Goal: Task Accomplishment & Management: Manage account settings

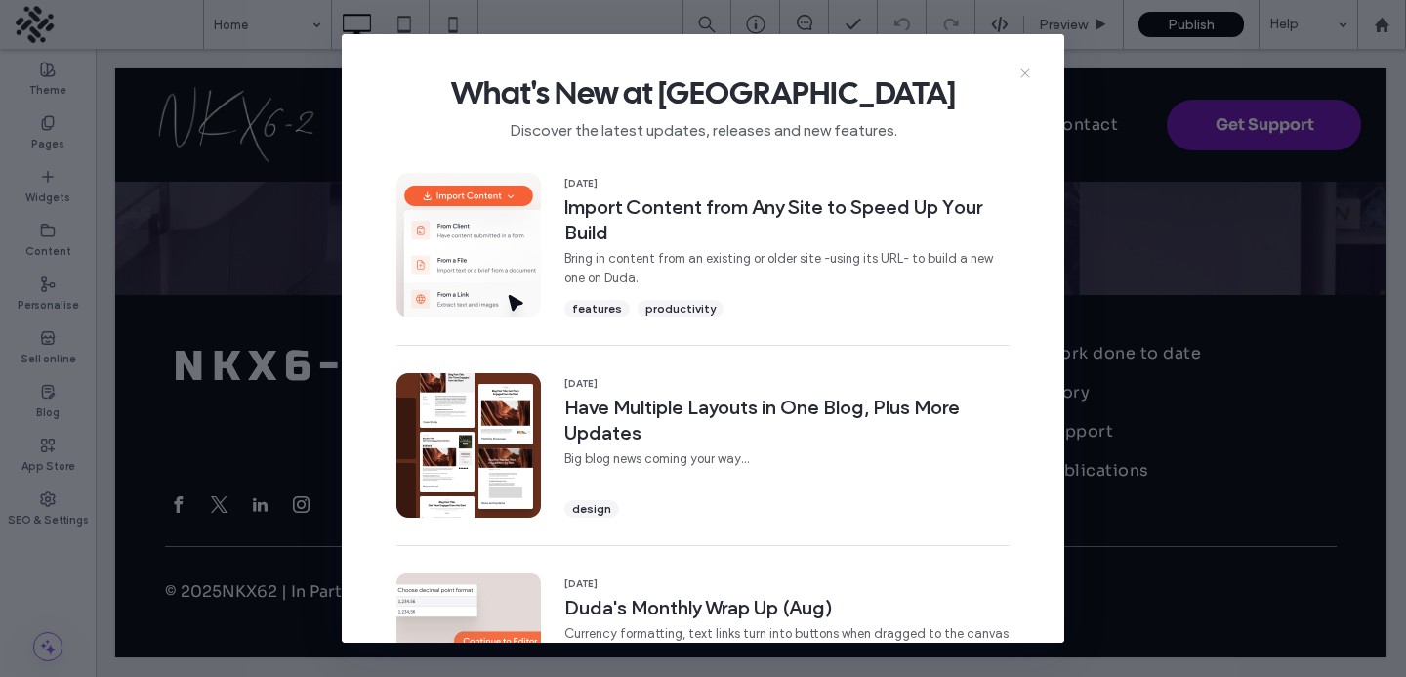
click at [1025, 77] on icon at bounding box center [1026, 73] width 16 height 16
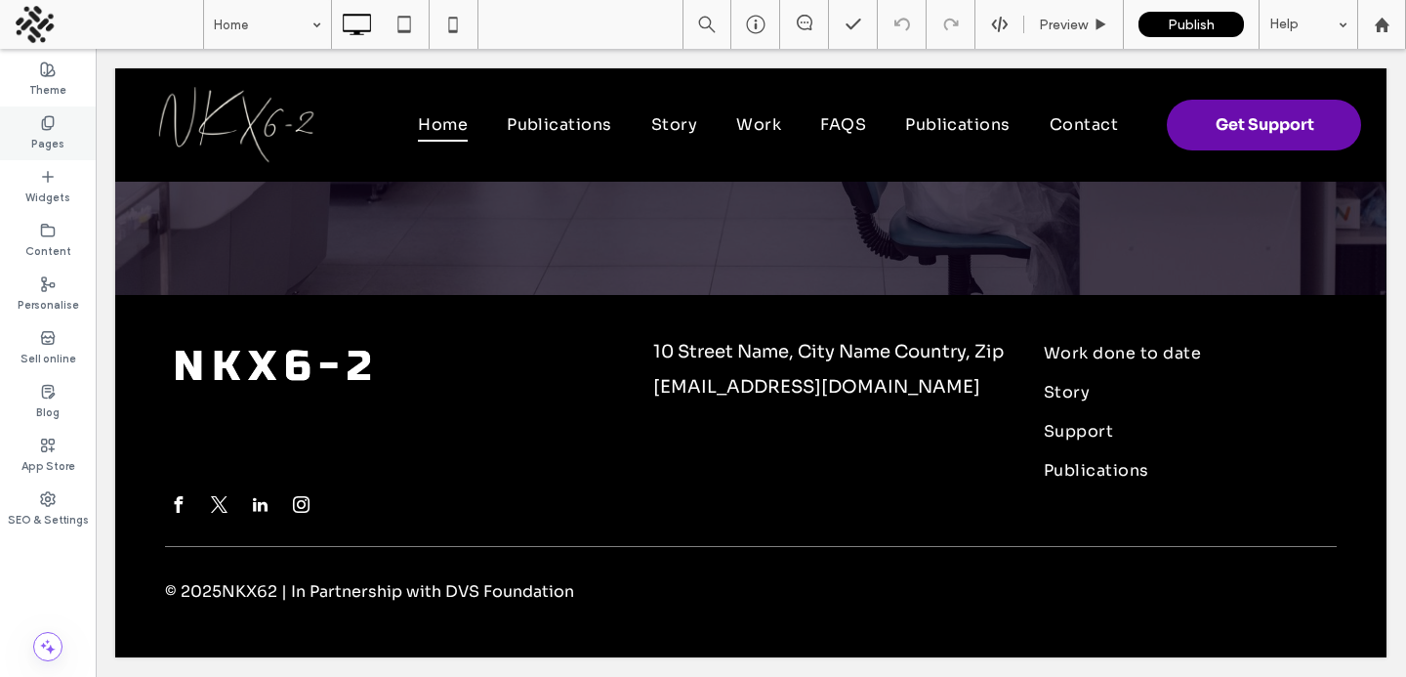
click at [50, 139] on label "Pages" at bounding box center [47, 141] width 33 height 21
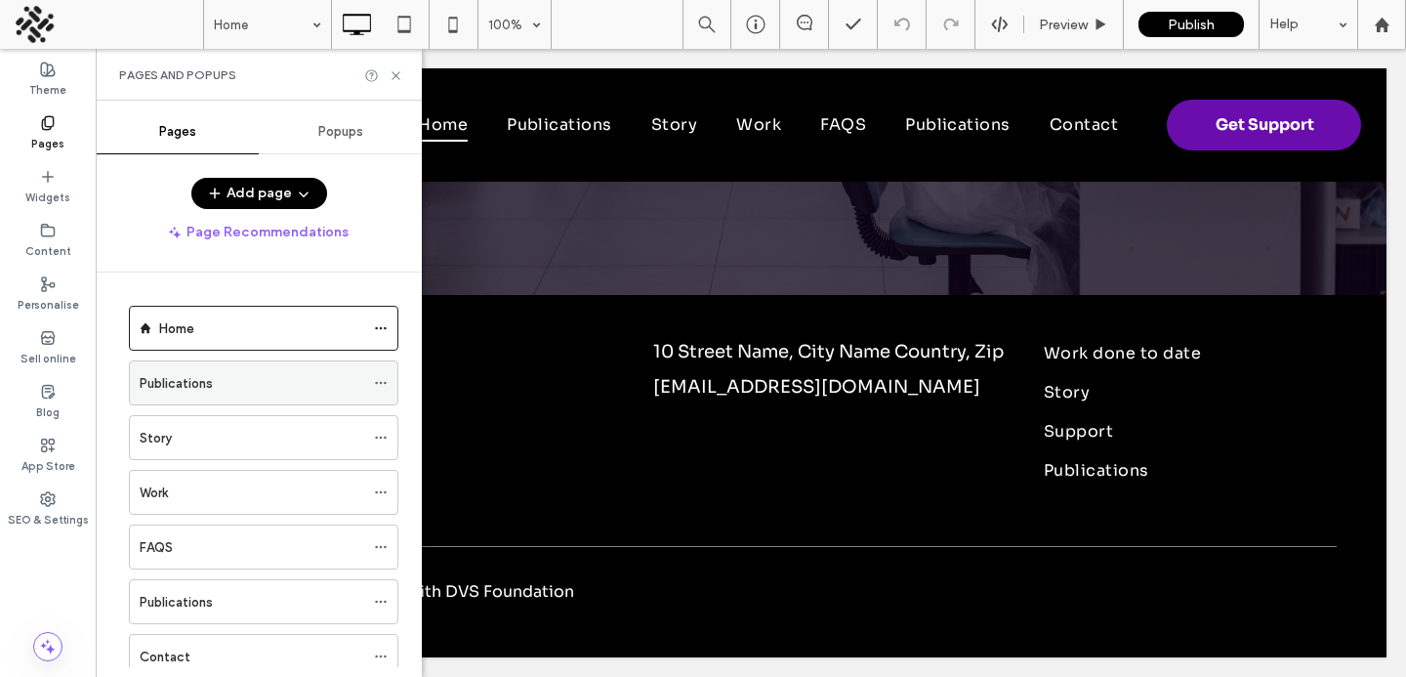
scroll to position [3, 0]
click at [230, 370] on div "Publications" at bounding box center [252, 380] width 225 height 21
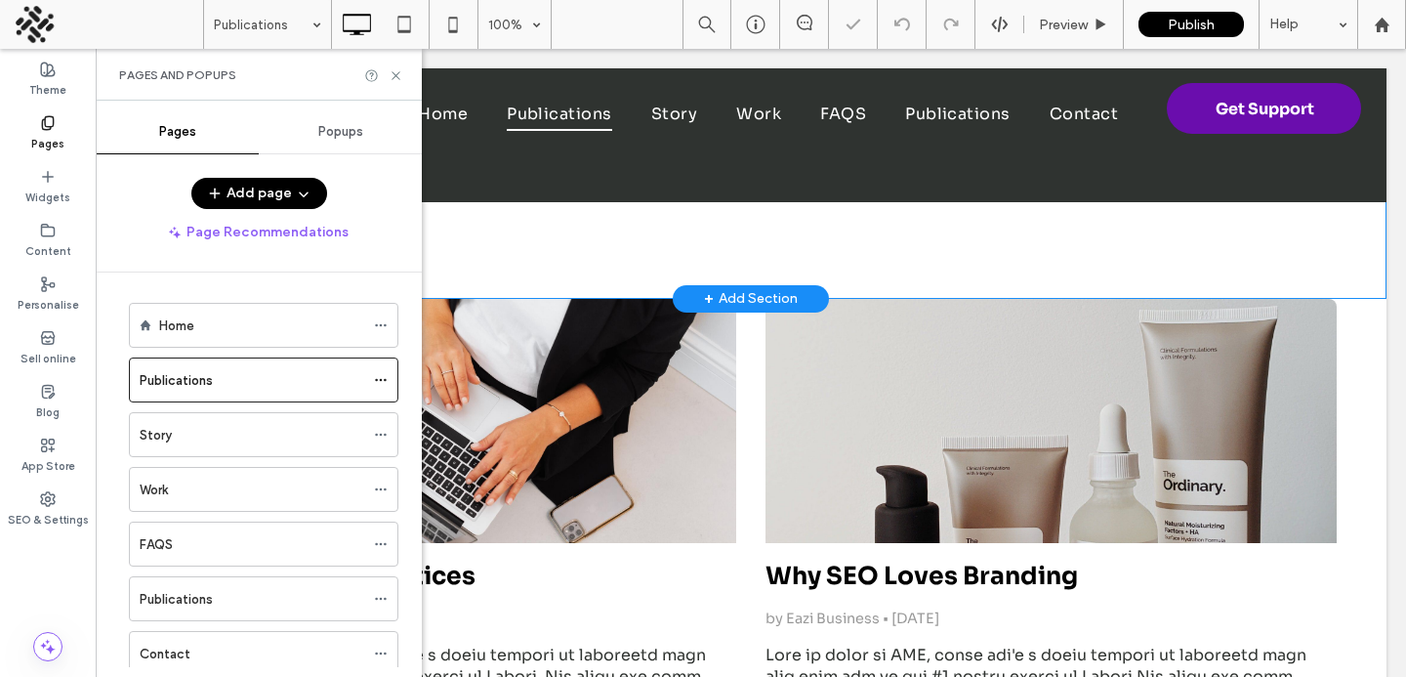
scroll to position [528, 0]
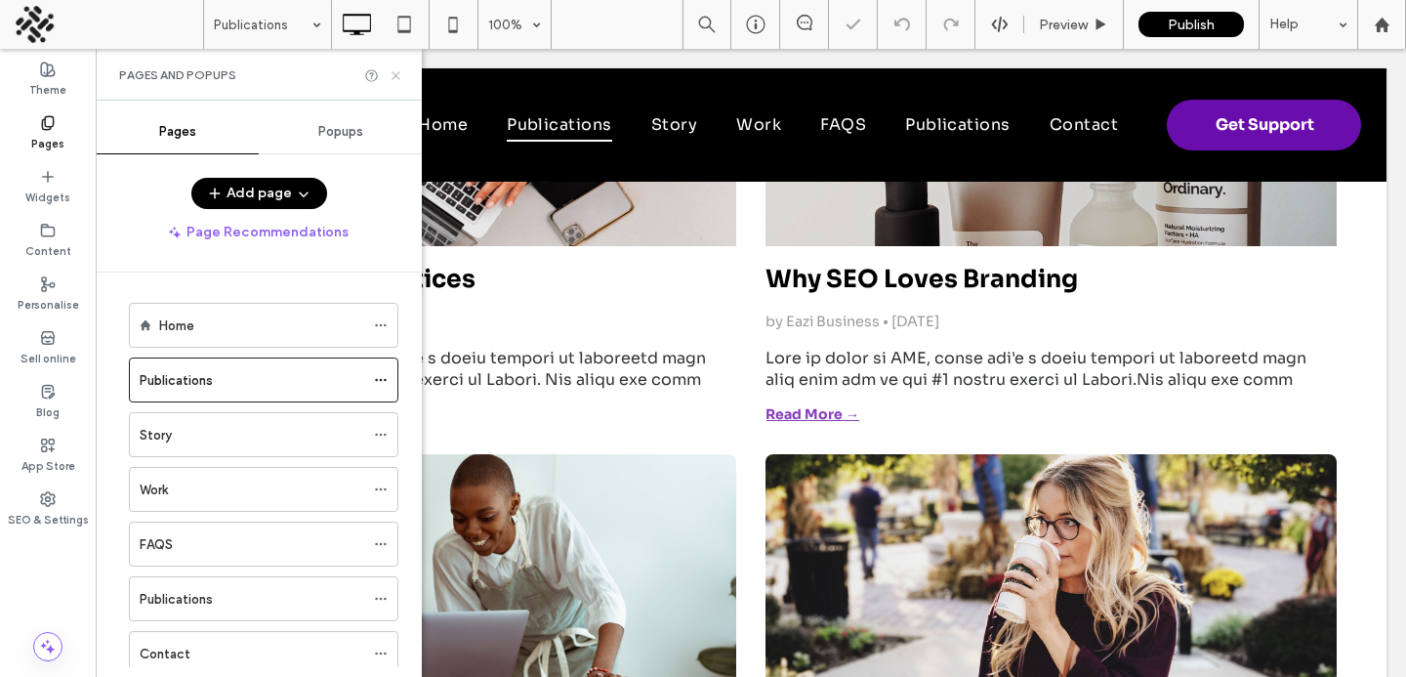
click at [400, 74] on icon at bounding box center [396, 75] width 15 height 15
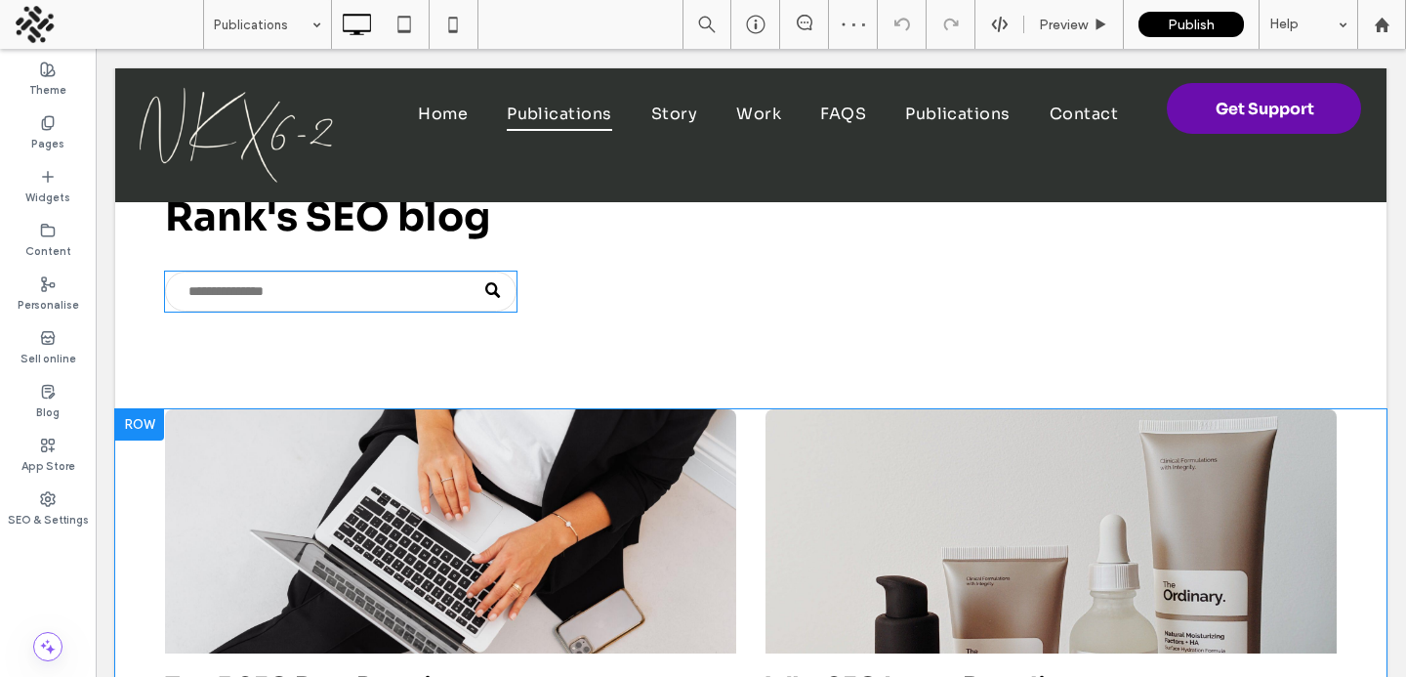
scroll to position [9, 0]
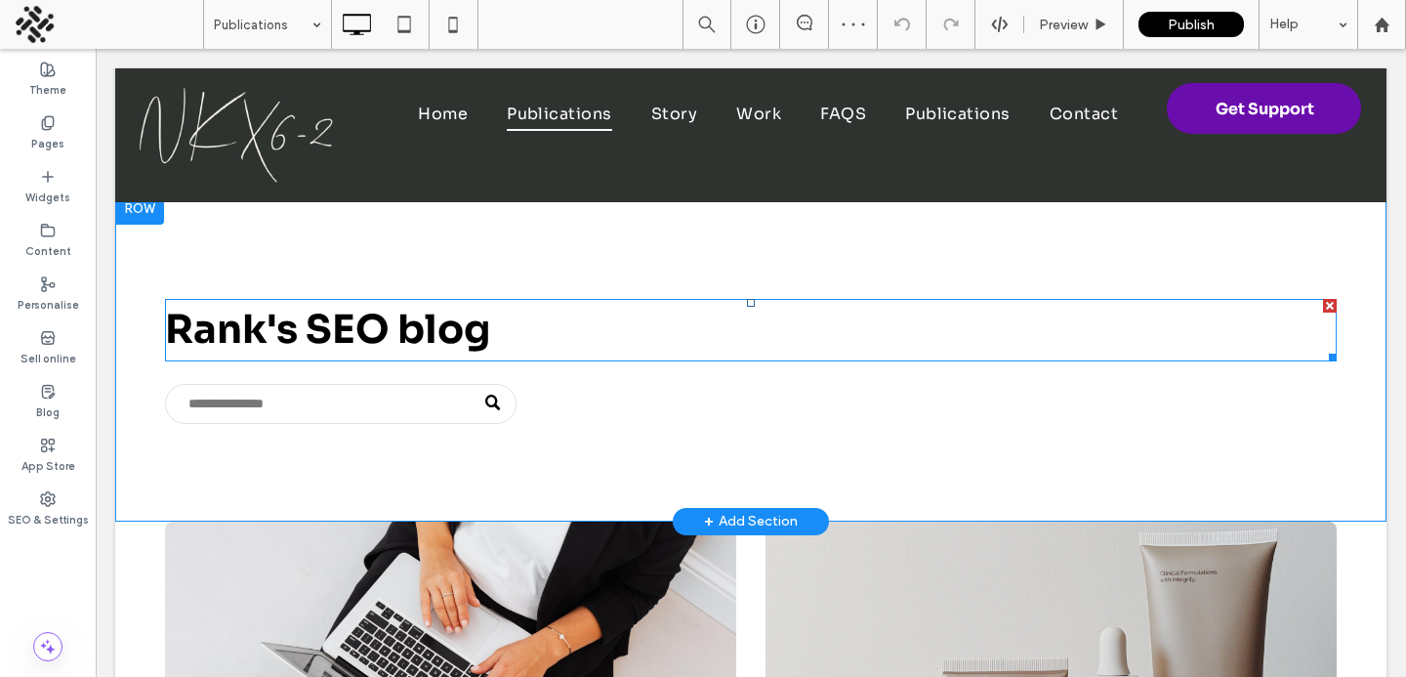
click at [298, 339] on span "Rank's SEO blog" at bounding box center [327, 330] width 325 height 50
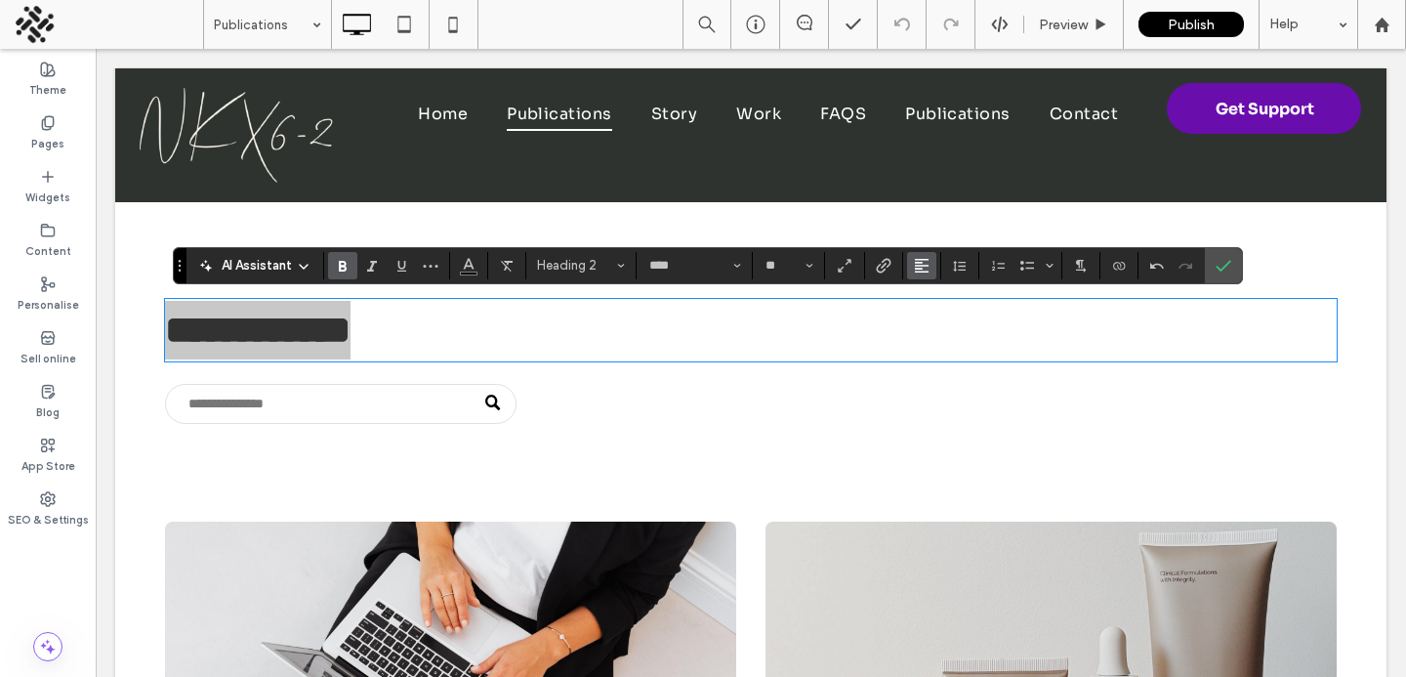
click at [915, 258] on icon "Alignment" at bounding box center [922, 266] width 16 height 16
click at [925, 318] on label "ui.textEditor.alignment.center" at bounding box center [941, 326] width 68 height 28
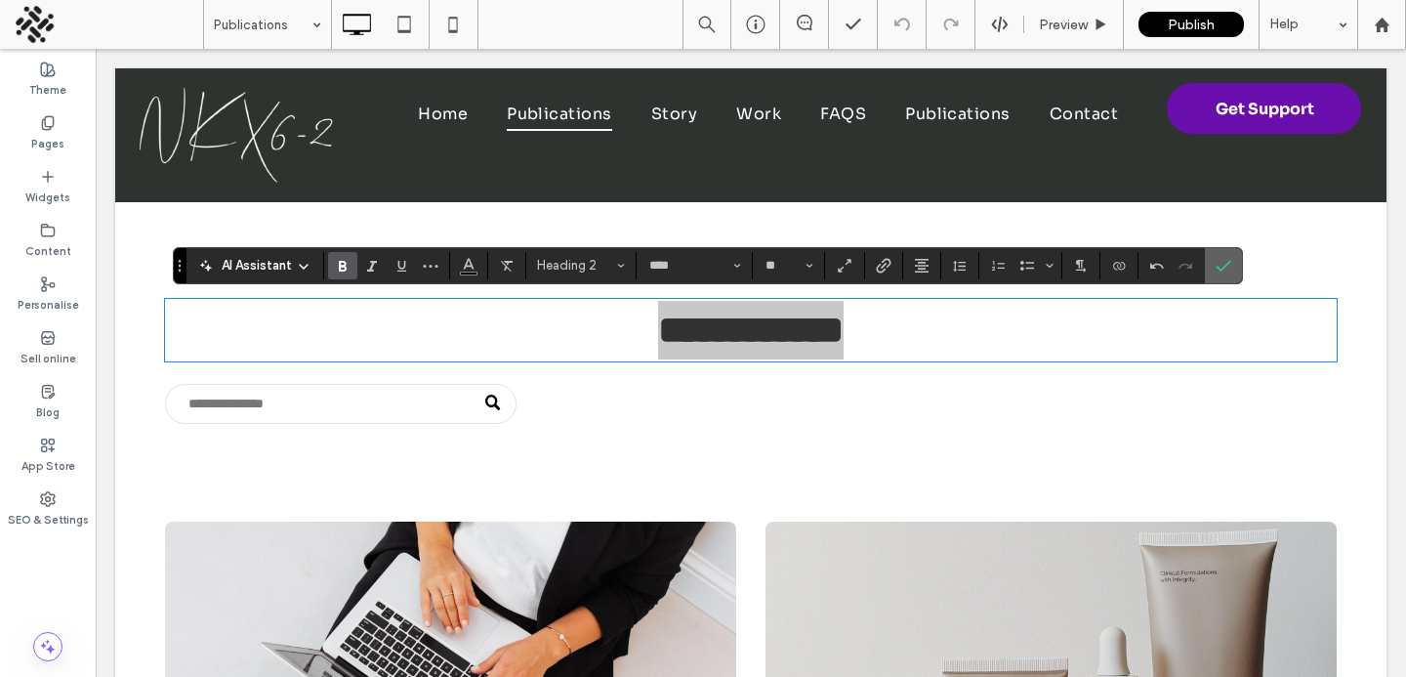
click at [1226, 267] on icon "Confirm" at bounding box center [1224, 266] width 16 height 16
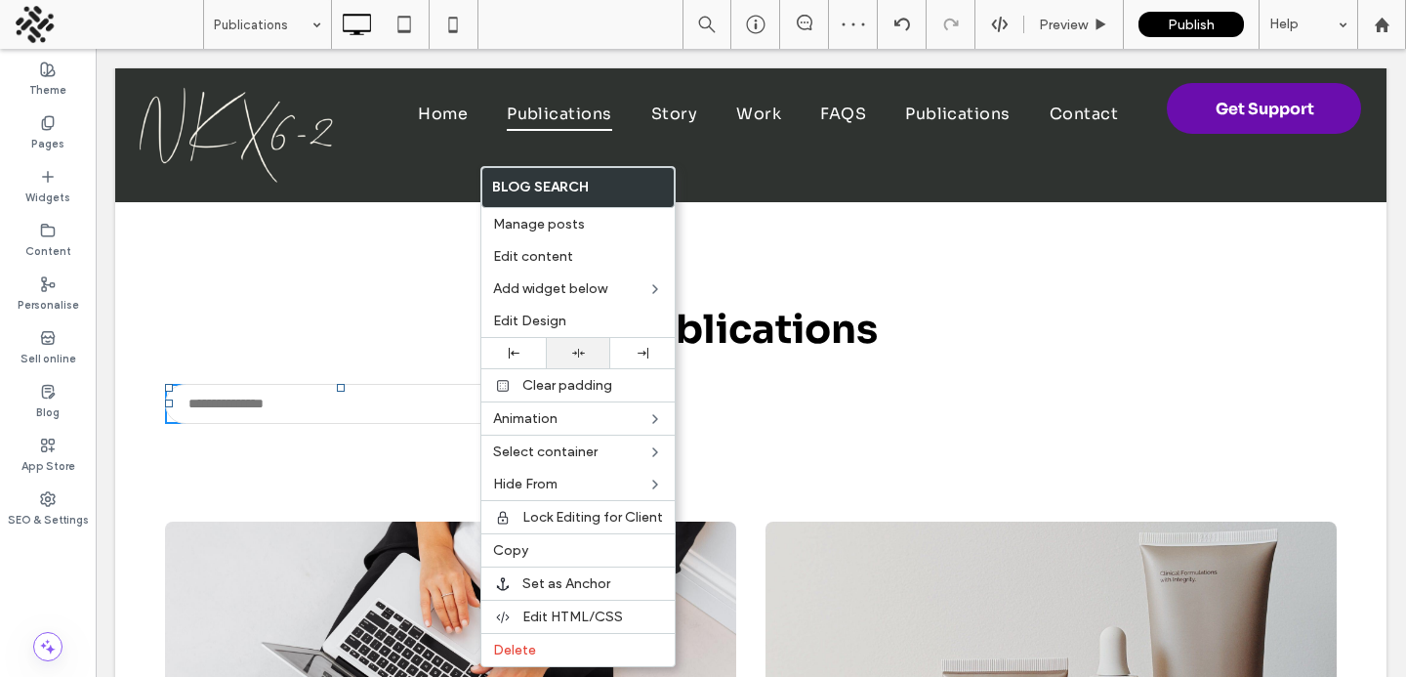
click at [565, 347] on div at bounding box center [578, 353] width 45 height 13
click at [373, 361] on div "Publications Click To Paste" at bounding box center [751, 357] width 1172 height 133
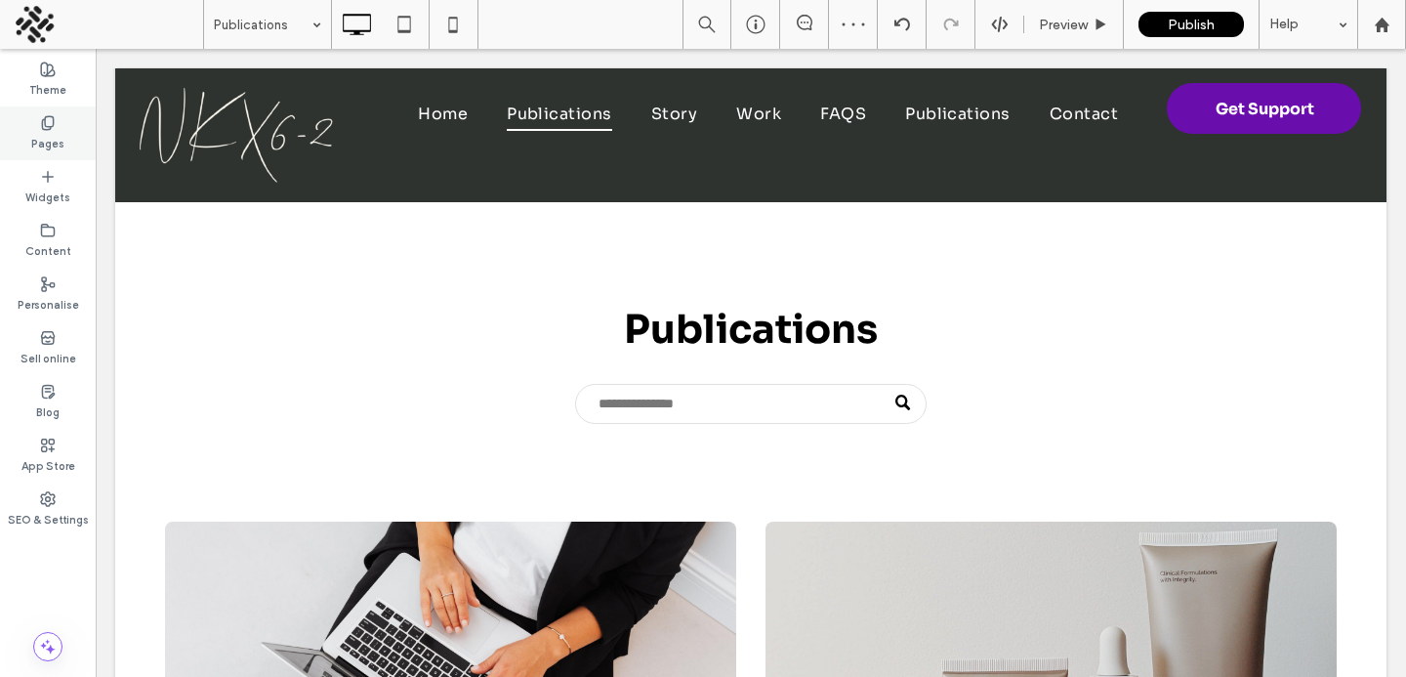
click at [48, 116] on use at bounding box center [47, 122] width 11 height 13
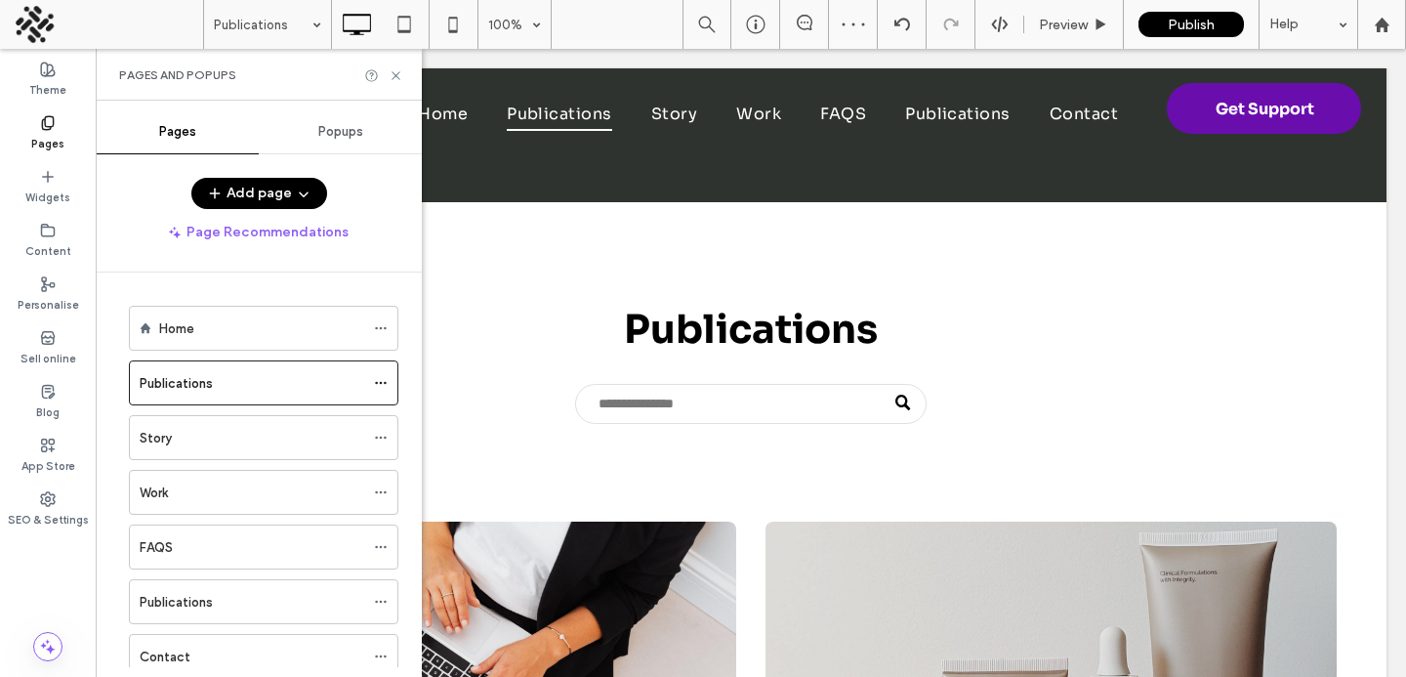
scroll to position [16, 0]
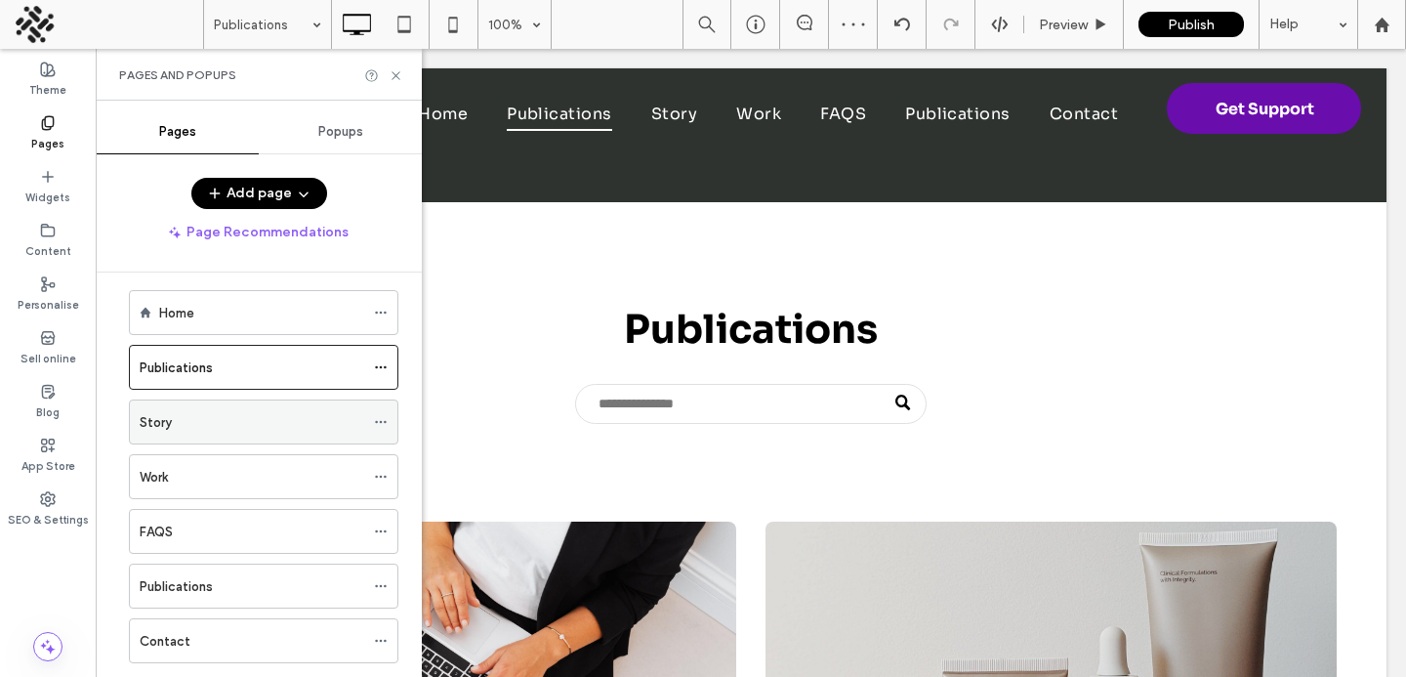
click at [185, 422] on div "Story" at bounding box center [252, 422] width 225 height 21
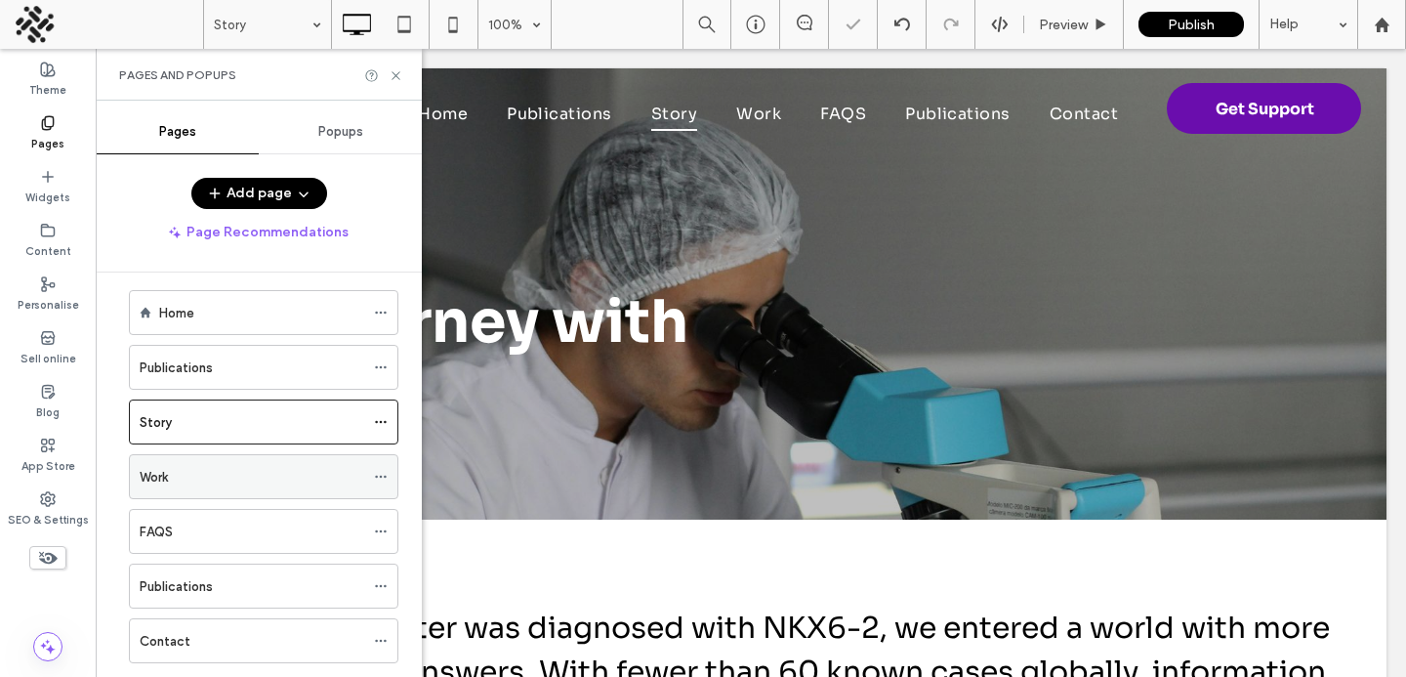
click at [200, 482] on div "Work" at bounding box center [252, 477] width 225 height 21
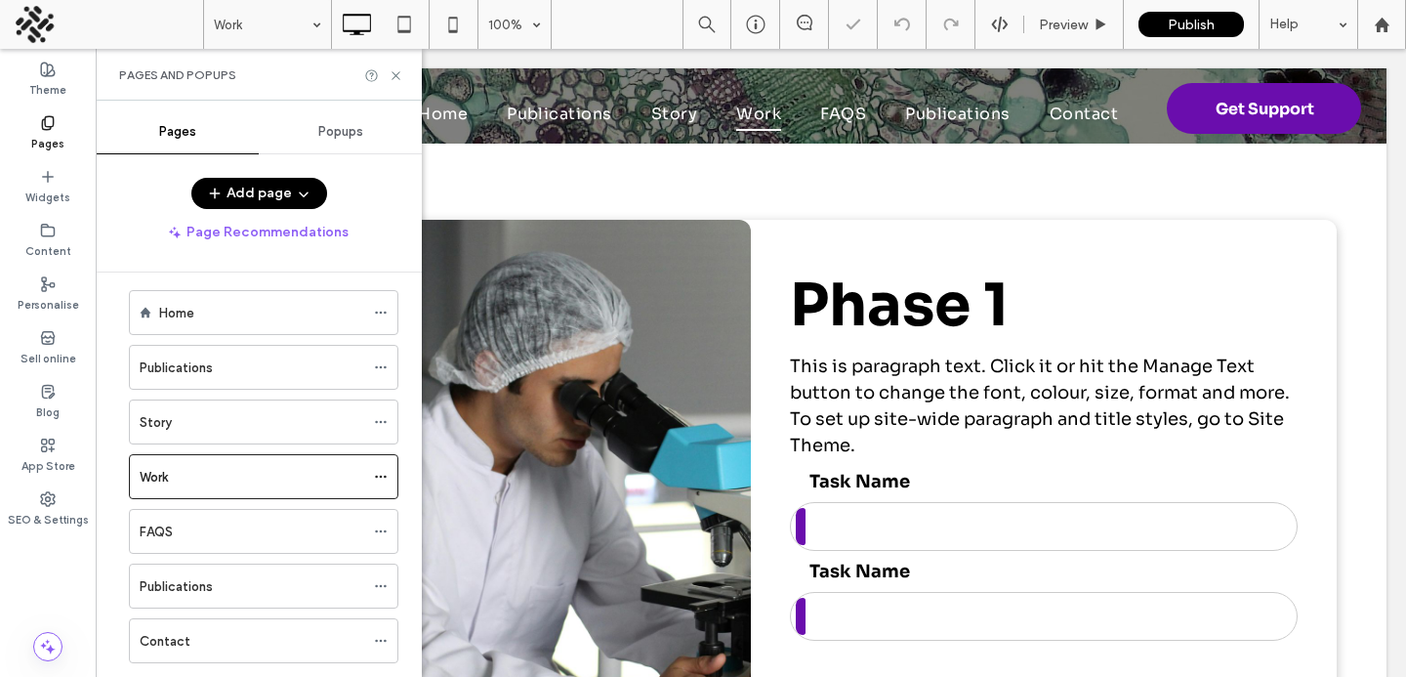
scroll to position [468, 0]
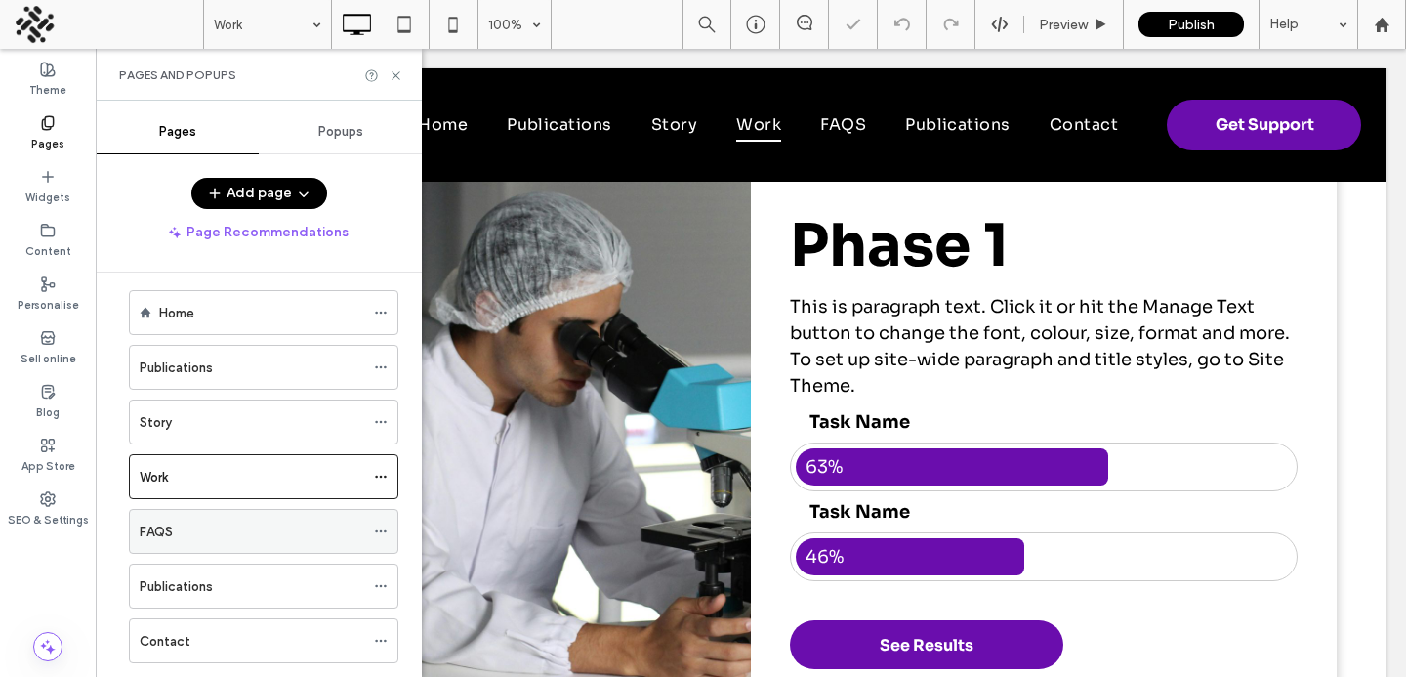
click at [244, 523] on div "FAQS" at bounding box center [252, 532] width 225 height 21
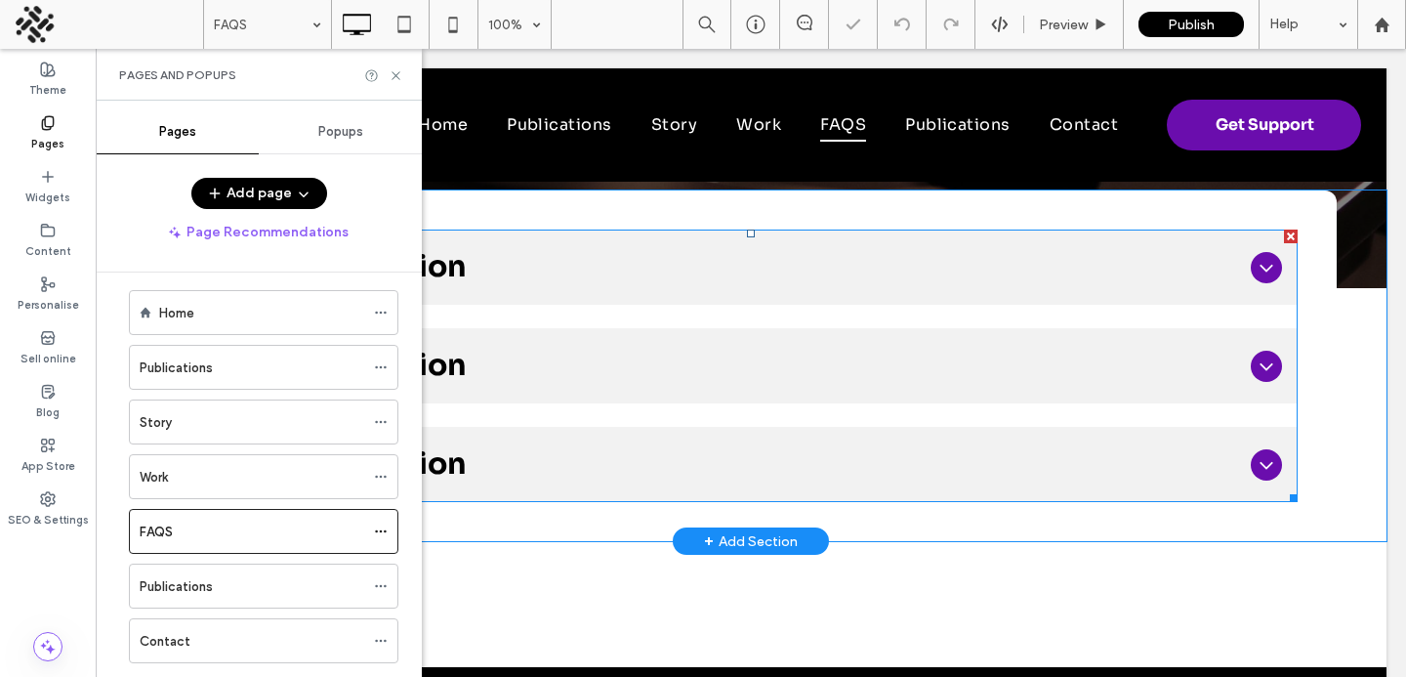
scroll to position [338, 0]
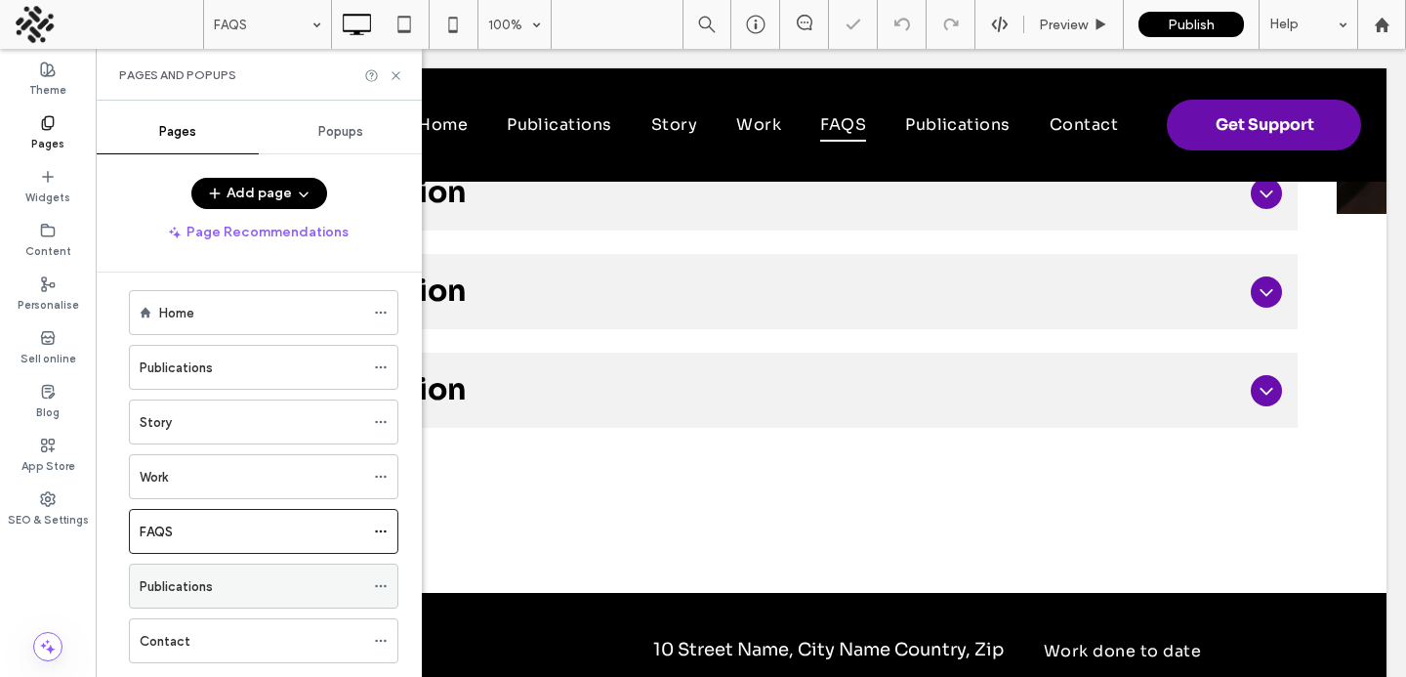
click at [309, 586] on div "Publications" at bounding box center [252, 586] width 225 height 21
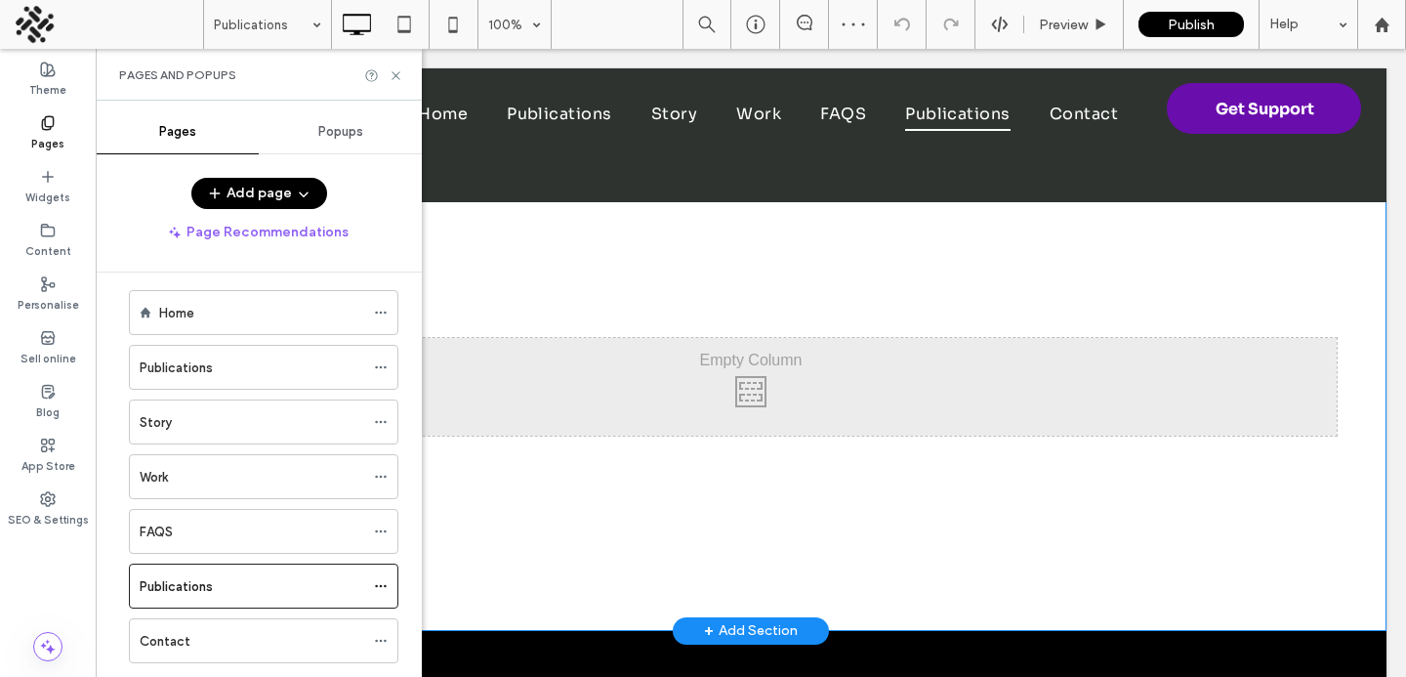
scroll to position [67, 0]
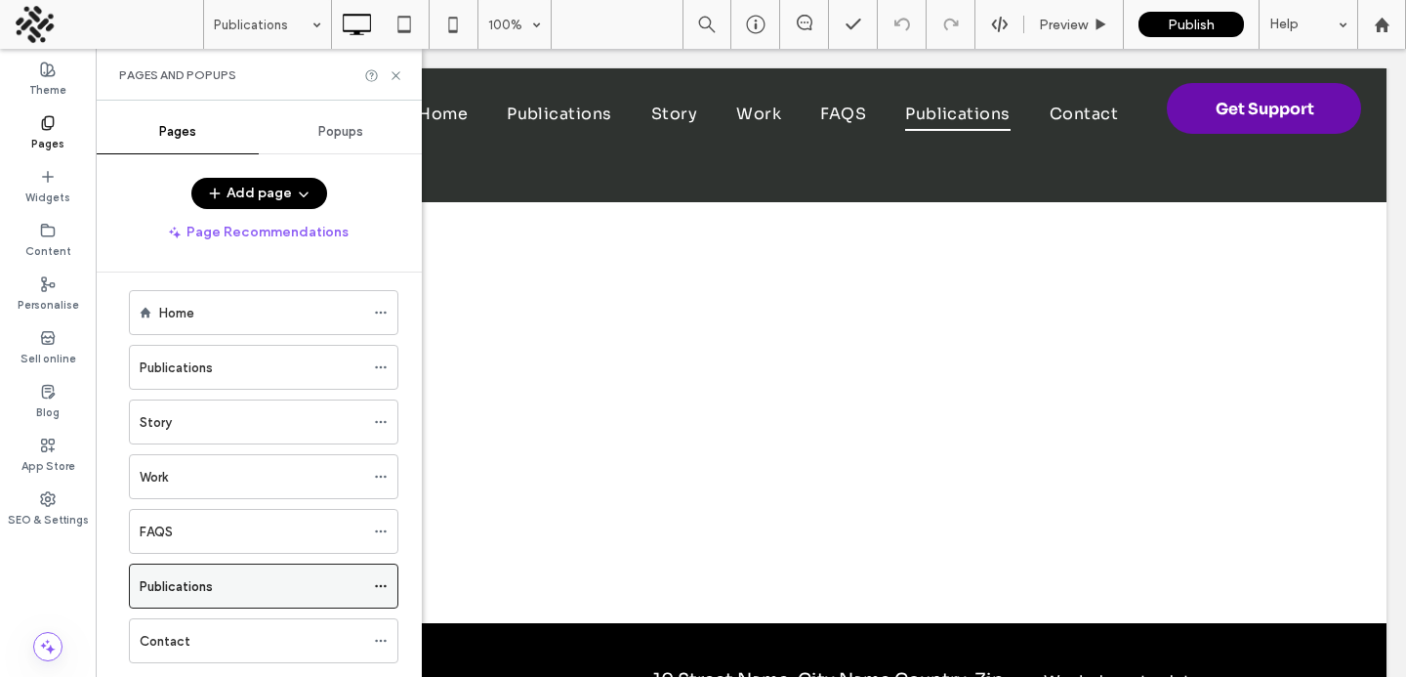
click at [382, 582] on icon at bounding box center [381, 586] width 14 height 14
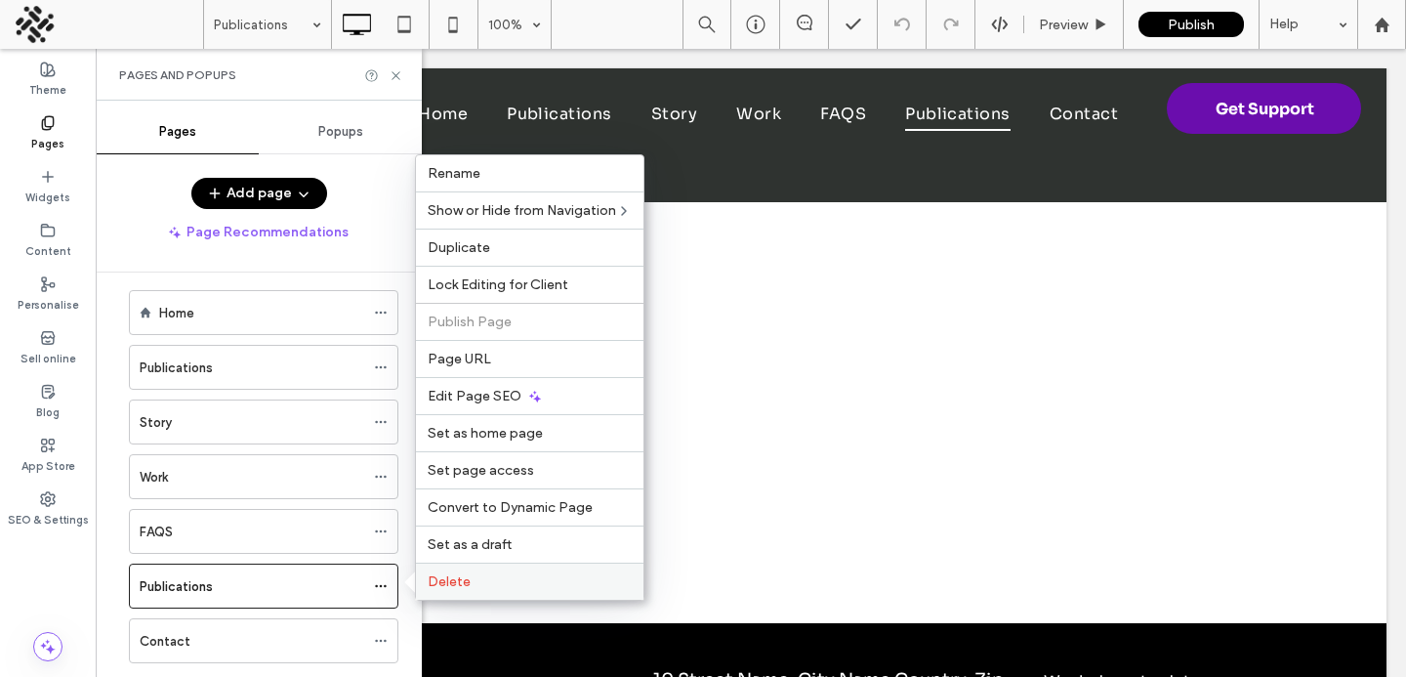
click at [441, 583] on span "Delete" at bounding box center [449, 581] width 43 height 17
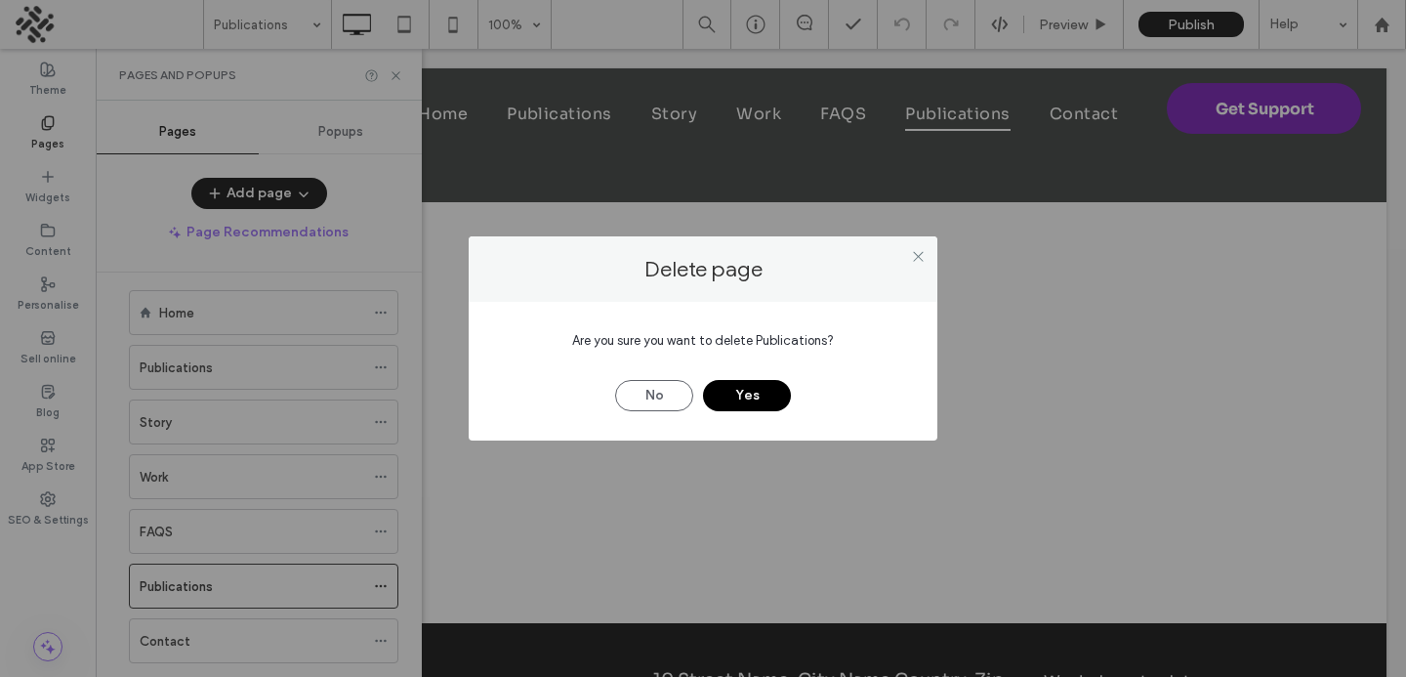
click at [747, 395] on button "Yes" at bounding box center [747, 395] width 88 height 31
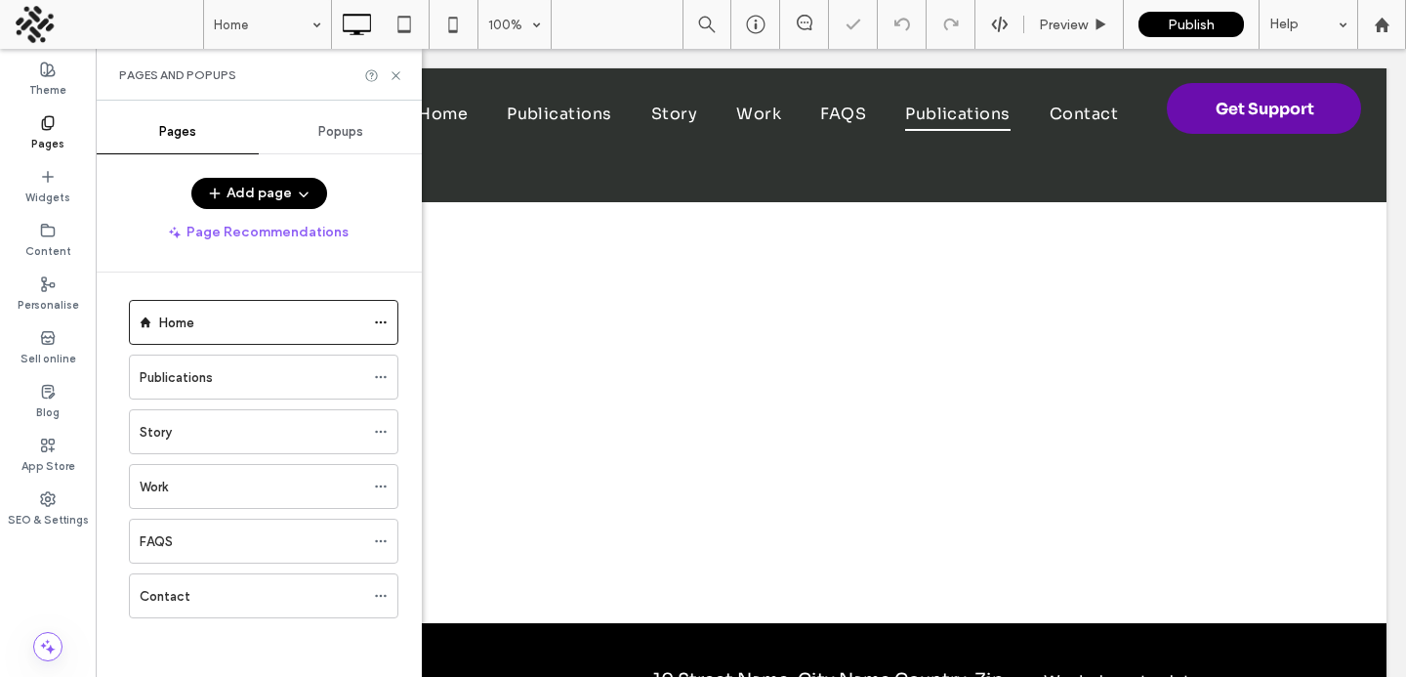
scroll to position [6, 0]
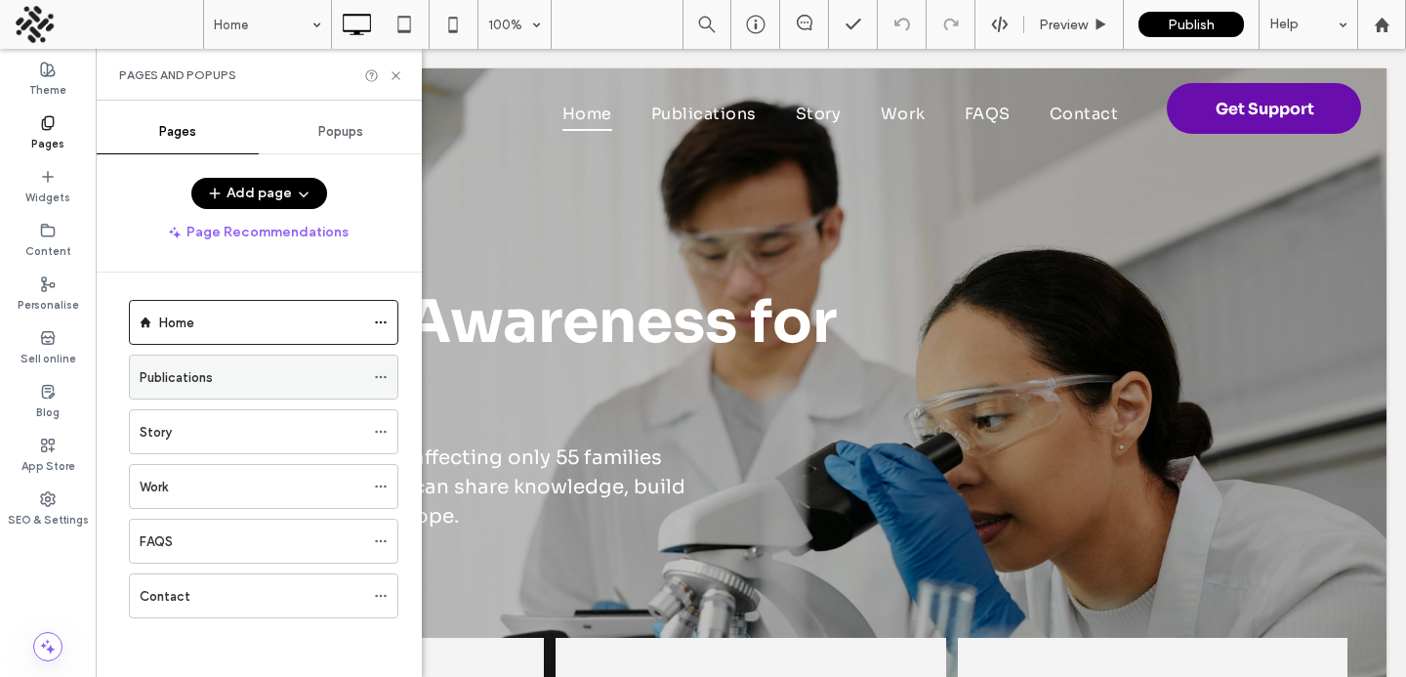
click at [389, 382] on div at bounding box center [385, 376] width 23 height 29
click at [385, 378] on icon at bounding box center [381, 377] width 14 height 14
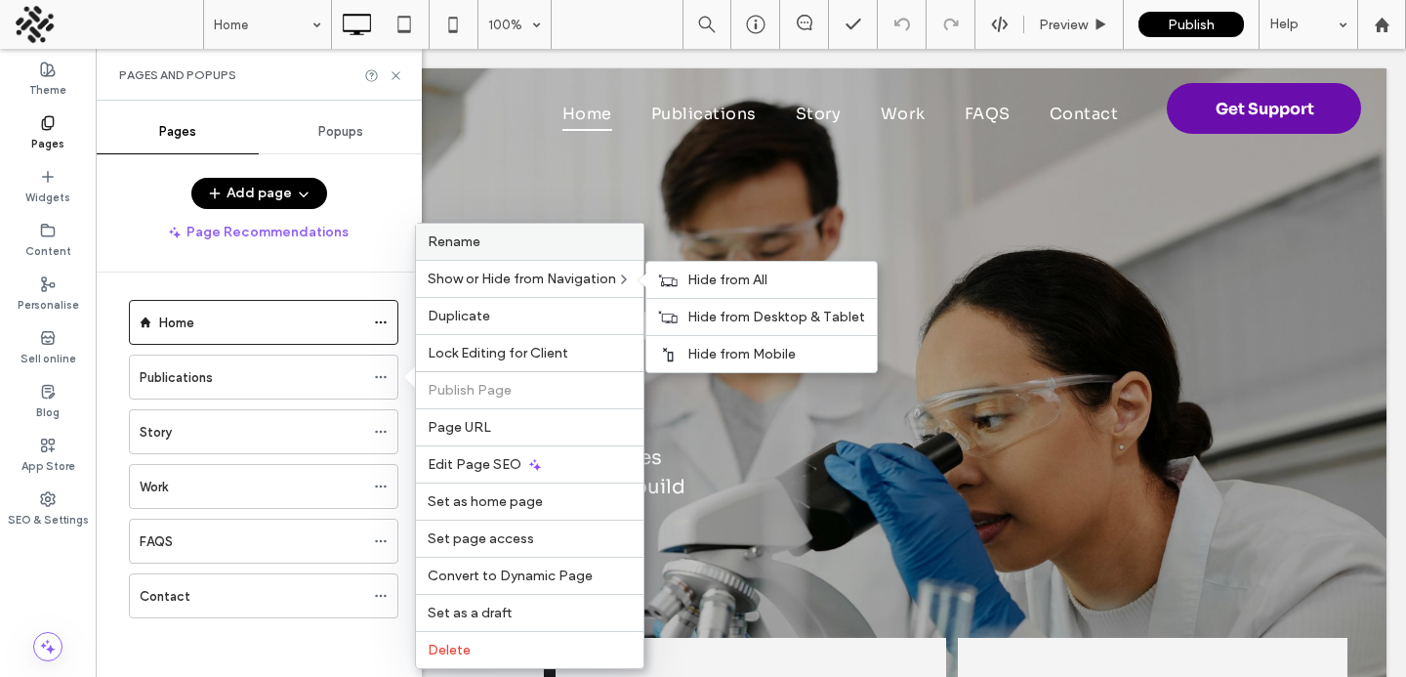
click at [460, 248] on span "Rename" at bounding box center [454, 241] width 53 height 17
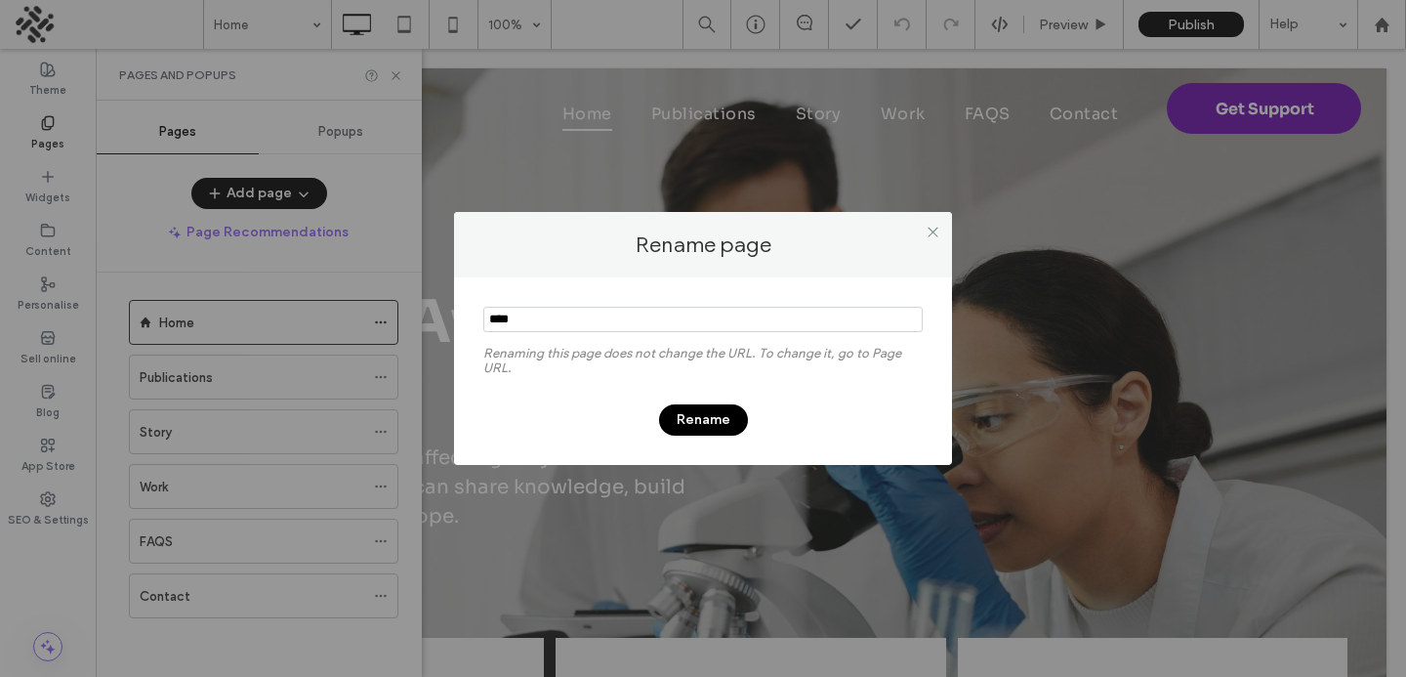
type input "****"
click at [690, 410] on button "Rename" at bounding box center [703, 419] width 89 height 31
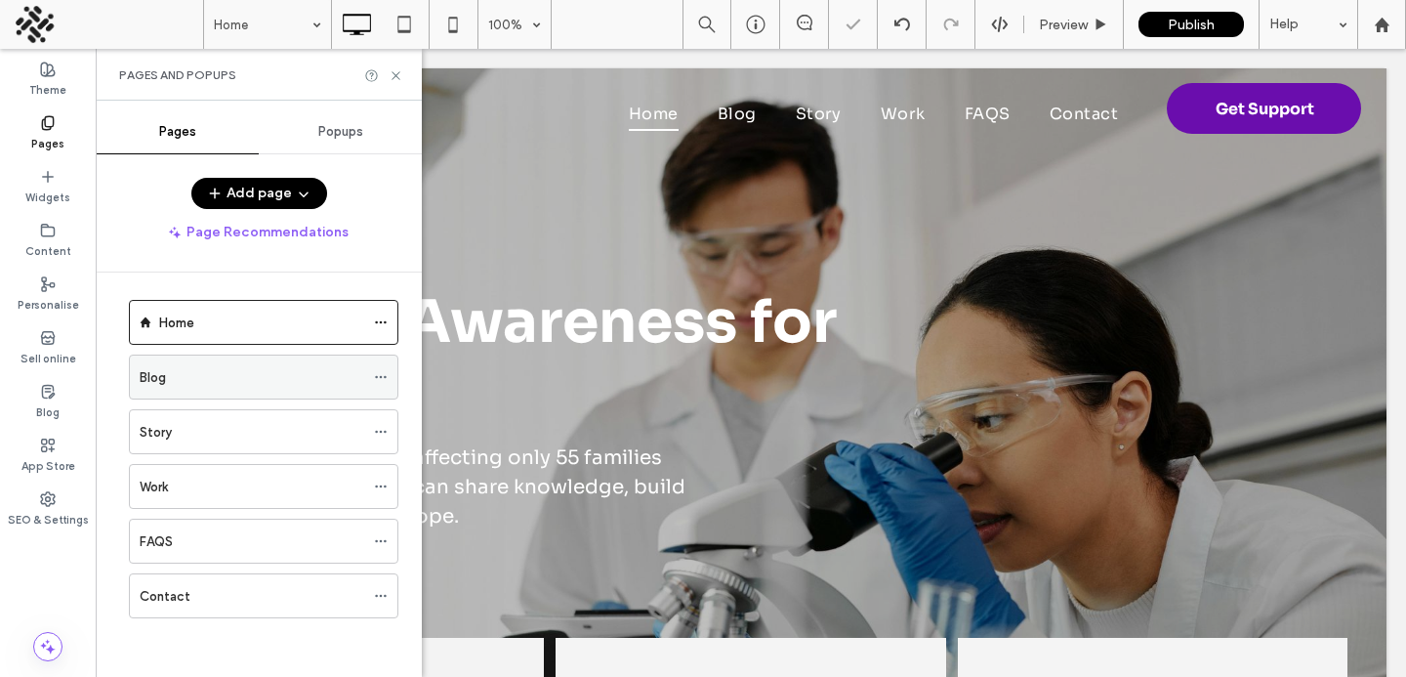
click at [326, 388] on div "Blog" at bounding box center [252, 377] width 225 height 43
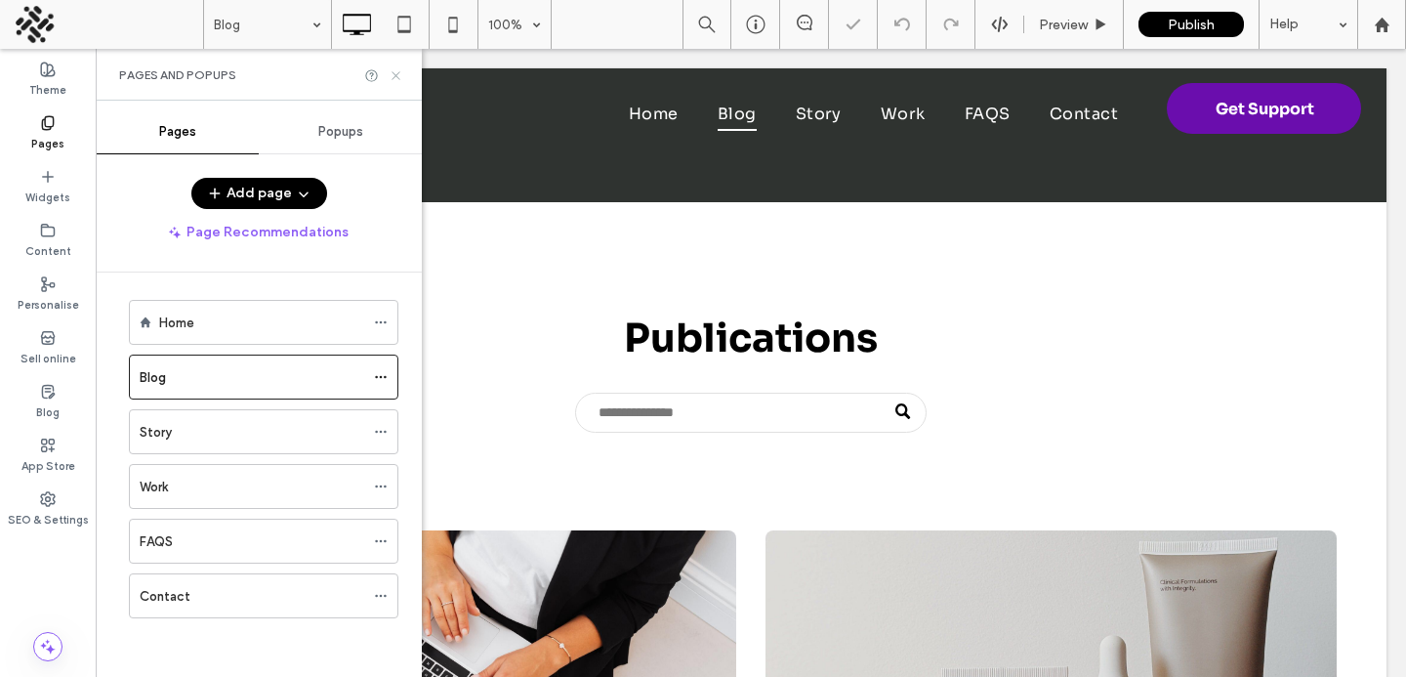
click at [390, 75] on icon at bounding box center [396, 75] width 15 height 15
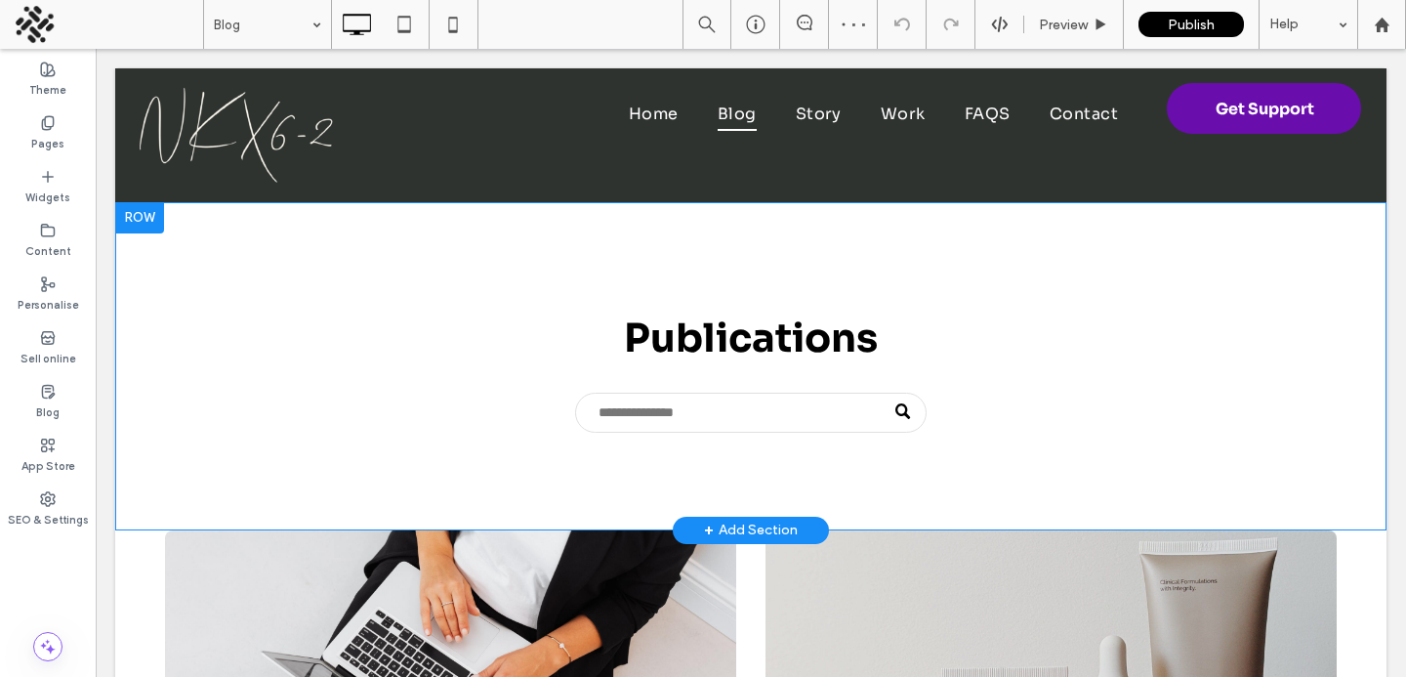
click at [205, 246] on div "Publications Click To Paste Row + Add Section" at bounding box center [751, 366] width 1272 height 328
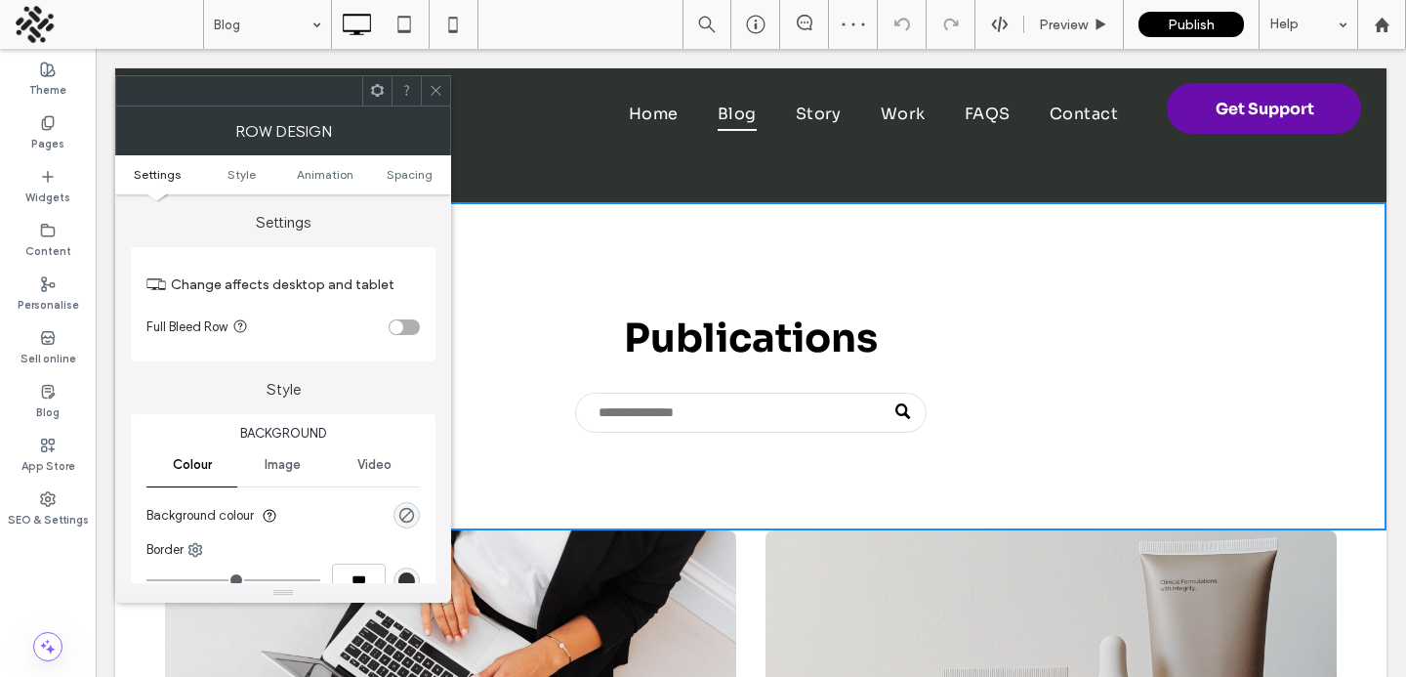
click at [279, 470] on span "Image" at bounding box center [283, 465] width 36 height 16
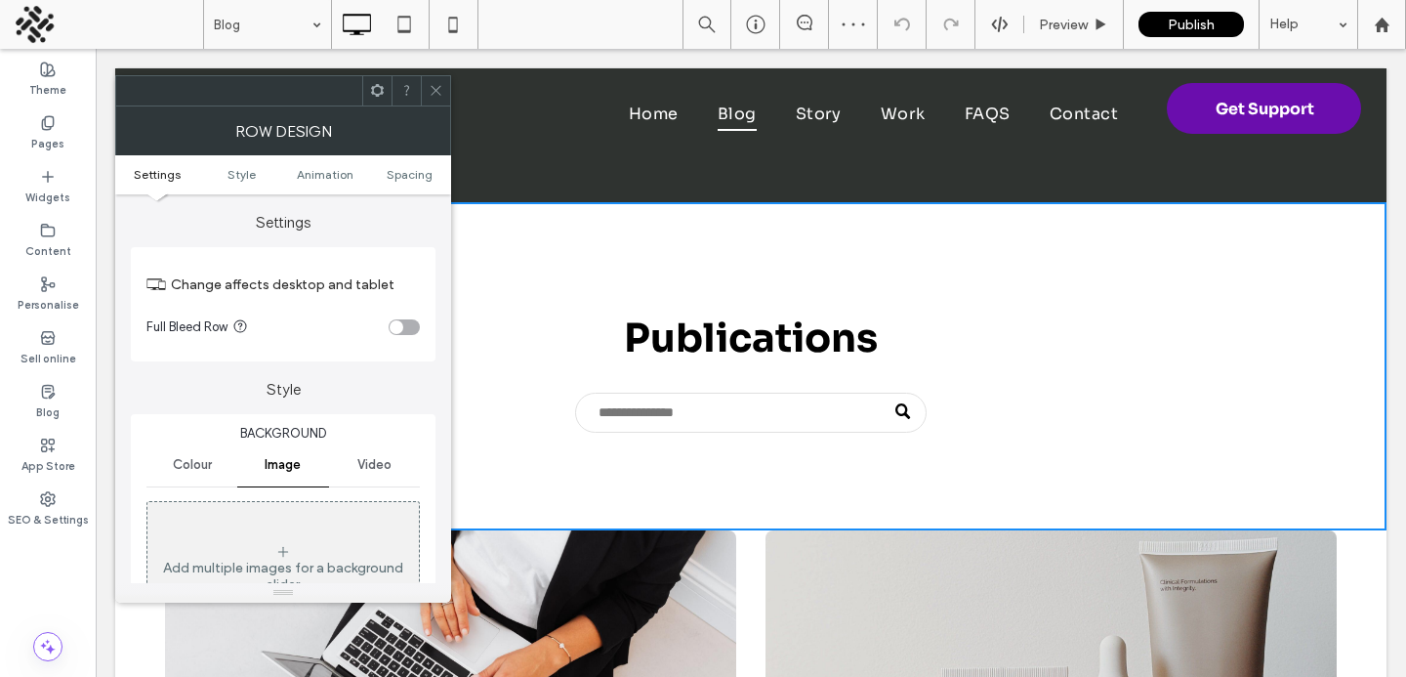
click at [294, 523] on div "Add multiple images for a background slider" at bounding box center [283, 568] width 272 height 129
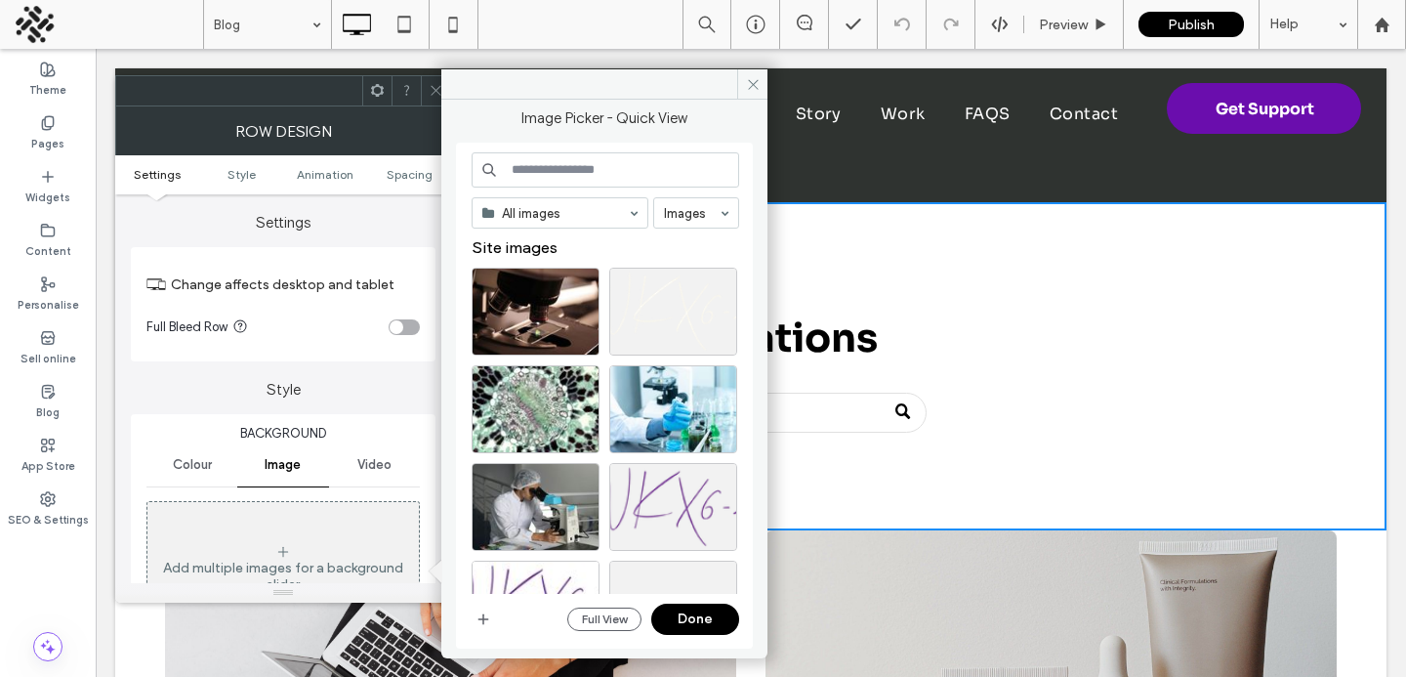
click at [550, 158] on input at bounding box center [606, 169] width 268 height 35
type input "**********"
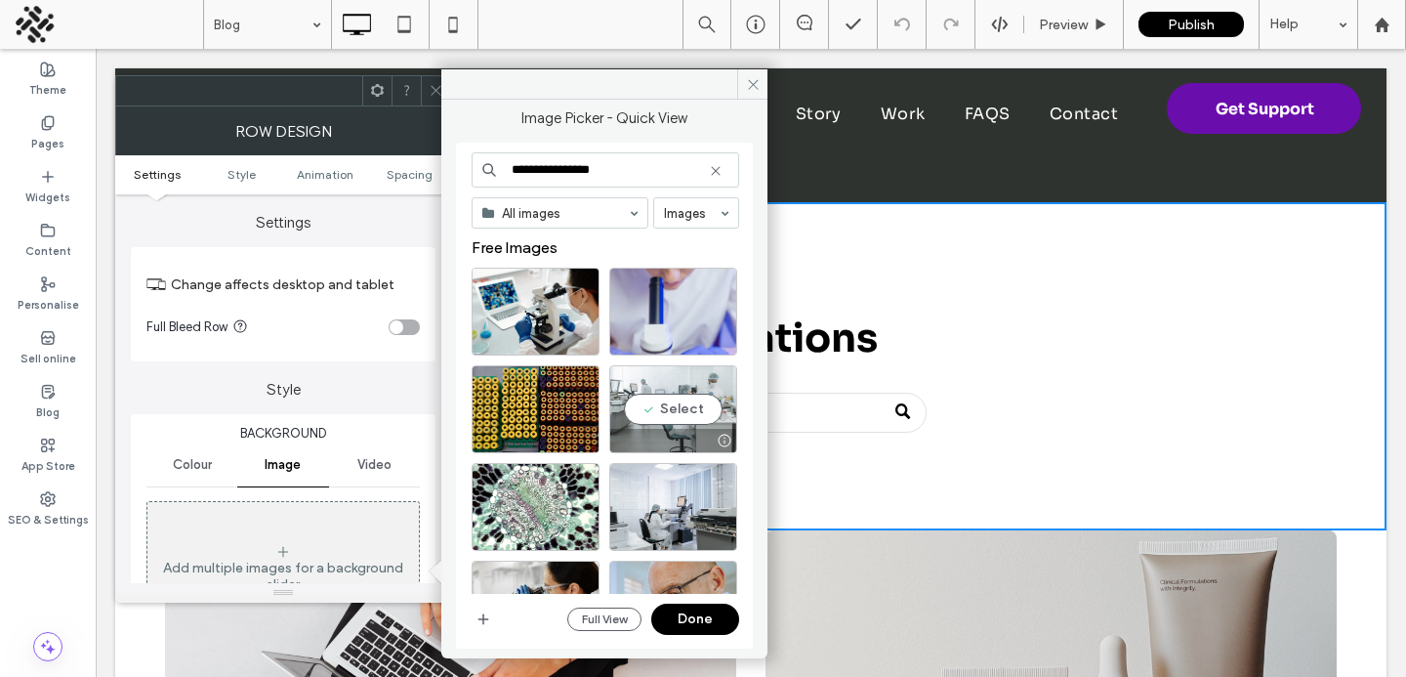
scroll to position [54, 0]
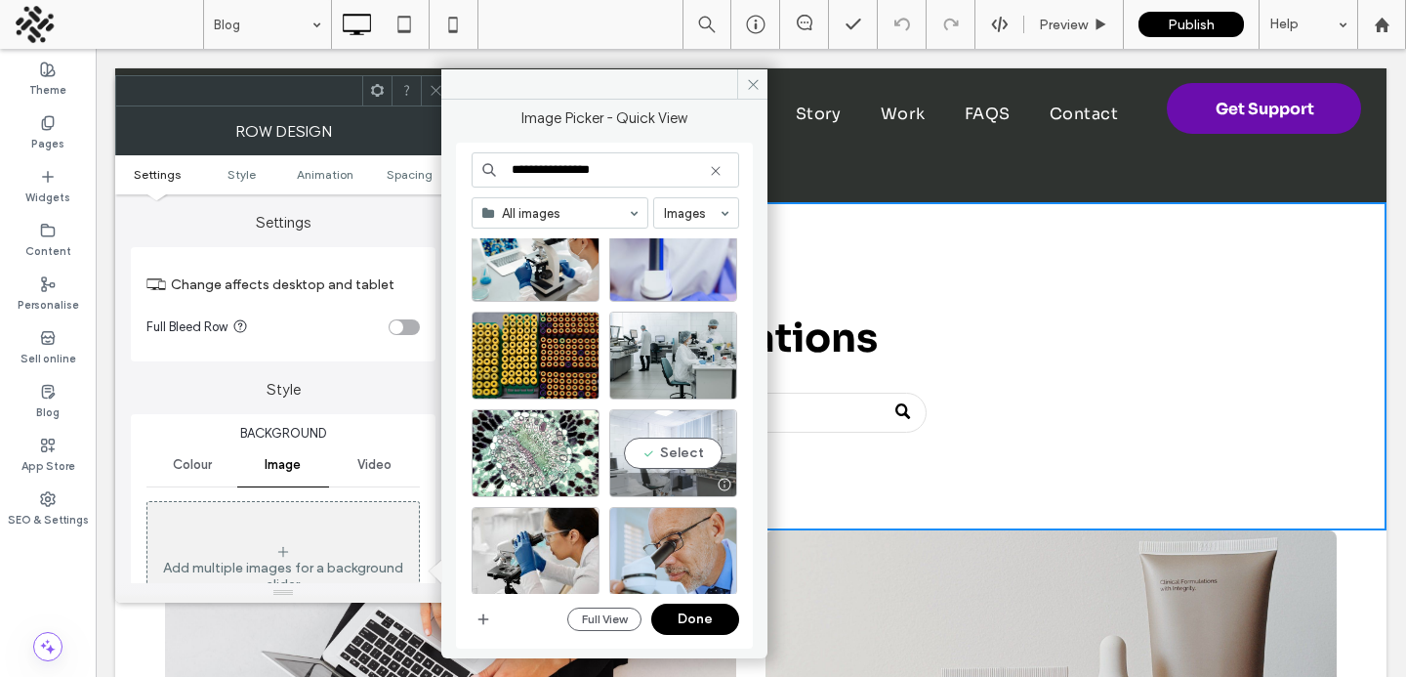
click at [666, 445] on div "Select" at bounding box center [673, 453] width 128 height 88
click at [685, 611] on button "Done" at bounding box center [695, 619] width 88 height 31
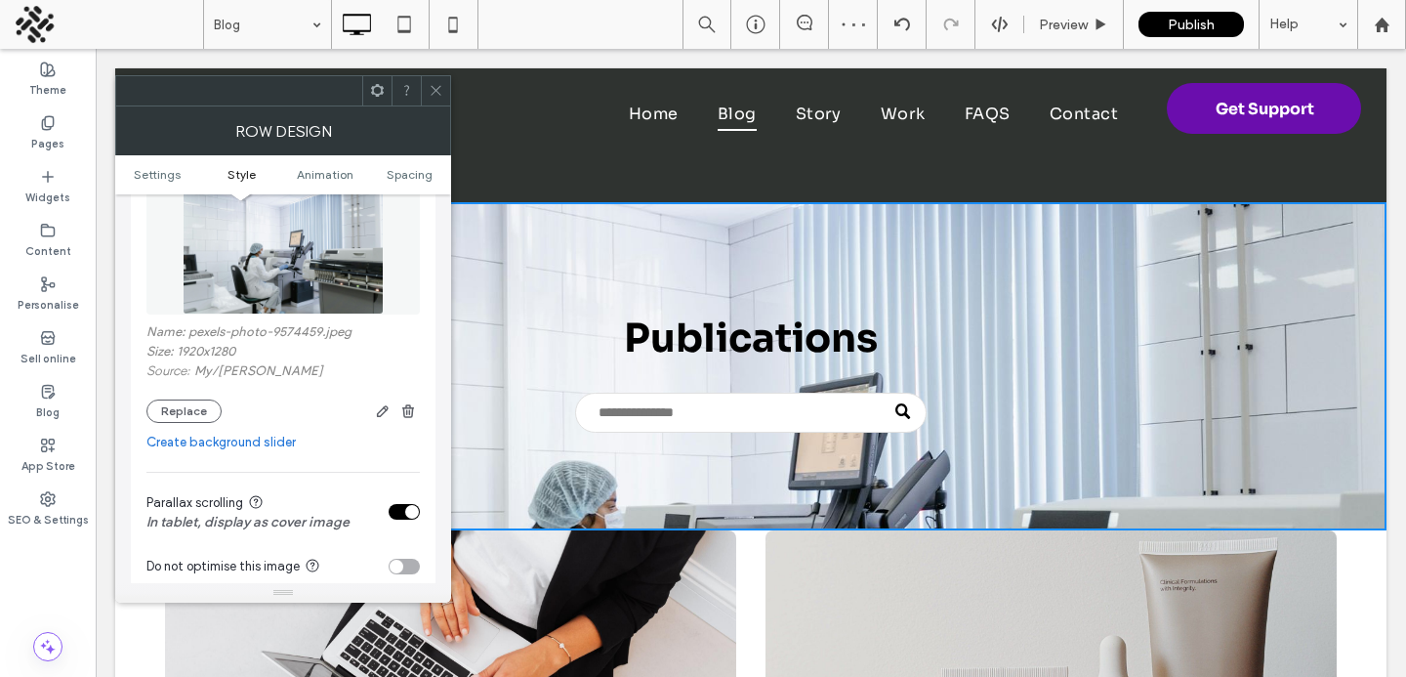
scroll to position [544, 0]
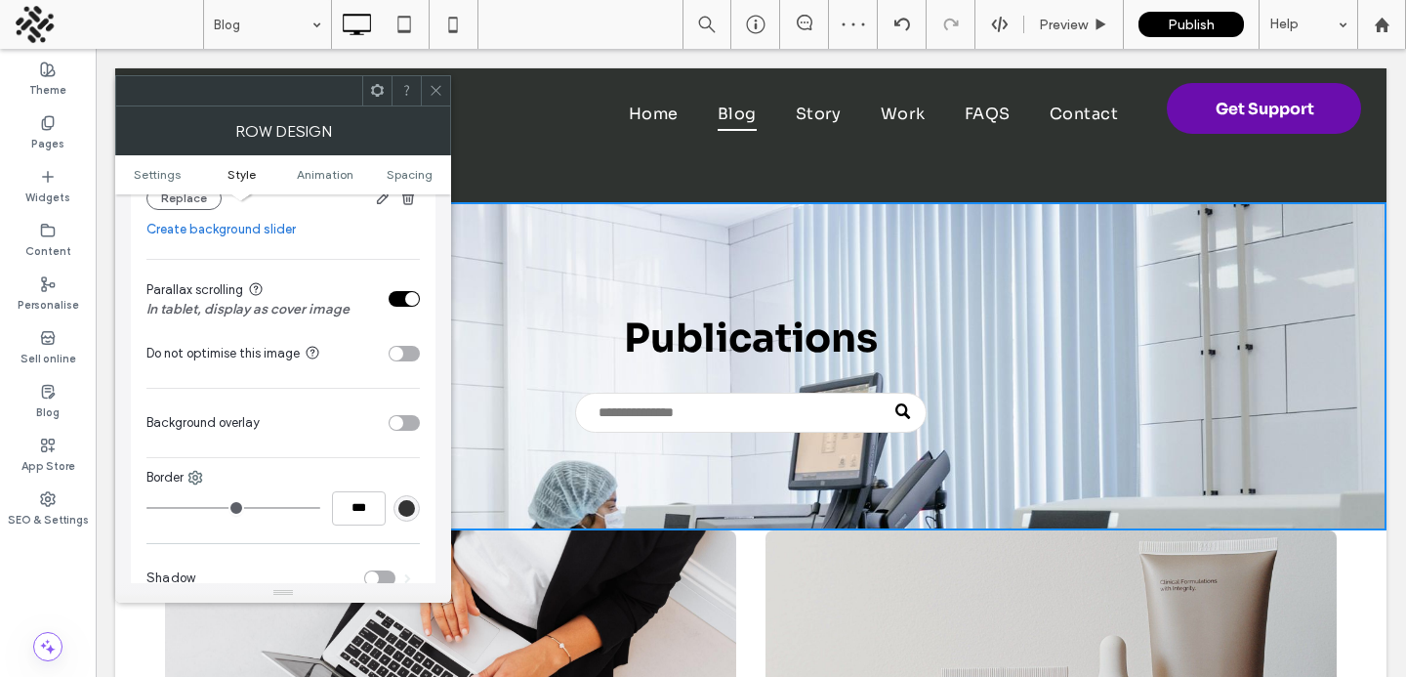
click at [397, 423] on div "toggle" at bounding box center [397, 423] width 14 height 14
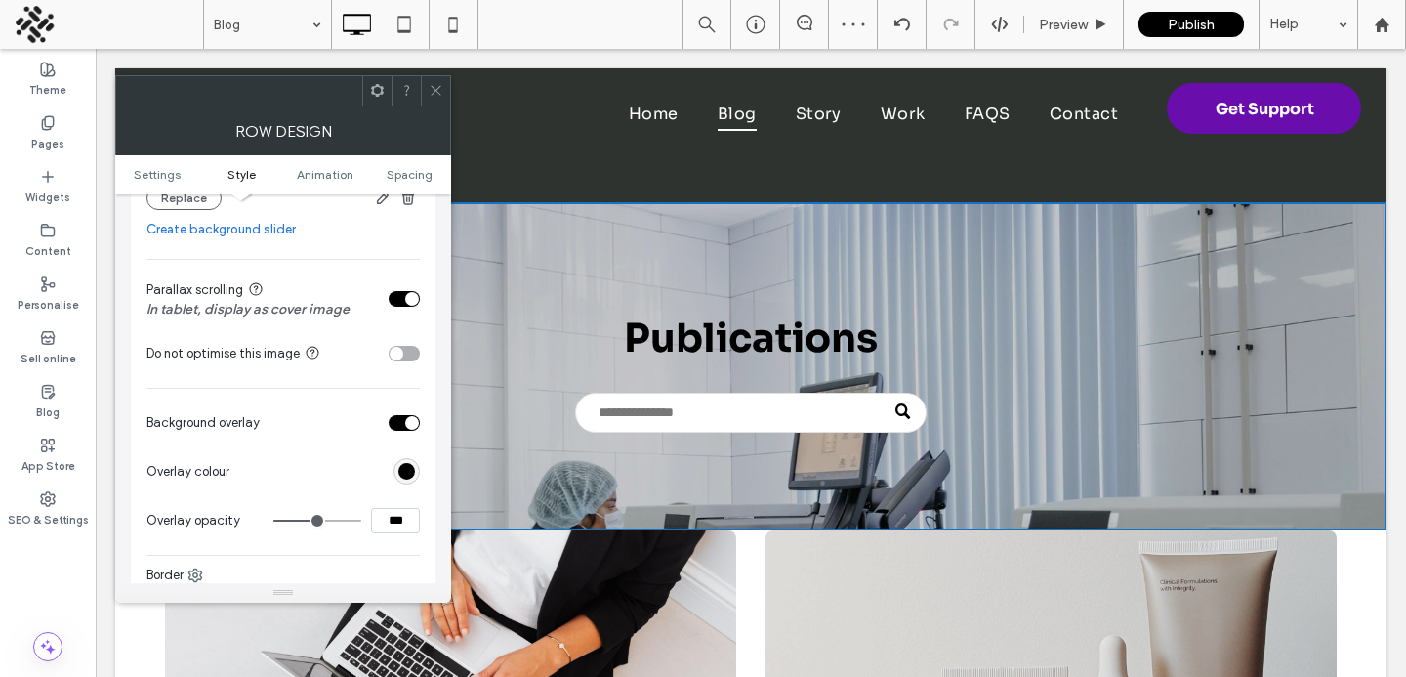
drag, startPoint x: 390, startPoint y: 529, endPoint x: 354, endPoint y: 526, distance: 36.3
click at [357, 526] on div "***" at bounding box center [346, 520] width 146 height 25
type input "***"
type input "**"
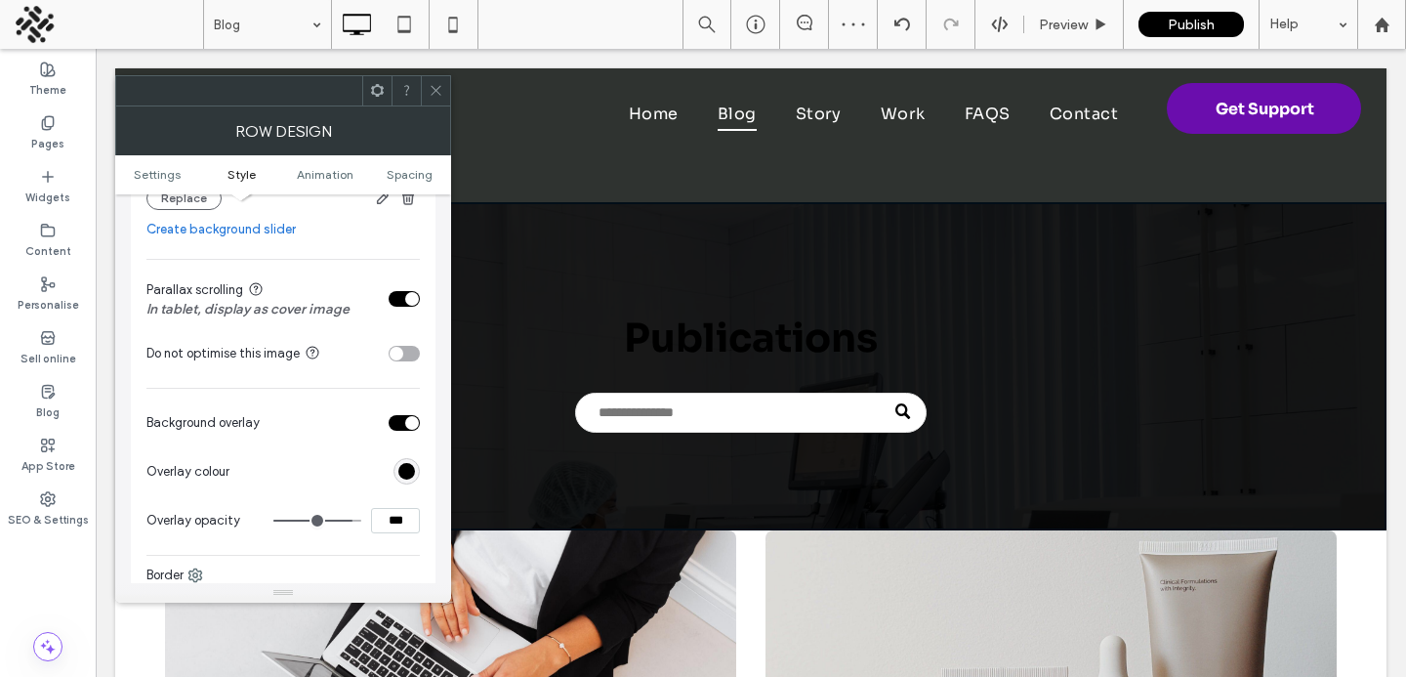
type input "***"
type input "**"
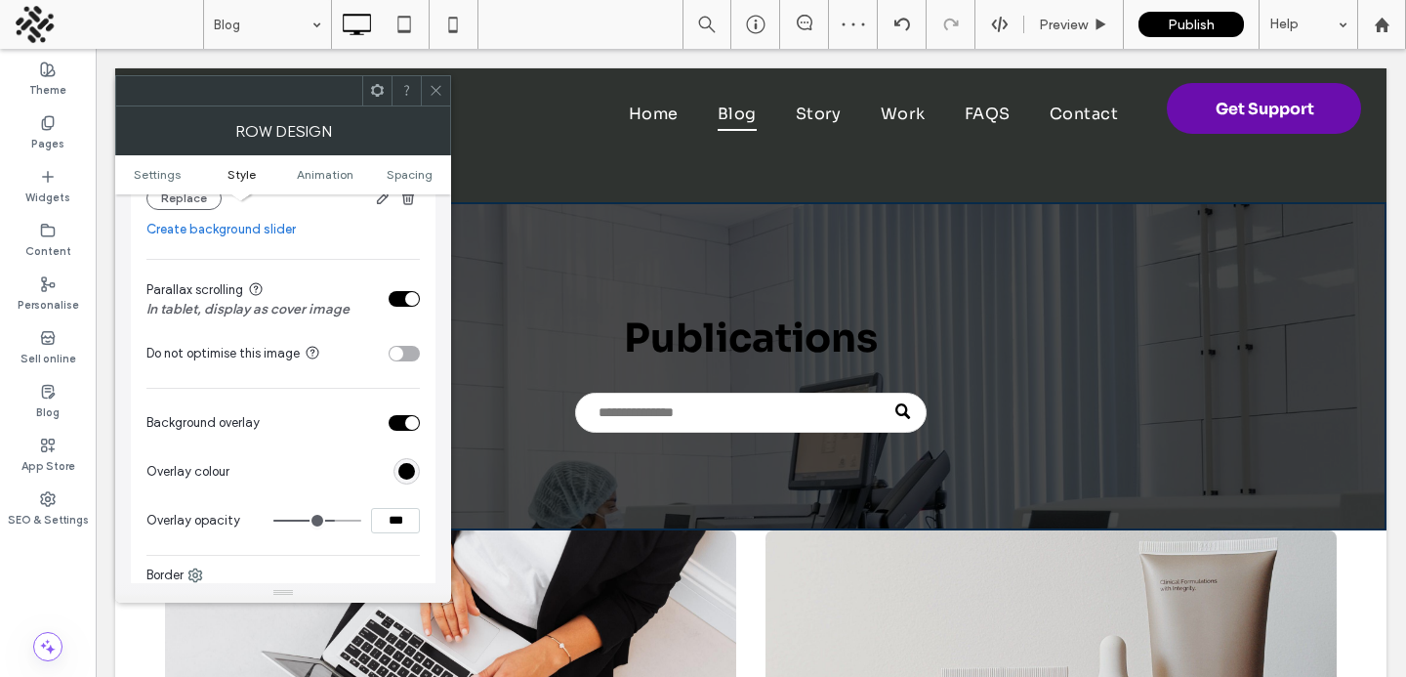
click at [429, 95] on icon at bounding box center [436, 90] width 15 height 15
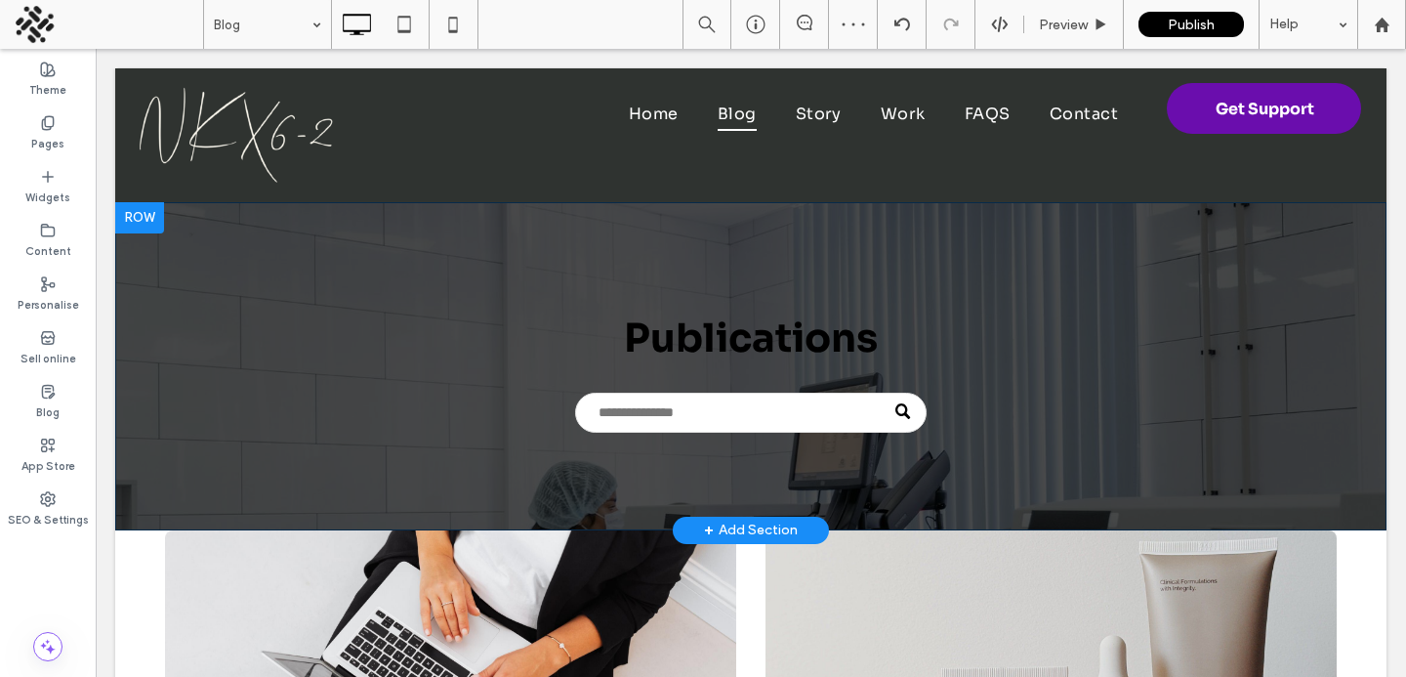
click at [724, 378] on div "Publications Click To Paste" at bounding box center [751, 366] width 1172 height 133
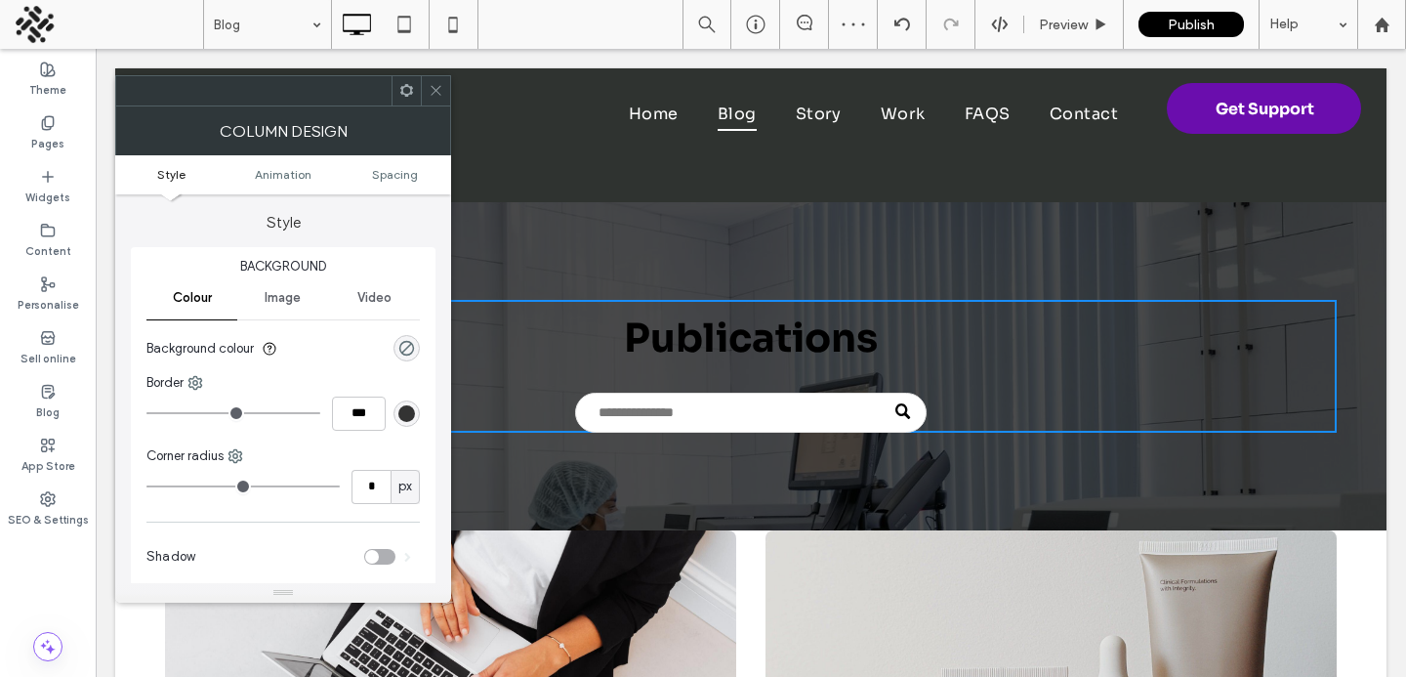
click at [439, 87] on use at bounding box center [436, 91] width 10 height 10
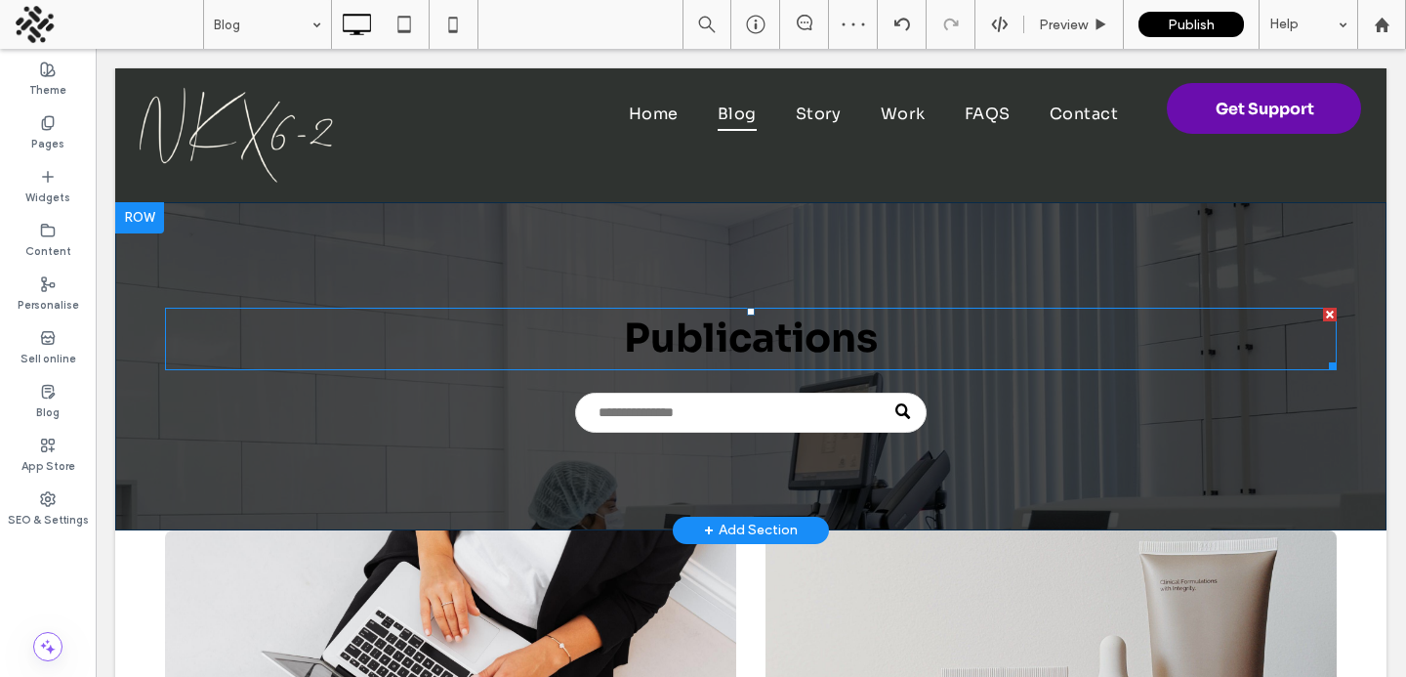
click at [725, 353] on span "Publications" at bounding box center [751, 339] width 254 height 50
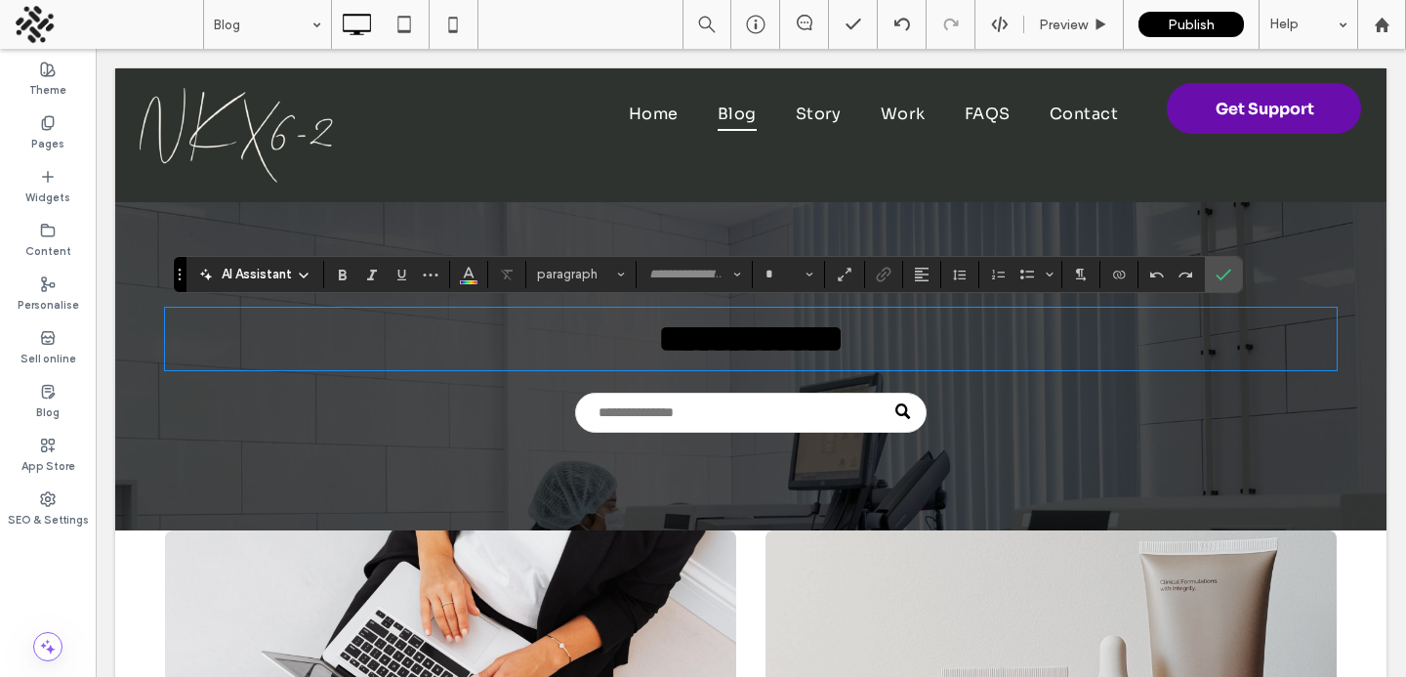
type input "****"
type input "**"
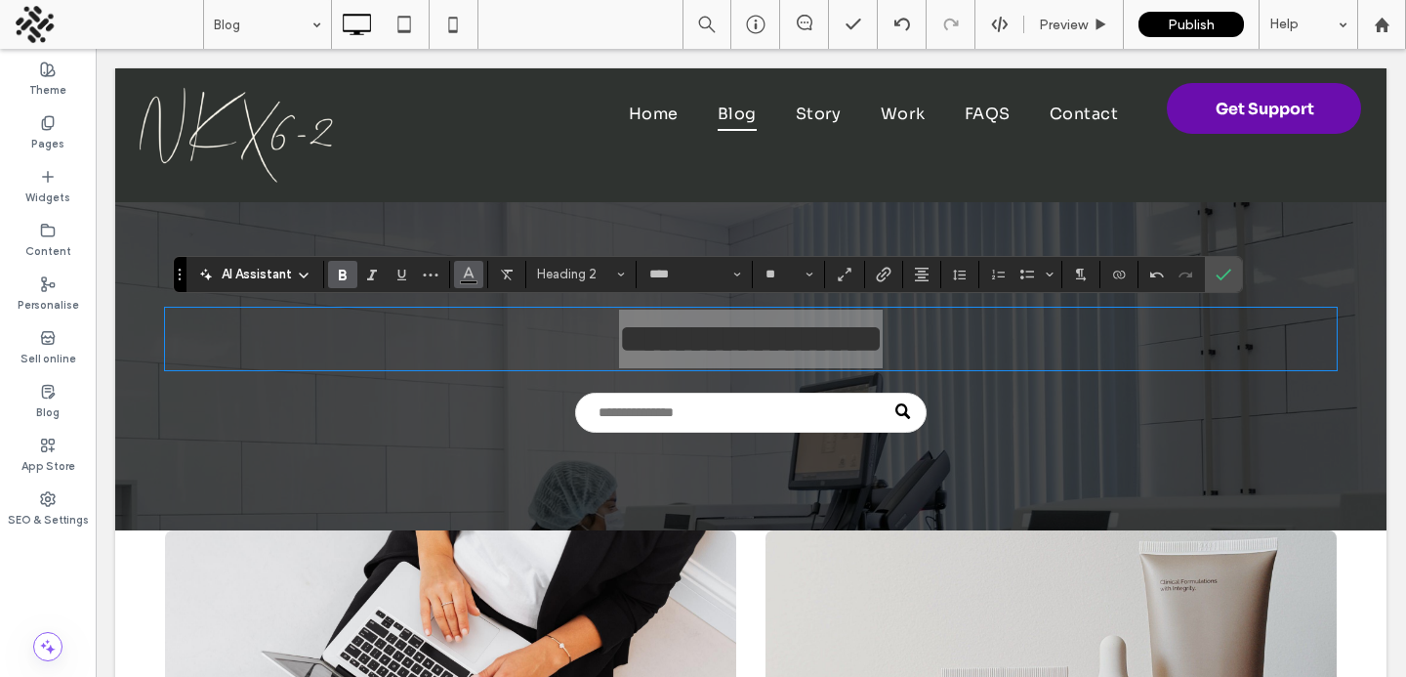
click at [458, 272] on button "Colour" at bounding box center [468, 274] width 29 height 27
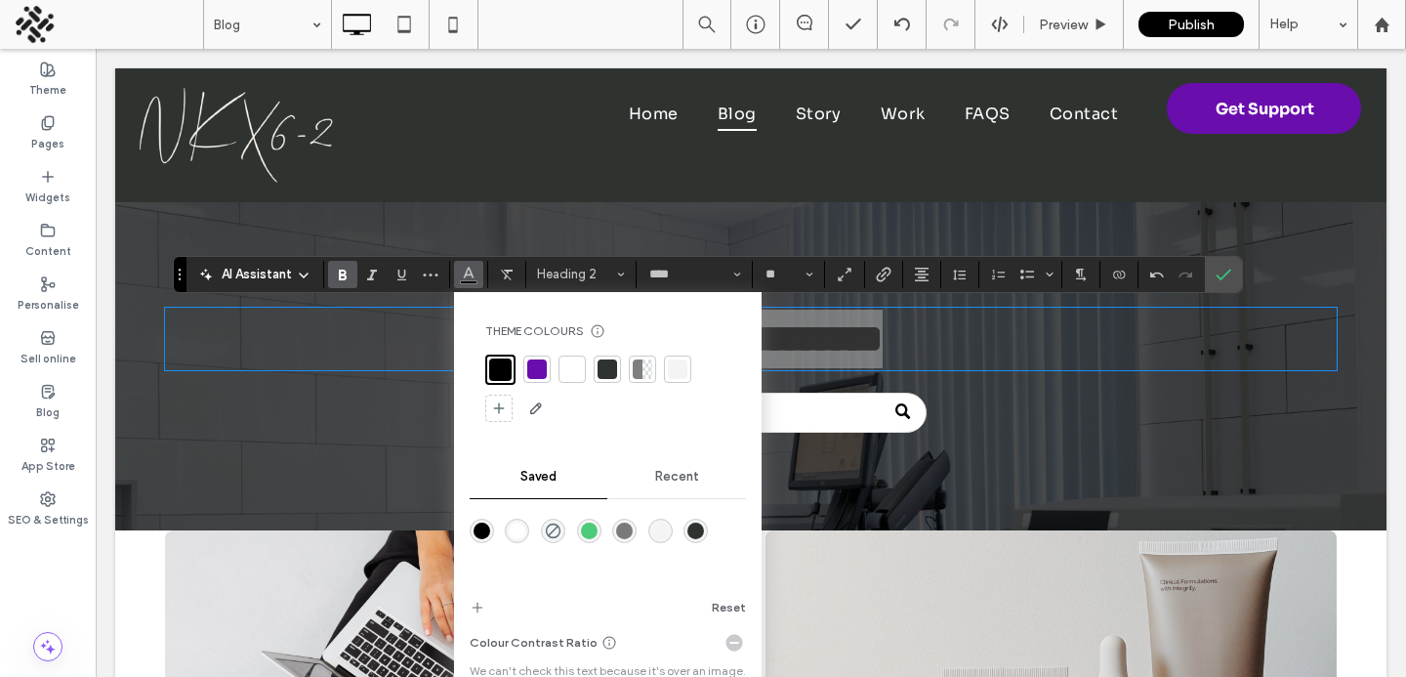
drag, startPoint x: 570, startPoint y: 367, endPoint x: 973, endPoint y: 306, distance: 407.1
click at [570, 367] on div at bounding box center [573, 369] width 20 height 20
drag, startPoint x: 1223, startPoint y: 280, endPoint x: 1057, endPoint y: 335, distance: 174.8
click at [1223, 280] on icon "Confirm" at bounding box center [1224, 275] width 16 height 16
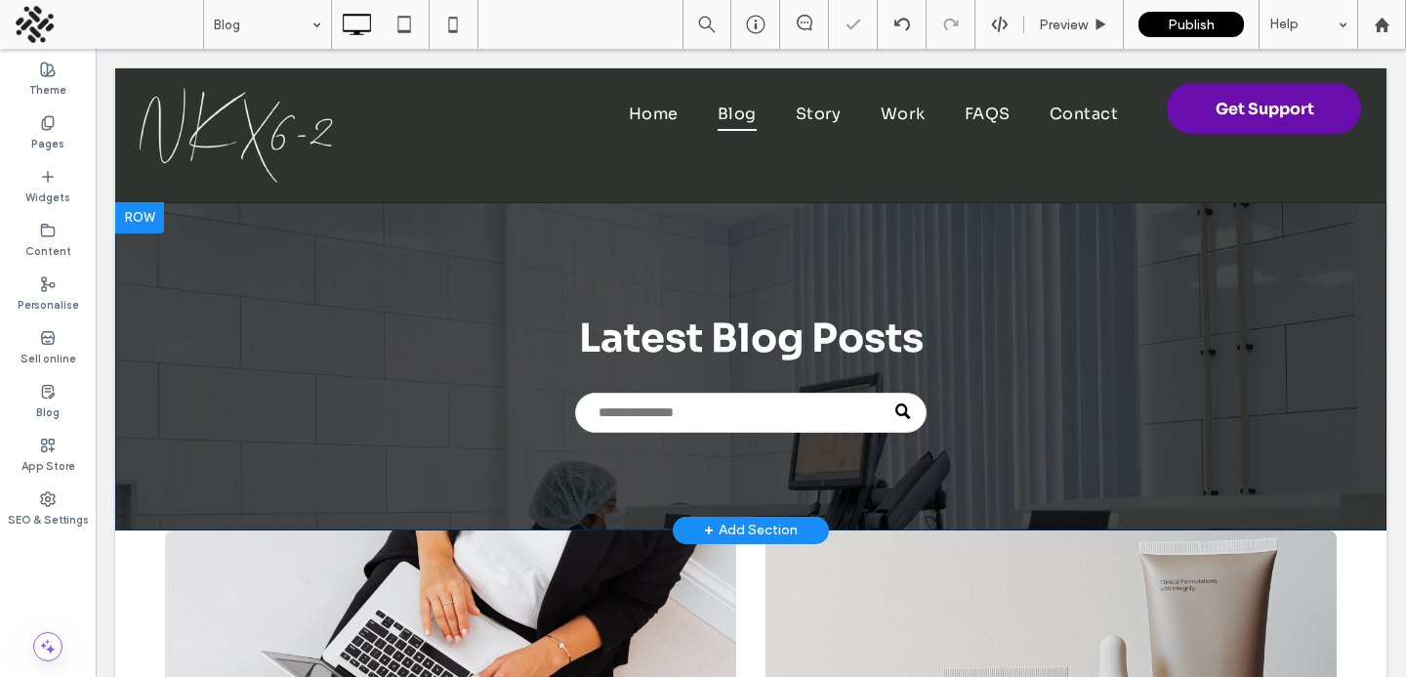
click at [1108, 453] on div "Latest Blog Posts Click To Paste Row + Add Section" at bounding box center [751, 366] width 1272 height 328
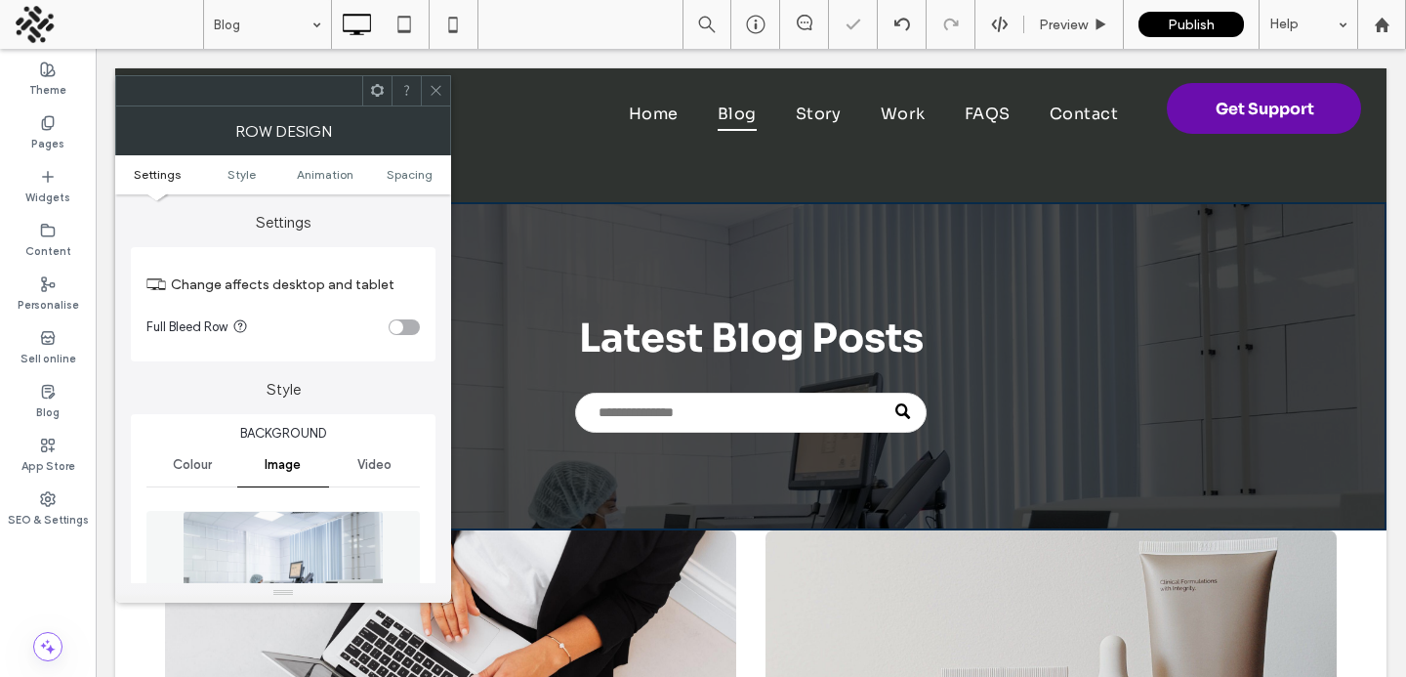
click at [397, 186] on ul "Settings Style Animation Spacing" at bounding box center [283, 174] width 336 height 39
click at [410, 175] on span "Spacing" at bounding box center [410, 174] width 46 height 15
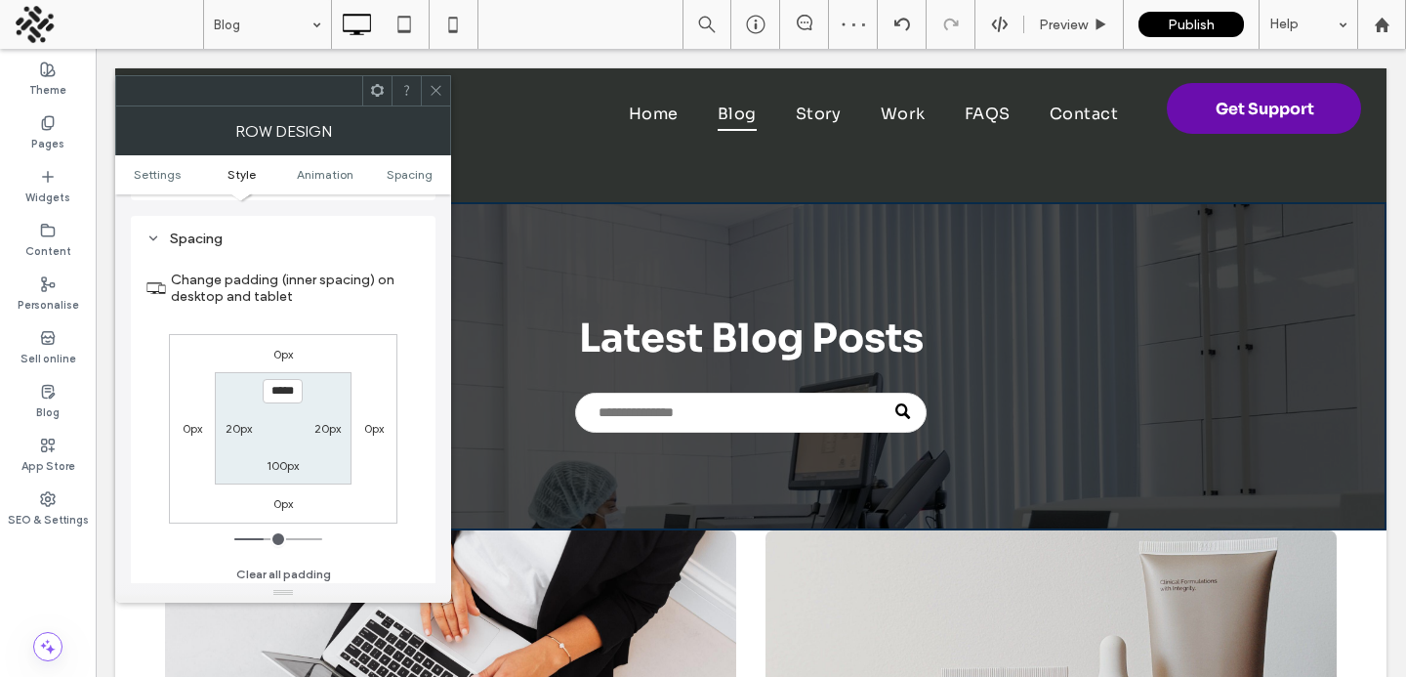
scroll to position [1125, 0]
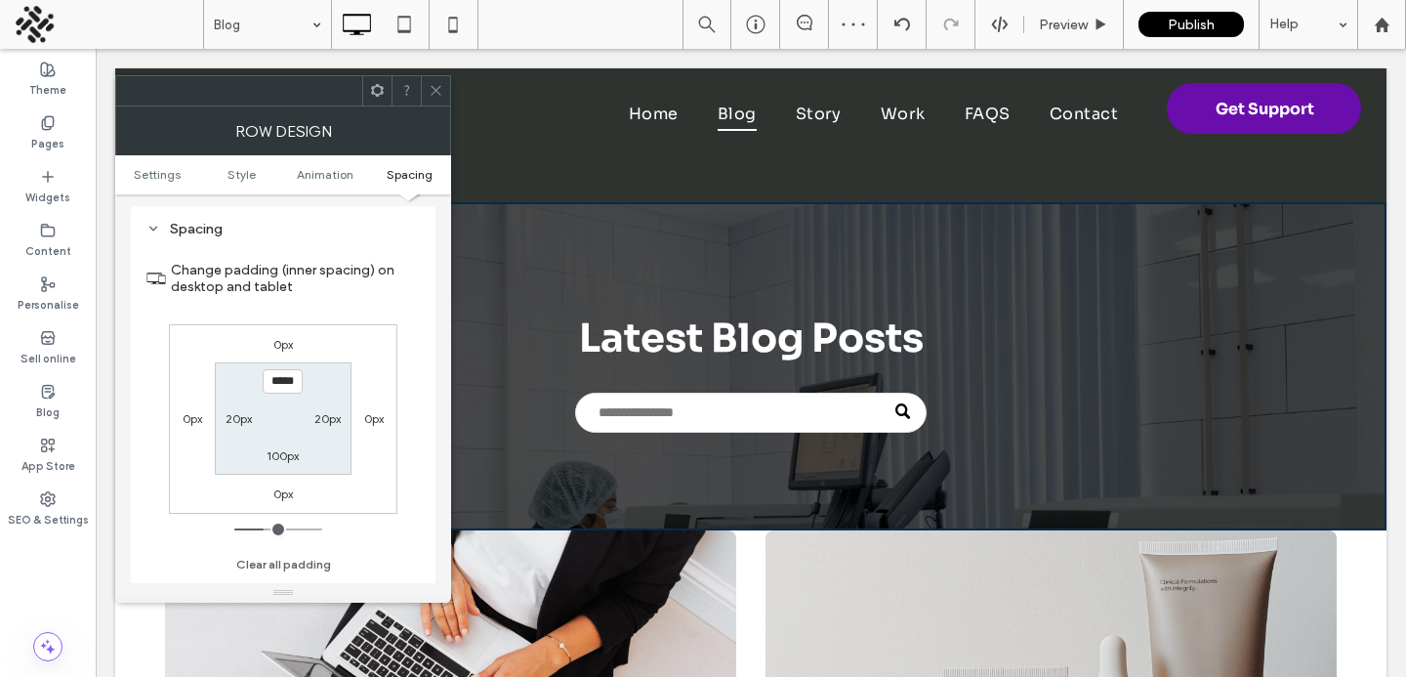
click at [276, 497] on label "0px" at bounding box center [283, 493] width 20 height 15
type input "*"
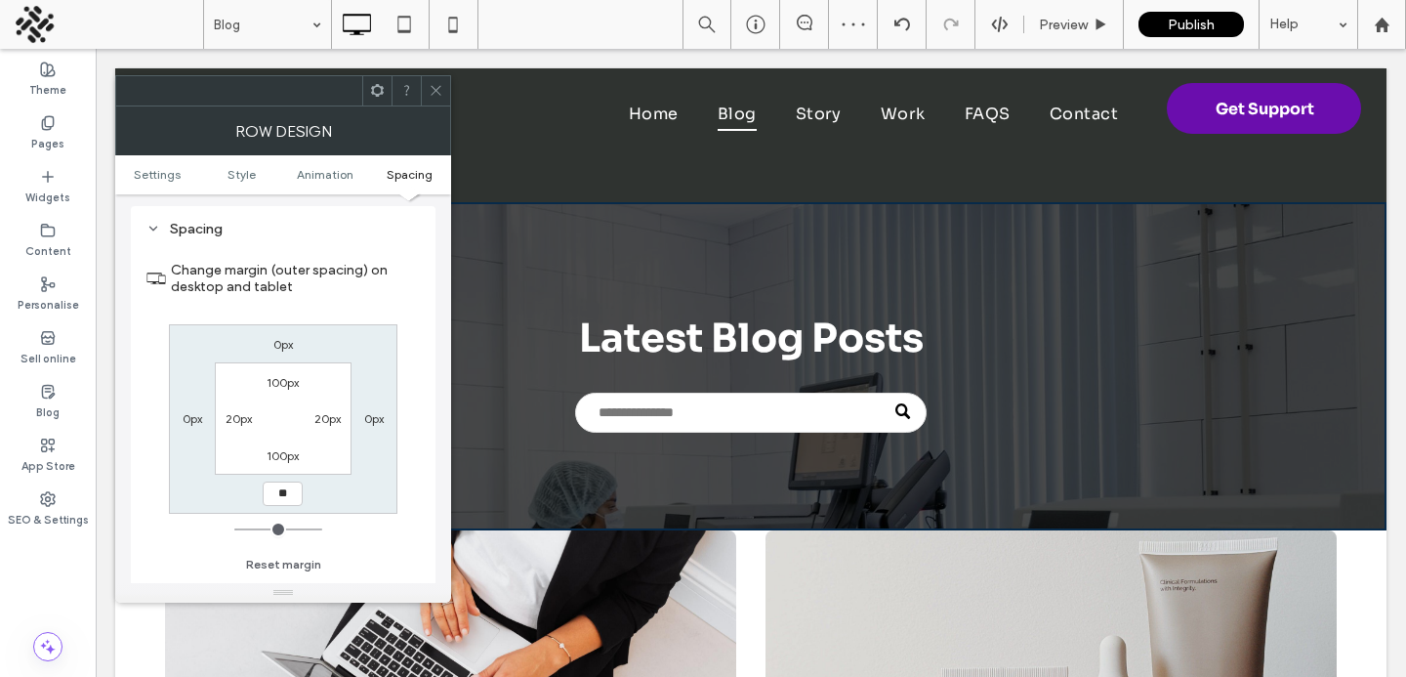
type input "**"
type input "****"
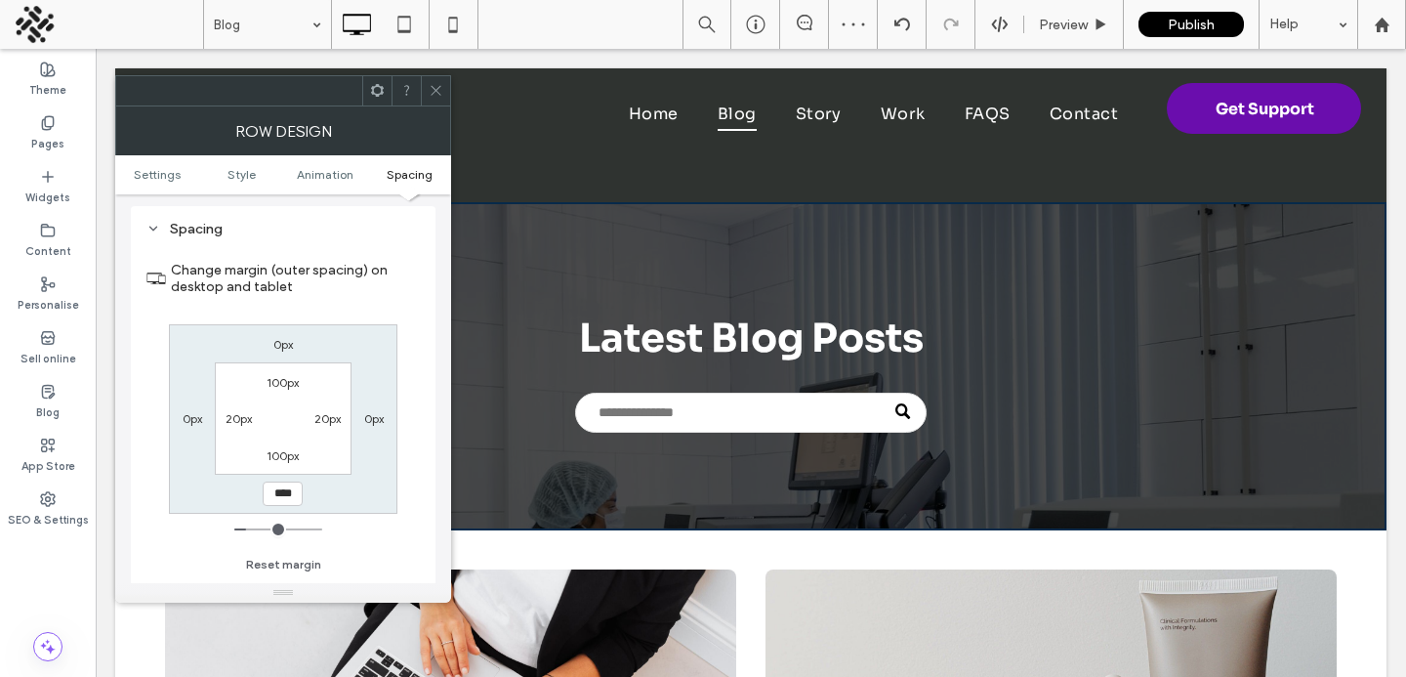
click at [442, 94] on icon at bounding box center [436, 90] width 15 height 15
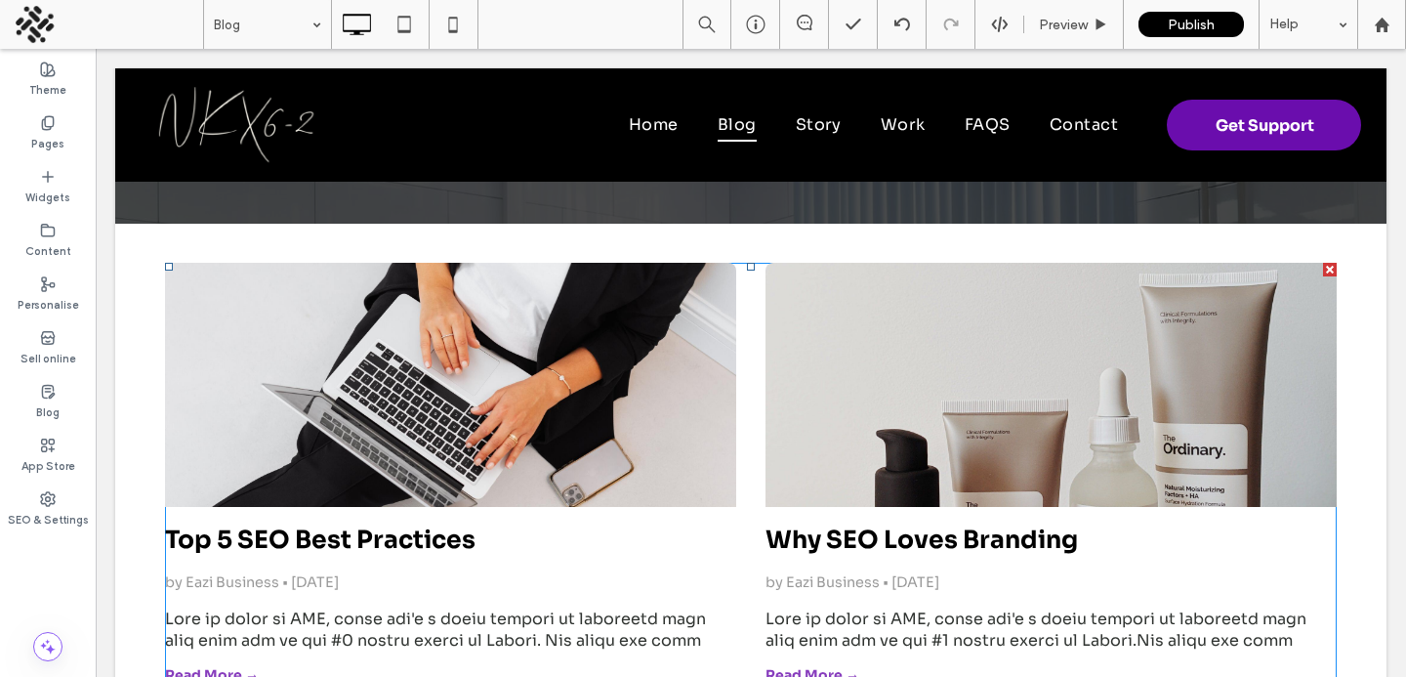
scroll to position [206, 0]
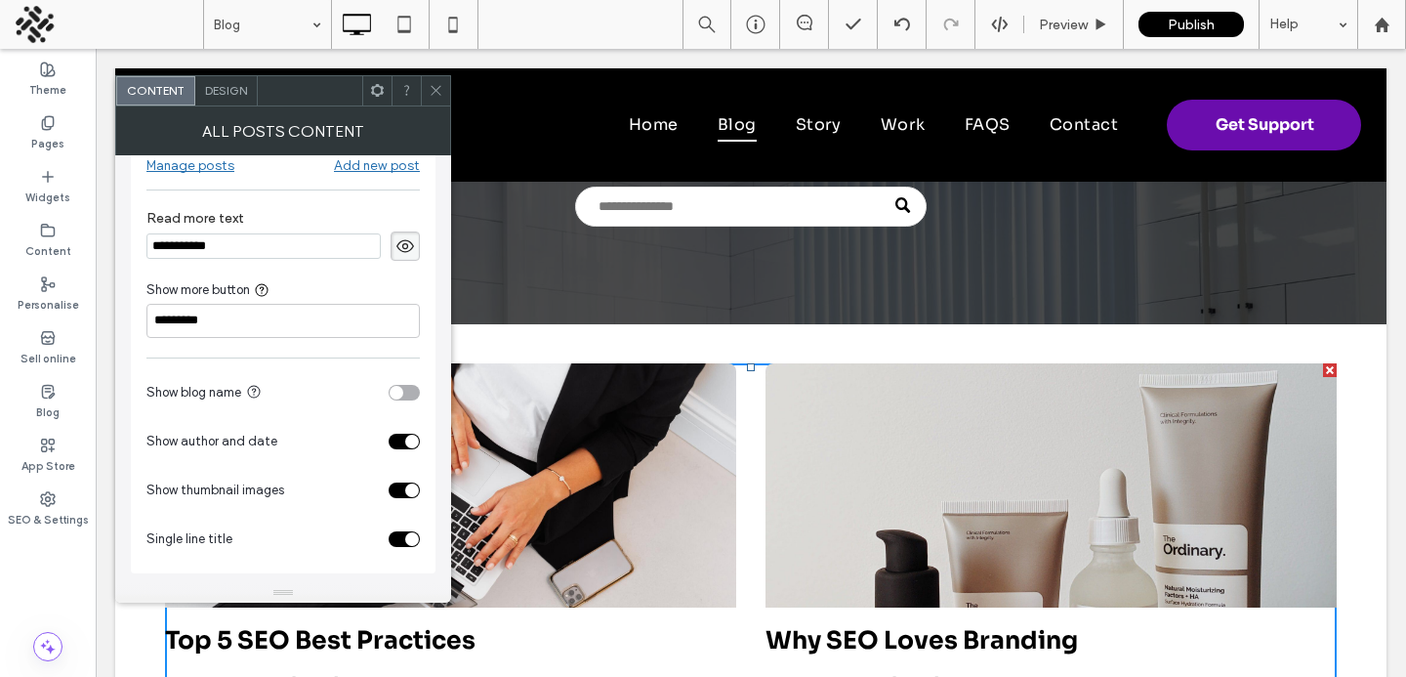
scroll to position [0, 0]
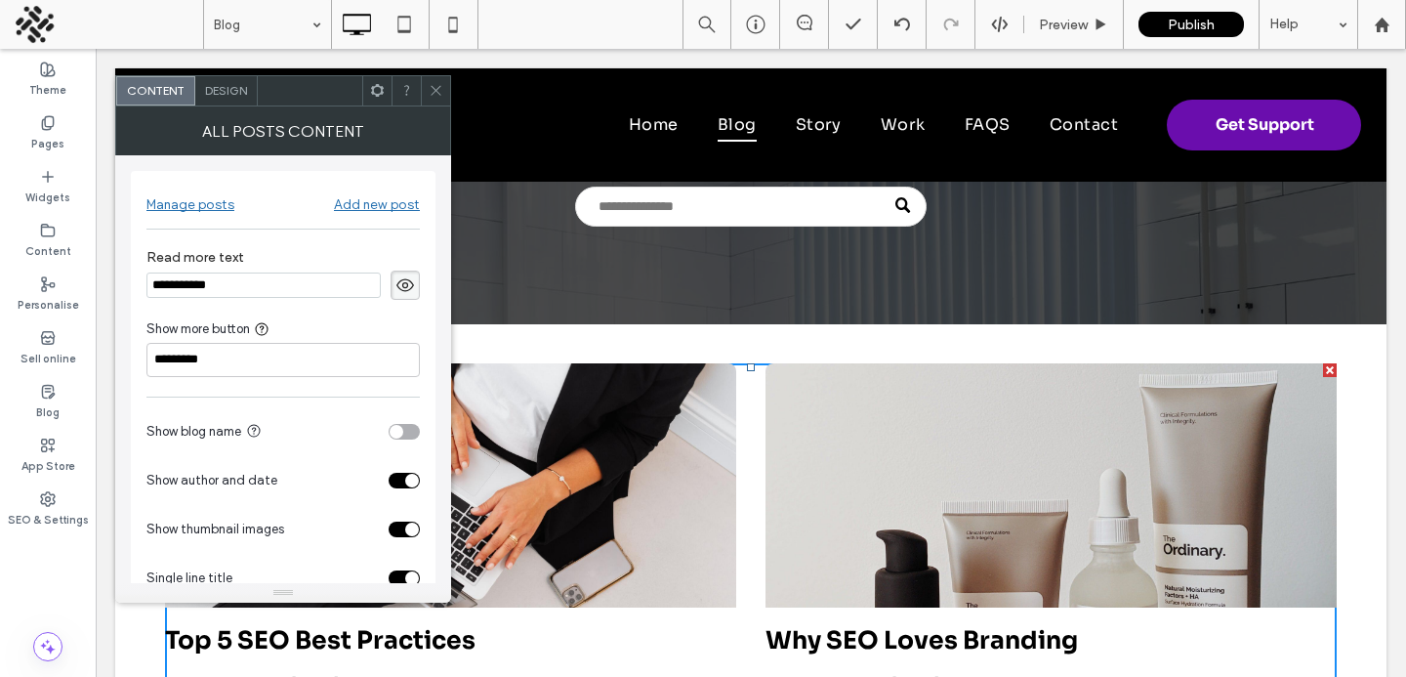
click at [222, 83] on span "Design" at bounding box center [226, 90] width 42 height 15
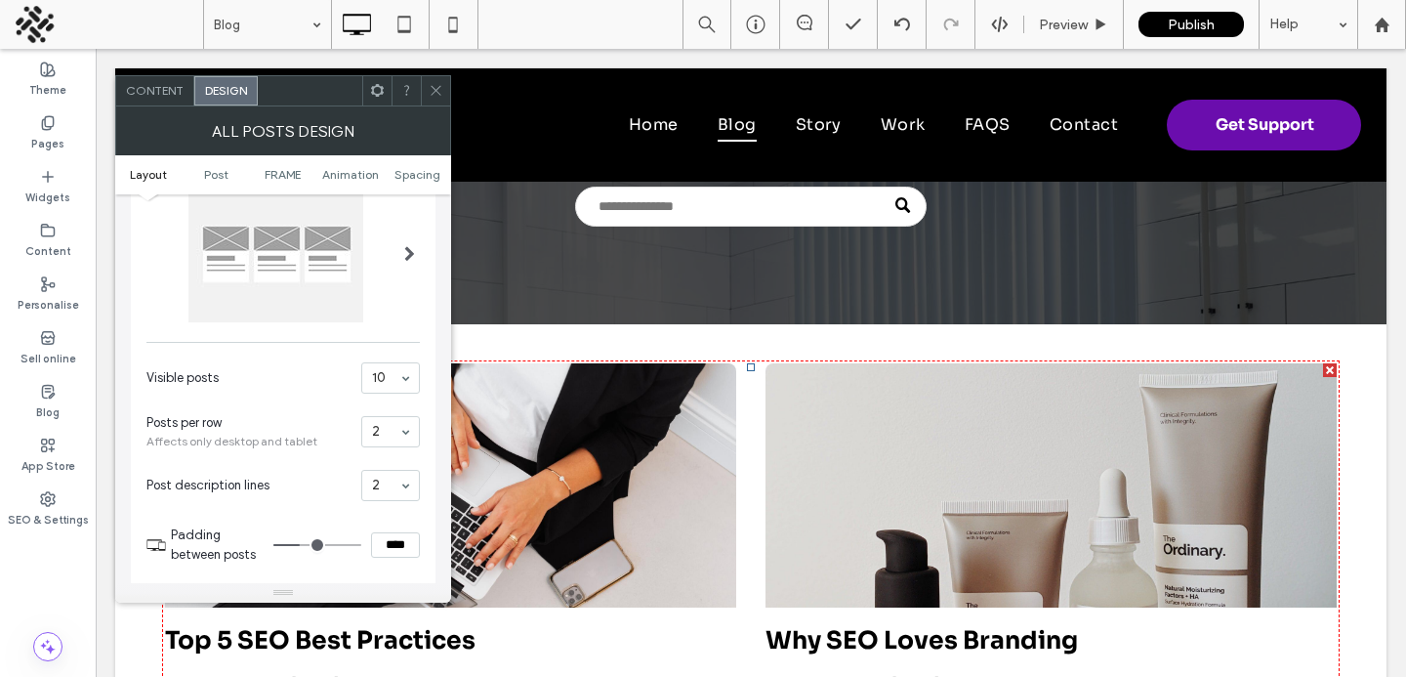
scroll to position [83, 0]
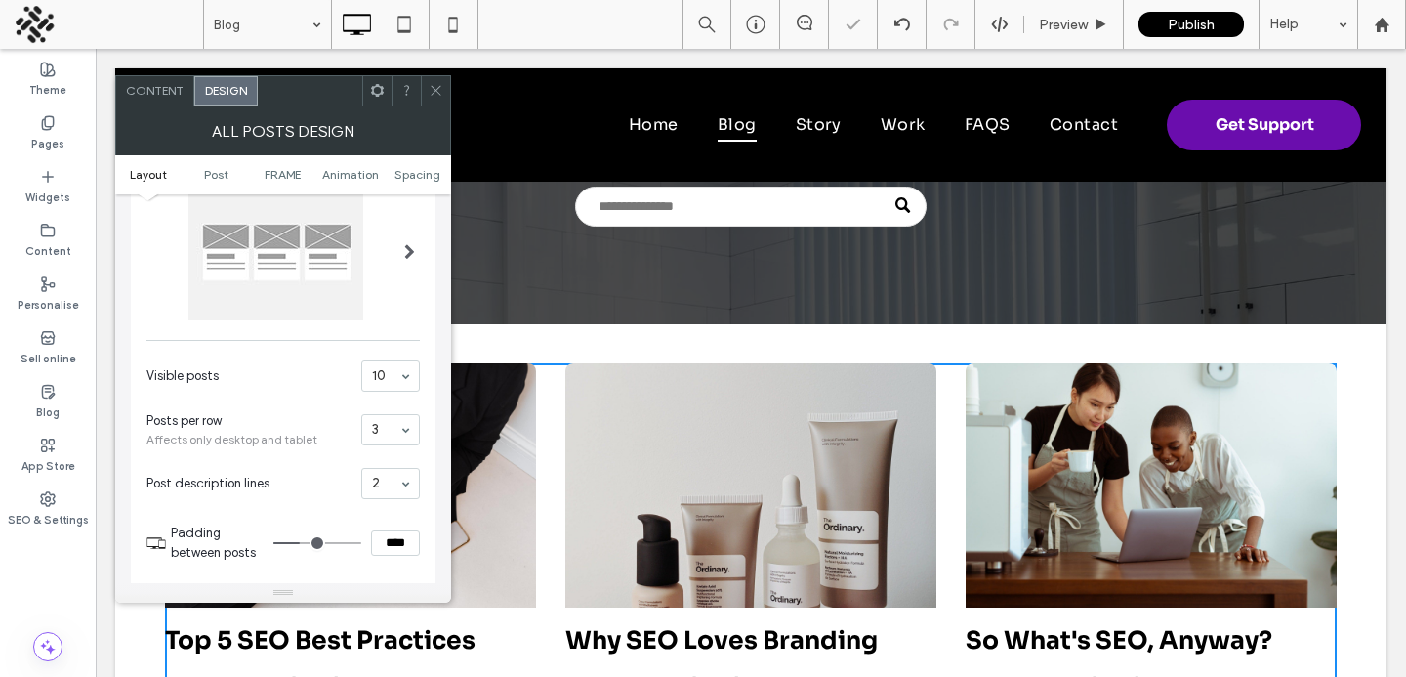
click at [430, 94] on icon at bounding box center [436, 90] width 15 height 15
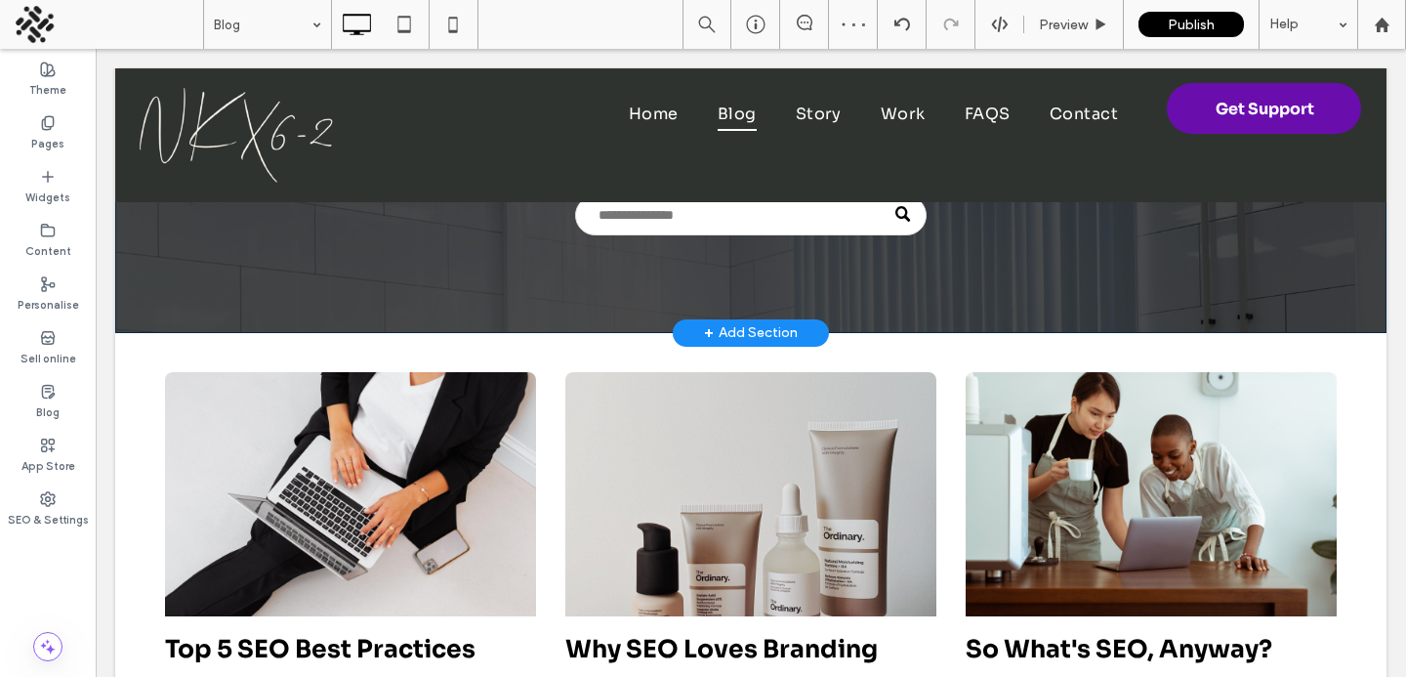
scroll to position [0, 0]
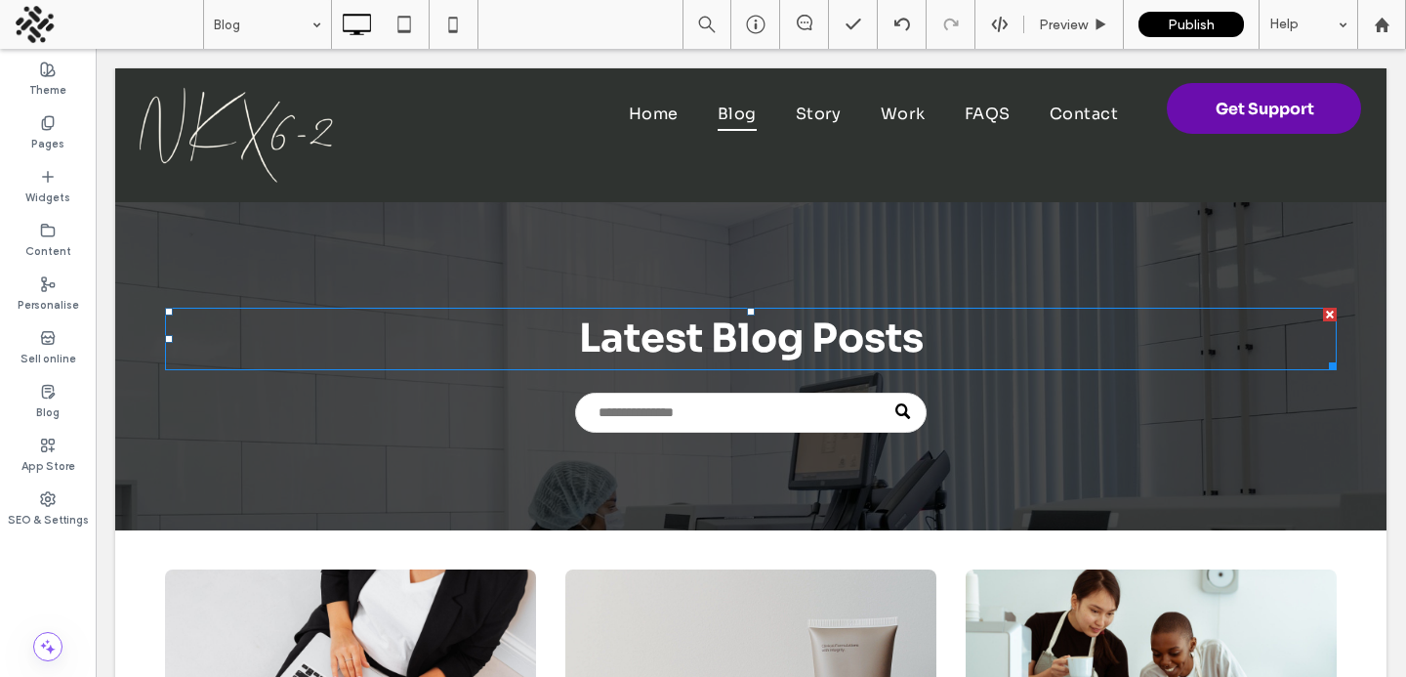
click at [291, 368] on div "Latest Blog Posts" at bounding box center [751, 339] width 1172 height 63
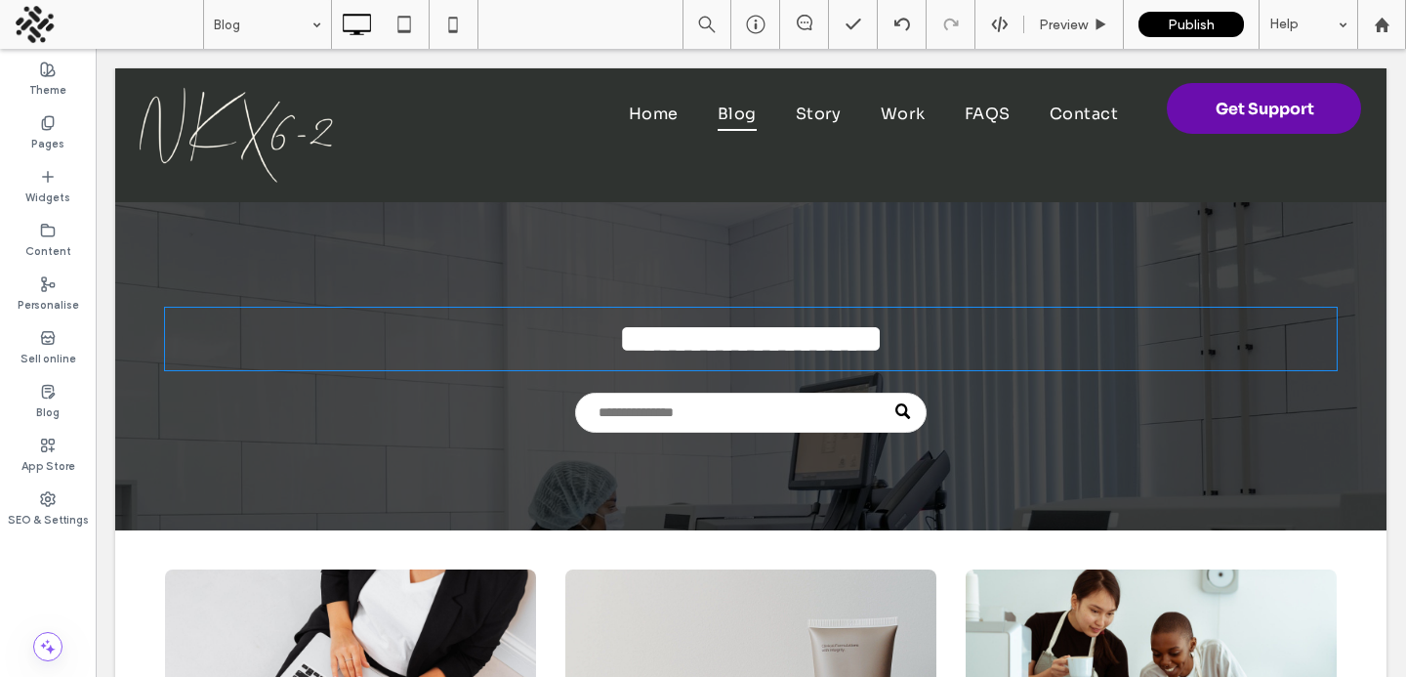
type input "****"
type input "**"
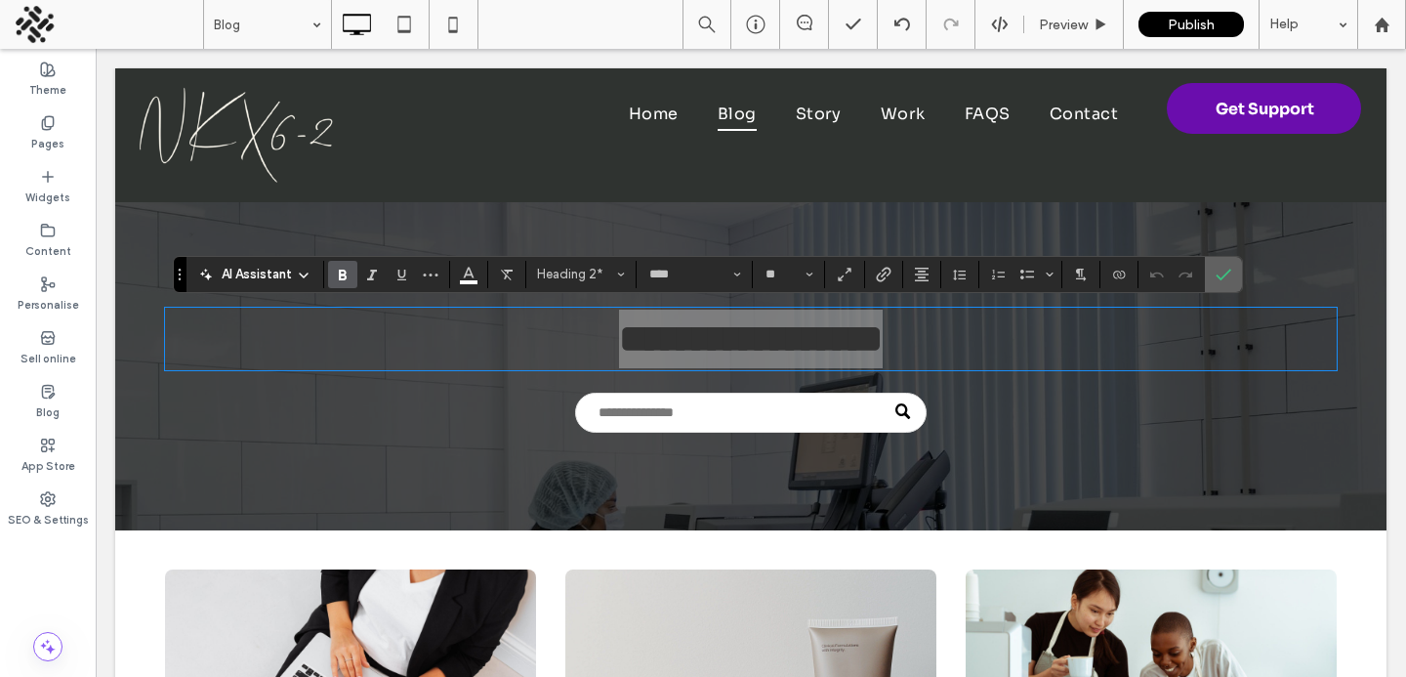
click at [1224, 283] on span "Confirm" at bounding box center [1220, 274] width 9 height 35
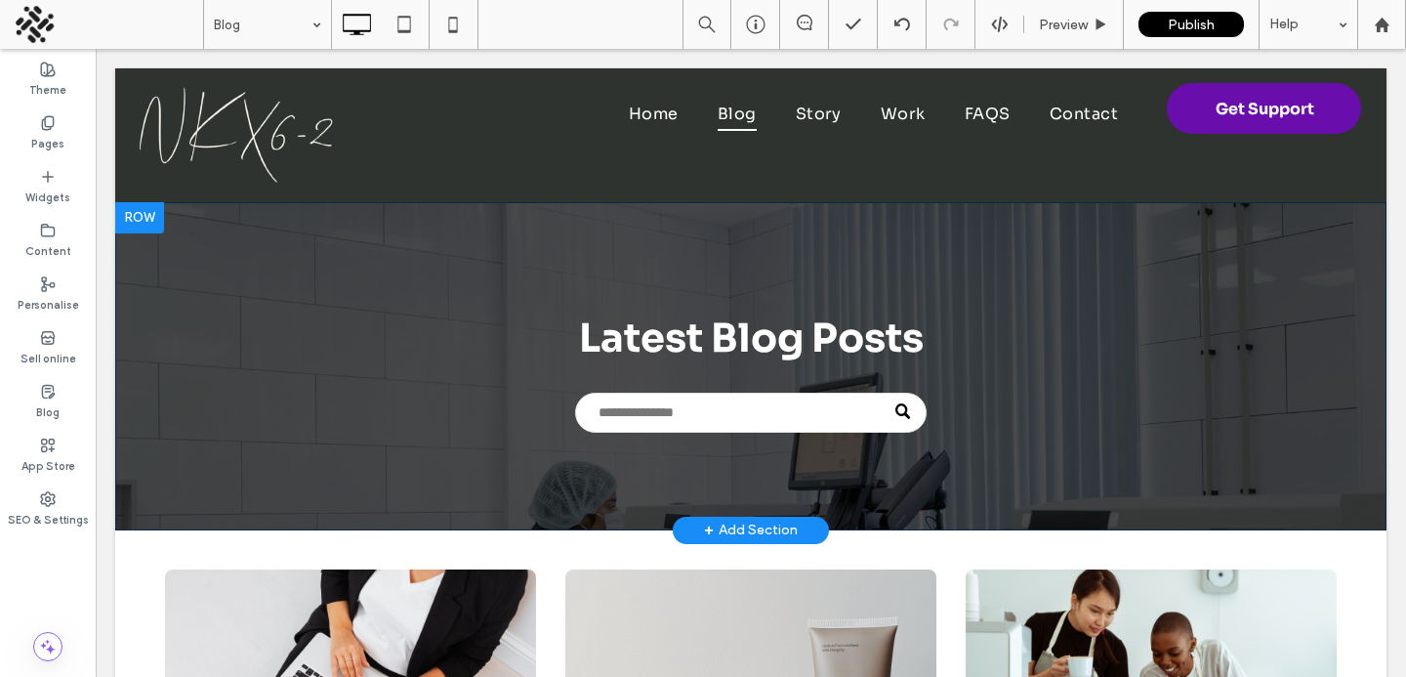
click at [1206, 252] on div "Latest Blog Posts Click To Paste Row + Add Section" at bounding box center [751, 366] width 1272 height 328
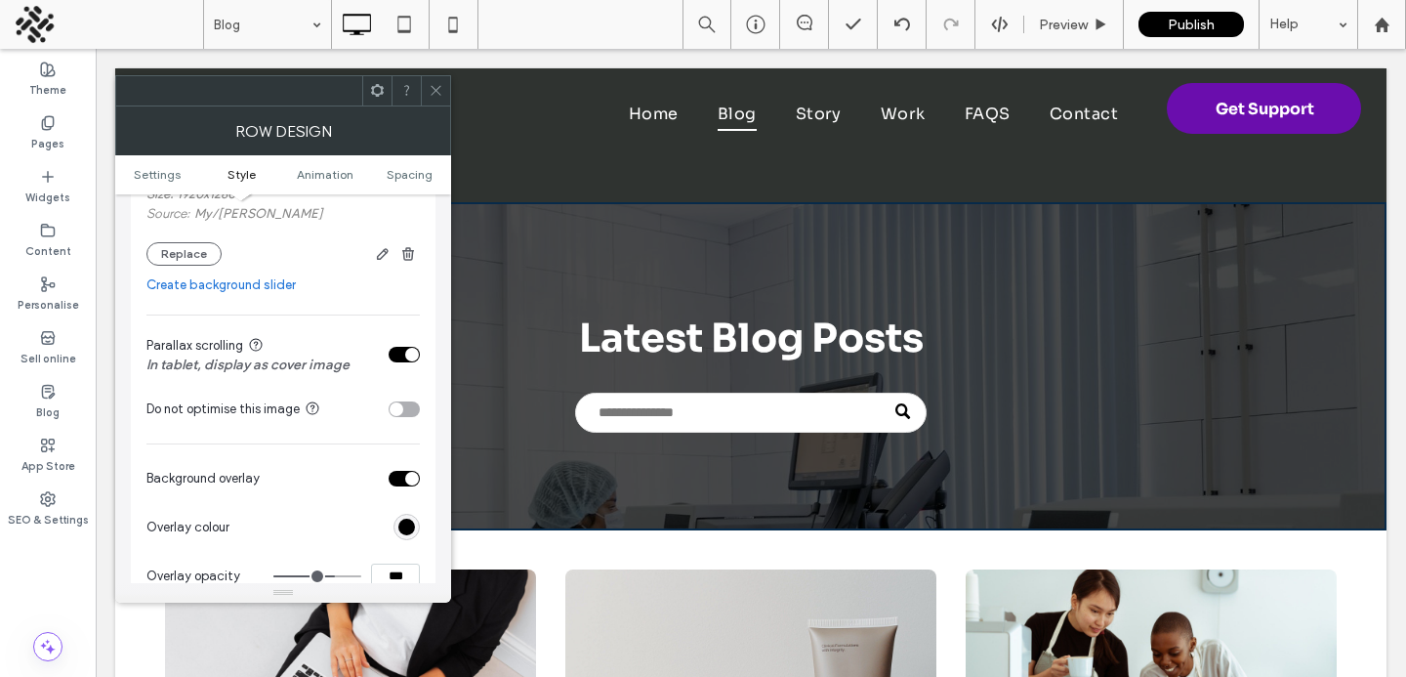
scroll to position [460, 0]
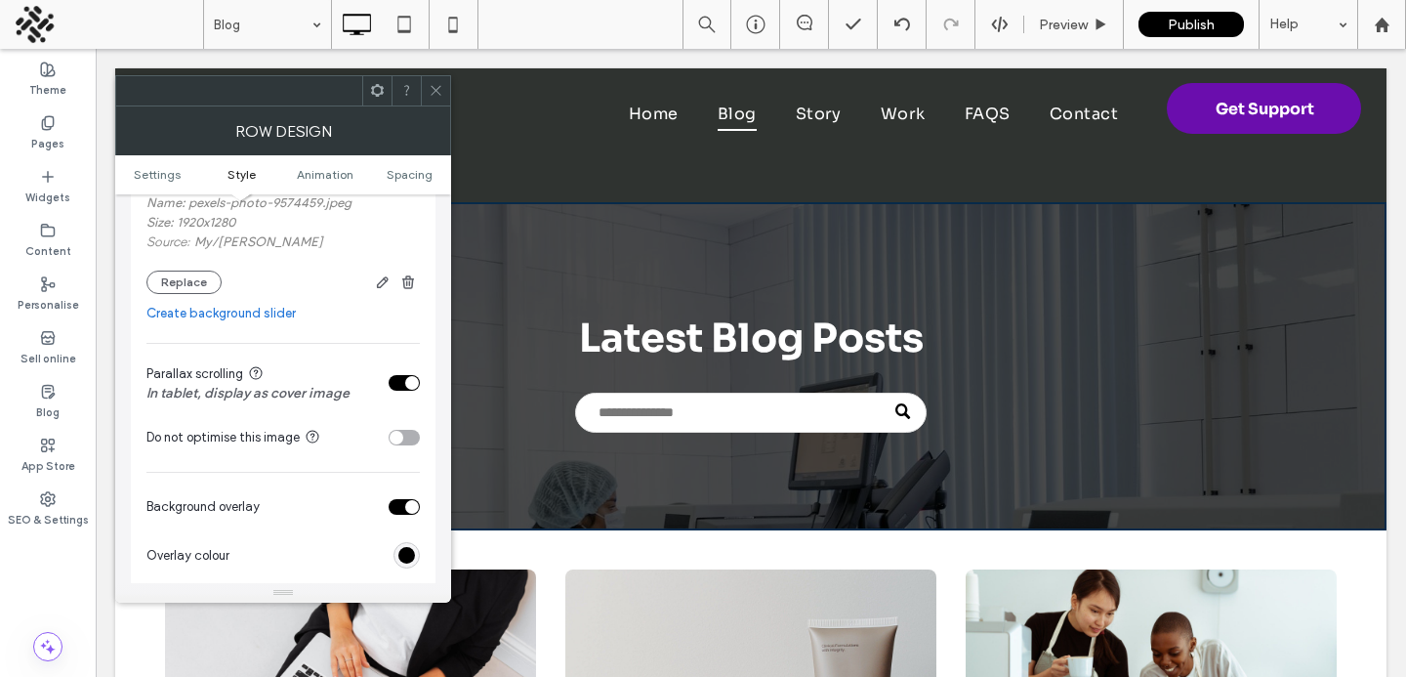
click at [397, 385] on div "toggle" at bounding box center [404, 383] width 31 height 16
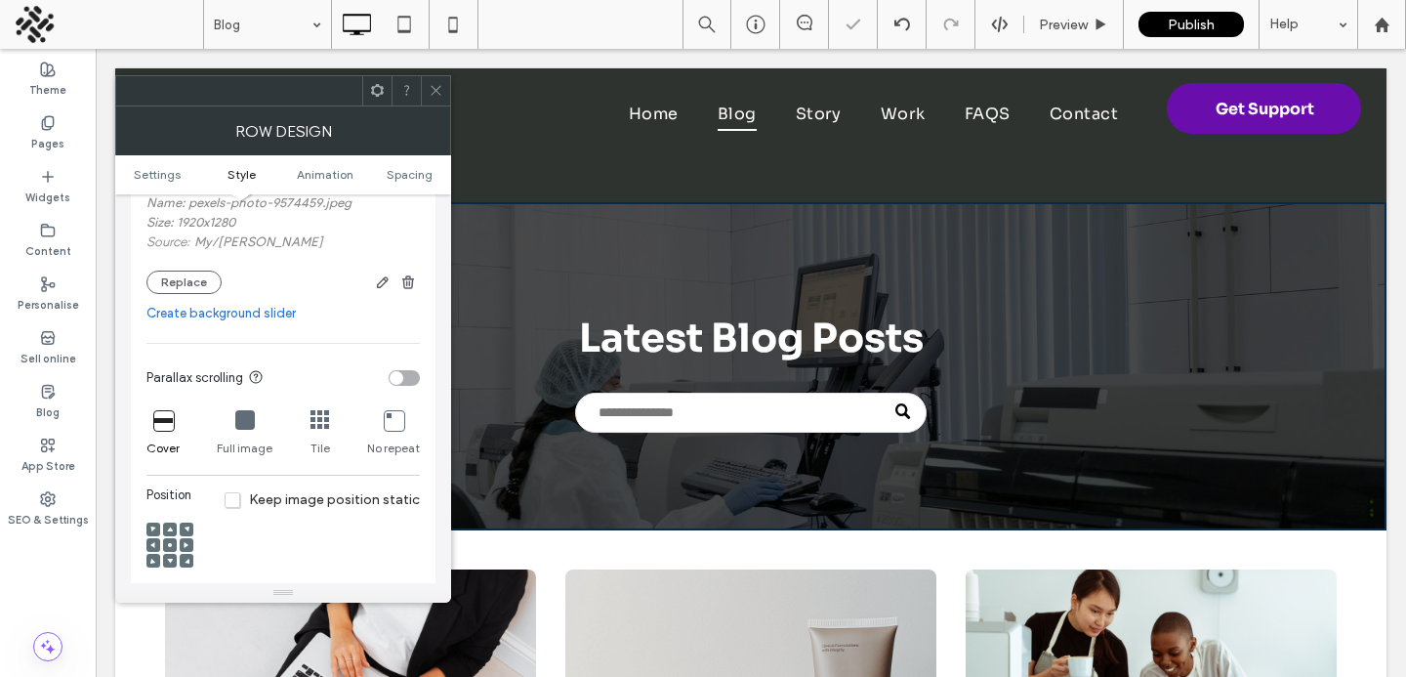
click at [163, 430] on icon at bounding box center [163, 420] width 20 height 20
click at [167, 548] on icon at bounding box center [170, 545] width 6 height 6
click at [433, 86] on use at bounding box center [436, 91] width 10 height 10
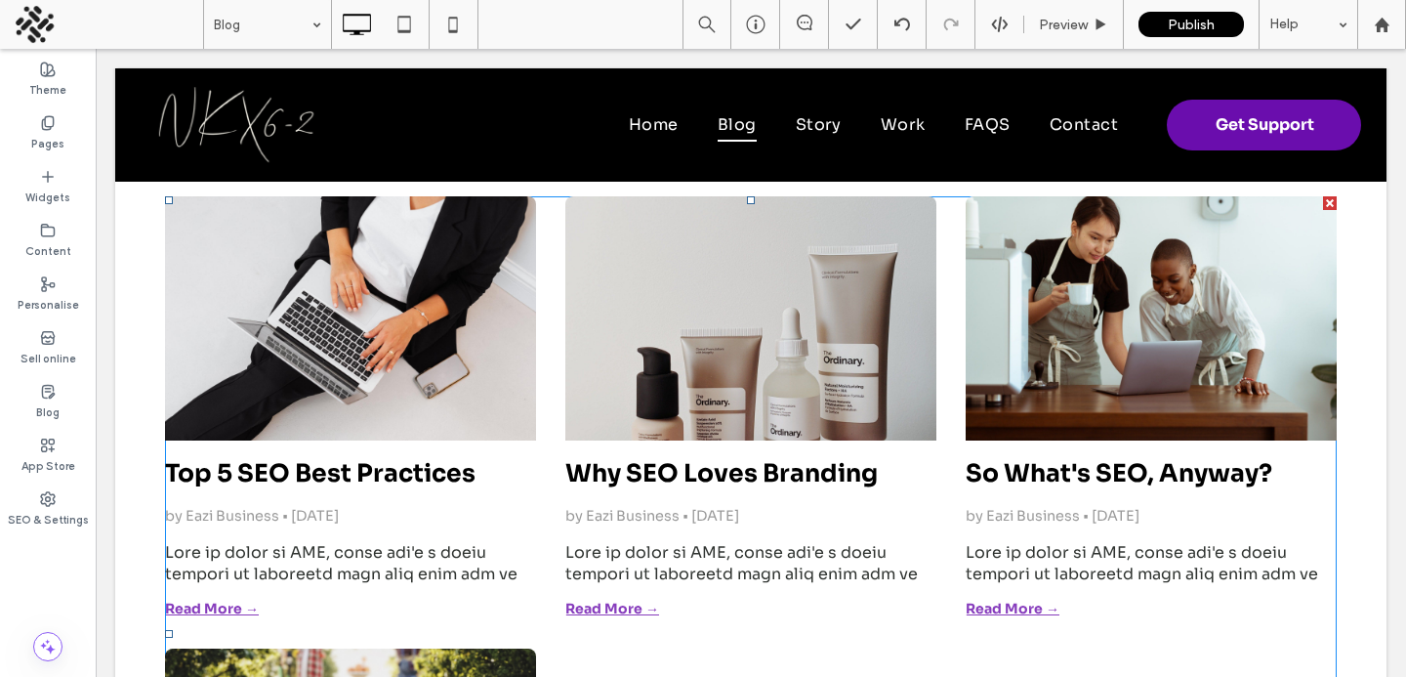
scroll to position [0, 0]
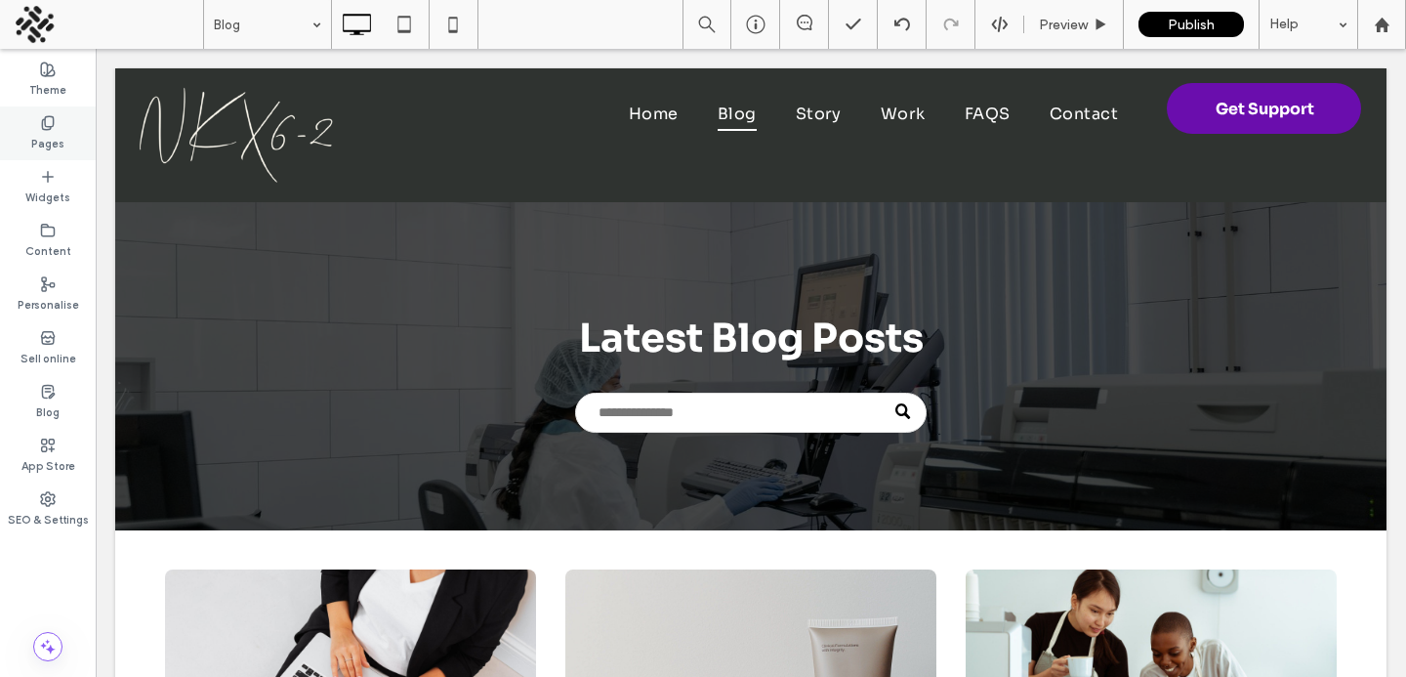
click at [22, 124] on div "Pages" at bounding box center [48, 133] width 96 height 54
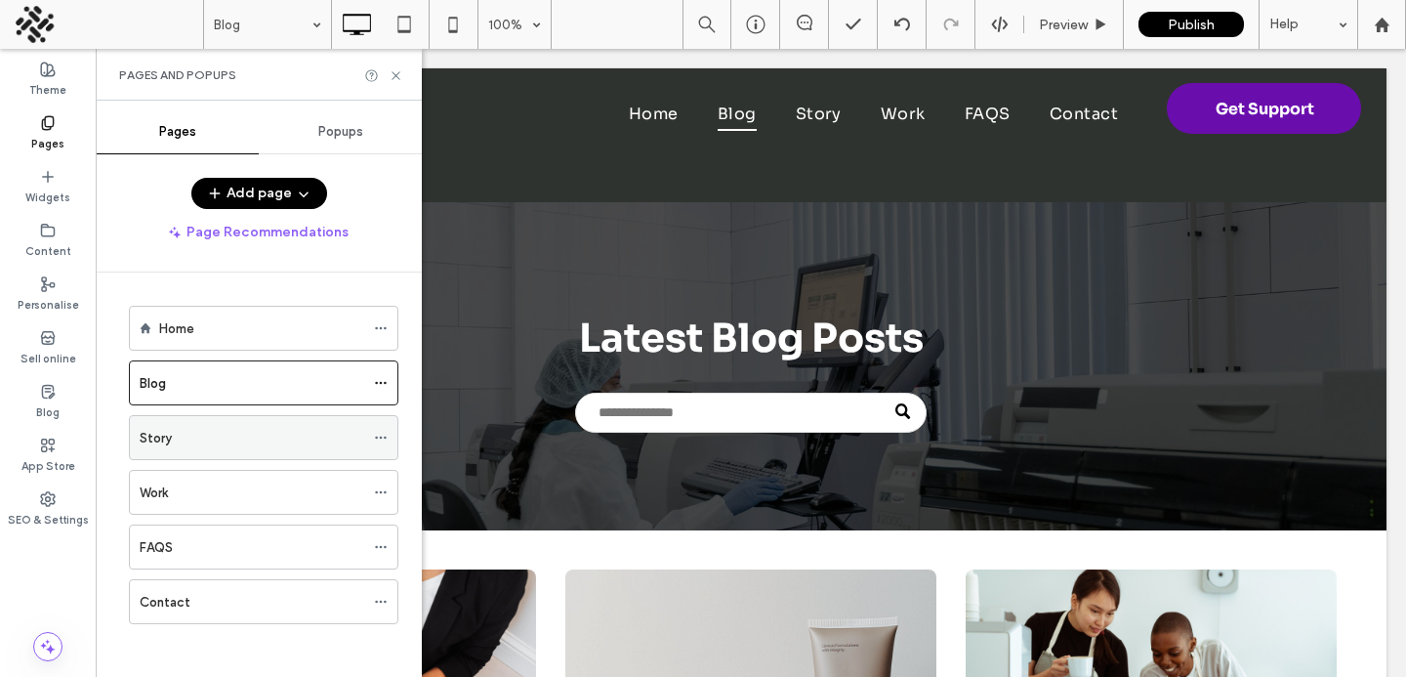
click at [218, 458] on div "Story" at bounding box center [252, 437] width 225 height 43
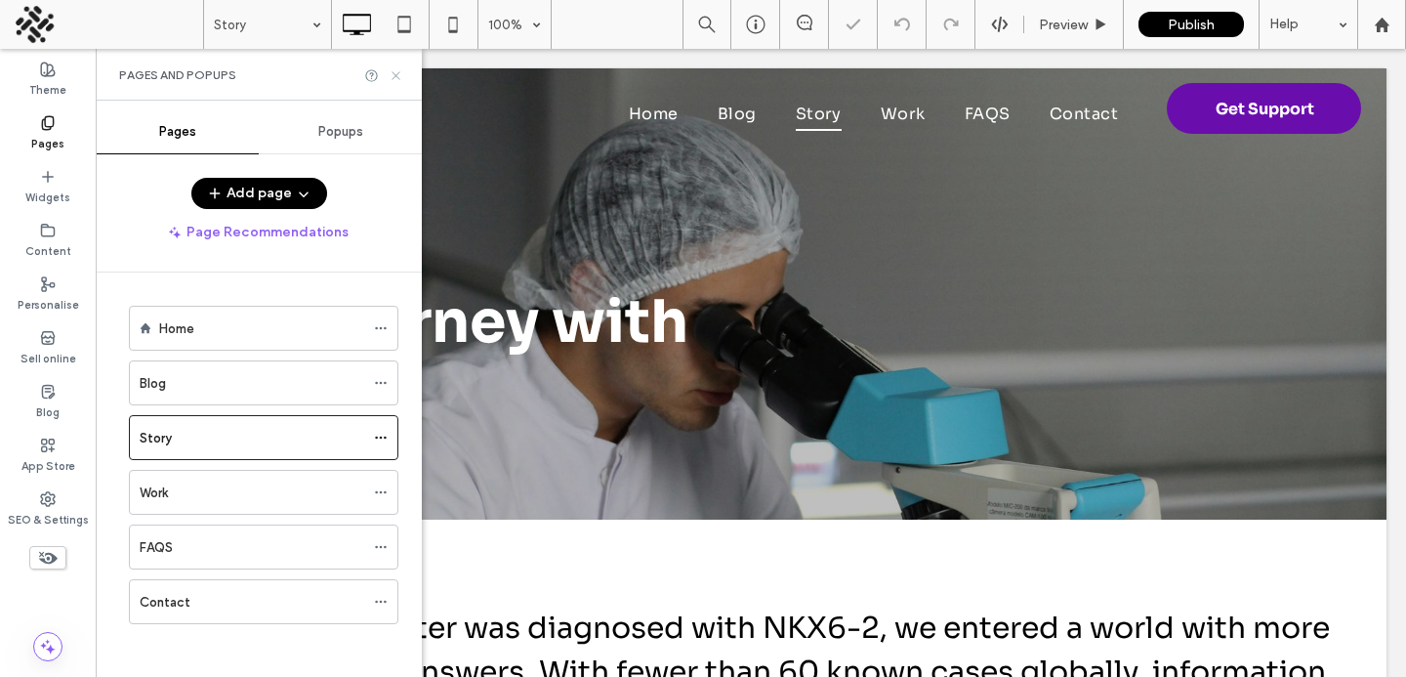
click at [395, 74] on icon at bounding box center [396, 75] width 15 height 15
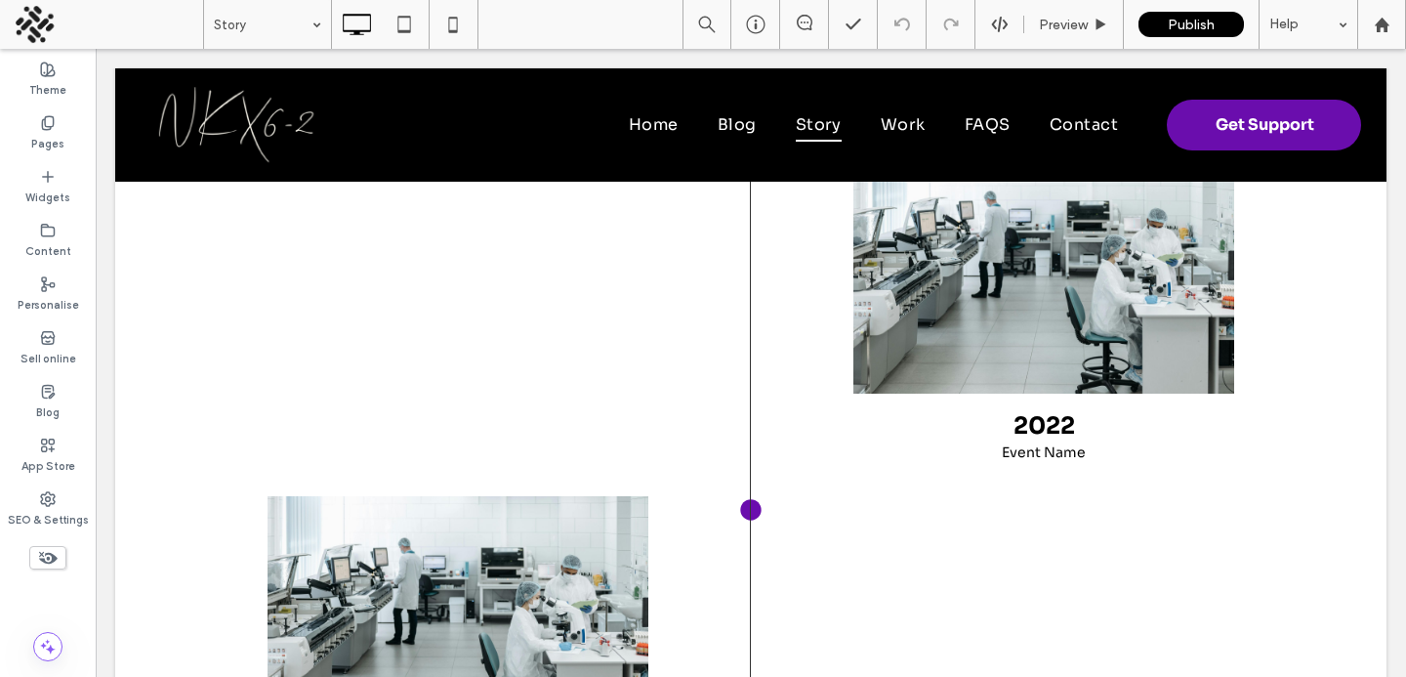
scroll to position [636, 0]
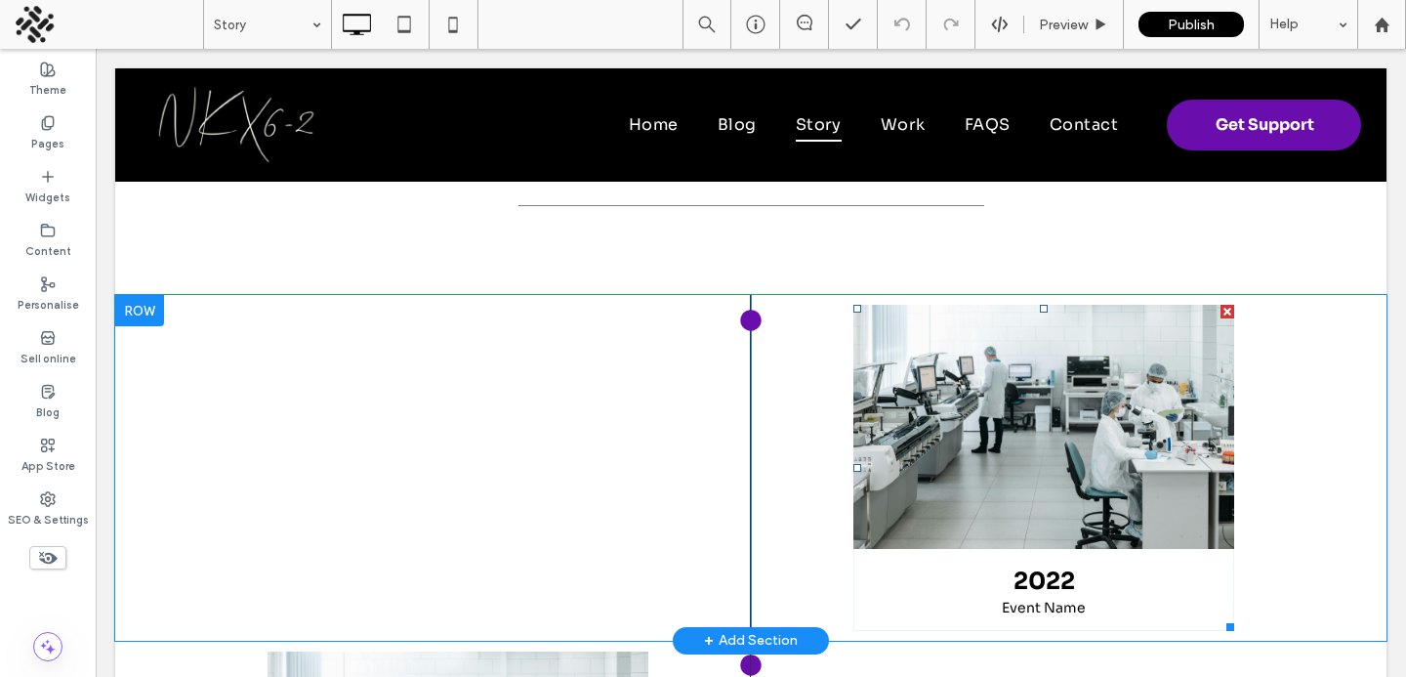
click at [924, 406] on link at bounding box center [1044, 427] width 381 height 244
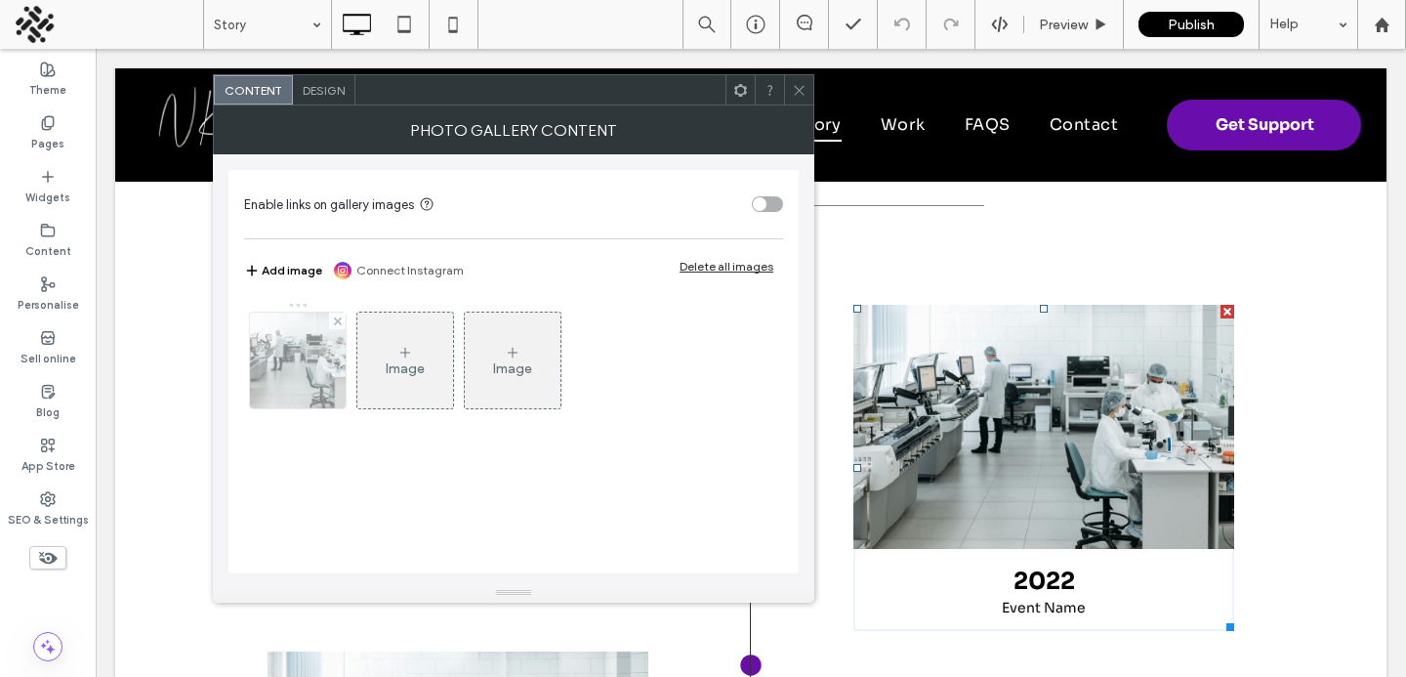
click at [311, 387] on img at bounding box center [299, 361] width 144 height 96
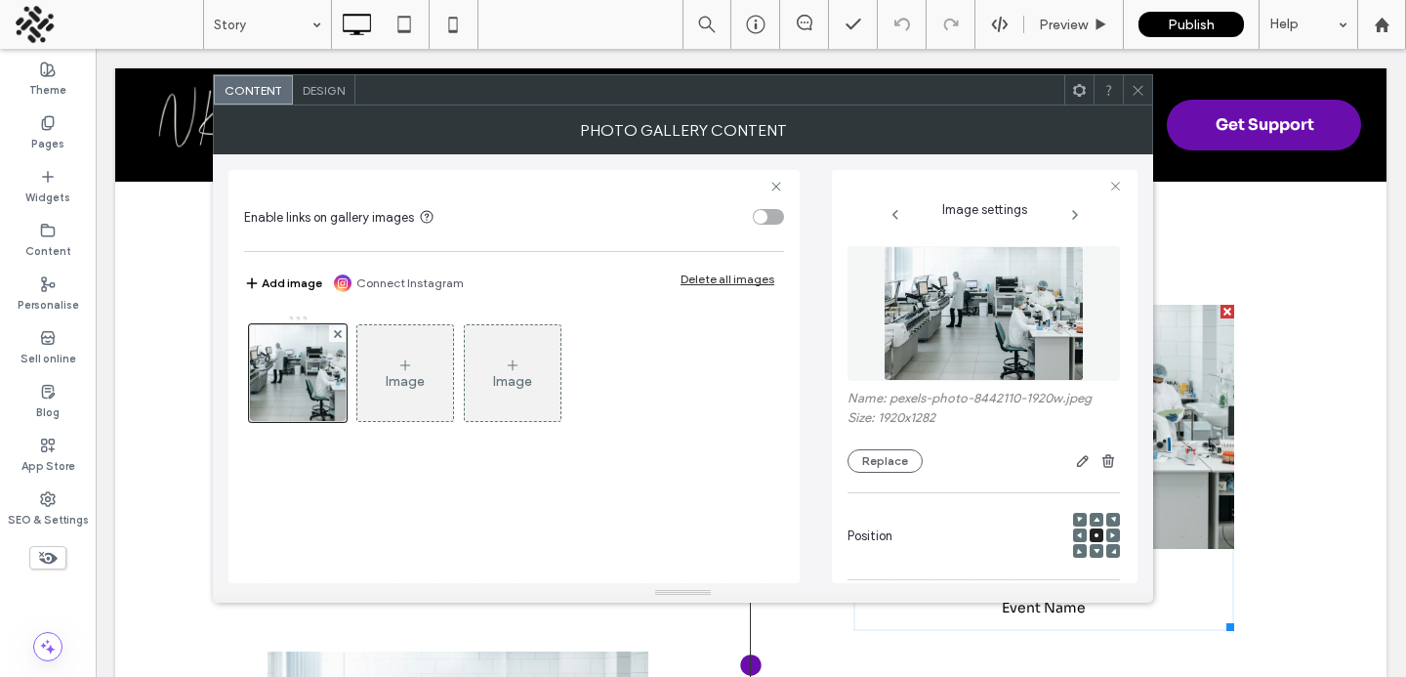
scroll to position [0, 0]
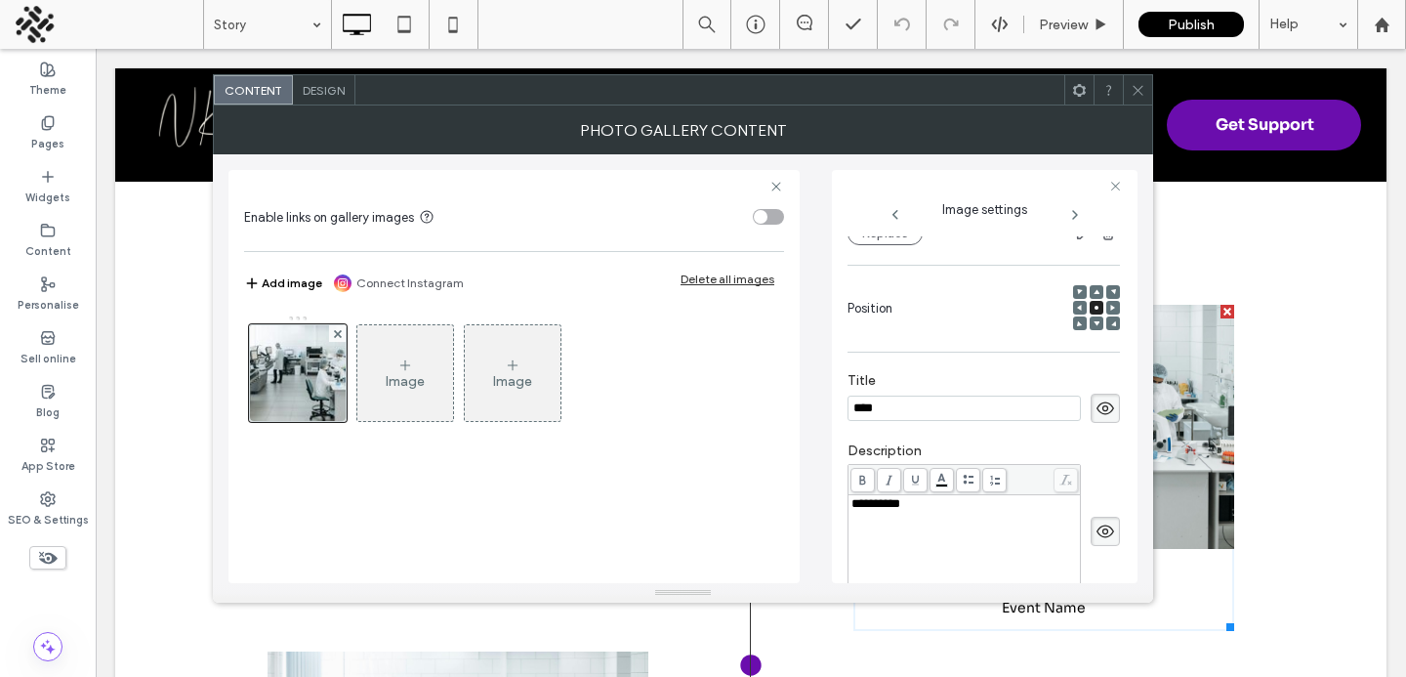
type input "****"
click at [899, 523] on div "**********" at bounding box center [965, 546] width 227 height 98
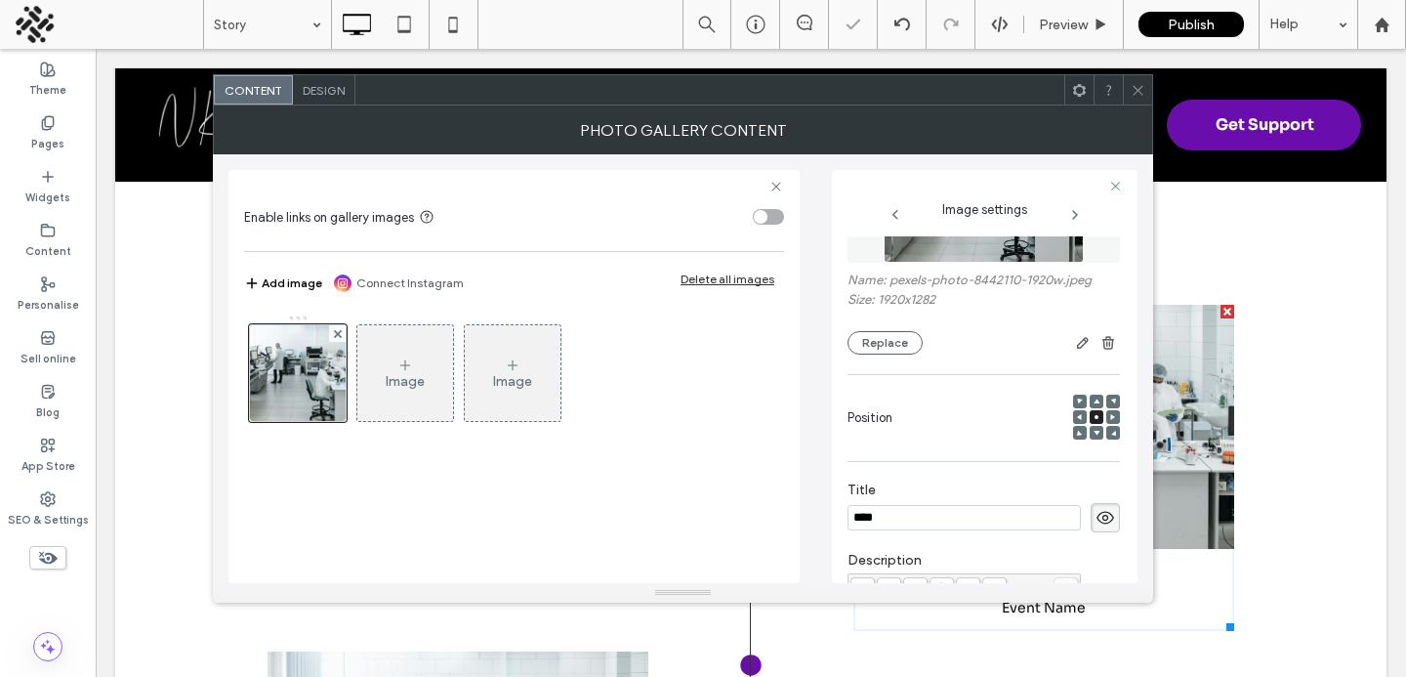
scroll to position [44, 0]
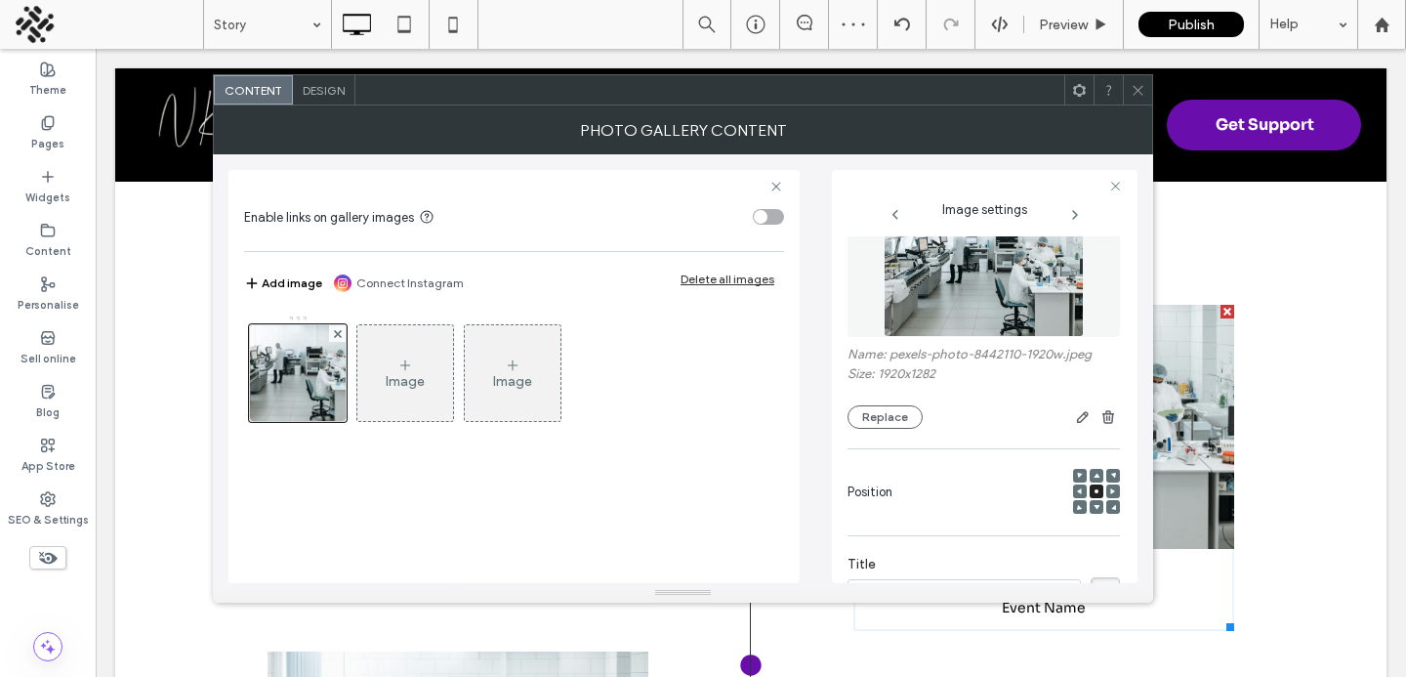
click at [877, 432] on div "Name: pexels-photo-8442110-1920w.jpeg Size: 1920x1282 Replace" at bounding box center [984, 315] width 272 height 246
click at [882, 417] on button "Replace" at bounding box center [885, 416] width 75 height 23
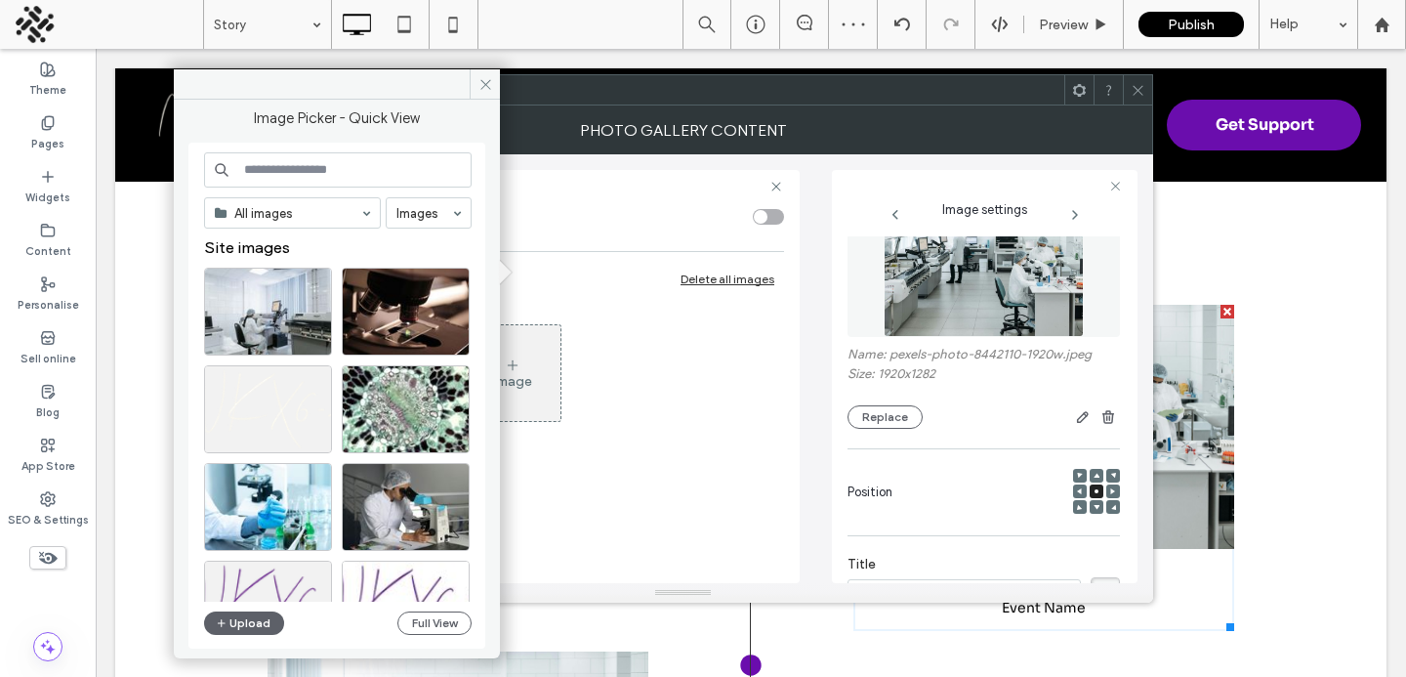
click at [289, 177] on input at bounding box center [338, 169] width 268 height 35
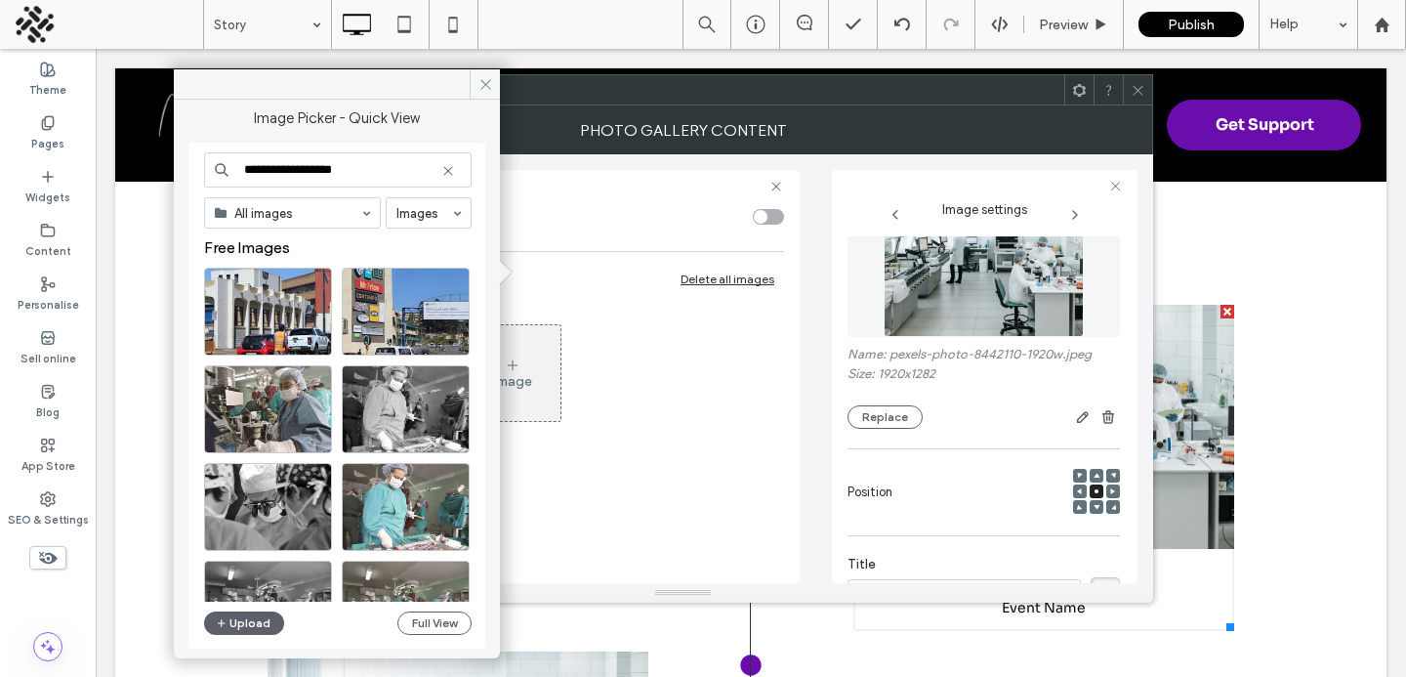
click at [281, 174] on input "**********" at bounding box center [338, 169] width 268 height 35
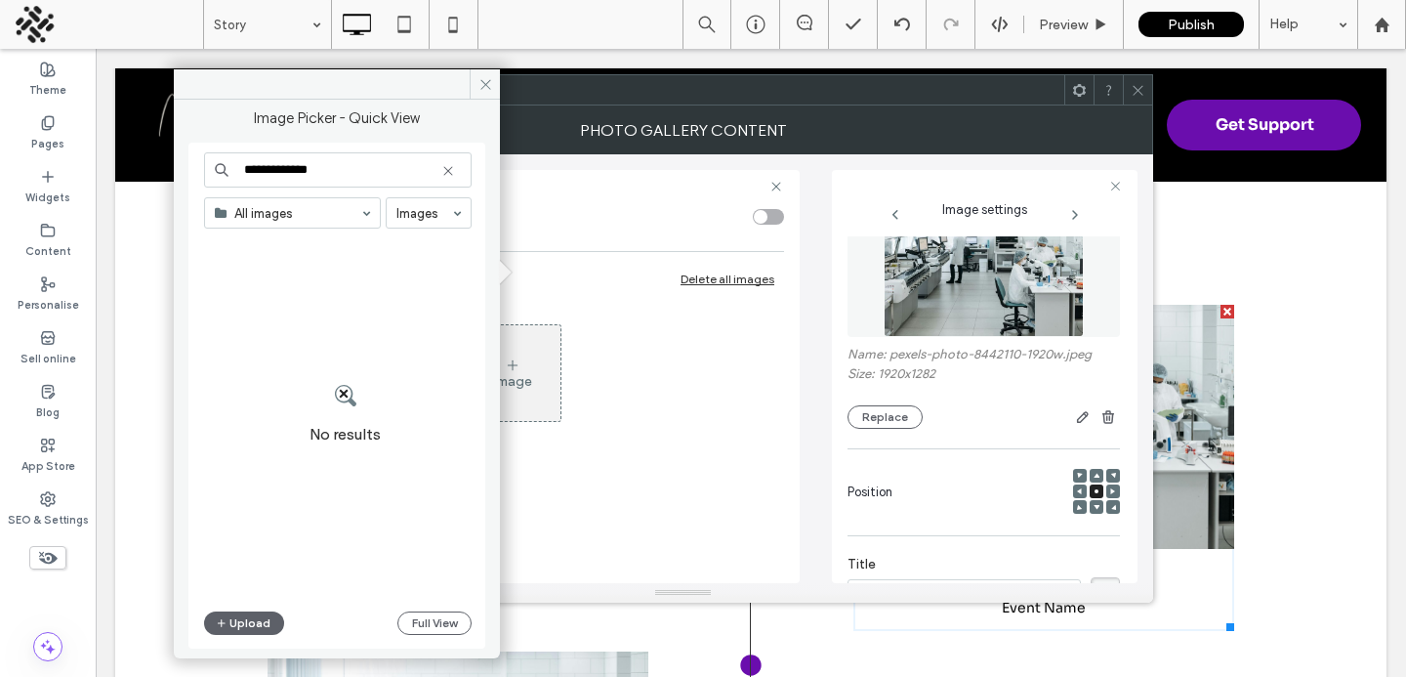
type input "**********"
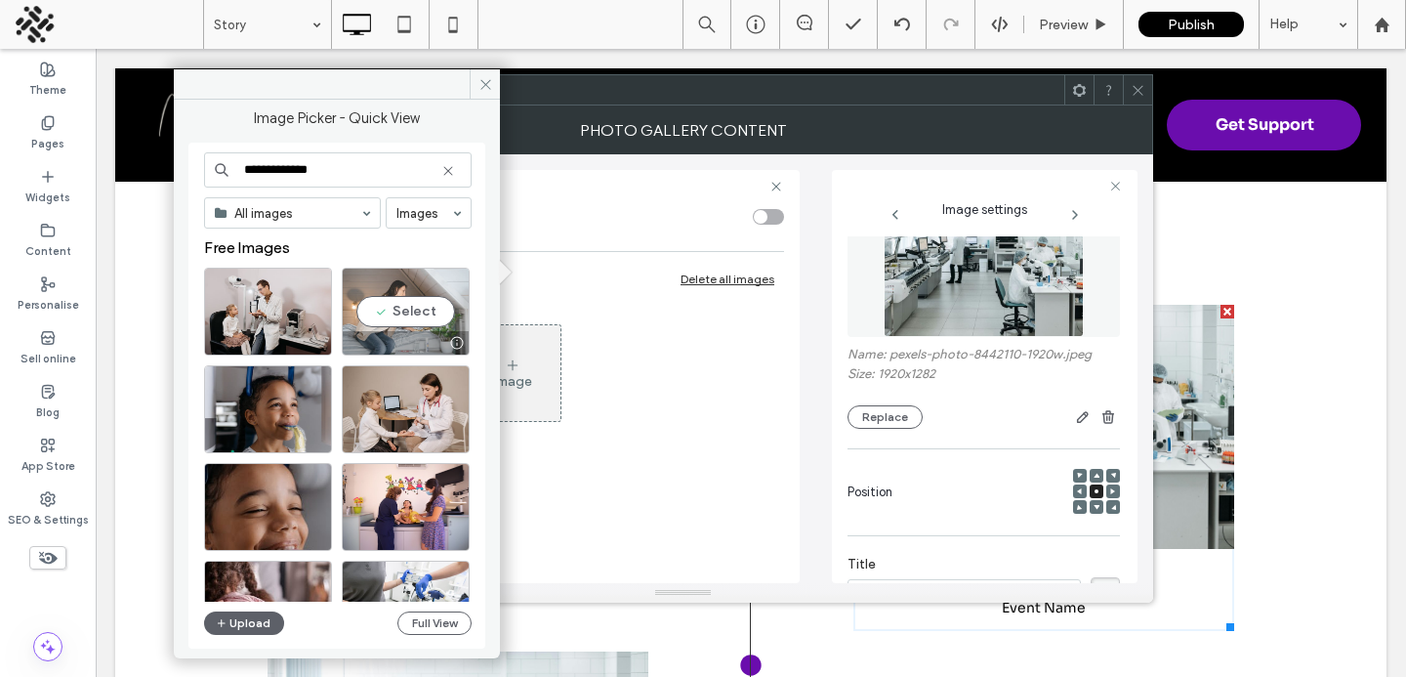
click at [383, 322] on div "Select" at bounding box center [406, 312] width 128 height 88
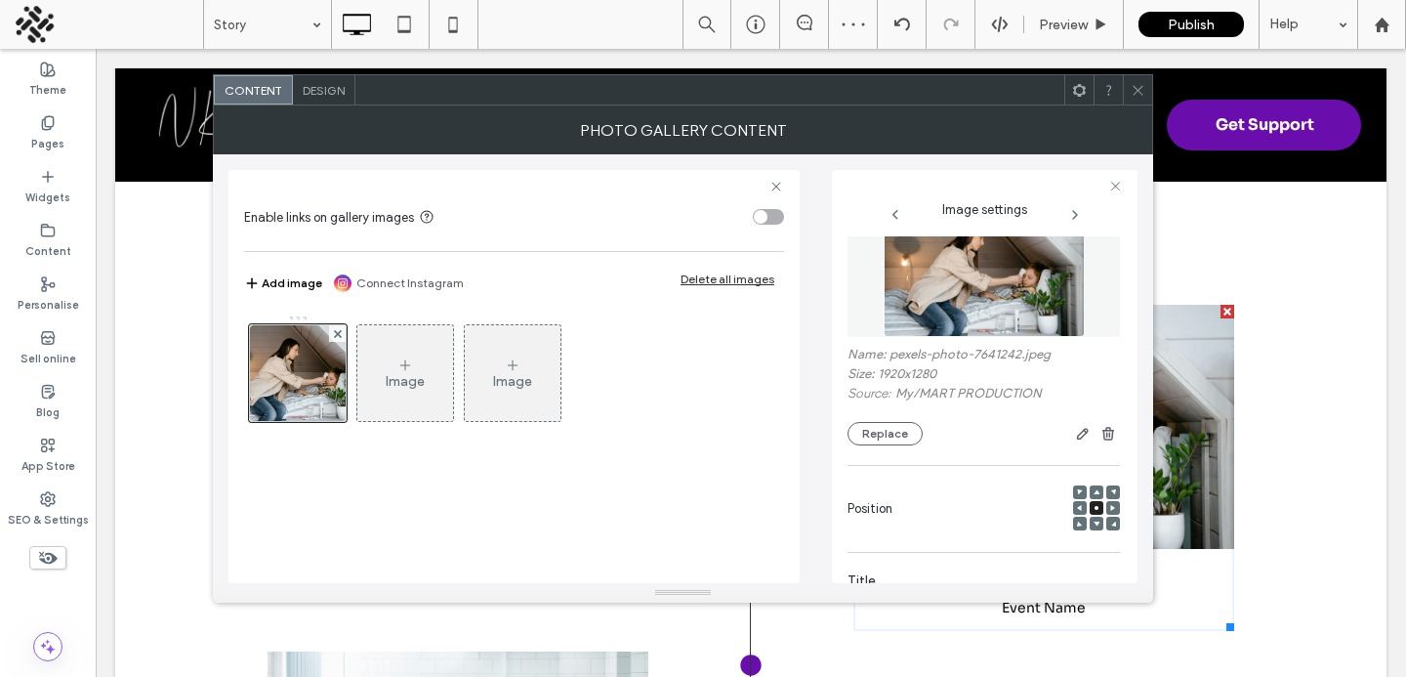
click at [1125, 89] on div at bounding box center [1137, 89] width 29 height 29
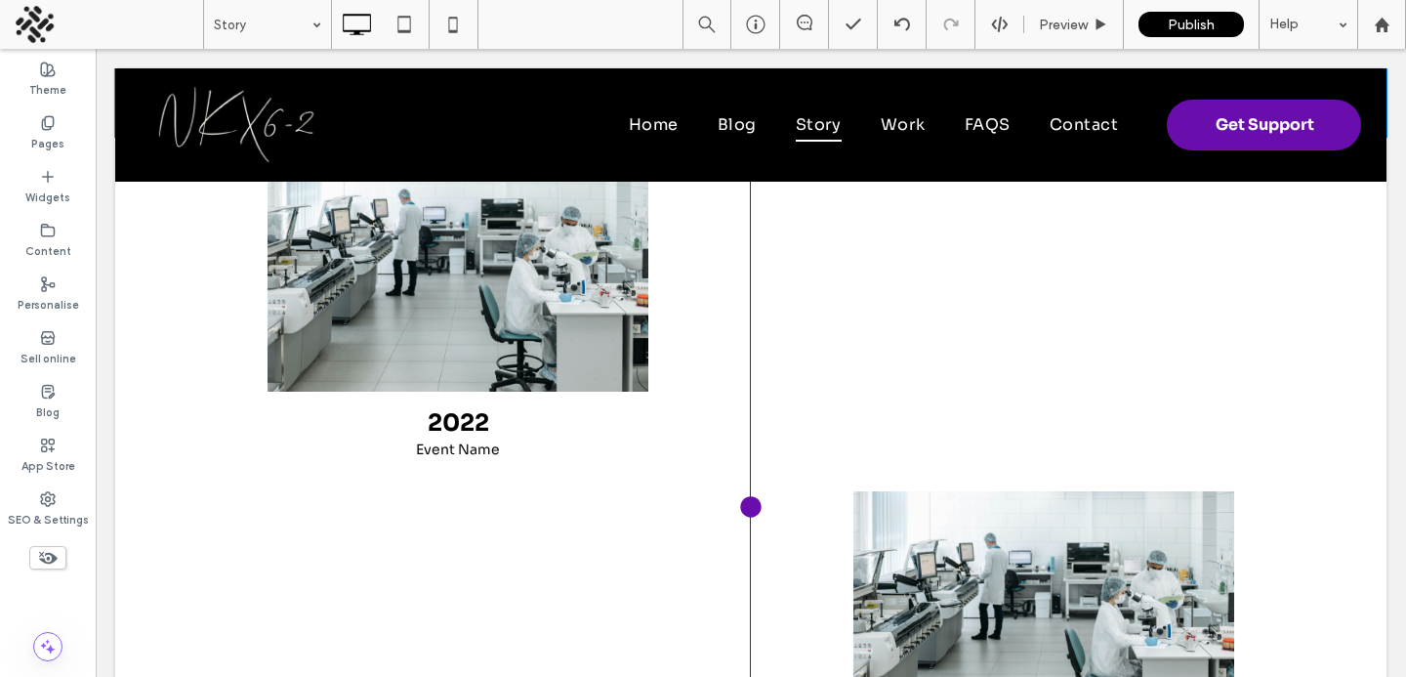
scroll to position [1174, 0]
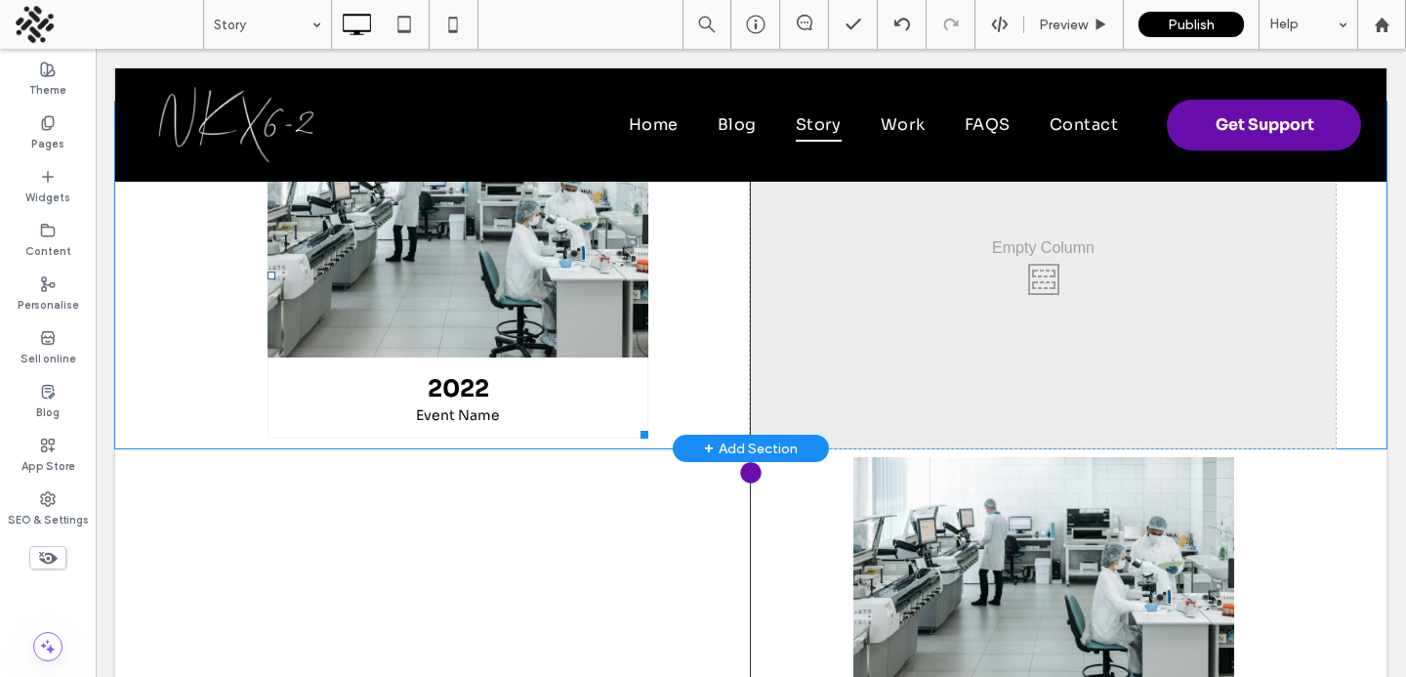
click at [559, 257] on link at bounding box center [458, 235] width 381 height 244
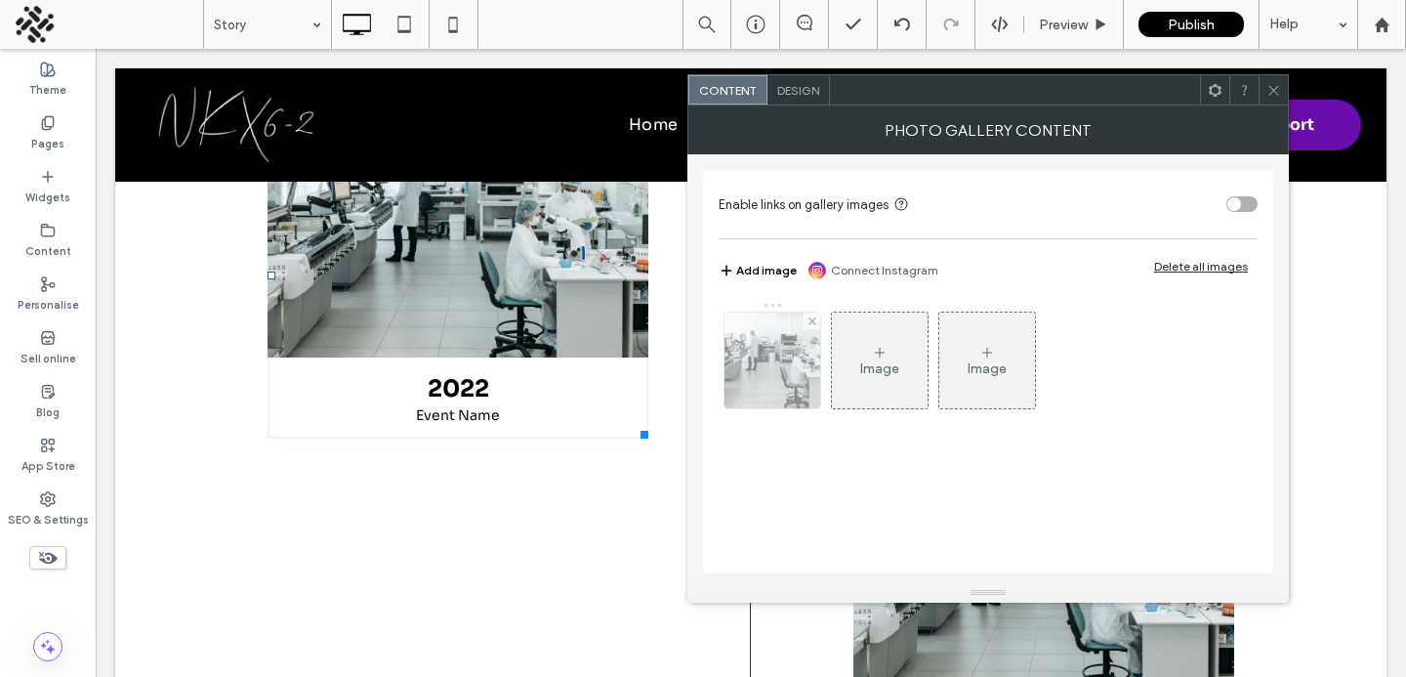
click at [783, 382] on img at bounding box center [773, 361] width 144 height 96
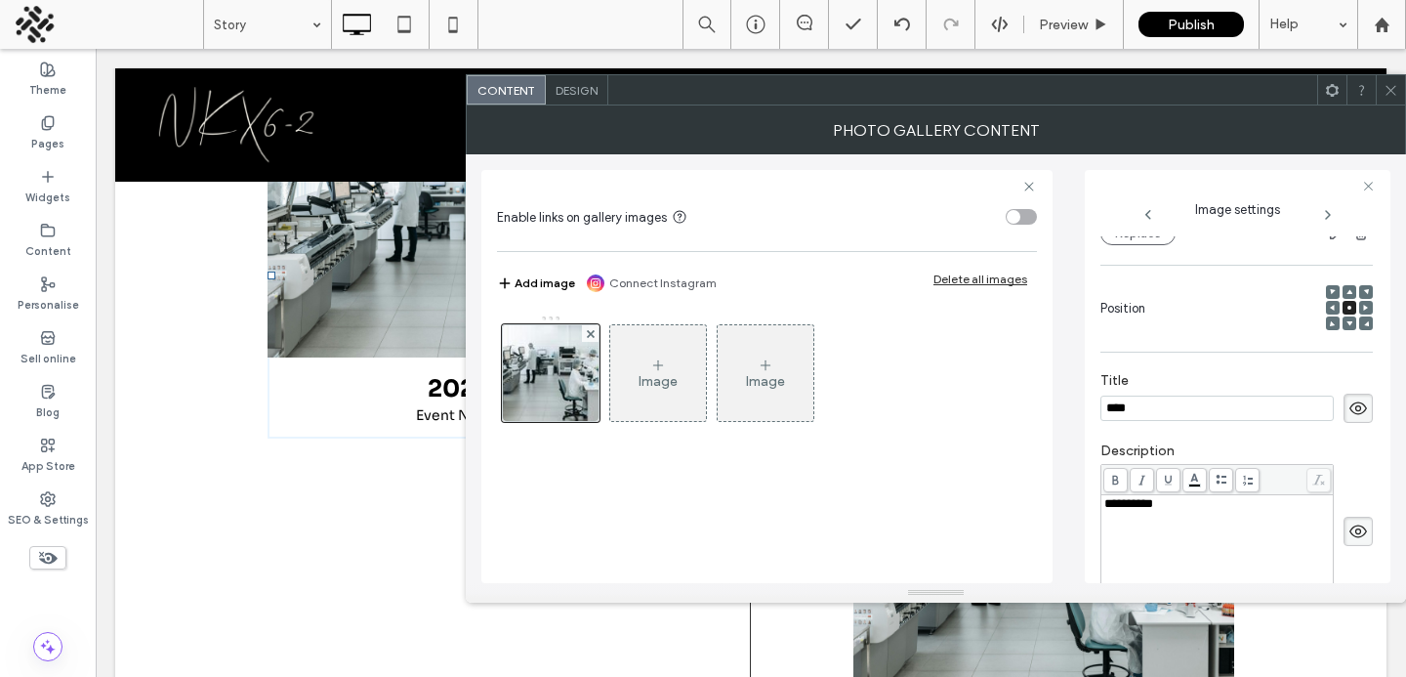
scroll to position [130, 0]
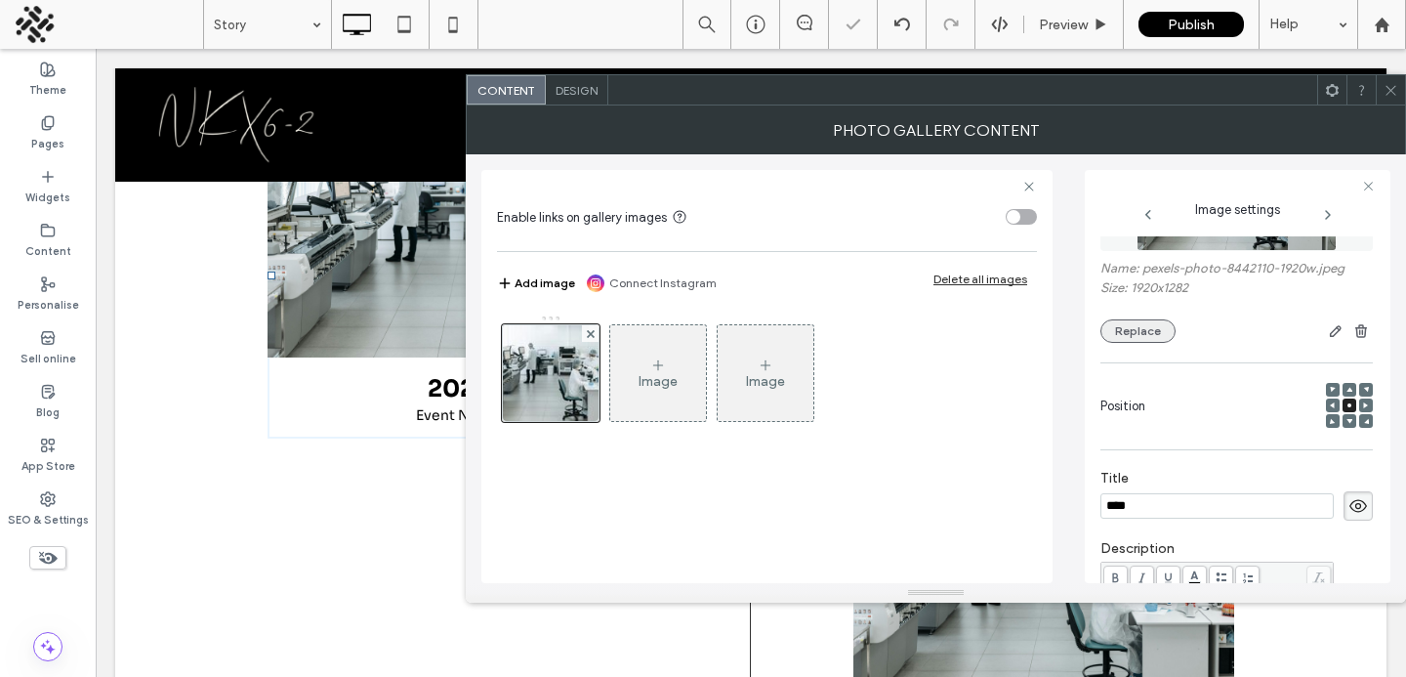
click at [1136, 333] on button "Replace" at bounding box center [1138, 330] width 75 height 23
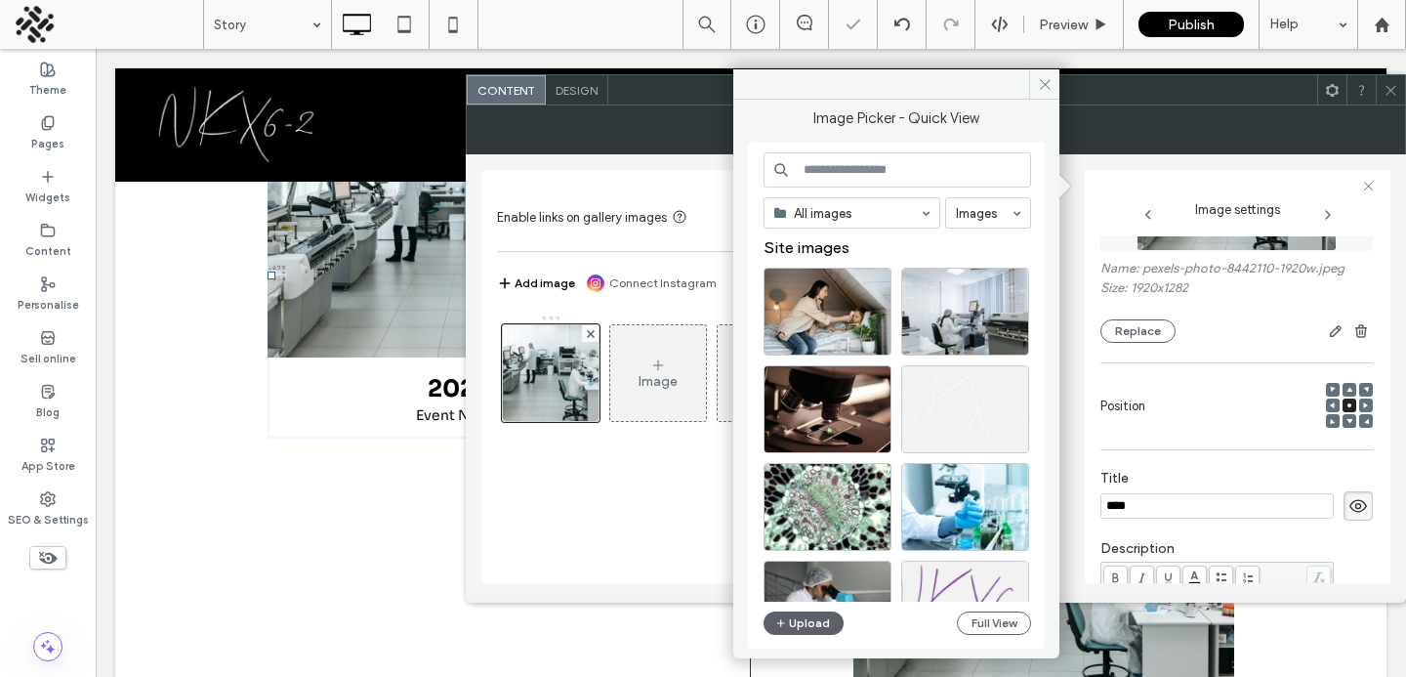
click at [817, 164] on input at bounding box center [898, 169] width 268 height 35
type input "**********"
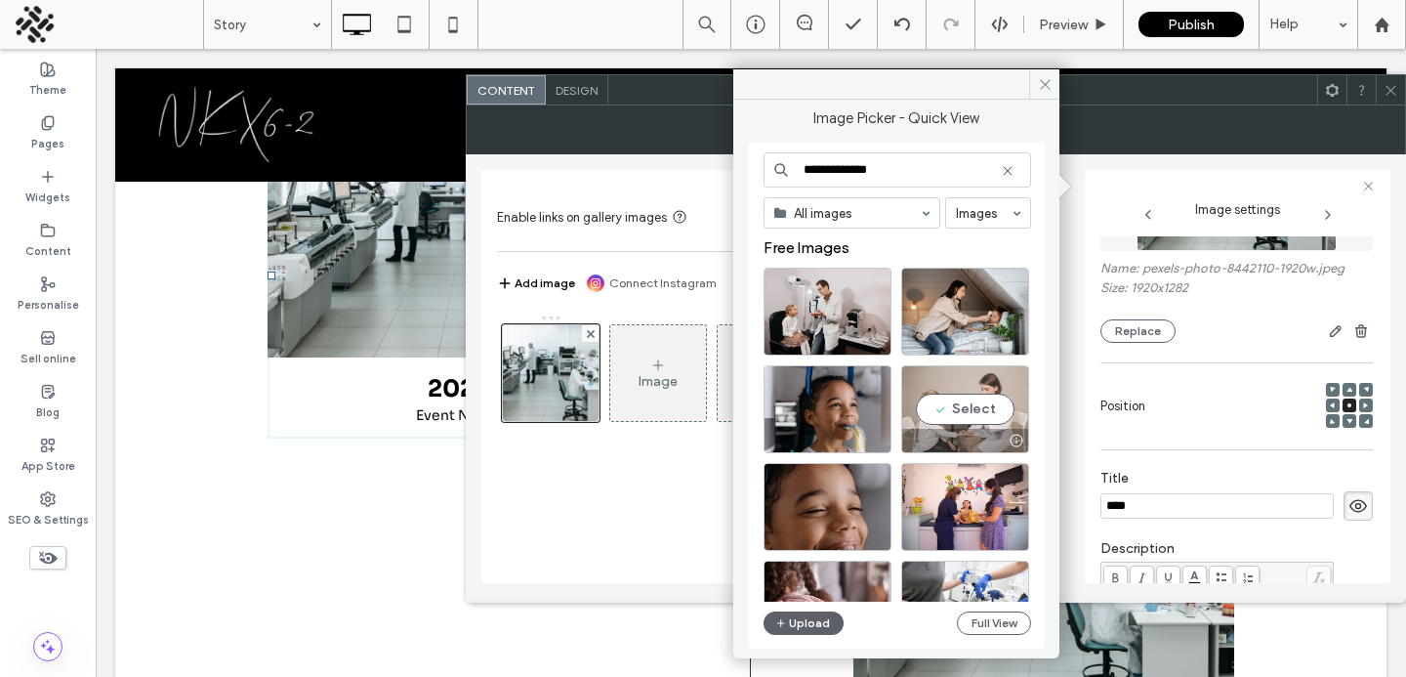
click at [941, 384] on div "Select" at bounding box center [965, 409] width 128 height 88
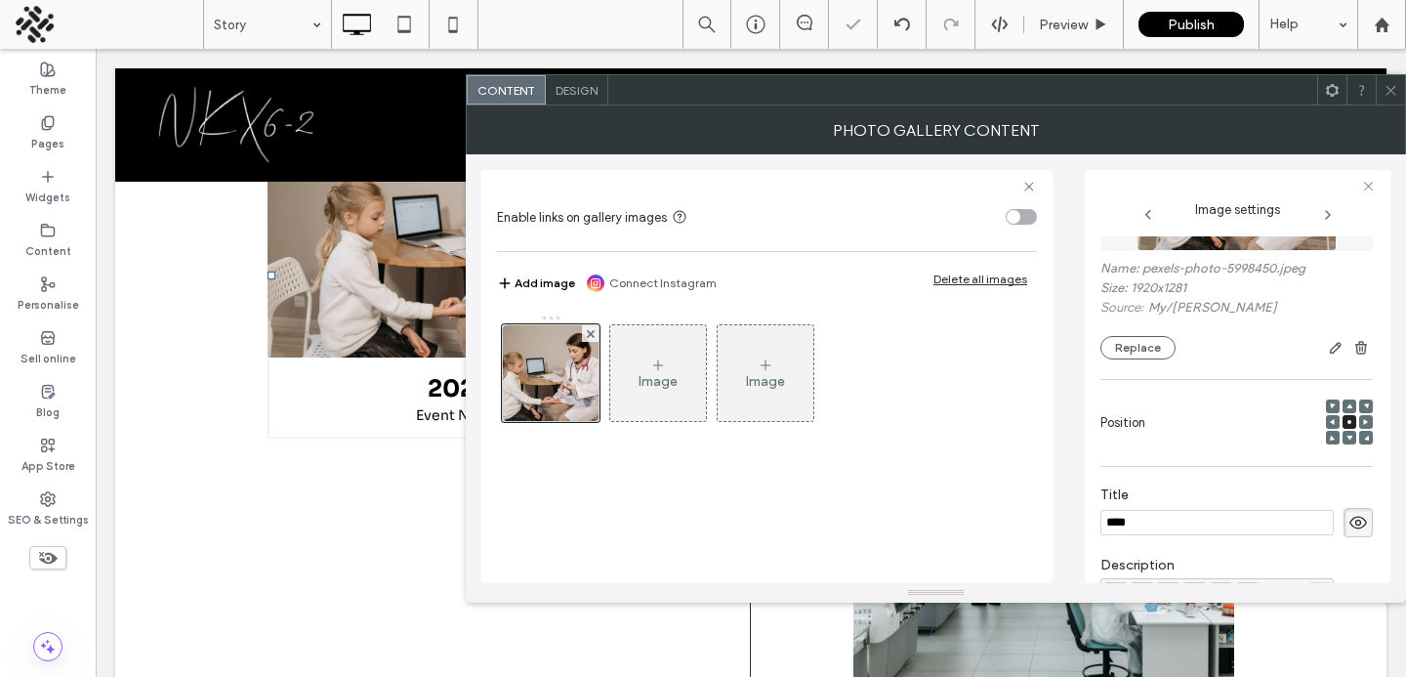
click at [1386, 103] on span at bounding box center [1391, 89] width 15 height 29
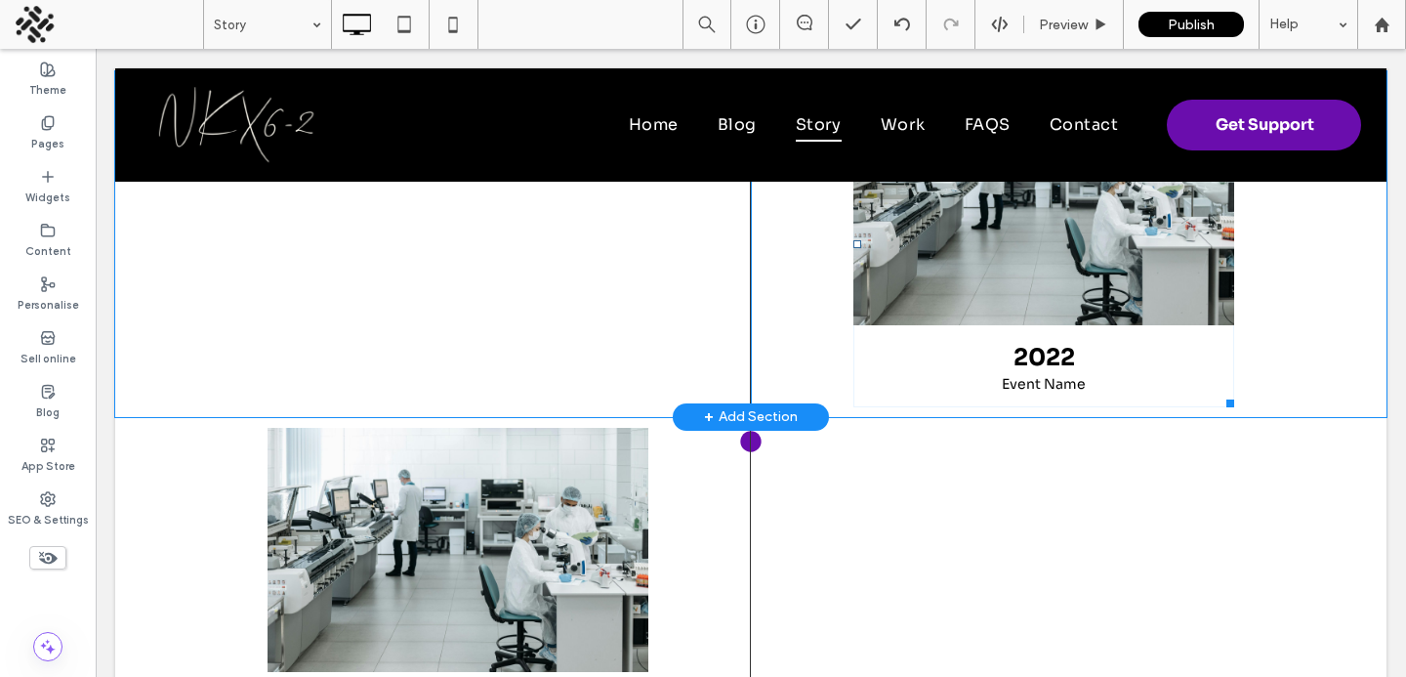
scroll to position [1693, 0]
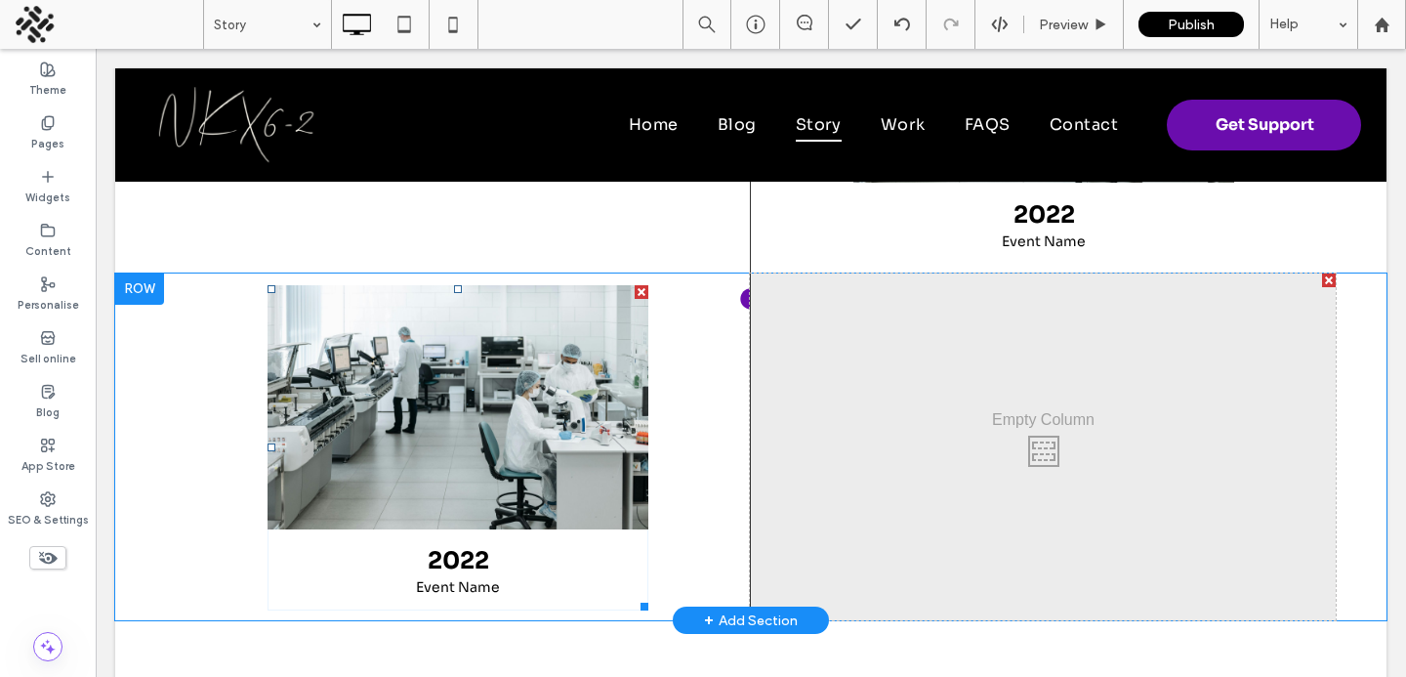
click at [497, 416] on link at bounding box center [458, 407] width 381 height 244
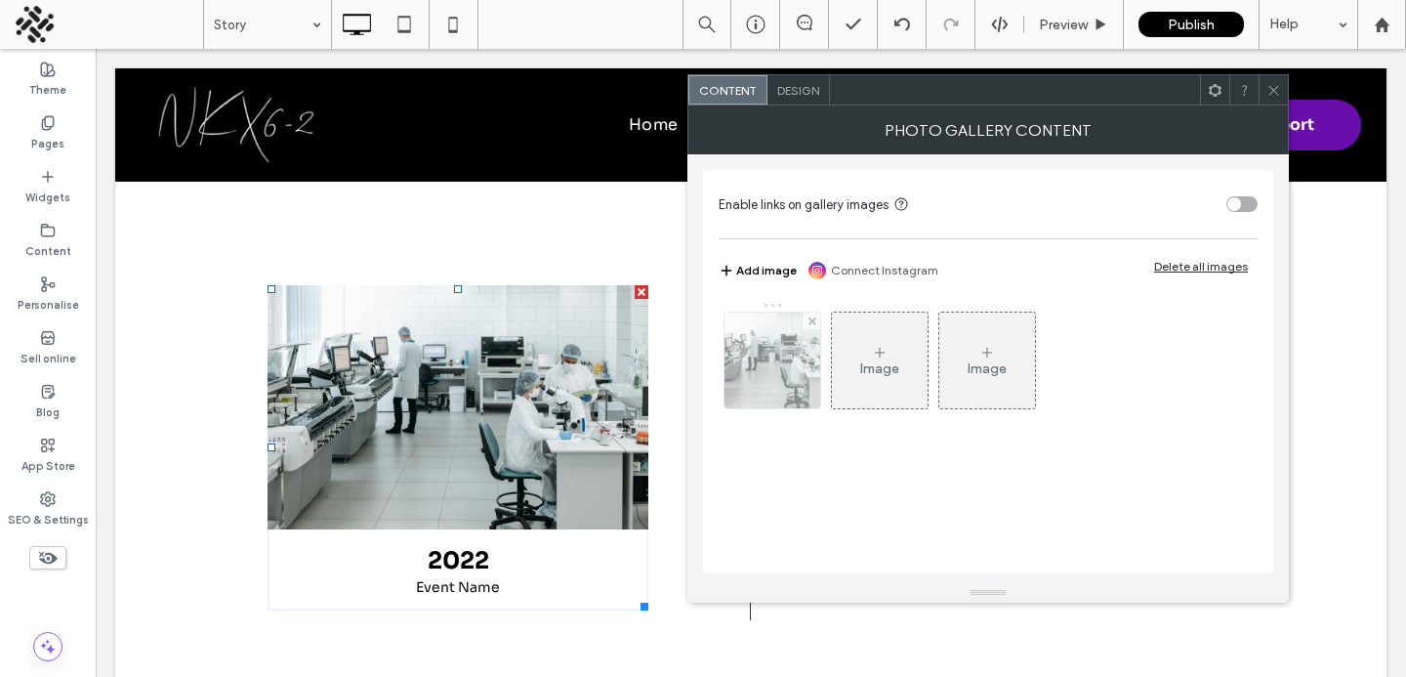
click at [778, 354] on img at bounding box center [773, 361] width 144 height 96
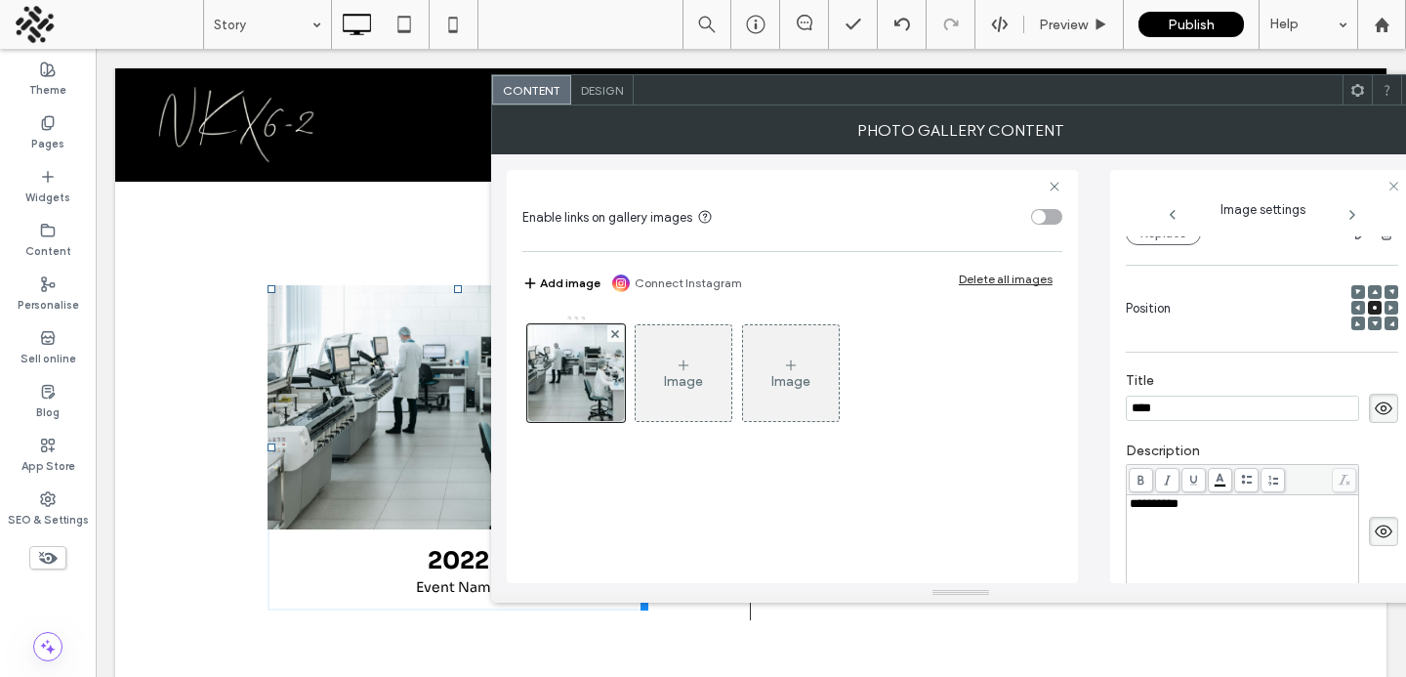
scroll to position [0, 0]
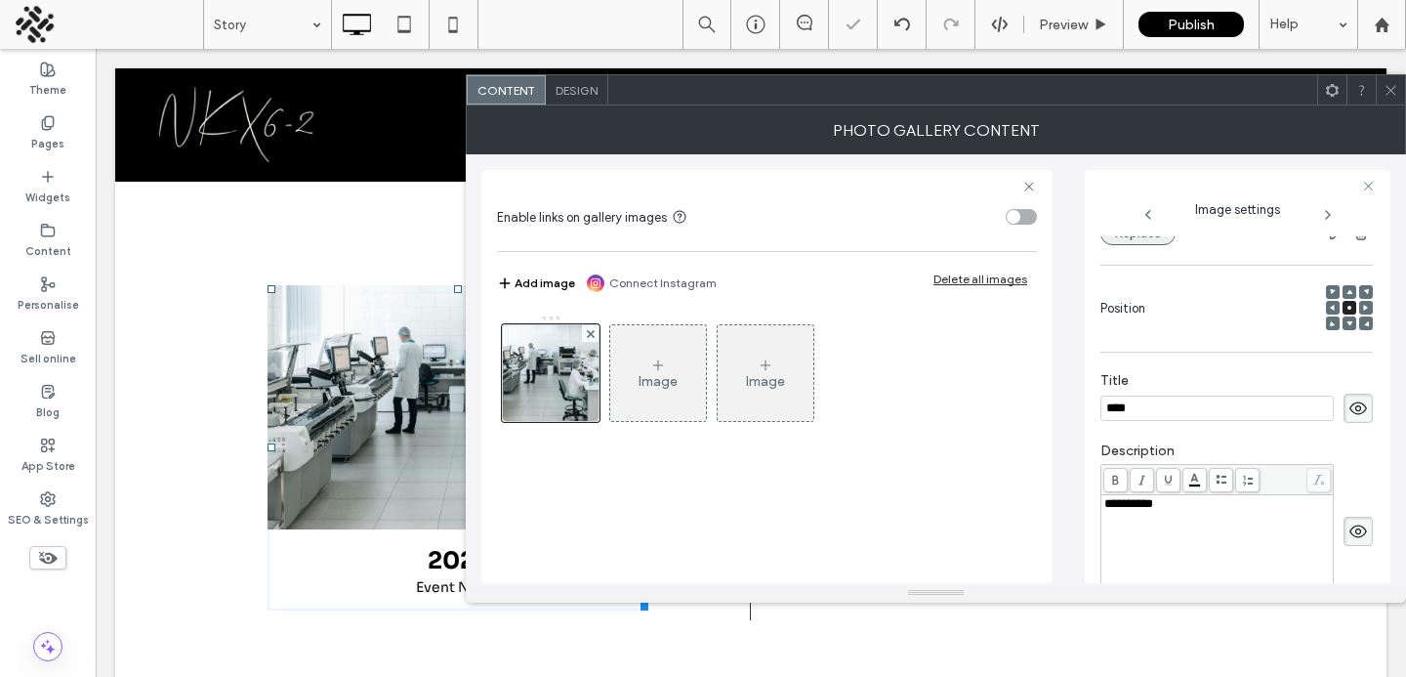
click at [1136, 242] on button "Replace" at bounding box center [1138, 233] width 75 height 23
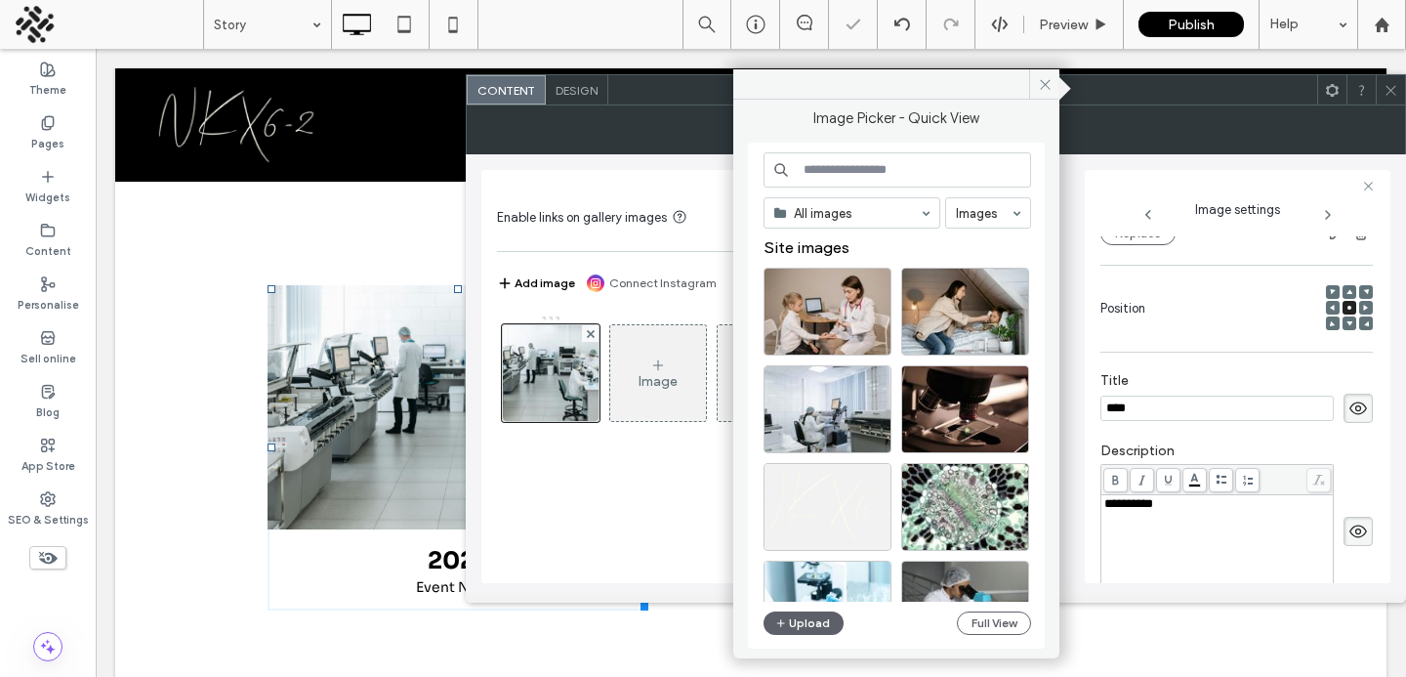
click at [845, 177] on input at bounding box center [898, 169] width 268 height 35
type input "*******"
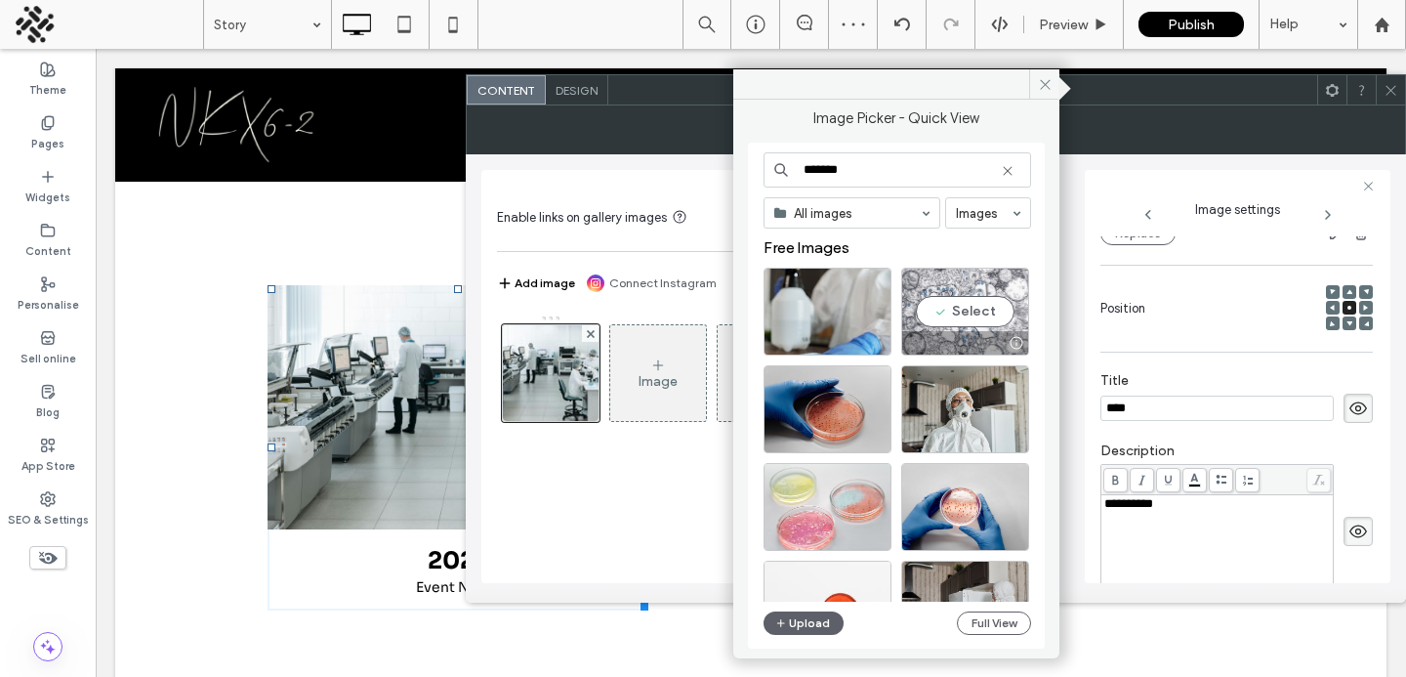
click at [943, 329] on div "Select" at bounding box center [965, 312] width 128 height 88
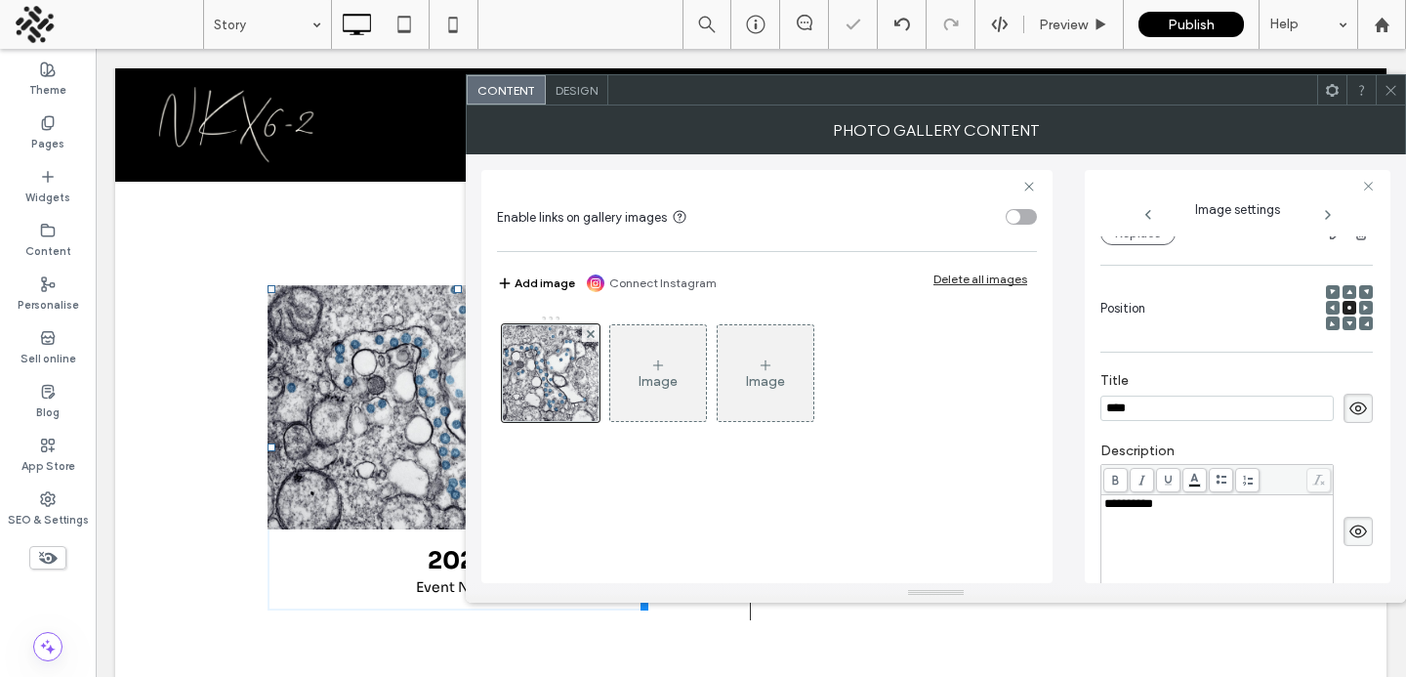
scroll to position [245, 0]
click at [1145, 407] on input "****" at bounding box center [1217, 407] width 233 height 25
type input "*******"
click at [1388, 81] on span at bounding box center [1391, 89] width 15 height 29
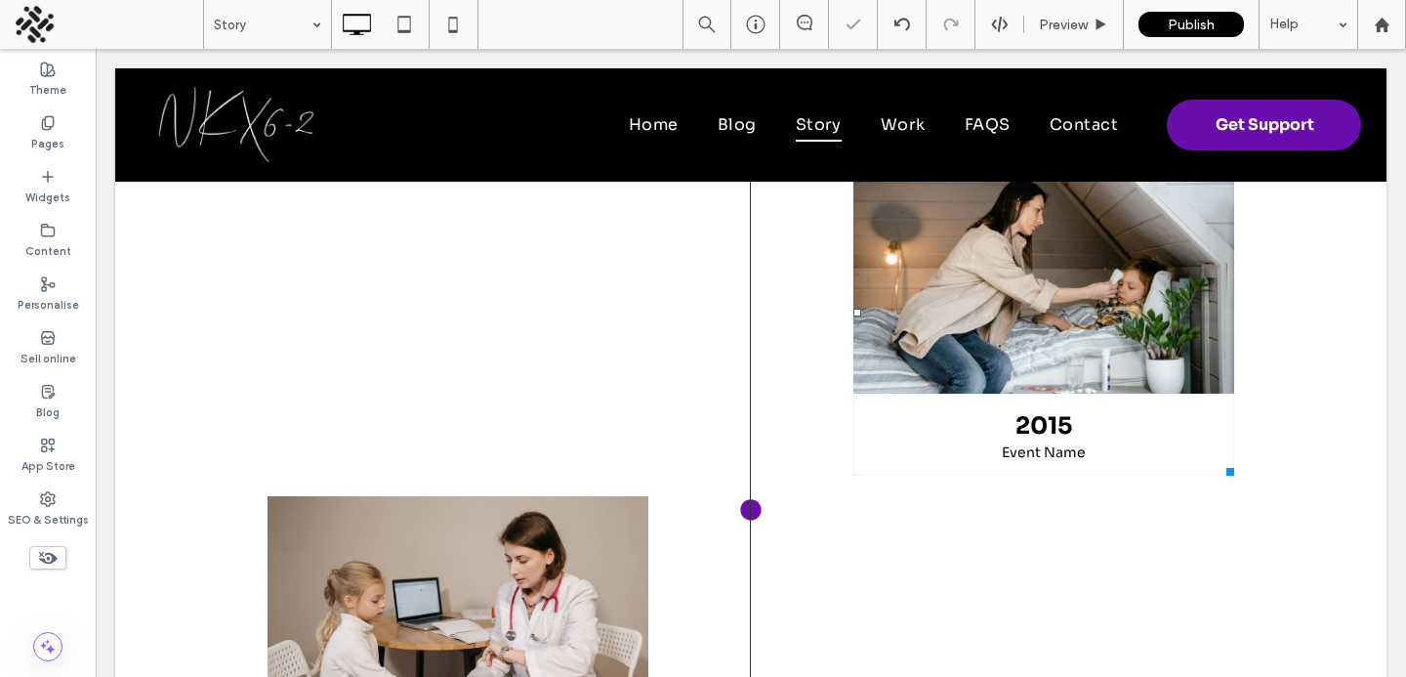
scroll to position [1011, 0]
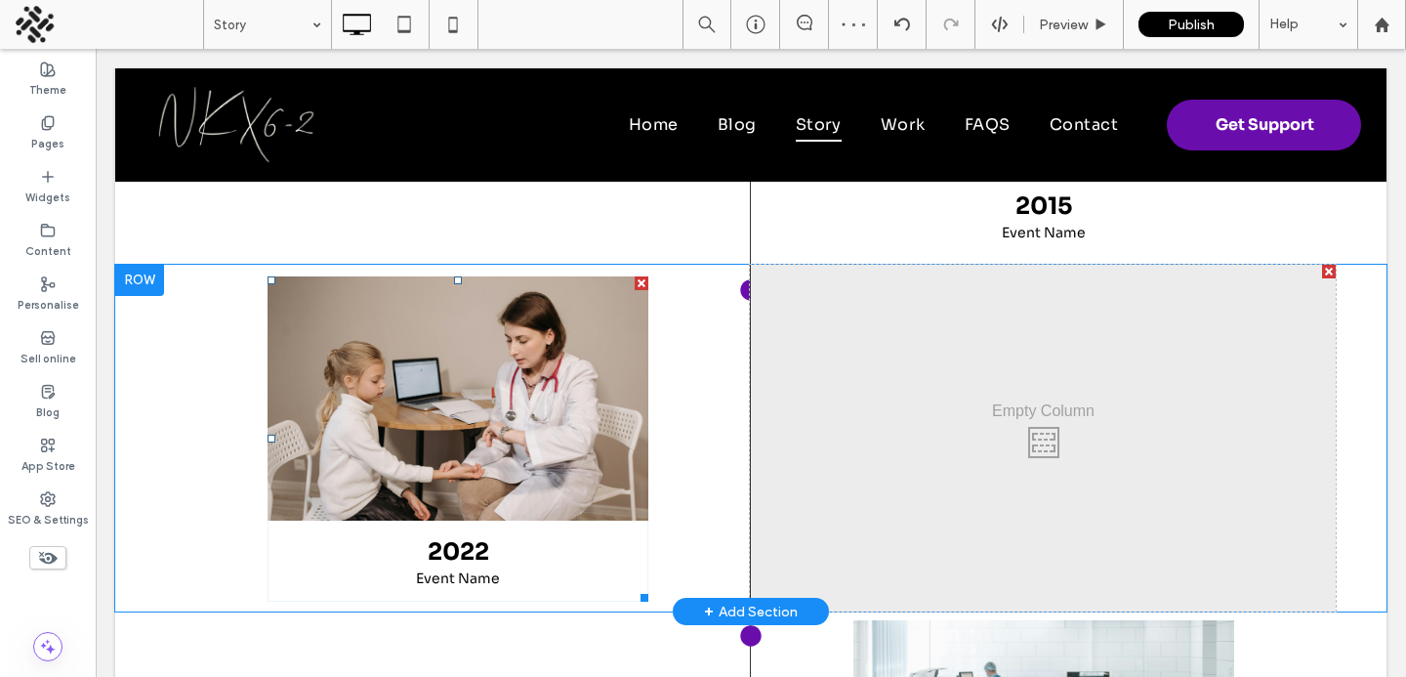
click at [569, 390] on link at bounding box center [458, 398] width 381 height 244
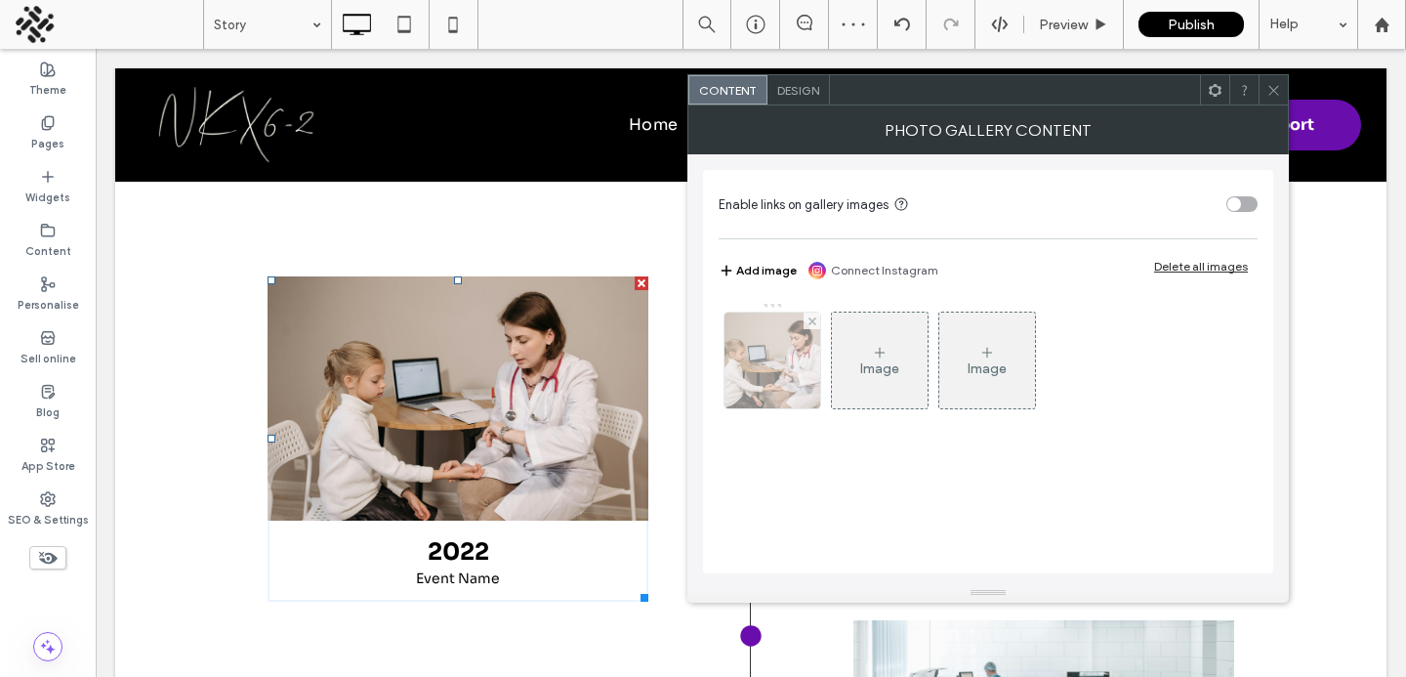
click at [754, 403] on img at bounding box center [773, 361] width 144 height 96
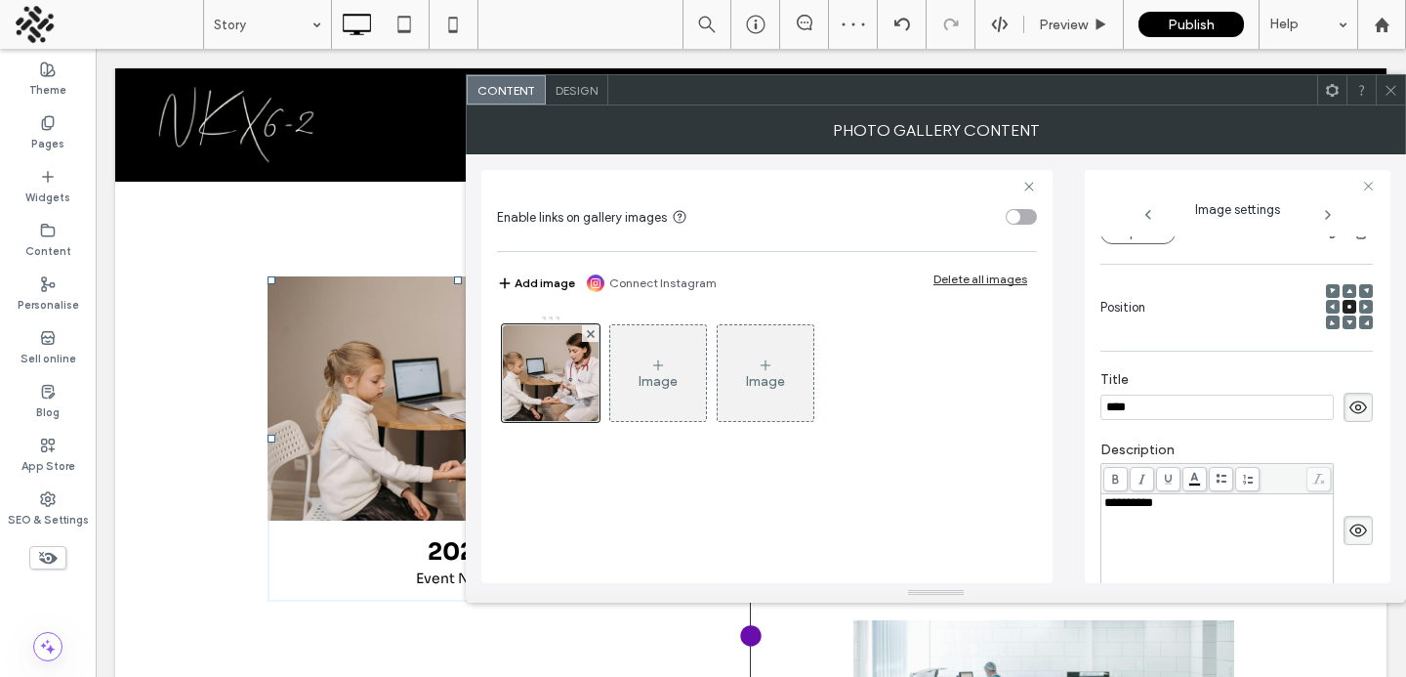
scroll to position [0, 0]
click at [1127, 428] on div "Title ****" at bounding box center [1237, 396] width 272 height 70
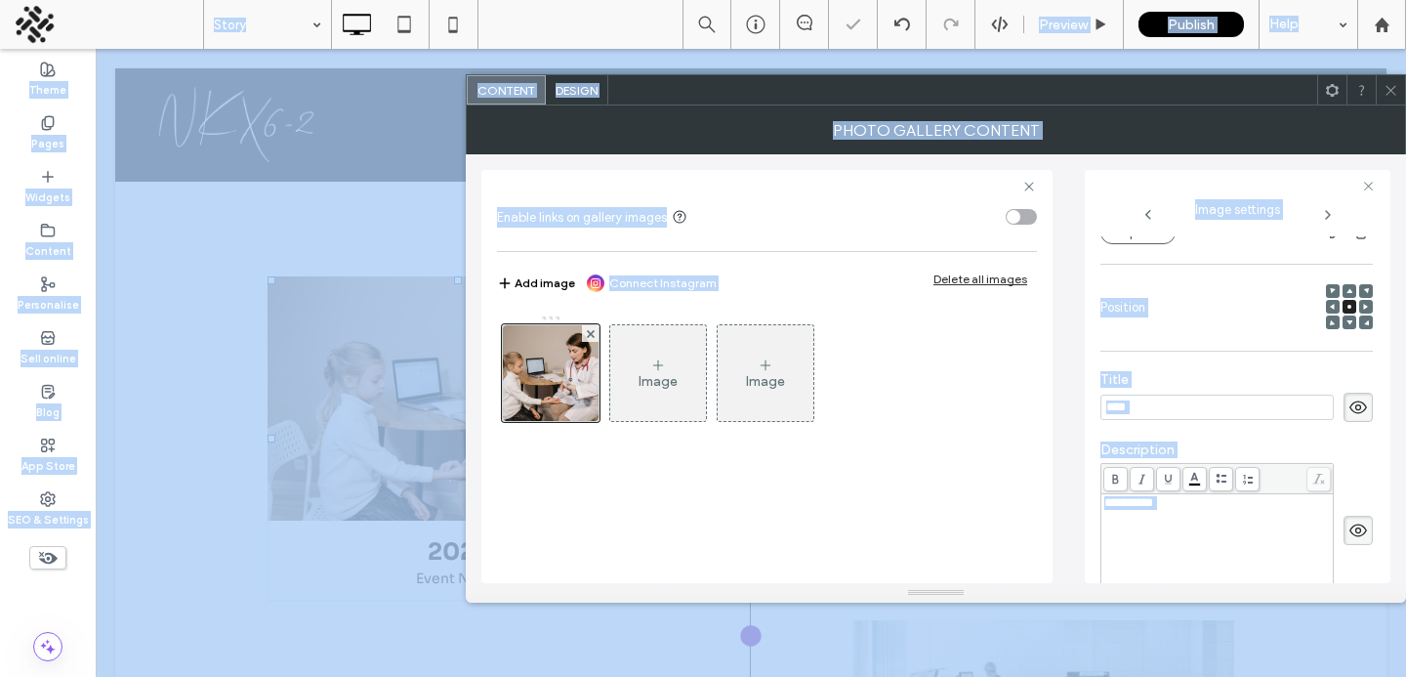
click at [1150, 400] on input "****" at bounding box center [1217, 407] width 233 height 25
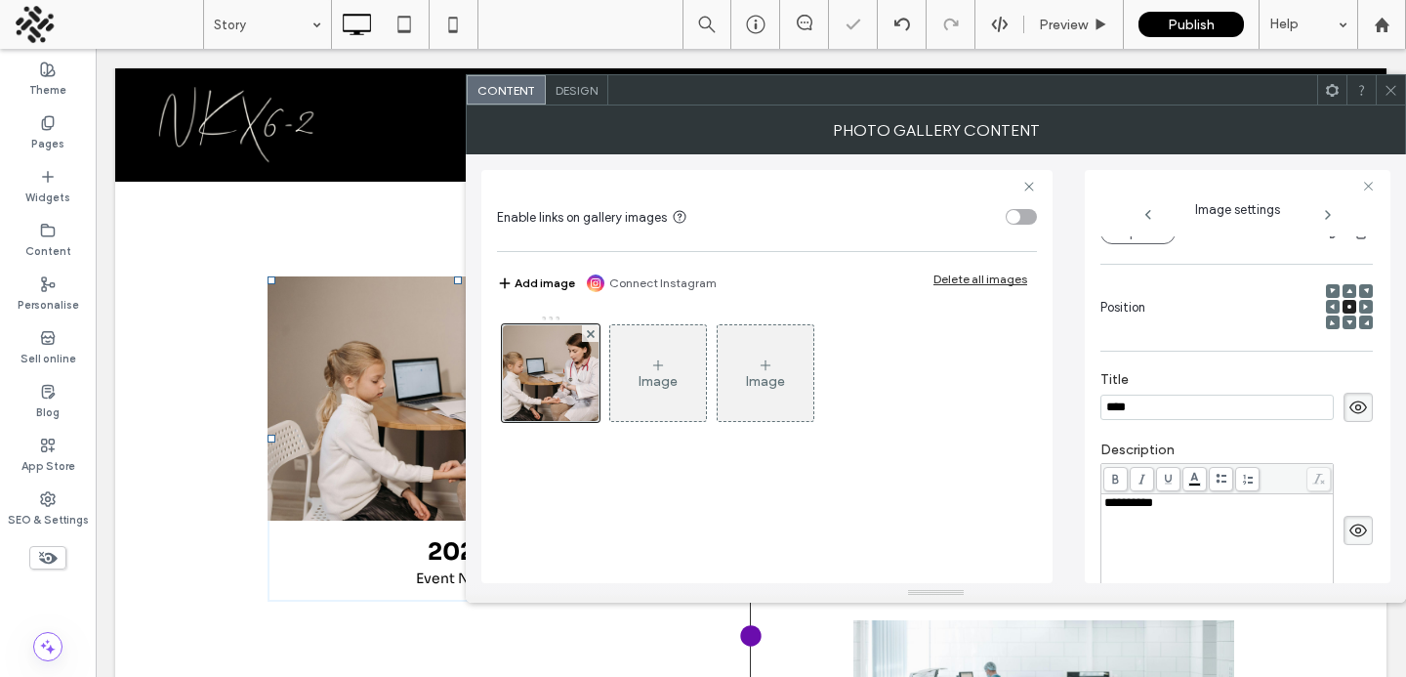
click at [1150, 400] on input "****" at bounding box center [1217, 407] width 233 height 25
type input "****"
click at [1260, 577] on div "**********" at bounding box center [1218, 545] width 227 height 98
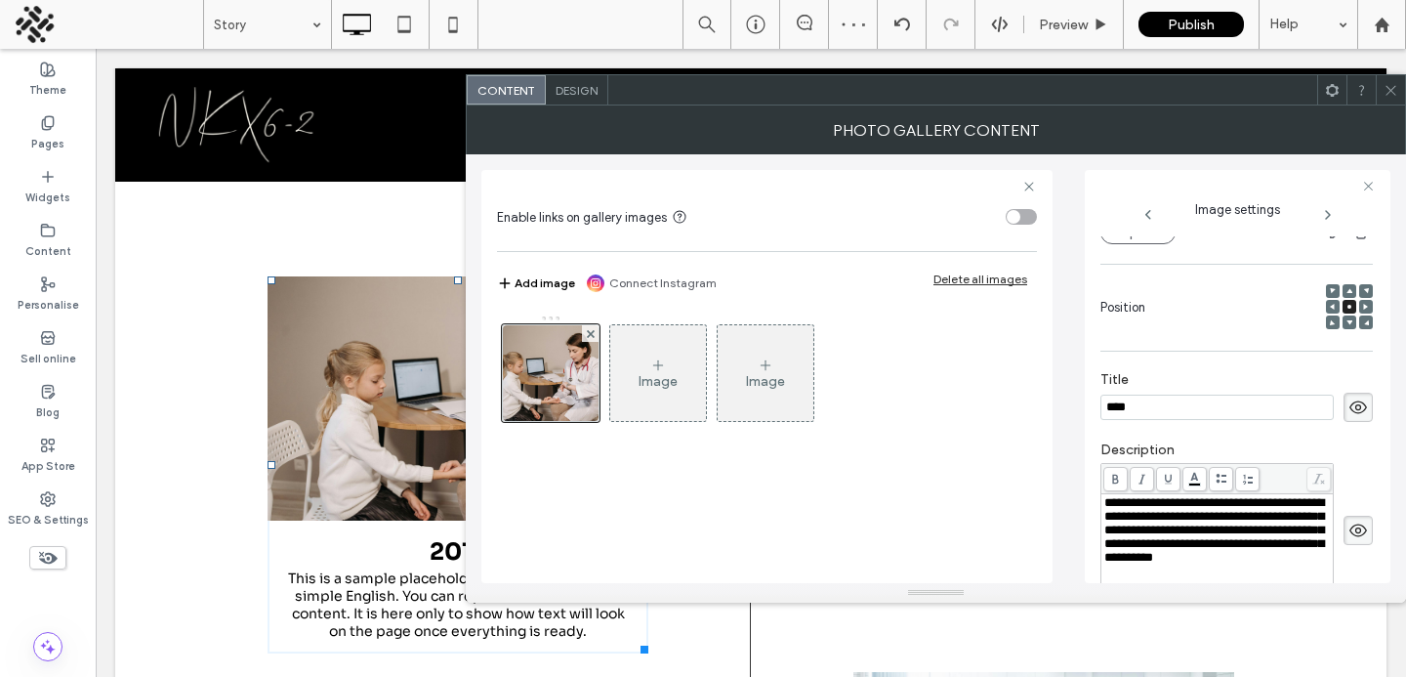
click at [1384, 96] on icon at bounding box center [1391, 90] width 15 height 15
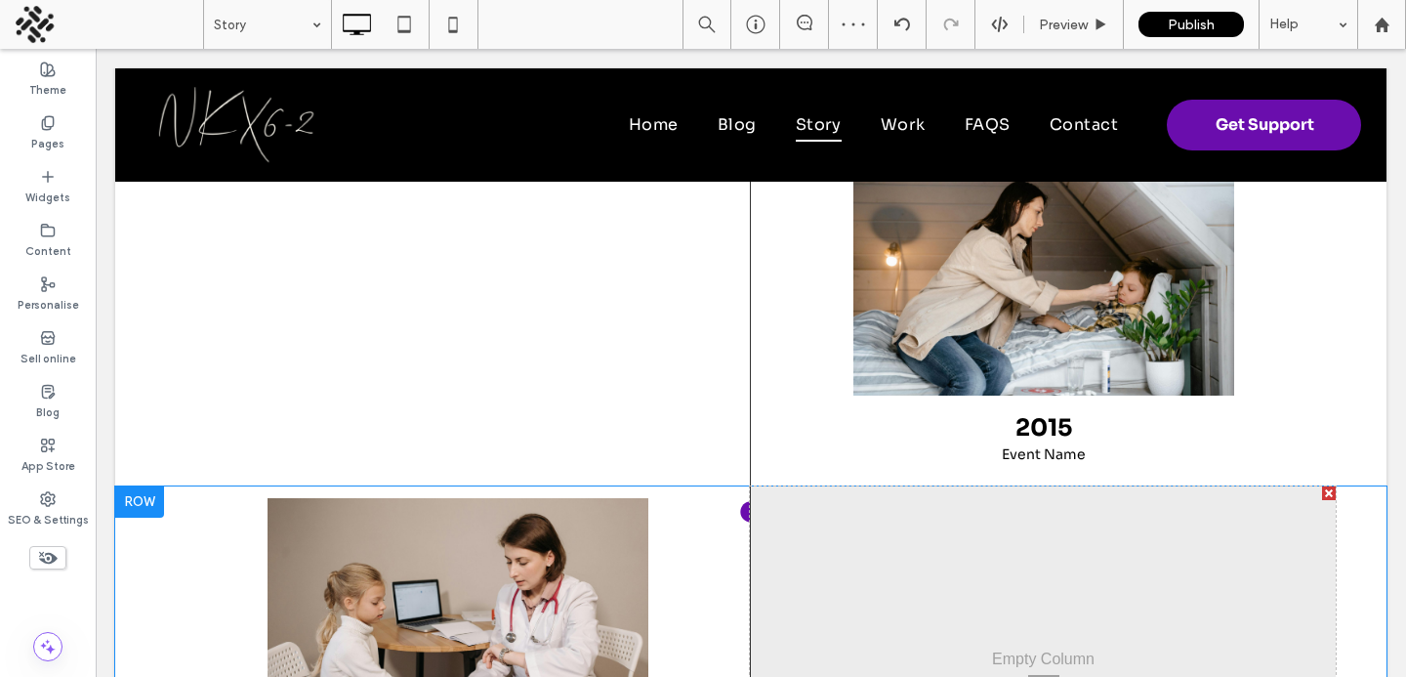
scroll to position [756, 0]
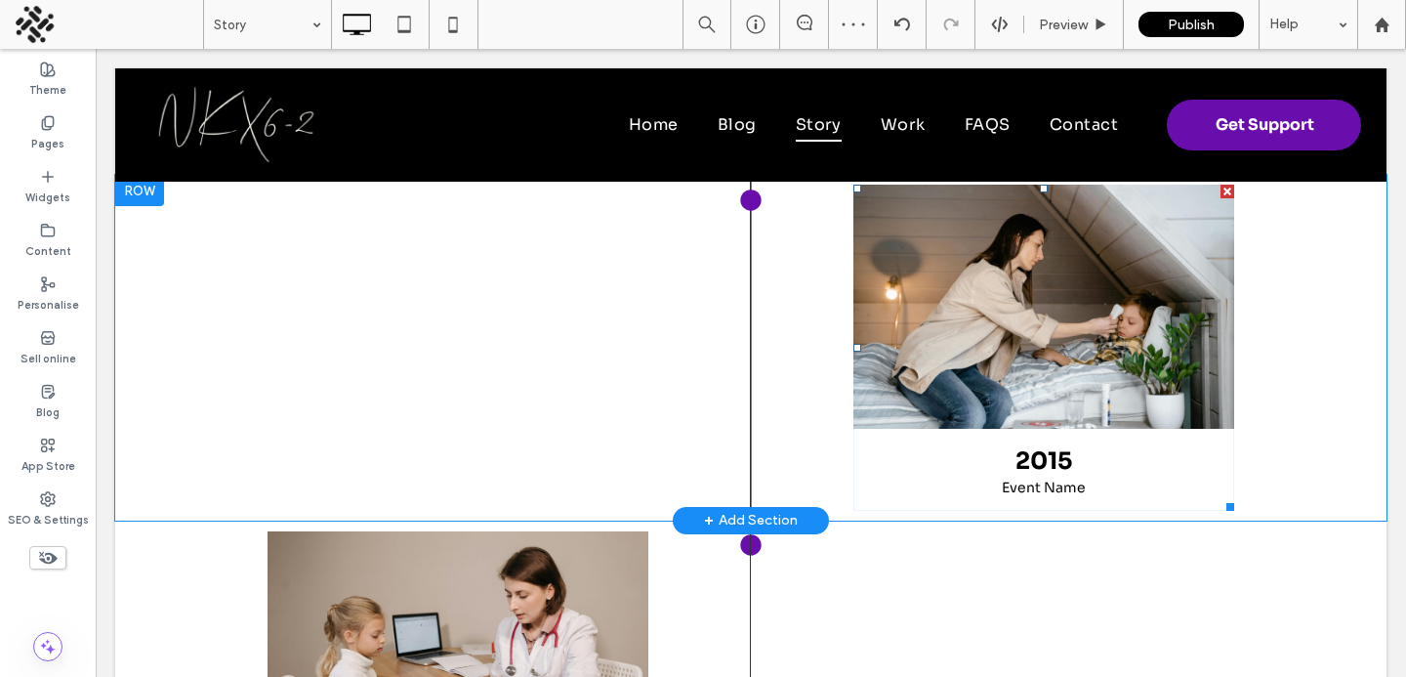
click at [914, 314] on link at bounding box center [1044, 307] width 381 height 244
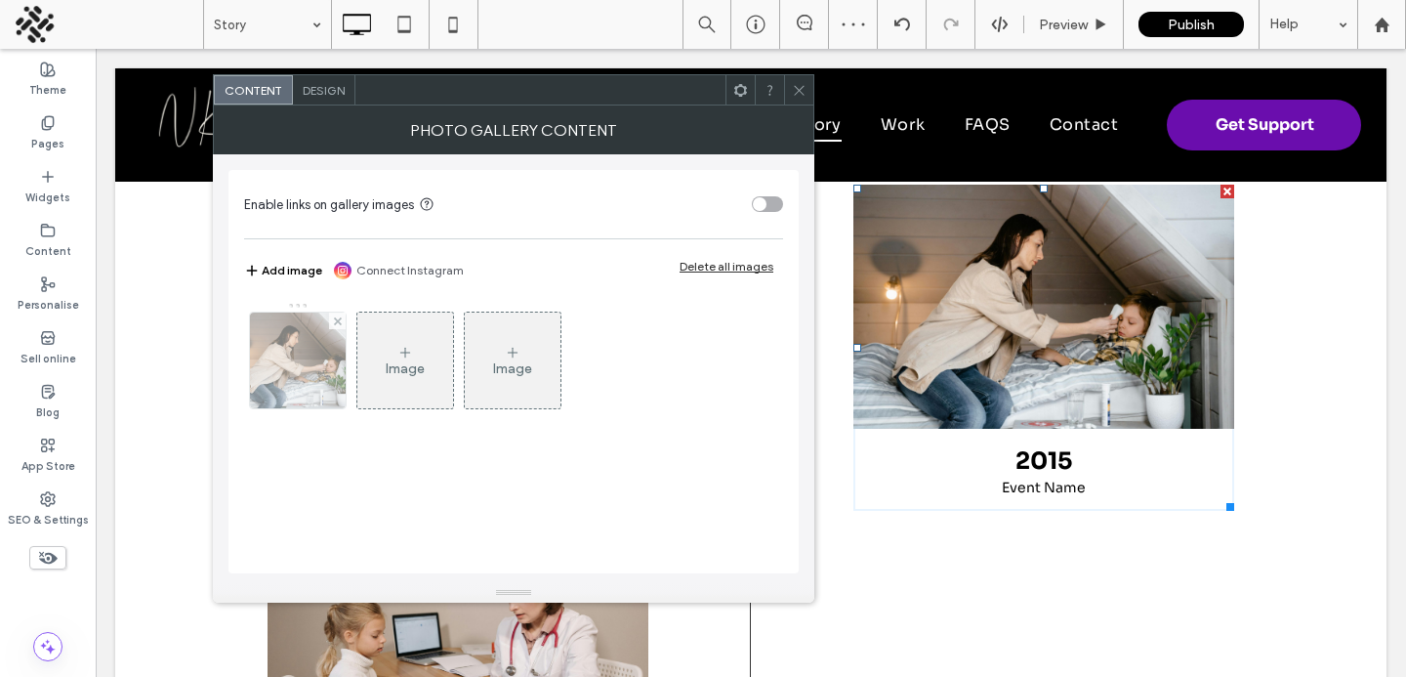
click at [320, 382] on img at bounding box center [299, 361] width 144 height 96
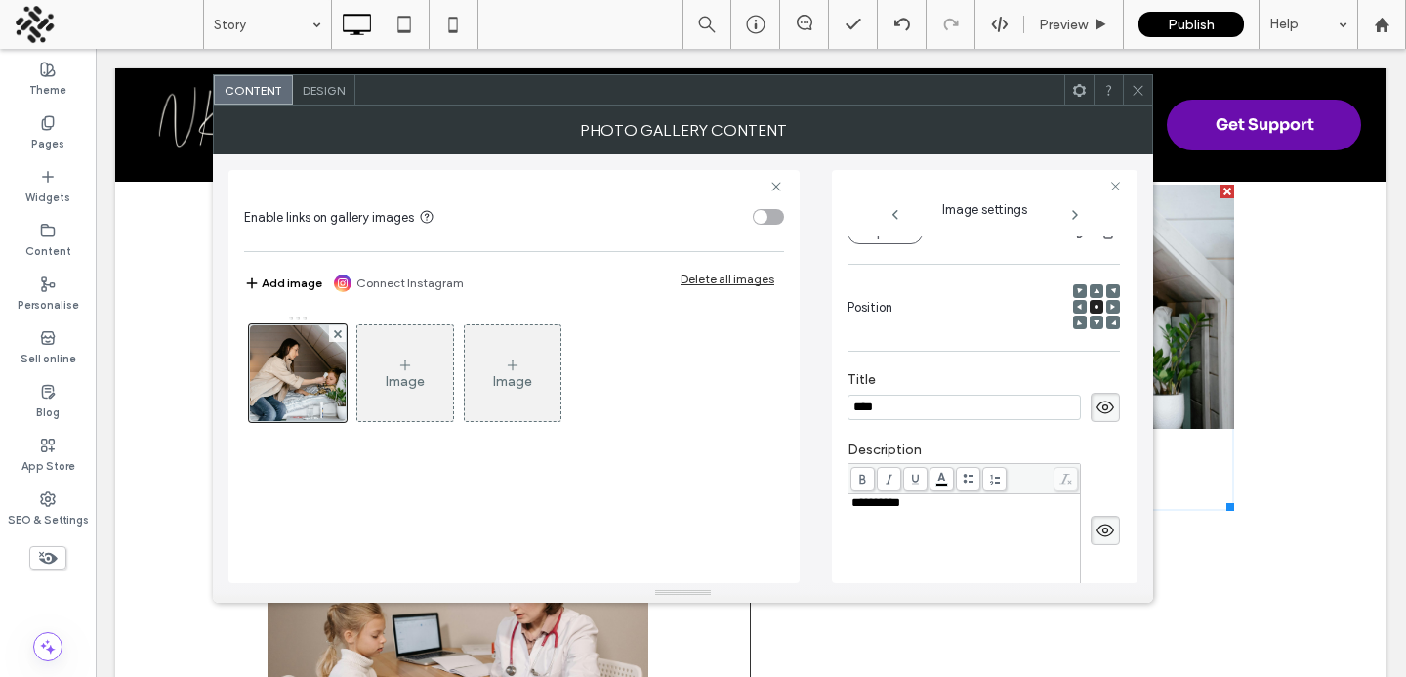
scroll to position [362, 0]
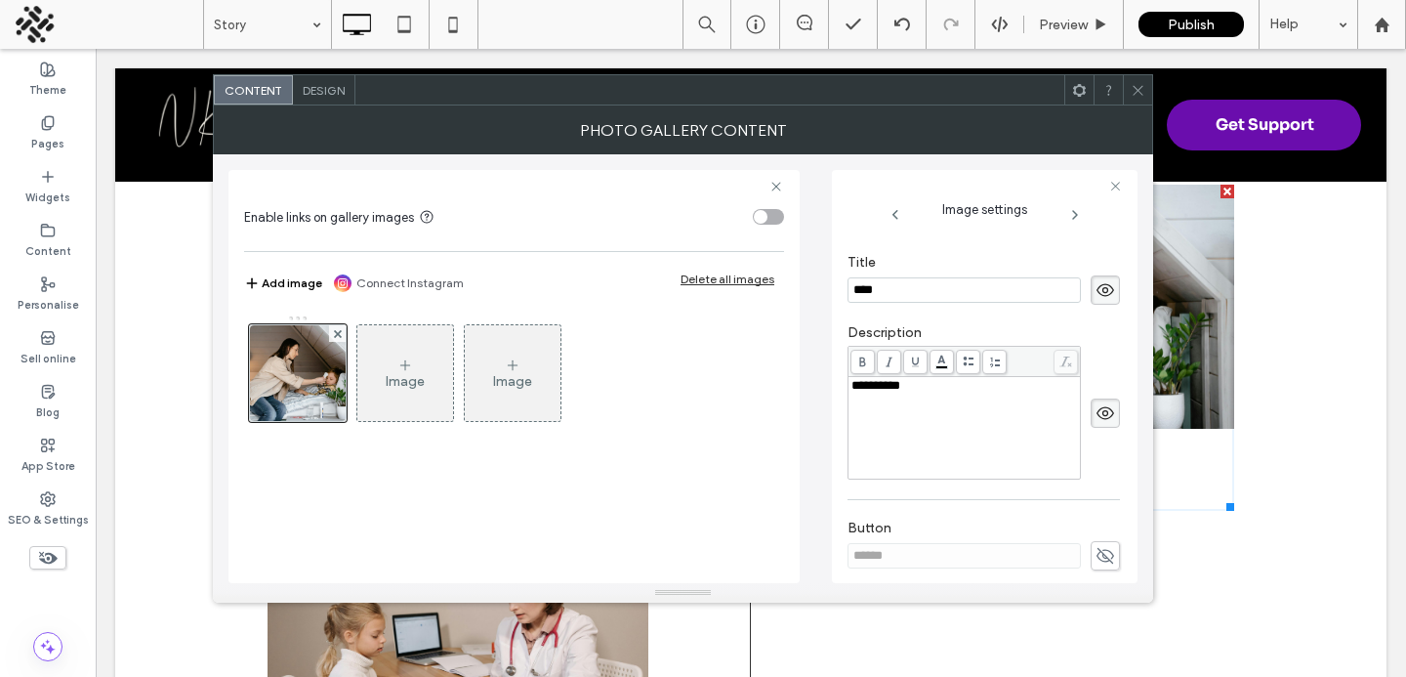
click at [1005, 489] on div "**********" at bounding box center [984, 401] width 272 height 175
click at [994, 467] on div "**********" at bounding box center [965, 428] width 227 height 98
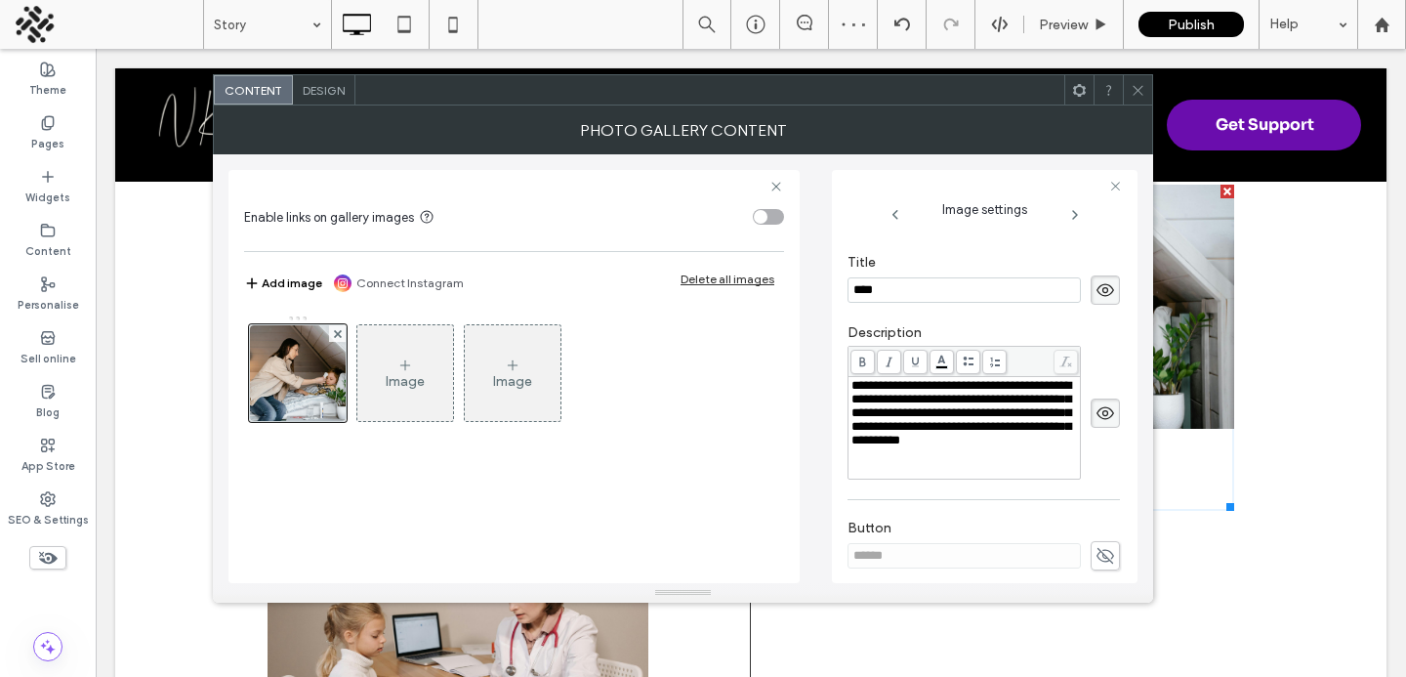
click at [1139, 92] on use at bounding box center [1138, 90] width 10 height 10
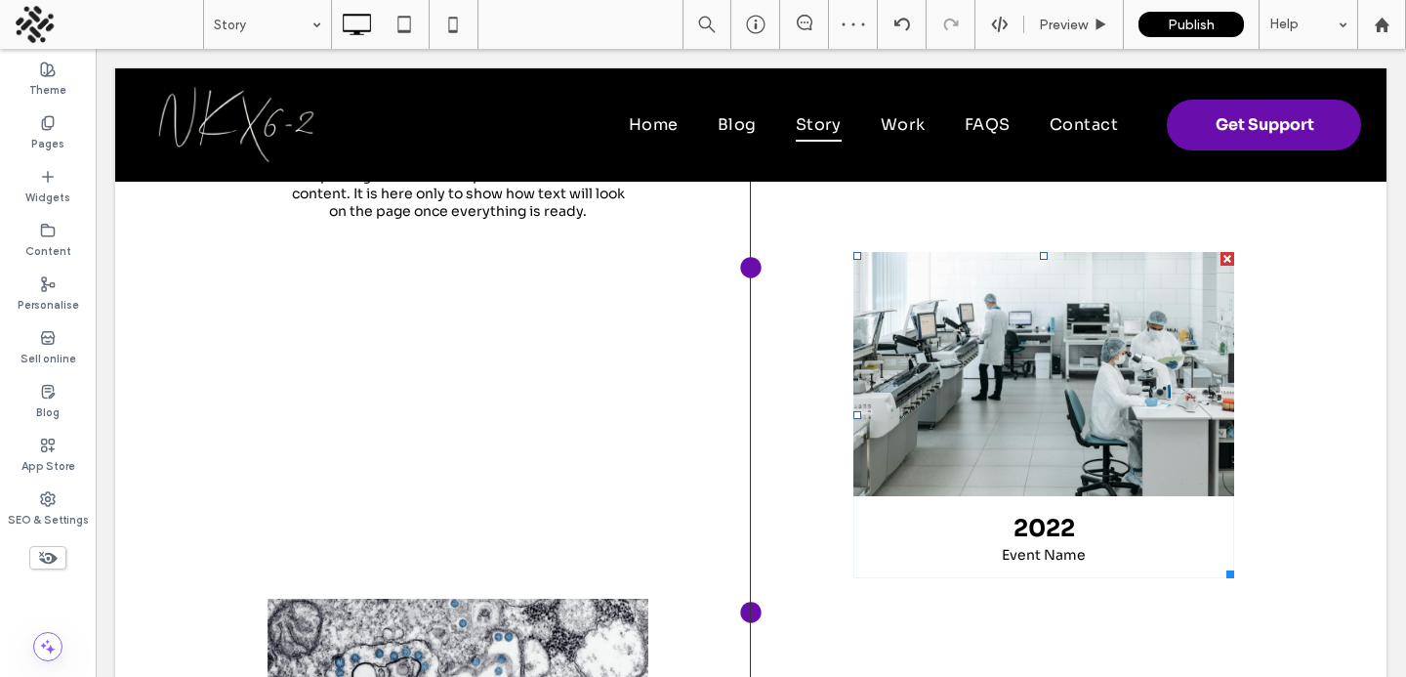
scroll to position [1566, 0]
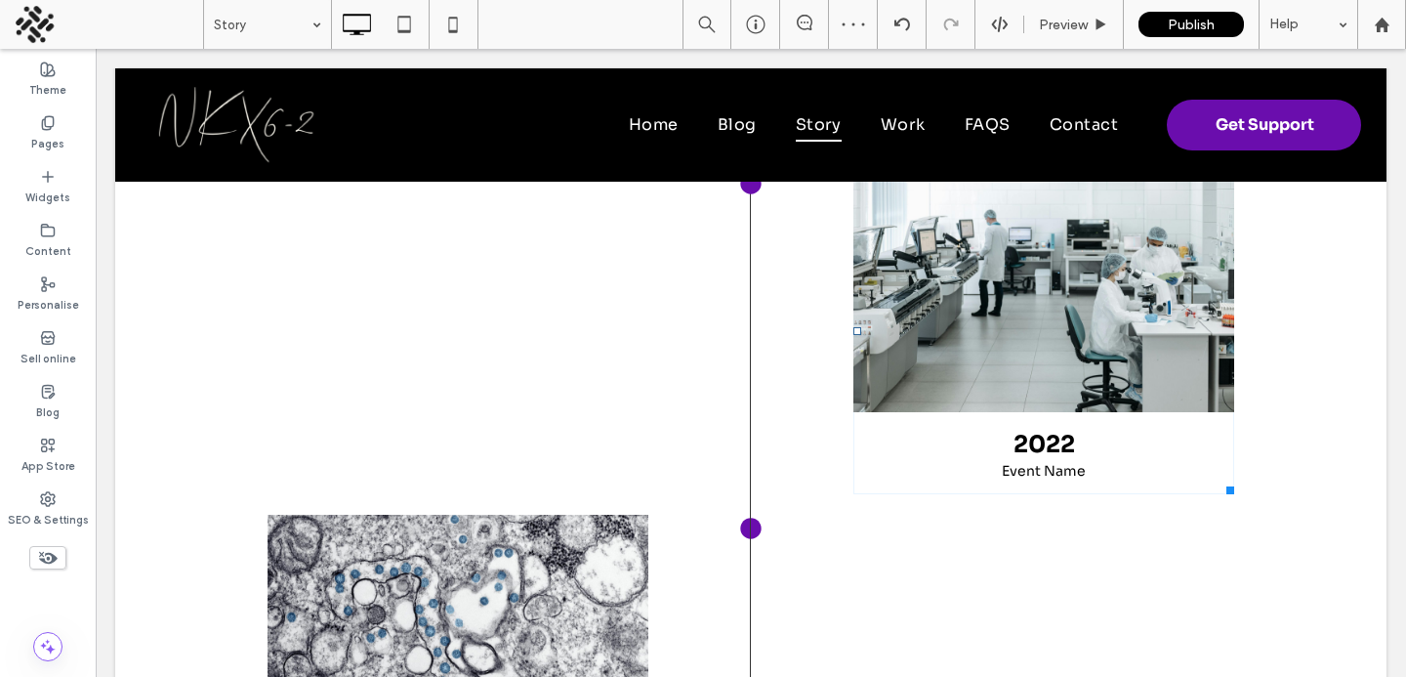
click at [998, 341] on link at bounding box center [1044, 290] width 381 height 244
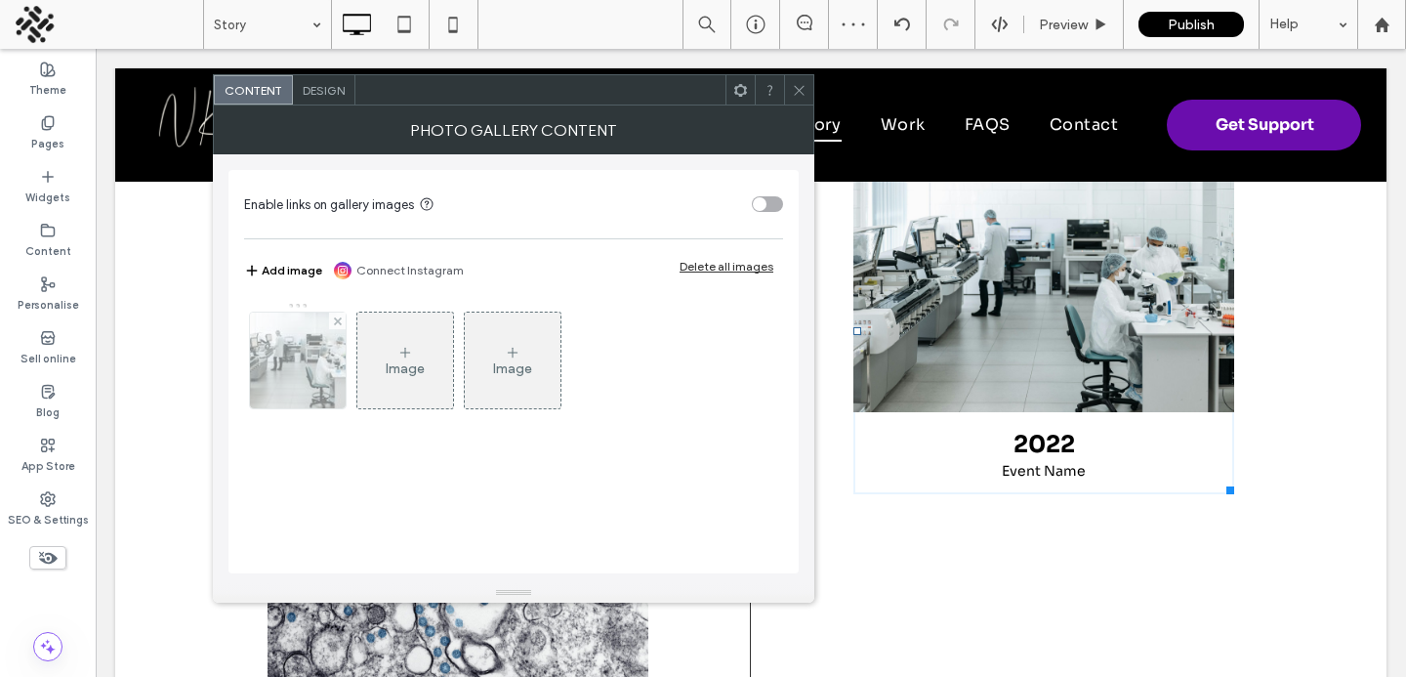
click at [306, 372] on img at bounding box center [299, 361] width 144 height 96
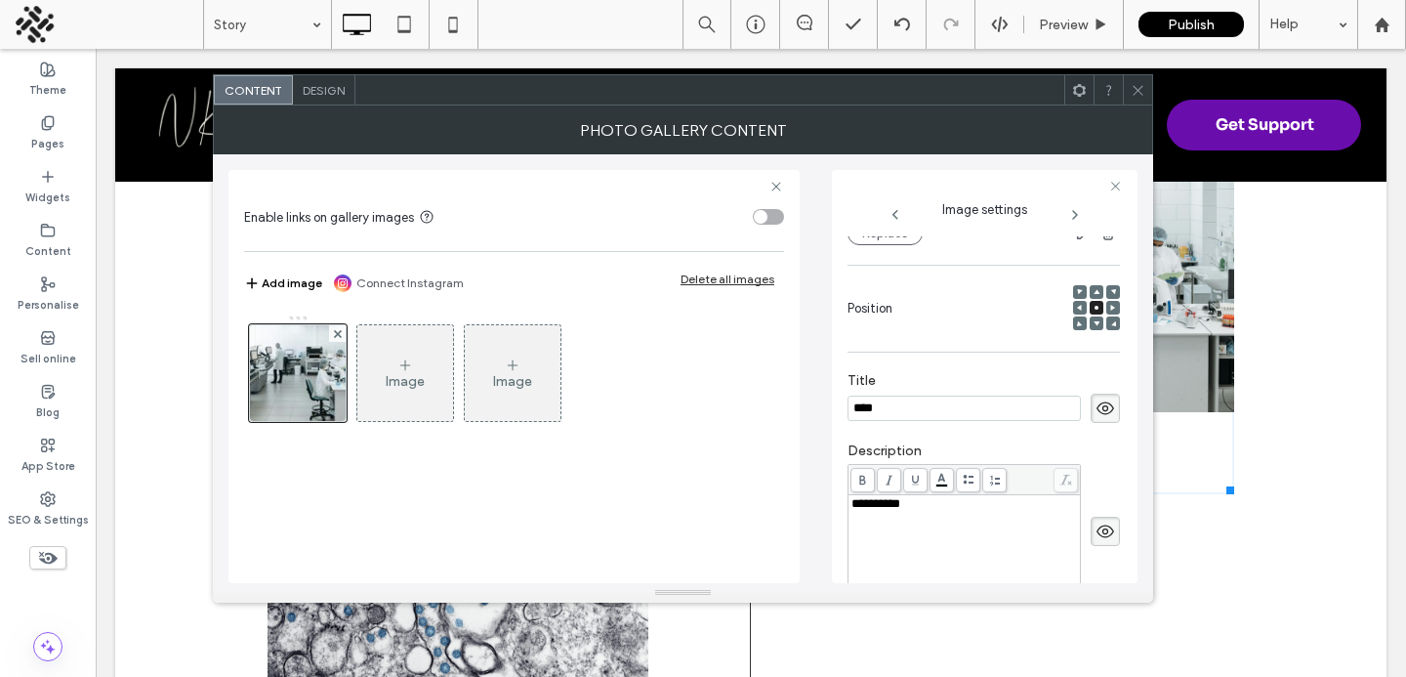
scroll to position [0, 0]
click at [905, 530] on div "**********" at bounding box center [965, 546] width 227 height 98
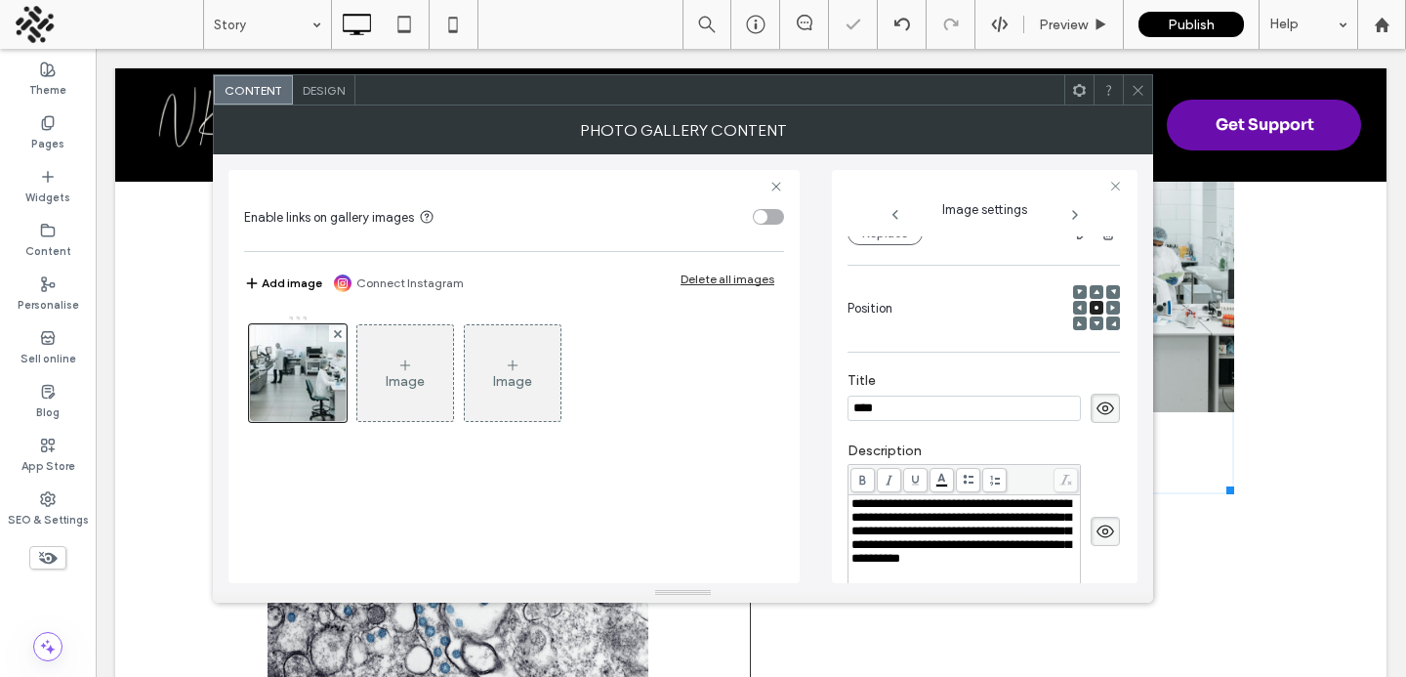
click at [1142, 93] on use at bounding box center [1138, 90] width 10 height 10
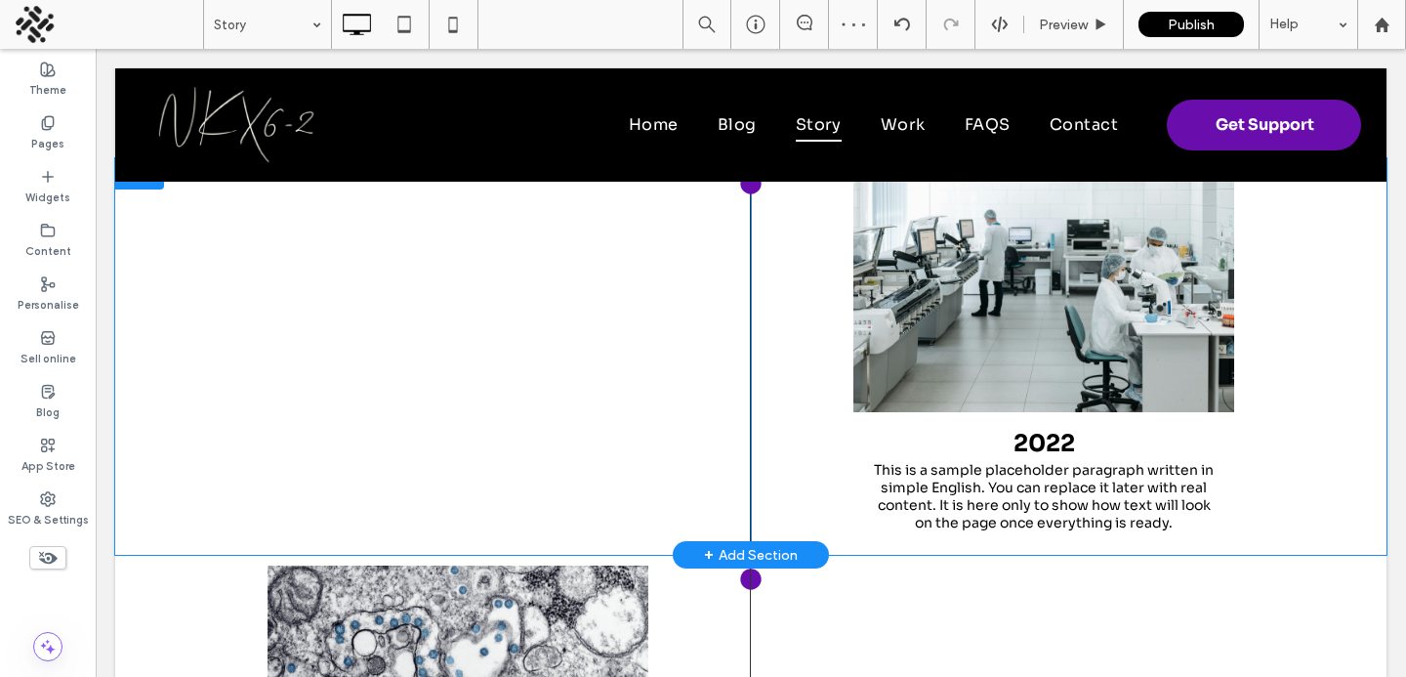
scroll to position [1690, 0]
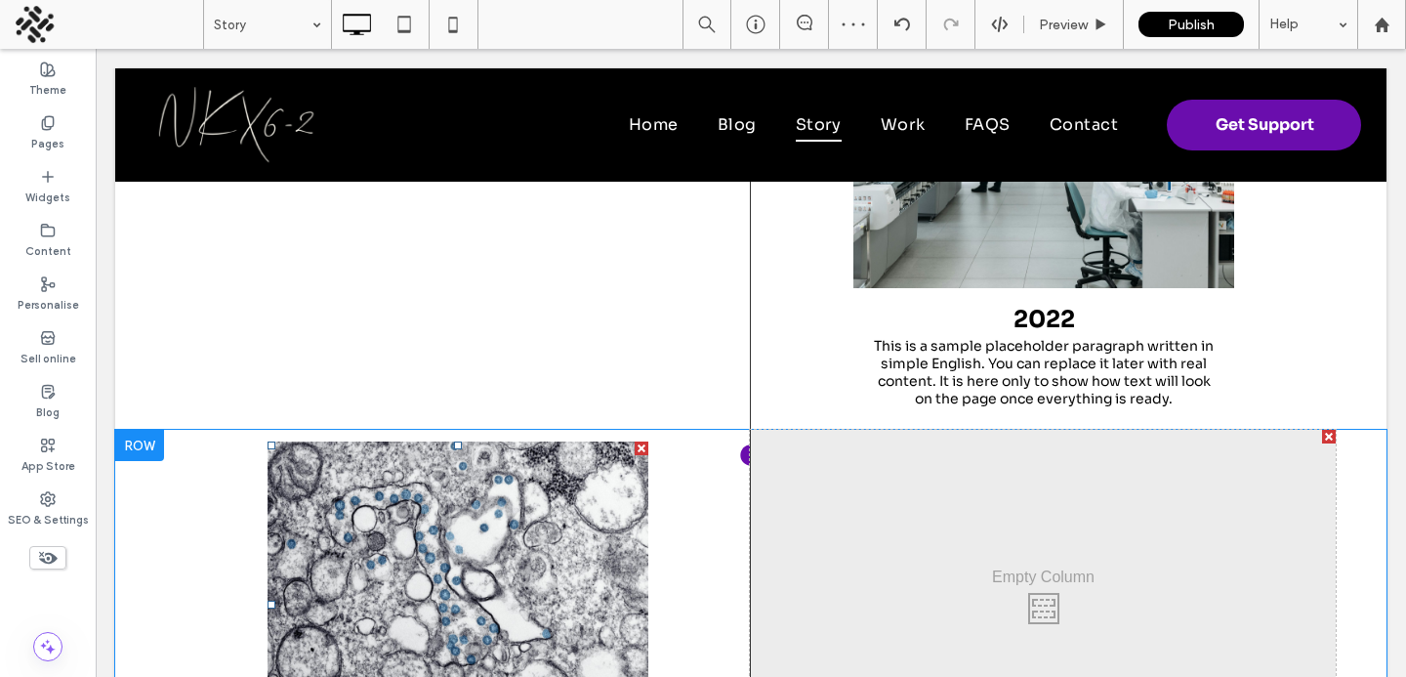
click at [473, 521] on link at bounding box center [458, 563] width 381 height 244
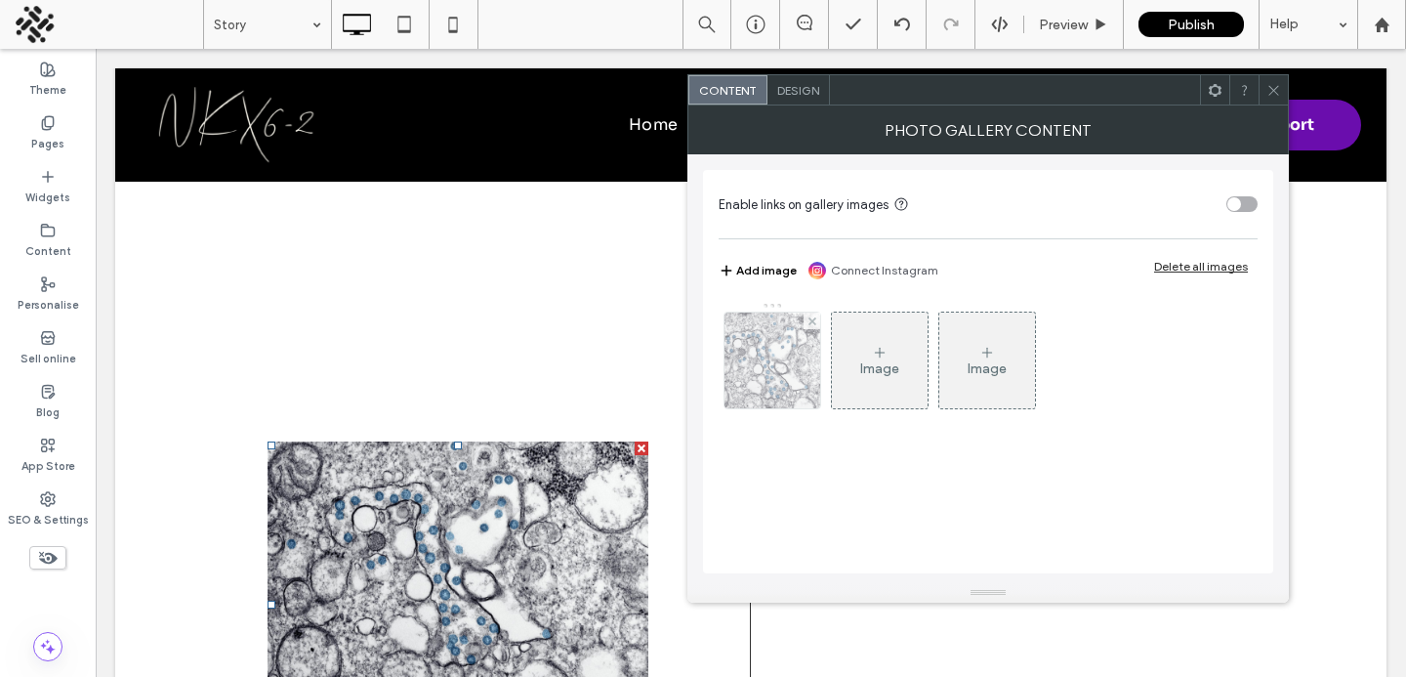
click at [742, 363] on img at bounding box center [773, 361] width 144 height 96
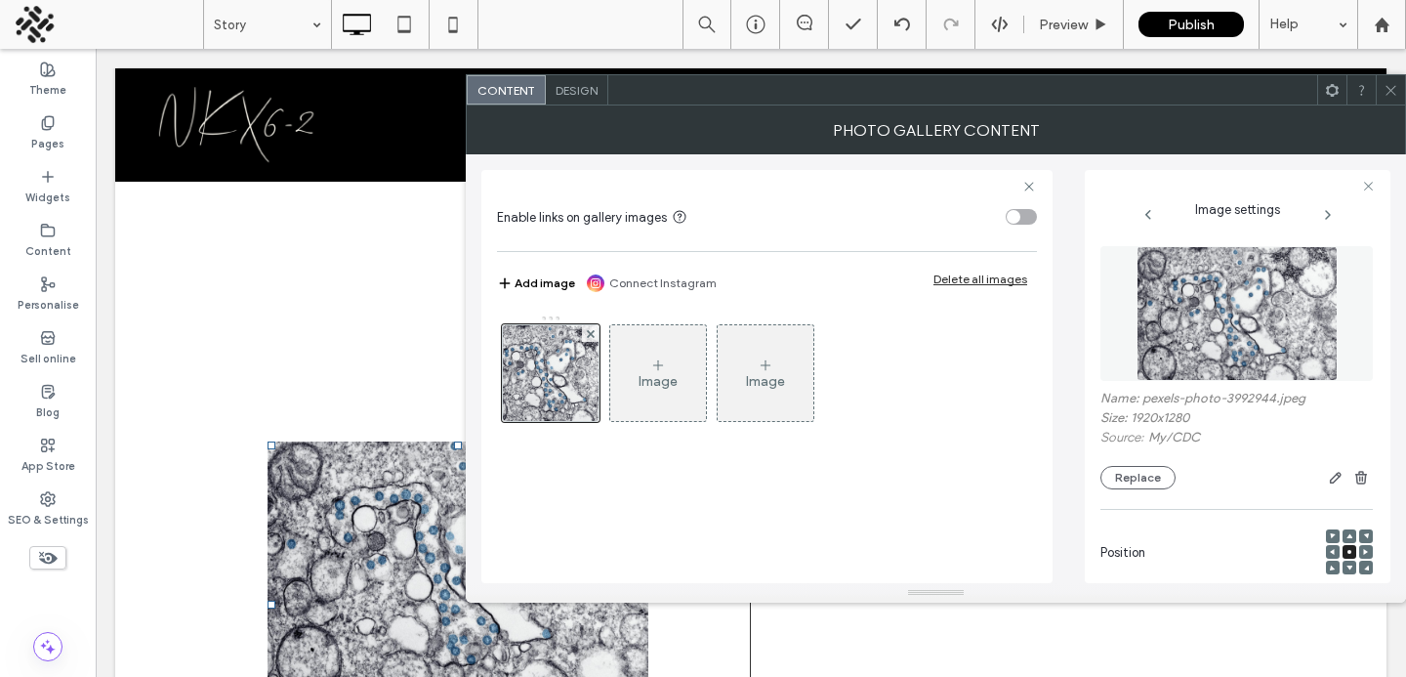
scroll to position [0, 0]
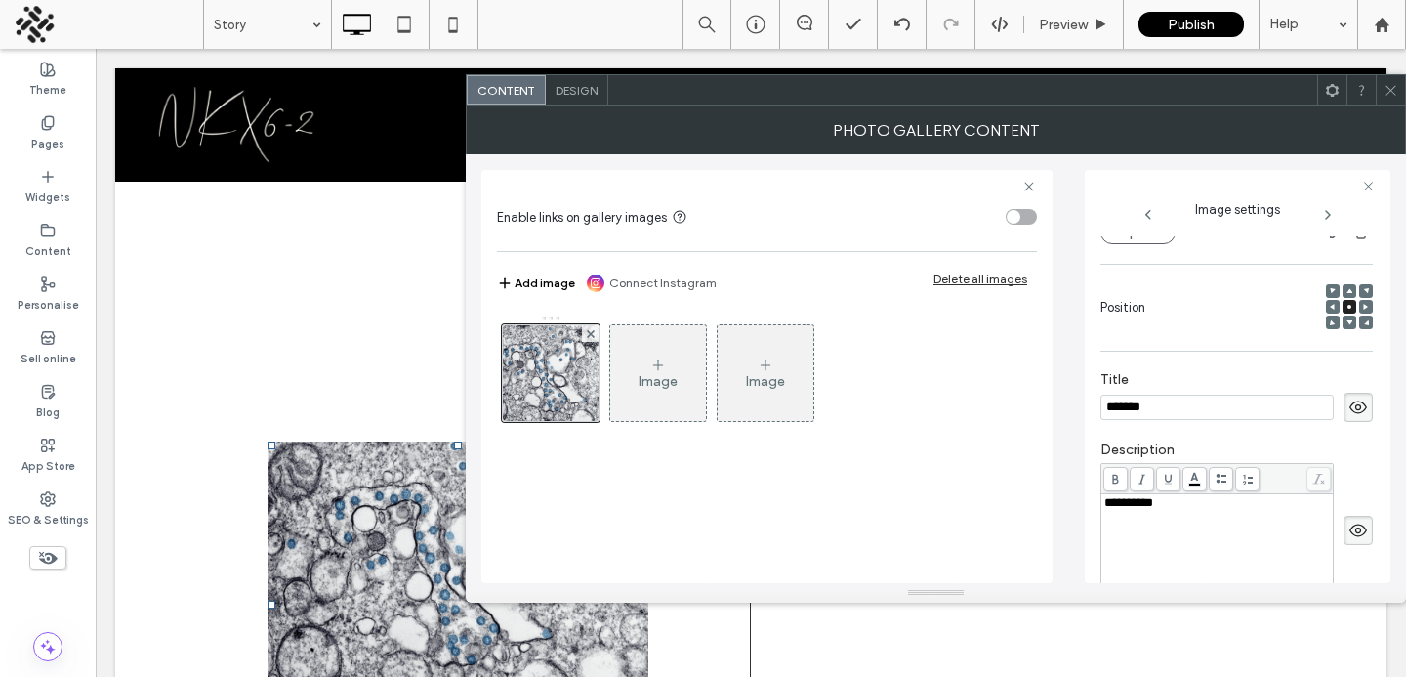
click at [1134, 529] on div "**********" at bounding box center [1218, 545] width 227 height 98
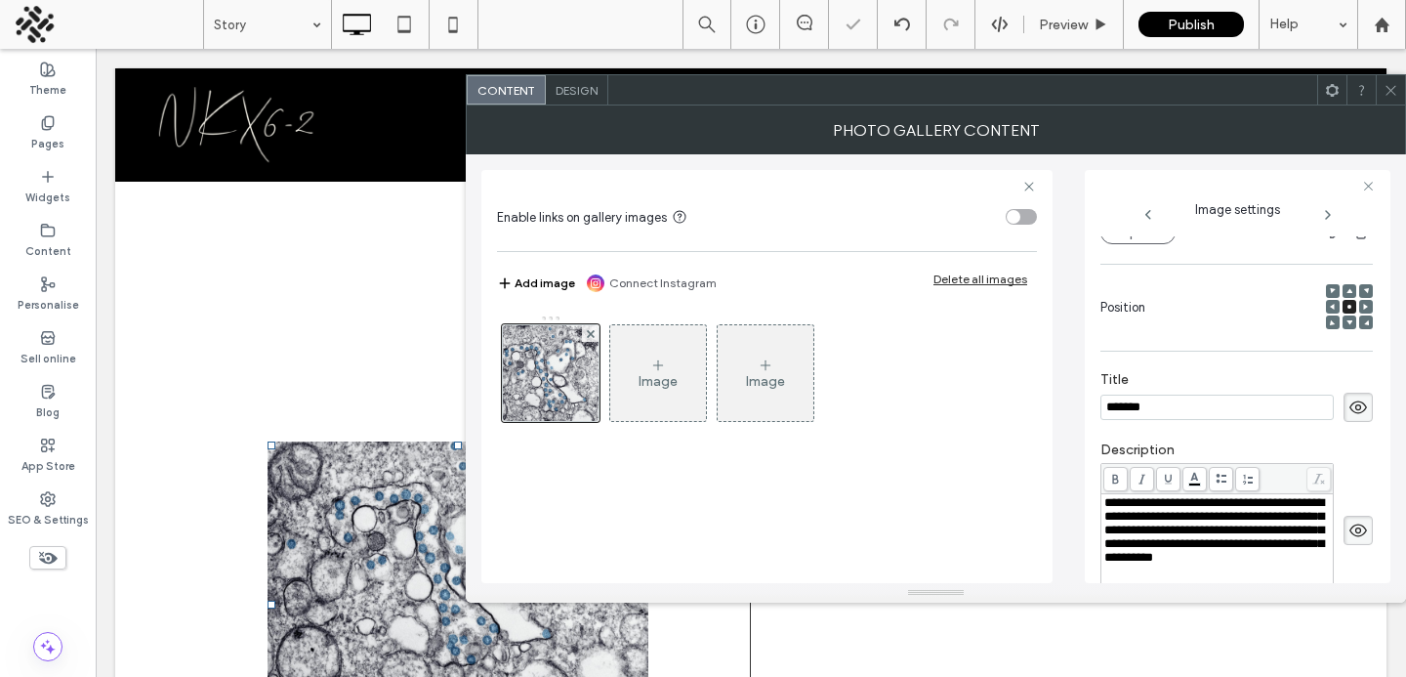
click at [1394, 90] on icon at bounding box center [1391, 90] width 15 height 15
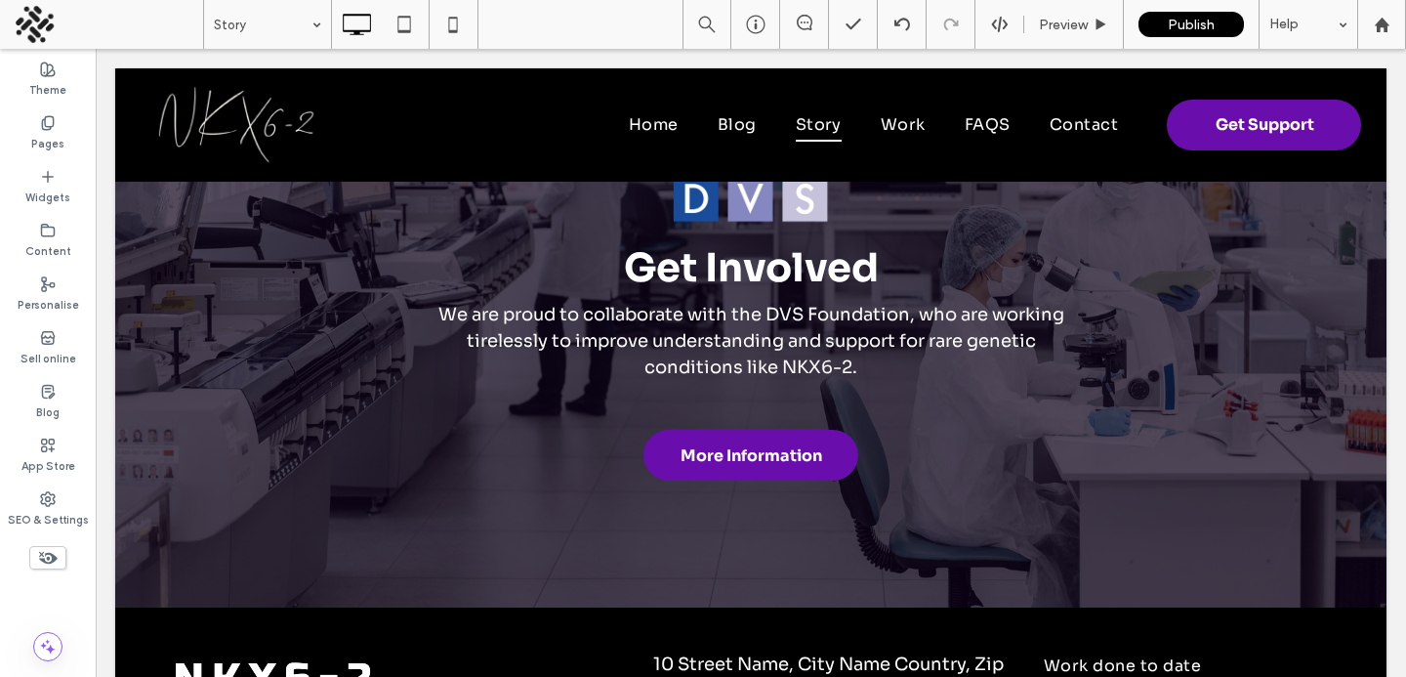
scroll to position [3310, 0]
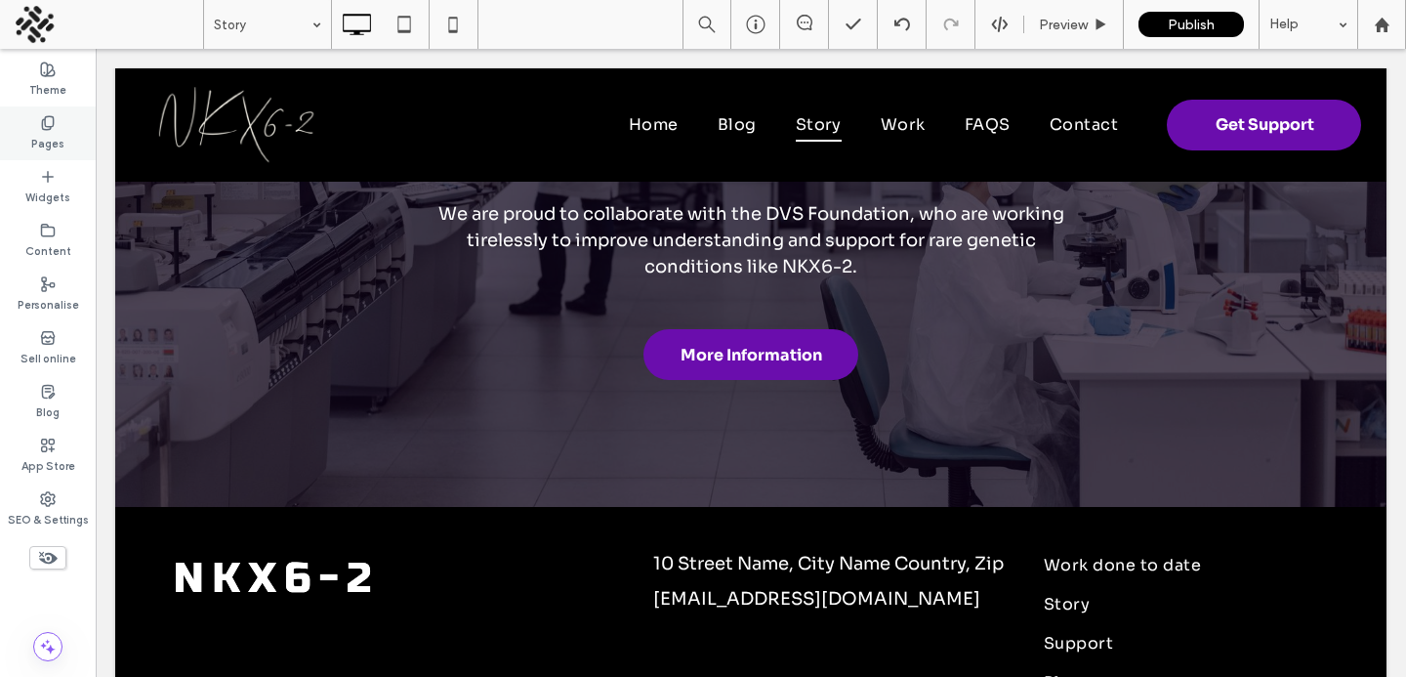
click at [55, 135] on label "Pages" at bounding box center [47, 141] width 33 height 21
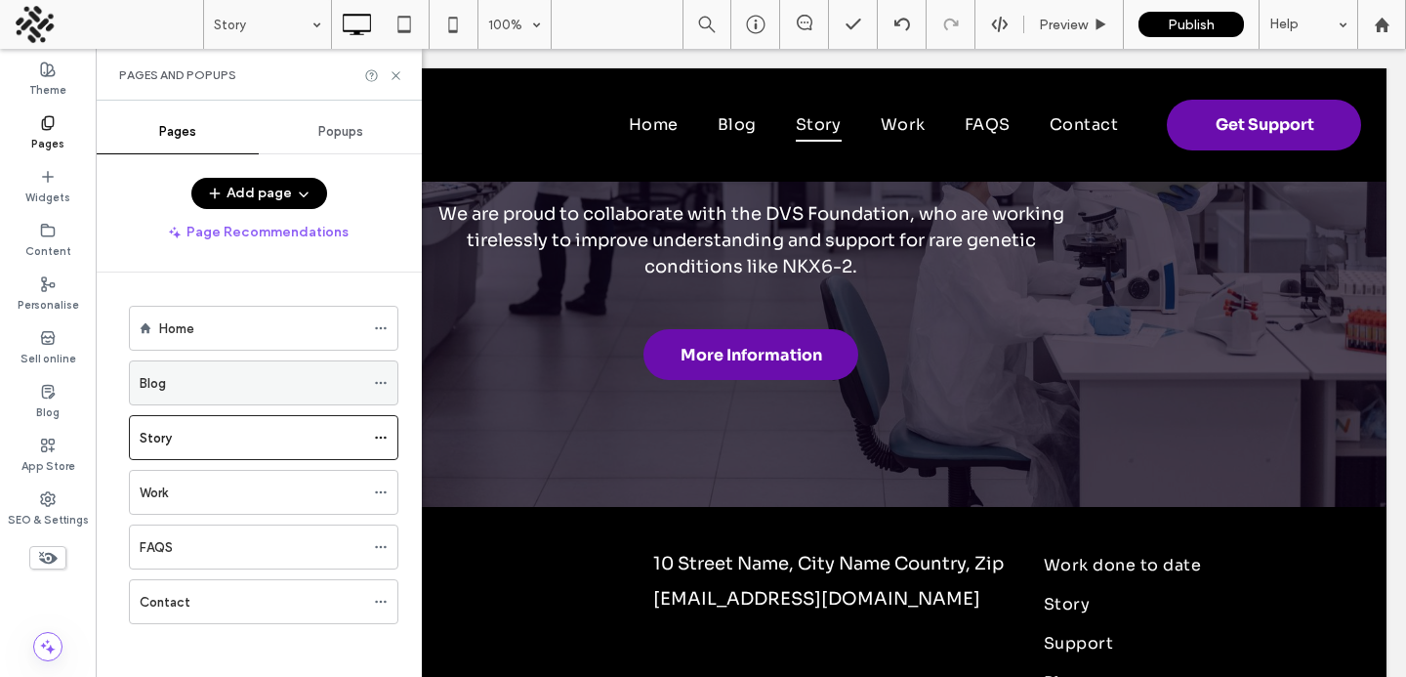
scroll to position [6, 0]
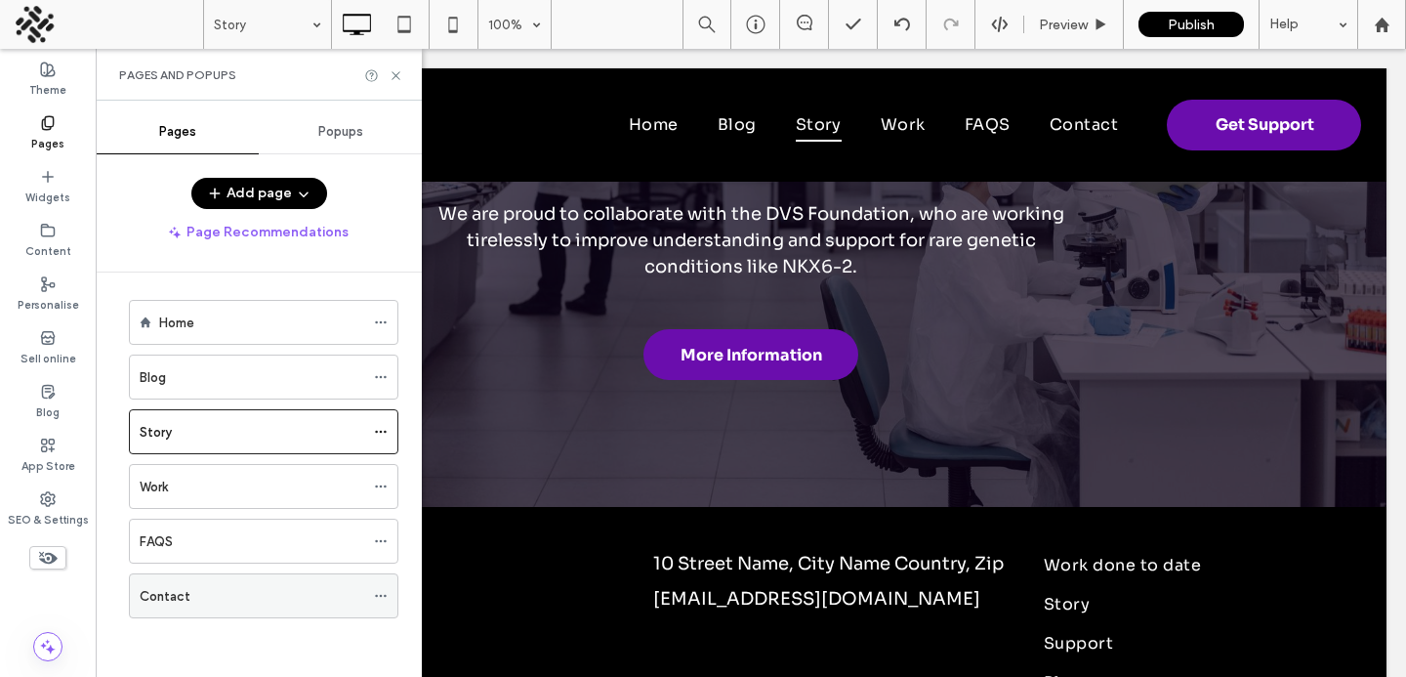
click at [246, 602] on div "Contact" at bounding box center [252, 596] width 225 height 21
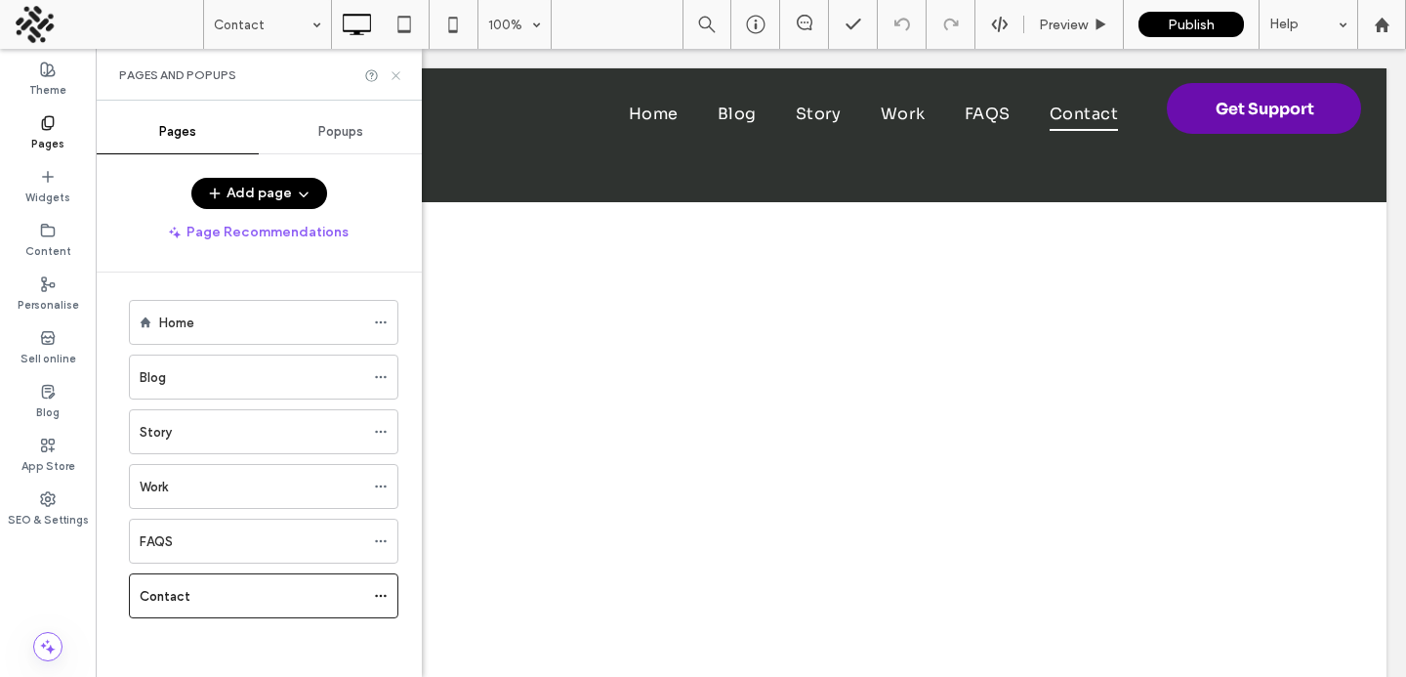
click at [392, 72] on icon at bounding box center [396, 75] width 15 height 15
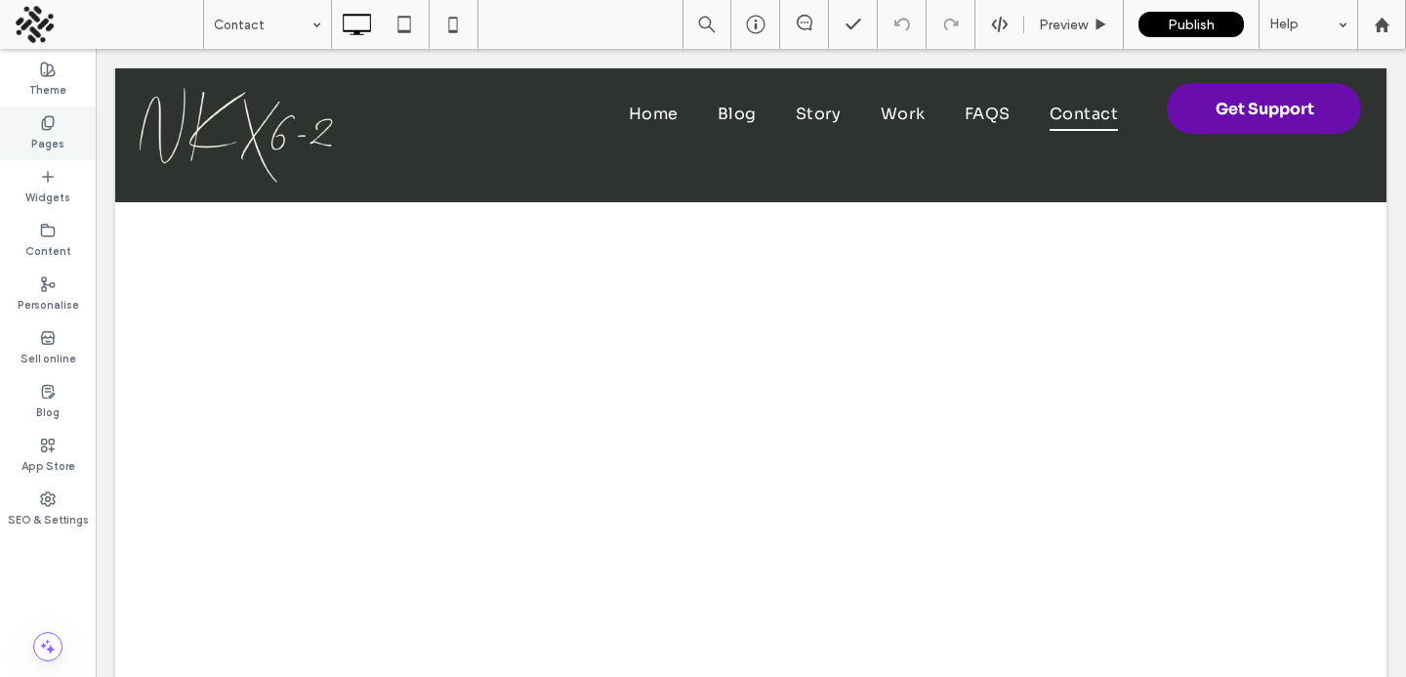
click at [39, 139] on label "Pages" at bounding box center [47, 141] width 33 height 21
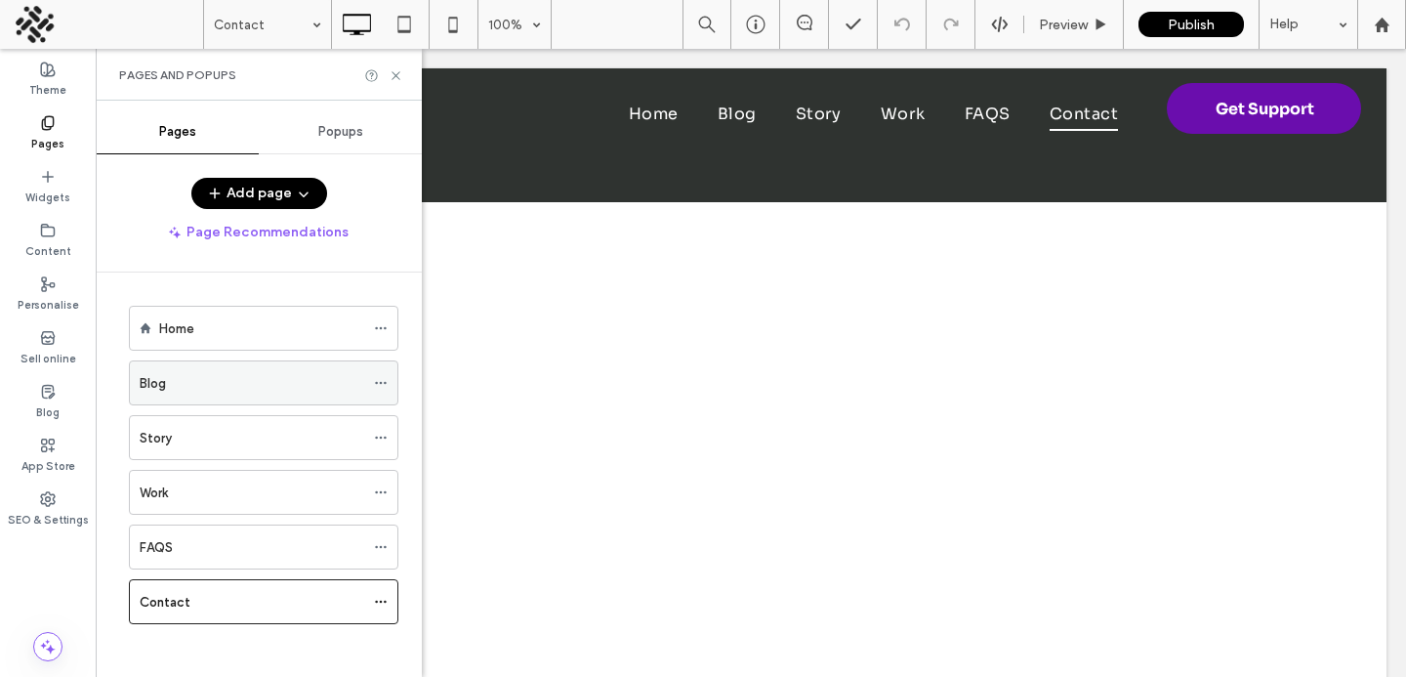
click at [237, 376] on div "Blog" at bounding box center [252, 383] width 225 height 21
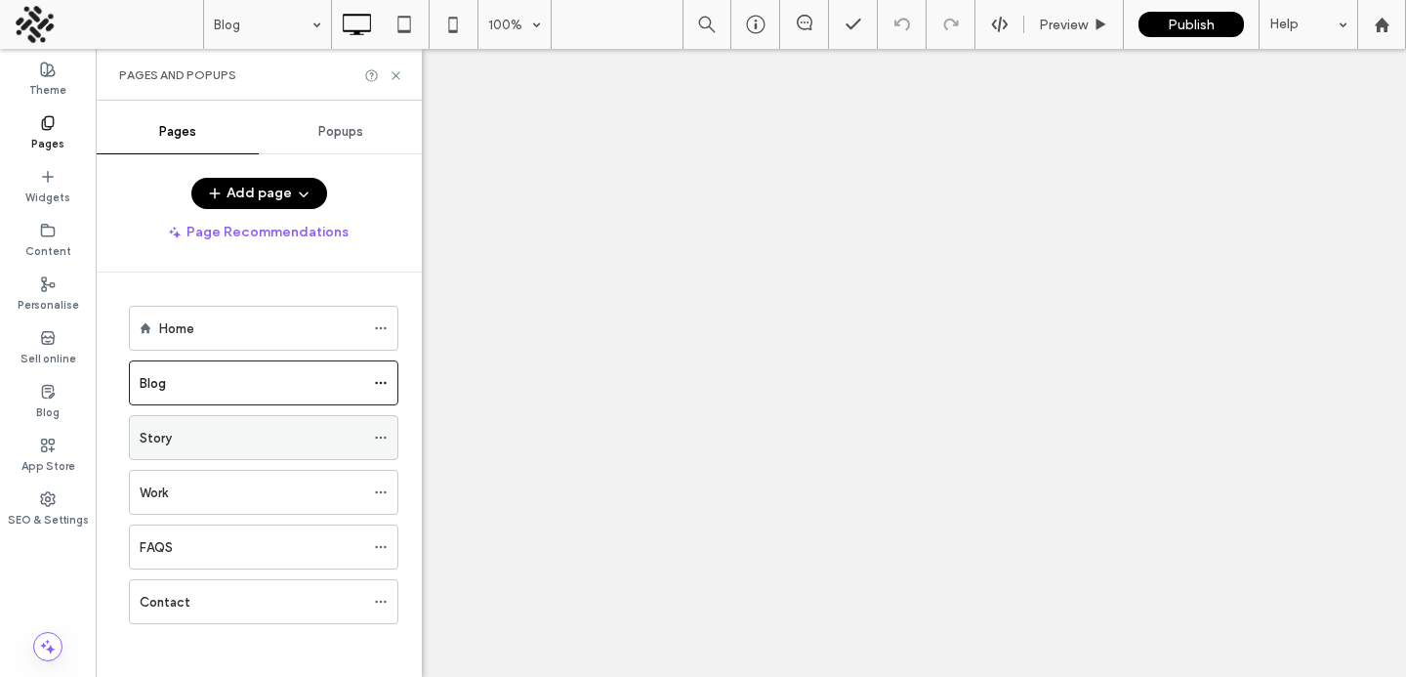
click at [225, 439] on div "Story" at bounding box center [252, 438] width 225 height 21
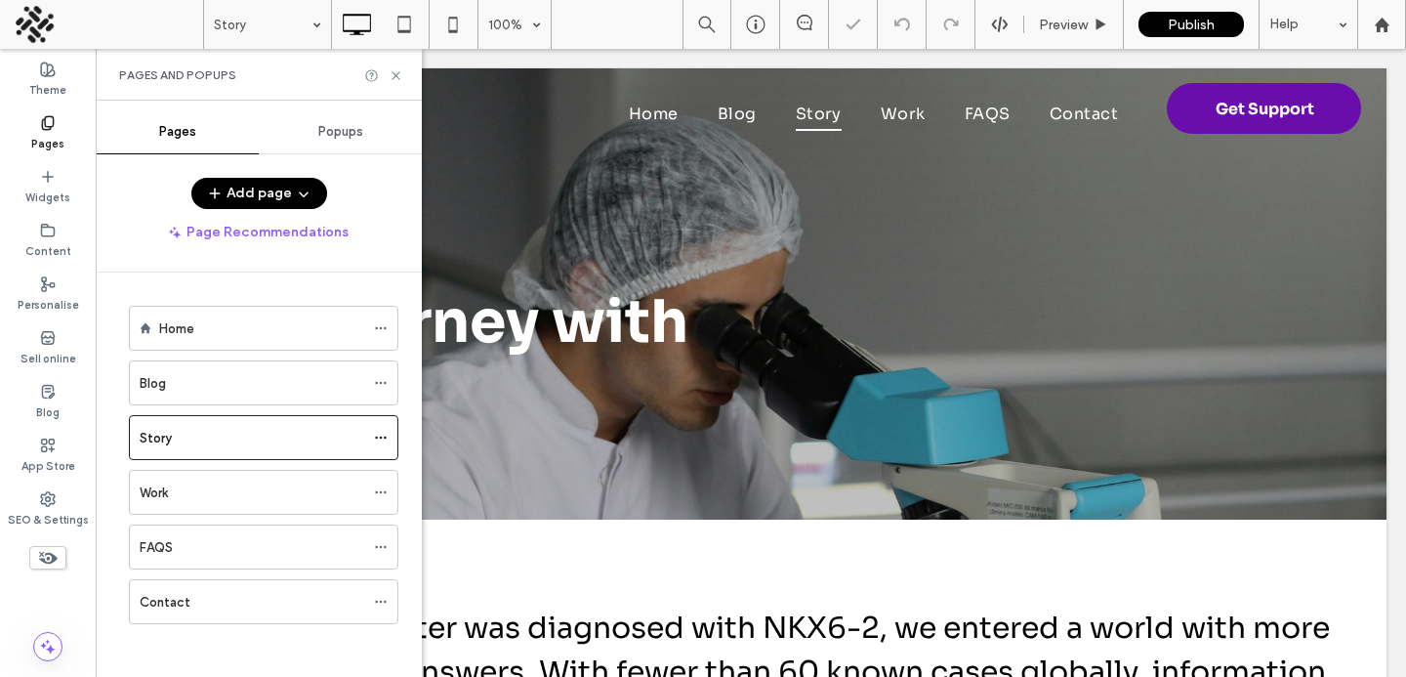
click at [397, 65] on div "Pages and Popups" at bounding box center [259, 75] width 326 height 52
click at [397, 73] on use at bounding box center [396, 75] width 8 height 8
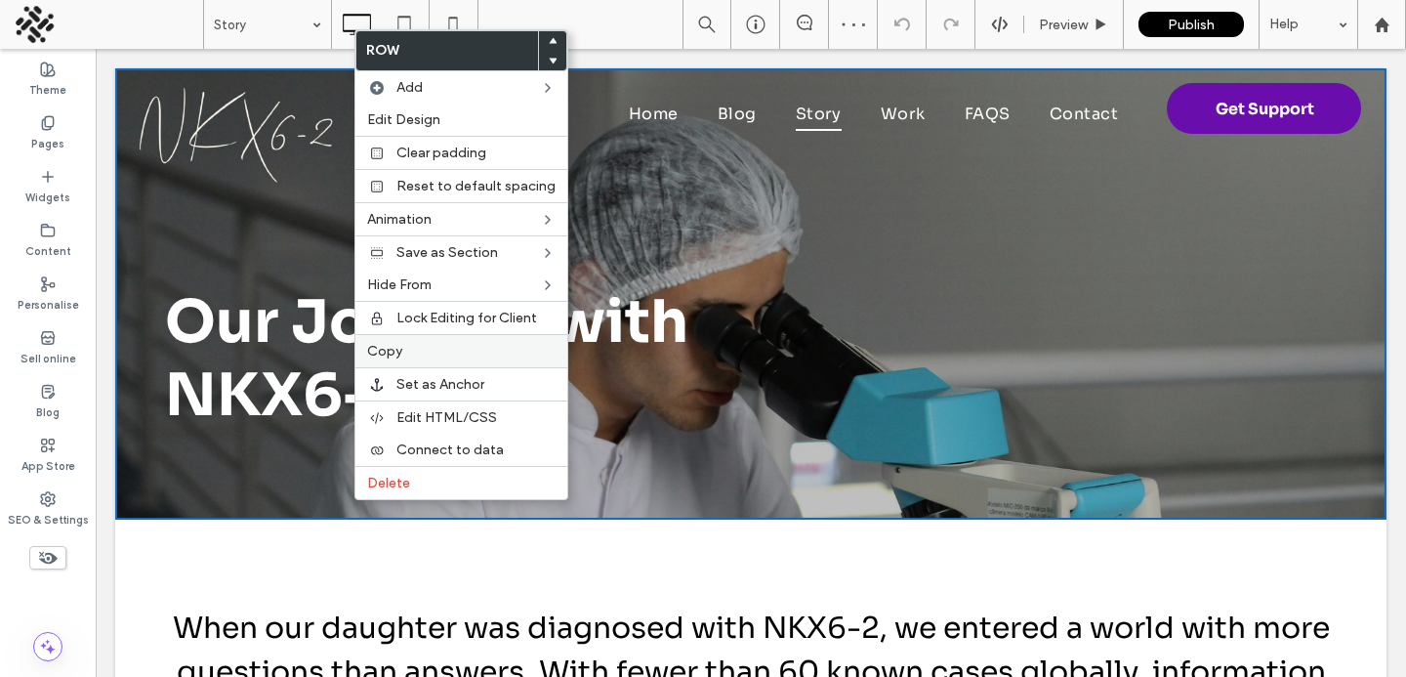
click at [384, 351] on span "Copy" at bounding box center [384, 351] width 35 height 17
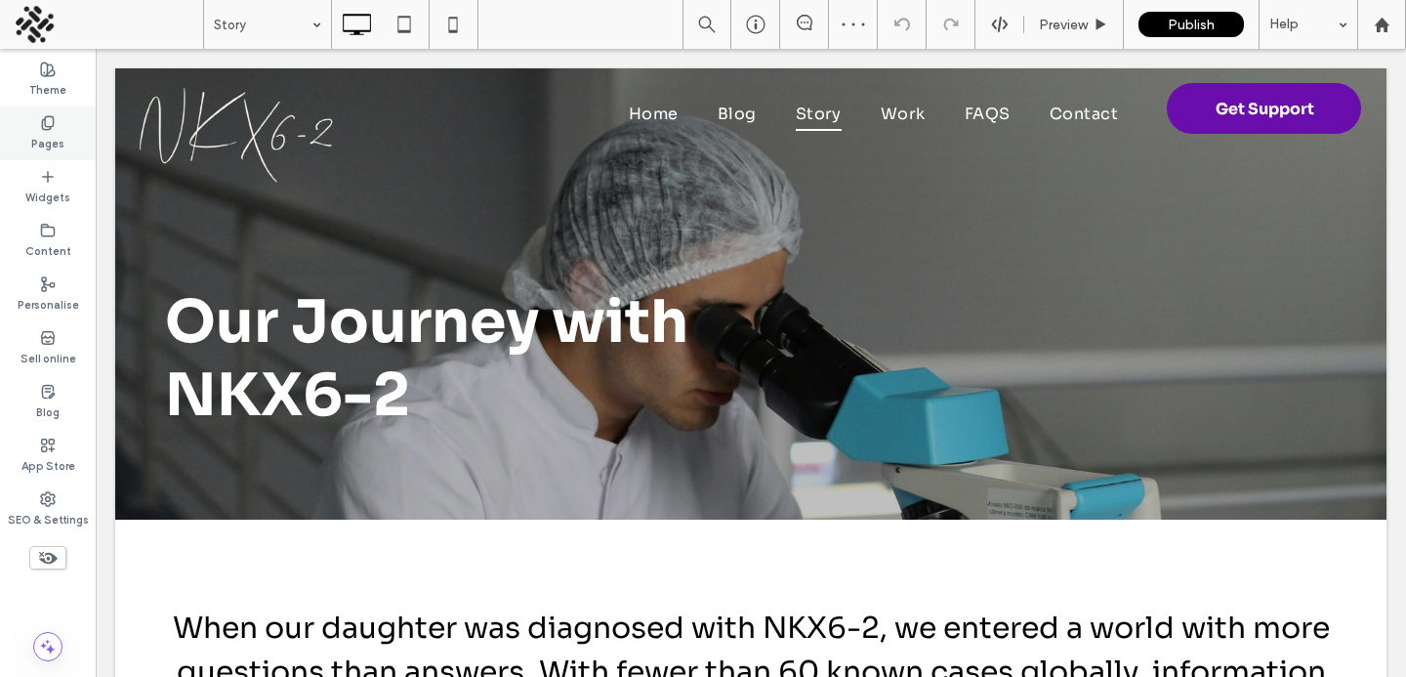
click at [36, 146] on label "Pages" at bounding box center [47, 141] width 33 height 21
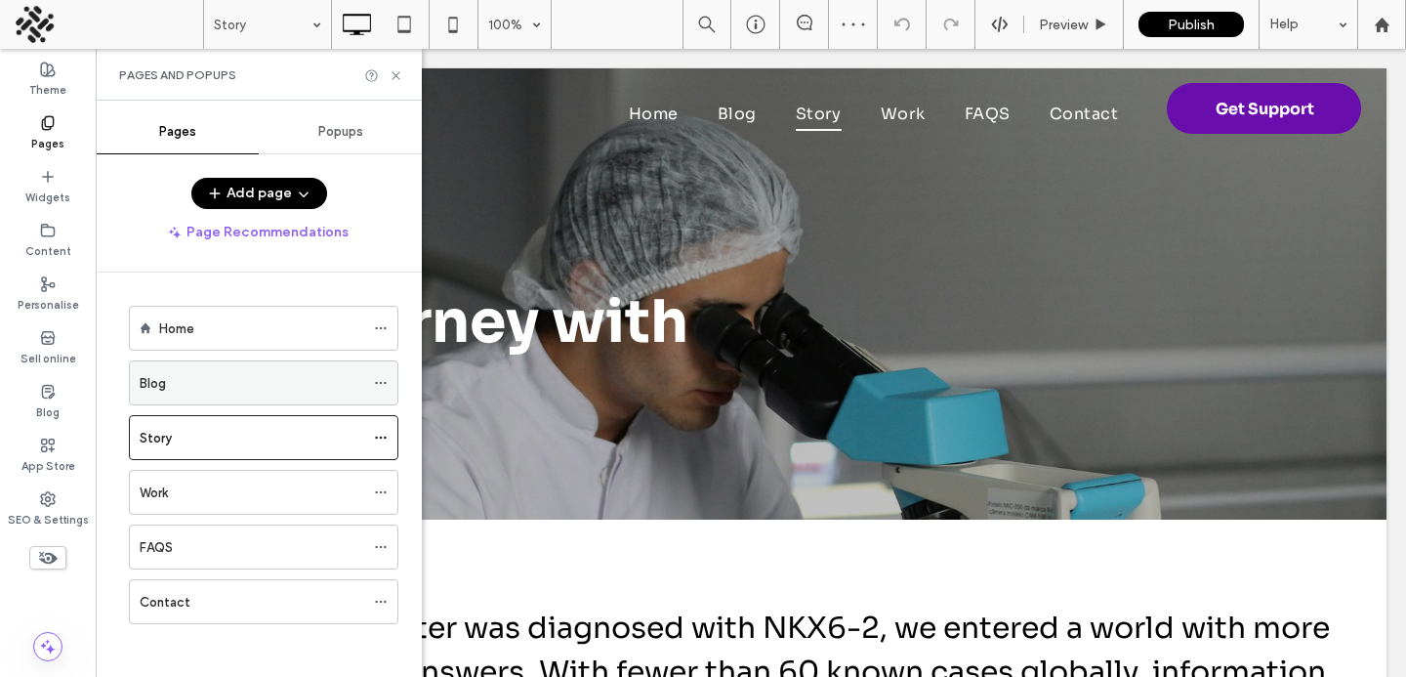
scroll to position [6, 0]
click at [169, 626] on div "Home Blog Story Work FAQS Contact" at bounding box center [252, 466] width 294 height 352
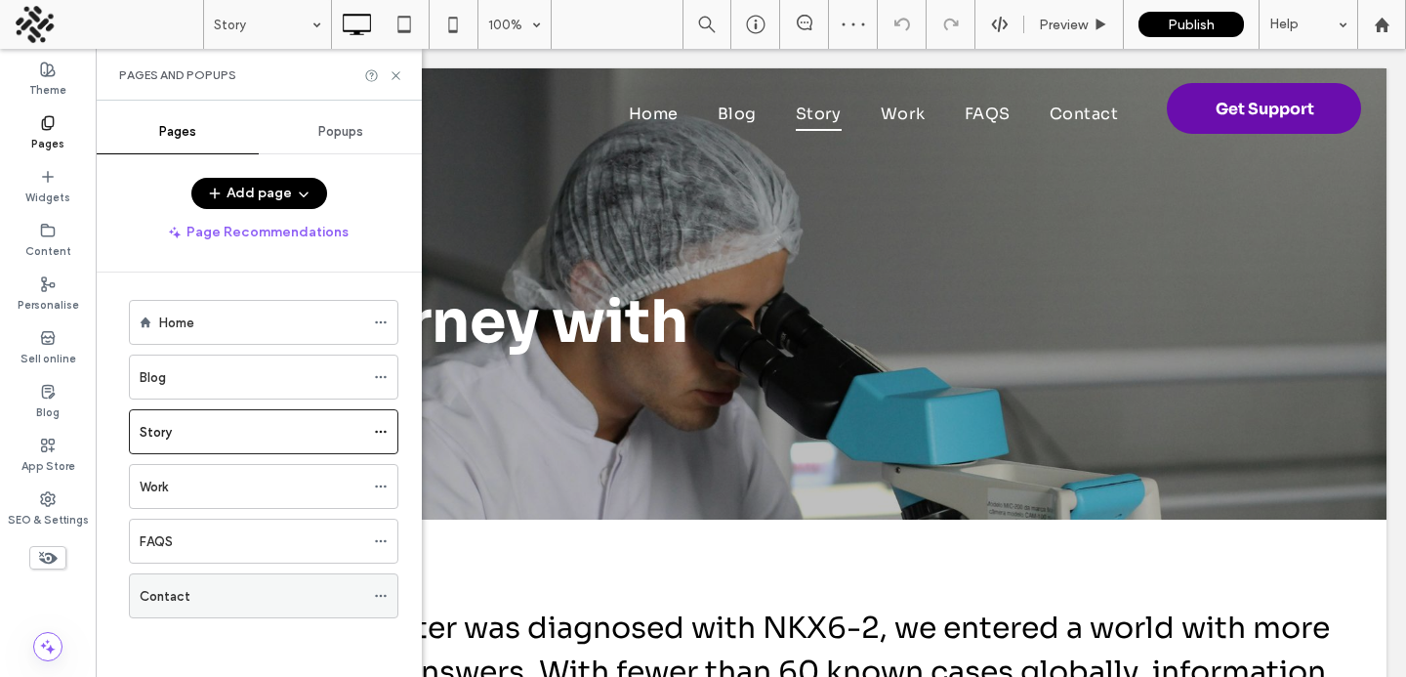
click at [182, 600] on label "Contact" at bounding box center [165, 596] width 51 height 34
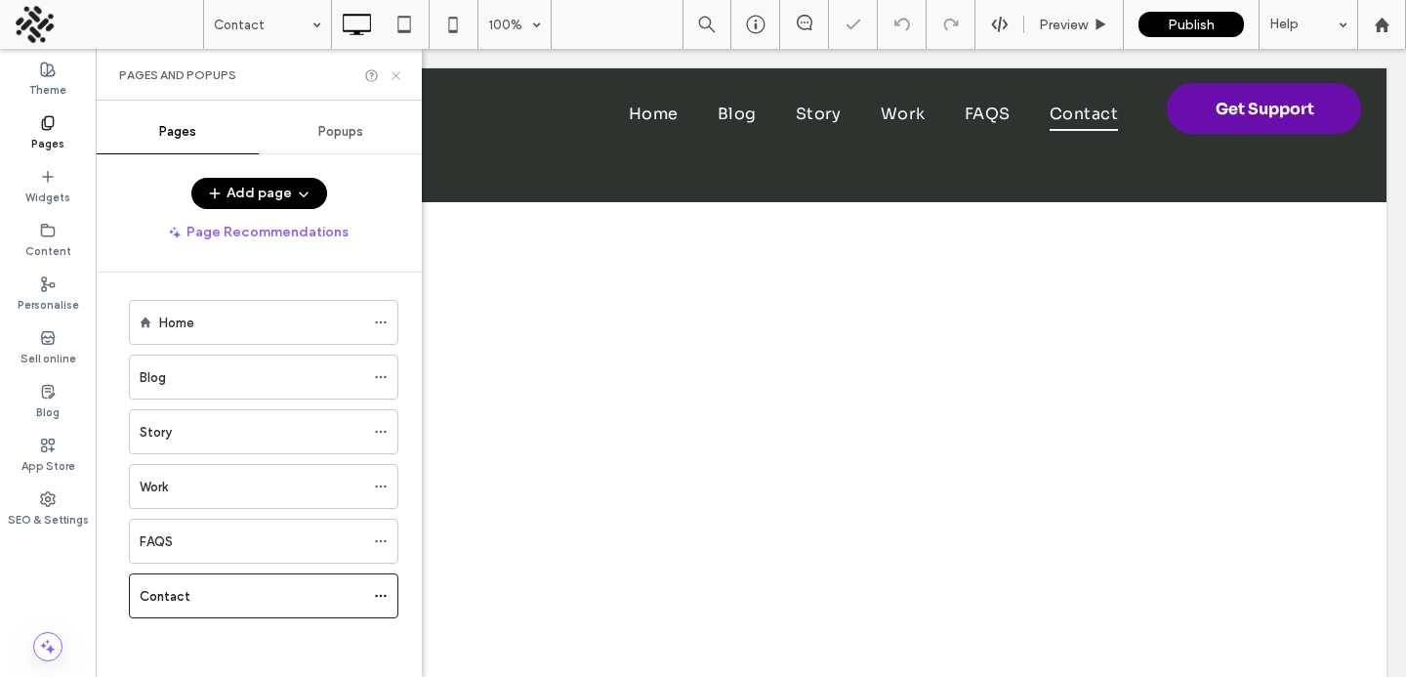
click at [393, 75] on icon at bounding box center [396, 75] width 15 height 15
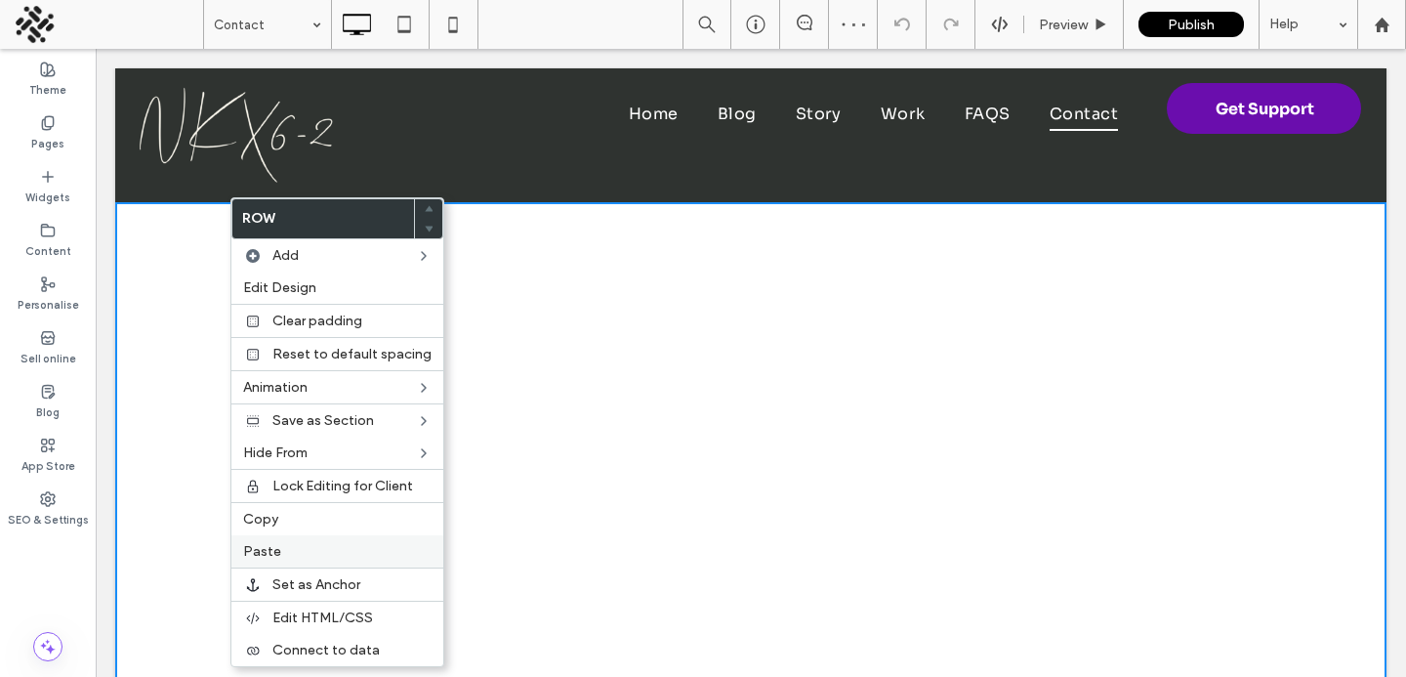
click at [282, 539] on div "Paste" at bounding box center [337, 551] width 212 height 32
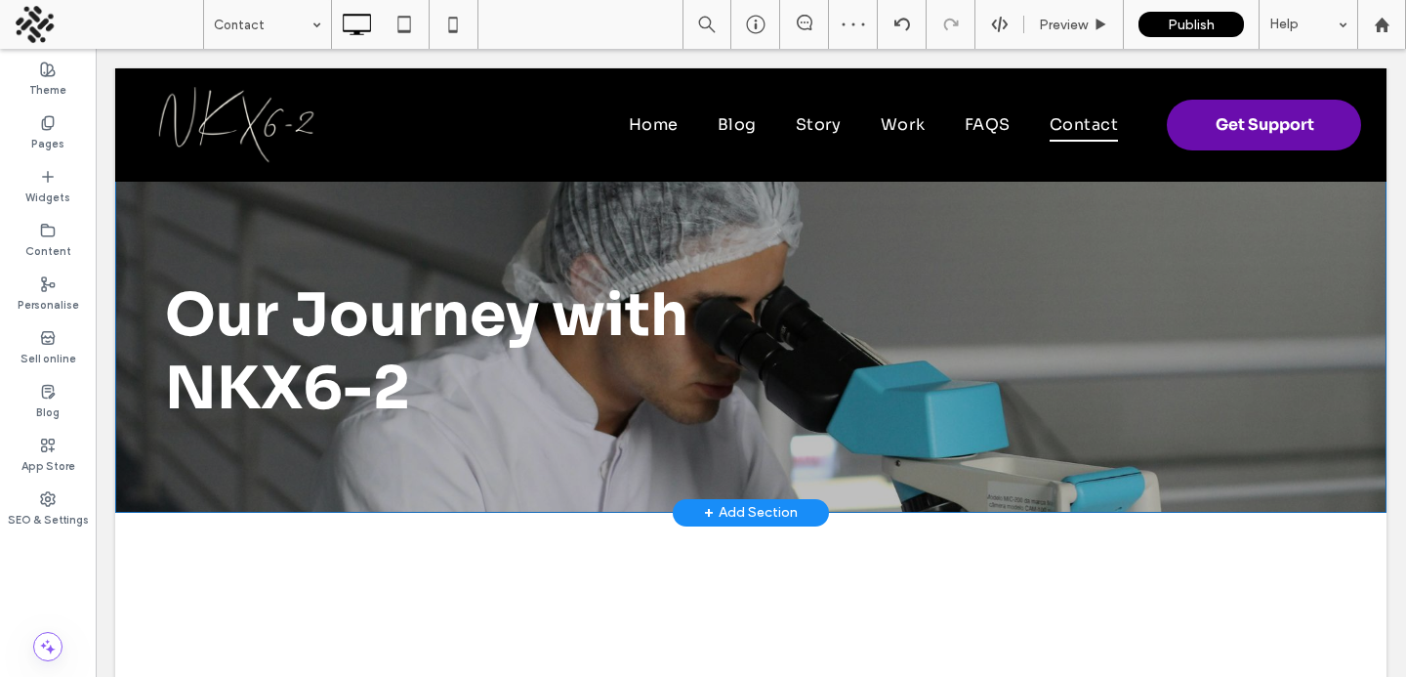
scroll to position [288, 0]
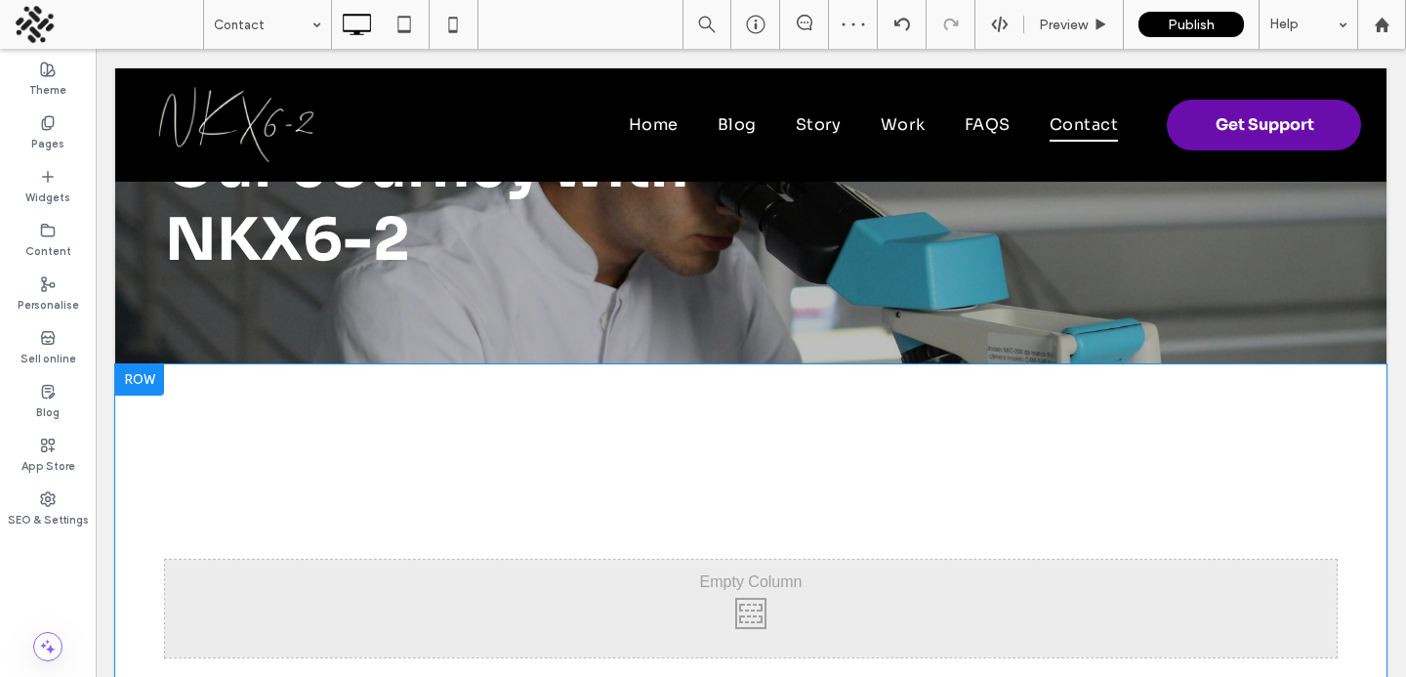
click at [149, 382] on div at bounding box center [139, 379] width 49 height 31
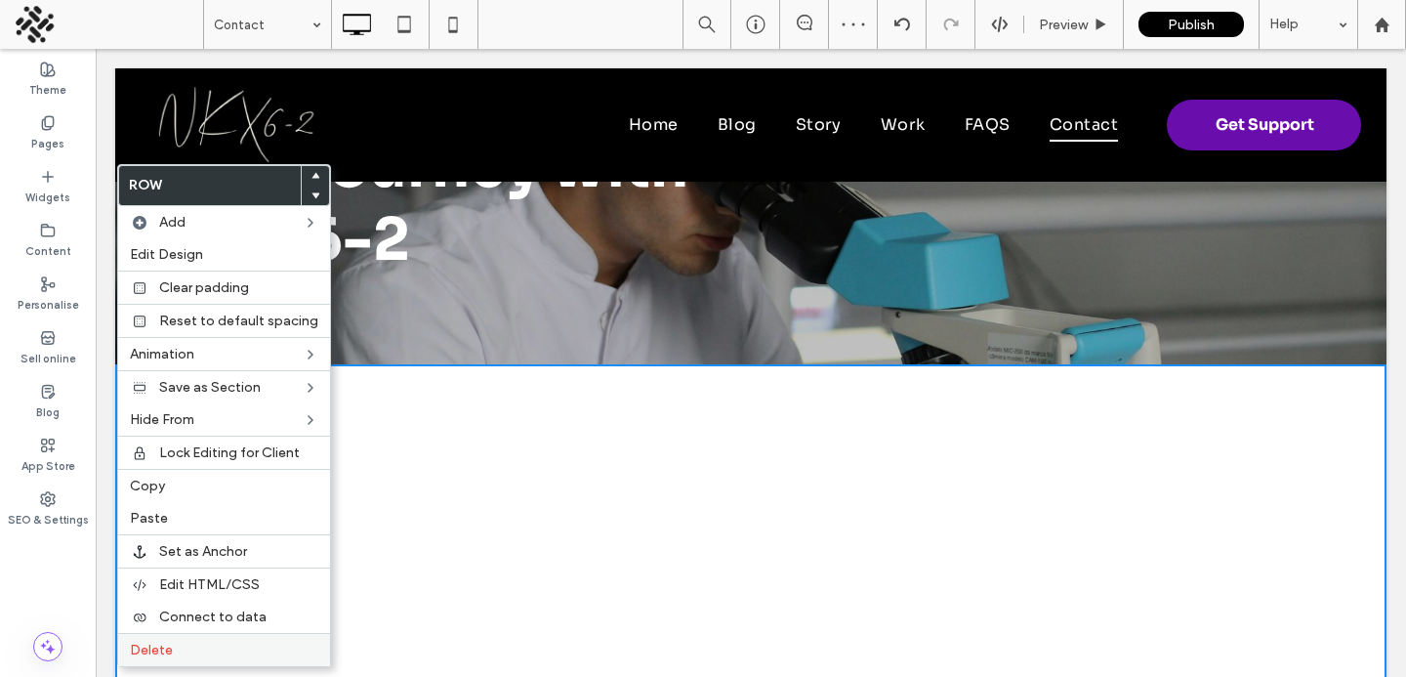
click at [172, 655] on label "Delete" at bounding box center [224, 650] width 188 height 17
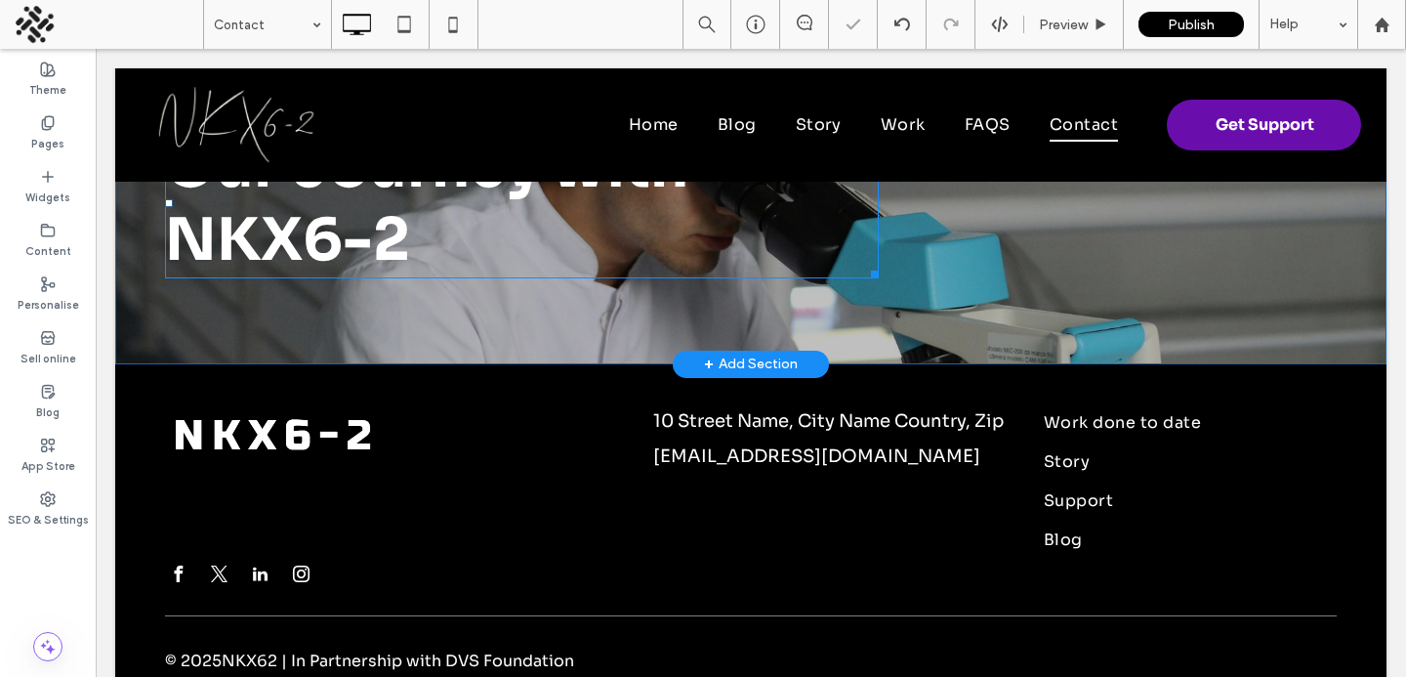
scroll to position [0, 0]
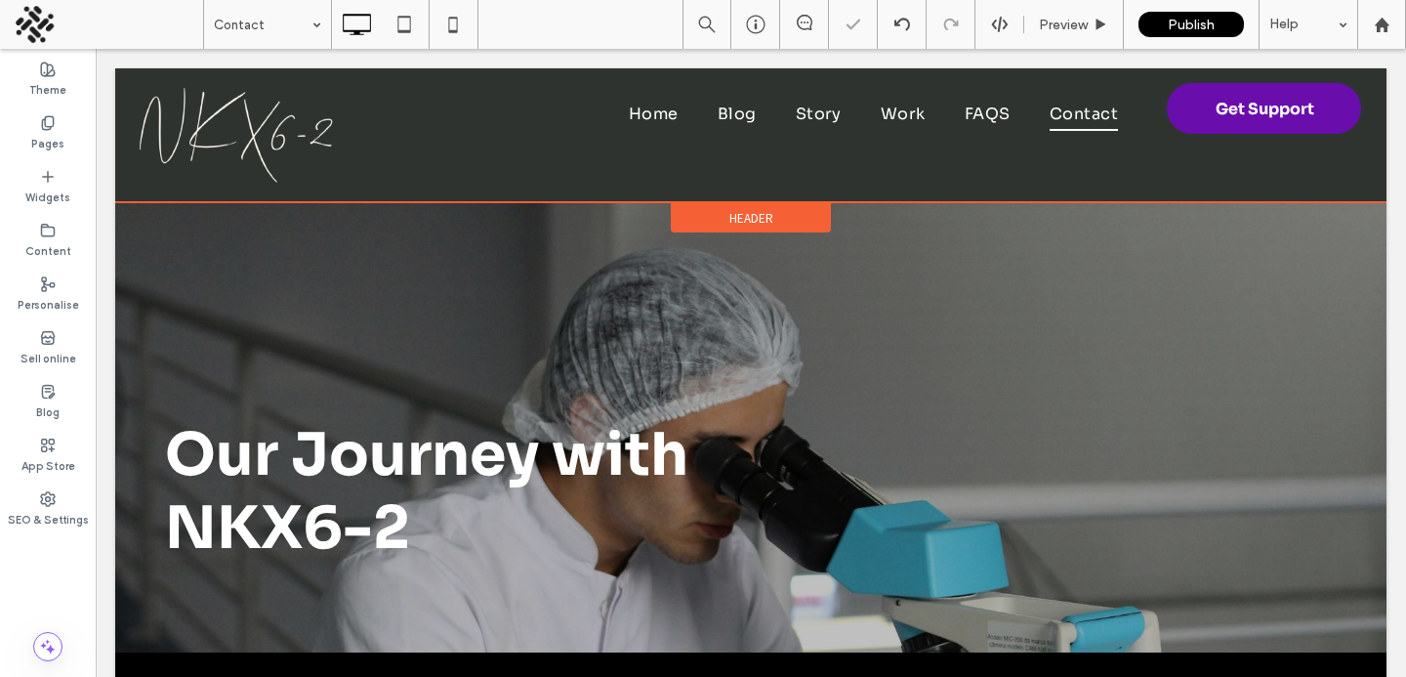
click at [777, 219] on div "Header" at bounding box center [751, 217] width 160 height 29
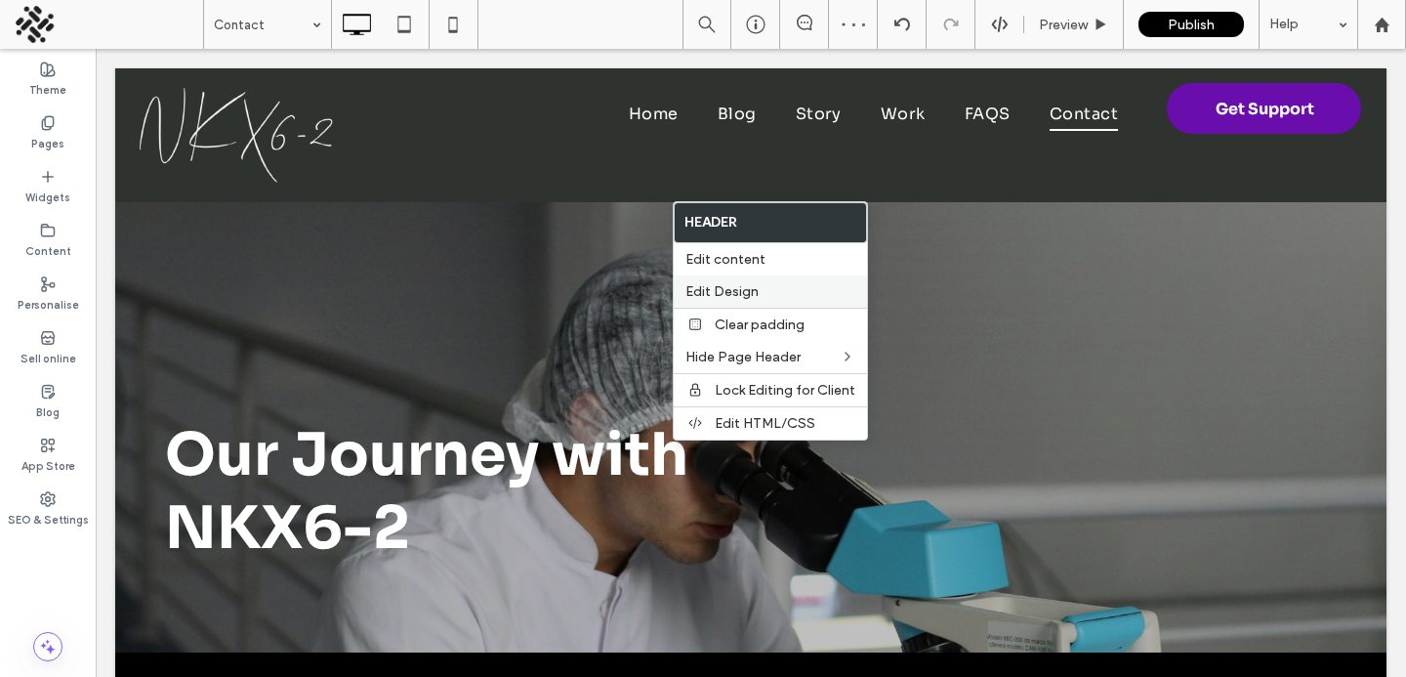
click at [734, 289] on span "Edit Design" at bounding box center [722, 291] width 73 height 17
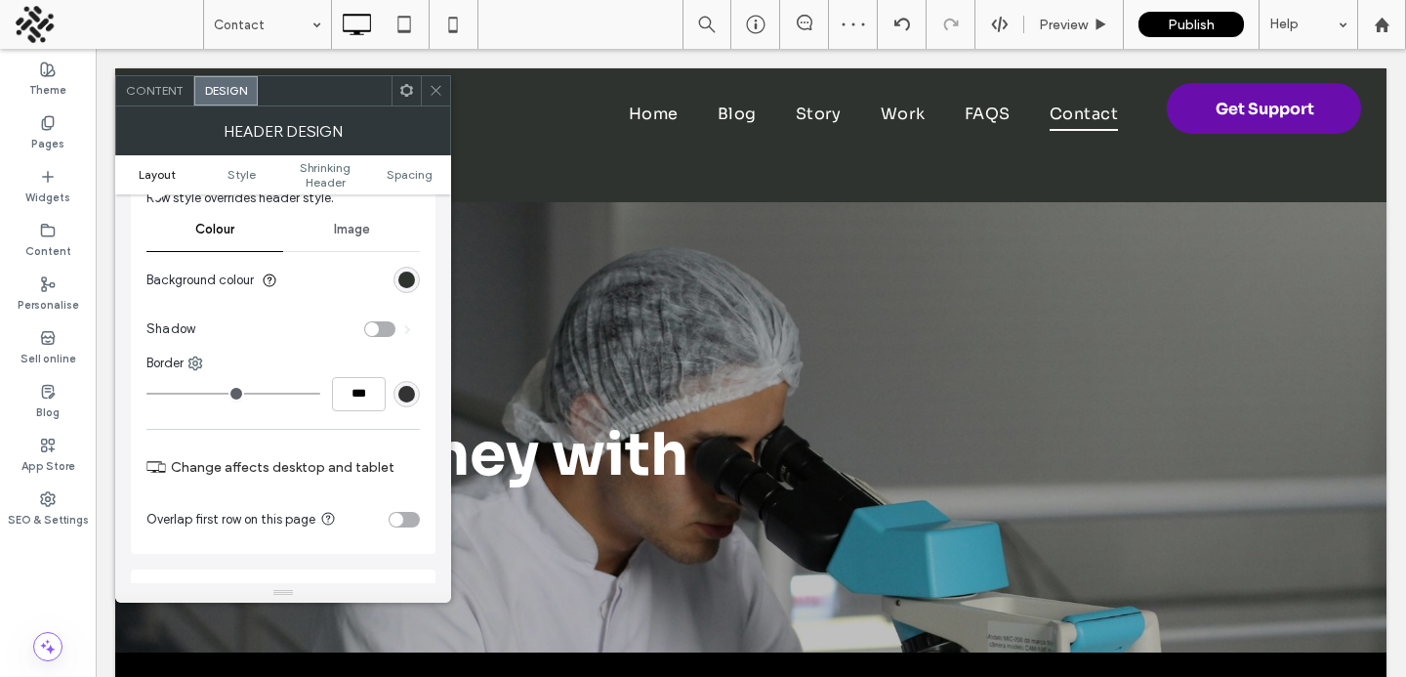
scroll to position [286, 0]
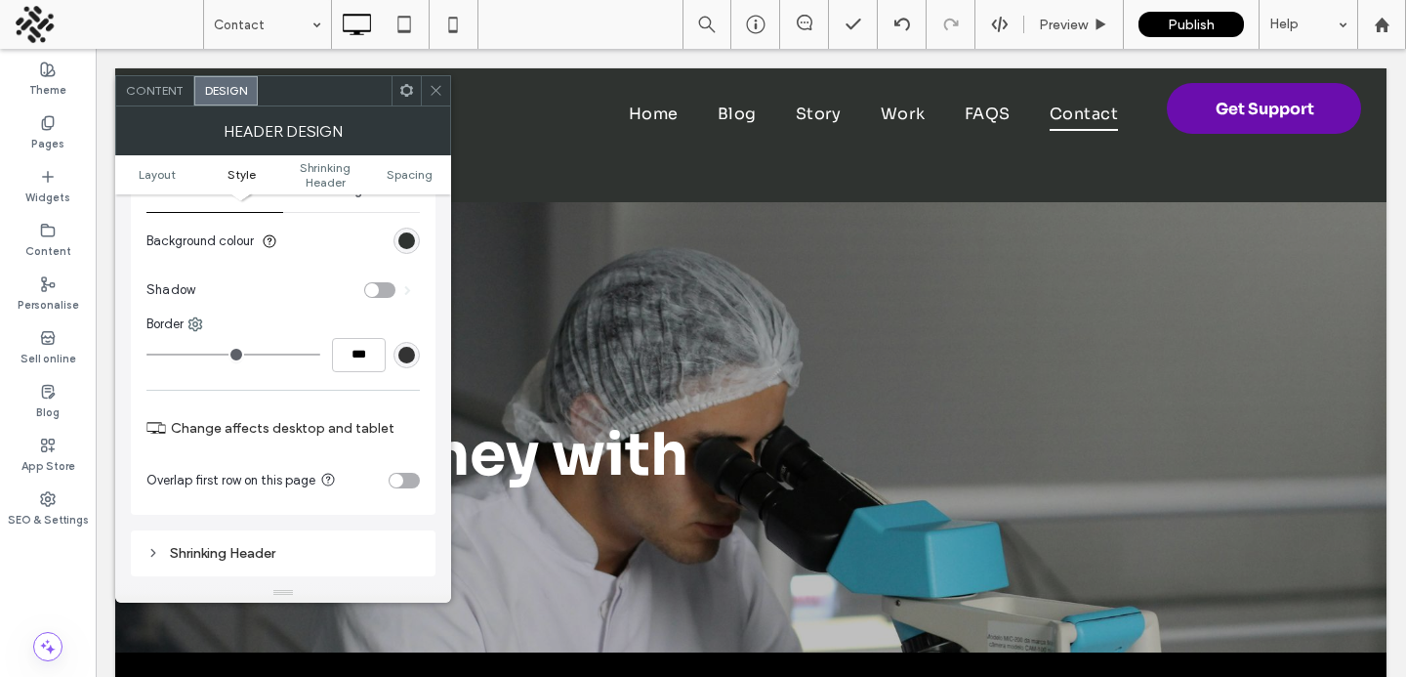
click at [404, 468] on section "Overlap first row on this page" at bounding box center [282, 480] width 273 height 49
click at [404, 479] on div "toggle" at bounding box center [404, 481] width 31 height 16
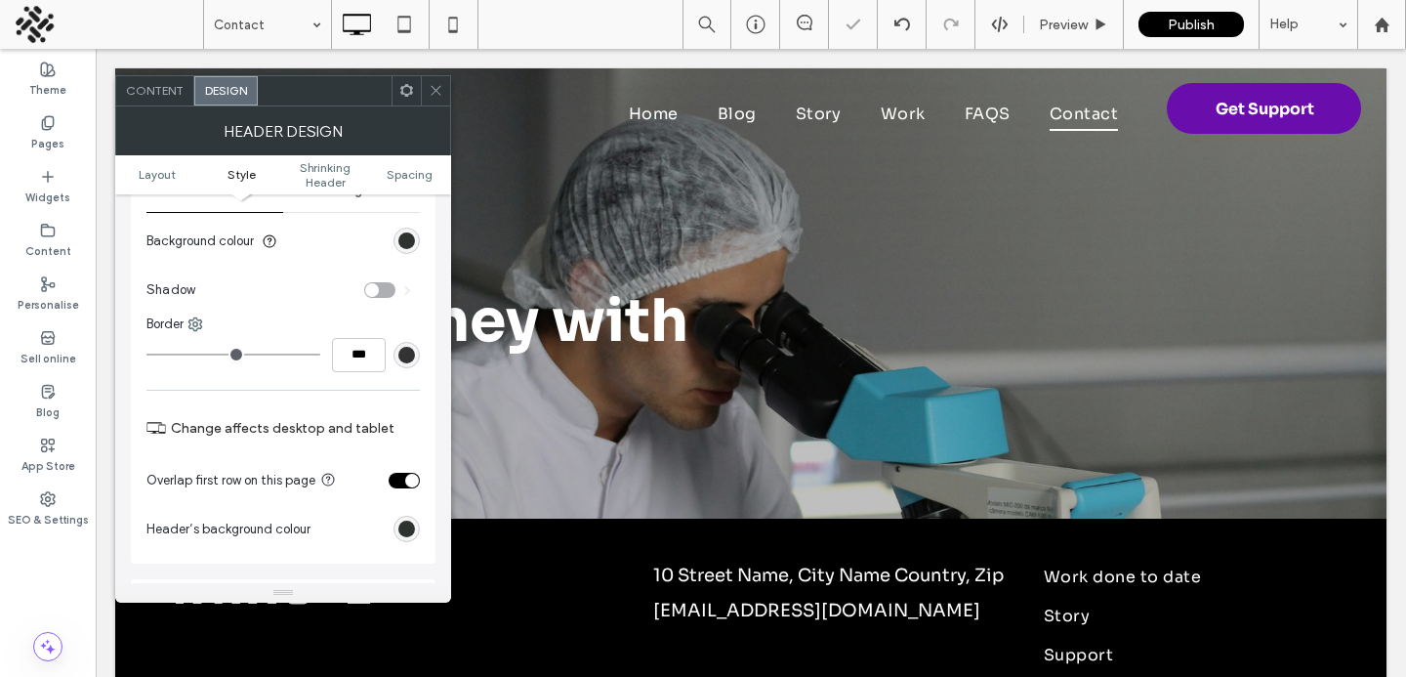
click at [432, 102] on span at bounding box center [436, 90] width 15 height 29
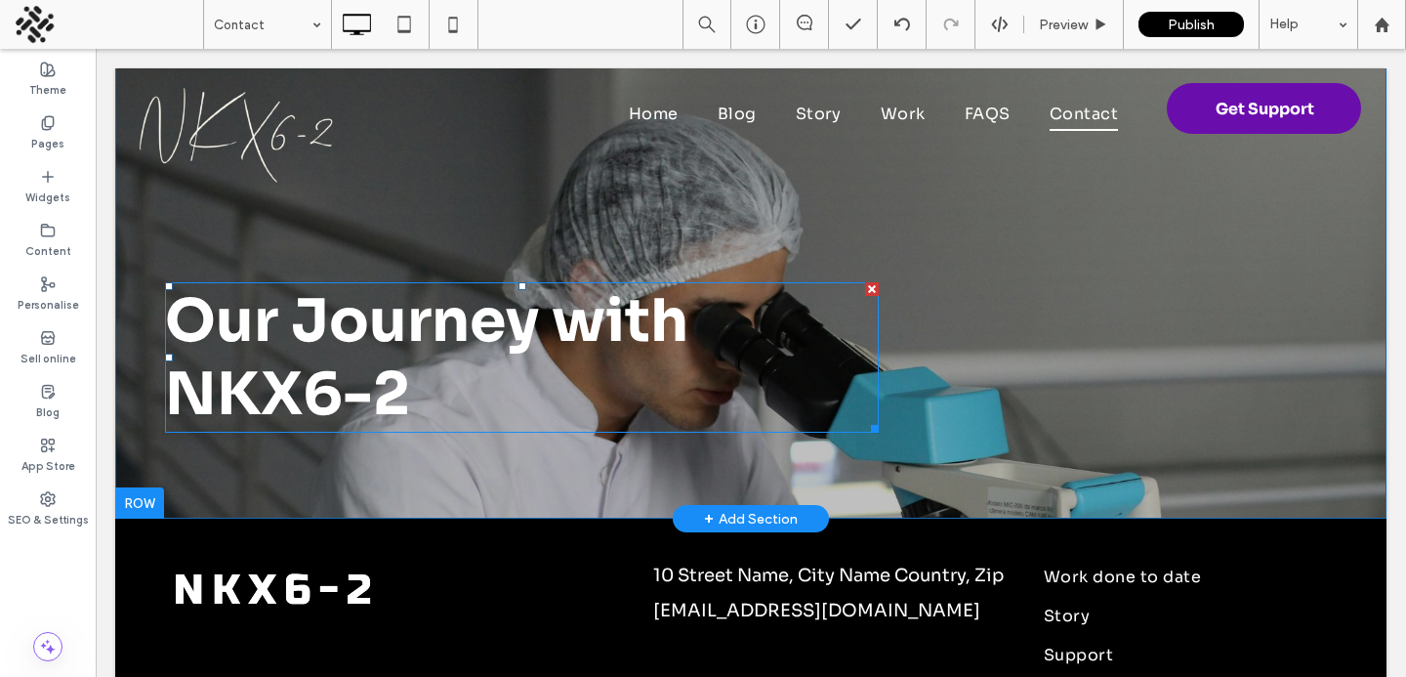
click at [347, 385] on span "Our Journey with NKX6-2" at bounding box center [426, 357] width 523 height 146
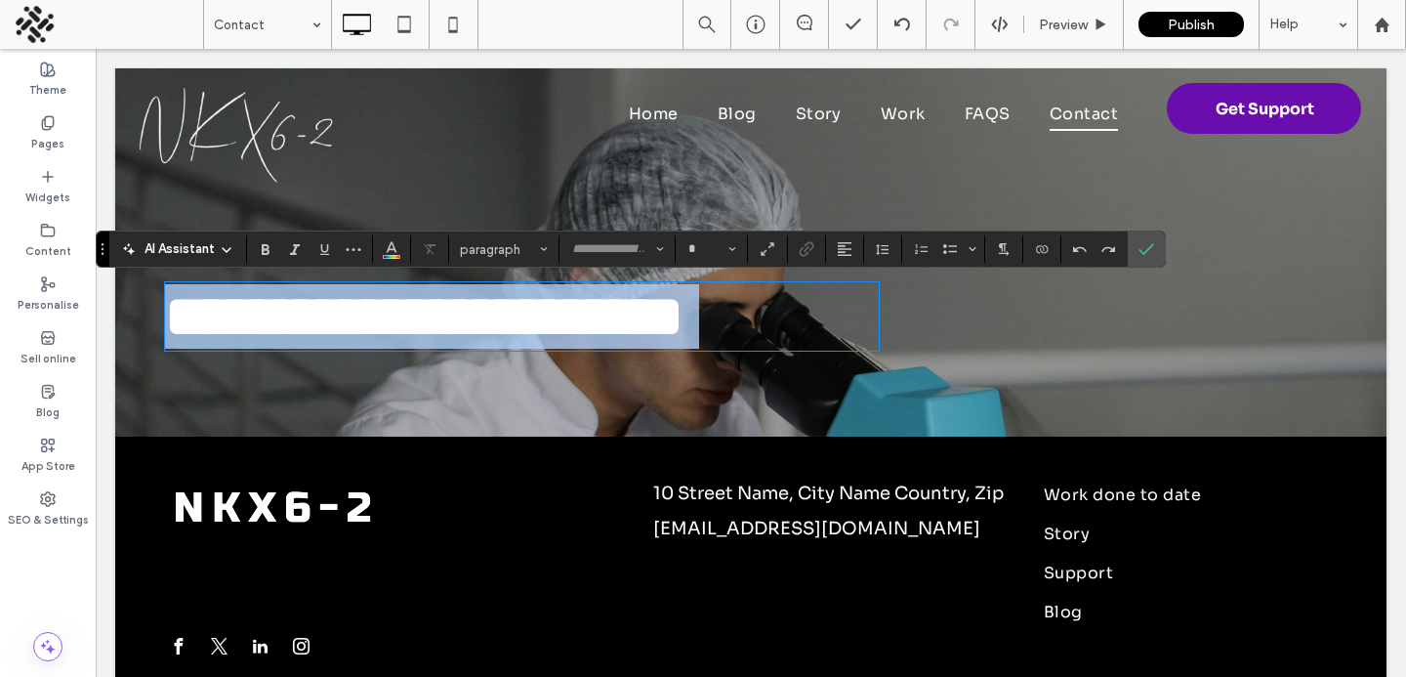
click at [347, 346] on span "**********" at bounding box center [424, 316] width 519 height 59
type input "****"
type input "**"
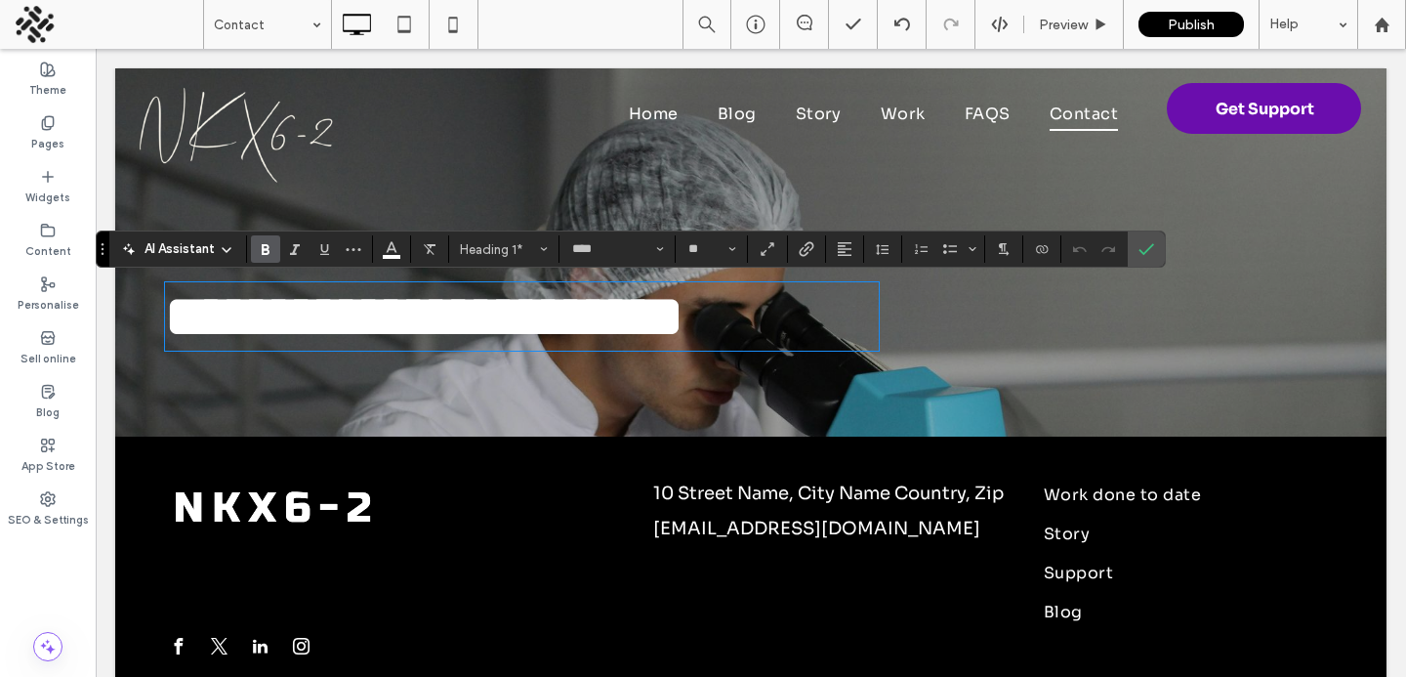
scroll to position [0, 0]
click at [1154, 258] on label "Confirm" at bounding box center [1146, 248] width 29 height 35
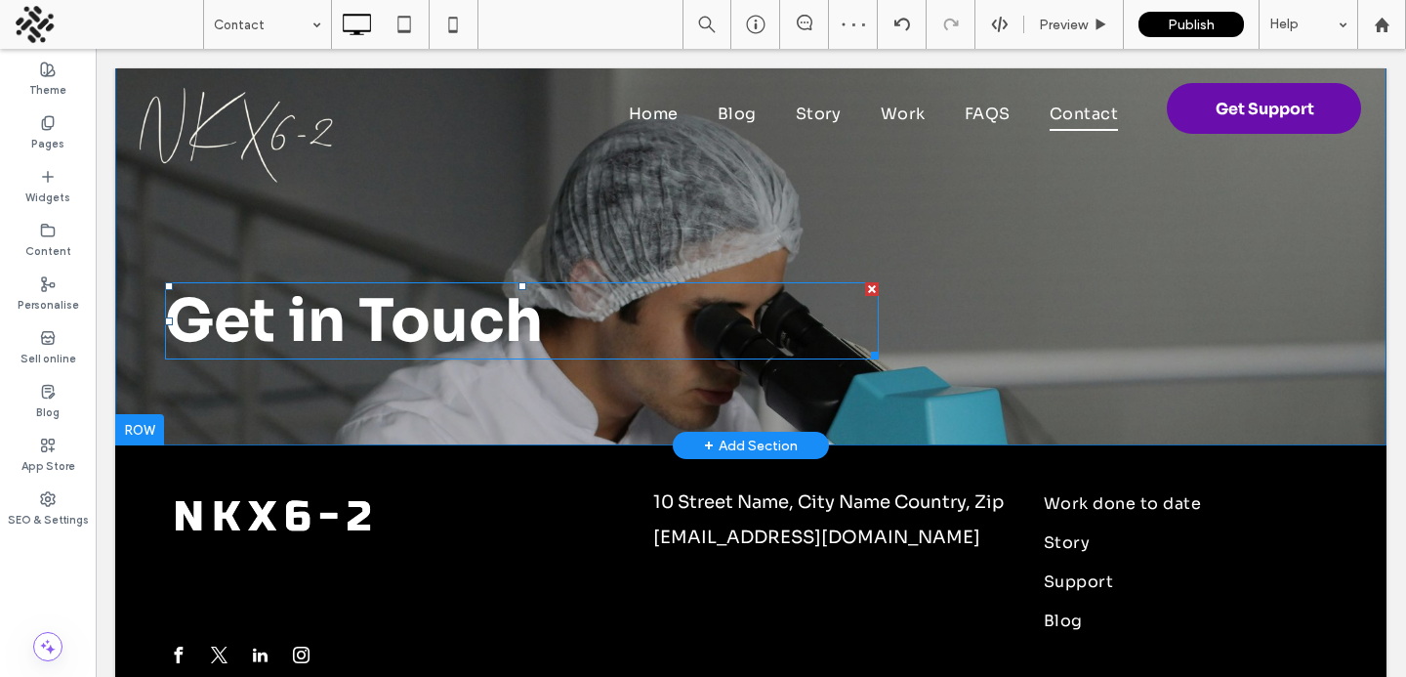
click at [543, 325] on h1 "Get in Touch" at bounding box center [522, 320] width 714 height 73
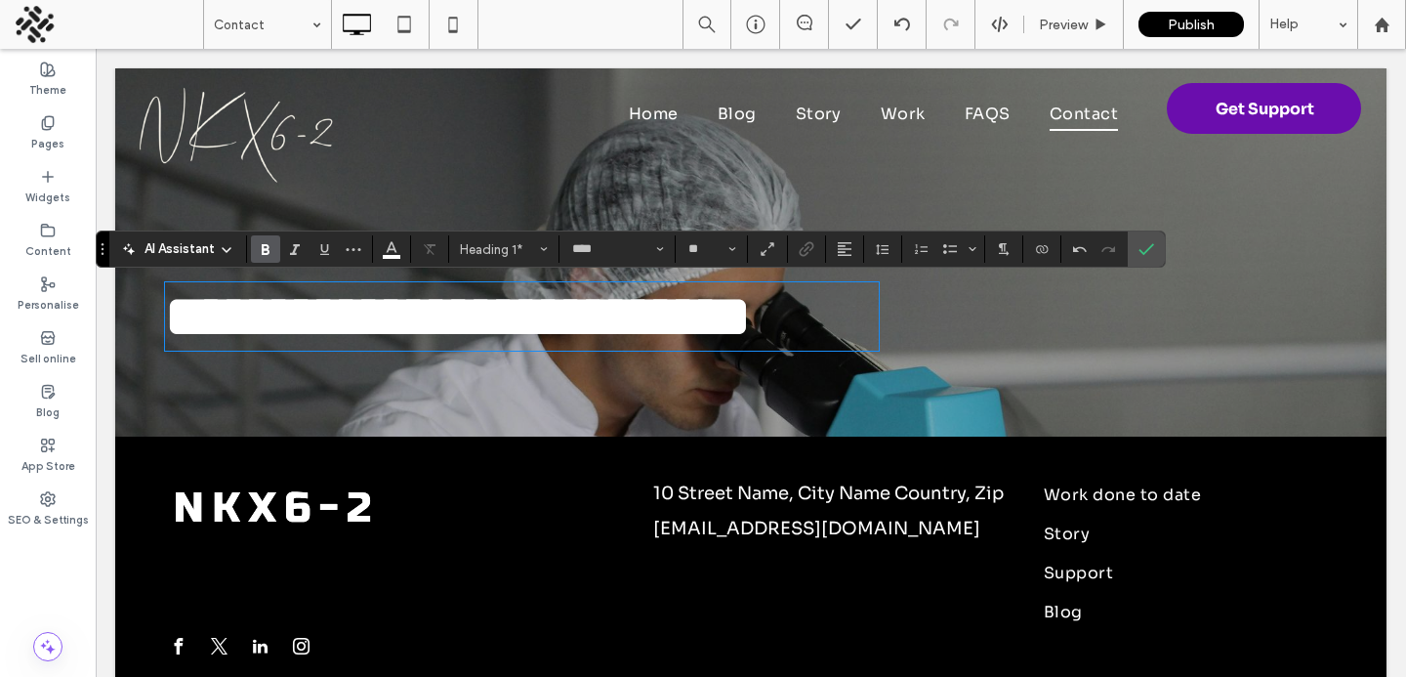
click at [557, 321] on span "**********" at bounding box center [458, 316] width 586 height 59
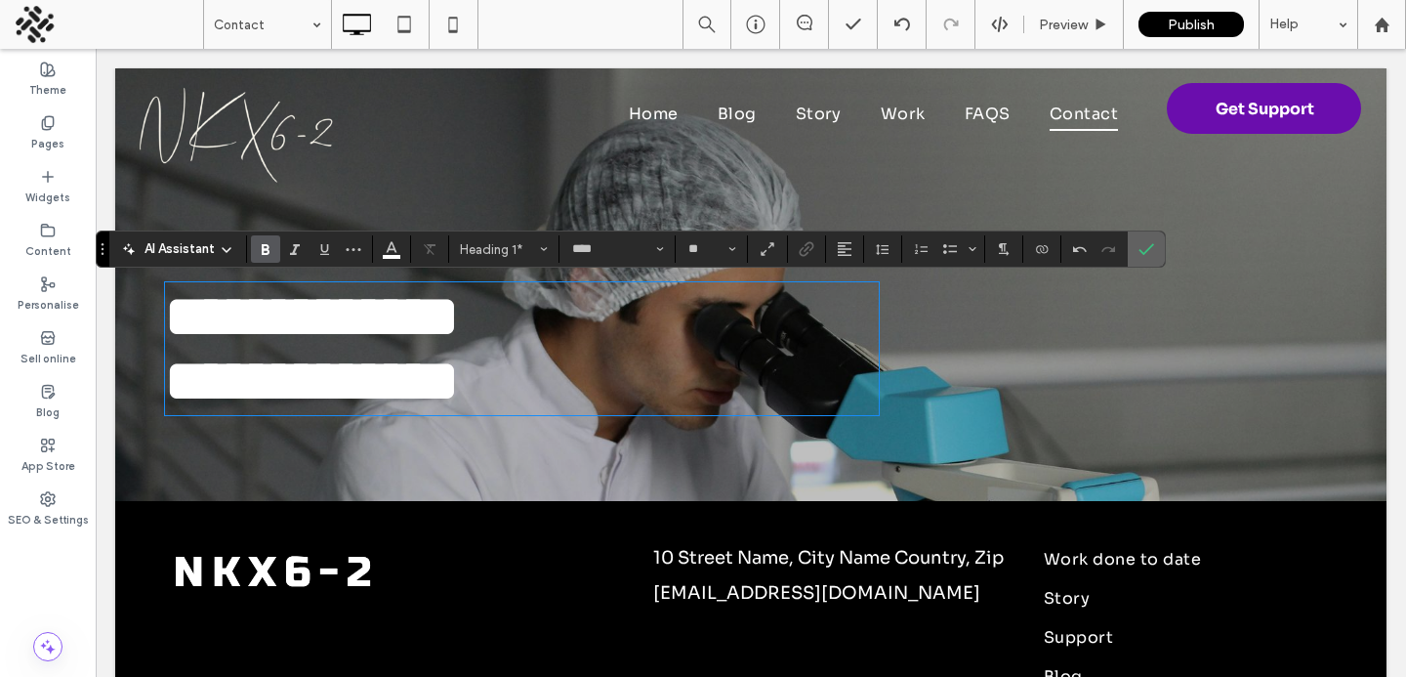
click at [1154, 257] on label "Confirm" at bounding box center [1146, 248] width 29 height 35
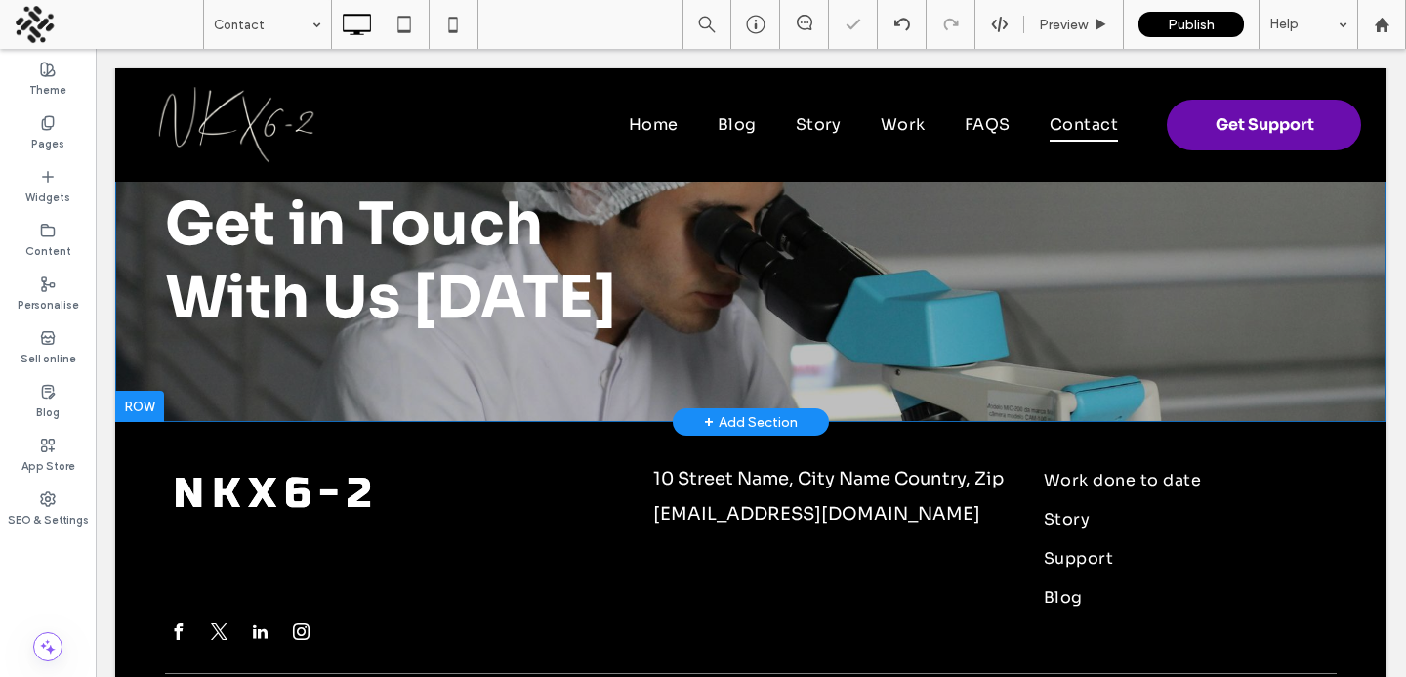
scroll to position [142, 0]
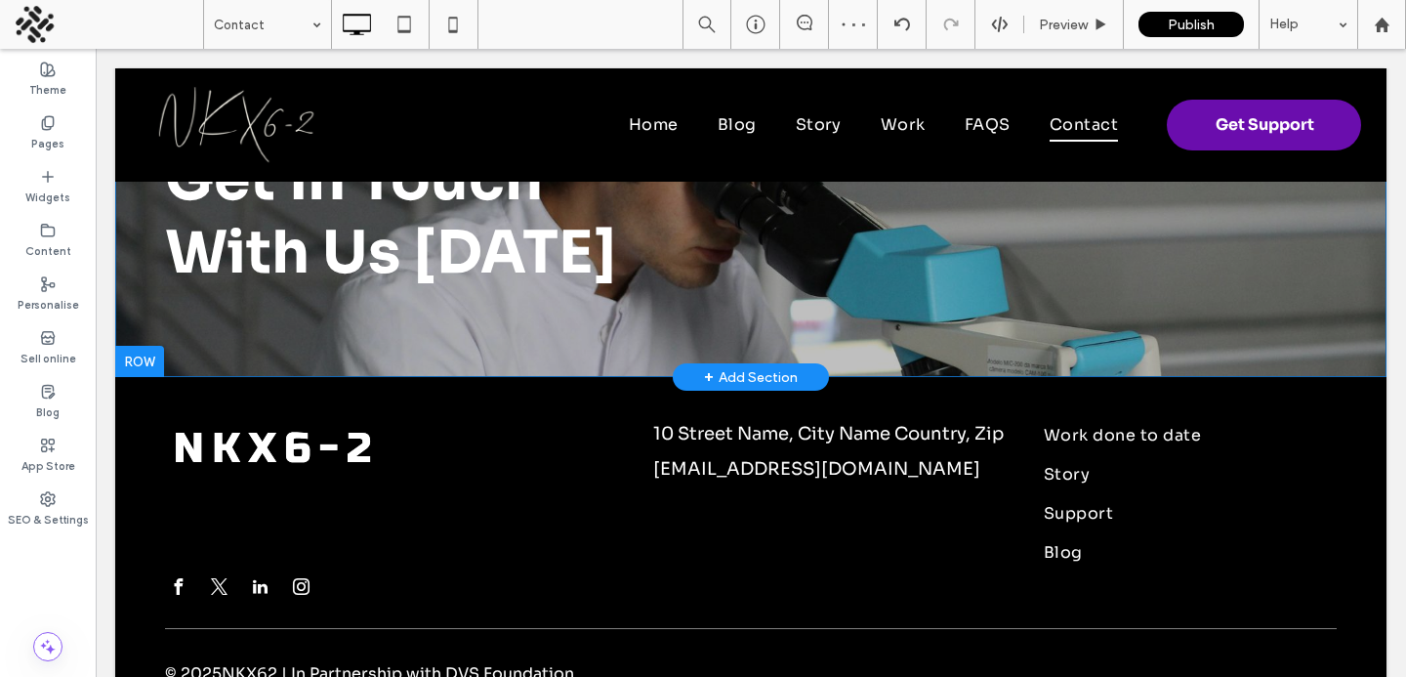
click at [740, 375] on div "+ Add Section" at bounding box center [751, 376] width 94 height 21
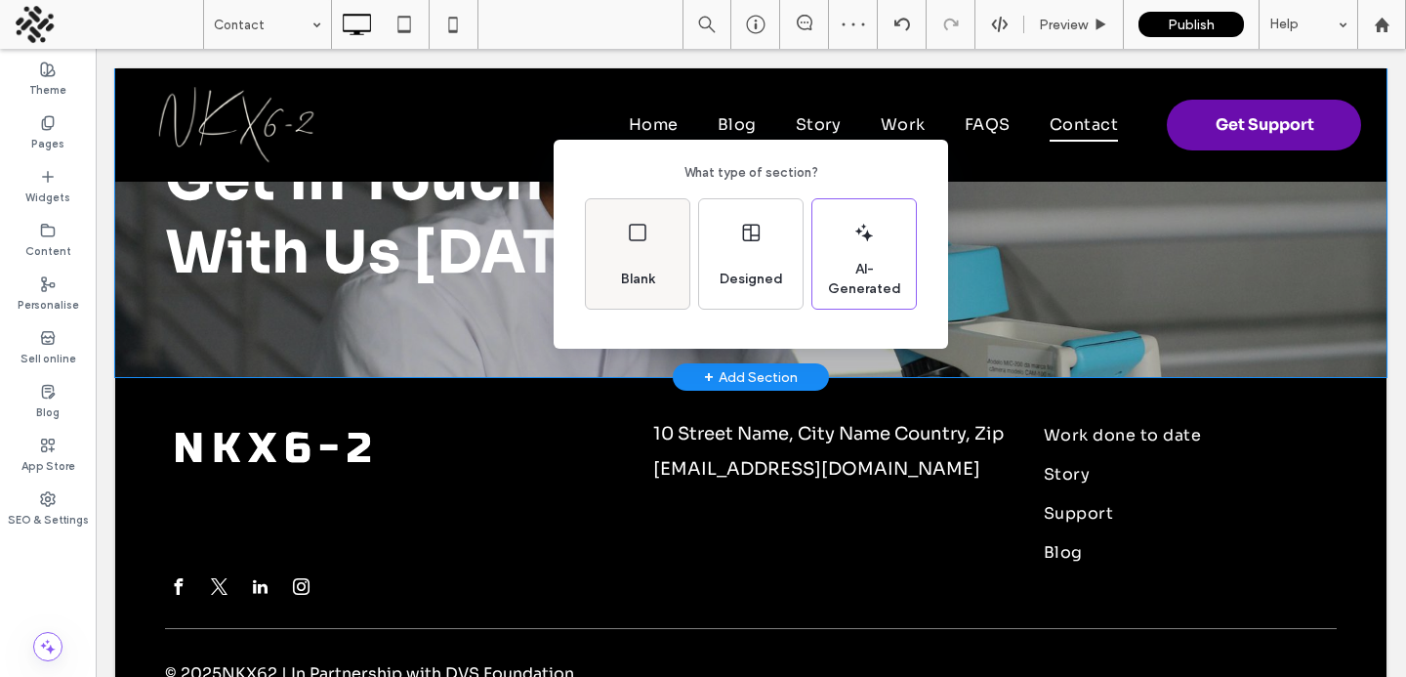
click at [643, 265] on div "Blank" at bounding box center [638, 279] width 50 height 43
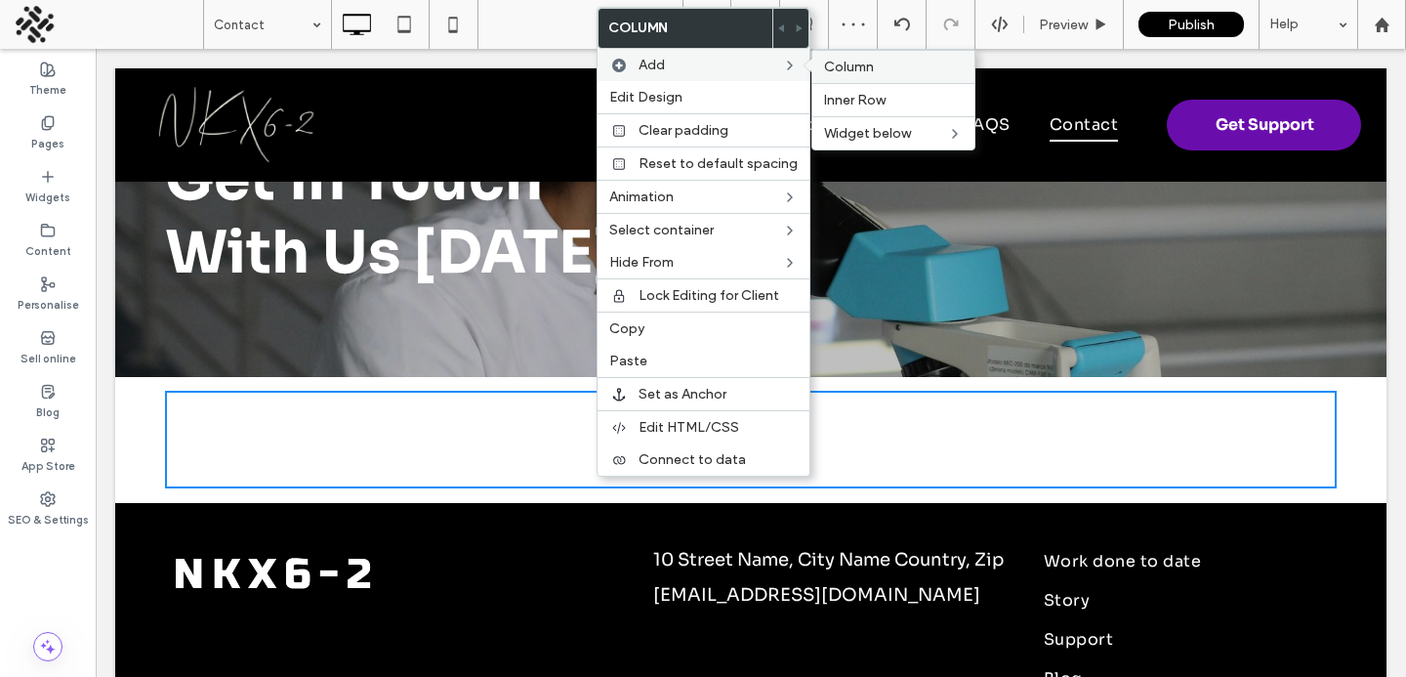
click at [832, 68] on span "Column" at bounding box center [849, 67] width 50 height 17
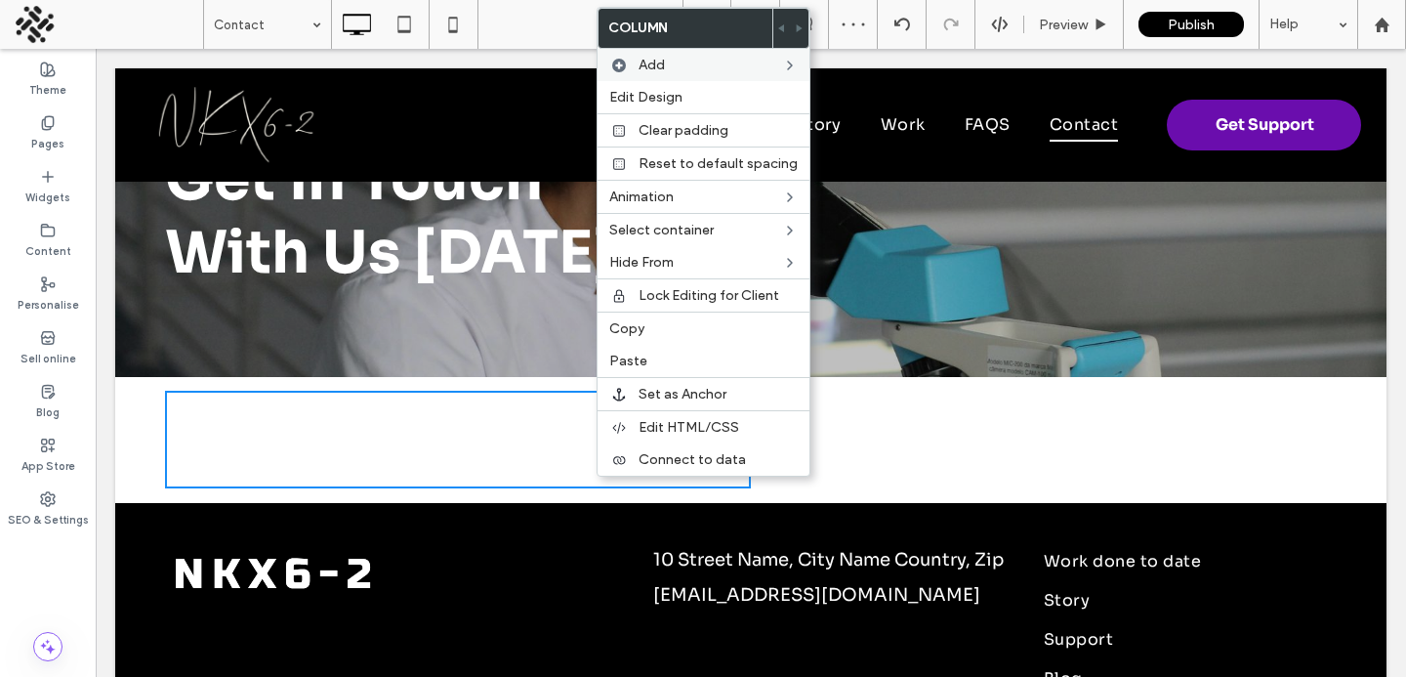
click at [937, 360] on div "Get in Touch ﻿ With Us Today Click To Paste Click To Paste Row + Add Section" at bounding box center [751, 151] width 1272 height 451
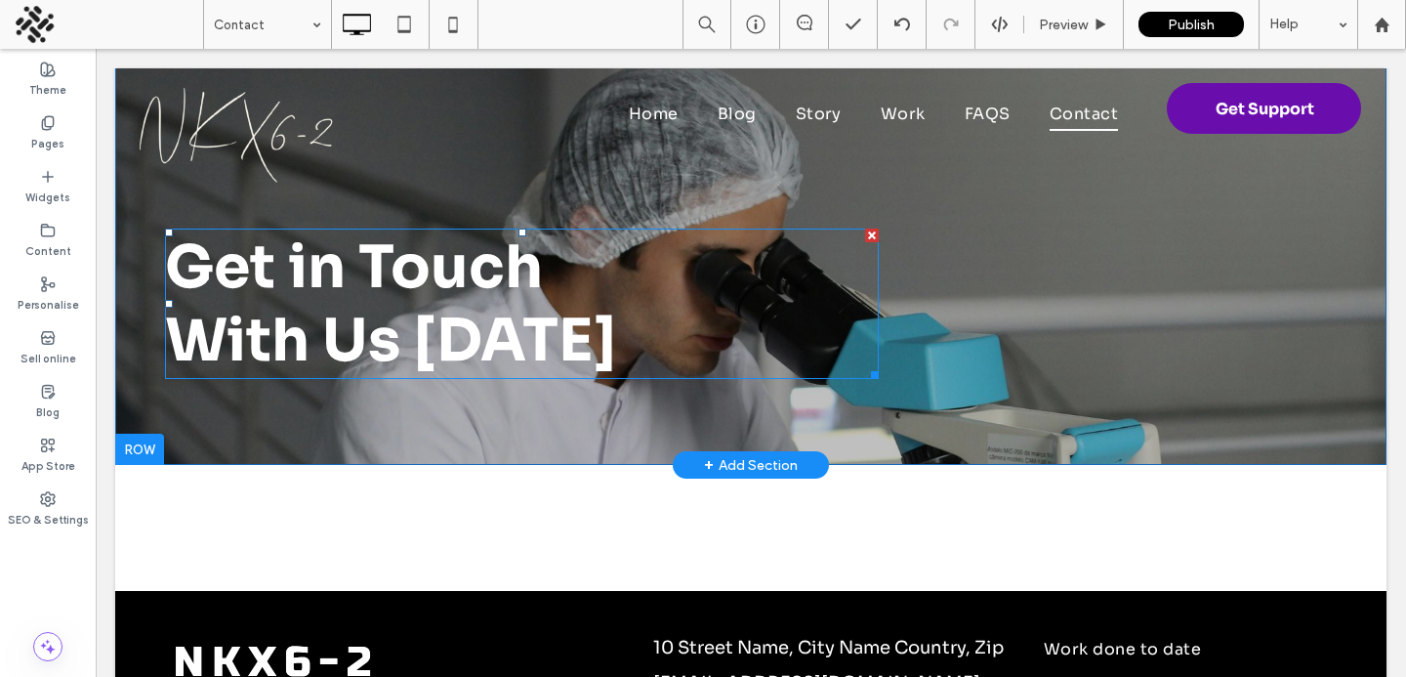
scroll to position [0, 0]
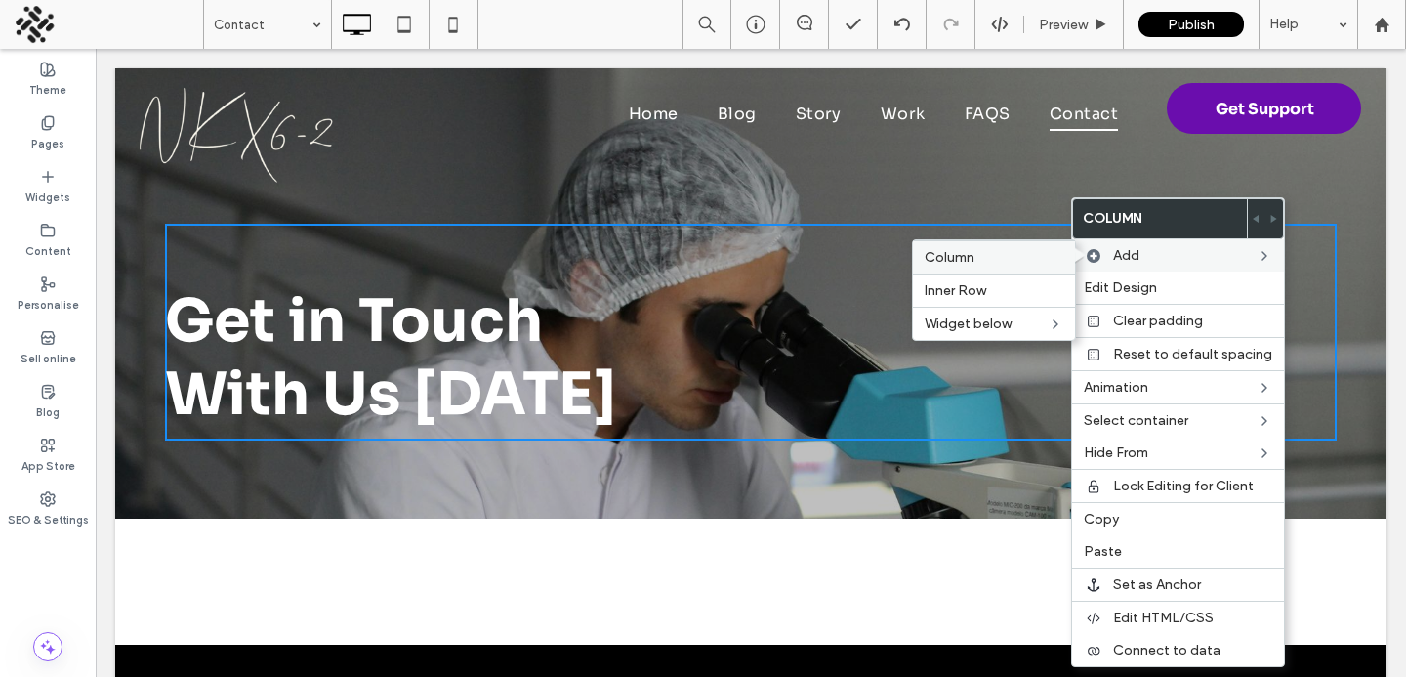
click at [1017, 254] on label "Column" at bounding box center [994, 257] width 139 height 17
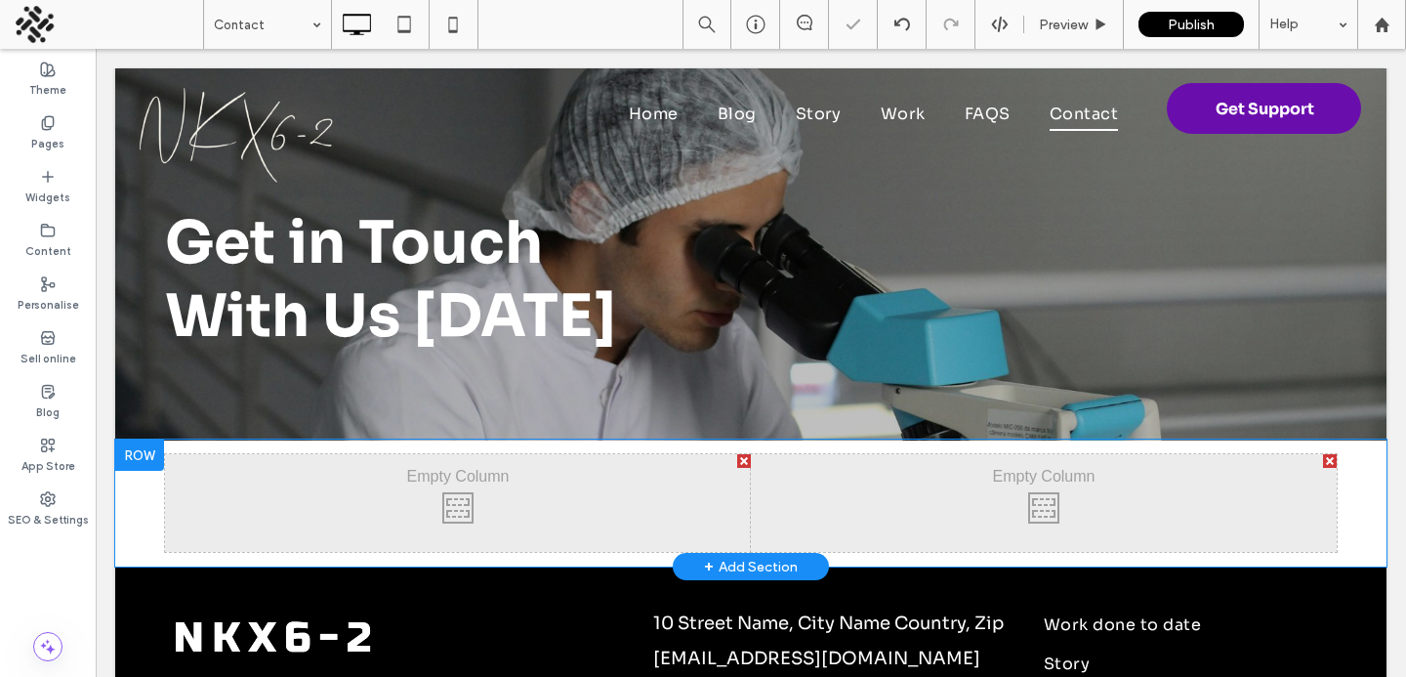
scroll to position [129, 0]
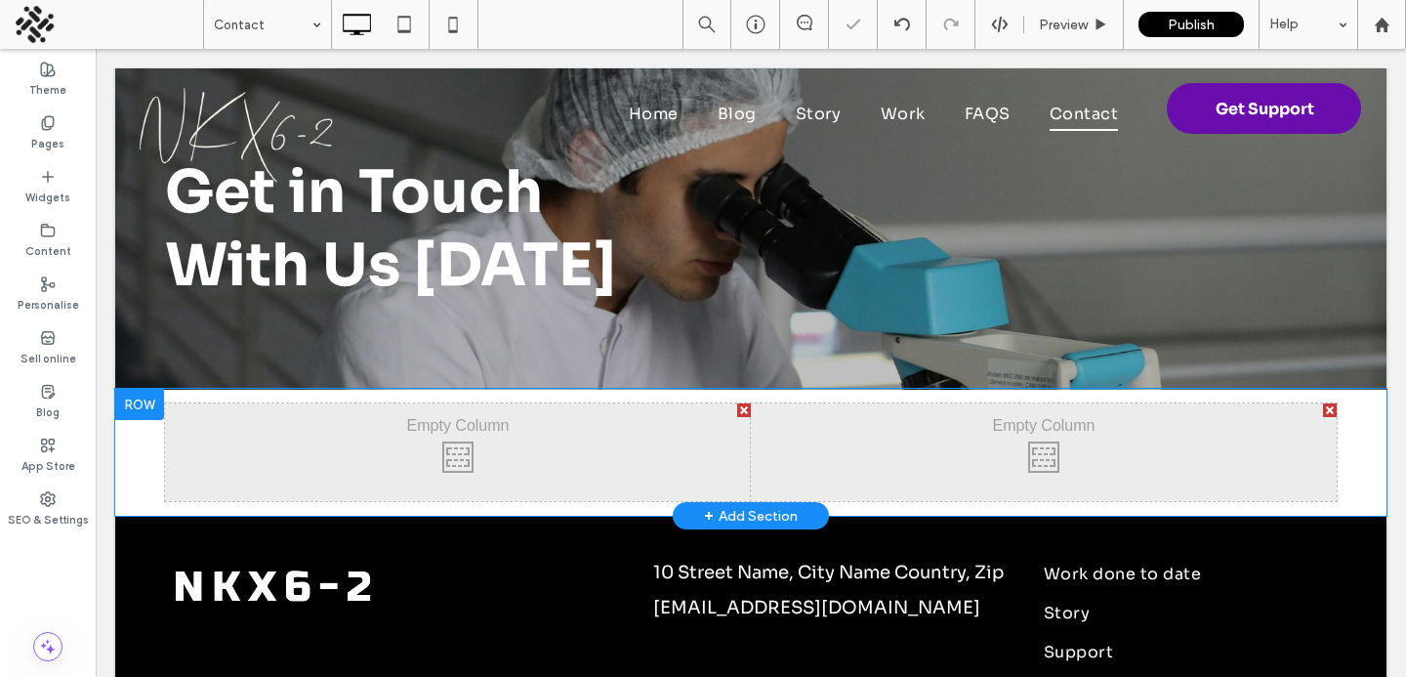
click at [155, 400] on div at bounding box center [139, 404] width 49 height 31
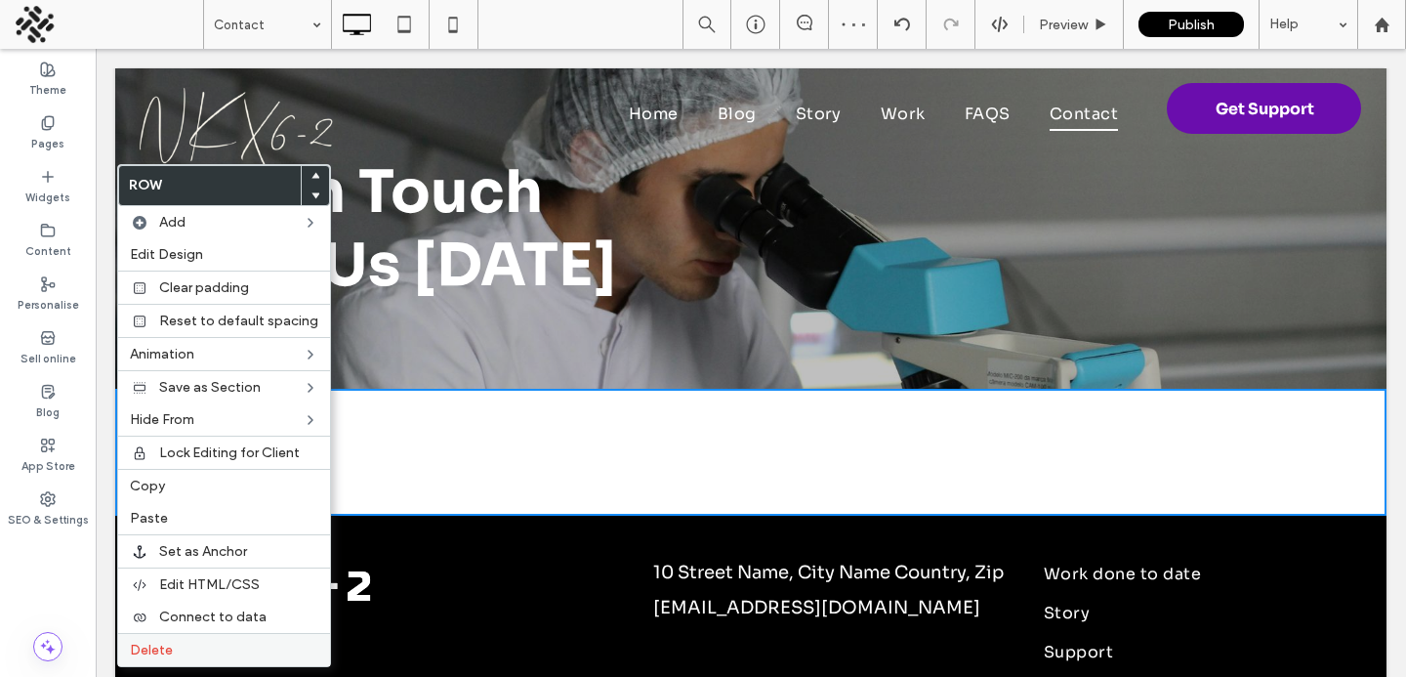
click at [180, 651] on label "Delete" at bounding box center [224, 650] width 188 height 17
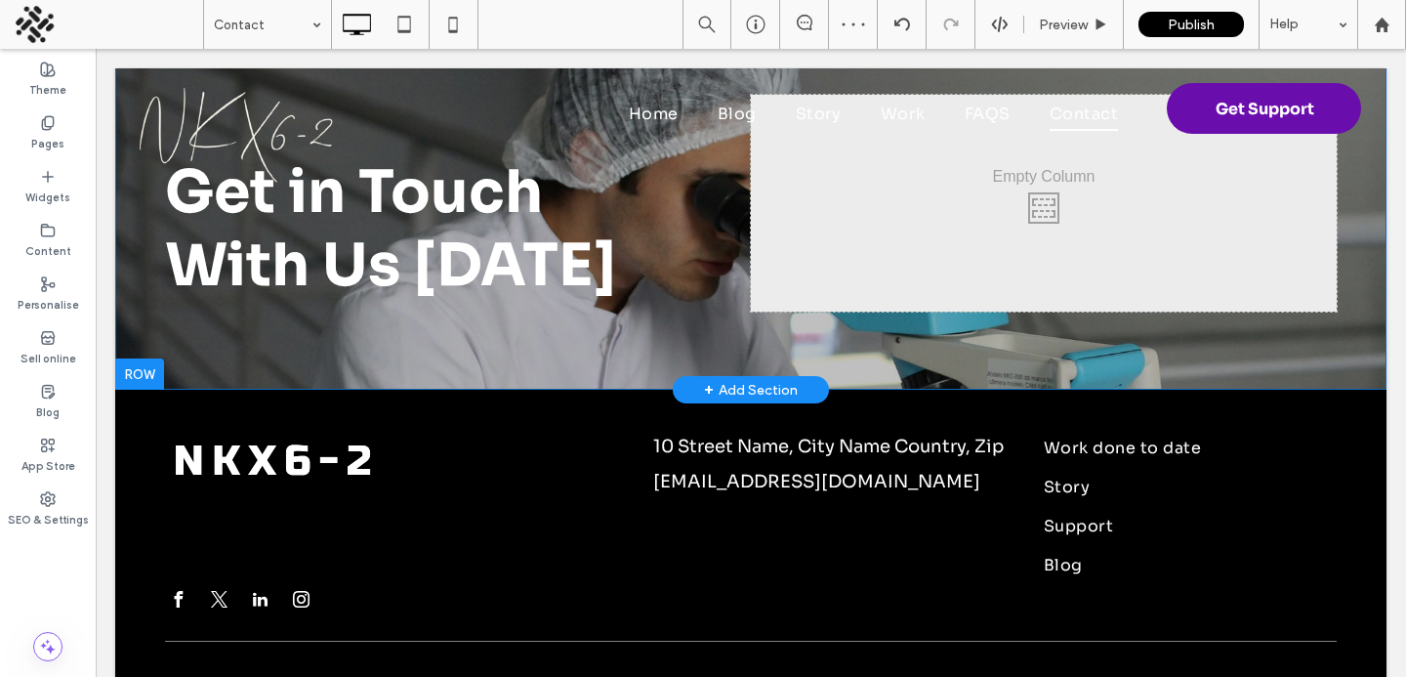
scroll to position [0, 0]
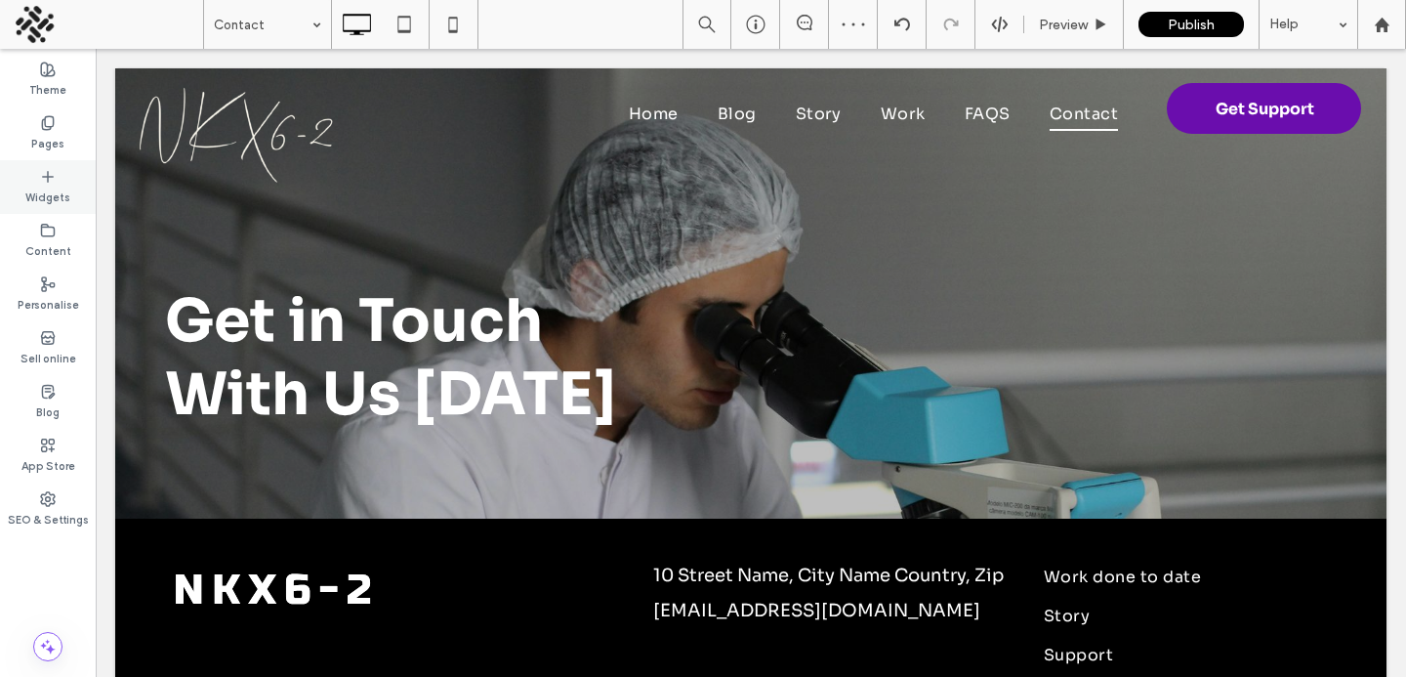
click at [39, 193] on label "Widgets" at bounding box center [47, 195] width 45 height 21
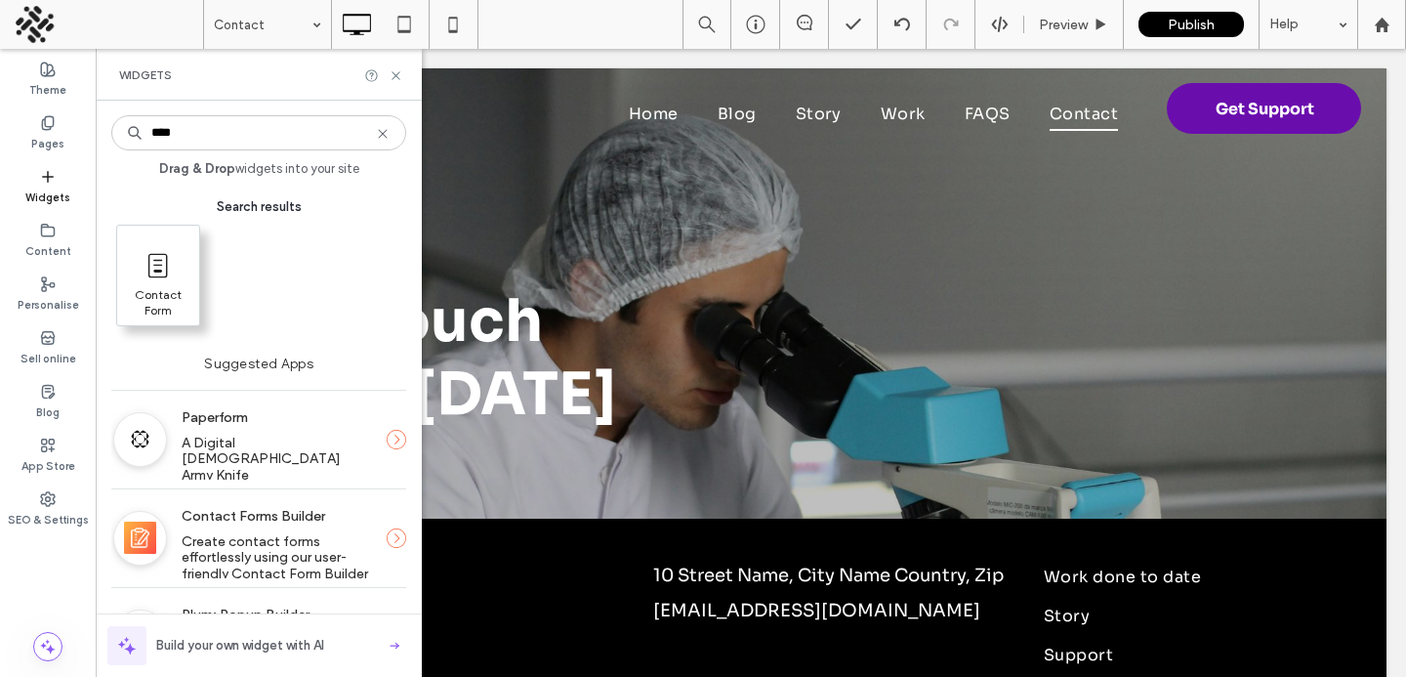
type input "****"
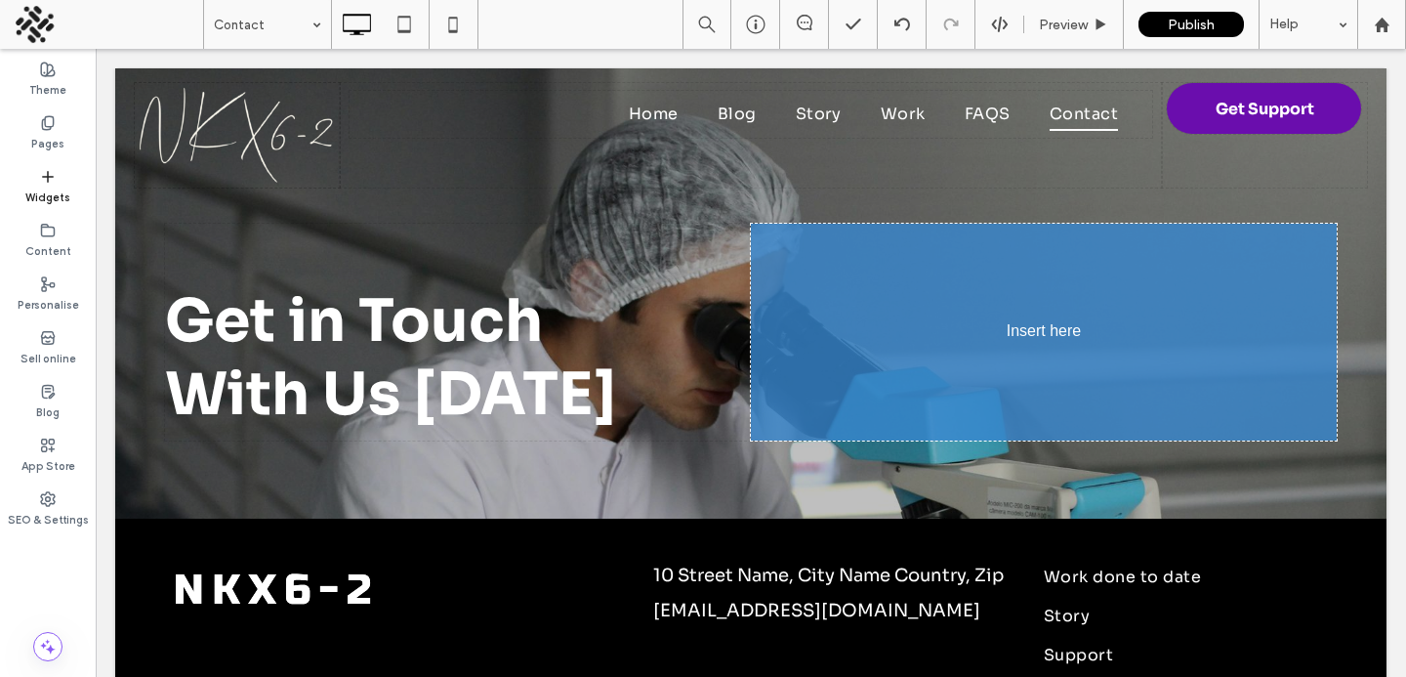
drag, startPoint x: 146, startPoint y: 280, endPoint x: 166, endPoint y: 280, distance: 19.5
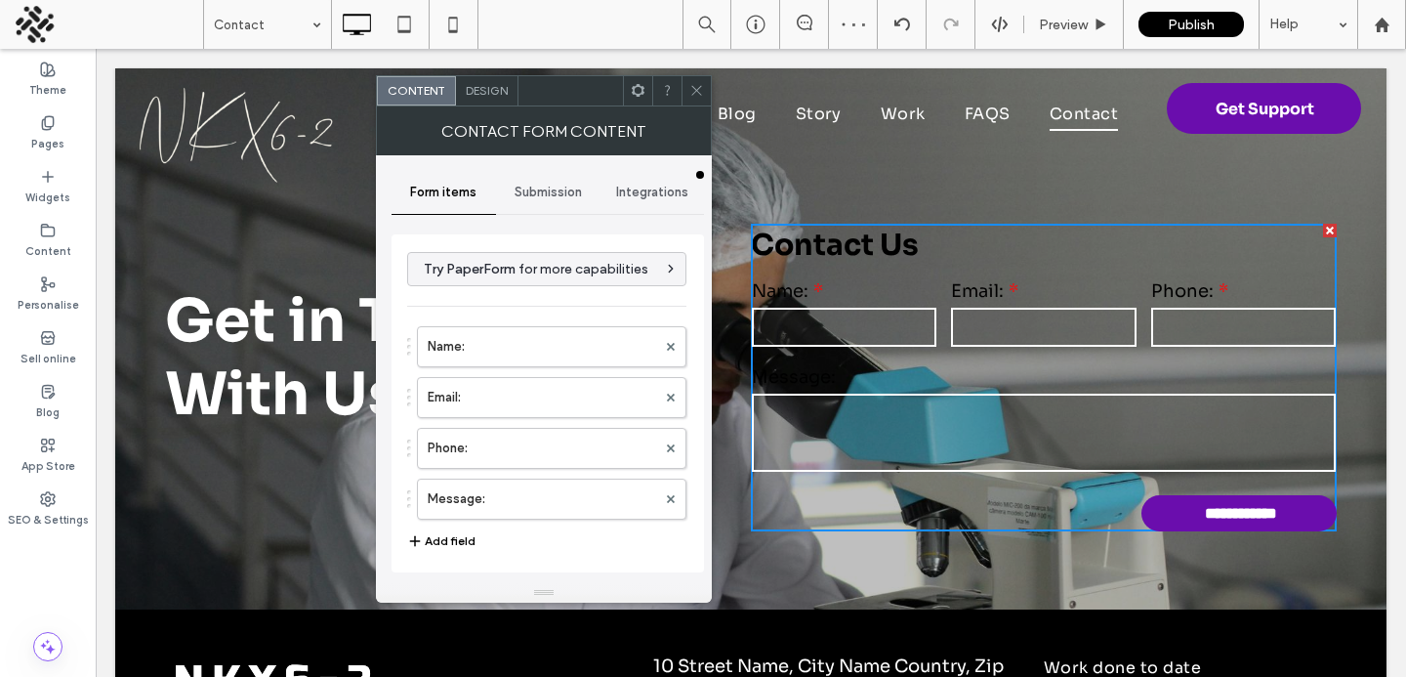
click at [475, 90] on span "Design" at bounding box center [487, 90] width 42 height 15
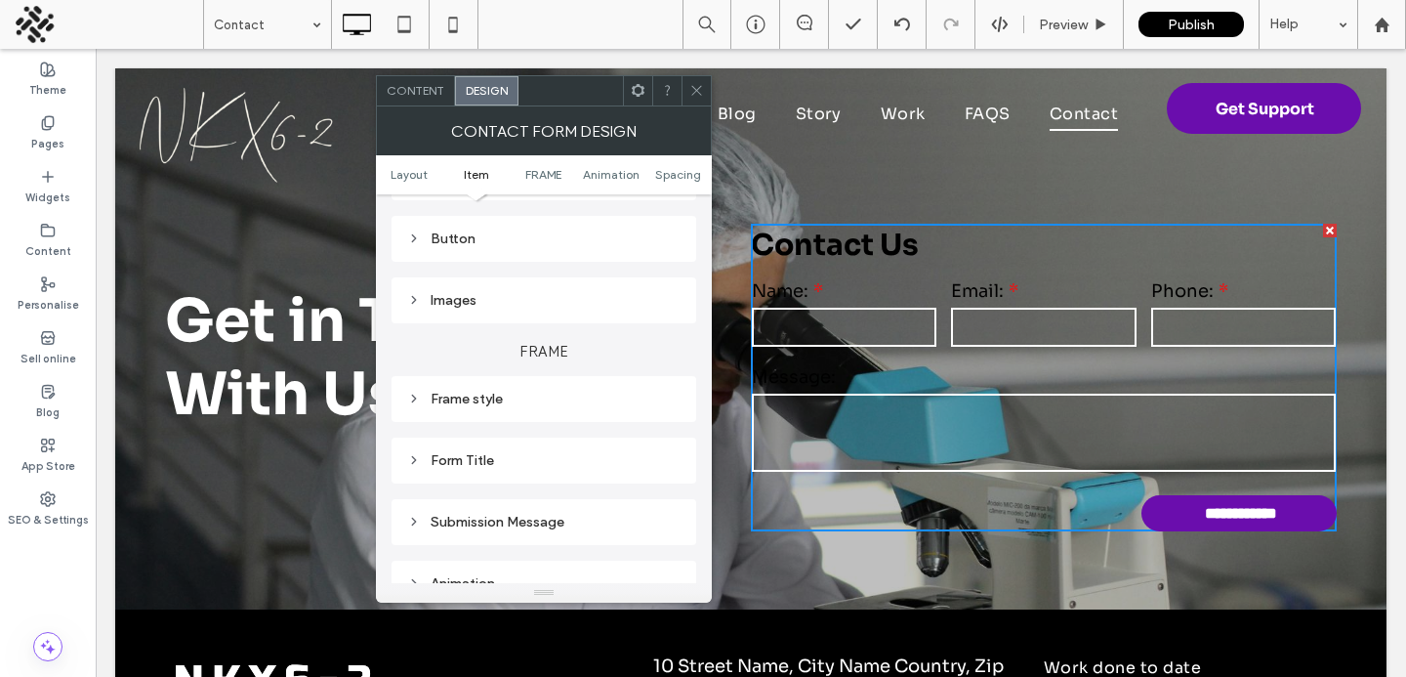
click at [489, 398] on div "Frame style" at bounding box center [543, 399] width 273 height 17
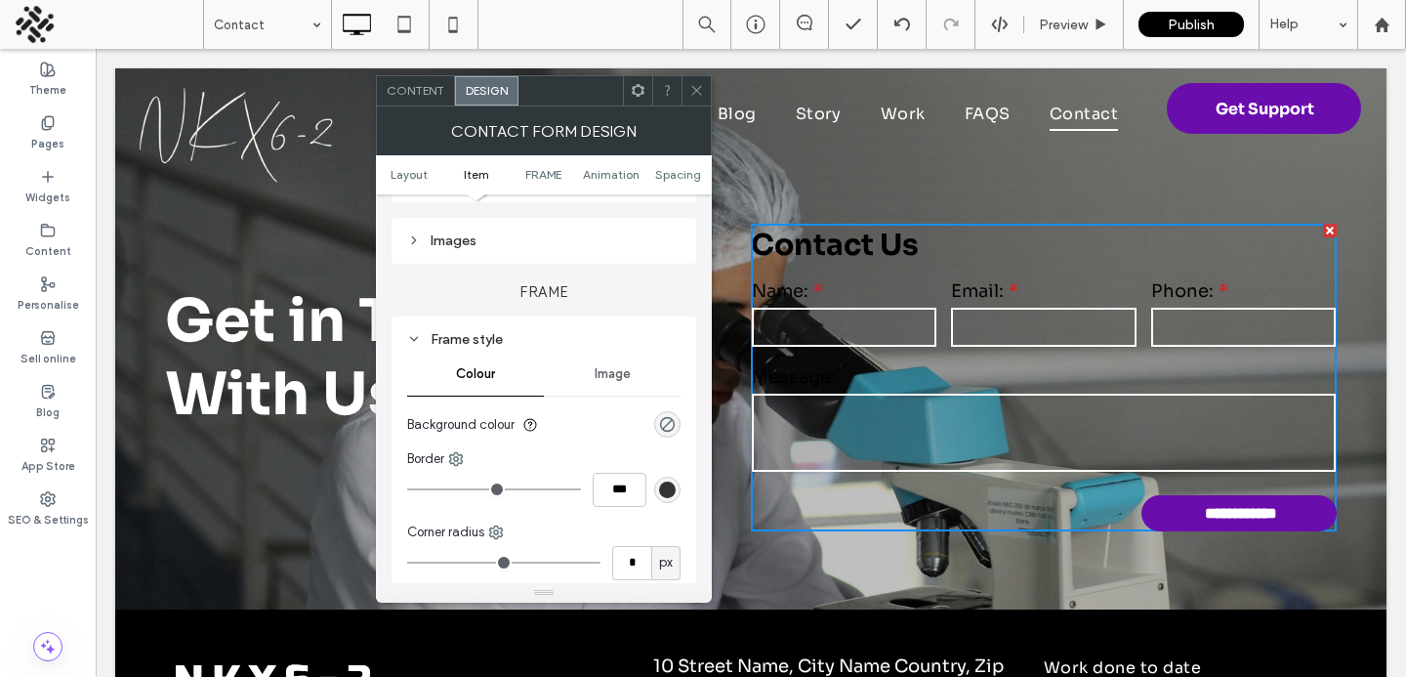
scroll to position [506, 0]
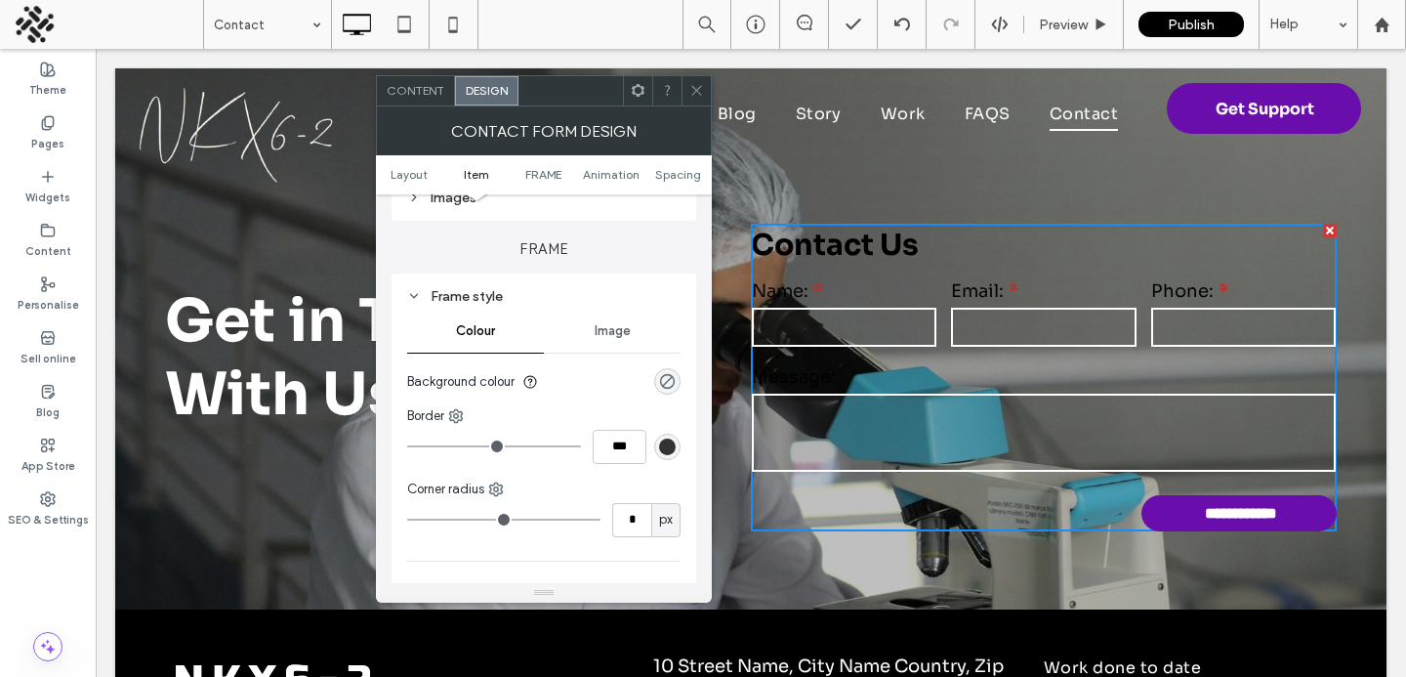
click at [676, 381] on div "rgba(0, 0, 0, 0)" at bounding box center [667, 381] width 26 height 26
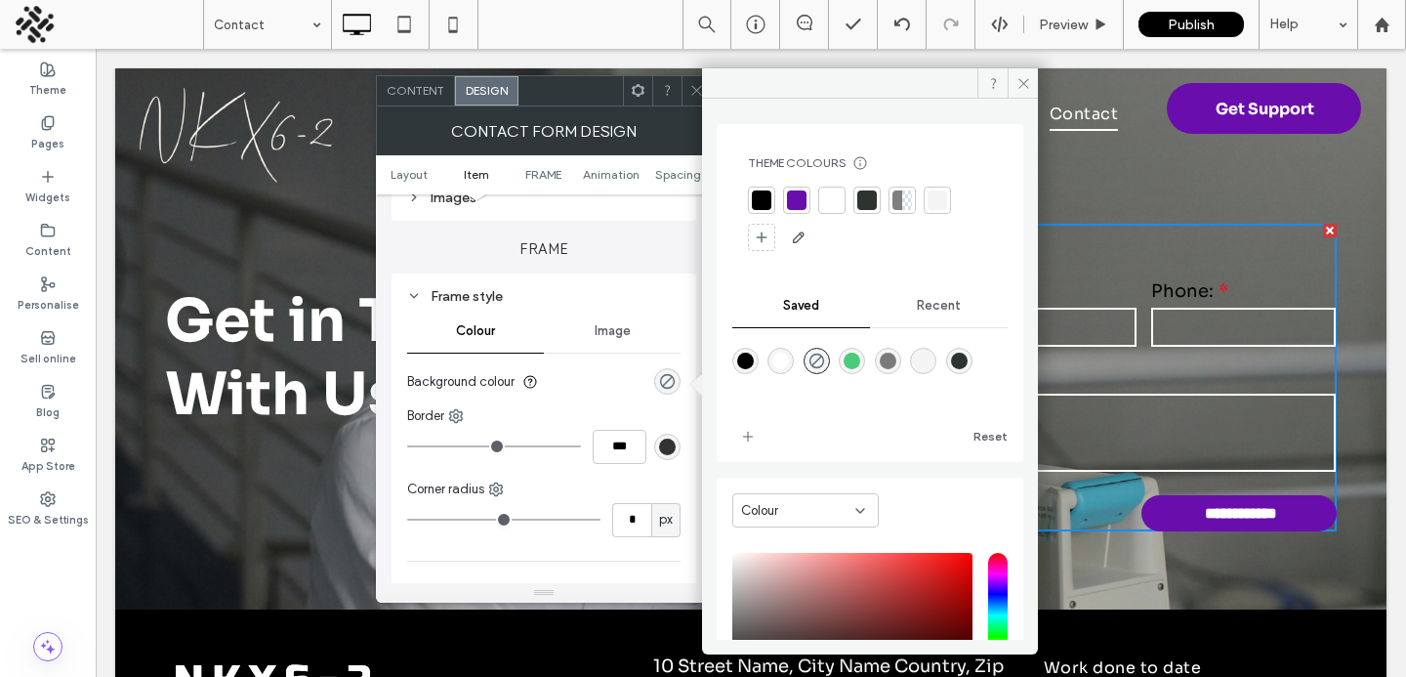
click at [823, 207] on div at bounding box center [832, 200] width 20 height 20
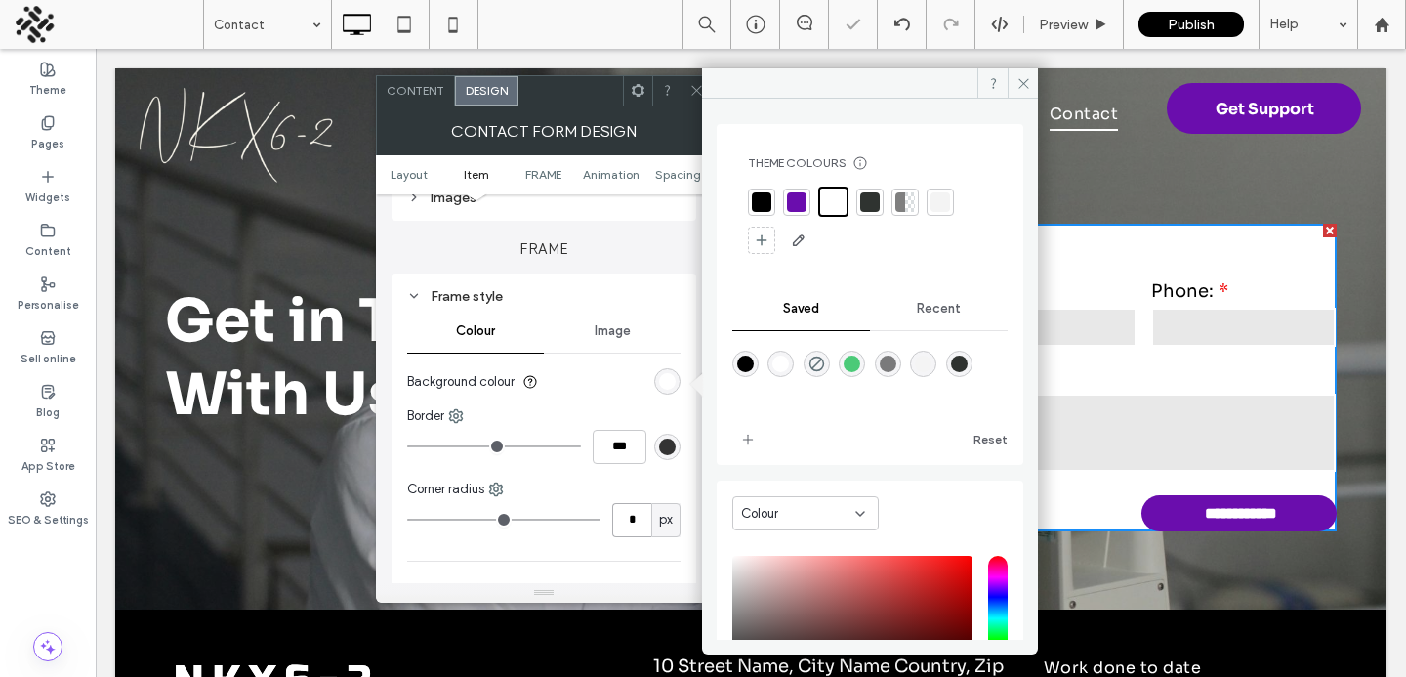
click at [624, 523] on input "*" at bounding box center [631, 520] width 39 height 34
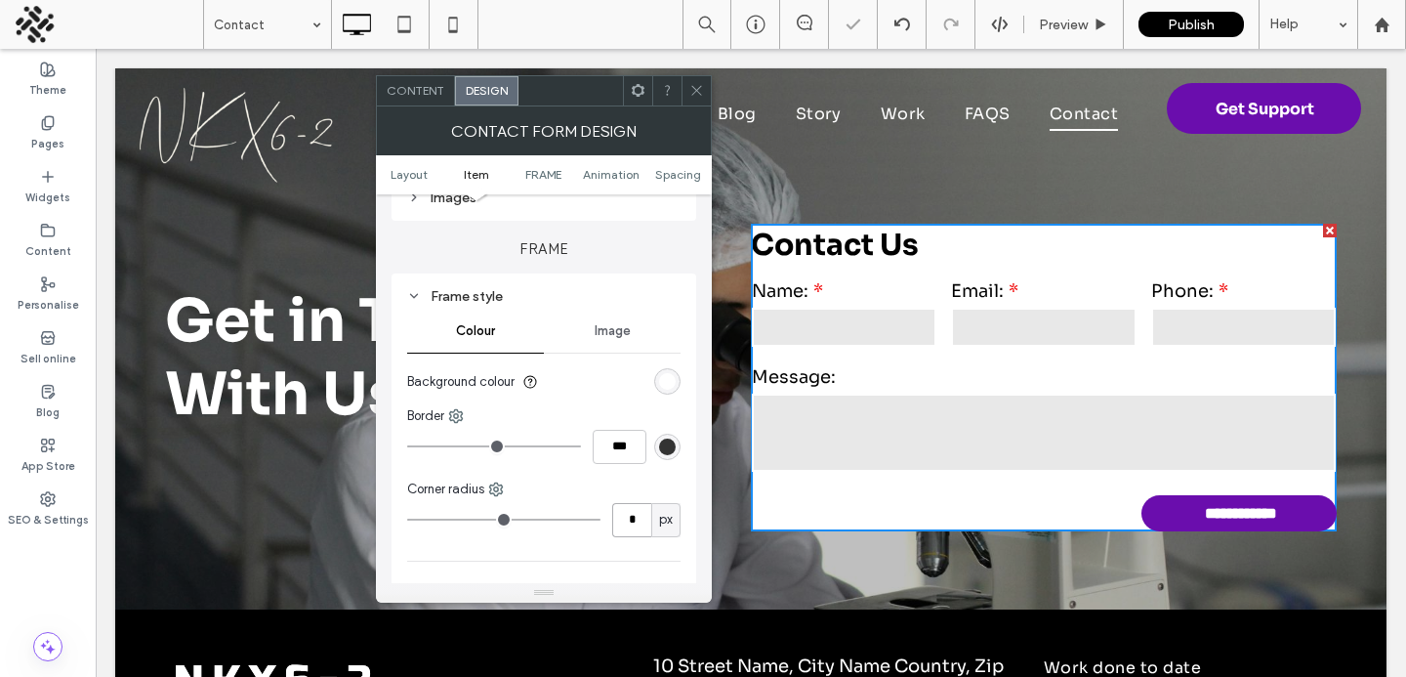
type input "*"
type input "**"
click at [687, 169] on span "Spacing" at bounding box center [678, 174] width 46 height 15
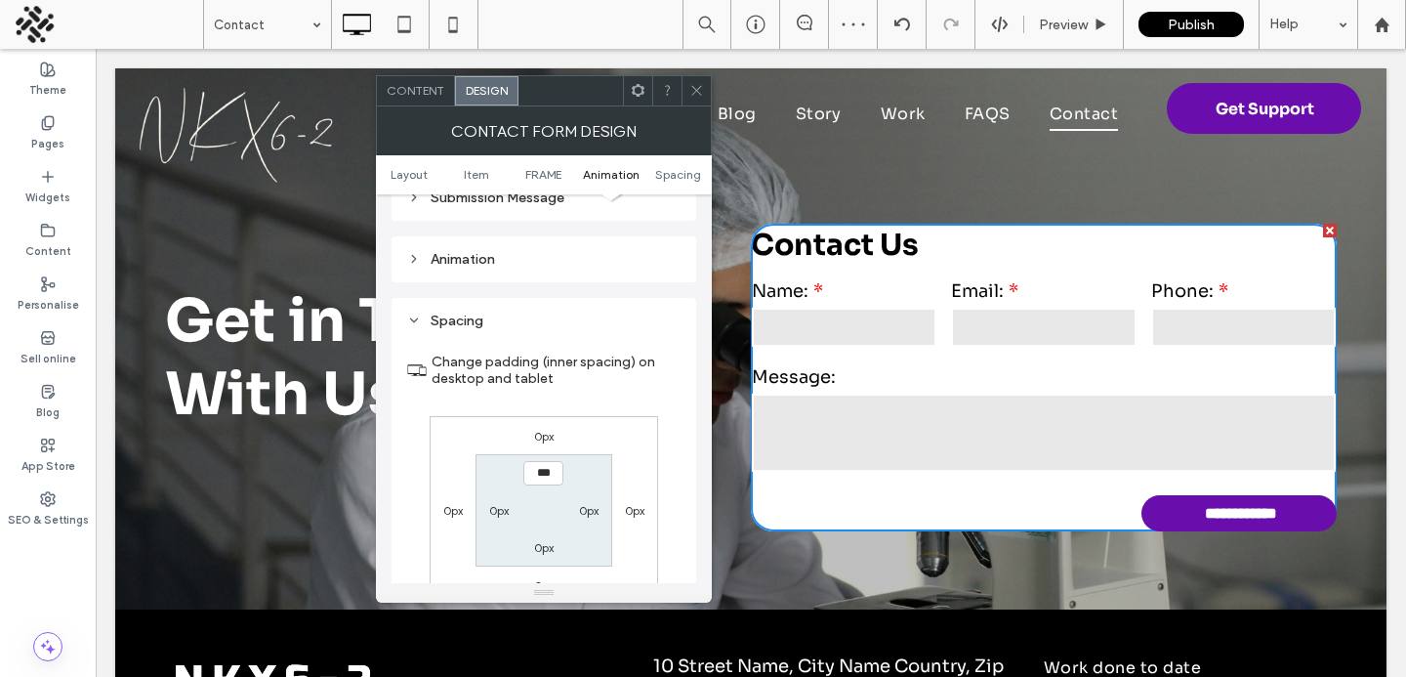
scroll to position [1142, 0]
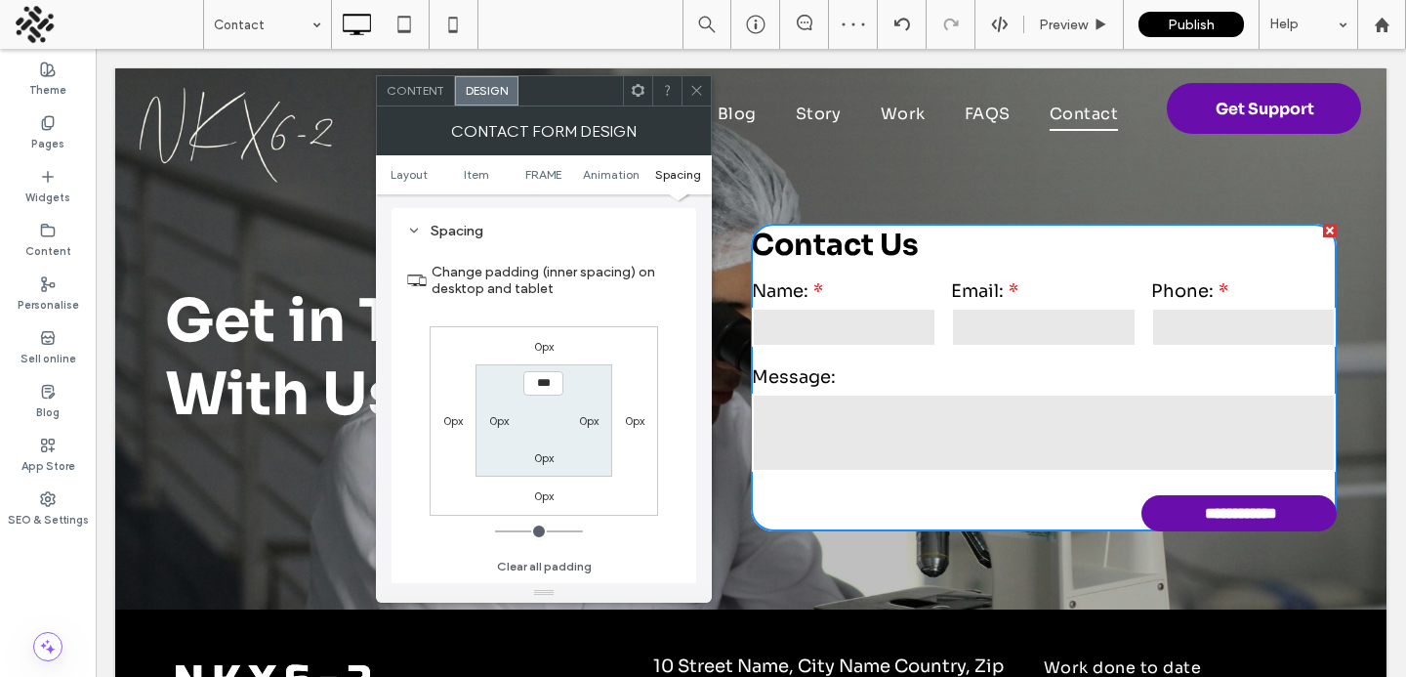
type input "*"
type input "**"
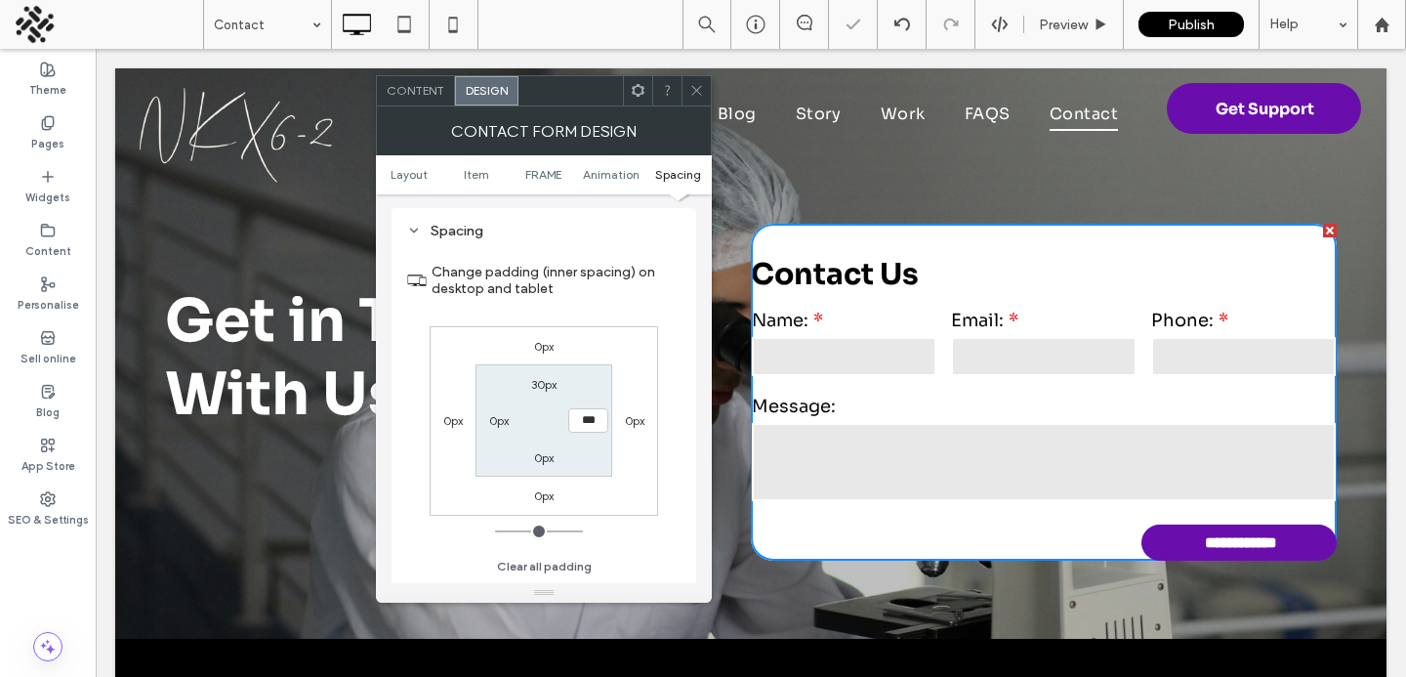
type input "*"
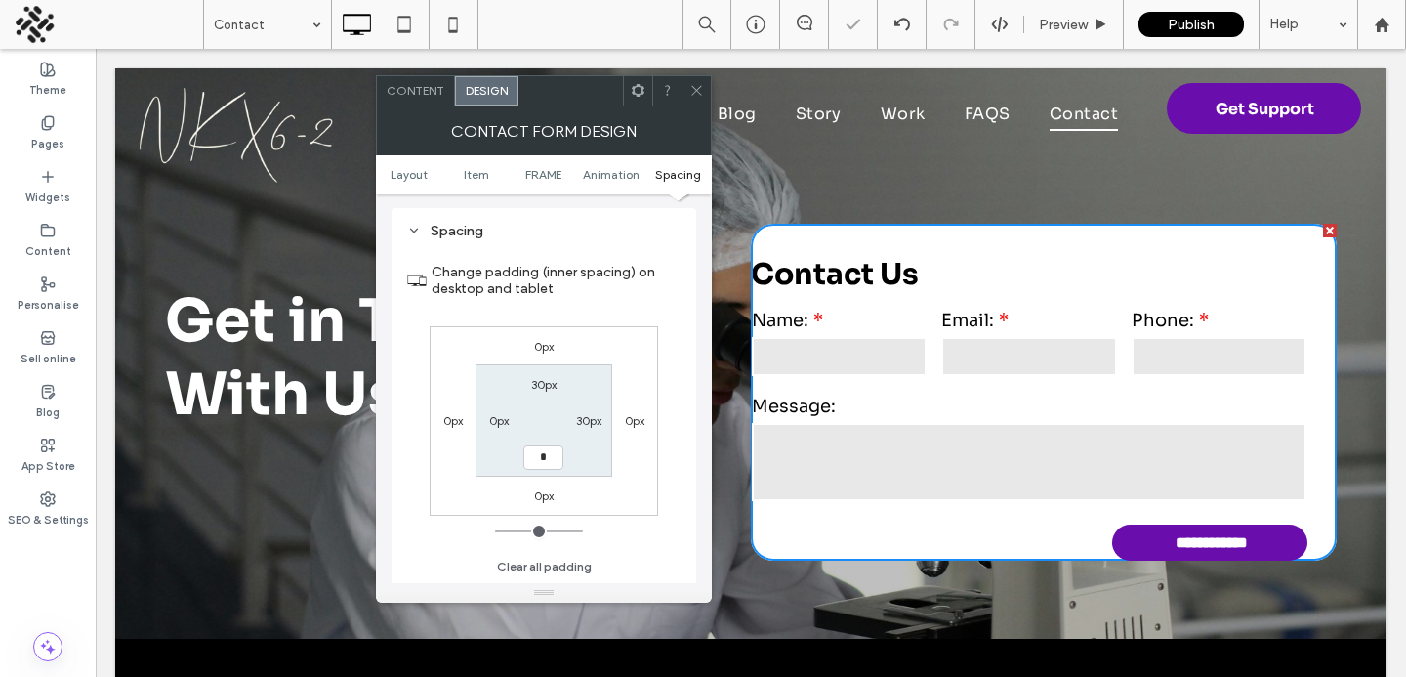
type input "**"
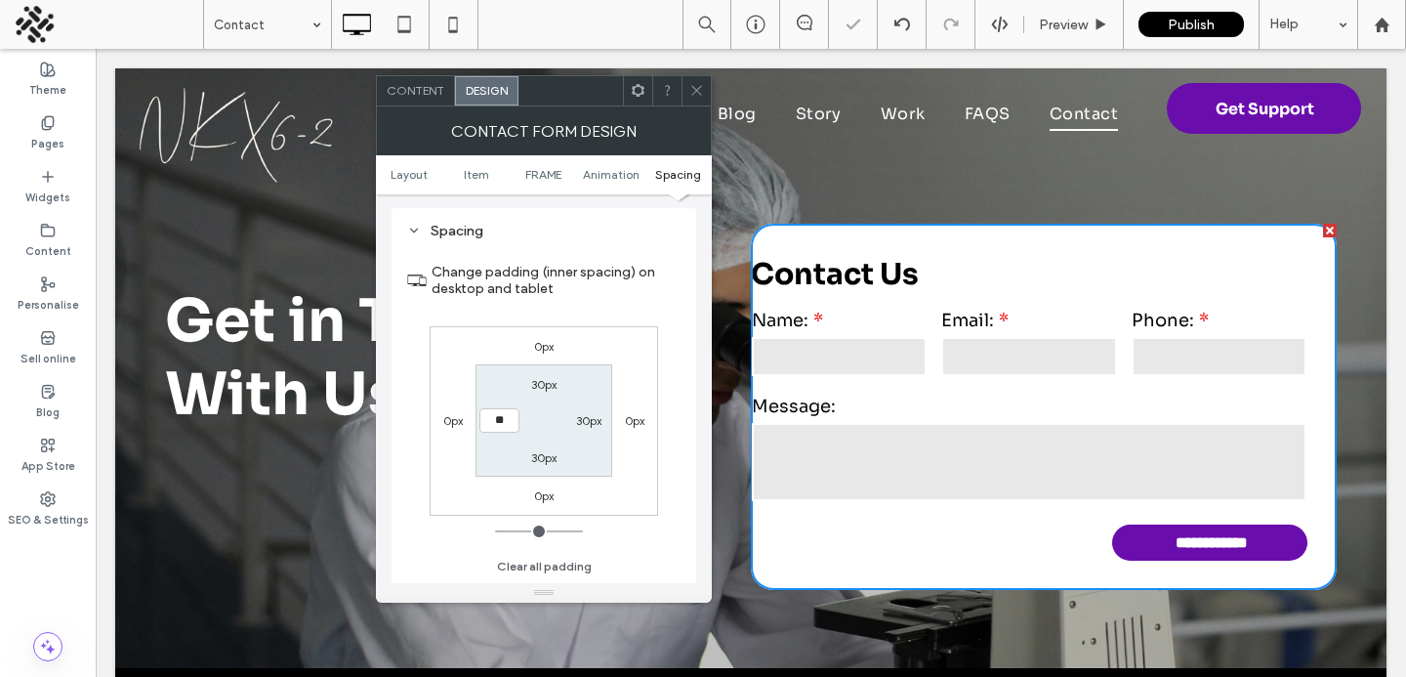
type input "**"
type input "****"
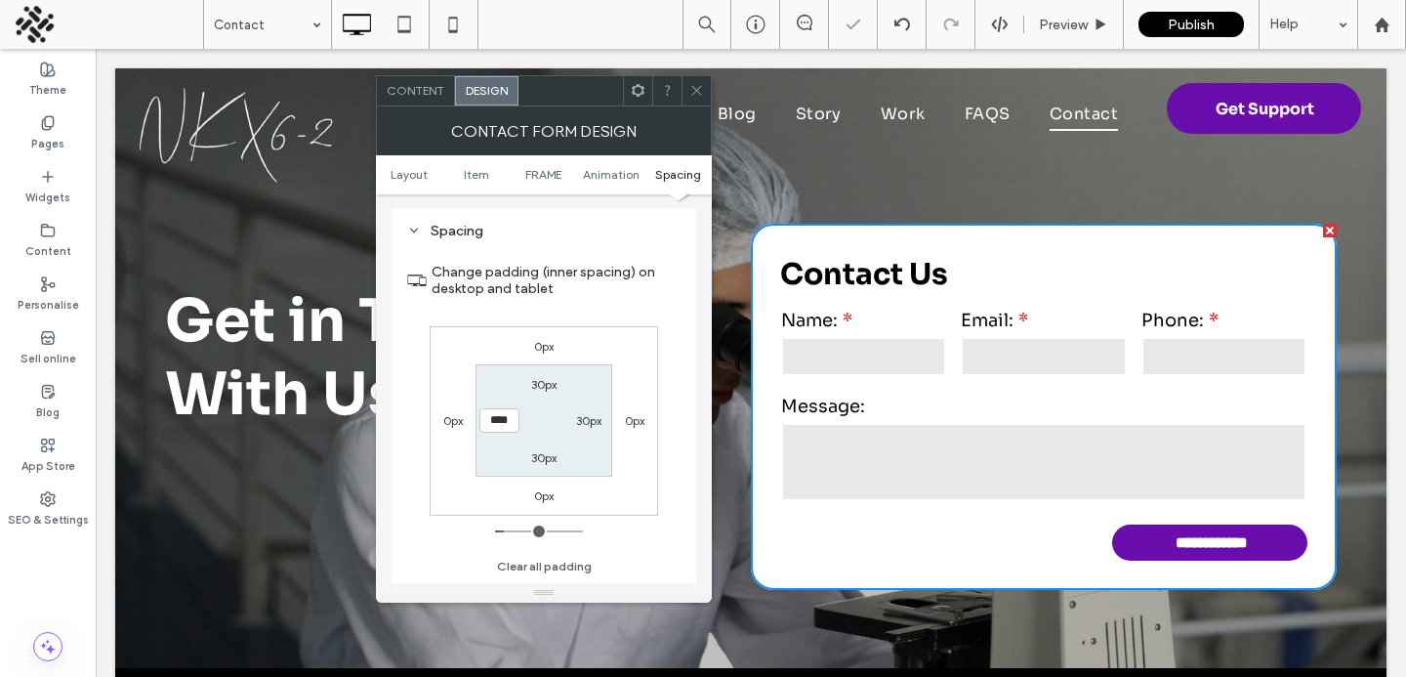
click at [395, 89] on span "Content" at bounding box center [416, 90] width 58 height 15
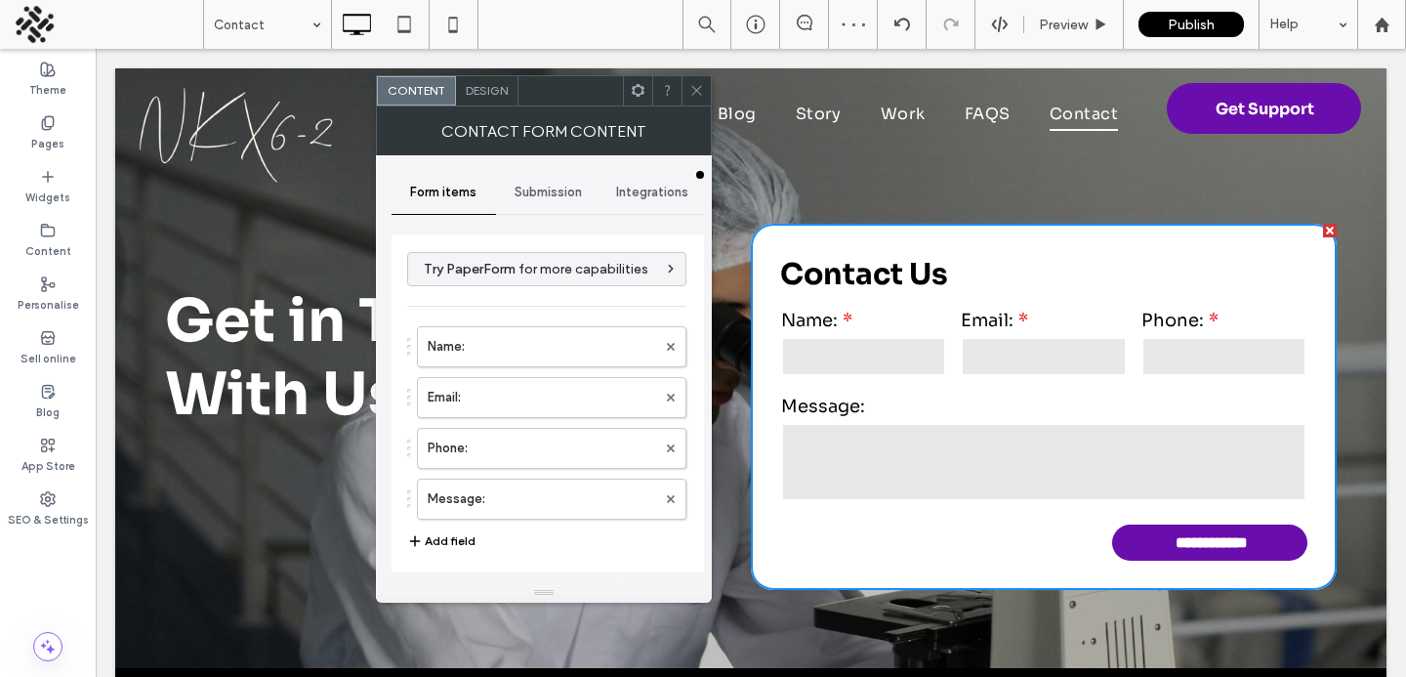
click at [475, 417] on div "Name: Email: Phone: Message:" at bounding box center [546, 417] width 279 height 203
click at [476, 94] on span "Design" at bounding box center [487, 90] width 42 height 15
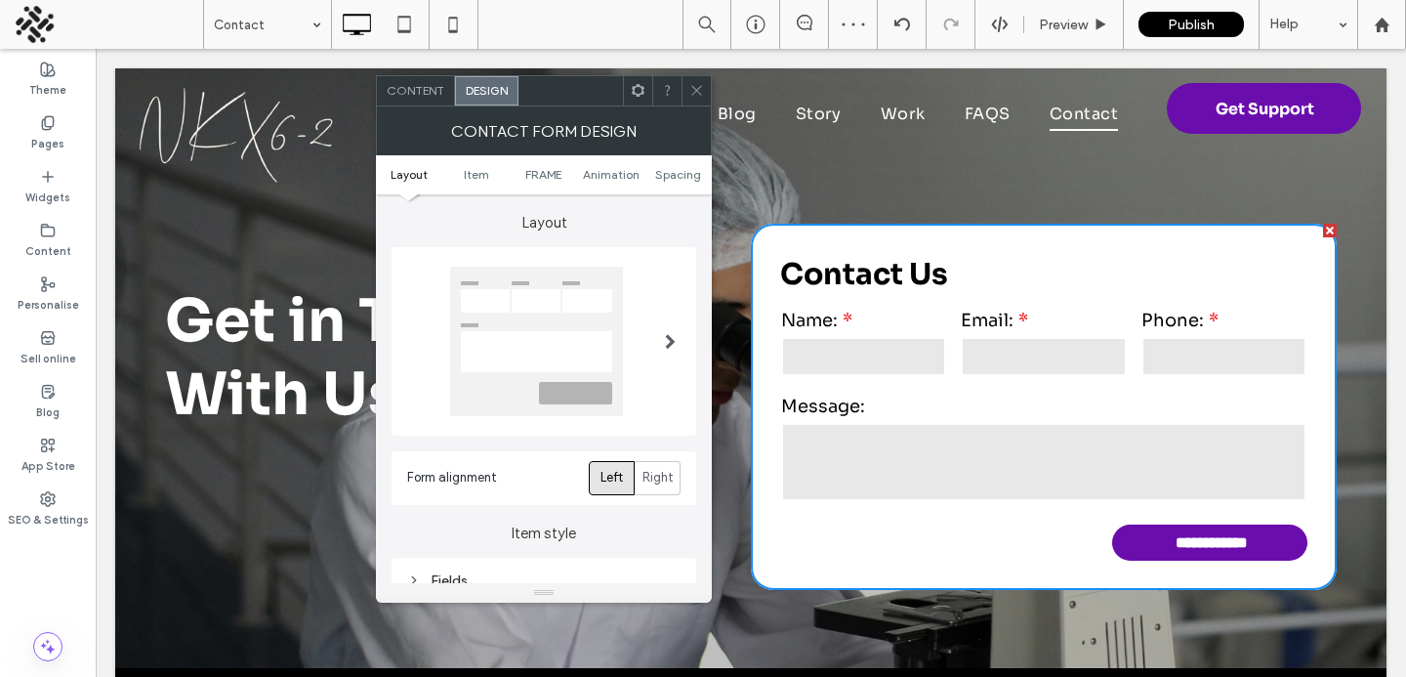
click at [504, 304] on div at bounding box center [536, 341] width 173 height 149
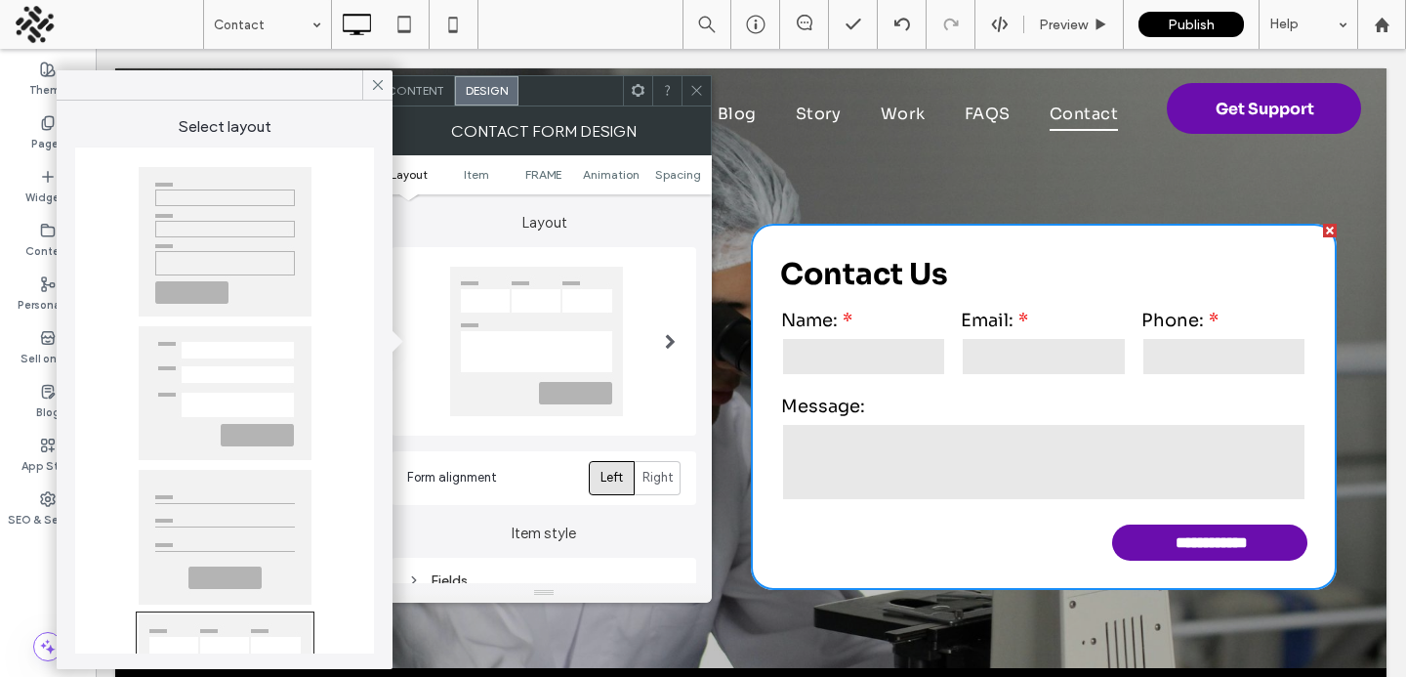
scroll to position [43, 0]
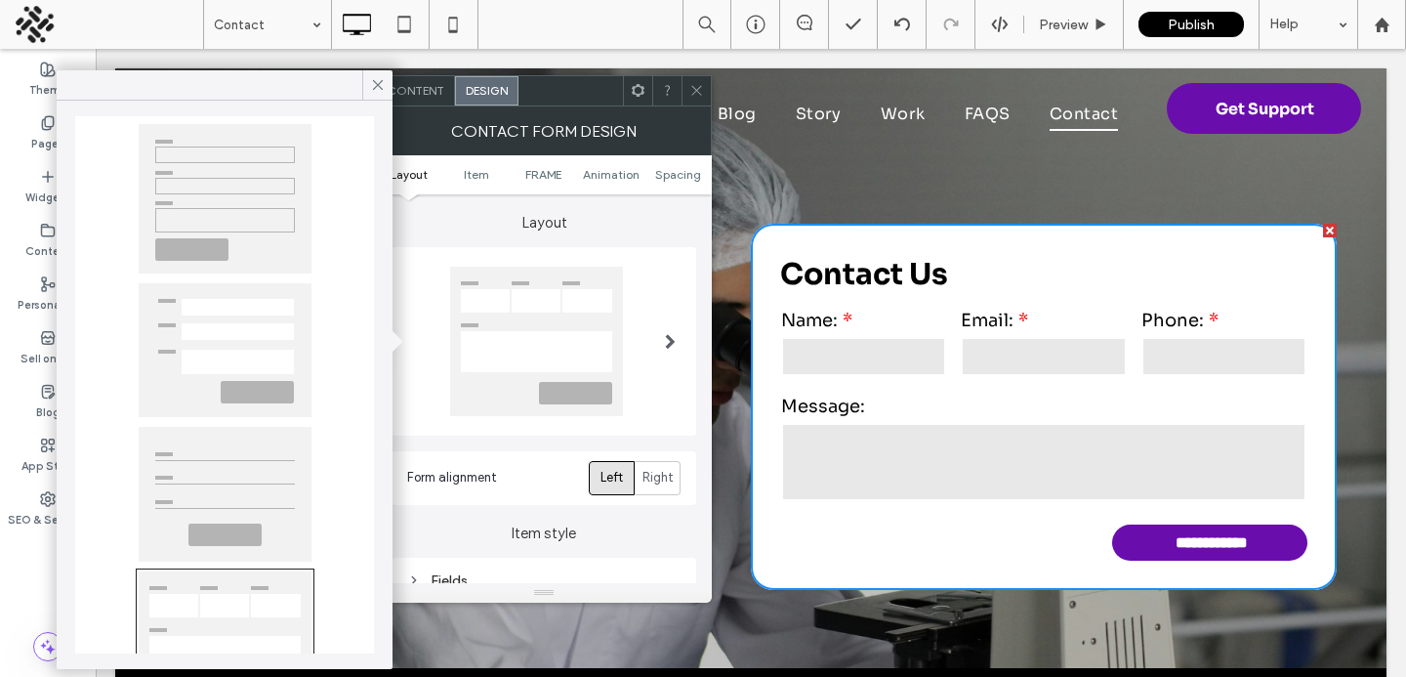
click at [230, 481] on div at bounding box center [225, 494] width 173 height 135
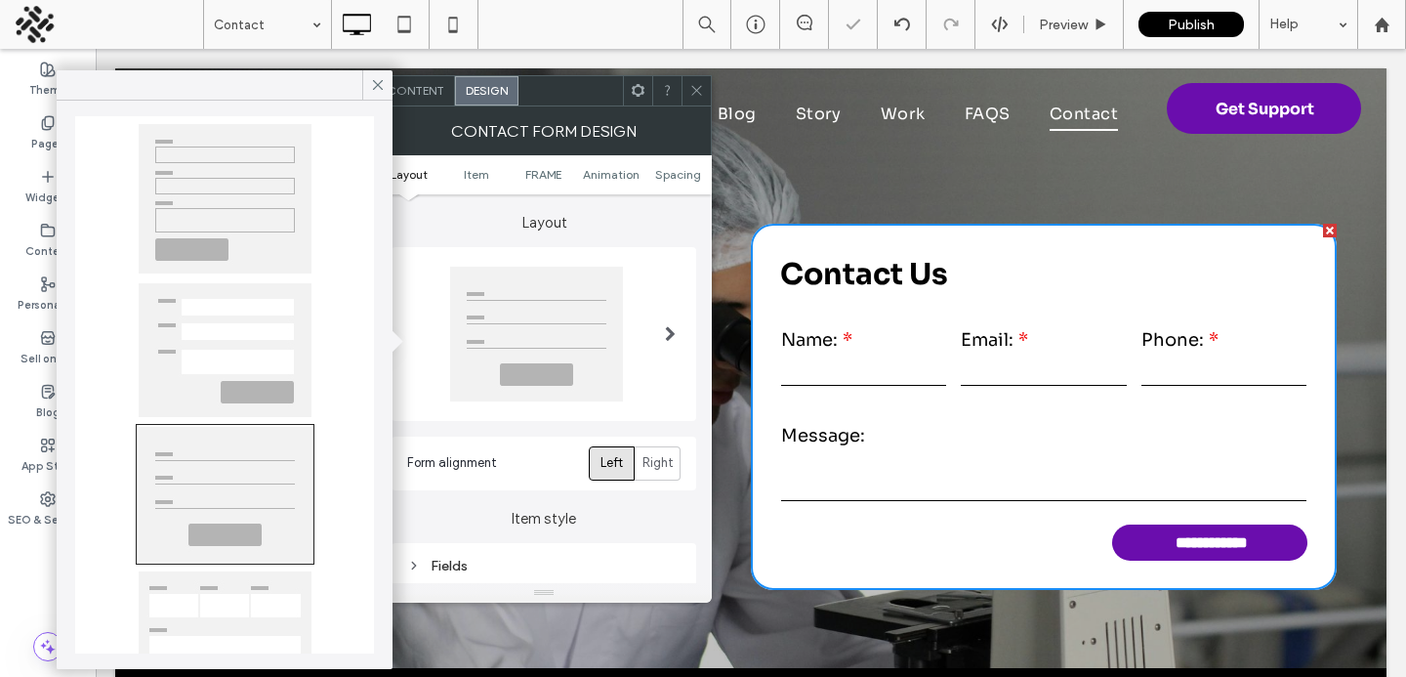
click at [453, 202] on label "Layout" at bounding box center [544, 212] width 305 height 37
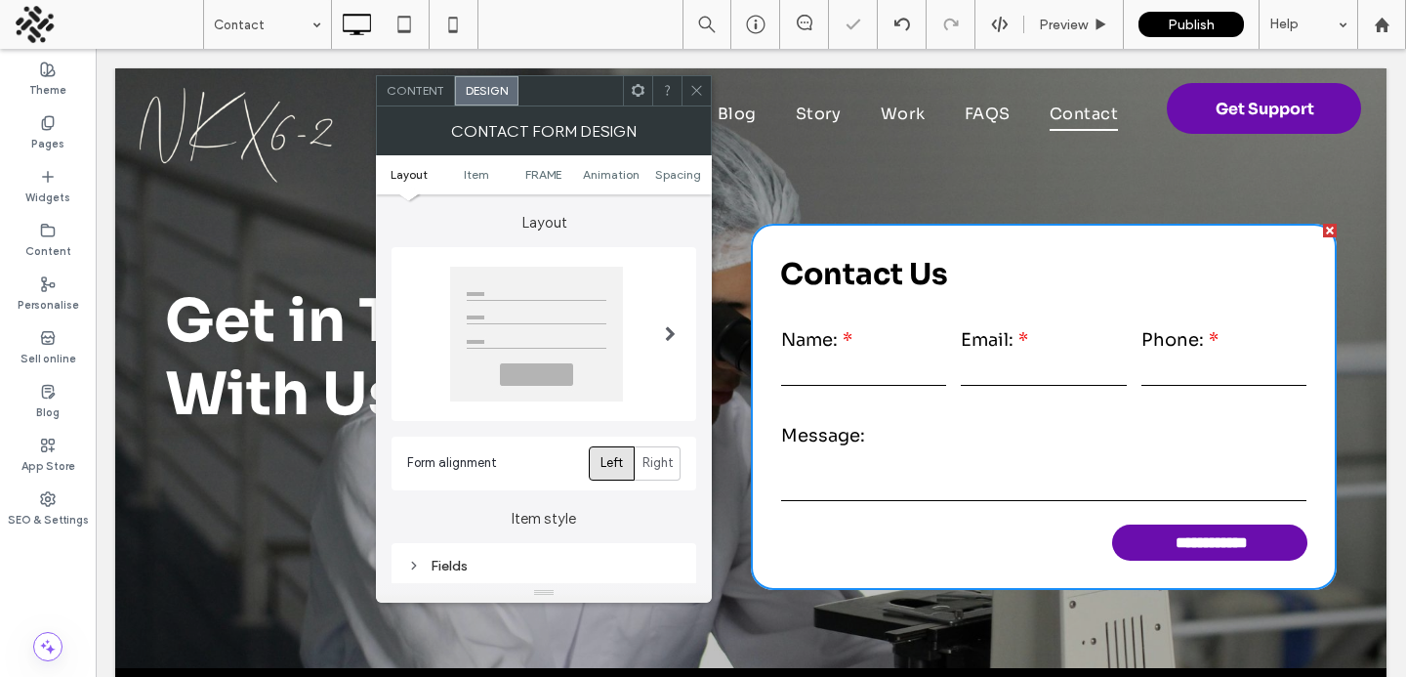
click at [411, 97] on span "Content" at bounding box center [416, 90] width 58 height 15
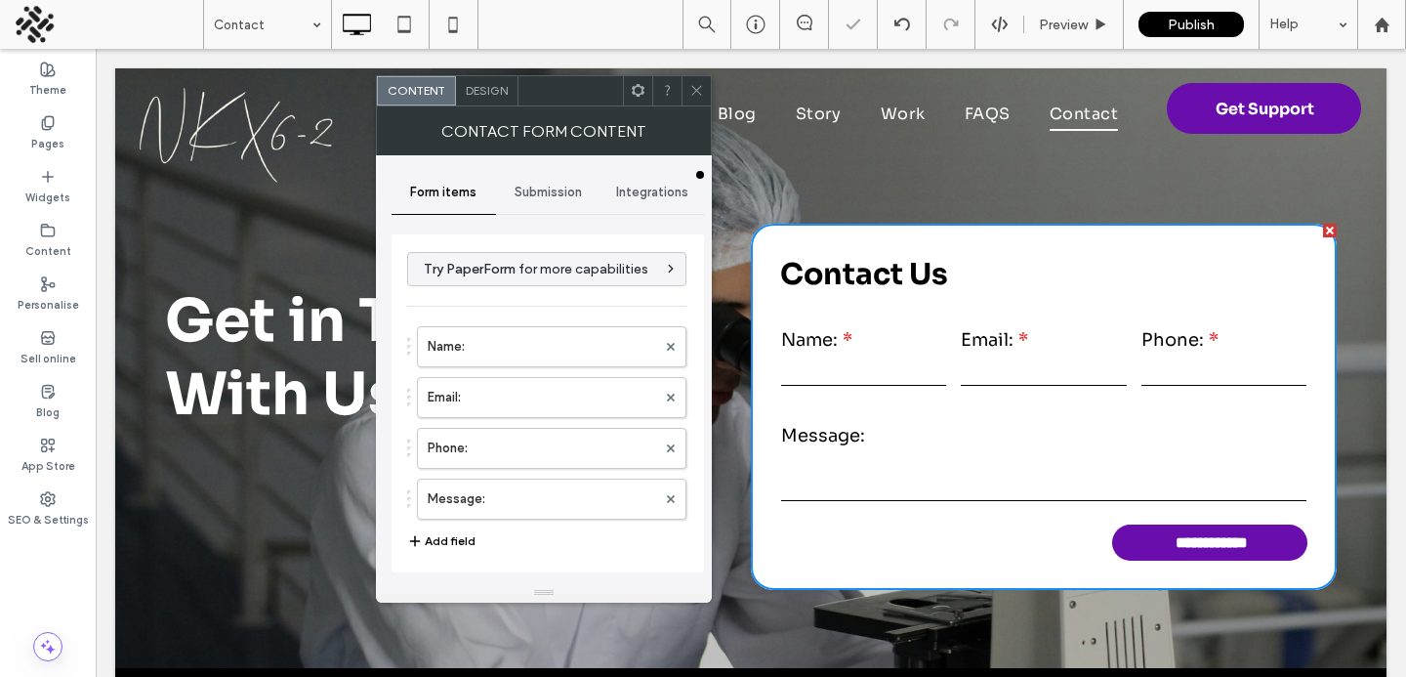
type input "**********"
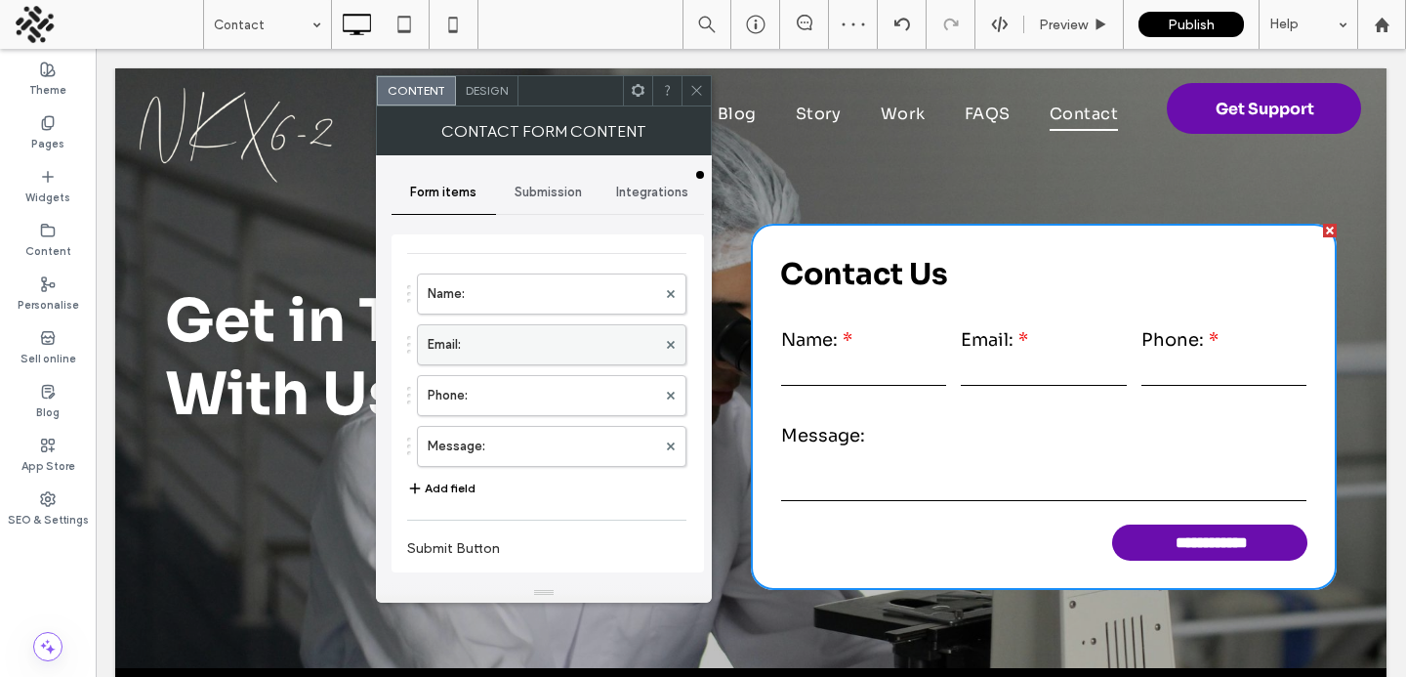
click at [456, 345] on label "Email:" at bounding box center [542, 344] width 229 height 39
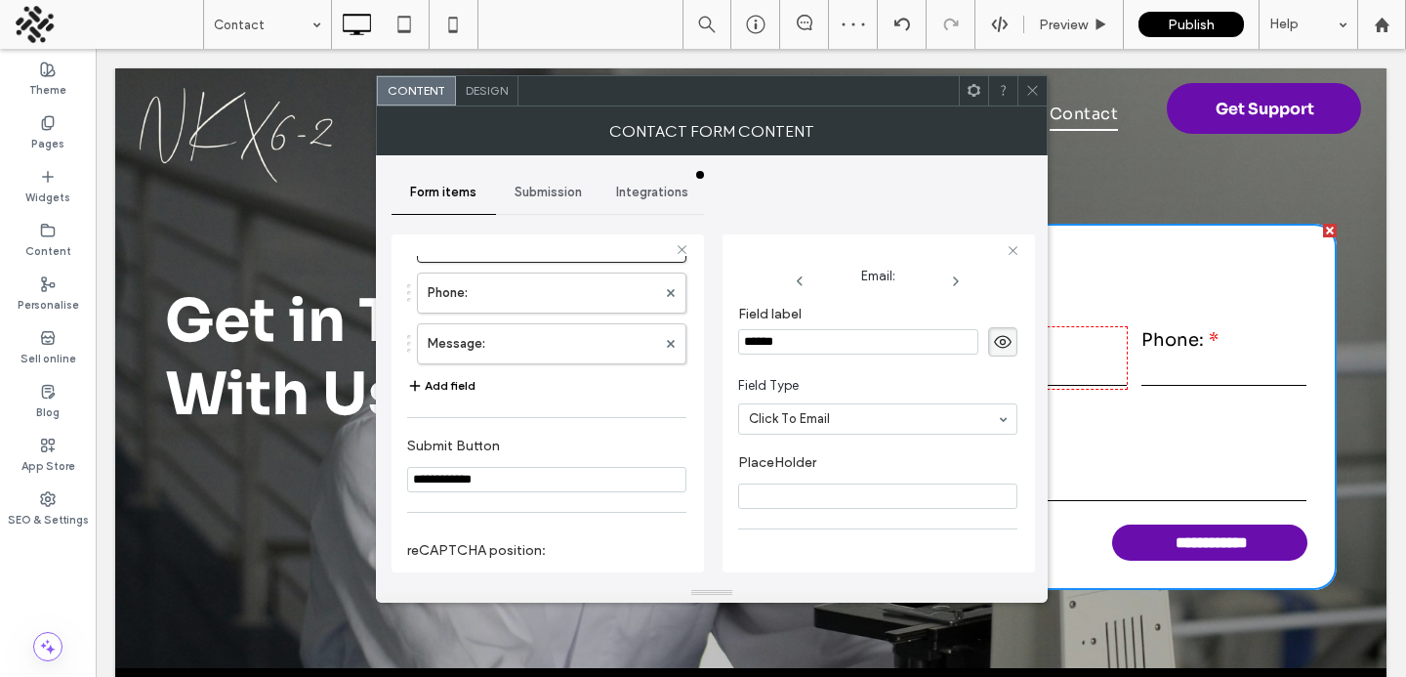
scroll to position [138, 0]
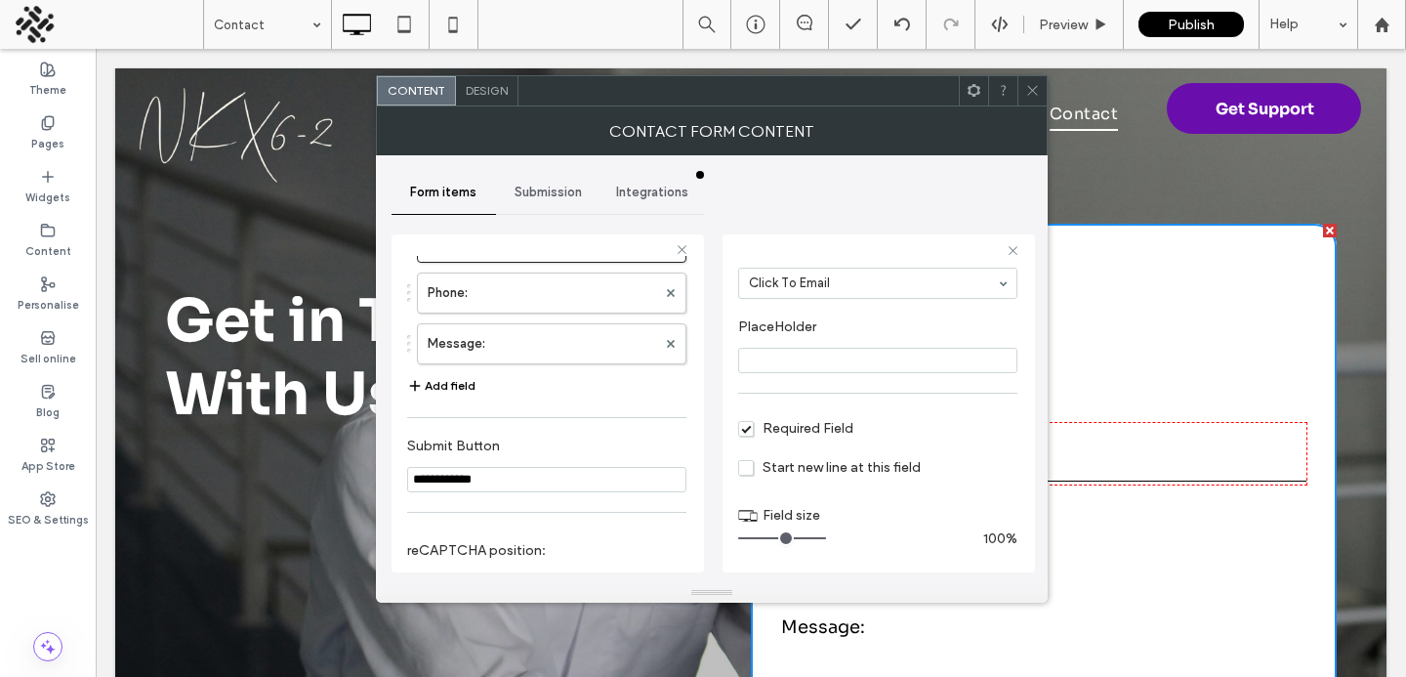
drag, startPoint x: 768, startPoint y: 535, endPoint x: 906, endPoint y: 535, distance: 138.7
click at [826, 537] on input "range" at bounding box center [782, 538] width 88 height 2
click at [587, 300] on label "Phone:" at bounding box center [542, 292] width 229 height 39
drag, startPoint x: 763, startPoint y: 539, endPoint x: 863, endPoint y: 539, distance: 100.6
type input "**"
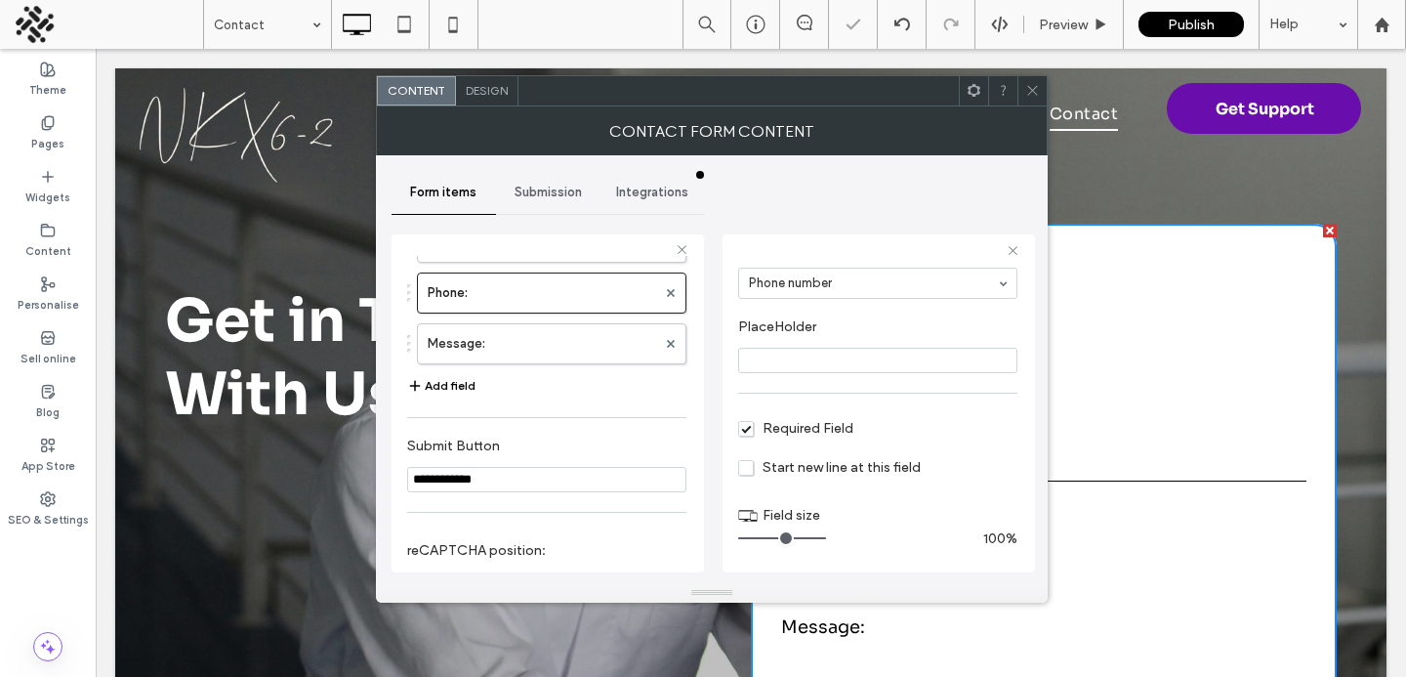
click at [826, 539] on input "range" at bounding box center [782, 538] width 88 height 2
click at [462, 344] on label "Message:" at bounding box center [542, 343] width 229 height 39
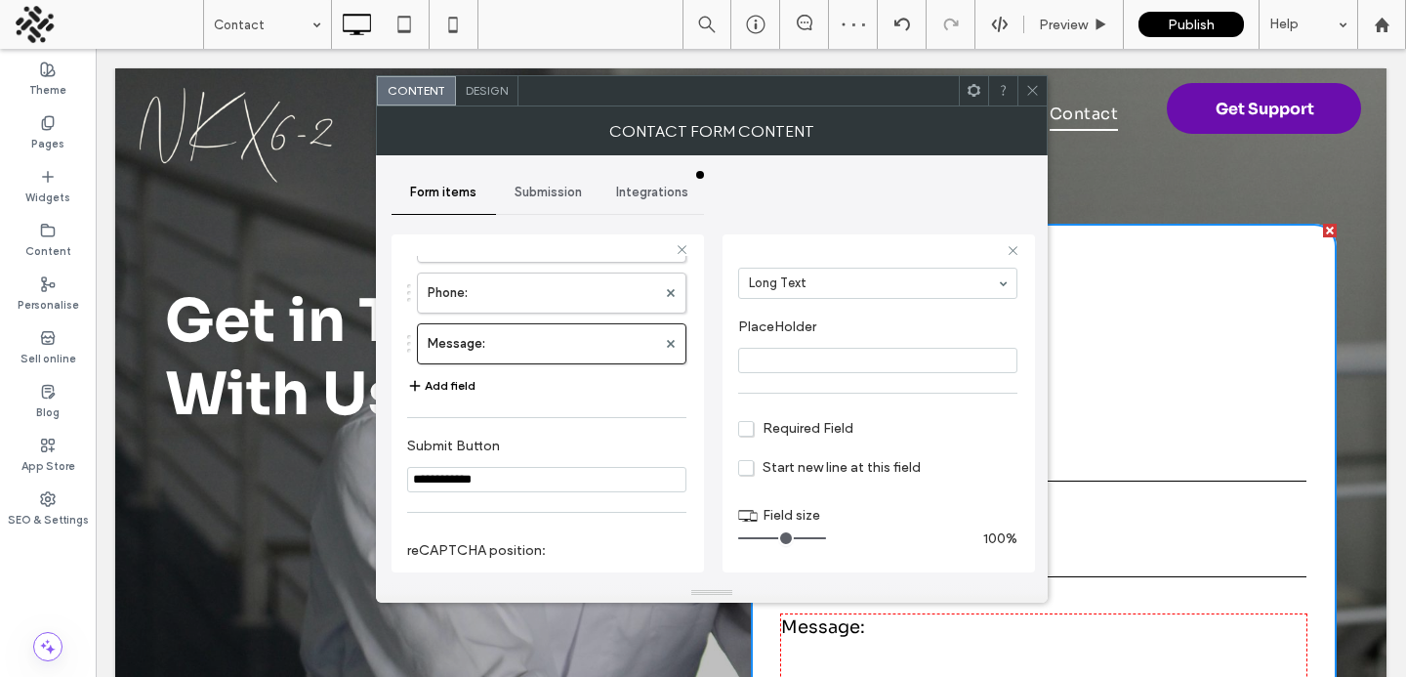
click at [1024, 89] on div at bounding box center [1032, 90] width 29 height 29
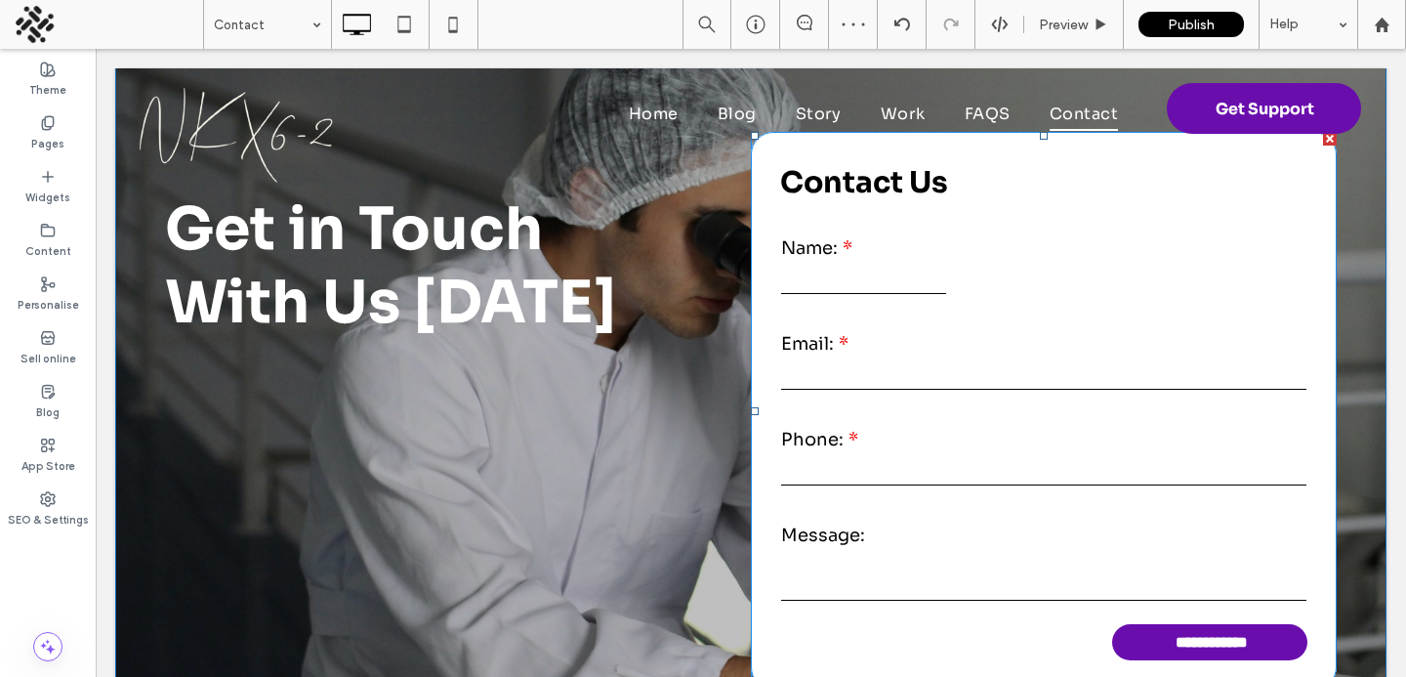
scroll to position [0, 0]
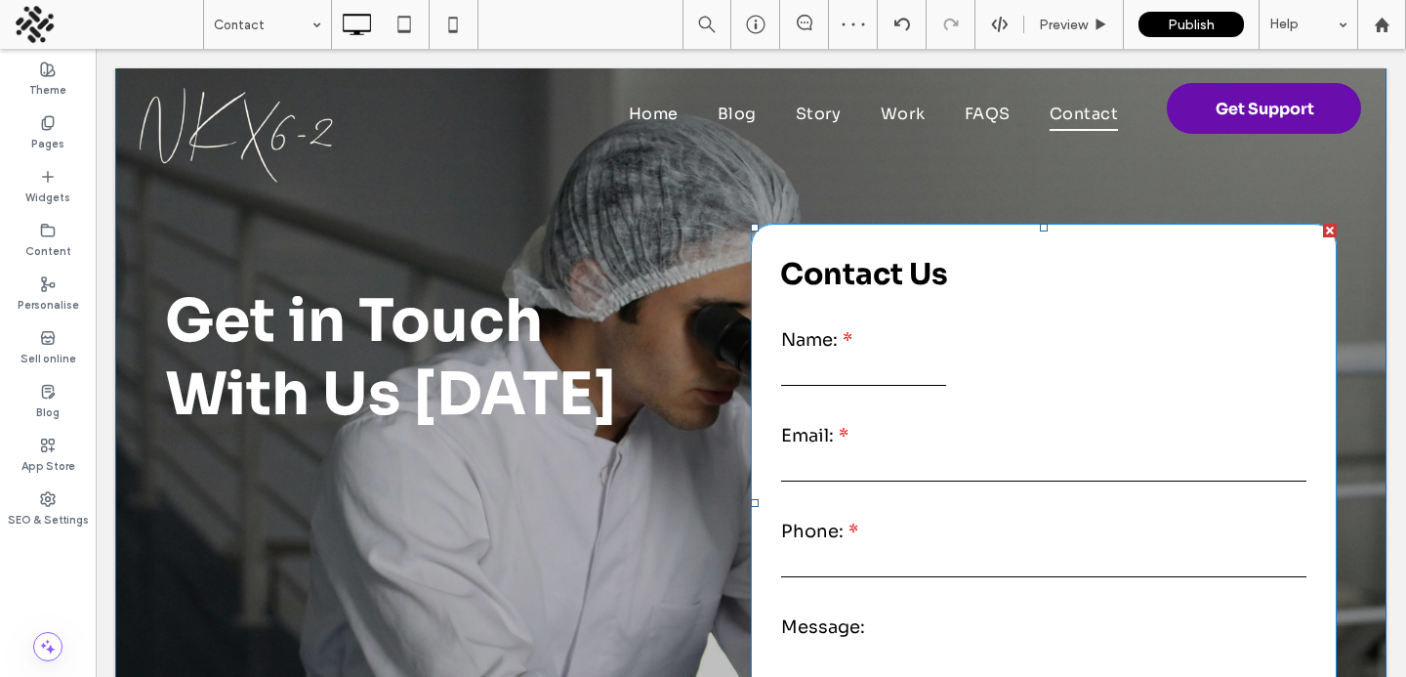
click at [878, 443] on label "Email:" at bounding box center [1043, 436] width 525 height 26
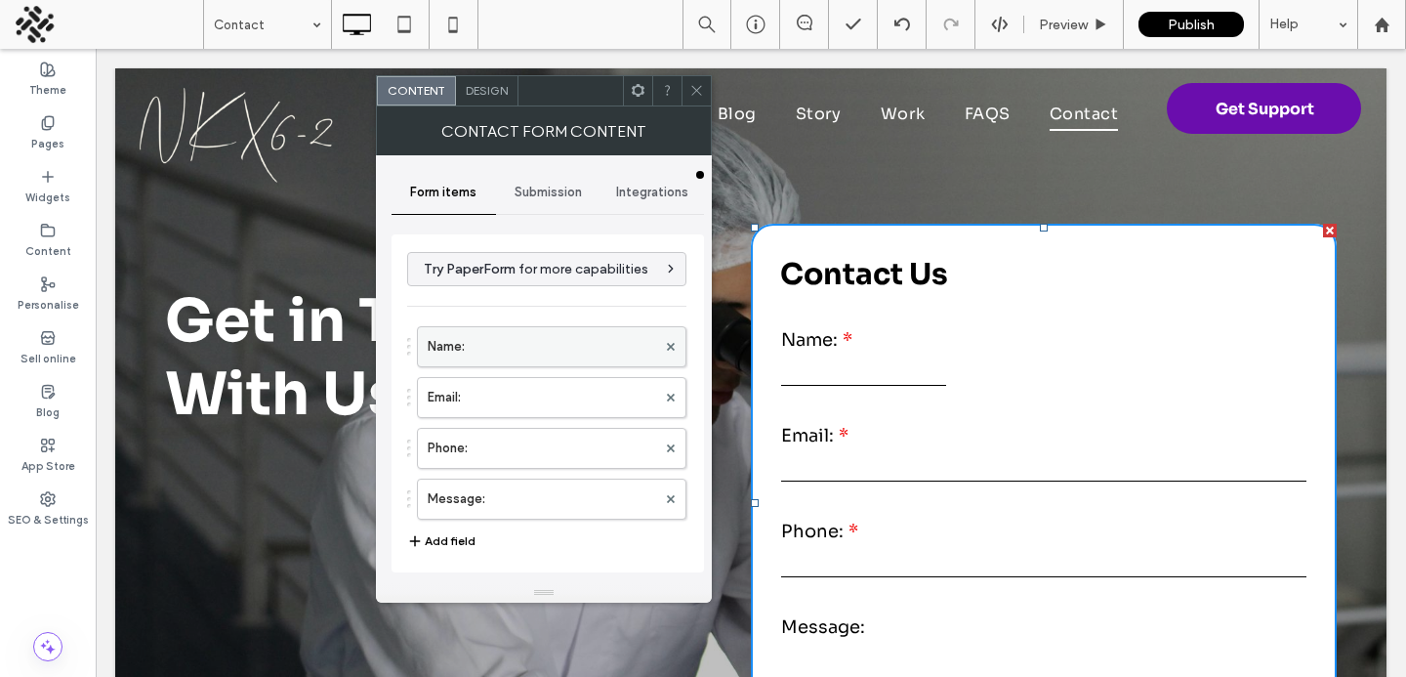
click at [513, 343] on label "Name:" at bounding box center [542, 346] width 229 height 39
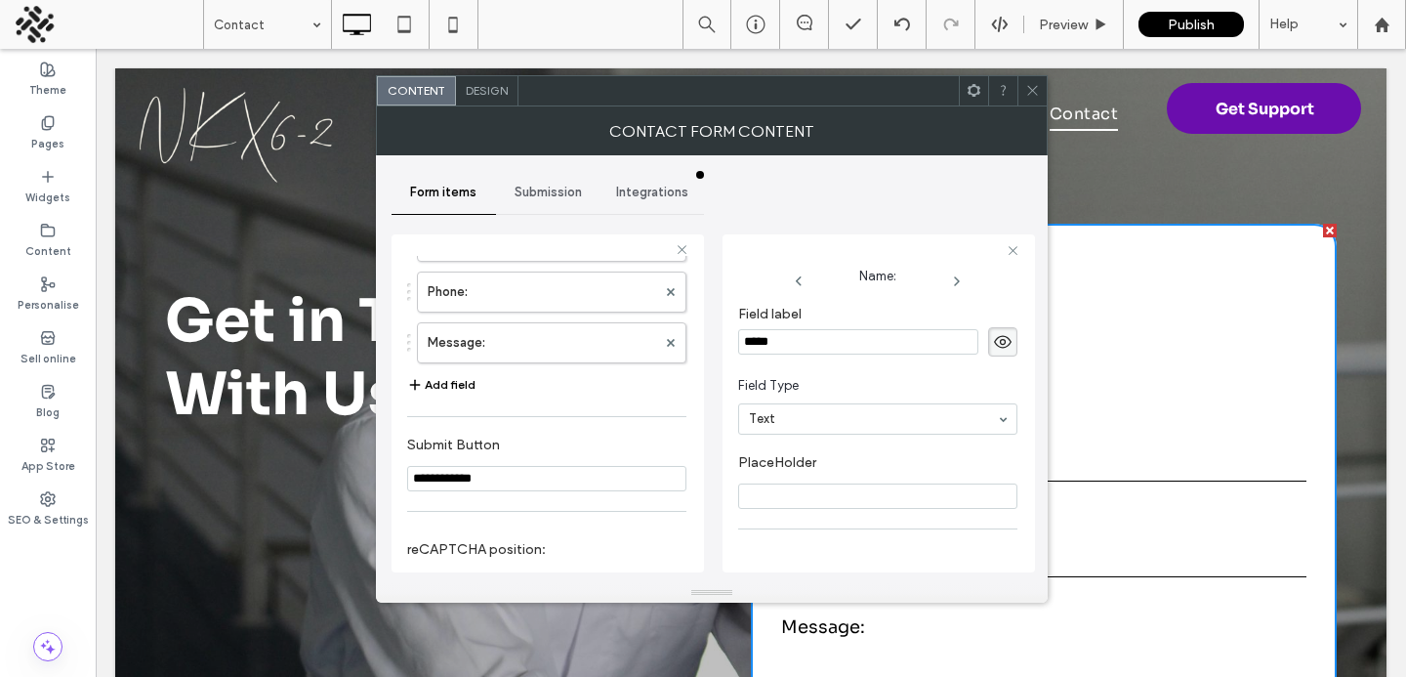
scroll to position [138, 0]
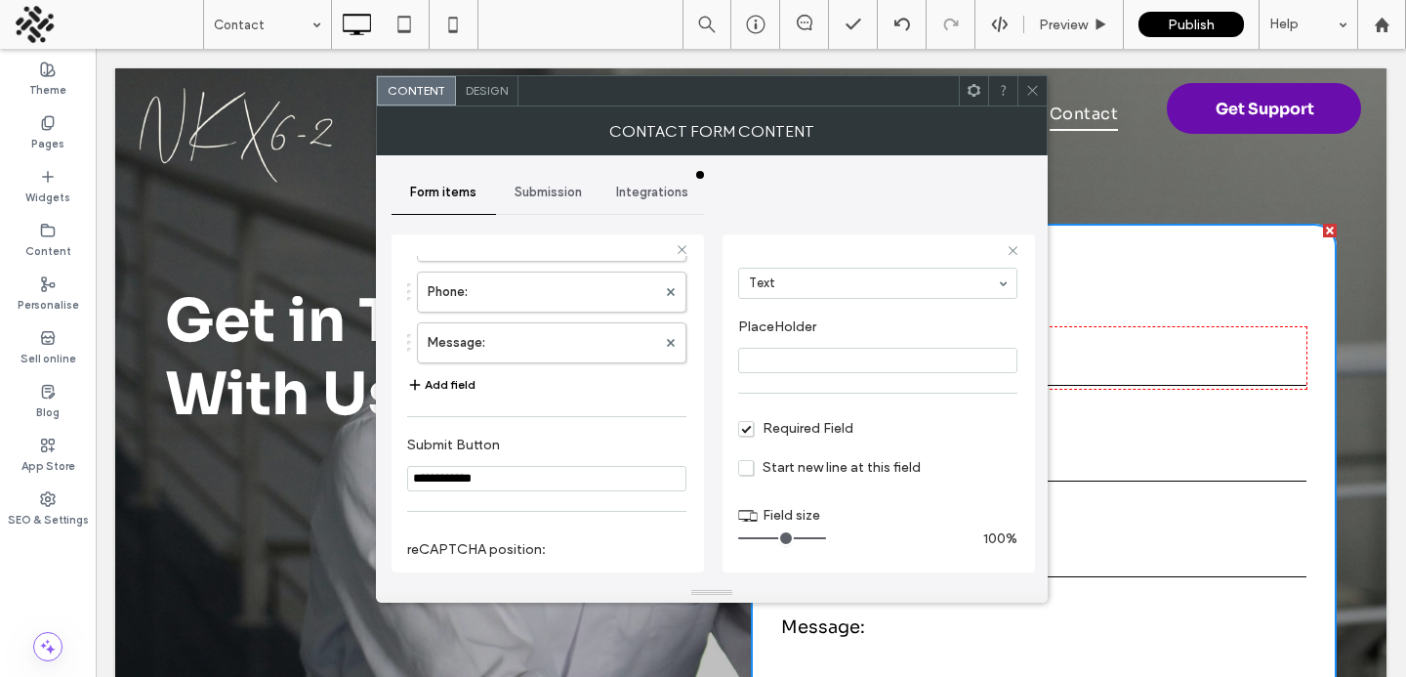
type input "**"
drag, startPoint x: 770, startPoint y: 537, endPoint x: 949, endPoint y: 518, distance: 180.8
click at [949, 506] on div "Field size 100%" at bounding box center [877, 498] width 279 height 15
click at [1032, 89] on icon at bounding box center [1032, 90] width 15 height 15
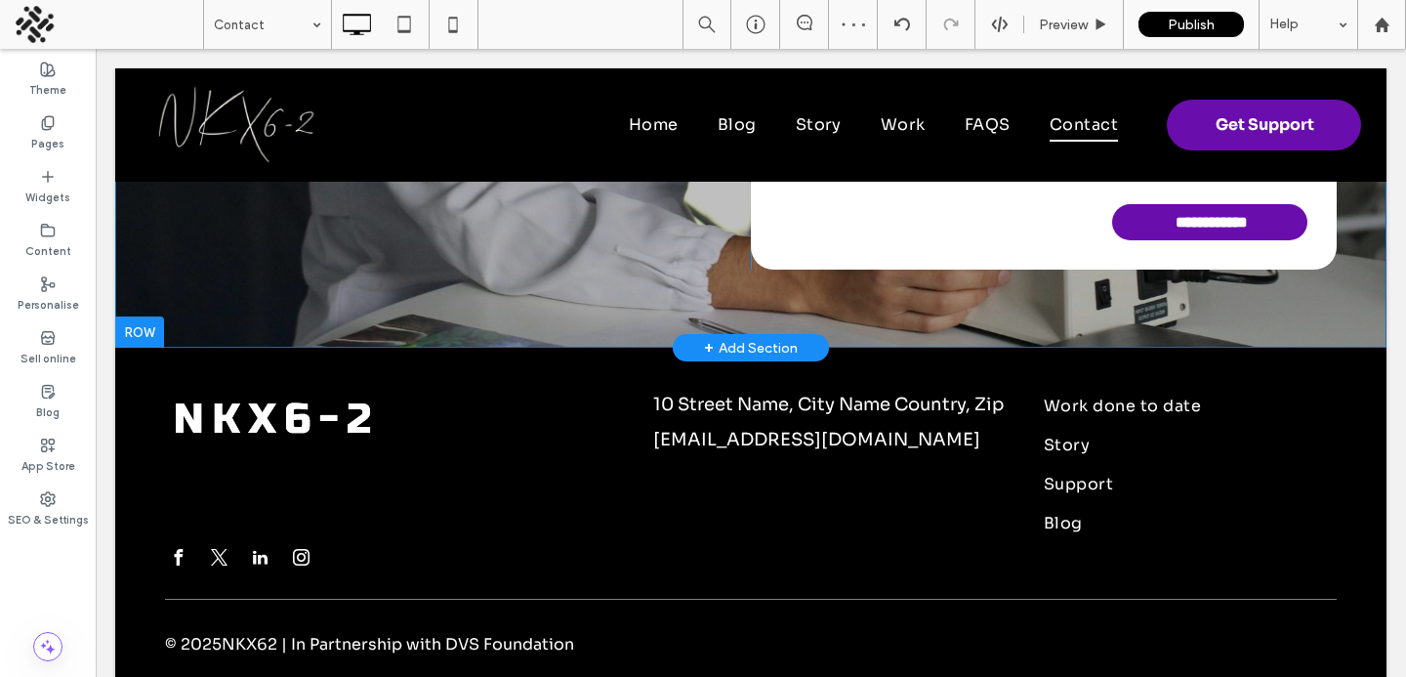
scroll to position [0, 0]
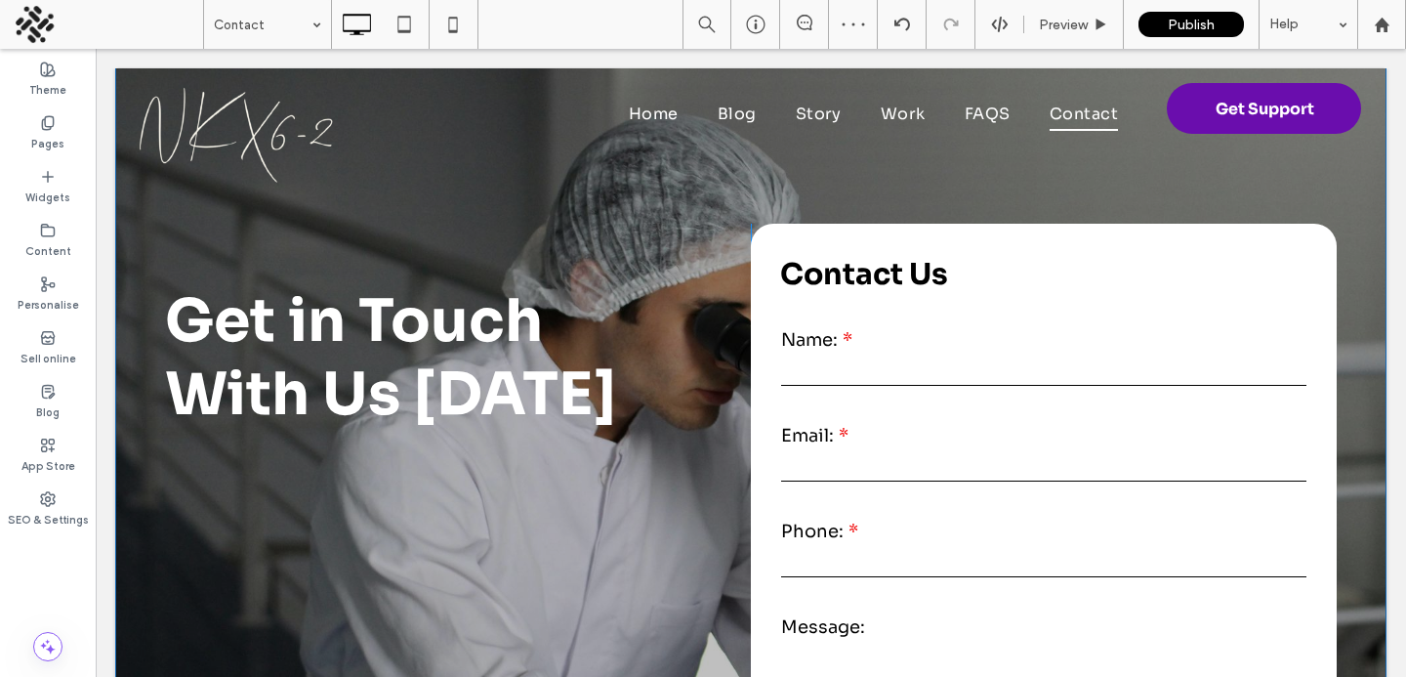
click at [501, 510] on div "Get in Touch ﻿ With Us Today Click To Paste Click To Paste" at bounding box center [458, 503] width 586 height 558
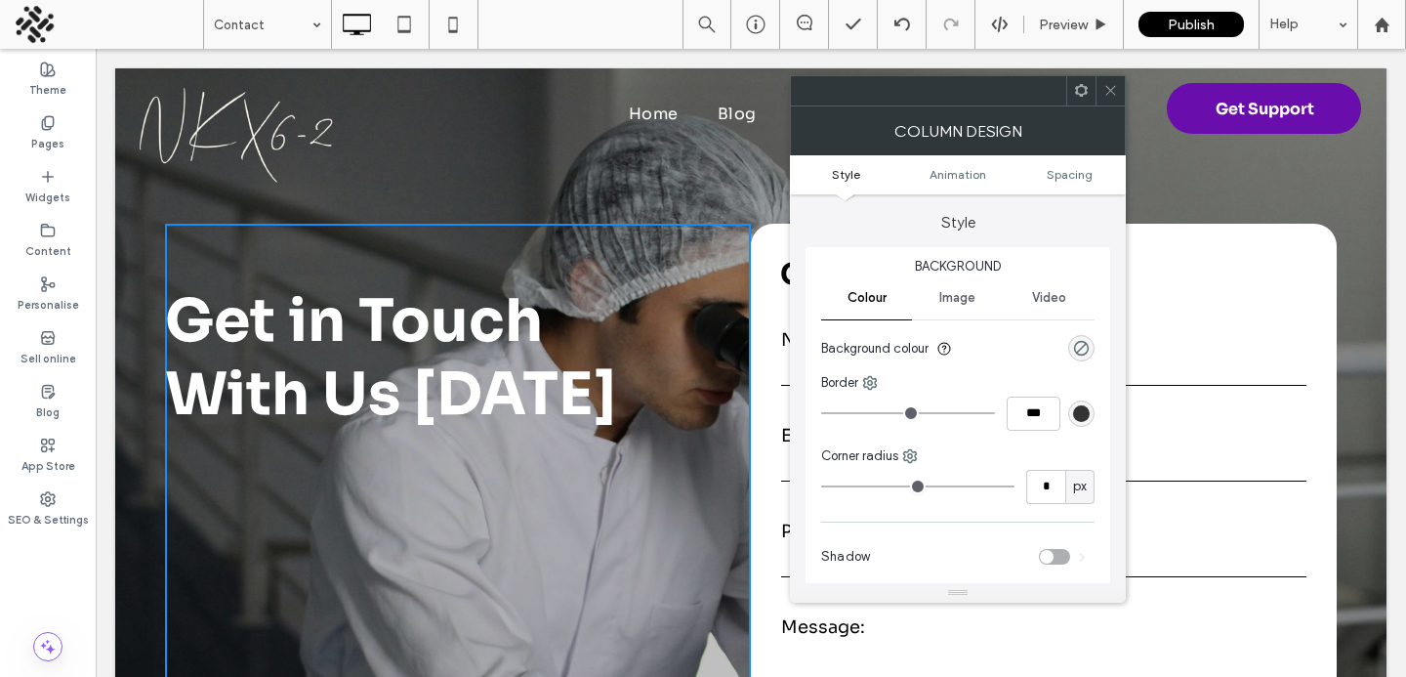
click at [1107, 90] on icon at bounding box center [1111, 90] width 15 height 15
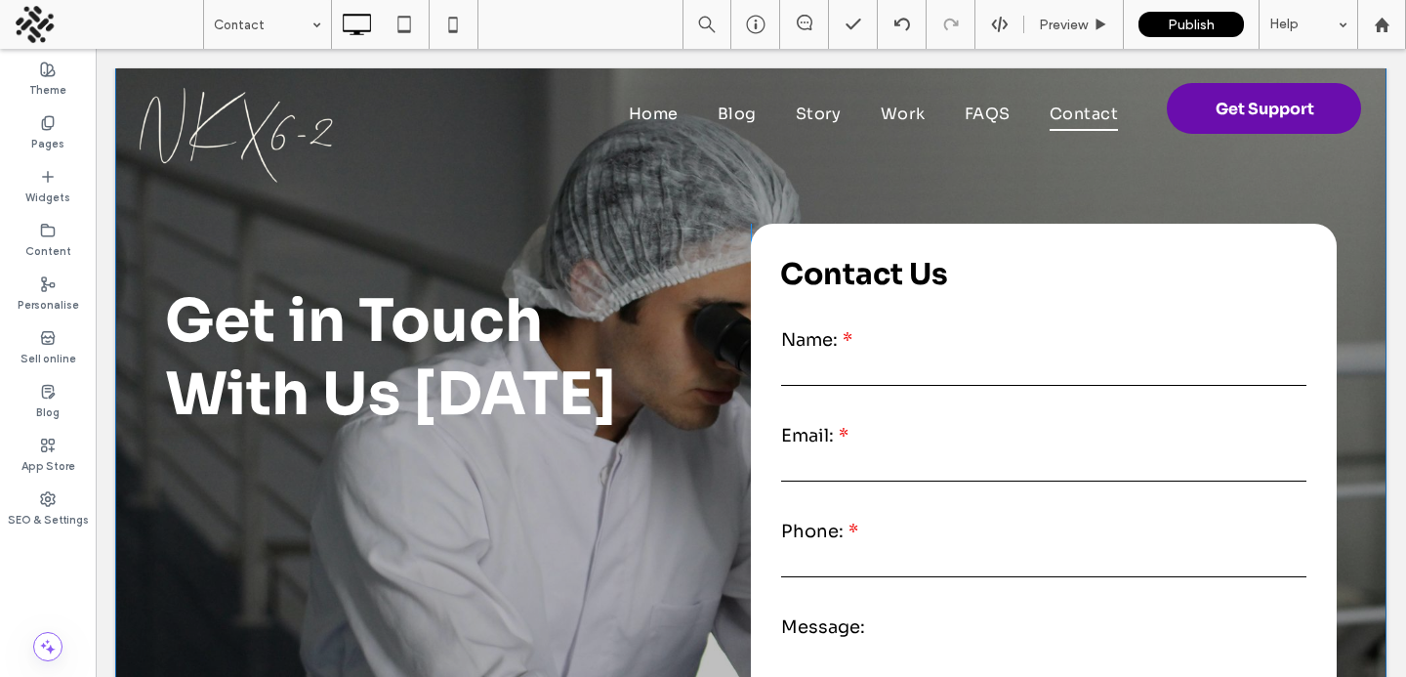
click at [143, 469] on div "**********" at bounding box center [751, 463] width 1272 height 792
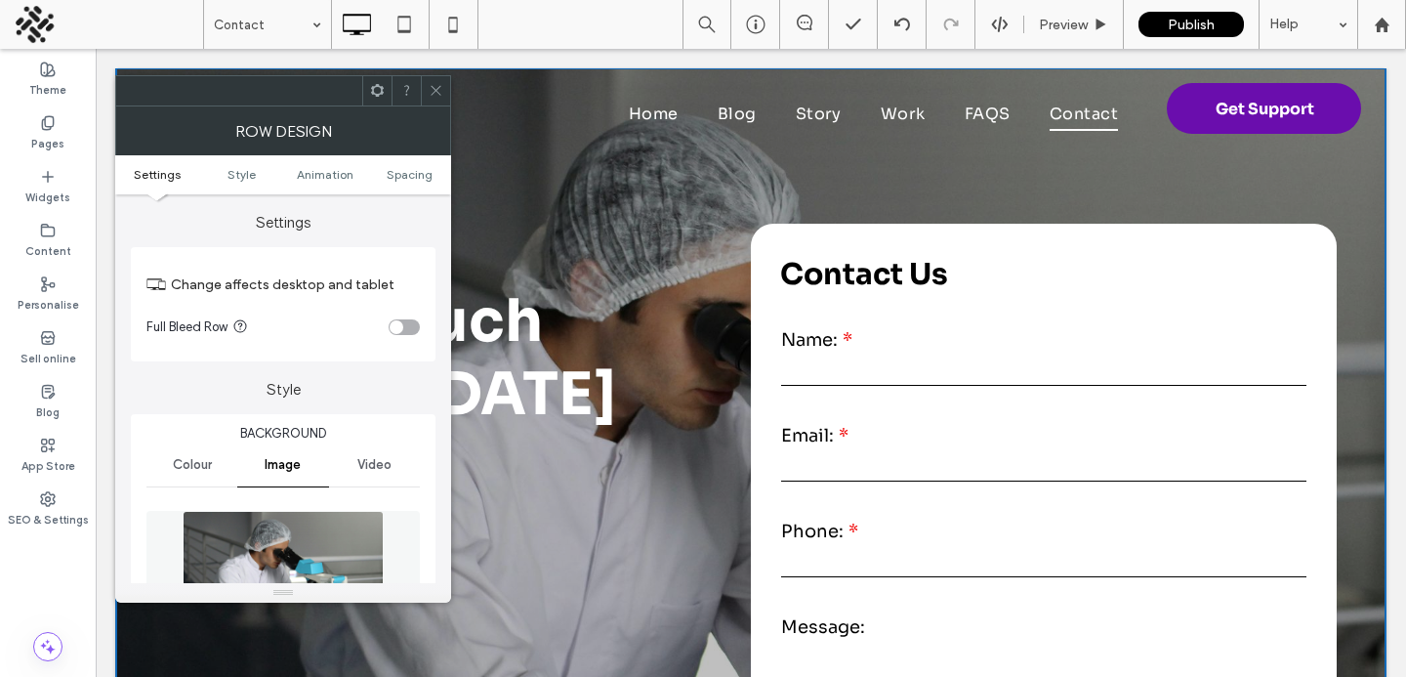
click at [261, 558] on img at bounding box center [283, 578] width 201 height 135
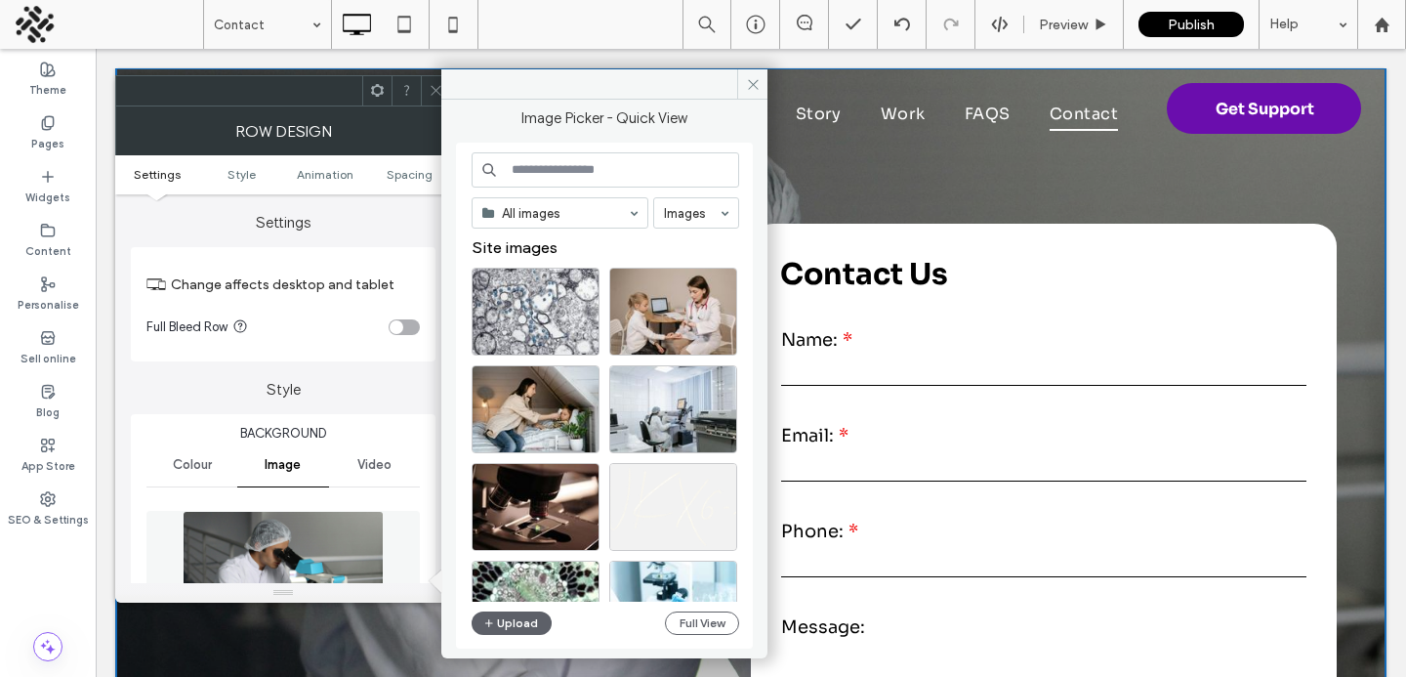
click at [538, 173] on input at bounding box center [606, 169] width 268 height 35
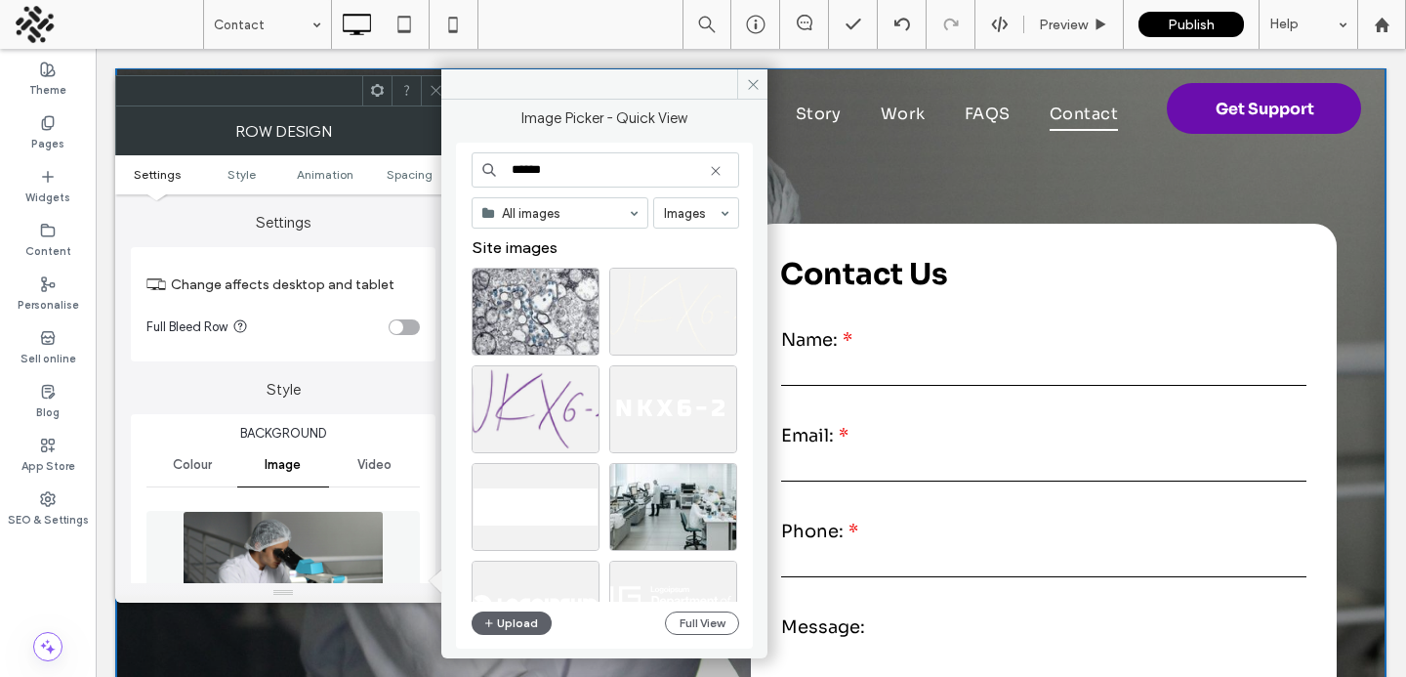
type input "*******"
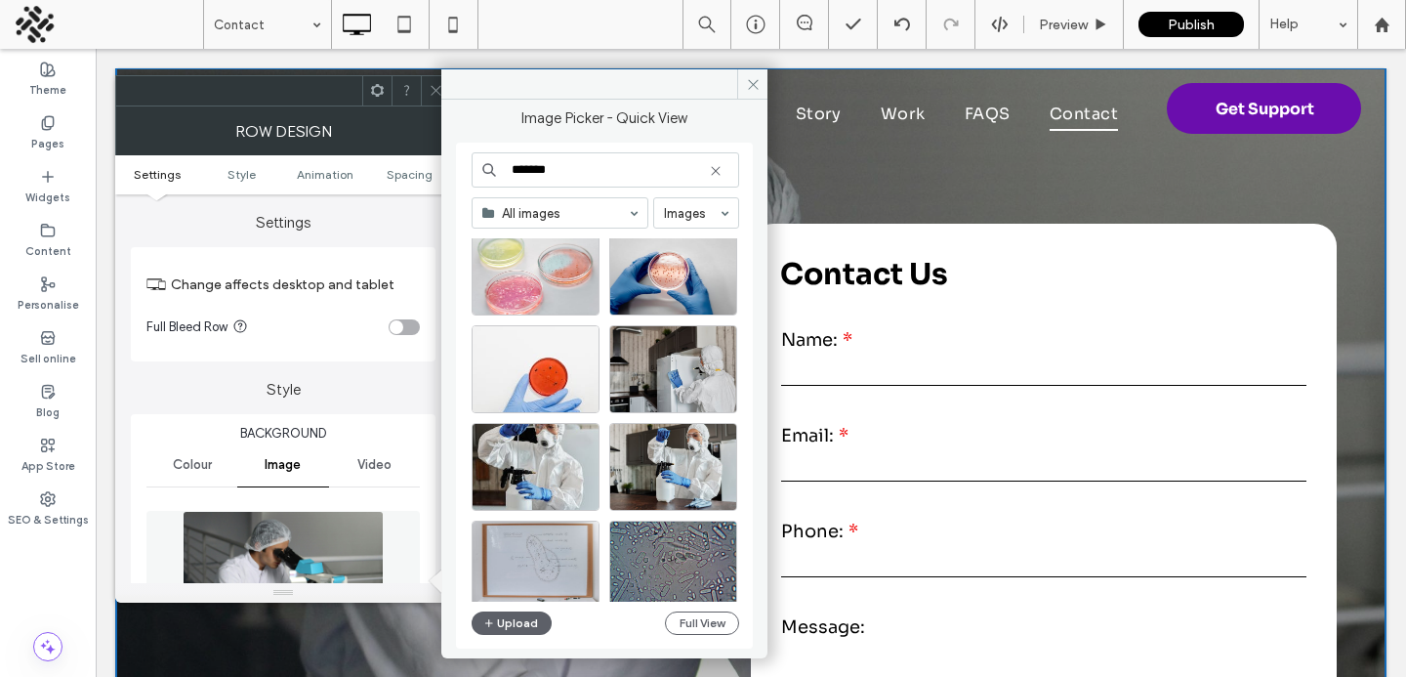
scroll to position [579, 0]
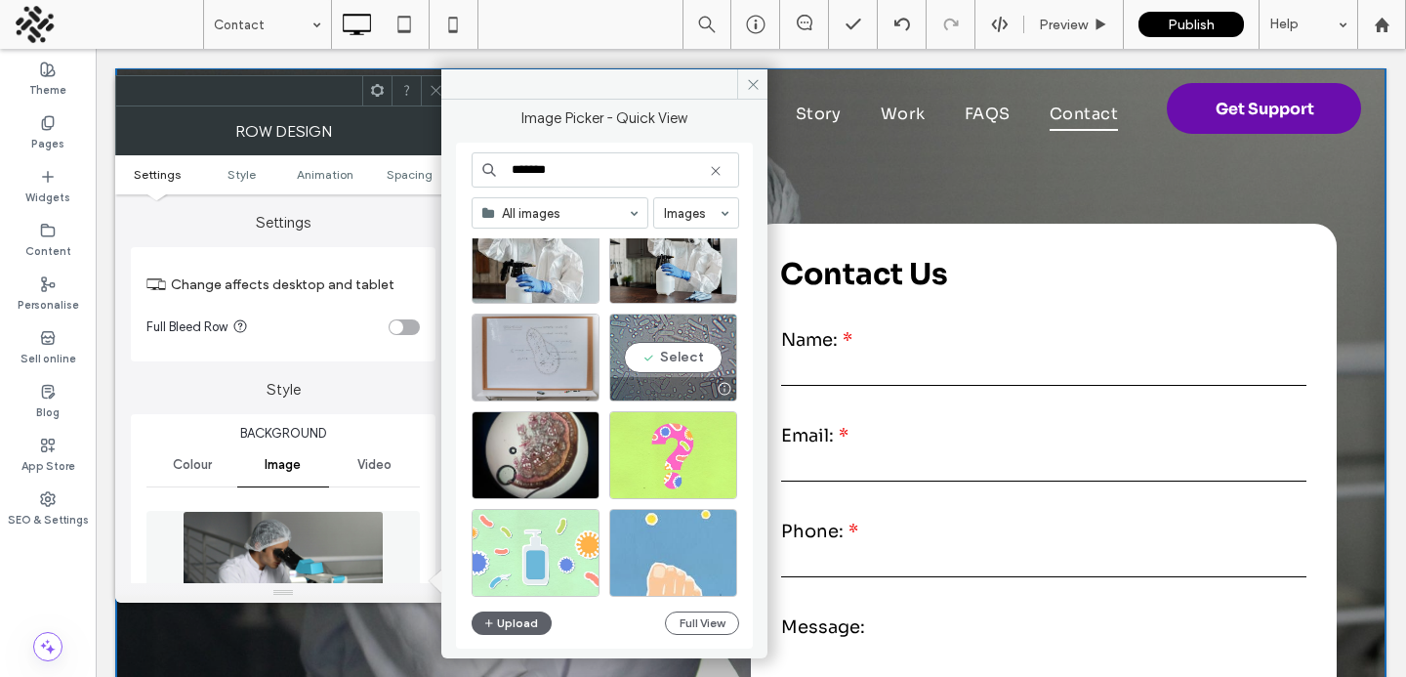
click at [649, 365] on div "Select" at bounding box center [673, 358] width 128 height 88
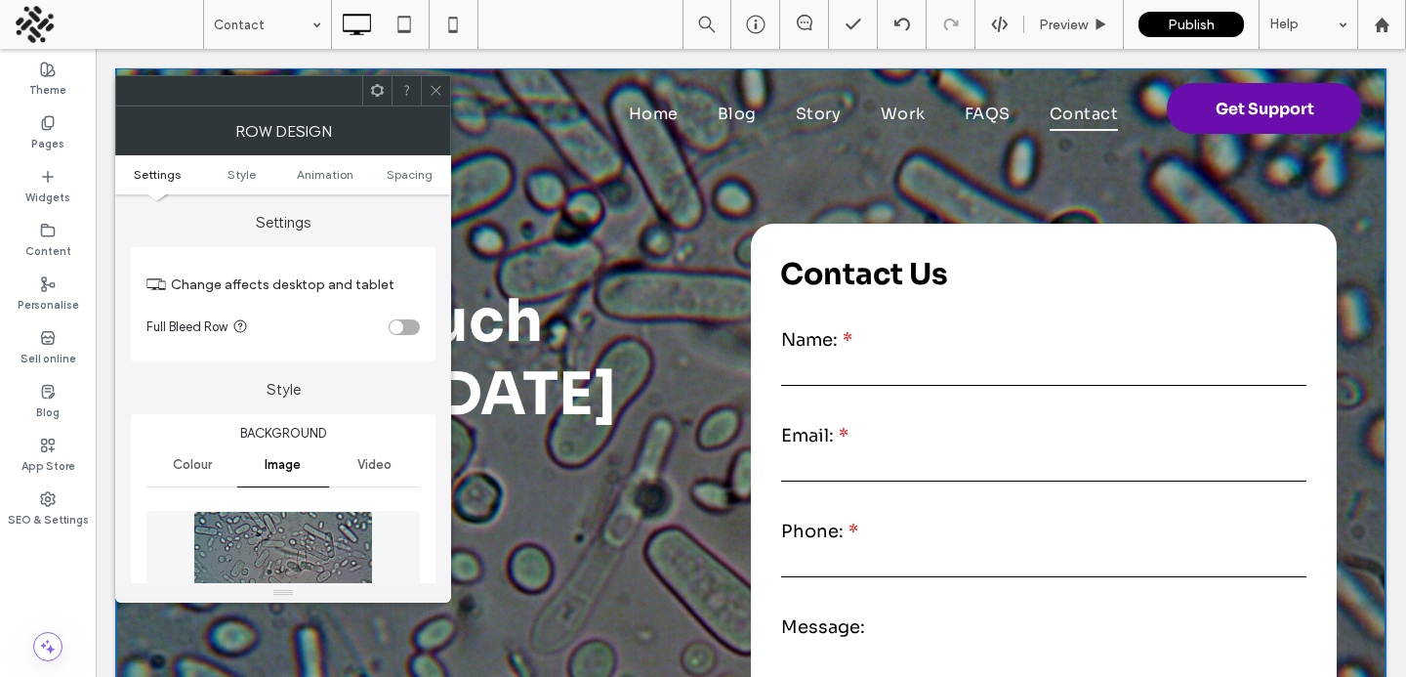
click at [427, 100] on div at bounding box center [435, 90] width 29 height 29
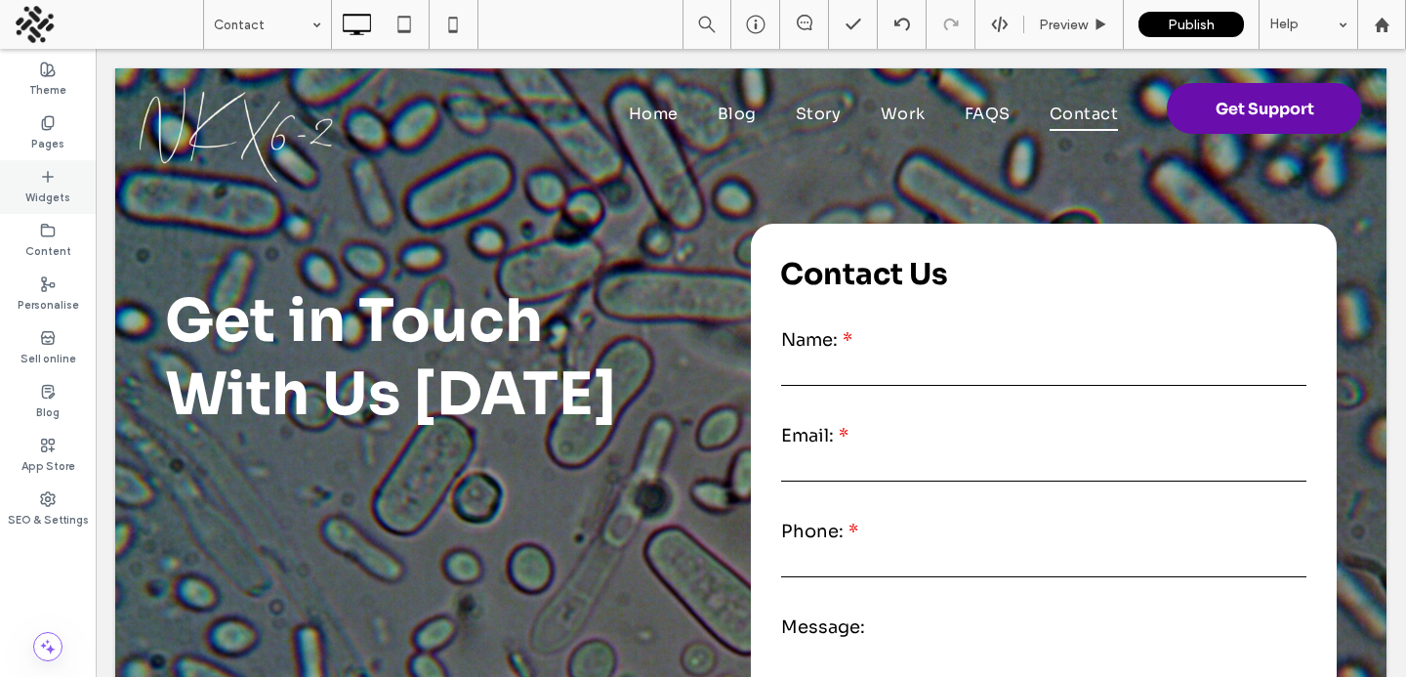
click at [49, 183] on icon at bounding box center [48, 177] width 16 height 16
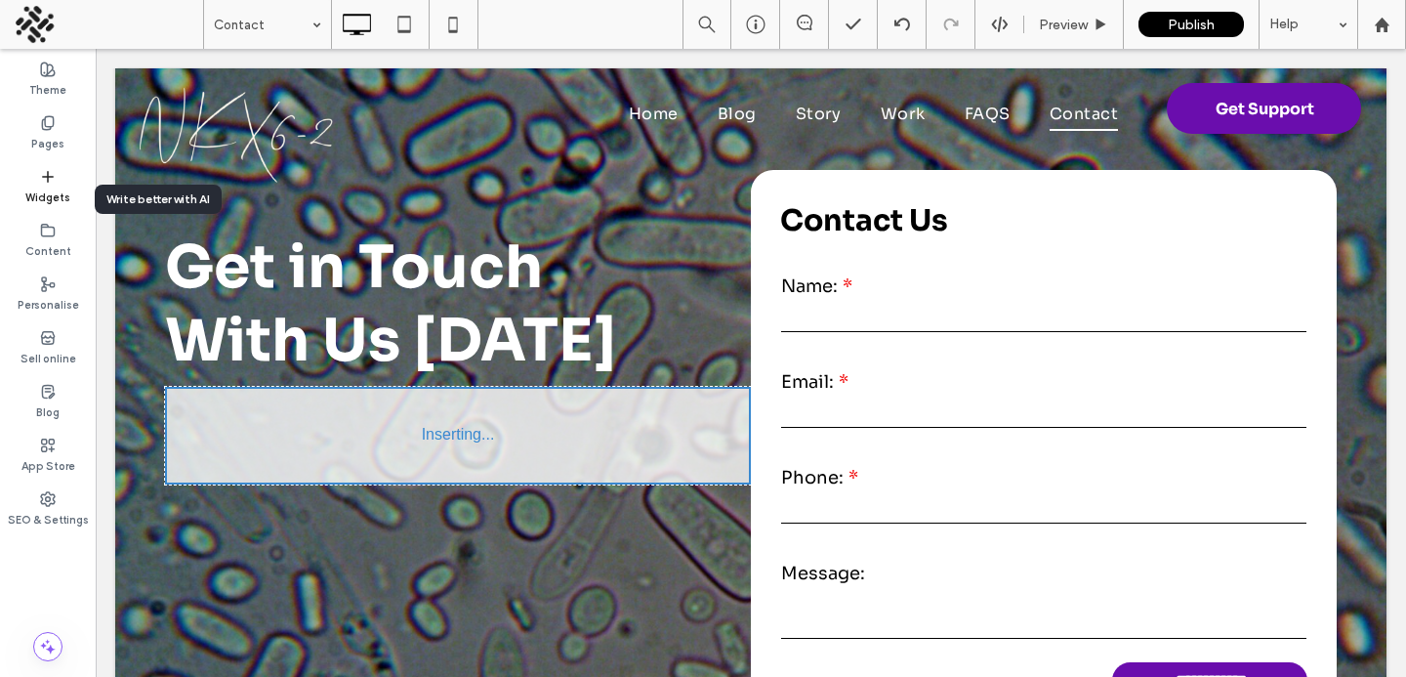
scroll to position [59, 0]
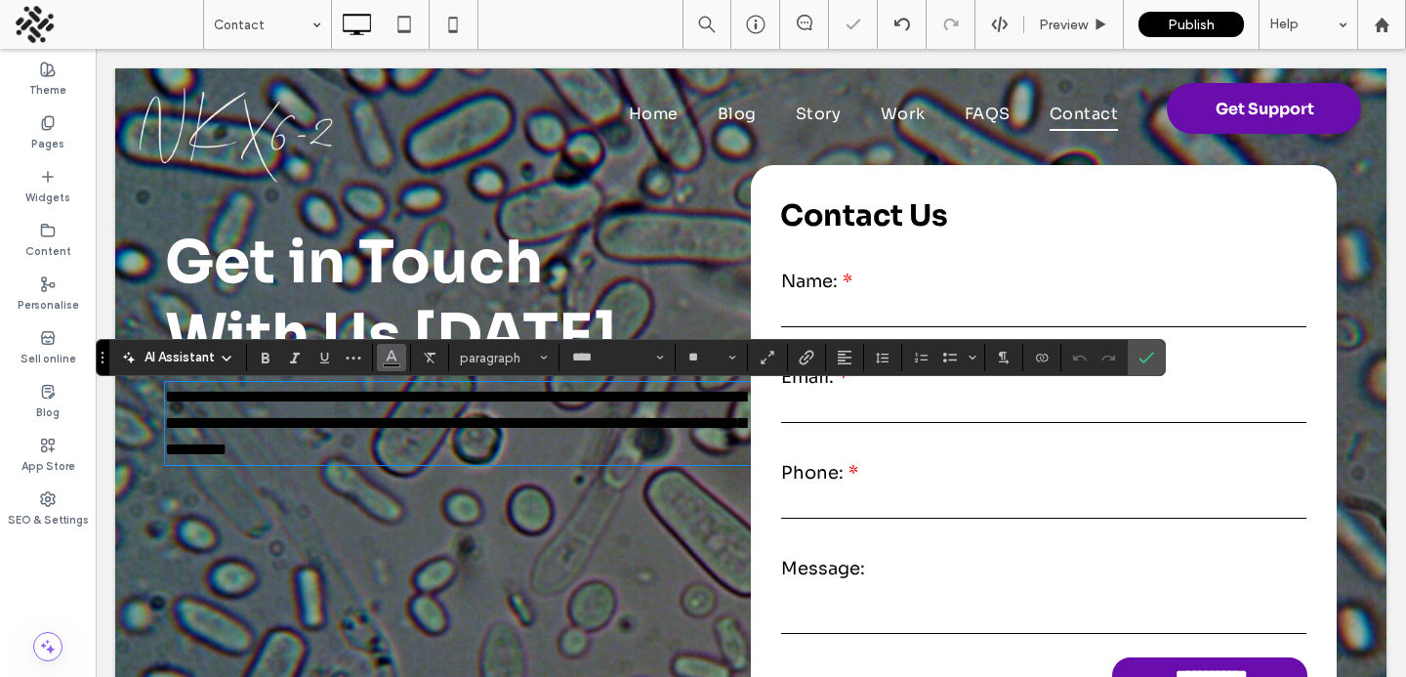
click at [394, 356] on use "Colour" at bounding box center [392, 356] width 11 height 11
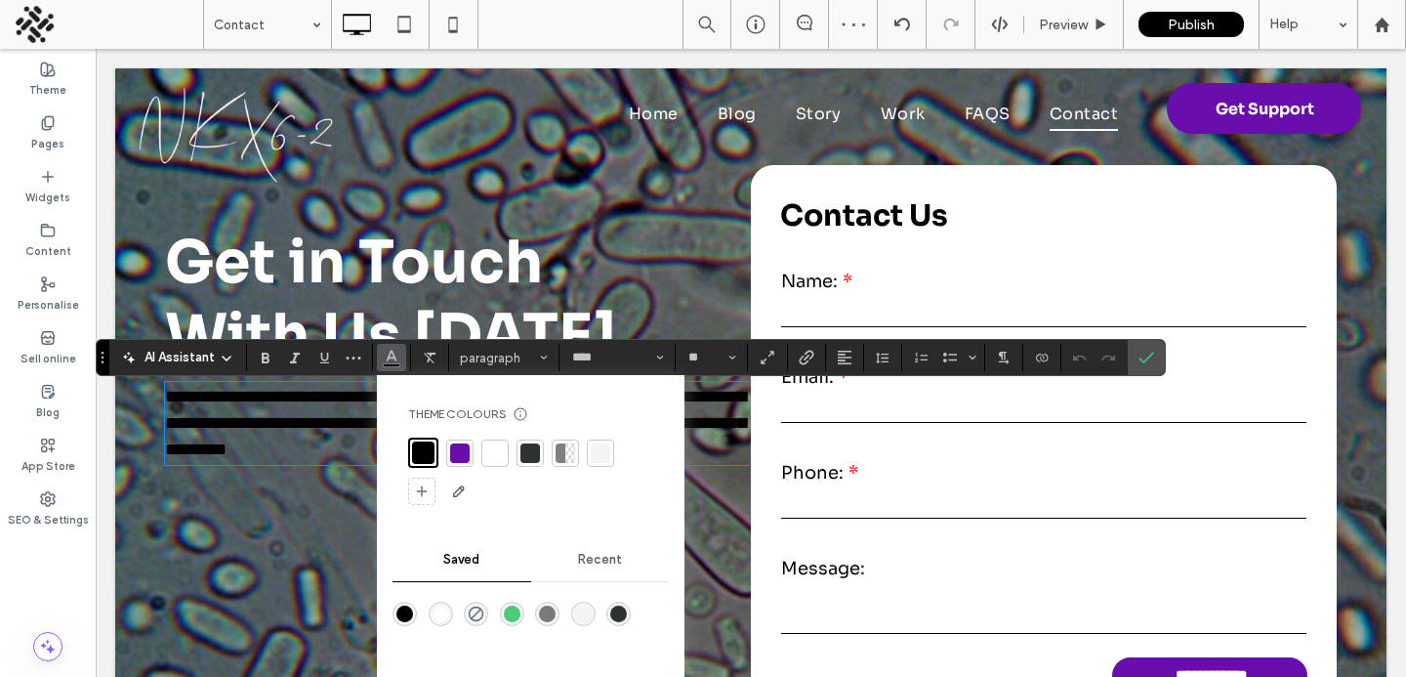
click at [483, 452] on div at bounding box center [494, 452] width 27 height 27
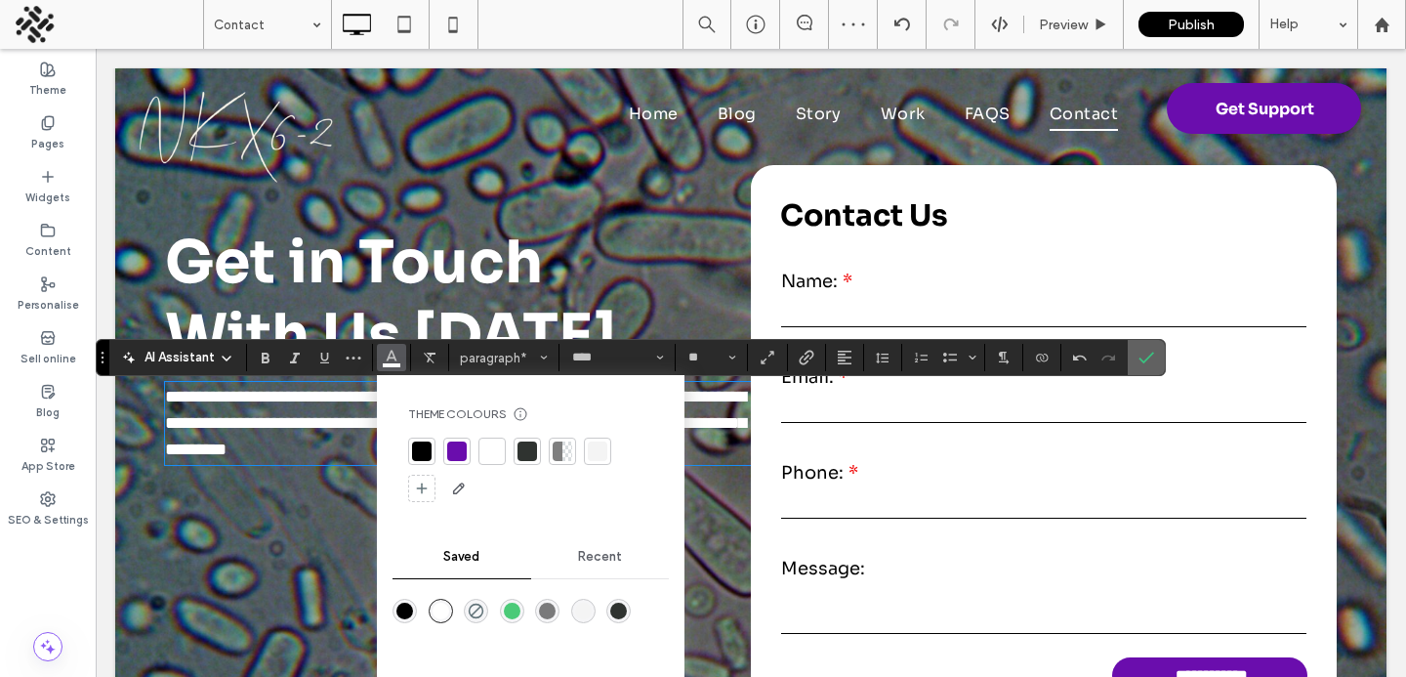
click at [1130, 351] on section at bounding box center [1146, 357] width 37 height 35
click at [1139, 355] on icon "Confirm" at bounding box center [1147, 358] width 16 height 16
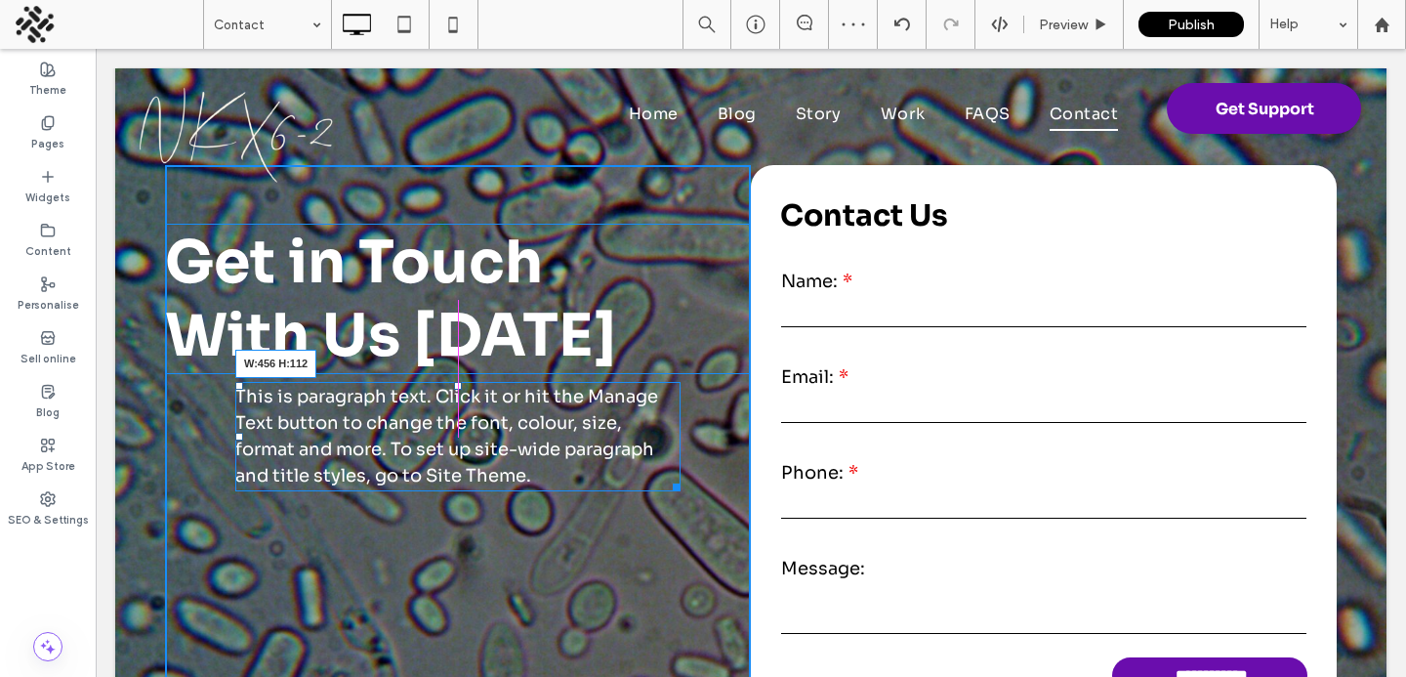
drag, startPoint x: 741, startPoint y: 458, endPoint x: 677, endPoint y: 454, distance: 64.6
click at [677, 454] on div "This is paragraph text. Click it or hit the Manage Text button to change the fo…" at bounding box center [457, 436] width 445 height 109
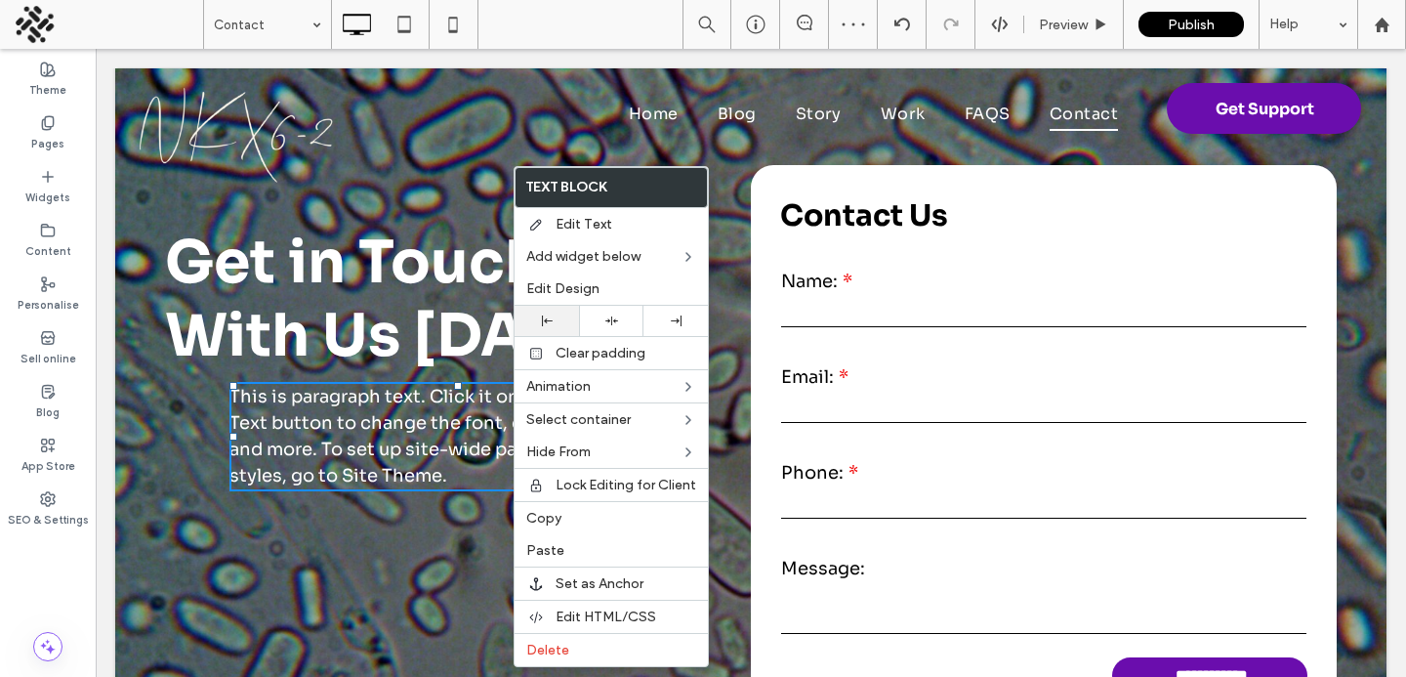
click at [553, 317] on div at bounding box center [546, 320] width 45 height 11
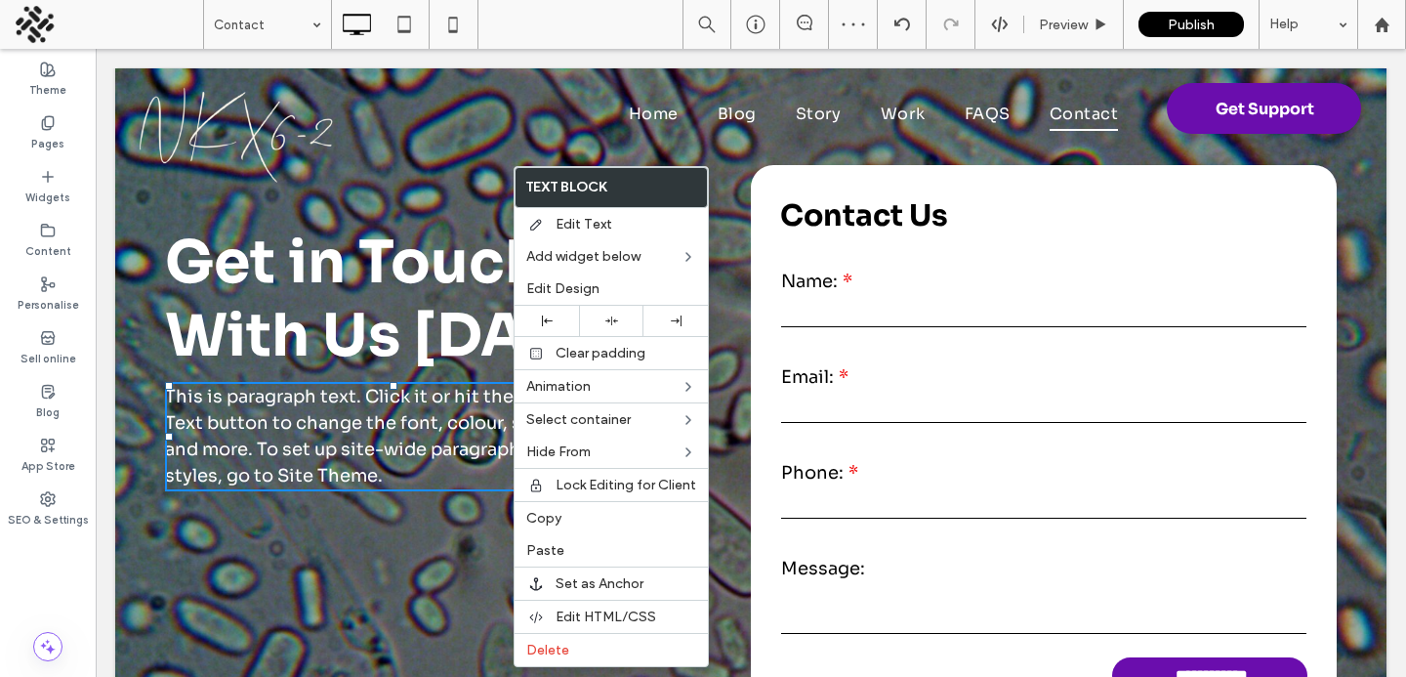
click at [141, 527] on div "**********" at bounding box center [751, 405] width 1272 height 792
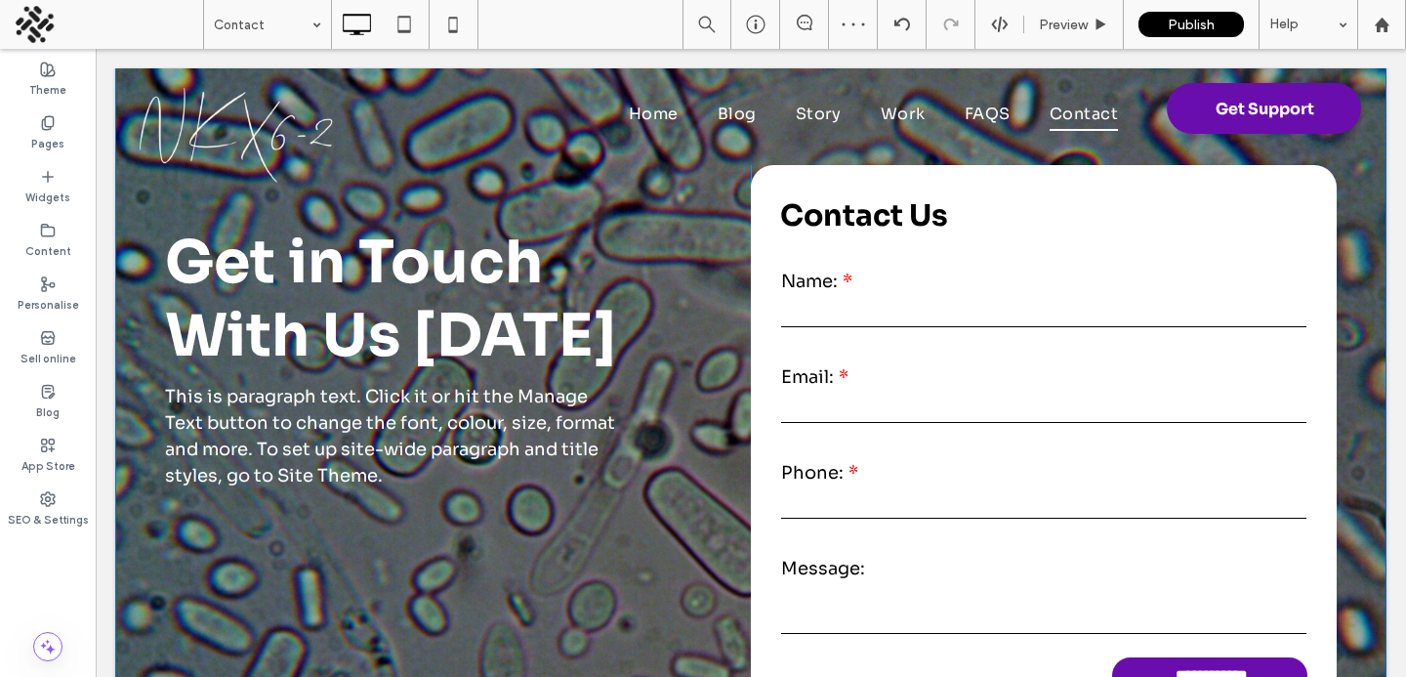
click at [141, 527] on div "**********" at bounding box center [751, 405] width 1272 height 792
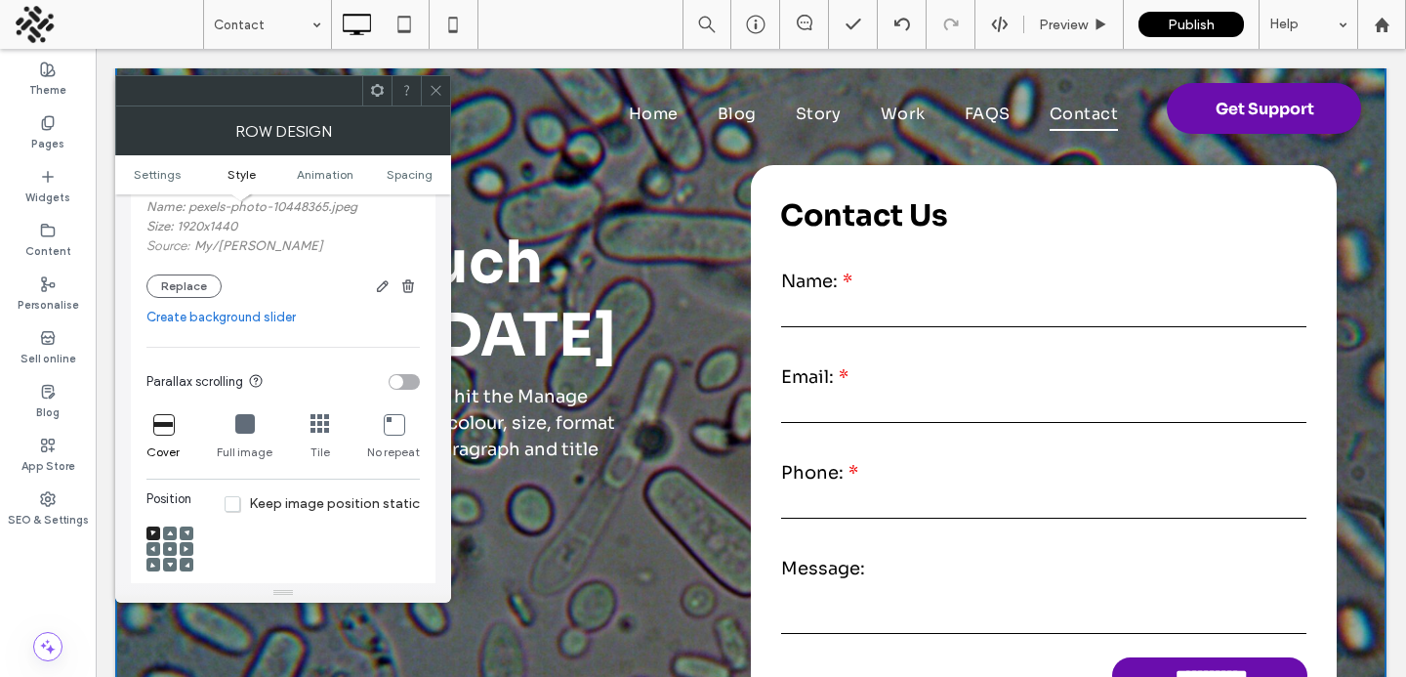
scroll to position [502, 0]
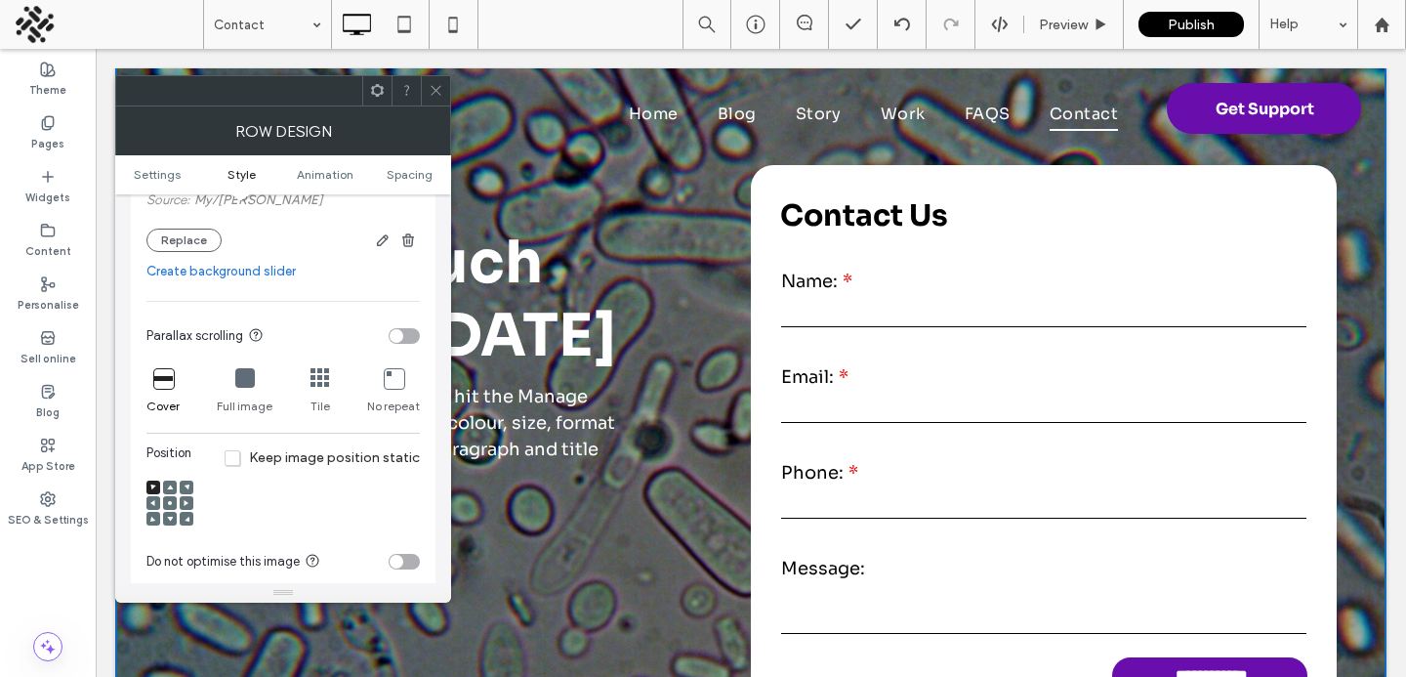
click at [164, 499] on div at bounding box center [170, 503] width 14 height 14
click at [169, 498] on div at bounding box center [169, 504] width 47 height 47
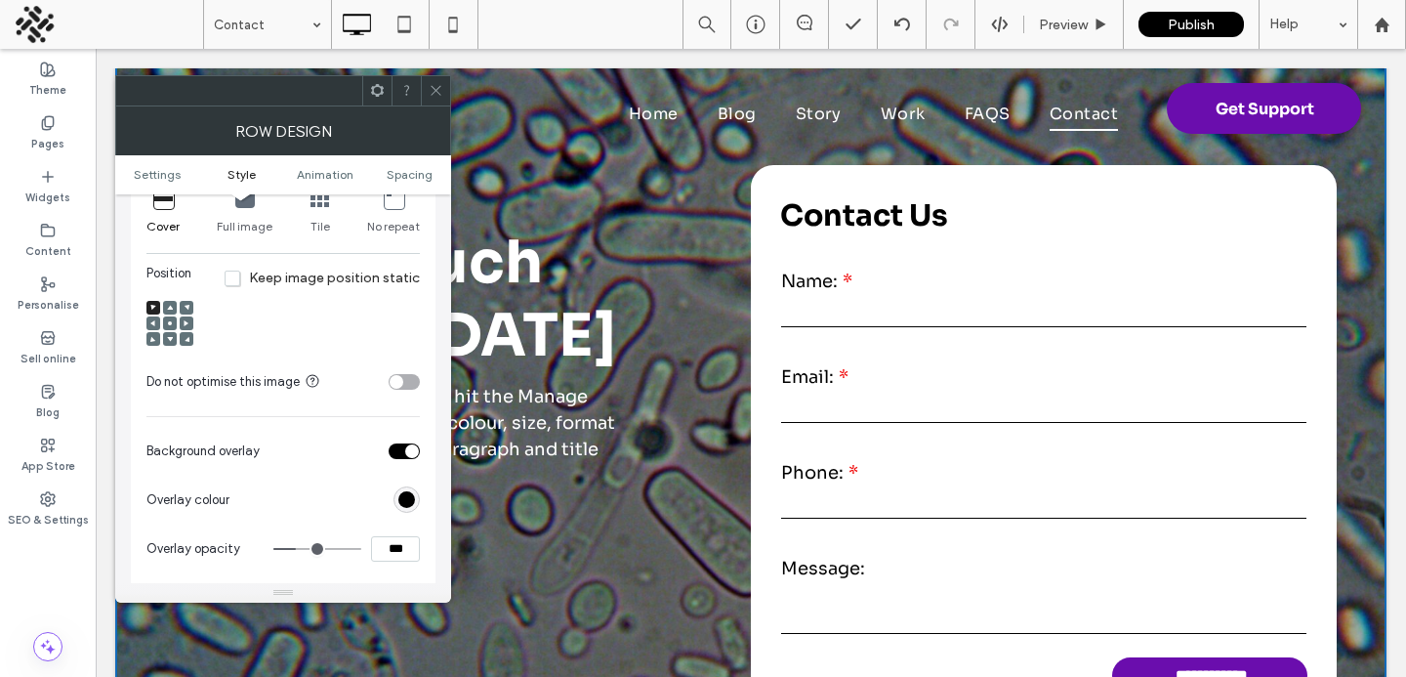
scroll to position [694, 0]
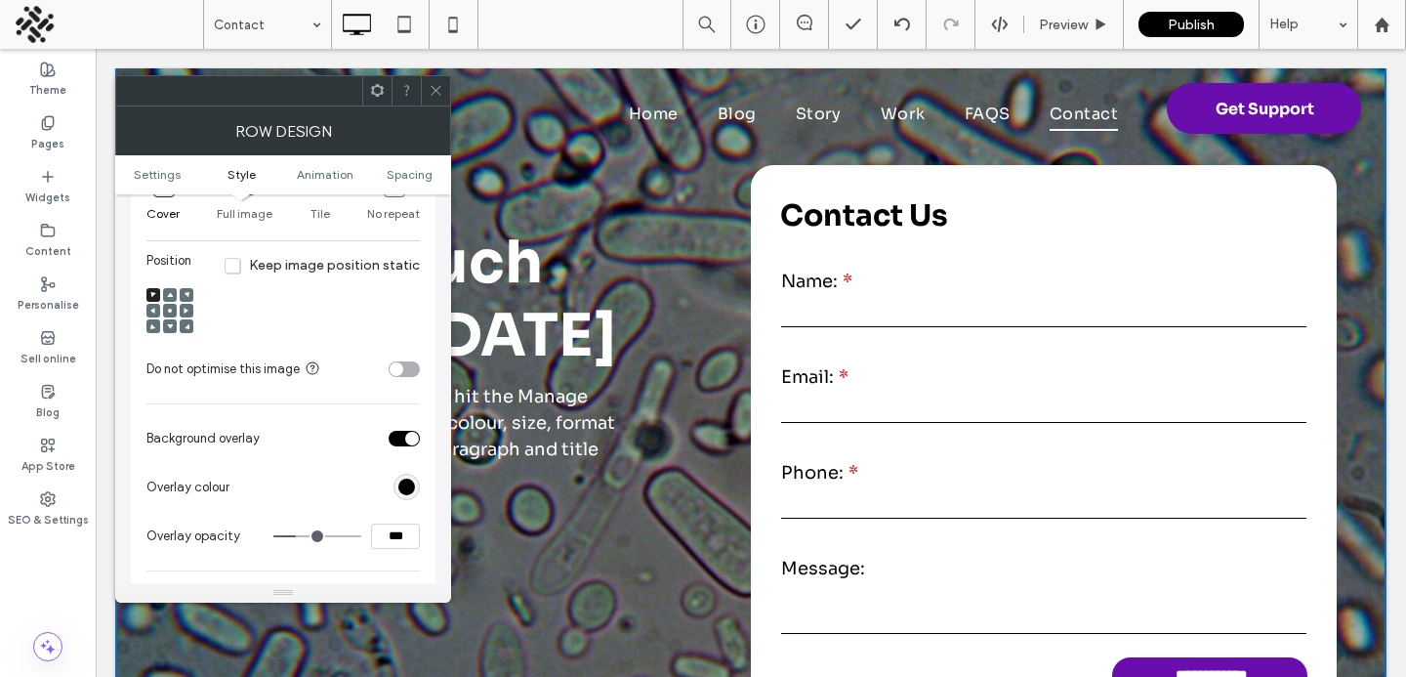
drag, startPoint x: 389, startPoint y: 536, endPoint x: 334, endPoint y: 536, distance: 54.7
click at [334, 536] on div "***" at bounding box center [346, 535] width 146 height 25
type input "***"
type input "**"
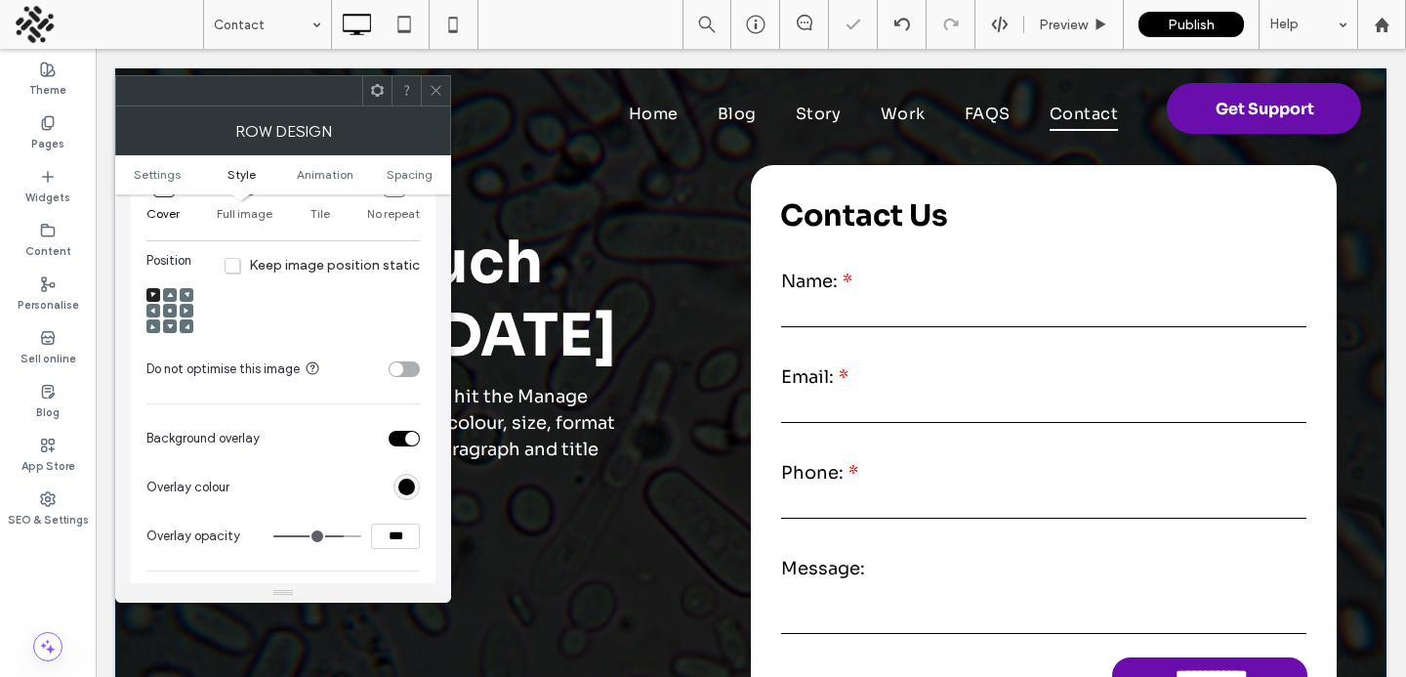
drag, startPoint x: 389, startPoint y: 539, endPoint x: 328, endPoint y: 539, distance: 60.6
click at [340, 539] on div "***" at bounding box center [346, 535] width 146 height 25
type input "***"
type input "**"
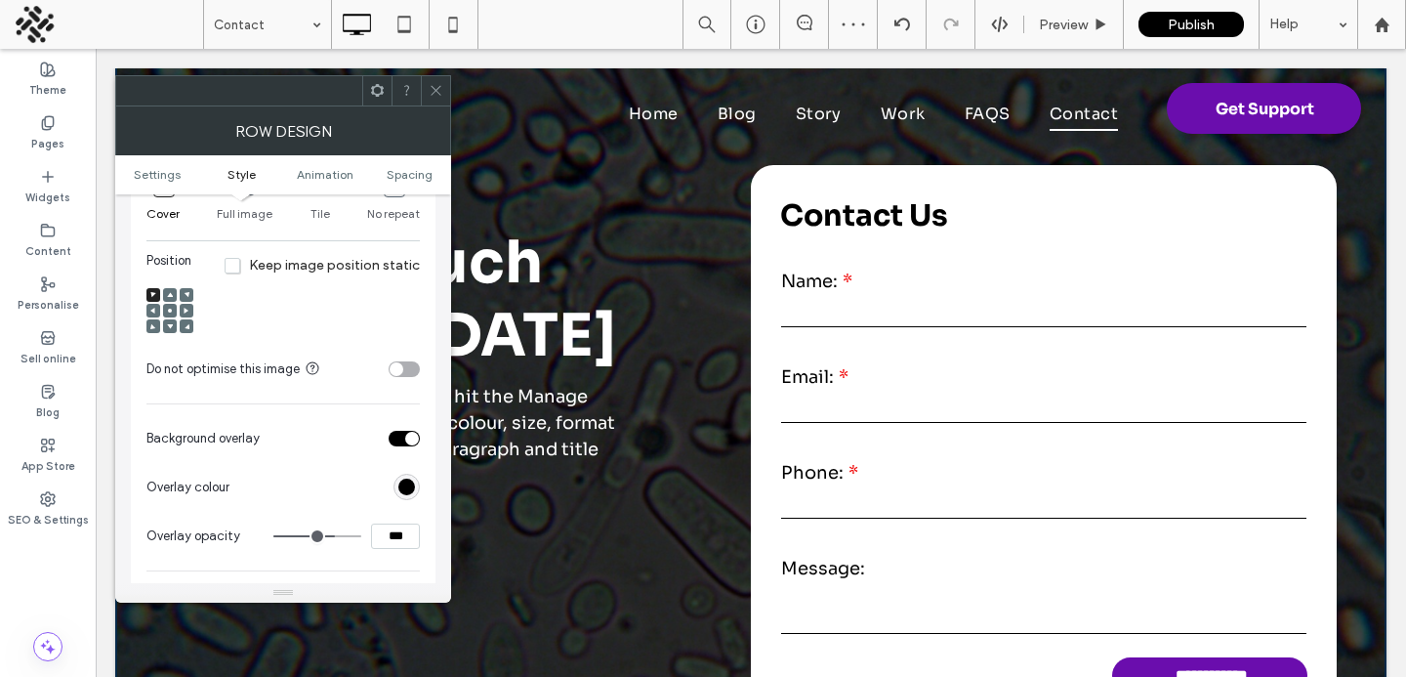
click at [432, 96] on icon at bounding box center [436, 90] width 15 height 15
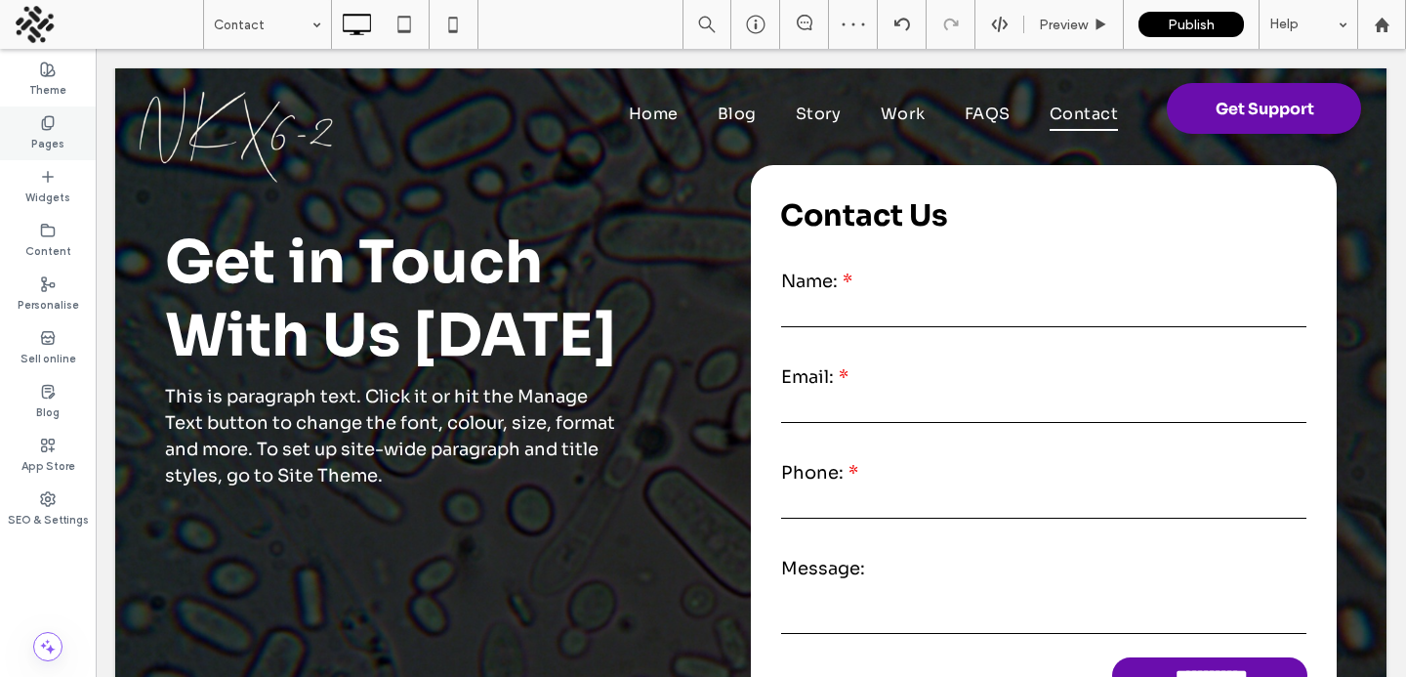
click at [49, 154] on div "Pages" at bounding box center [48, 133] width 96 height 54
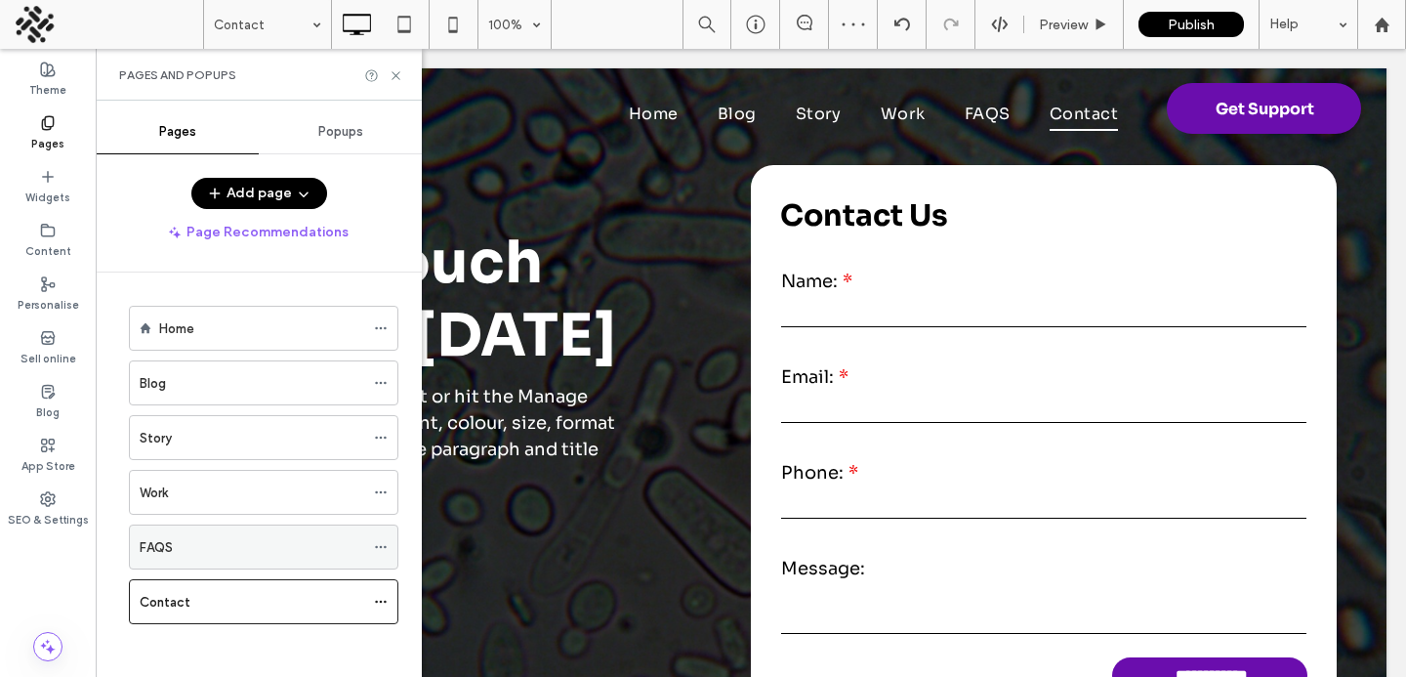
click at [172, 565] on div "FAQS" at bounding box center [252, 546] width 225 height 43
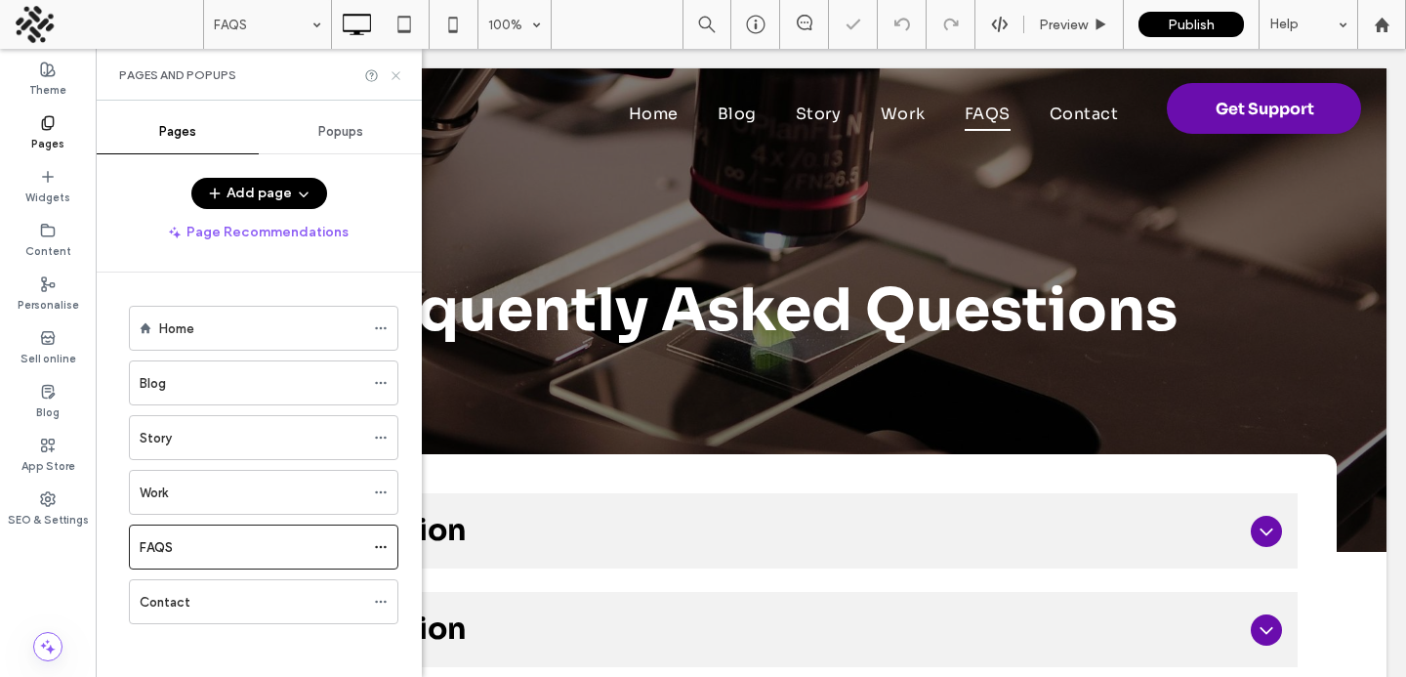
click at [394, 70] on icon at bounding box center [396, 75] width 15 height 15
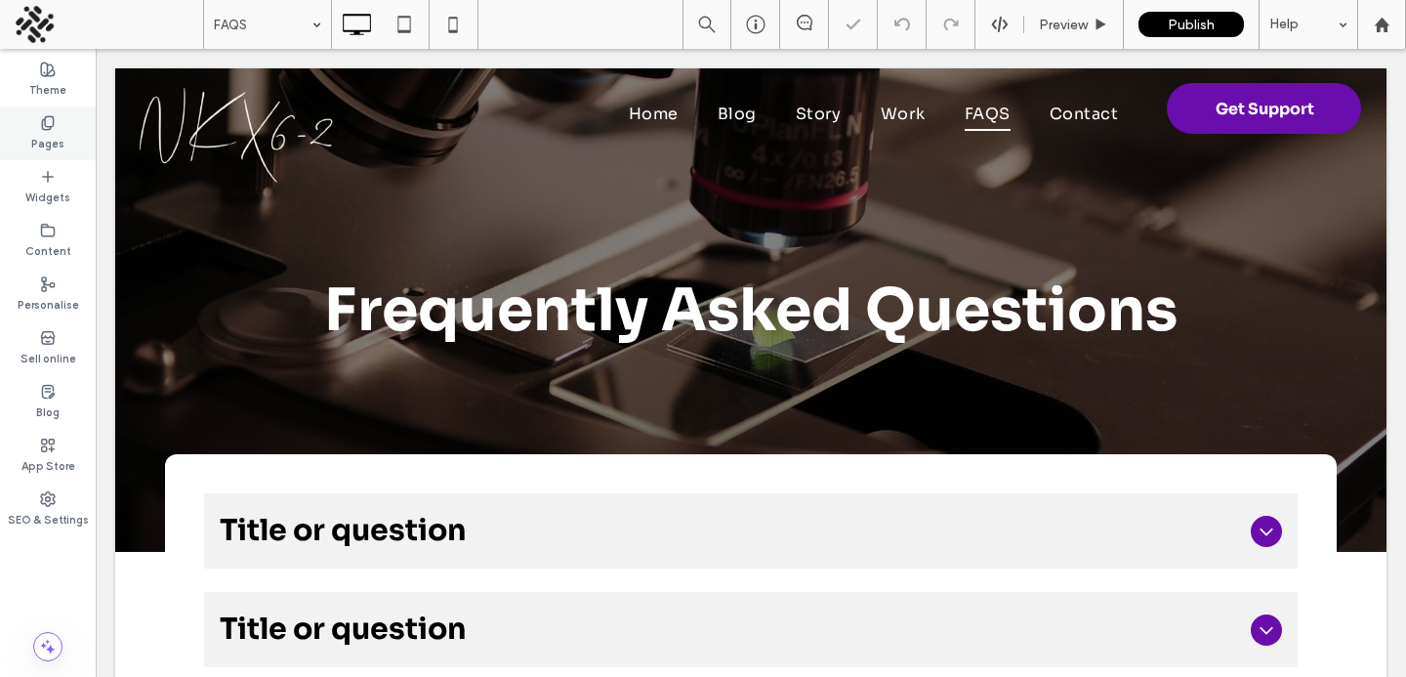
click at [52, 117] on icon at bounding box center [48, 123] width 16 height 16
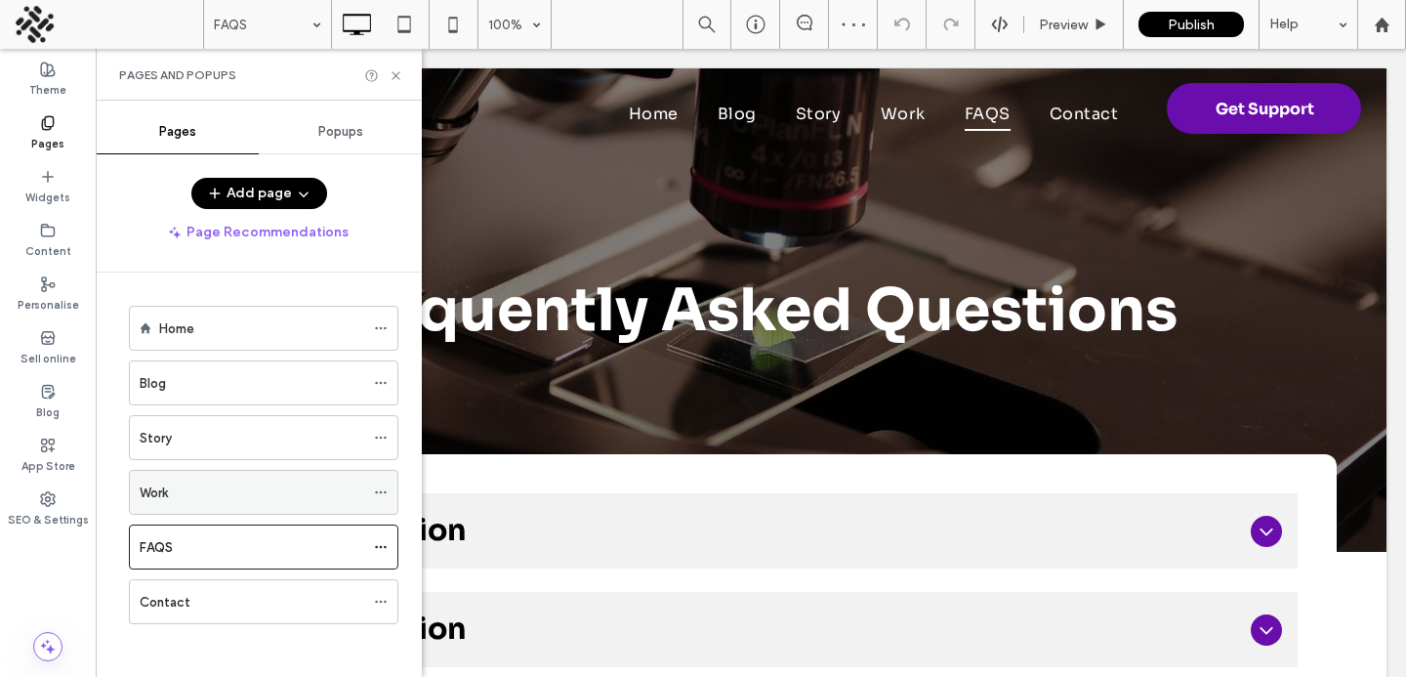
click at [173, 489] on div "Work" at bounding box center [252, 492] width 225 height 21
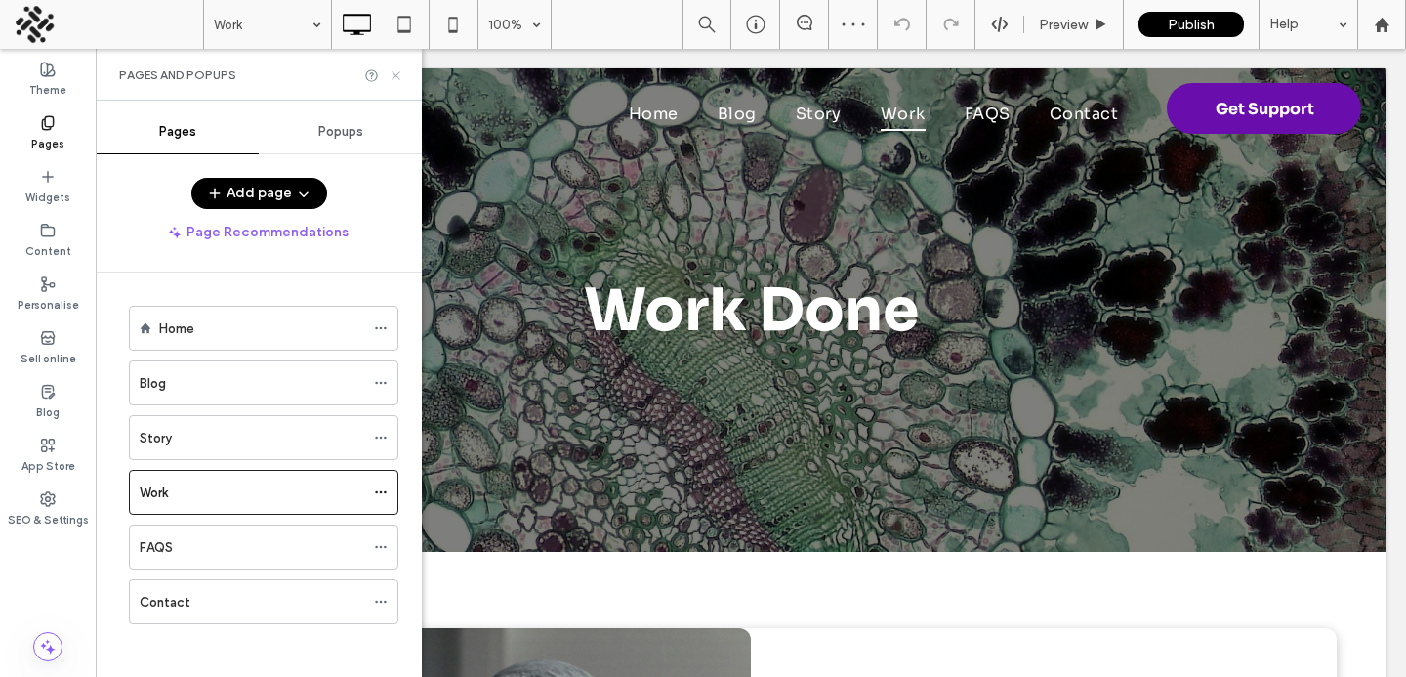
click at [395, 71] on icon at bounding box center [396, 75] width 15 height 15
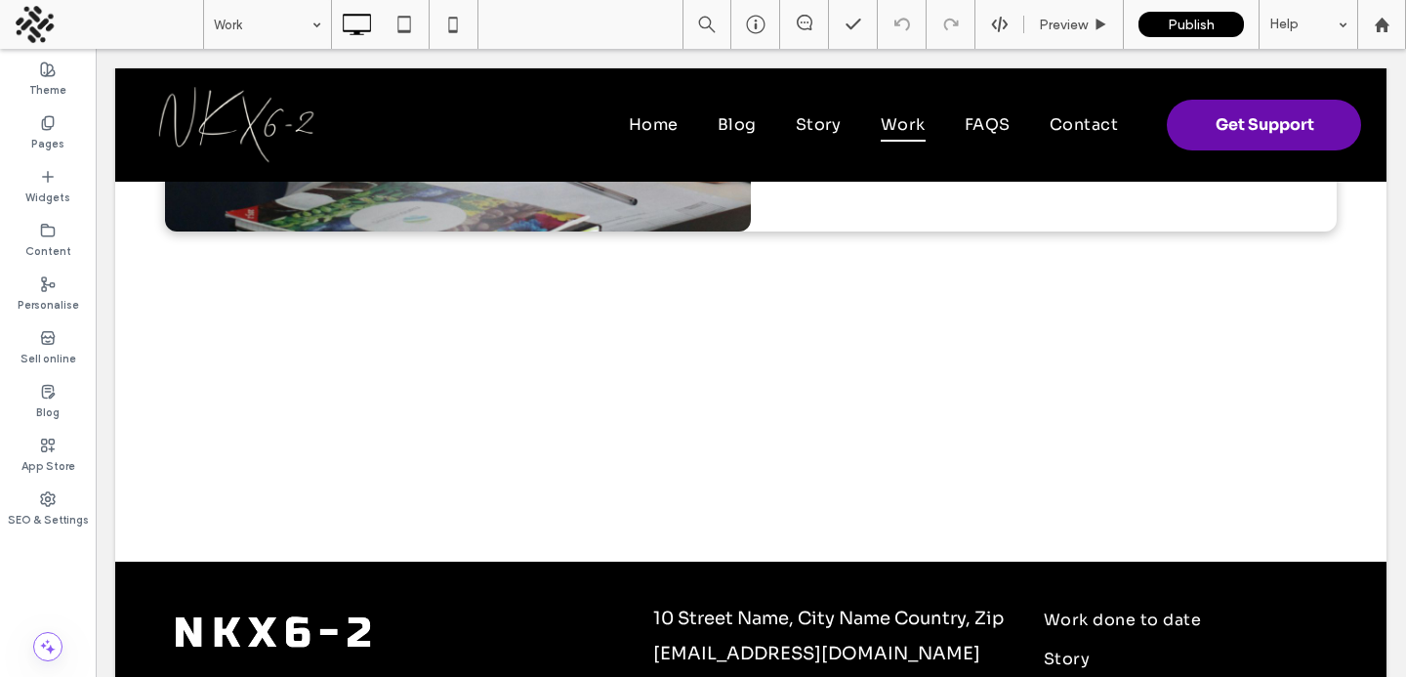
scroll to position [2108, 0]
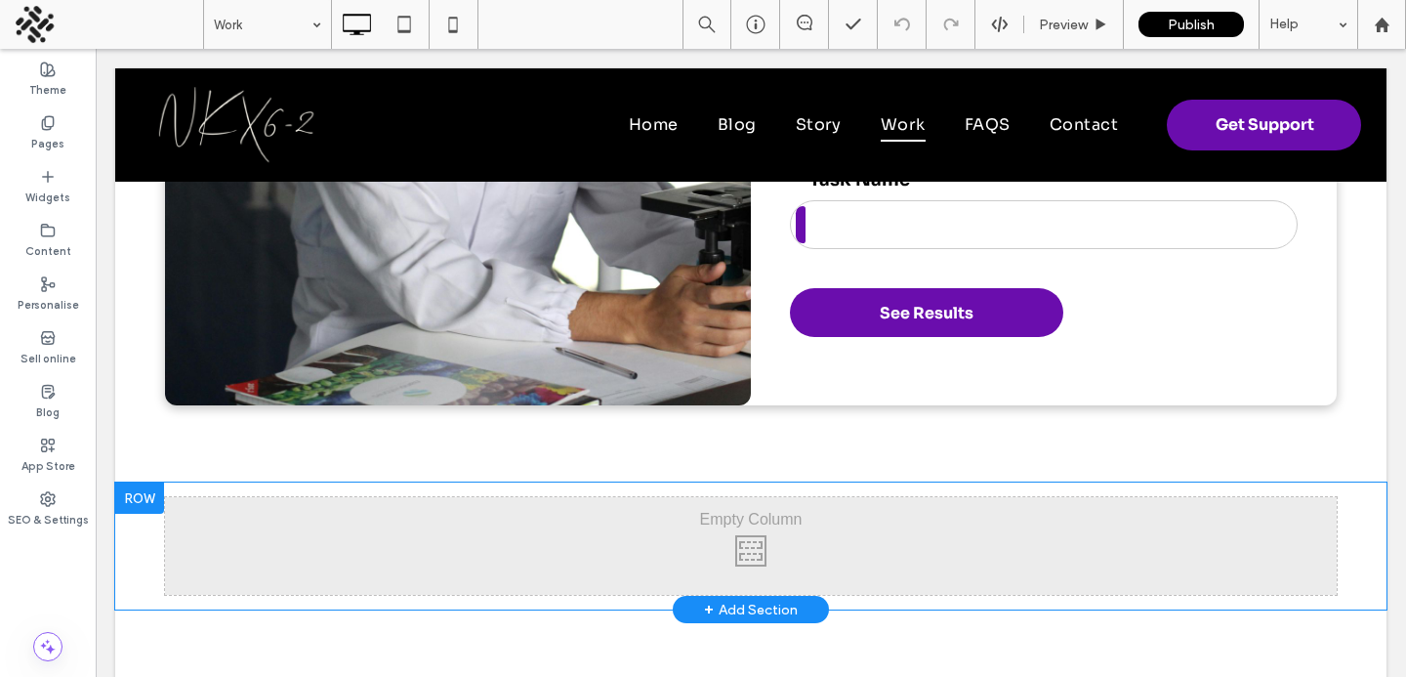
click at [143, 501] on div at bounding box center [139, 497] width 49 height 31
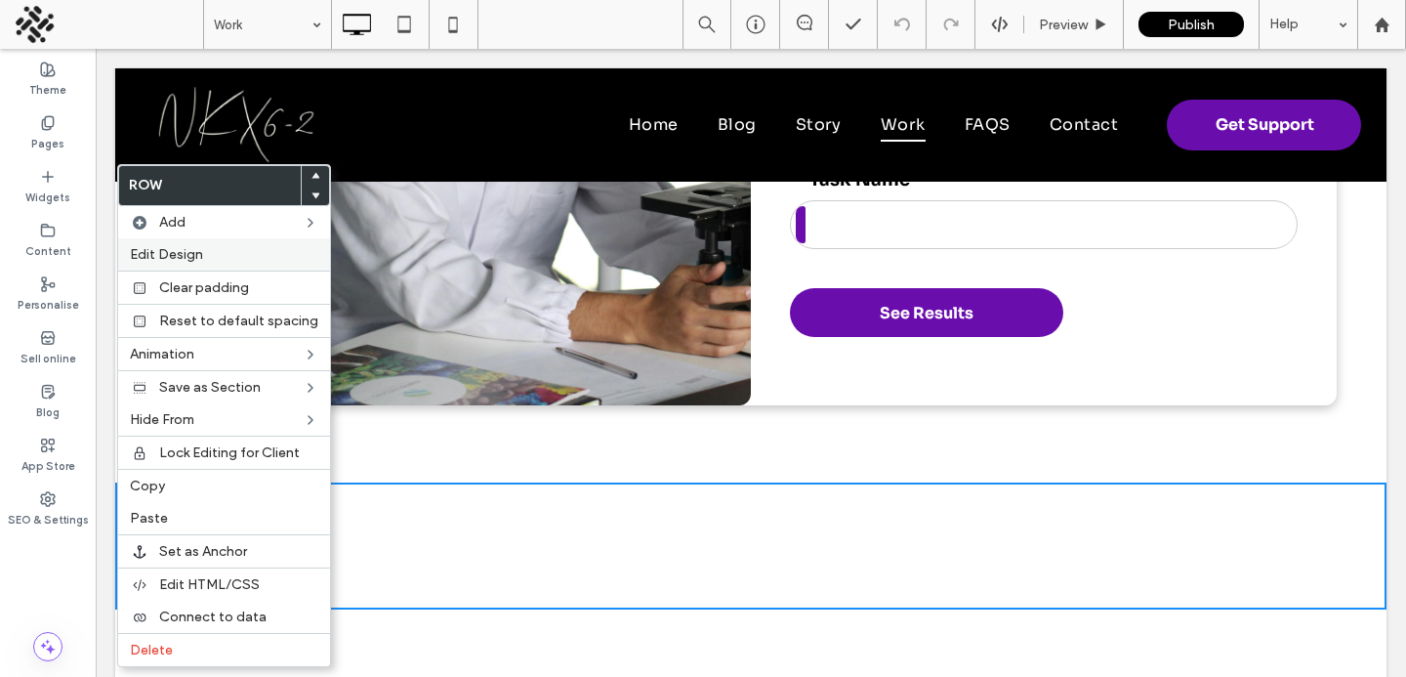
click at [197, 253] on span "Edit Design" at bounding box center [166, 254] width 73 height 17
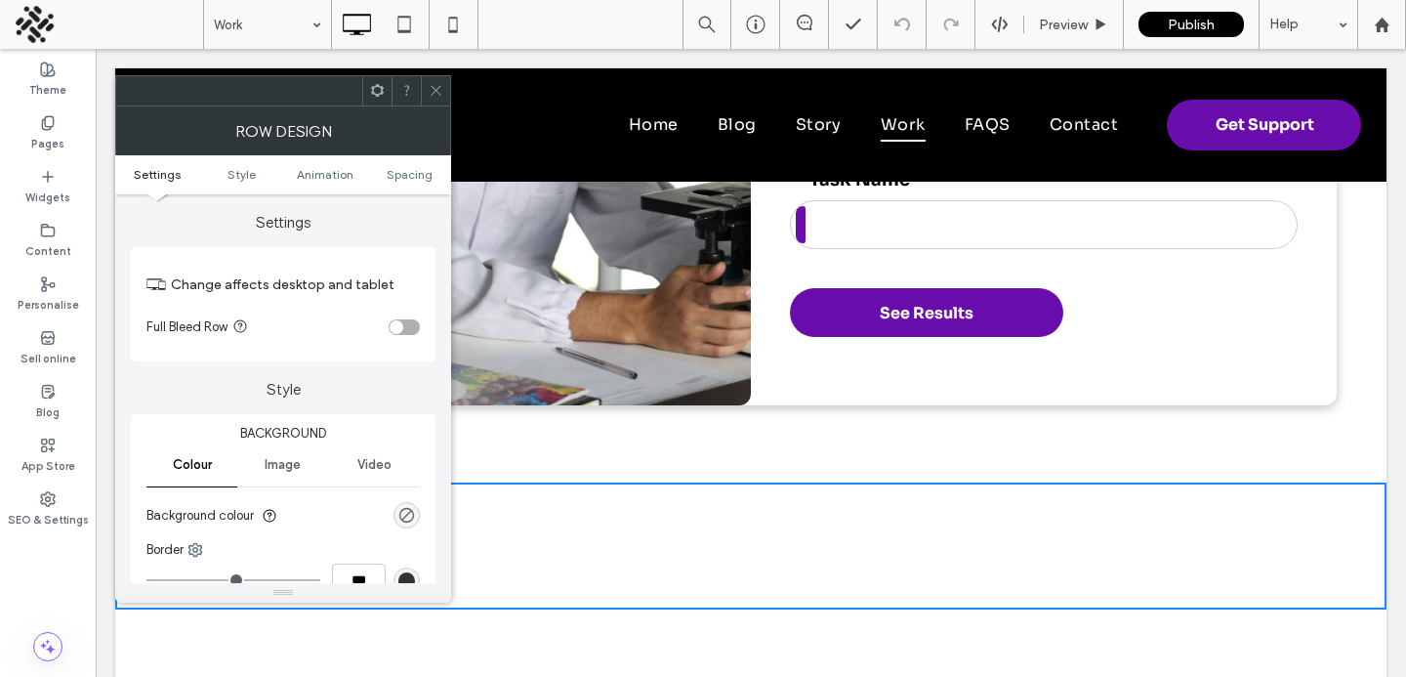
click at [291, 471] on span "Image" at bounding box center [283, 465] width 36 height 16
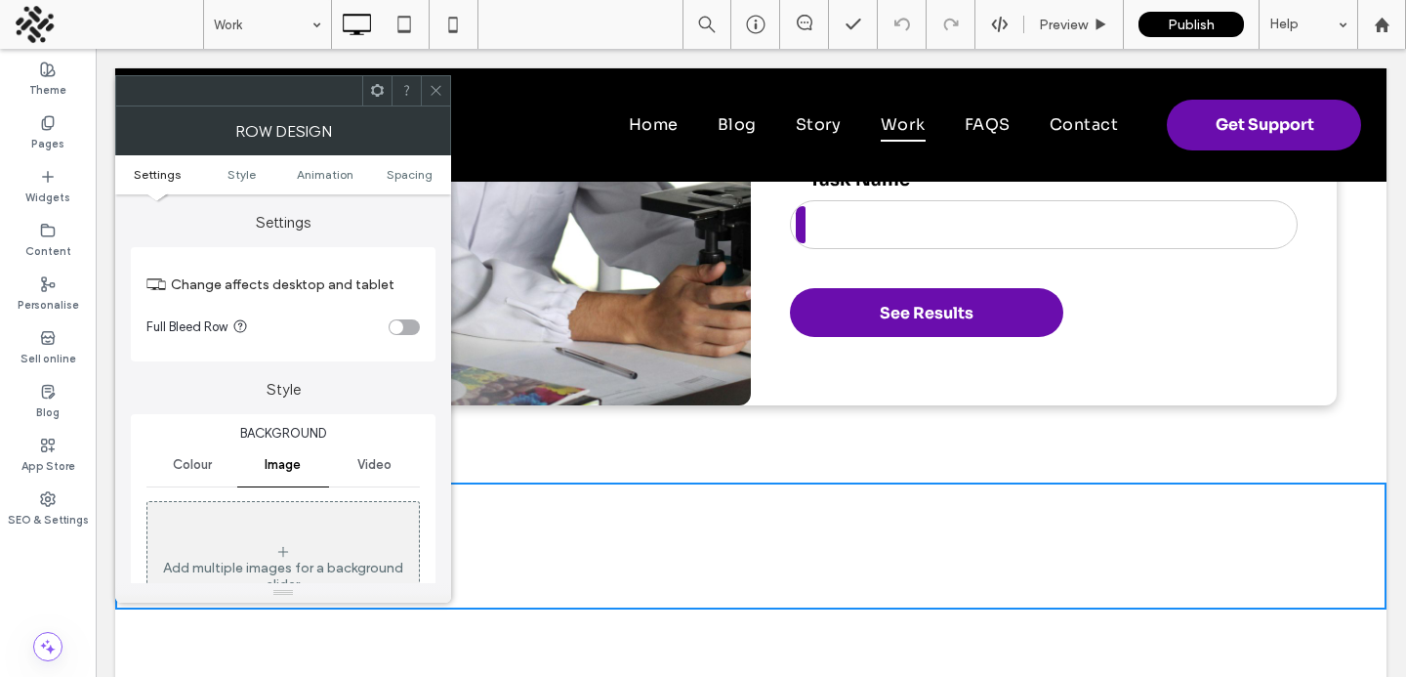
scroll to position [113, 0]
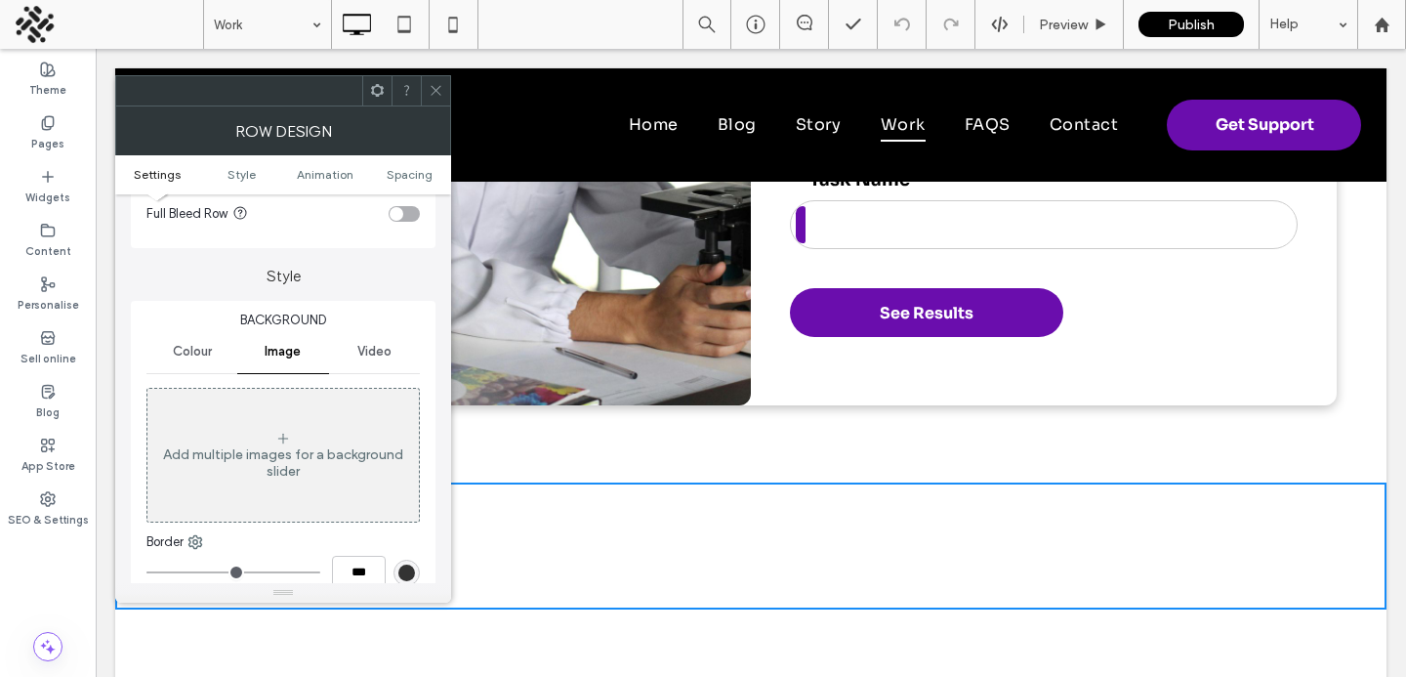
click at [356, 449] on div "Add multiple images for a background slider" at bounding box center [283, 462] width 272 height 33
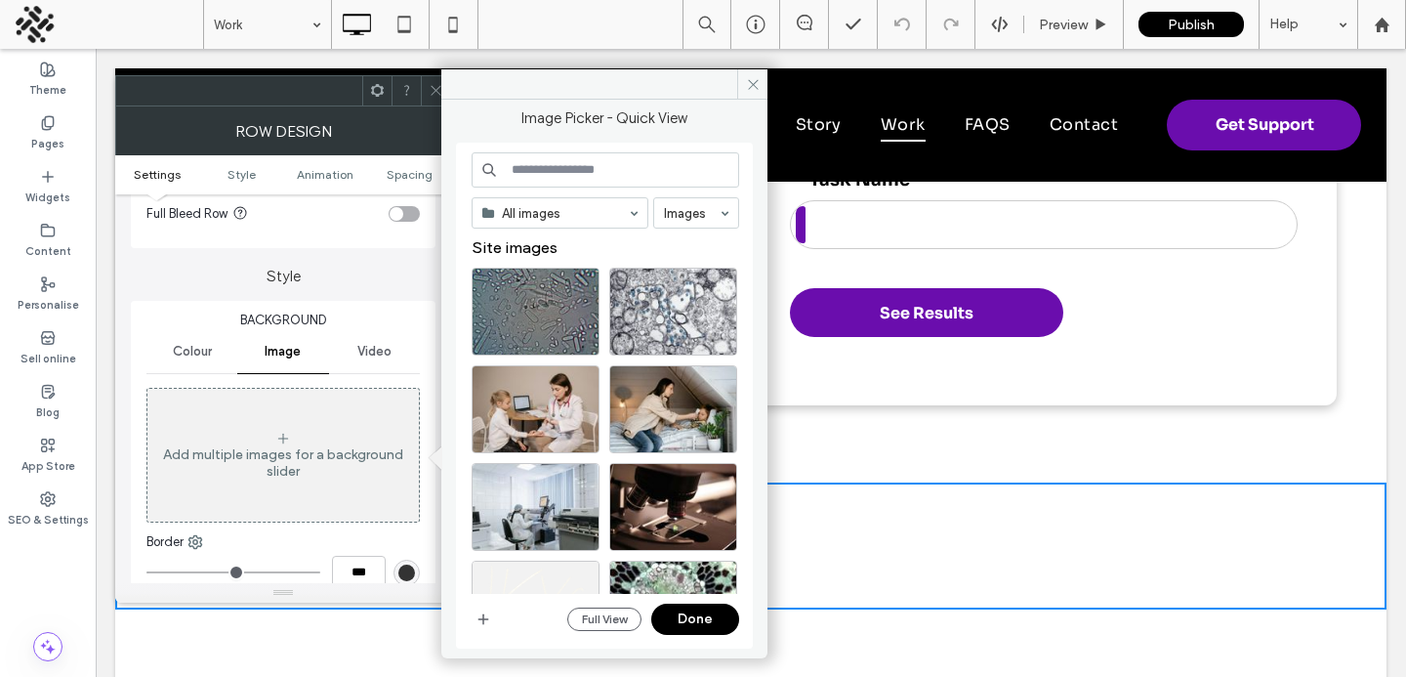
click at [561, 177] on input at bounding box center [606, 169] width 268 height 35
type input "*********"
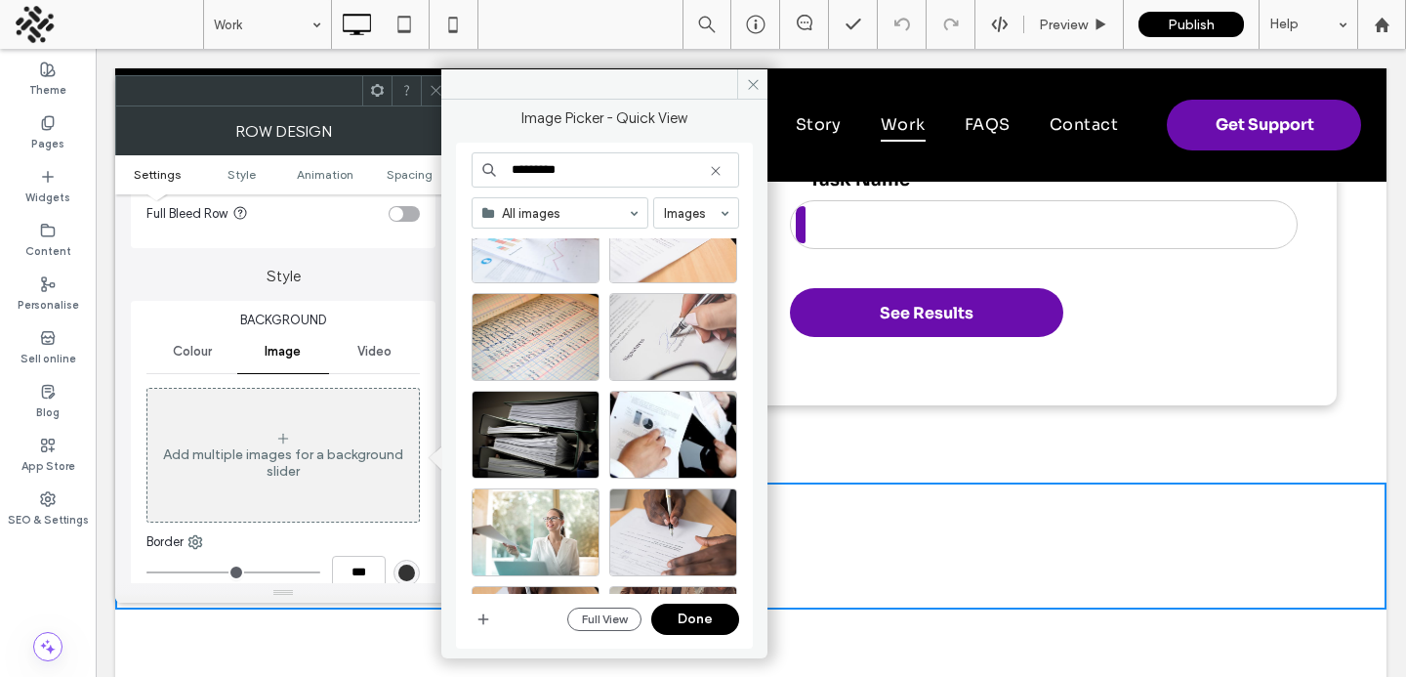
scroll to position [382, 0]
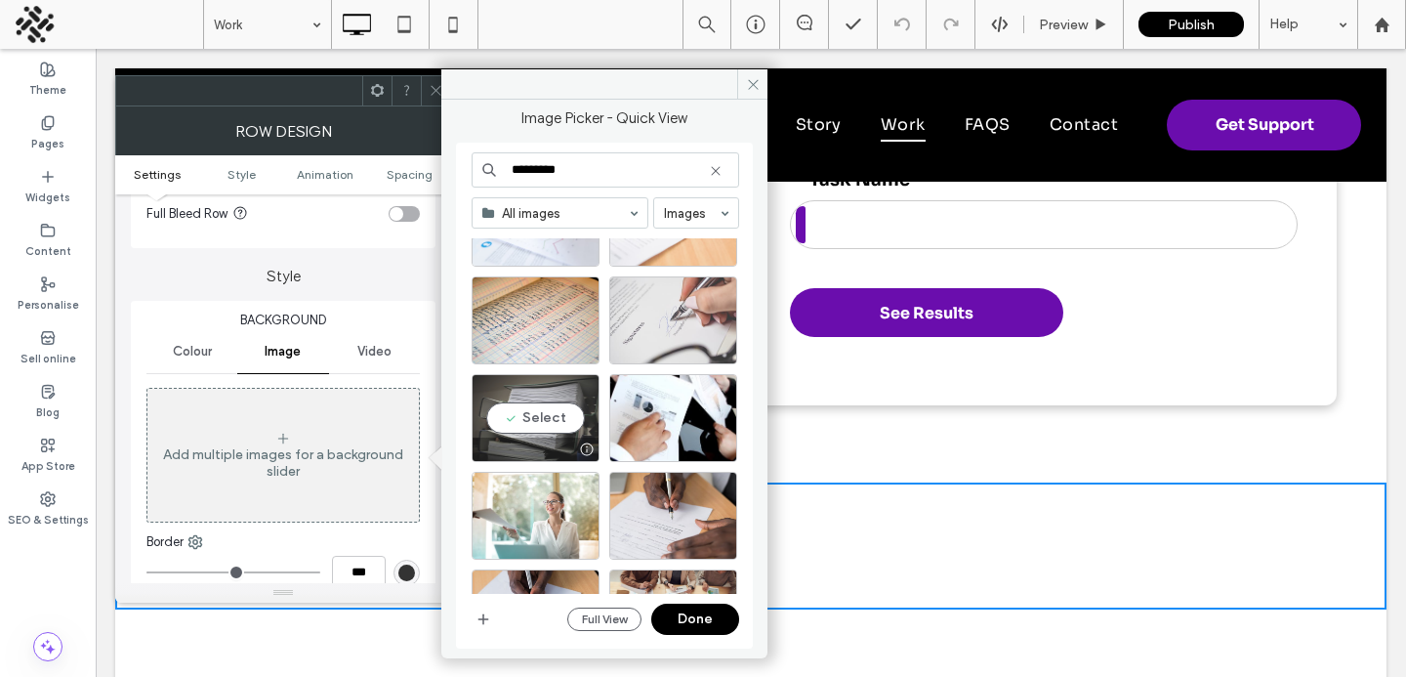
click at [479, 403] on div "Select" at bounding box center [536, 418] width 128 height 88
click at [697, 622] on button "Done" at bounding box center [695, 619] width 88 height 31
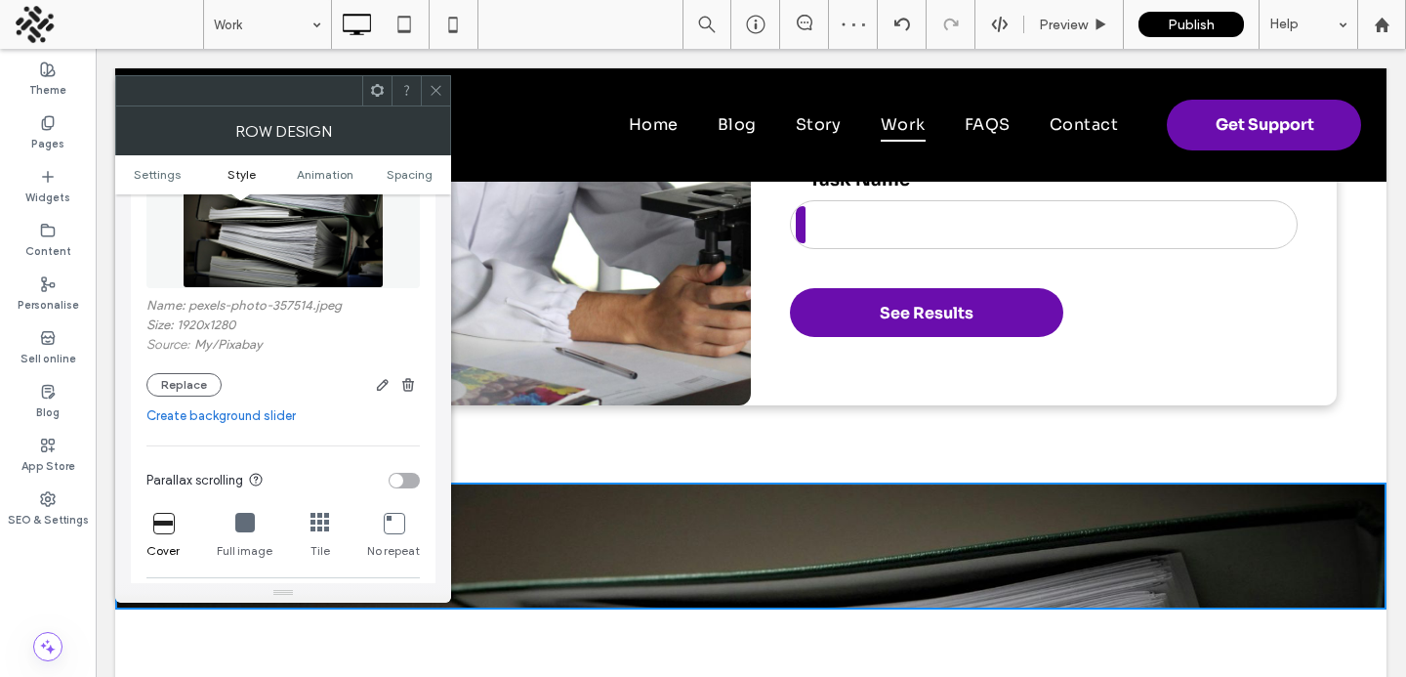
scroll to position [439, 0]
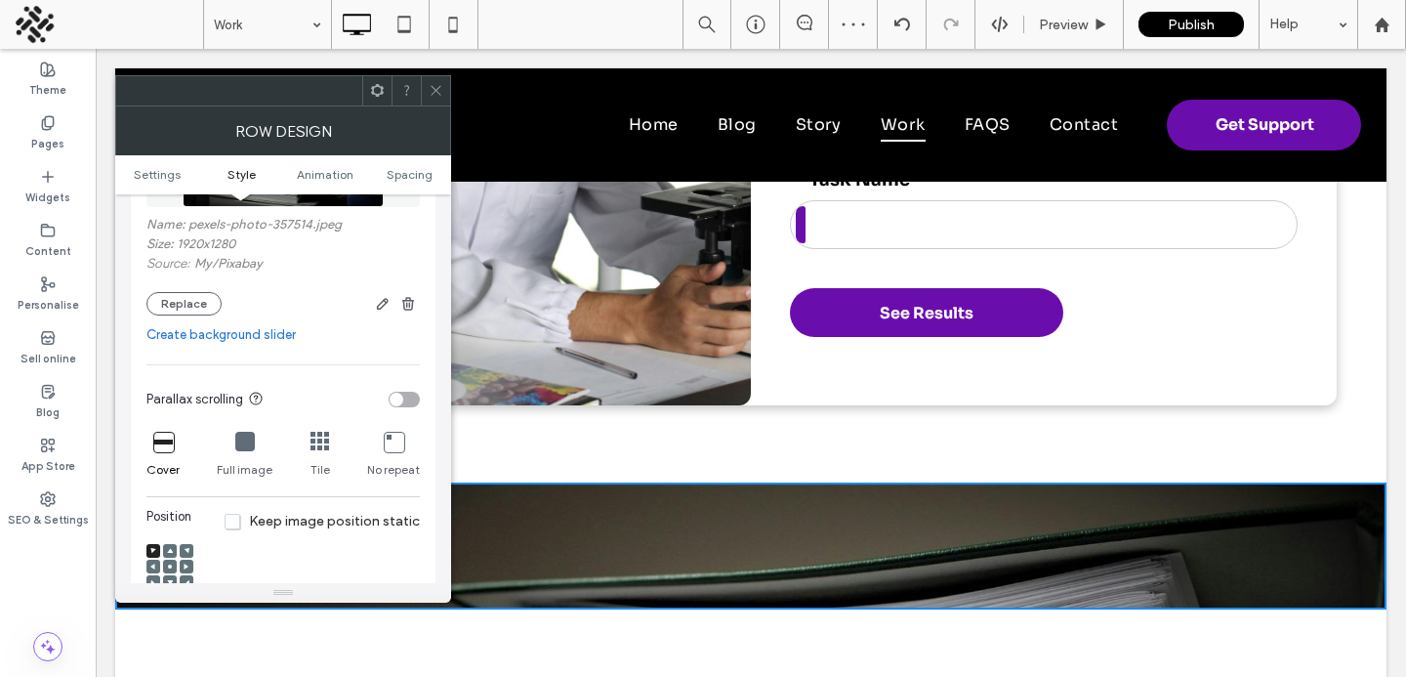
click at [169, 566] on icon at bounding box center [170, 567] width 6 height 6
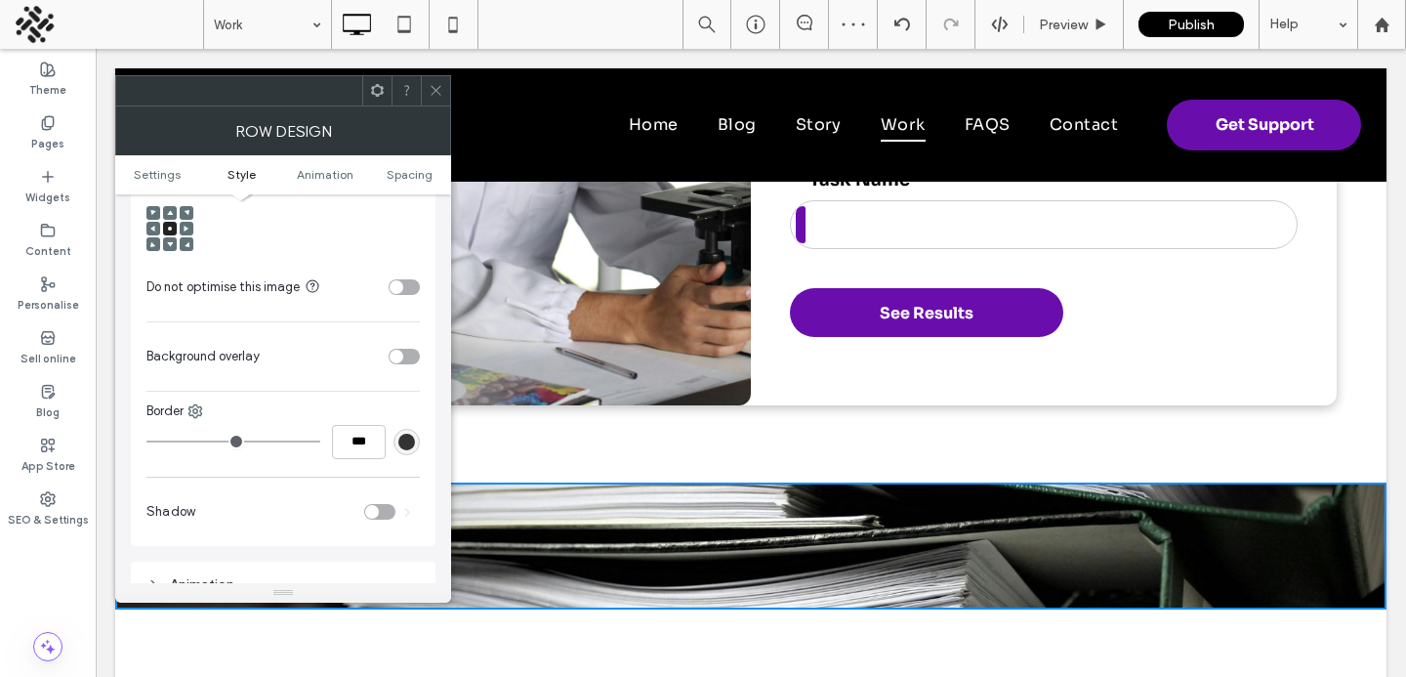
scroll to position [781, 0]
click at [389, 356] on div "toggle" at bounding box center [404, 352] width 31 height 16
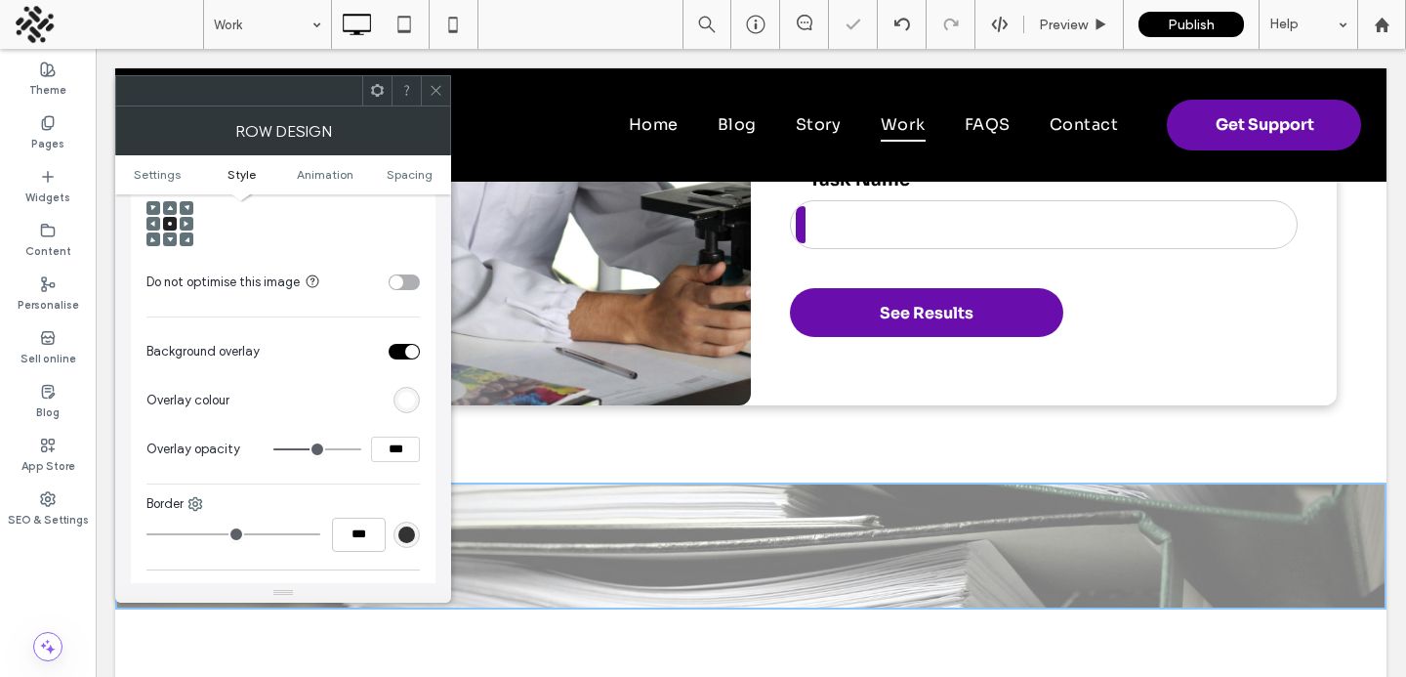
click at [278, 431] on section "Overlay opacity ***" at bounding box center [282, 449] width 273 height 49
click at [391, 407] on section "Overlay colour" at bounding box center [282, 400] width 273 height 49
click at [408, 400] on div "rgb(255,255,255)" at bounding box center [406, 400] width 17 height 17
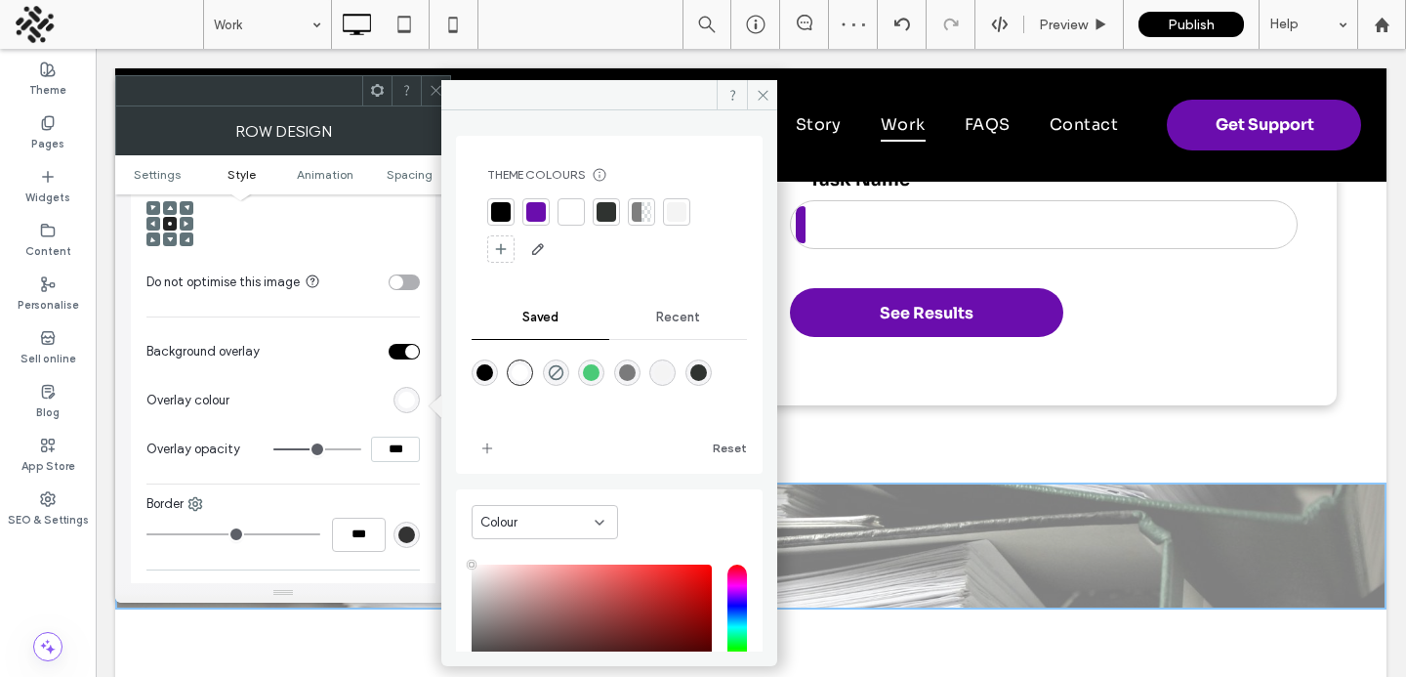
click at [495, 212] on div at bounding box center [501, 212] width 20 height 20
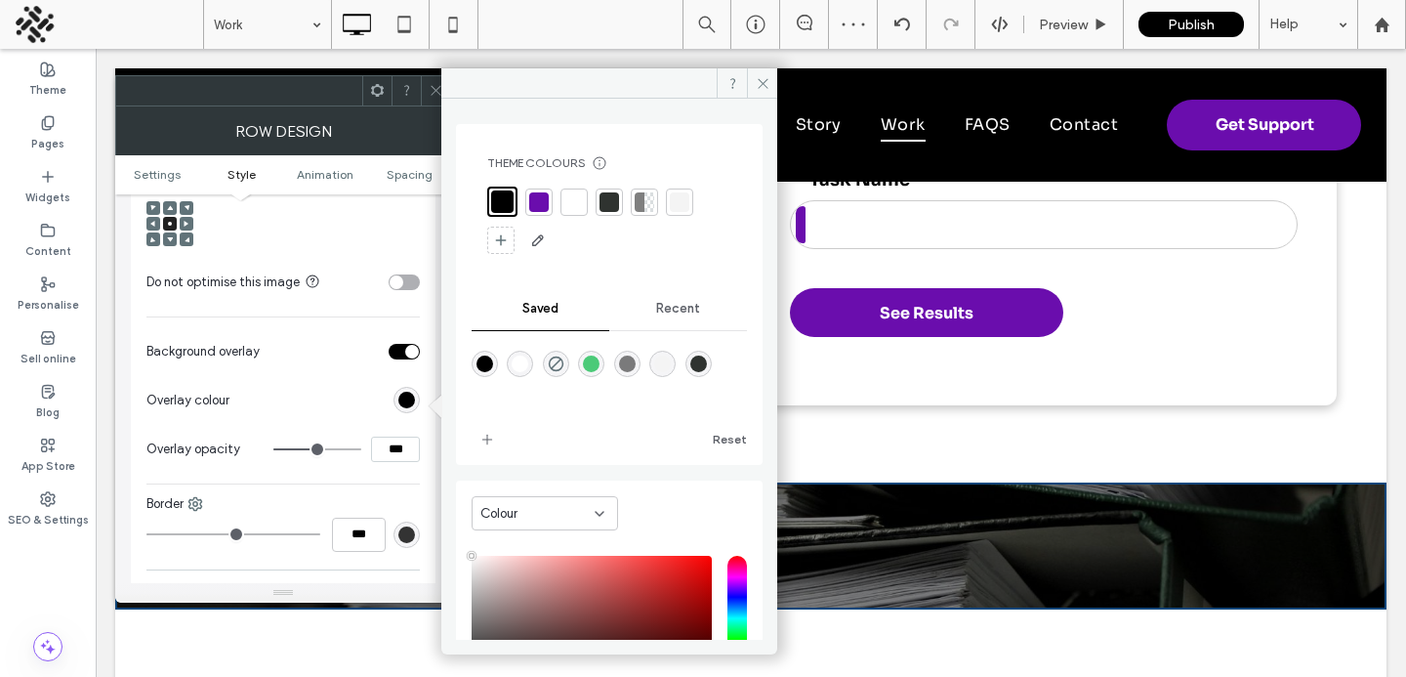
drag, startPoint x: 387, startPoint y: 450, endPoint x: 340, endPoint y: 450, distance: 46.9
click at [340, 450] on div "***" at bounding box center [346, 449] width 146 height 25
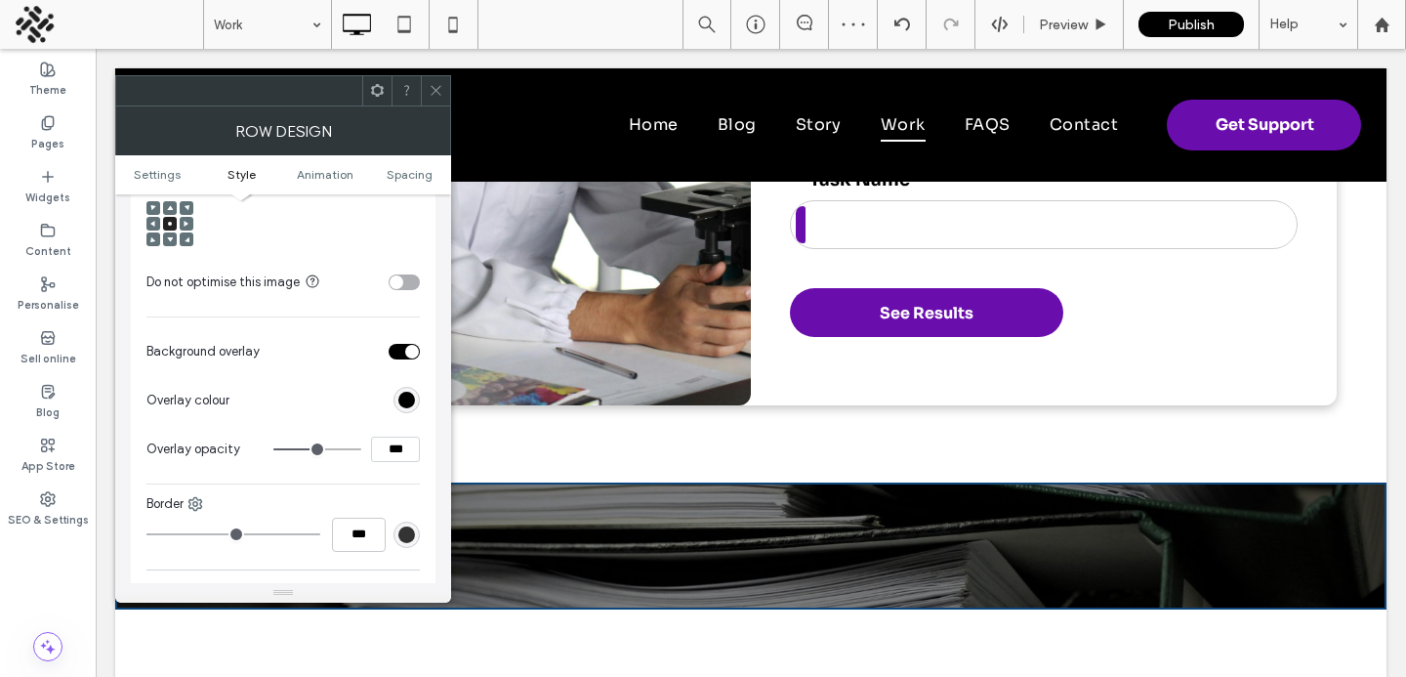
type input "***"
type input "**"
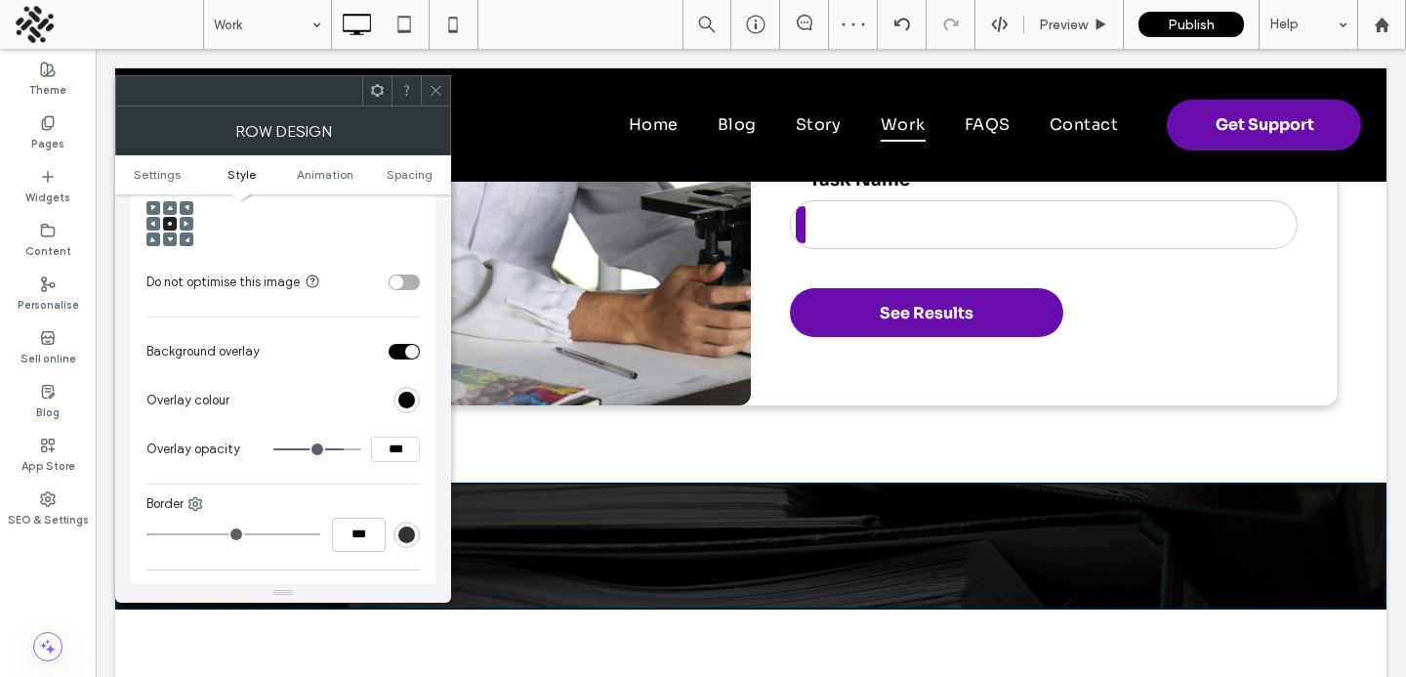
click at [429, 77] on span at bounding box center [436, 90] width 15 height 29
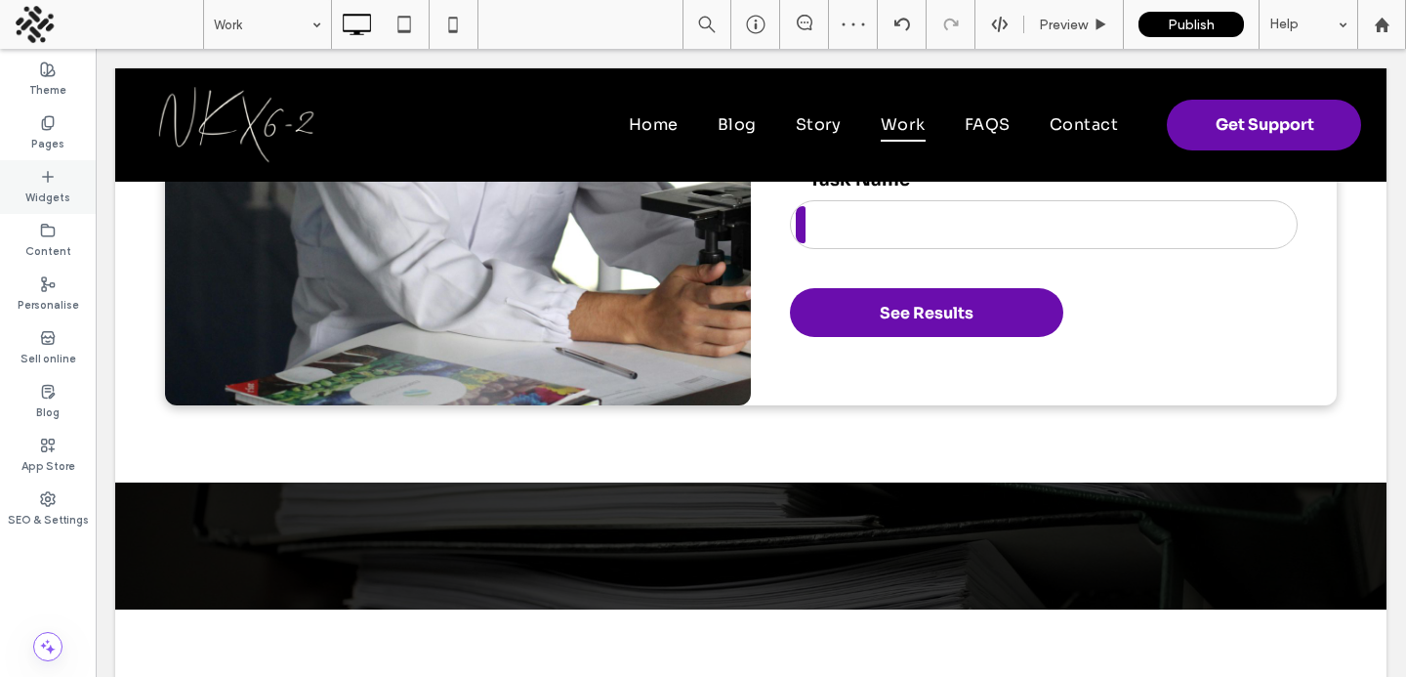
click at [36, 194] on label "Widgets" at bounding box center [47, 195] width 45 height 21
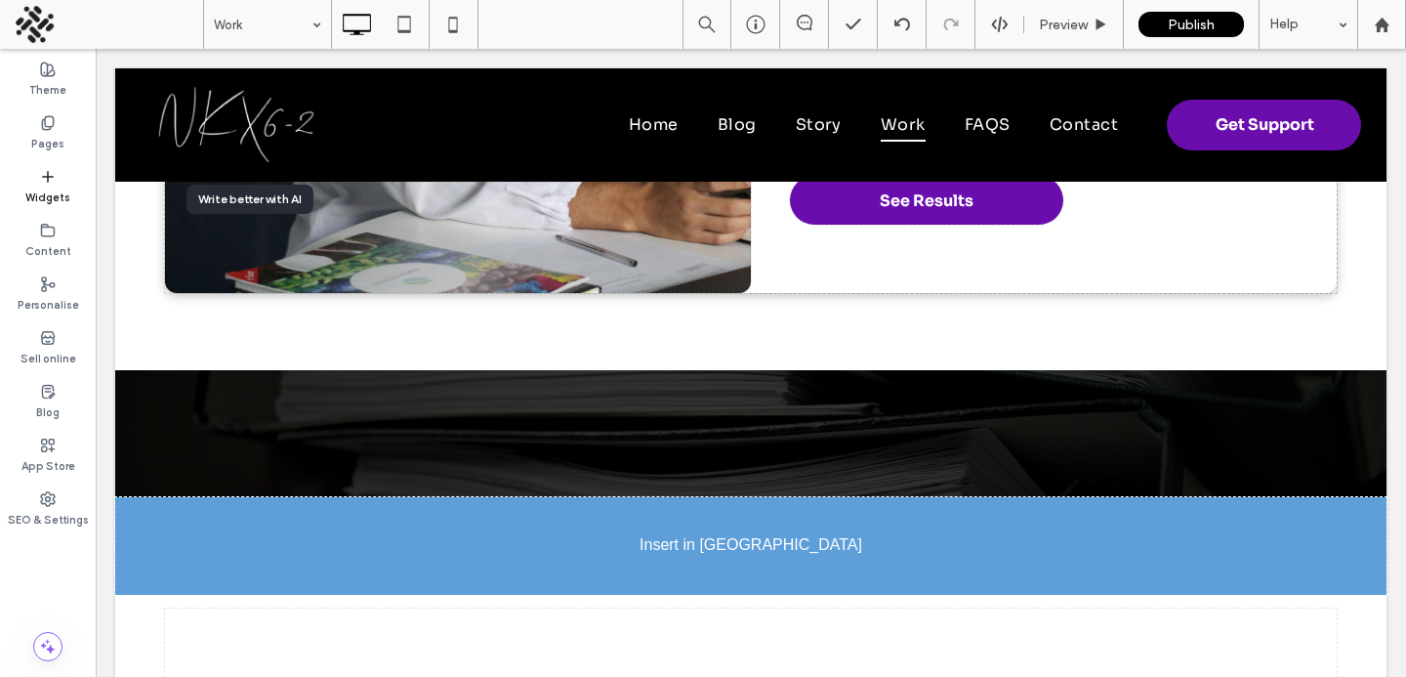
scroll to position [2239, 0]
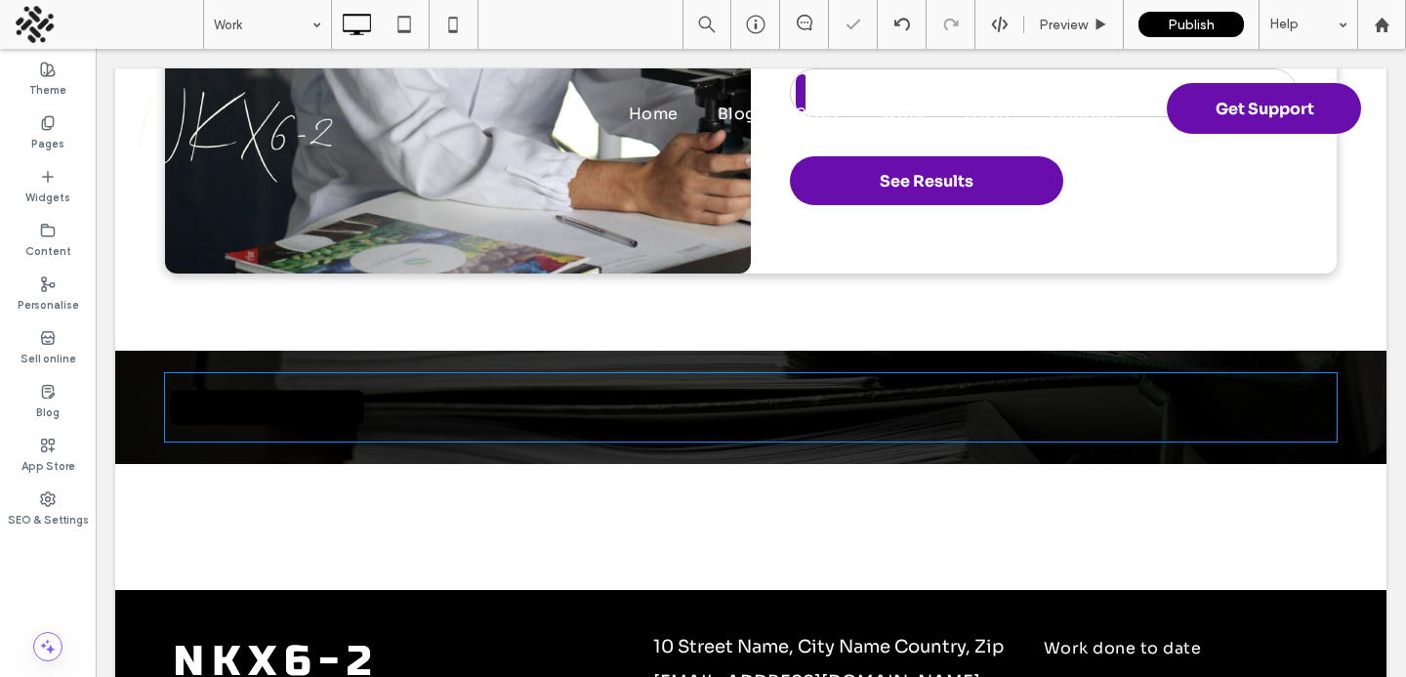
type input "****"
type input "**"
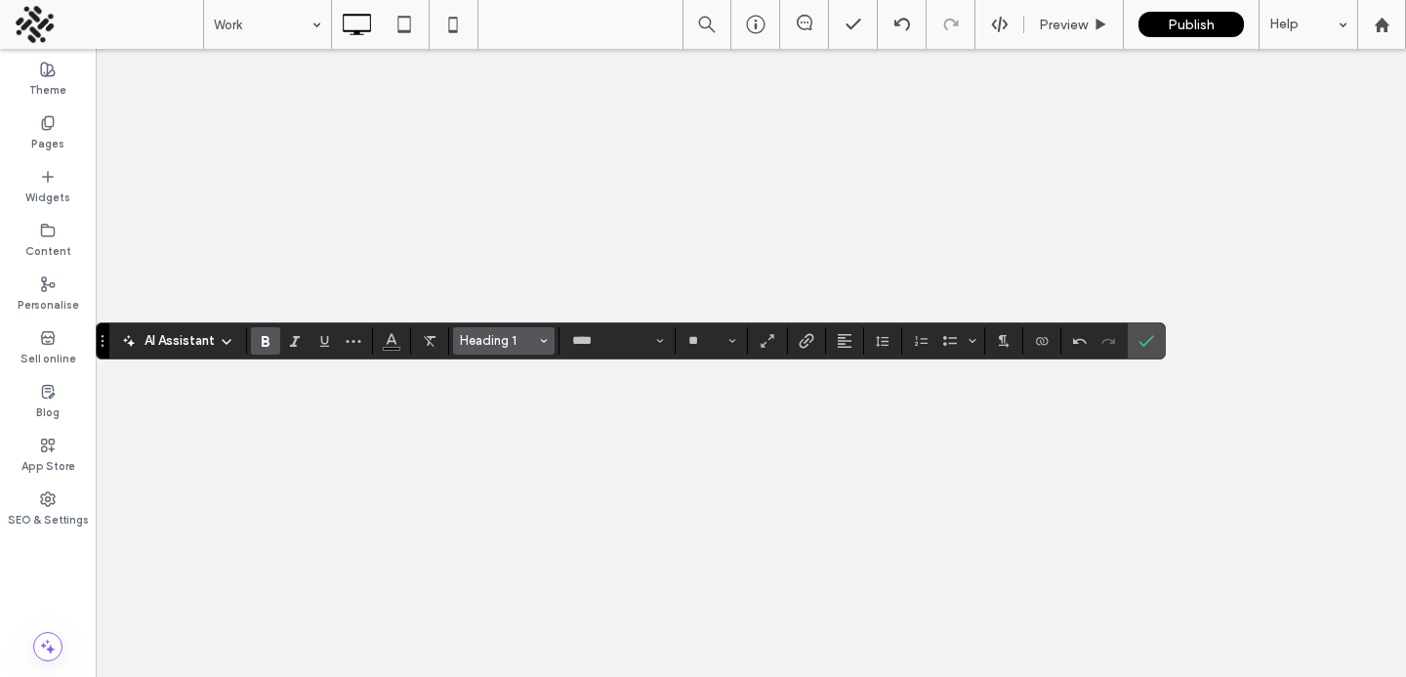
click at [516, 347] on span "Heading 1" at bounding box center [498, 340] width 76 height 15
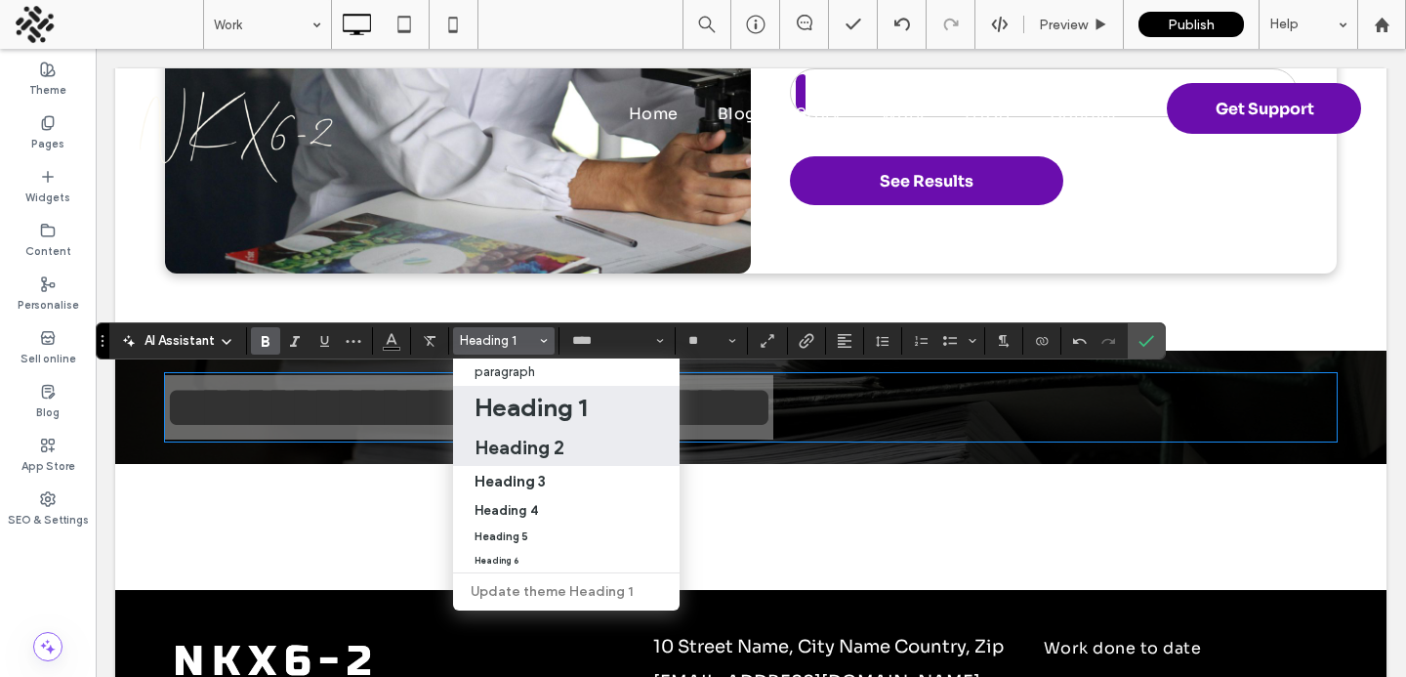
click at [512, 451] on h2 "Heading 2" at bounding box center [520, 447] width 90 height 23
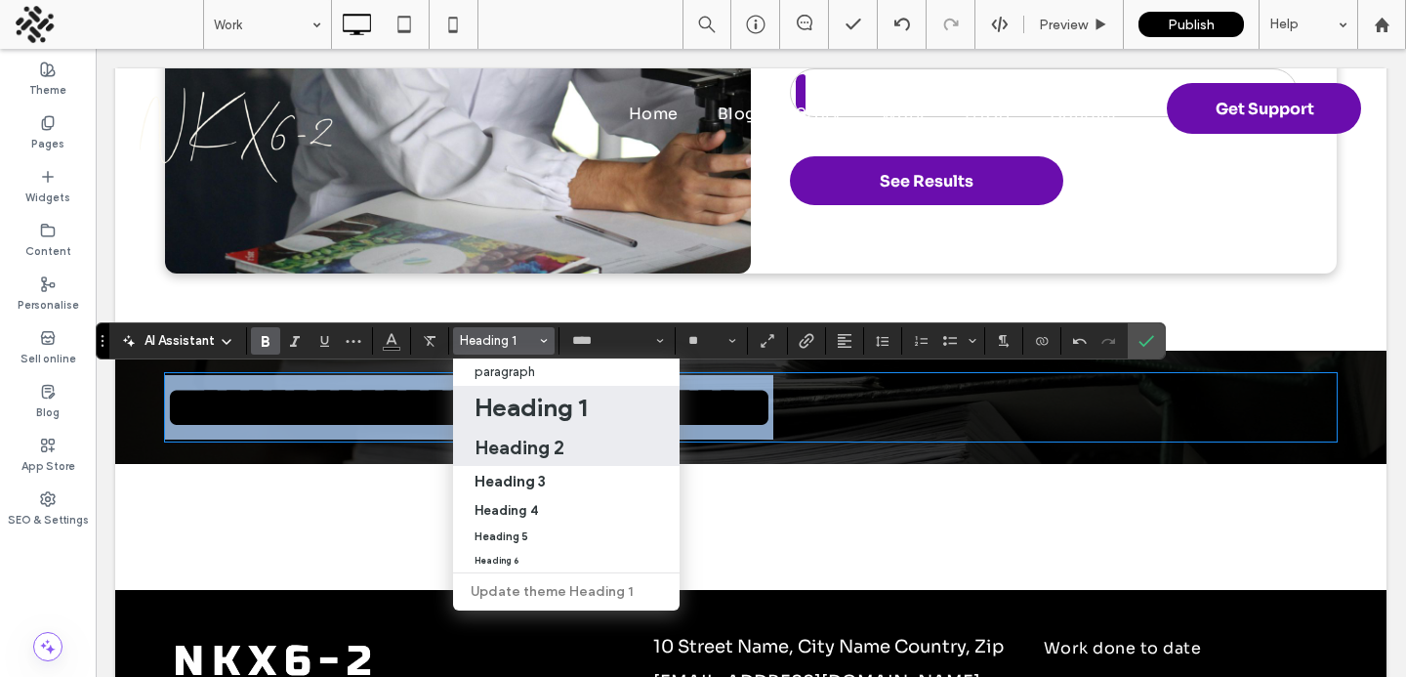
type input "**"
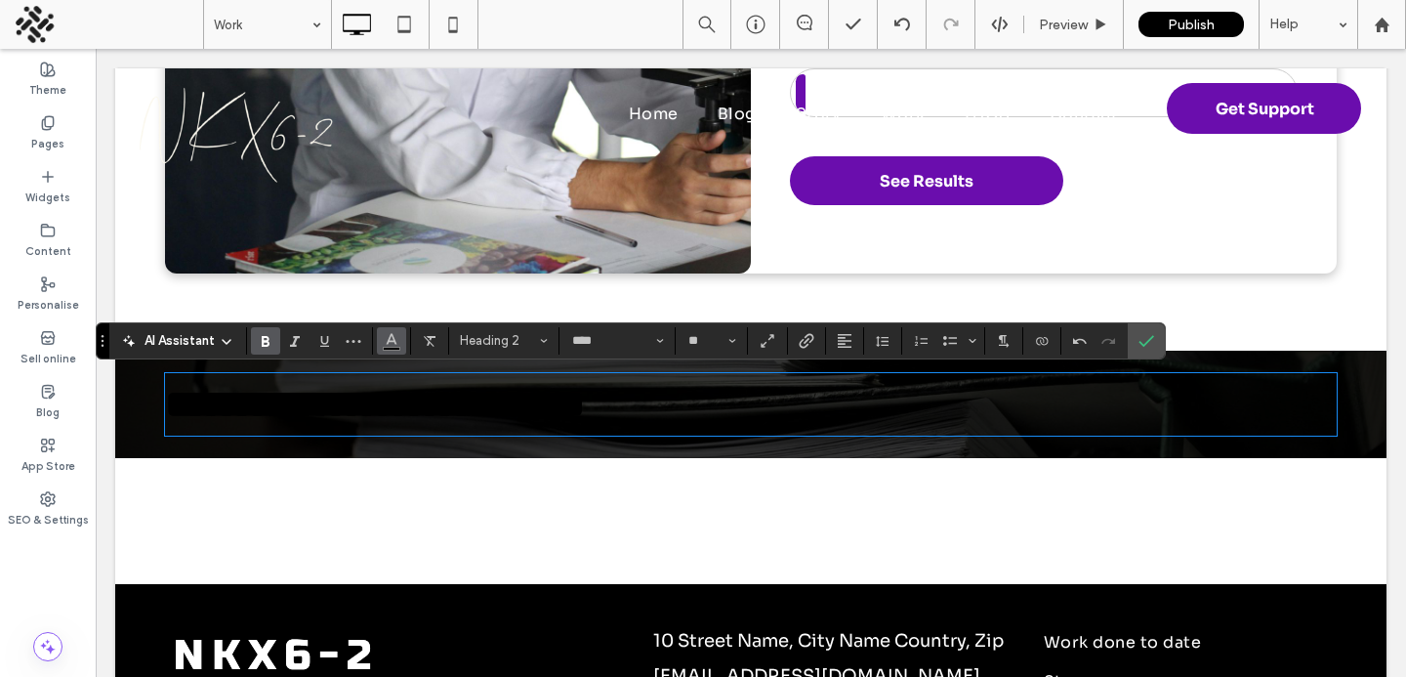
click at [384, 335] on icon "Colour" at bounding box center [392, 339] width 16 height 16
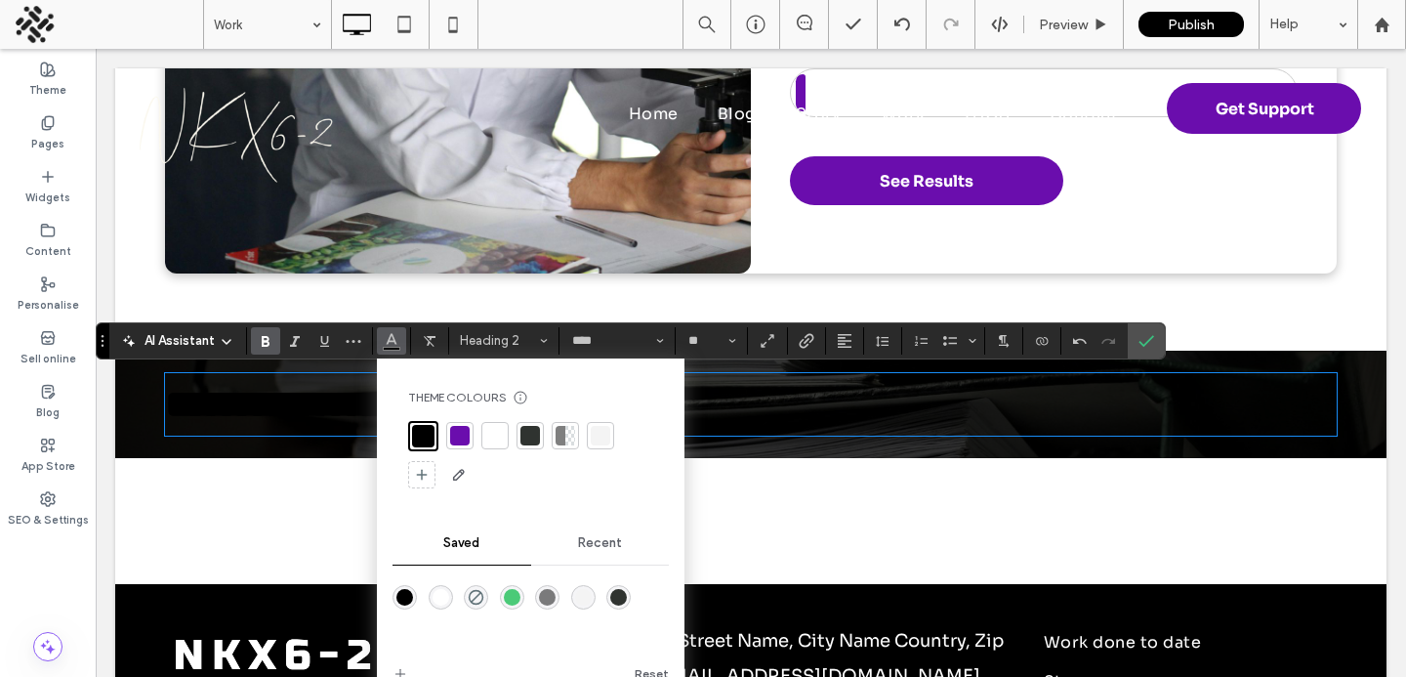
click at [499, 434] on div at bounding box center [495, 436] width 20 height 20
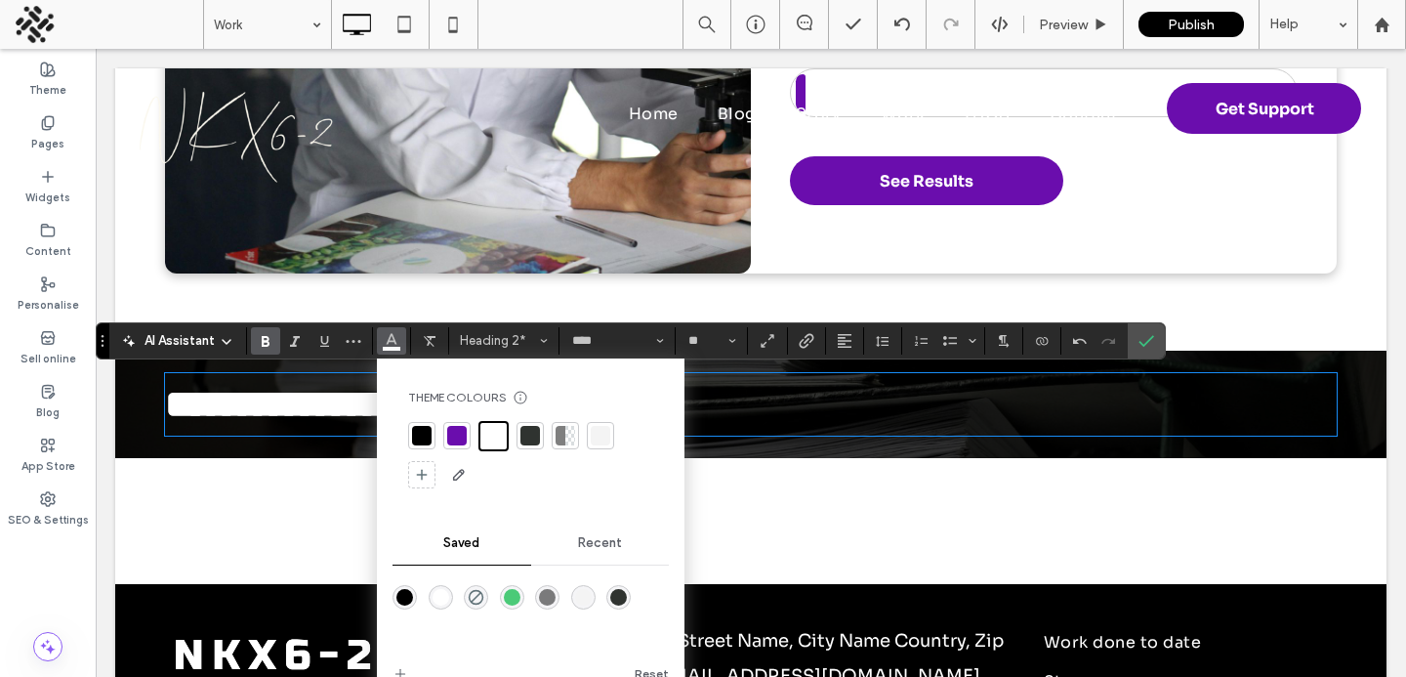
click at [321, 420] on span "**********" at bounding box center [375, 404] width 420 height 38
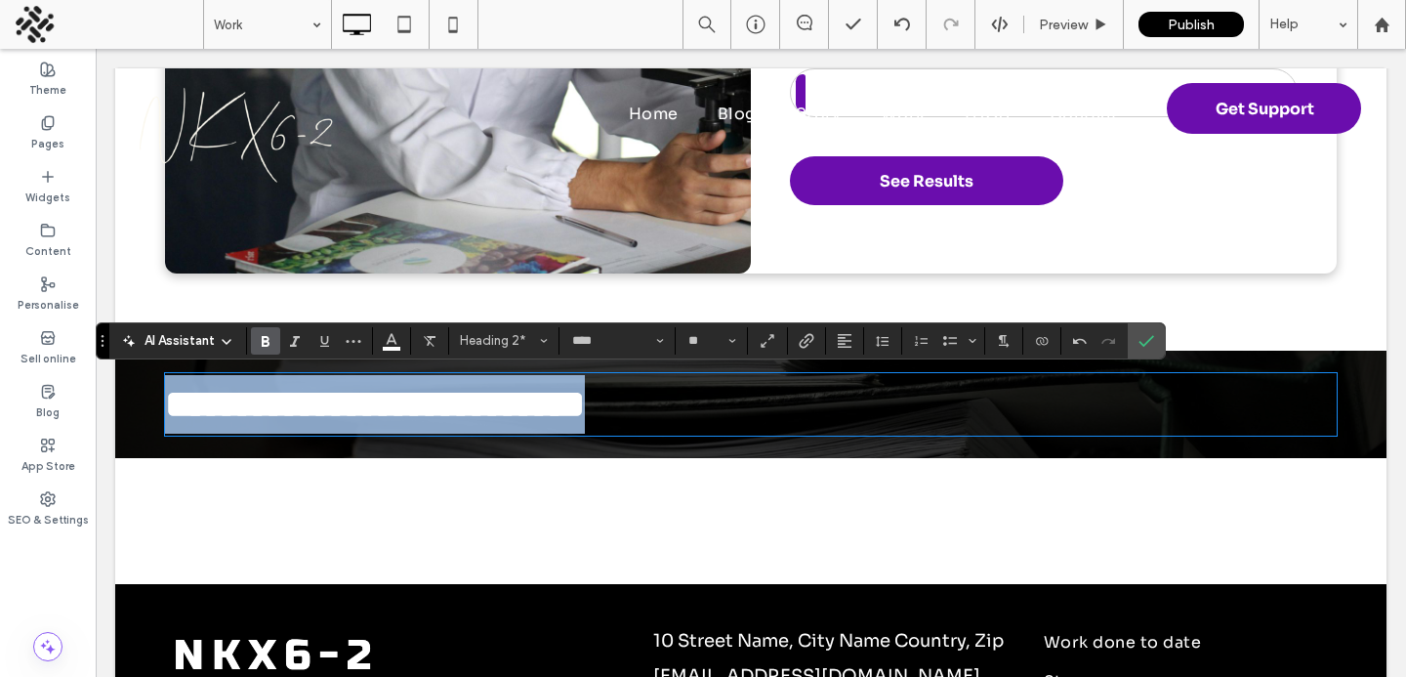
click at [451, 415] on span "**********" at bounding box center [375, 404] width 420 height 38
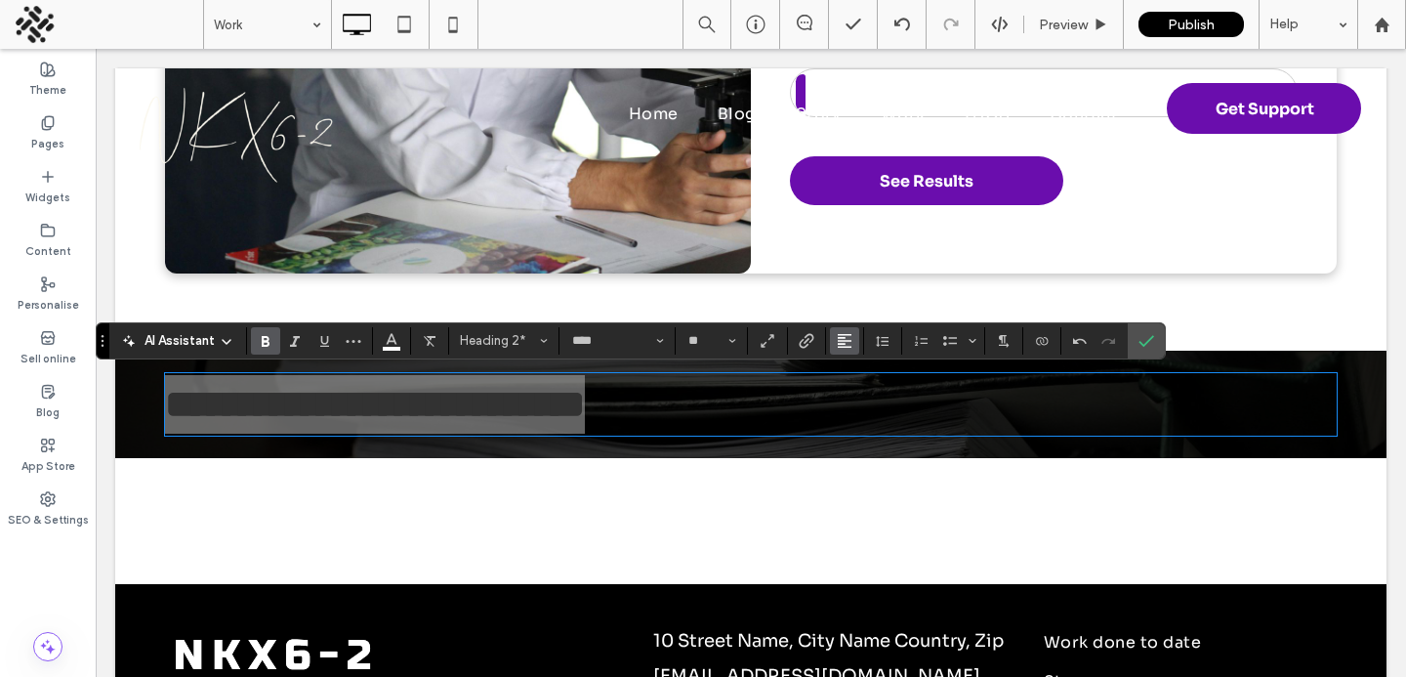
click at [838, 347] on use "Alignment" at bounding box center [845, 341] width 14 height 14
click at [852, 399] on icon "ui.textEditor.alignment.center" at bounding box center [860, 401] width 16 height 16
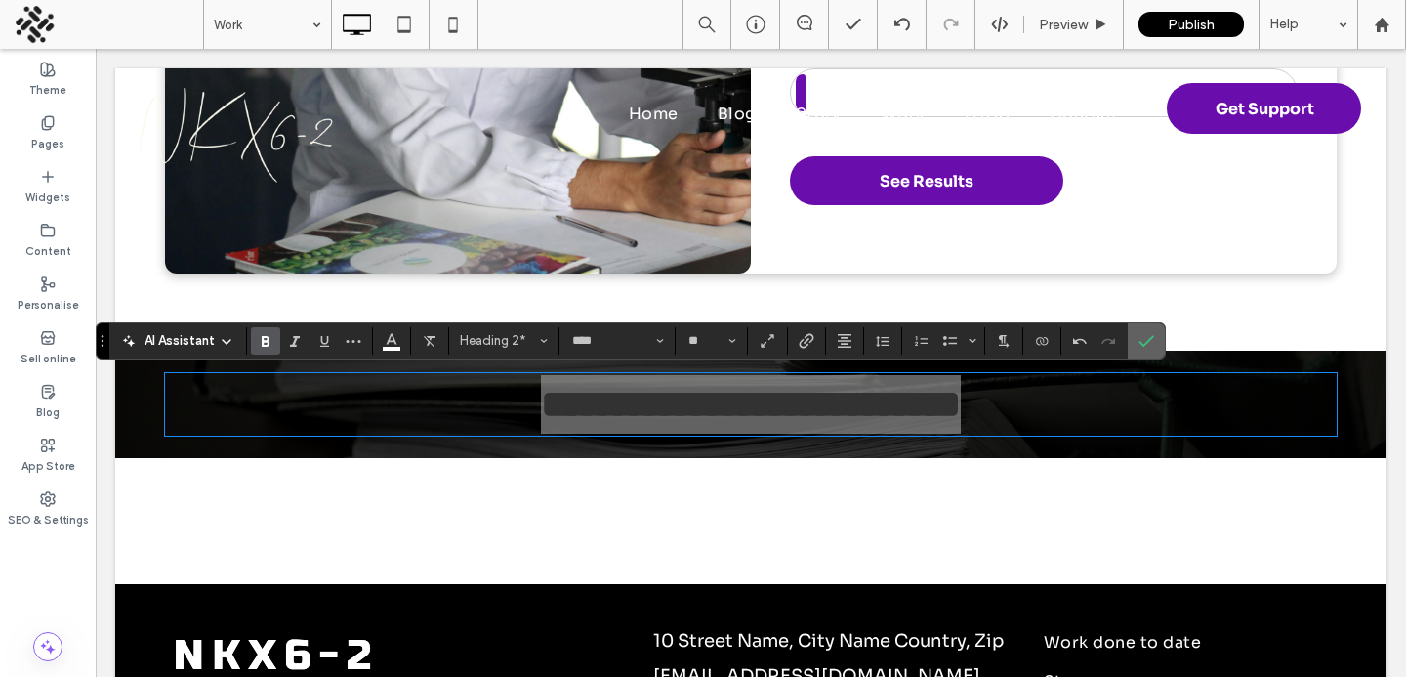
click at [1148, 345] on icon "Confirm" at bounding box center [1147, 341] width 16 height 16
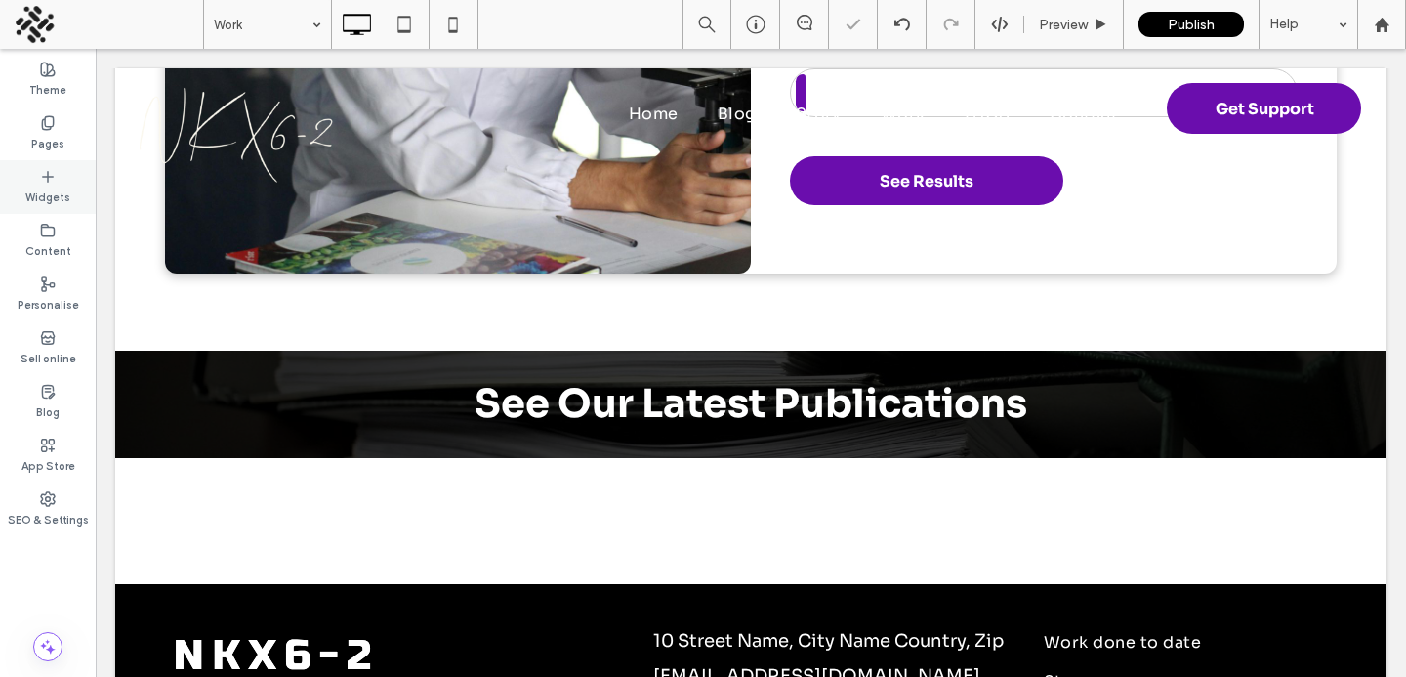
click at [49, 189] on label "Widgets" at bounding box center [47, 195] width 45 height 21
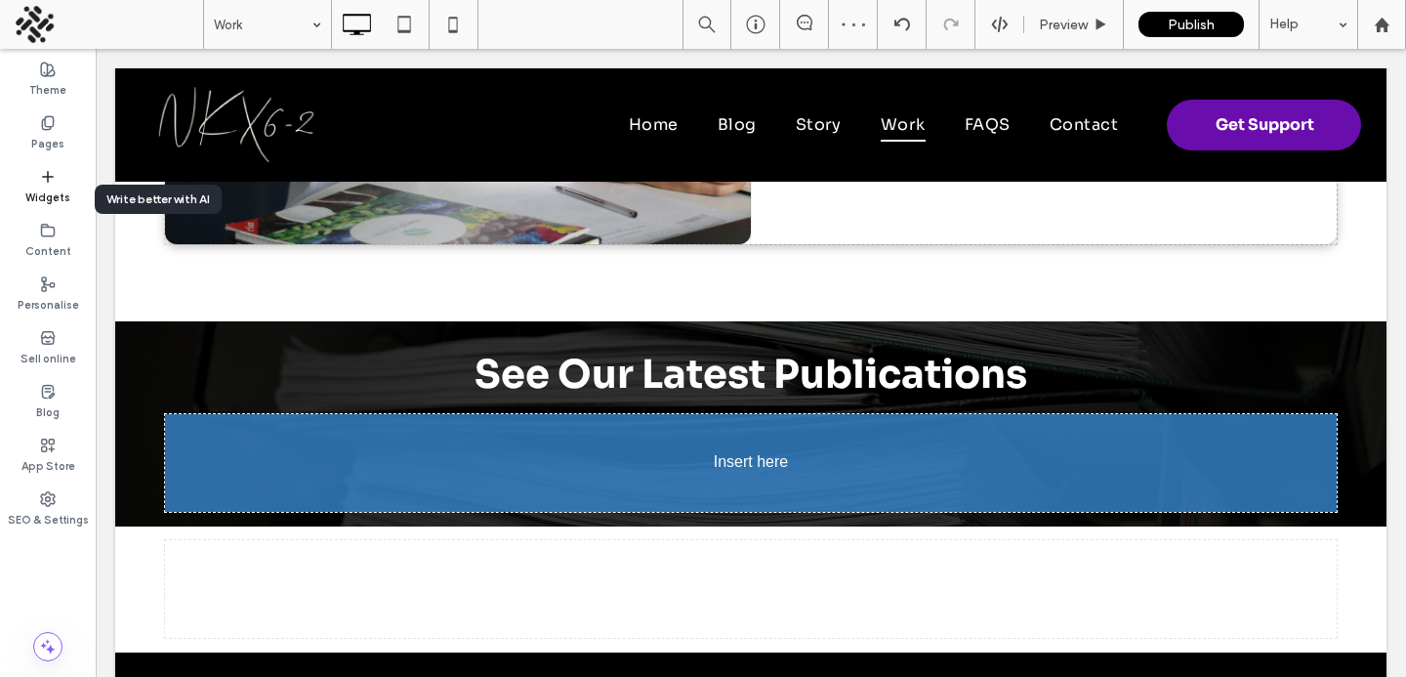
scroll to position [2288, 0]
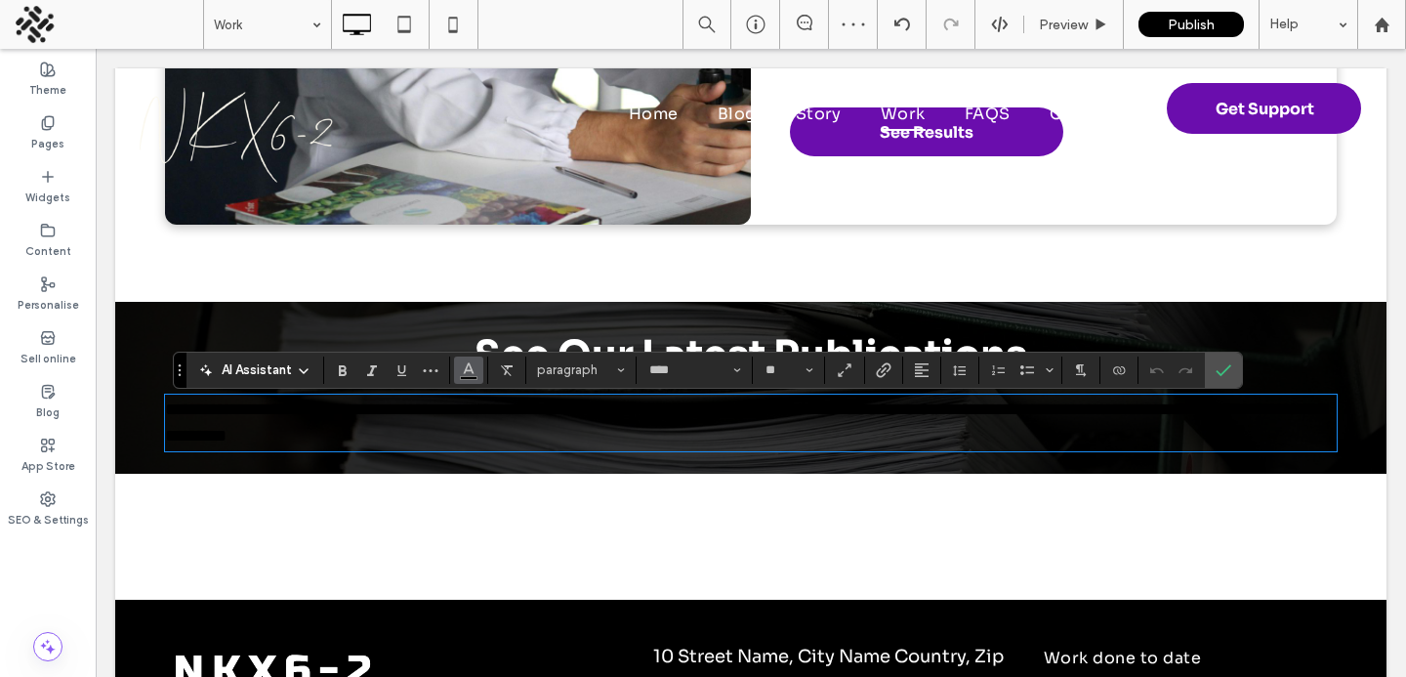
click at [461, 370] on icon "Colour" at bounding box center [469, 368] width 16 height 16
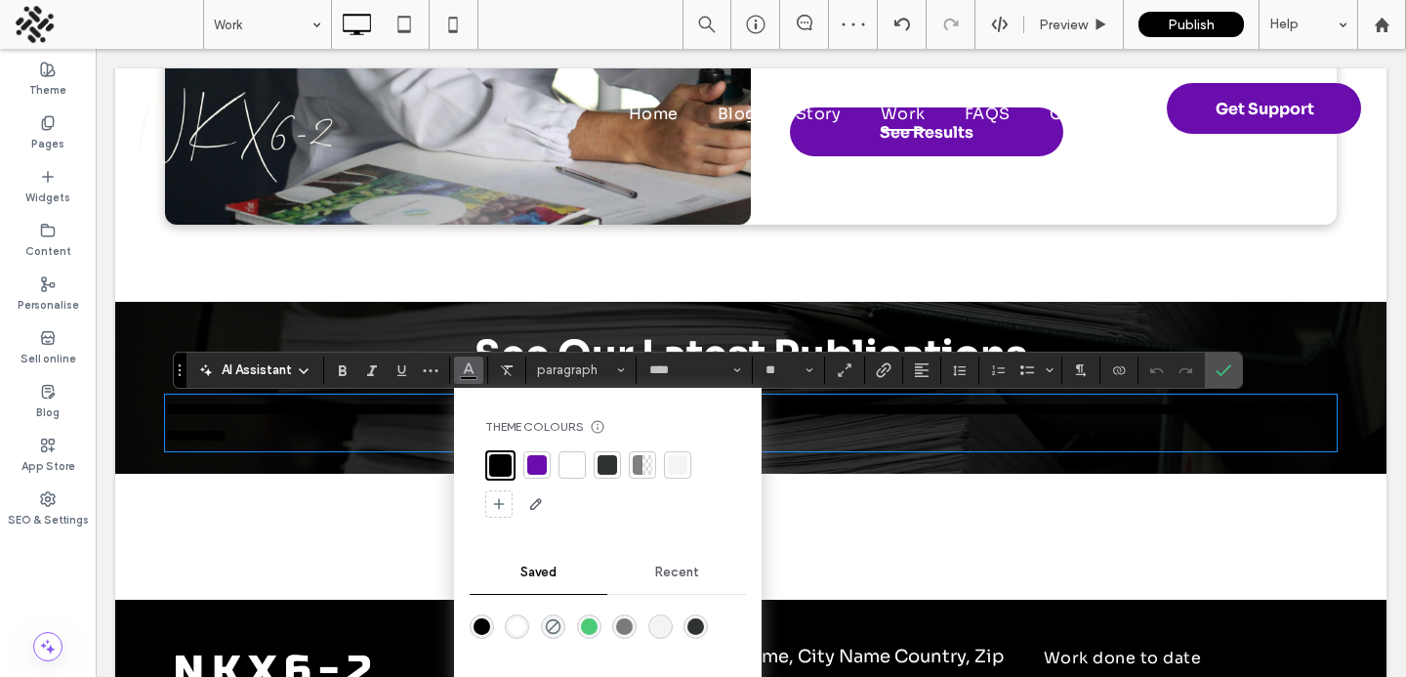
click at [576, 474] on div at bounding box center [573, 465] width 20 height 20
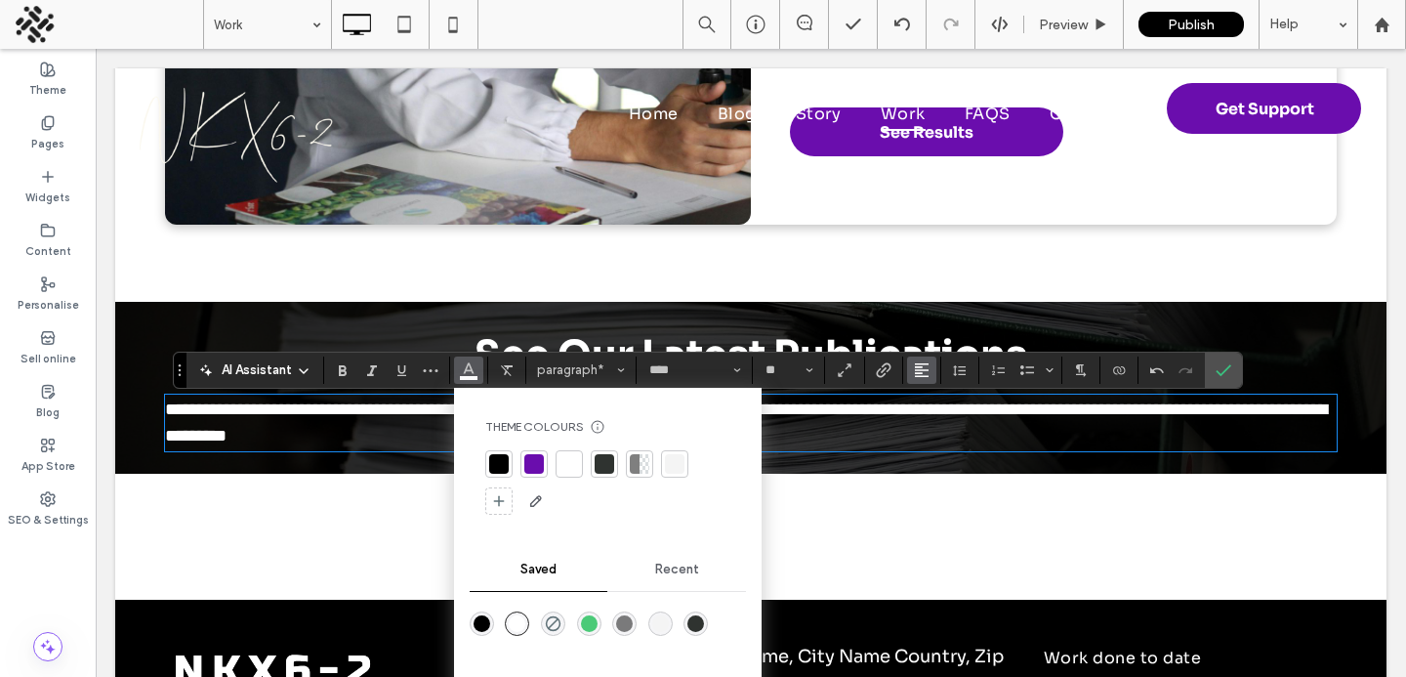
click at [924, 377] on icon "Alignment" at bounding box center [922, 370] width 16 height 16
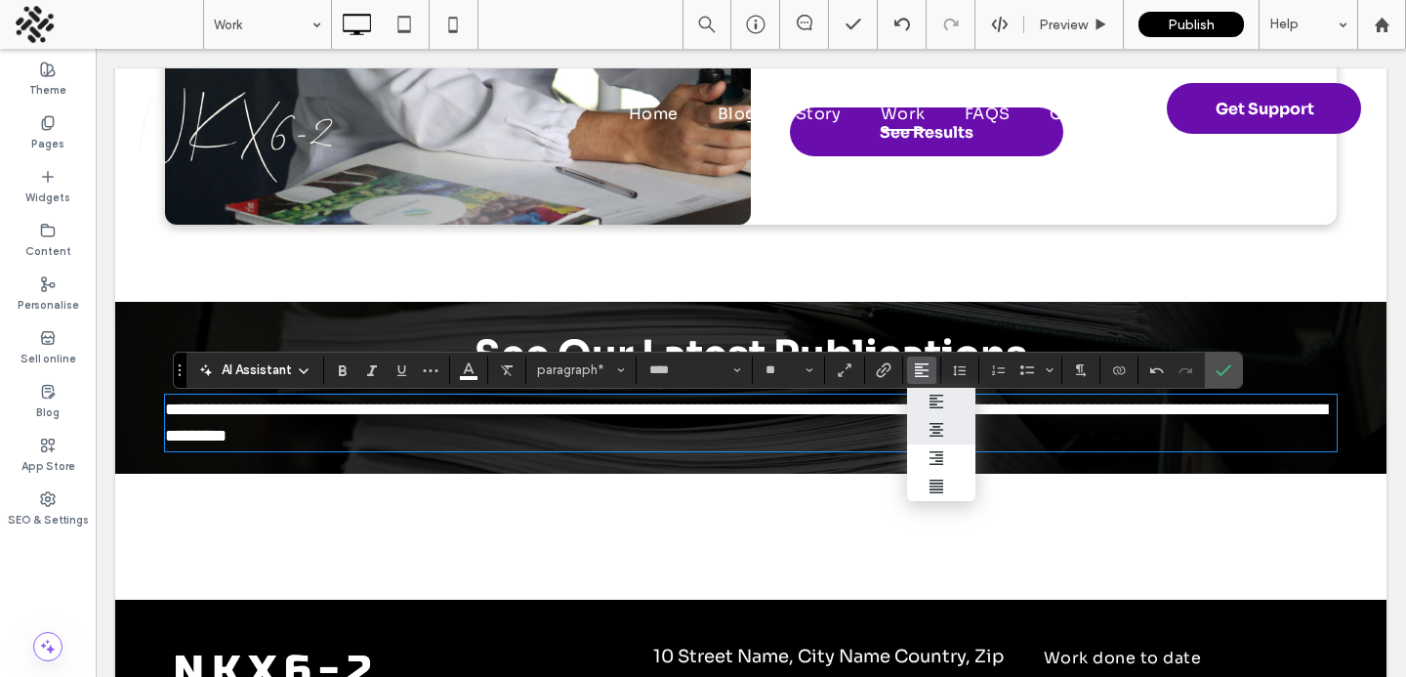
click at [925, 417] on label "ui.textEditor.alignment.center" at bounding box center [941, 430] width 68 height 28
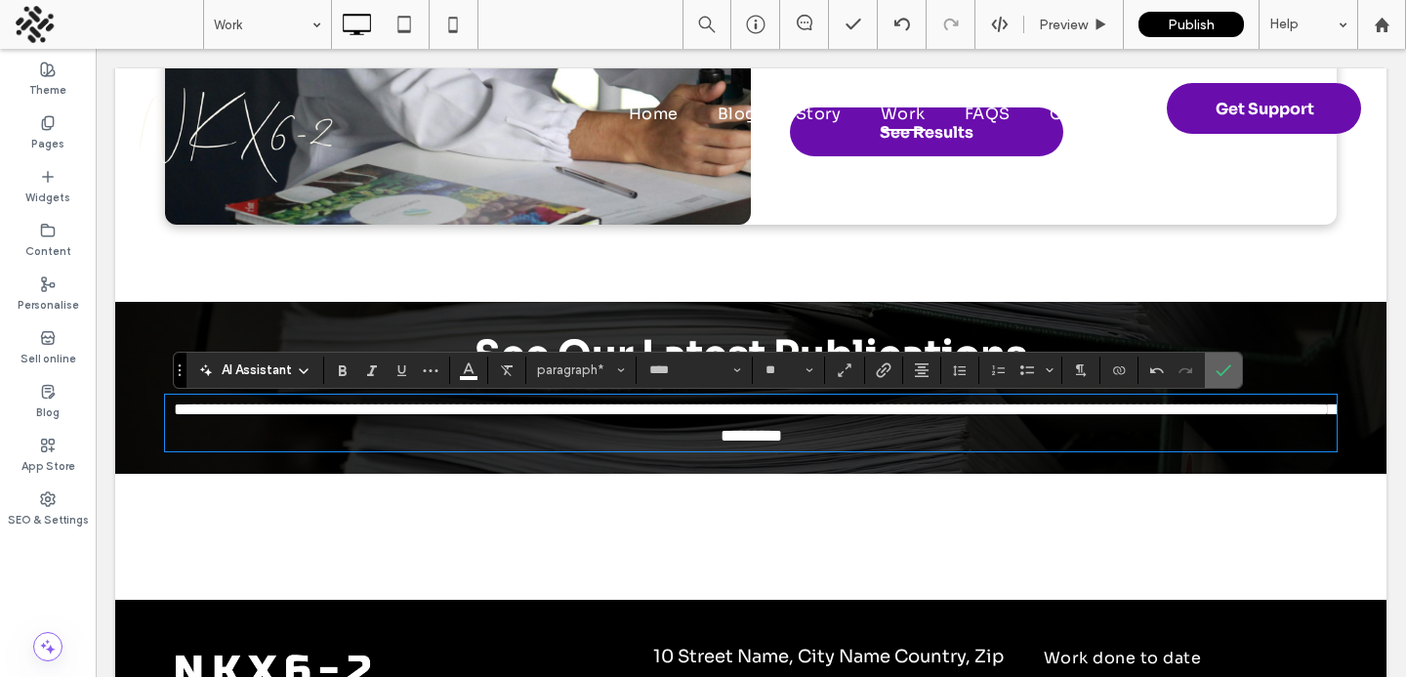
click at [1228, 378] on span "Confirm" at bounding box center [1224, 370] width 16 height 33
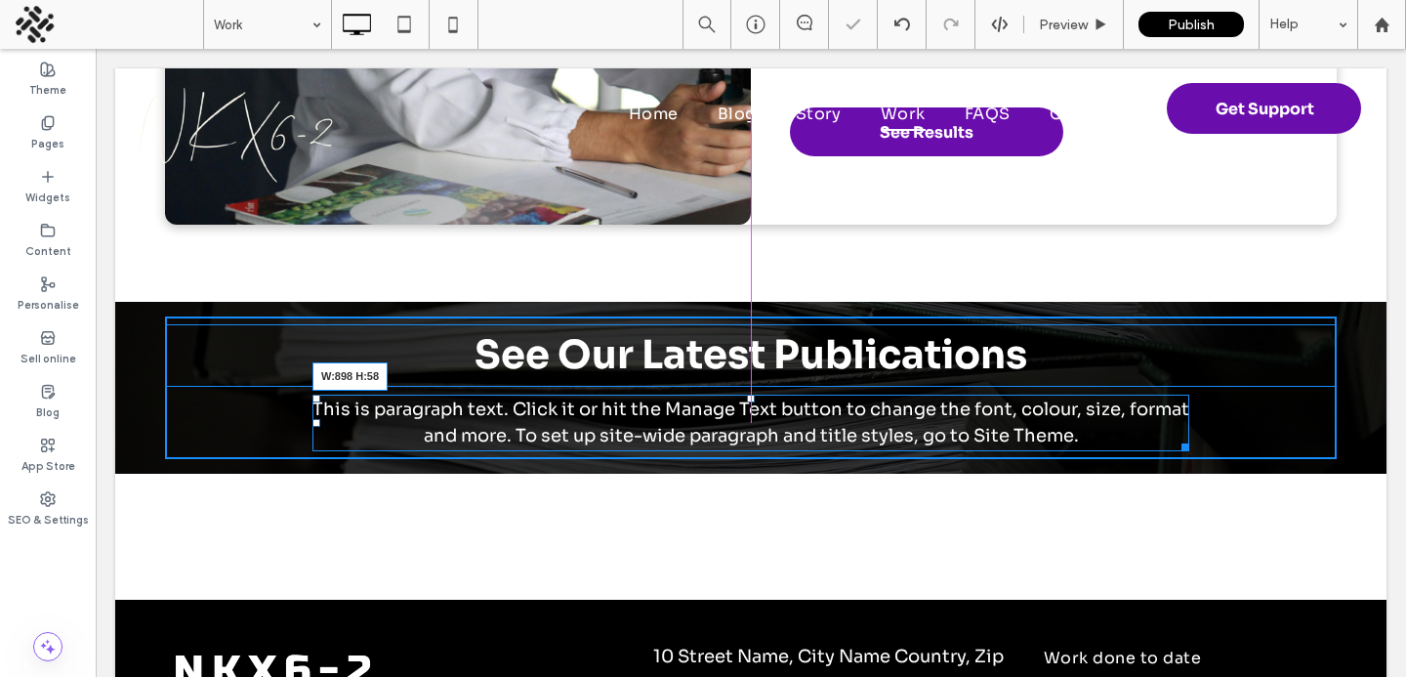
drag, startPoint x: 1329, startPoint y: 447, endPoint x: 1182, endPoint y: 445, distance: 147.5
click at [1182, 445] on div at bounding box center [1182, 444] width 15 height 15
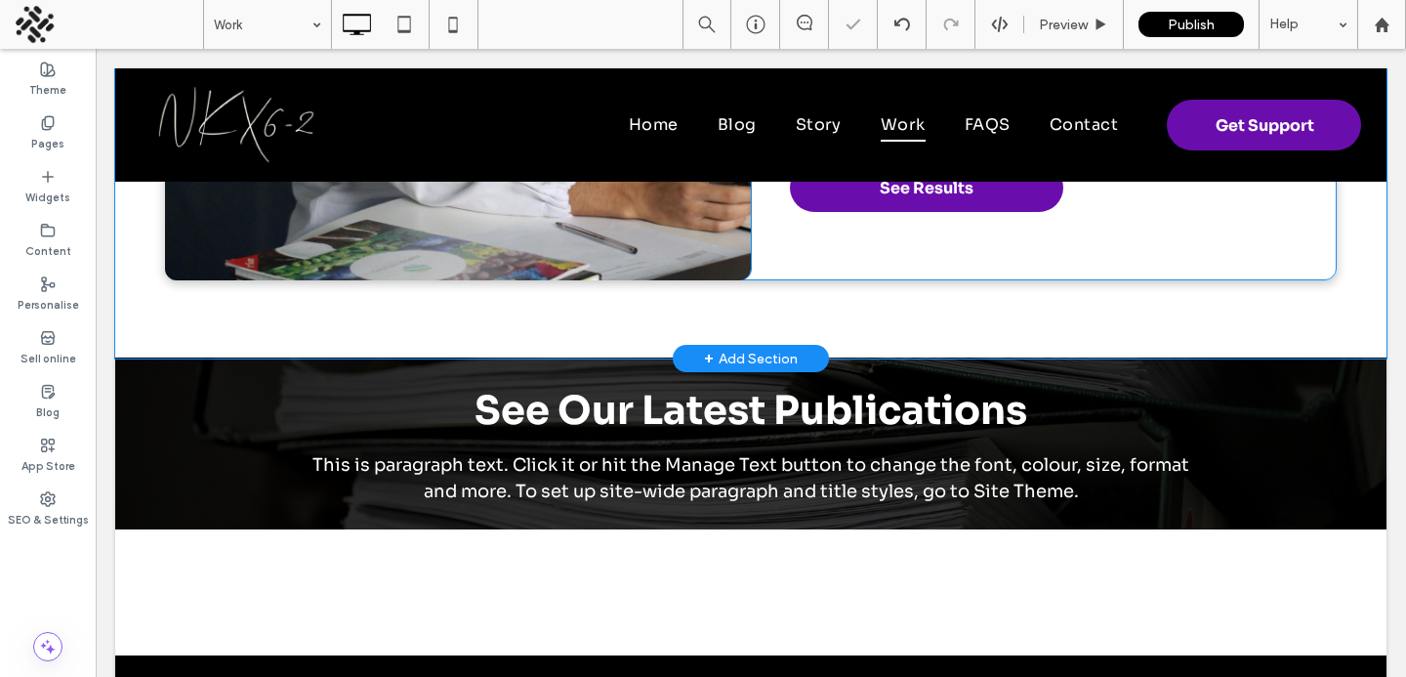
scroll to position [2193, 0]
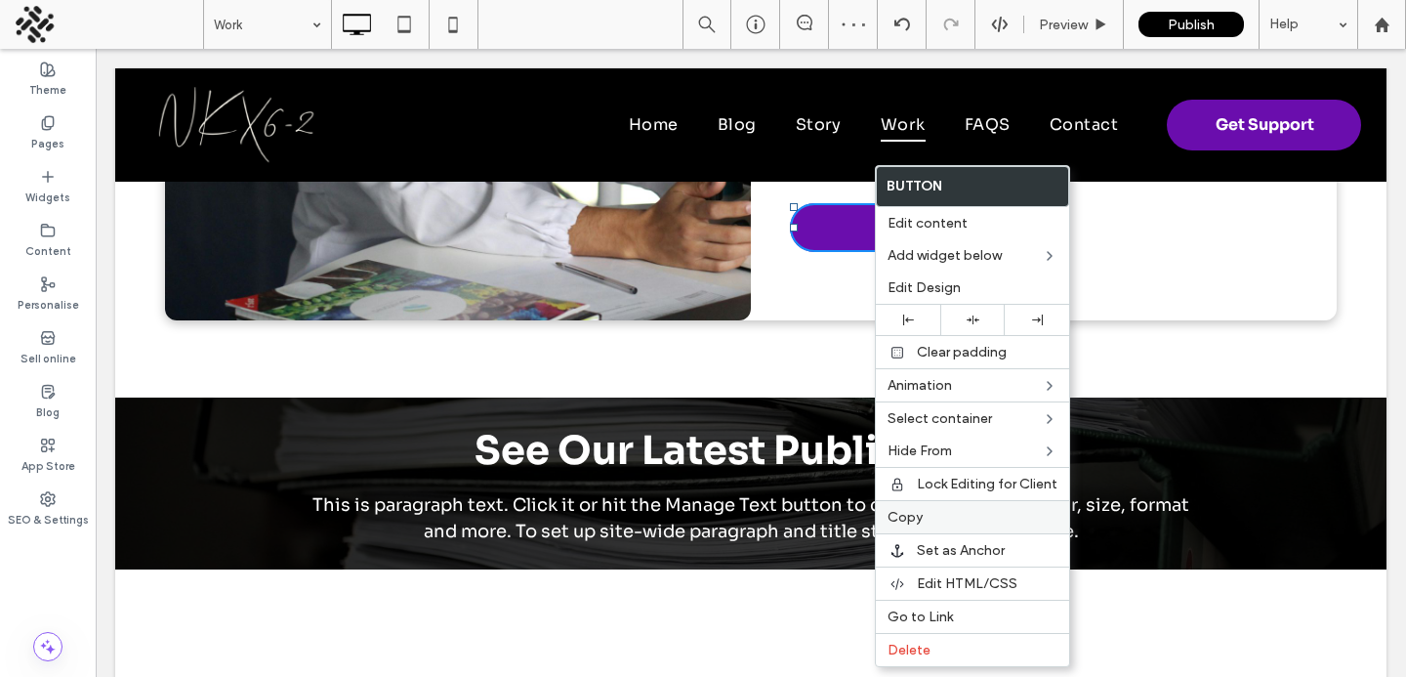
click at [904, 521] on span "Copy" at bounding box center [905, 517] width 35 height 17
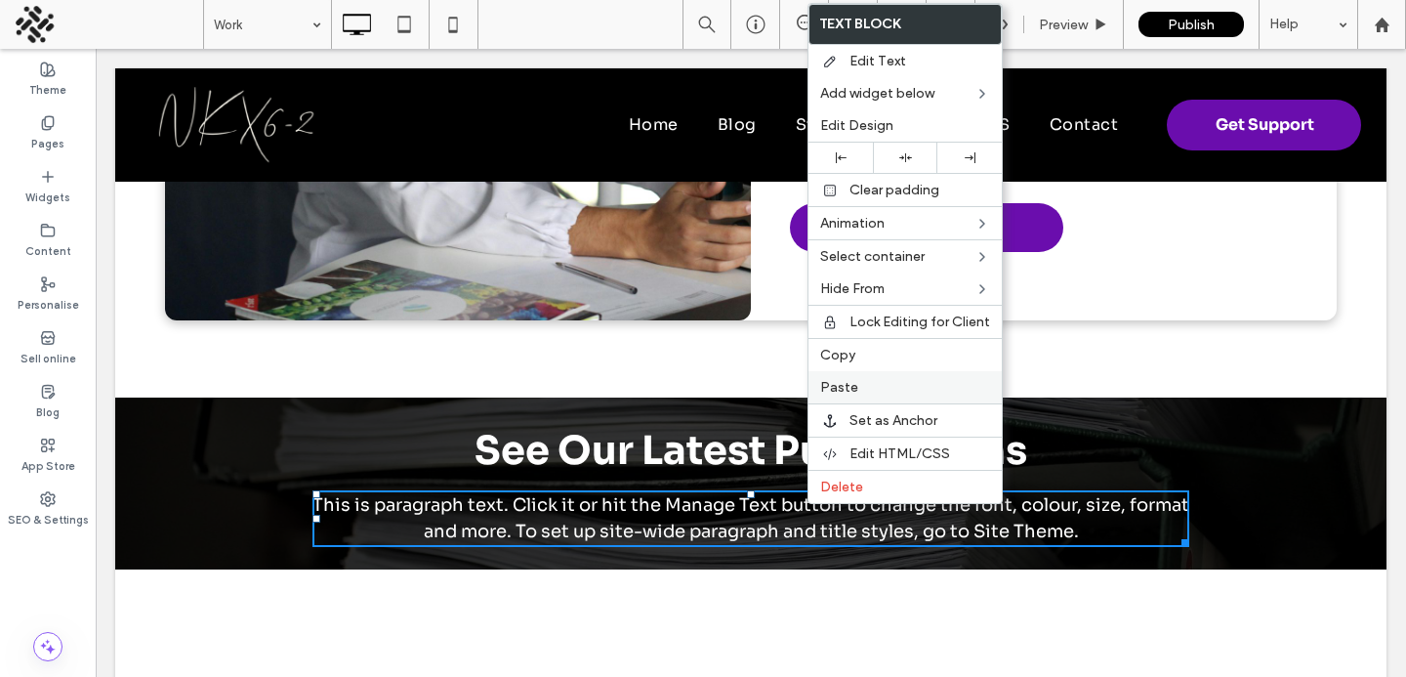
click at [839, 386] on span "Paste" at bounding box center [839, 387] width 38 height 17
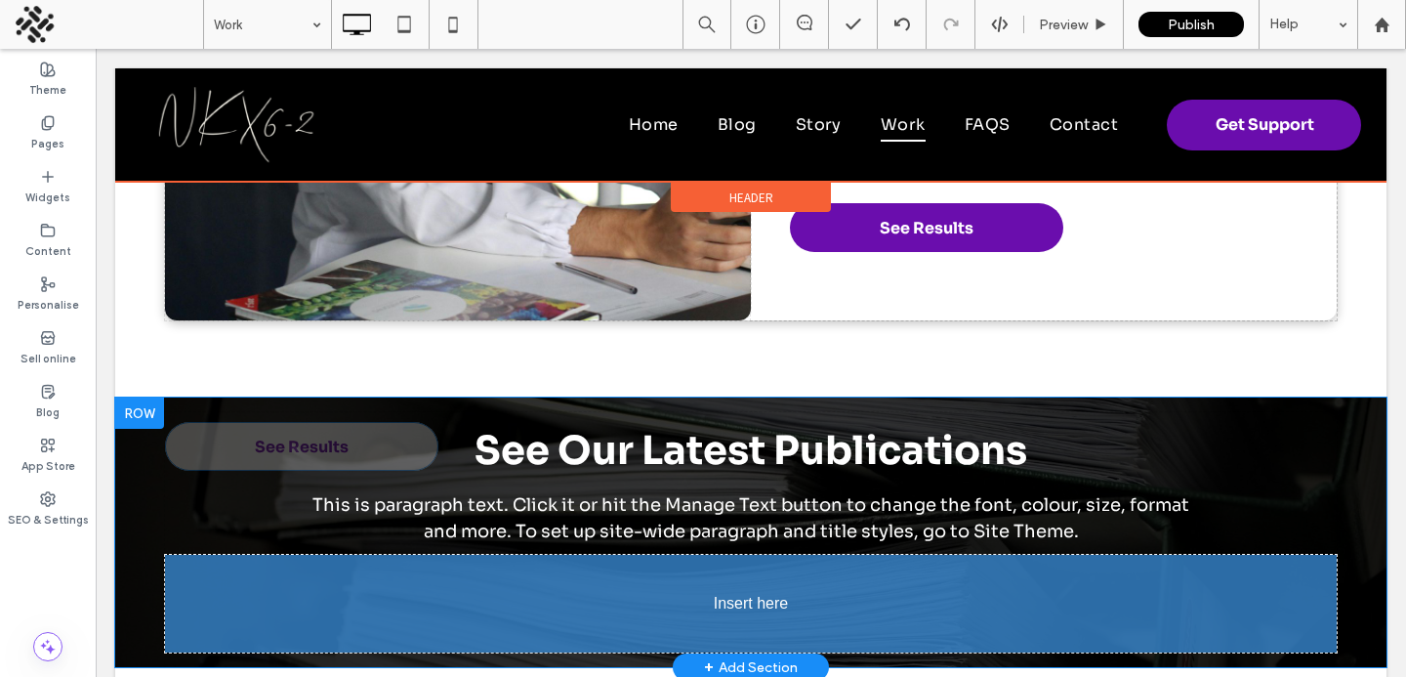
drag, startPoint x: 682, startPoint y: 514, endPoint x: 721, endPoint y: 625, distance: 118.0
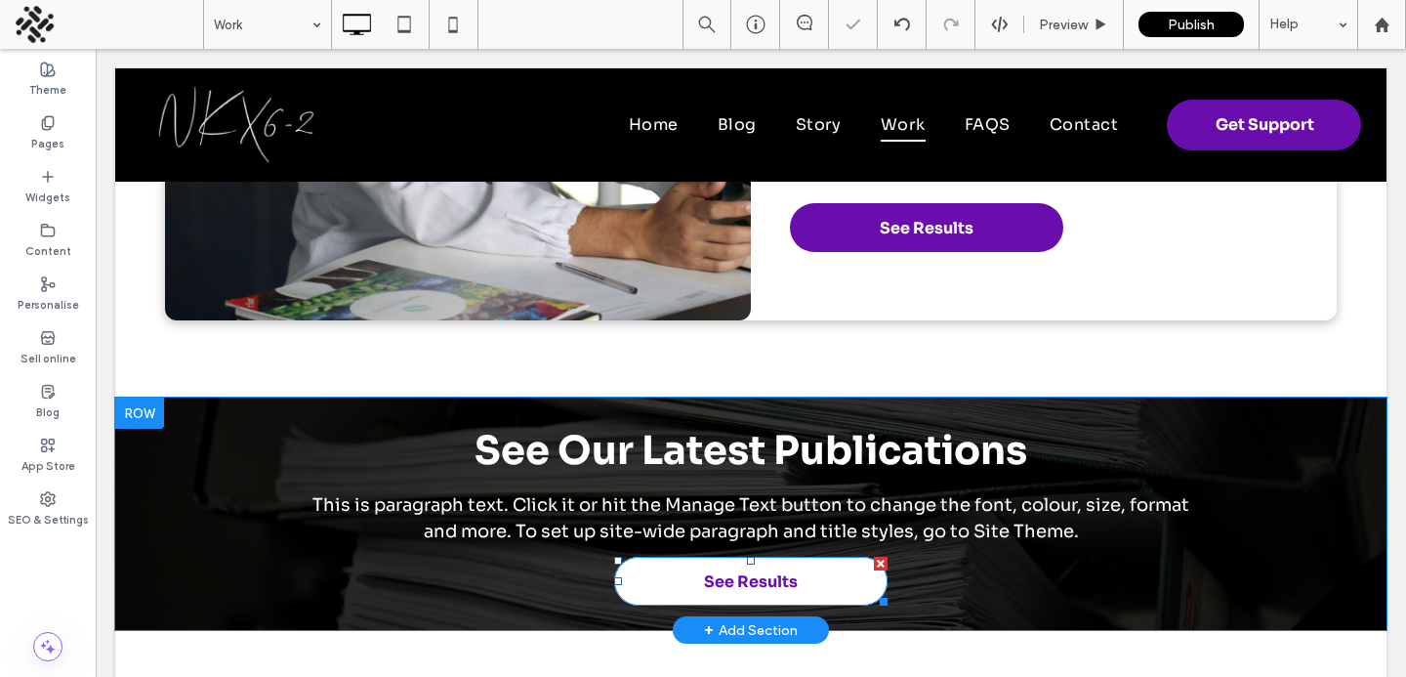
click at [706, 582] on span "See Results" at bounding box center [751, 581] width 94 height 21
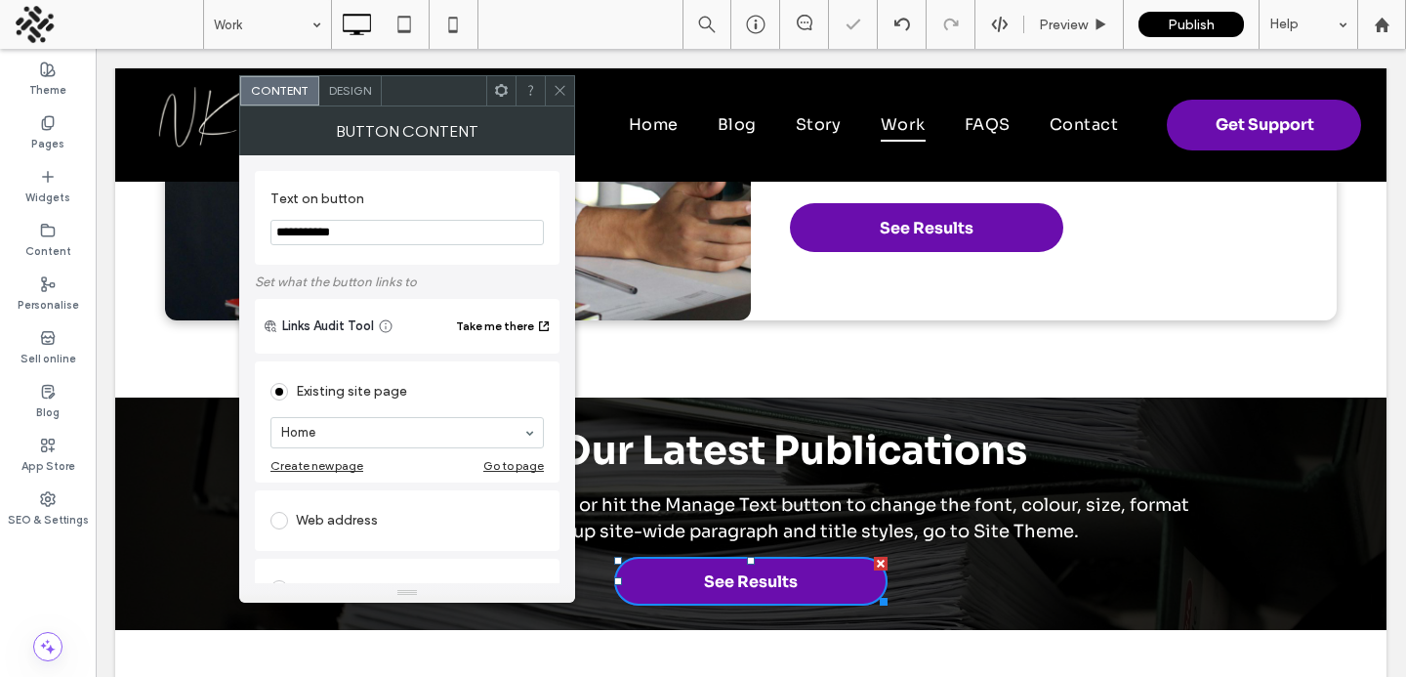
click at [295, 220] on input "**********" at bounding box center [407, 232] width 273 height 25
type input "**********"
click at [370, 100] on div "Design" at bounding box center [350, 90] width 63 height 29
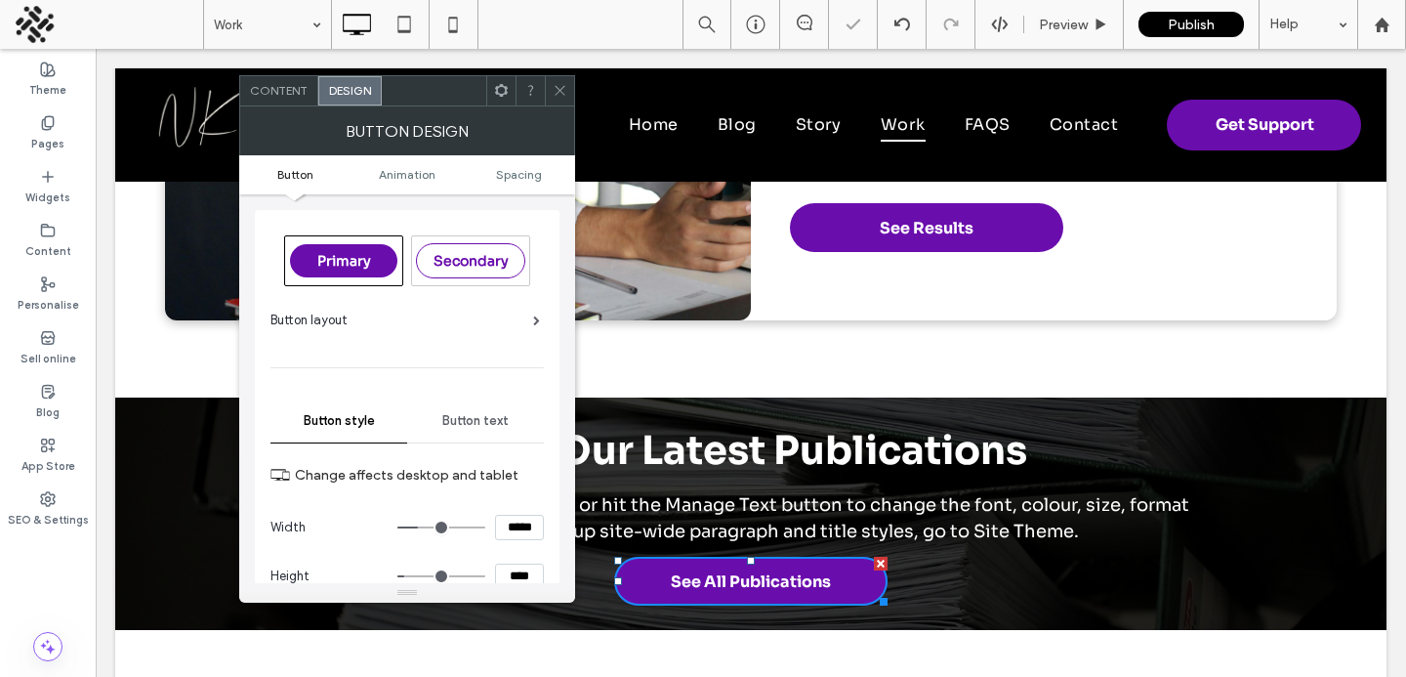
click at [523, 166] on ul "Button Animation Spacing" at bounding box center [407, 174] width 336 height 39
click at [519, 177] on span "Spacing" at bounding box center [519, 174] width 46 height 15
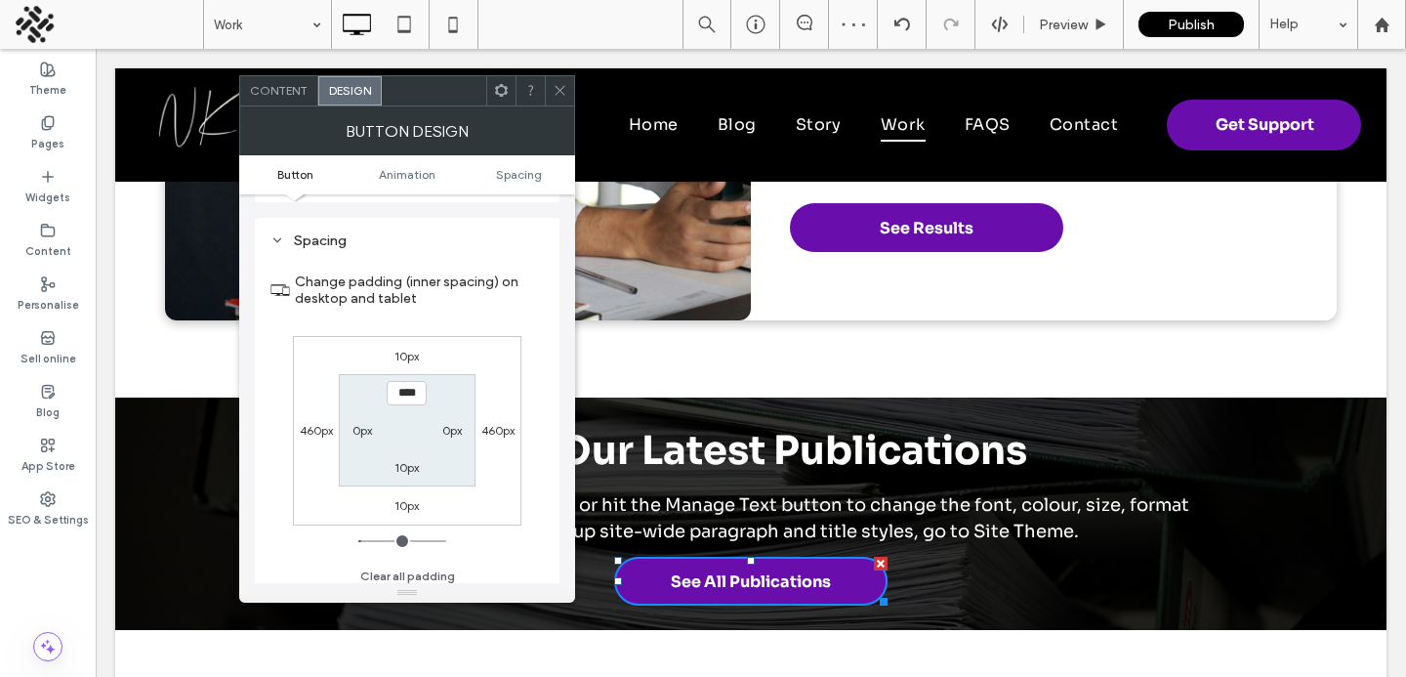
scroll to position [917, 0]
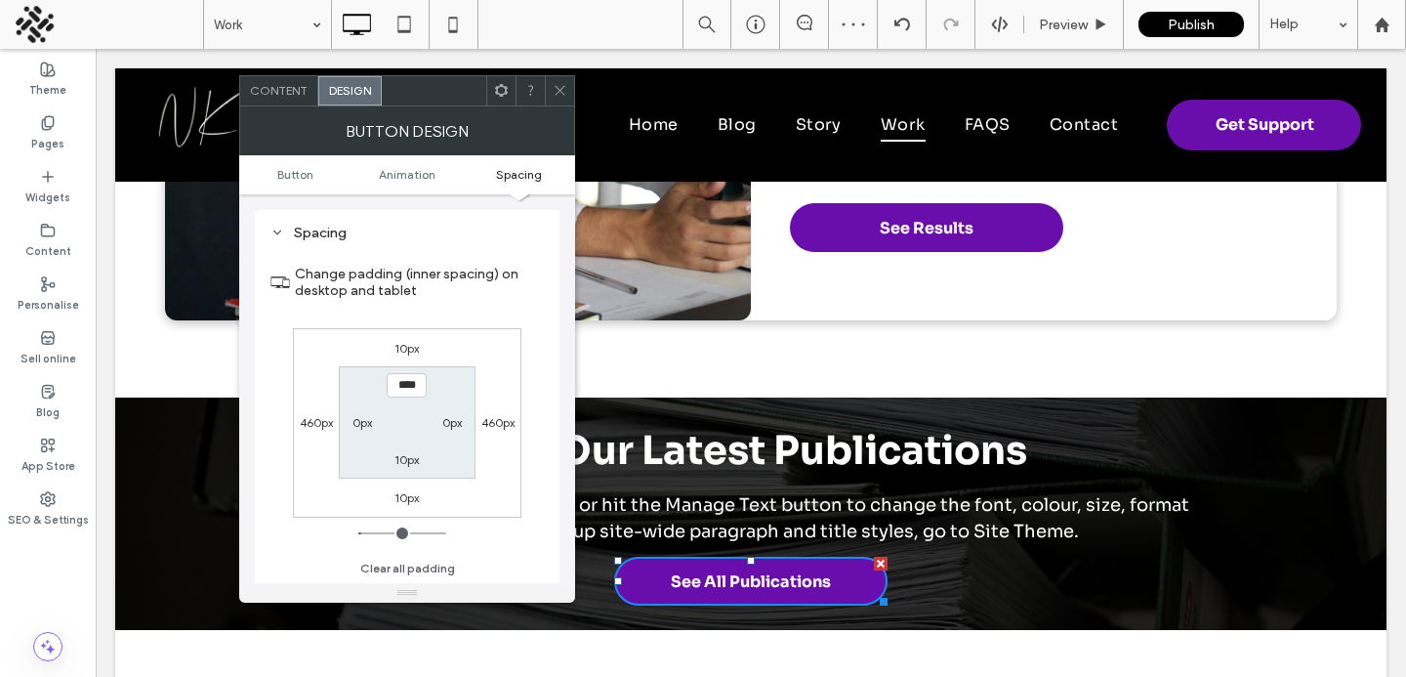
click at [402, 356] on div "10px" at bounding box center [407, 348] width 24 height 20
click at [402, 349] on label "10px" at bounding box center [407, 348] width 24 height 15
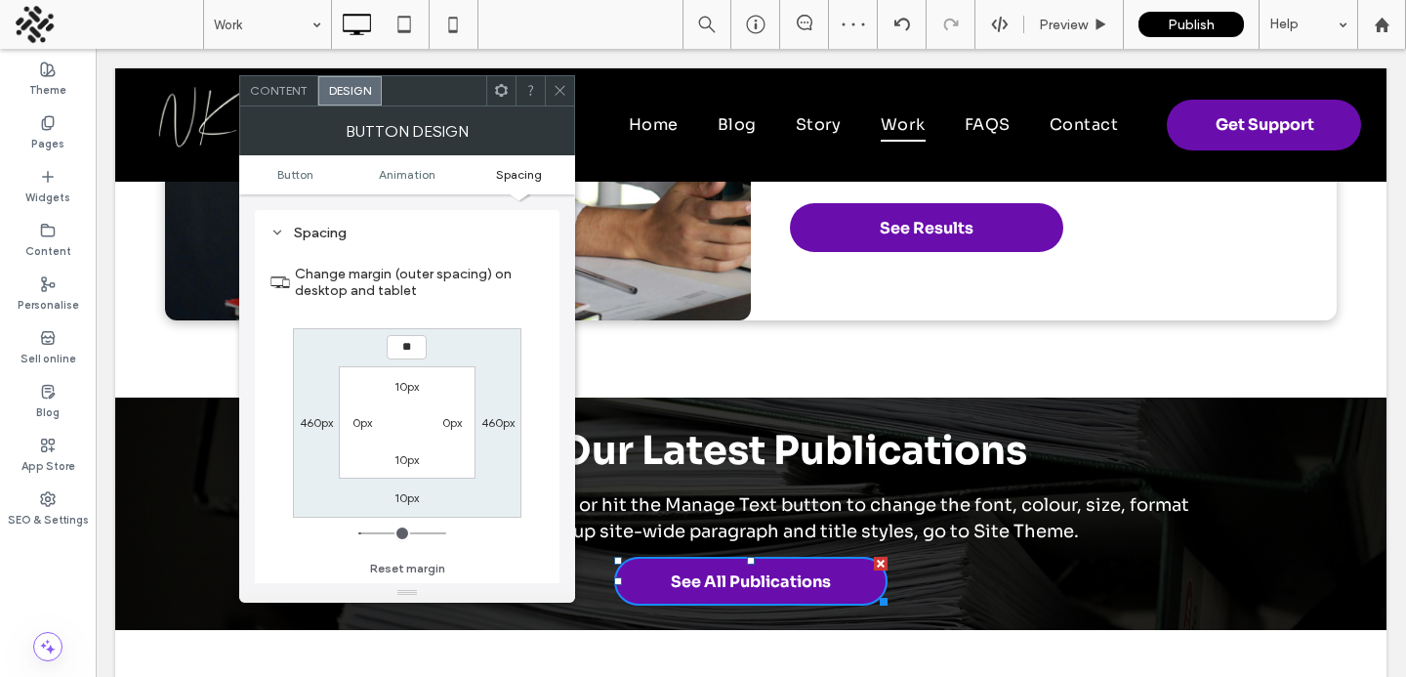
type input "**"
type input "****"
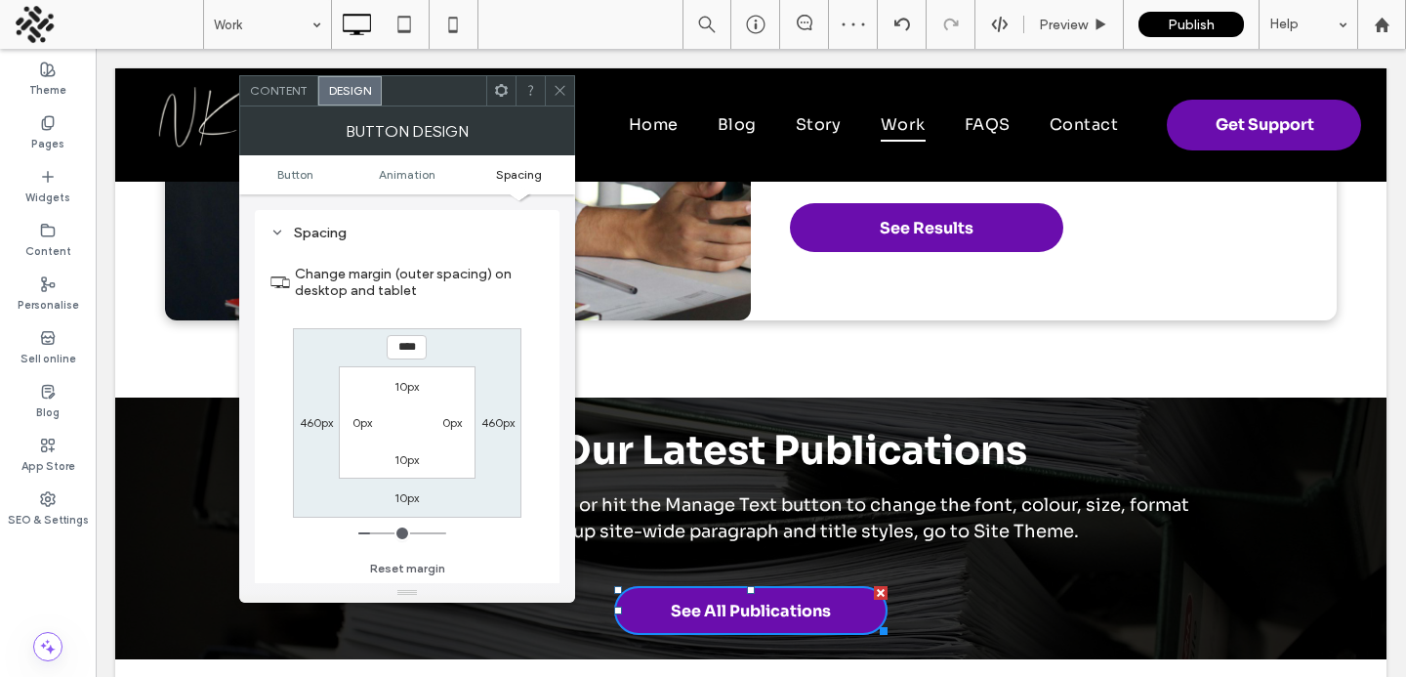
click at [553, 90] on icon at bounding box center [560, 90] width 15 height 15
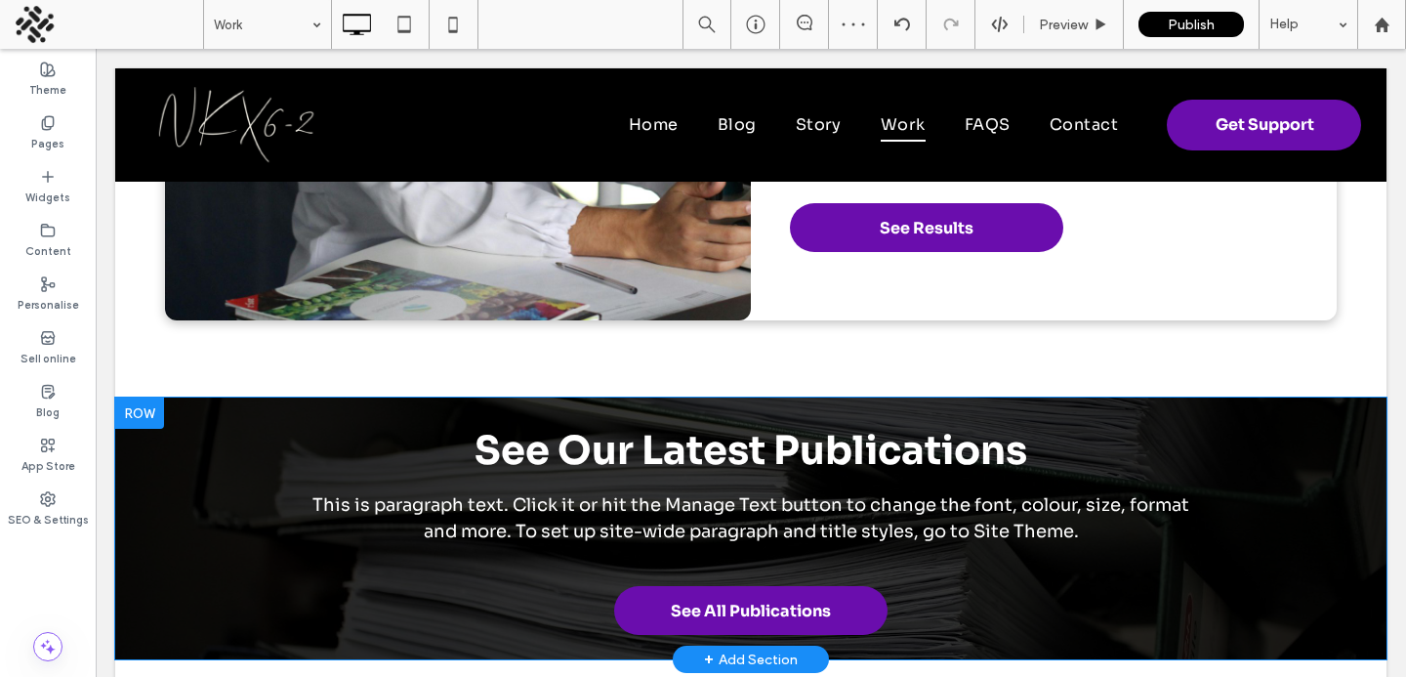
click at [140, 416] on div at bounding box center [139, 412] width 49 height 31
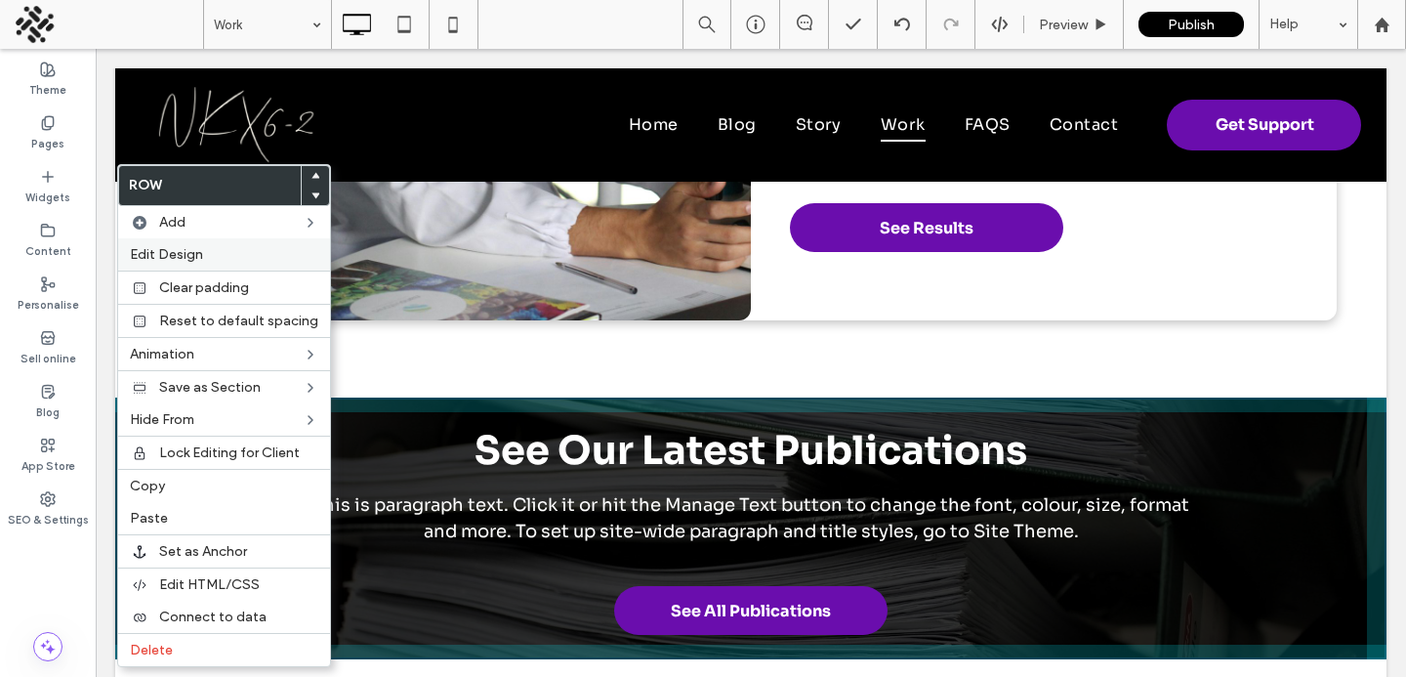
click at [163, 262] on span "Edit Design" at bounding box center [166, 254] width 73 height 17
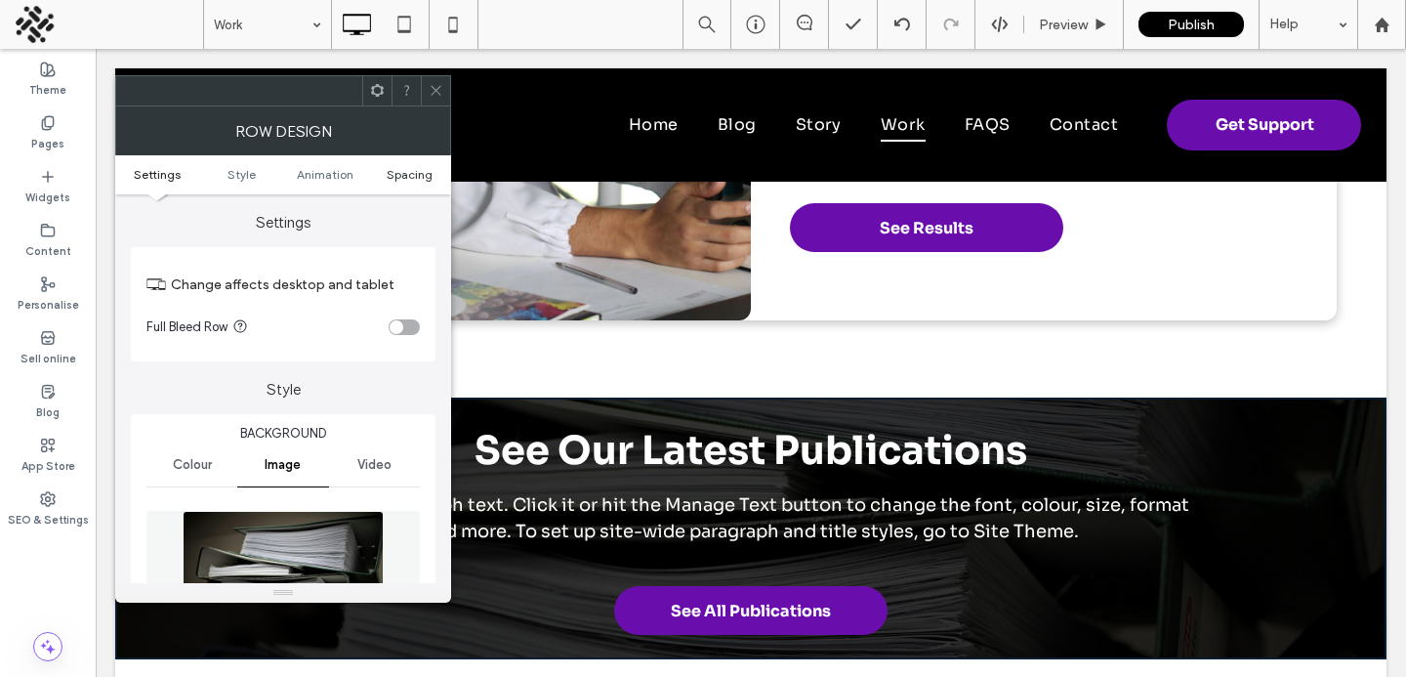
click at [398, 167] on span "Spacing" at bounding box center [410, 174] width 46 height 15
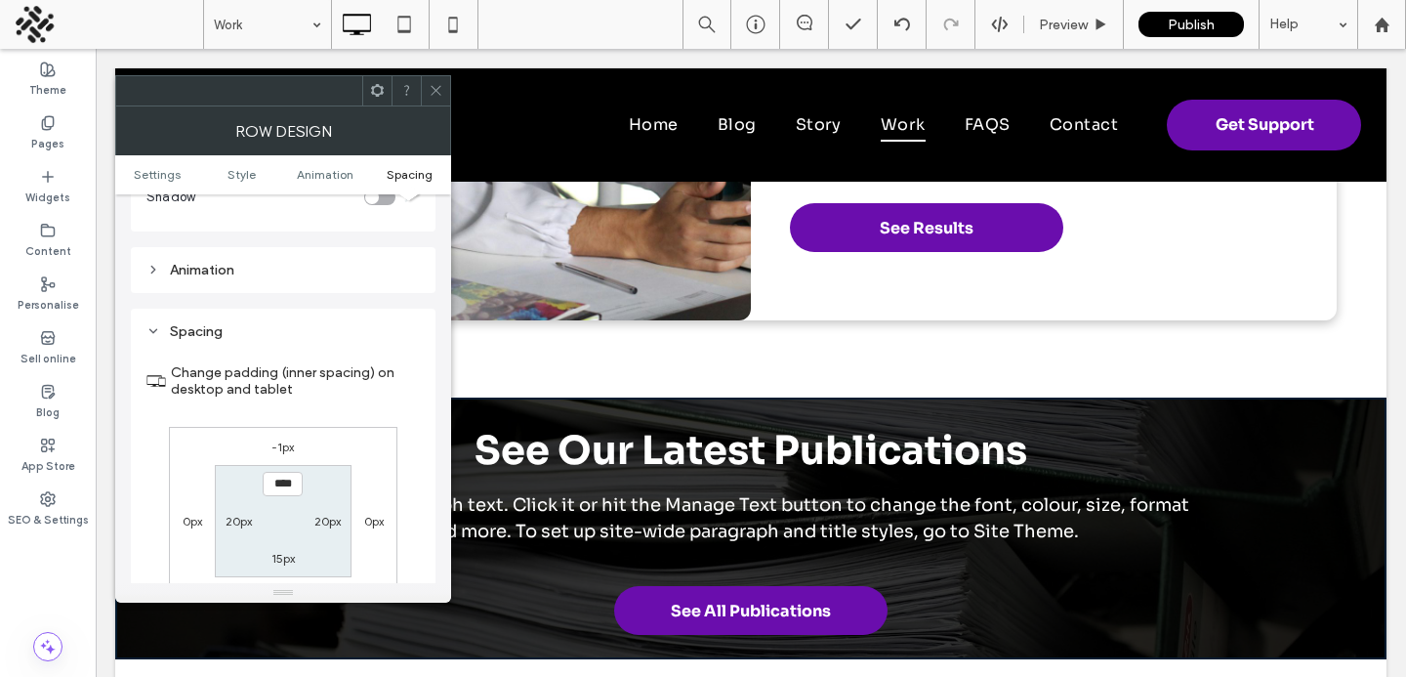
scroll to position [1291, 0]
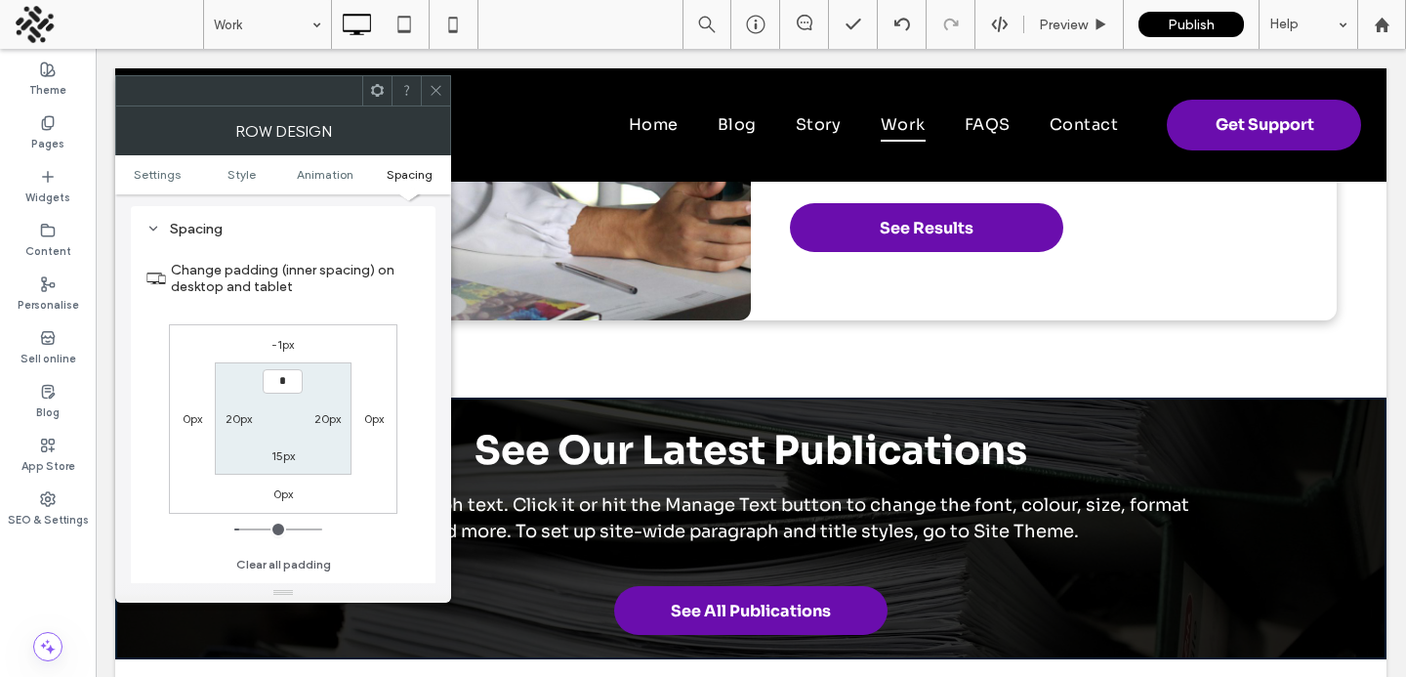
type input "**"
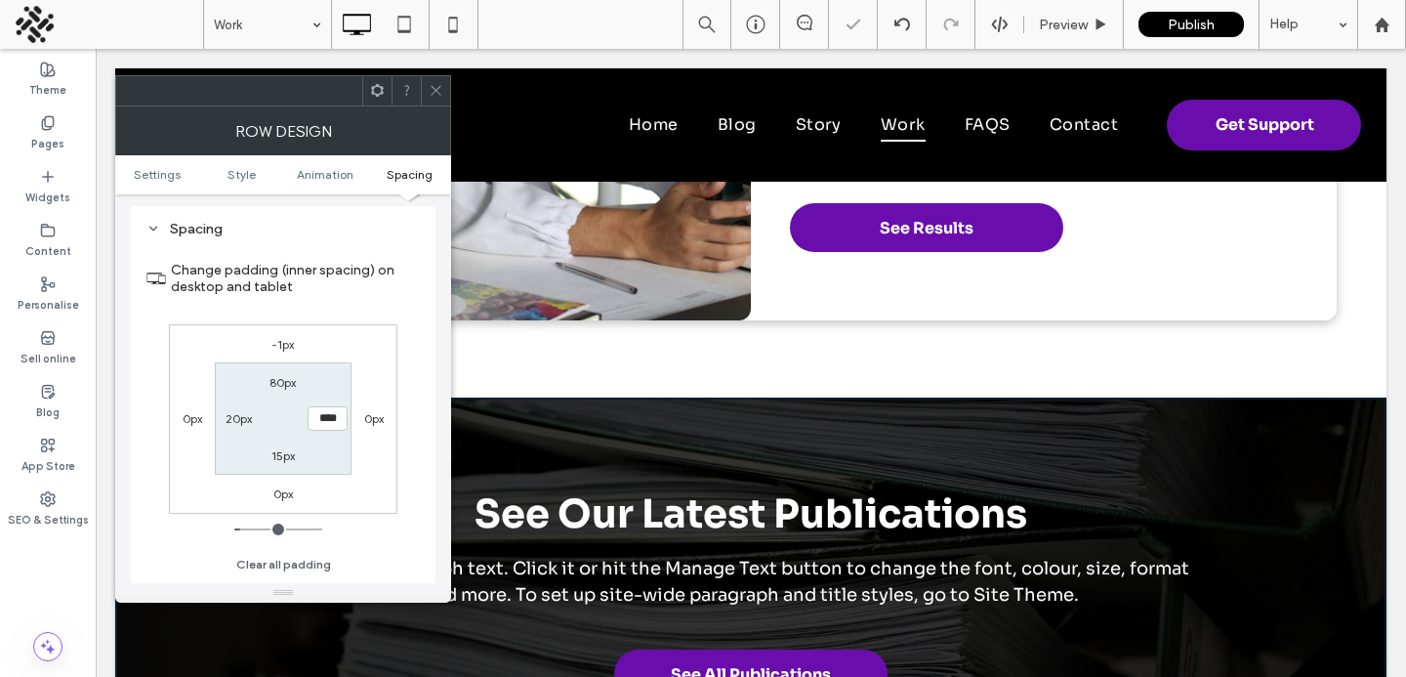
type input "**"
type input "****"
click at [279, 345] on label "-1px" at bounding box center [283, 344] width 22 height 15
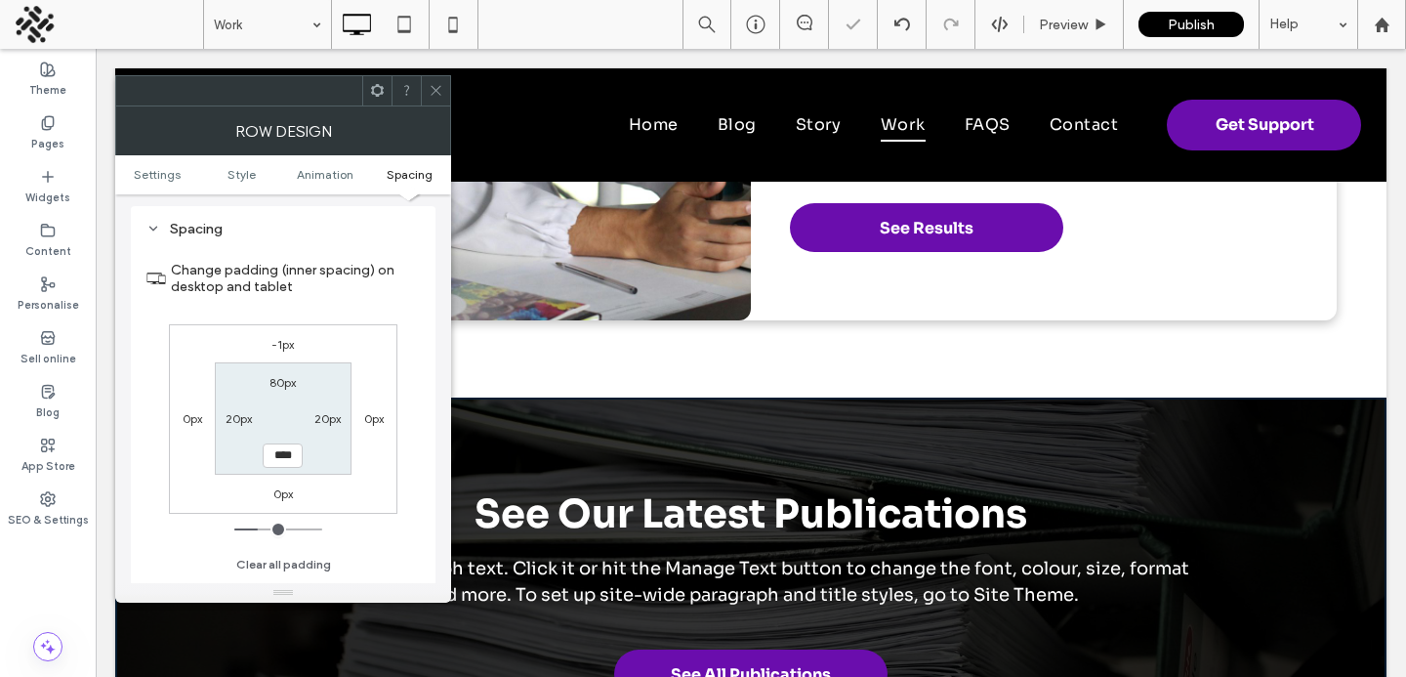
type input "*"
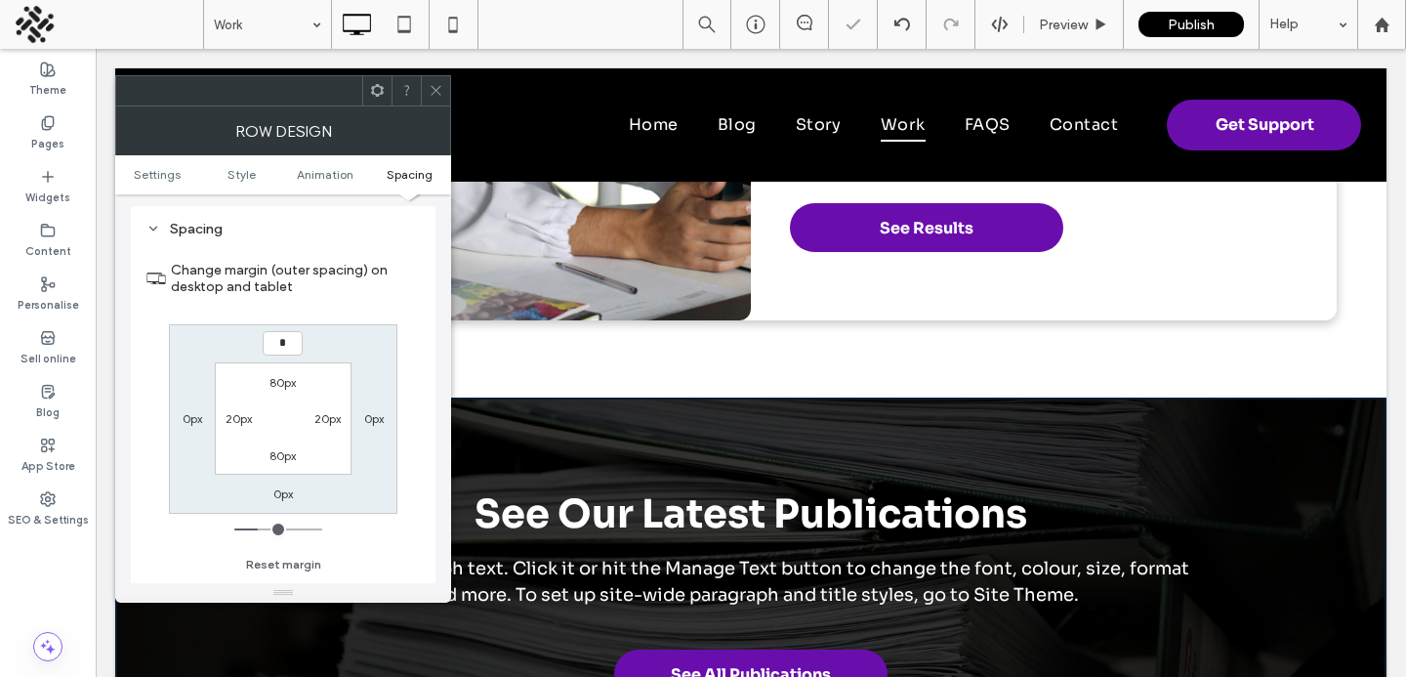
type input "*"
type input "***"
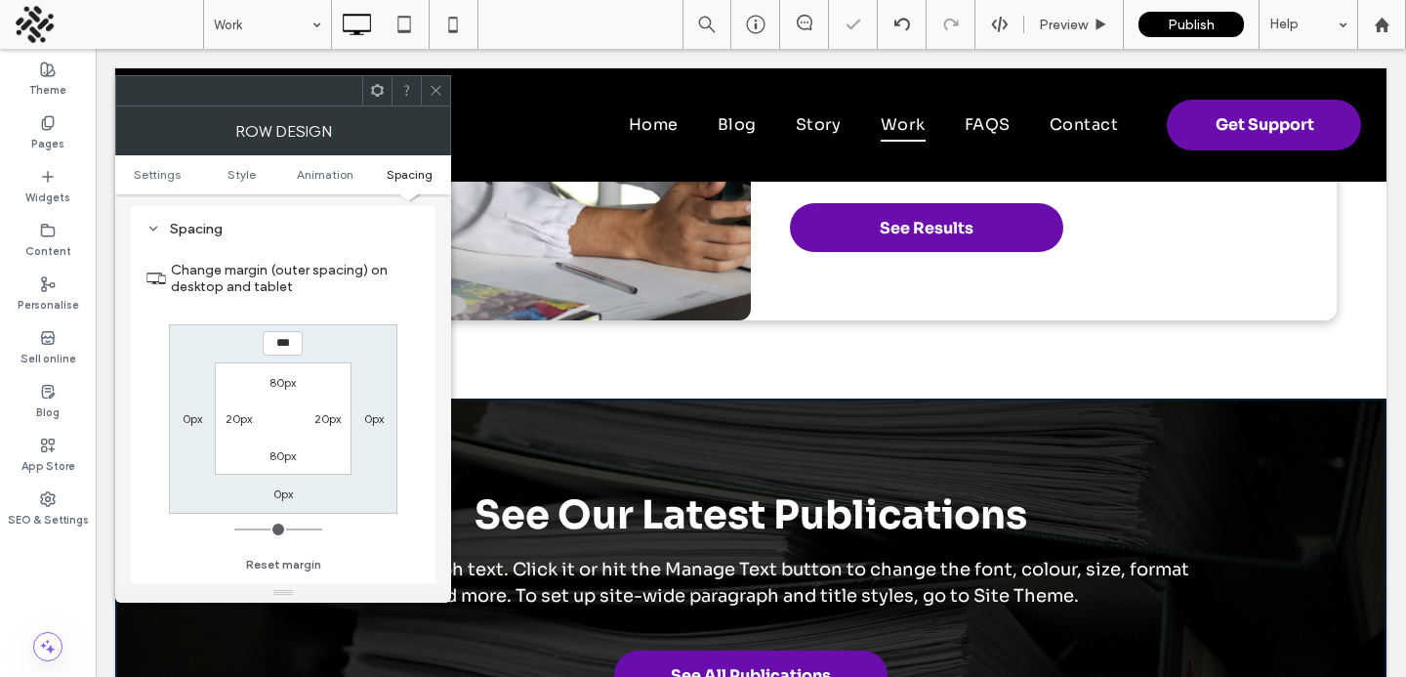
click at [438, 93] on use at bounding box center [436, 91] width 10 height 10
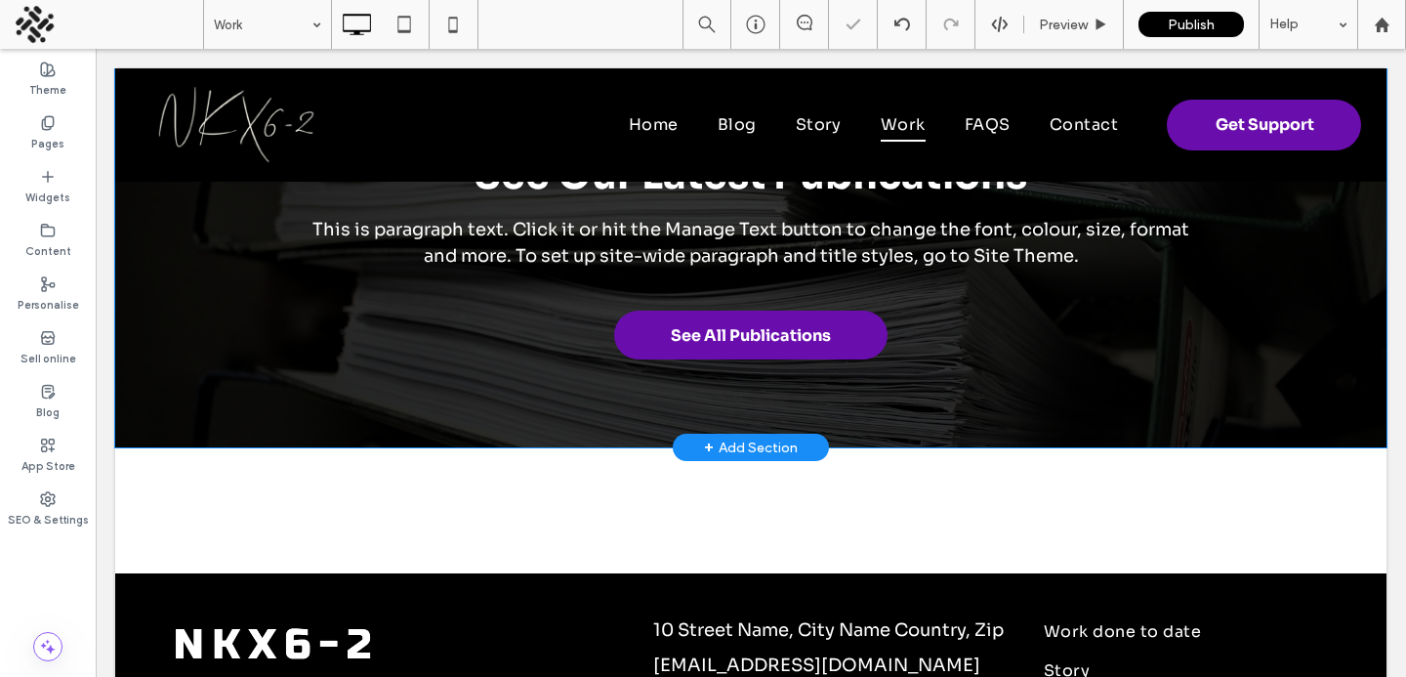
scroll to position [2581, 0]
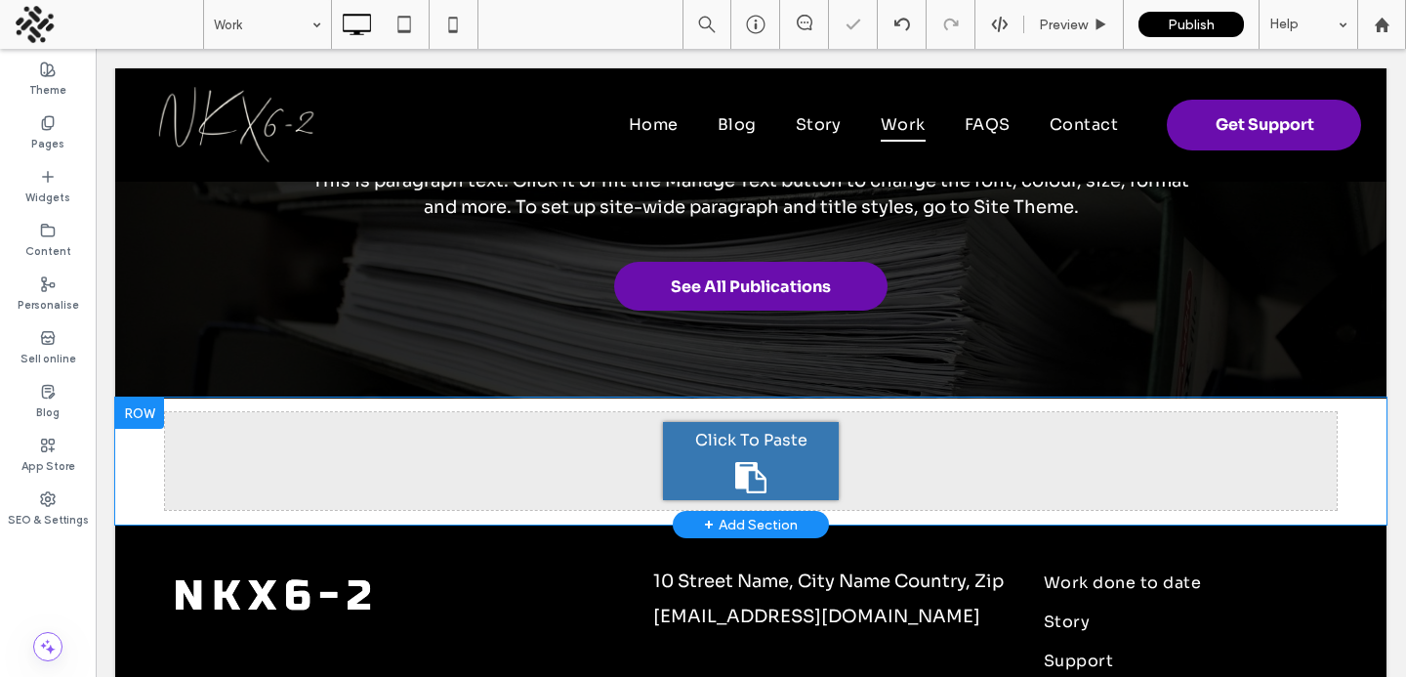
click at [140, 422] on div at bounding box center [139, 412] width 49 height 31
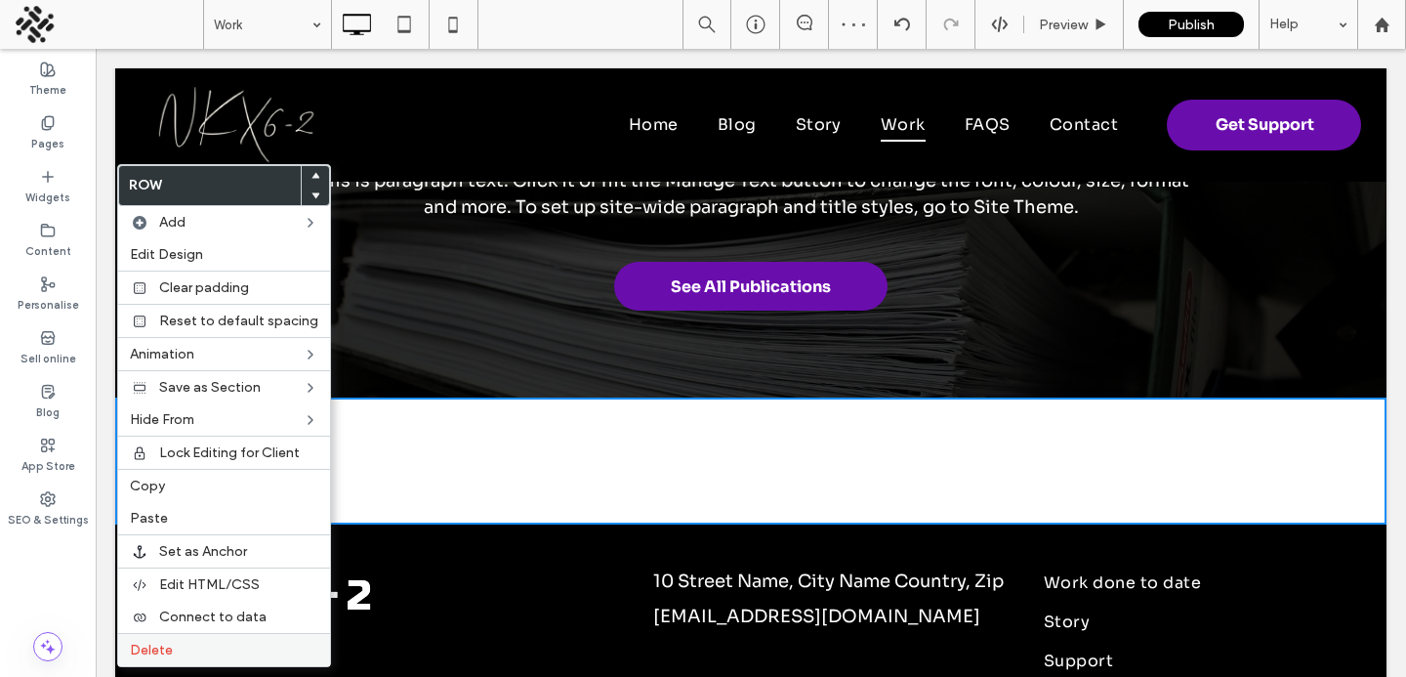
click at [154, 664] on div "Delete" at bounding box center [224, 649] width 212 height 33
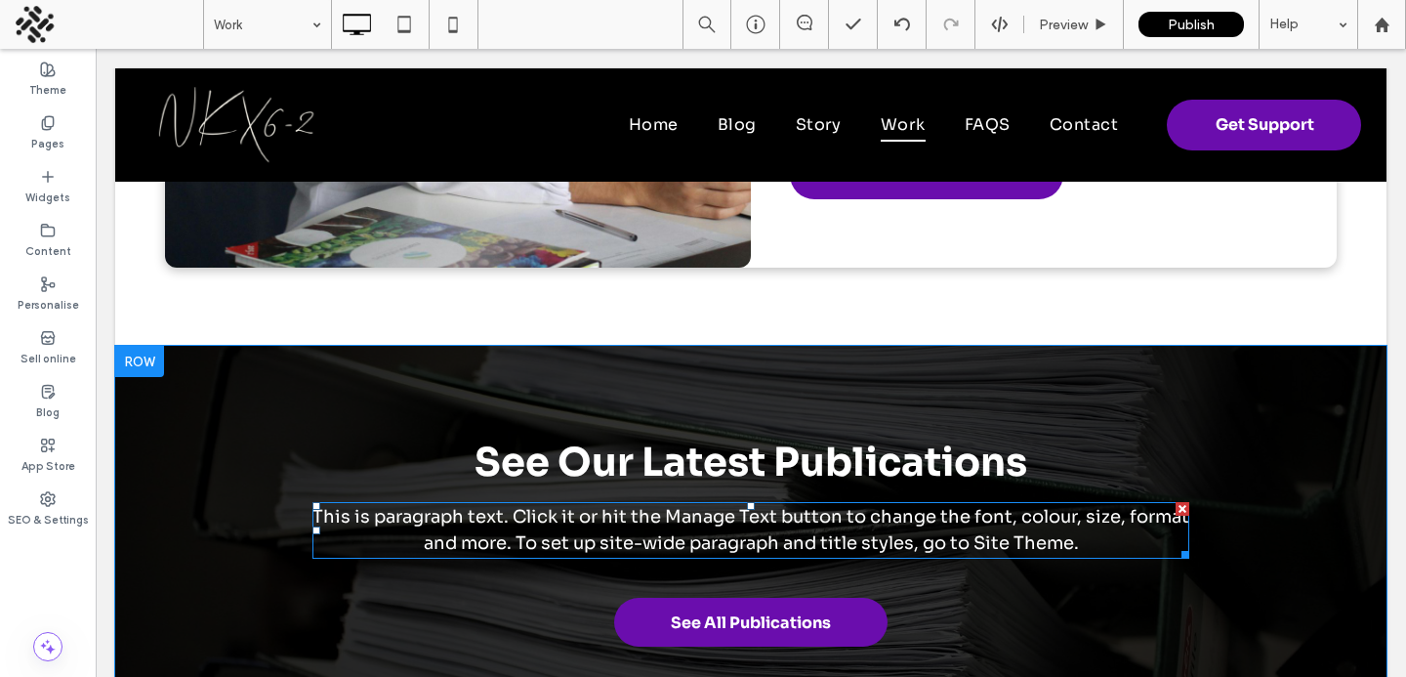
scroll to position [2363, 0]
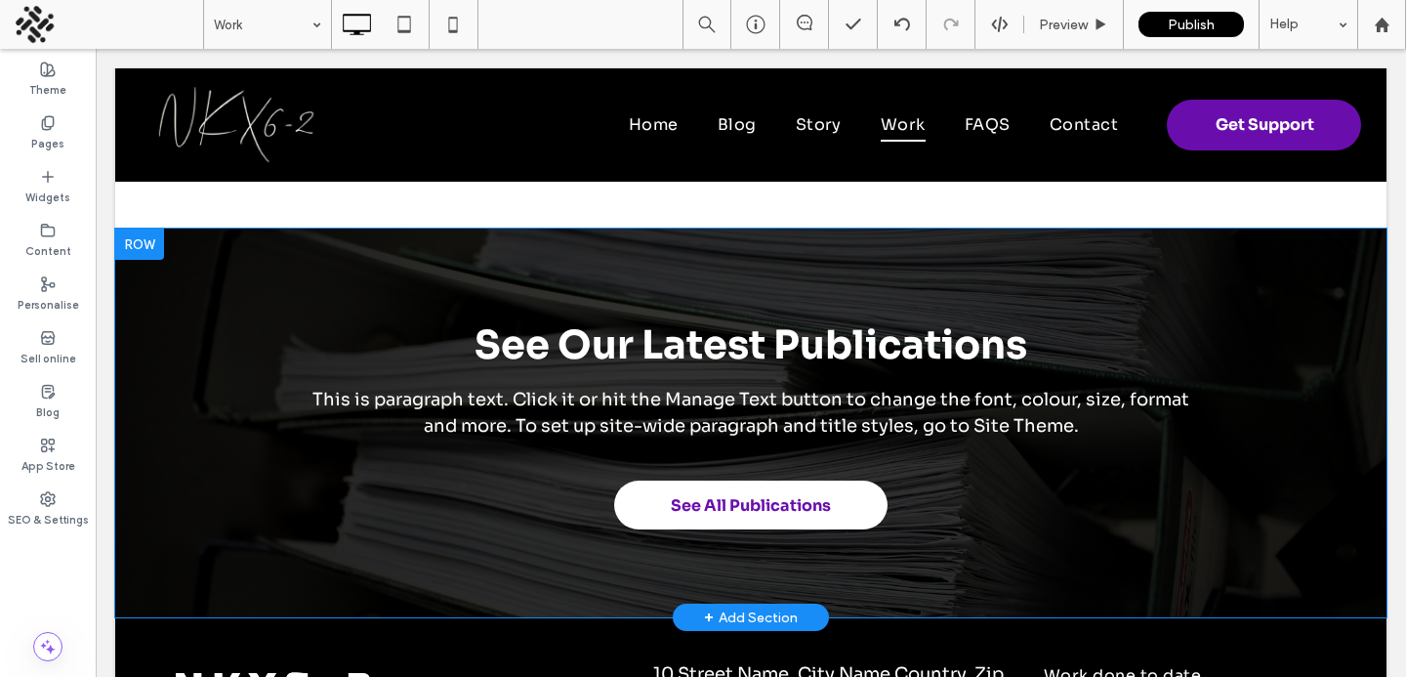
click at [717, 486] on link "See All Publications" at bounding box center [750, 505] width 273 height 49
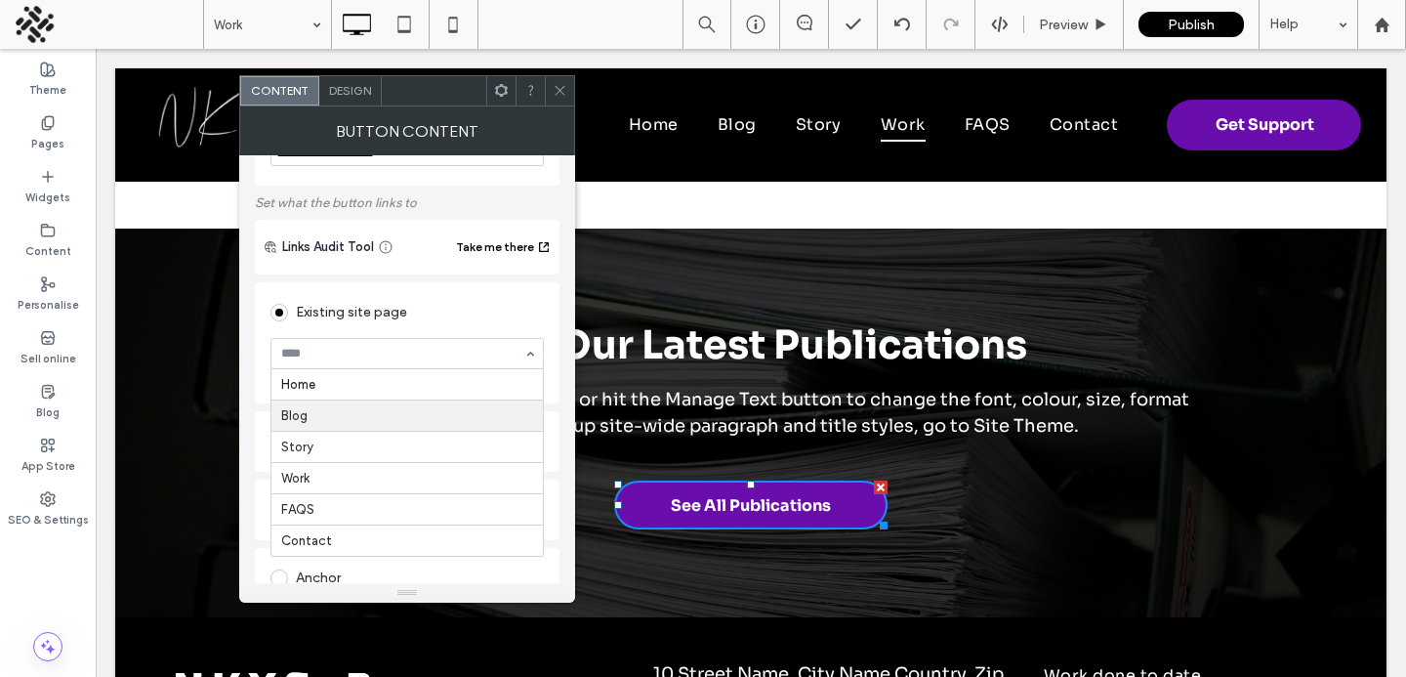
scroll to position [100, 0]
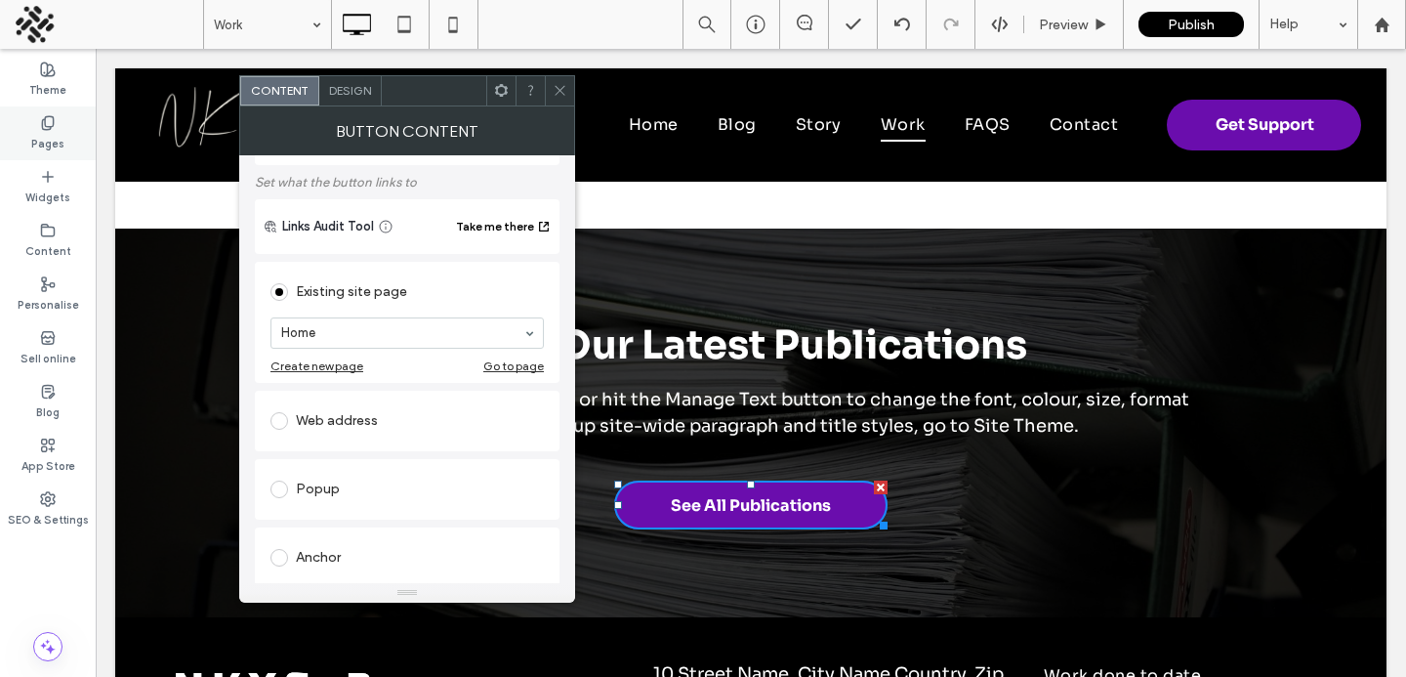
click at [41, 116] on icon at bounding box center [48, 123] width 16 height 16
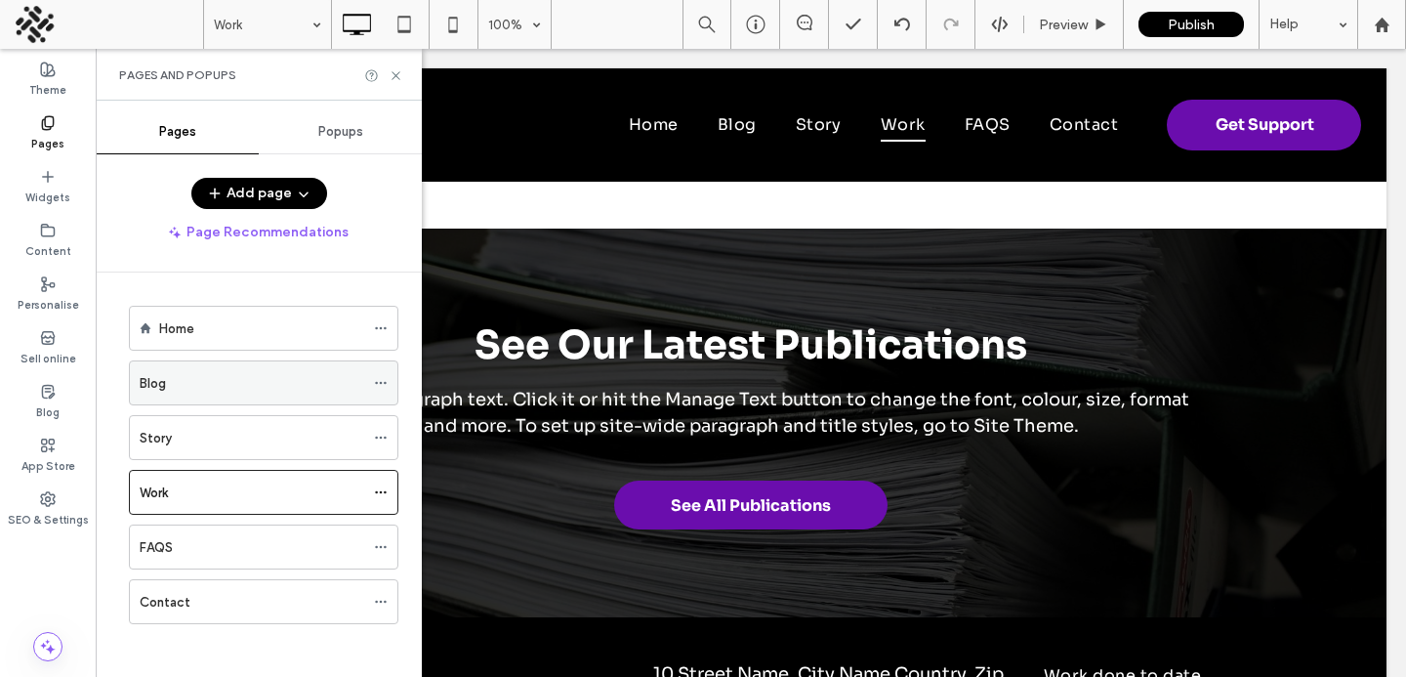
scroll to position [6, 0]
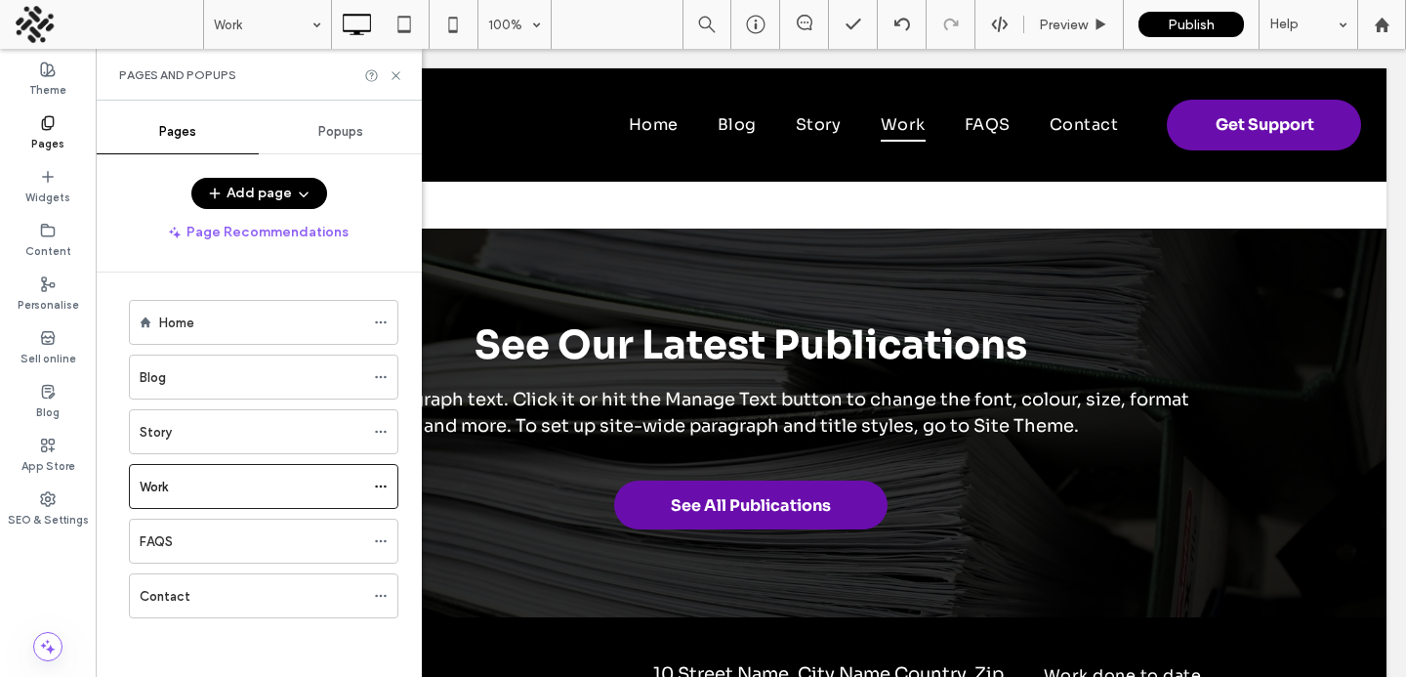
click at [249, 201] on button "Add page" at bounding box center [259, 193] width 136 height 31
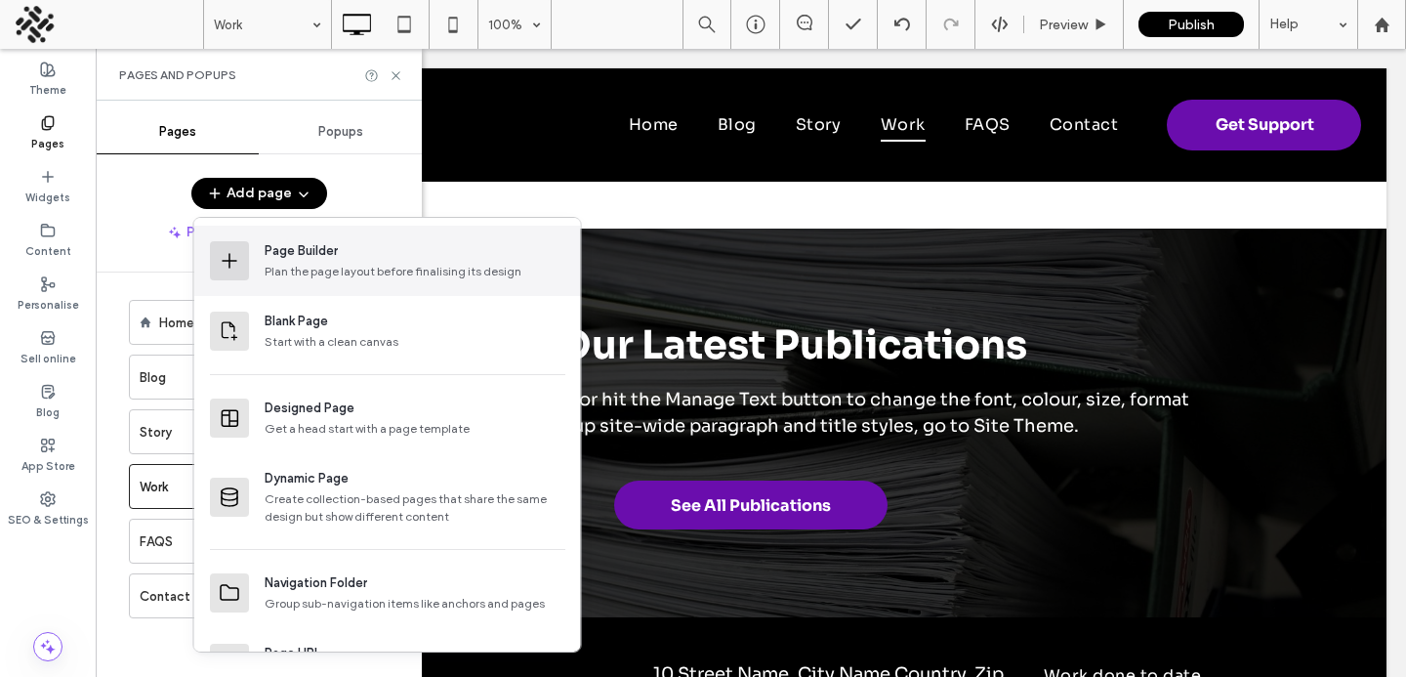
click at [297, 263] on div "Plan the page layout before finalising its design" at bounding box center [415, 272] width 301 height 18
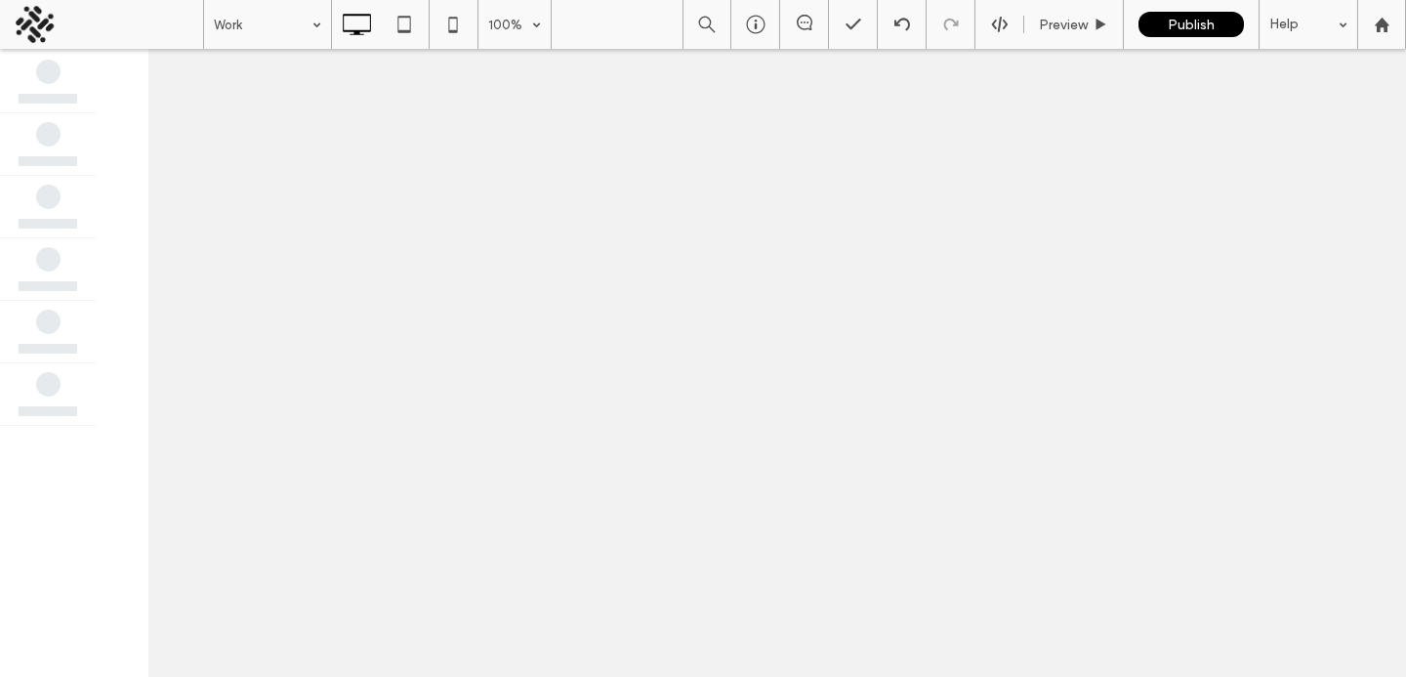
scroll to position [0, 0]
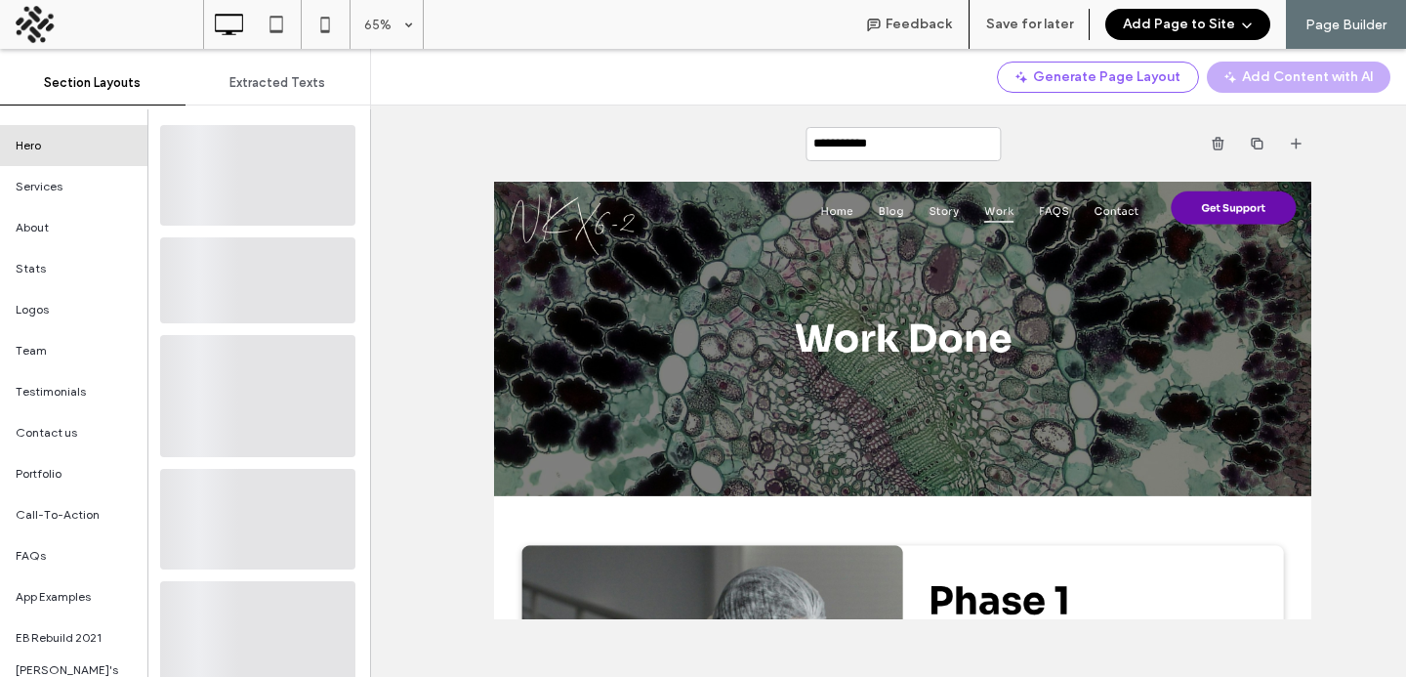
type input "**********"
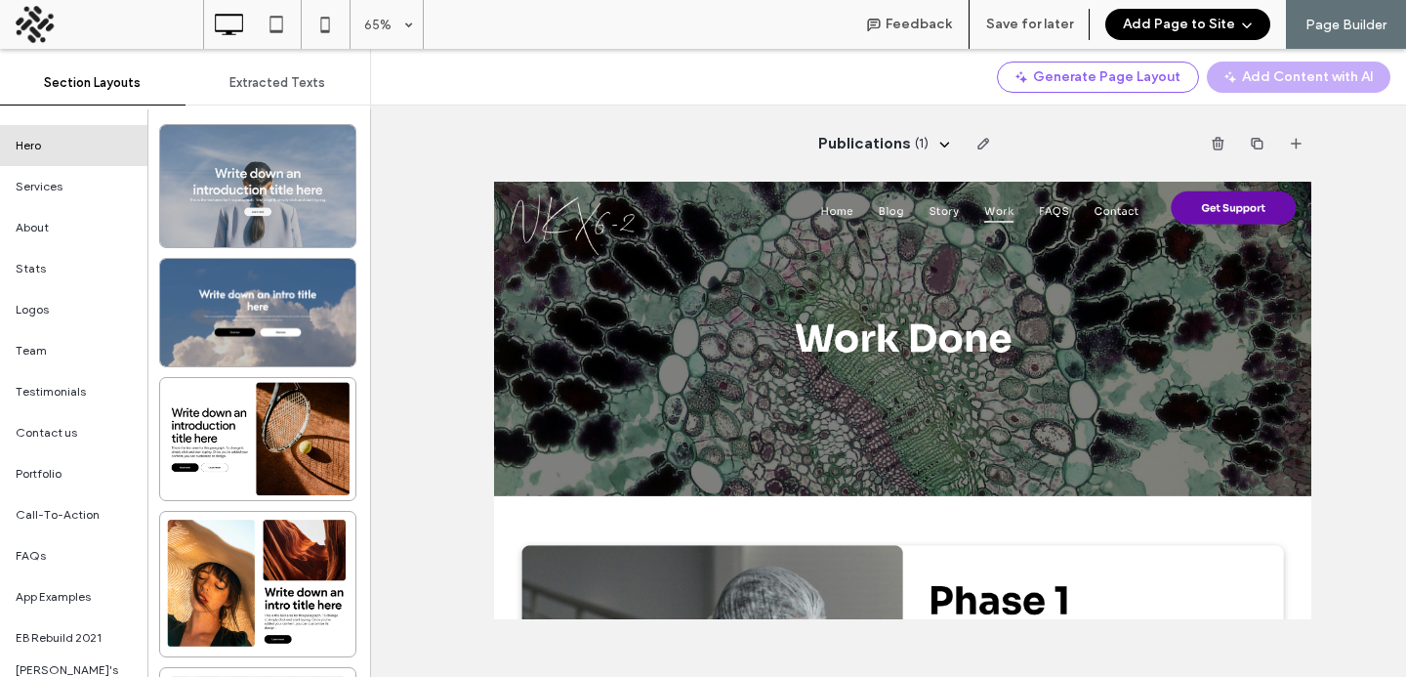
click at [196, 198] on div at bounding box center [257, 186] width 195 height 122
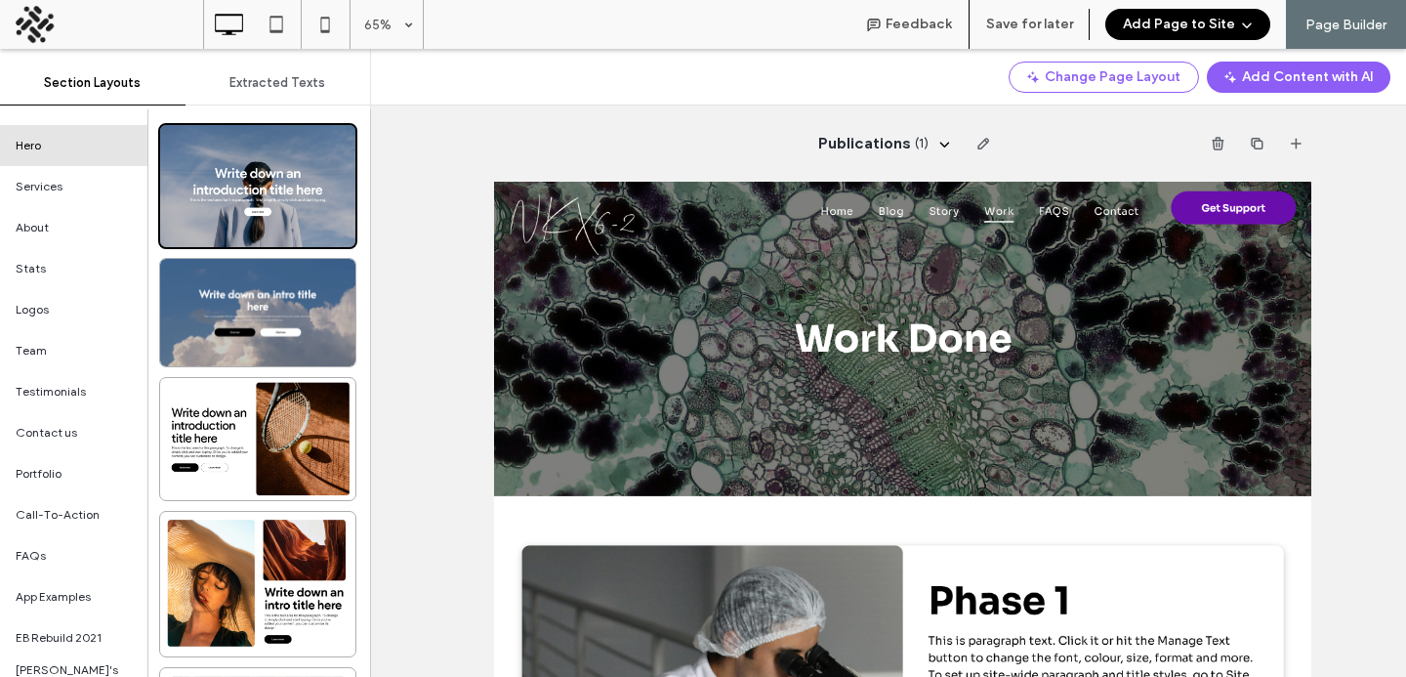
click at [1199, 24] on button "Add Page to Site" at bounding box center [1188, 24] width 165 height 31
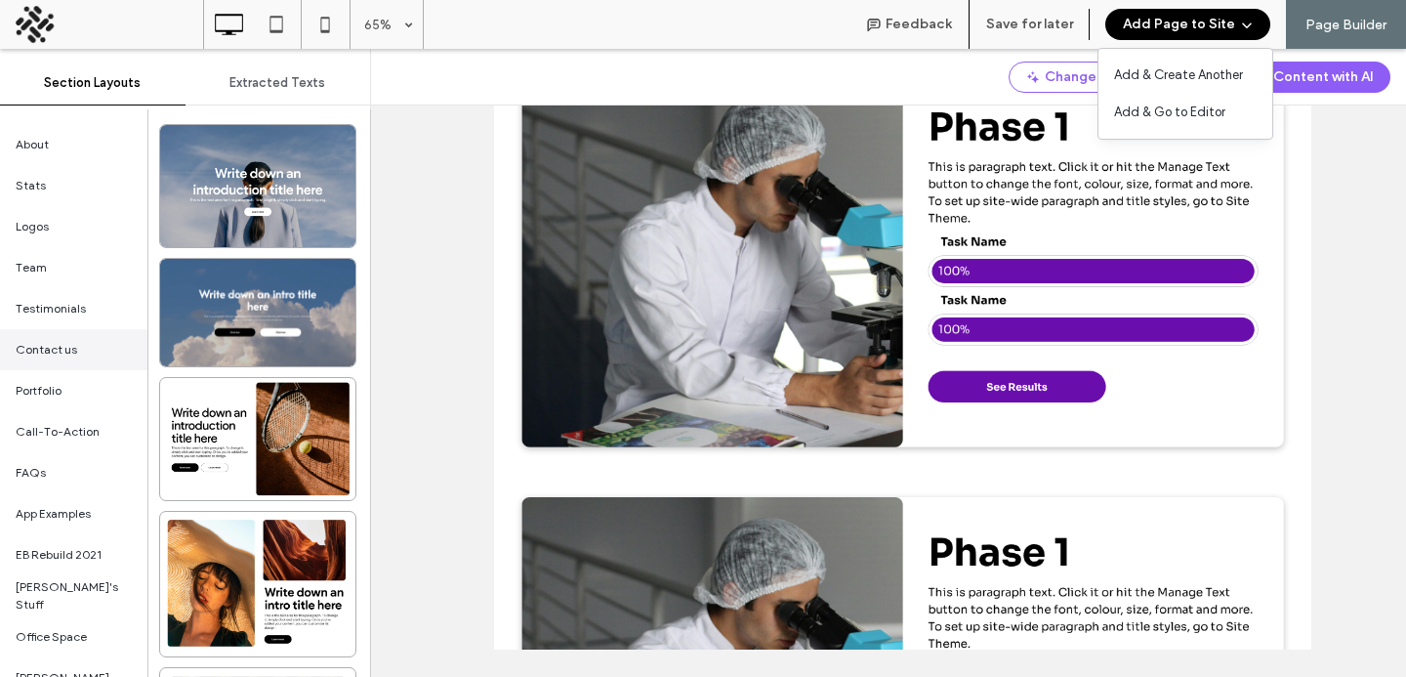
scroll to position [88, 0]
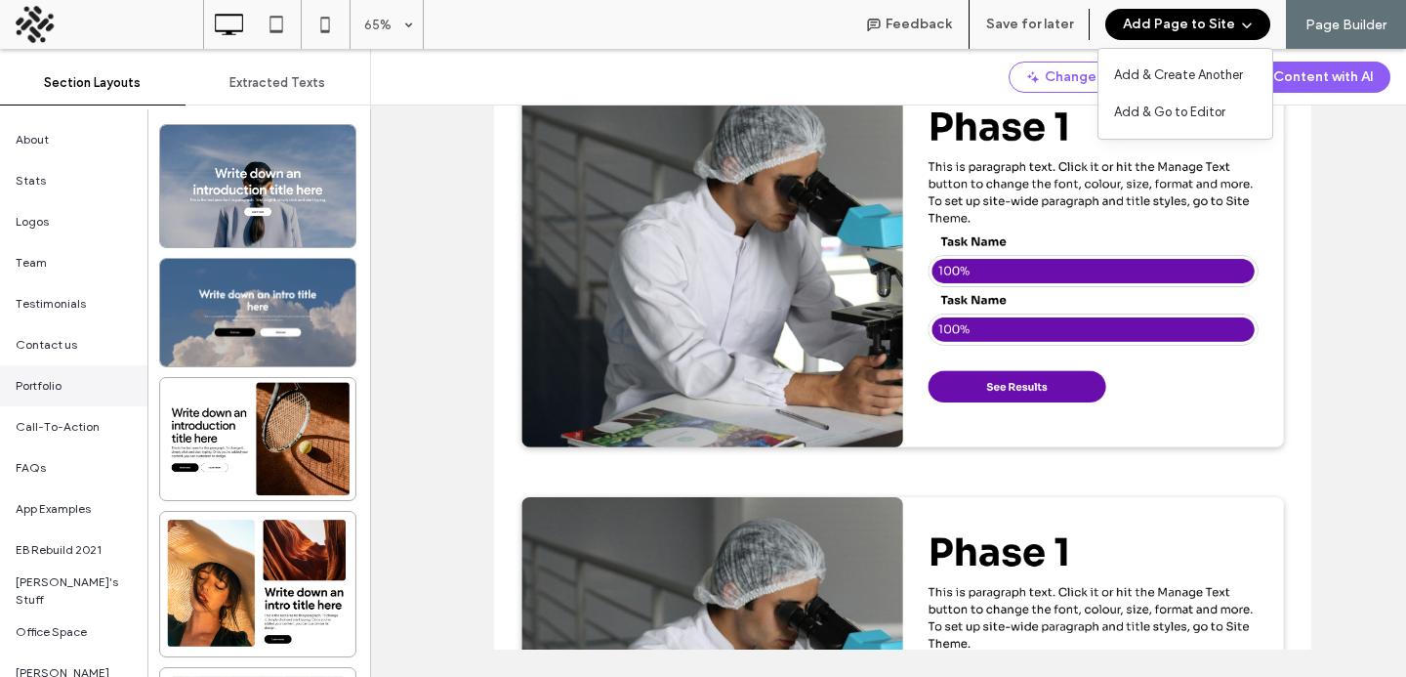
click at [23, 398] on div "Portfolio" at bounding box center [73, 385] width 147 height 41
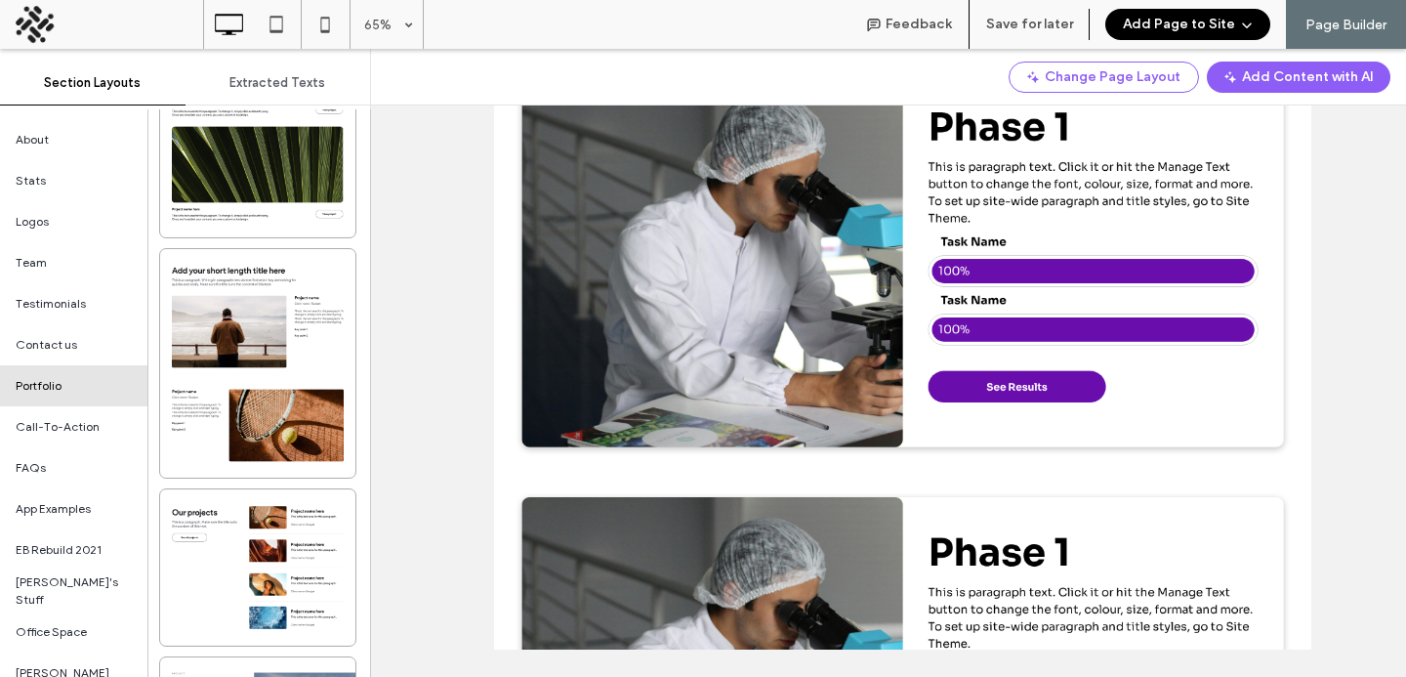
scroll to position [499, 0]
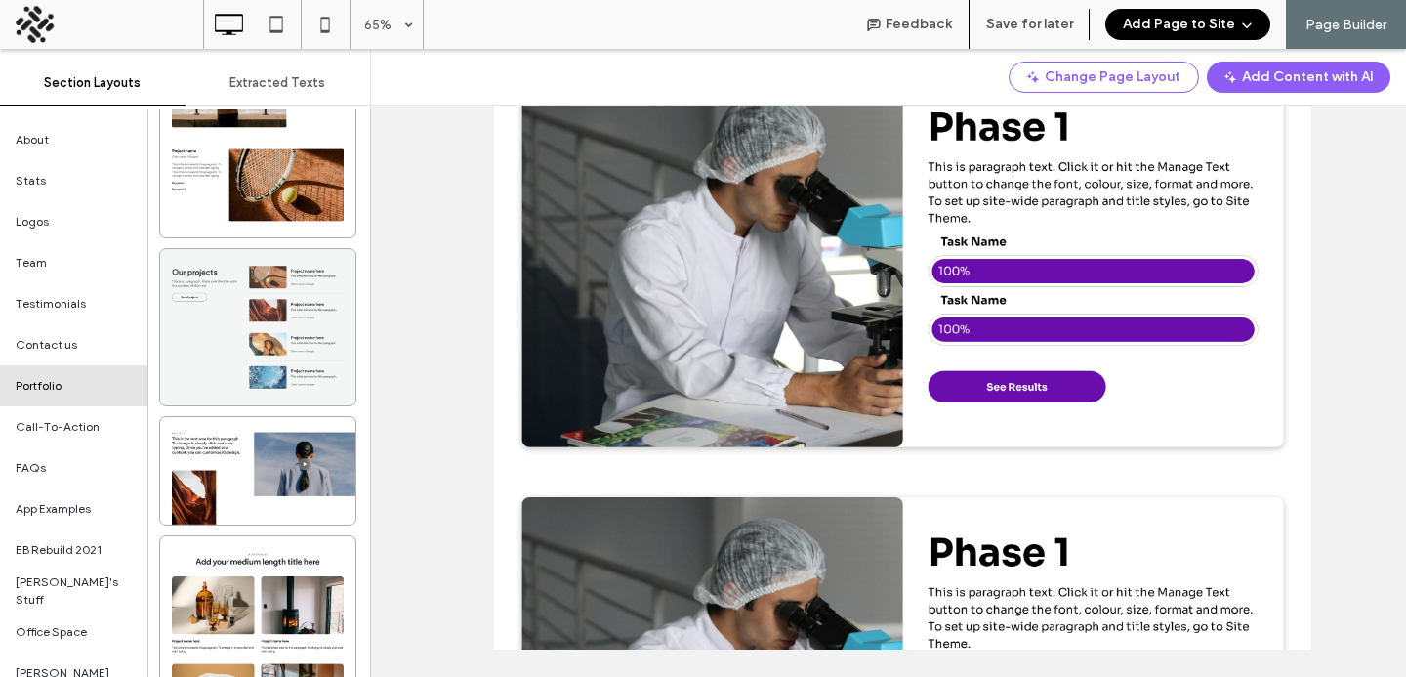
click at [195, 295] on div at bounding box center [257, 327] width 195 height 156
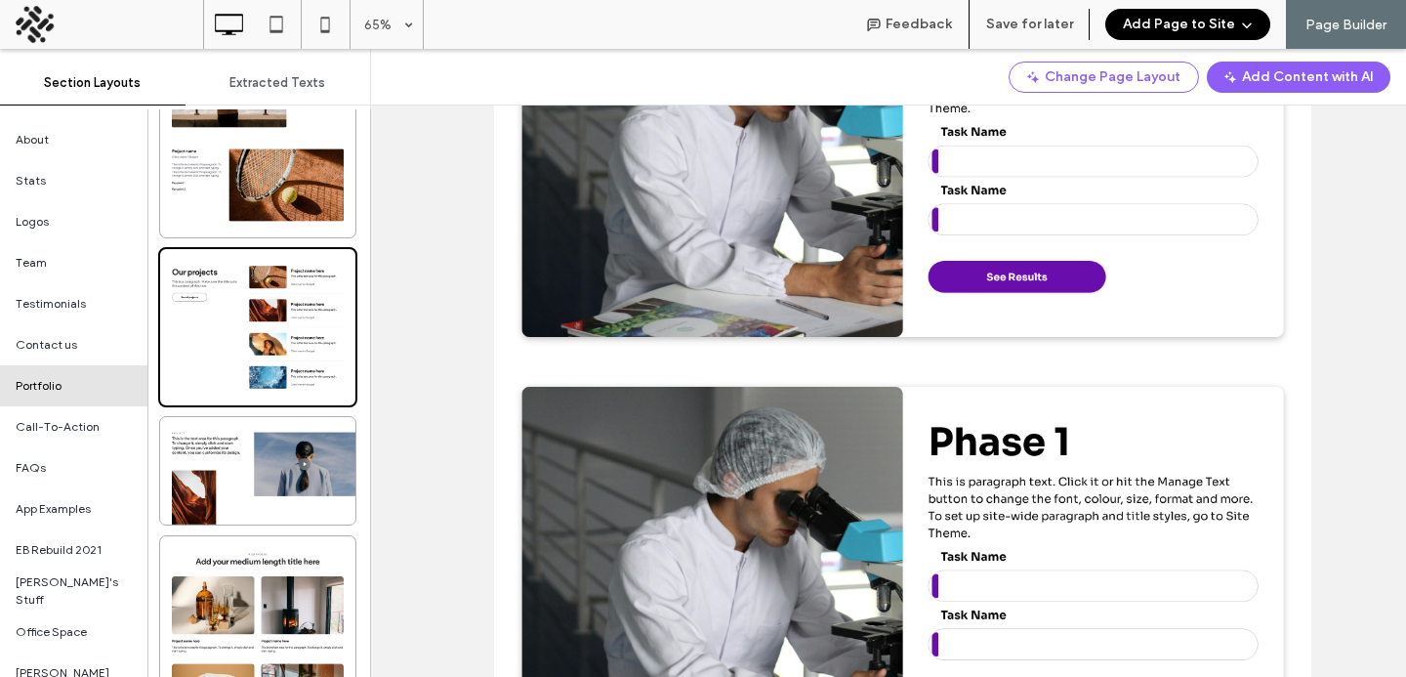
scroll to position [1019, 0]
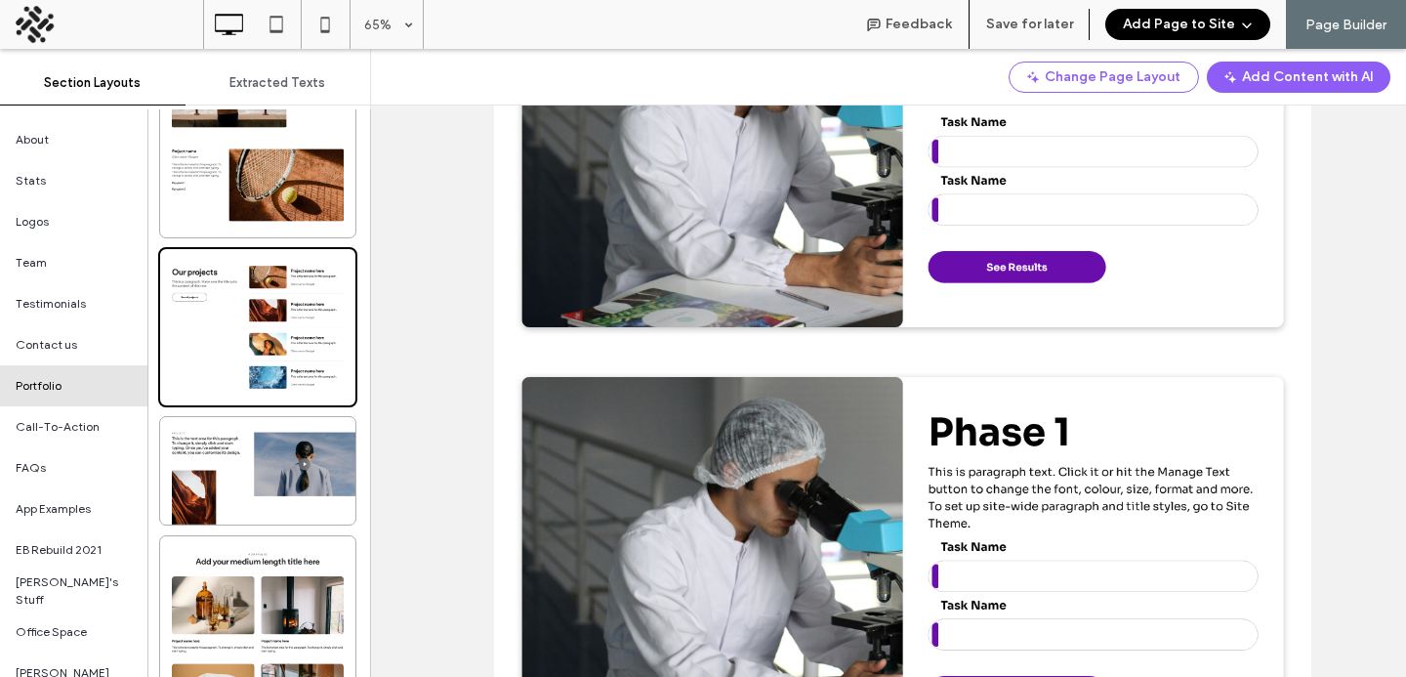
click at [1172, 22] on button "Add Page to Site" at bounding box center [1188, 24] width 165 height 31
click at [1154, 101] on div "Add & Go to Editor" at bounding box center [1186, 112] width 174 height 37
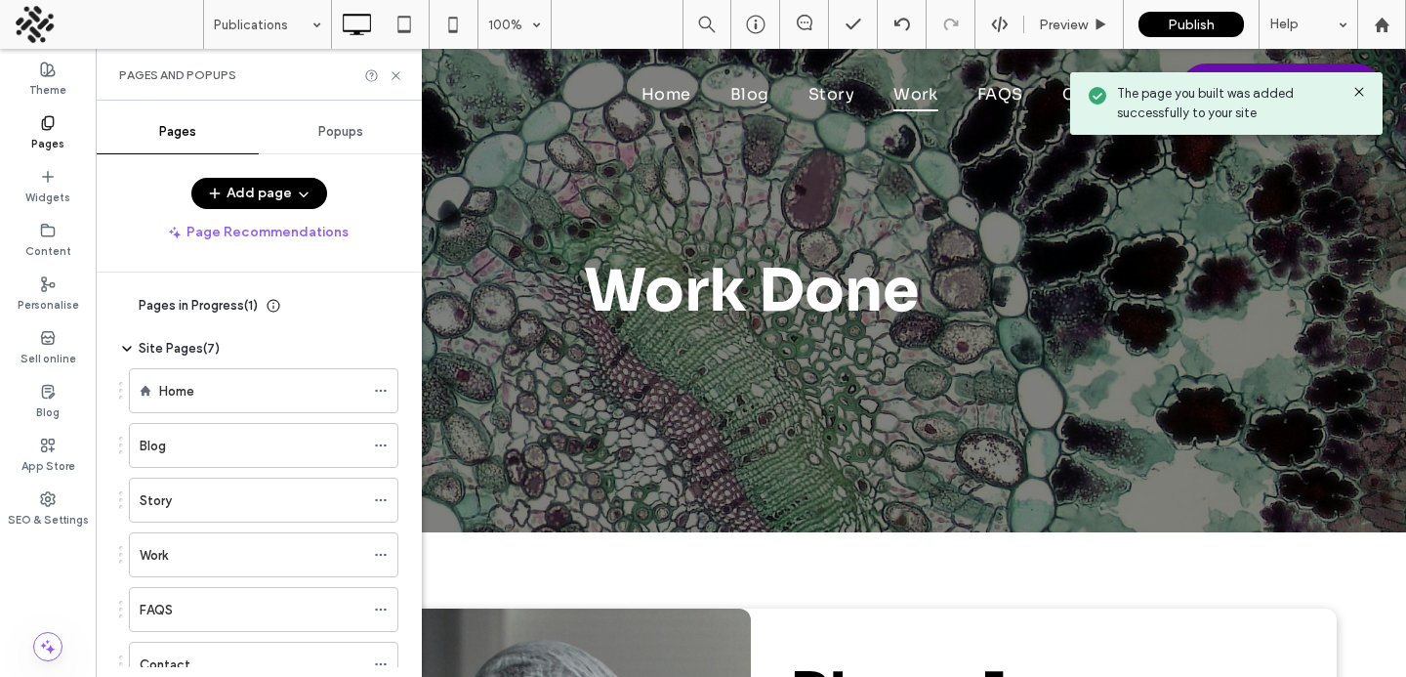
scroll to position [0, 0]
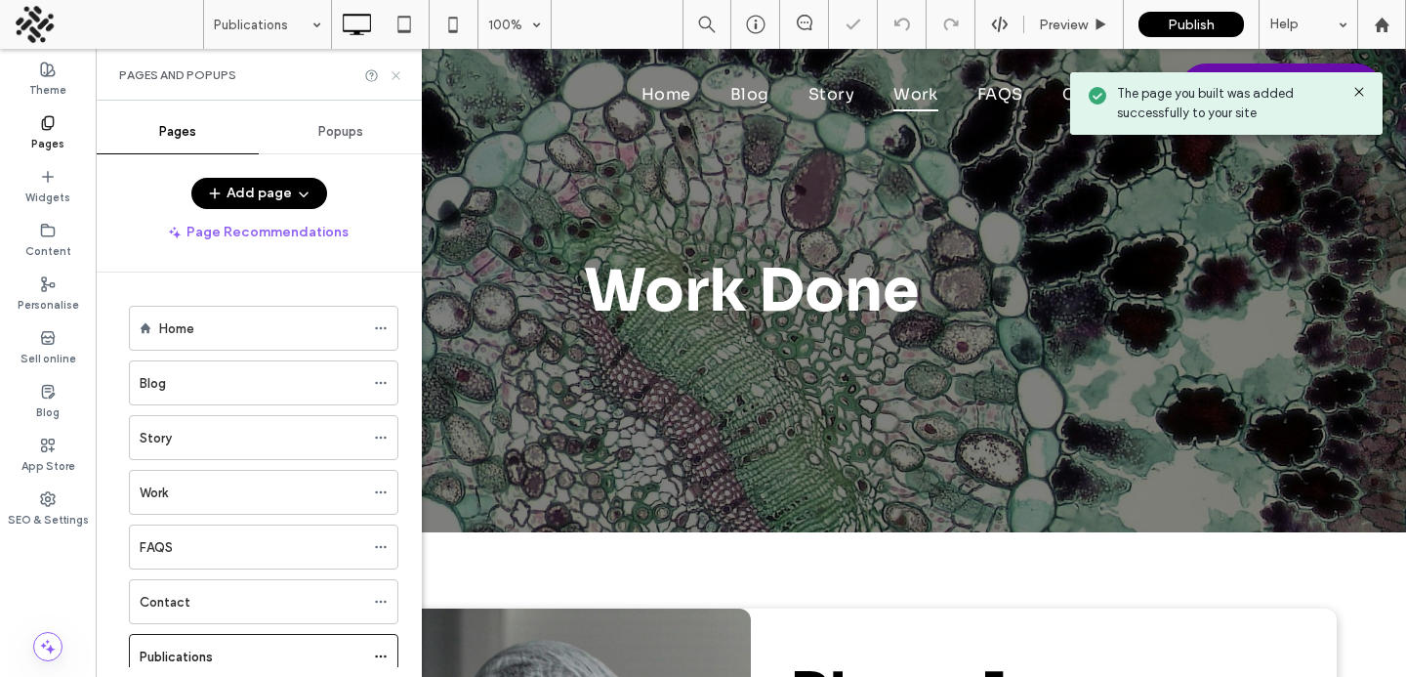
click at [395, 76] on use at bounding box center [396, 75] width 8 height 8
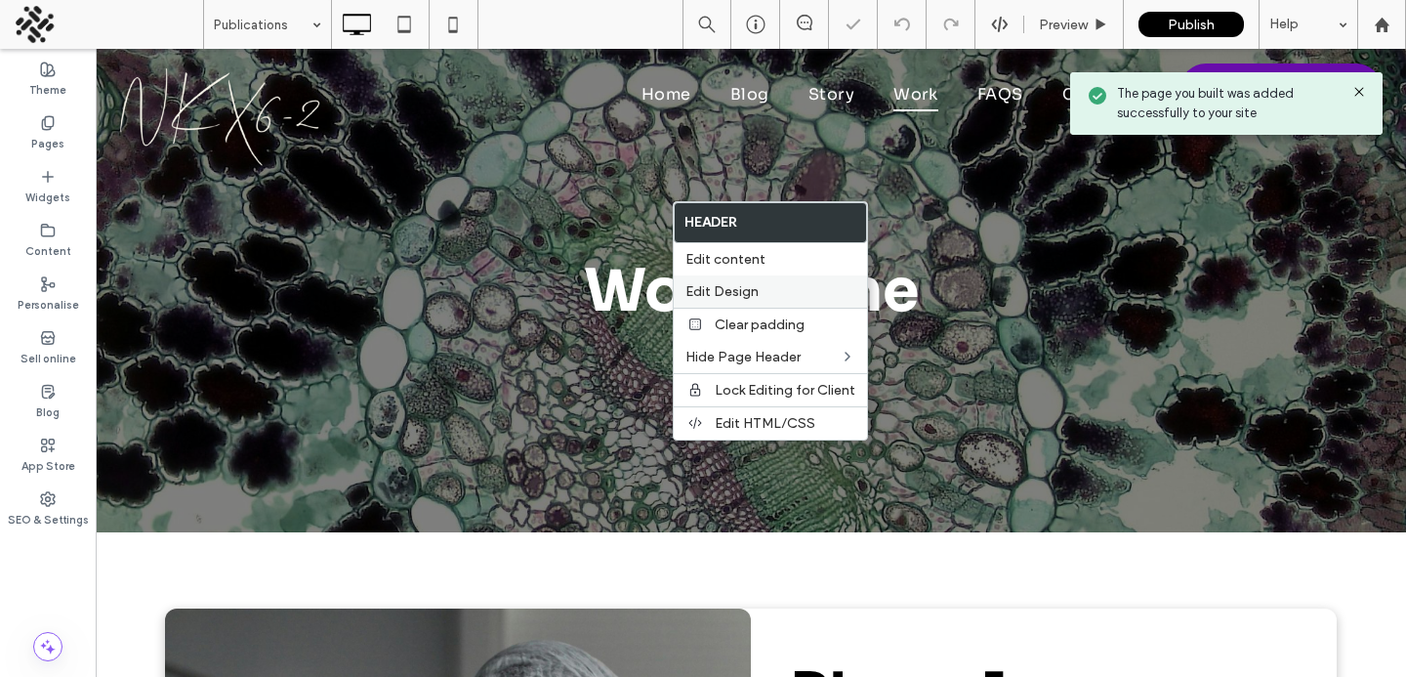
click at [767, 293] on label "Edit Design" at bounding box center [771, 291] width 170 height 17
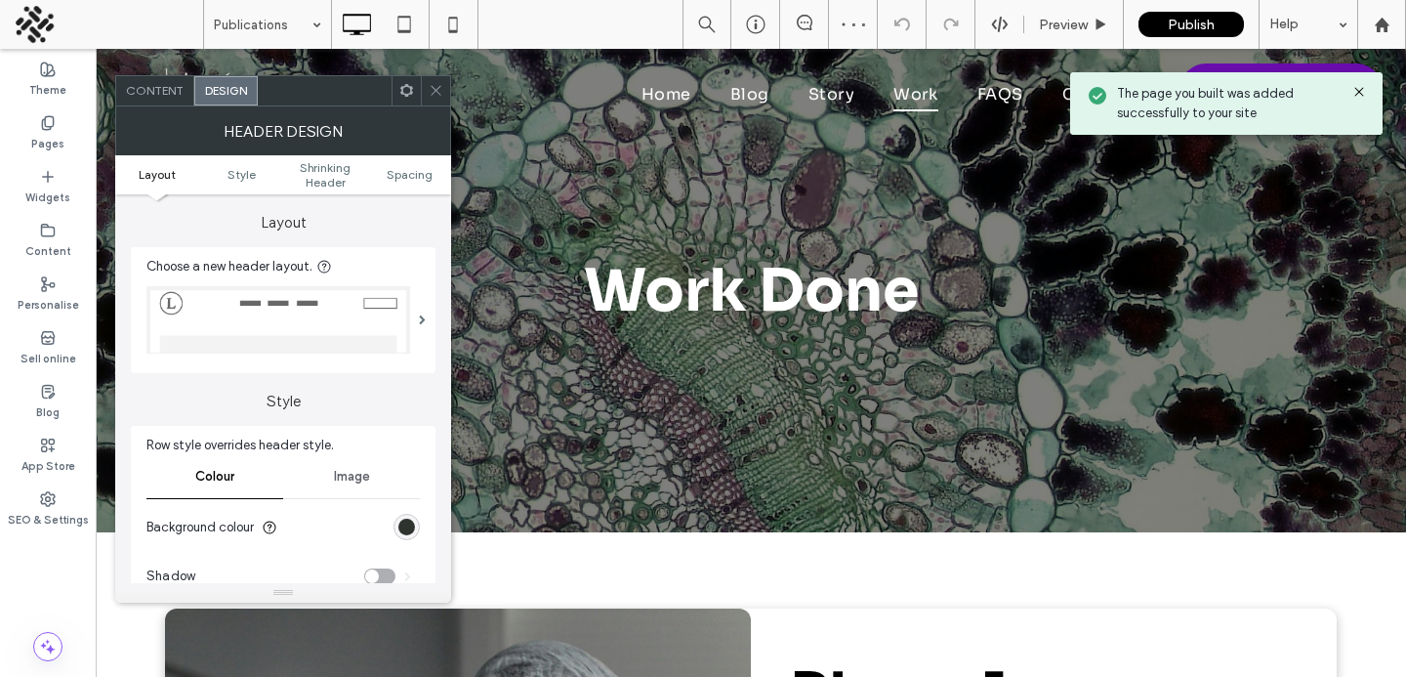
scroll to position [350, 0]
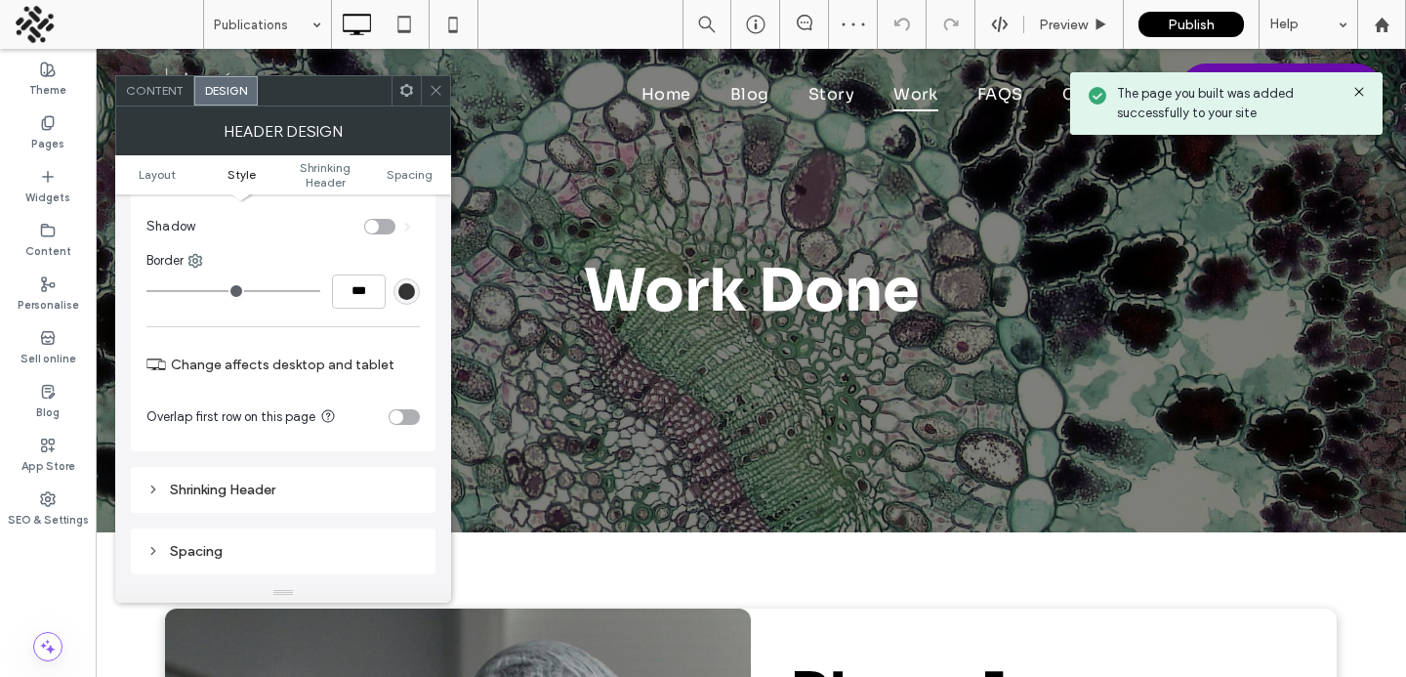
click at [402, 428] on section "Overlap first row on this page" at bounding box center [282, 417] width 273 height 49
click at [402, 424] on div "toggle" at bounding box center [404, 417] width 31 height 16
click at [431, 102] on span at bounding box center [436, 90] width 15 height 29
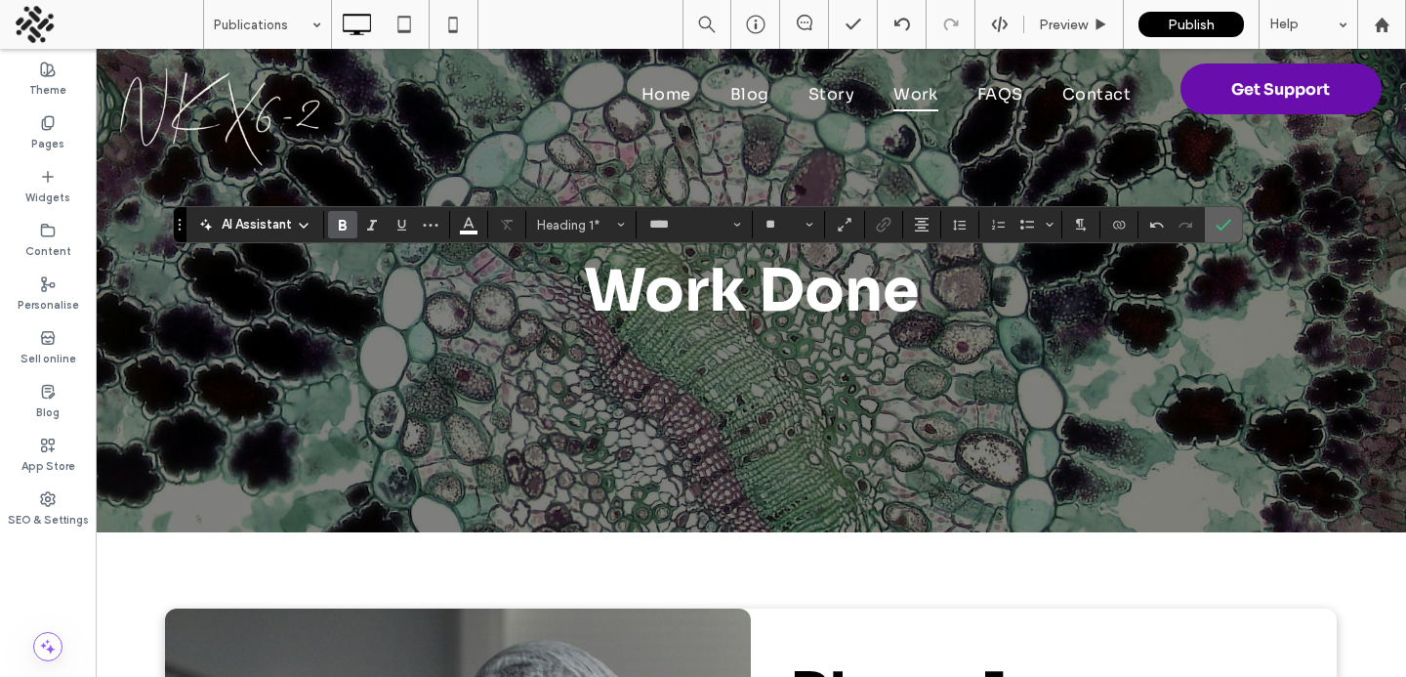
click at [1216, 237] on span "Confirm" at bounding box center [1220, 224] width 9 height 35
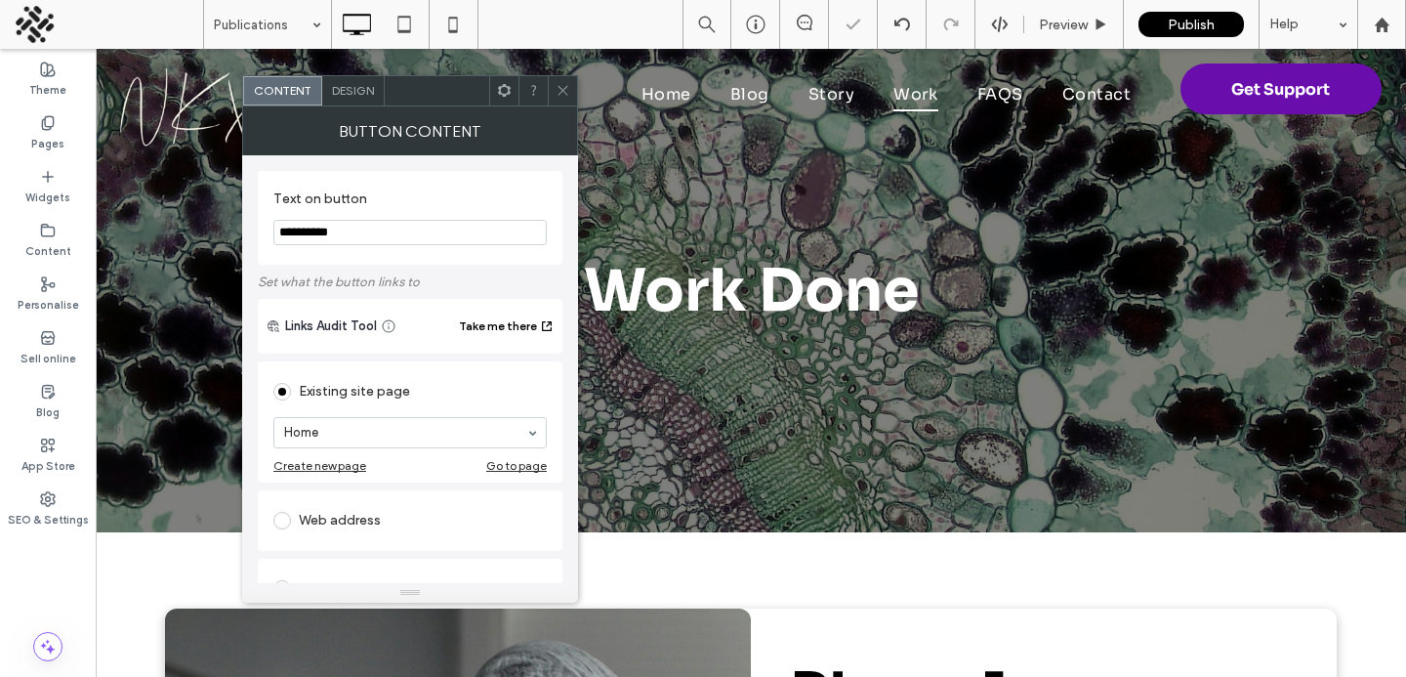
click at [558, 87] on icon at bounding box center [563, 90] width 15 height 15
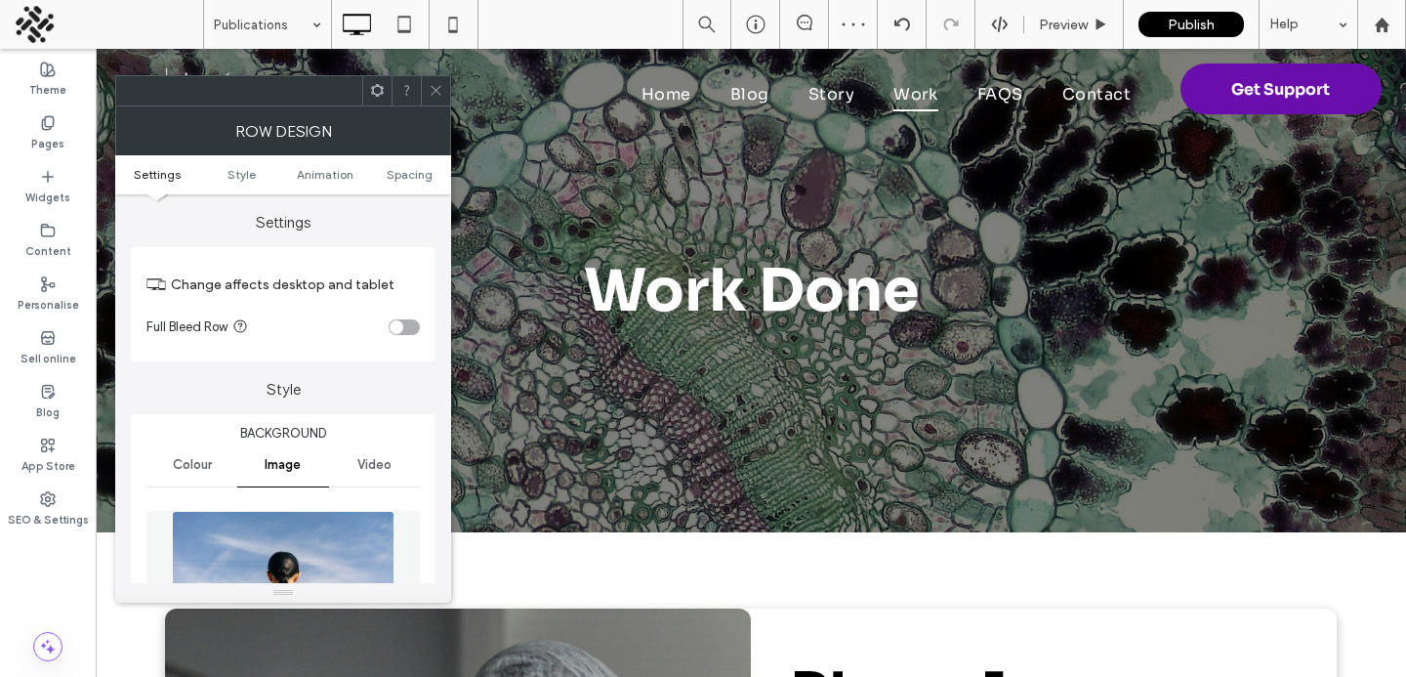
click at [250, 522] on img at bounding box center [283, 578] width 223 height 135
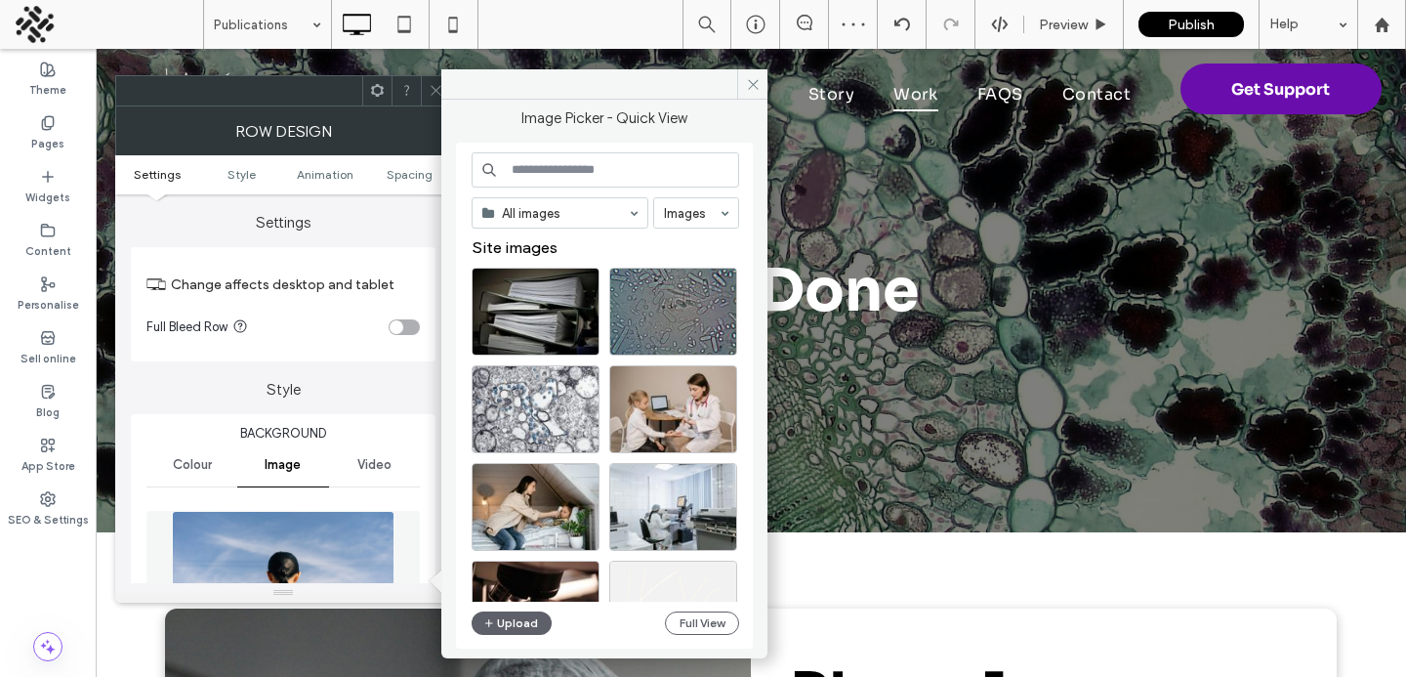
click at [523, 160] on input at bounding box center [606, 169] width 268 height 35
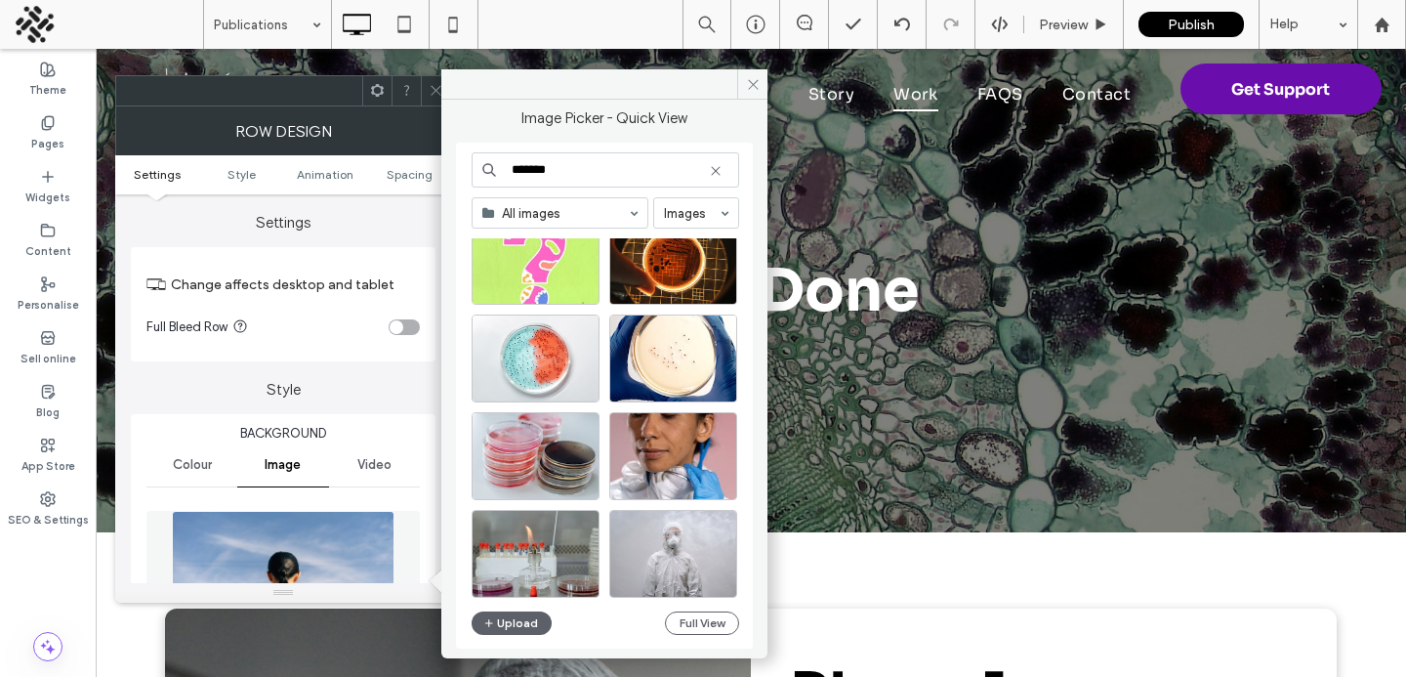
scroll to position [1946, 0]
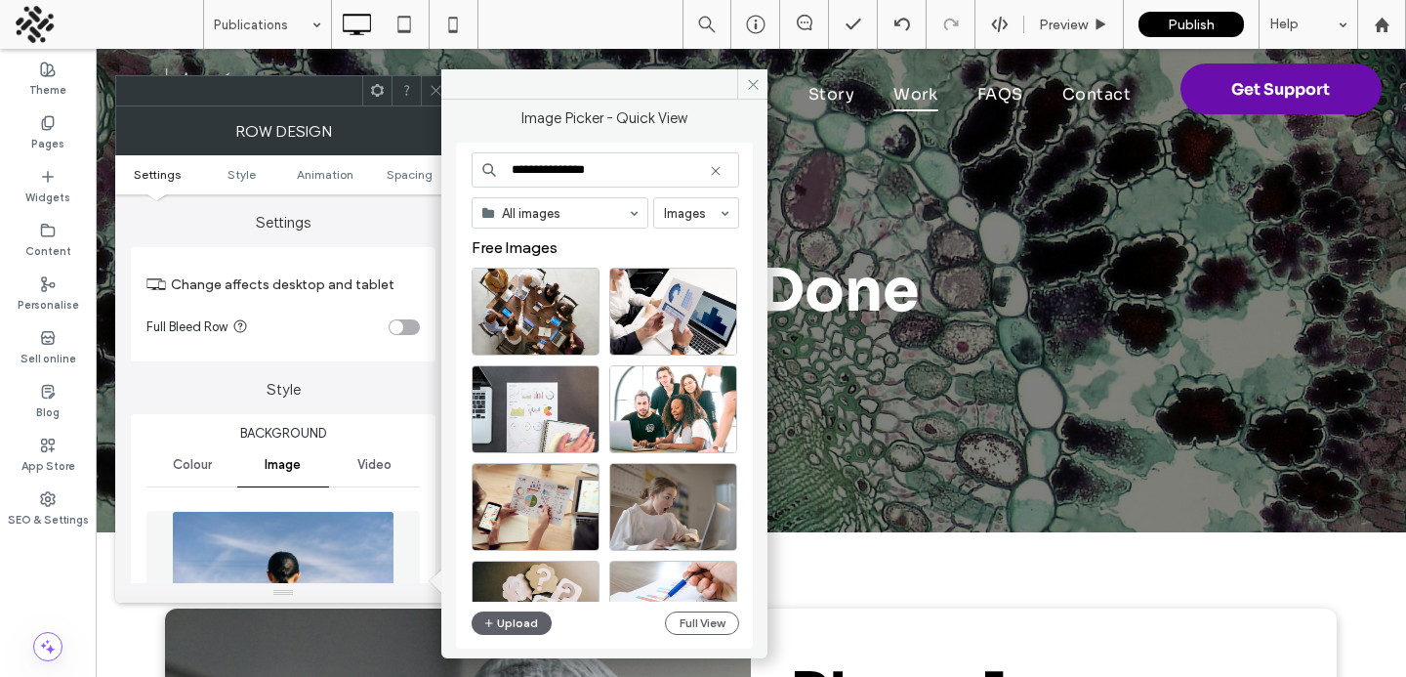
type input "**********"
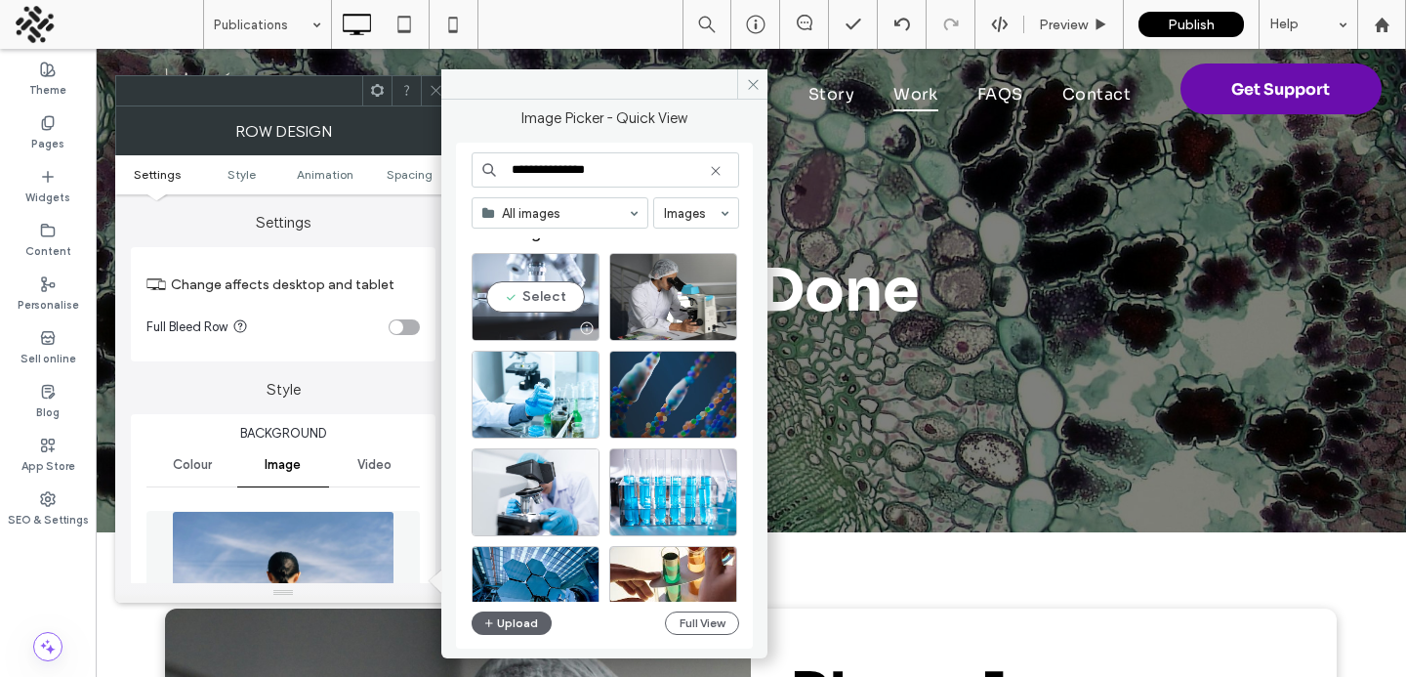
scroll to position [17, 0]
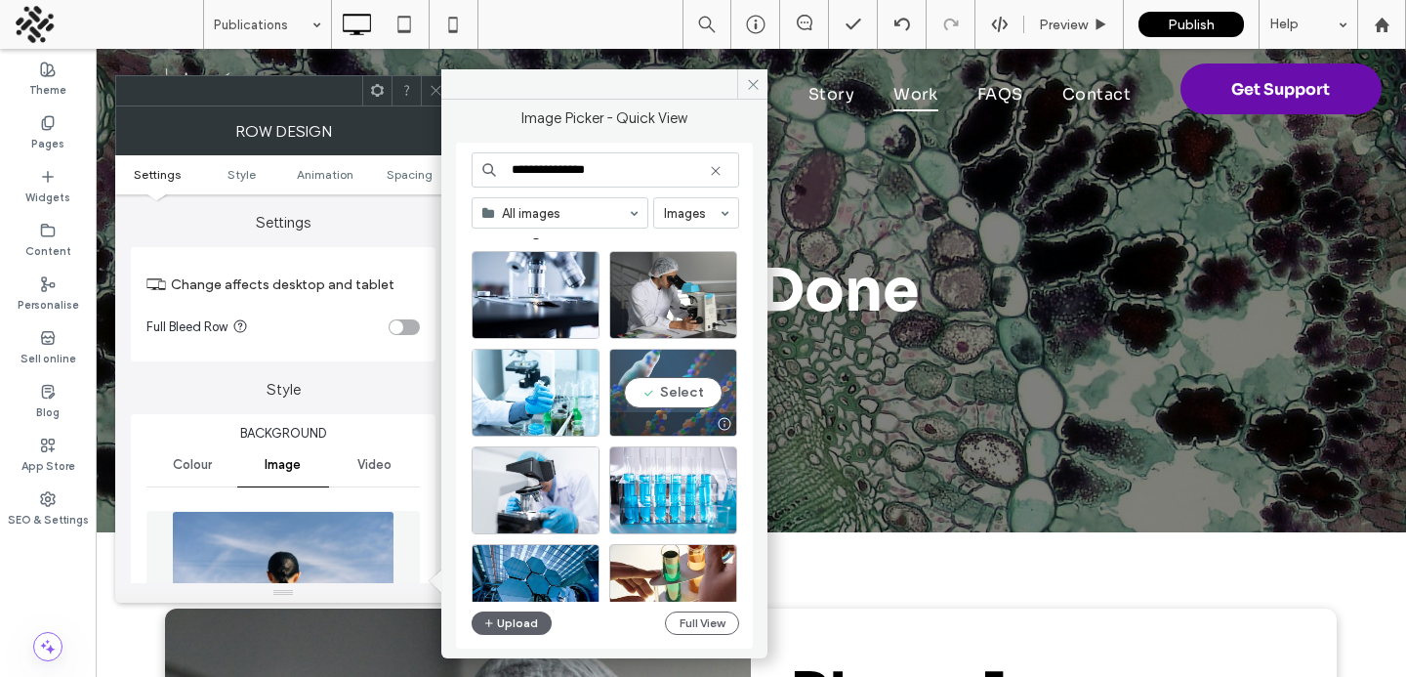
click at [648, 391] on div "Select" at bounding box center [673, 393] width 128 height 88
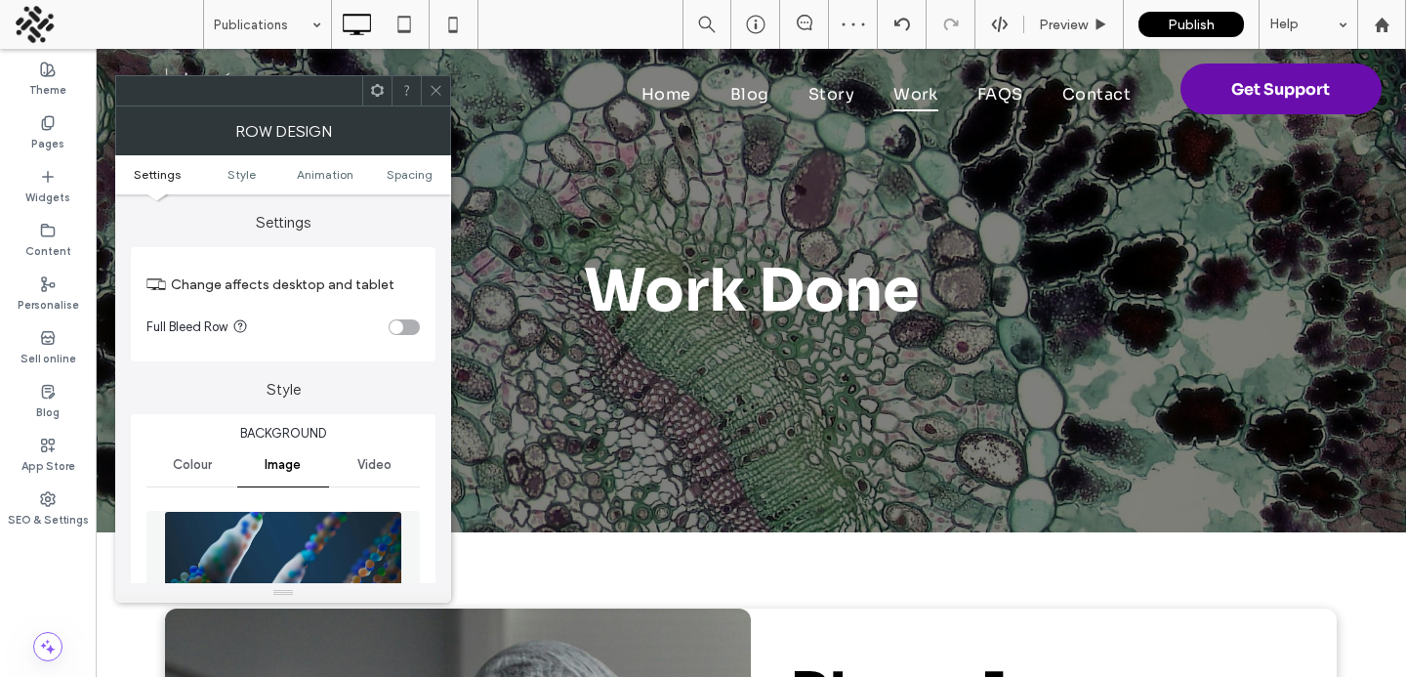
click at [430, 83] on icon at bounding box center [436, 90] width 15 height 15
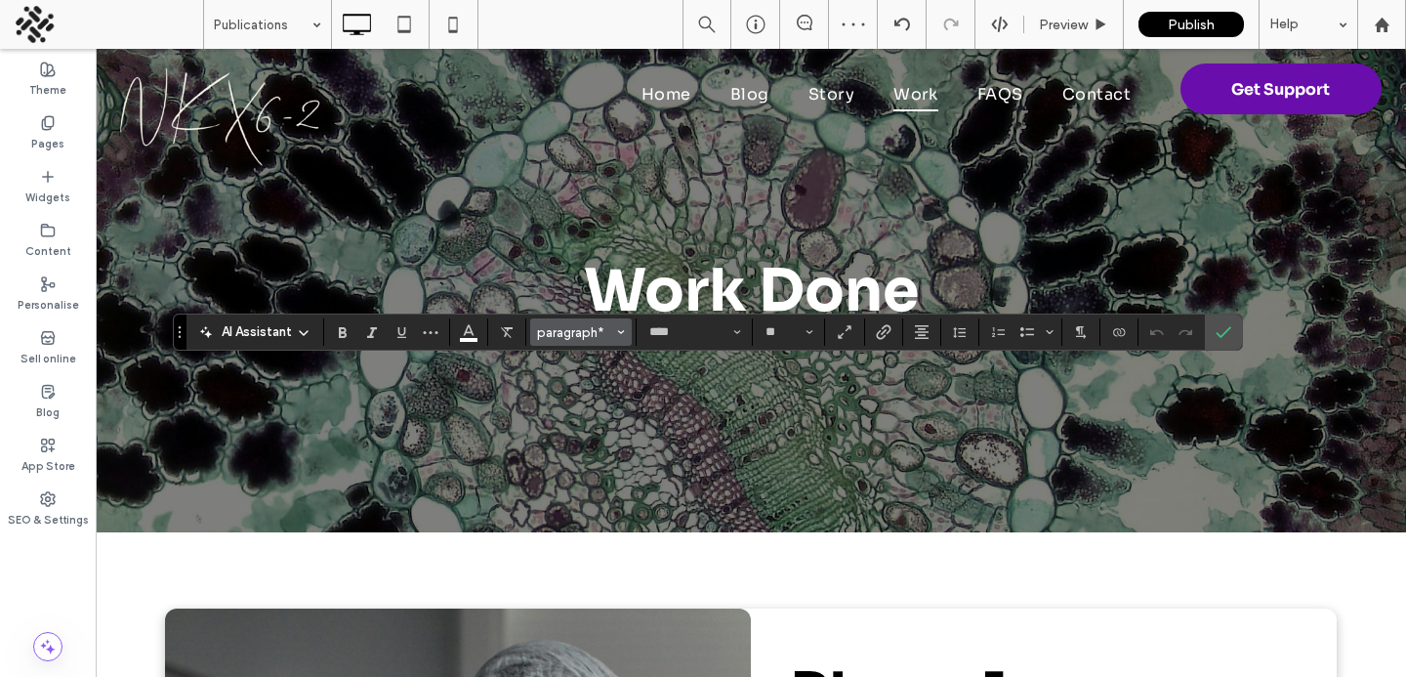
click at [564, 334] on span "paragraph*" at bounding box center [575, 332] width 76 height 15
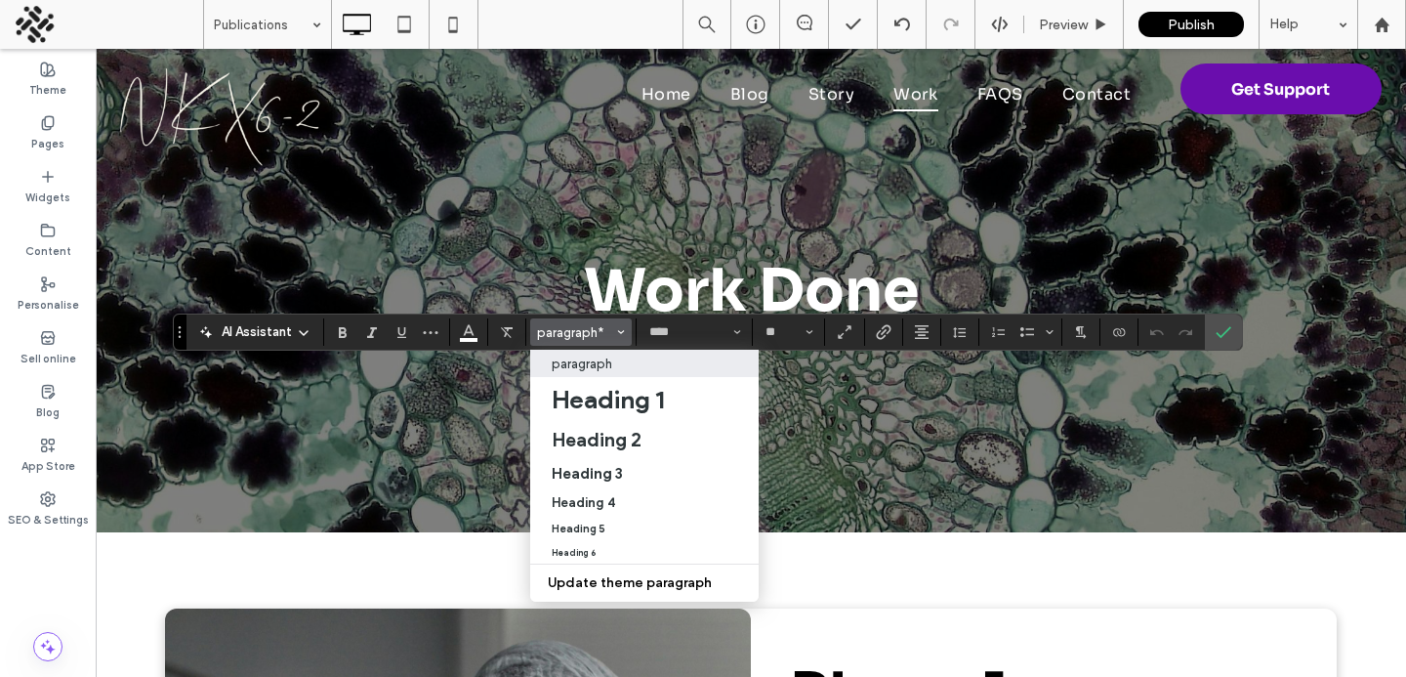
click at [559, 353] on label "paragraph" at bounding box center [644, 363] width 229 height 27
type input "**"
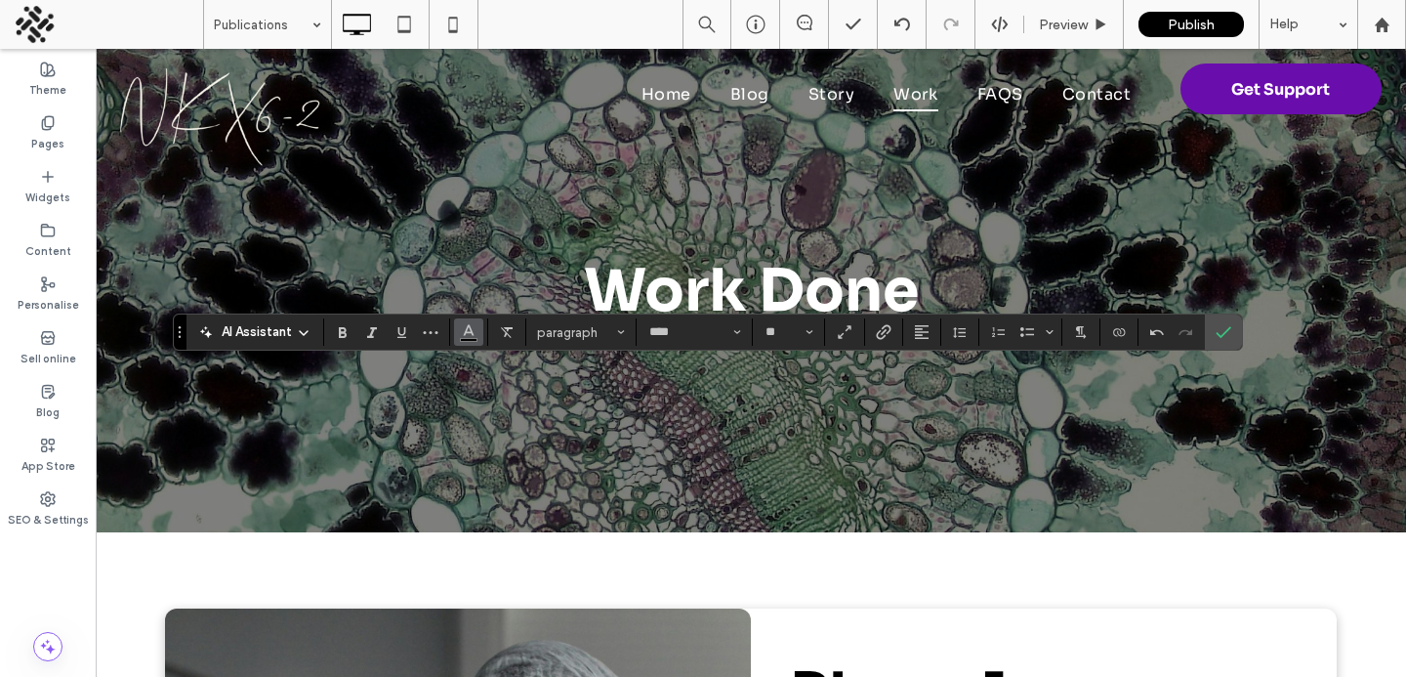
click at [464, 325] on icon "Colour" at bounding box center [469, 330] width 16 height 16
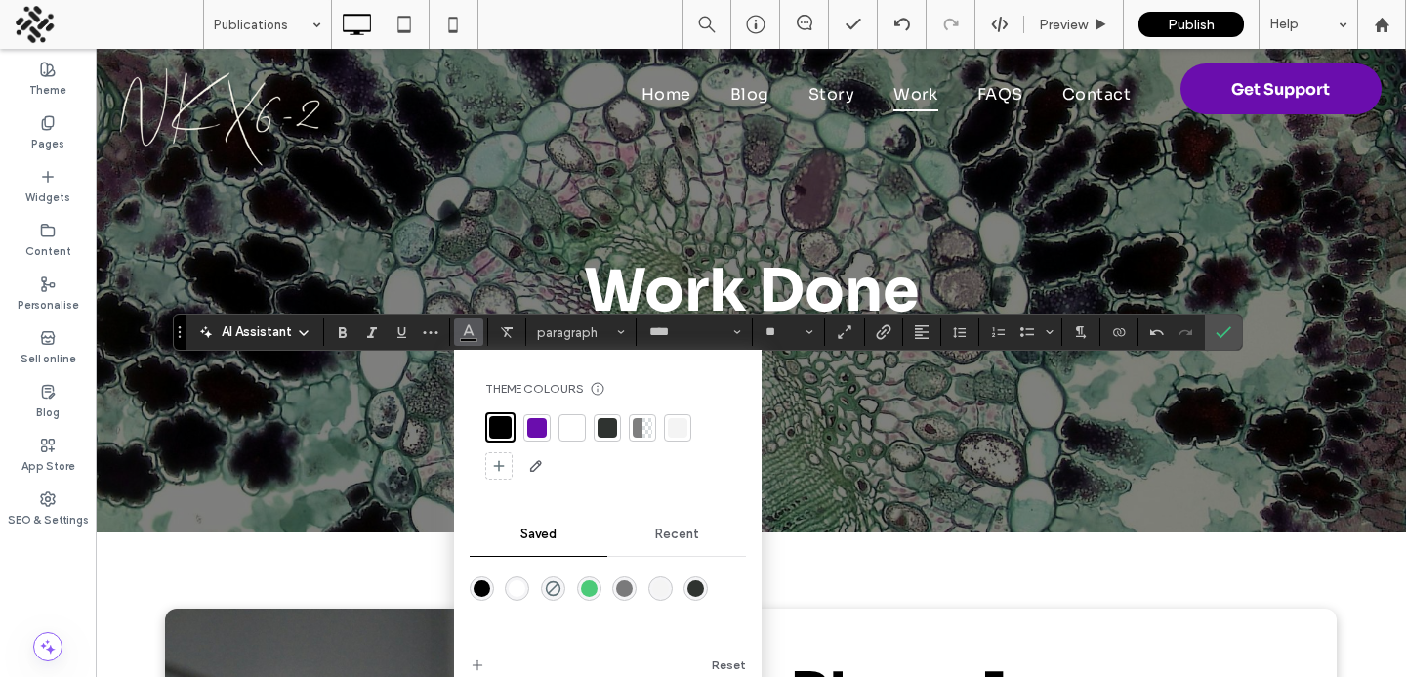
click at [572, 422] on div at bounding box center [573, 428] width 20 height 20
click at [924, 332] on use "Alignment" at bounding box center [922, 332] width 14 height 14
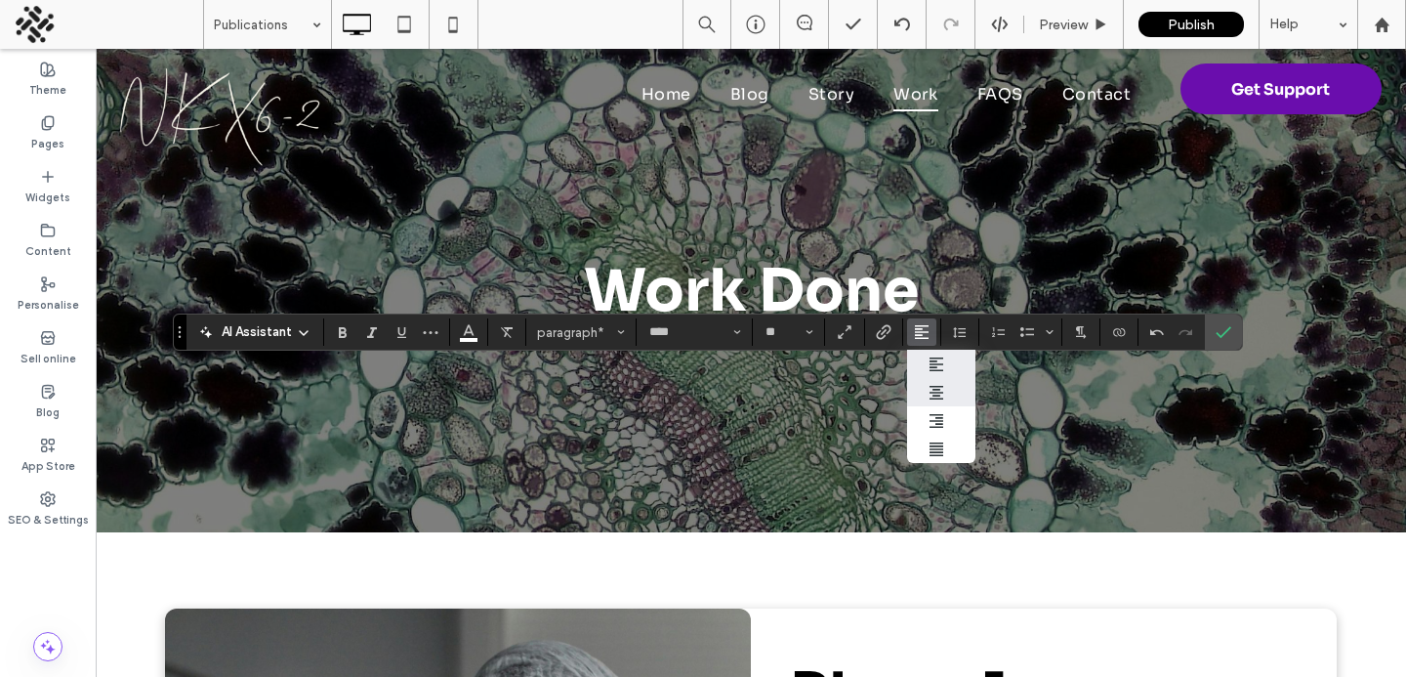
click at [926, 390] on label "ui.textEditor.alignment.center" at bounding box center [941, 392] width 68 height 28
click at [1211, 333] on label "Confirm" at bounding box center [1223, 331] width 29 height 35
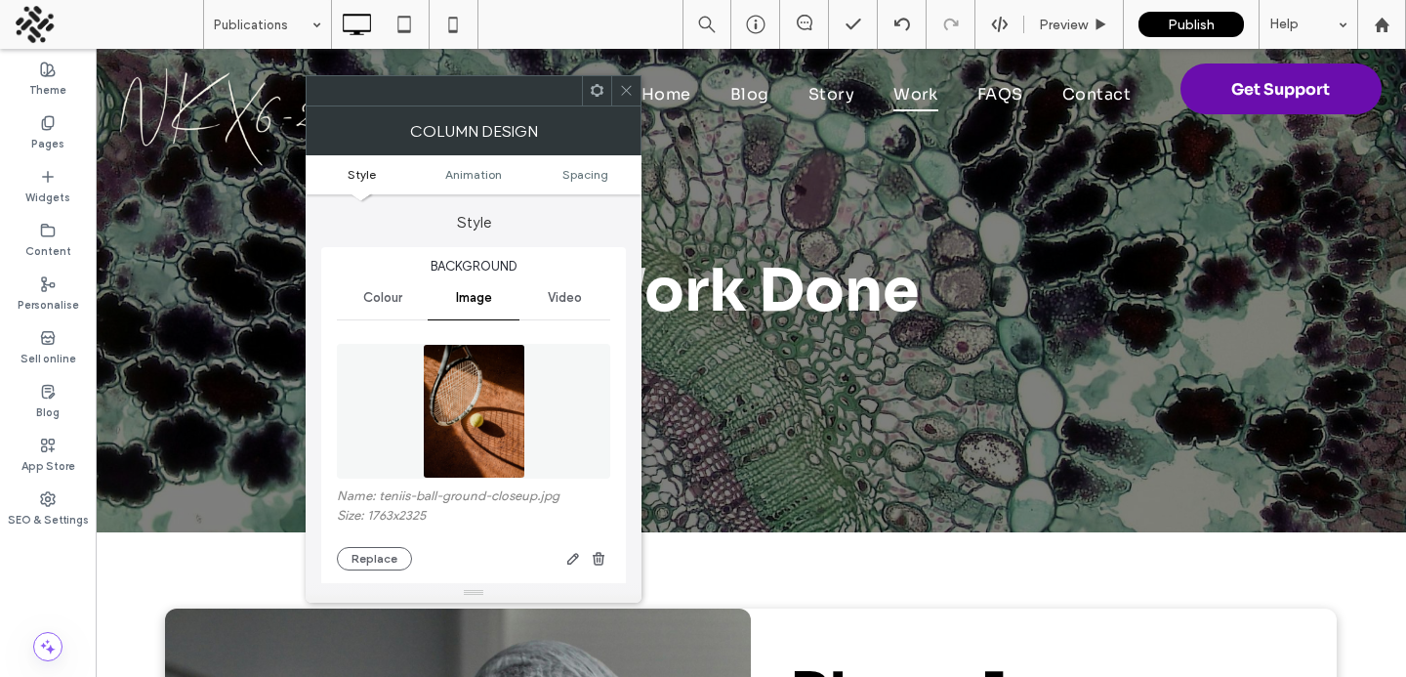
click at [467, 405] on img at bounding box center [474, 411] width 103 height 135
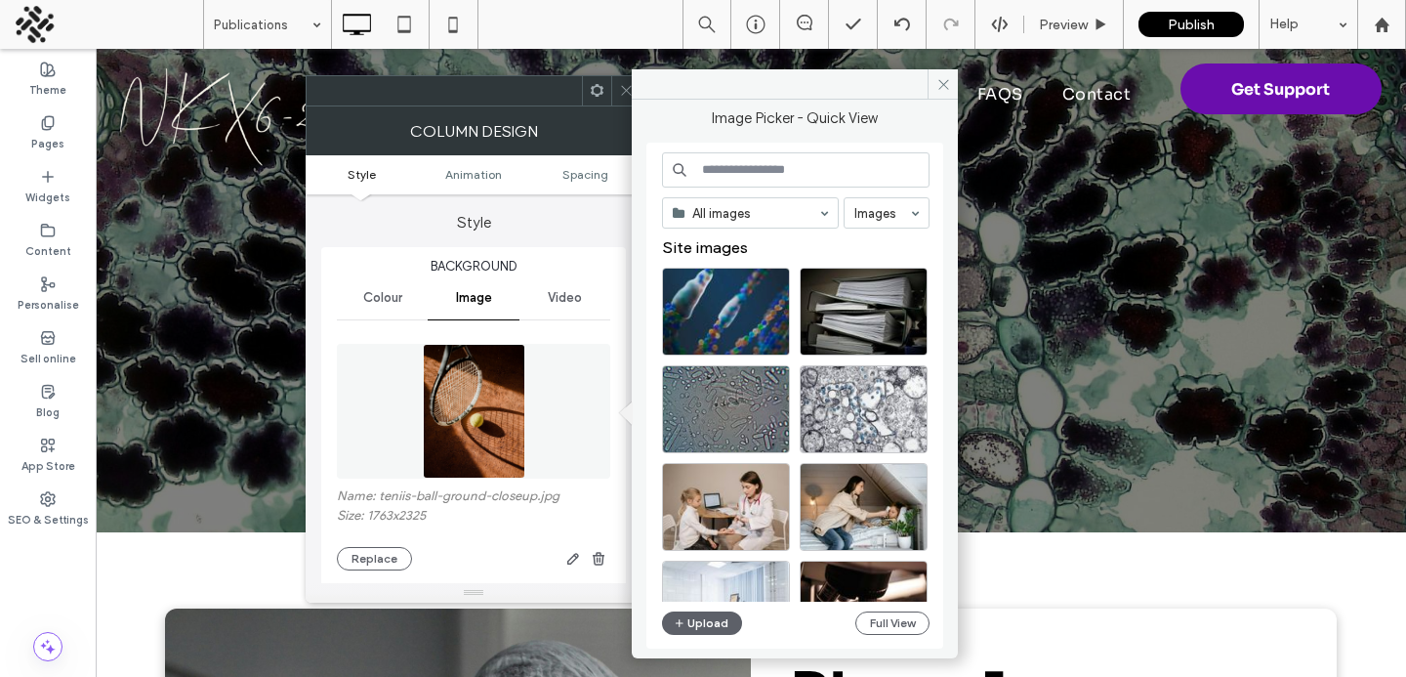
click at [755, 166] on input at bounding box center [796, 169] width 268 height 35
click at [832, 298] on div "Select" at bounding box center [864, 312] width 128 height 88
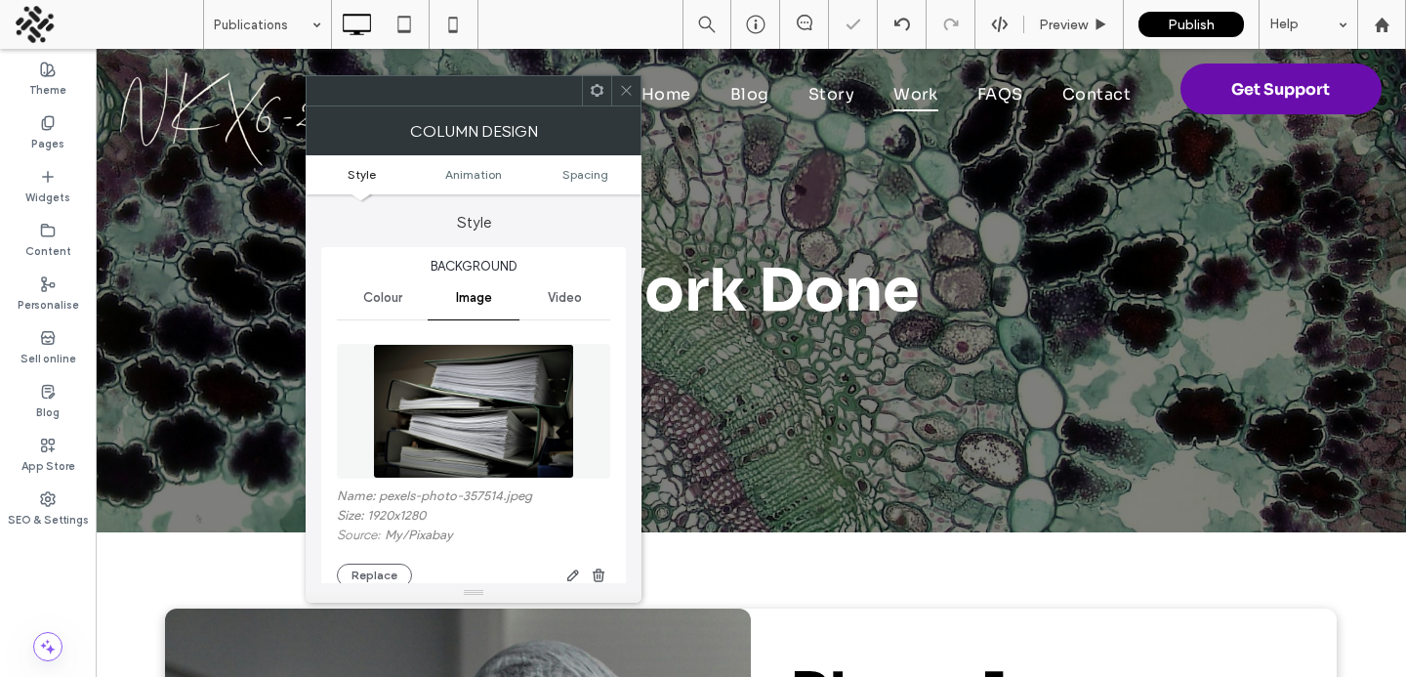
click at [622, 98] on span at bounding box center [626, 90] width 15 height 29
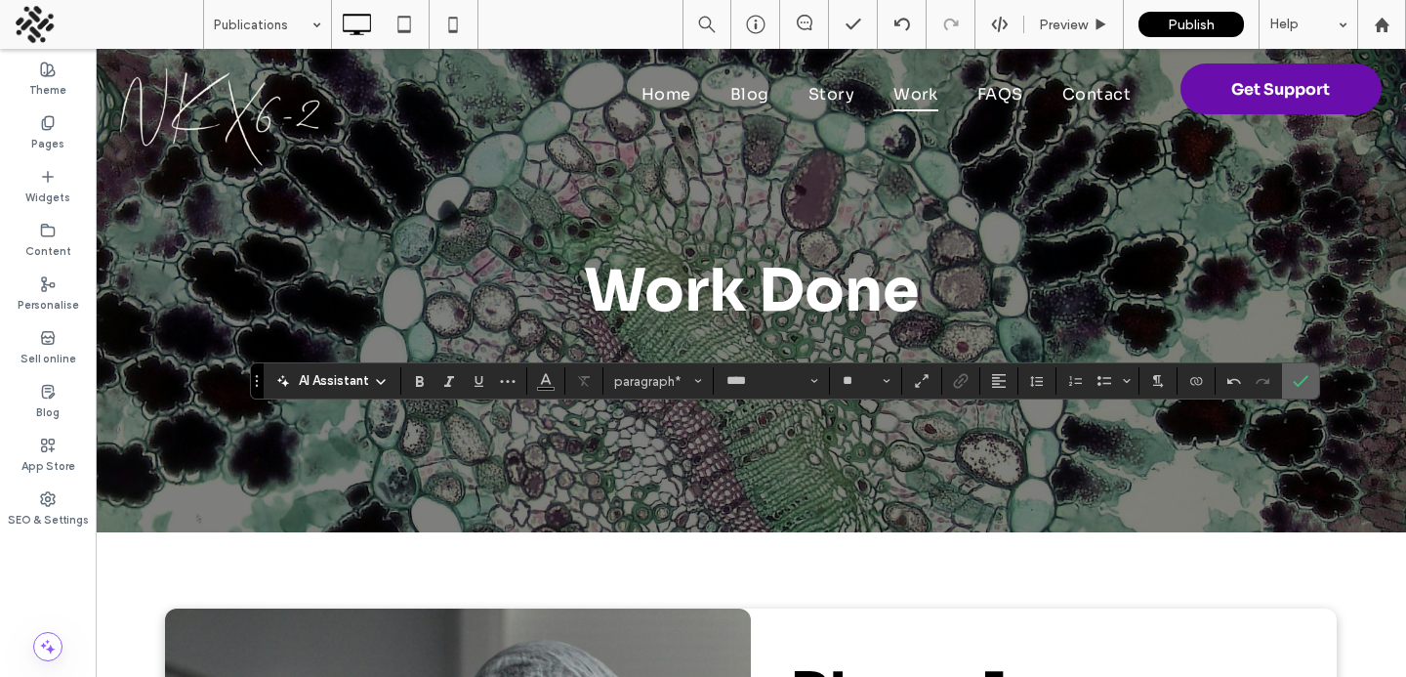
click at [1302, 386] on icon "Confirm" at bounding box center [1301, 381] width 16 height 16
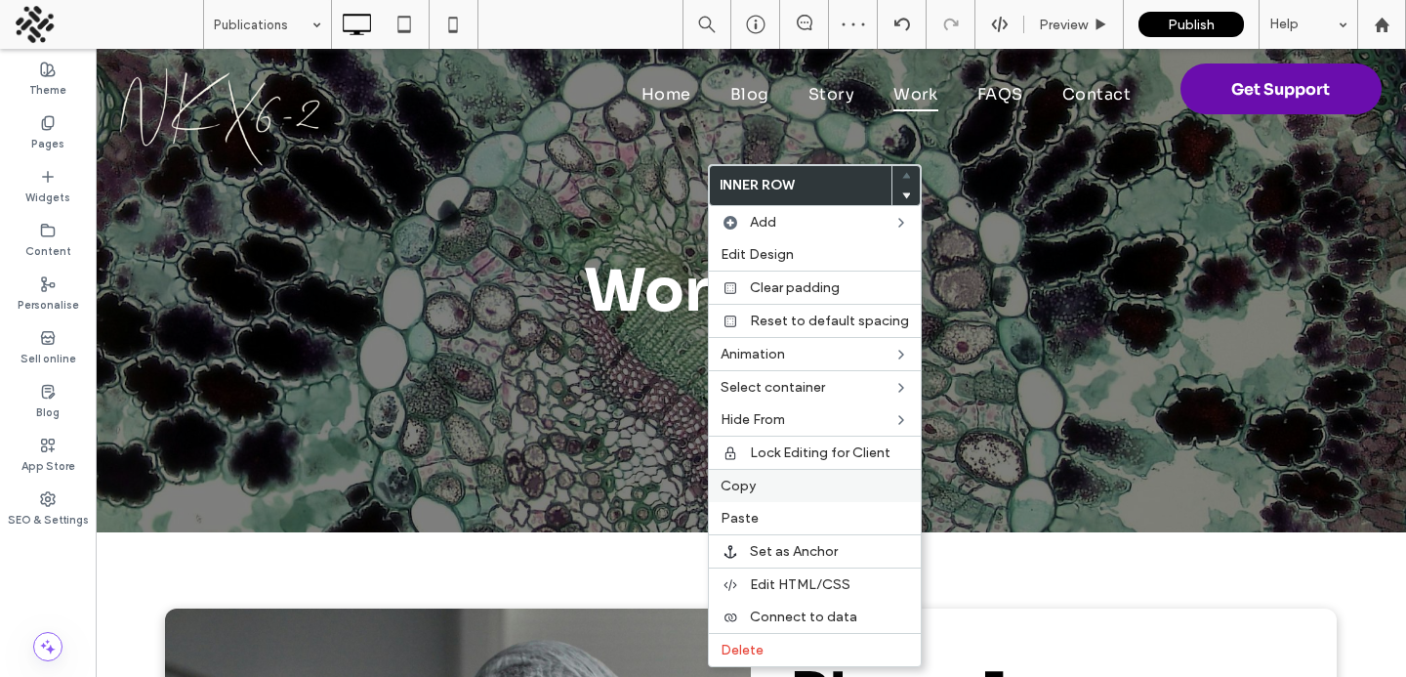
click at [730, 491] on span "Copy" at bounding box center [738, 486] width 35 height 17
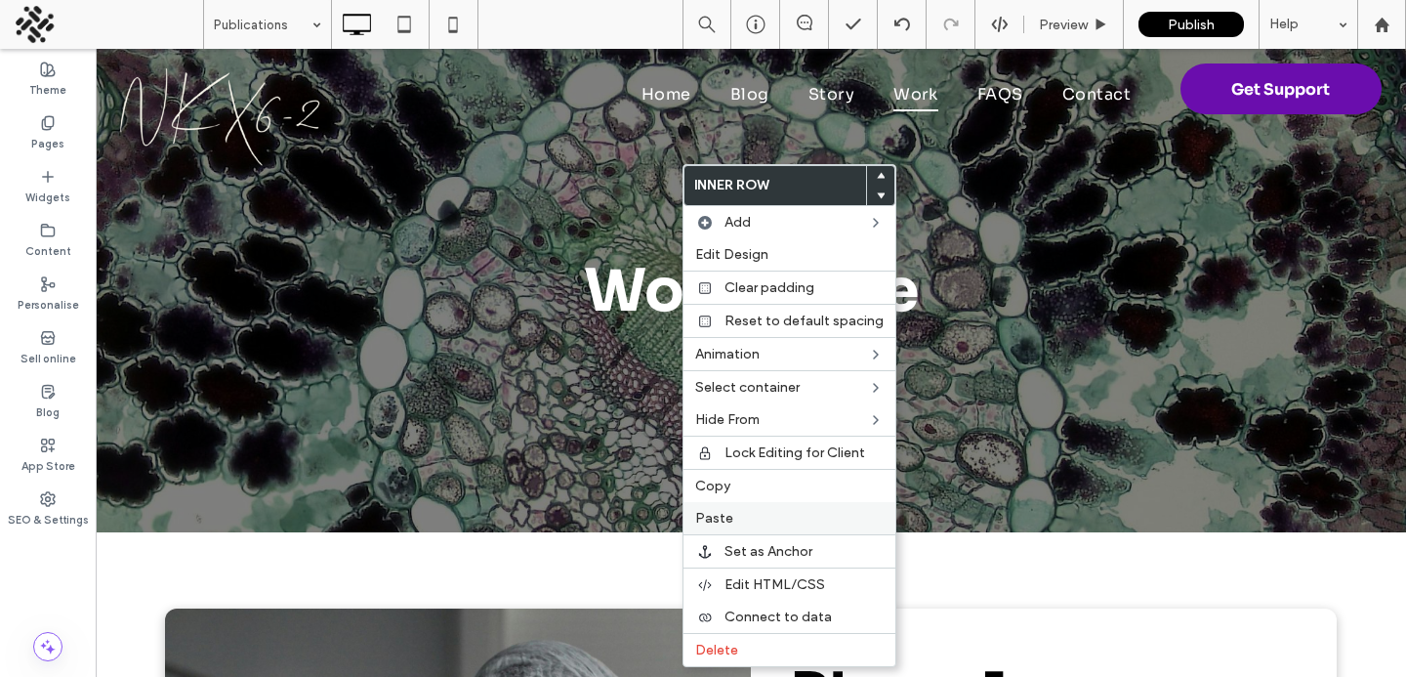
click at [725, 525] on span "Paste" at bounding box center [714, 518] width 38 height 17
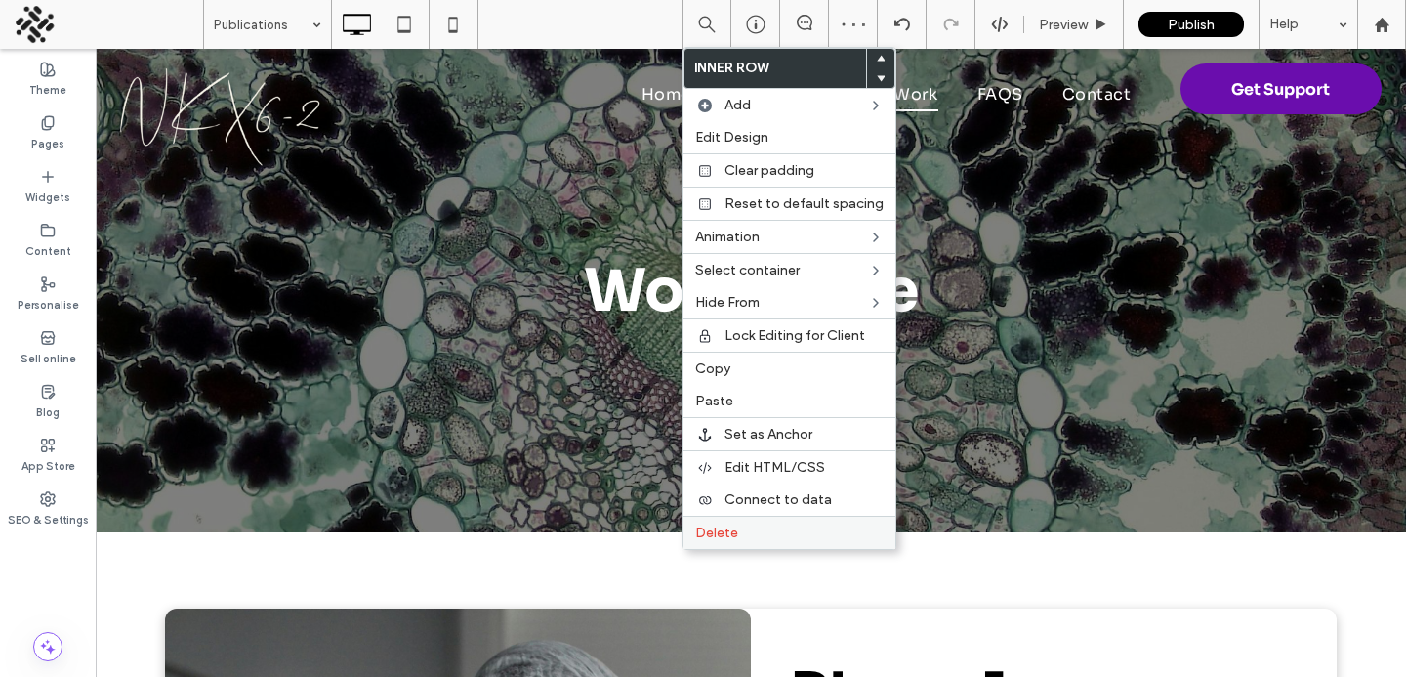
click at [705, 537] on span "Delete" at bounding box center [716, 532] width 43 height 17
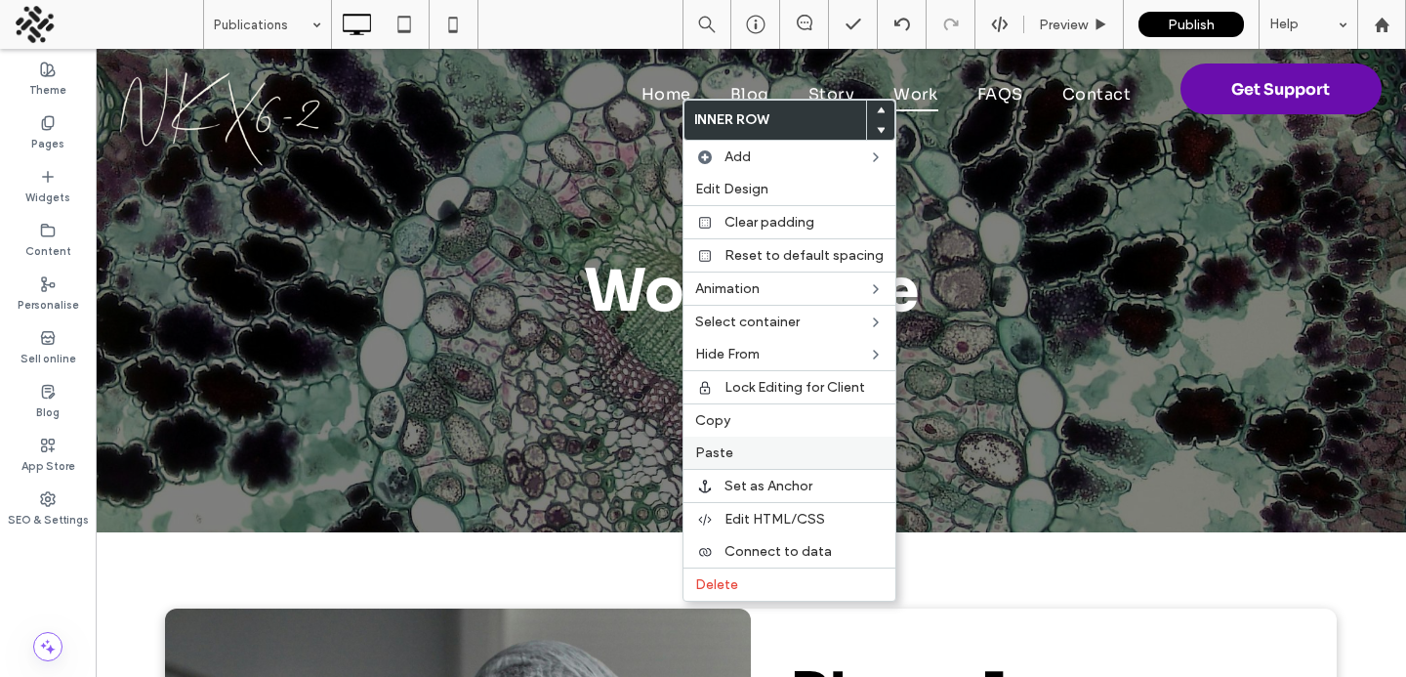
click at [707, 461] on div "Paste" at bounding box center [790, 453] width 212 height 32
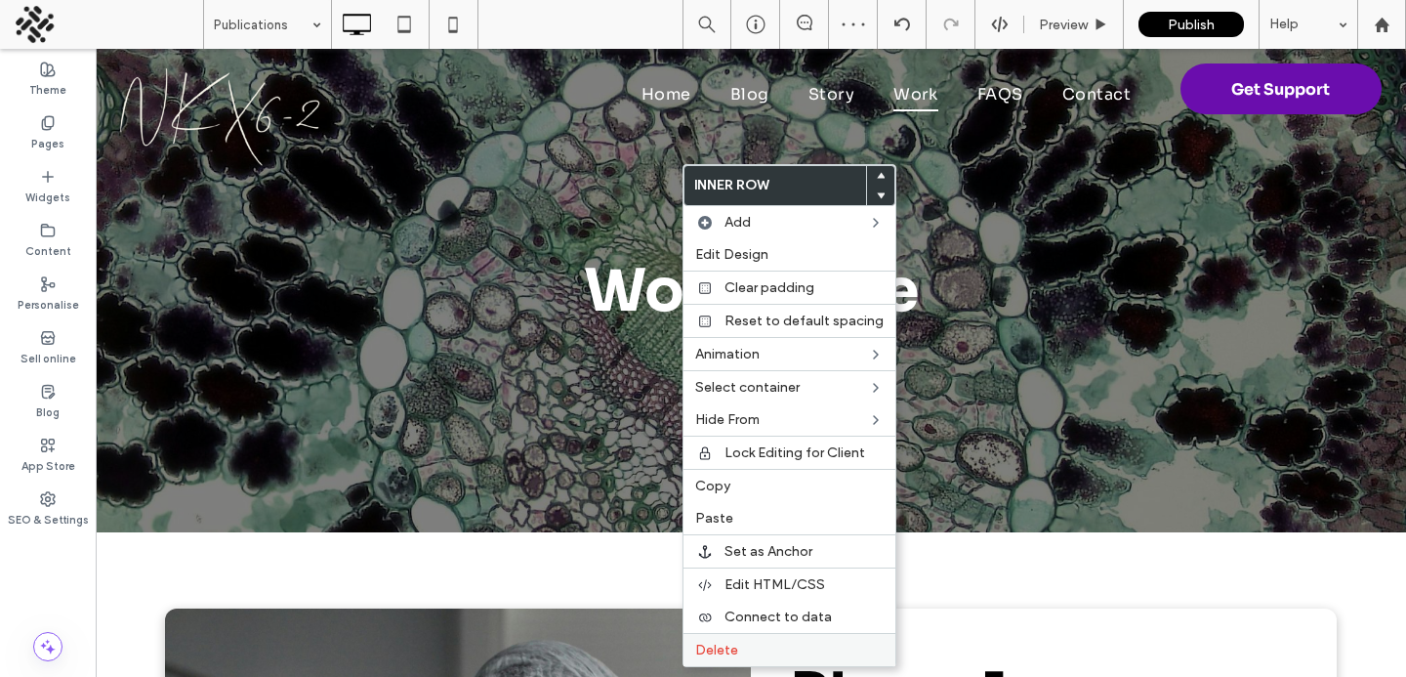
click at [722, 653] on span "Delete" at bounding box center [716, 650] width 43 height 17
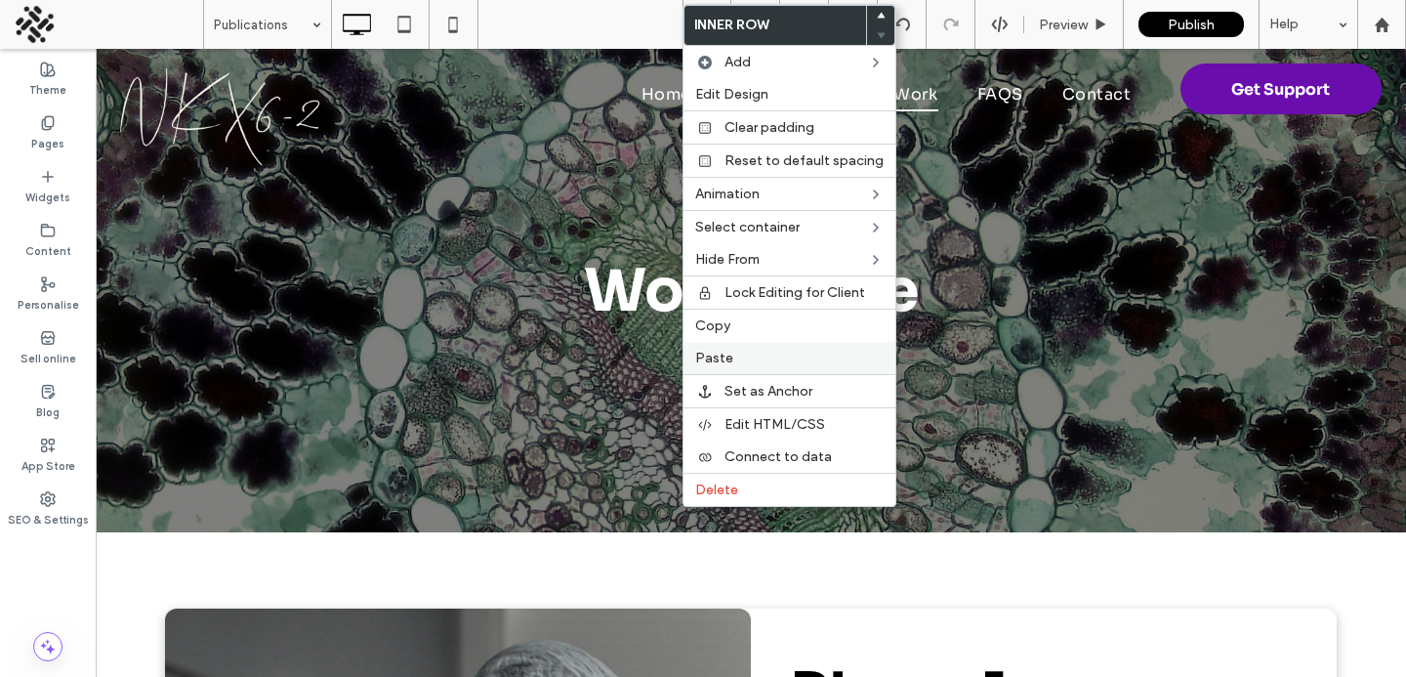
click at [704, 366] on div "Paste" at bounding box center [790, 358] width 212 height 32
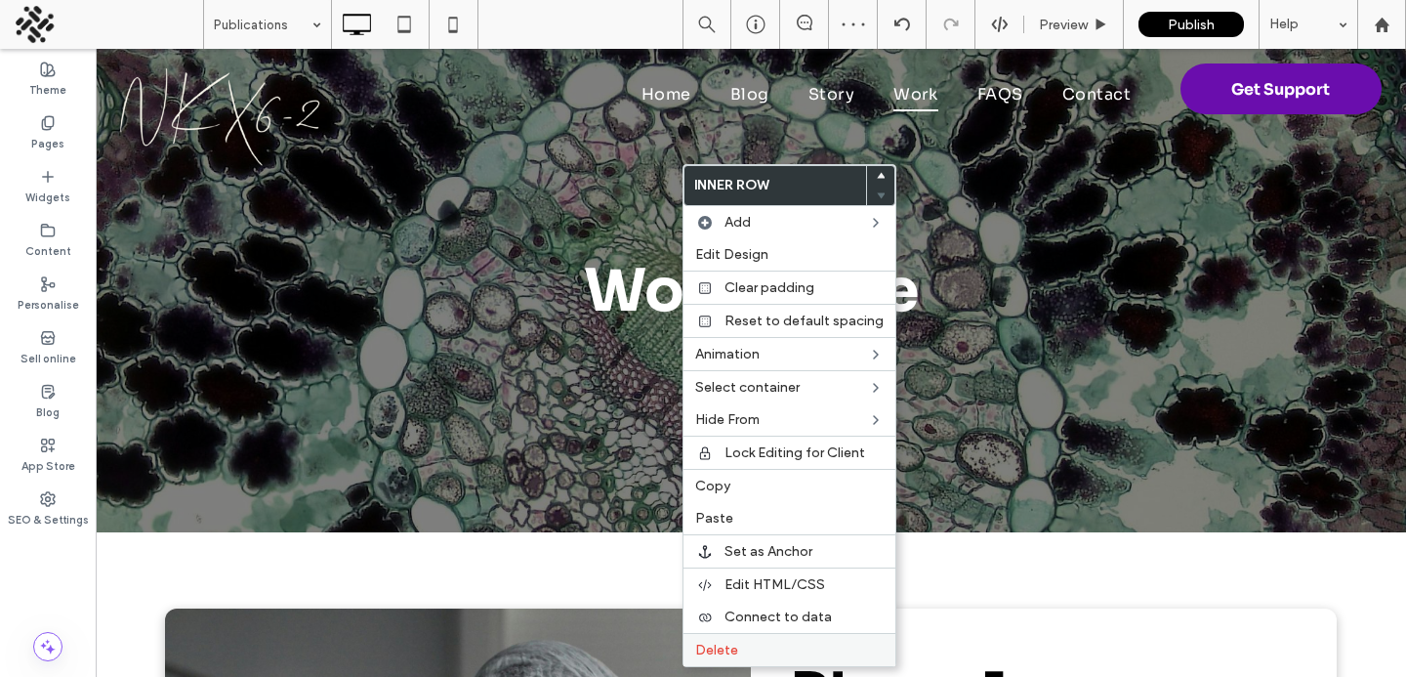
click at [722, 641] on div "Delete" at bounding box center [790, 649] width 212 height 33
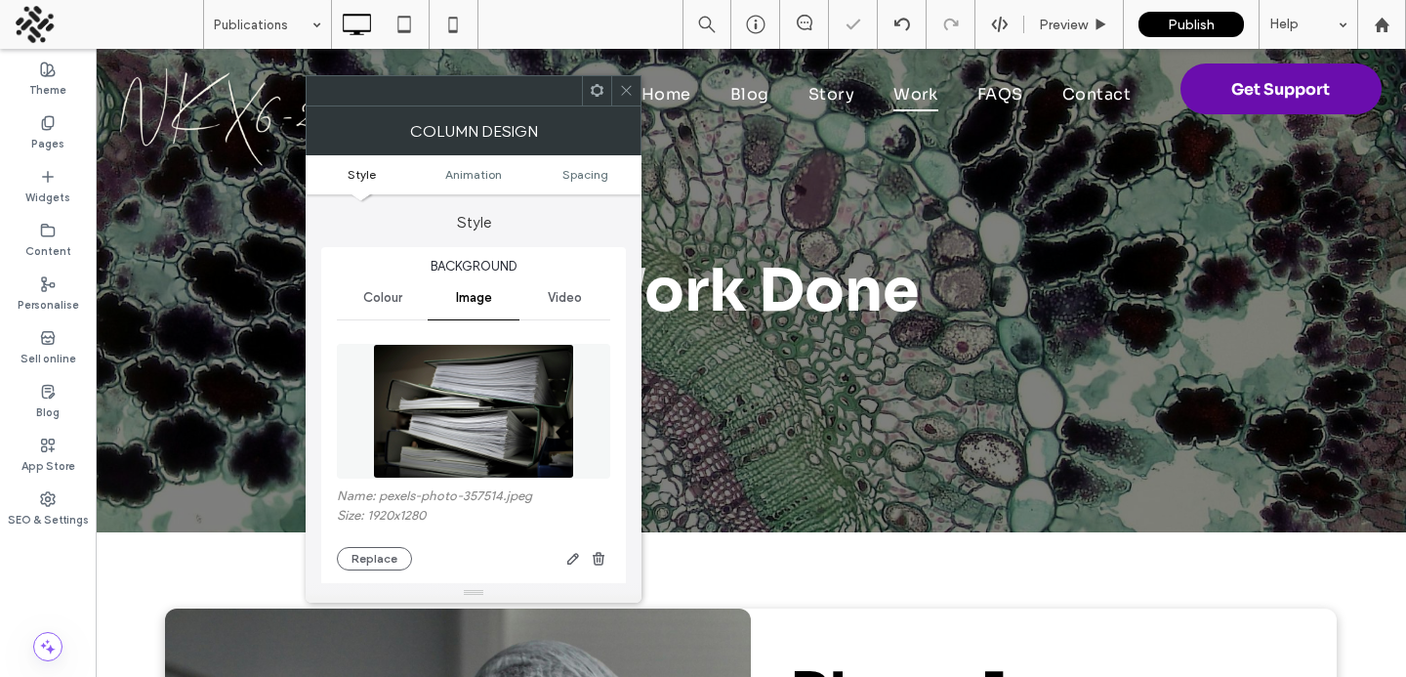
type input "*"
click at [521, 390] on img at bounding box center [473, 411] width 201 height 135
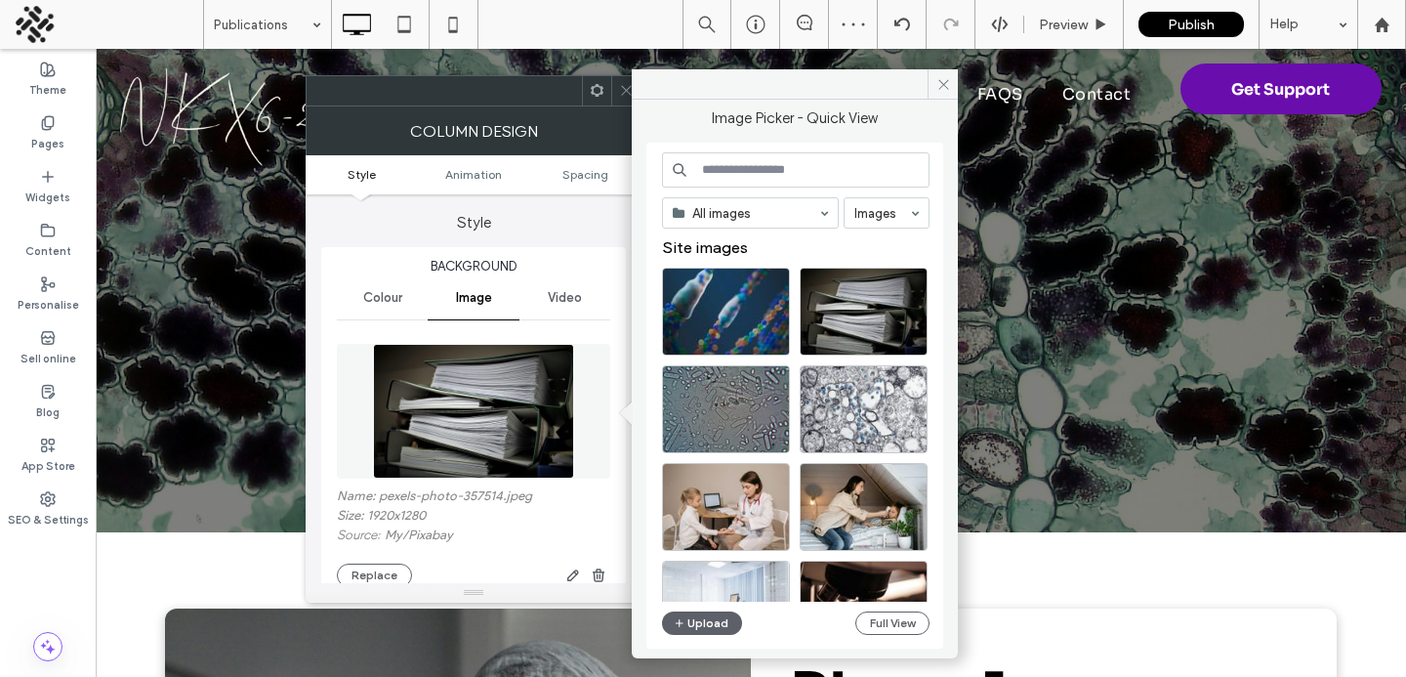
click at [765, 173] on input at bounding box center [796, 169] width 268 height 35
type input "********"
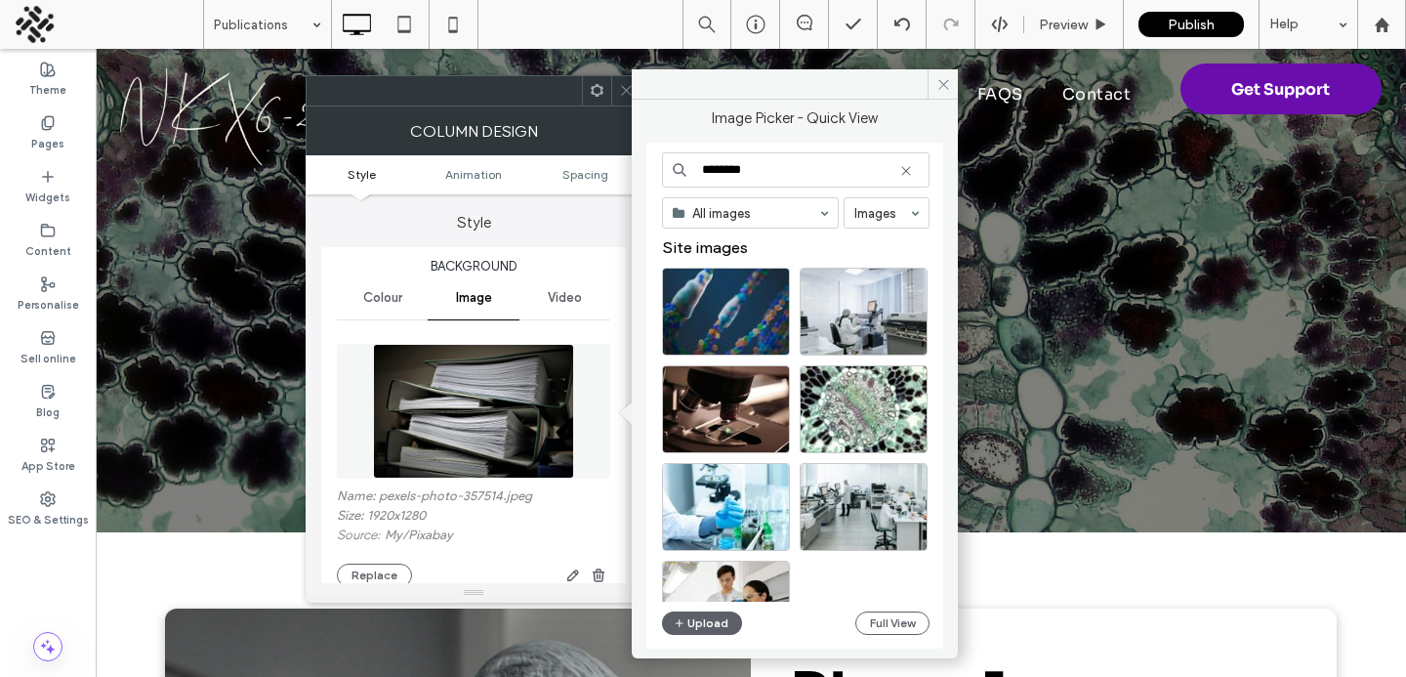
scroll to position [84, 0]
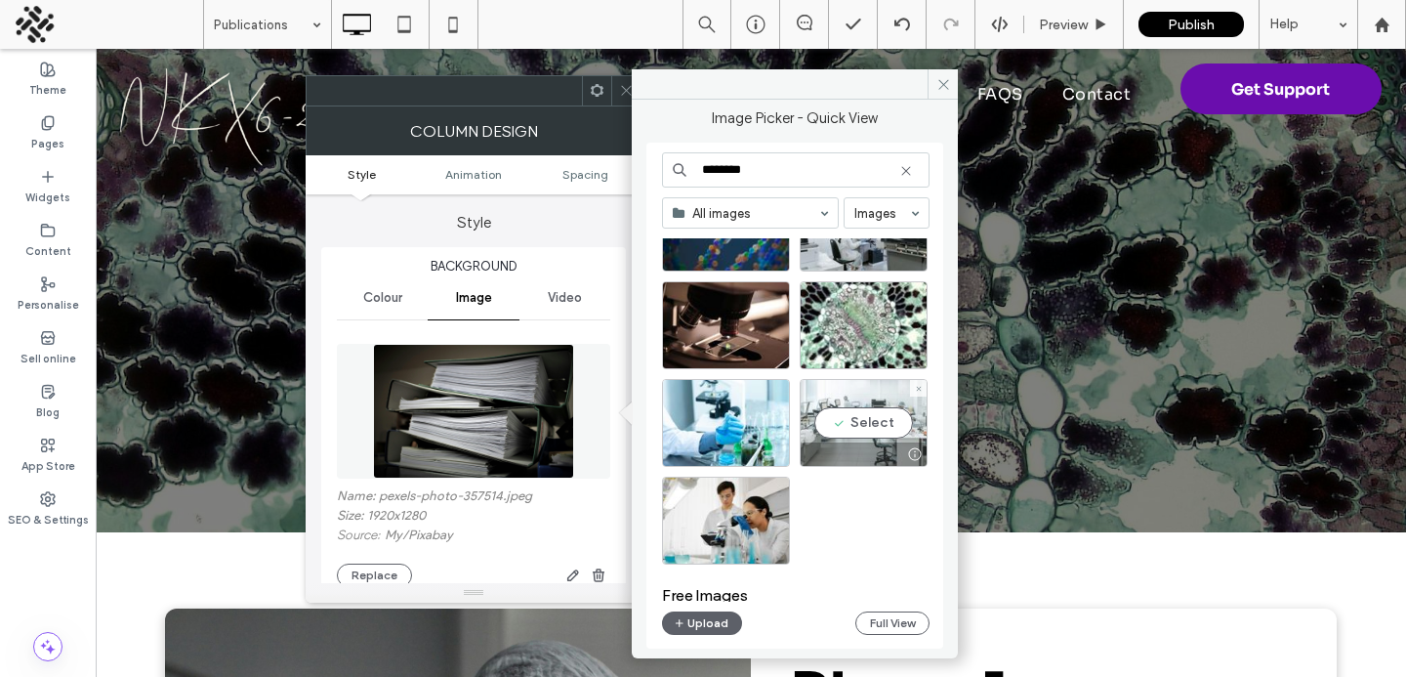
click at [837, 435] on div "Select" at bounding box center [864, 423] width 128 height 88
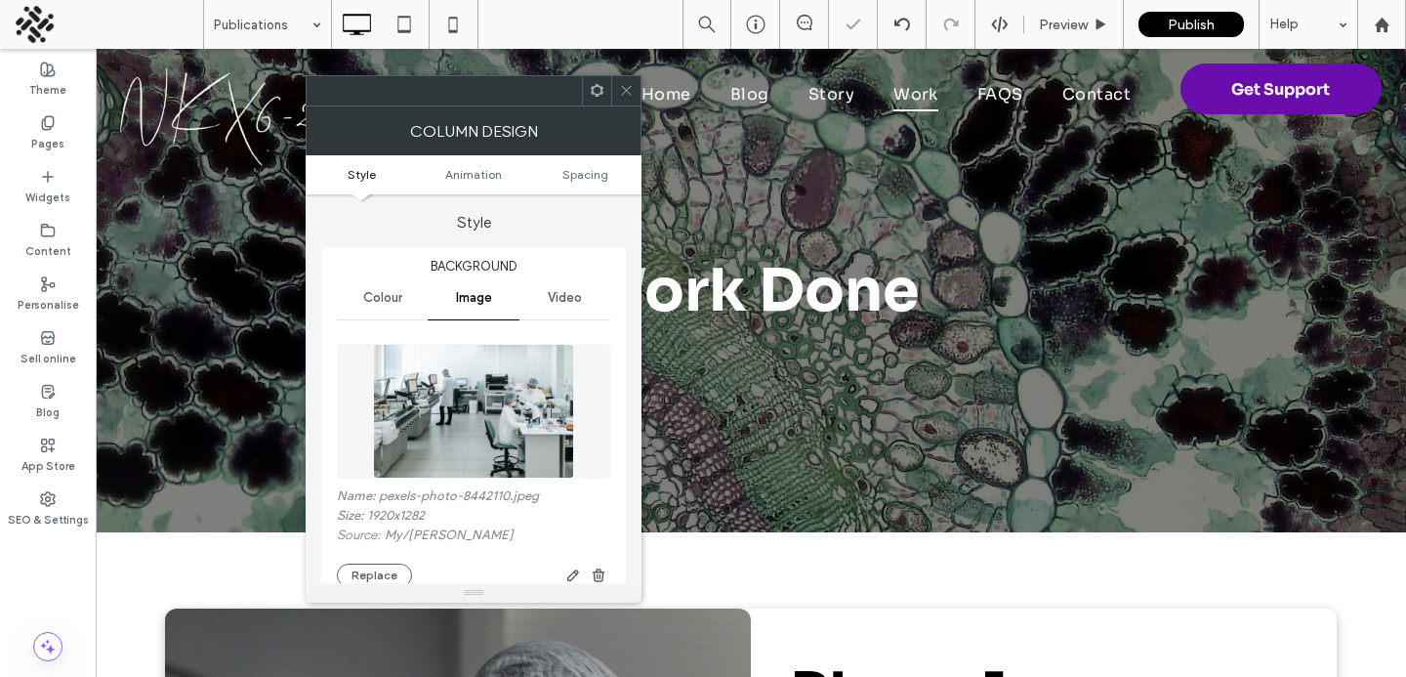
click at [558, 413] on img at bounding box center [473, 411] width 201 height 135
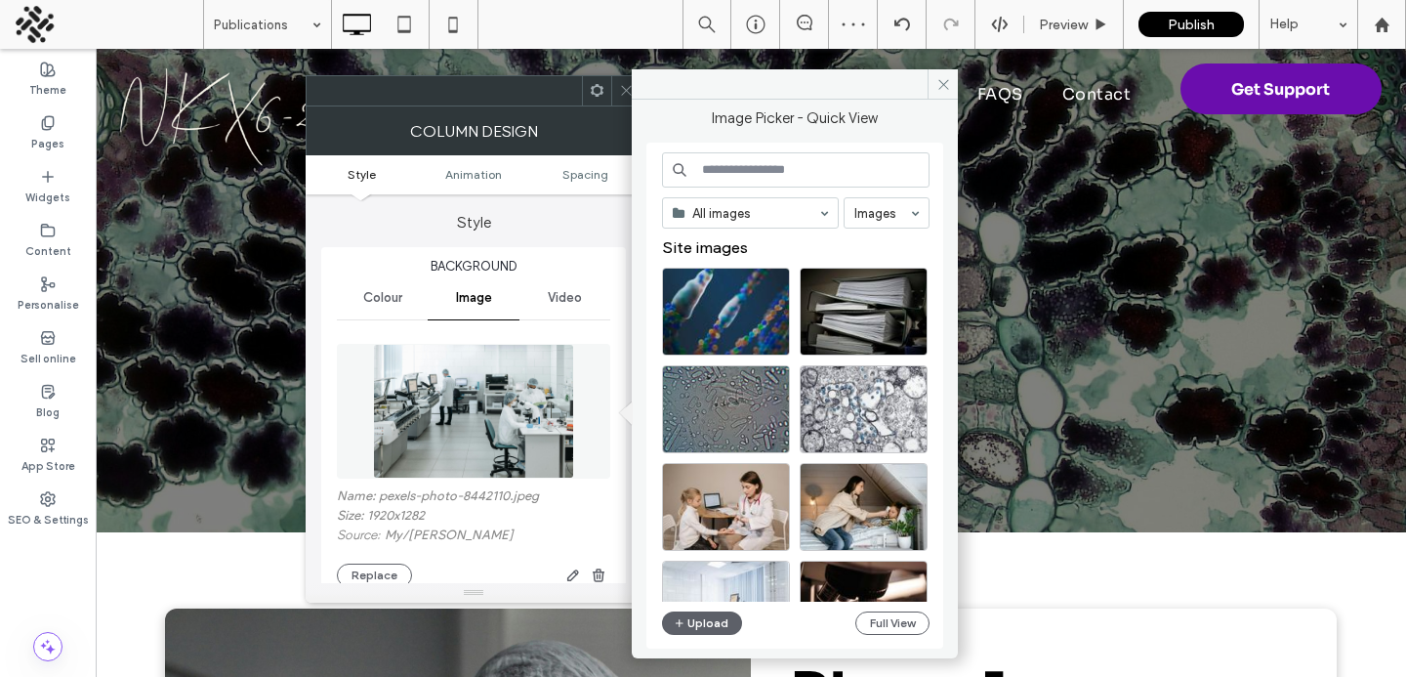
click at [729, 160] on input at bounding box center [796, 169] width 268 height 35
type input "********"
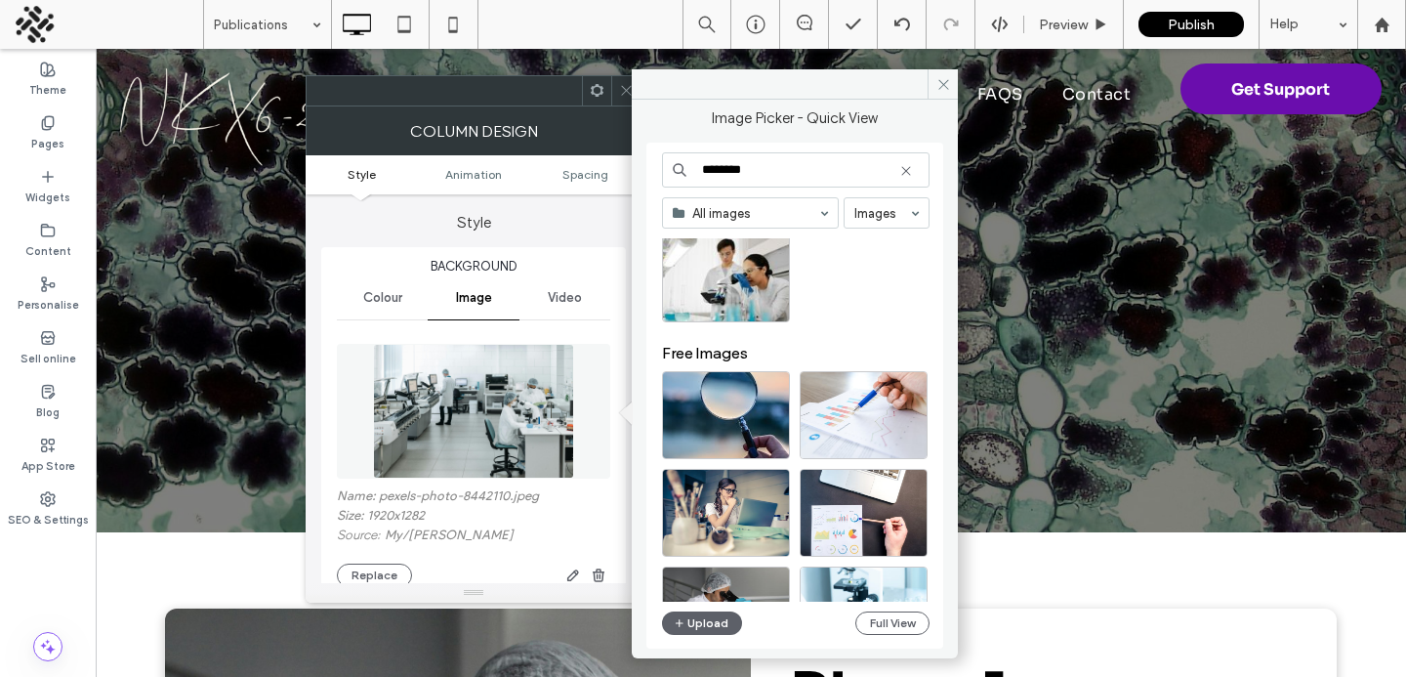
scroll to position [324, 0]
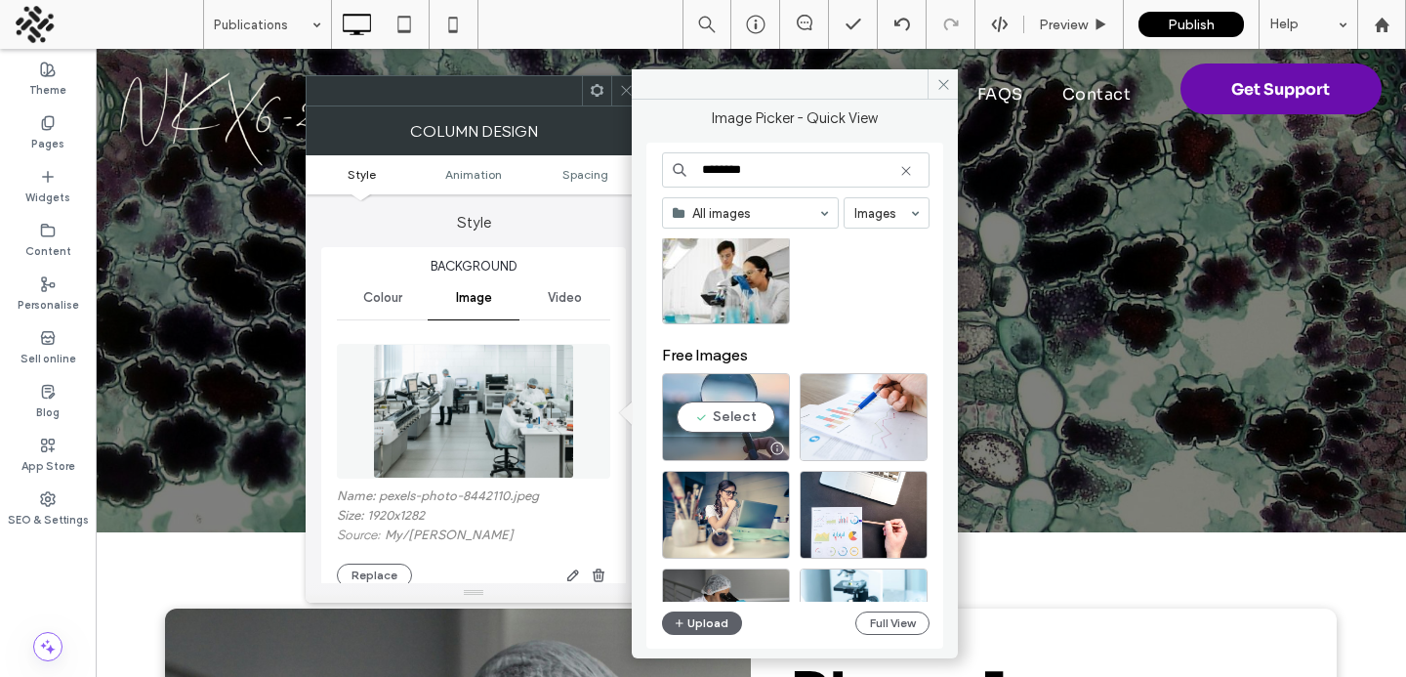
click at [698, 425] on div "Select" at bounding box center [726, 417] width 128 height 88
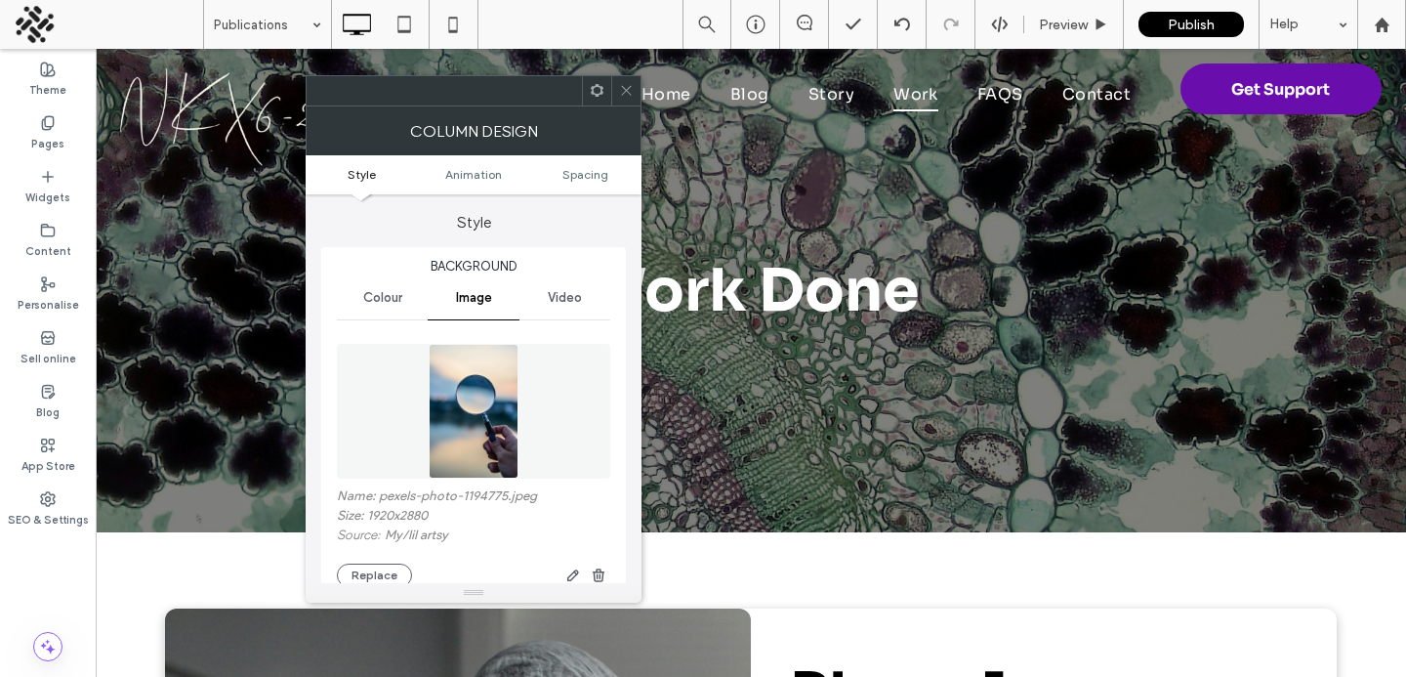
click at [623, 77] on span at bounding box center [626, 90] width 15 height 29
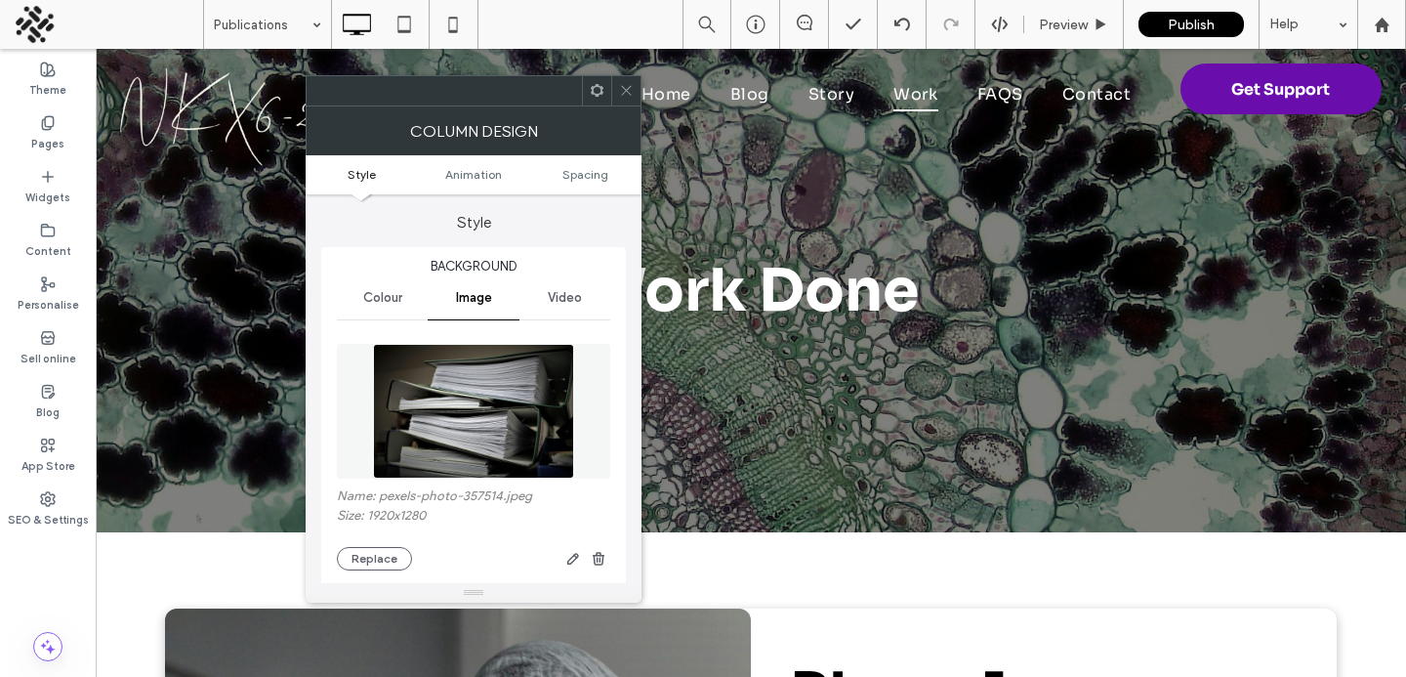
type input "*"
click at [504, 386] on img at bounding box center [473, 411] width 201 height 135
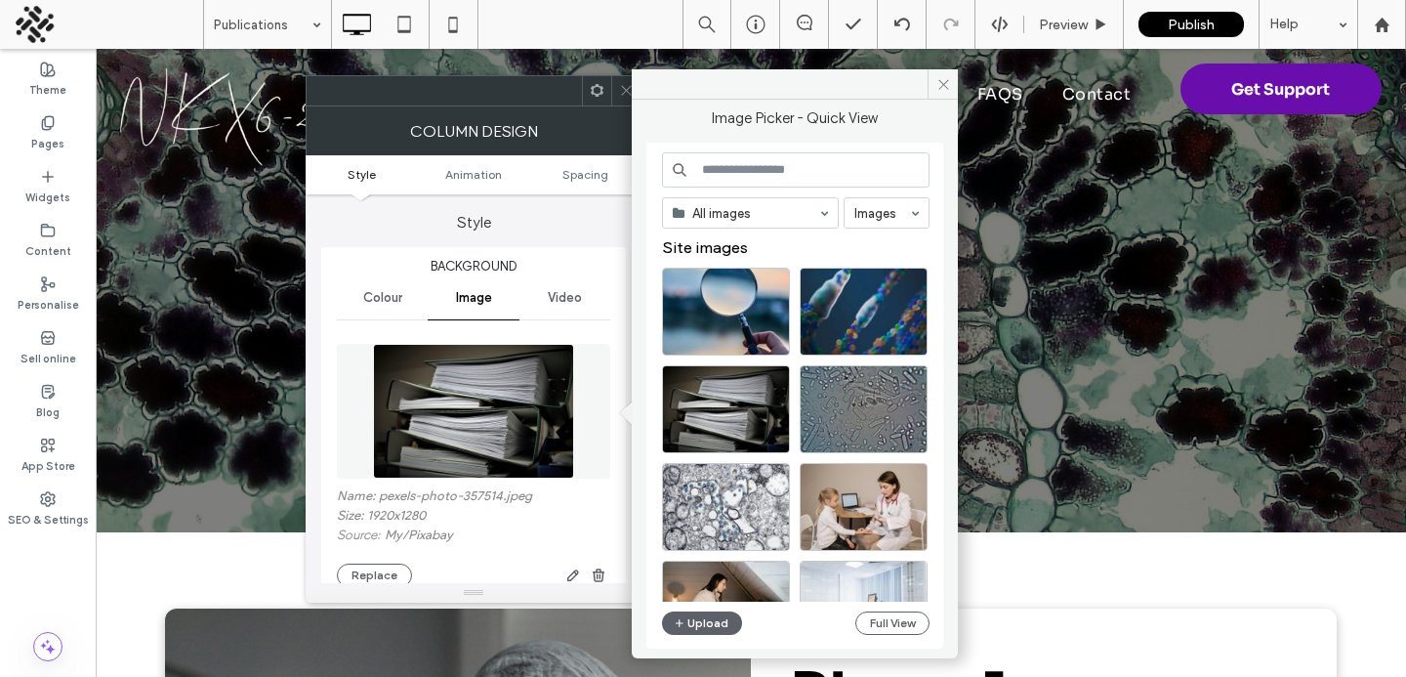
click at [729, 169] on input at bounding box center [796, 169] width 268 height 35
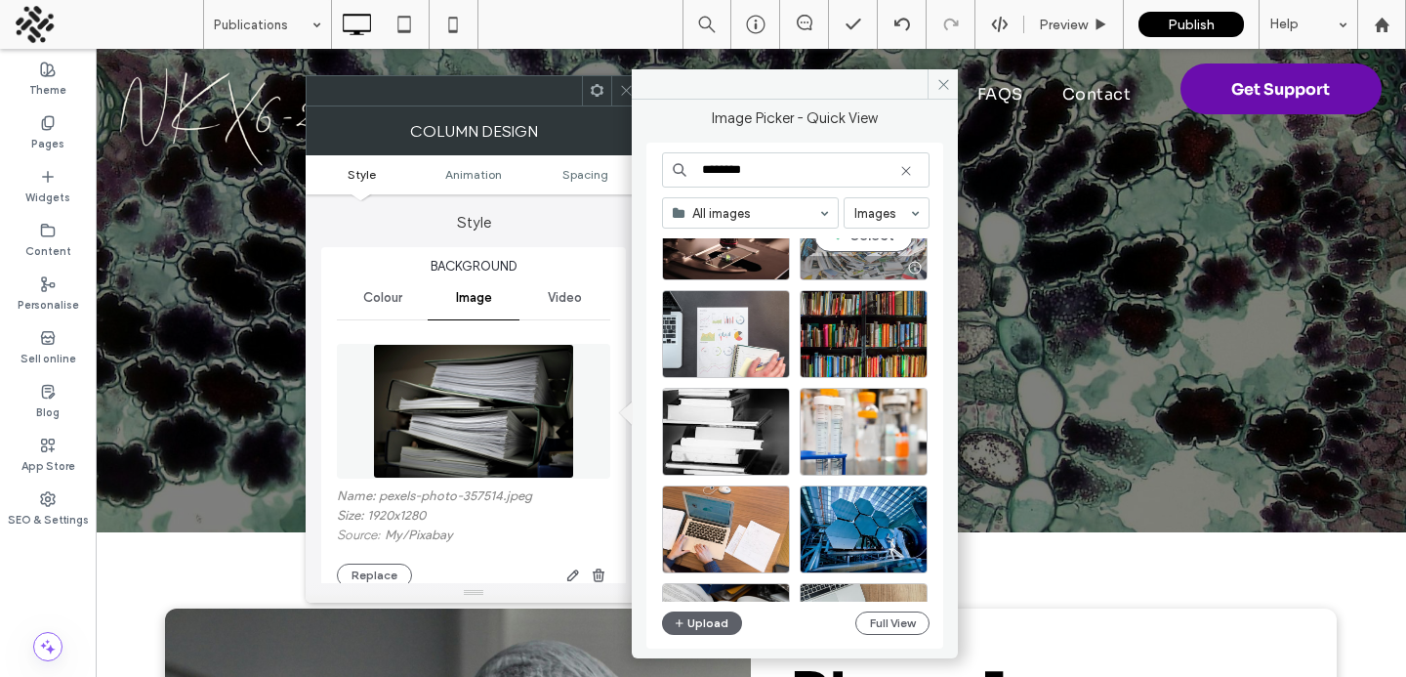
scroll to position [877, 0]
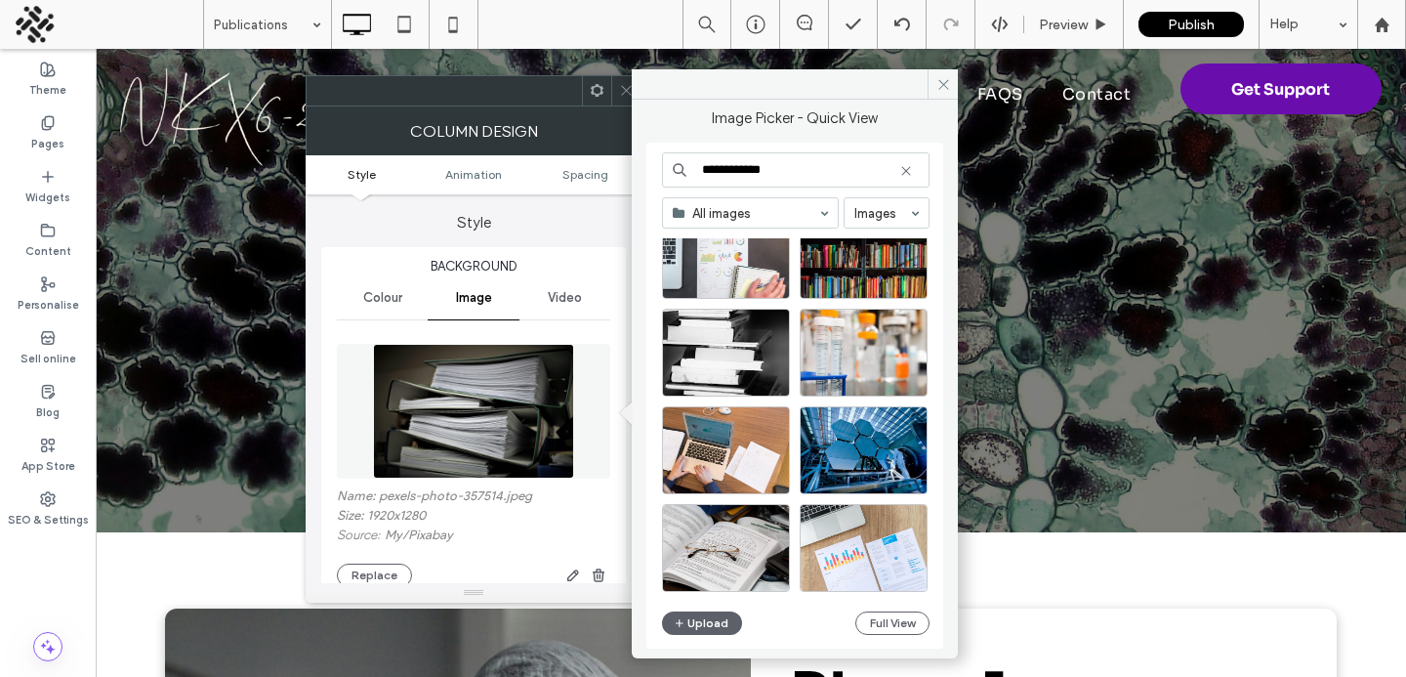
type input "**********"
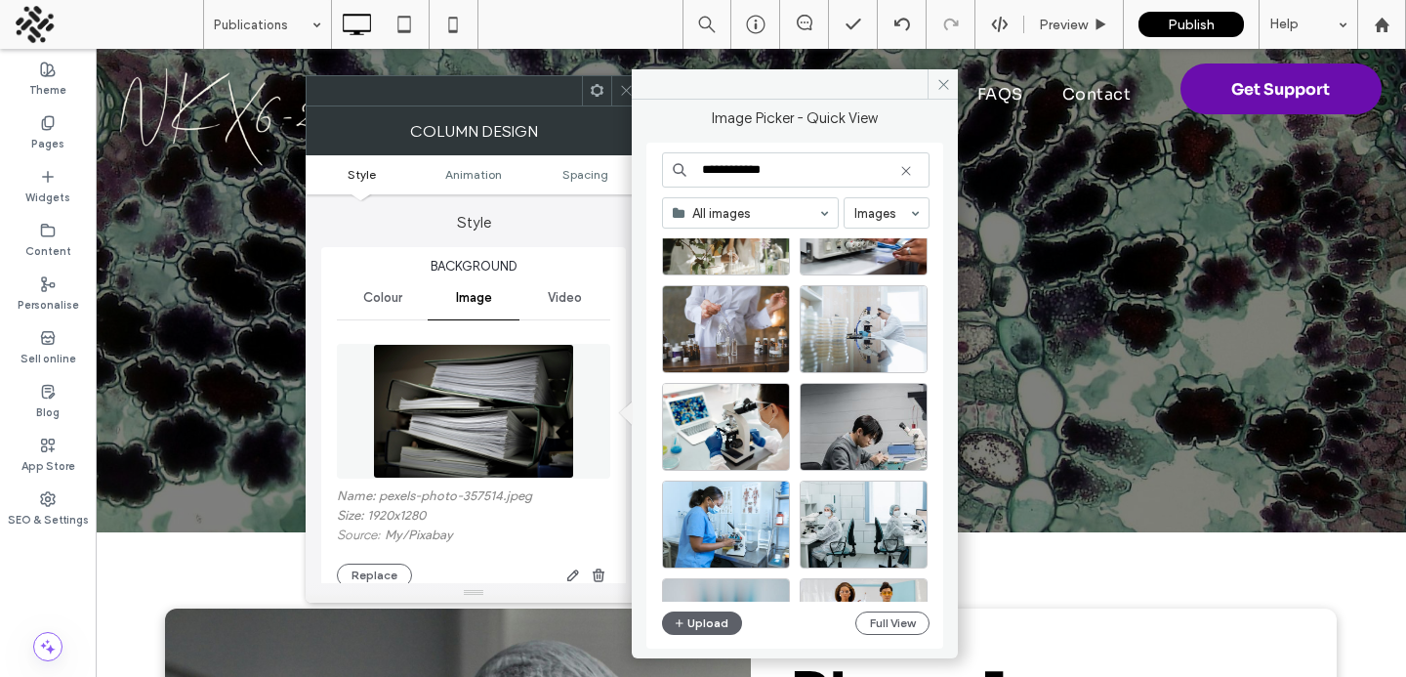
scroll to position [548, 0]
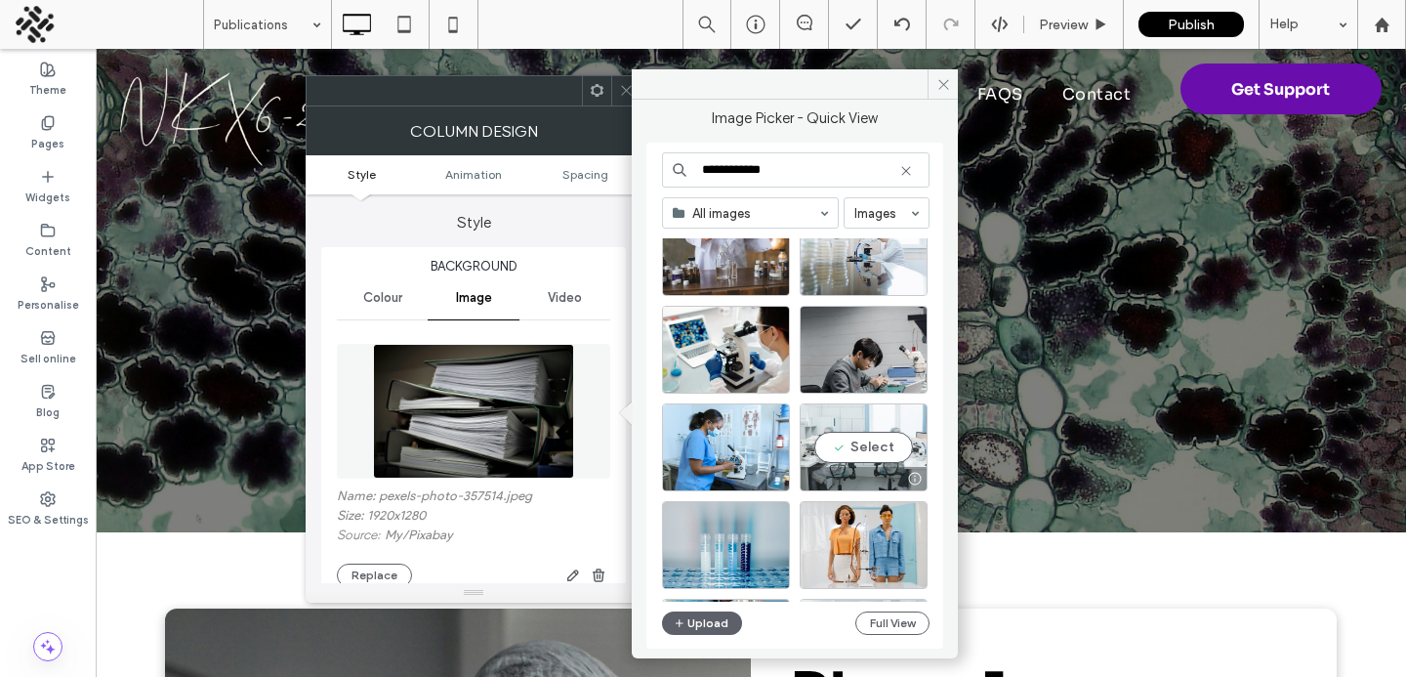
click at [906, 457] on div "Select" at bounding box center [864, 447] width 128 height 88
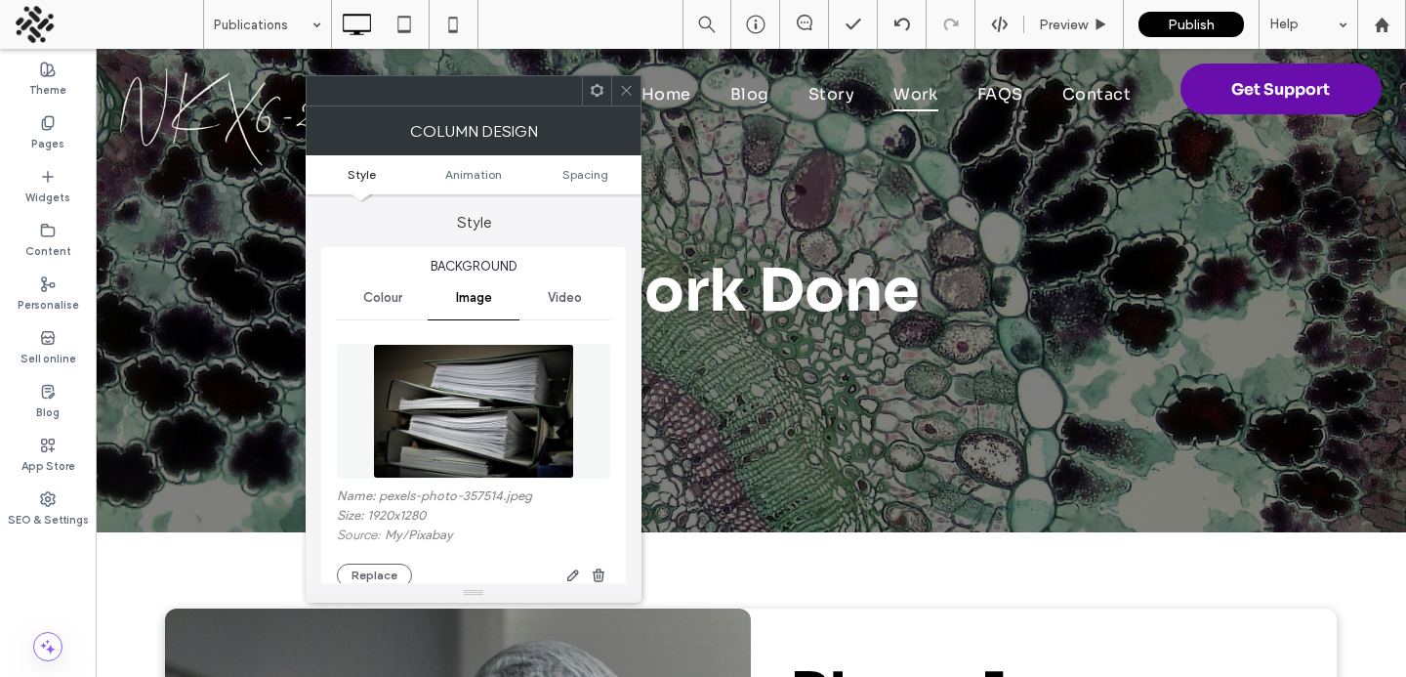
click at [513, 398] on img at bounding box center [473, 411] width 201 height 135
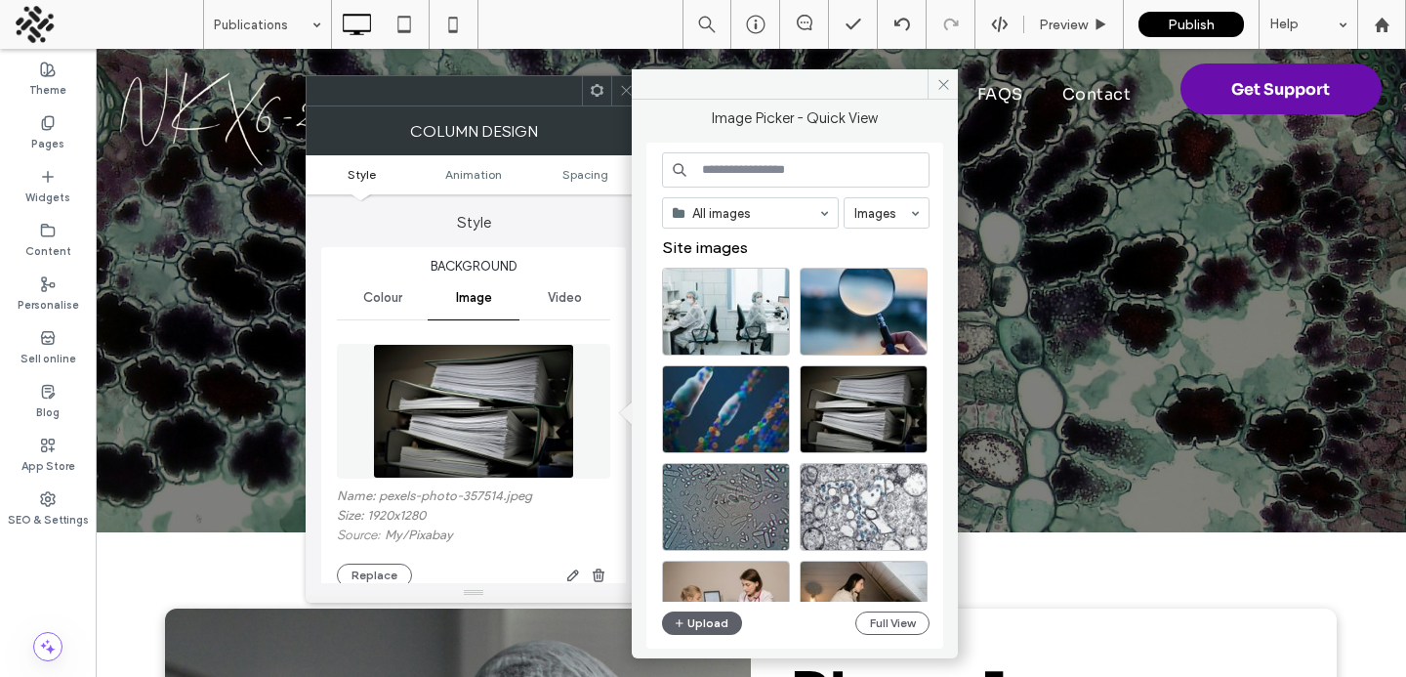
click at [721, 181] on input at bounding box center [796, 169] width 268 height 35
type input "**********"
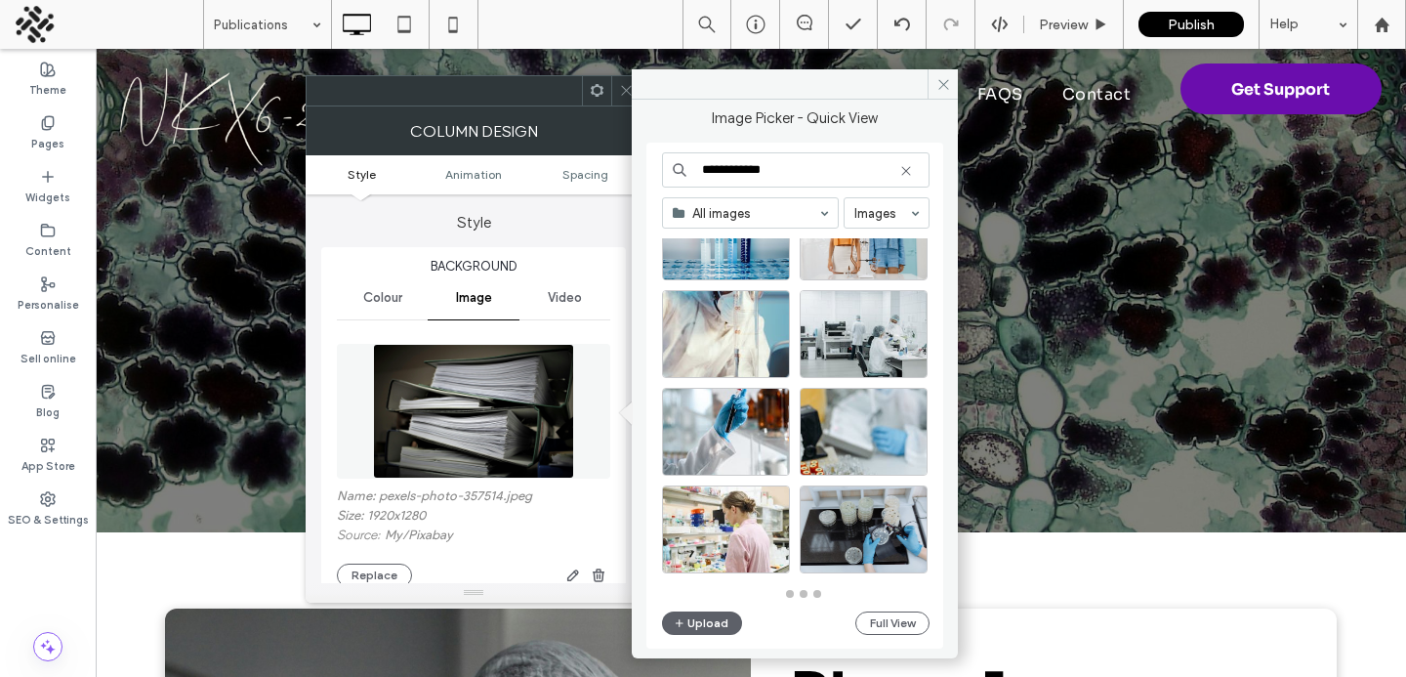
scroll to position [857, 0]
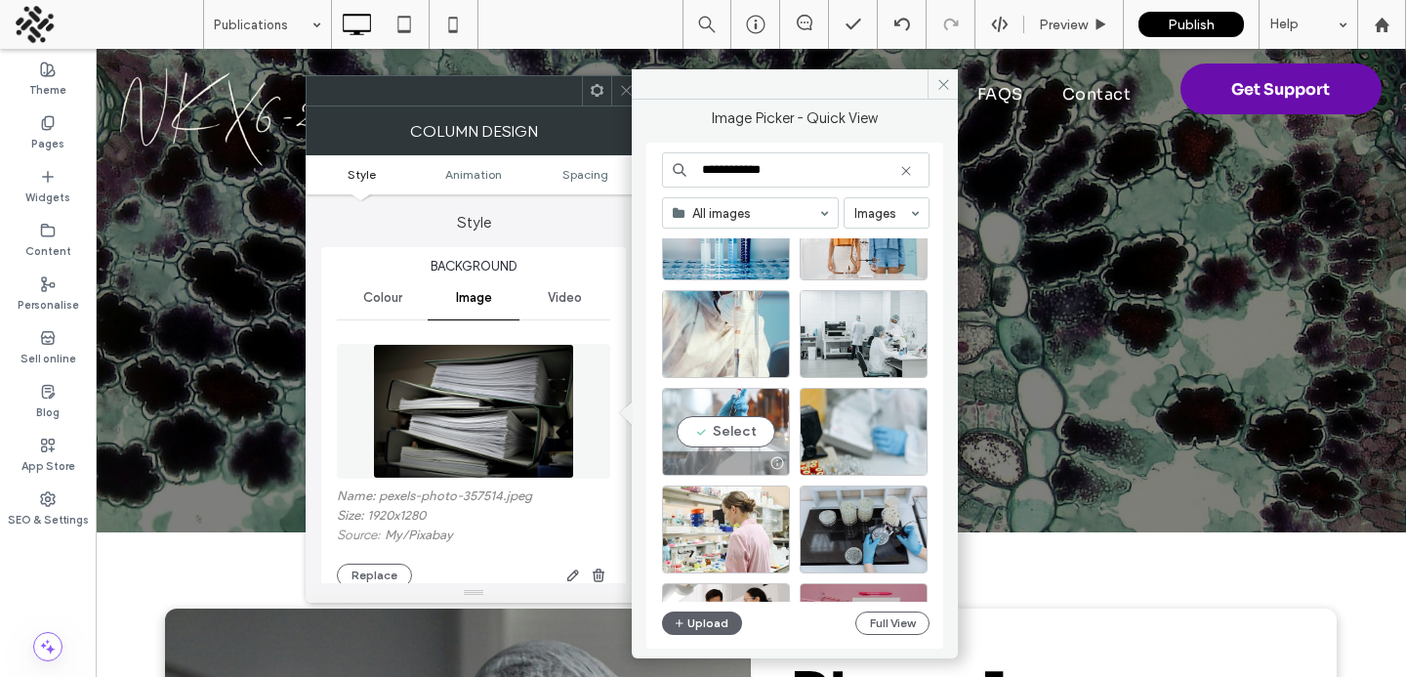
click at [734, 414] on div "Select" at bounding box center [726, 432] width 128 height 88
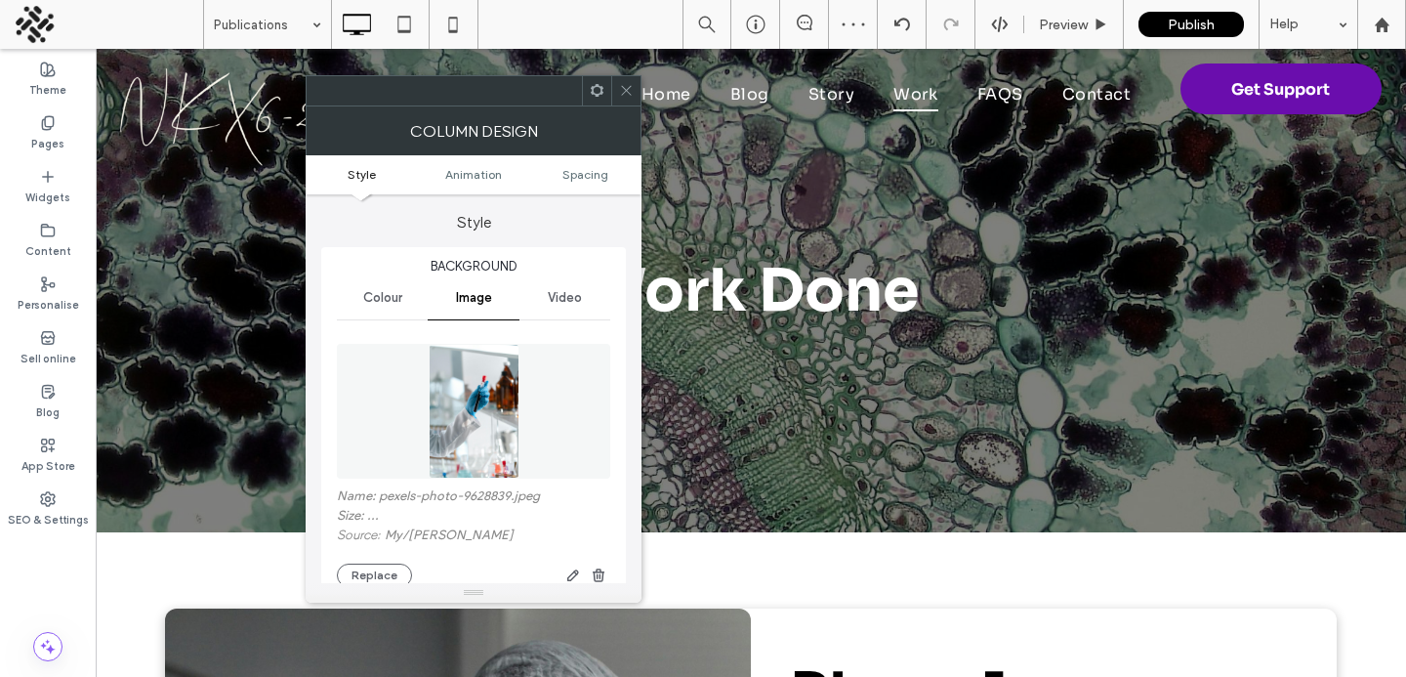
click at [626, 96] on icon at bounding box center [626, 90] width 15 height 15
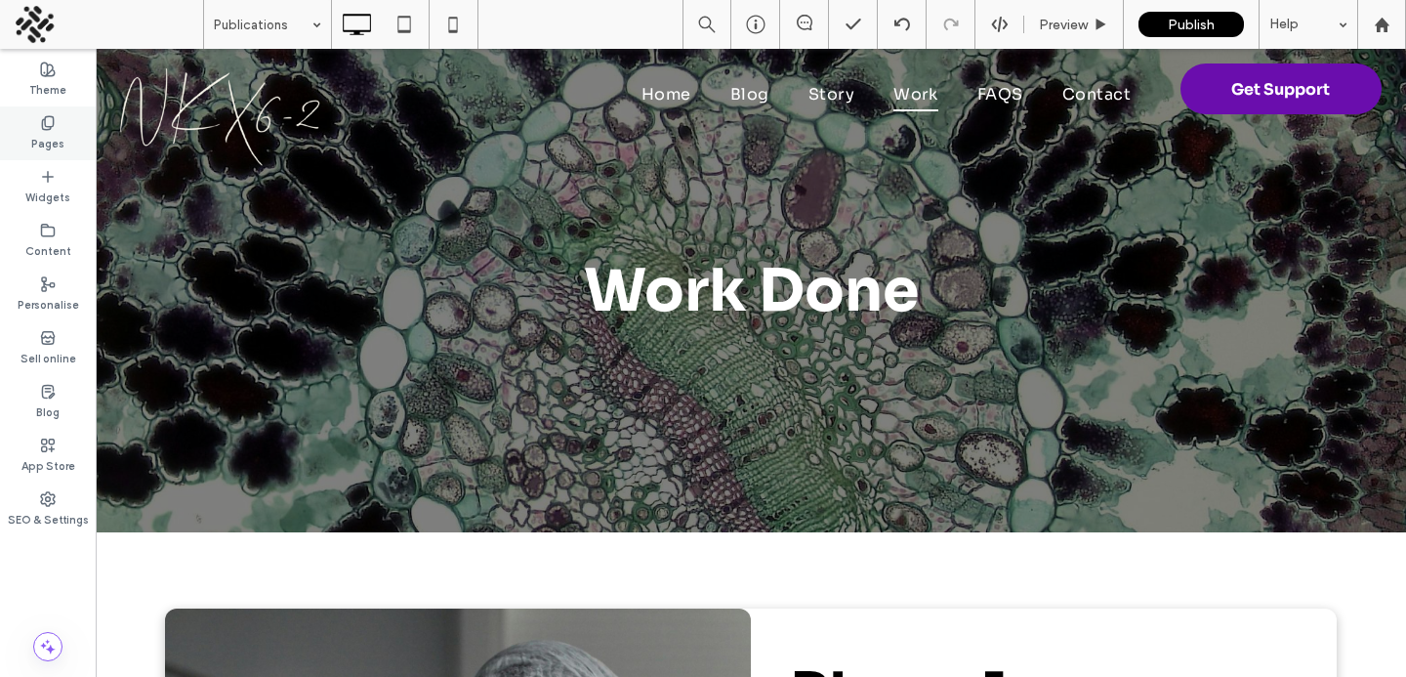
click at [55, 138] on label "Pages" at bounding box center [47, 141] width 33 height 21
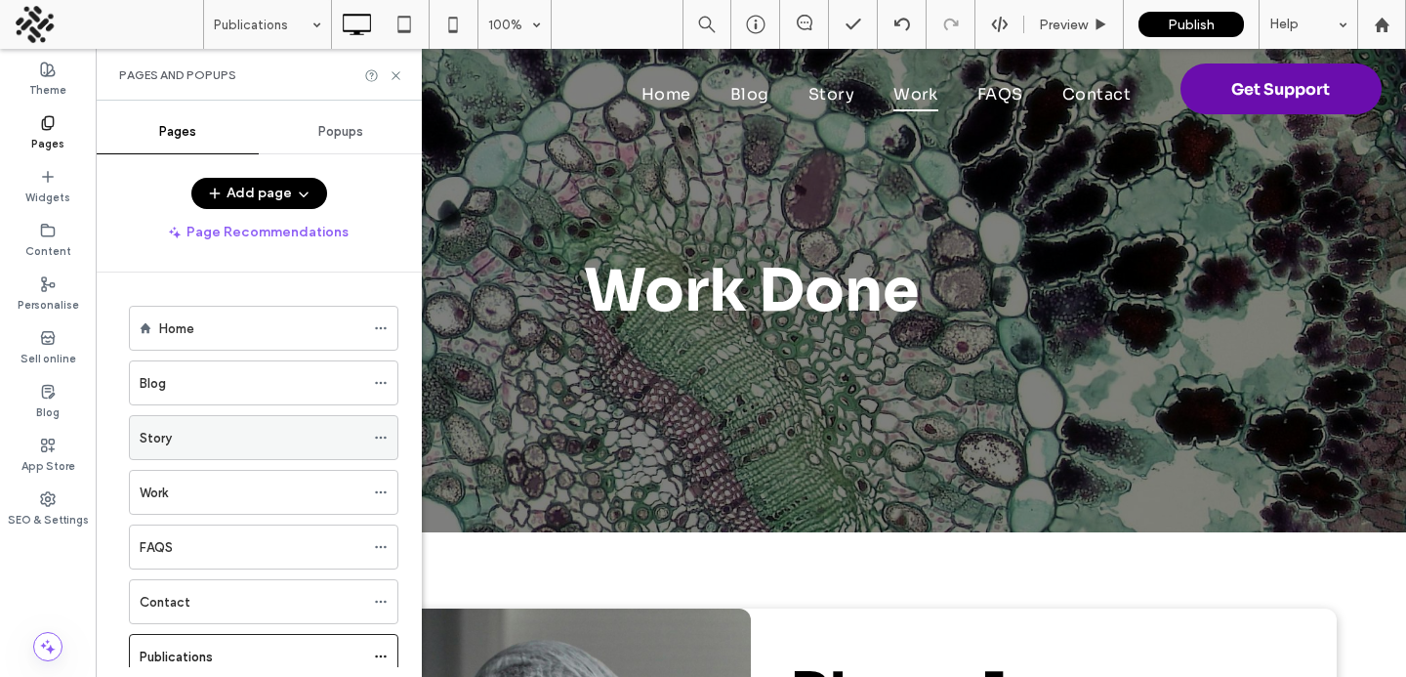
click at [216, 447] on div "Story" at bounding box center [252, 438] width 225 height 21
click at [393, 71] on use at bounding box center [396, 75] width 8 height 8
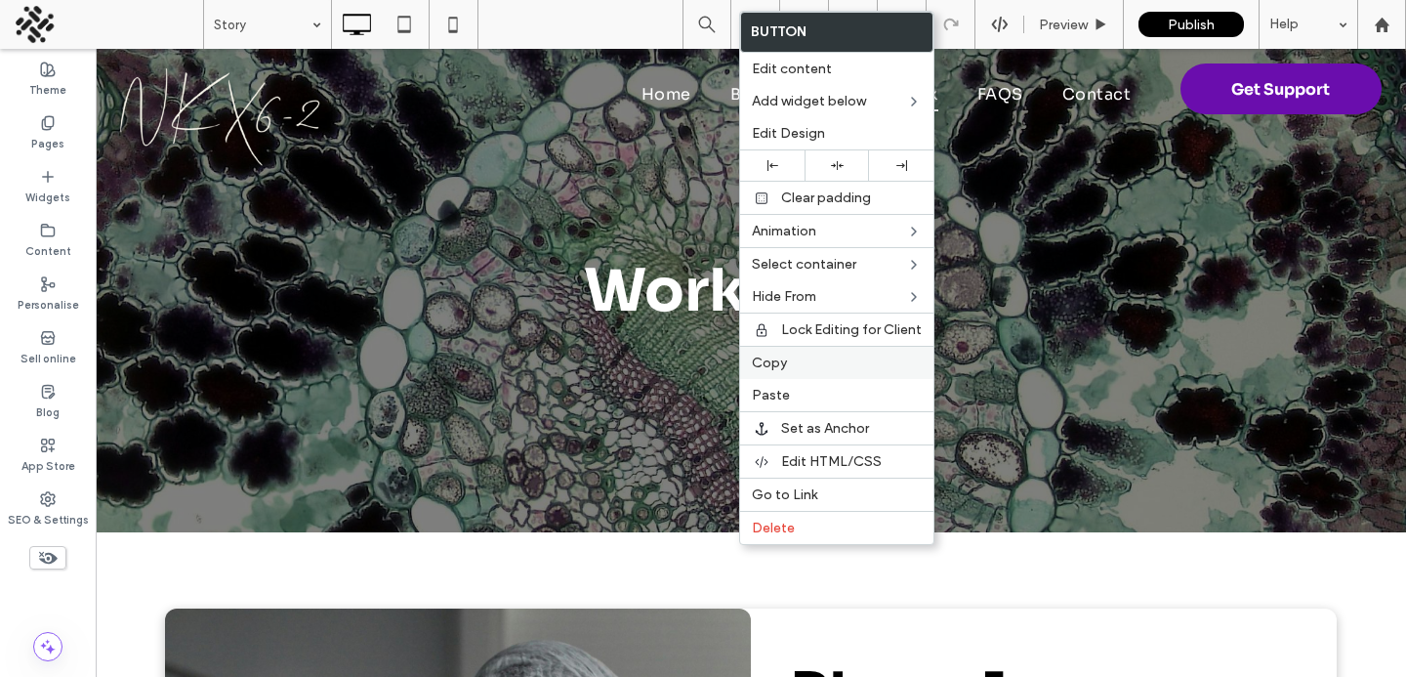
click at [781, 367] on span "Copy" at bounding box center [769, 363] width 35 height 17
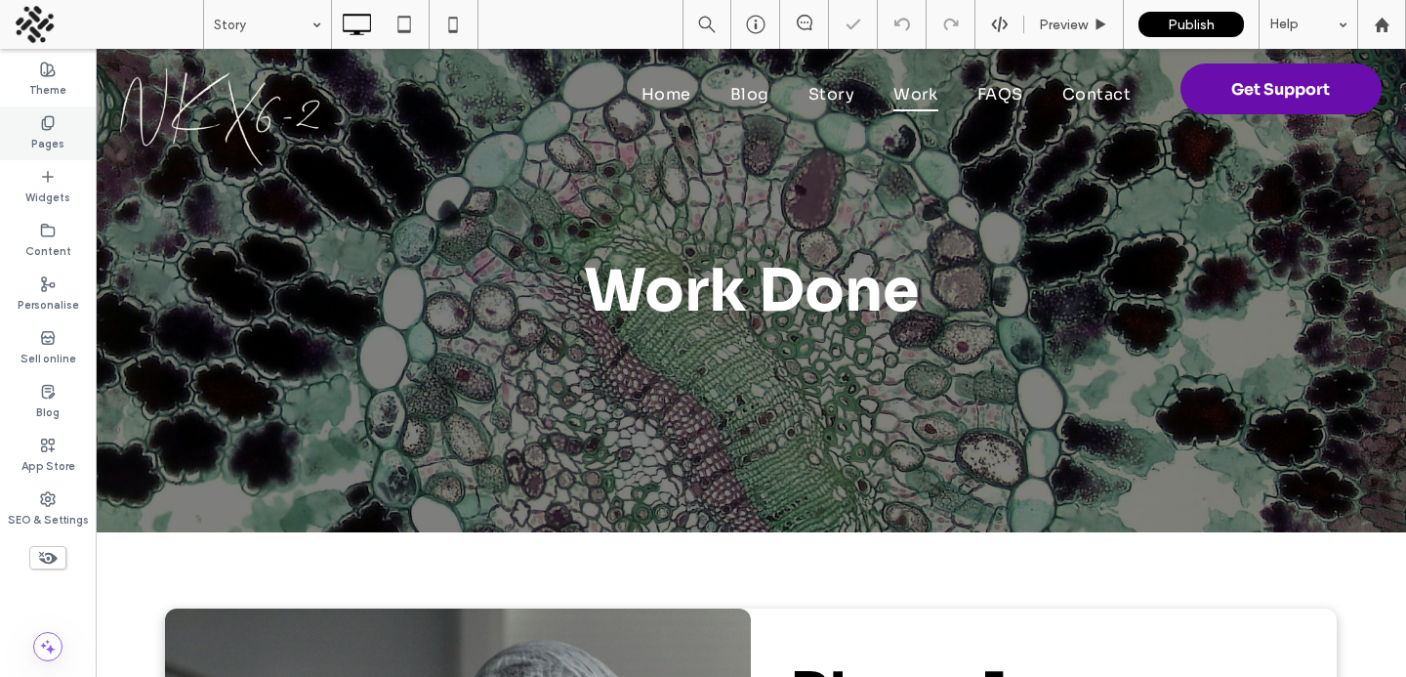
click at [26, 109] on div "Pages" at bounding box center [48, 133] width 96 height 54
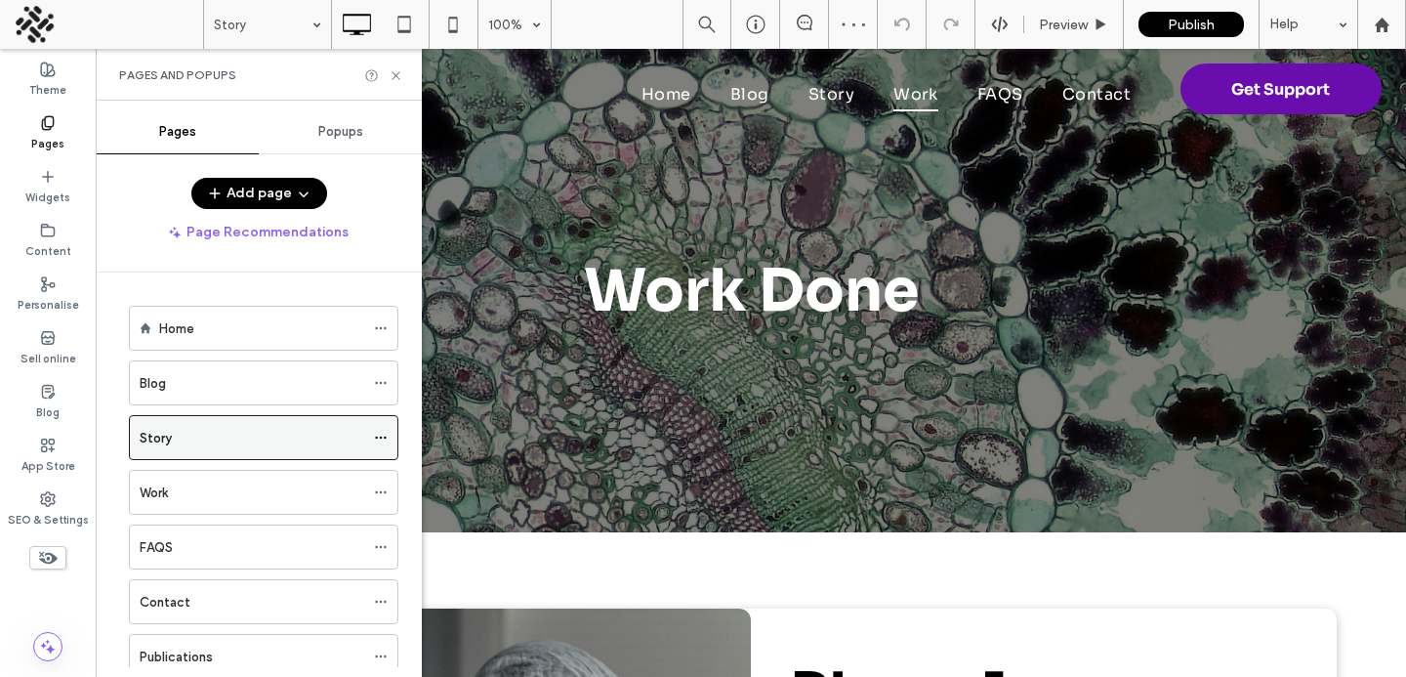
scroll to position [61, 0]
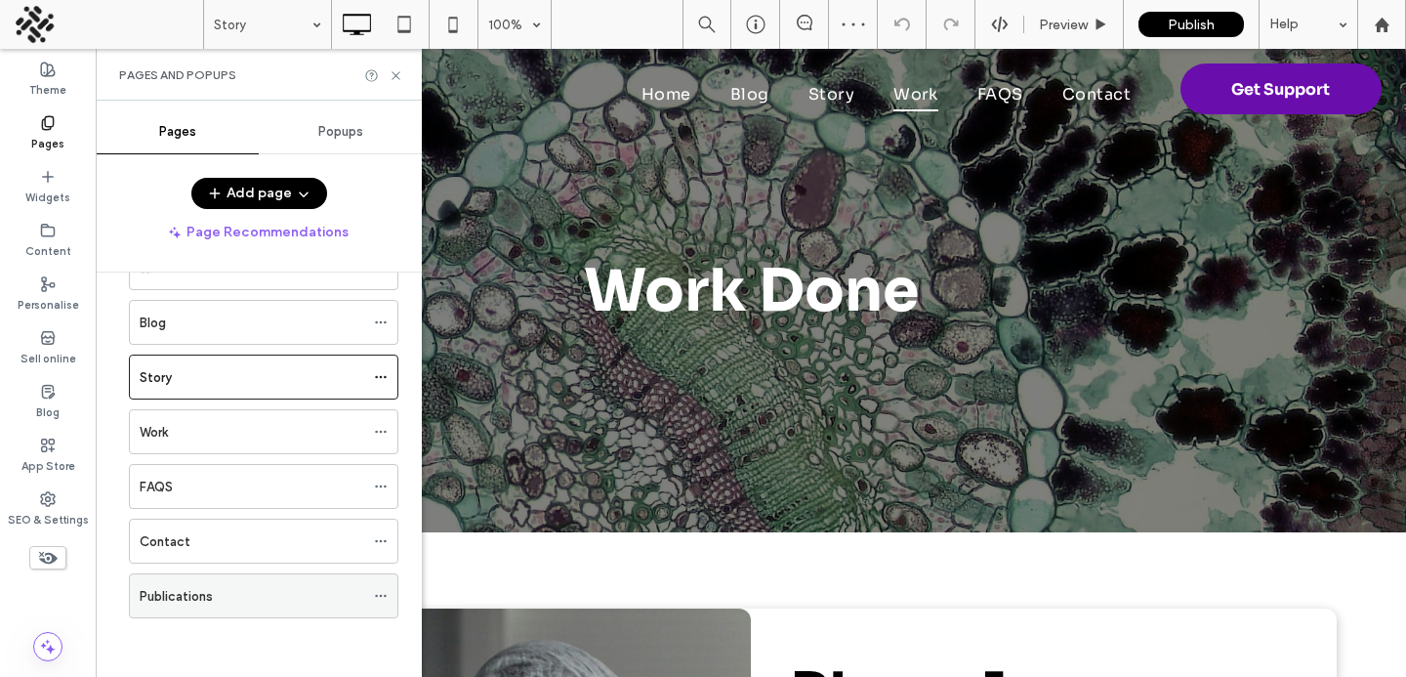
click at [242, 599] on div "Publications" at bounding box center [252, 596] width 225 height 21
click at [393, 72] on icon at bounding box center [396, 75] width 15 height 15
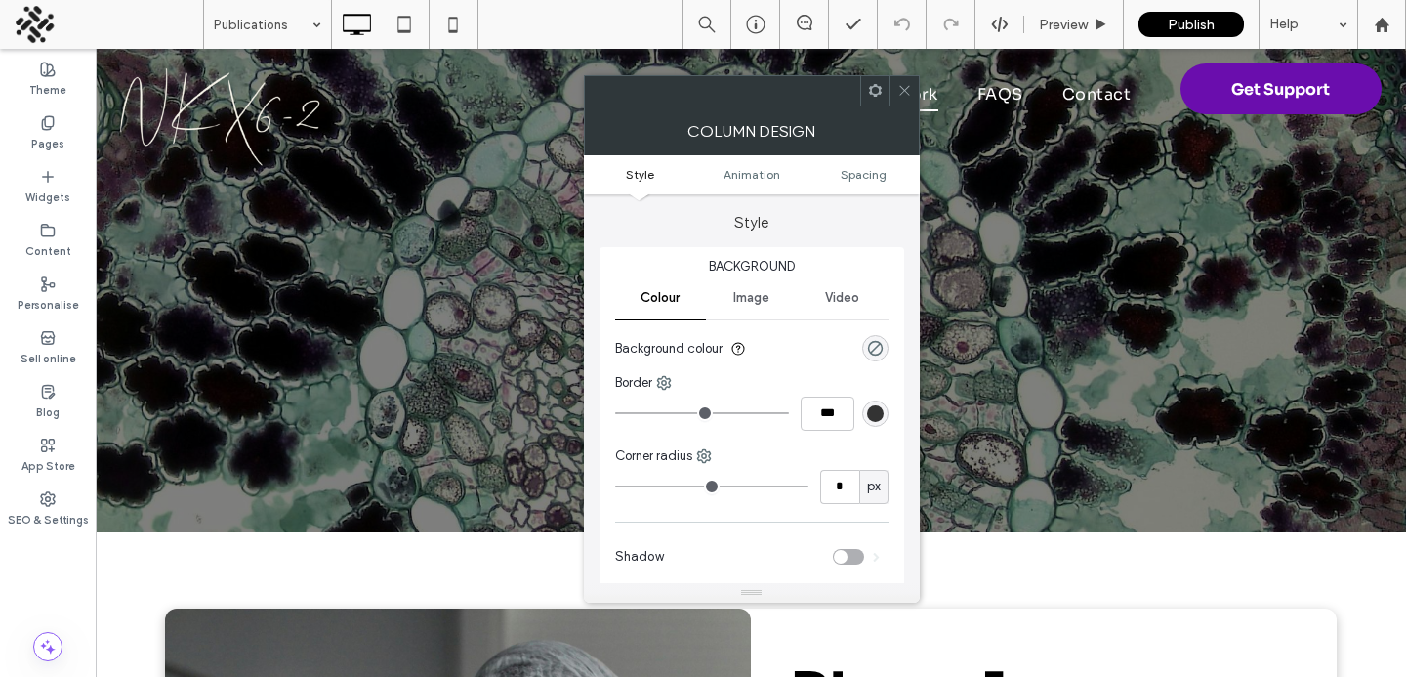
click at [894, 90] on div at bounding box center [904, 90] width 29 height 29
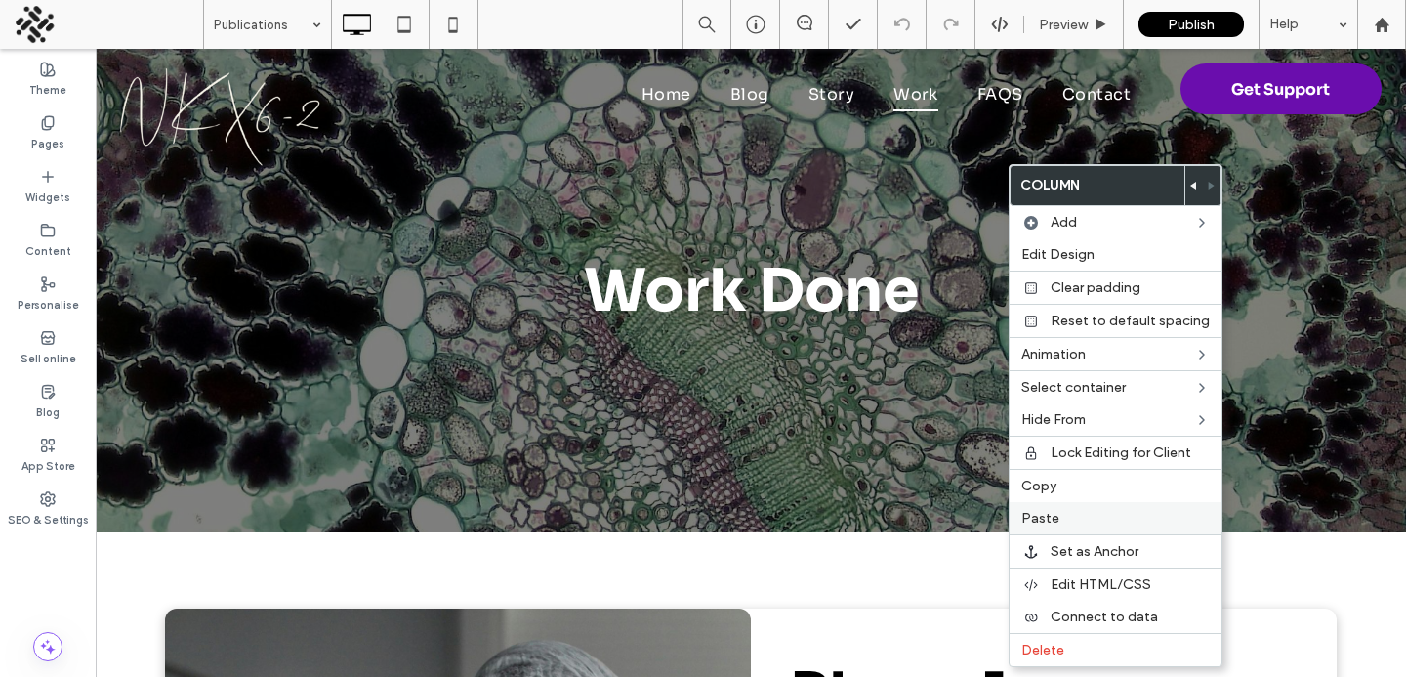
click at [1027, 511] on span "Paste" at bounding box center [1041, 518] width 38 height 17
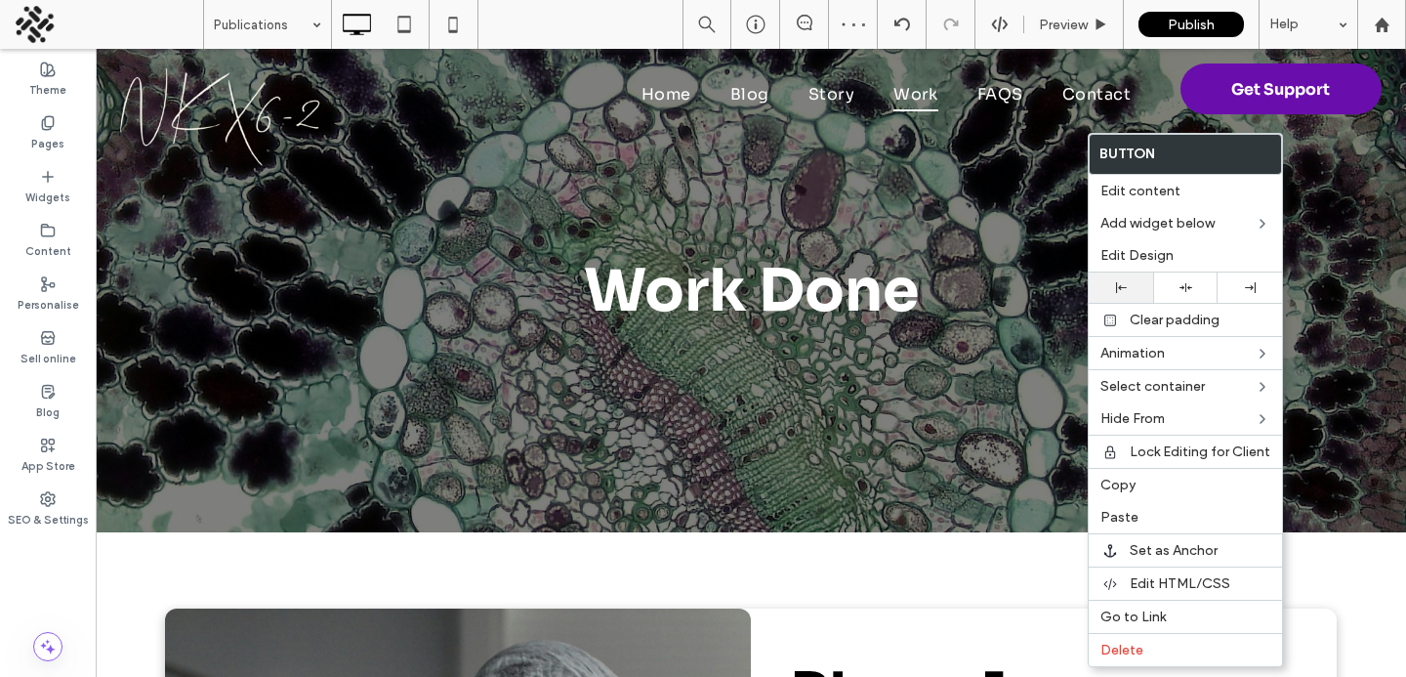
click at [1129, 287] on div at bounding box center [1121, 287] width 45 height 11
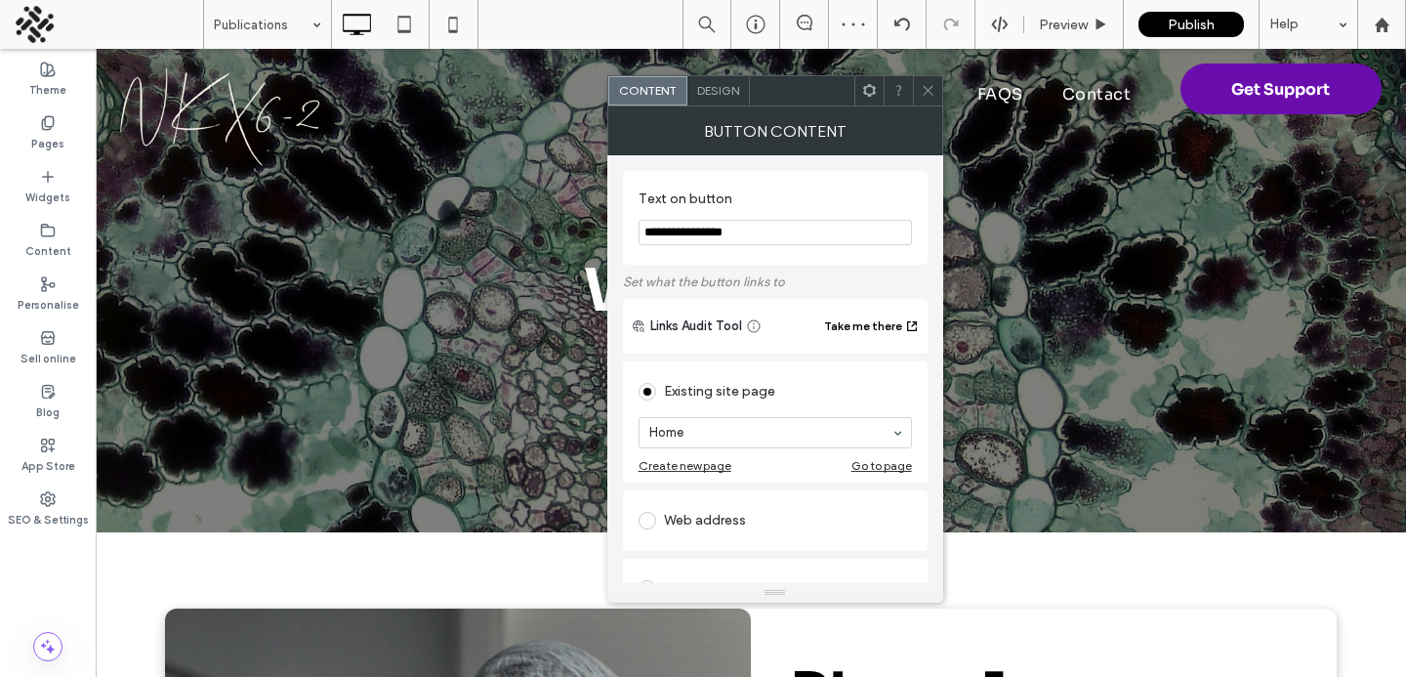
click at [731, 97] on span "Design" at bounding box center [718, 90] width 42 height 15
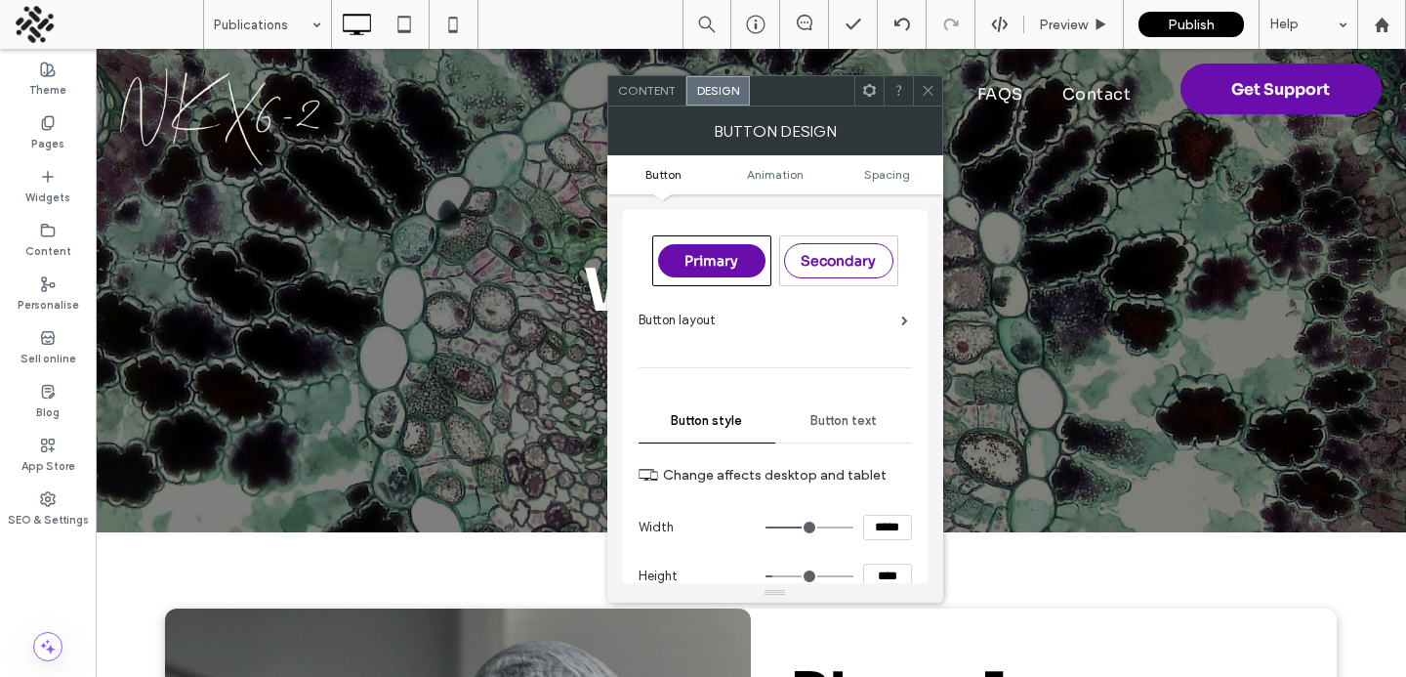
click at [804, 251] on div "Secondary" at bounding box center [838, 260] width 109 height 35
type input "*"
type input "***"
click at [643, 109] on div "BUTTON DESIGN" at bounding box center [775, 130] width 336 height 49
click at [887, 576] on input "****" at bounding box center [887, 576] width 49 height 25
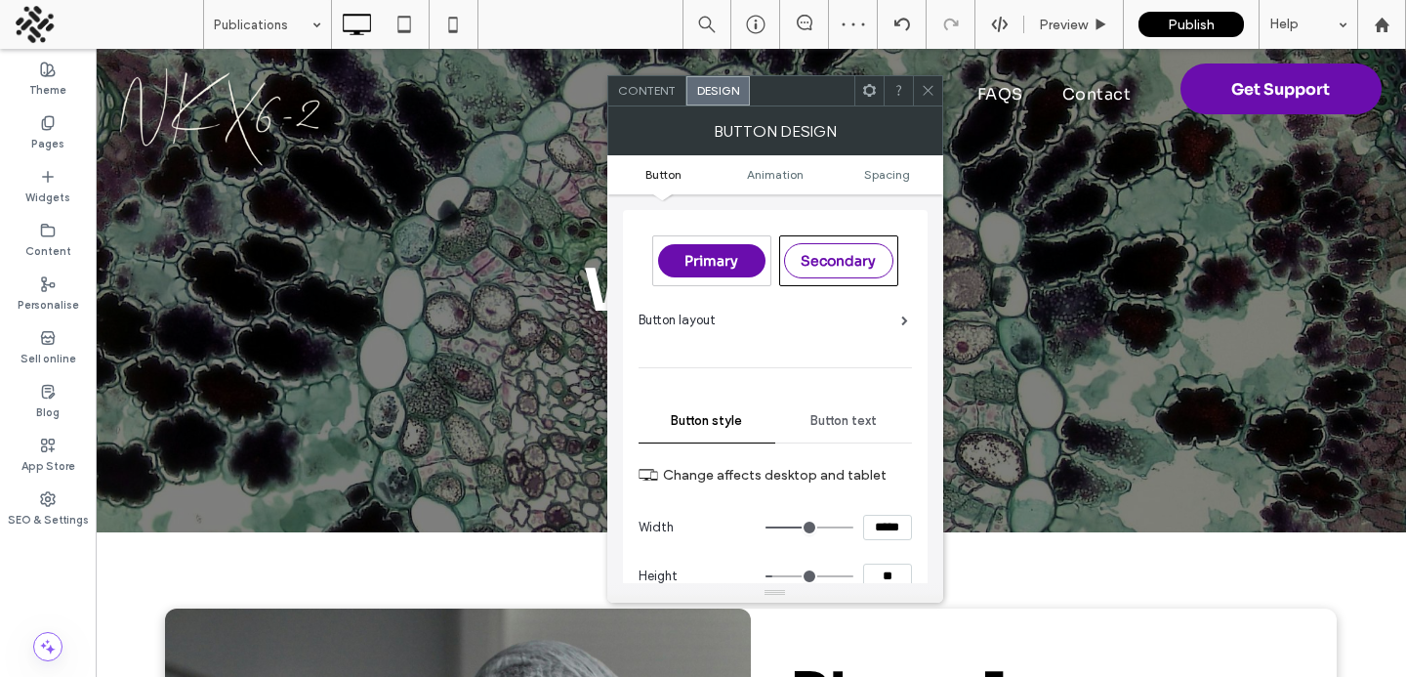
scroll to position [1, 0]
type input "****"
type input "**"
click at [632, 95] on span "Content" at bounding box center [647, 90] width 58 height 15
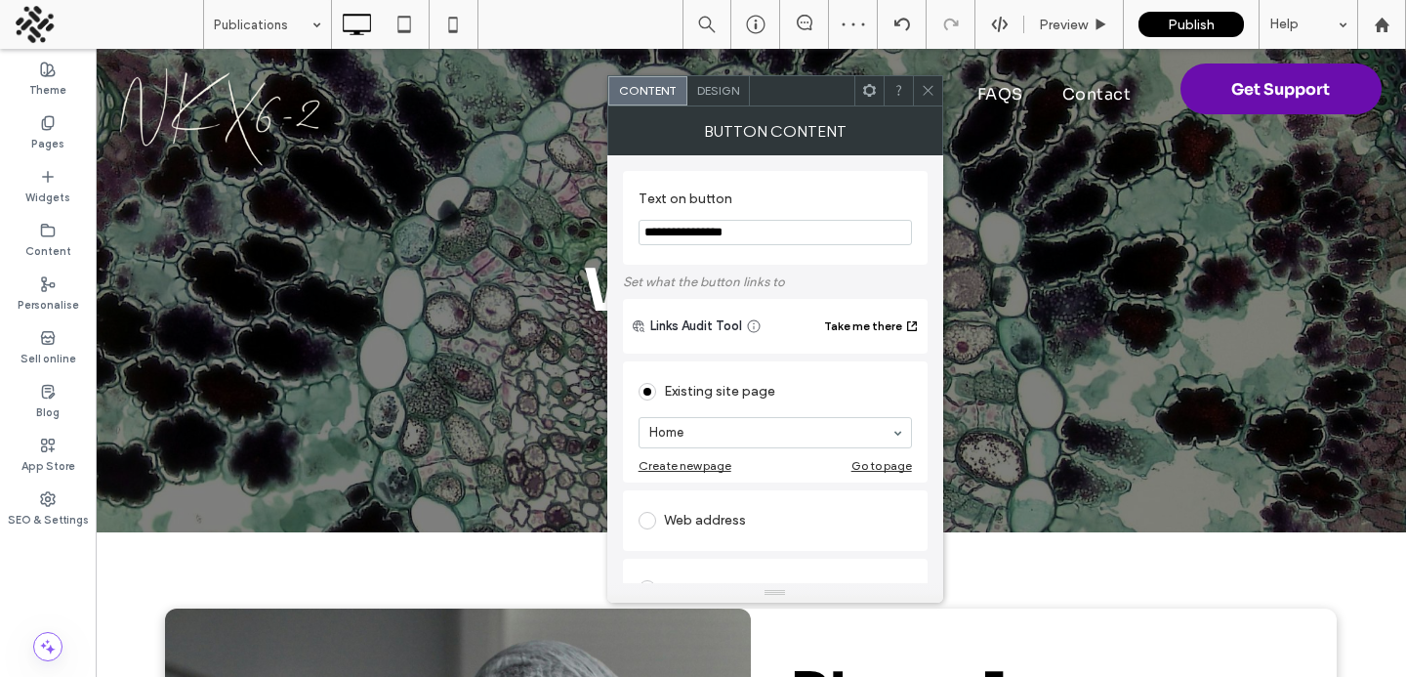
click at [676, 224] on input "**********" at bounding box center [775, 232] width 273 height 25
type input "********"
click at [711, 98] on div "Design" at bounding box center [719, 90] width 63 height 29
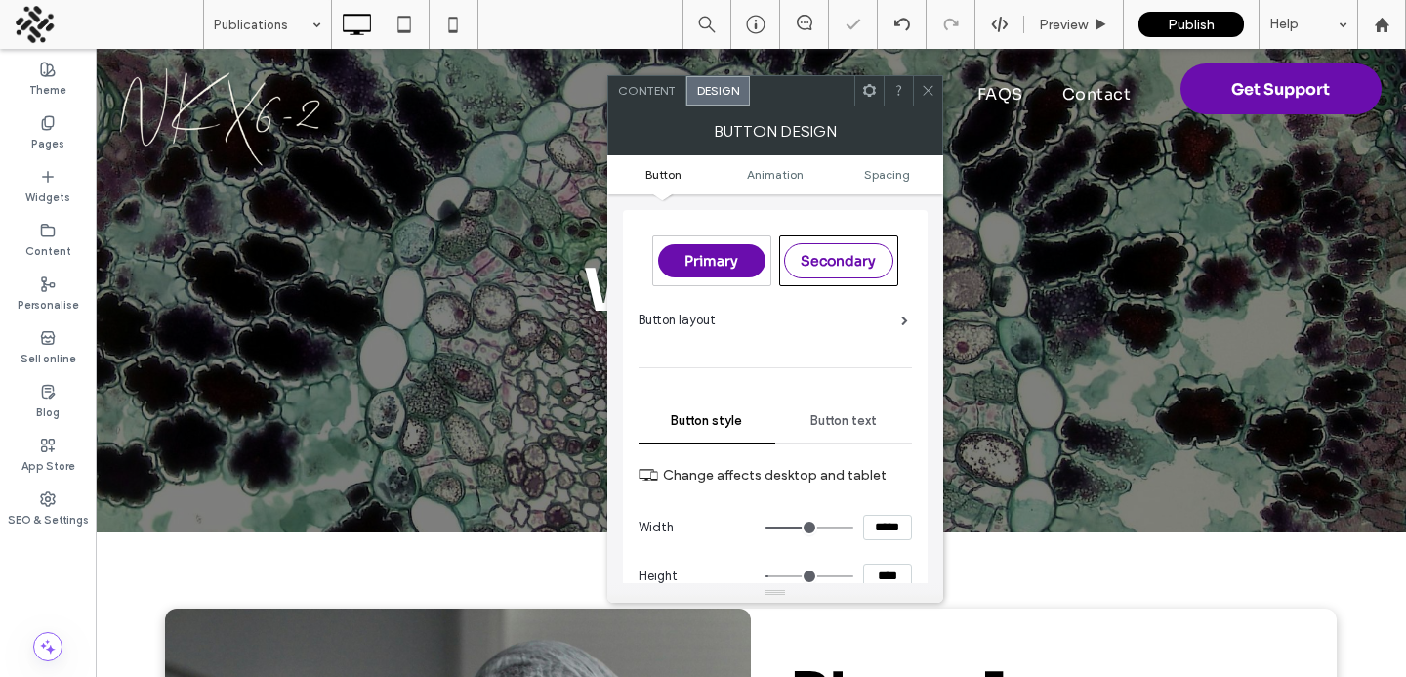
click at [879, 528] on input "*****" at bounding box center [887, 527] width 49 height 25
type input "*"
type input "*****"
type input "***"
type input "*****"
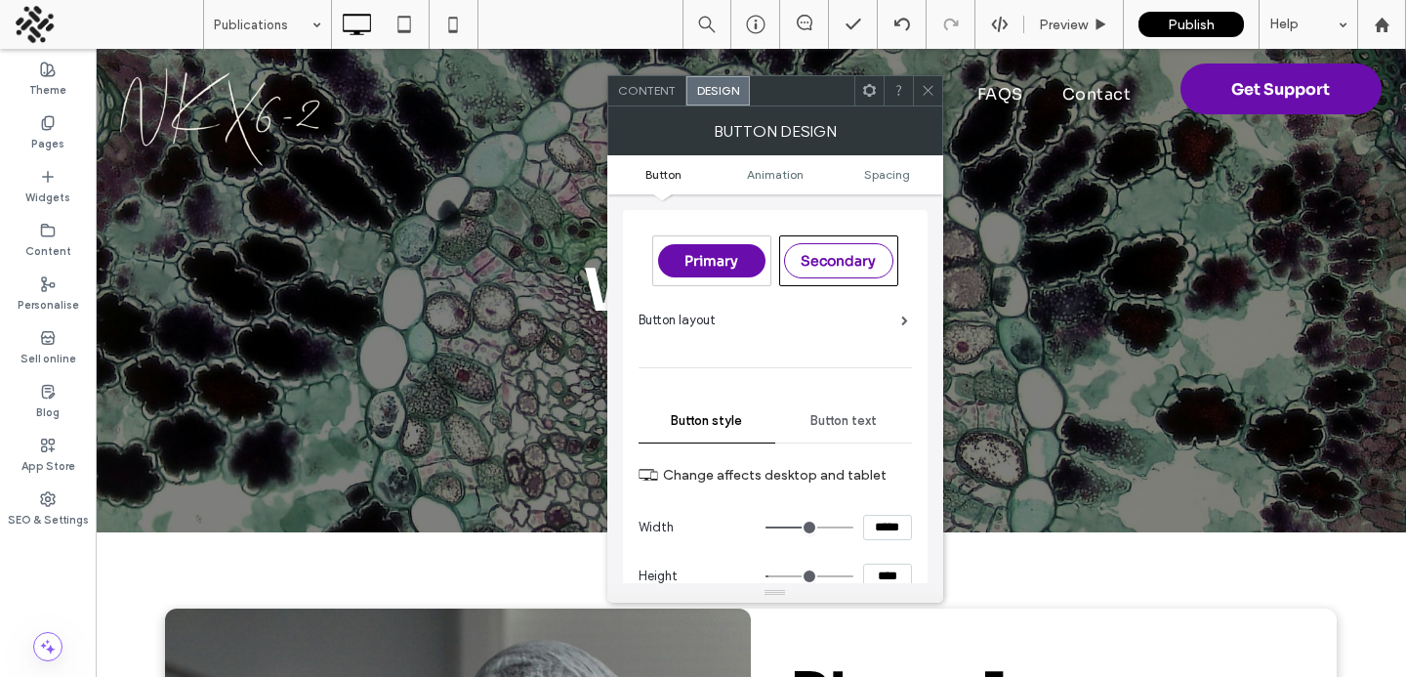
type input "***"
click at [922, 82] on span at bounding box center [928, 90] width 15 height 29
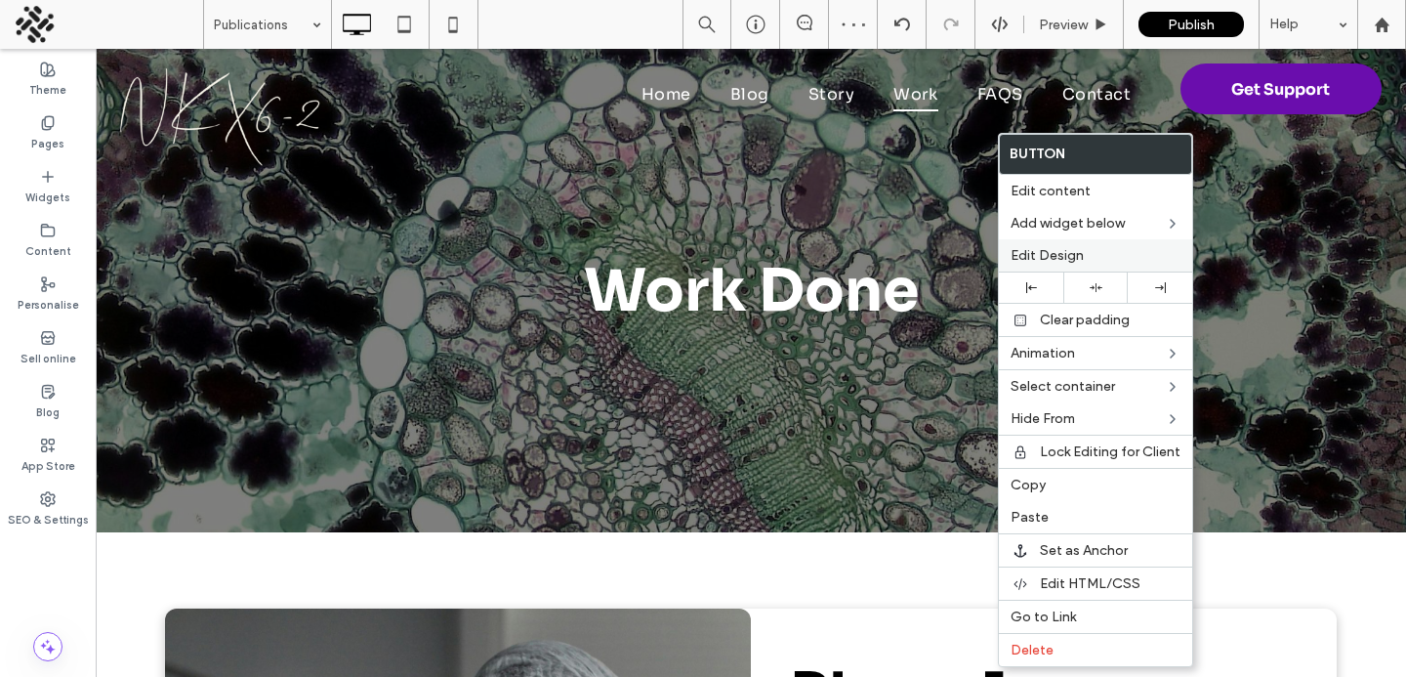
click at [1030, 271] on div "Edit Design" at bounding box center [1095, 255] width 193 height 32
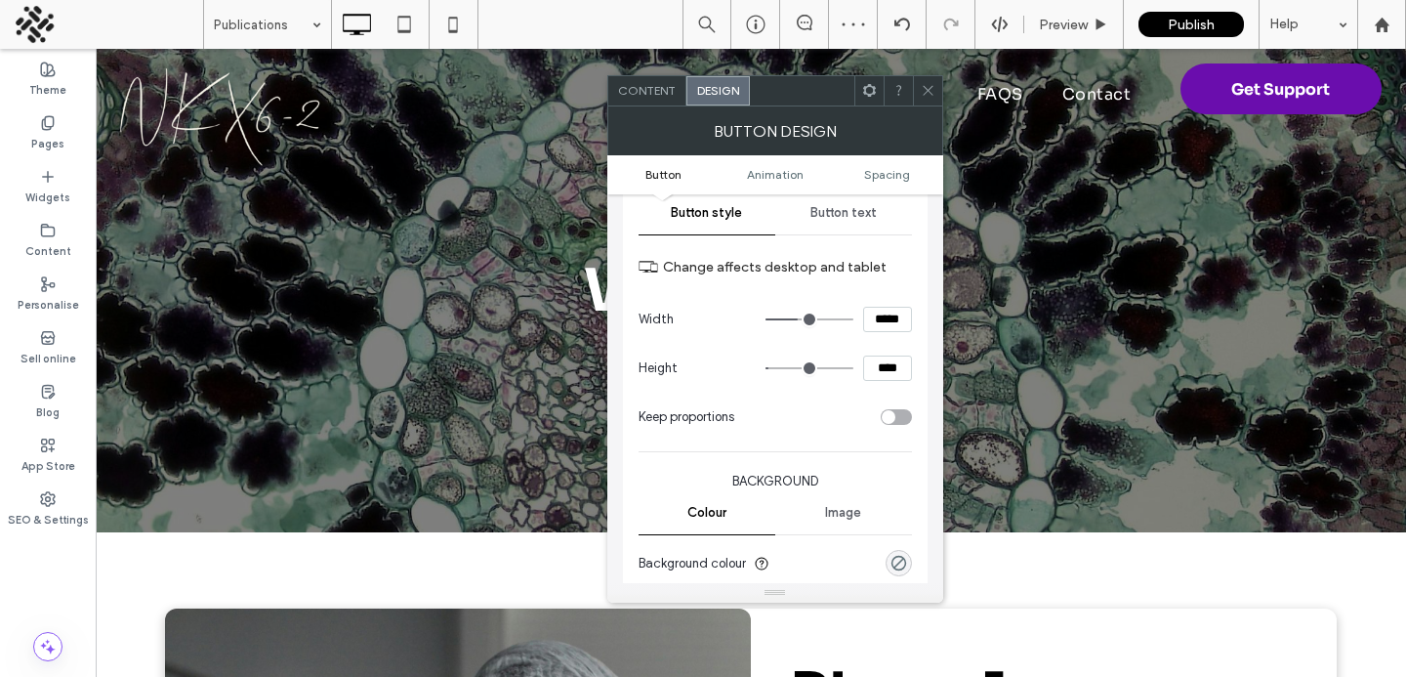
scroll to position [408, 0]
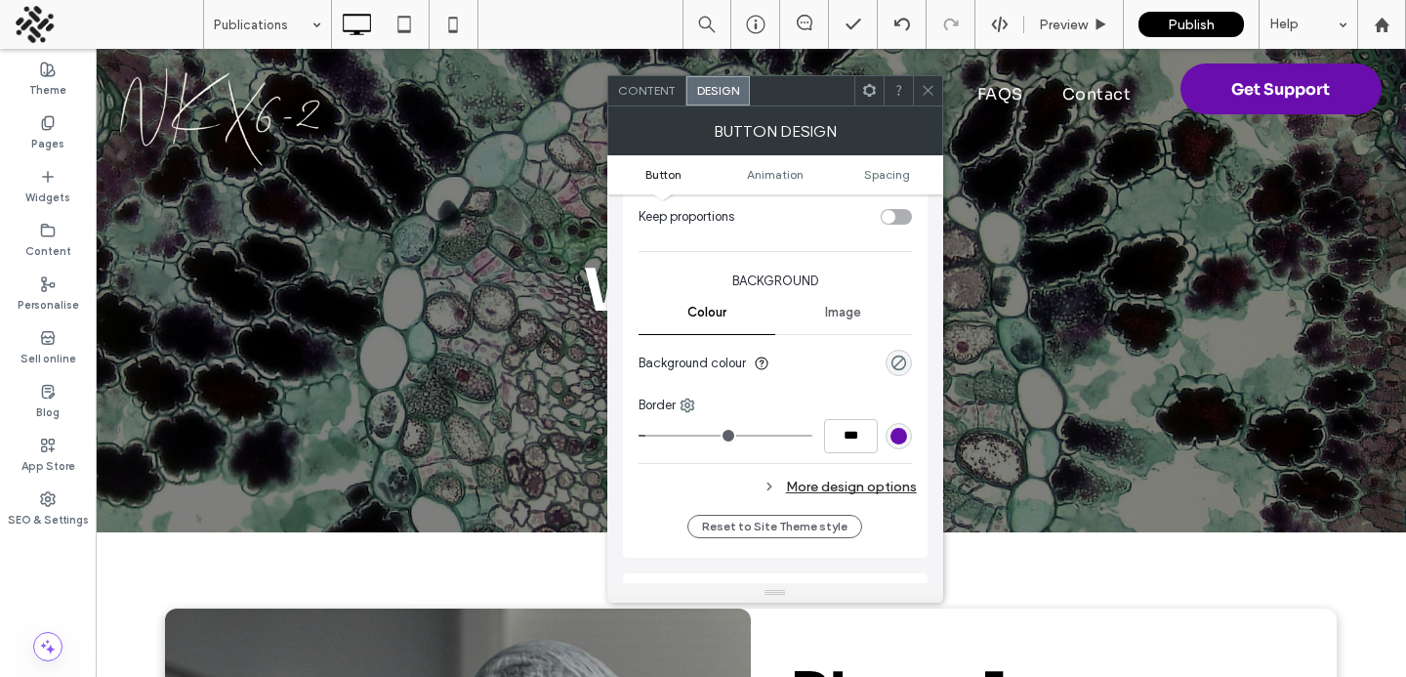
click at [877, 488] on div "More design options" at bounding box center [778, 487] width 278 height 26
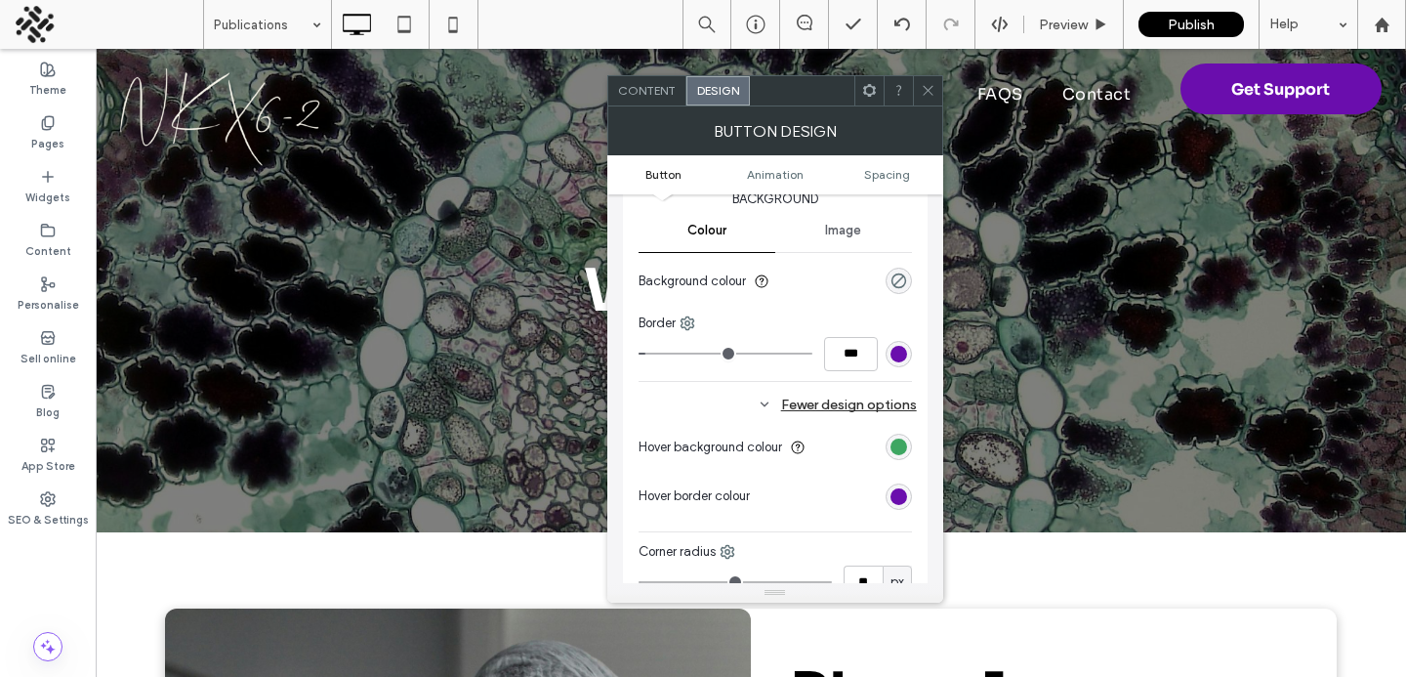
scroll to position [502, 0]
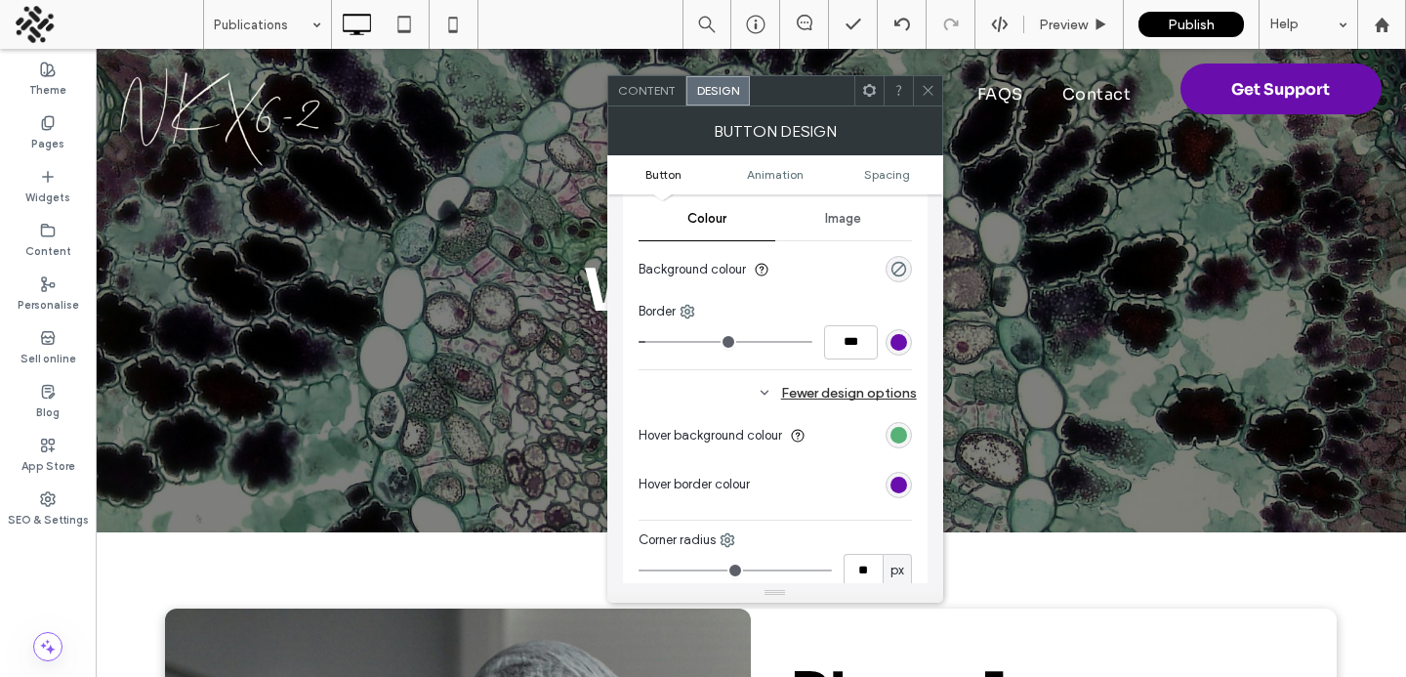
click at [896, 439] on div "rgb(62, 166, 98)" at bounding box center [899, 435] width 17 height 17
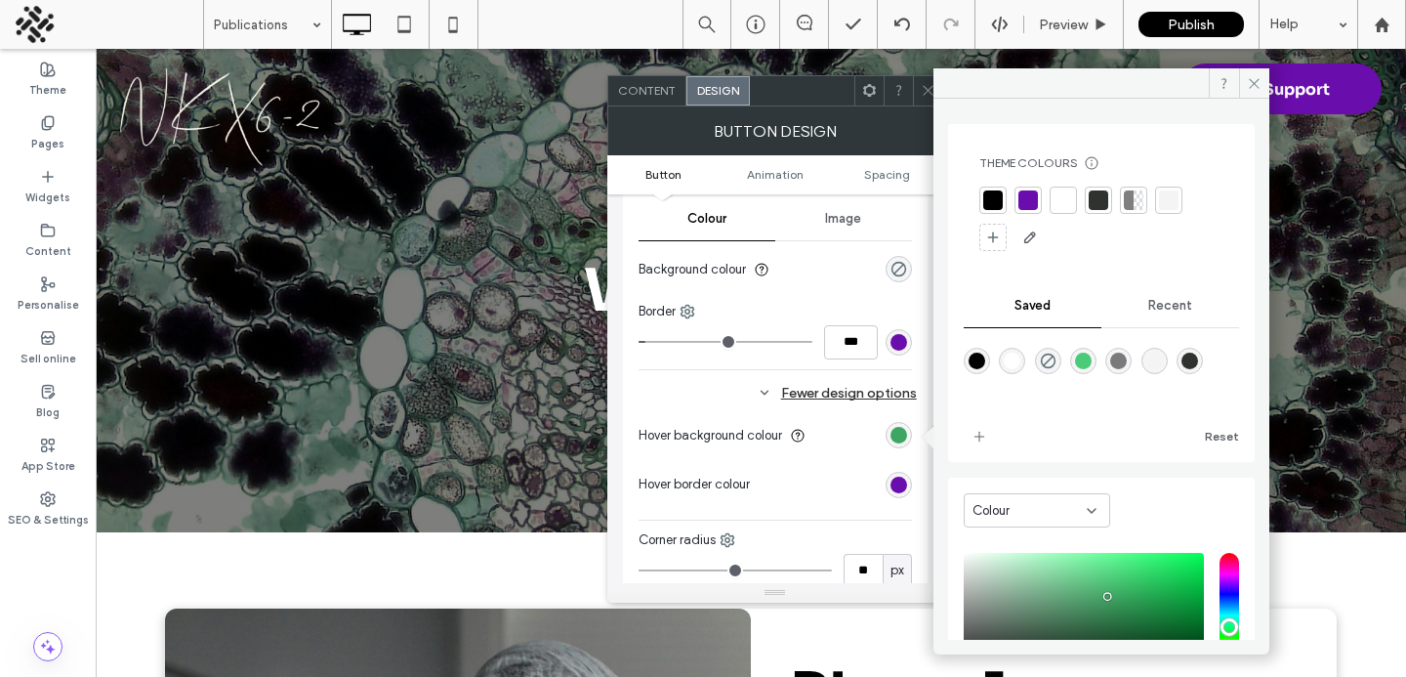
click at [999, 198] on div at bounding box center [993, 200] width 20 height 20
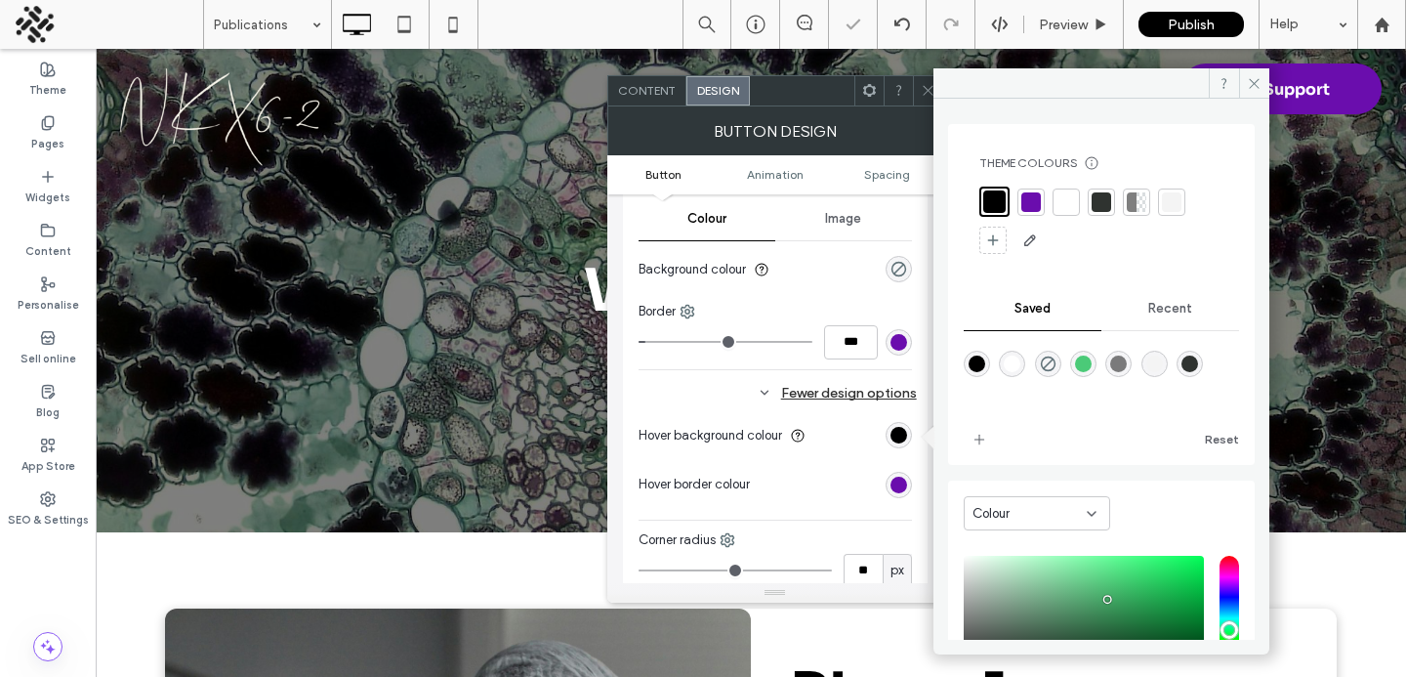
click at [919, 79] on div at bounding box center [927, 90] width 29 height 29
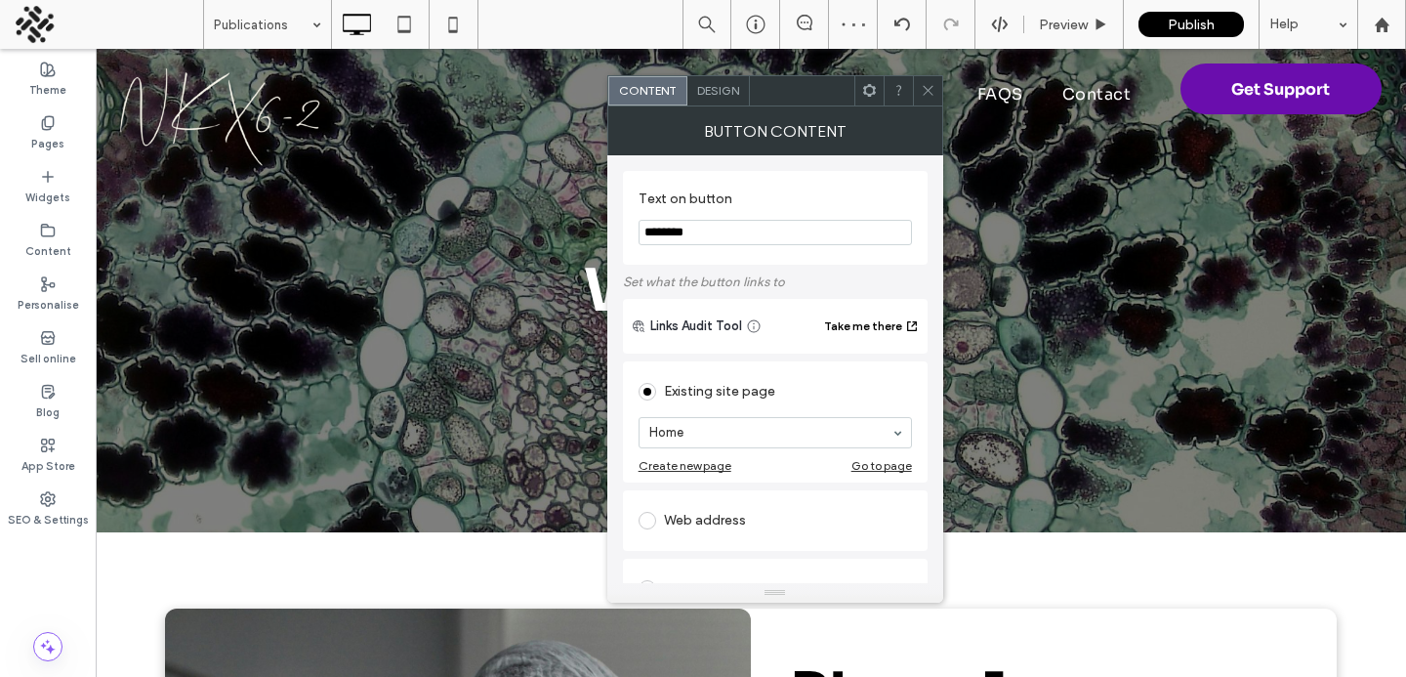
click at [719, 98] on div "Design" at bounding box center [719, 90] width 63 height 29
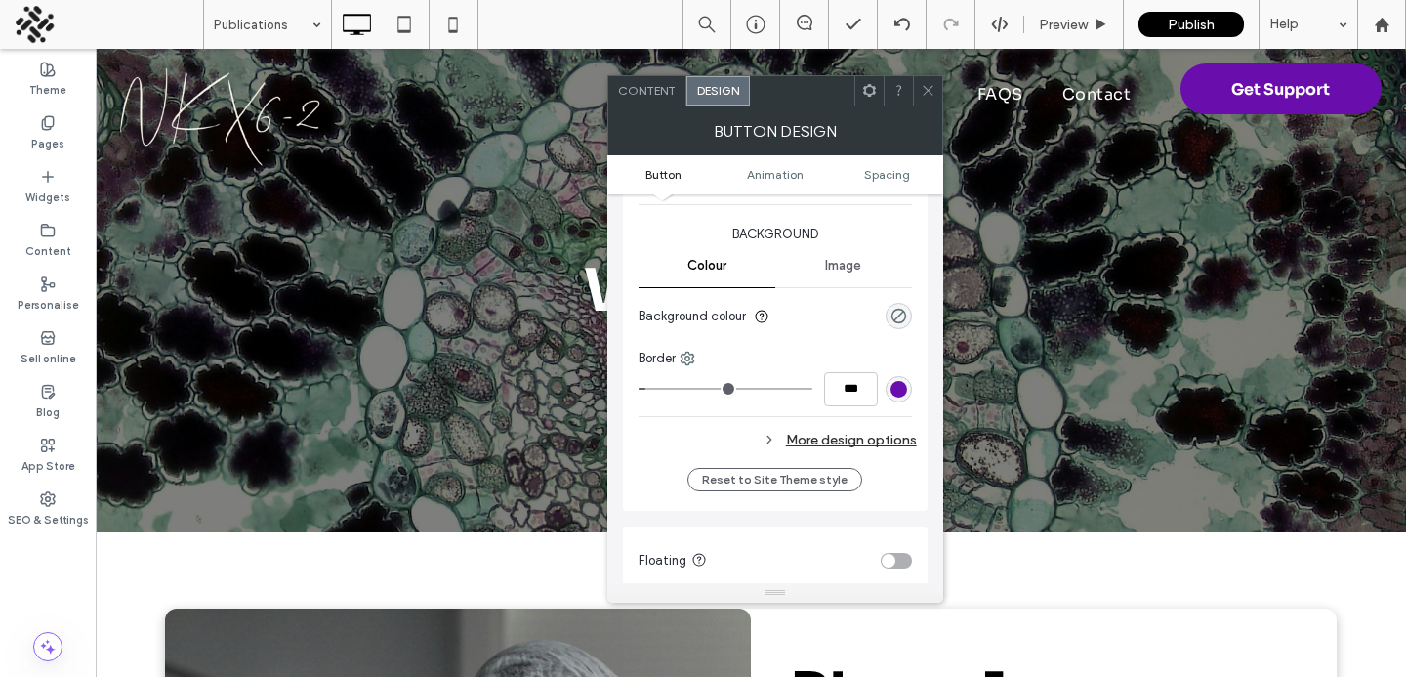
click at [792, 432] on div "More design options" at bounding box center [778, 440] width 278 height 26
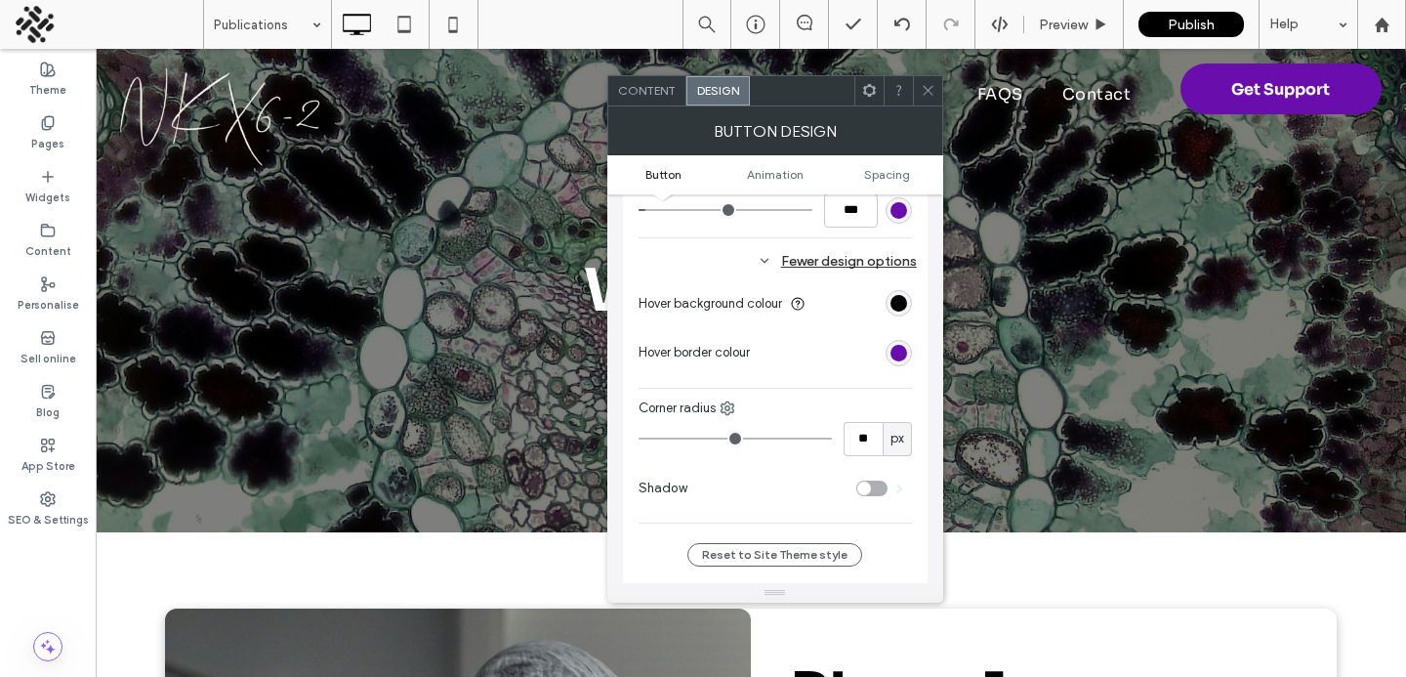
click at [891, 318] on section "Hover background colour" at bounding box center [775, 303] width 273 height 49
click at [903, 305] on div "rgb(0, 0, 0)" at bounding box center [899, 303] width 17 height 17
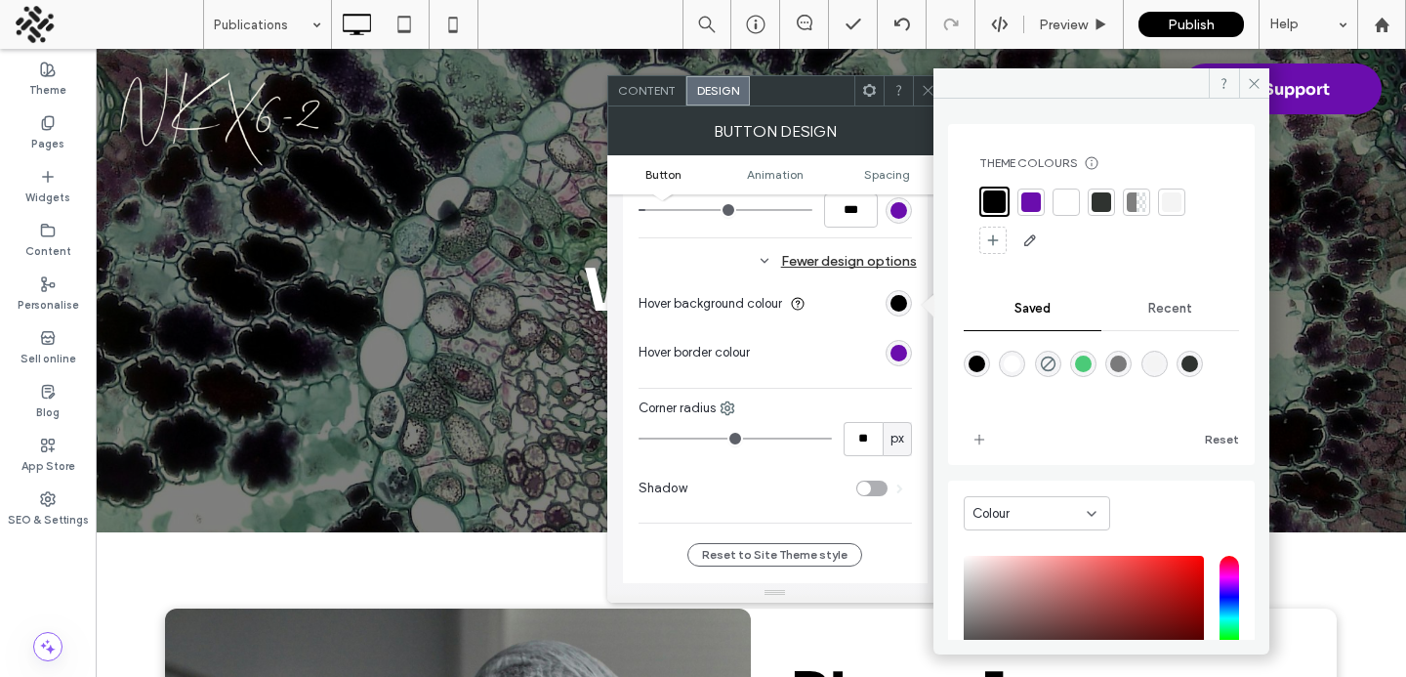
click at [1027, 201] on div at bounding box center [1032, 202] width 20 height 20
click at [775, 356] on div at bounding box center [835, 353] width 154 height 34
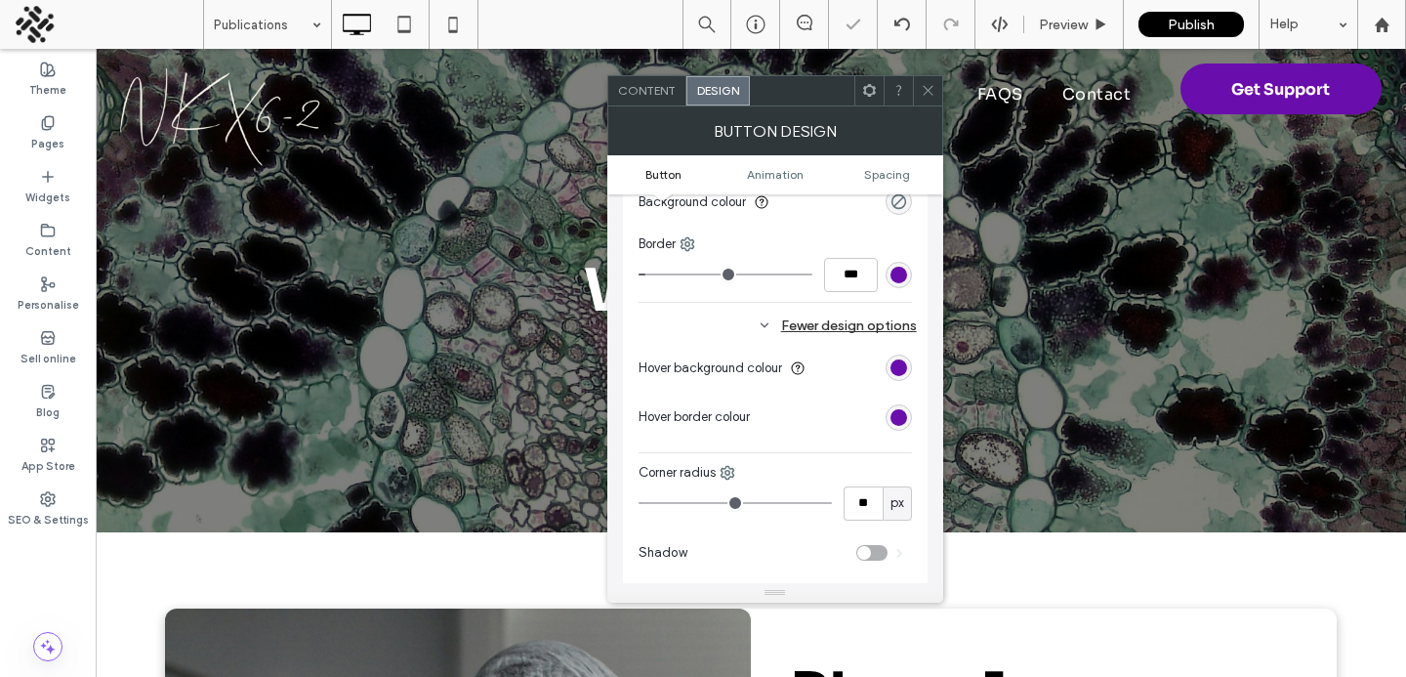
scroll to position [274, 0]
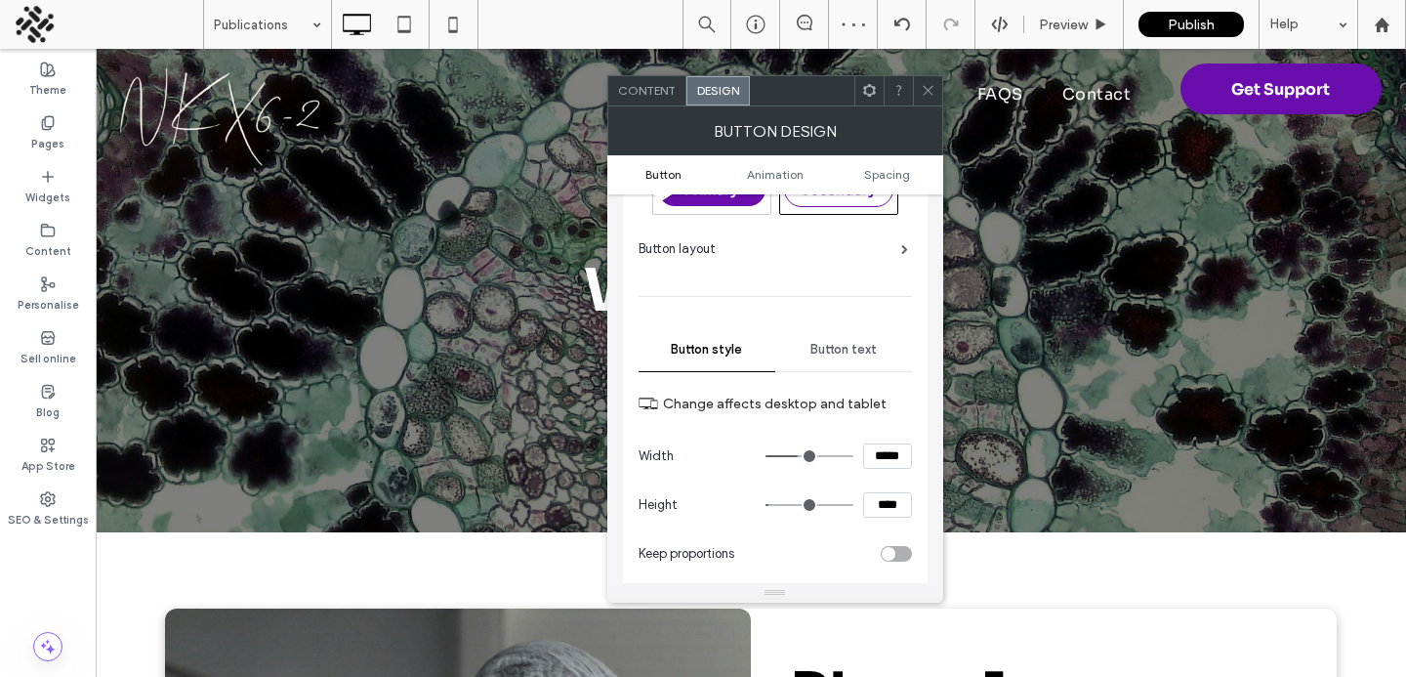
click at [839, 363] on div "Button text" at bounding box center [843, 349] width 137 height 43
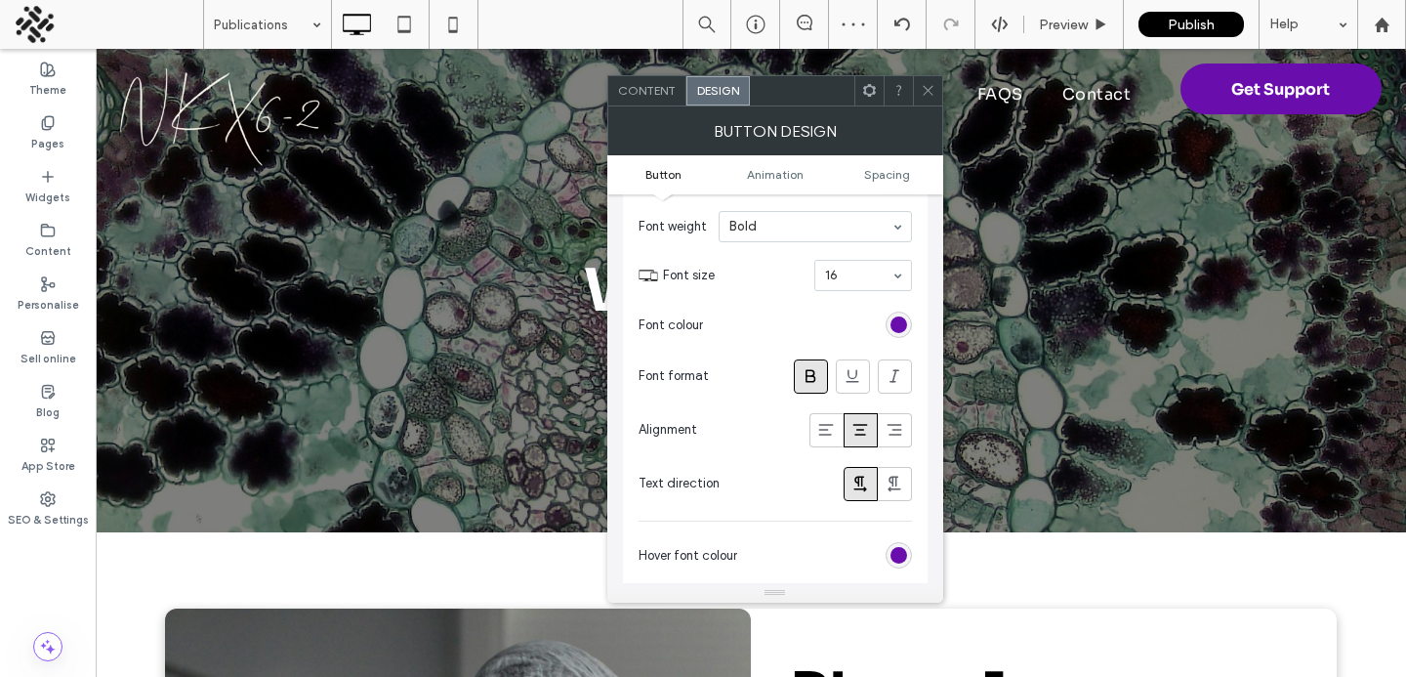
scroll to position [389, 0]
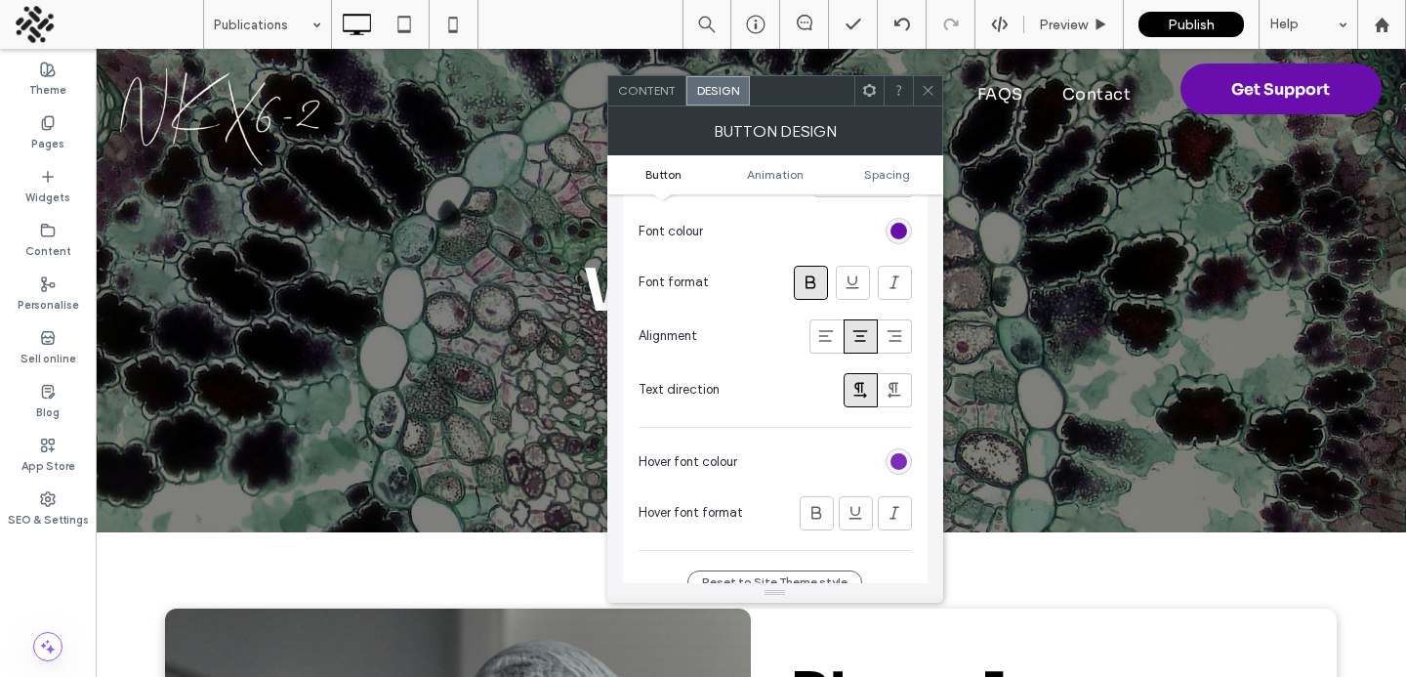
click at [894, 465] on div "rgb(106, 13, 173)" at bounding box center [899, 461] width 17 height 17
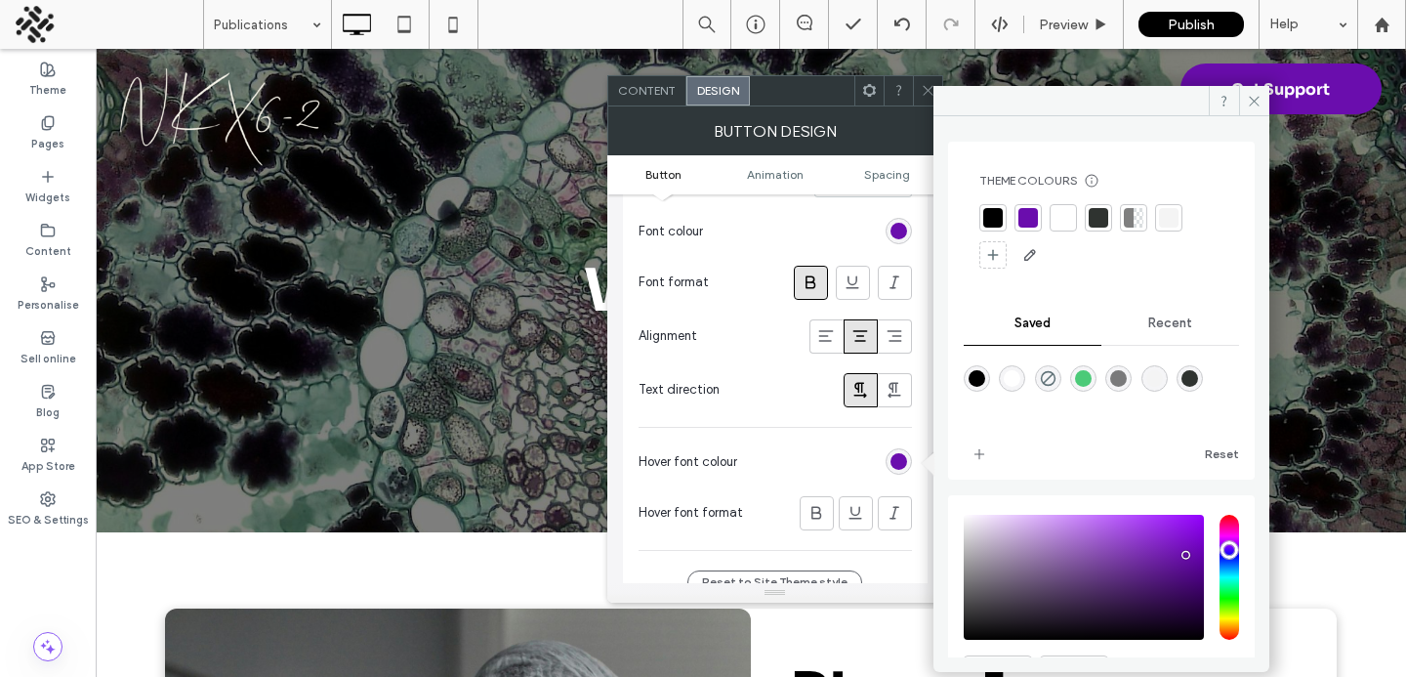
click at [1066, 222] on div at bounding box center [1064, 218] width 20 height 20
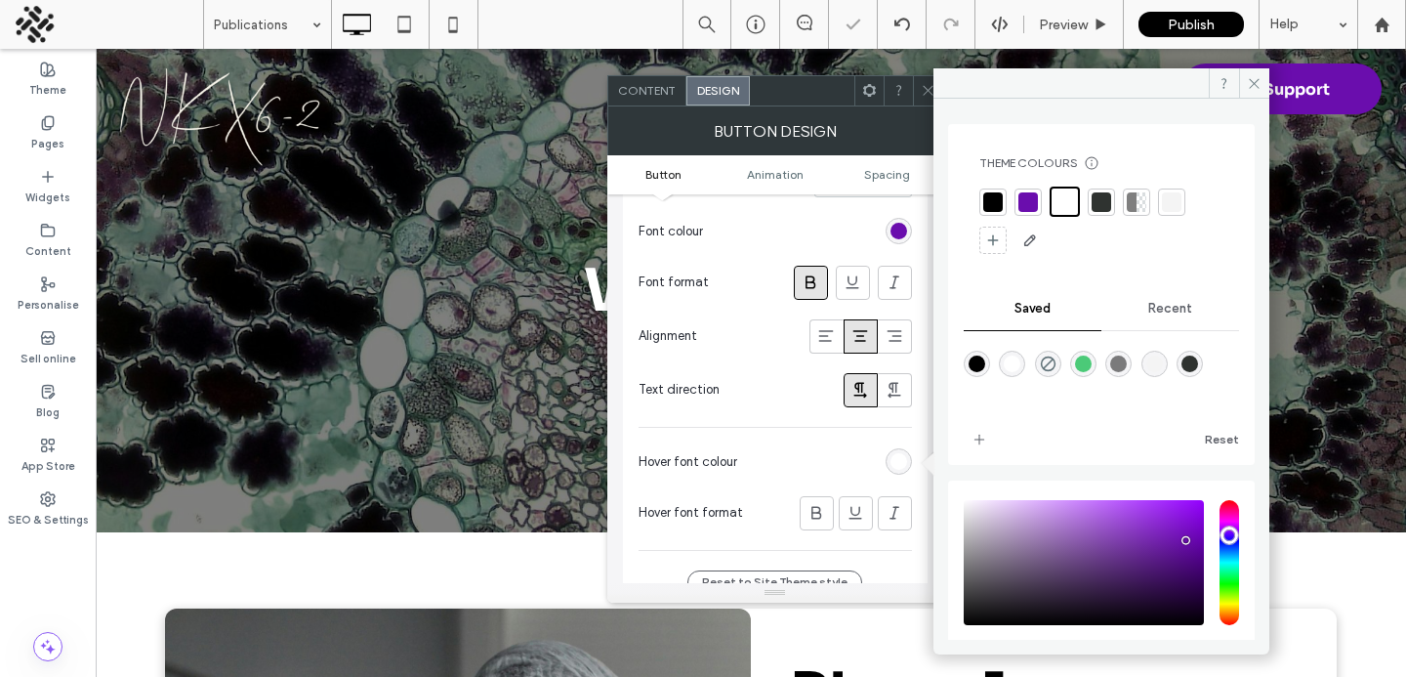
click at [791, 449] on section "Hover font colour" at bounding box center [775, 462] width 273 height 49
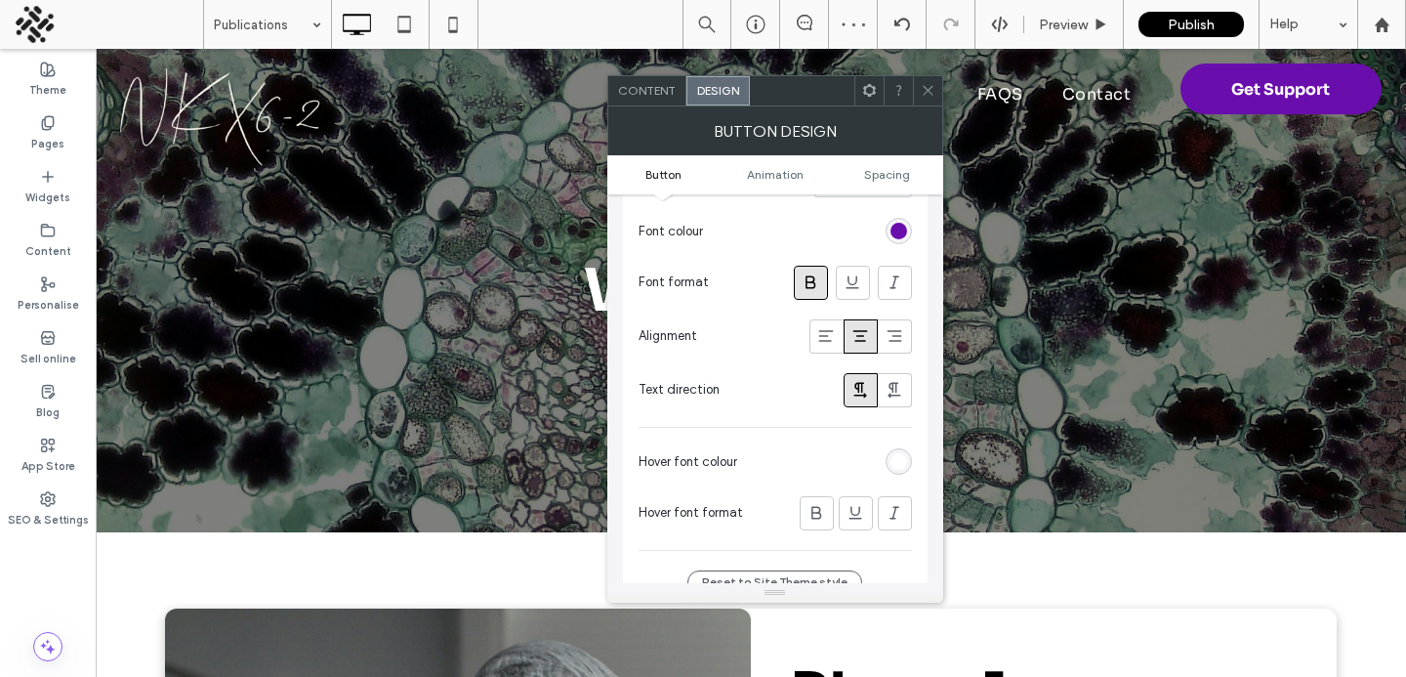
click at [927, 92] on icon at bounding box center [928, 90] width 15 height 15
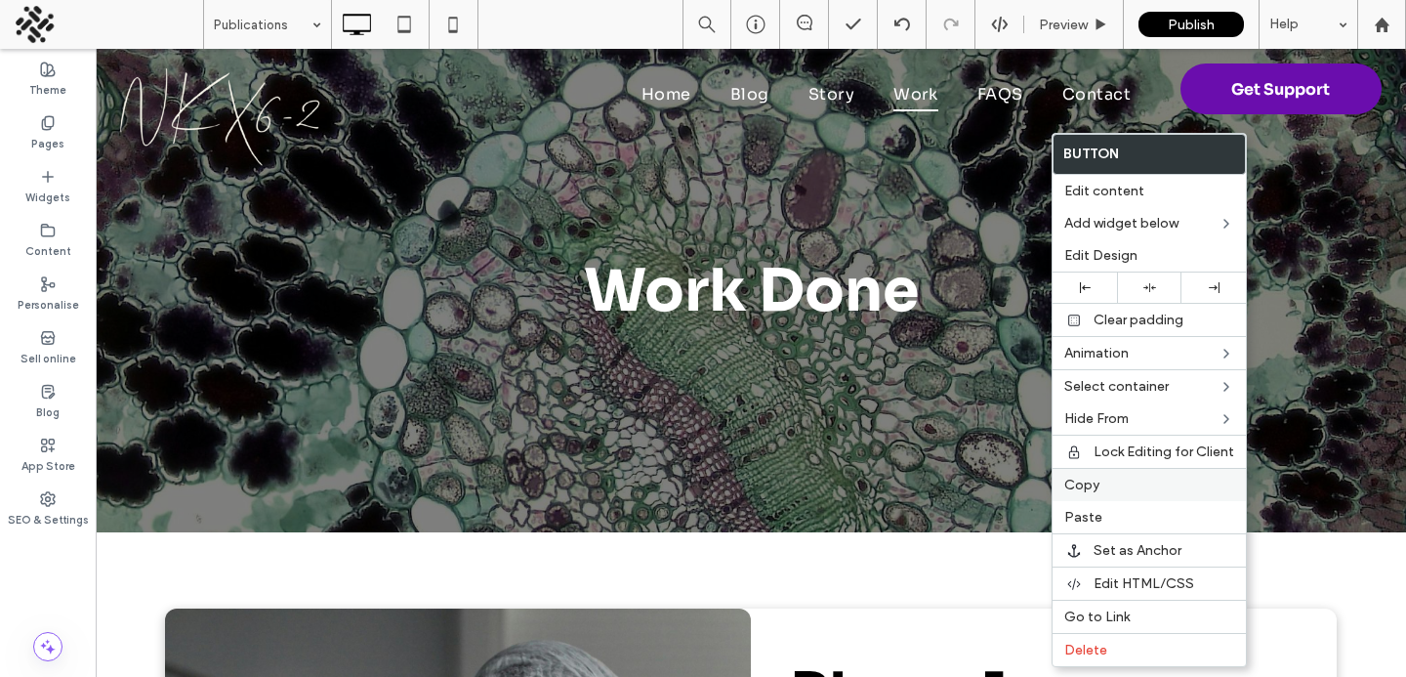
click at [1088, 479] on span "Copy" at bounding box center [1082, 485] width 35 height 17
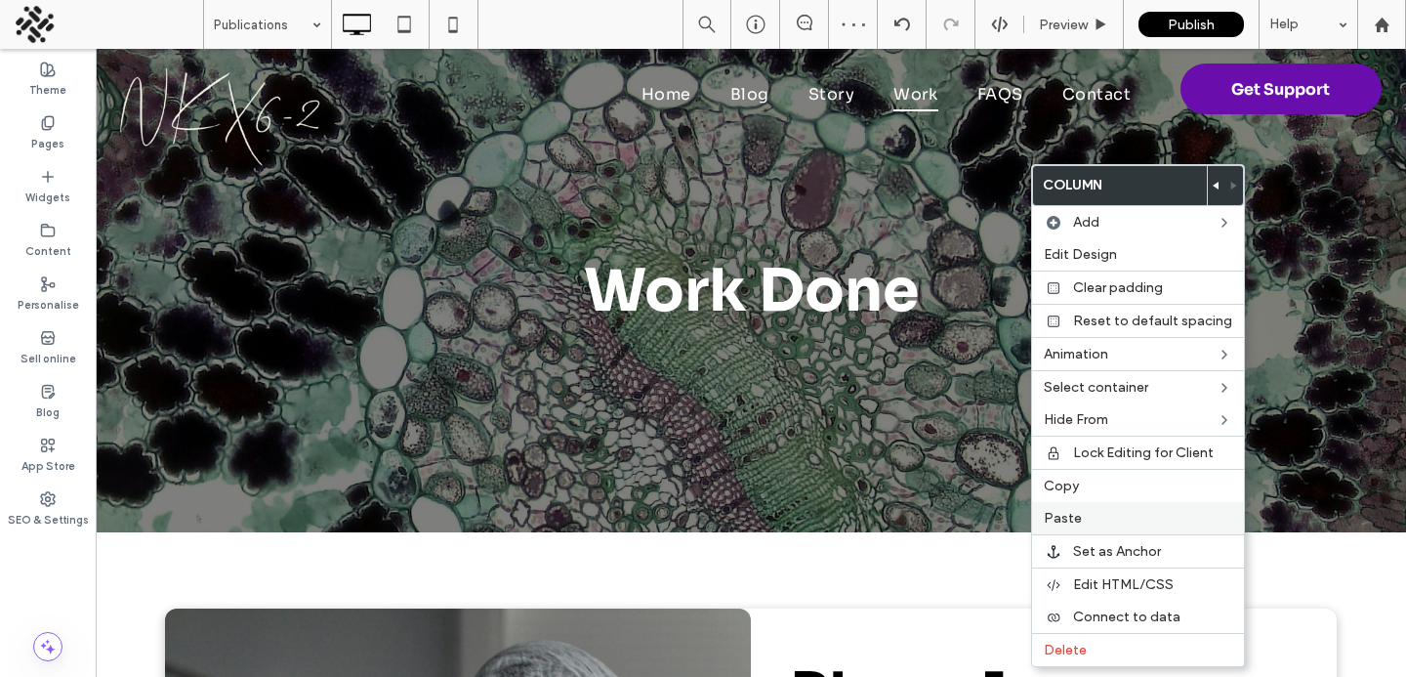
click at [1058, 514] on span "Paste" at bounding box center [1063, 518] width 38 height 17
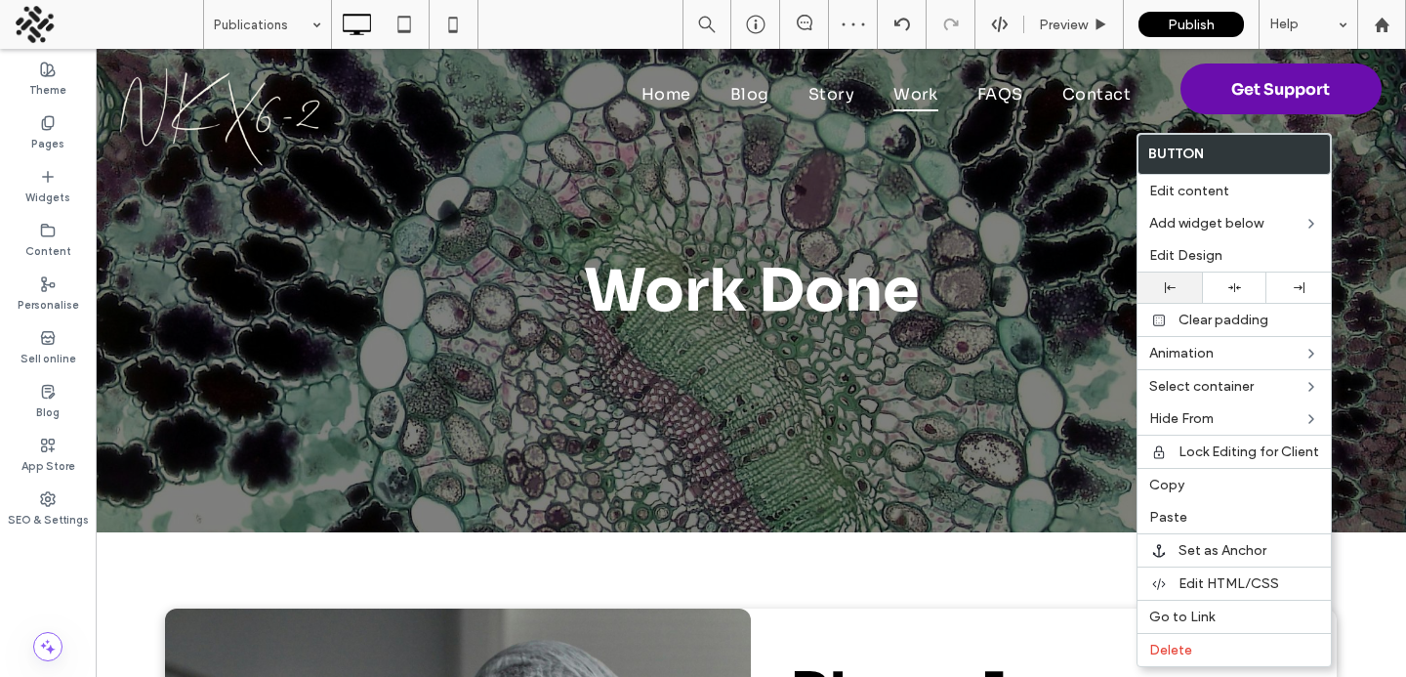
click at [1183, 288] on div at bounding box center [1170, 287] width 45 height 11
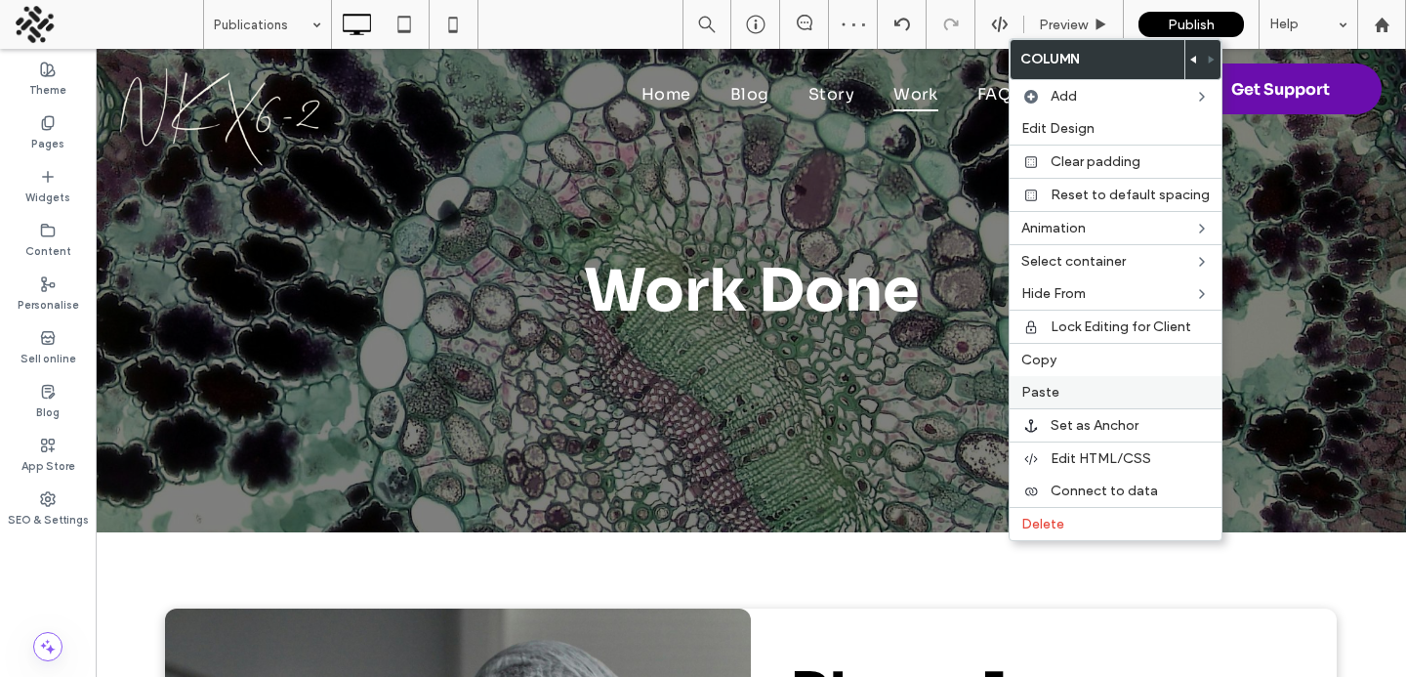
click at [1034, 396] on span "Paste" at bounding box center [1041, 392] width 38 height 17
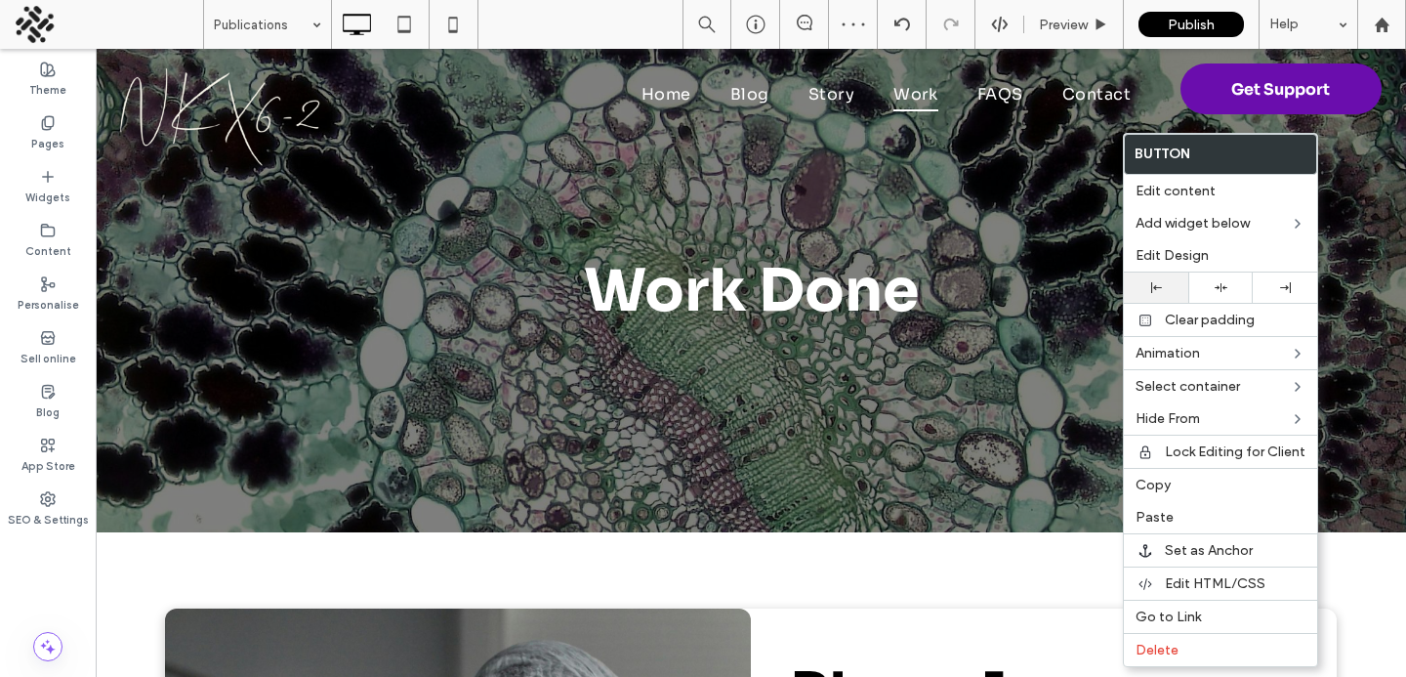
click at [1153, 301] on div at bounding box center [1156, 287] width 64 height 30
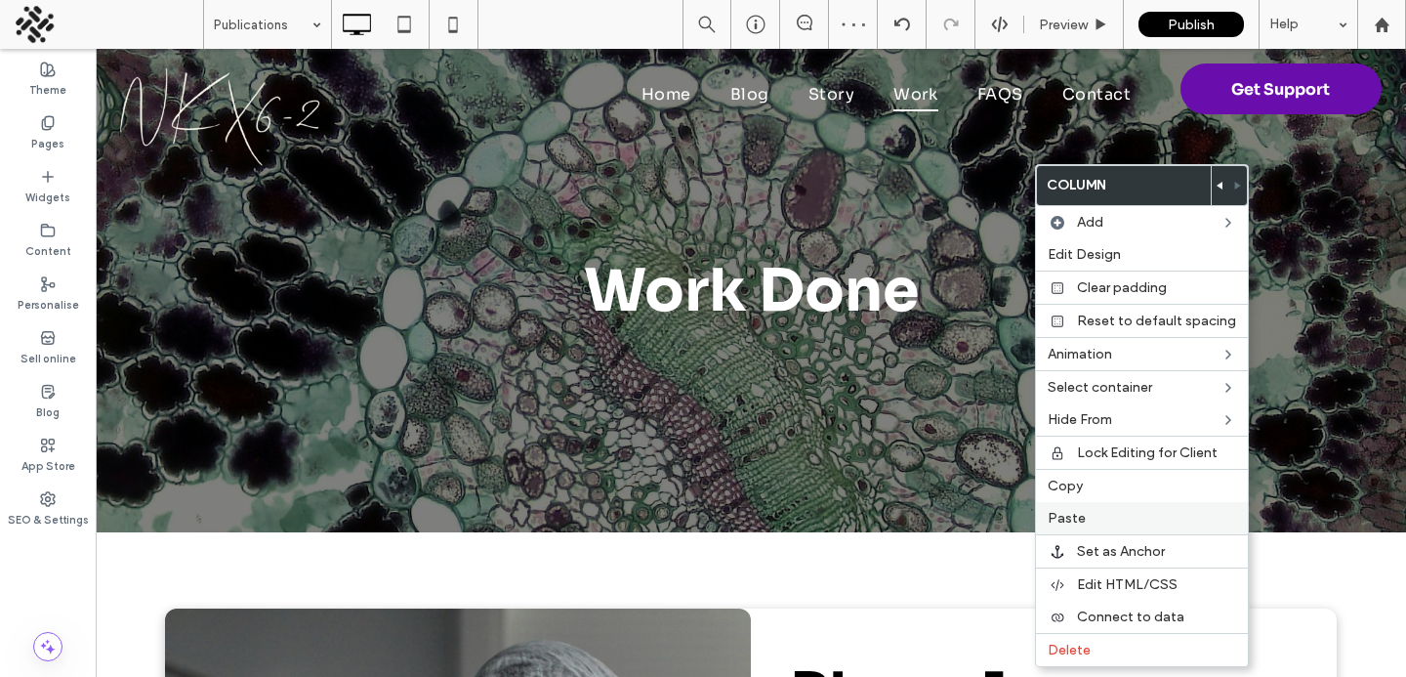
click at [1065, 522] on span "Paste" at bounding box center [1067, 518] width 38 height 17
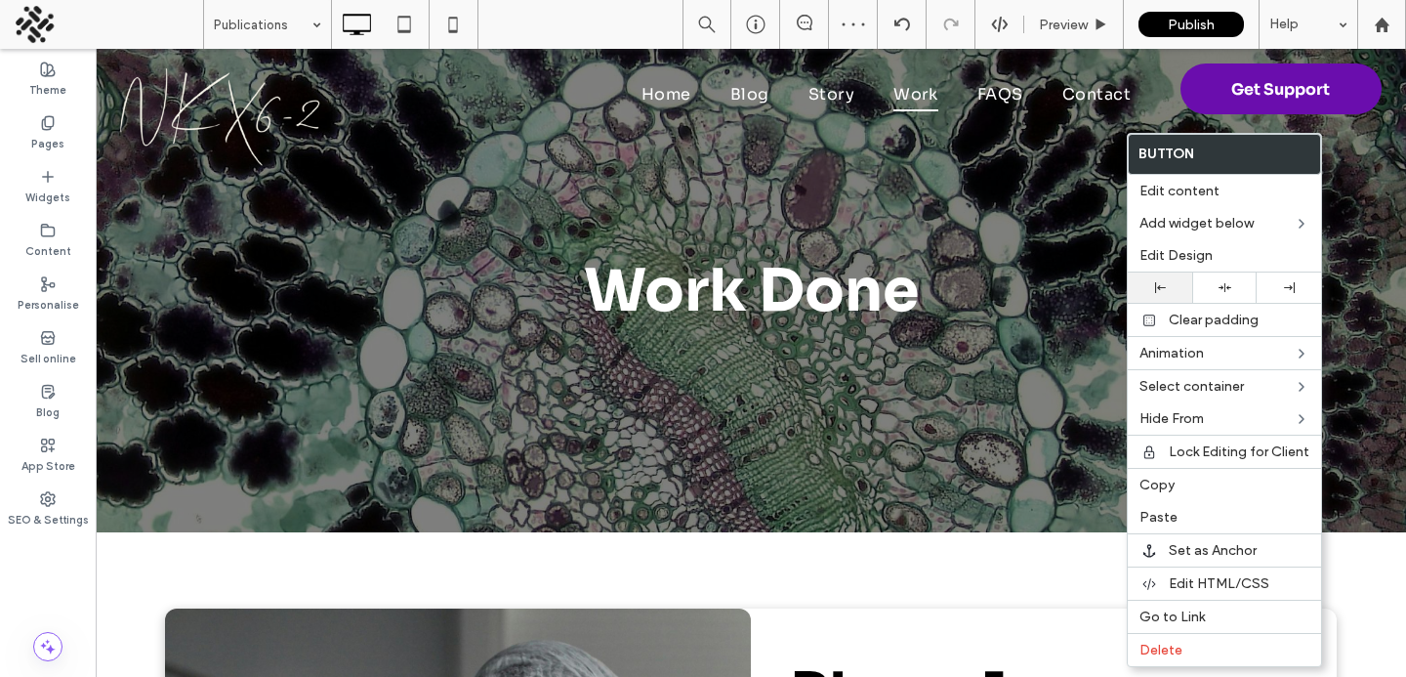
click at [1158, 279] on div at bounding box center [1160, 287] width 64 height 30
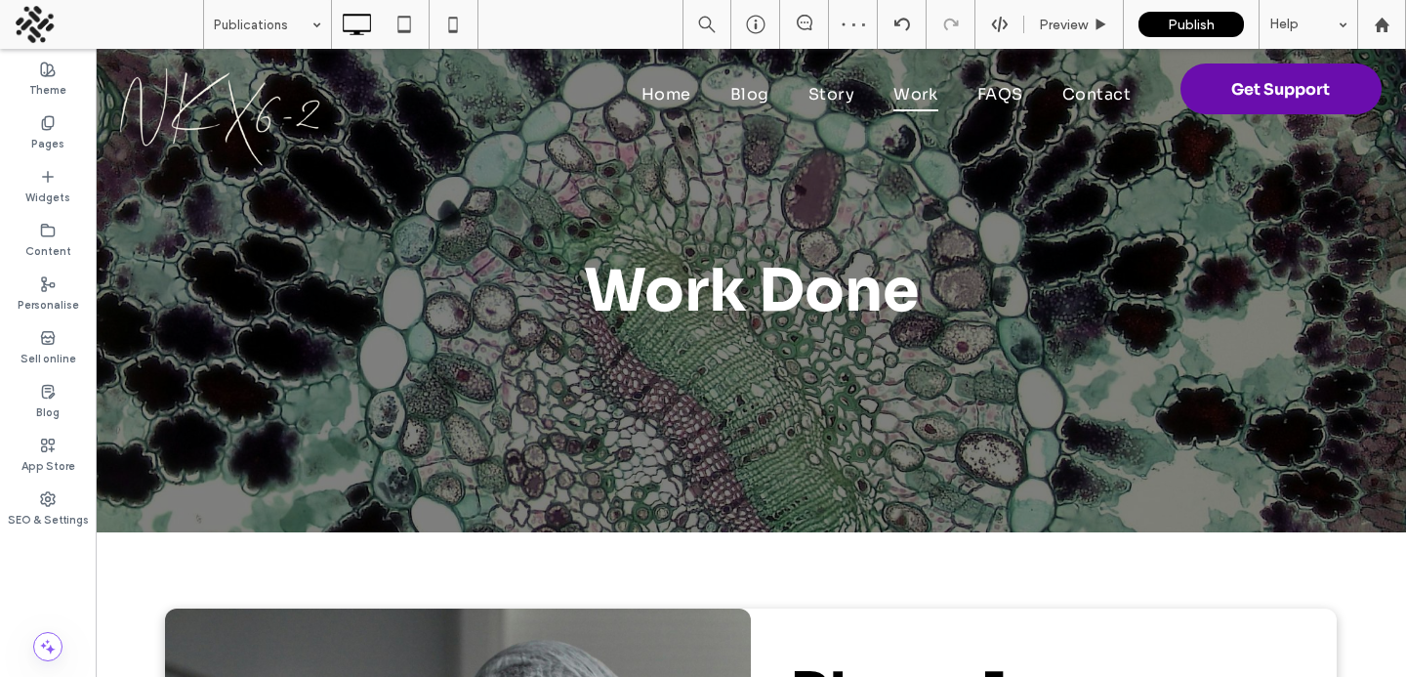
type input "****"
type input "**"
click at [62, 121] on div "Pages" at bounding box center [48, 133] width 96 height 54
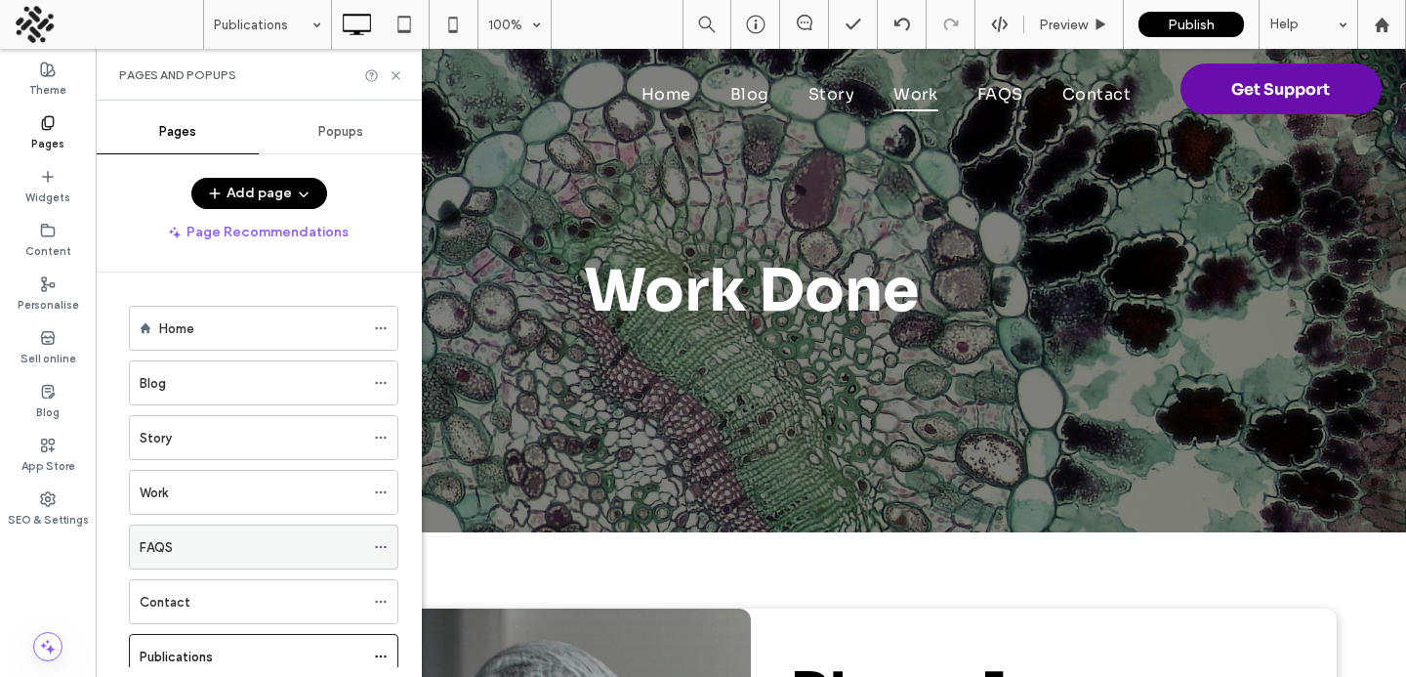
scroll to position [61, 0]
click at [140, 548] on label "Contact" at bounding box center [165, 541] width 51 height 34
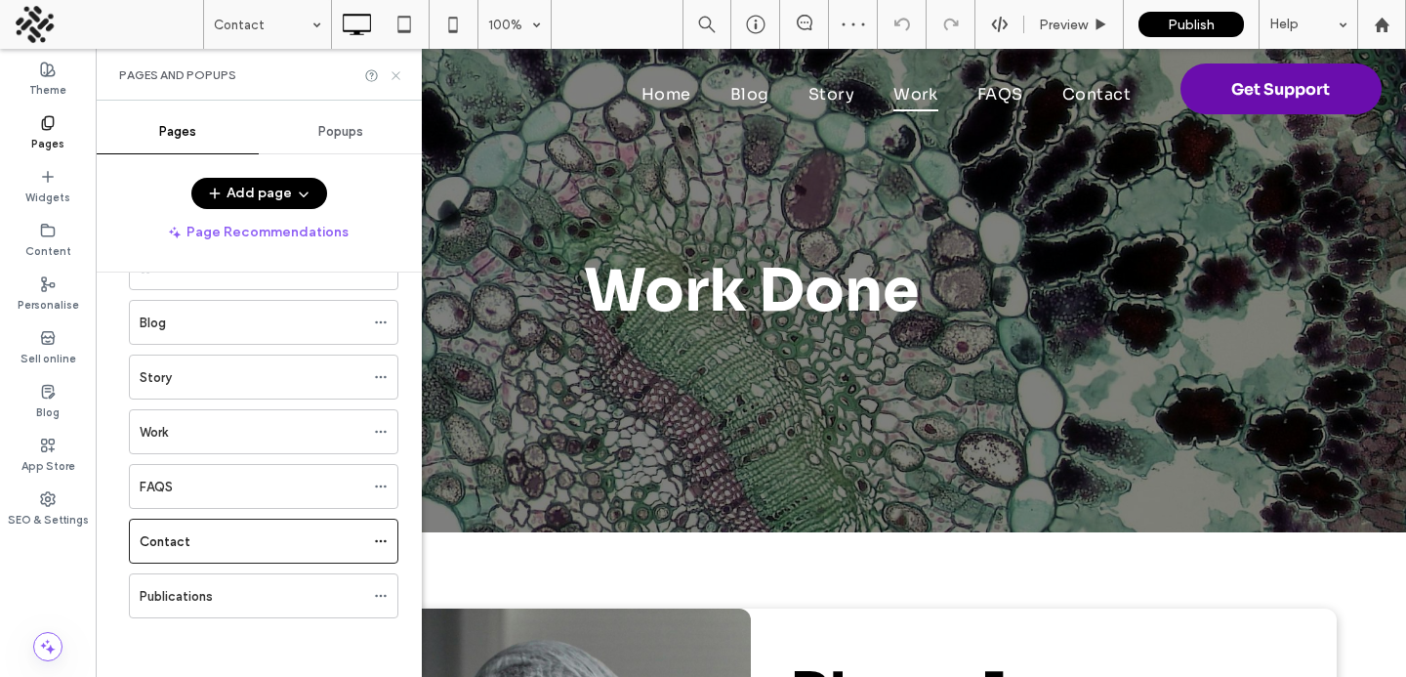
click at [390, 74] on icon at bounding box center [396, 75] width 15 height 15
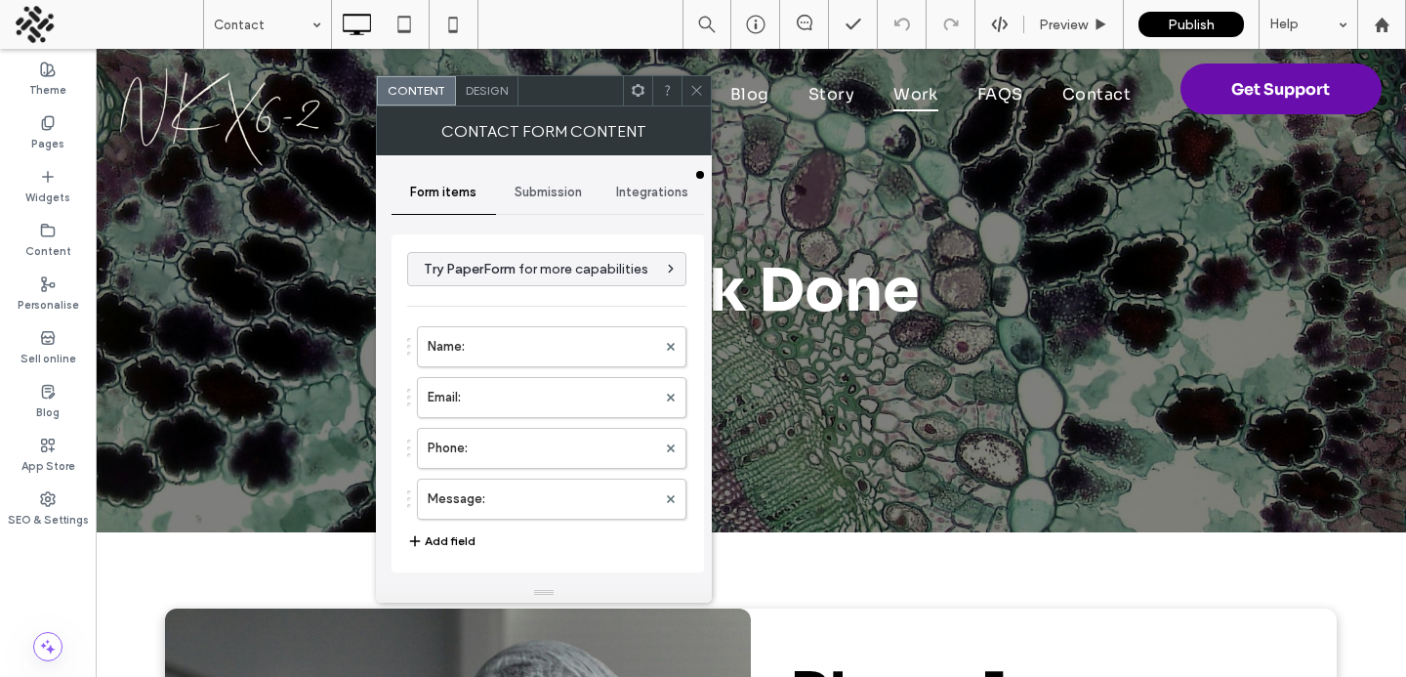
type input "**********"
click at [502, 97] on div "Design" at bounding box center [487, 90] width 63 height 29
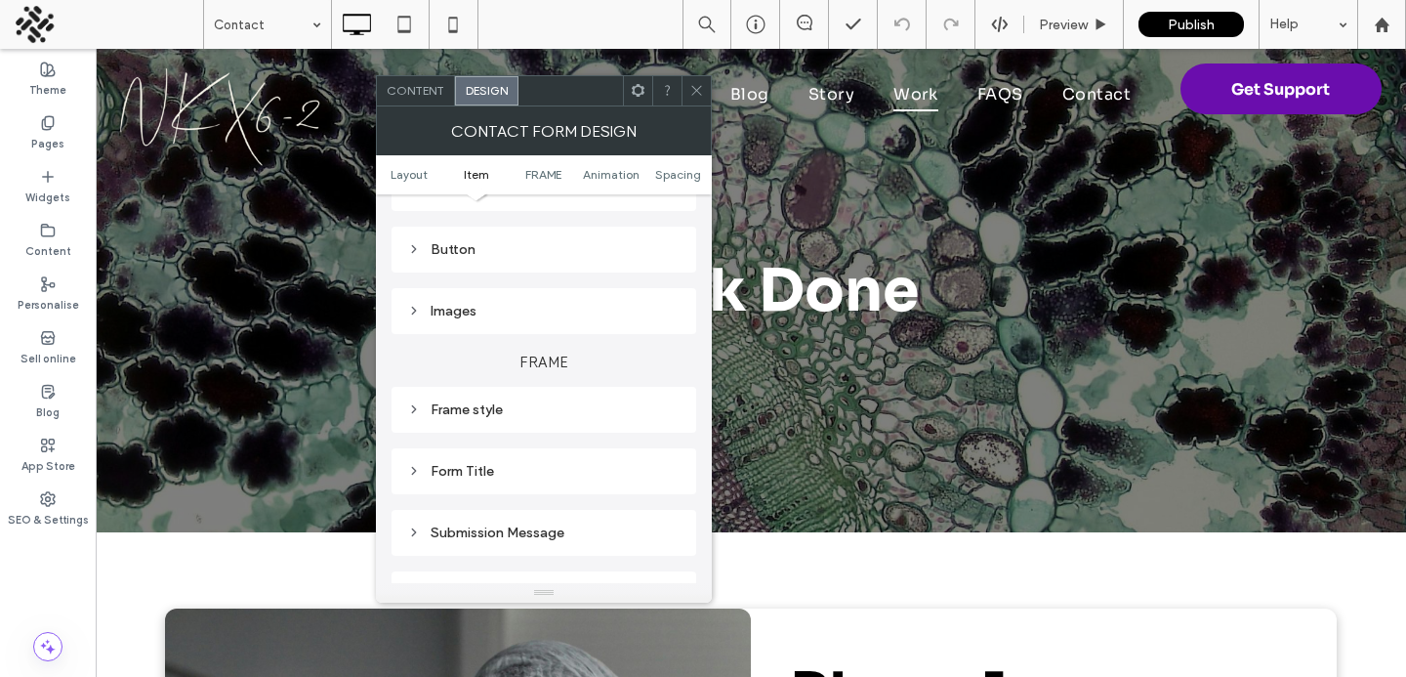
scroll to position [360, 0]
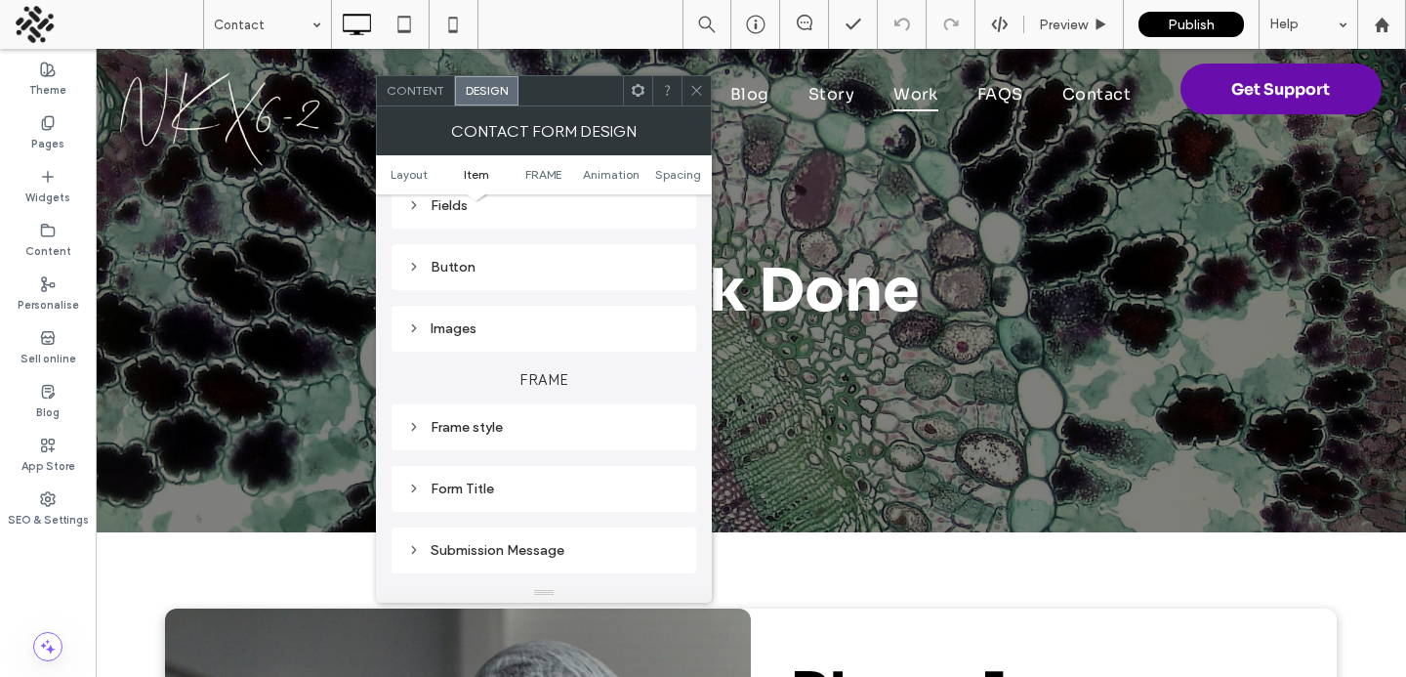
click at [455, 263] on div "Button" at bounding box center [543, 267] width 273 height 17
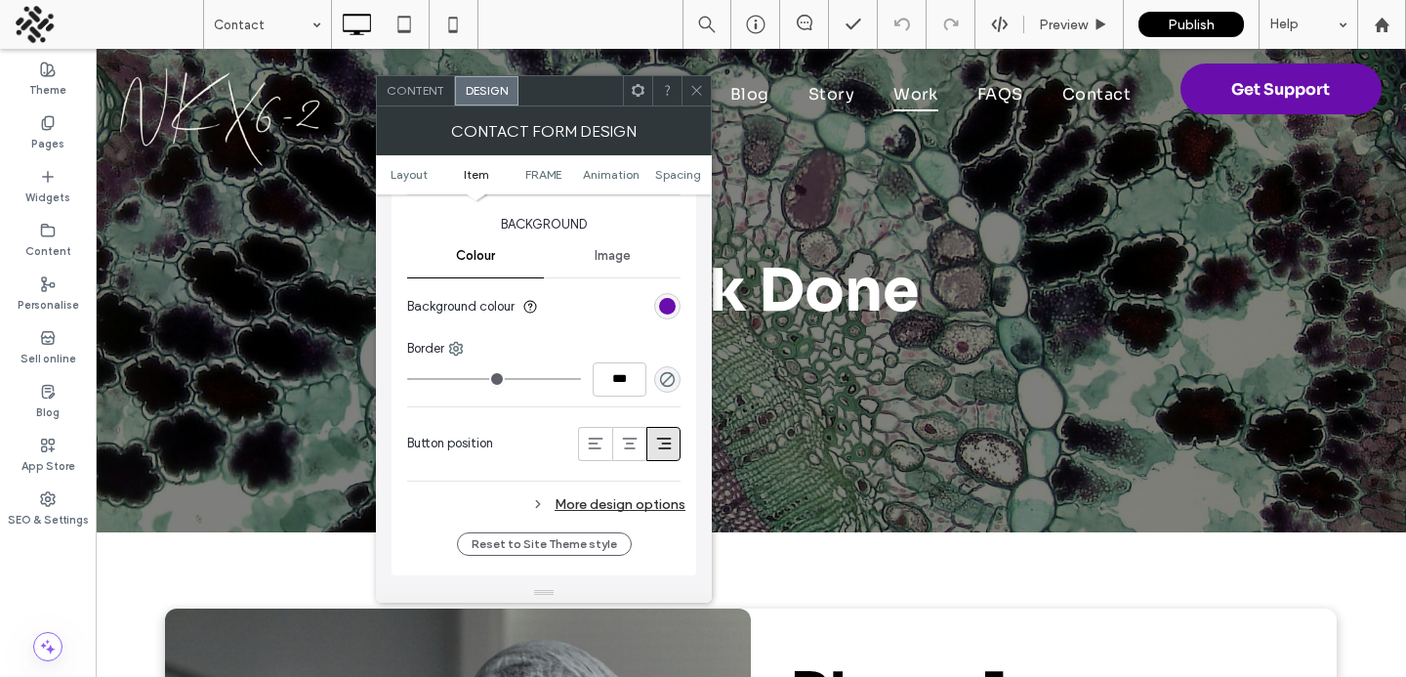
scroll to position [835, 0]
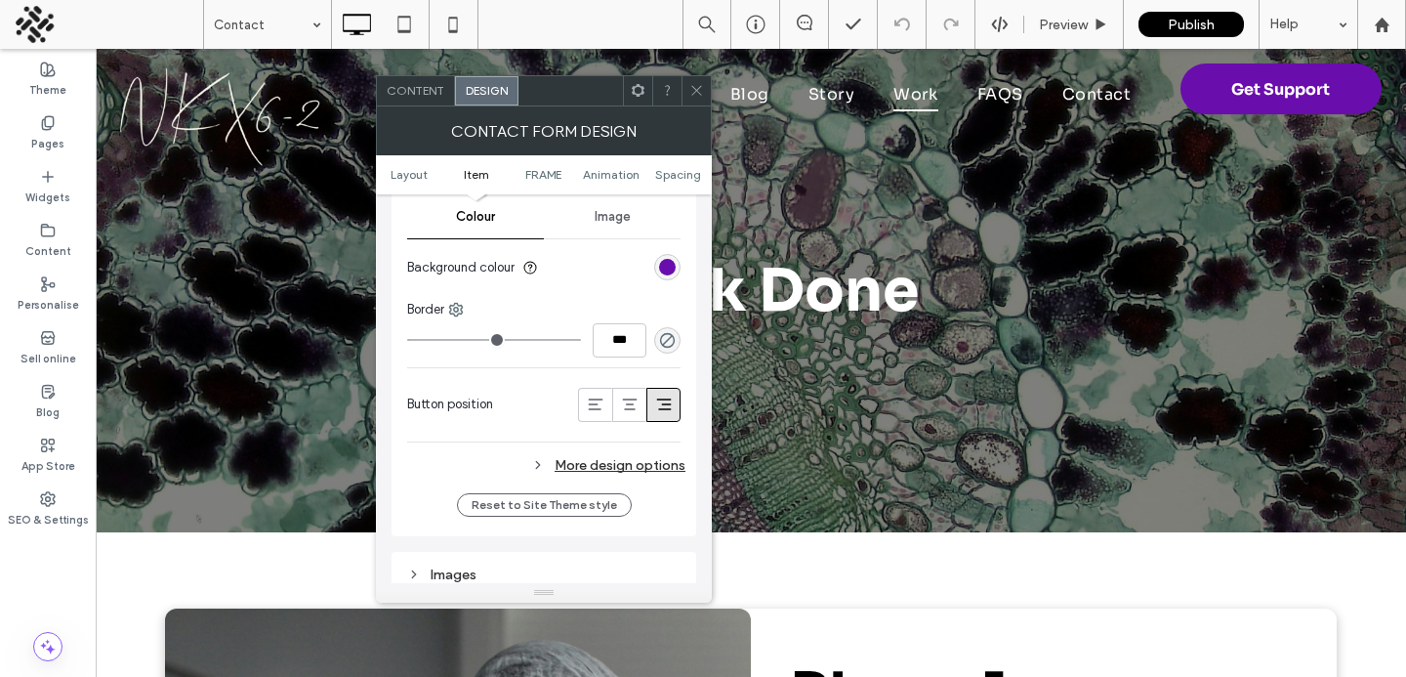
click at [595, 472] on div "More design options" at bounding box center [546, 465] width 278 height 26
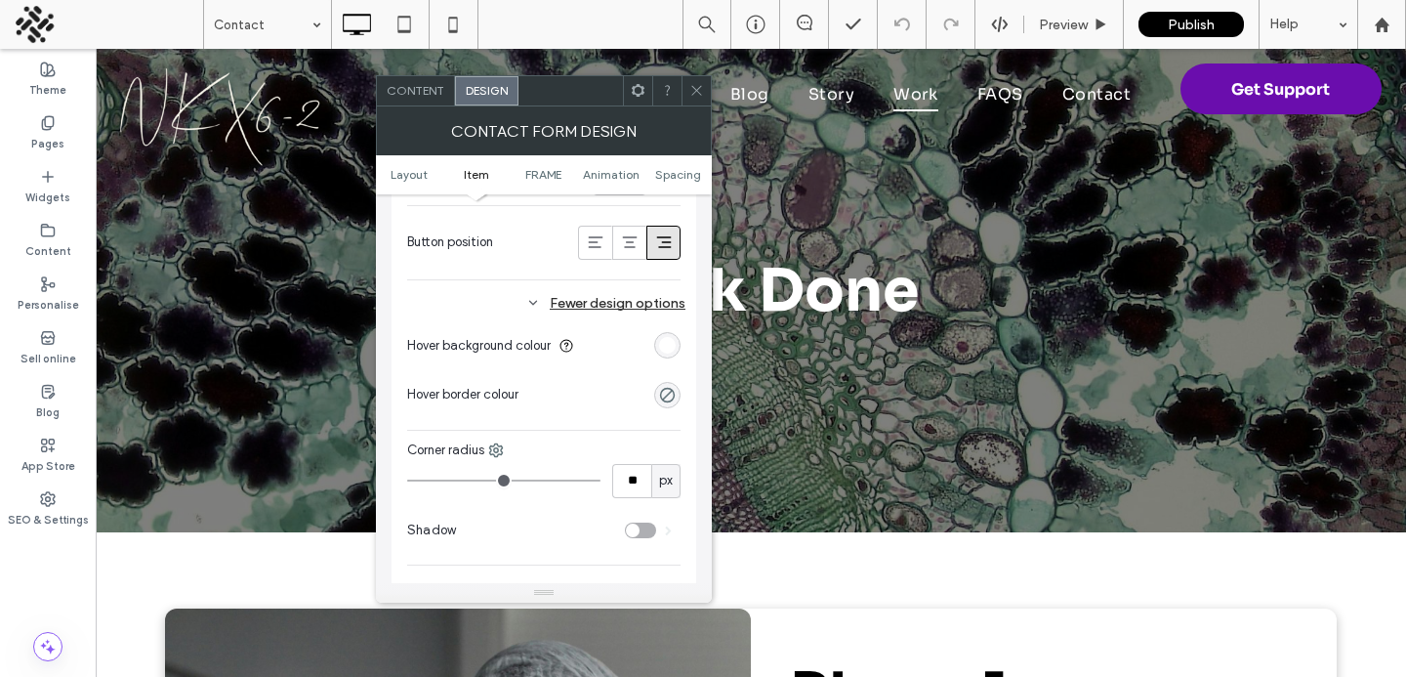
scroll to position [1002, 0]
click at [667, 339] on div "rgb(255, 255, 255)" at bounding box center [667, 340] width 17 height 17
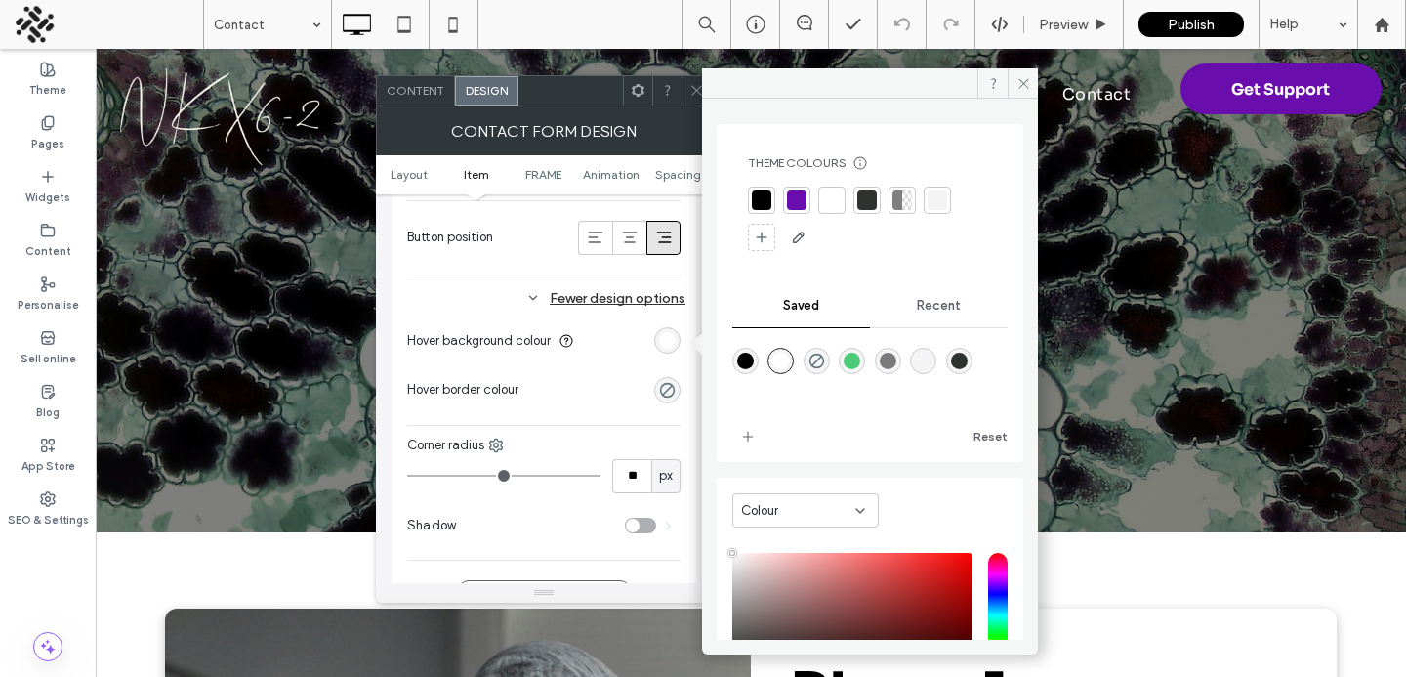
click at [764, 201] on div at bounding box center [762, 200] width 20 height 20
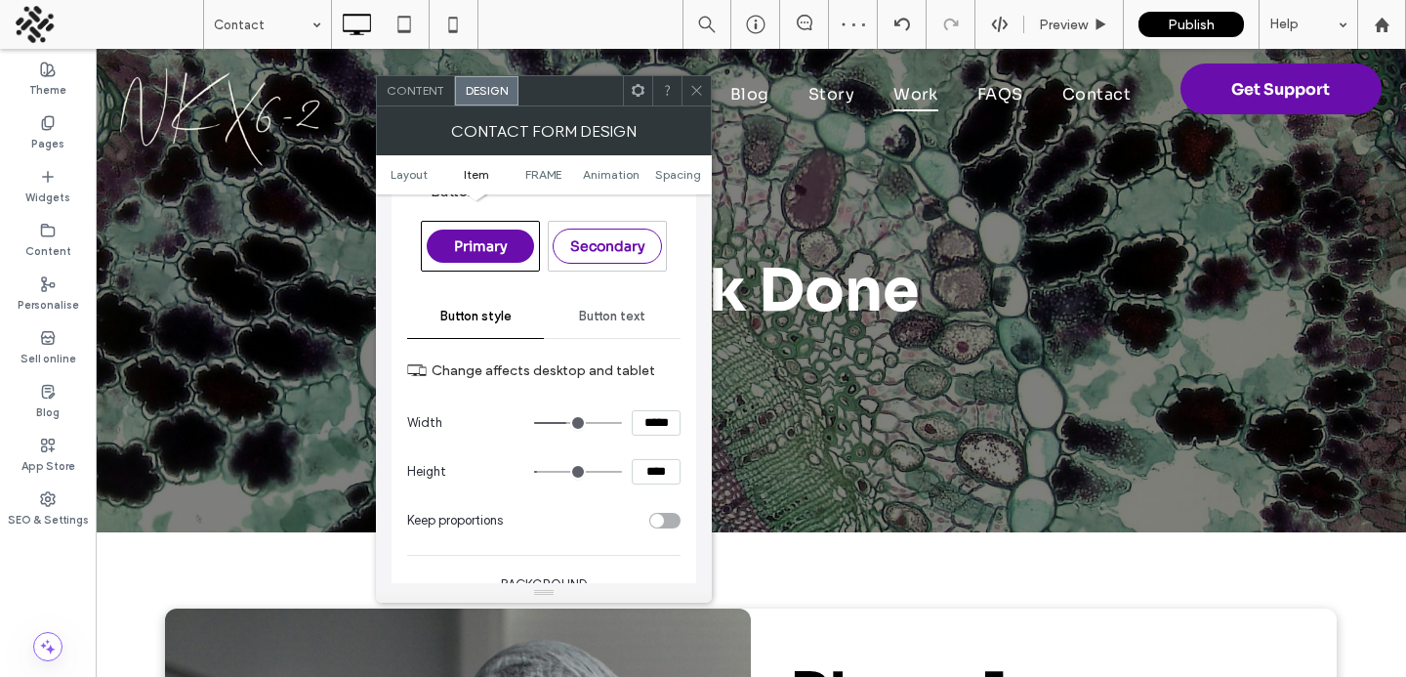
click at [593, 321] on span "Button text" at bounding box center [612, 317] width 66 height 16
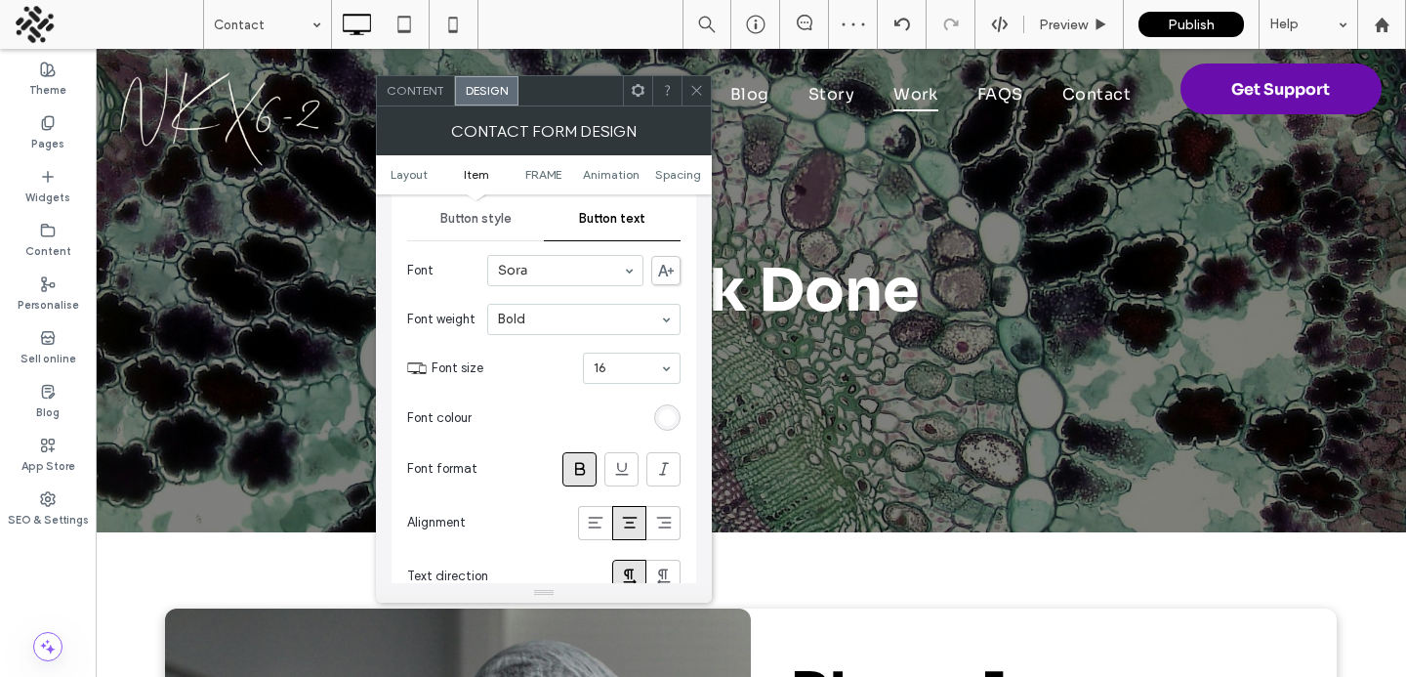
scroll to position [720, 0]
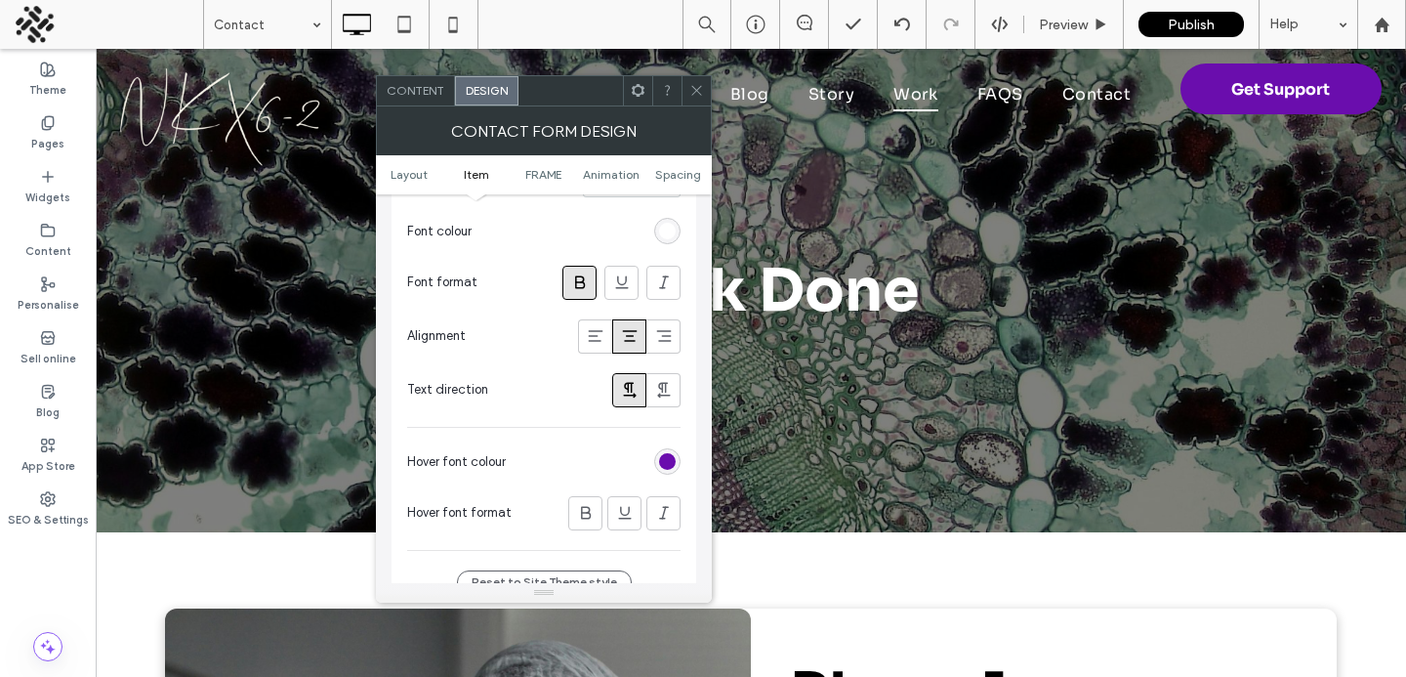
click at [678, 439] on section "Hover font colour" at bounding box center [543, 462] width 273 height 49
click at [671, 460] on div "rgb(106, 13, 173)" at bounding box center [667, 461] width 17 height 17
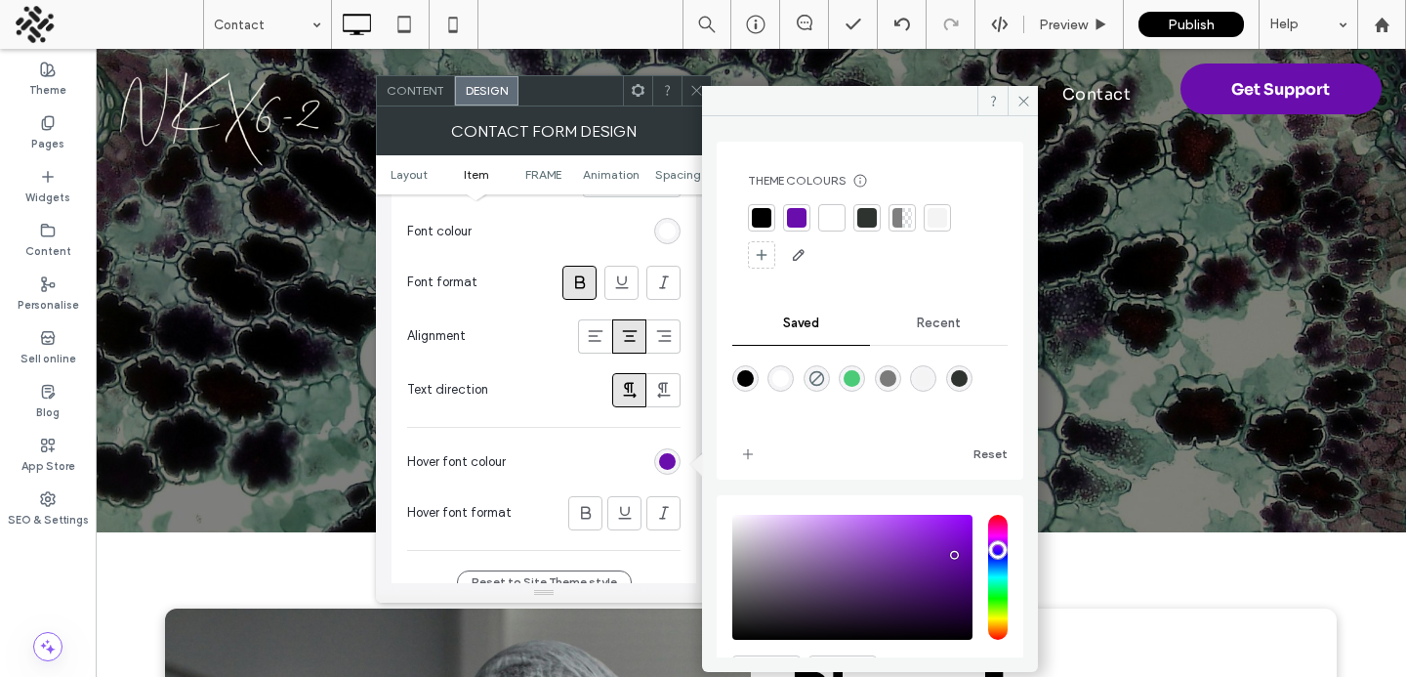
click at [826, 226] on div at bounding box center [832, 218] width 20 height 20
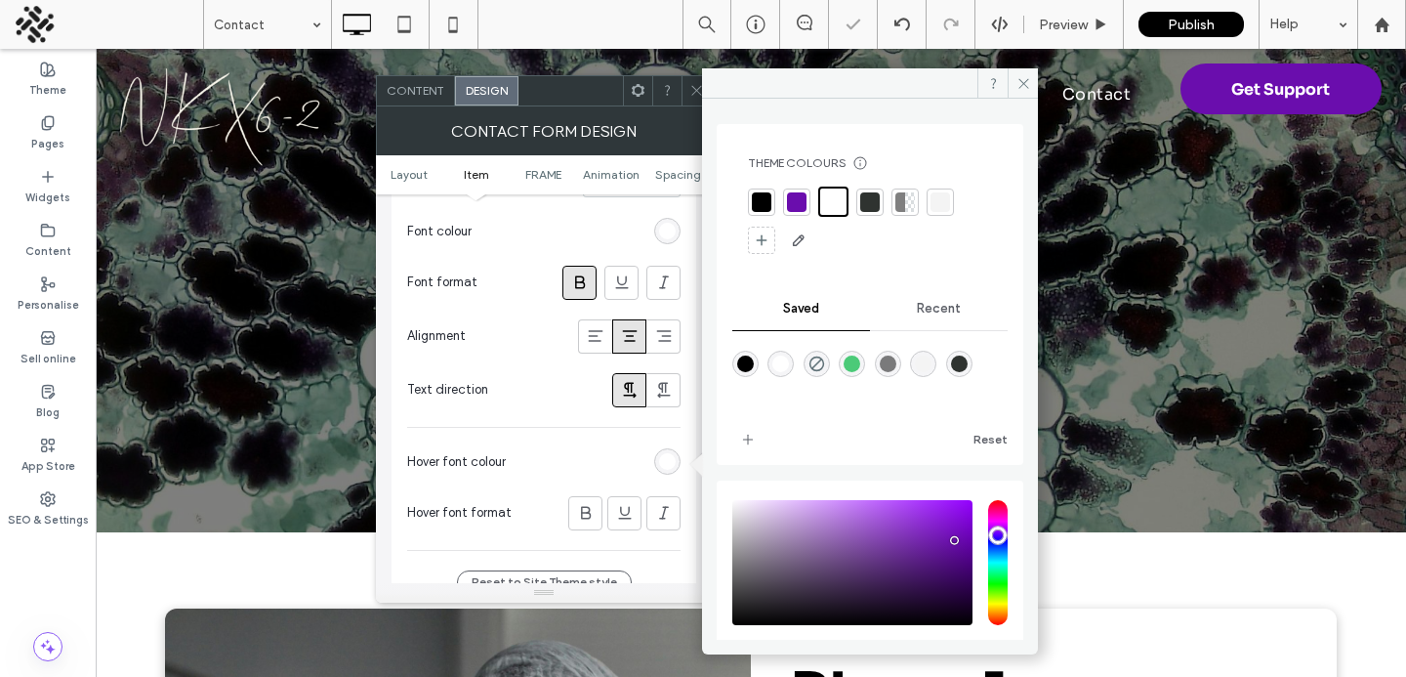
click at [694, 91] on icon at bounding box center [697, 90] width 15 height 15
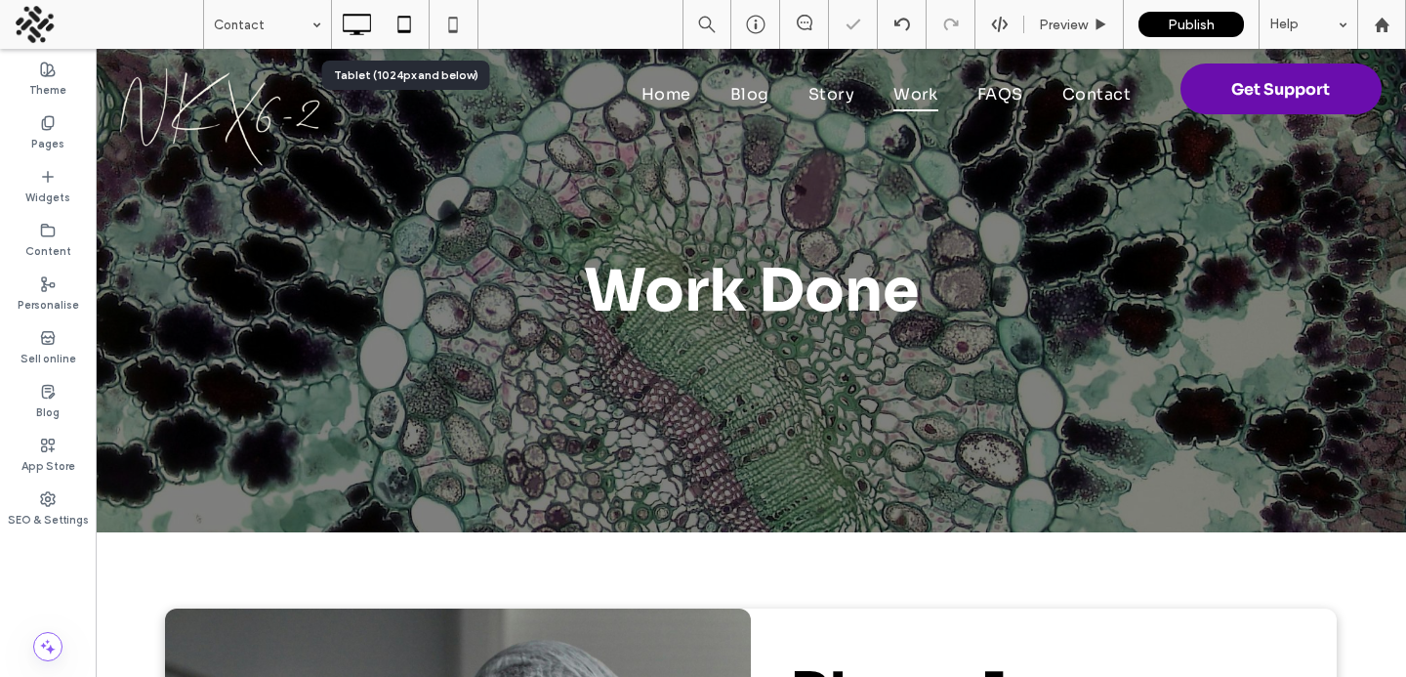
click at [412, 24] on icon at bounding box center [404, 24] width 39 height 39
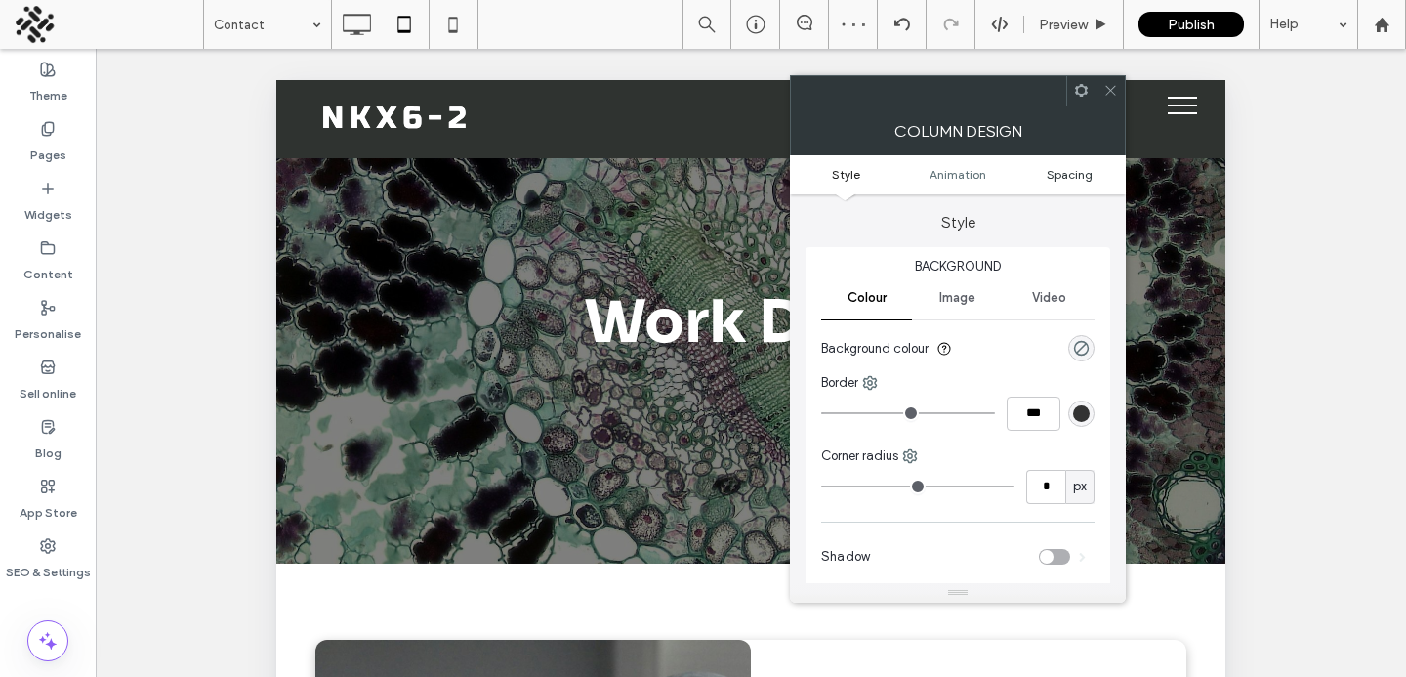
click at [1080, 177] on span "Spacing" at bounding box center [1070, 174] width 46 height 15
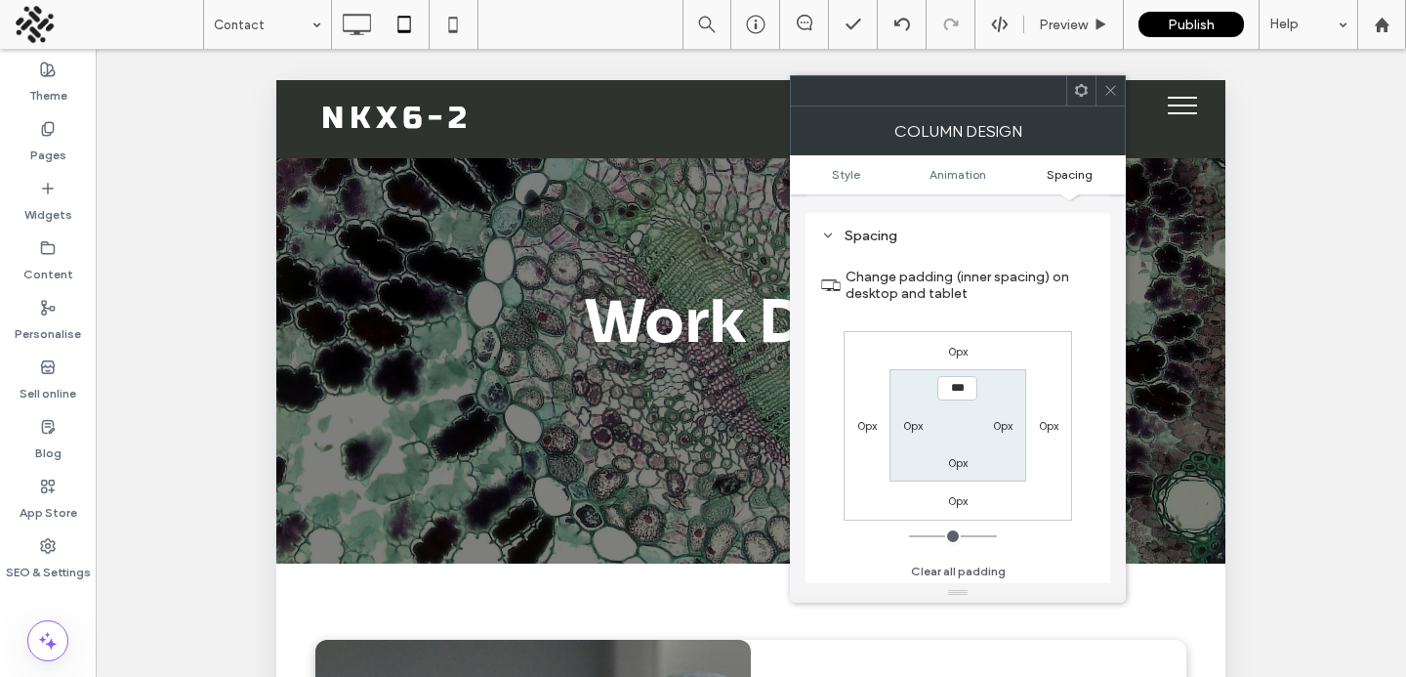
scroll to position [459, 0]
click at [993, 412] on div "0px" at bounding box center [1003, 421] width 20 height 20
click at [993, 413] on div "0px" at bounding box center [1003, 421] width 20 height 20
click at [1101, 79] on div at bounding box center [1110, 90] width 29 height 29
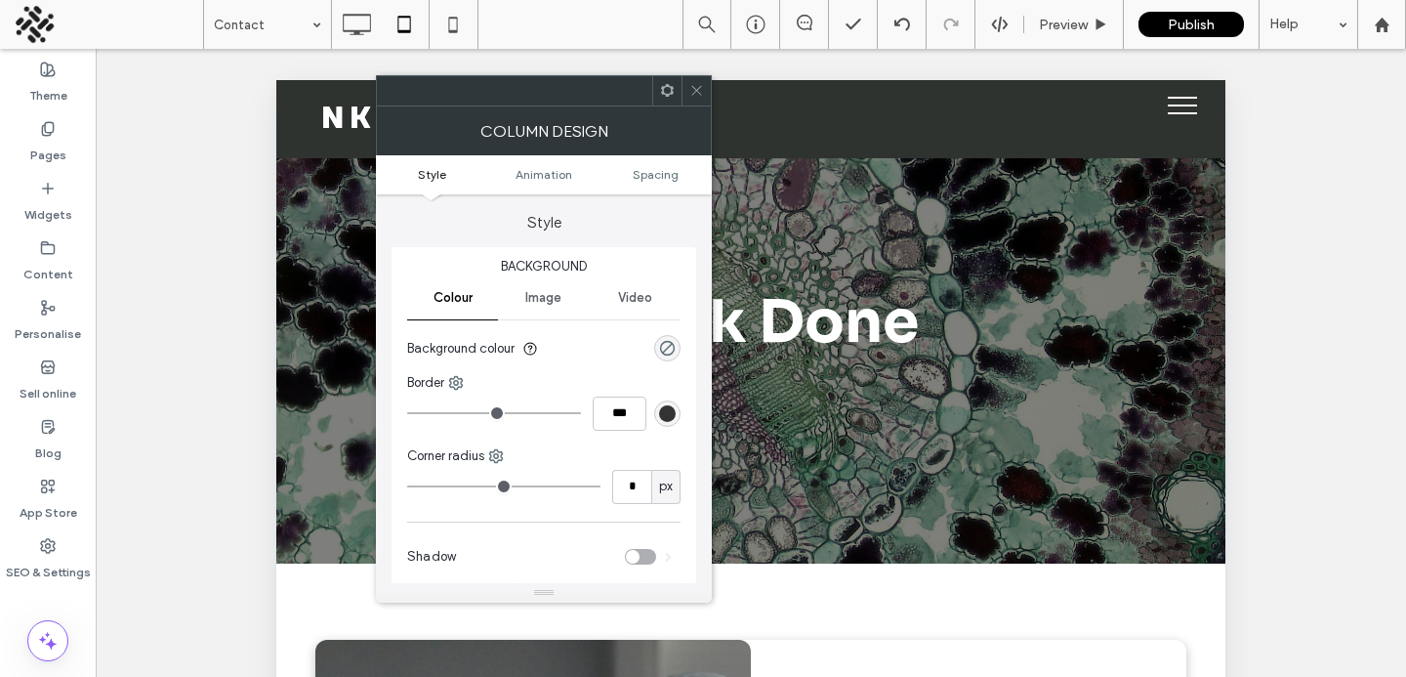
click at [660, 184] on ul "Style Animation Spacing" at bounding box center [544, 174] width 336 height 39
click at [652, 179] on span "Spacing" at bounding box center [656, 174] width 46 height 15
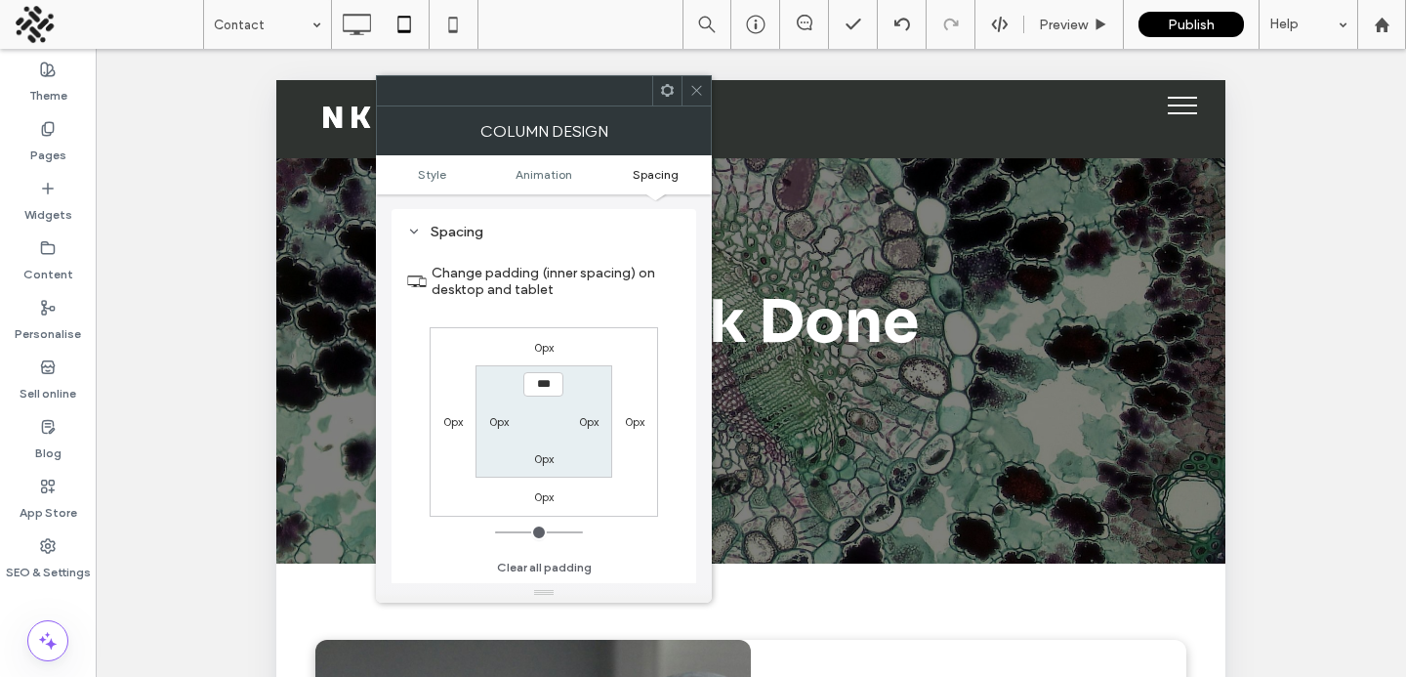
click at [489, 427] on label "0px" at bounding box center [499, 421] width 20 height 15
type input "**"
type input "****"
click at [704, 81] on div at bounding box center [696, 90] width 29 height 29
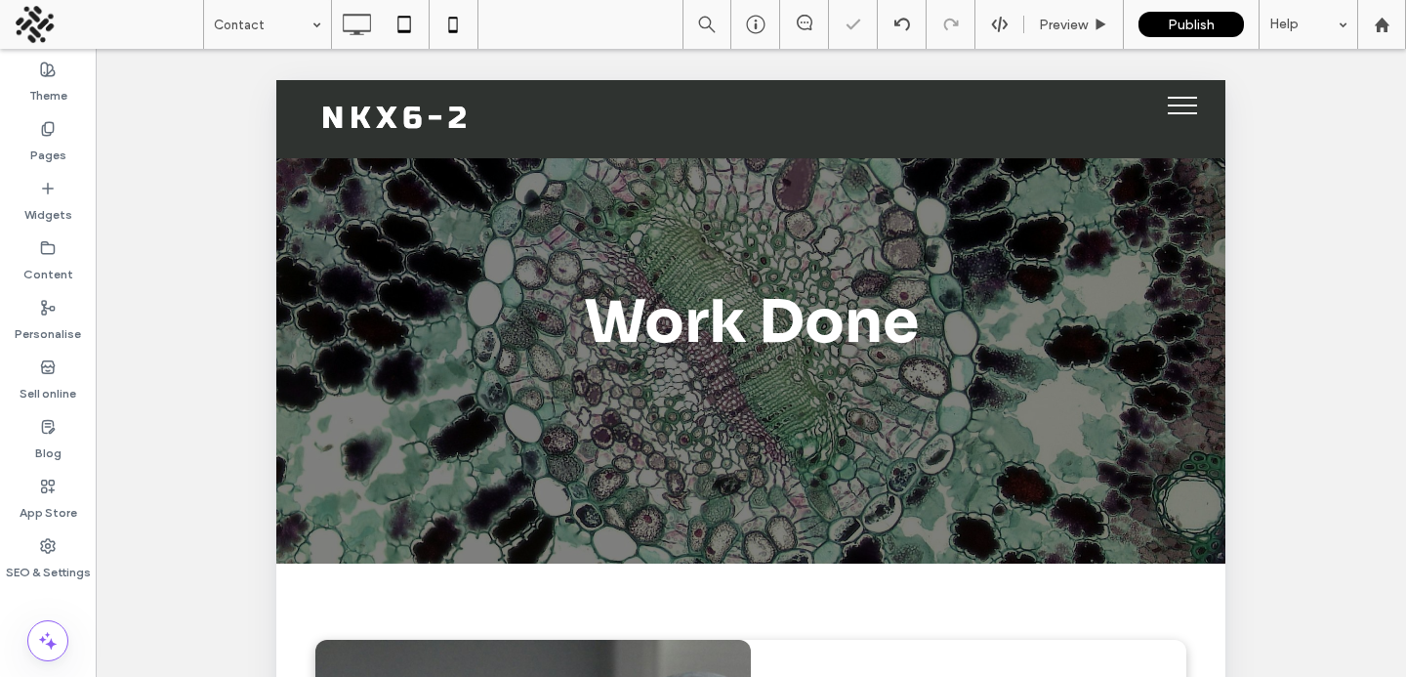
click at [449, 25] on use at bounding box center [453, 25] width 9 height 16
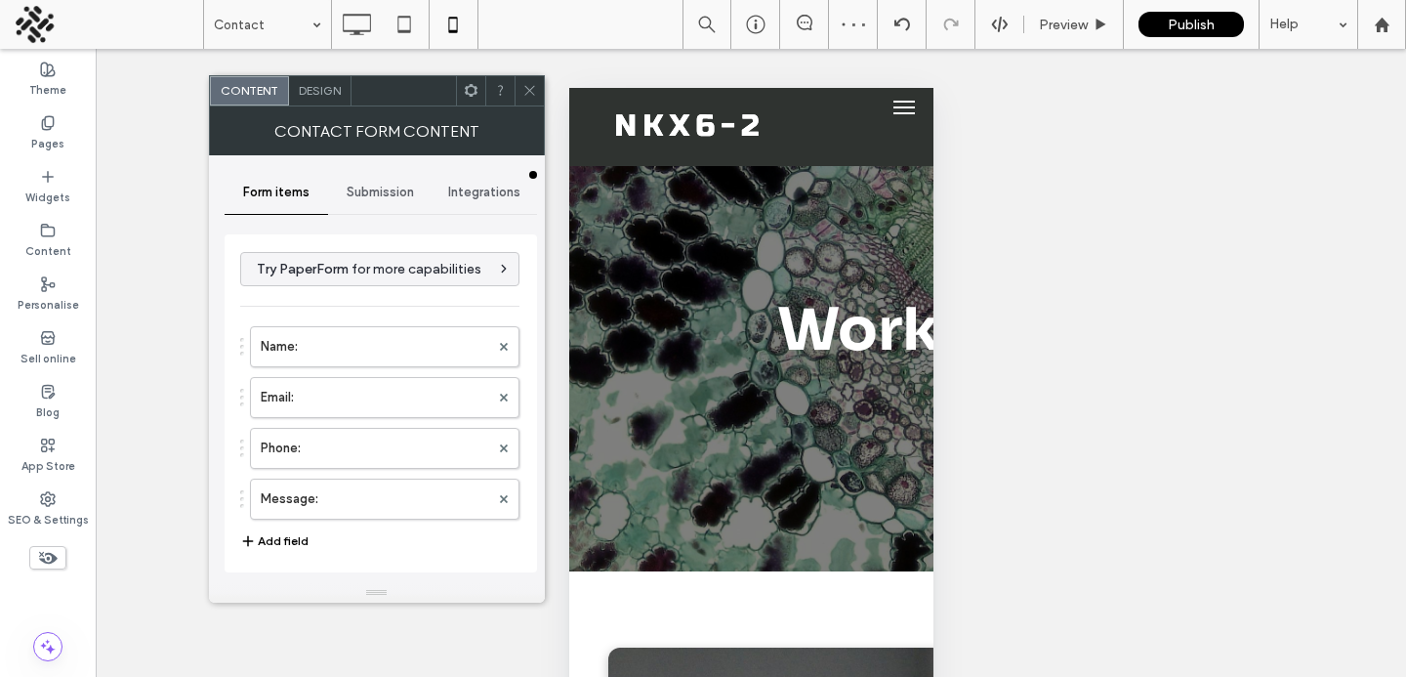
click at [321, 85] on span "Design" at bounding box center [320, 90] width 42 height 15
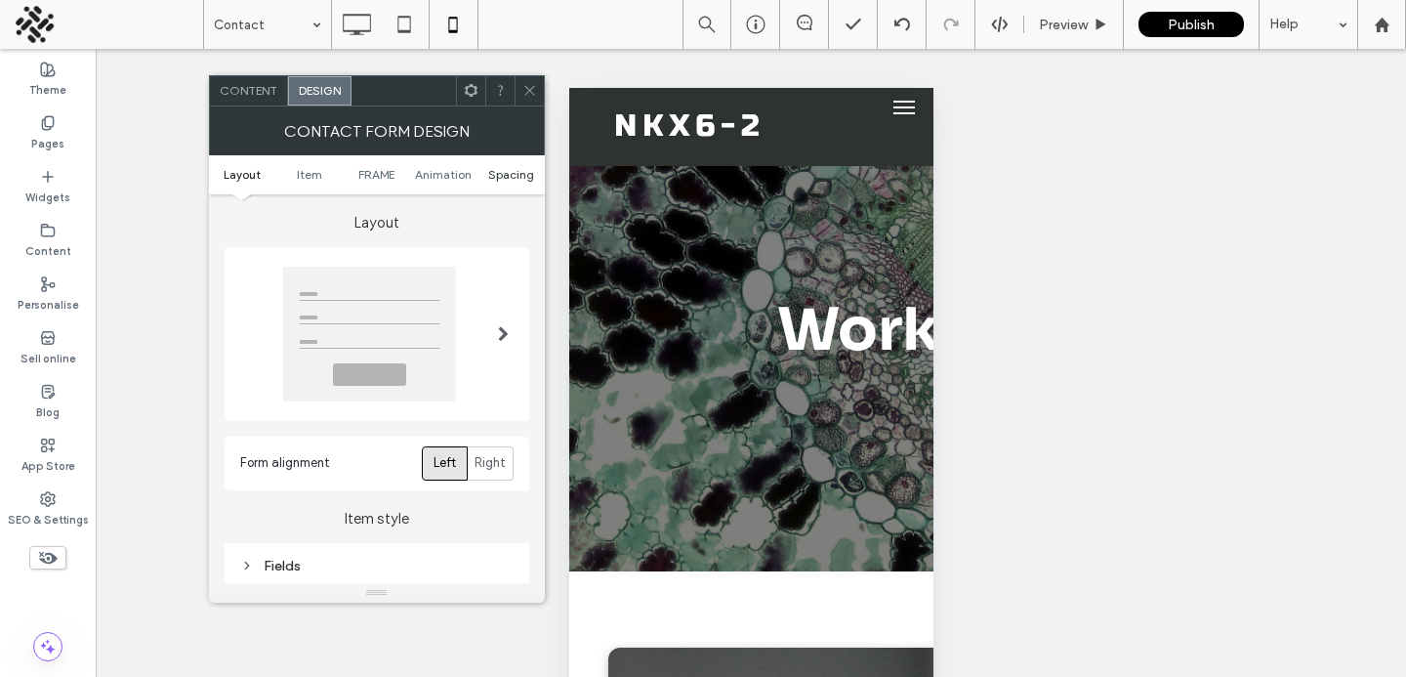
click at [511, 173] on span "Spacing" at bounding box center [511, 174] width 46 height 15
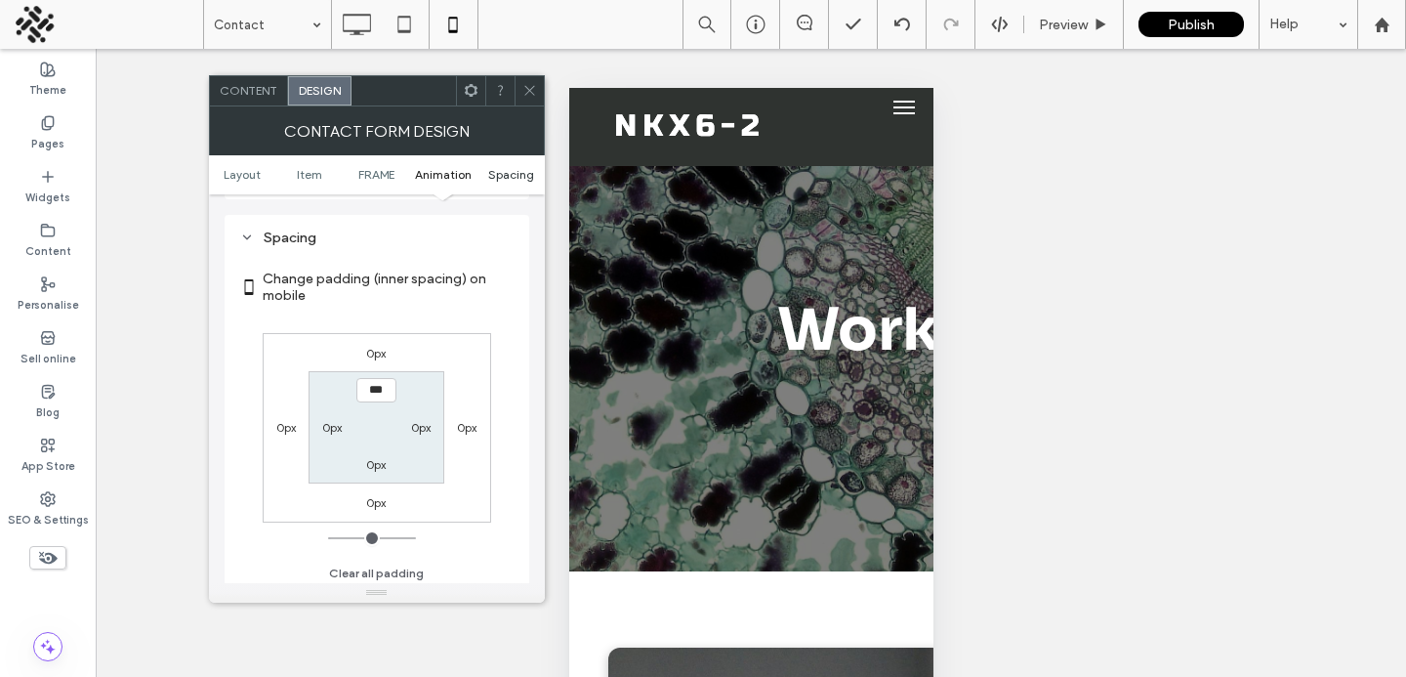
scroll to position [803, 0]
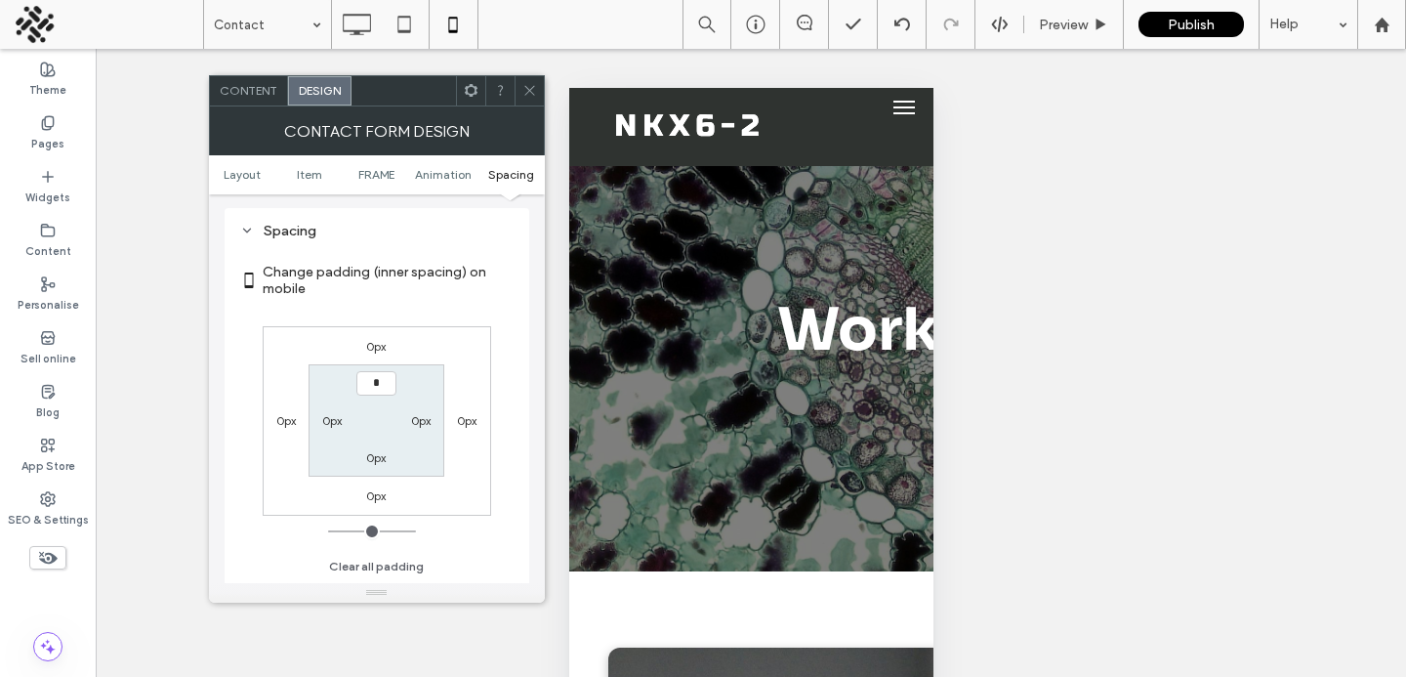
type input "**"
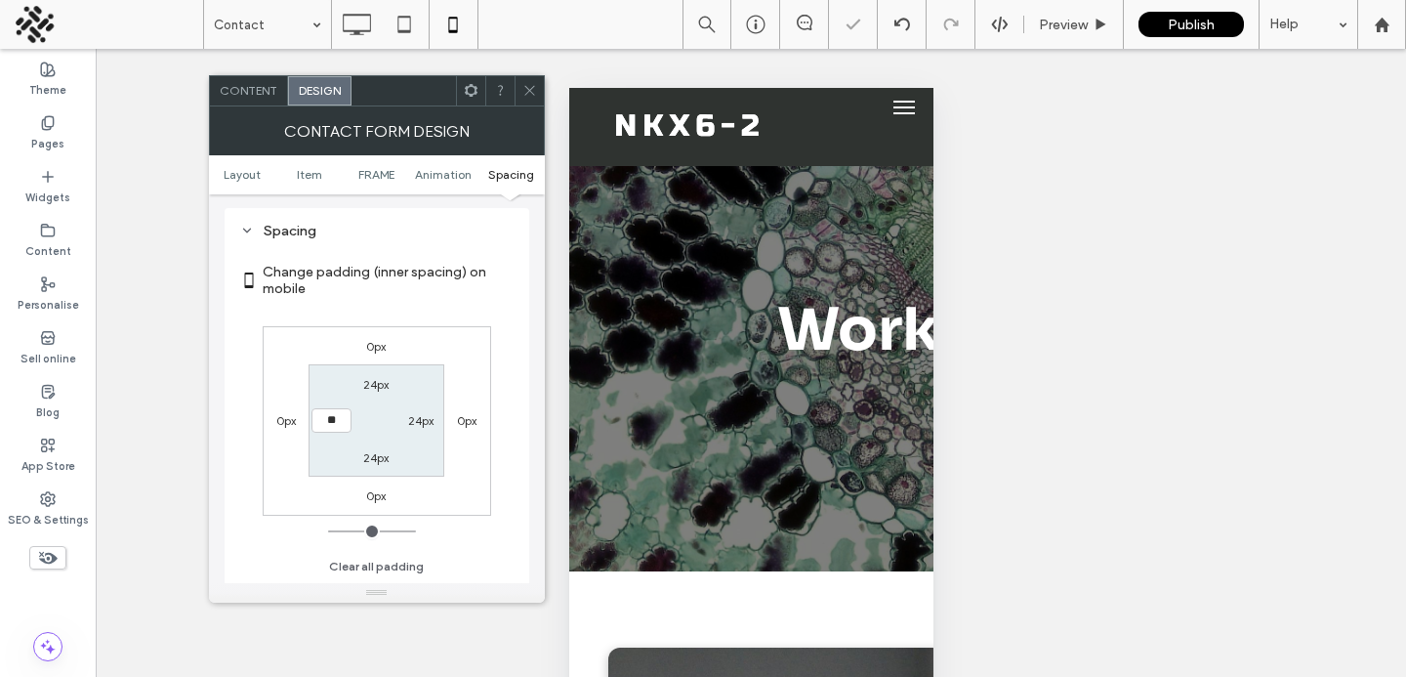
type input "****"
click at [523, 89] on icon at bounding box center [530, 90] width 15 height 15
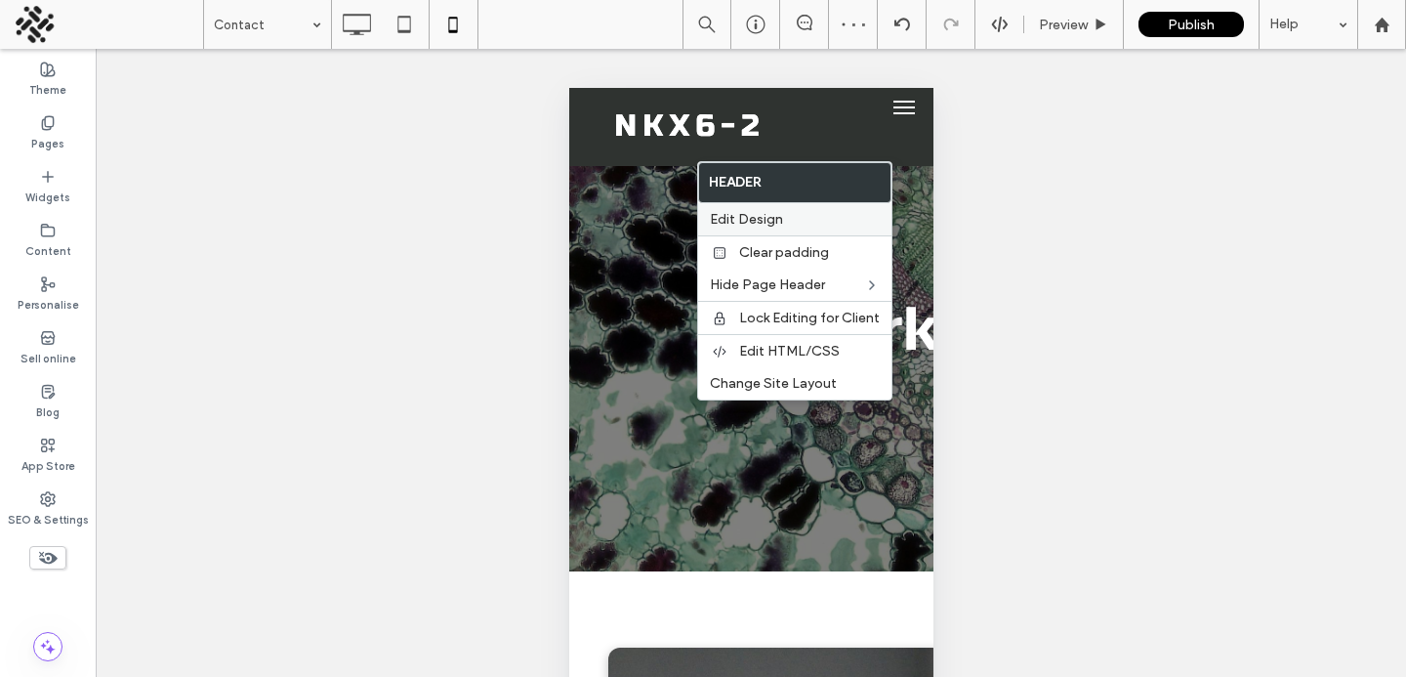
click at [733, 224] on span "Edit Design" at bounding box center [746, 219] width 73 height 17
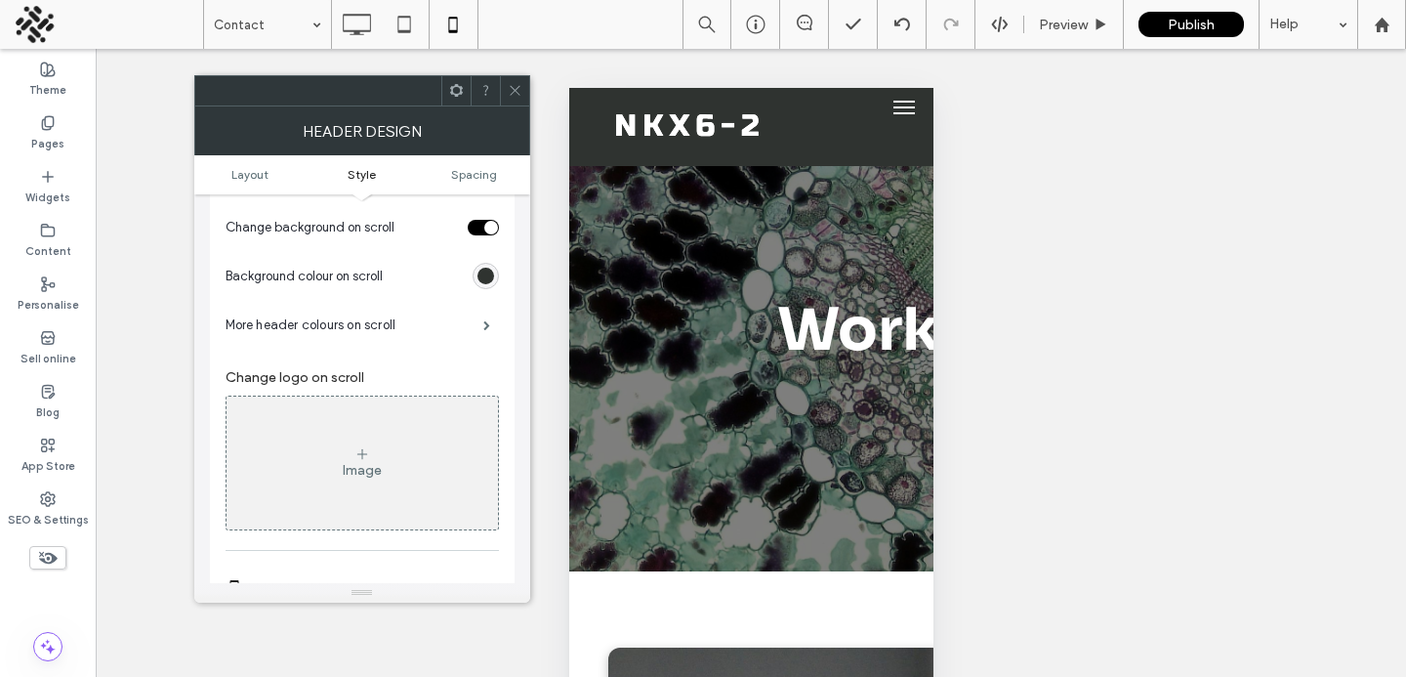
scroll to position [852, 0]
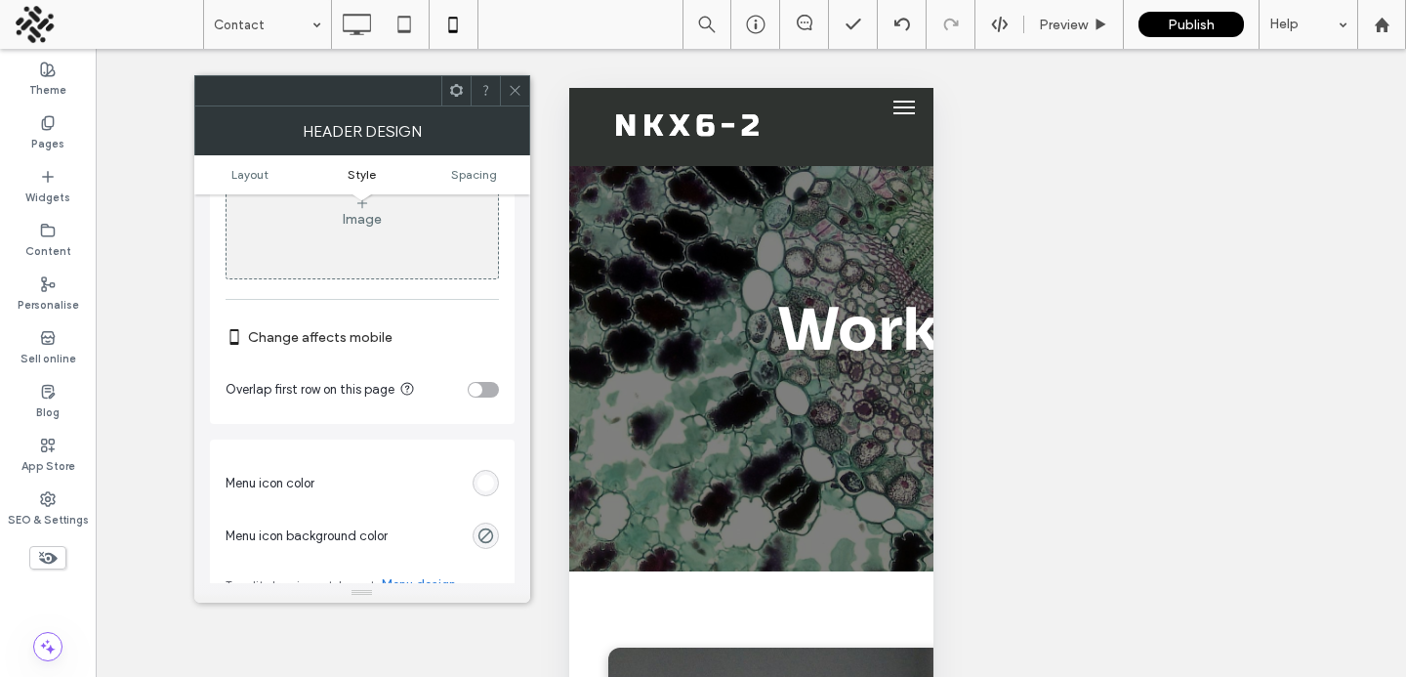
click at [484, 392] on div "toggle" at bounding box center [483, 390] width 31 height 16
click at [518, 85] on icon at bounding box center [515, 90] width 15 height 15
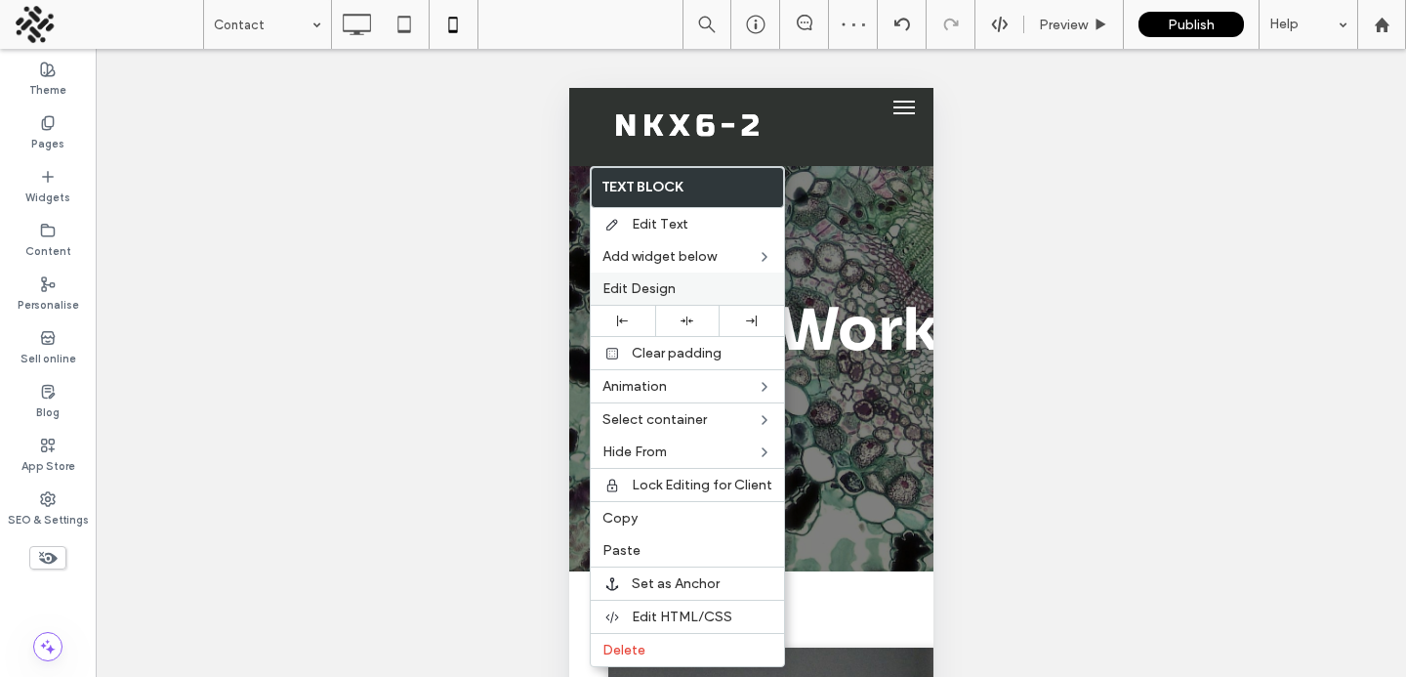
click at [617, 291] on span "Edit Design" at bounding box center [639, 288] width 73 height 17
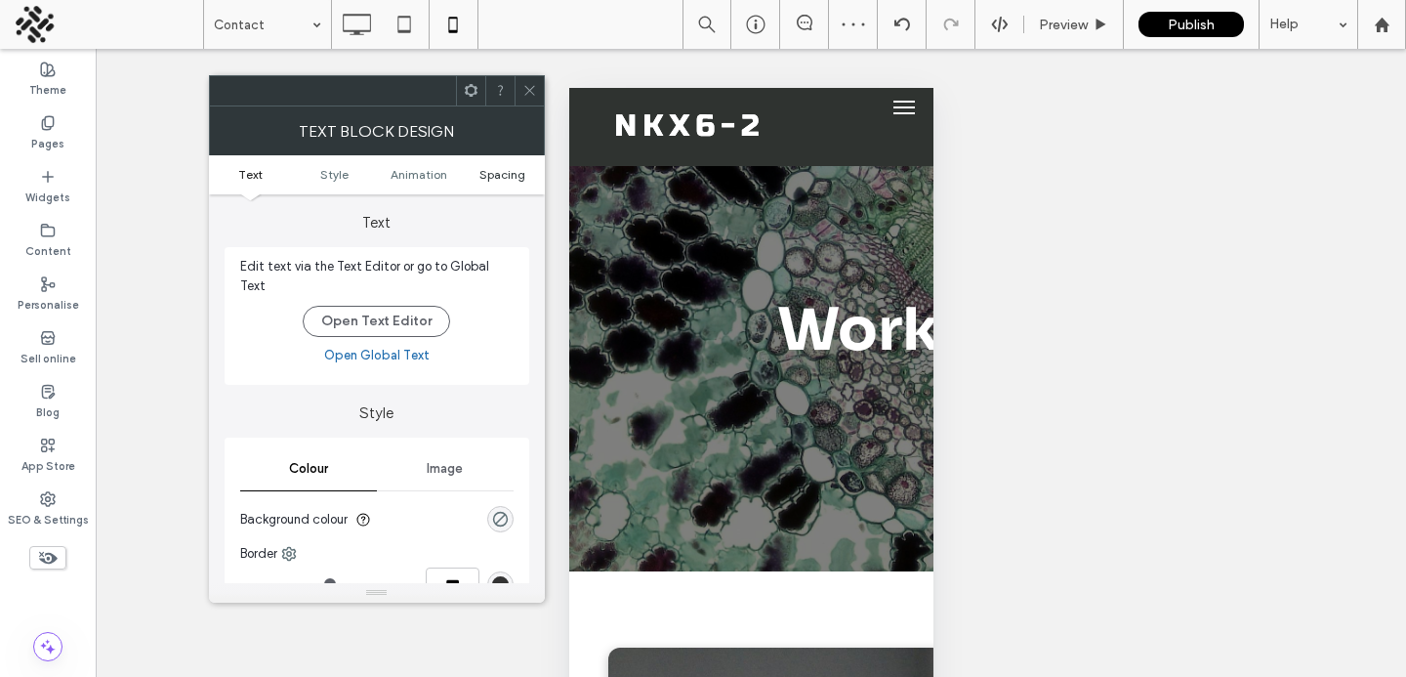
click at [484, 177] on span "Spacing" at bounding box center [503, 174] width 46 height 15
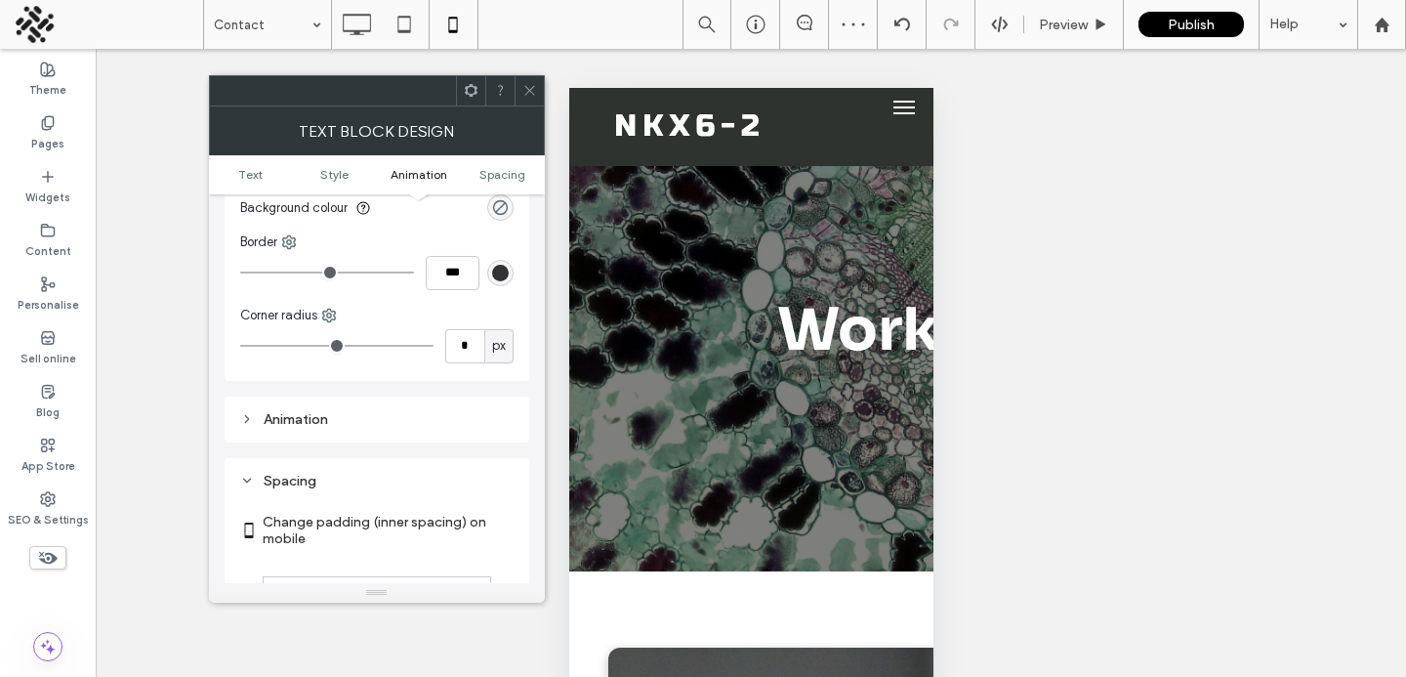
scroll to position [528, 0]
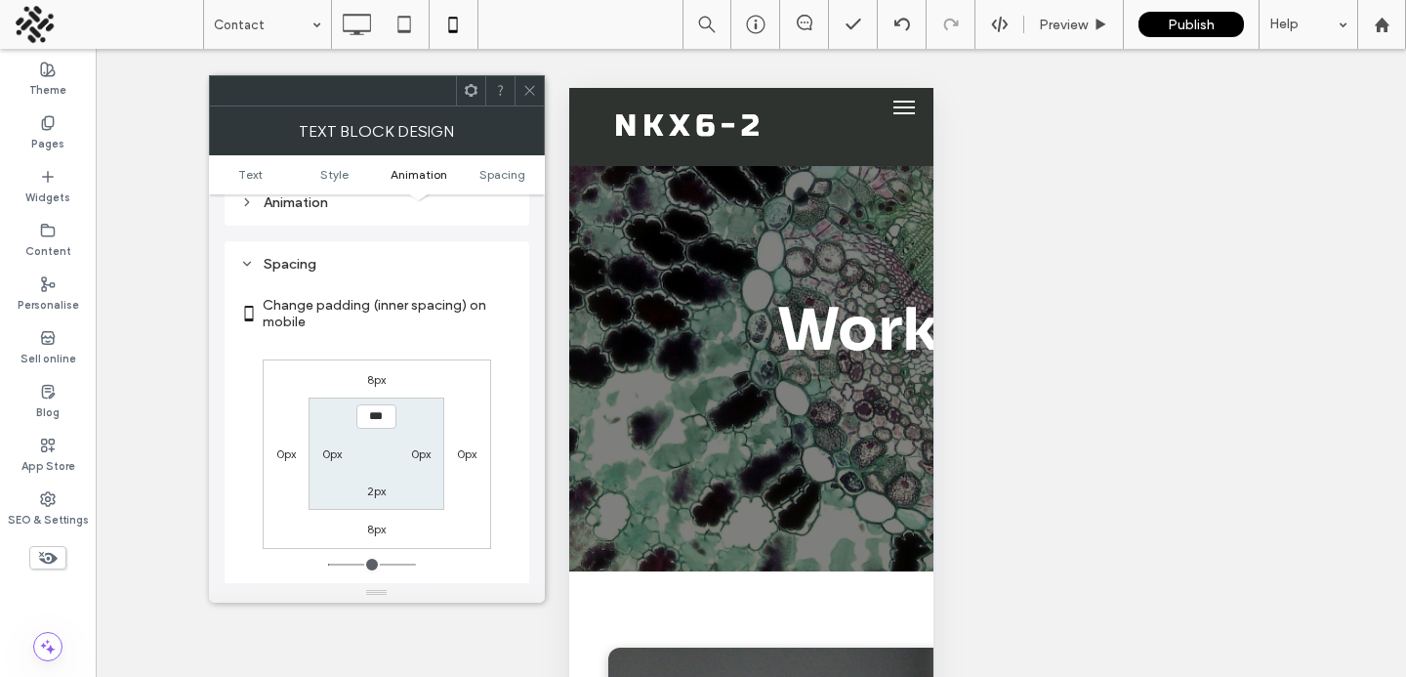
click at [371, 522] on label "8px" at bounding box center [376, 529] width 19 height 15
type input "*"
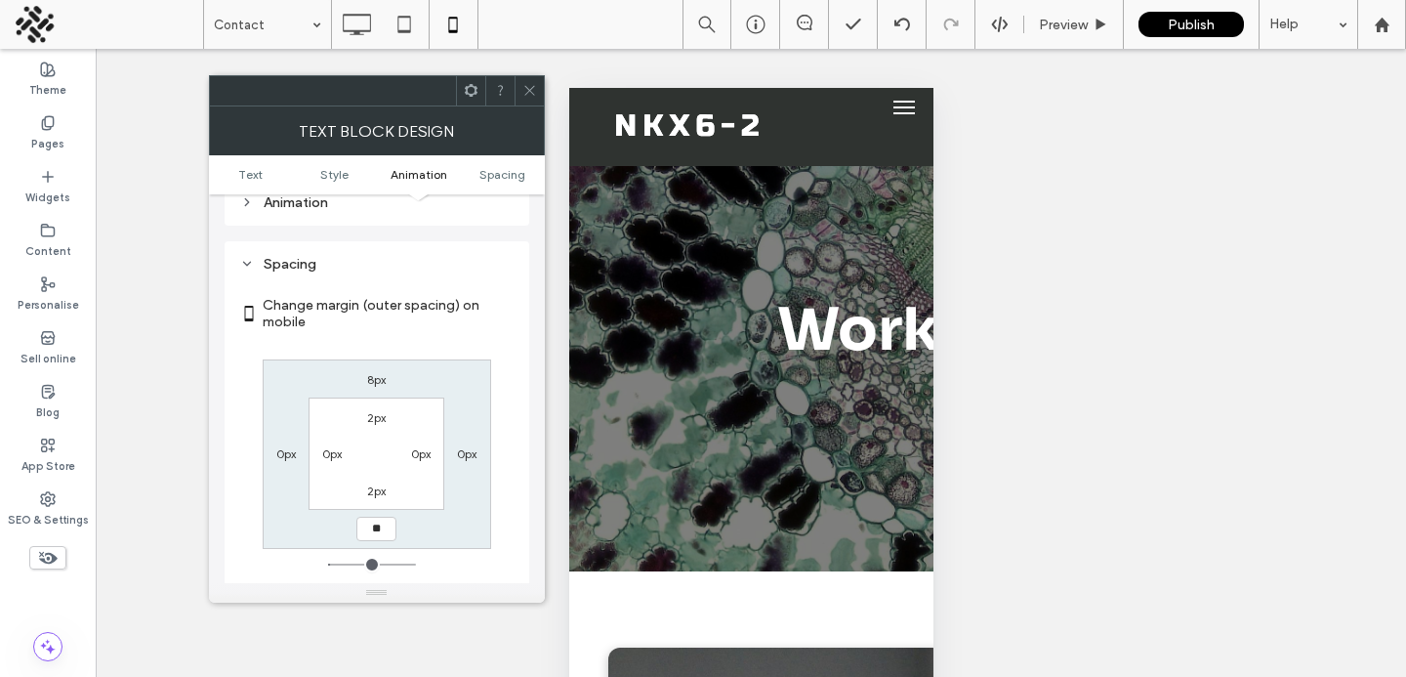
type input "*"
type input "**"
type input "****"
click at [535, 94] on icon at bounding box center [530, 90] width 15 height 15
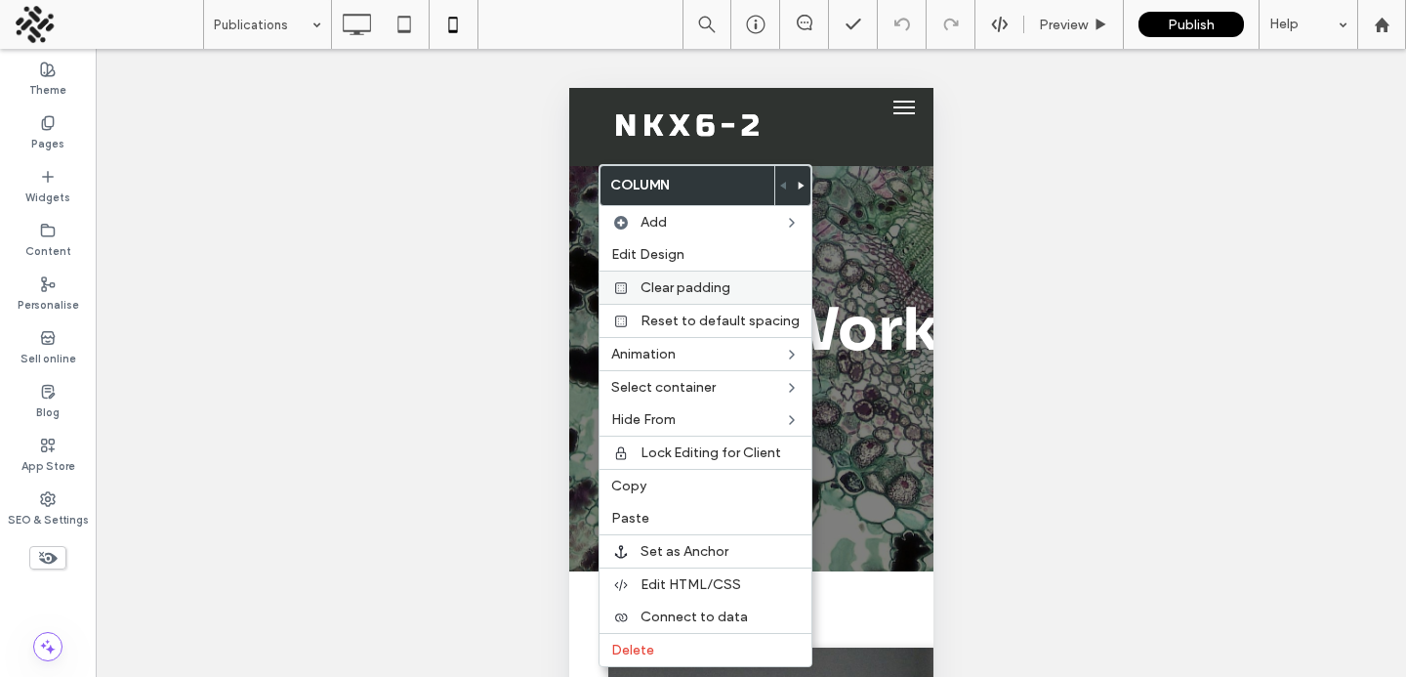
click at [637, 284] on div "Clear padding" at bounding box center [706, 287] width 212 height 33
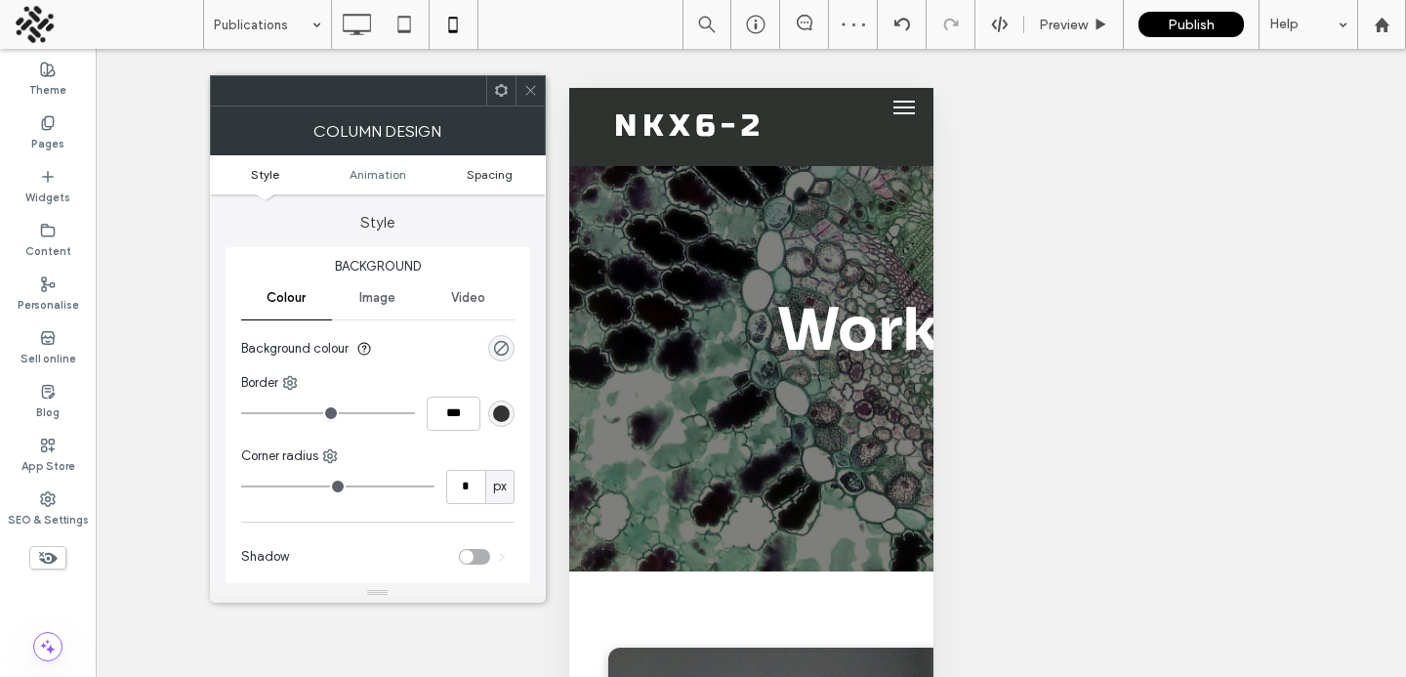
click at [488, 181] on span "Spacing" at bounding box center [490, 174] width 46 height 15
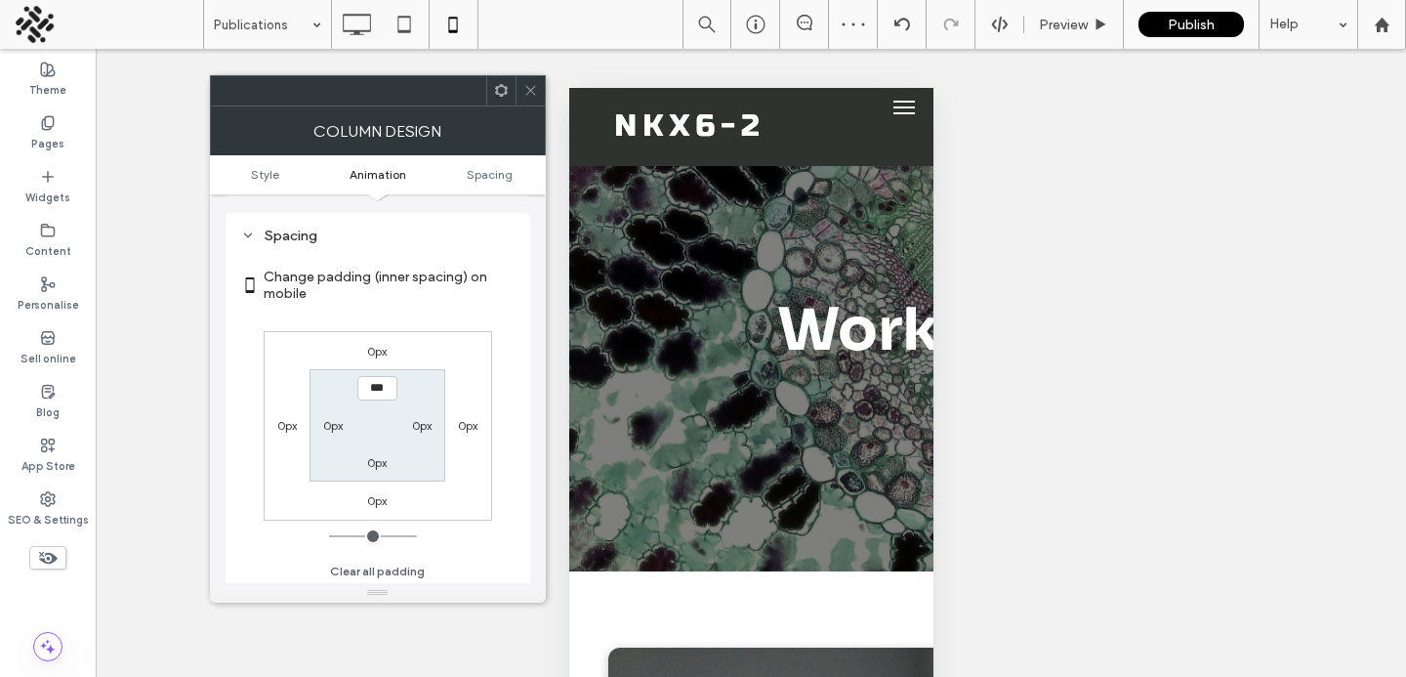
scroll to position [459, 0]
click at [369, 456] on label "0px" at bounding box center [377, 458] width 20 height 15
type input "**"
type input "*"
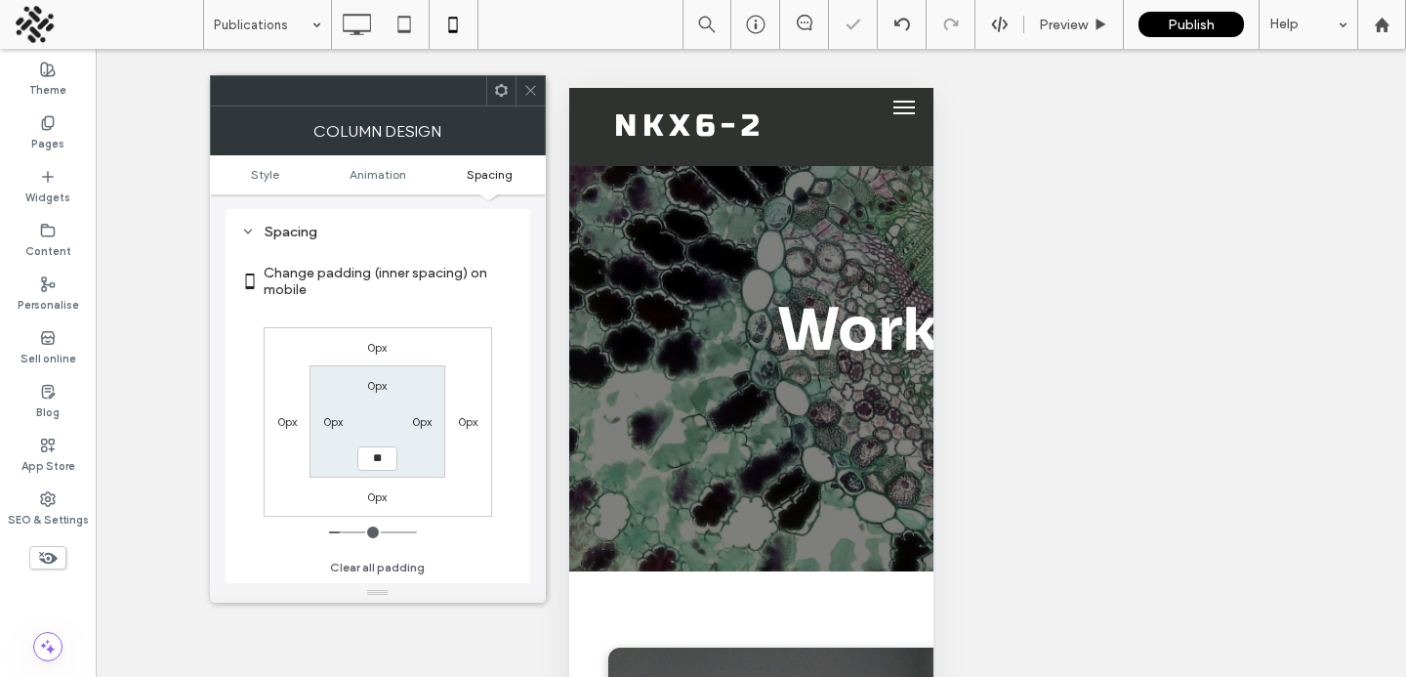
type input "**"
type input "****"
click at [520, 80] on div at bounding box center [530, 90] width 29 height 29
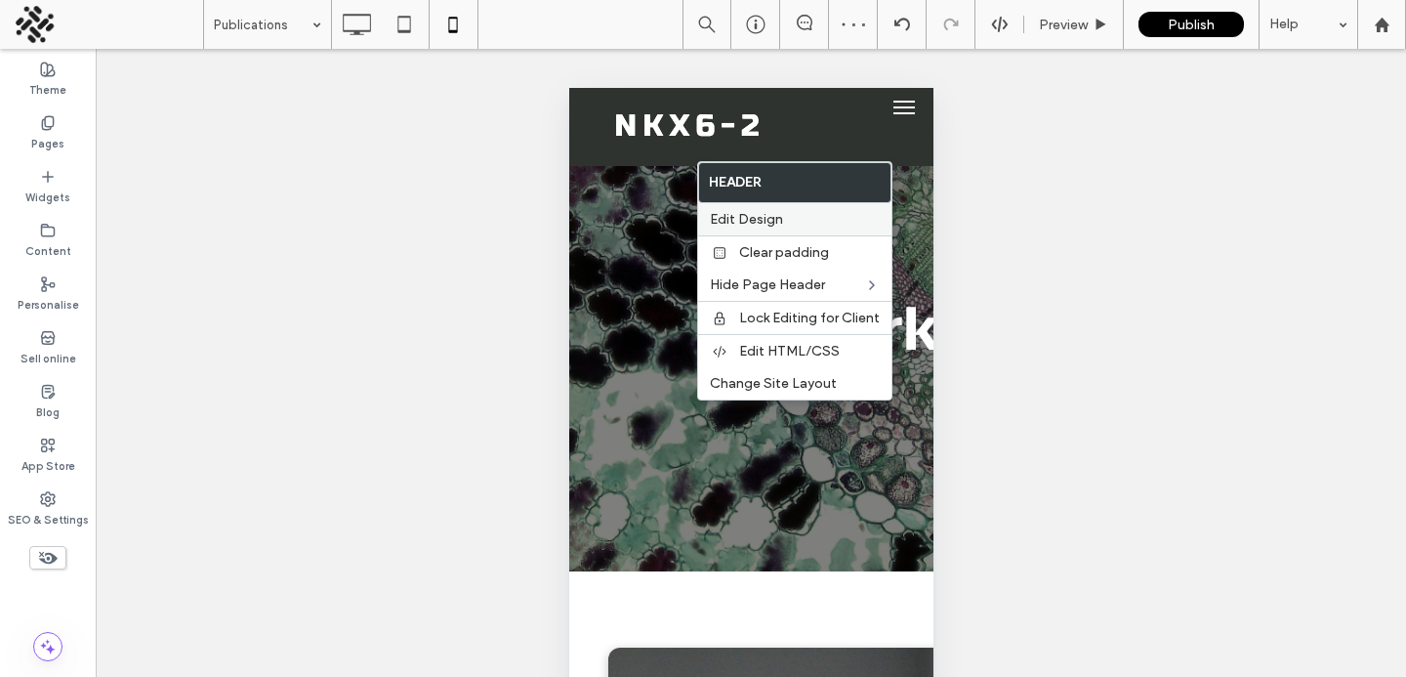
click at [732, 224] on span "Edit Design" at bounding box center [746, 219] width 73 height 17
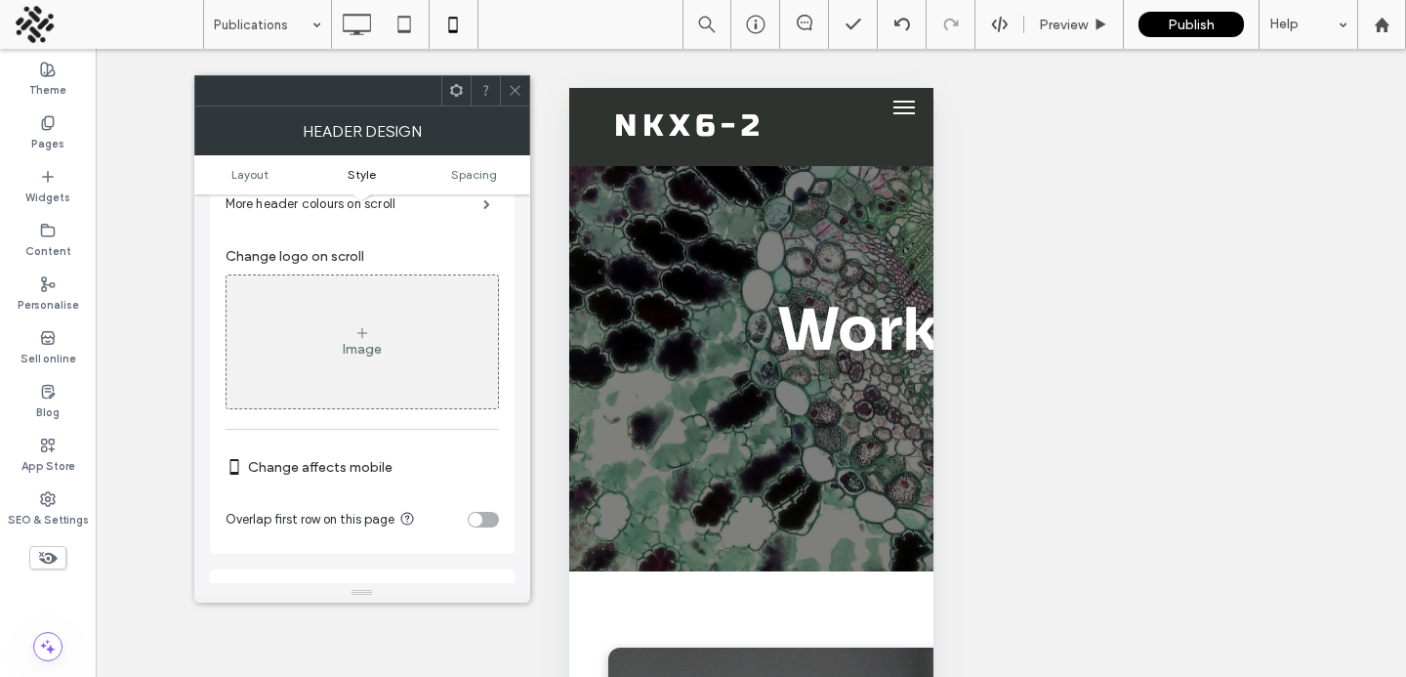
scroll to position [723, 0]
click at [481, 521] on div "toggle" at bounding box center [476, 519] width 14 height 14
click at [513, 89] on icon at bounding box center [515, 90] width 15 height 15
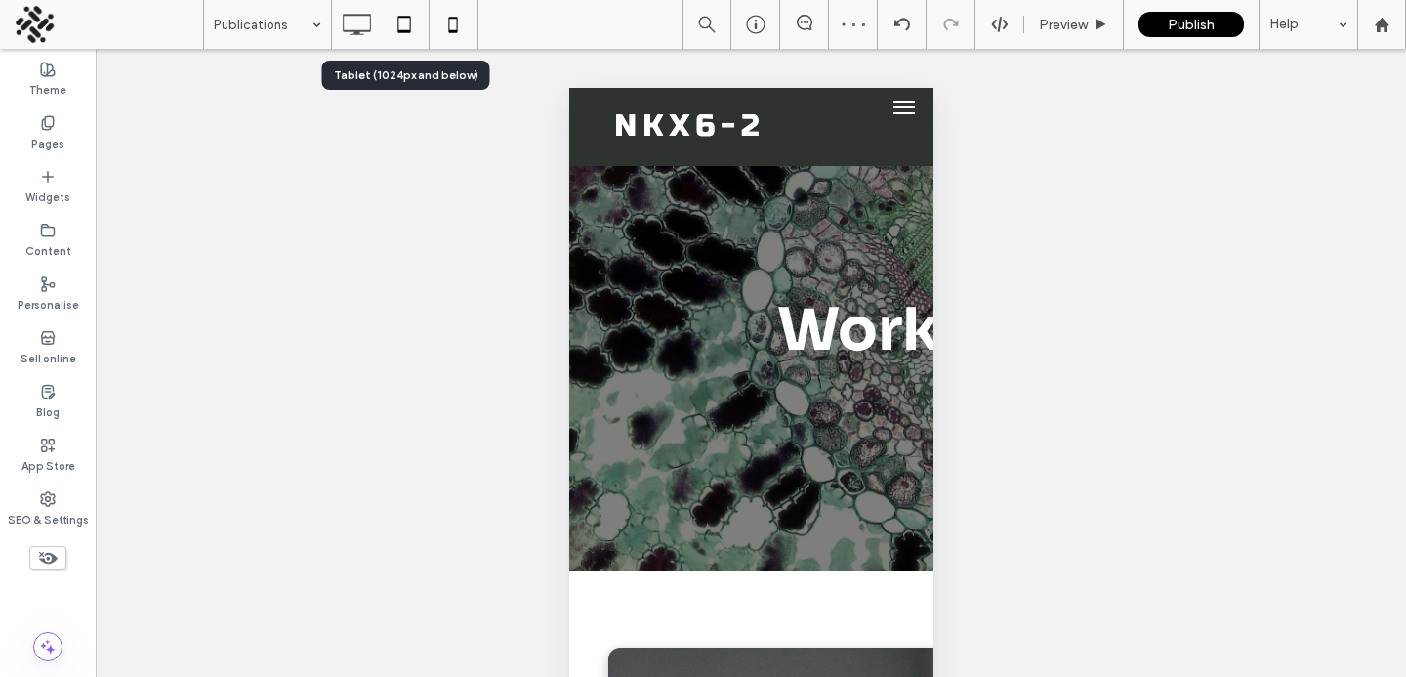
click at [398, 29] on use at bounding box center [404, 24] width 13 height 17
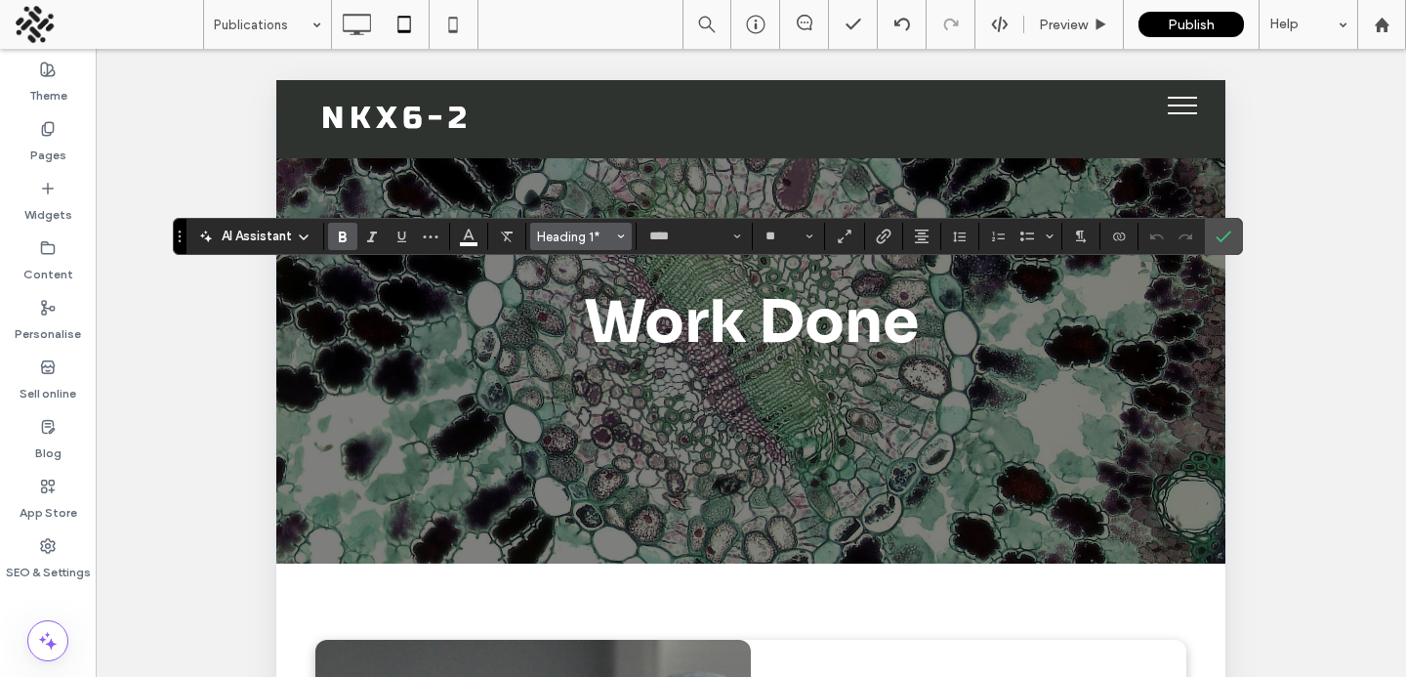
click at [572, 230] on span "Heading 1*" at bounding box center [575, 237] width 76 height 15
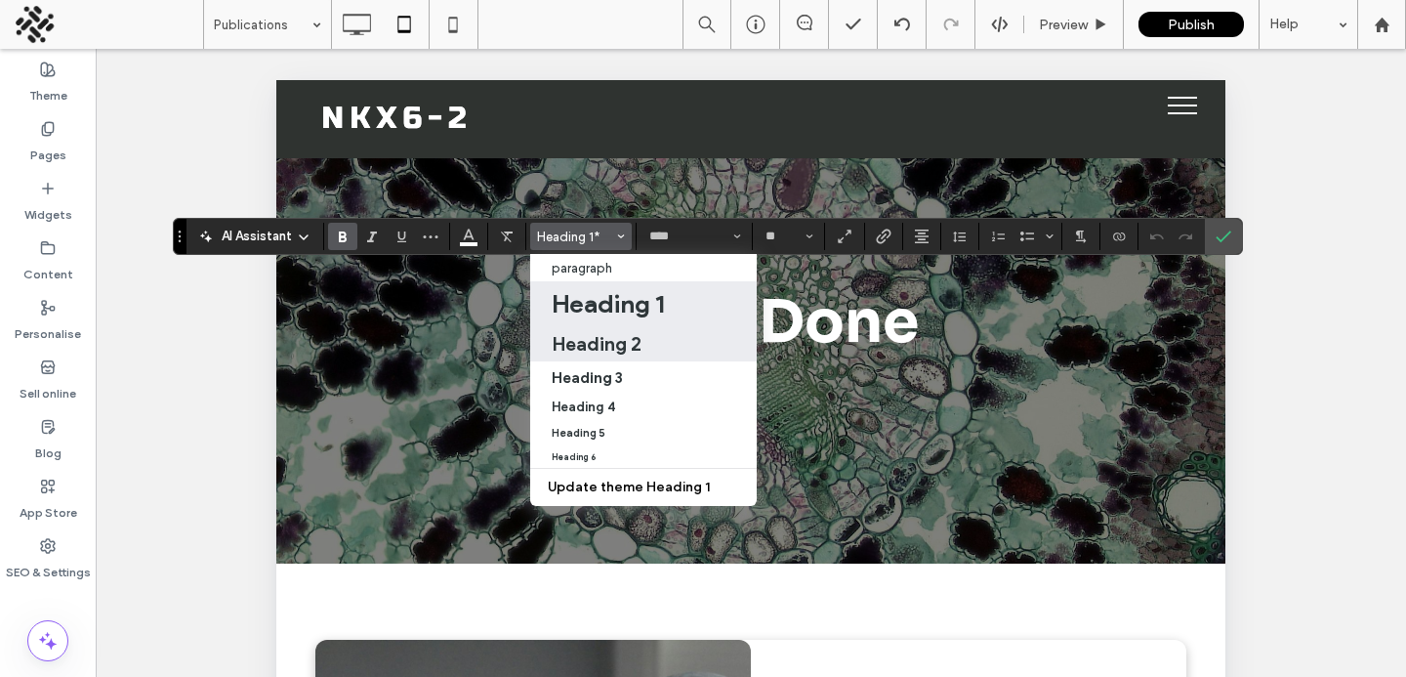
click at [581, 342] on h2 "Heading 2" at bounding box center [597, 343] width 90 height 23
type input "**"
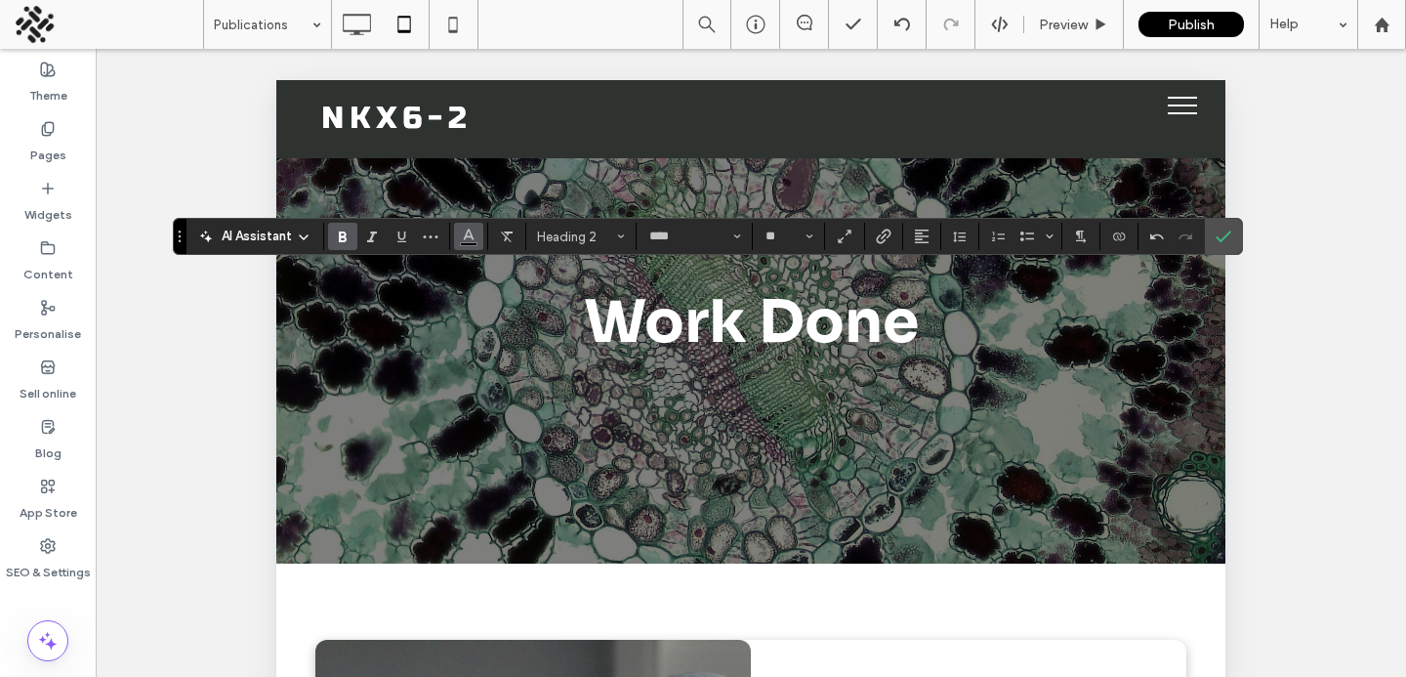
click at [465, 235] on use "Colour" at bounding box center [468, 235] width 11 height 11
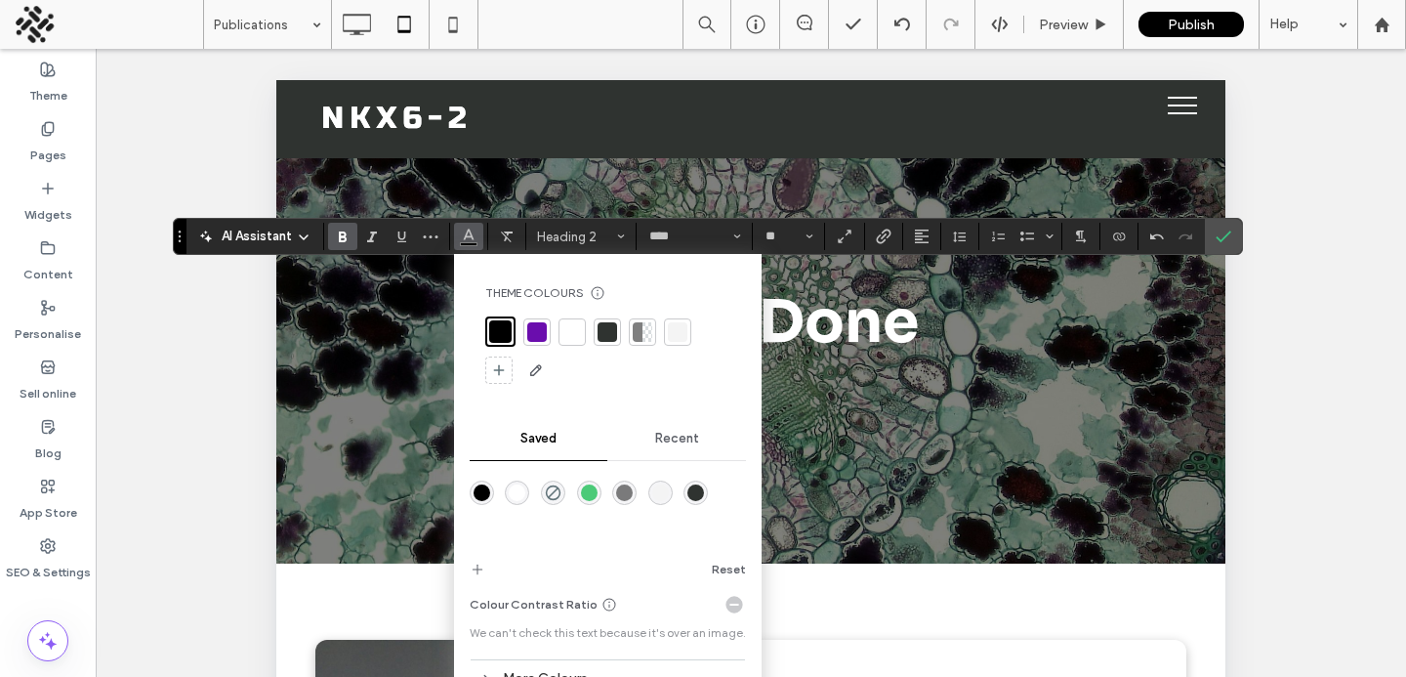
click at [563, 329] on div at bounding box center [573, 332] width 20 height 20
click at [939, 235] on section at bounding box center [922, 236] width 38 height 27
click at [930, 236] on button "Alignment" at bounding box center [921, 236] width 29 height 27
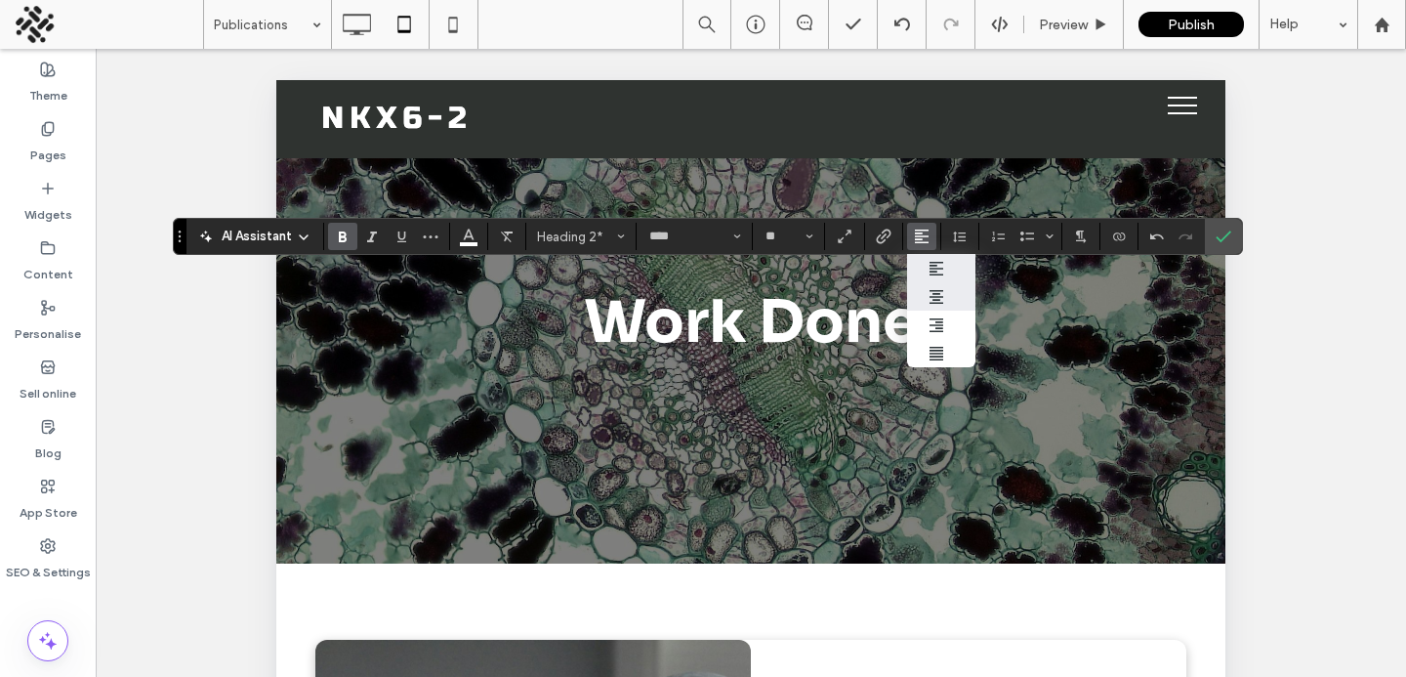
click at [922, 288] on span "ui.textEditor.alignment.center" at bounding box center [918, 296] width 9 height 28
click at [1225, 237] on use "Confirm" at bounding box center [1224, 236] width 16 height 12
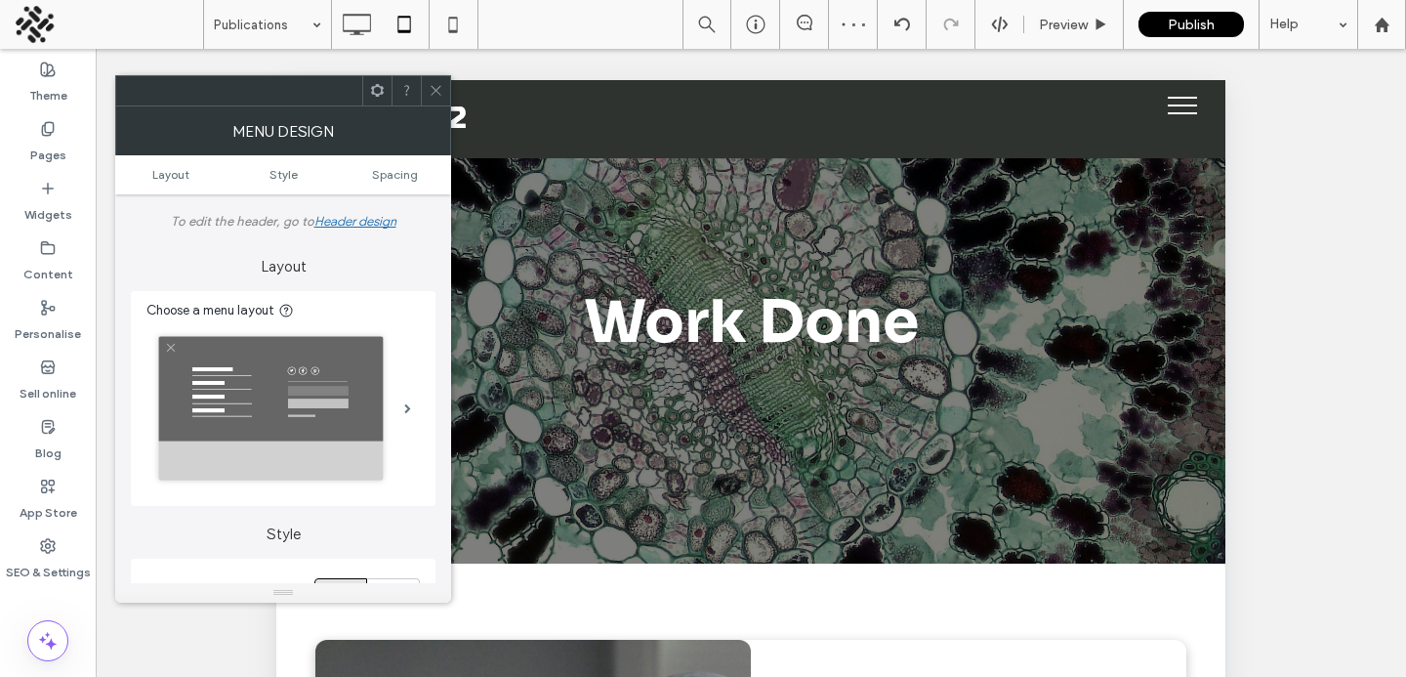
click at [432, 92] on icon at bounding box center [436, 90] width 15 height 15
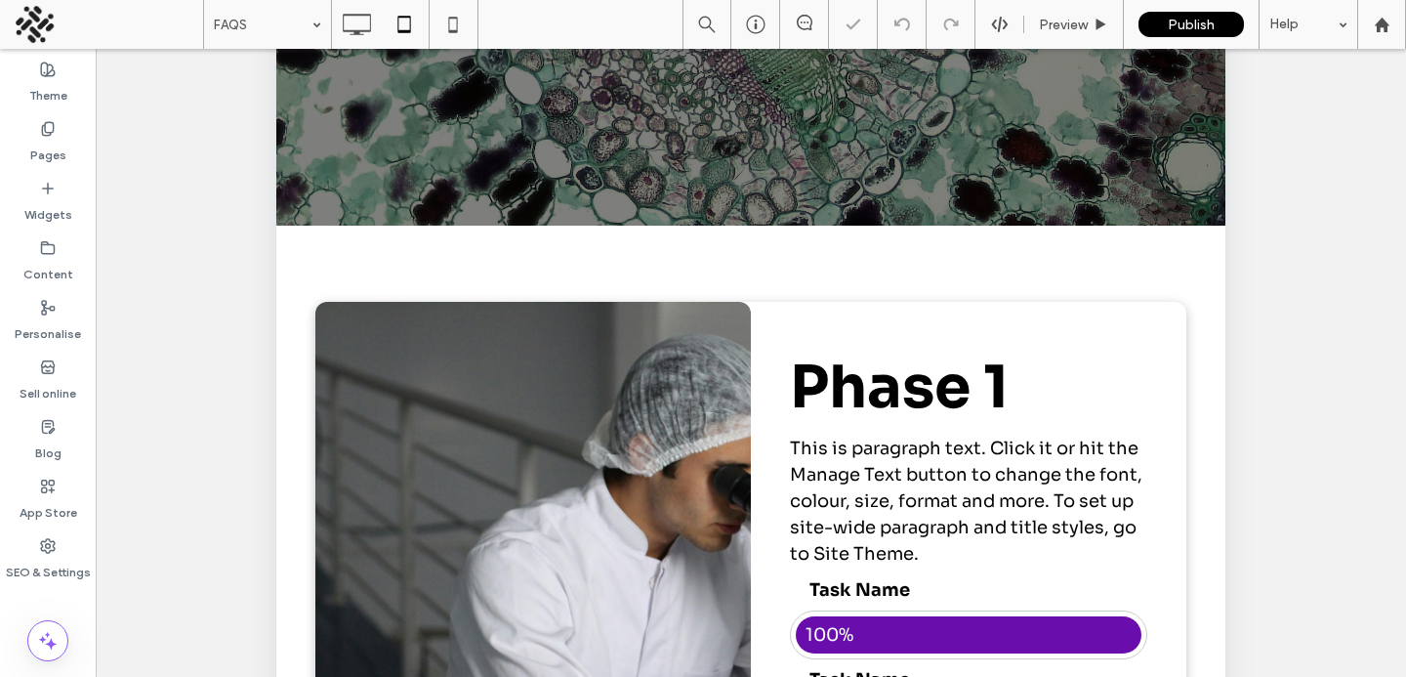
scroll to position [288, 0]
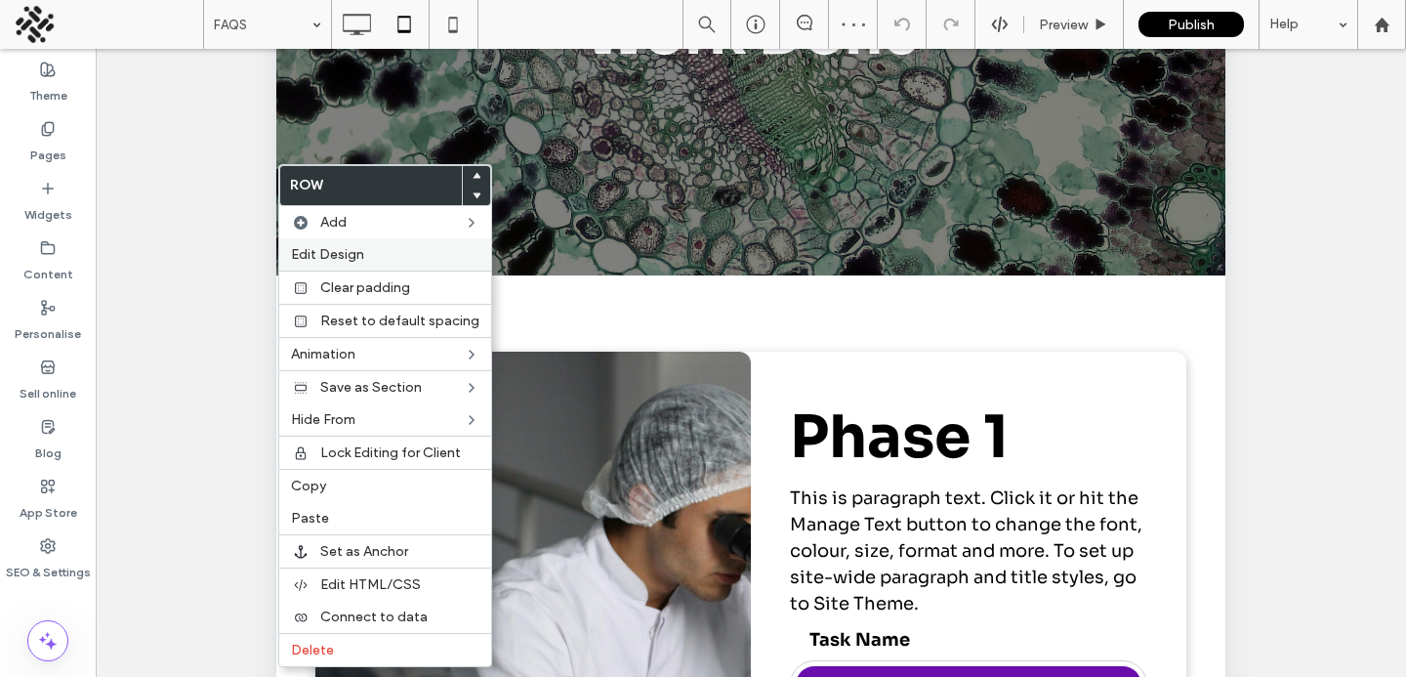
click at [307, 246] on span "Edit Design" at bounding box center [327, 254] width 73 height 17
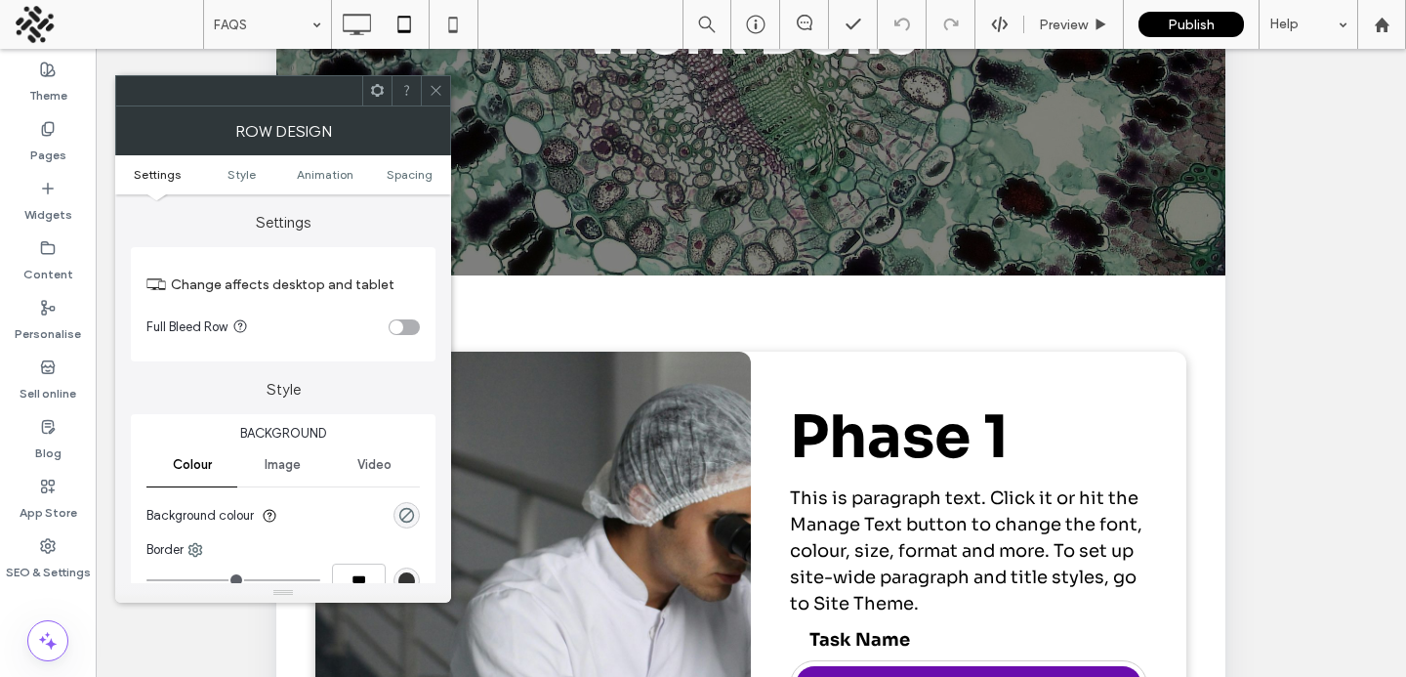
click at [403, 185] on ul "Settings Style Animation Spacing" at bounding box center [283, 174] width 336 height 39
click at [411, 176] on span "Spacing" at bounding box center [410, 174] width 46 height 15
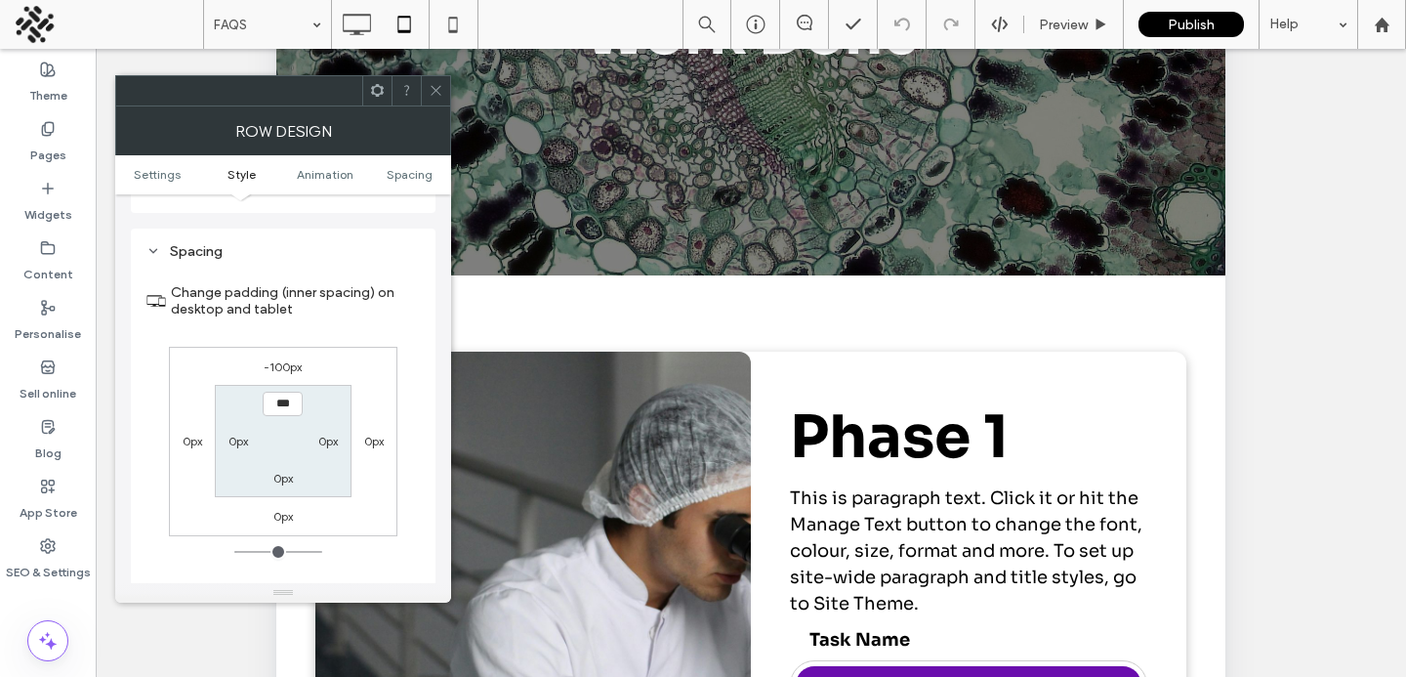
scroll to position [553, 0]
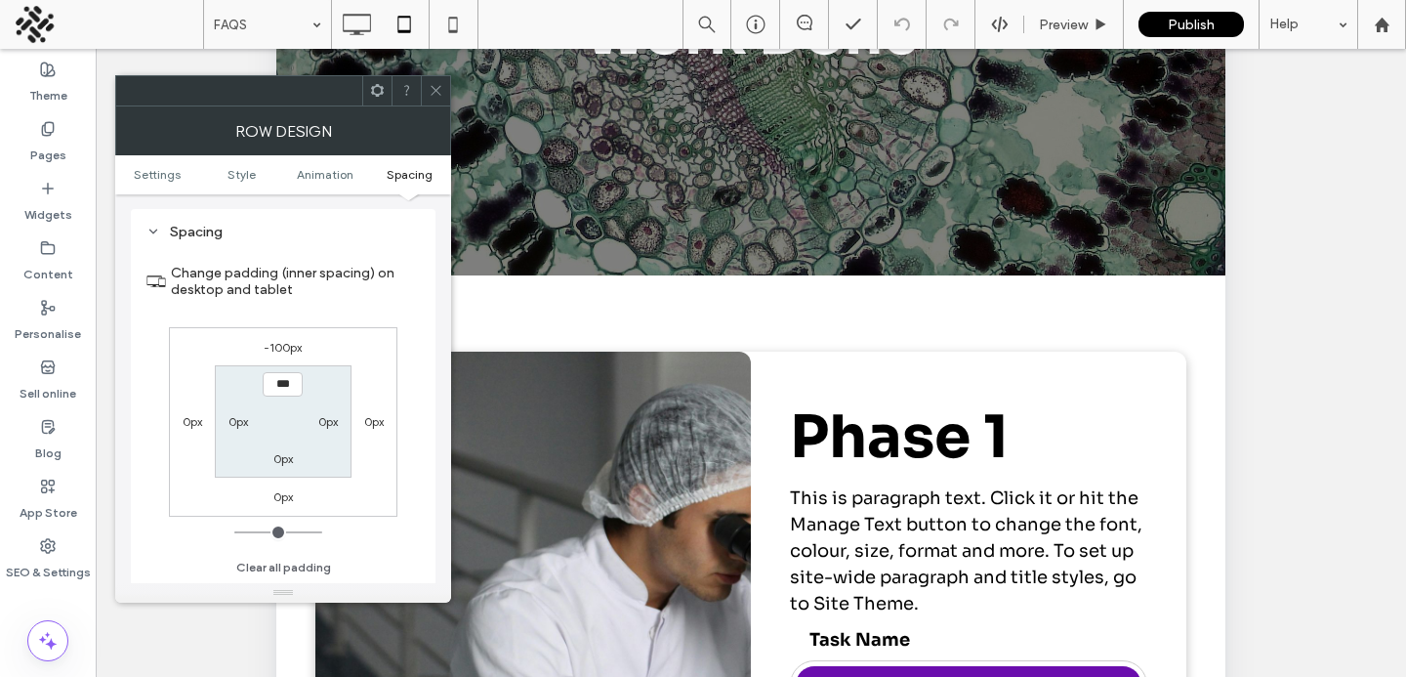
click at [230, 423] on label "0px" at bounding box center [239, 421] width 20 height 15
type input "**"
type input "****"
click at [326, 415] on div "0px" at bounding box center [328, 421] width 20 height 20
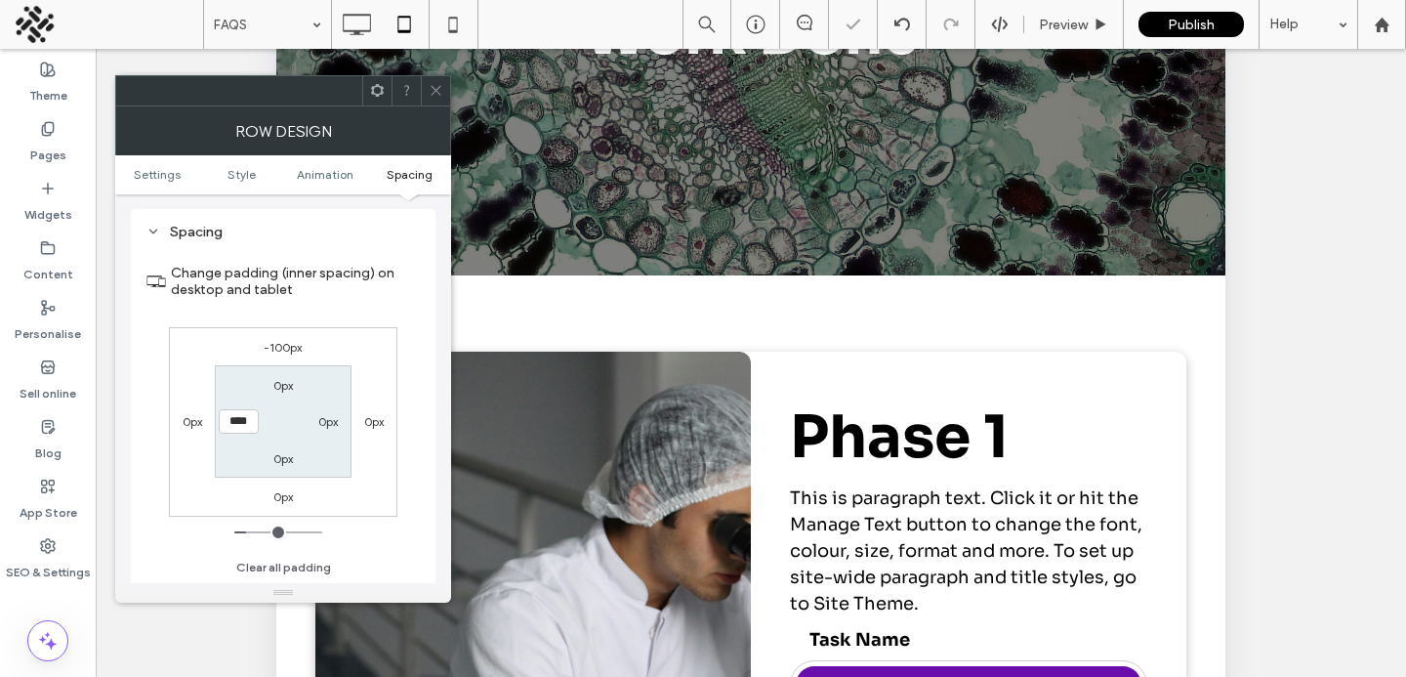
click at [326, 415] on div "0px" at bounding box center [328, 421] width 20 height 20
click at [326, 417] on label "0px" at bounding box center [328, 421] width 20 height 15
type input "*"
type input "**"
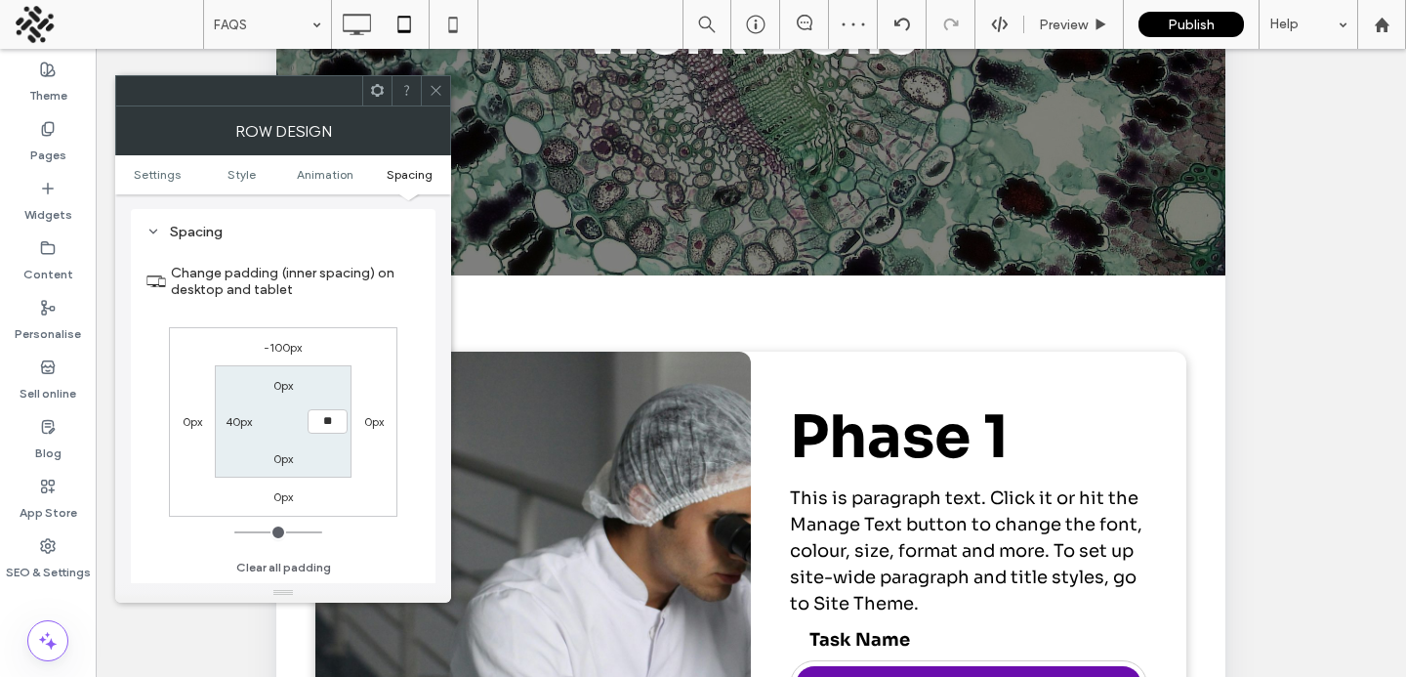
type input "****"
click at [440, 88] on icon at bounding box center [436, 90] width 15 height 15
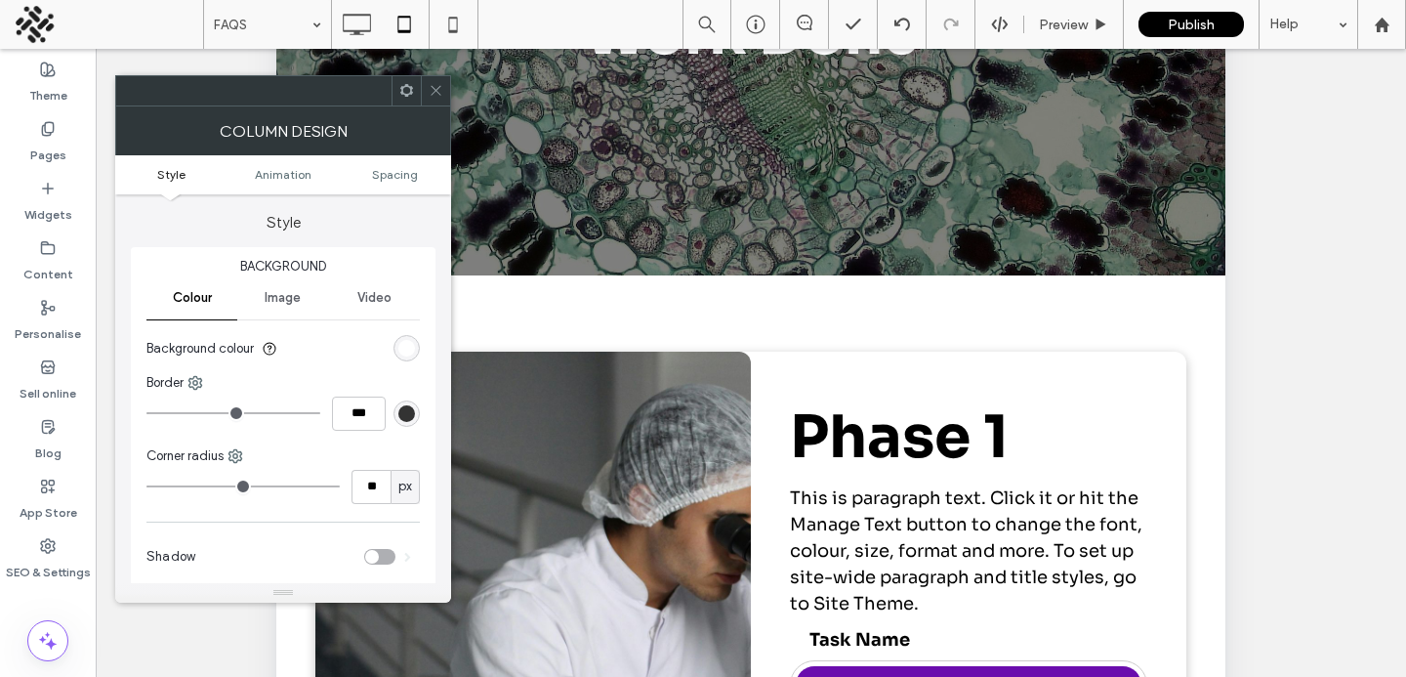
scroll to position [65, 0]
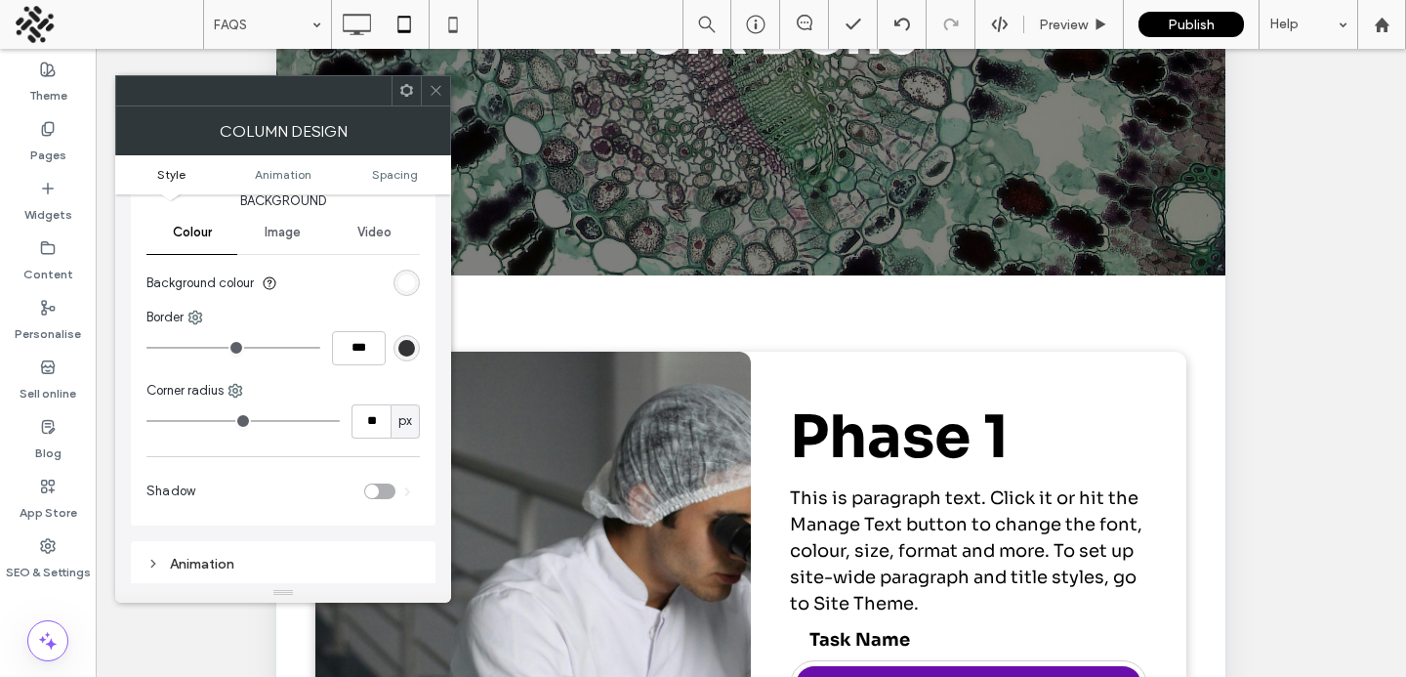
click at [377, 493] on div "toggle" at bounding box center [372, 491] width 14 height 14
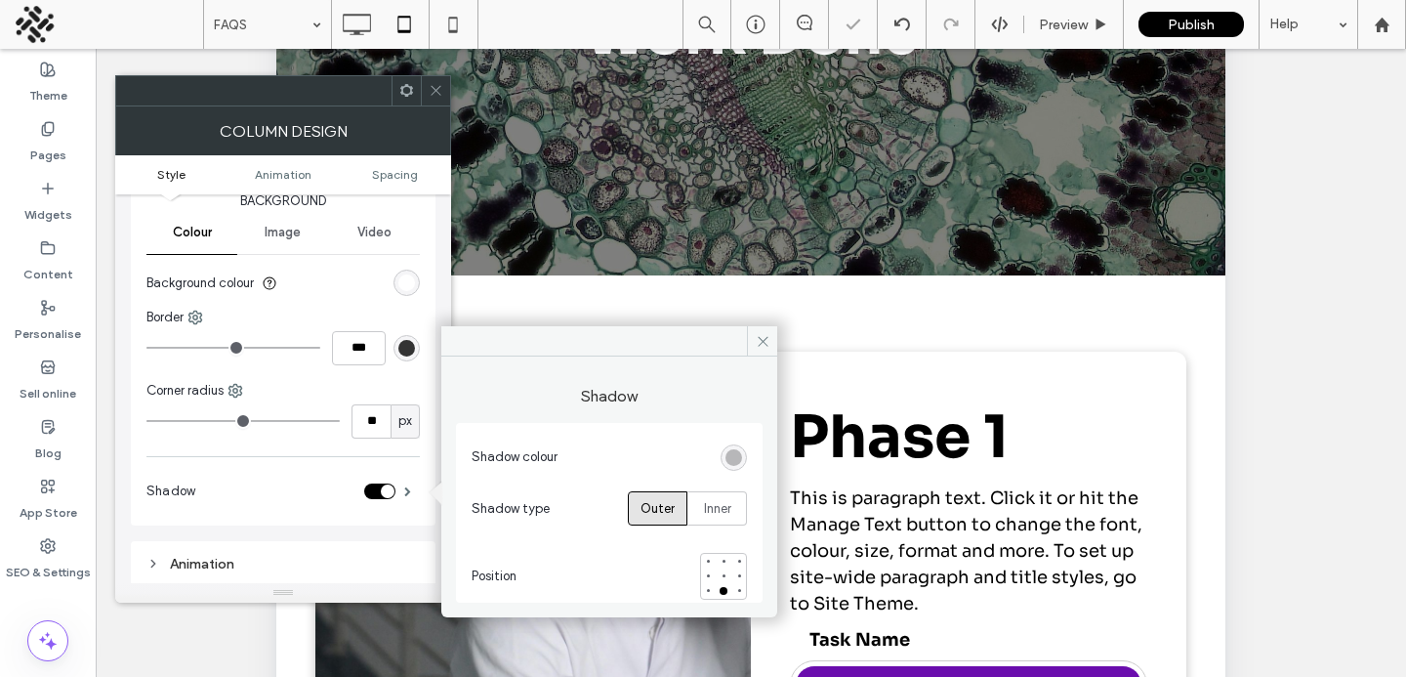
click at [442, 94] on icon at bounding box center [436, 90] width 15 height 15
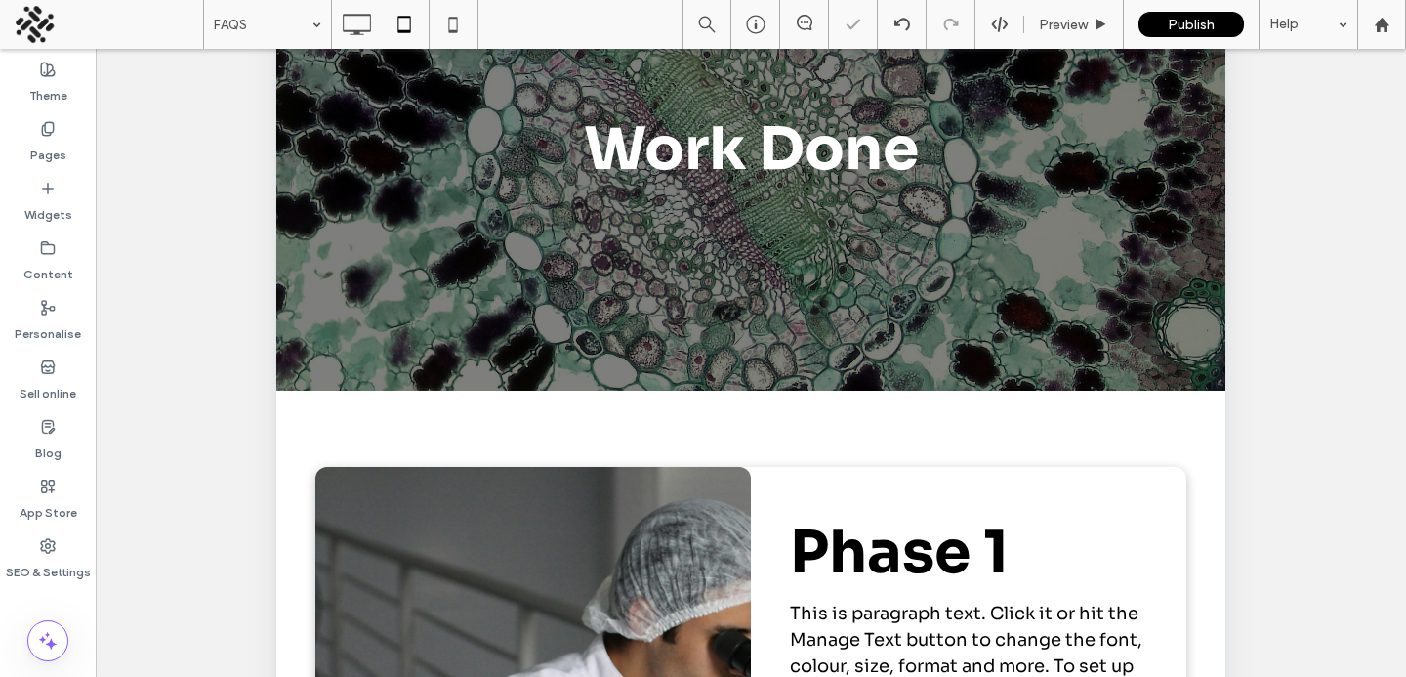
scroll to position [104, 0]
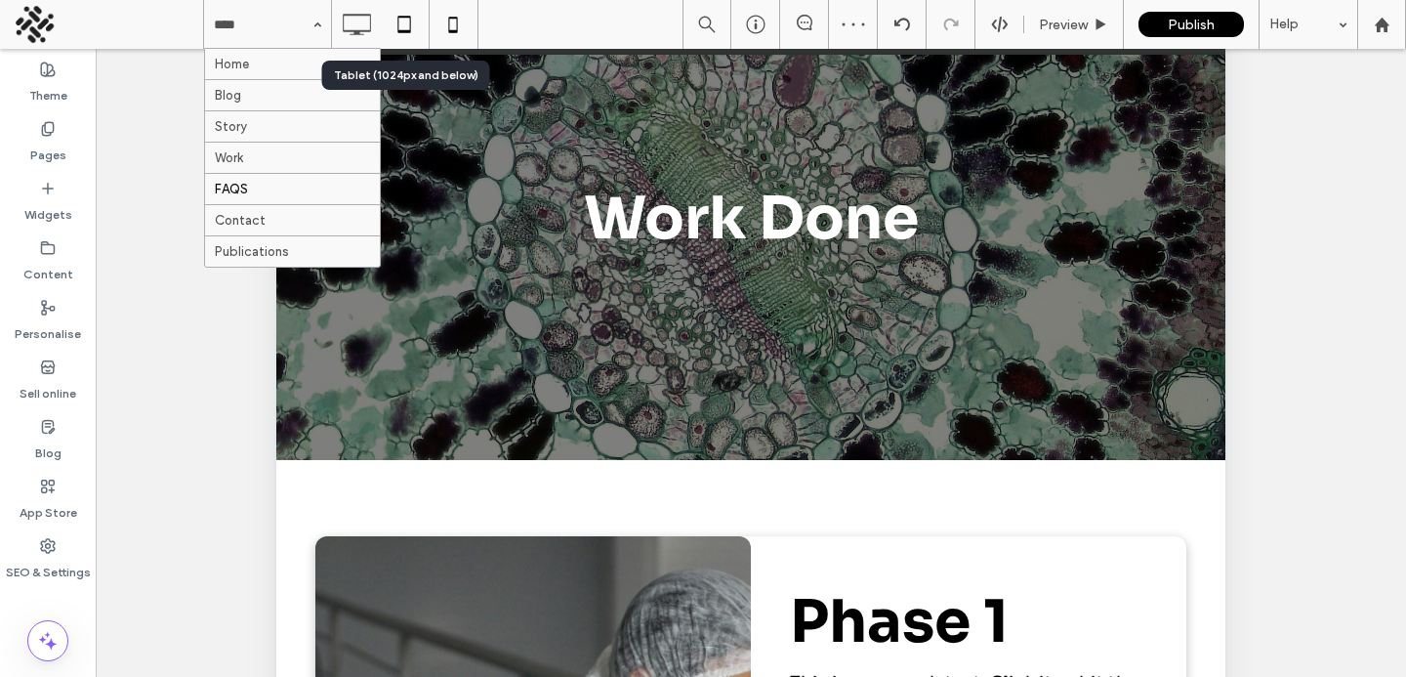
click at [458, 28] on icon at bounding box center [453, 24] width 39 height 39
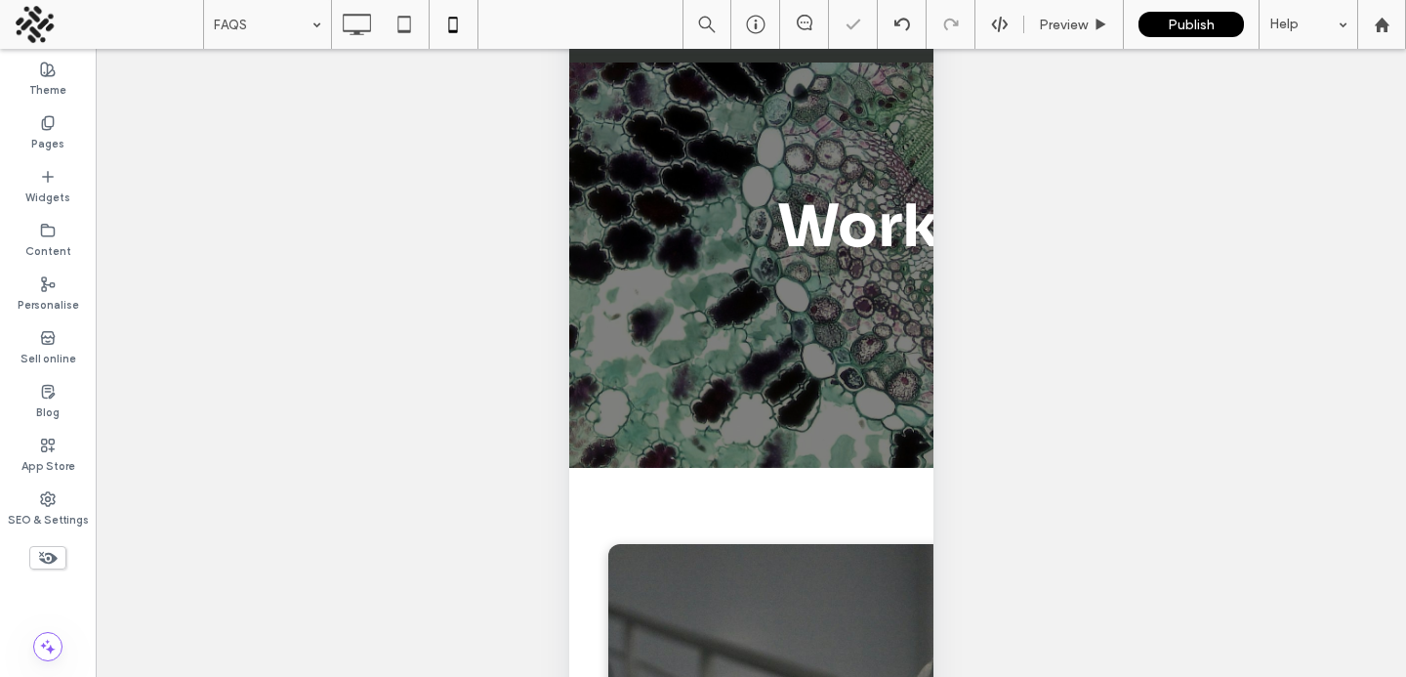
scroll to position [0, 0]
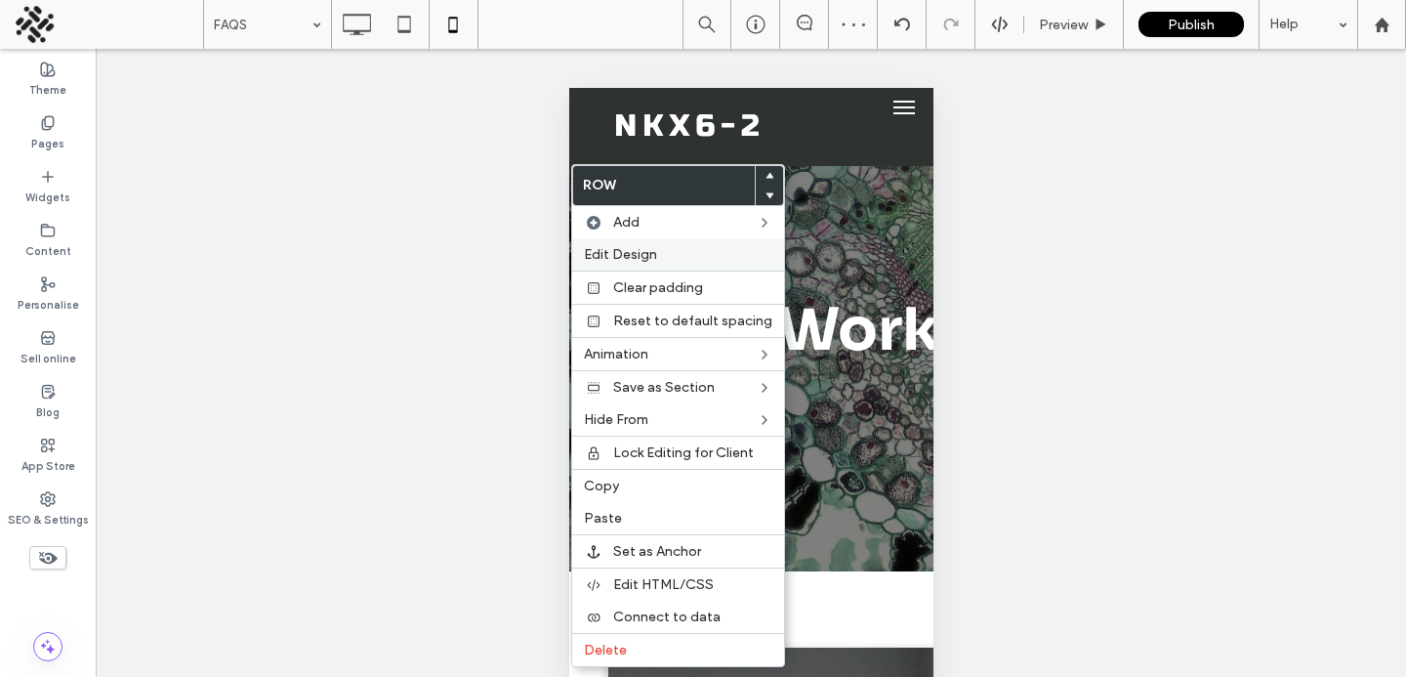
click at [607, 259] on span "Edit Design" at bounding box center [620, 254] width 73 height 17
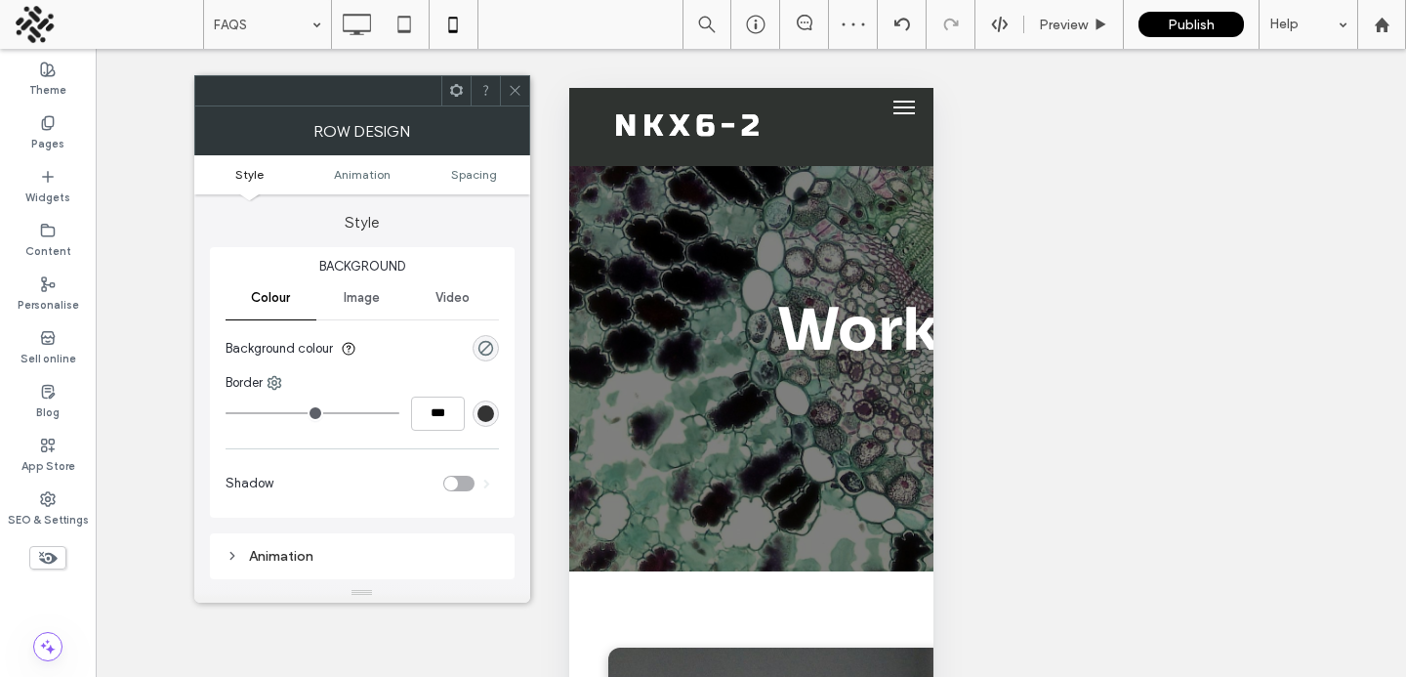
click at [469, 352] on section "Background colour" at bounding box center [362, 348] width 273 height 49
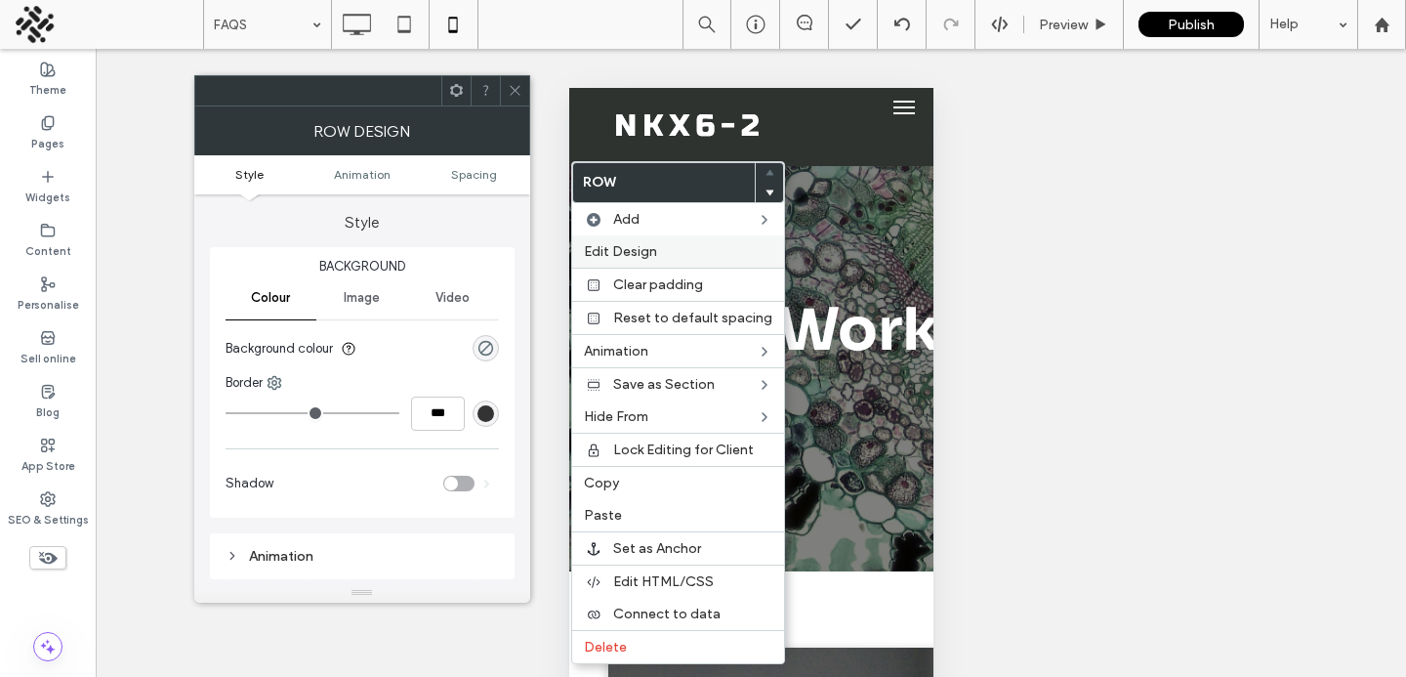
click at [629, 250] on span "Edit Design" at bounding box center [620, 251] width 73 height 17
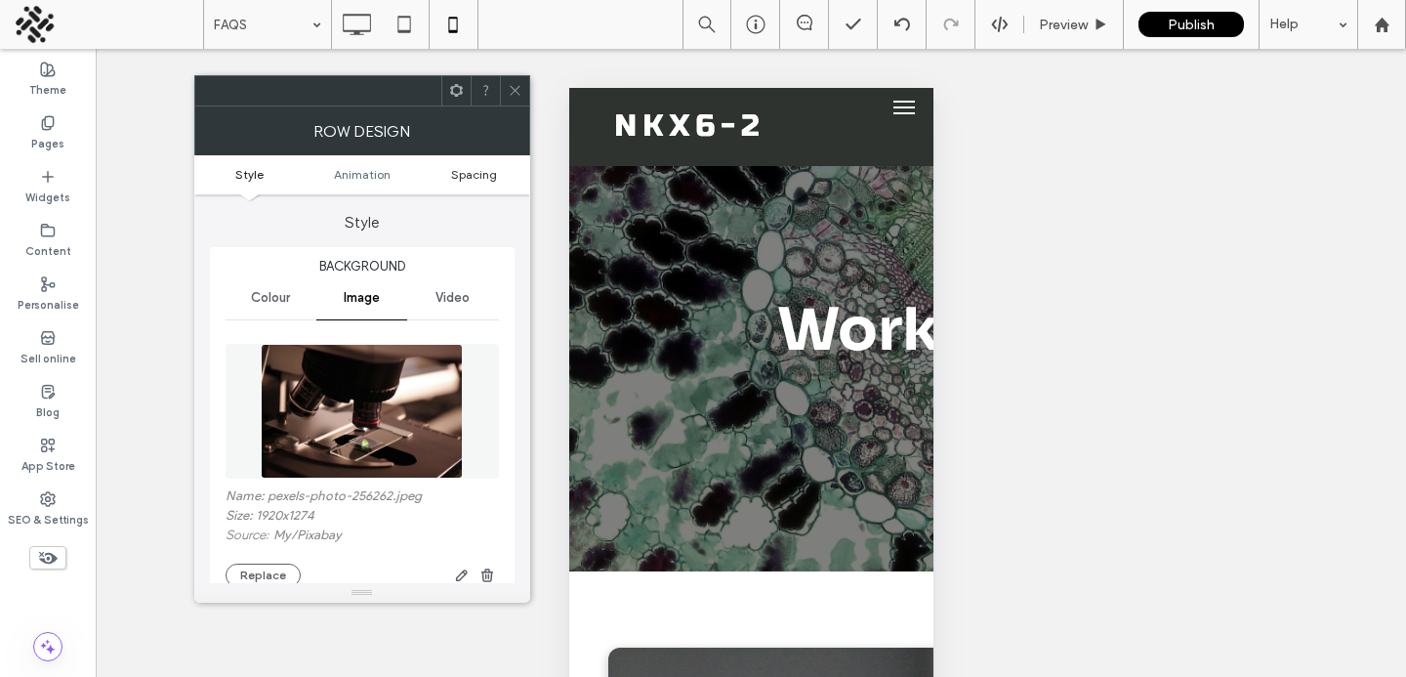
click at [475, 170] on span "Spacing" at bounding box center [474, 174] width 46 height 15
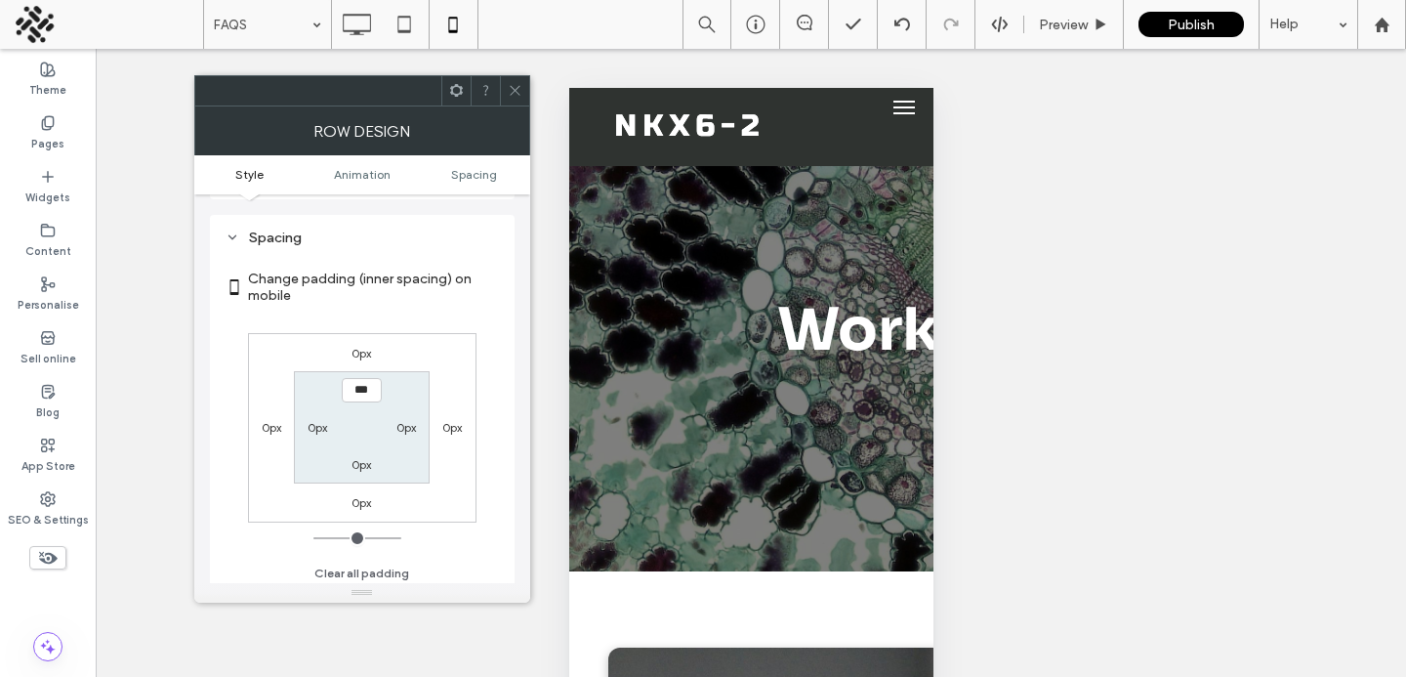
scroll to position [1048, 0]
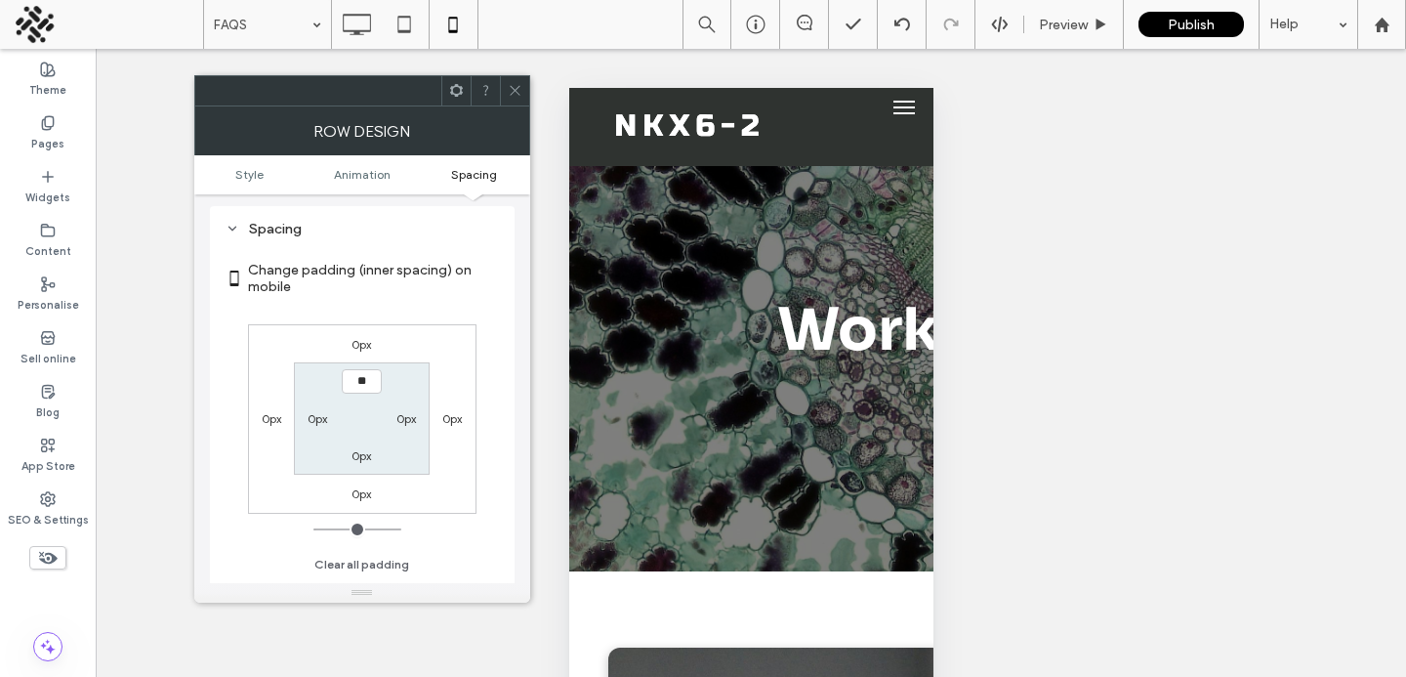
type input "***"
type input "*"
type input "**"
type input "****"
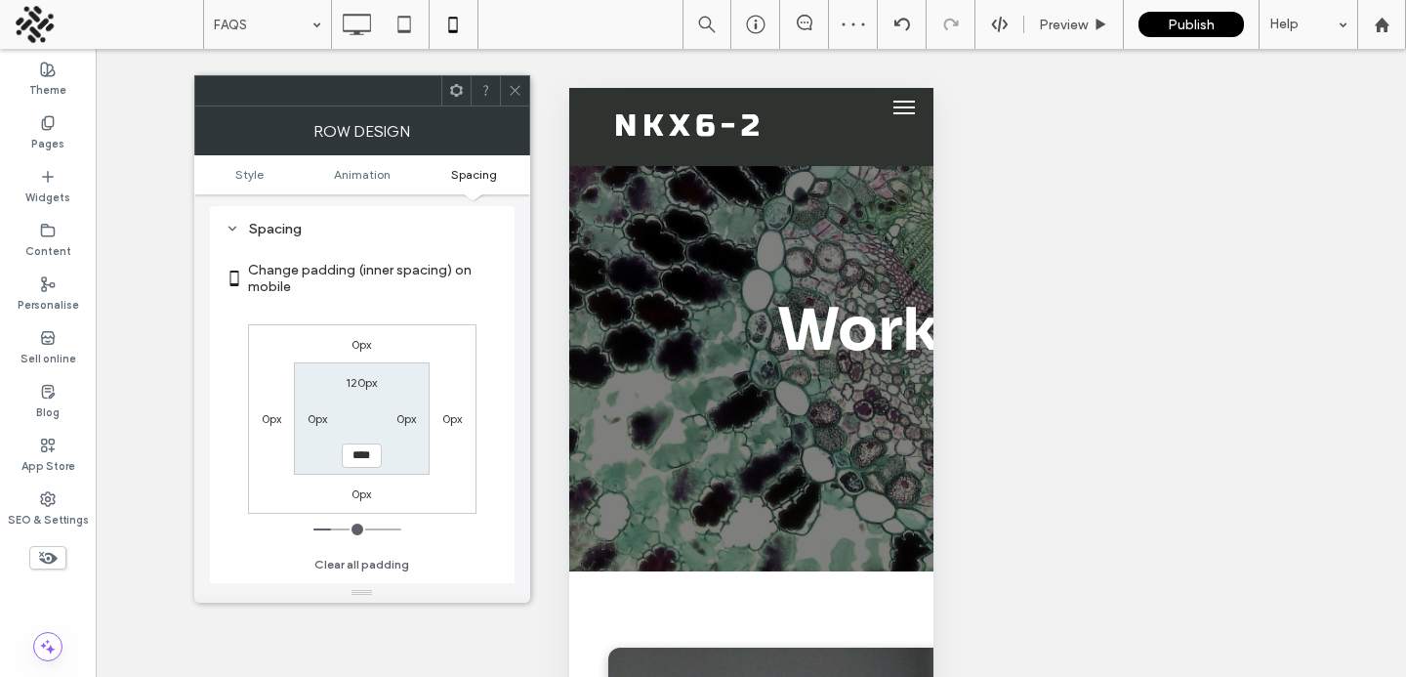
click at [520, 83] on icon at bounding box center [515, 90] width 15 height 15
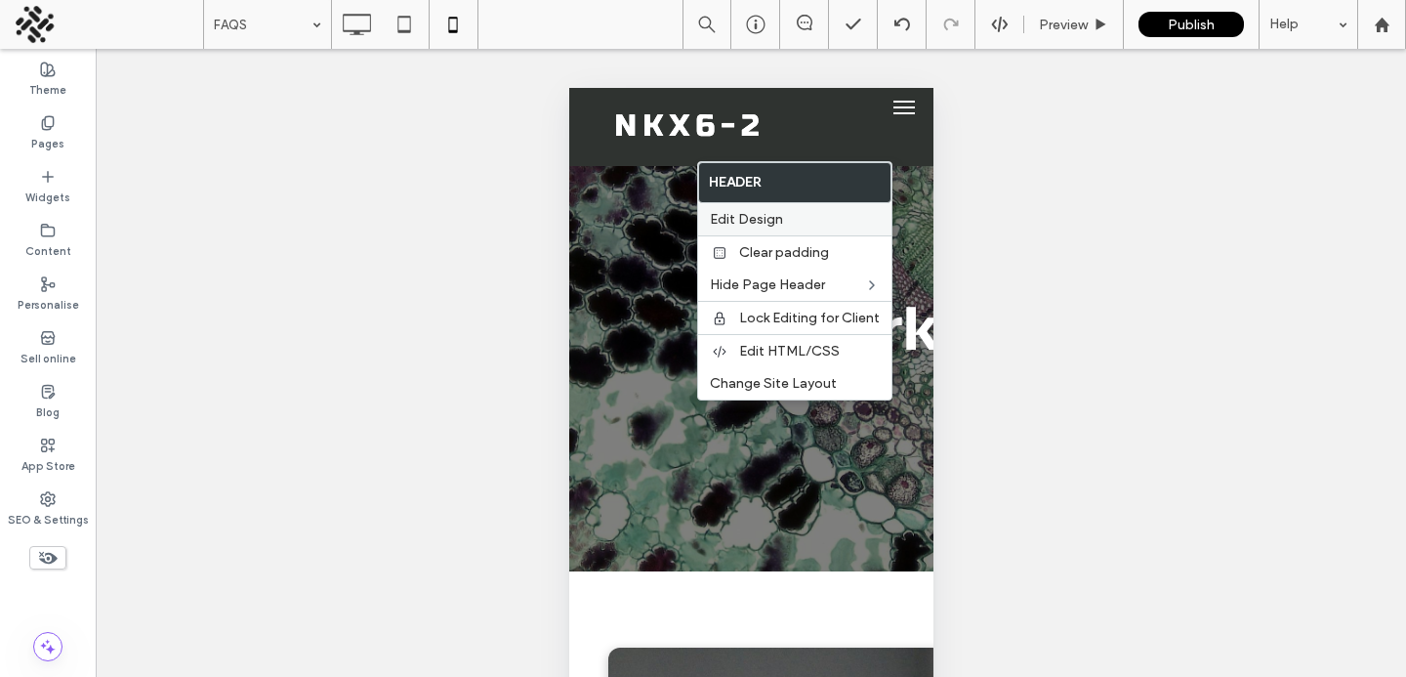
click at [732, 219] on span "Edit Design" at bounding box center [746, 219] width 73 height 17
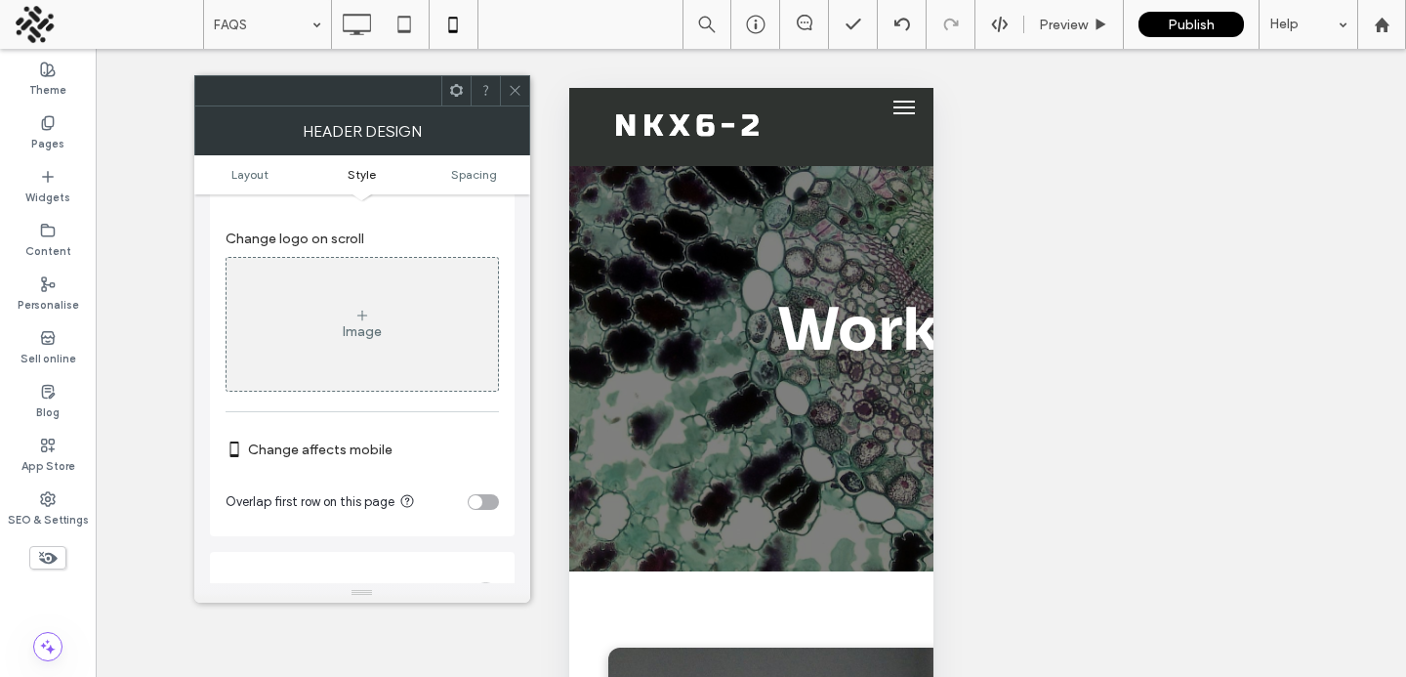
scroll to position [789, 0]
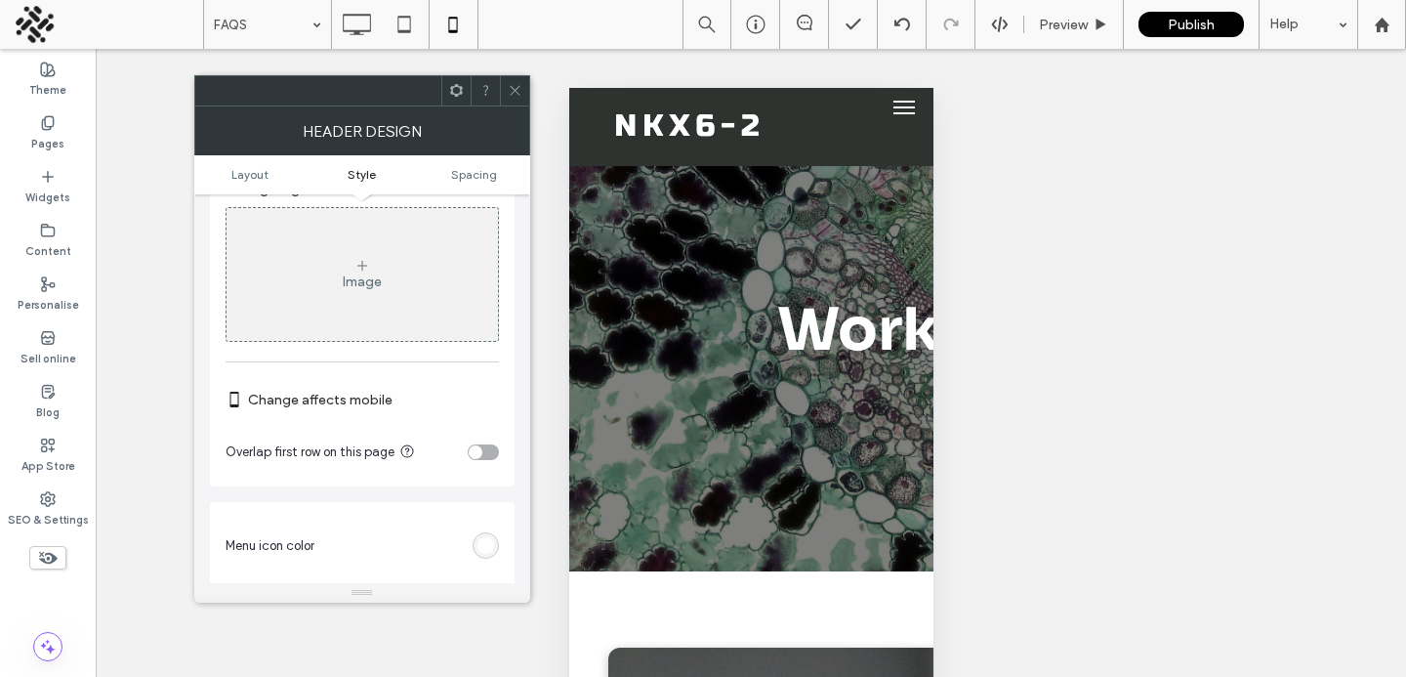
click at [476, 453] on div "toggle" at bounding box center [476, 452] width 14 height 14
click at [511, 94] on icon at bounding box center [515, 90] width 15 height 15
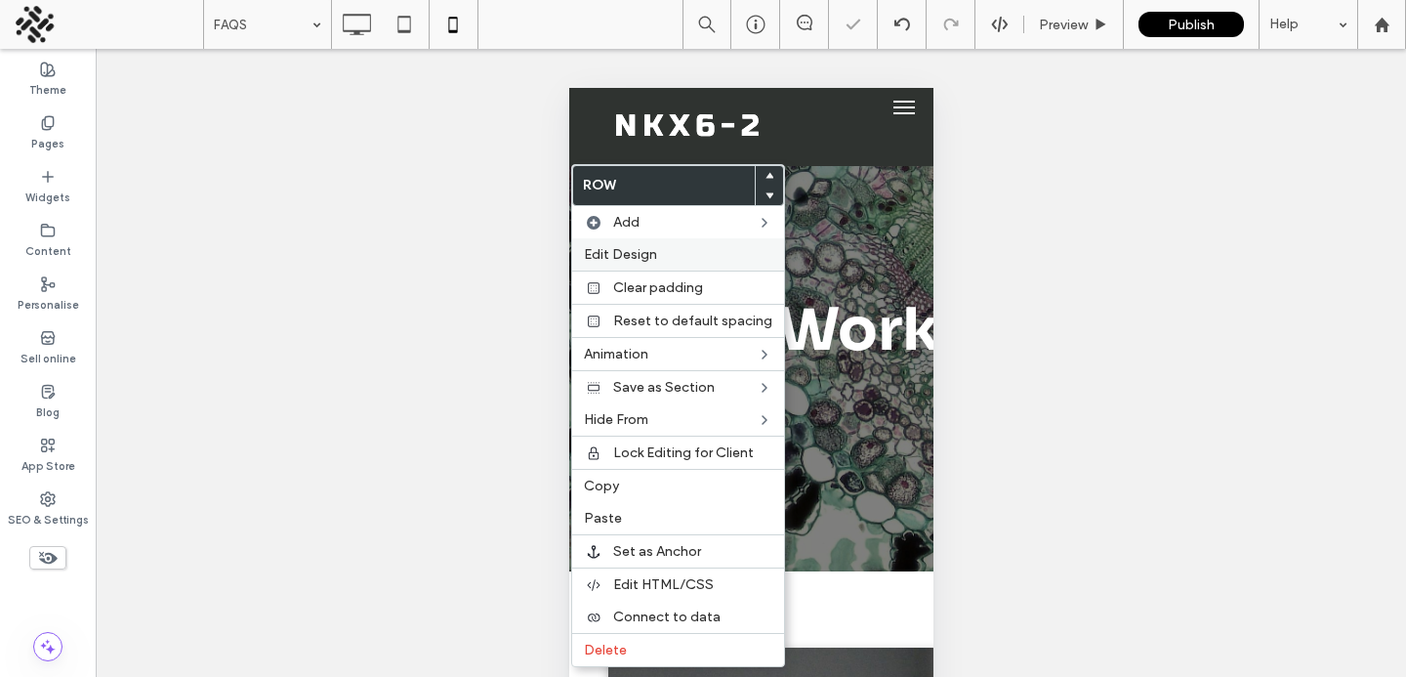
click at [607, 259] on span "Edit Design" at bounding box center [620, 254] width 73 height 17
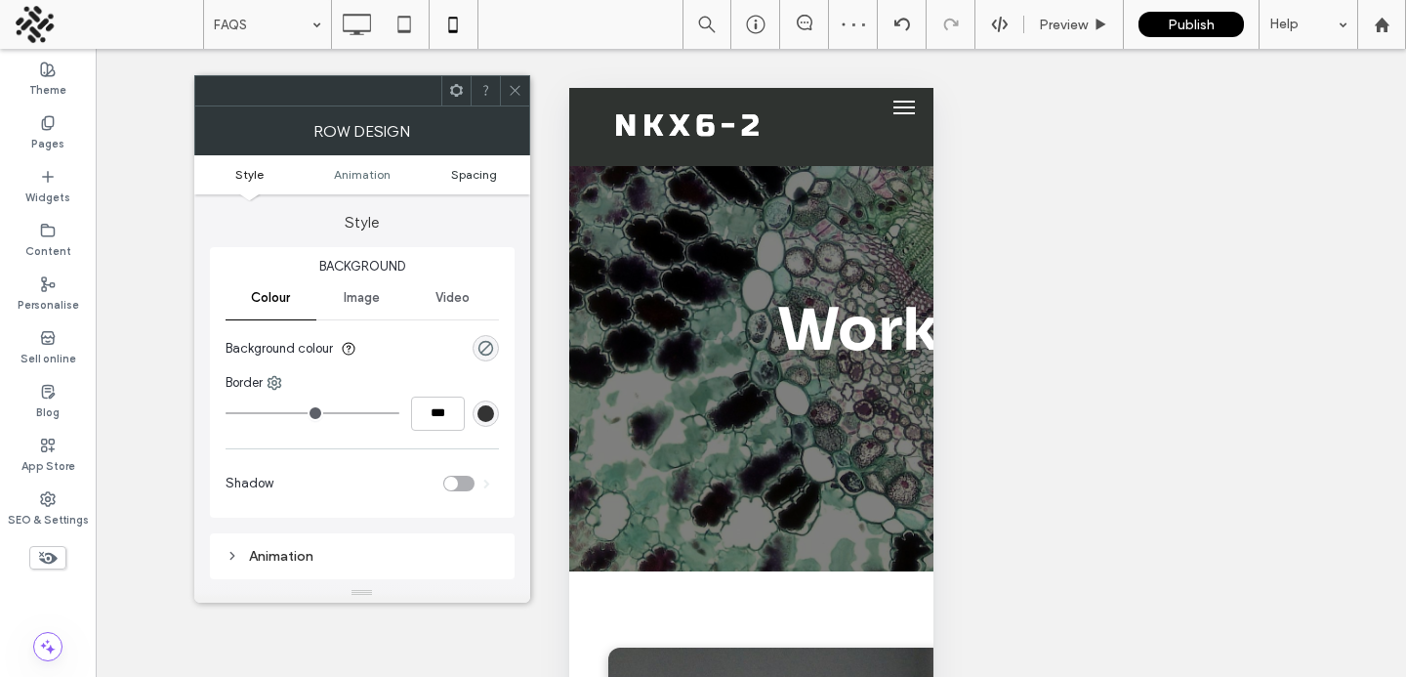
click at [466, 174] on span "Spacing" at bounding box center [474, 174] width 46 height 15
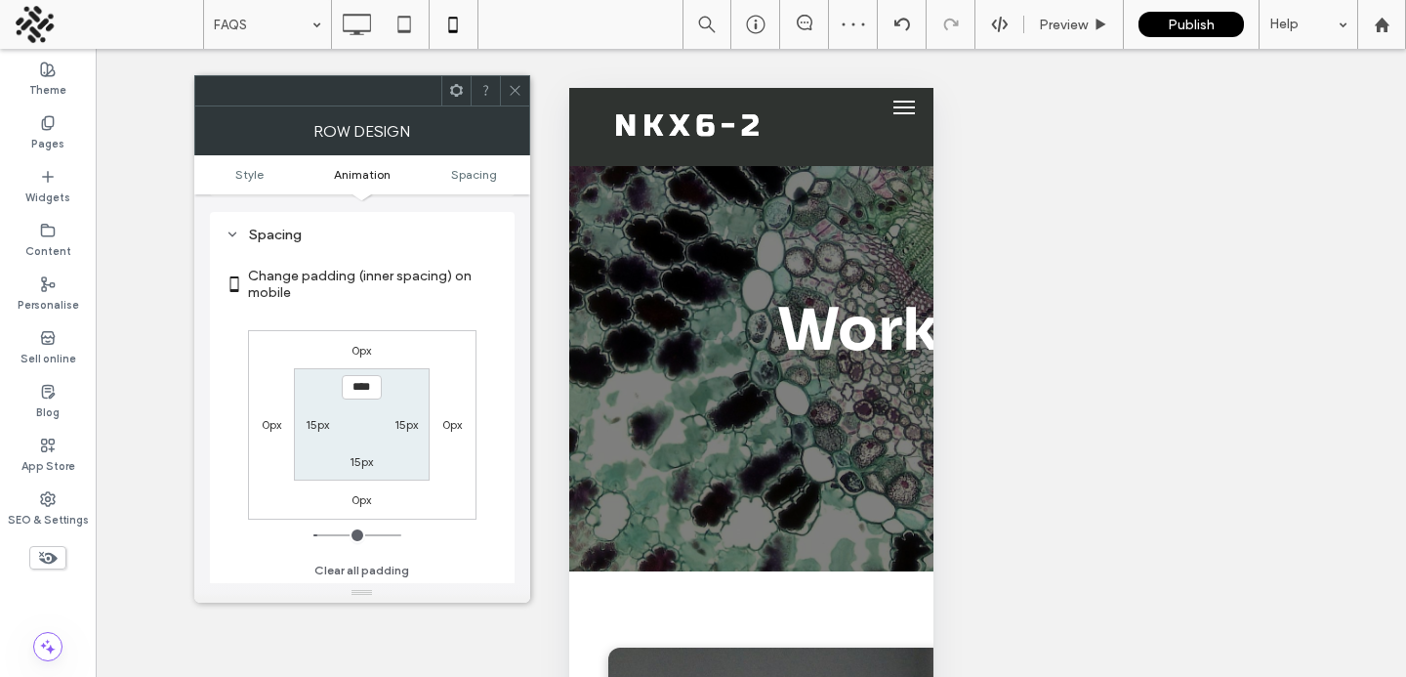
scroll to position [386, 0]
click at [356, 344] on label "0px" at bounding box center [362, 347] width 20 height 15
type input "*"
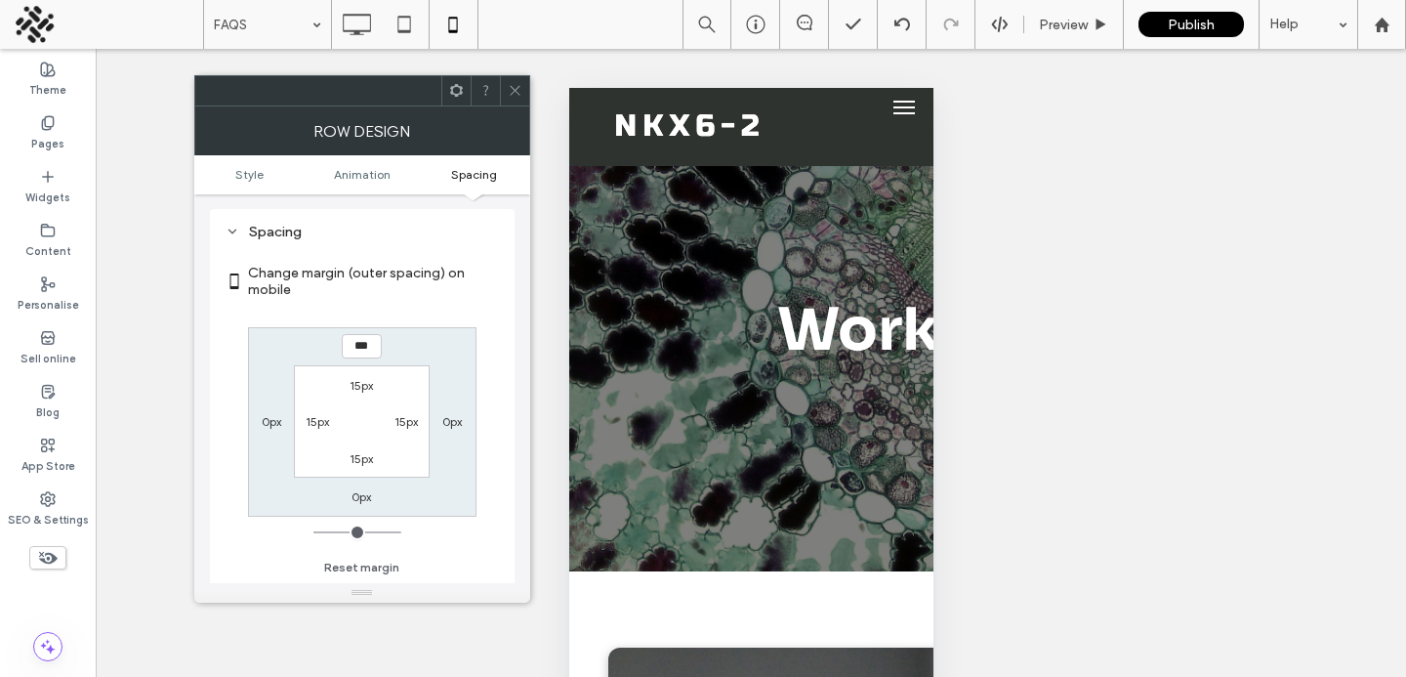
type input "***"
type input "*"
type input "***"
type input "*"
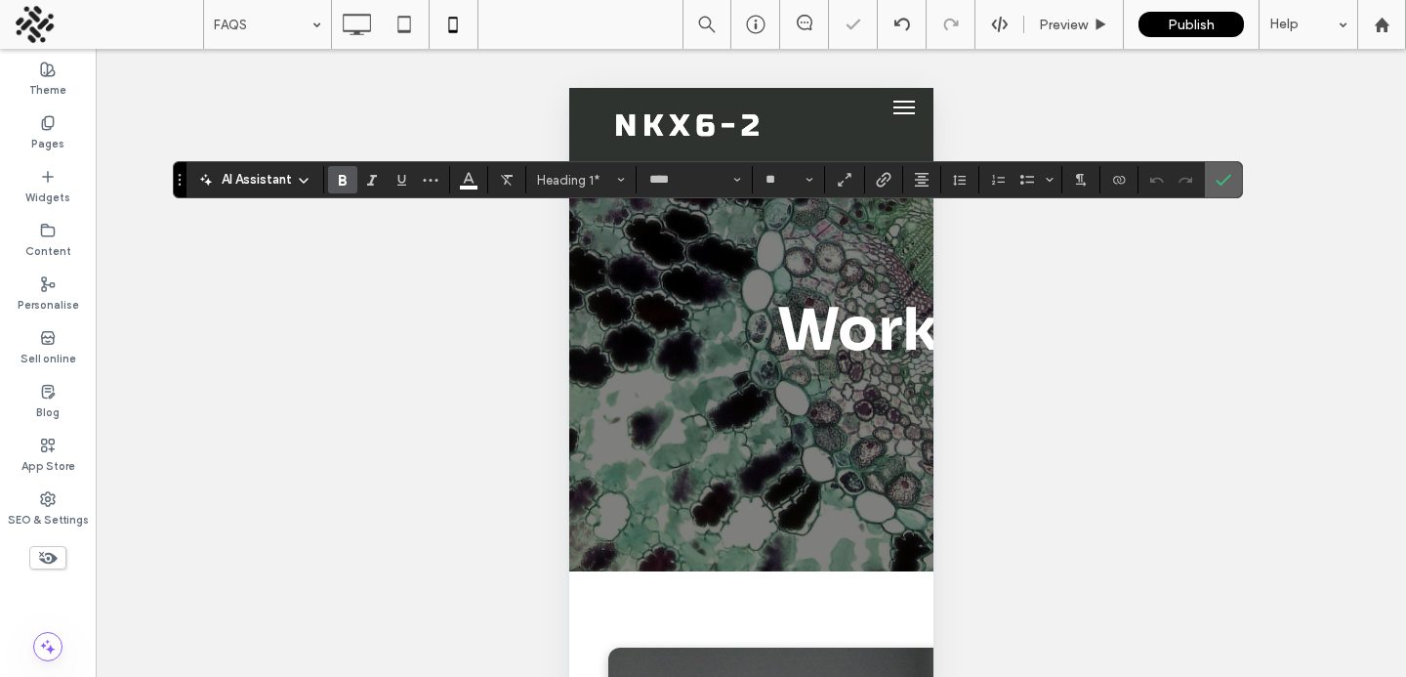
click at [1224, 178] on icon "Confirm" at bounding box center [1224, 180] width 16 height 16
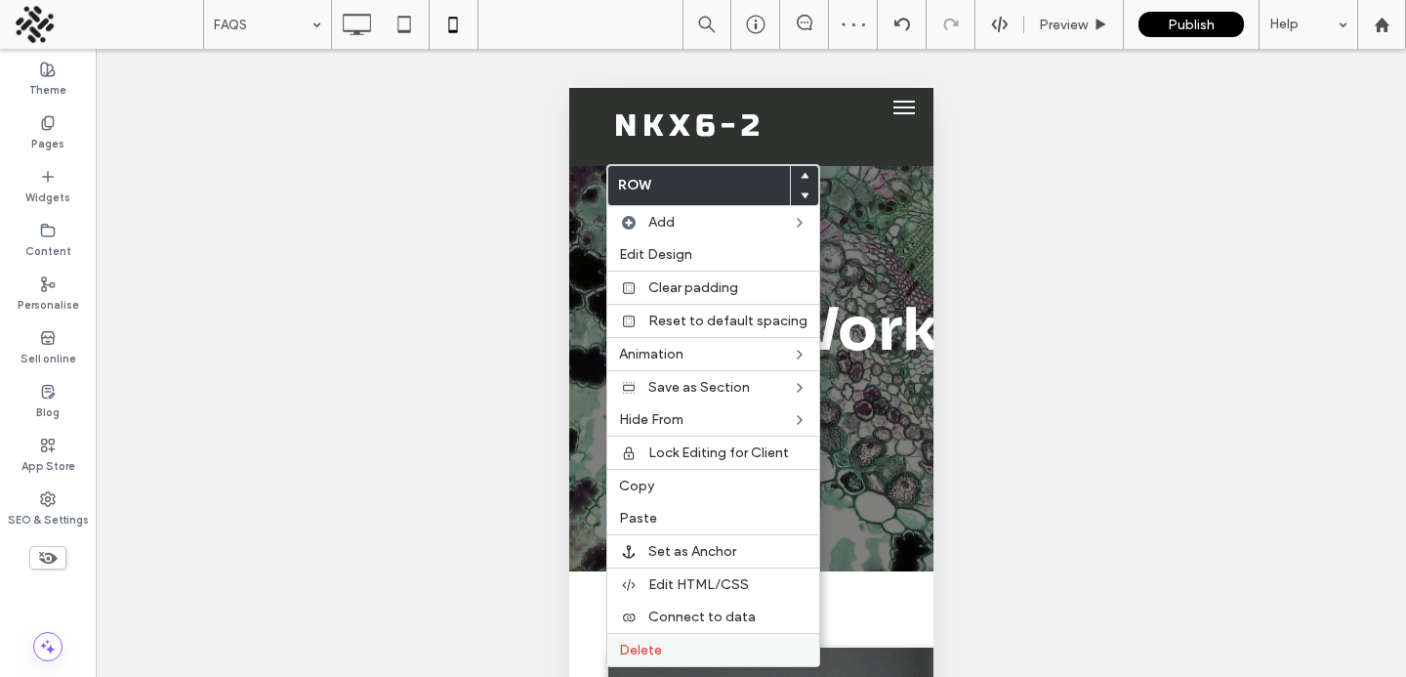
click at [622, 643] on span "Delete" at bounding box center [640, 650] width 43 height 17
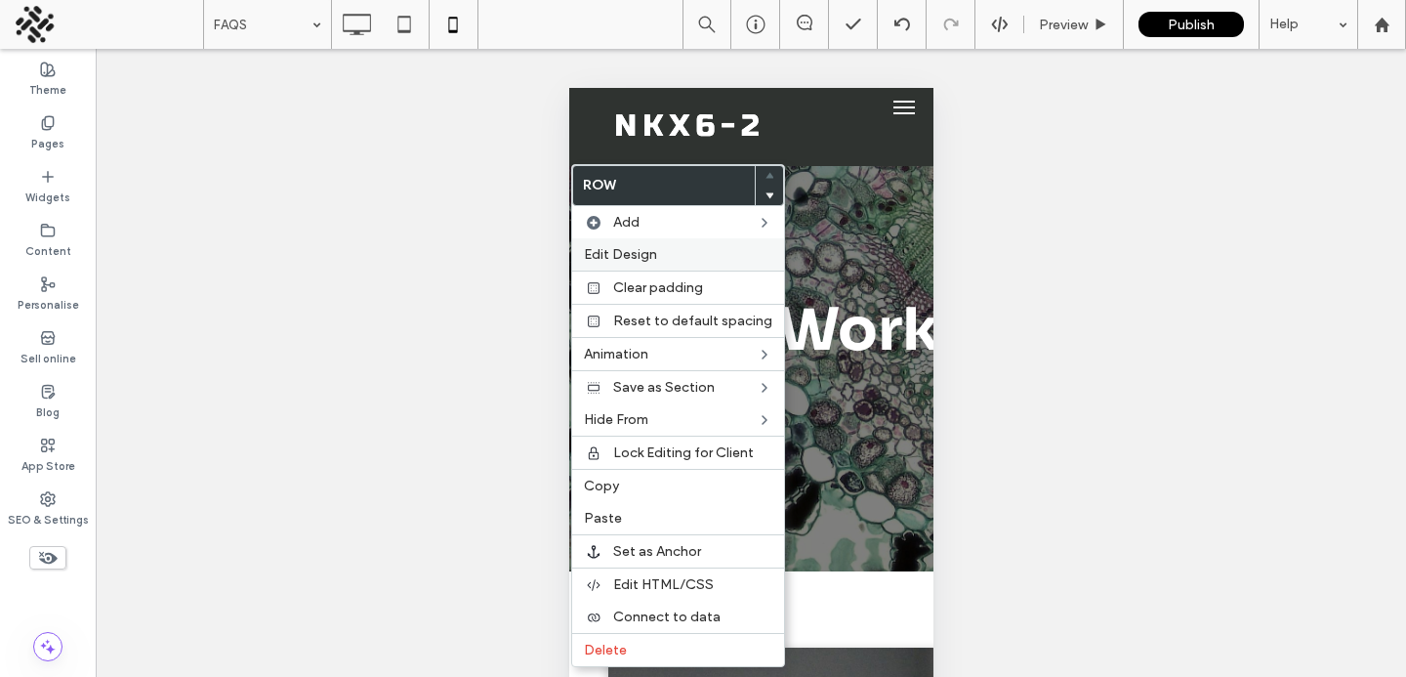
click at [587, 259] on span "Edit Design" at bounding box center [620, 254] width 73 height 17
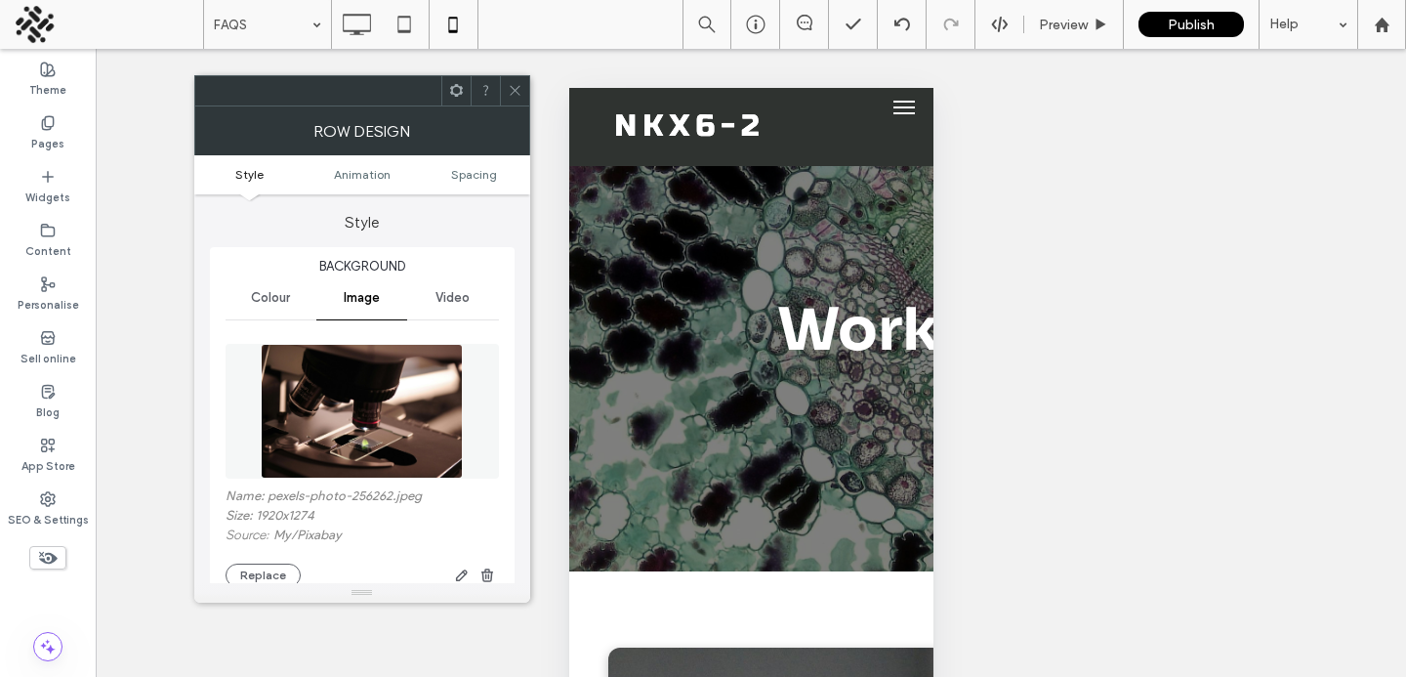
click at [515, 91] on use at bounding box center [515, 91] width 10 height 10
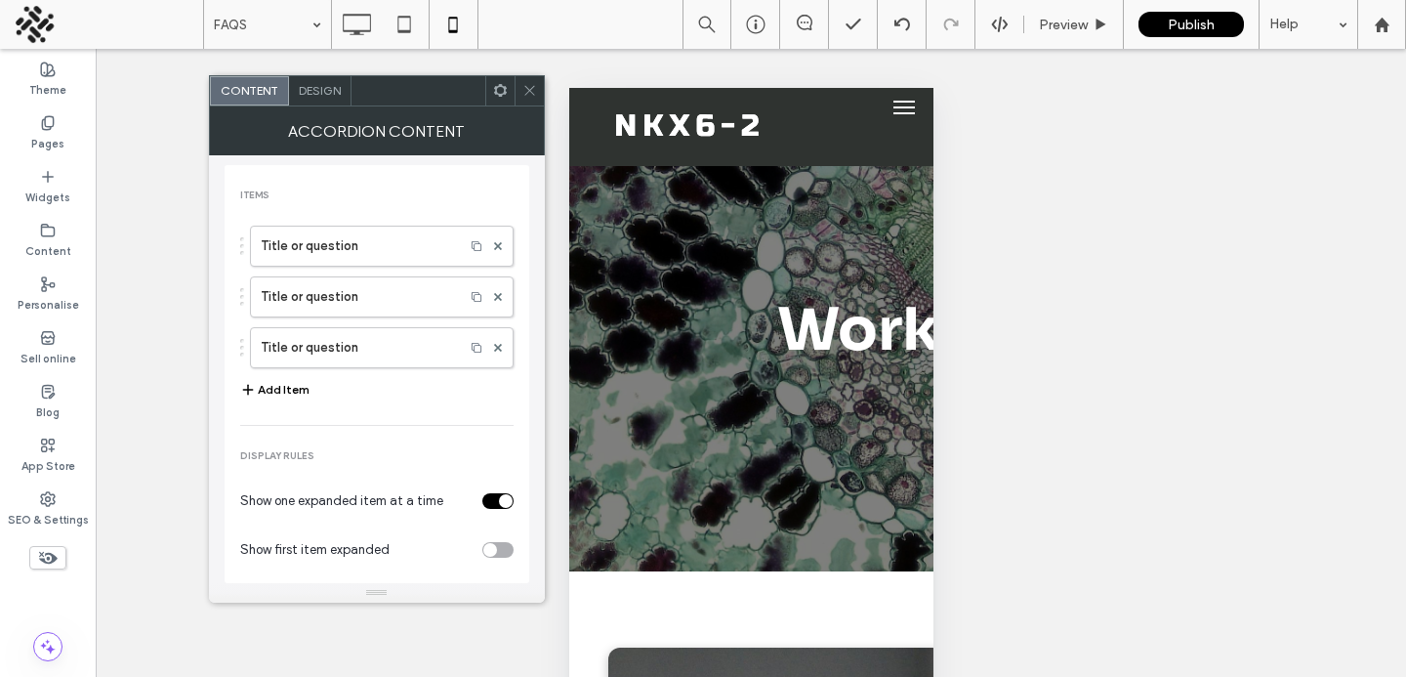
click at [316, 94] on span "Design" at bounding box center [320, 90] width 42 height 15
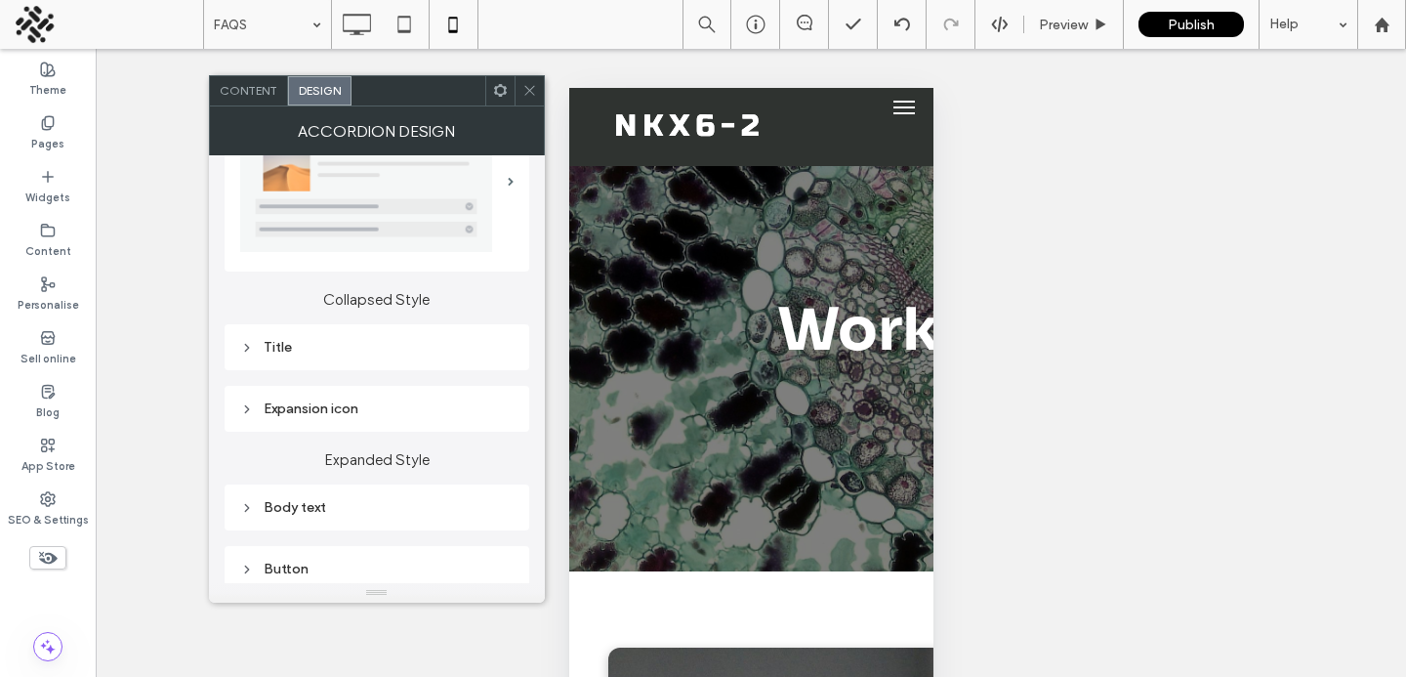
scroll to position [155, 0]
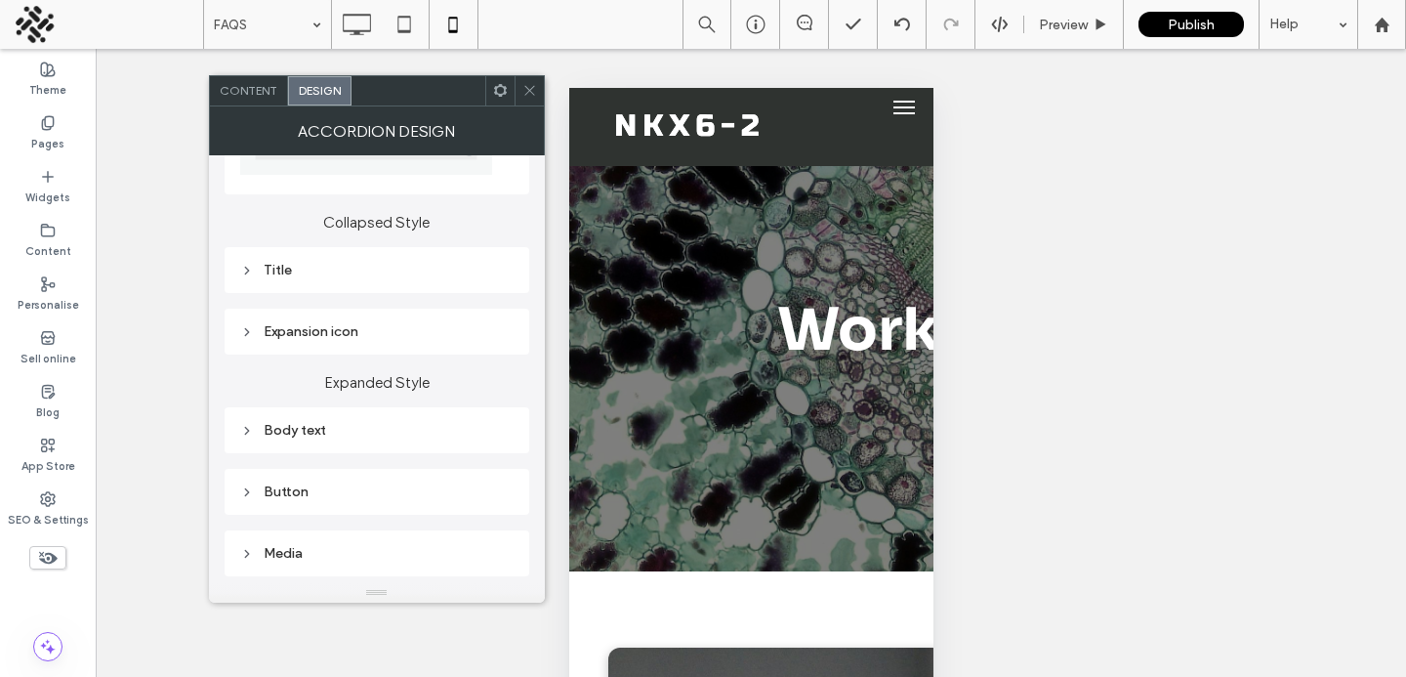
click at [292, 264] on div "Title" at bounding box center [376, 270] width 273 height 17
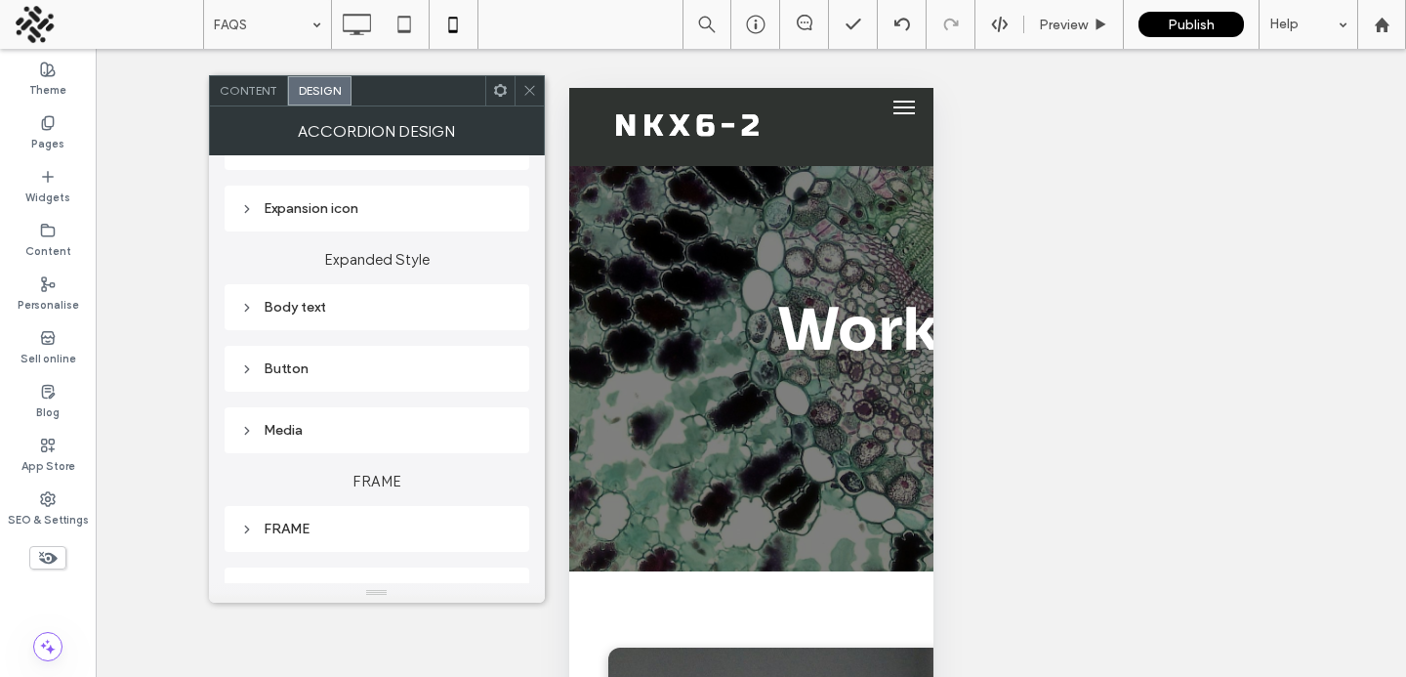
scroll to position [1088, 0]
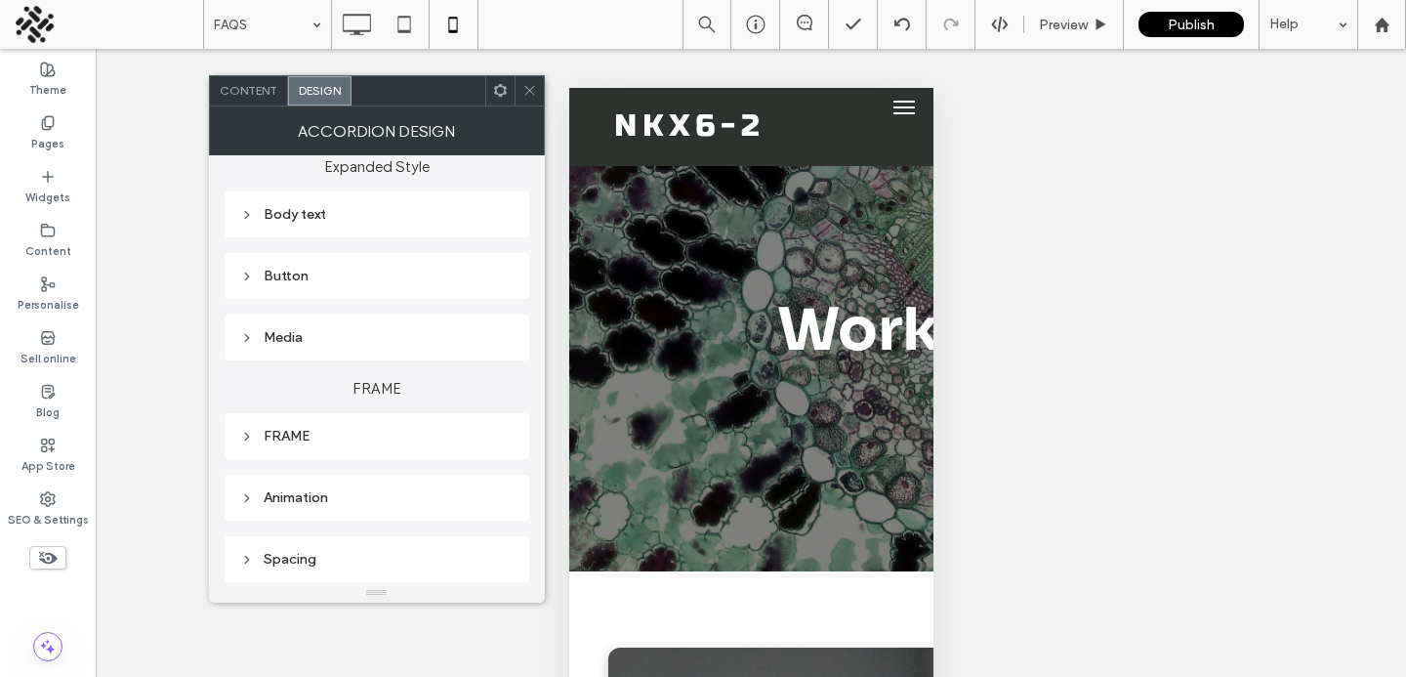
click at [314, 426] on div "FRAME" at bounding box center [376, 436] width 273 height 26
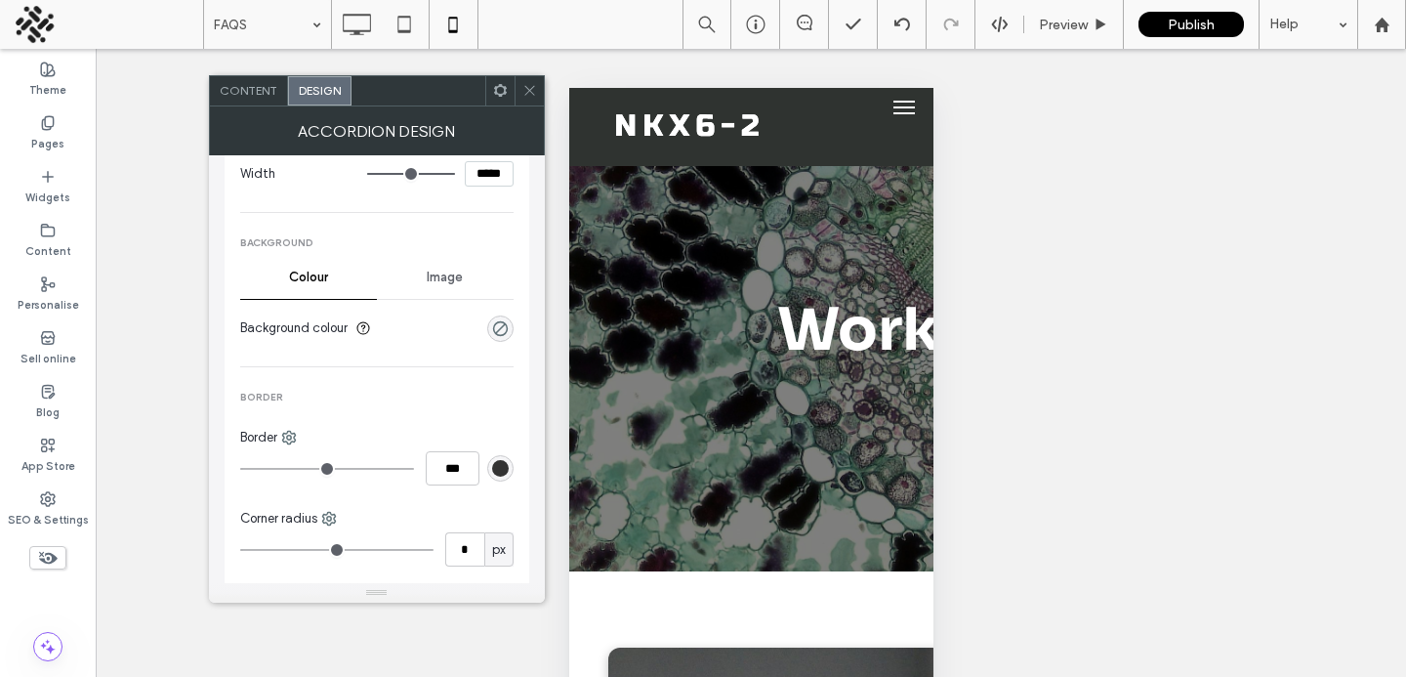
scroll to position [1632, 0]
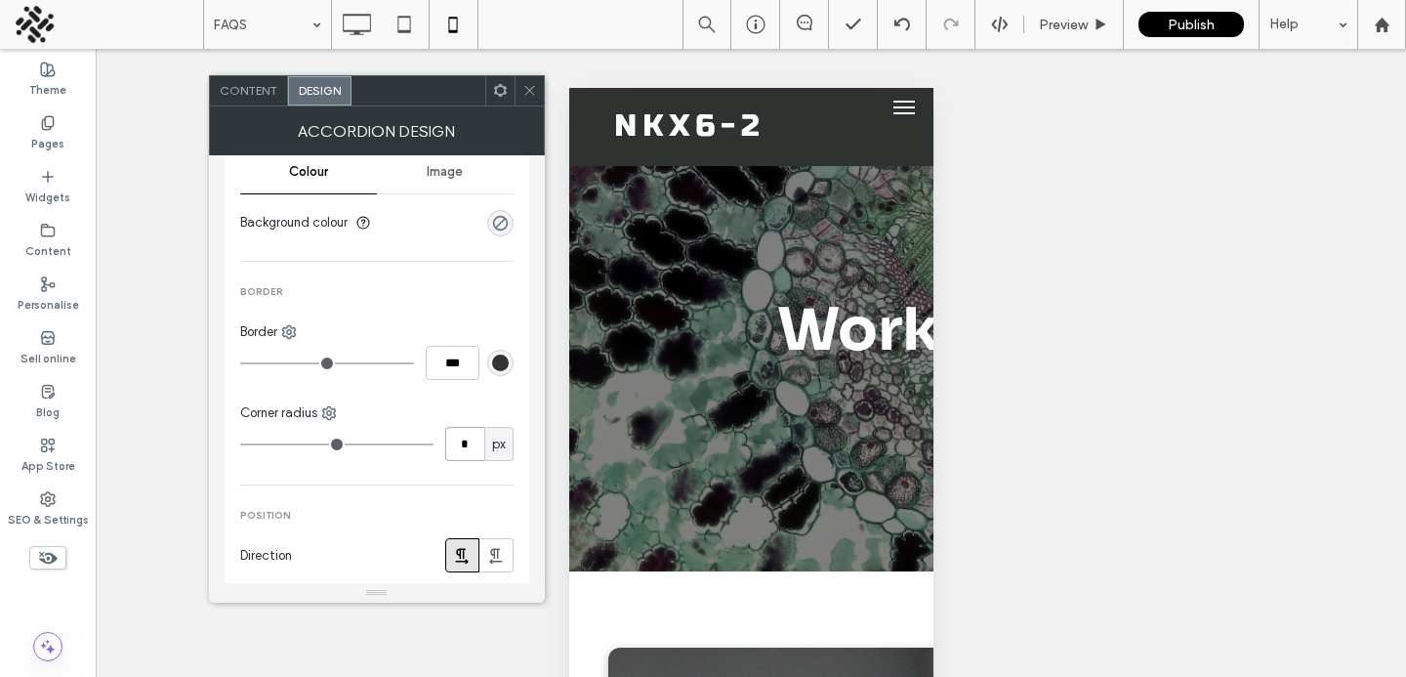
click at [472, 445] on input "*" at bounding box center [464, 444] width 39 height 34
type input "*"
type input "**"
click at [532, 90] on icon at bounding box center [530, 90] width 15 height 15
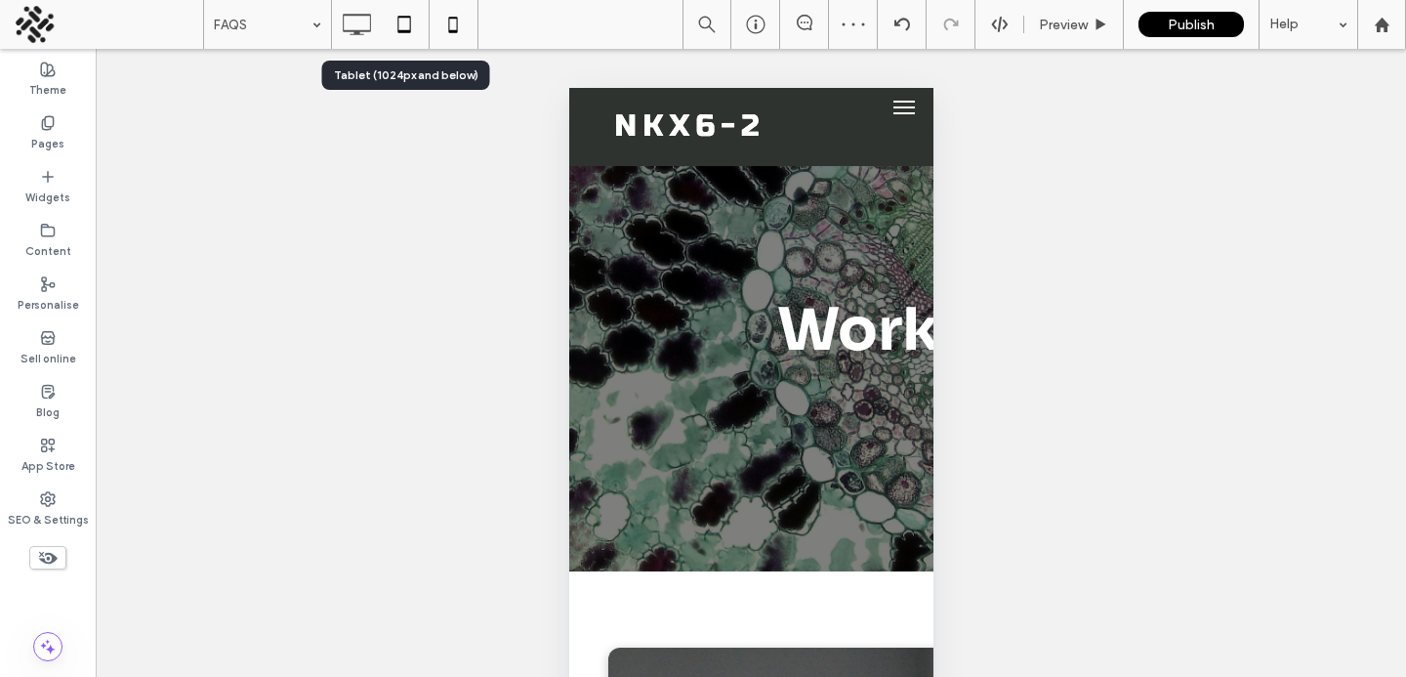
click at [409, 29] on icon at bounding box center [404, 24] width 39 height 39
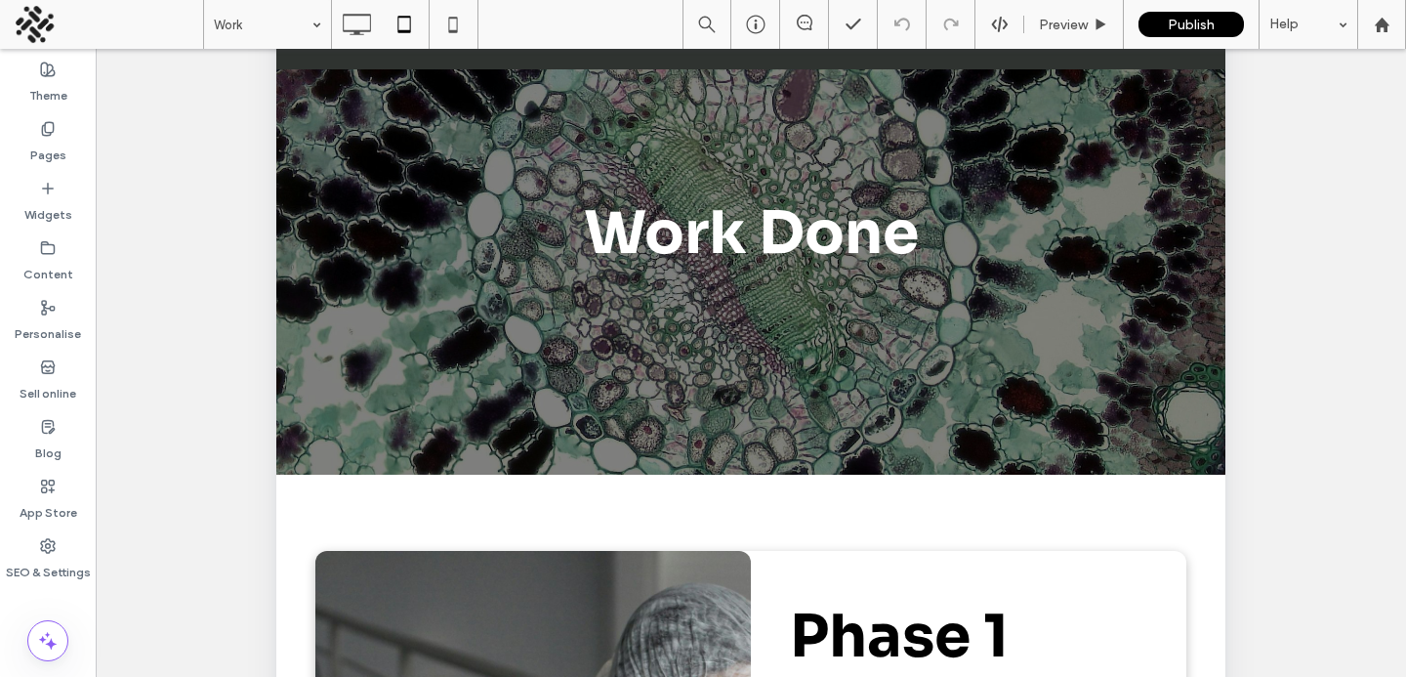
scroll to position [133, 0]
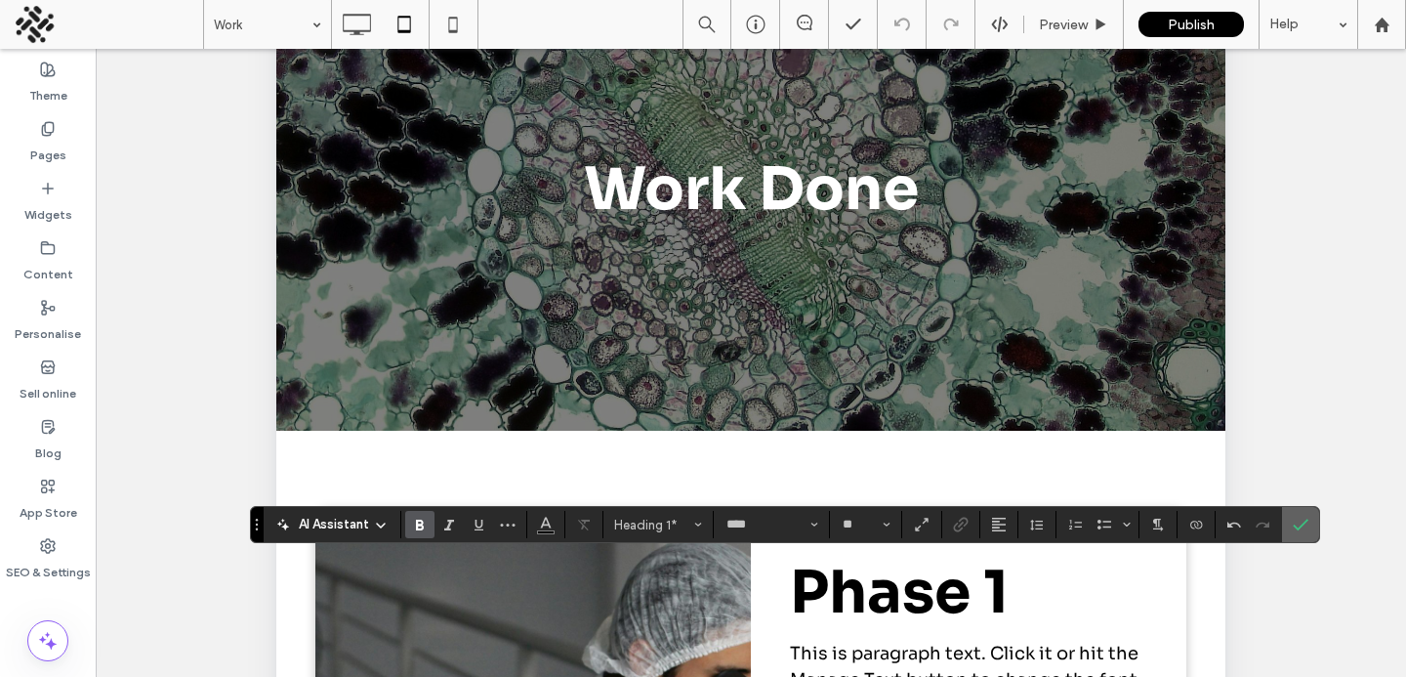
click at [1290, 529] on label "Confirm" at bounding box center [1300, 524] width 29 height 35
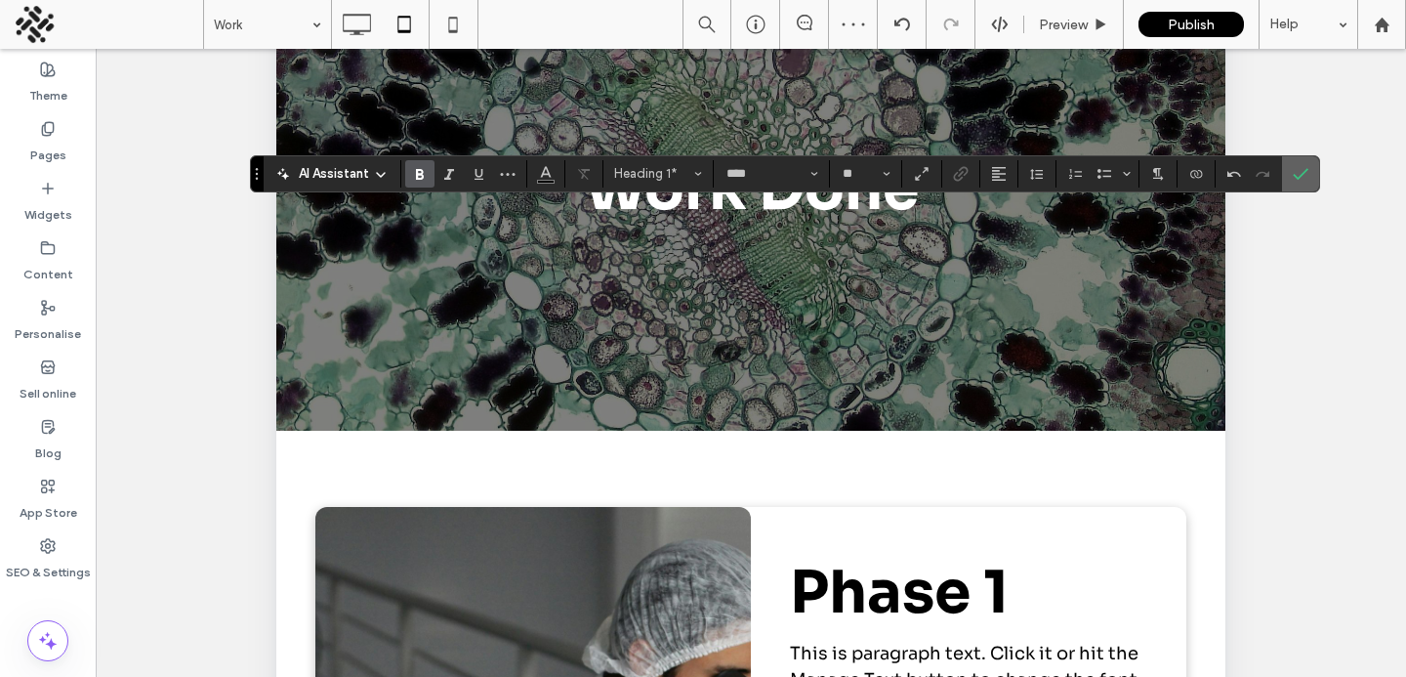
click at [1291, 187] on label "Confirm" at bounding box center [1300, 173] width 29 height 35
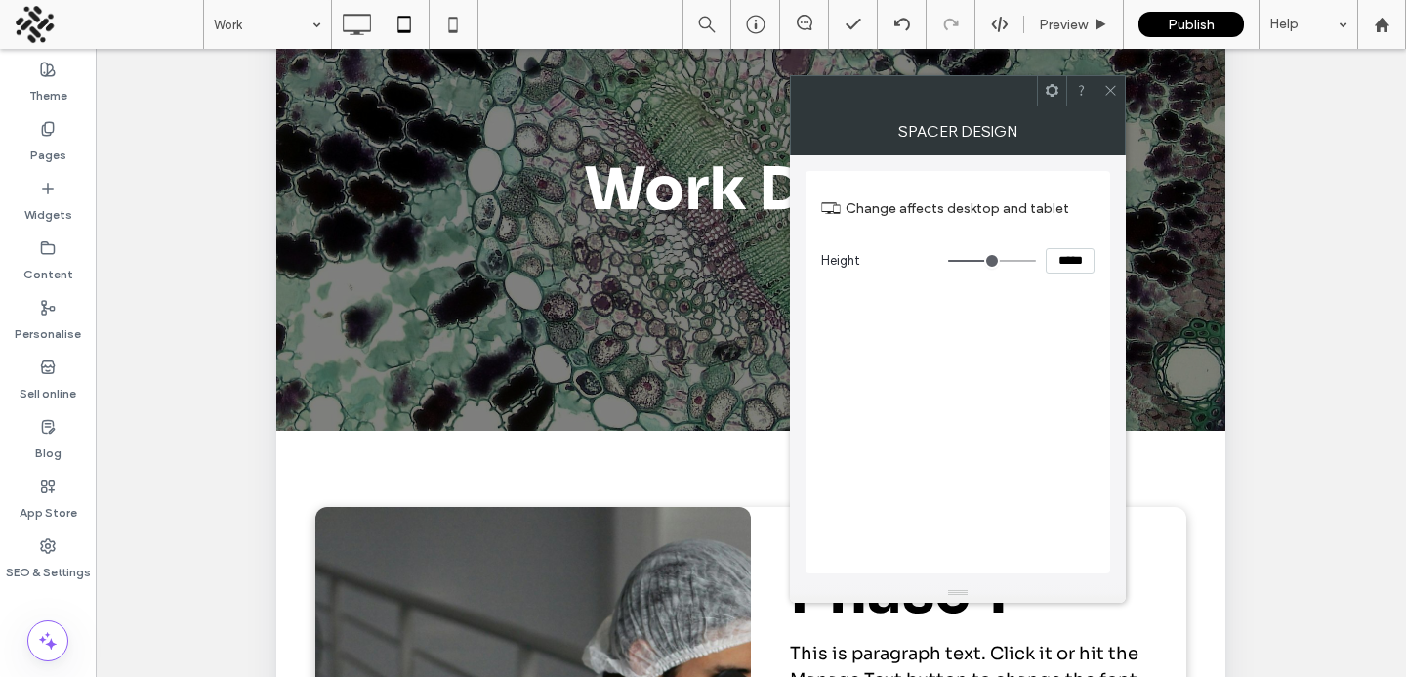
click at [1107, 87] on use at bounding box center [1111, 91] width 10 height 10
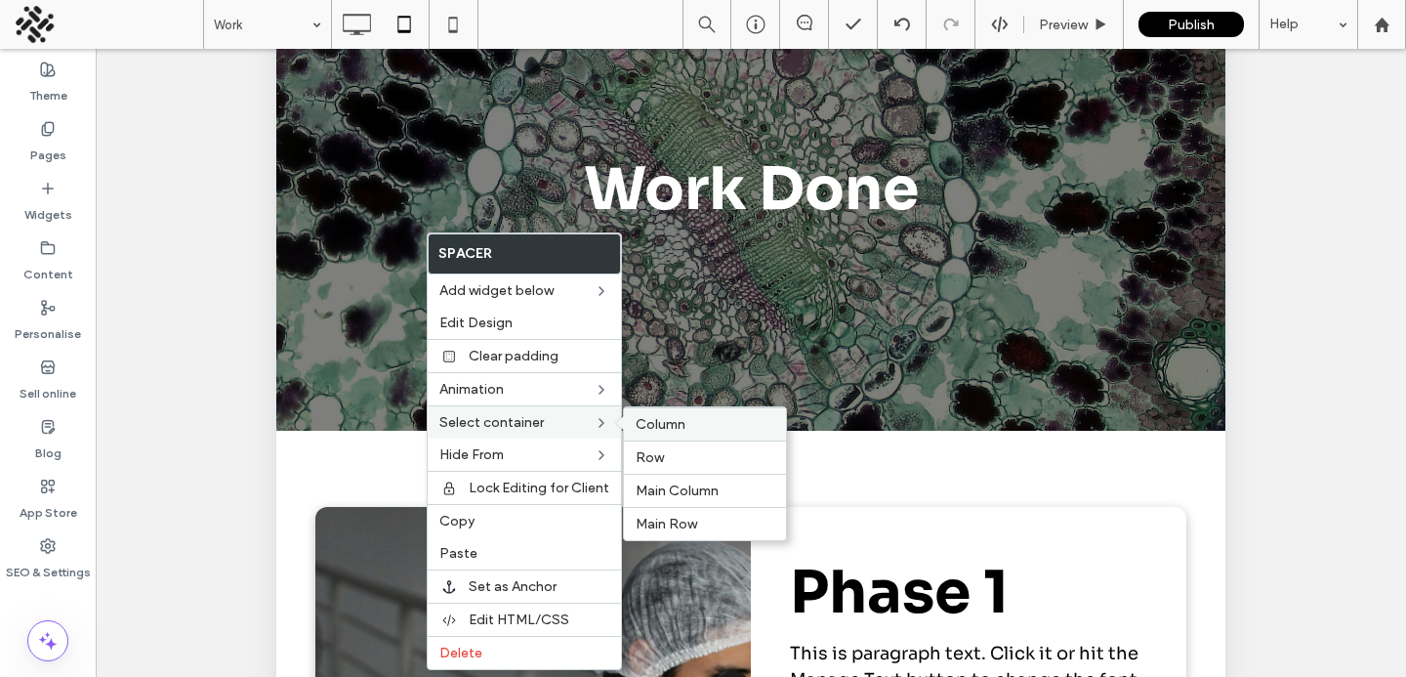
click at [640, 423] on span "Column" at bounding box center [661, 424] width 50 height 17
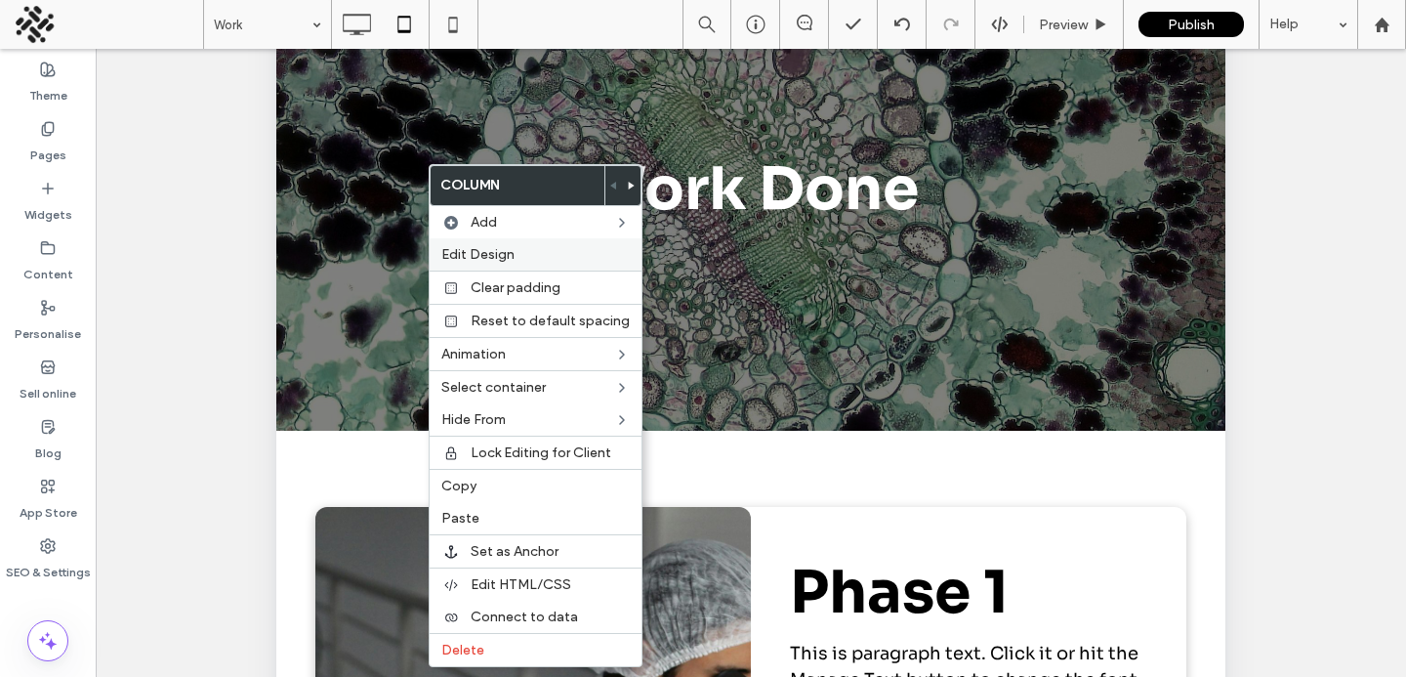
click at [501, 263] on div "Edit Design" at bounding box center [536, 254] width 212 height 32
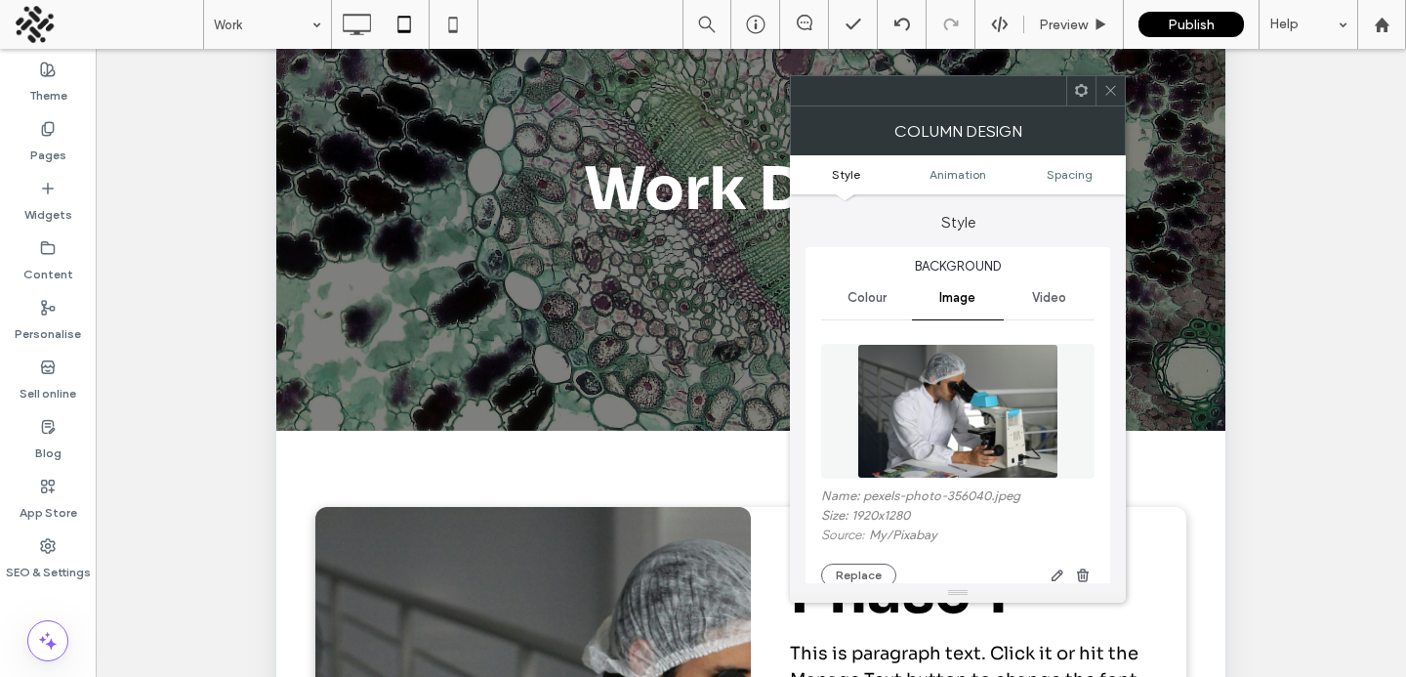
click at [953, 448] on img at bounding box center [957, 411] width 201 height 135
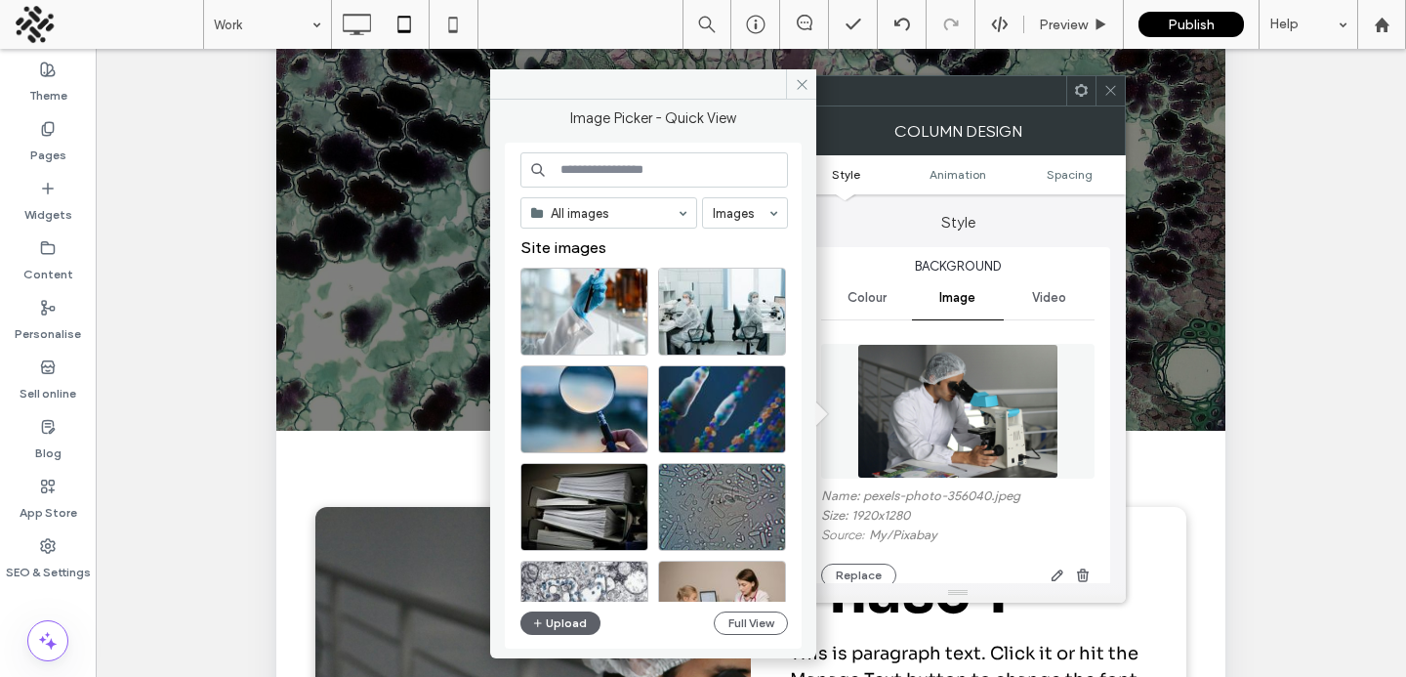
click at [640, 171] on input at bounding box center [655, 169] width 268 height 35
type input "**********"
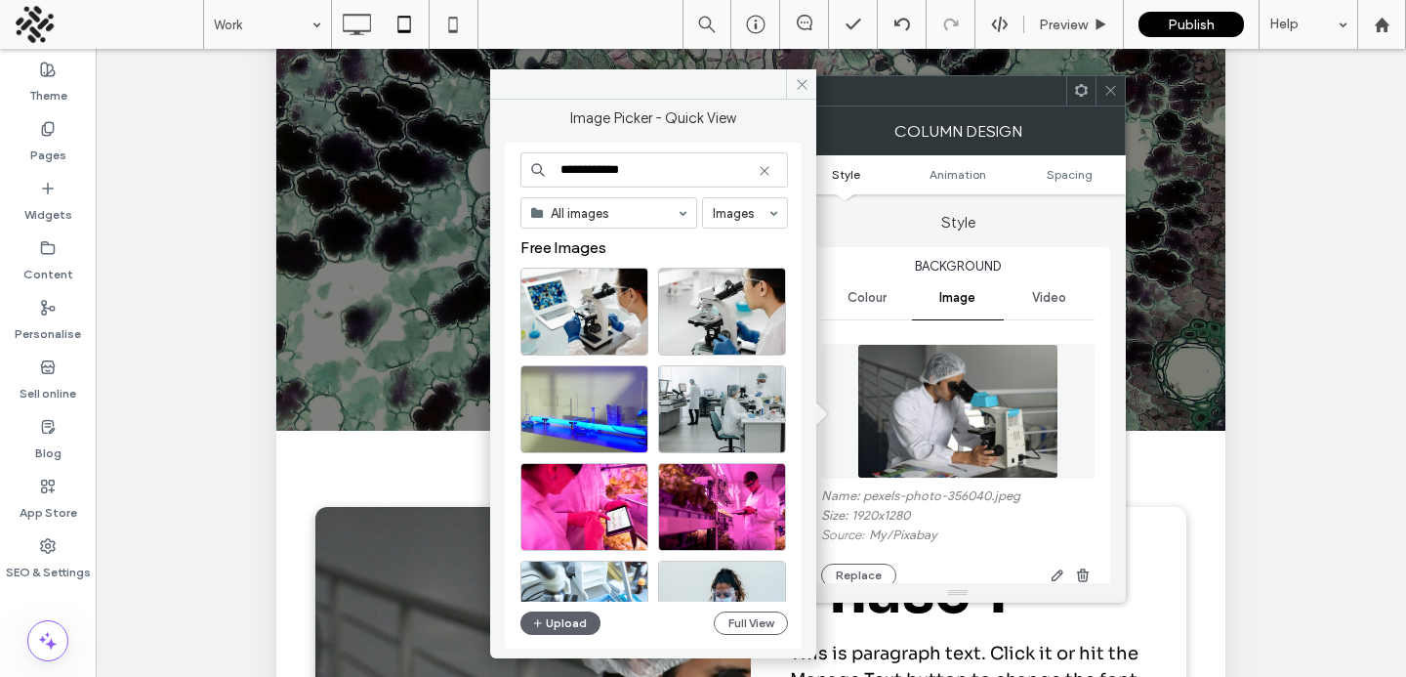
scroll to position [838, 0]
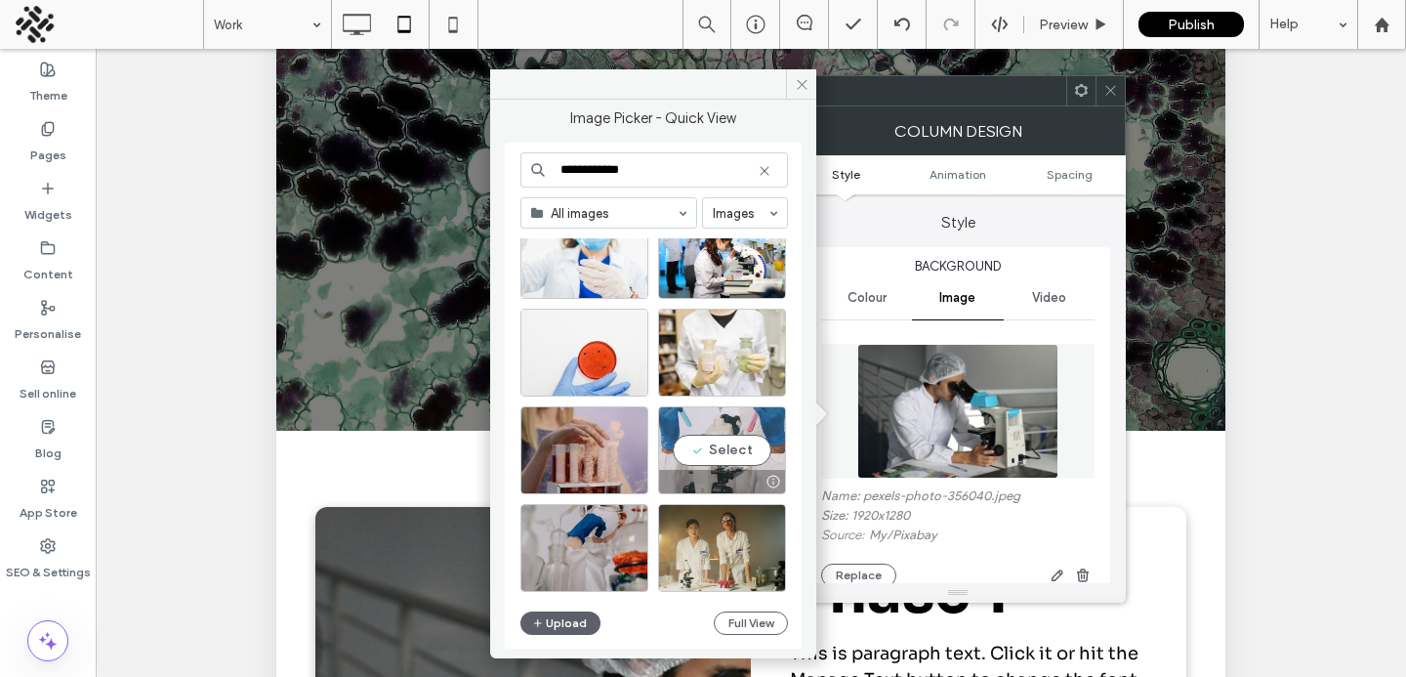
click at [707, 456] on div "Select" at bounding box center [722, 450] width 128 height 88
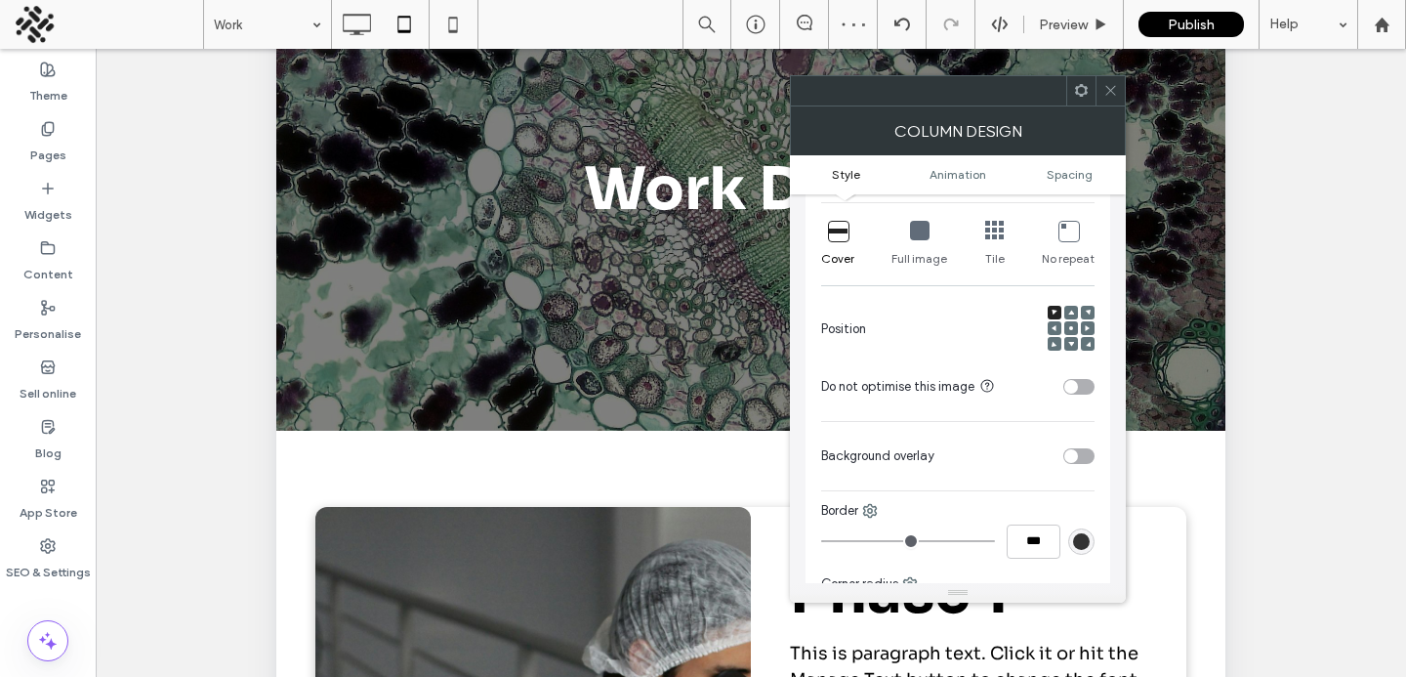
scroll to position [445, 0]
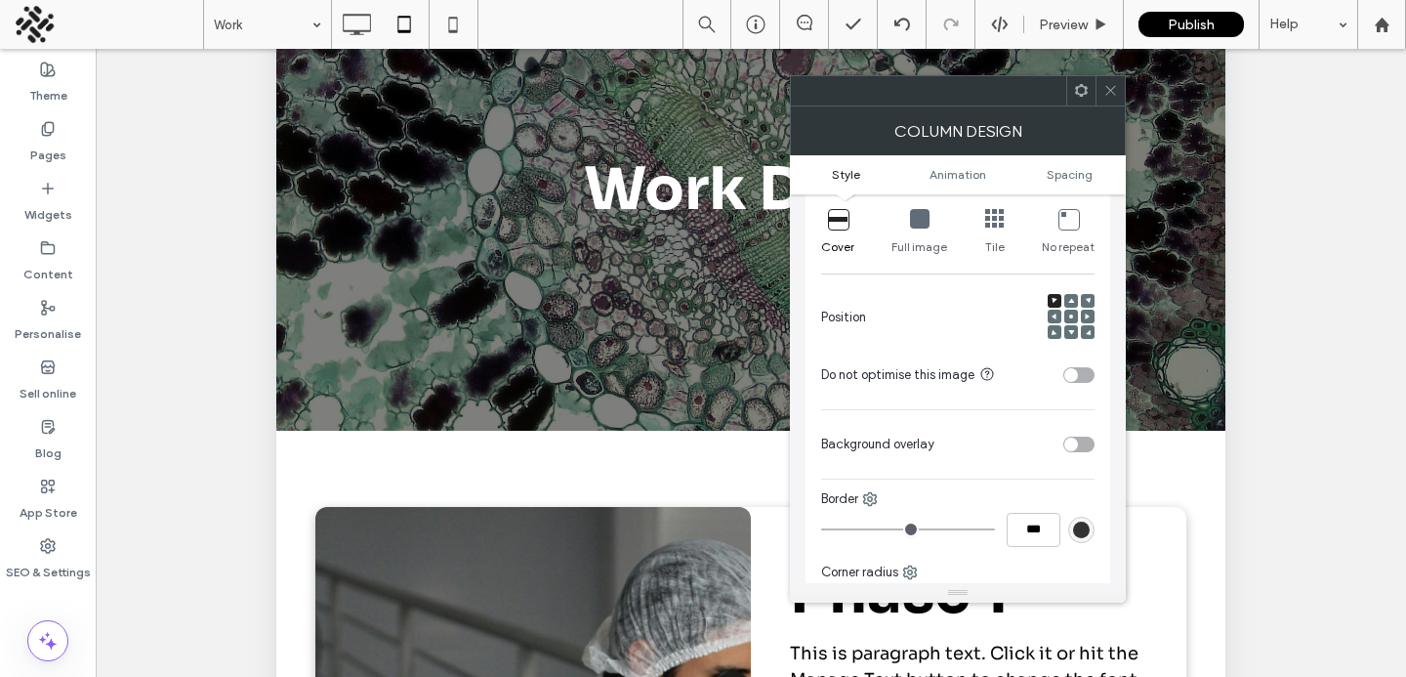
click at [1108, 95] on icon at bounding box center [1111, 90] width 15 height 15
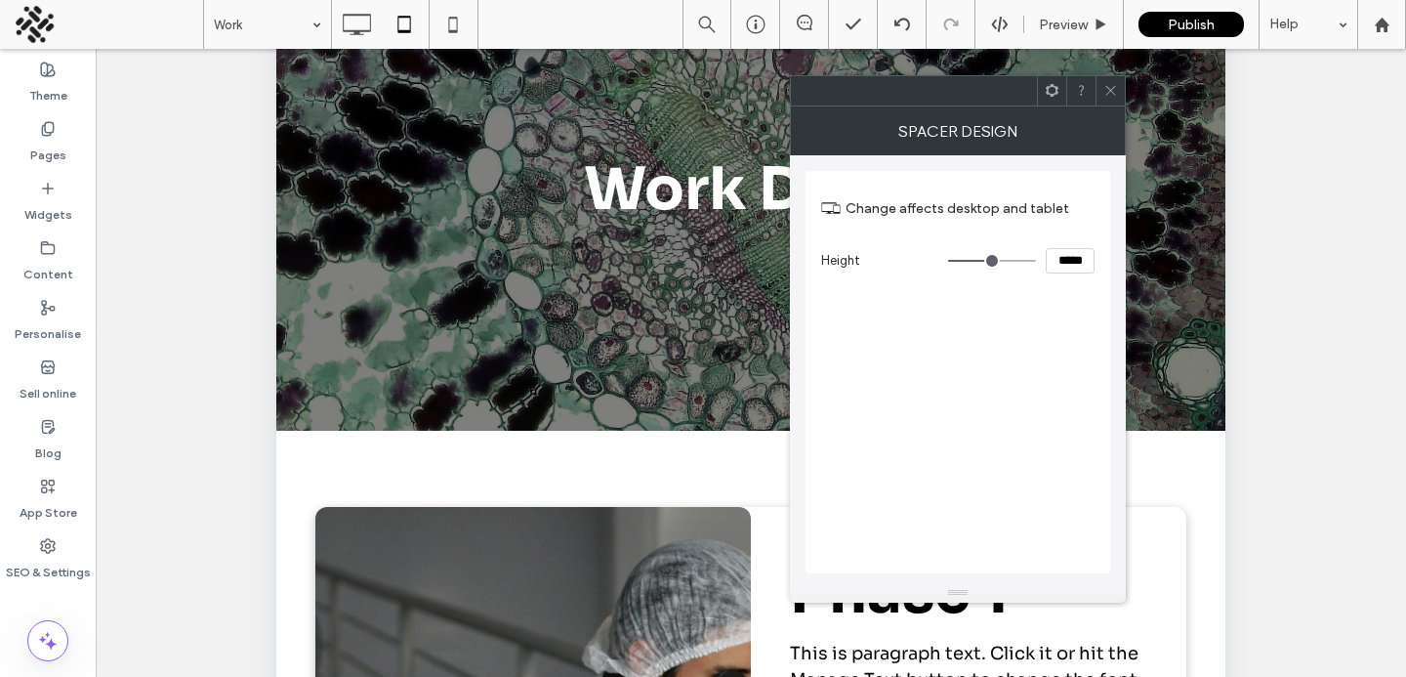
click at [1106, 97] on icon at bounding box center [1111, 90] width 15 height 15
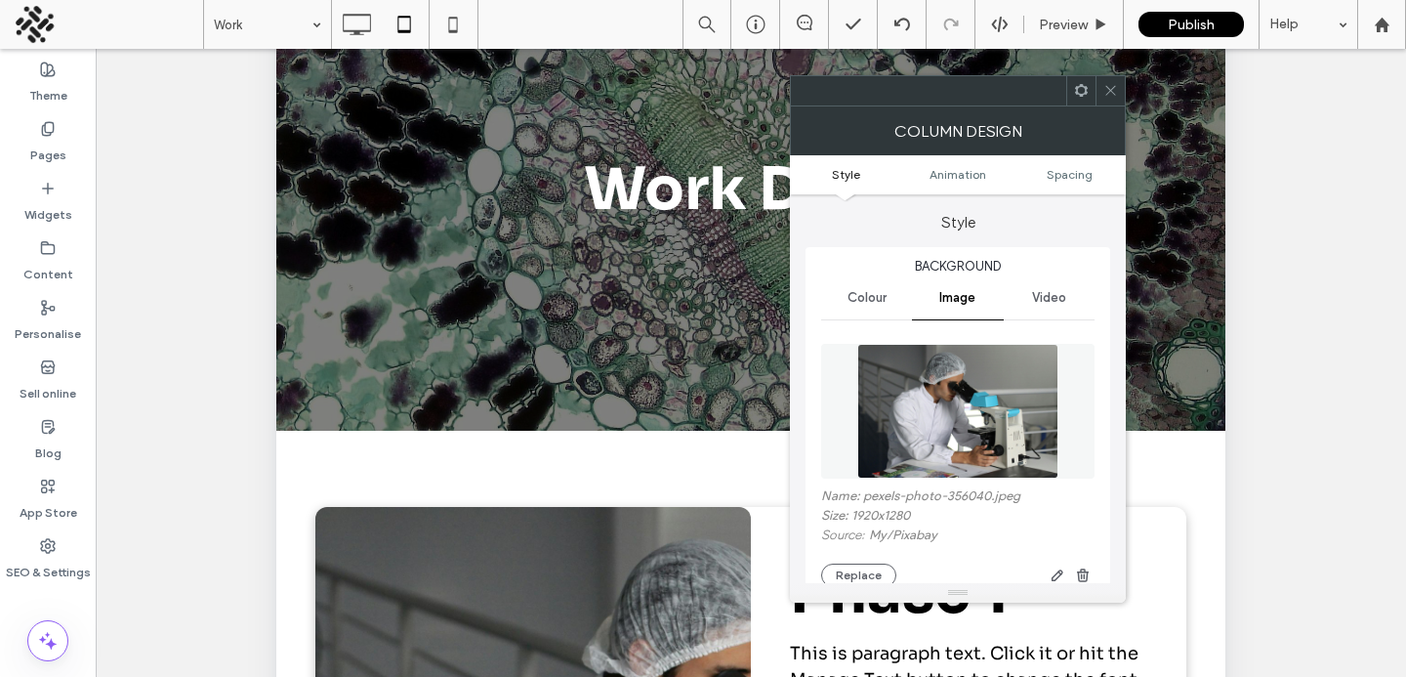
click at [991, 404] on img at bounding box center [957, 411] width 201 height 135
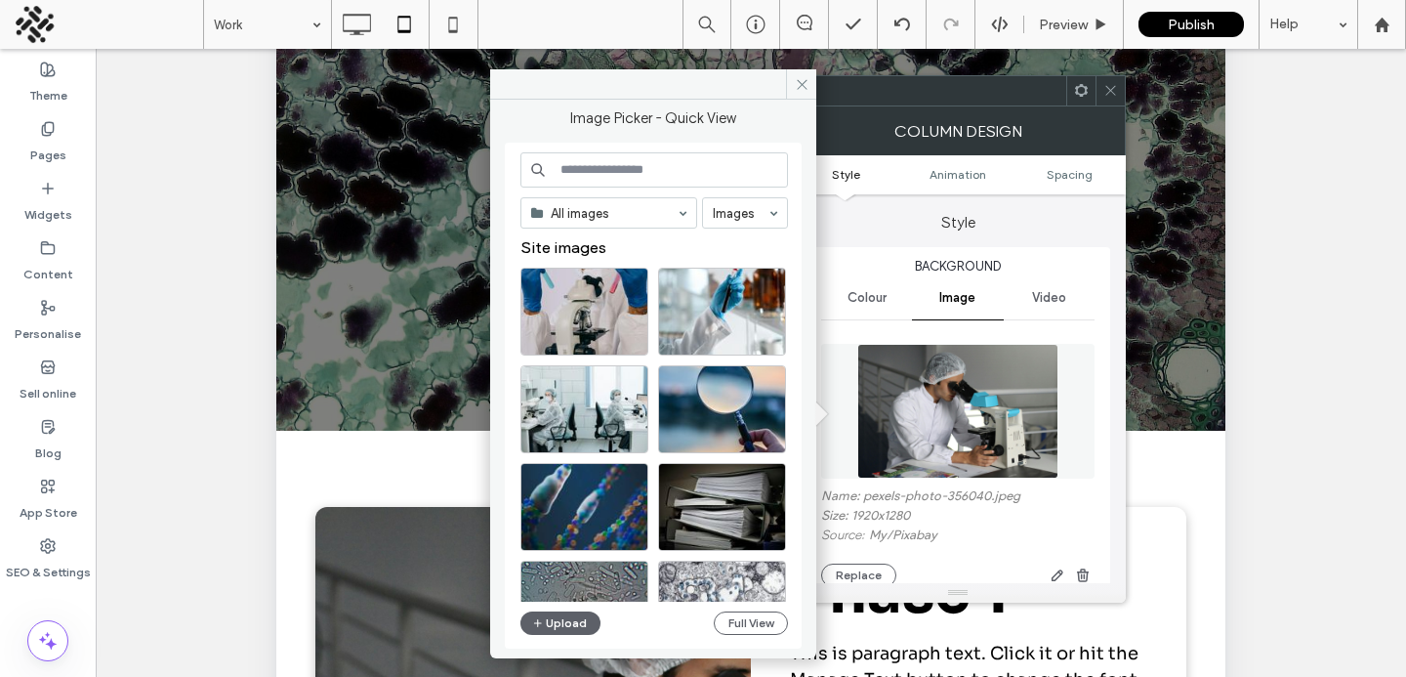
click at [730, 179] on input at bounding box center [655, 169] width 268 height 35
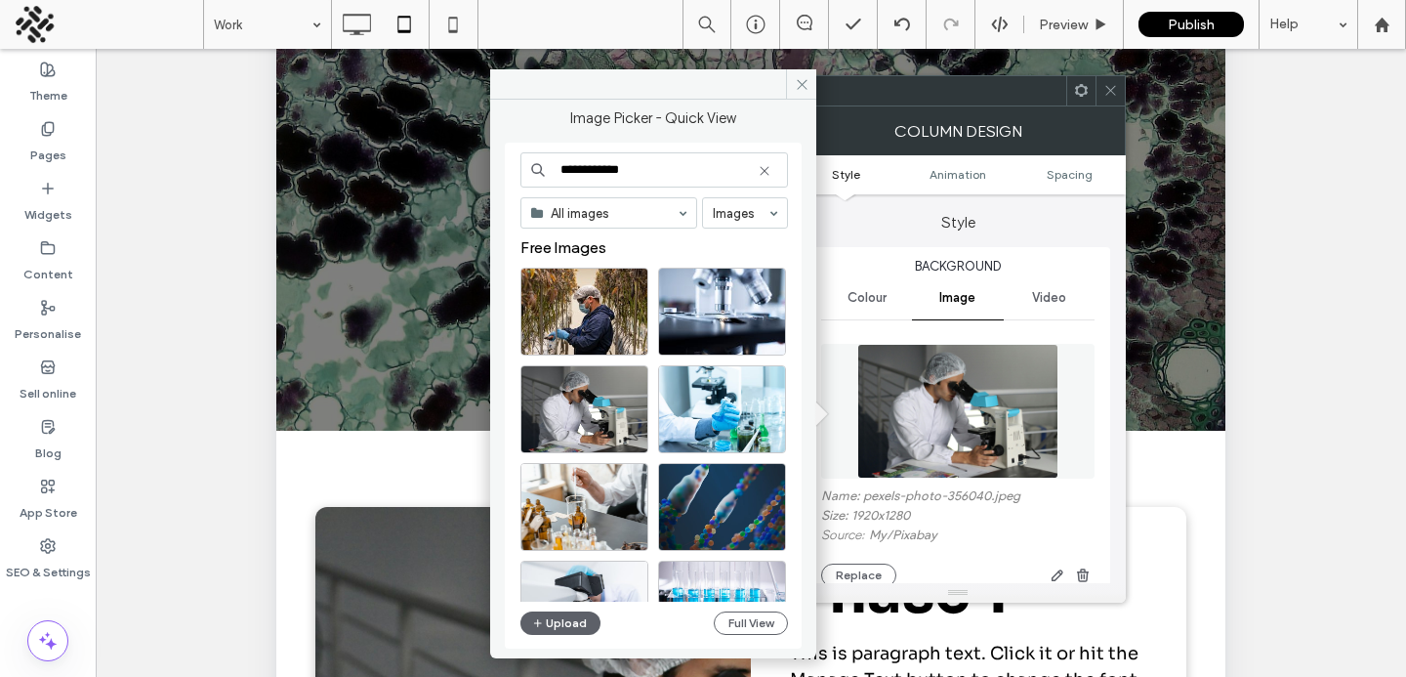
type input "**********"
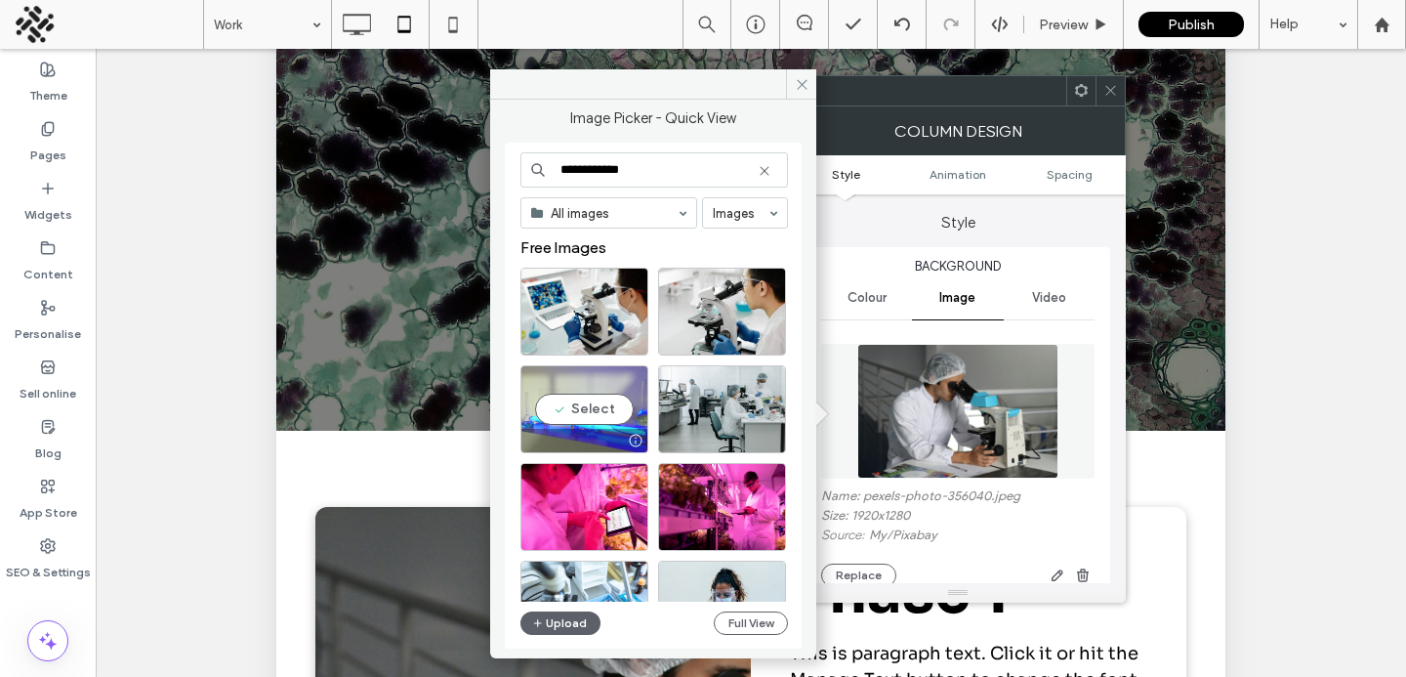
scroll to position [838, 0]
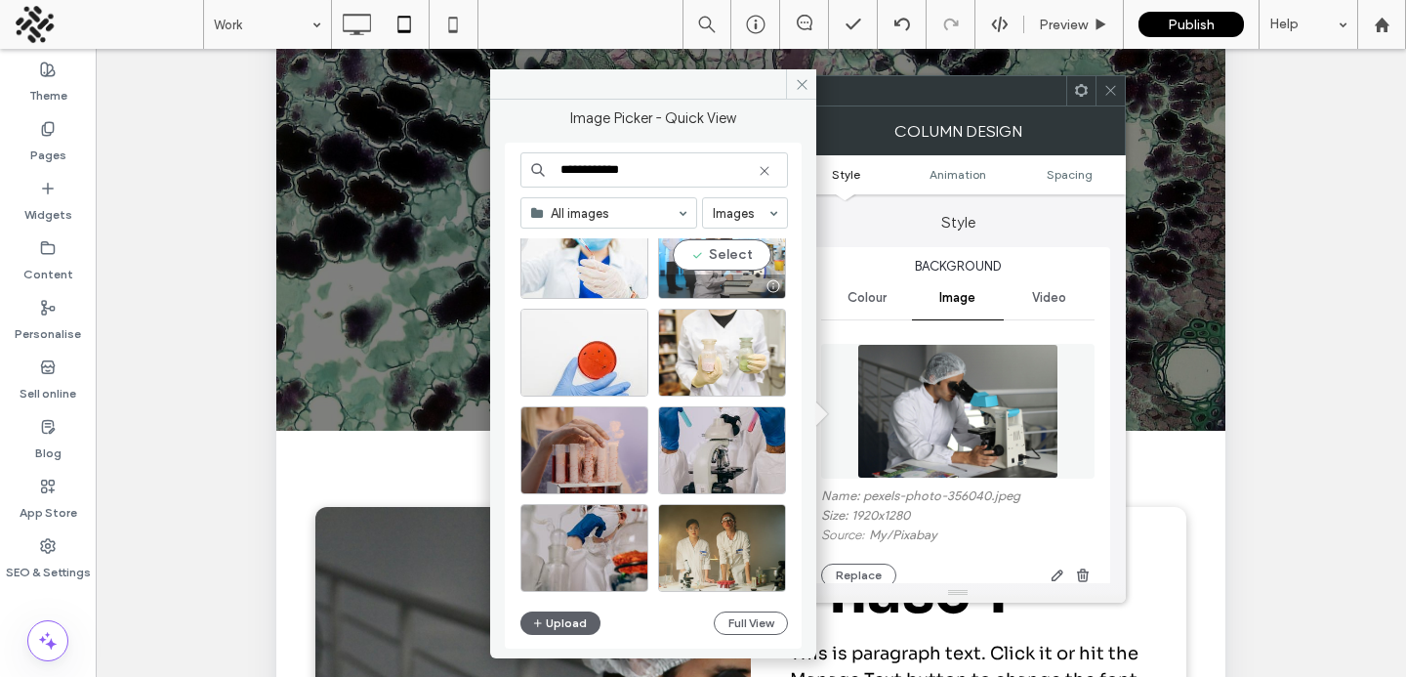
click at [735, 256] on div "Select" at bounding box center [722, 255] width 128 height 88
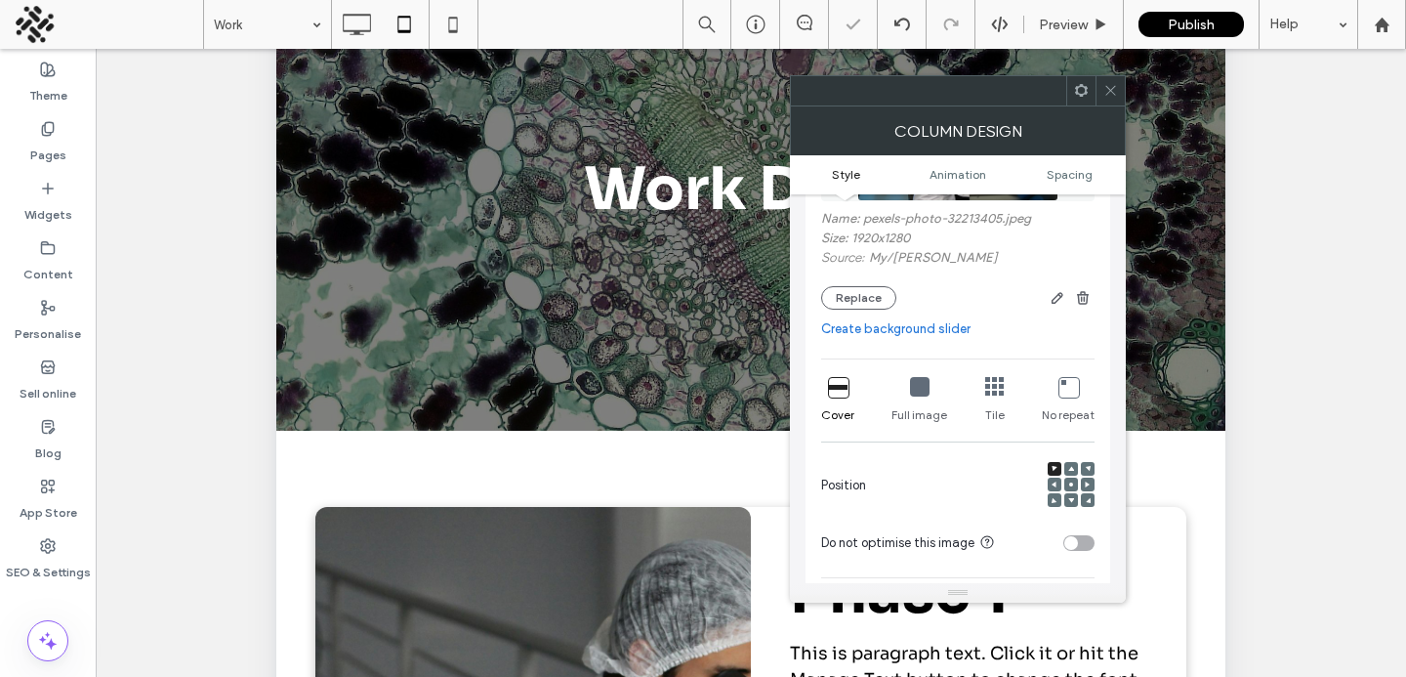
scroll to position [318, 0]
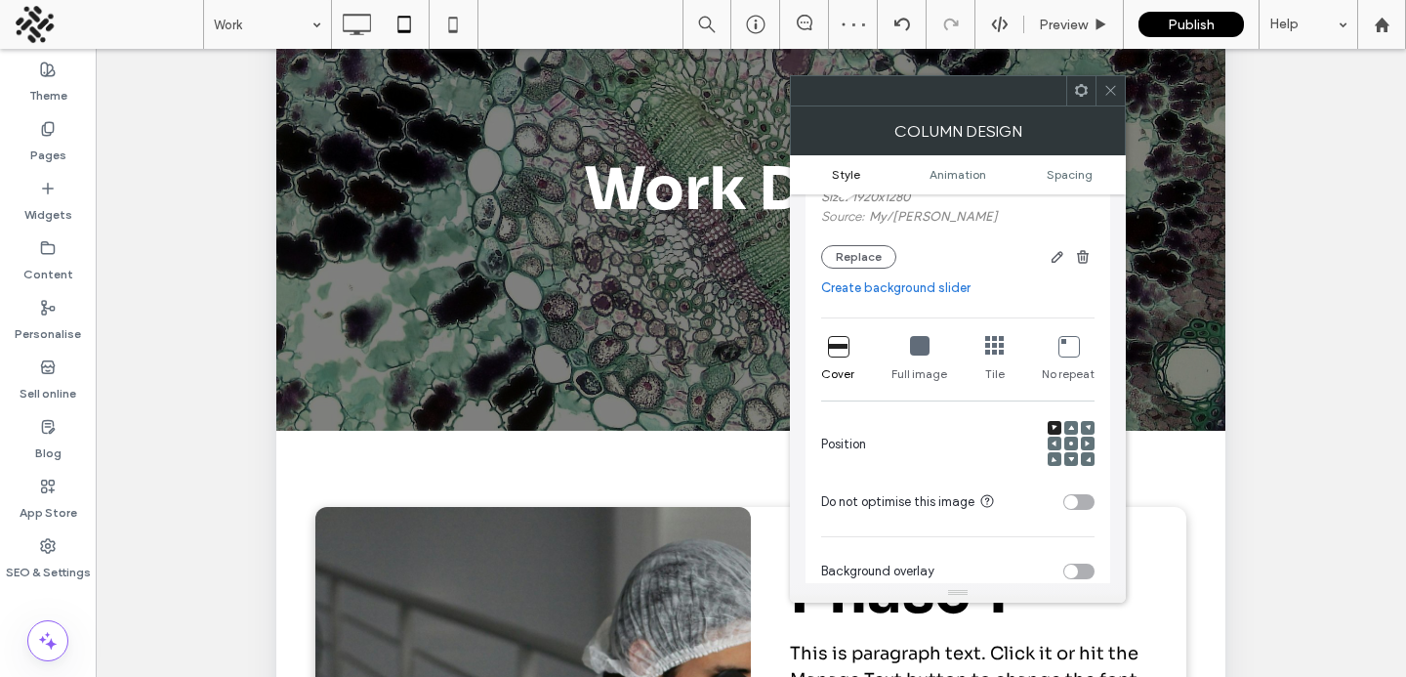
click at [1074, 448] on div at bounding box center [1072, 444] width 14 height 14
click at [1076, 446] on div at bounding box center [1072, 444] width 14 height 14
click at [1068, 445] on icon at bounding box center [1071, 443] width 6 height 6
click at [1101, 90] on div at bounding box center [1110, 90] width 29 height 29
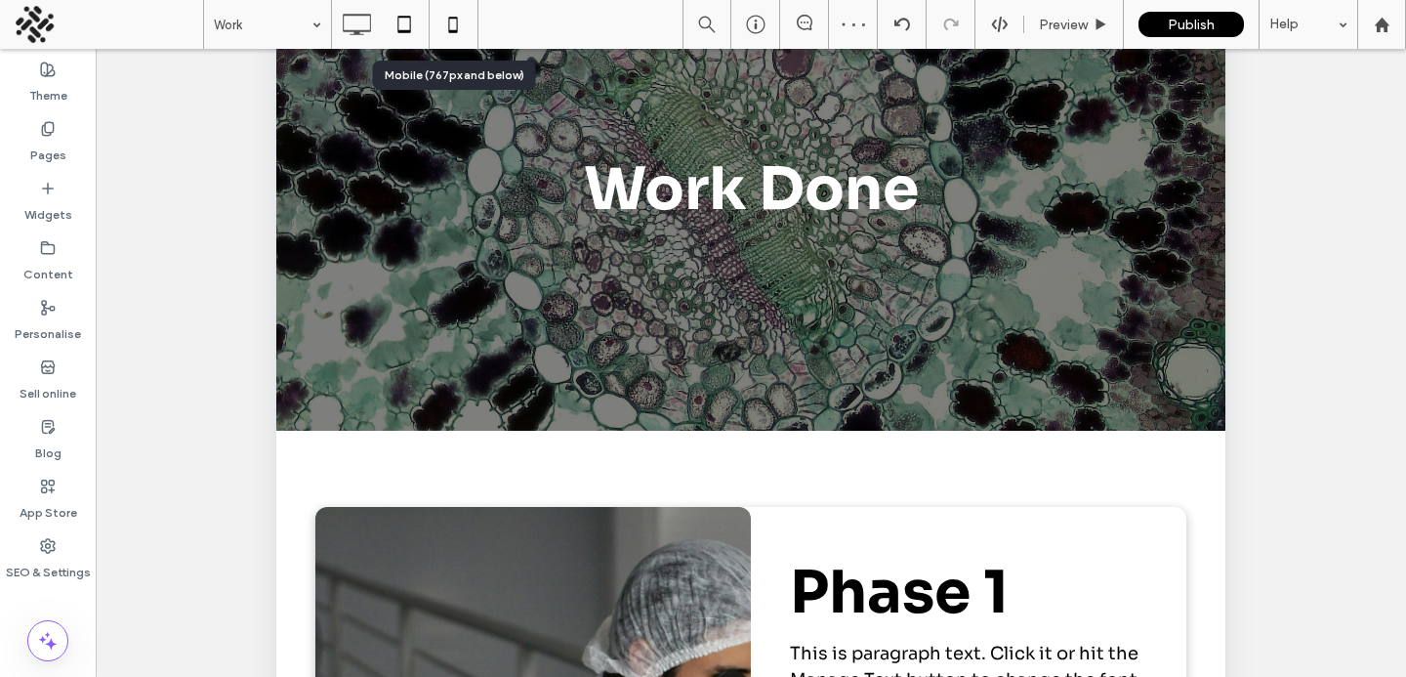
click at [462, 27] on icon at bounding box center [453, 24] width 39 height 39
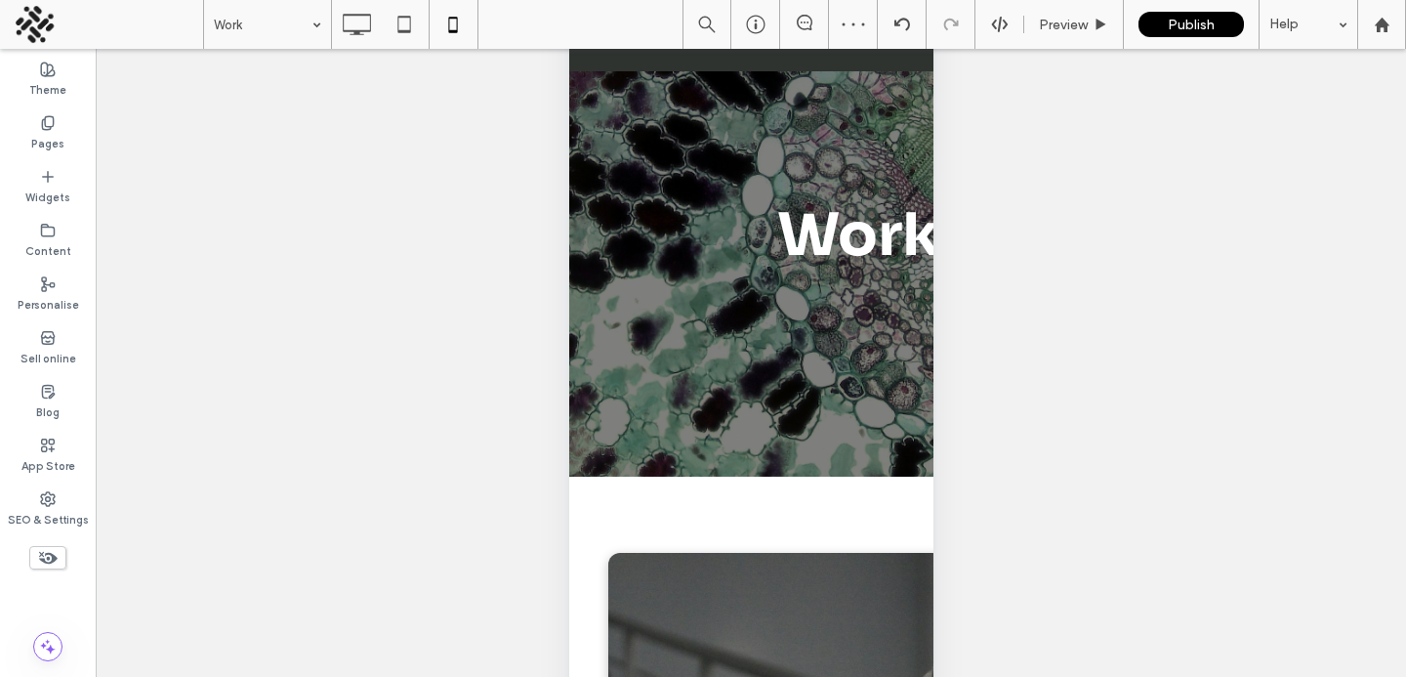
scroll to position [89, 0]
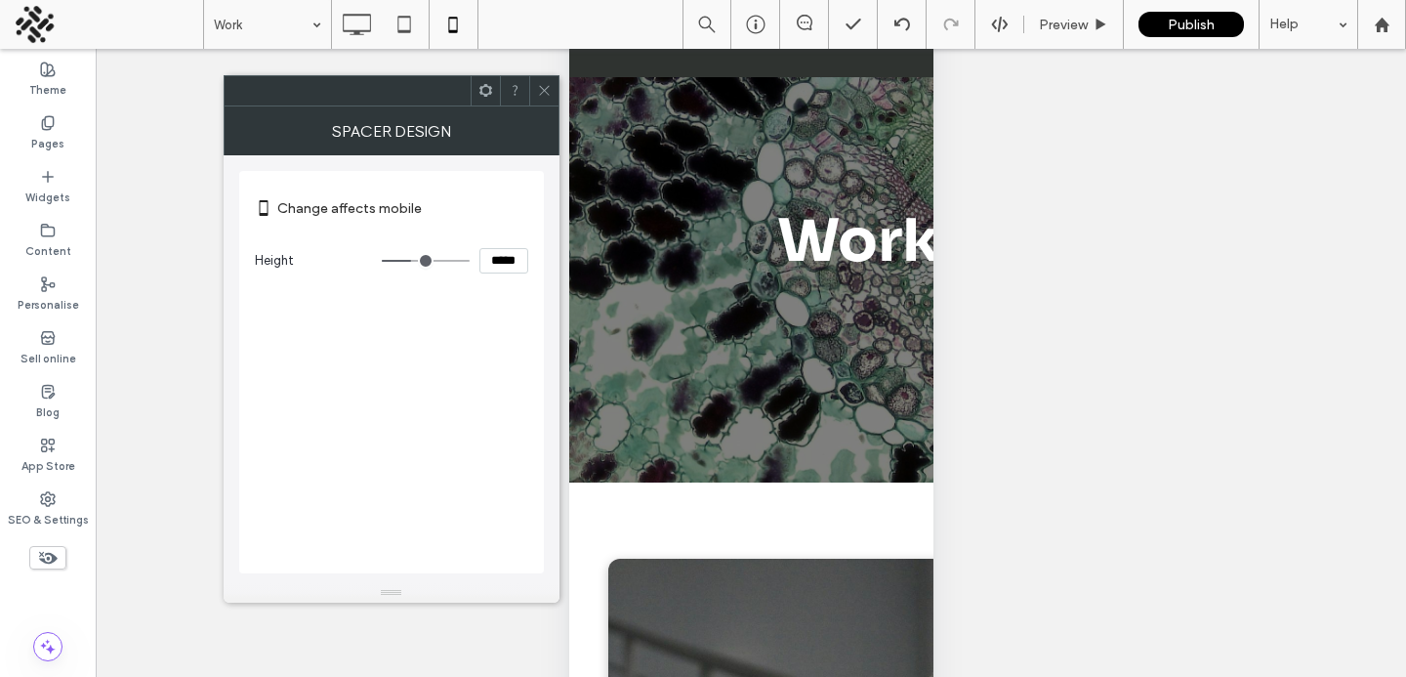
click at [538, 94] on icon at bounding box center [544, 90] width 15 height 15
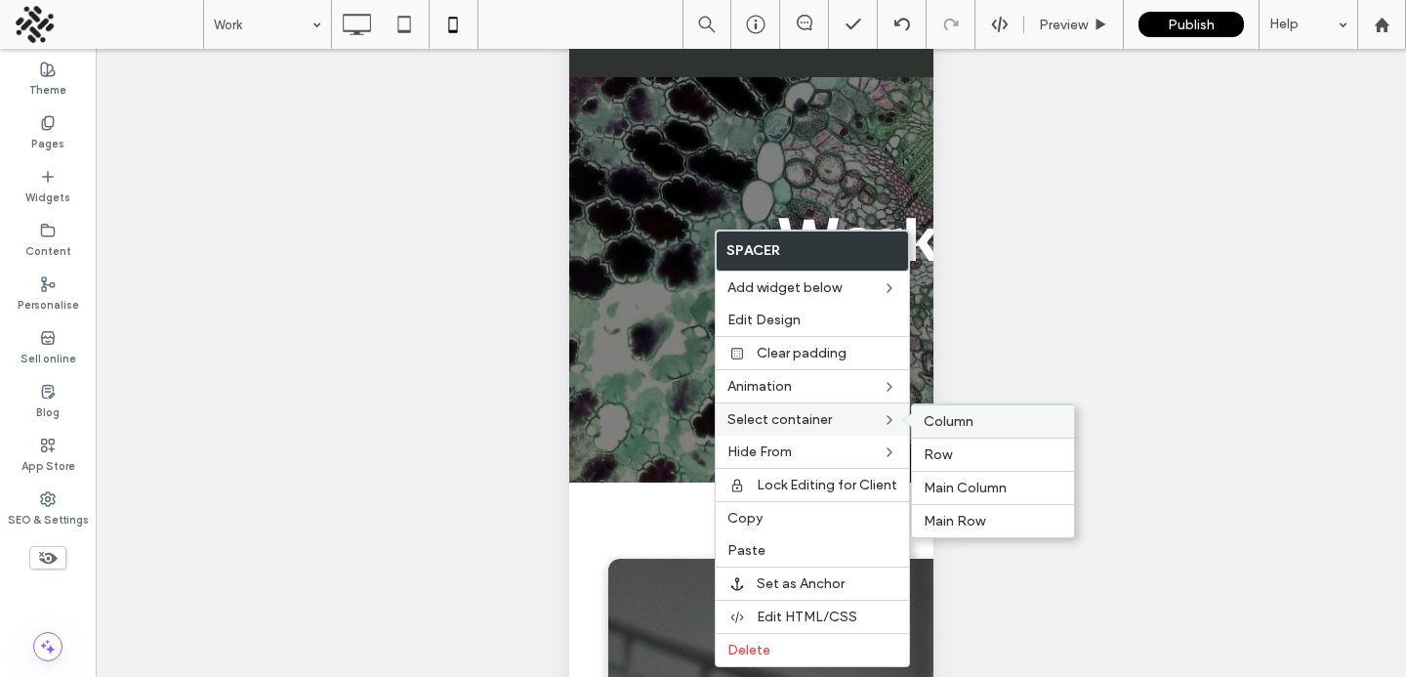
click at [939, 423] on span "Column" at bounding box center [949, 421] width 50 height 17
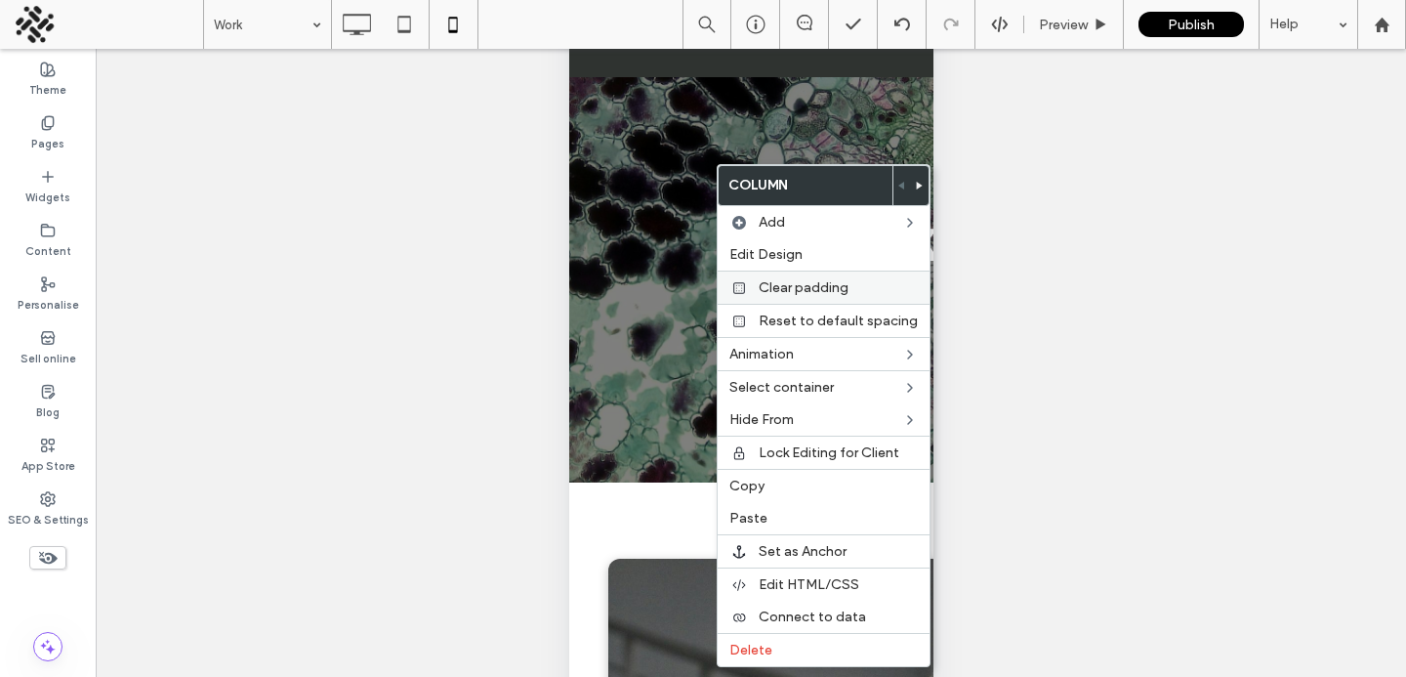
click at [751, 273] on div "Clear padding" at bounding box center [824, 287] width 212 height 33
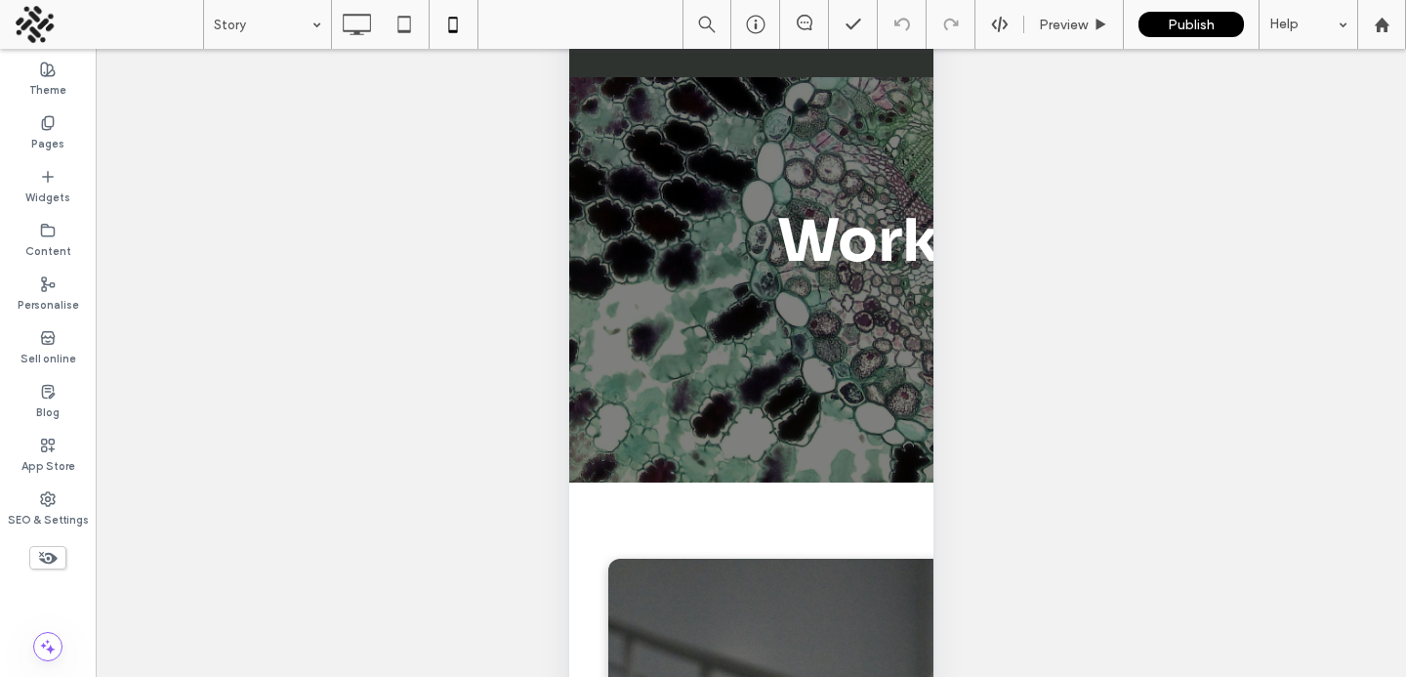
click at [40, 551] on icon at bounding box center [47, 557] width 21 height 21
click at [369, 23] on use at bounding box center [357, 24] width 28 height 21
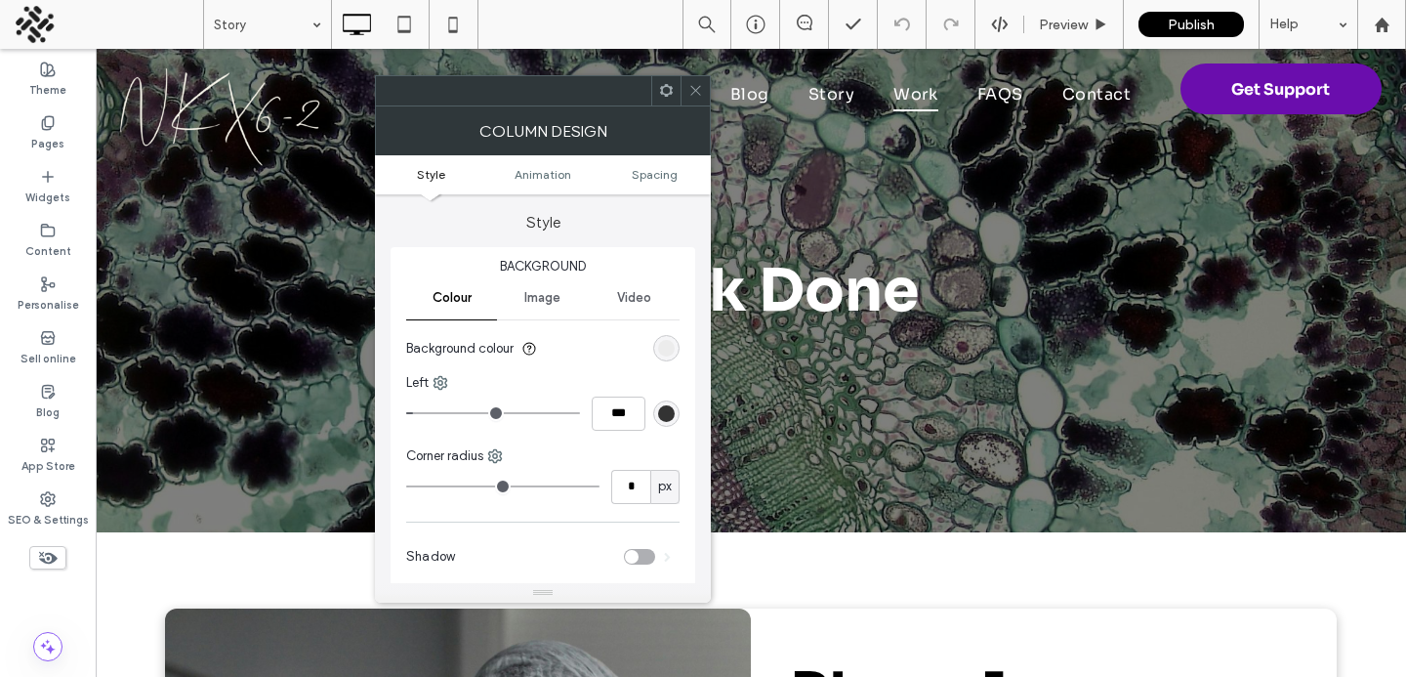
click at [691, 96] on icon at bounding box center [696, 90] width 15 height 15
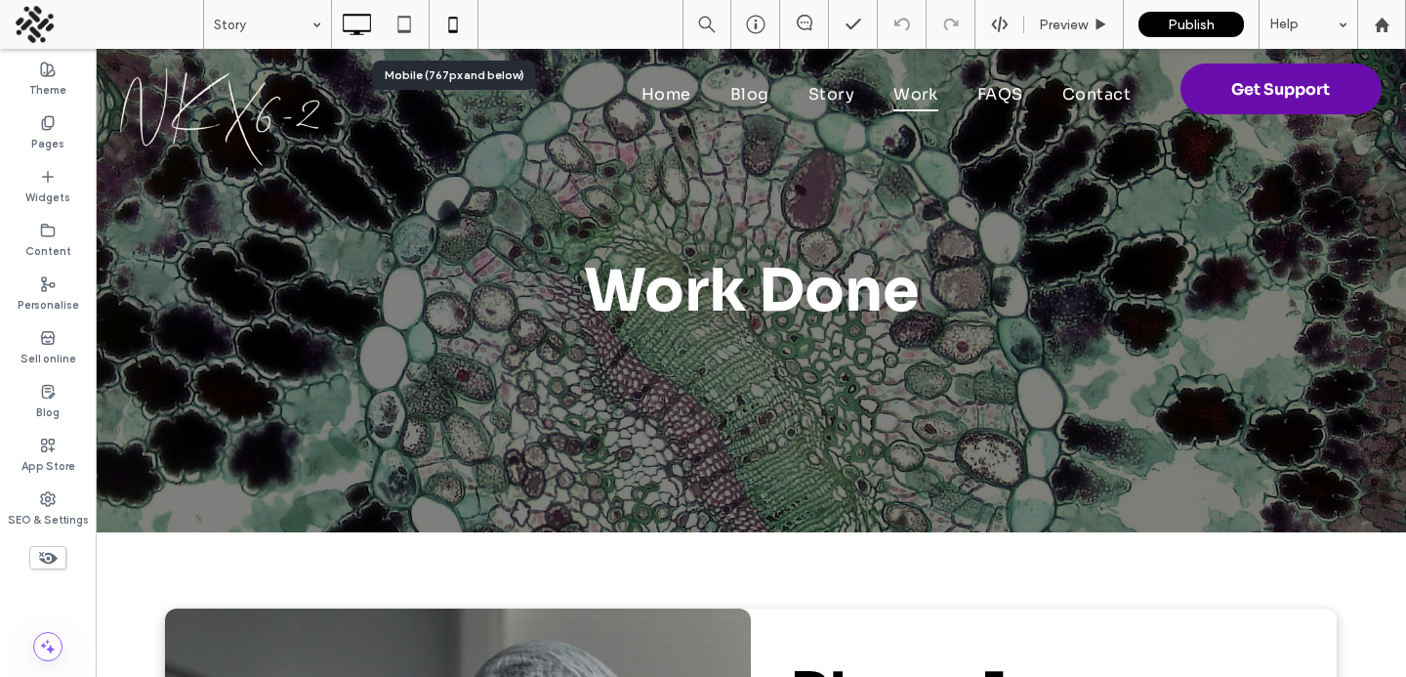
click at [456, 24] on icon at bounding box center [453, 24] width 39 height 39
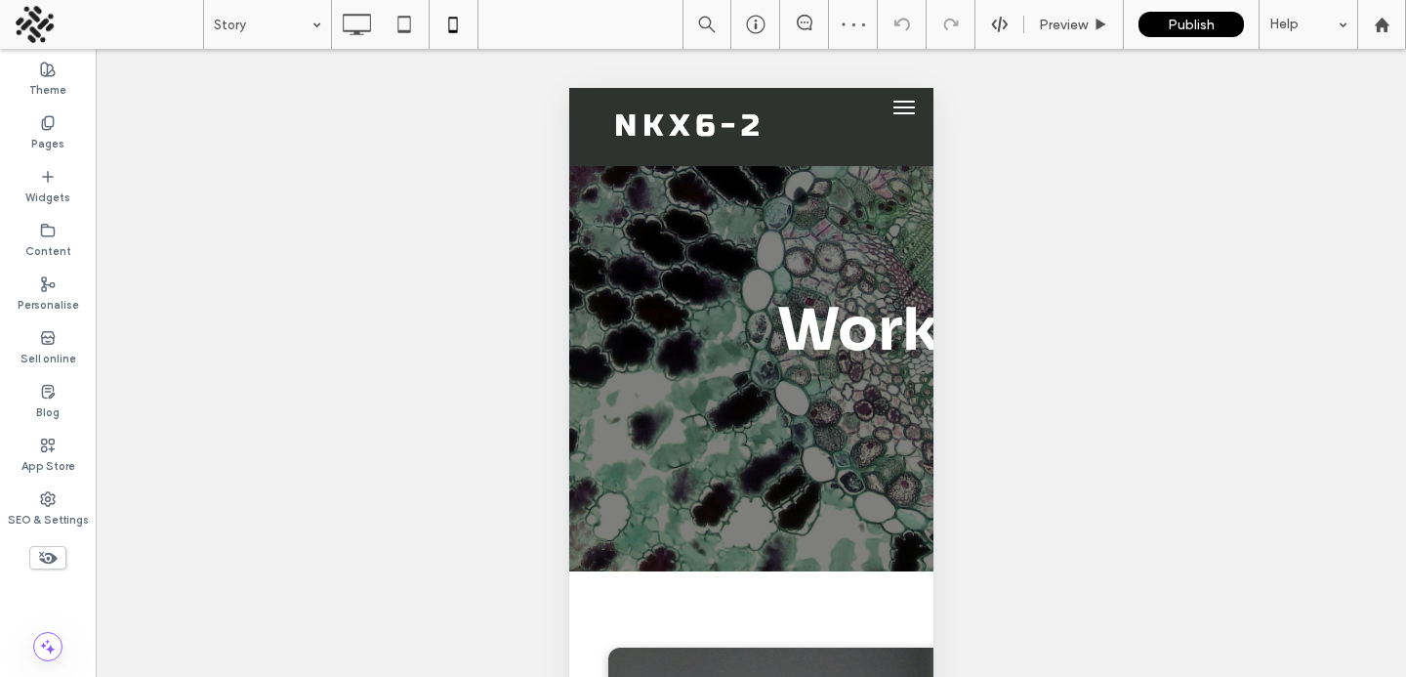
click at [51, 556] on use at bounding box center [48, 558] width 19 height 13
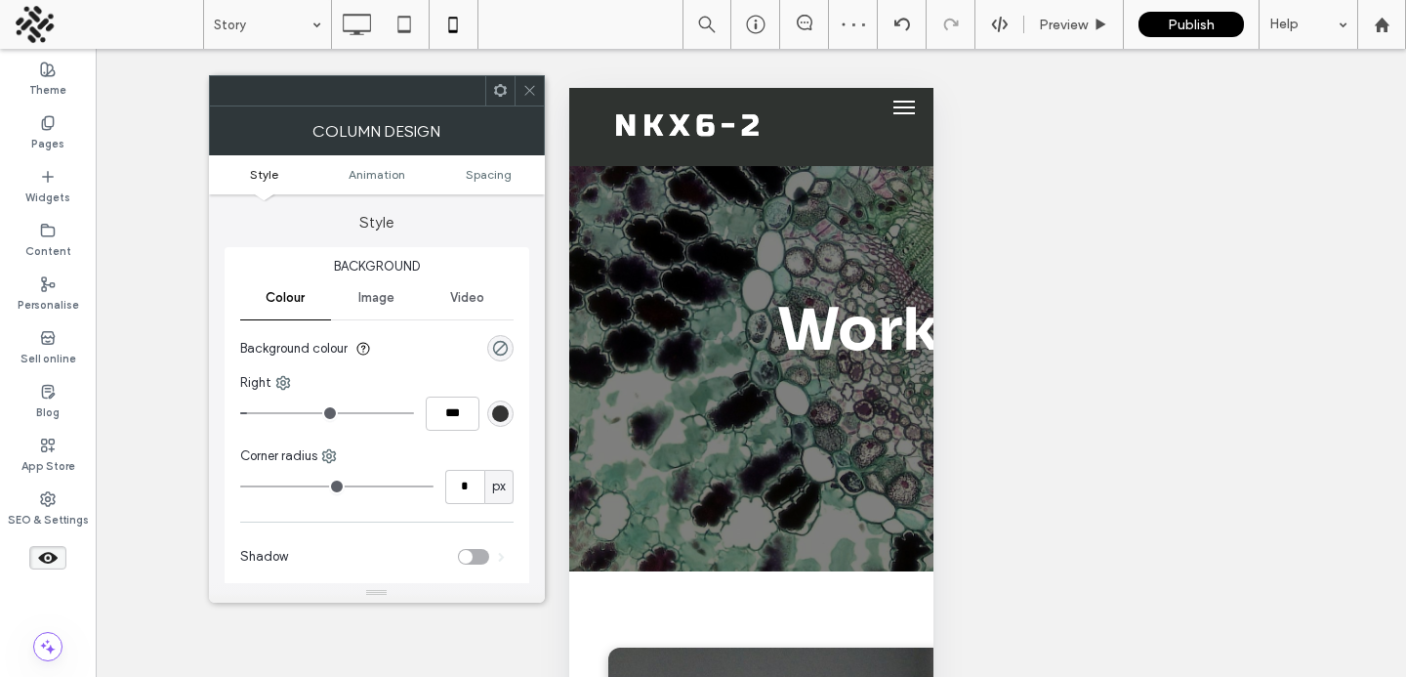
click at [516, 90] on div at bounding box center [529, 90] width 29 height 29
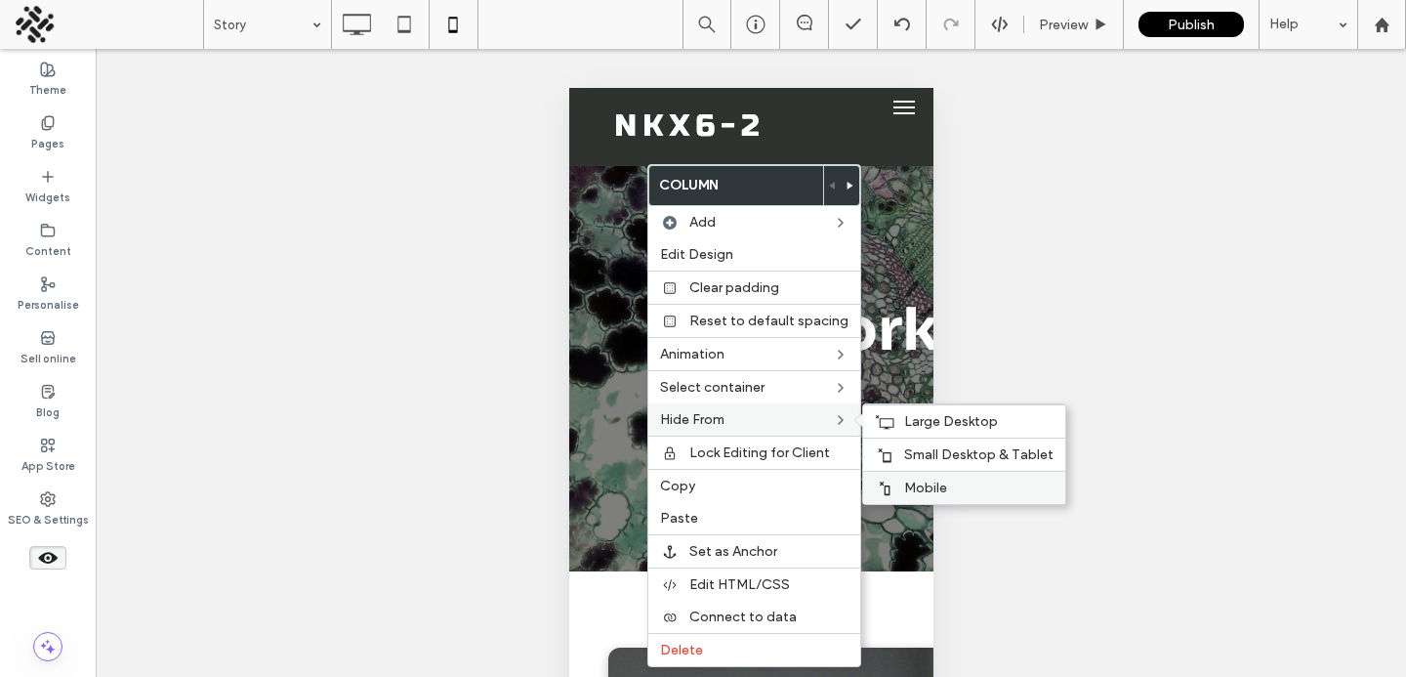
click at [897, 479] on div "Mobile" at bounding box center [964, 487] width 202 height 33
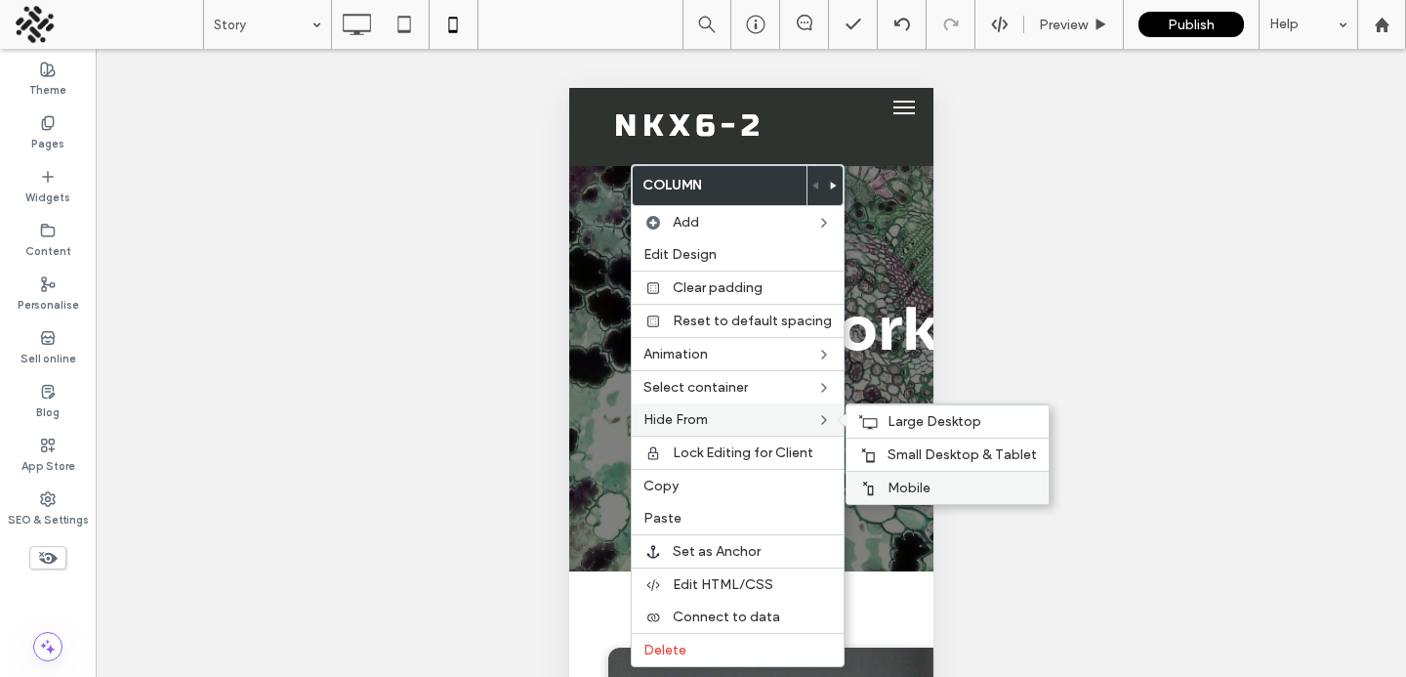
click at [916, 485] on span "Mobile" at bounding box center [909, 488] width 43 height 17
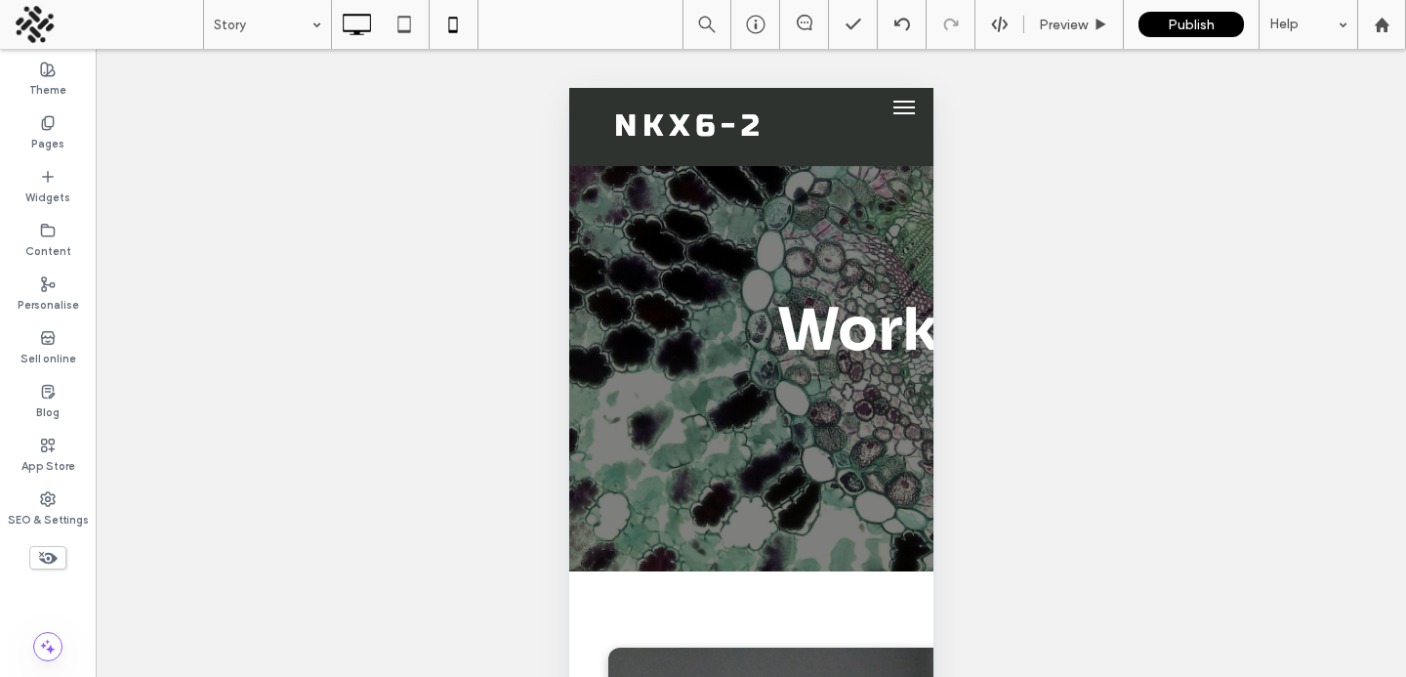
click at [356, 30] on use at bounding box center [357, 24] width 28 height 21
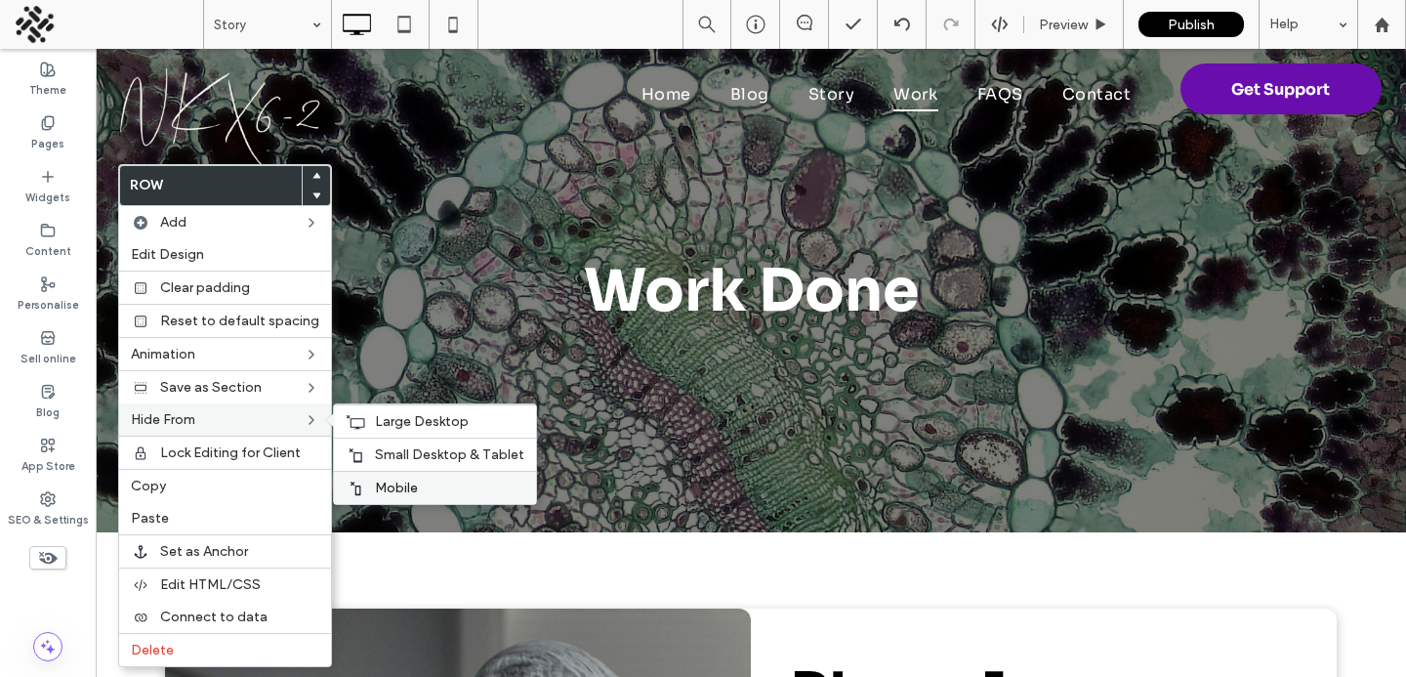
click at [363, 482] on div "Mobile" at bounding box center [435, 487] width 202 height 33
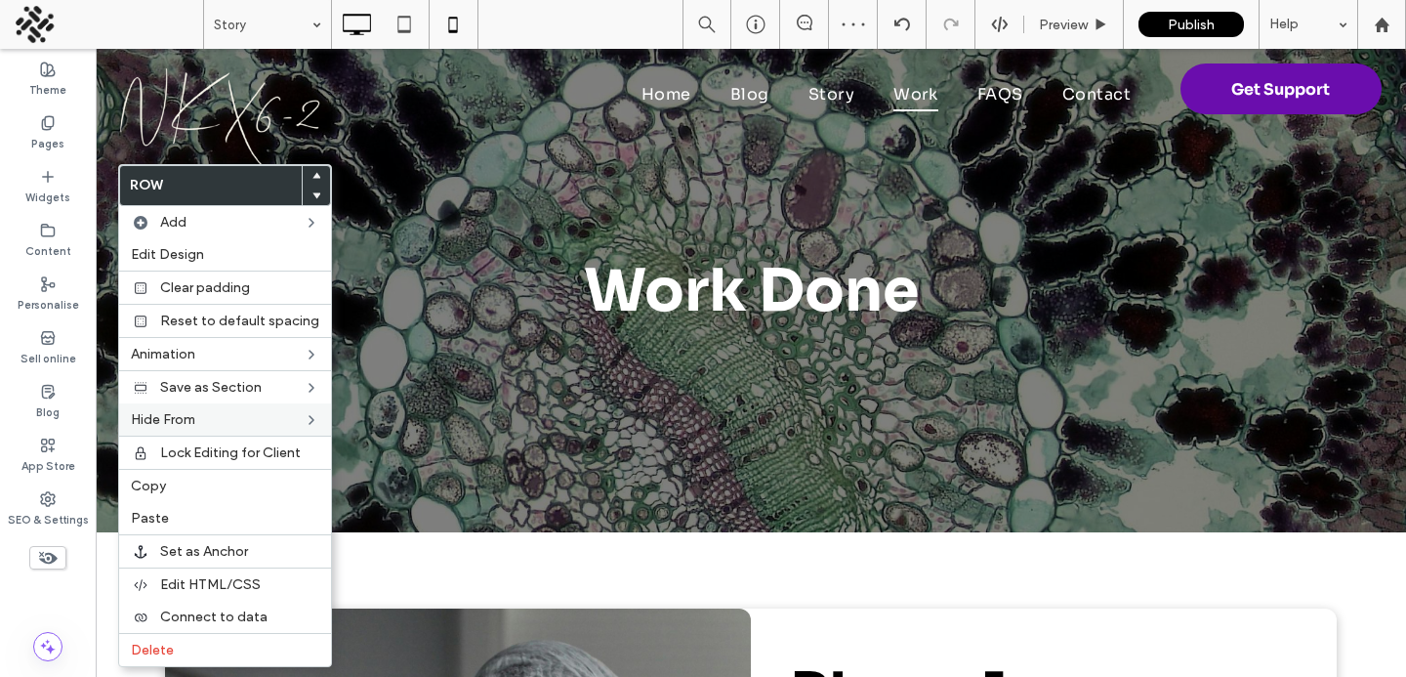
click at [466, 34] on icon at bounding box center [453, 24] width 39 height 39
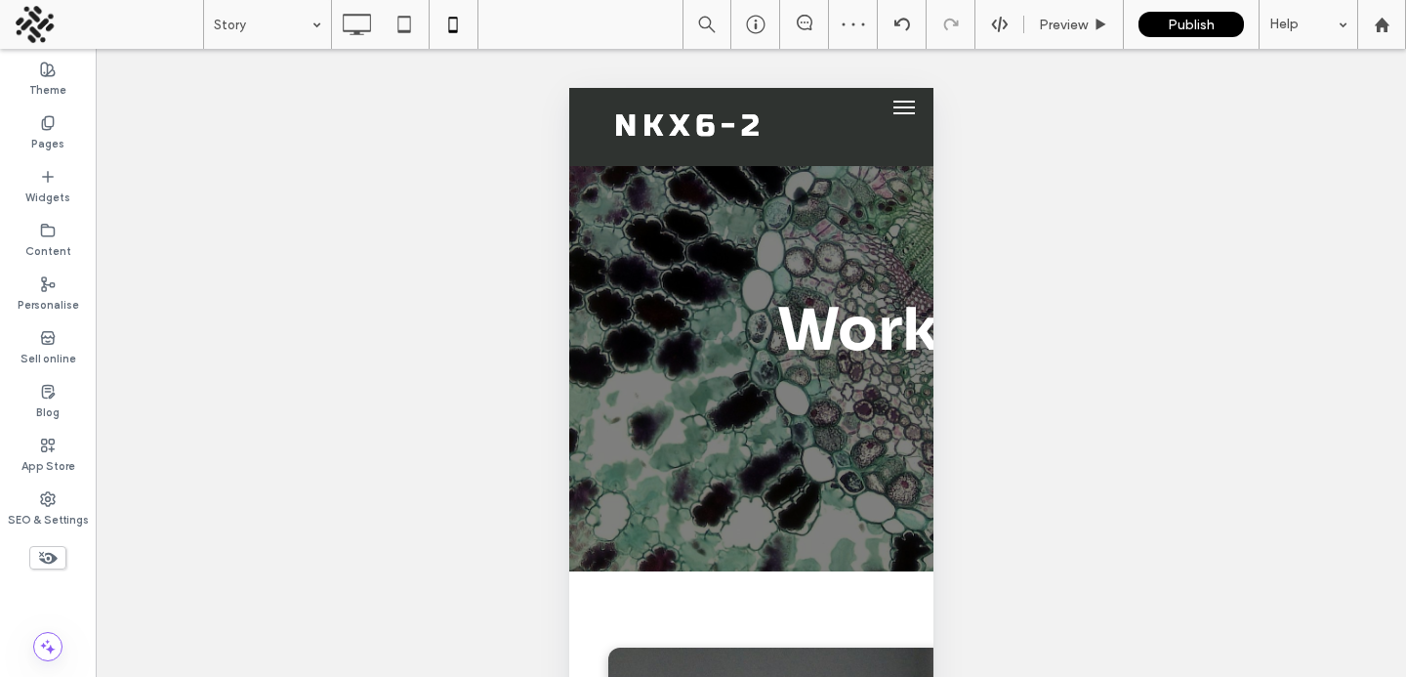
click at [39, 561] on icon at bounding box center [47, 557] width 21 height 21
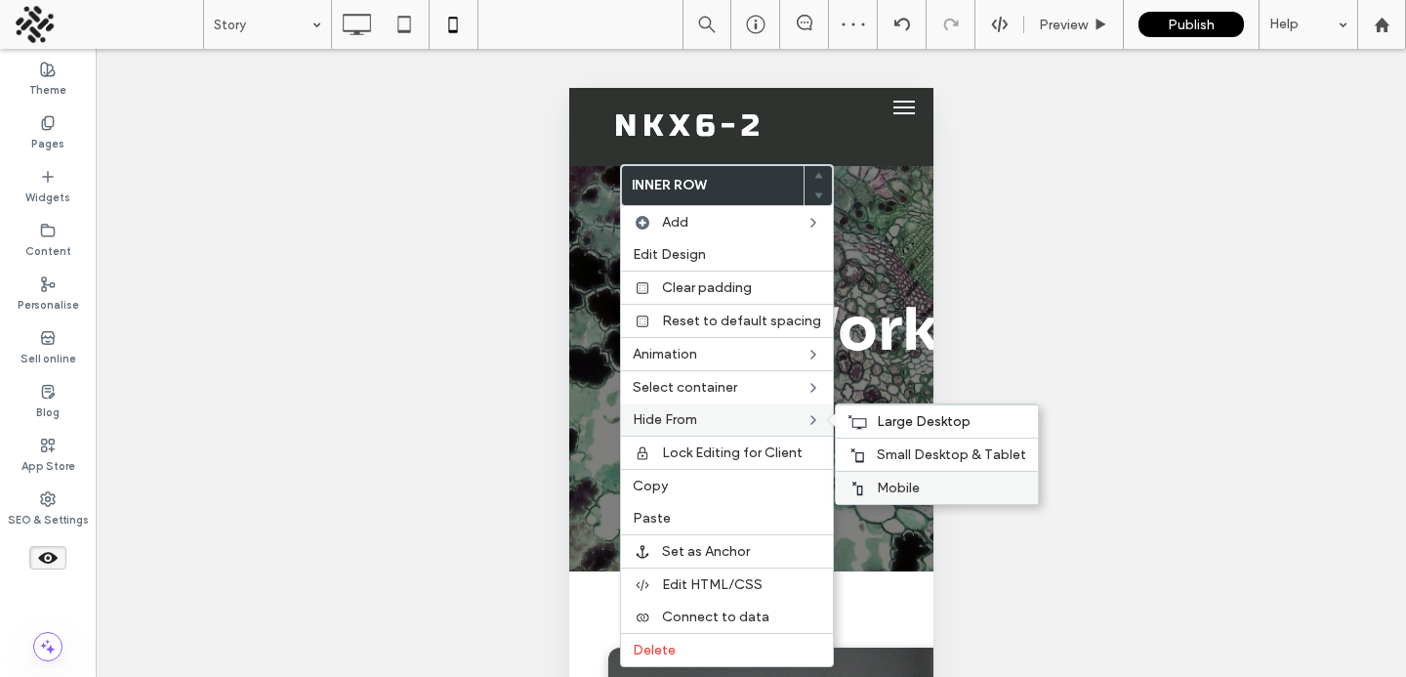
click at [885, 481] on span "Mobile" at bounding box center [898, 488] width 43 height 17
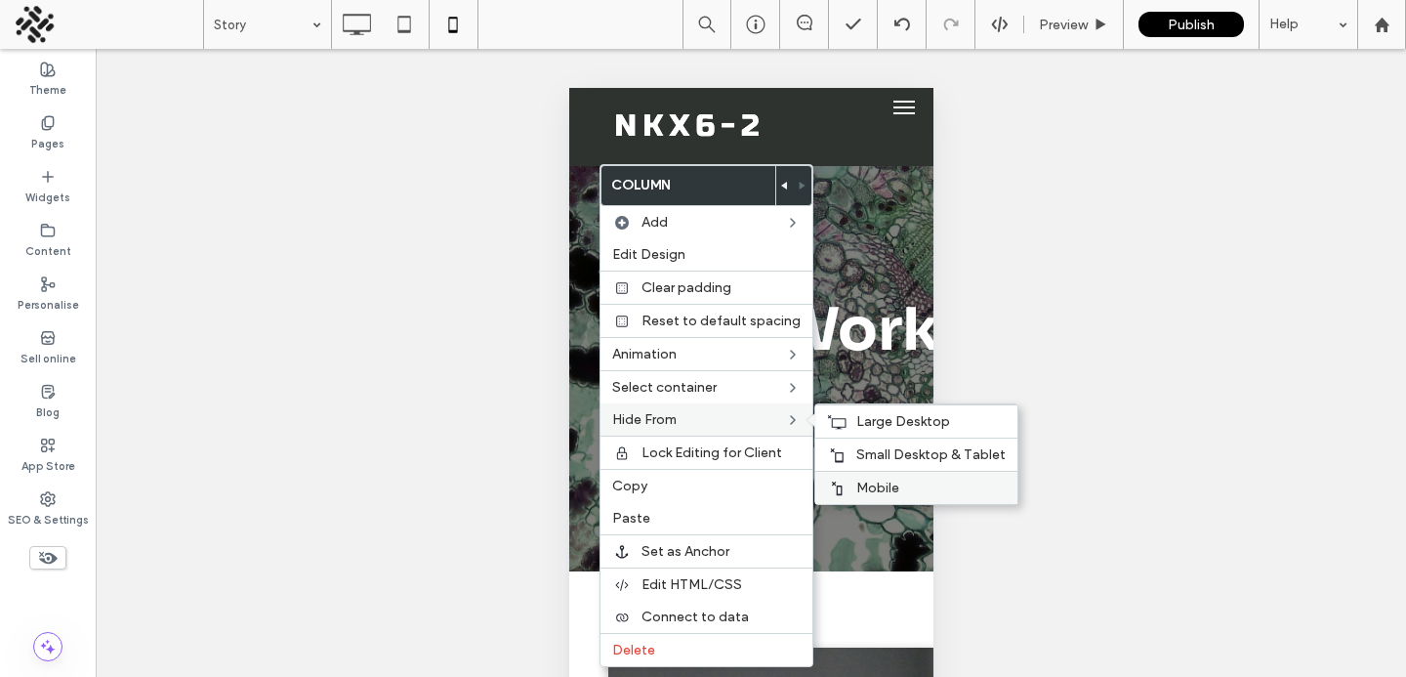
click at [872, 480] on span "Mobile" at bounding box center [878, 488] width 43 height 17
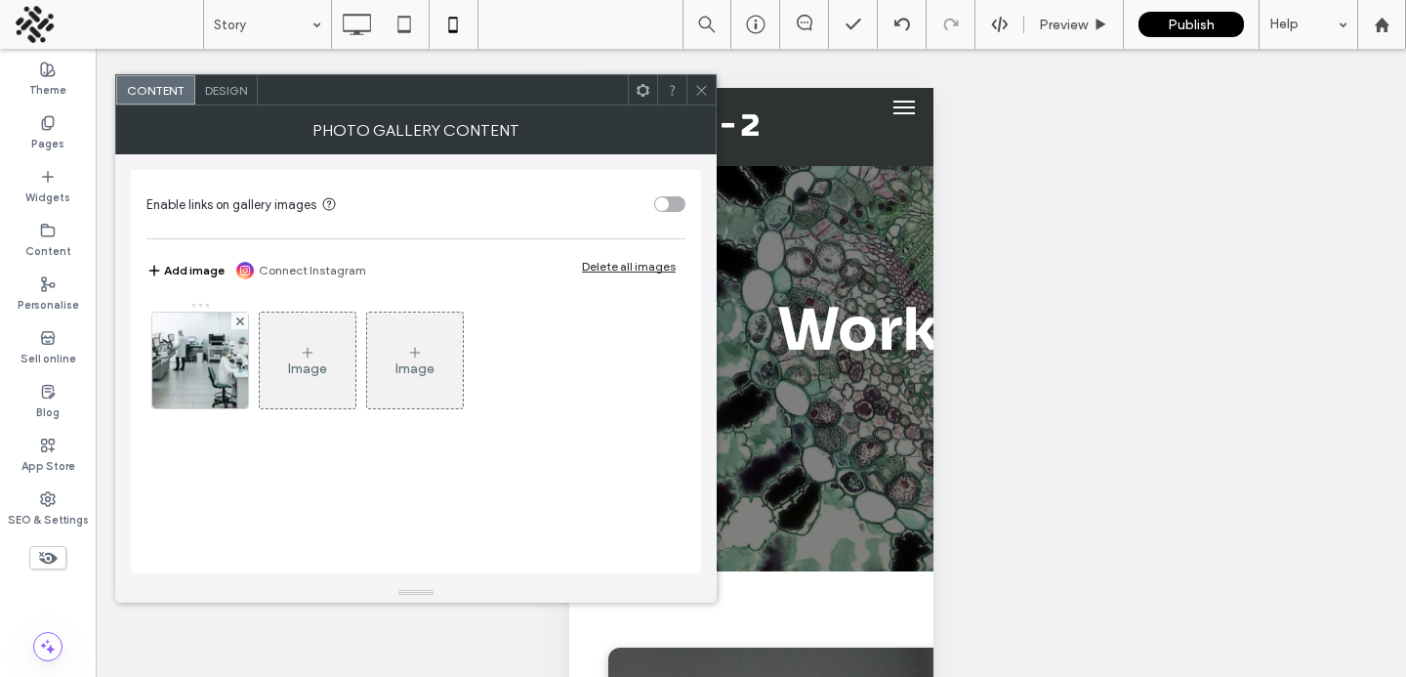
click at [700, 92] on icon at bounding box center [701, 90] width 15 height 15
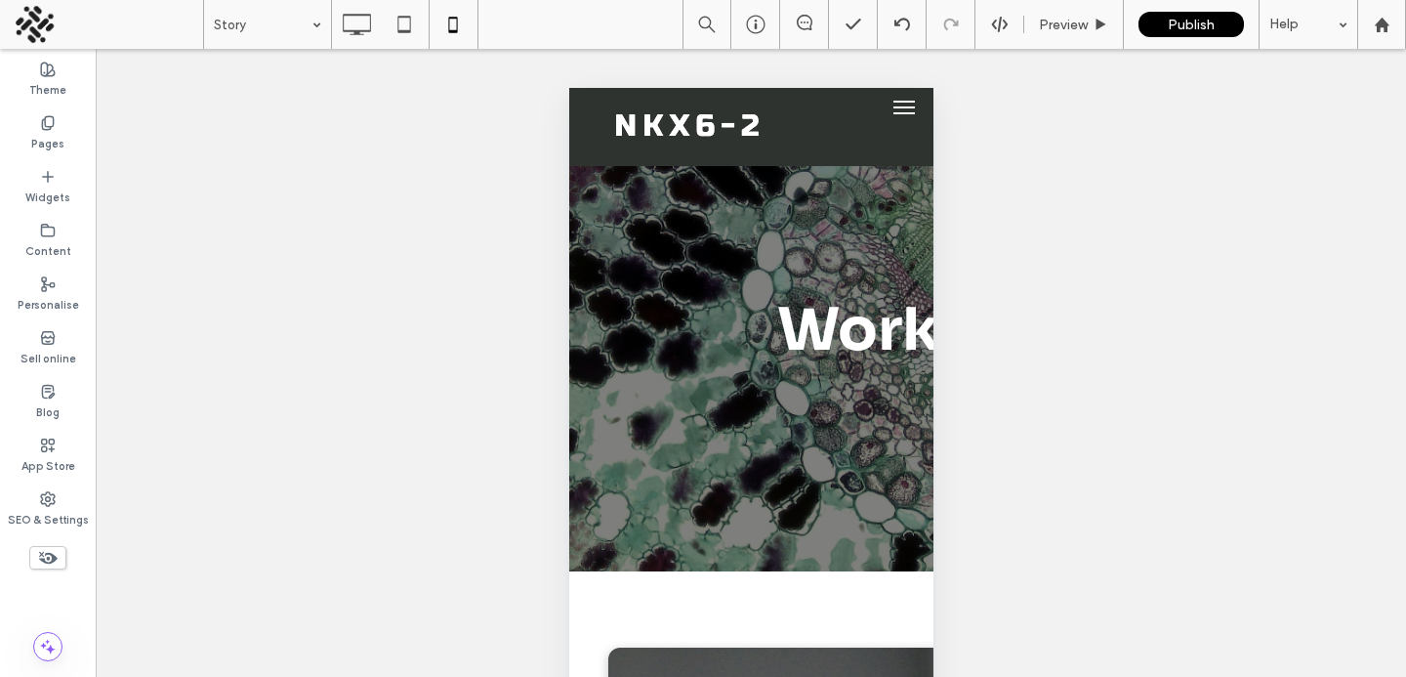
click at [38, 559] on icon at bounding box center [47, 557] width 21 height 21
click at [40, 557] on icon at bounding box center [47, 557] width 21 height 21
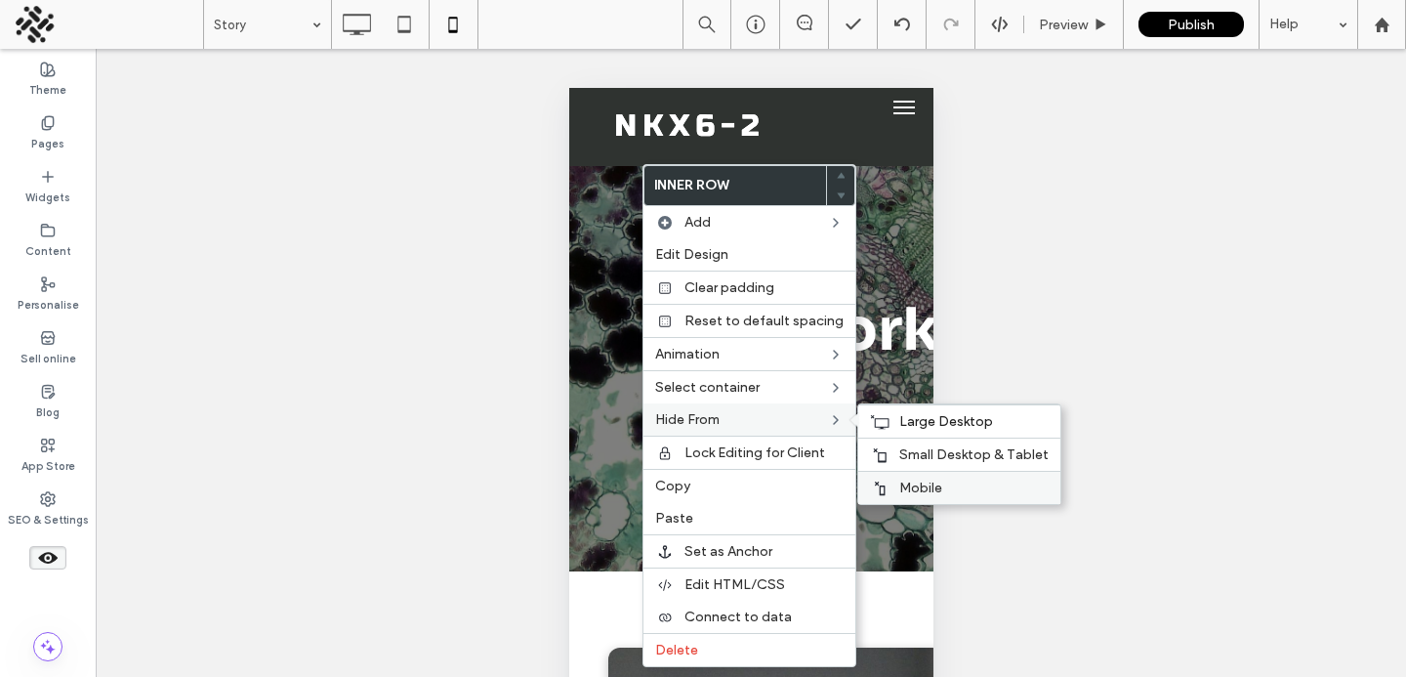
click at [904, 487] on span "Mobile" at bounding box center [920, 488] width 43 height 17
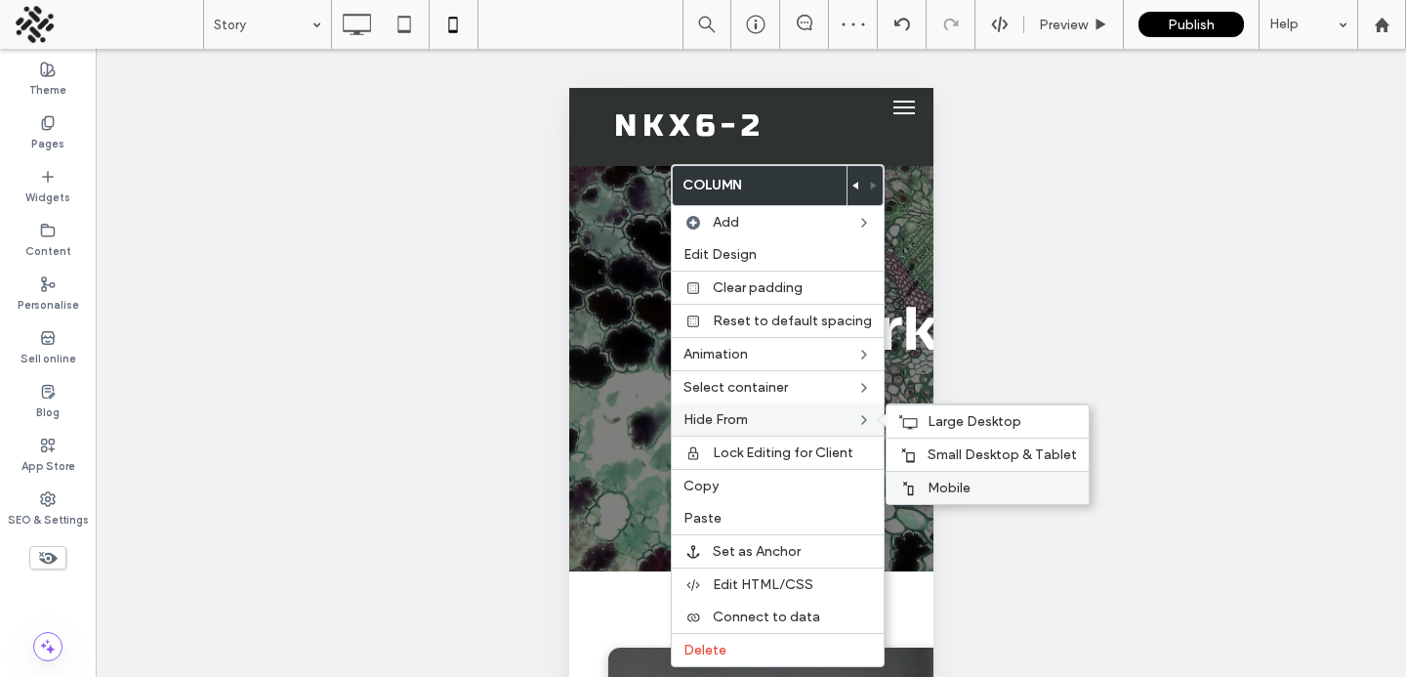
click at [929, 487] on span "Mobile" at bounding box center [949, 488] width 43 height 17
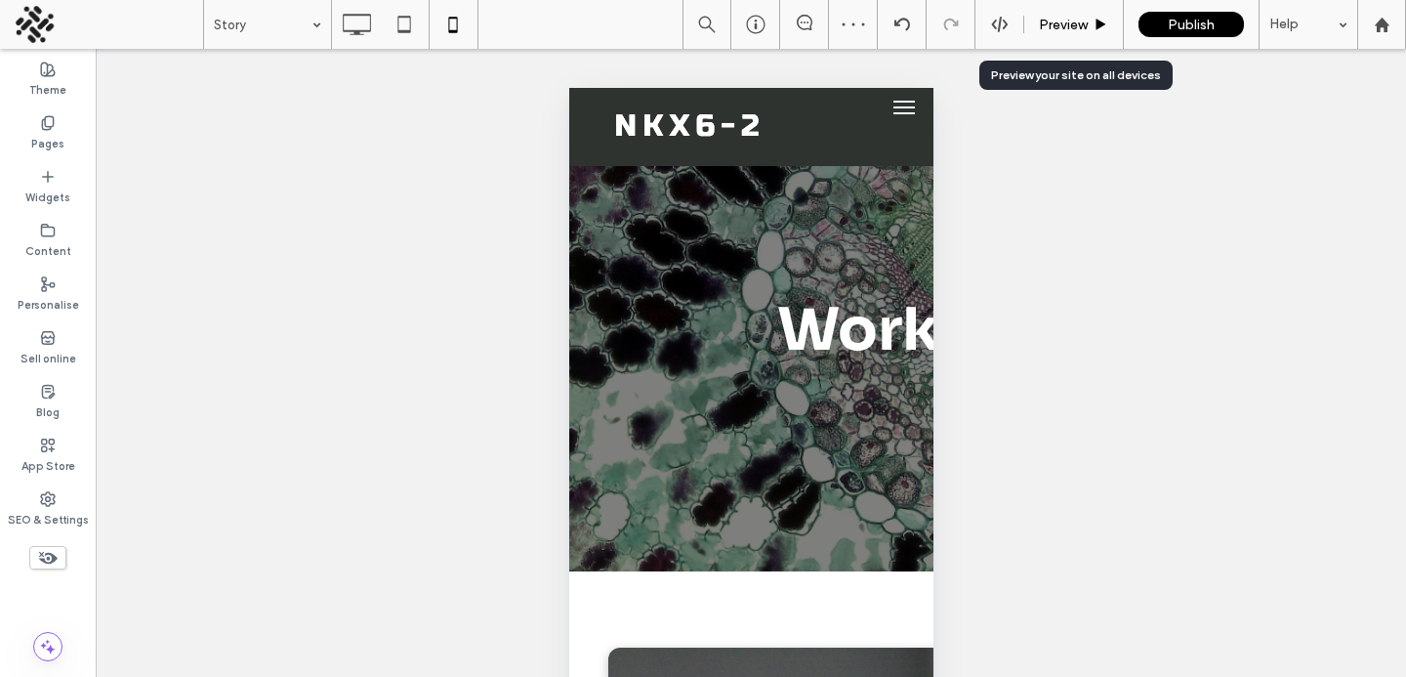
click at [1053, 18] on span "Preview" at bounding box center [1063, 25] width 49 height 17
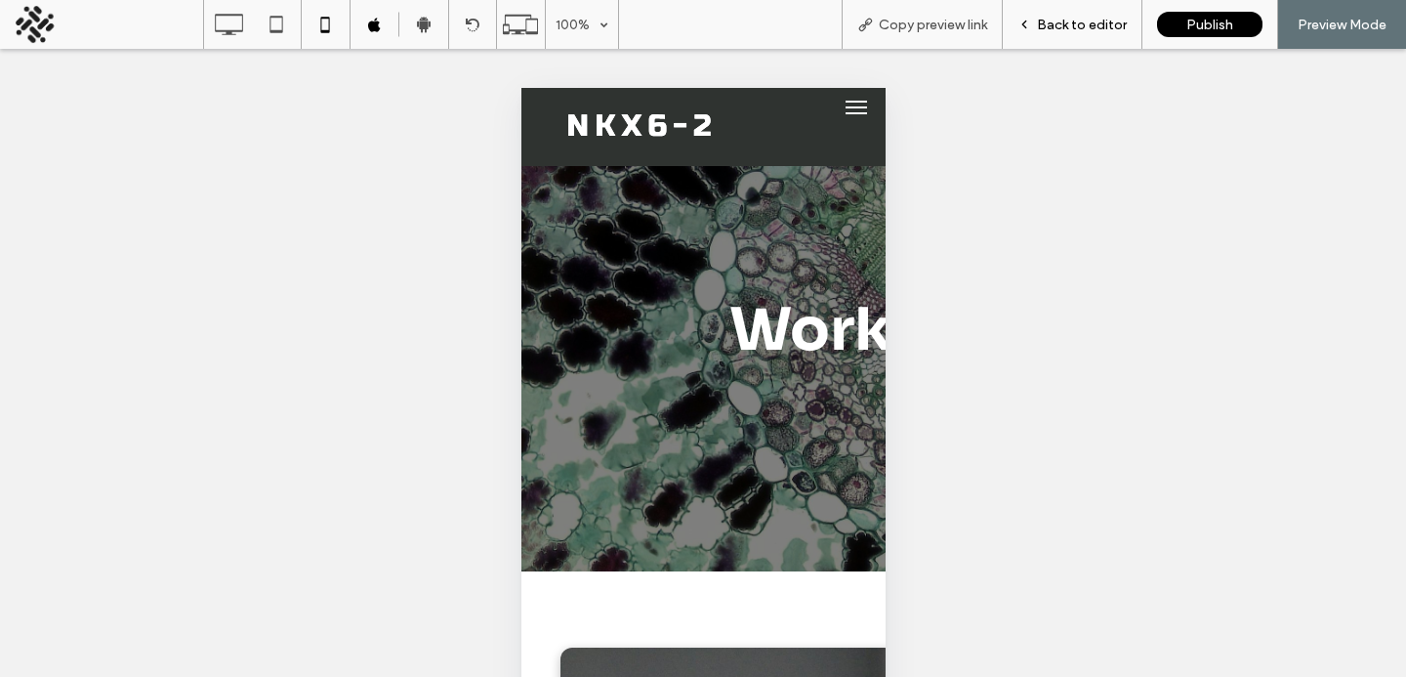
click at [1053, 39] on div "Back to editor" at bounding box center [1073, 24] width 140 height 49
click at [1088, 21] on span "Back to editor" at bounding box center [1082, 25] width 90 height 17
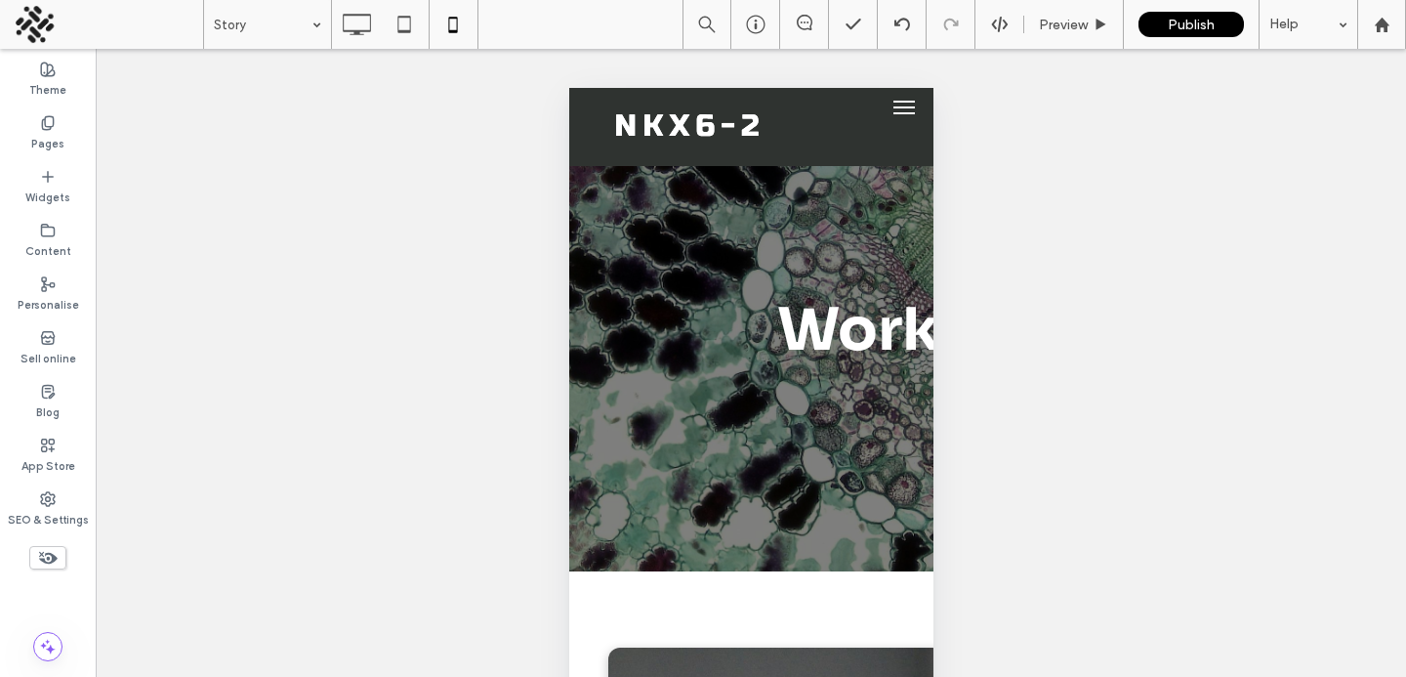
type input "****"
type input "**"
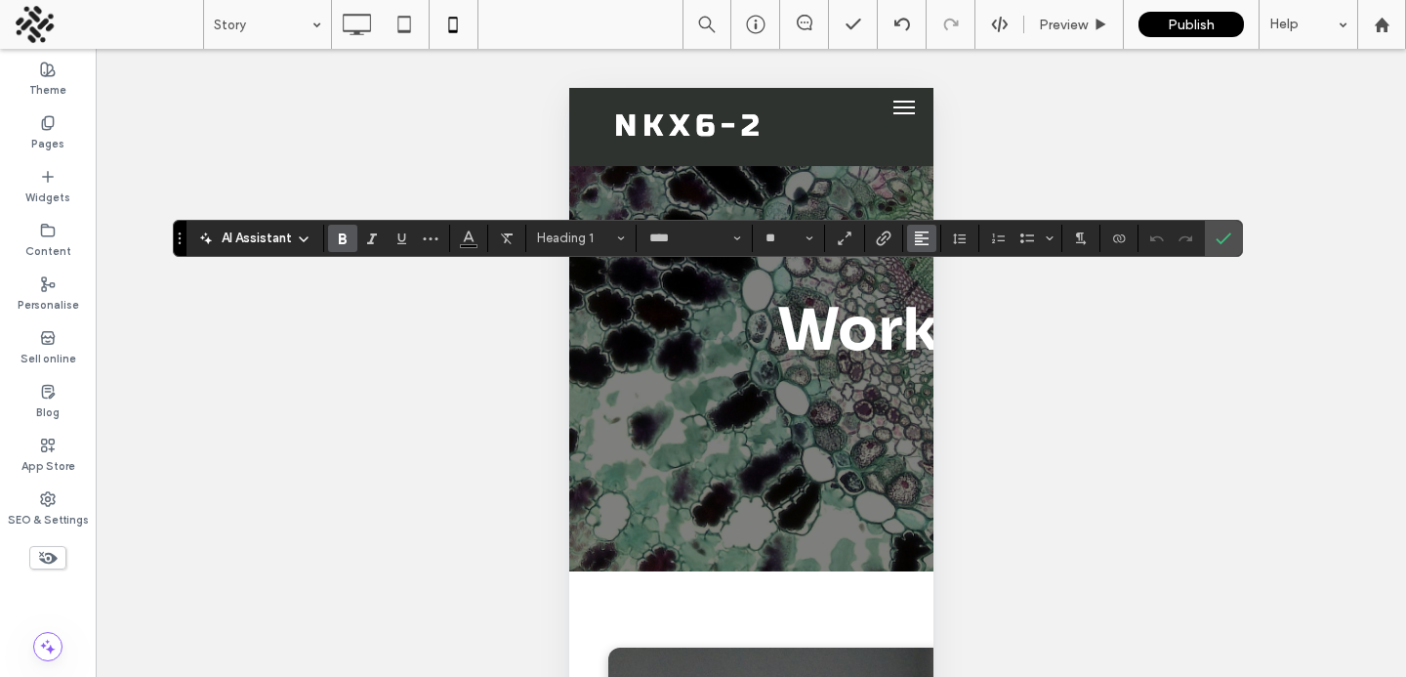
click at [920, 242] on icon "Alignment" at bounding box center [922, 238] width 16 height 16
click at [920, 305] on span "ui.textEditor.alignment.center" at bounding box center [918, 298] width 9 height 28
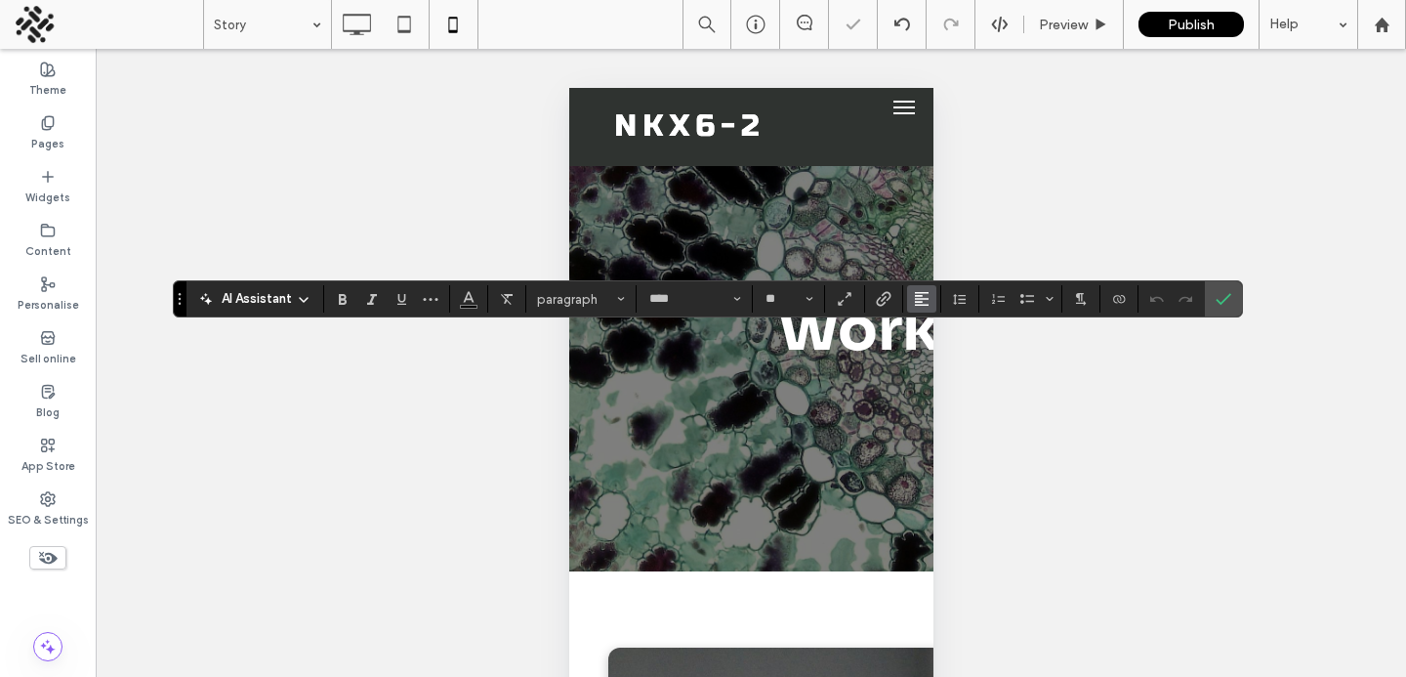
click at [914, 299] on icon "Alignment" at bounding box center [922, 299] width 16 height 16
click at [927, 355] on label "ui.textEditor.alignment.center" at bounding box center [941, 359] width 68 height 28
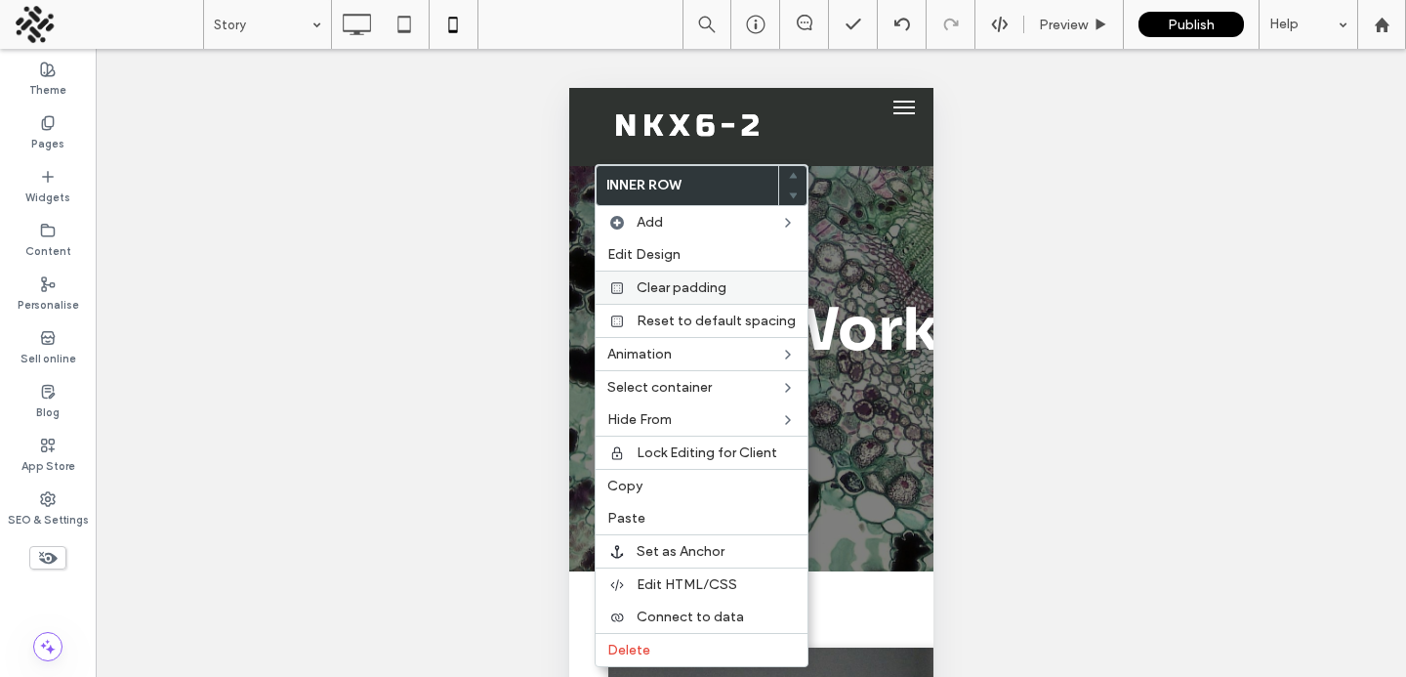
click at [644, 293] on span "Clear padding" at bounding box center [682, 287] width 90 height 17
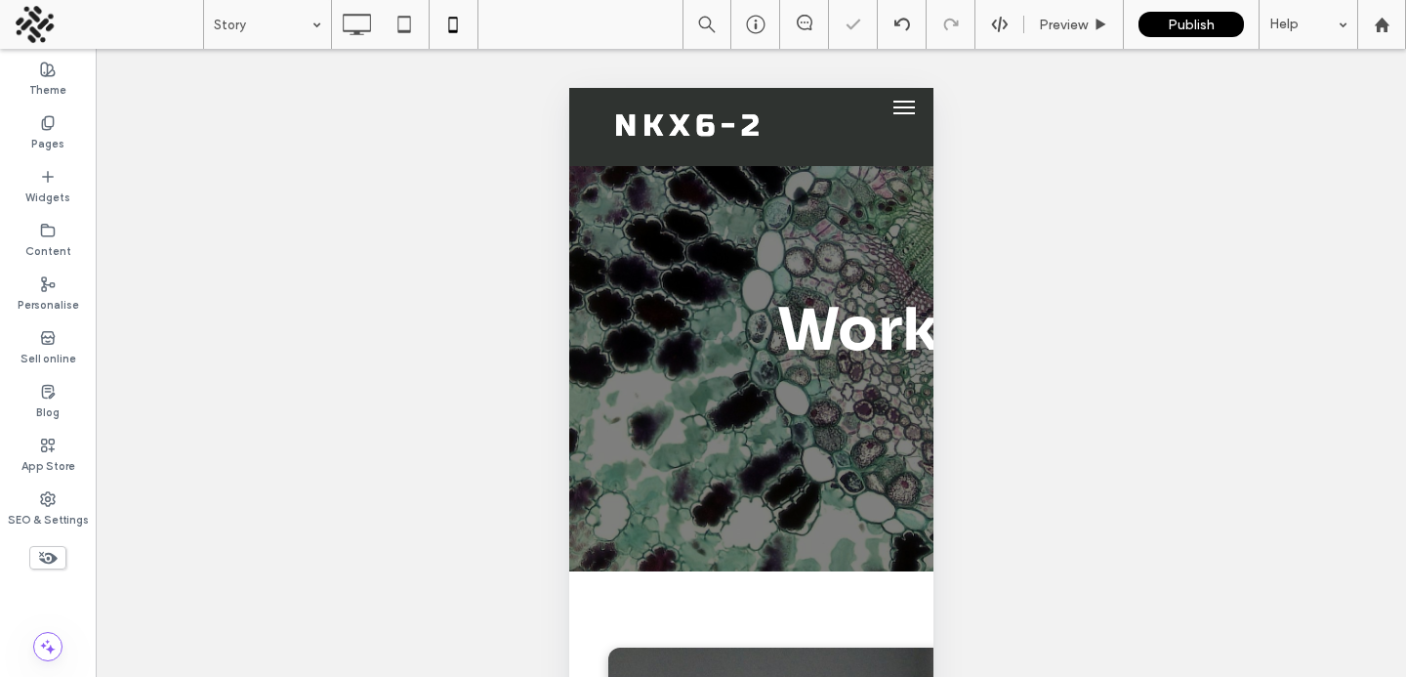
type input "****"
type input "**"
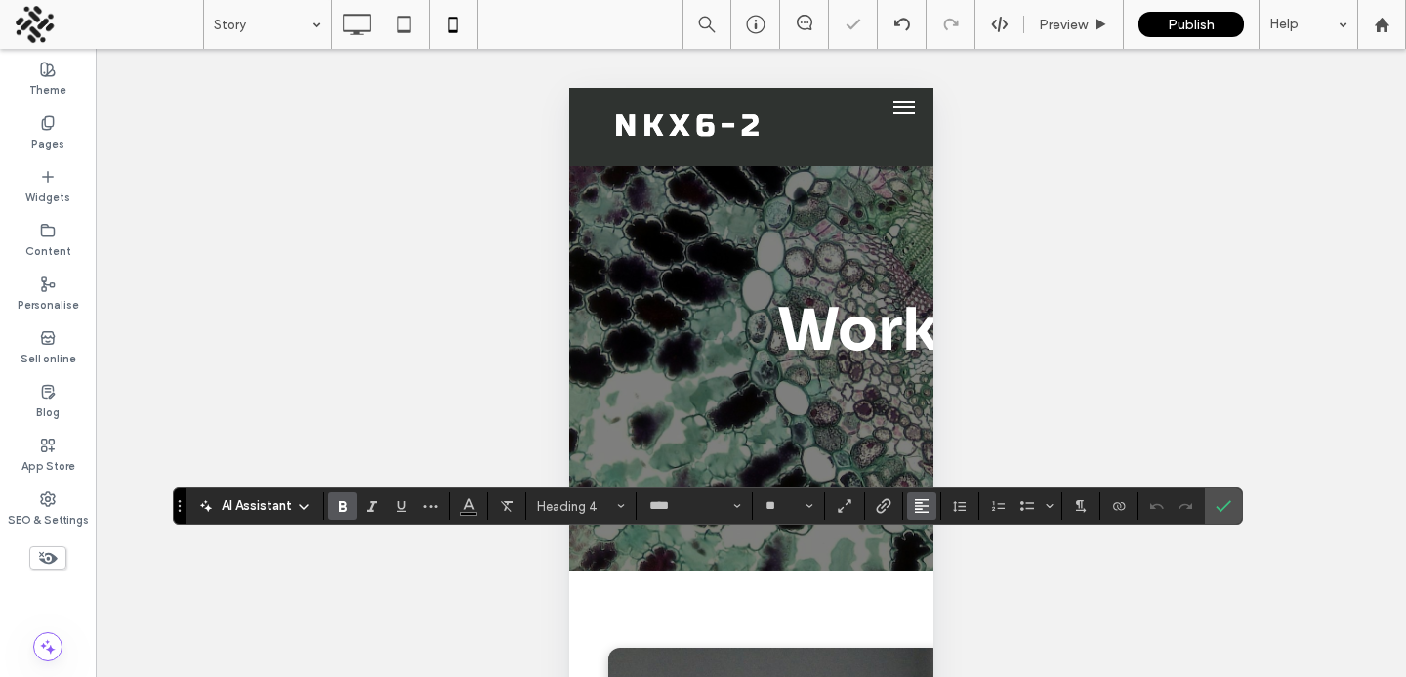
click at [921, 507] on icon "Alignment" at bounding box center [922, 506] width 16 height 16
click at [929, 420] on icon "ui.textEditor.alignment.center" at bounding box center [937, 418] width 16 height 16
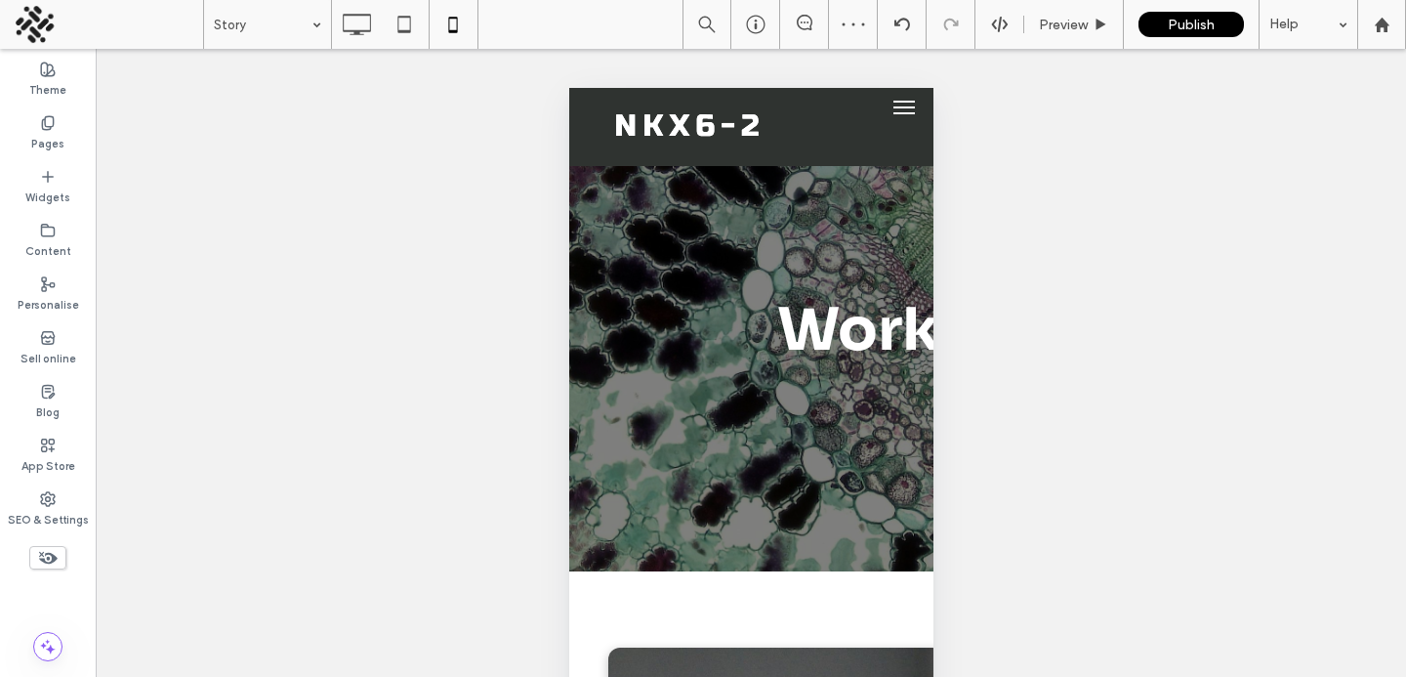
type input "****"
type input "**"
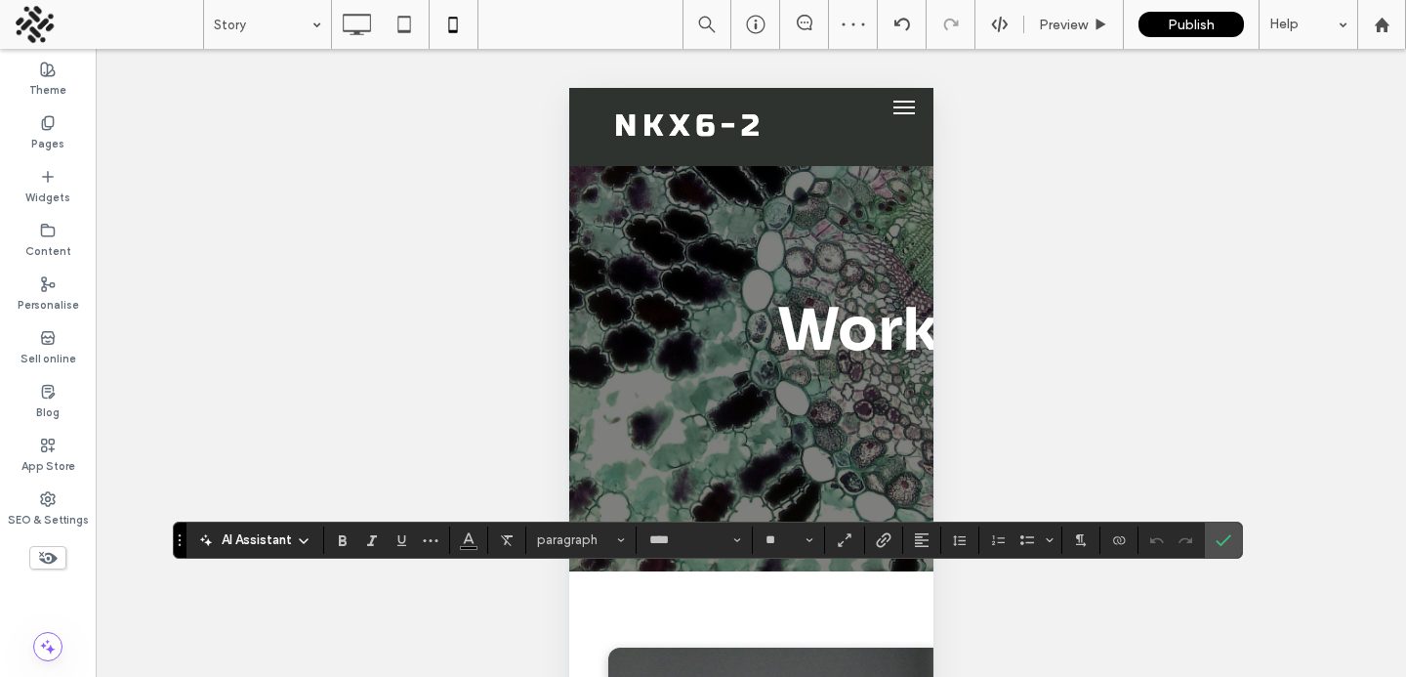
click at [924, 524] on div "AI Assistant paragraph **** **" at bounding box center [708, 540] width 1070 height 37
click at [923, 535] on icon "Alignment" at bounding box center [922, 540] width 16 height 16
click at [928, 449] on label "ui.textEditor.alignment.center" at bounding box center [941, 452] width 68 height 28
click at [1223, 541] on use "Confirm" at bounding box center [1224, 540] width 16 height 12
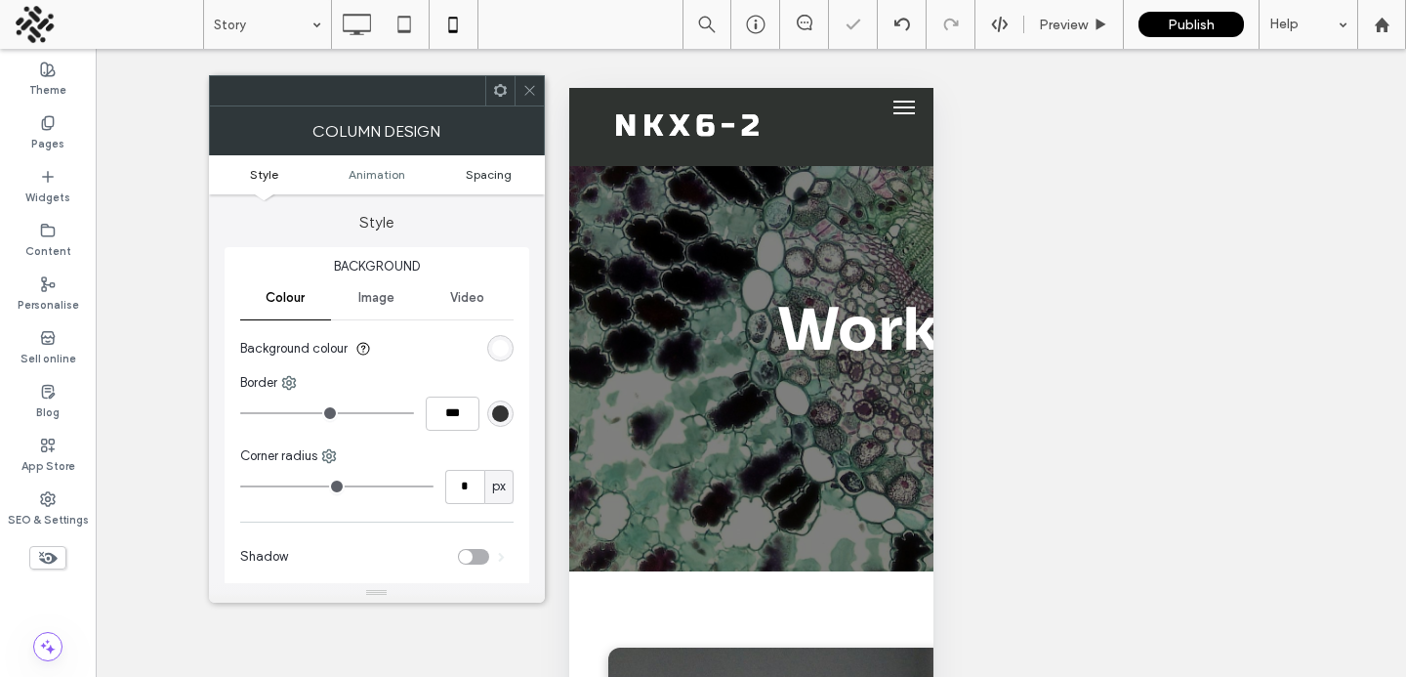
click at [482, 177] on span "Spacing" at bounding box center [489, 174] width 46 height 15
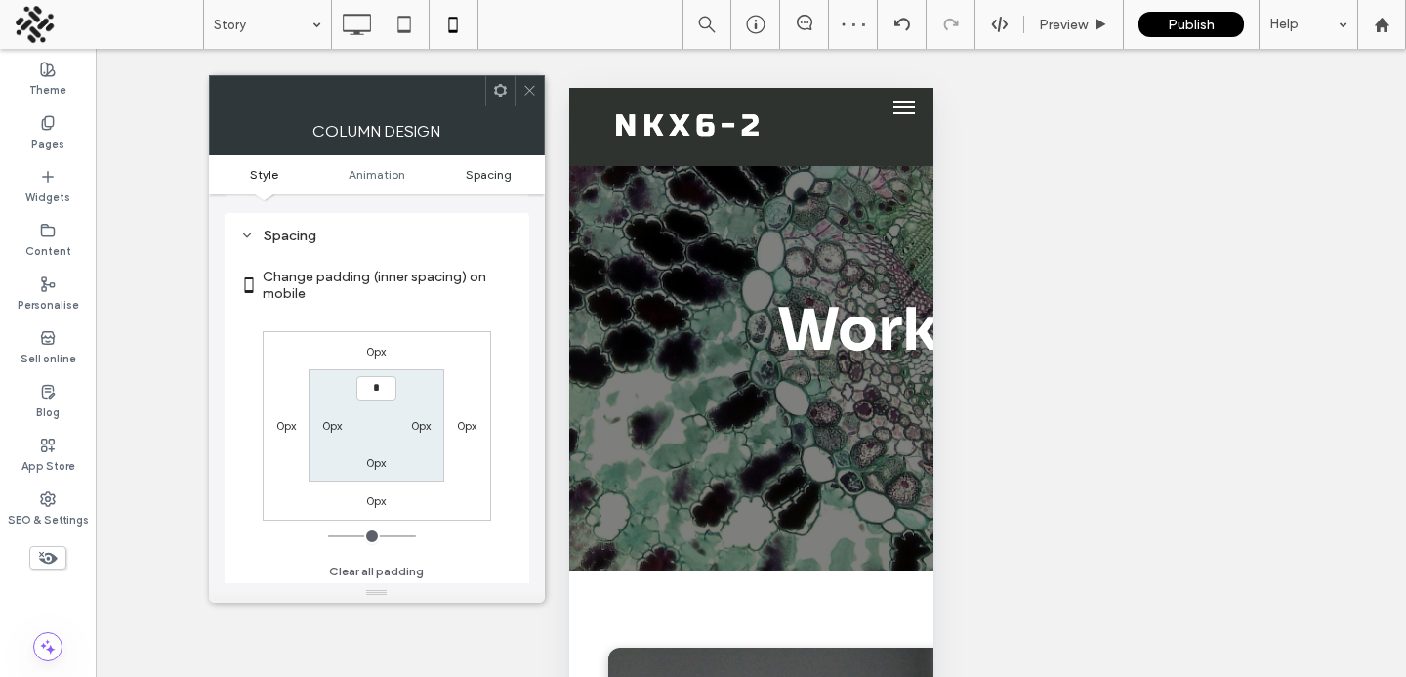
scroll to position [459, 0]
type input "**"
type input "*"
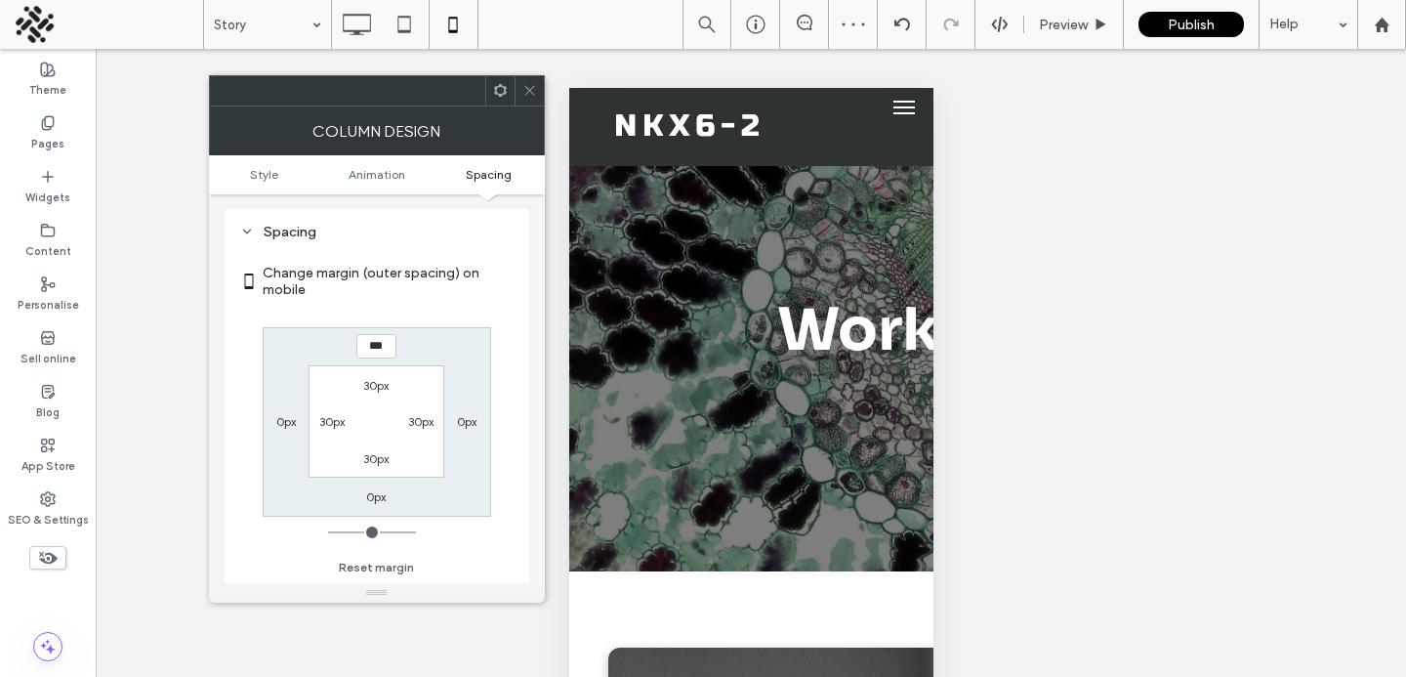
type input "*"
click at [518, 82] on div at bounding box center [529, 90] width 29 height 29
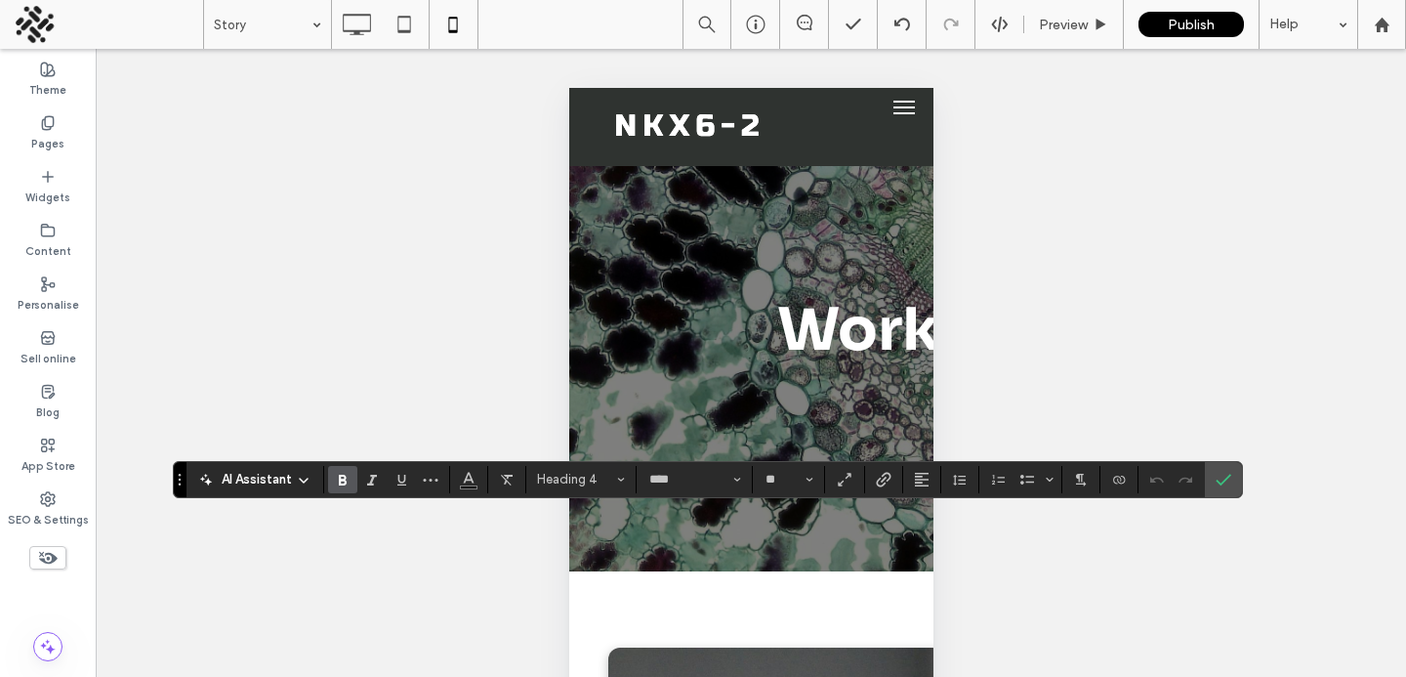
click at [941, 481] on section at bounding box center [960, 479] width 38 height 27
click at [927, 481] on icon "Alignment" at bounding box center [922, 480] width 16 height 16
click at [932, 391] on use "ui.textEditor.alignment.center" at bounding box center [937, 391] width 14 height 14
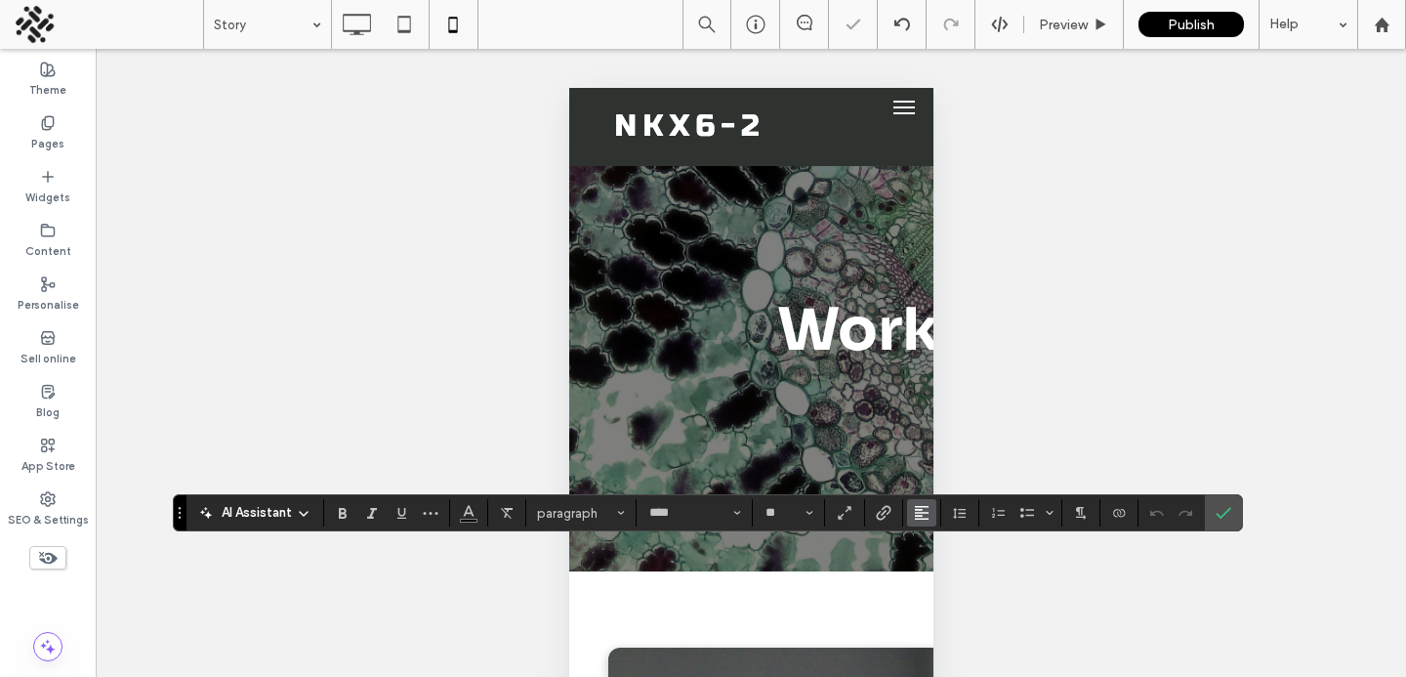
click at [911, 517] on button "Alignment" at bounding box center [921, 512] width 29 height 27
click at [923, 424] on label "ui.textEditor.alignment.center" at bounding box center [941, 424] width 68 height 28
click at [1233, 515] on label "Confirm" at bounding box center [1223, 512] width 29 height 35
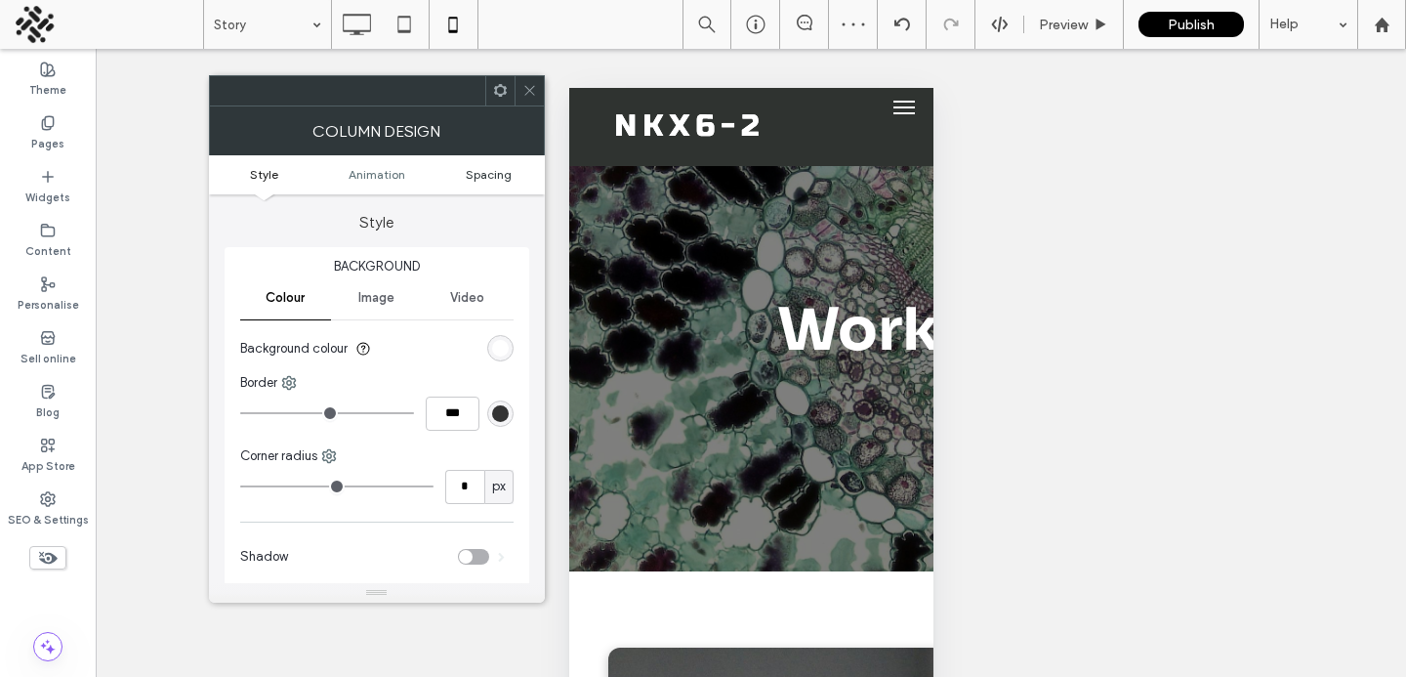
click at [491, 181] on span "Spacing" at bounding box center [489, 174] width 46 height 15
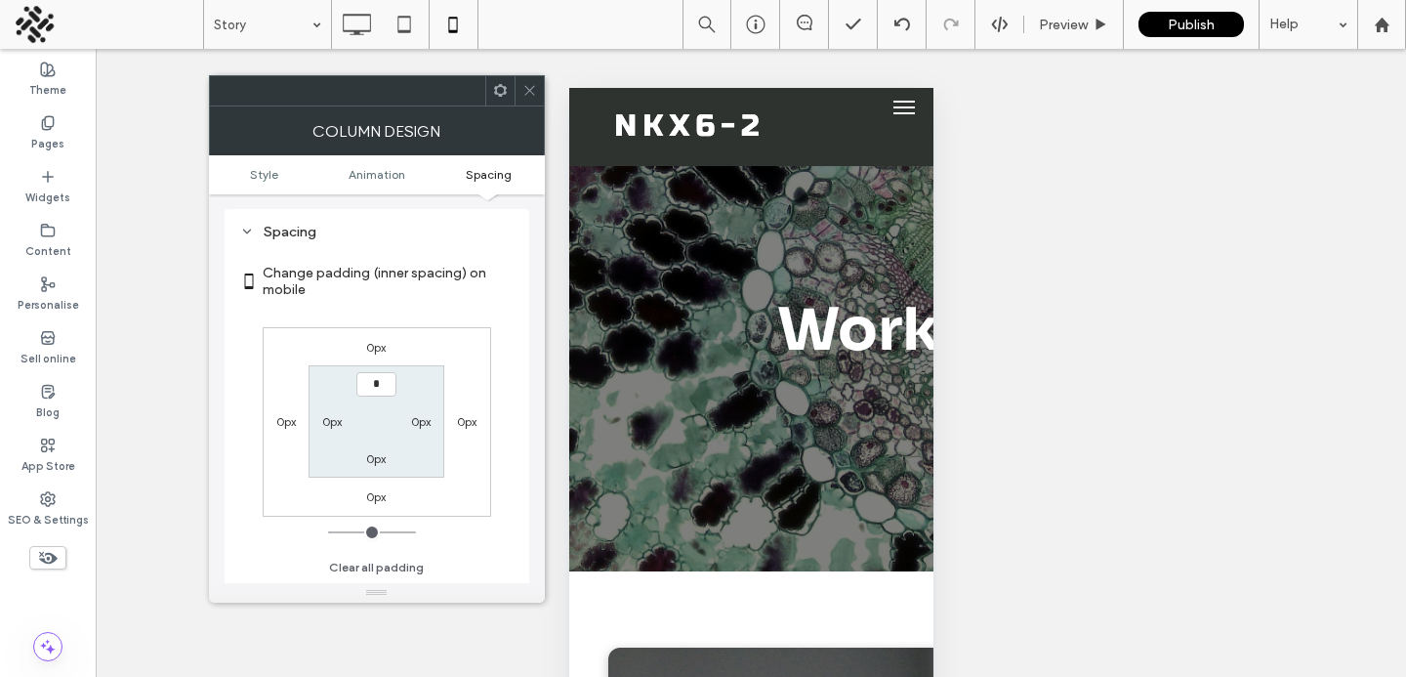
type input "**"
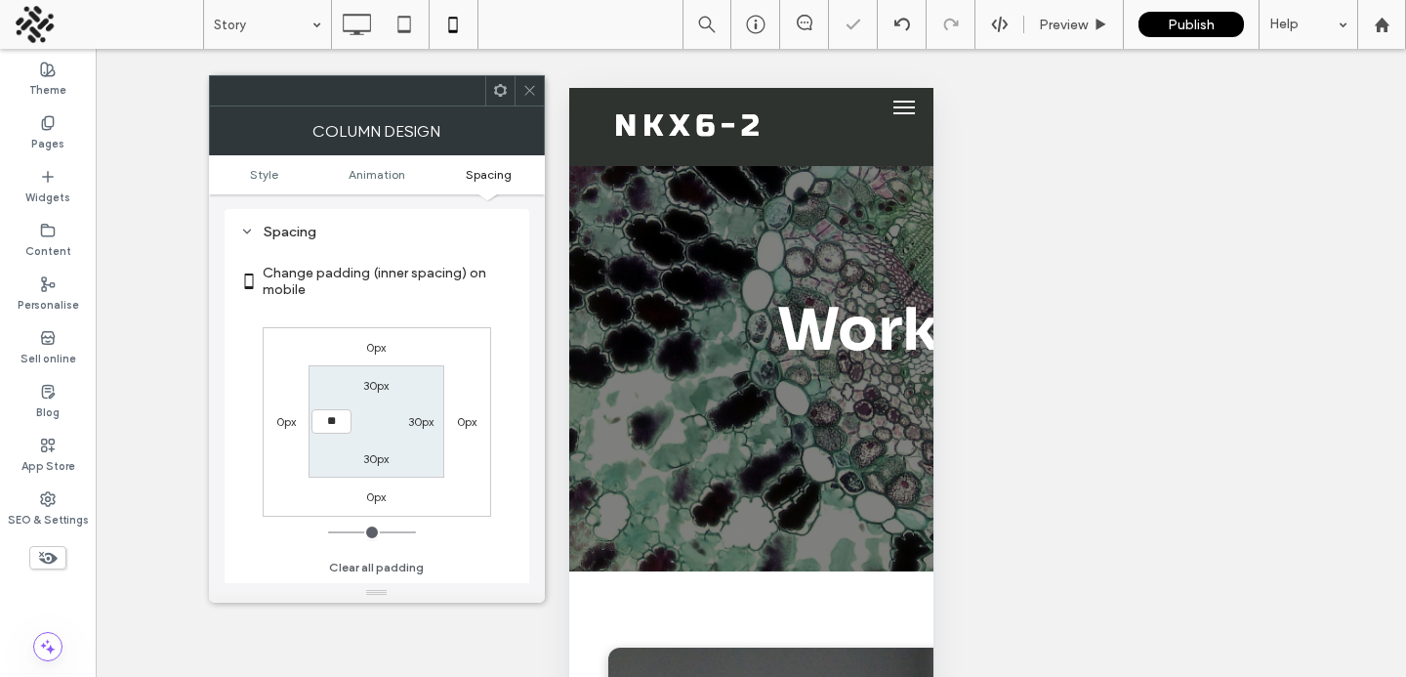
type input "****"
click at [375, 490] on label "0px" at bounding box center [376, 496] width 20 height 15
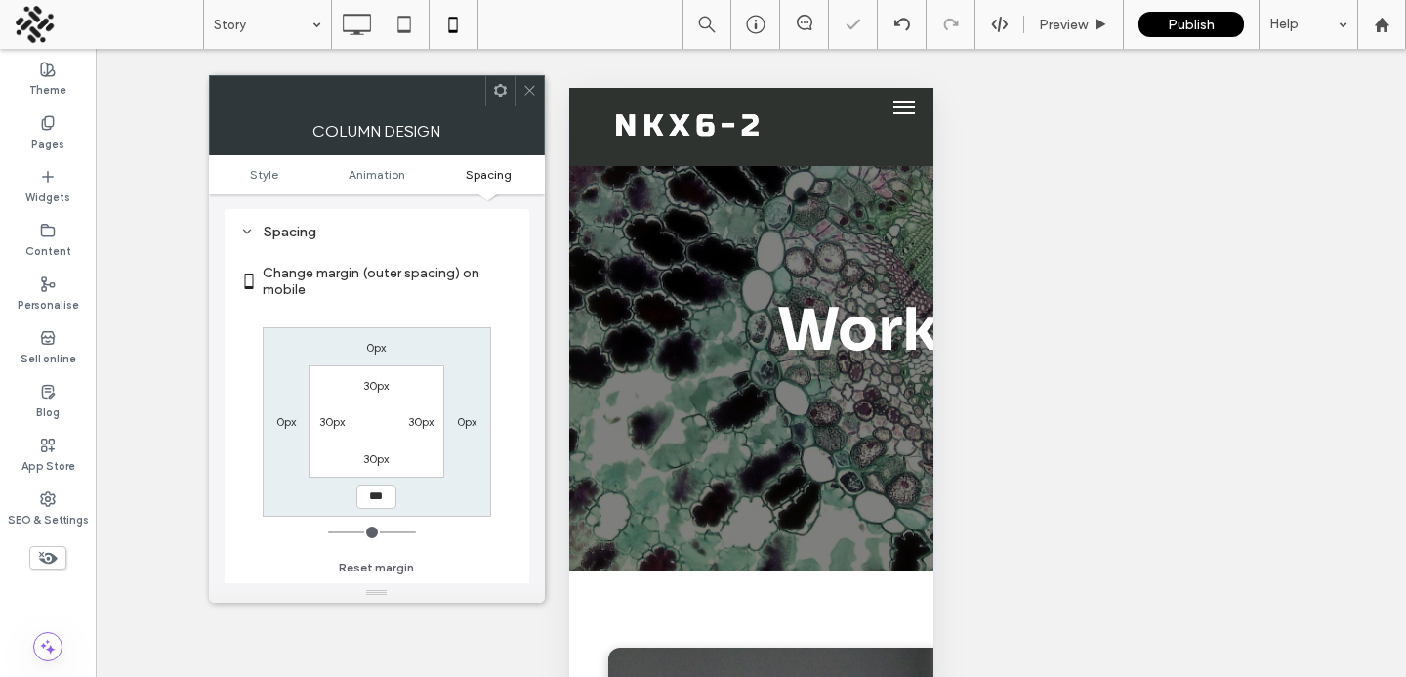
type input "*"
type input "**"
type input "****"
click at [526, 95] on icon at bounding box center [530, 90] width 15 height 15
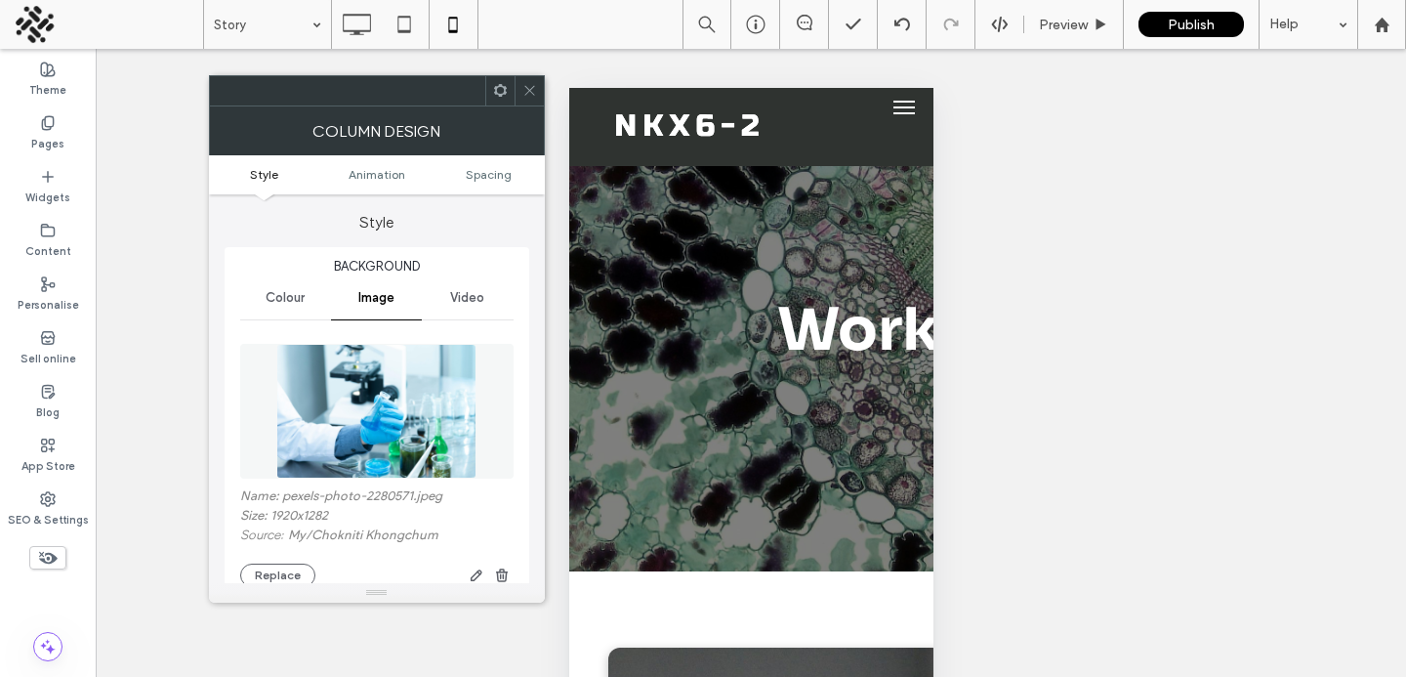
click at [476, 183] on ul "Style Animation Spacing" at bounding box center [377, 174] width 336 height 39
click at [480, 176] on span "Spacing" at bounding box center [489, 174] width 46 height 15
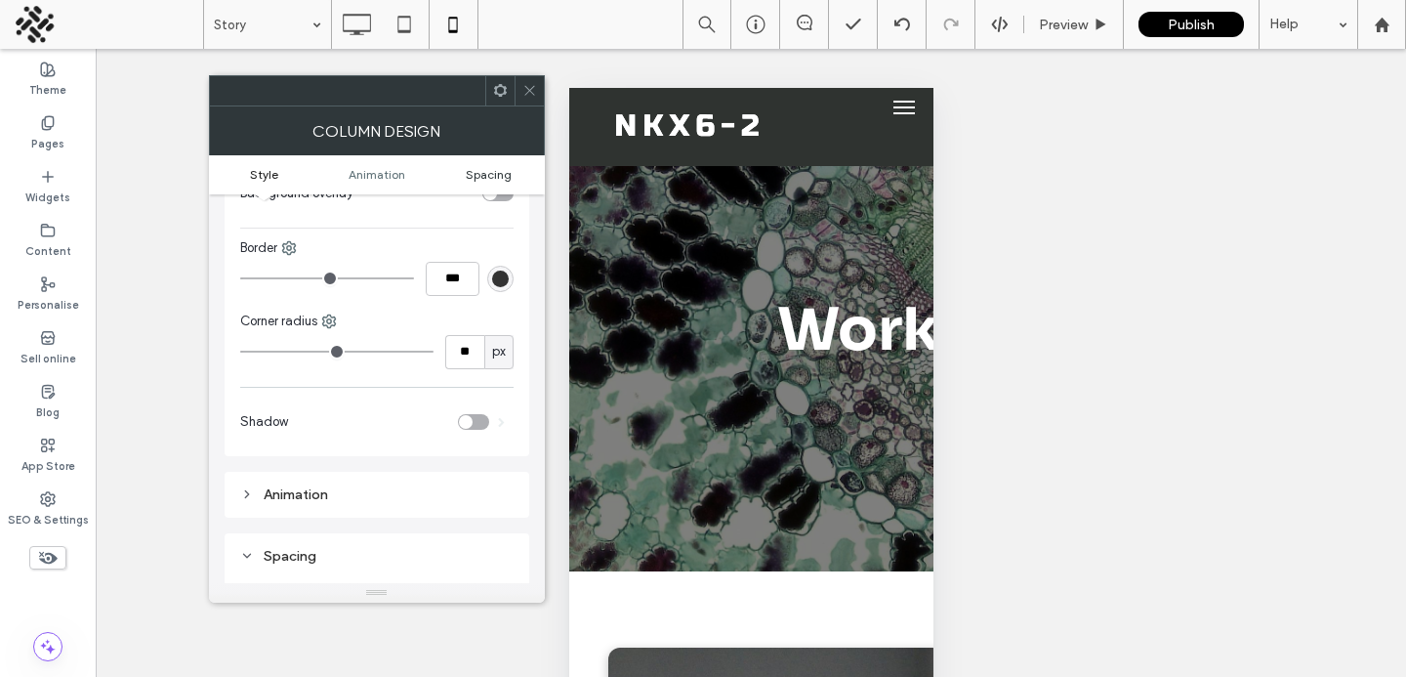
scroll to position [833, 0]
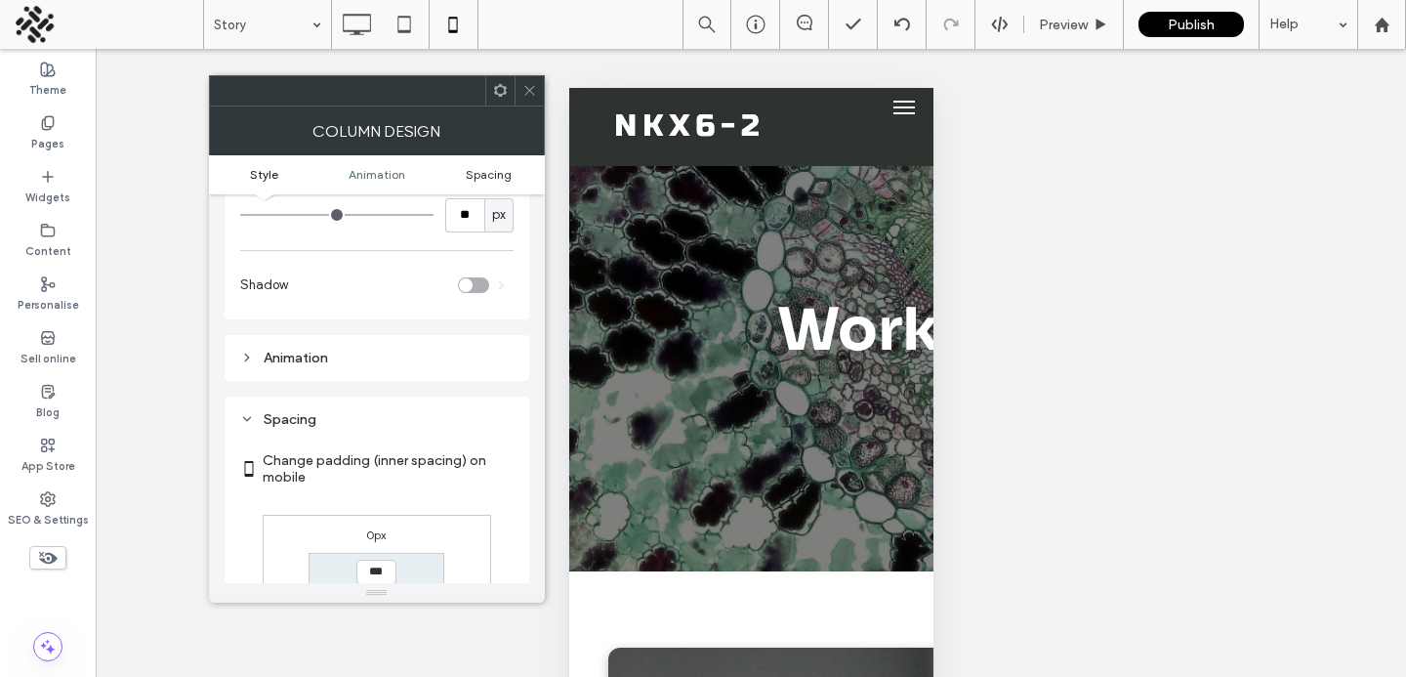
type input "*****"
type input "***"
click at [523, 98] on span at bounding box center [530, 90] width 15 height 29
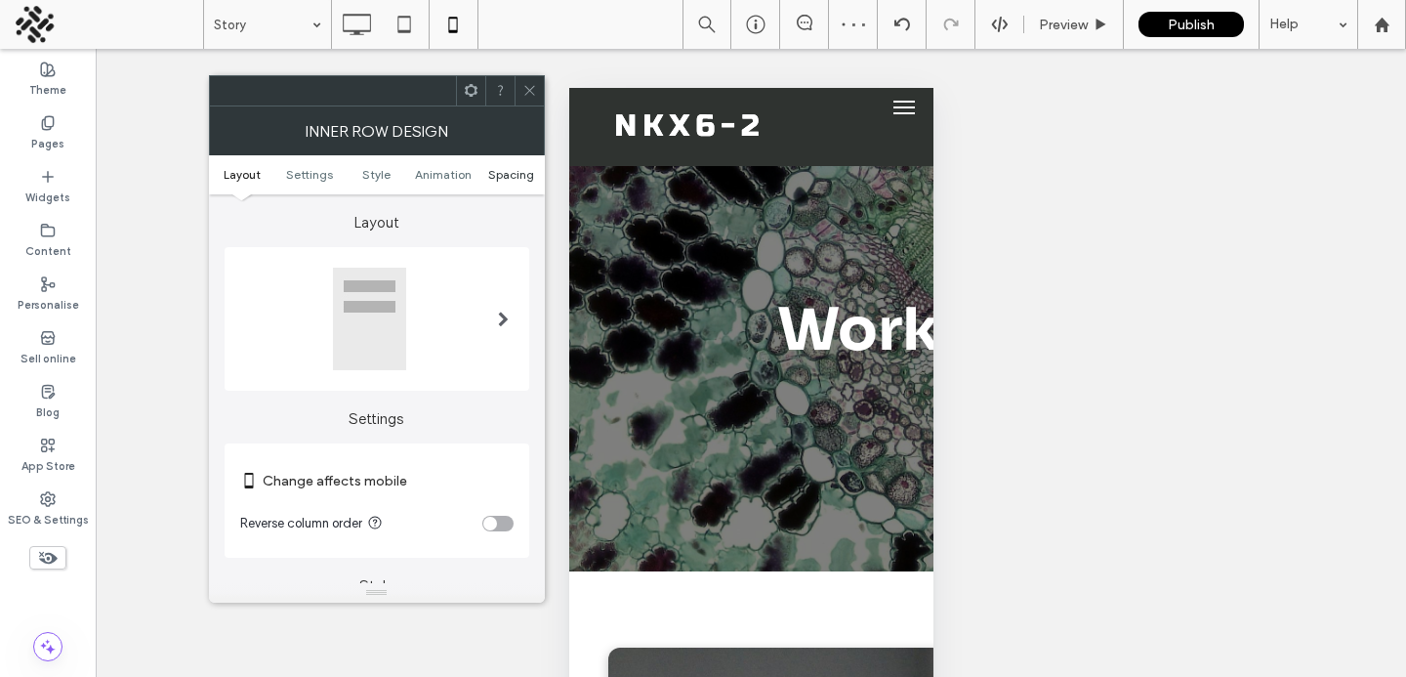
click at [491, 172] on span "Spacing" at bounding box center [511, 174] width 46 height 15
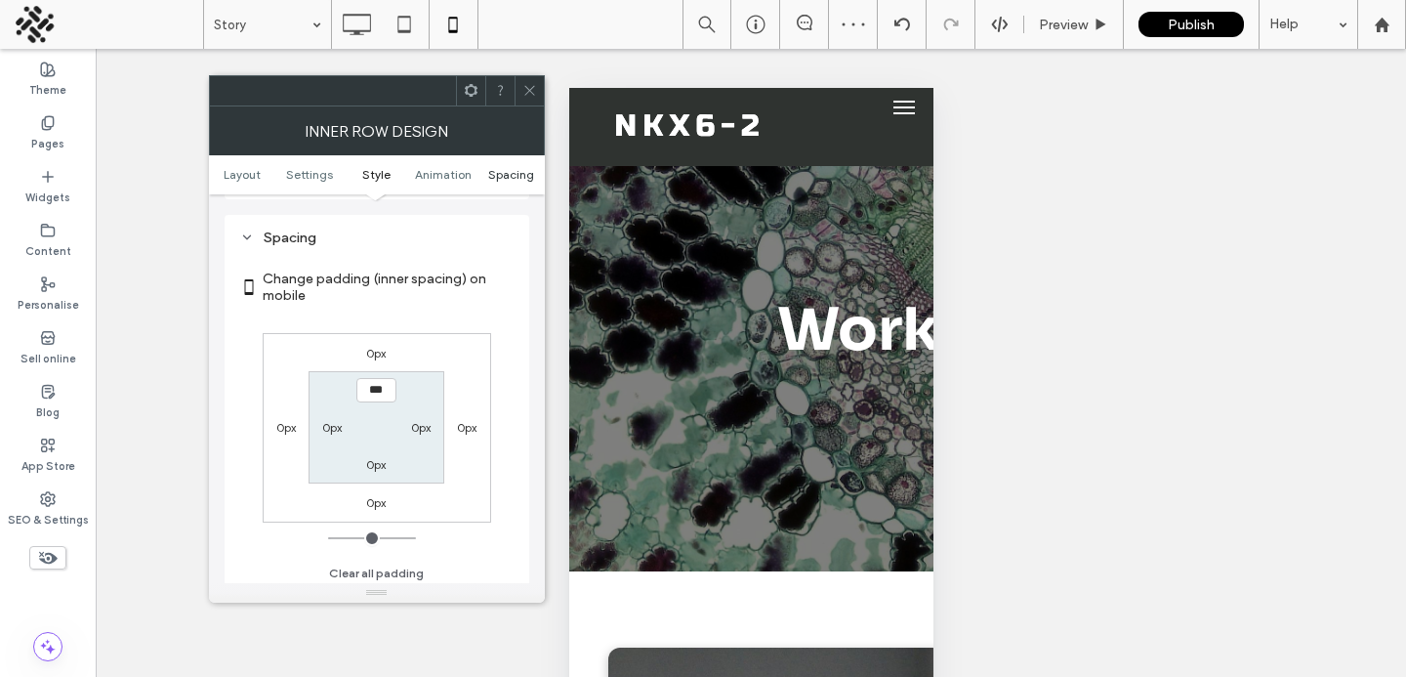
scroll to position [823, 0]
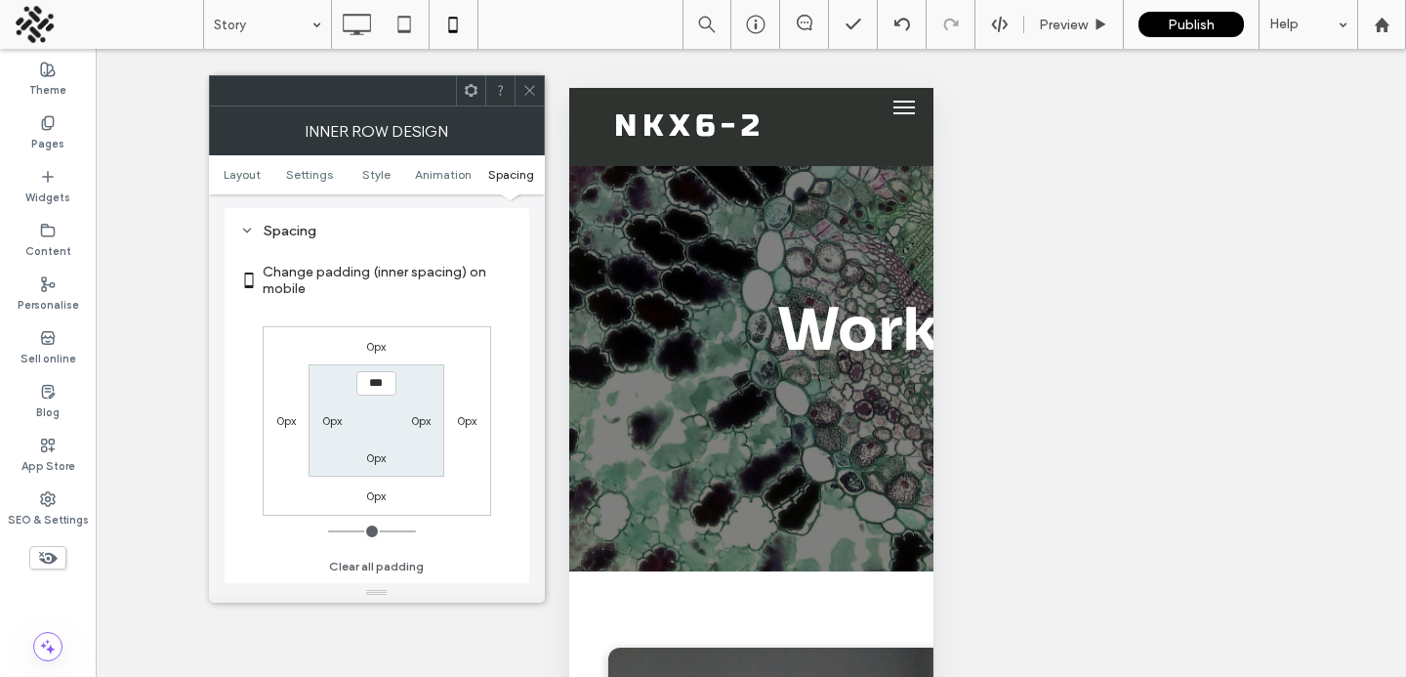
click at [526, 95] on icon at bounding box center [530, 90] width 15 height 15
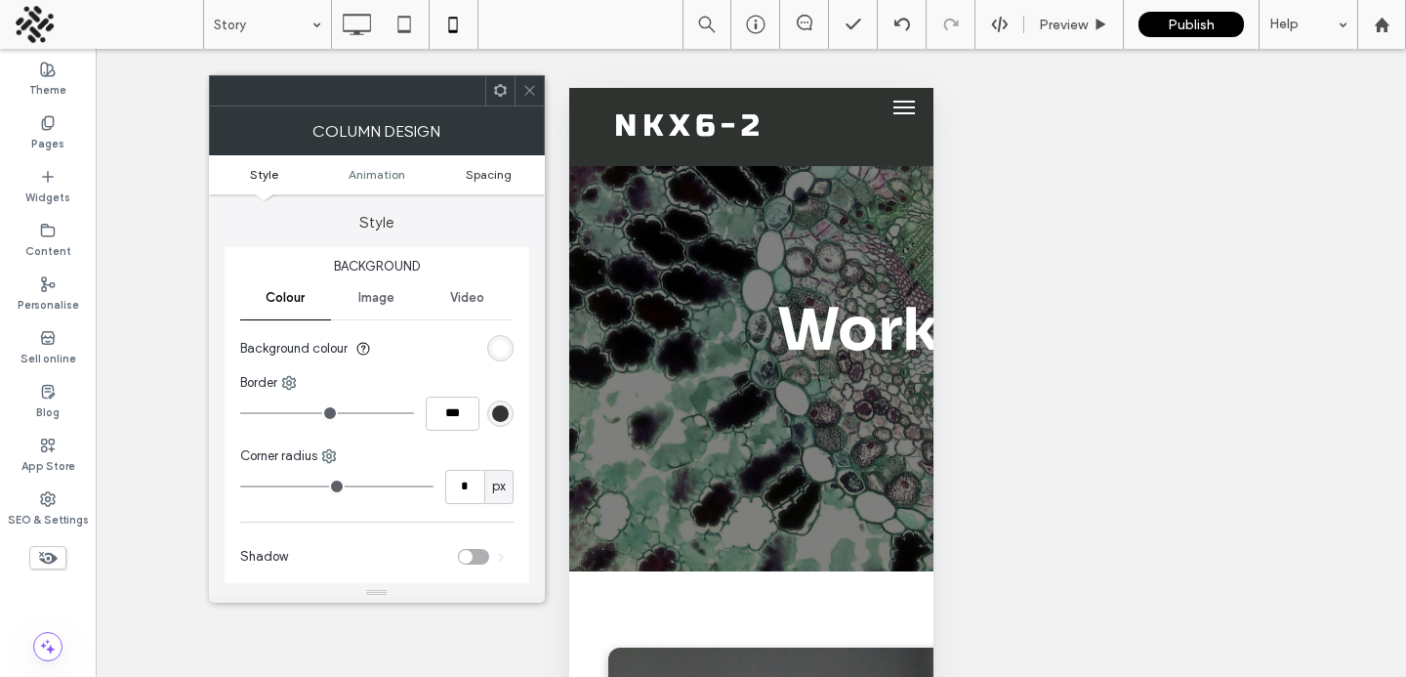
click at [477, 181] on span "Spacing" at bounding box center [489, 174] width 46 height 15
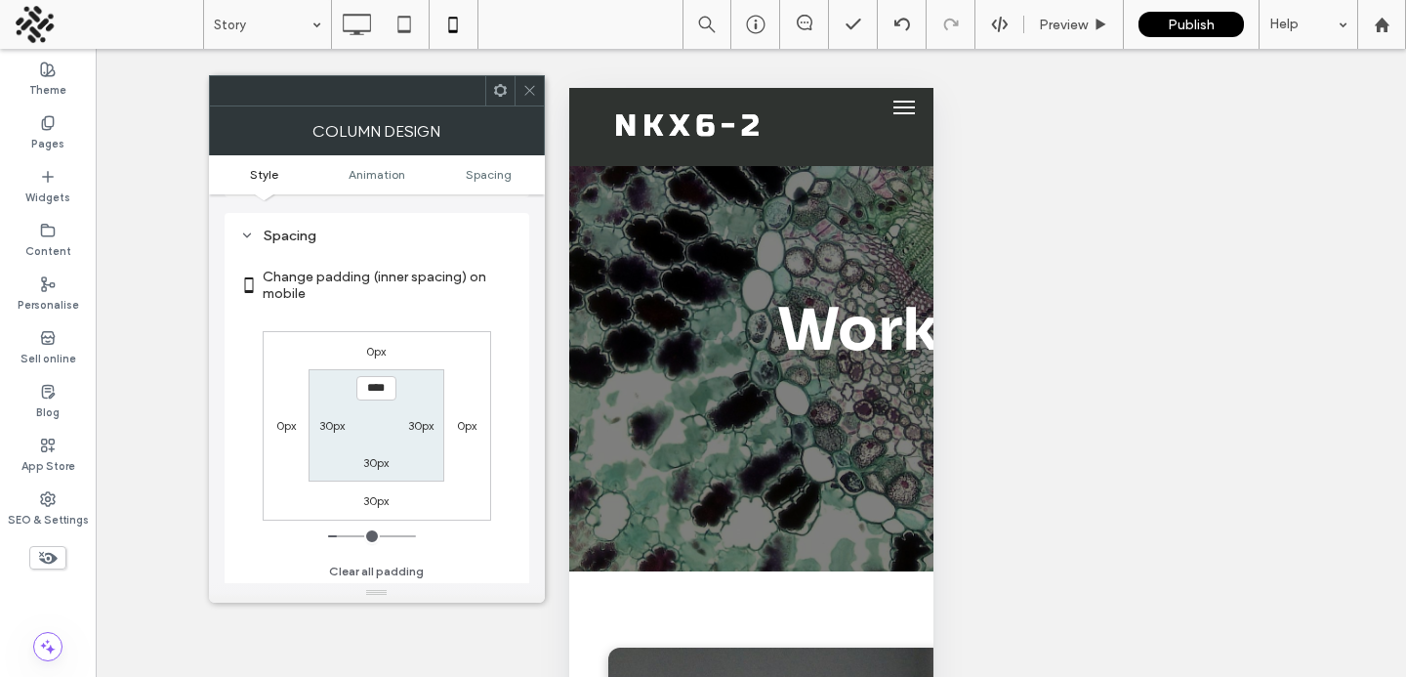
scroll to position [459, 0]
click at [384, 458] on label "30px" at bounding box center [375, 458] width 25 height 15
click at [373, 494] on label "30px" at bounding box center [375, 496] width 25 height 15
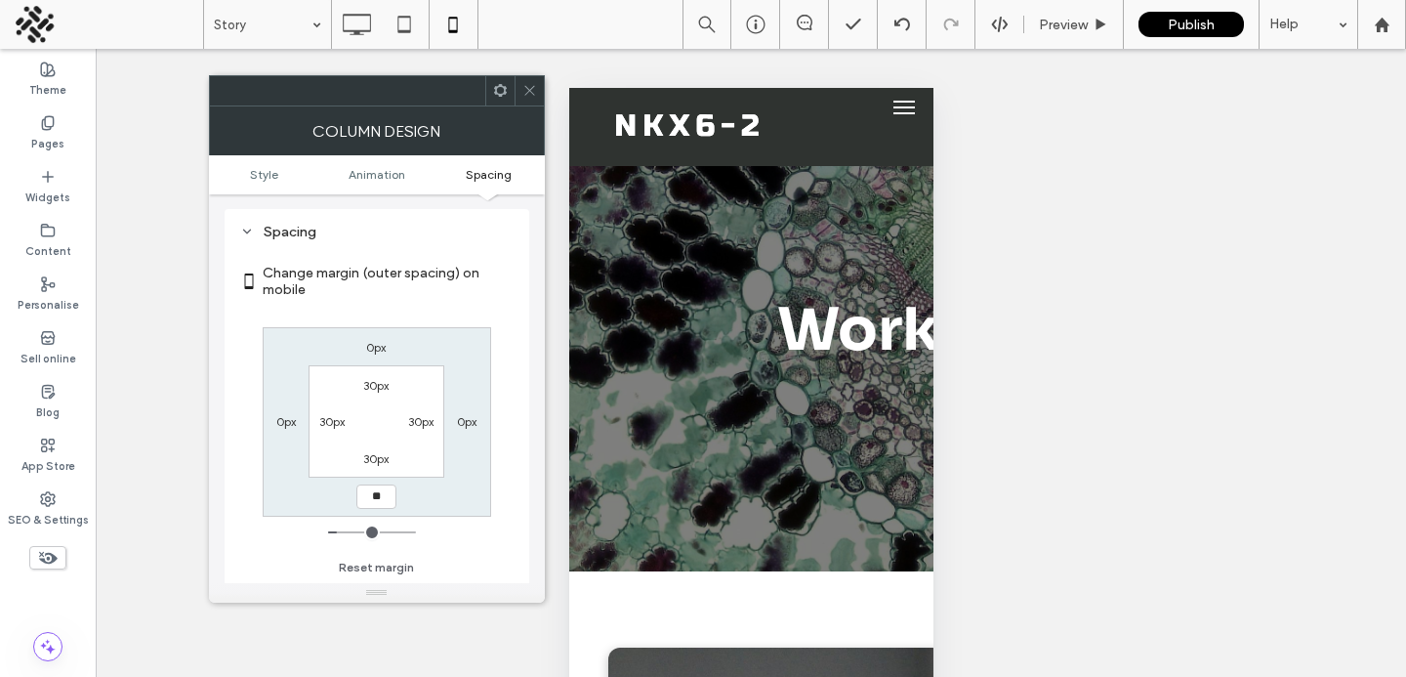
type input "**"
type input "****"
click at [523, 100] on span at bounding box center [530, 90] width 15 height 29
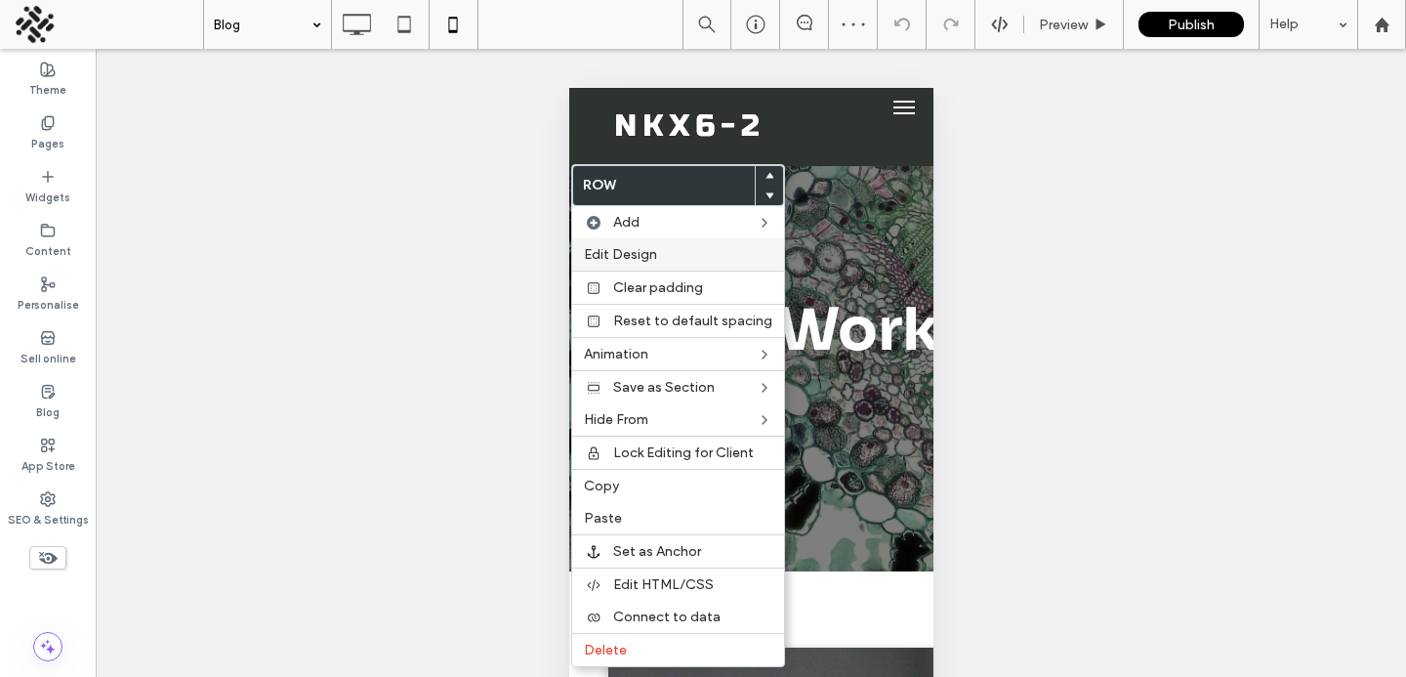
click at [606, 263] on div "Edit Design" at bounding box center [678, 254] width 212 height 32
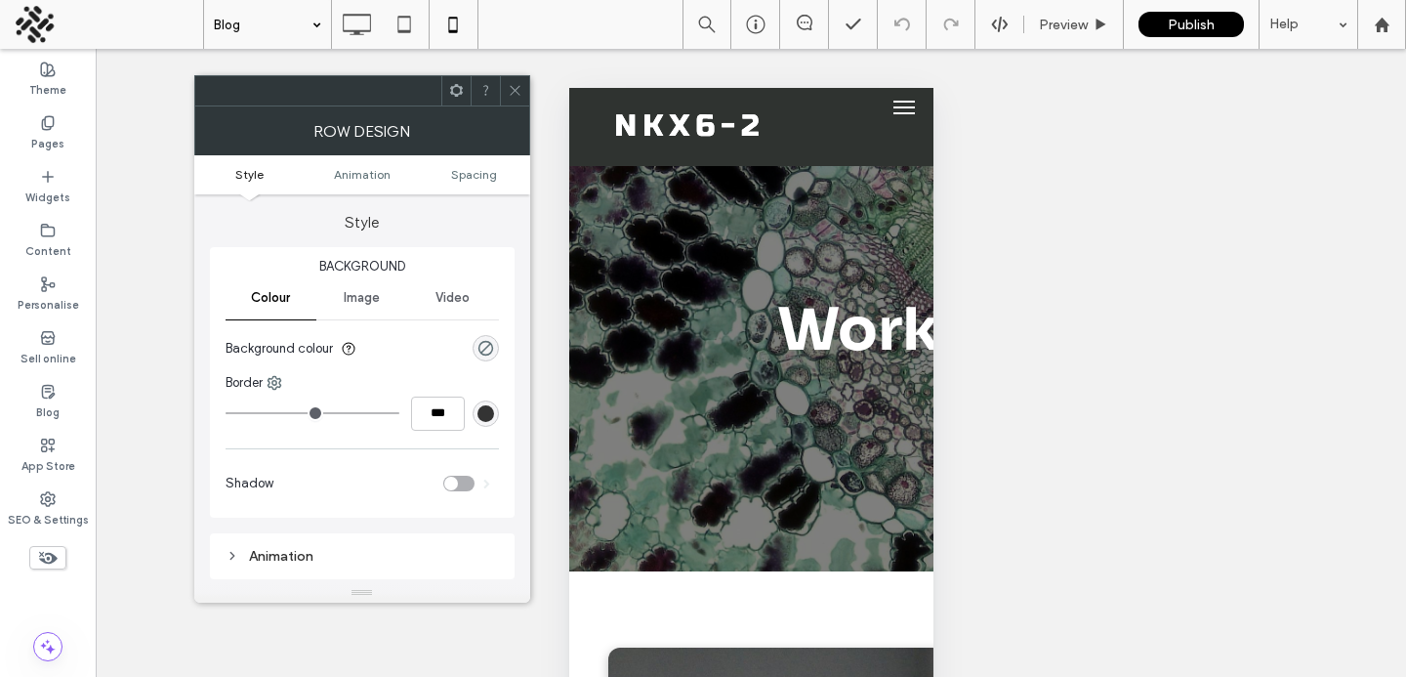
click at [446, 165] on ul "Style Animation Spacing" at bounding box center [362, 174] width 336 height 39
click at [454, 167] on span "Spacing" at bounding box center [474, 174] width 46 height 15
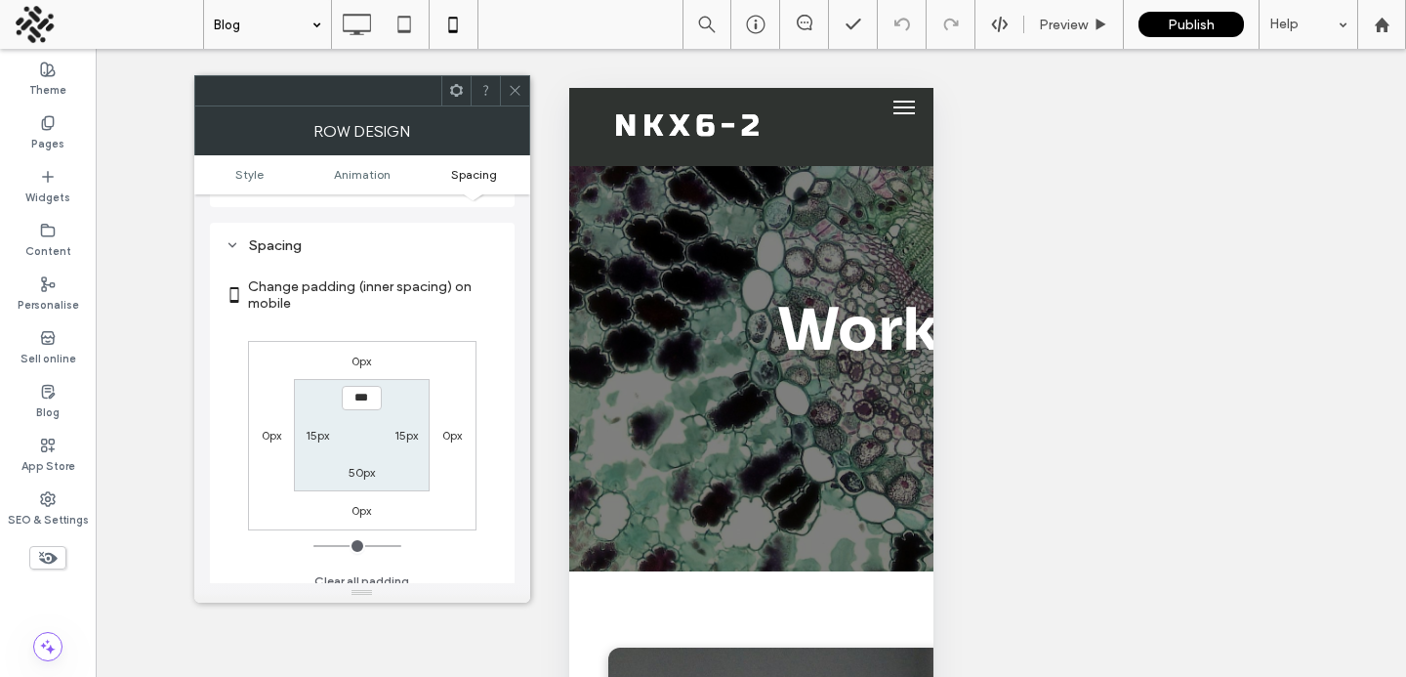
scroll to position [386, 0]
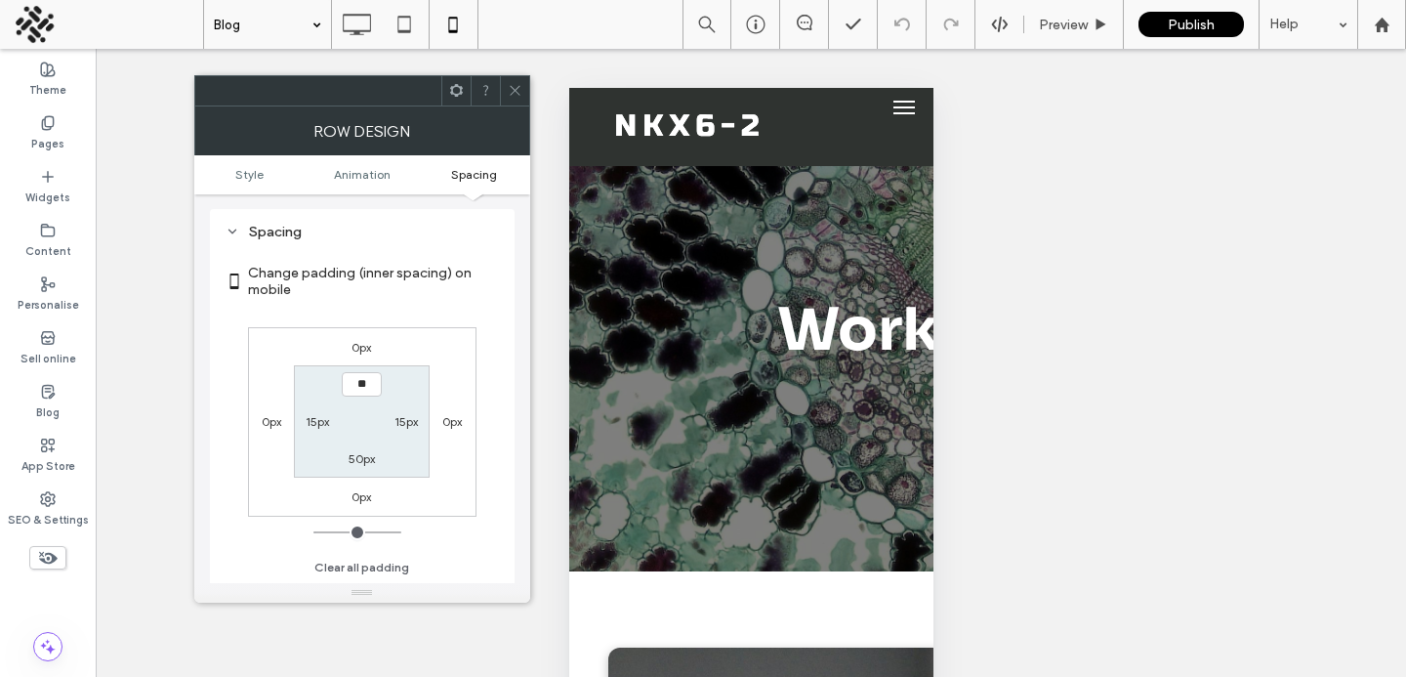
type input "****"
type input "**"
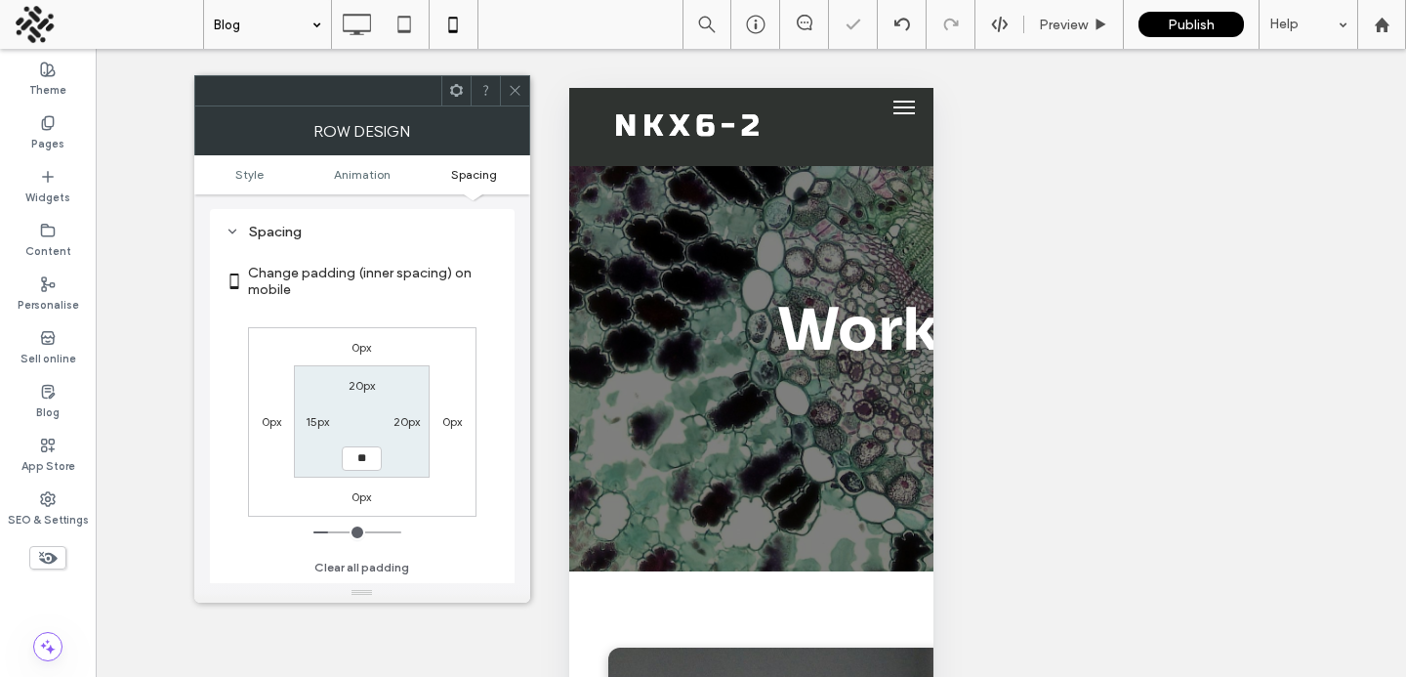
type input "**"
type input "****"
click at [519, 97] on icon at bounding box center [515, 90] width 15 height 15
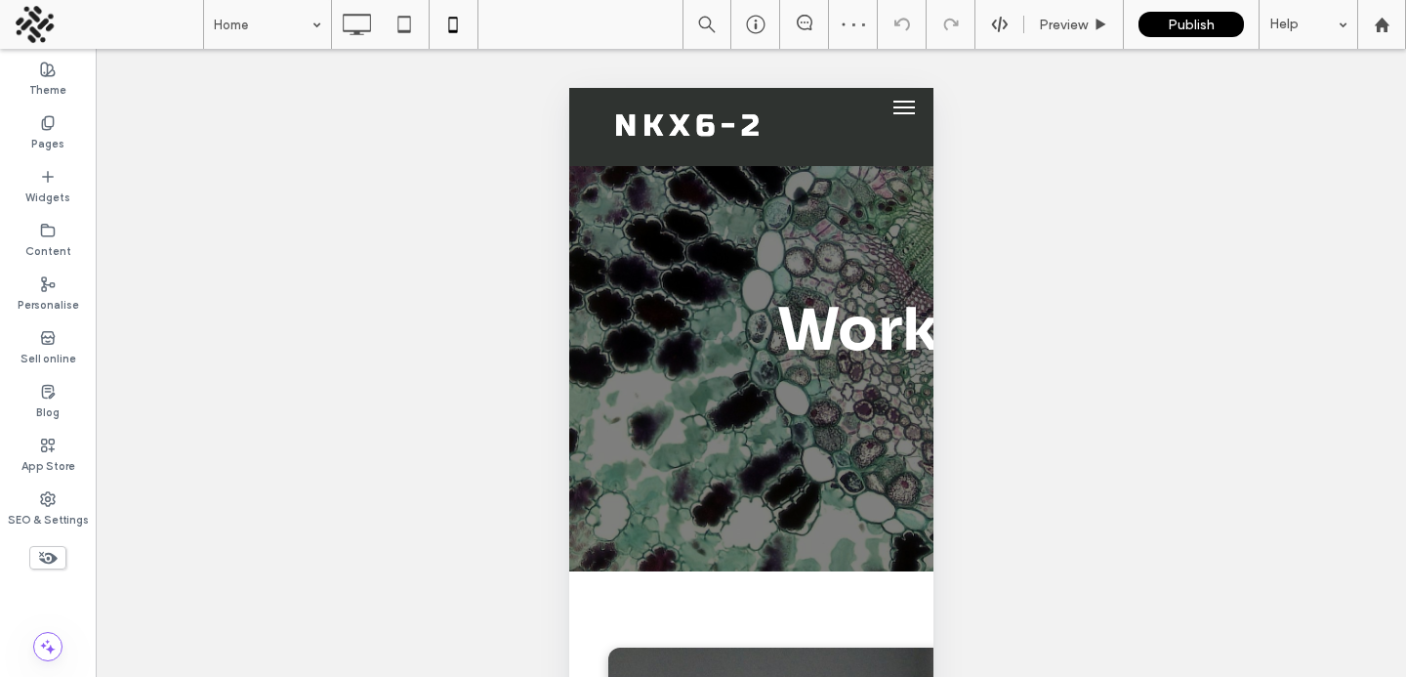
scroll to position [131, 0]
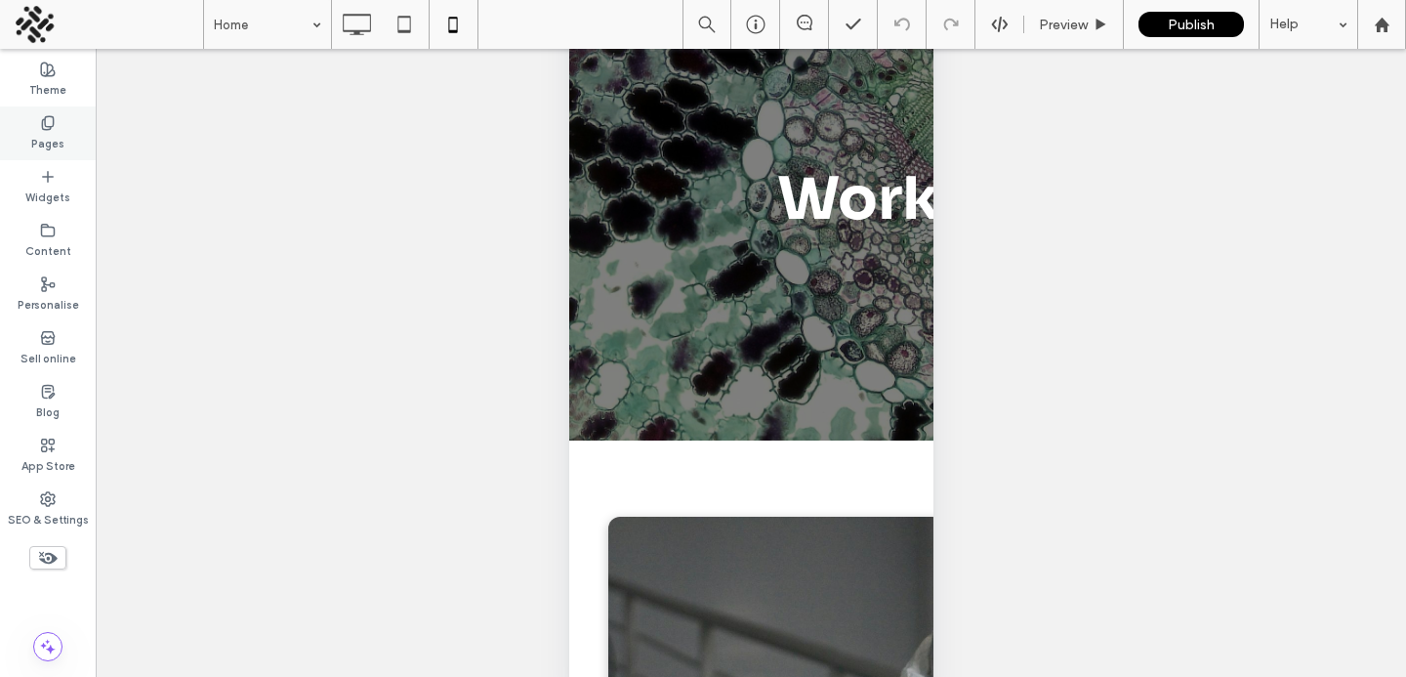
click at [36, 117] on div "Pages" at bounding box center [48, 133] width 96 height 54
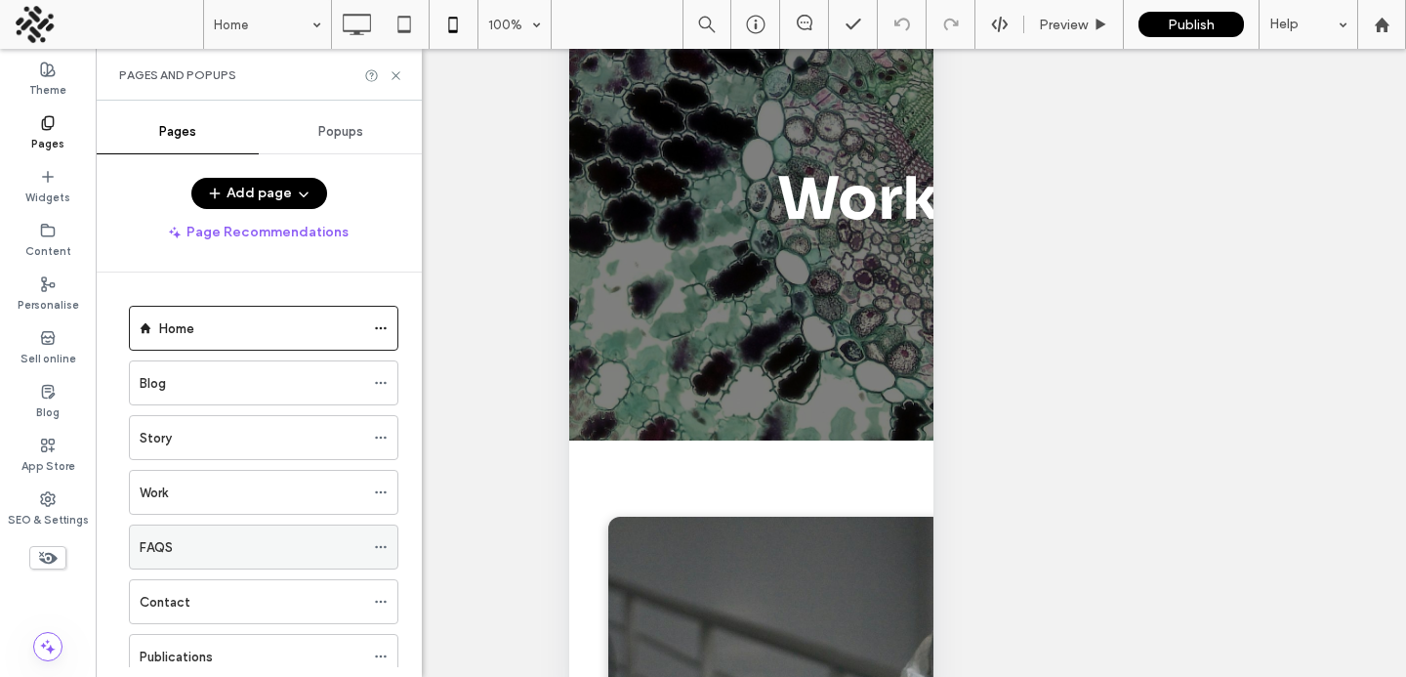
scroll to position [61, 0]
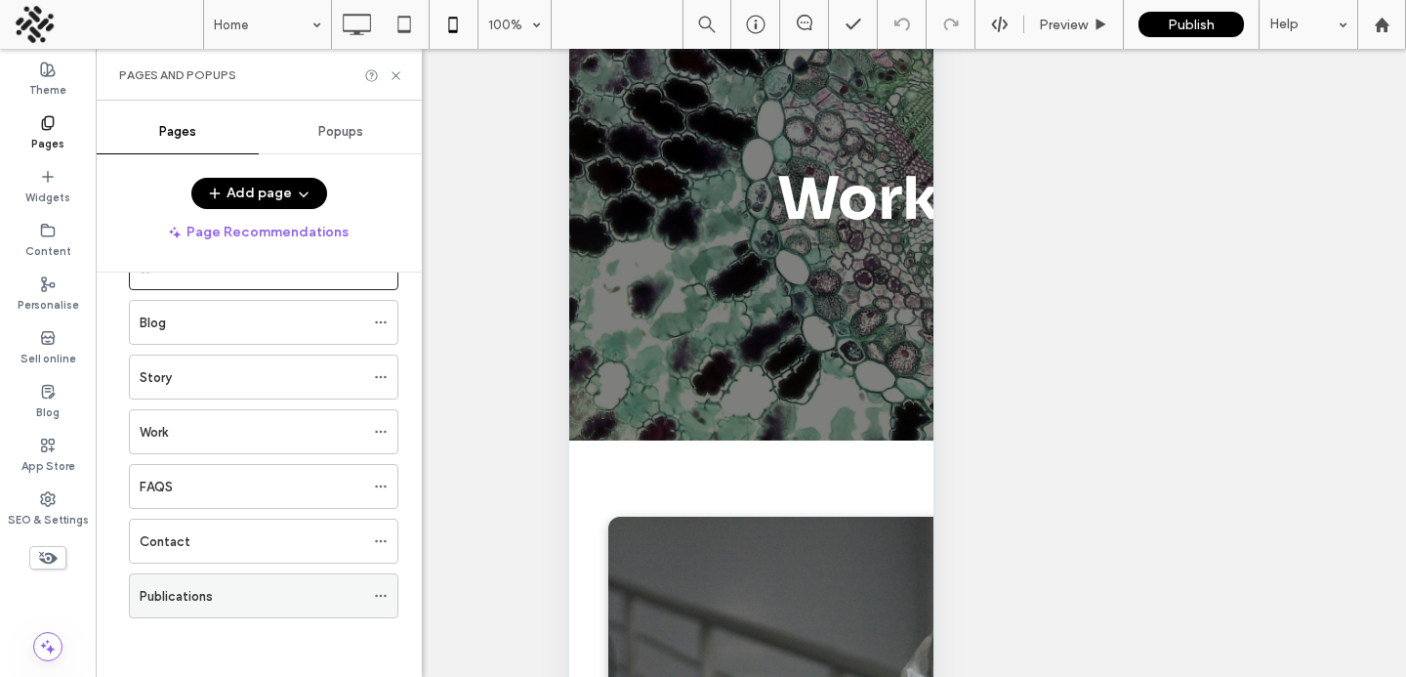
click at [195, 588] on label "Publications" at bounding box center [176, 596] width 73 height 34
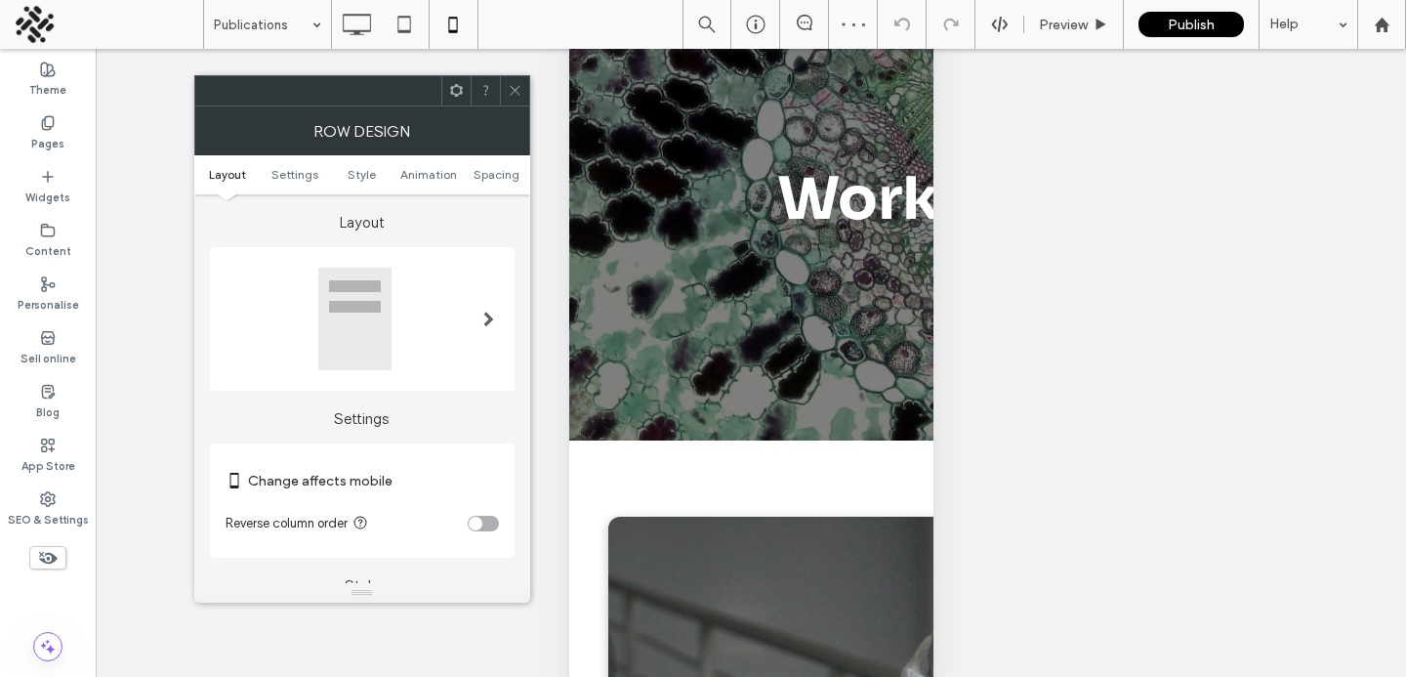
click at [481, 181] on ul "Layout Settings Style Animation Spacing" at bounding box center [362, 174] width 336 height 39
click at [487, 175] on span "Spacing" at bounding box center [497, 174] width 46 height 15
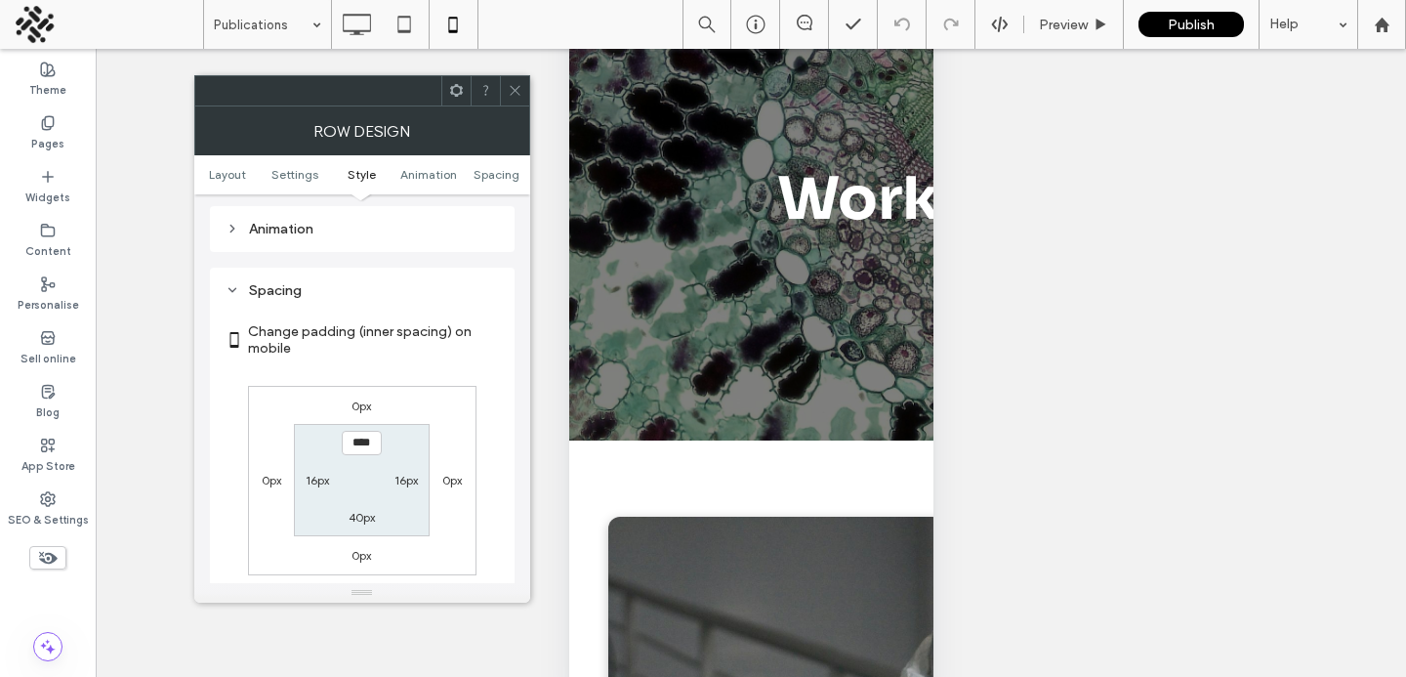
scroll to position [750, 0]
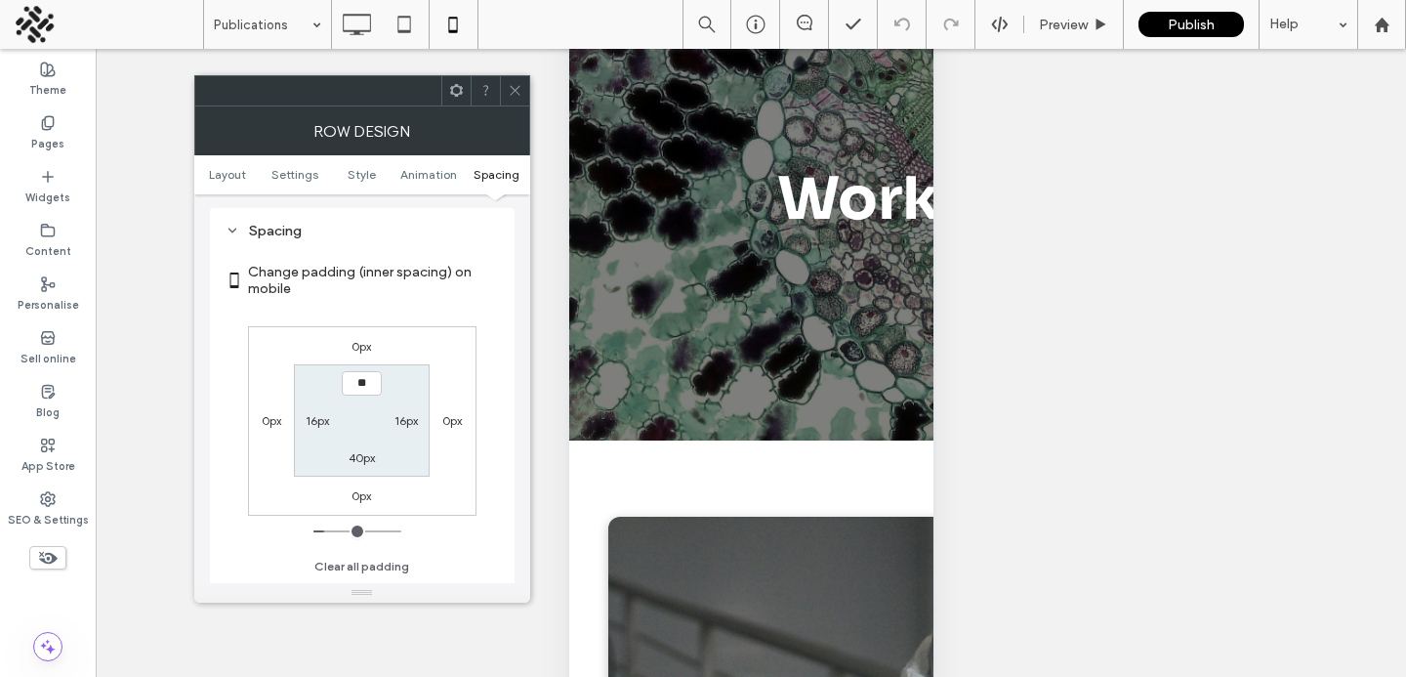
type input "****"
click at [352, 460] on label "40px" at bounding box center [362, 457] width 26 height 15
type input "**"
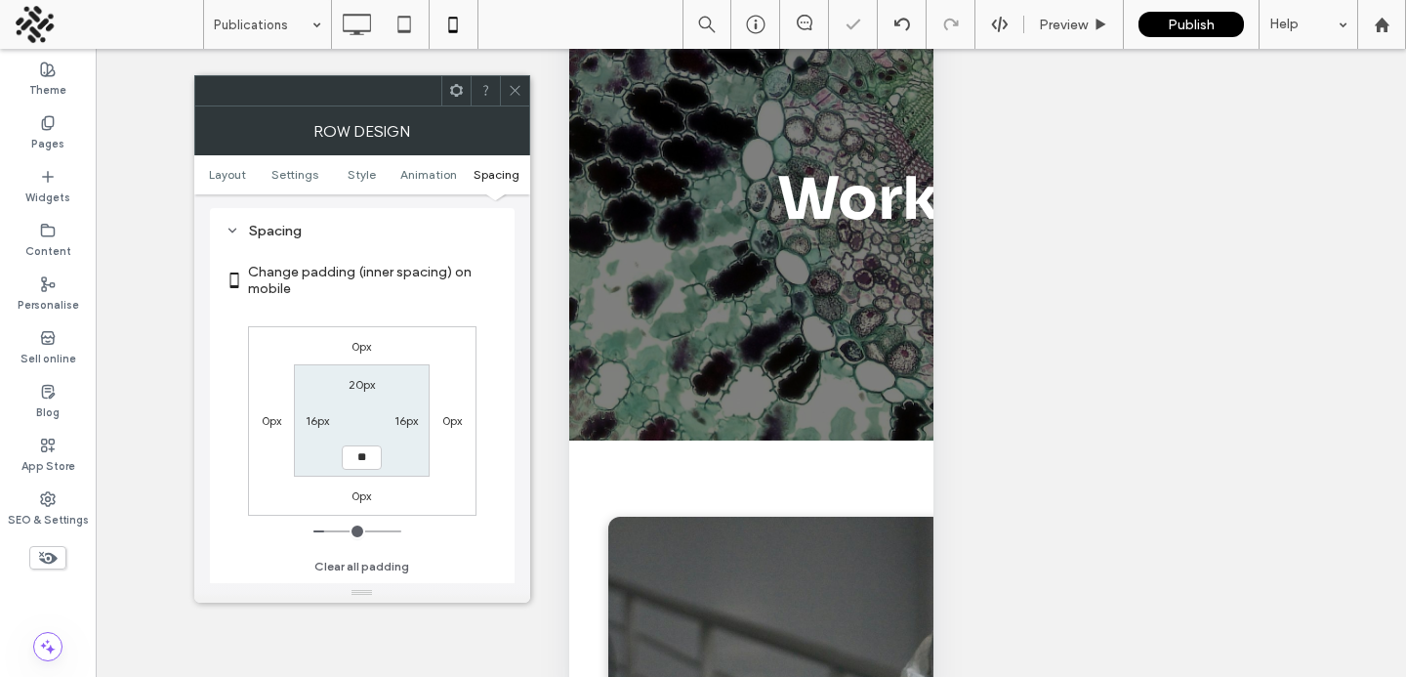
type input "****"
click at [319, 419] on label "16px" at bounding box center [317, 420] width 23 height 15
type input "**"
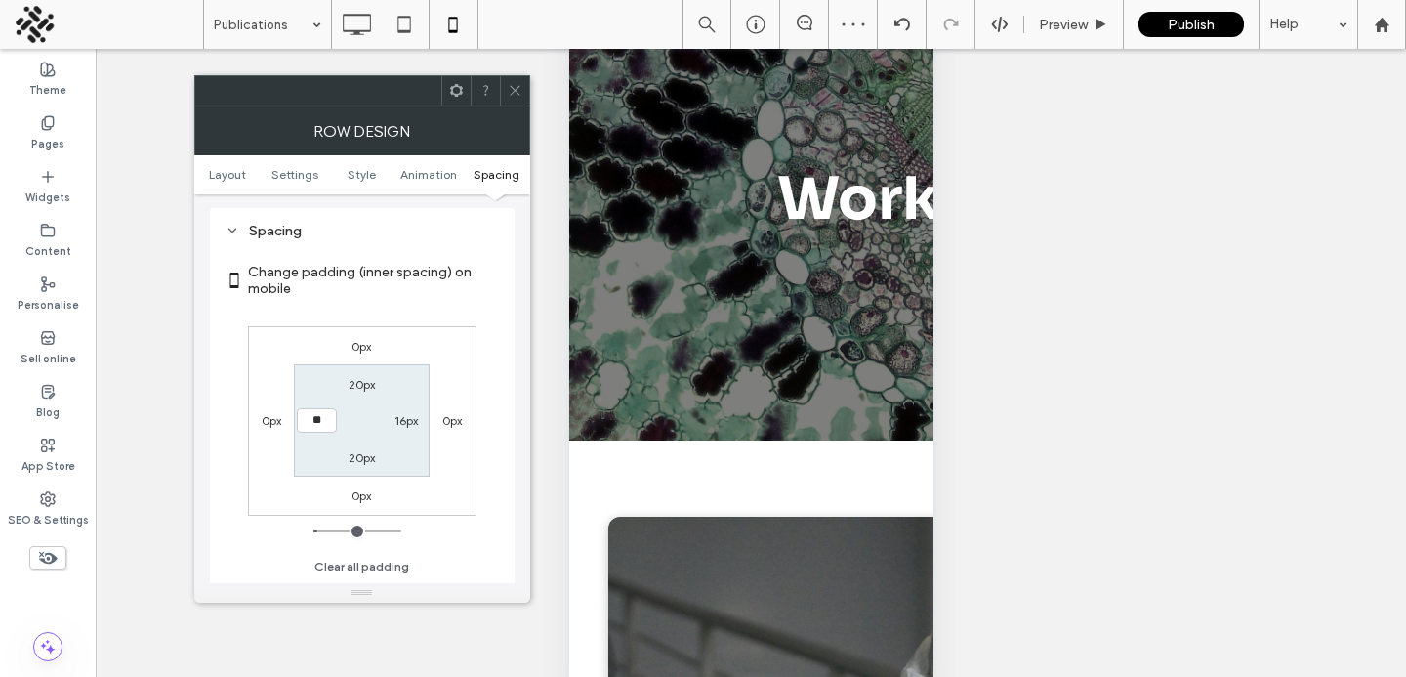
type input "****"
click at [400, 418] on label "16px" at bounding box center [406, 420] width 23 height 15
type input "**"
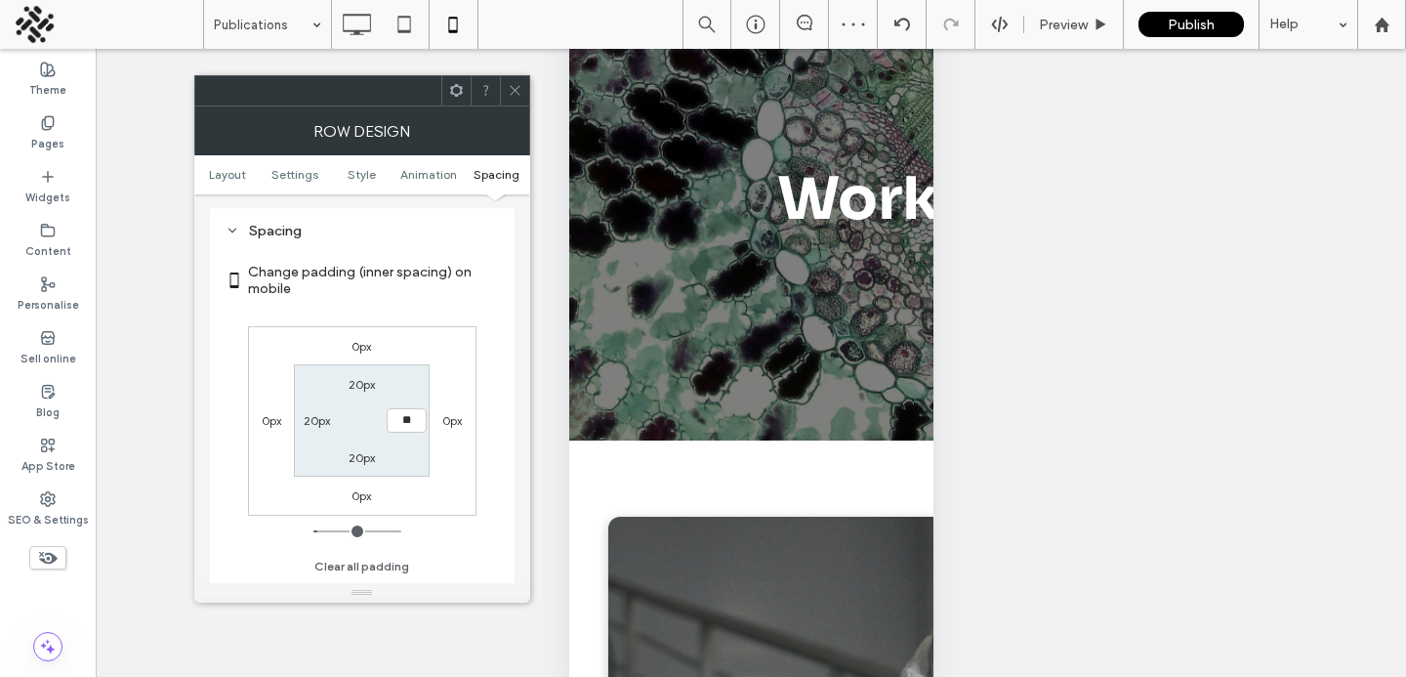
type input "****"
click at [508, 88] on icon at bounding box center [515, 90] width 15 height 15
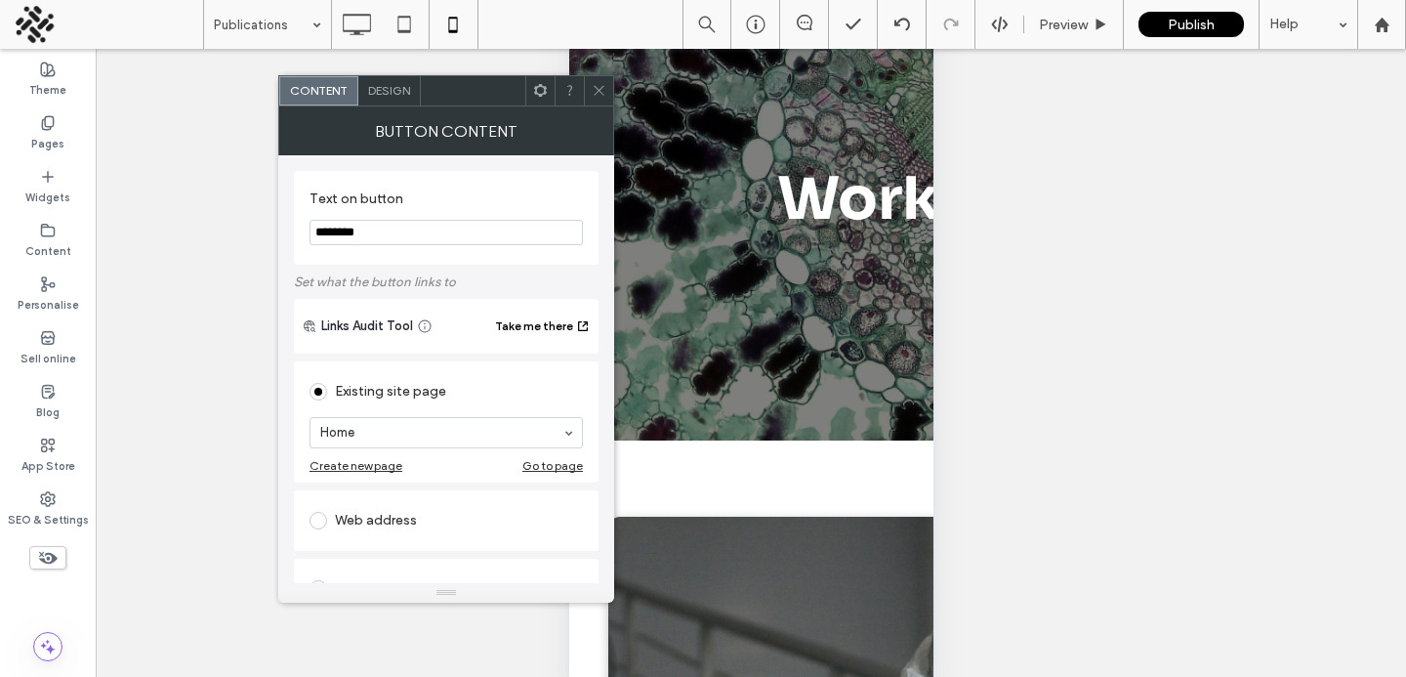
click at [371, 85] on span "Design" at bounding box center [389, 90] width 42 height 15
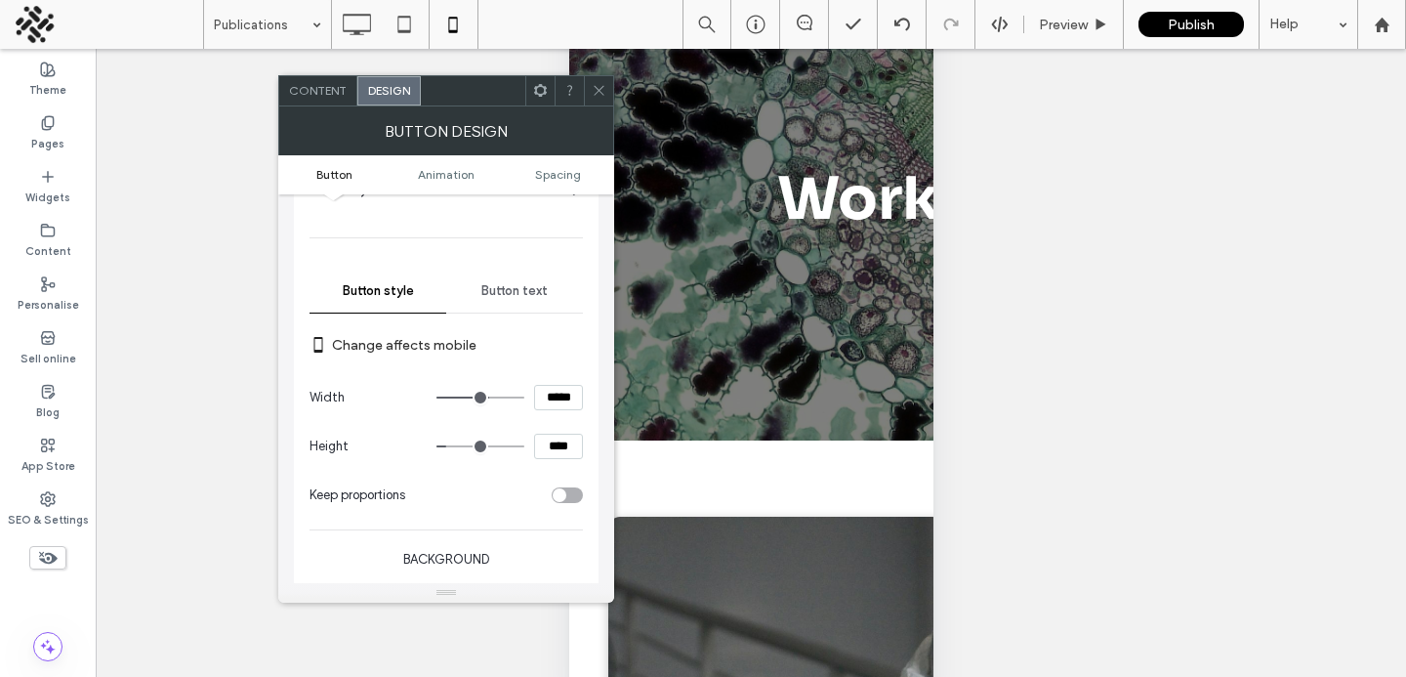
scroll to position [166, 0]
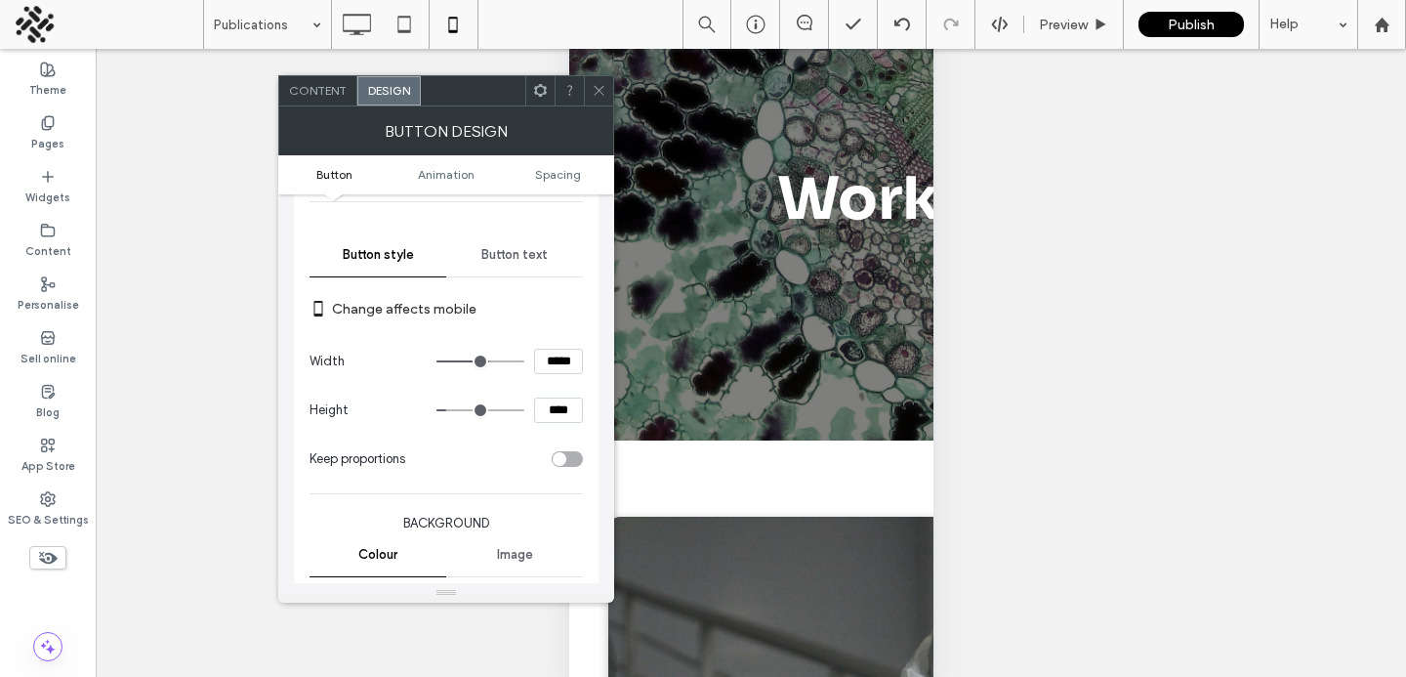
click at [548, 413] on input "****" at bounding box center [558, 409] width 49 height 25
type input "****"
type input "**"
click at [558, 356] on input "*****" at bounding box center [558, 361] width 49 height 25
type input "*****"
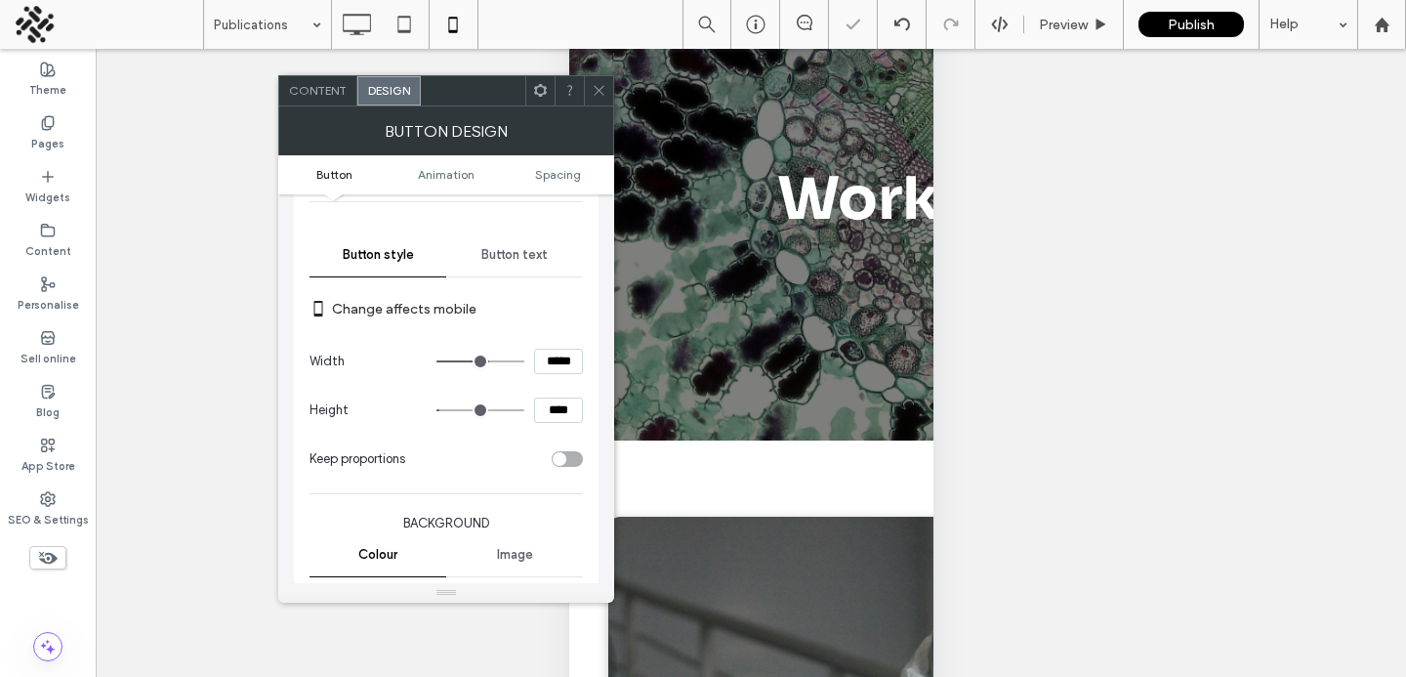
type input "***"
click at [598, 97] on icon at bounding box center [599, 90] width 15 height 15
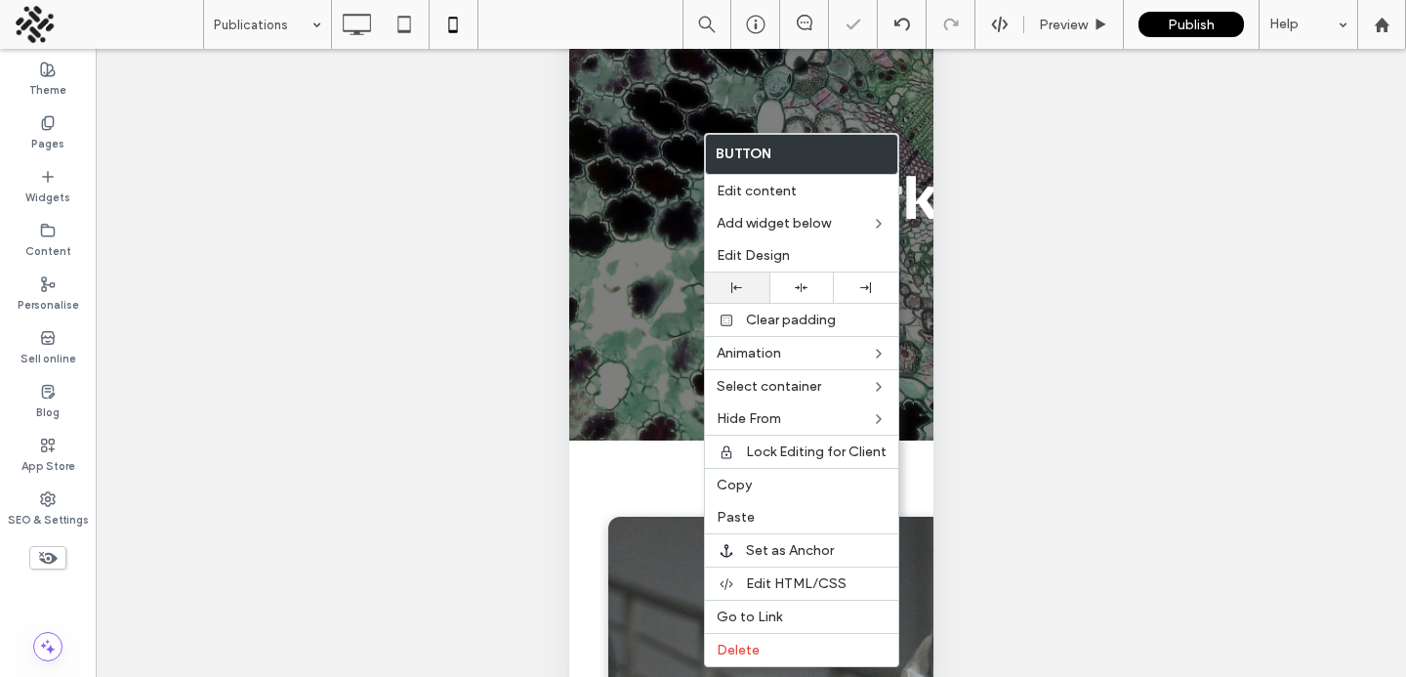
click at [730, 286] on div at bounding box center [737, 287] width 45 height 11
click at [719, 475] on div "Copy" at bounding box center [801, 484] width 193 height 33
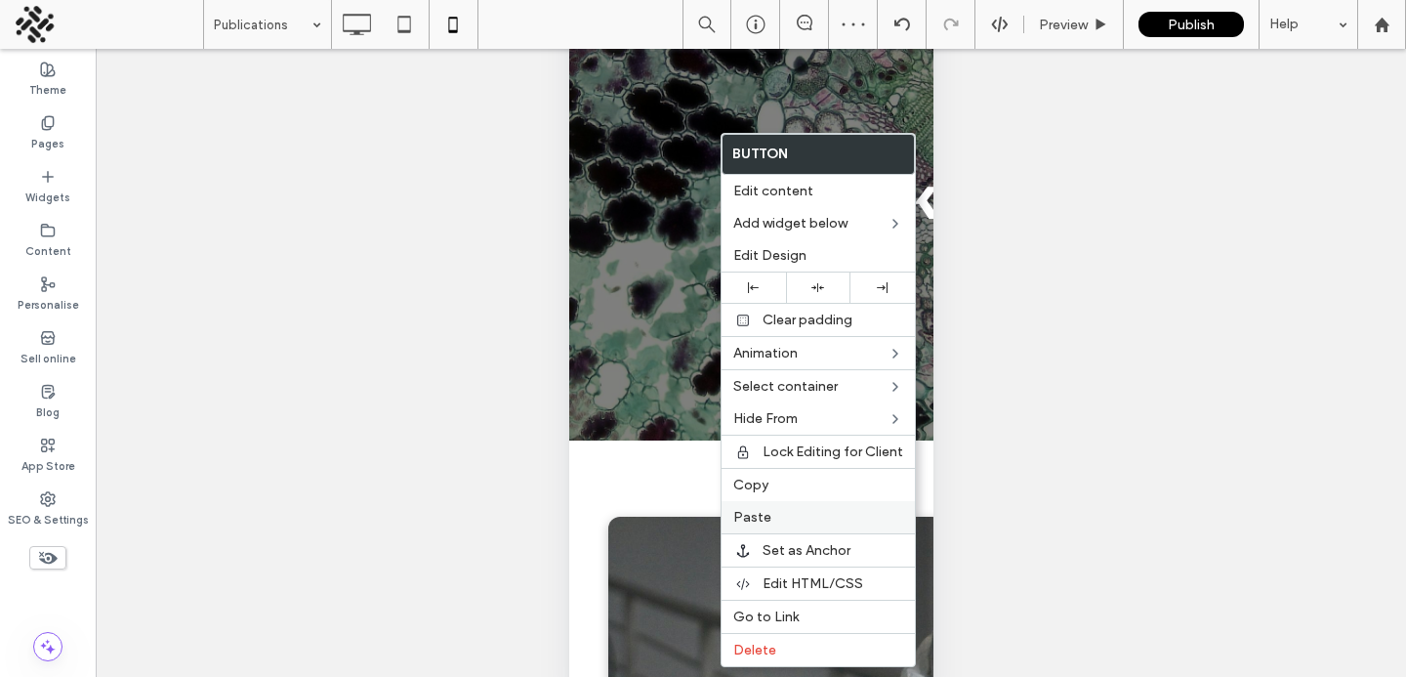
click at [733, 514] on span "Paste" at bounding box center [752, 517] width 38 height 17
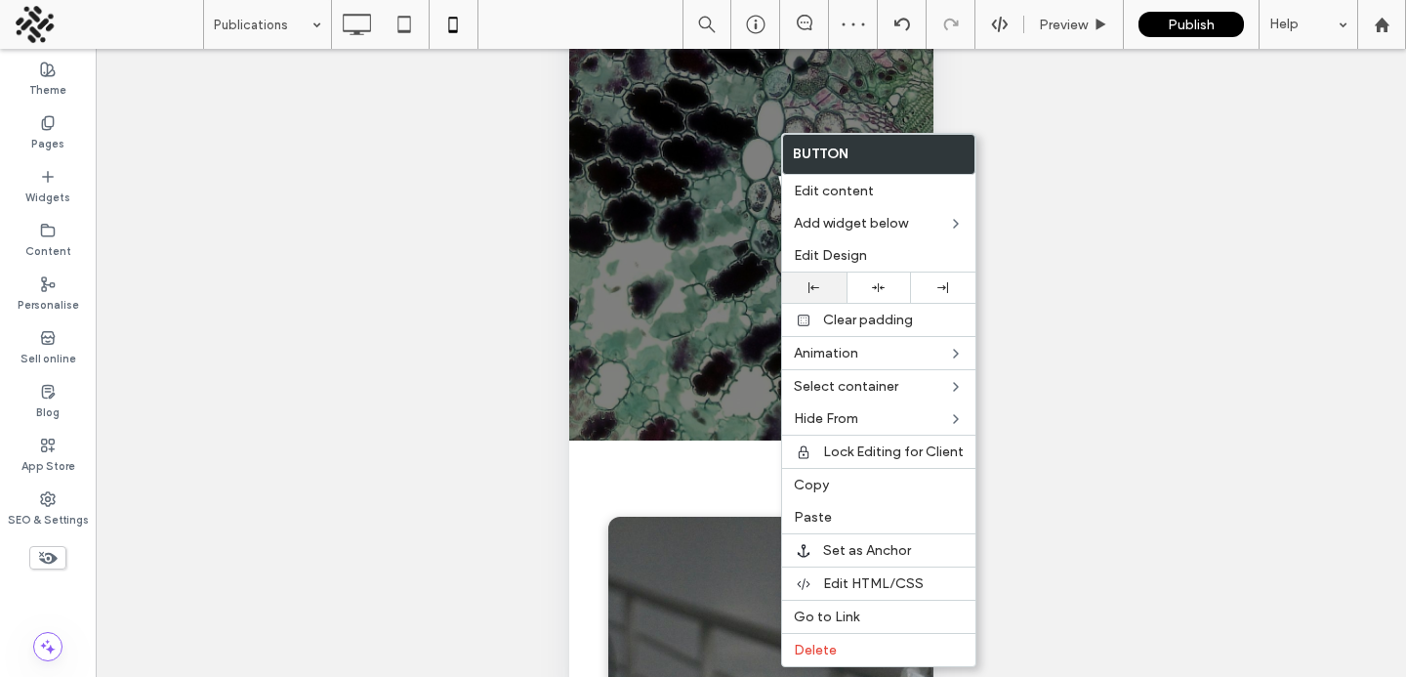
click at [816, 294] on div at bounding box center [814, 287] width 64 height 30
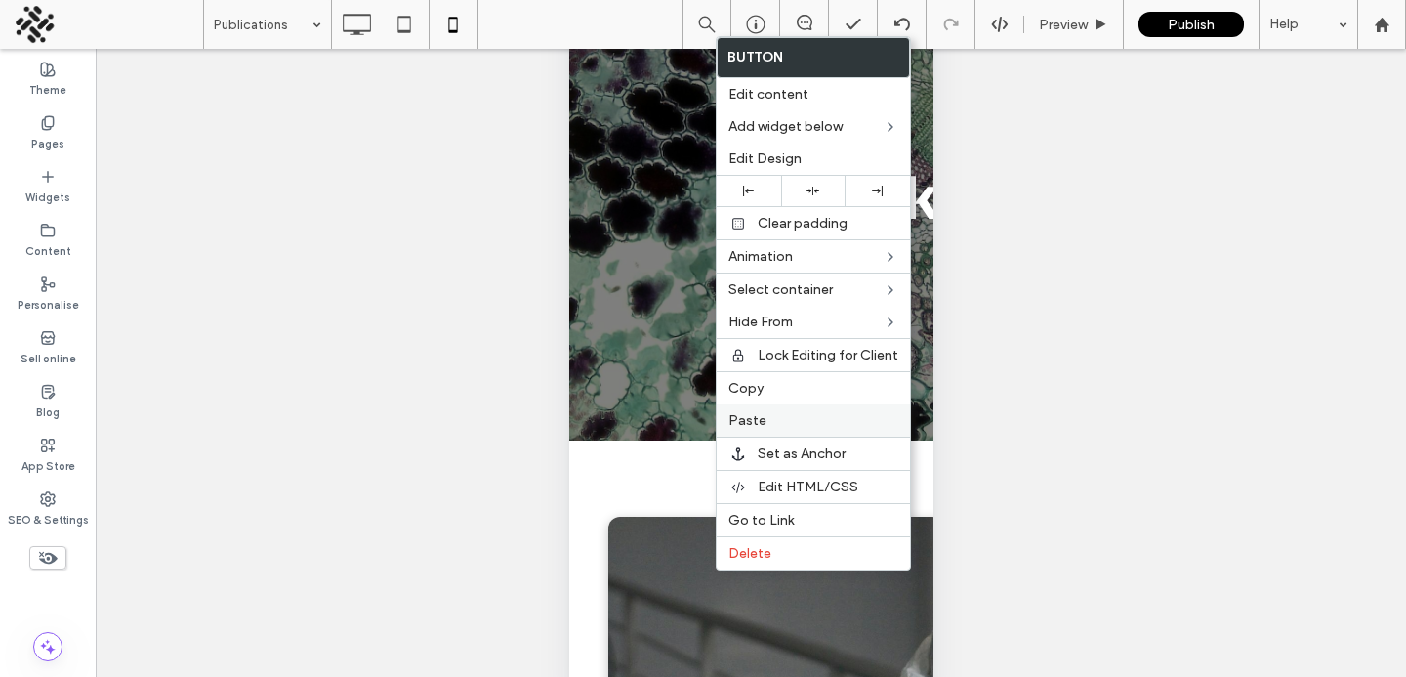
click at [770, 413] on label "Paste" at bounding box center [814, 420] width 170 height 17
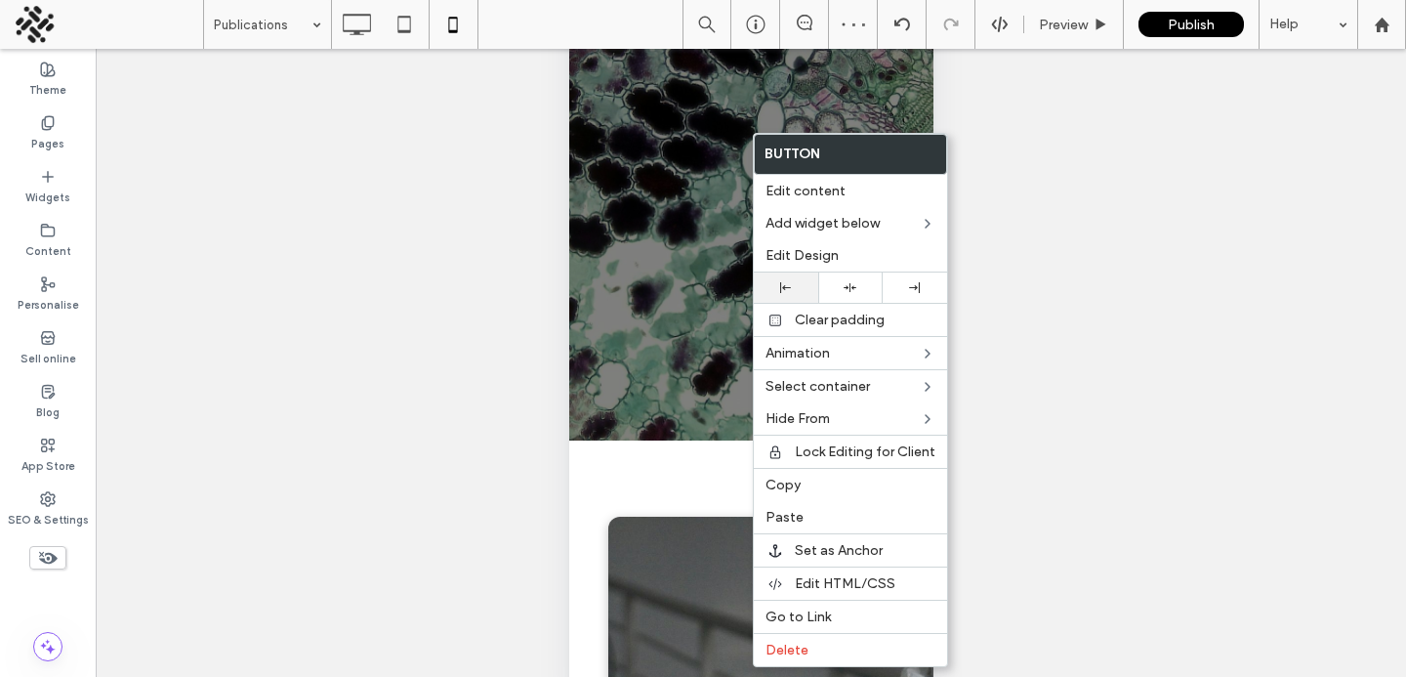
click at [786, 297] on div at bounding box center [786, 287] width 64 height 30
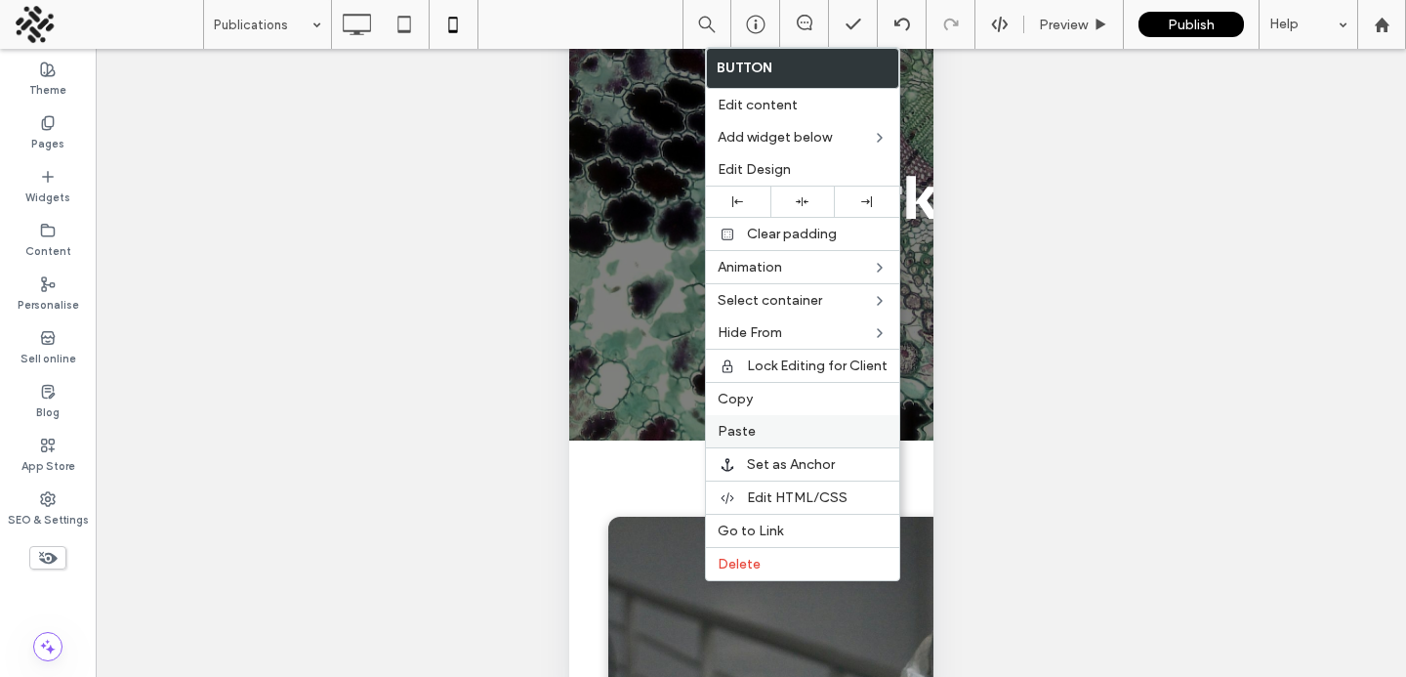
click at [746, 425] on span "Paste" at bounding box center [737, 431] width 38 height 17
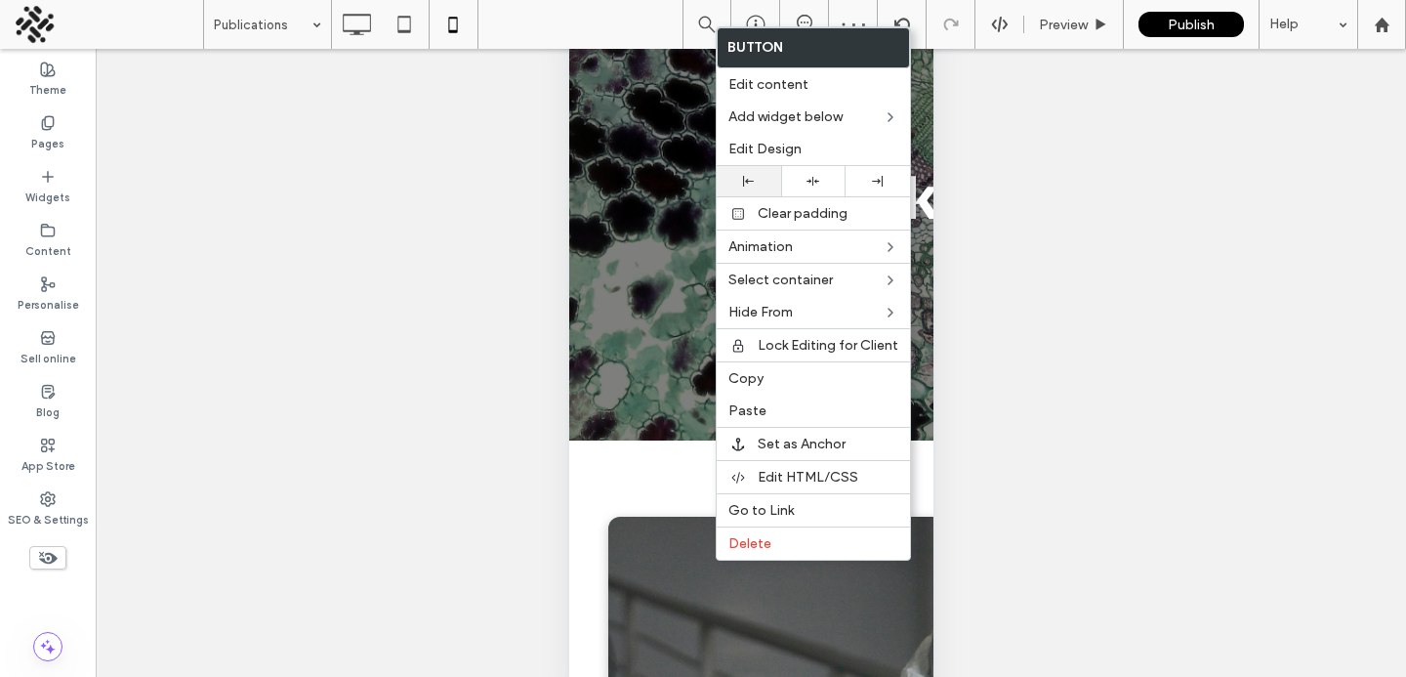
click at [747, 169] on div at bounding box center [749, 181] width 64 height 30
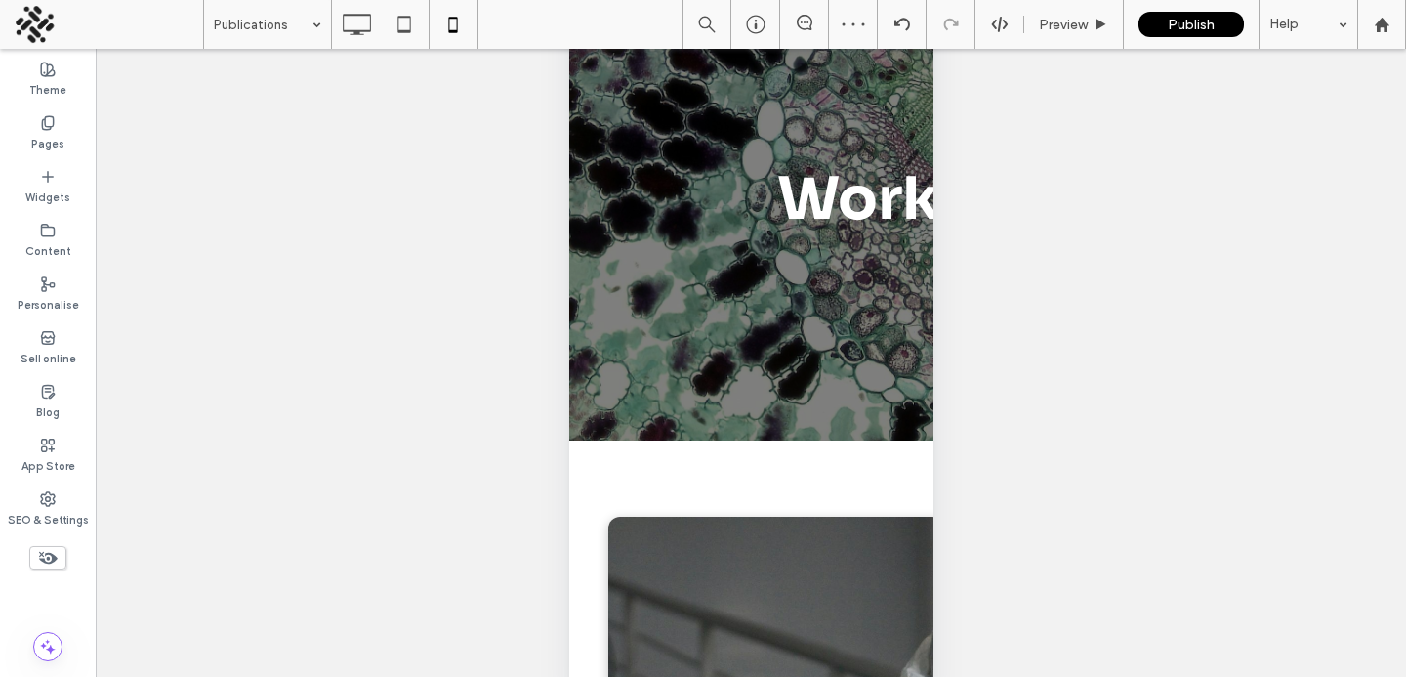
scroll to position [0, 0]
